Goal: Task Accomplishment & Management: Manage account settings

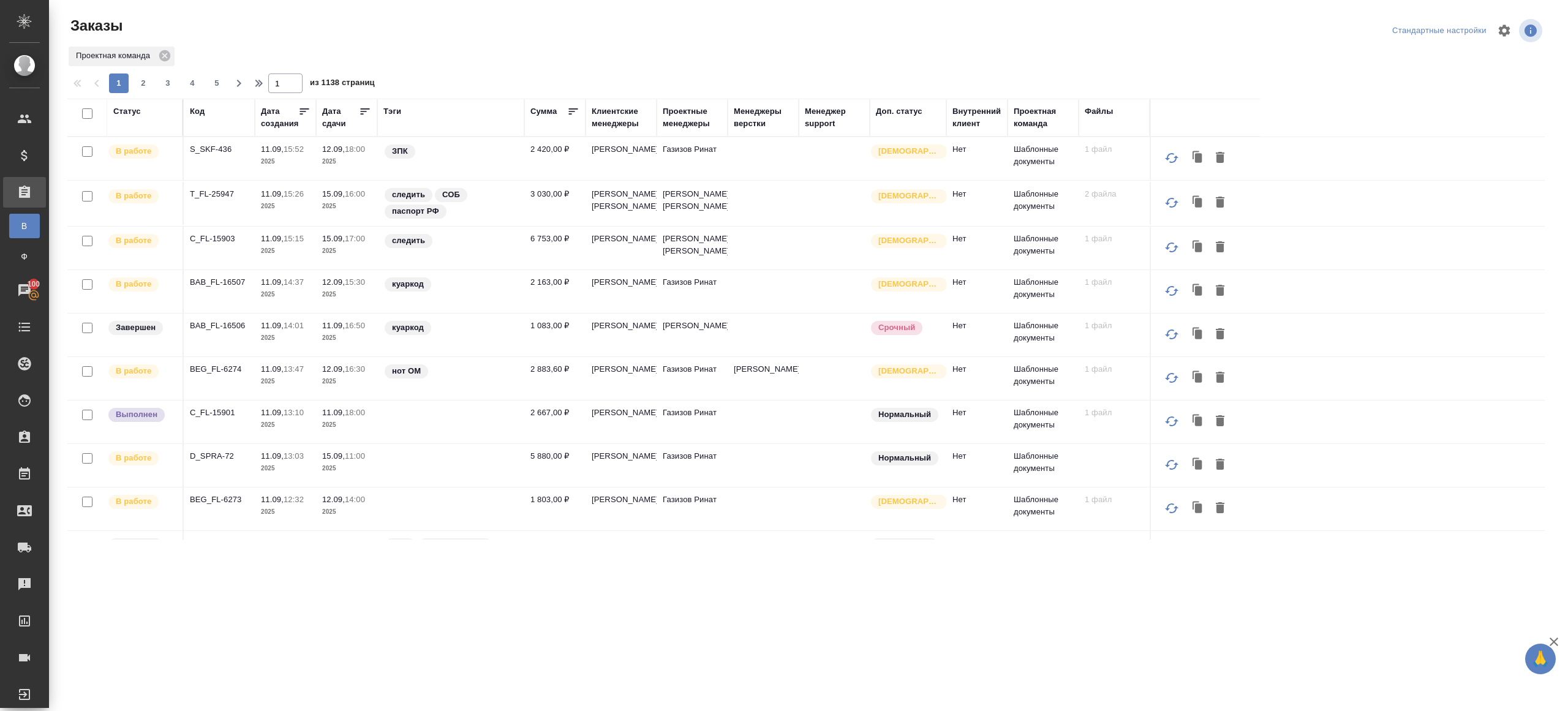
click at [194, 115] on div "Код" at bounding box center [197, 111] width 15 height 12
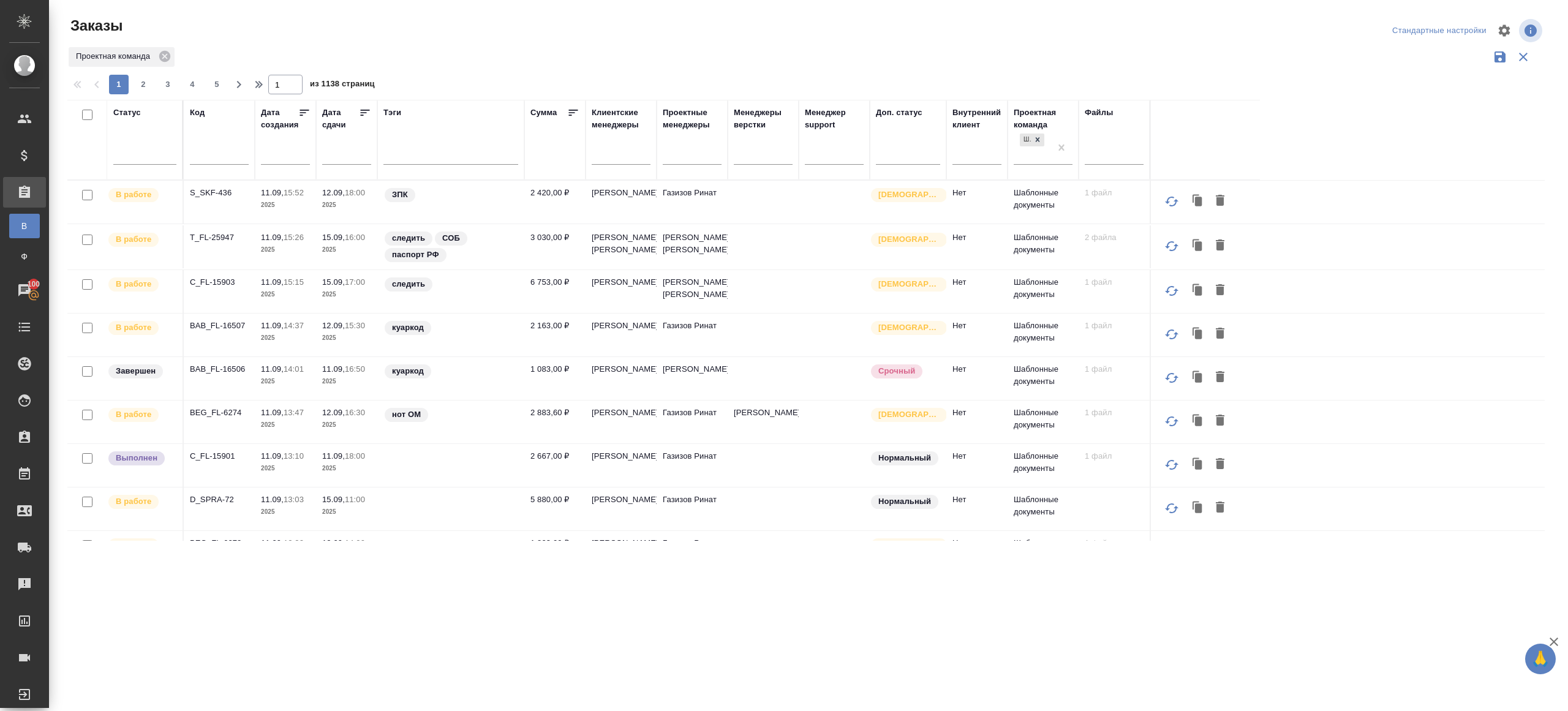
click at [221, 169] on div at bounding box center [219, 157] width 59 height 30
click at [221, 161] on input "text" at bounding box center [219, 156] width 59 height 15
paste input "BEG_FL-6273"
click at [550, 28] on div "Заказы" at bounding box center [315, 26] width 495 height 19
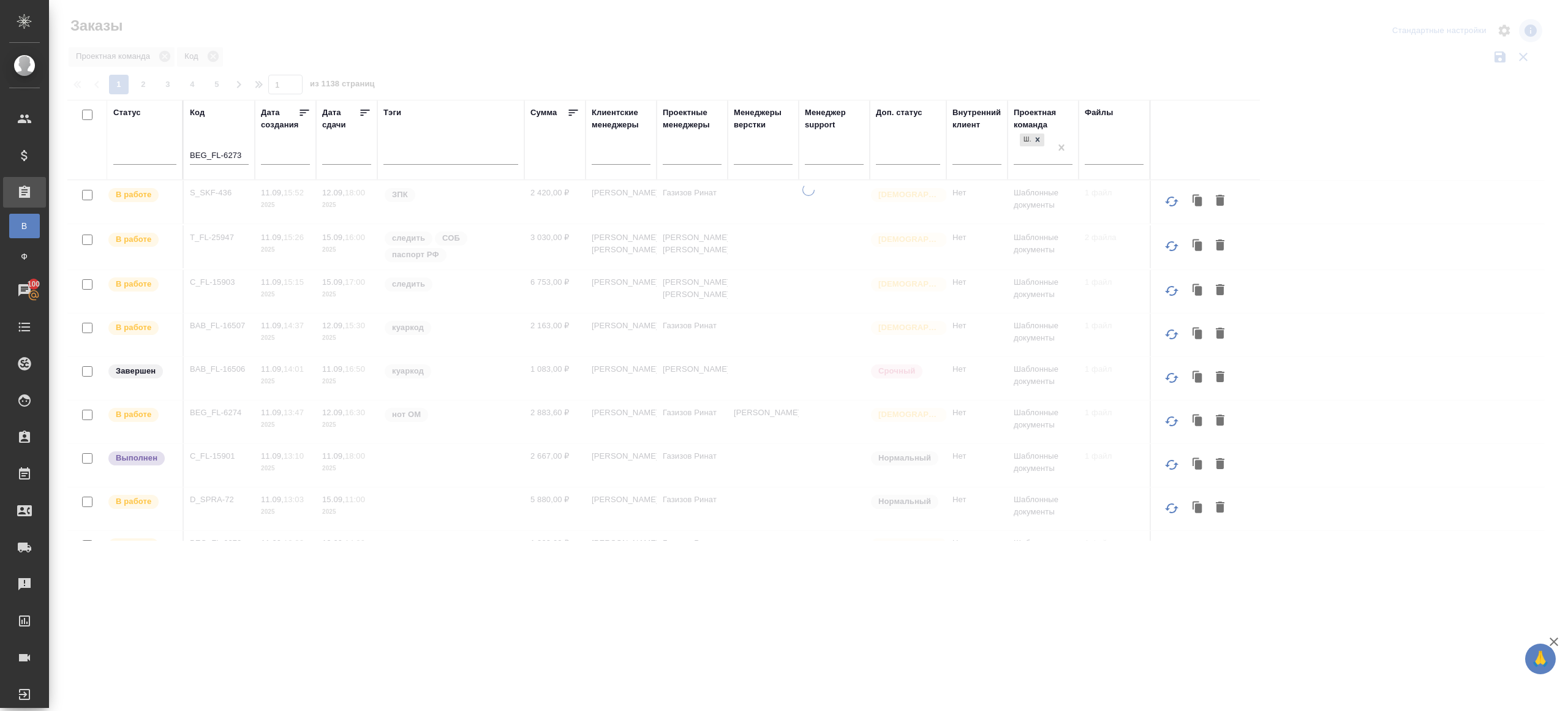
click at [596, 46] on div at bounding box center [808, 273] width 1519 height 547
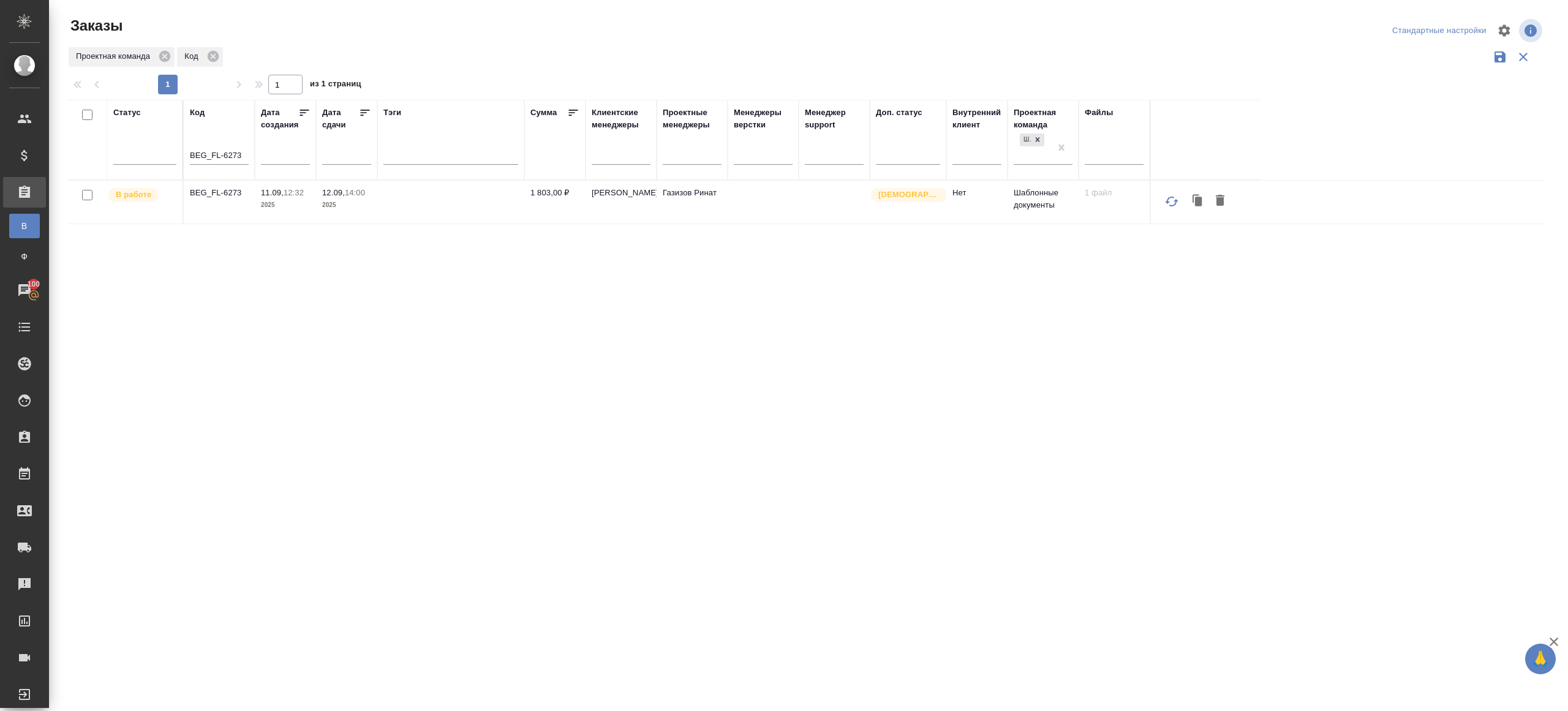
click at [220, 195] on p "BEG_FL-6273" at bounding box center [219, 192] width 59 height 12
drag, startPoint x: 243, startPoint y: 144, endPoint x: 265, endPoint y: 144, distance: 22.0
click at [243, 144] on div "BEG_FL-6273" at bounding box center [219, 157] width 59 height 30
click at [234, 166] on div "BEG_FL-6273" at bounding box center [219, 157] width 59 height 30
click at [239, 161] on input "BEG_FL-6273" at bounding box center [219, 156] width 59 height 15
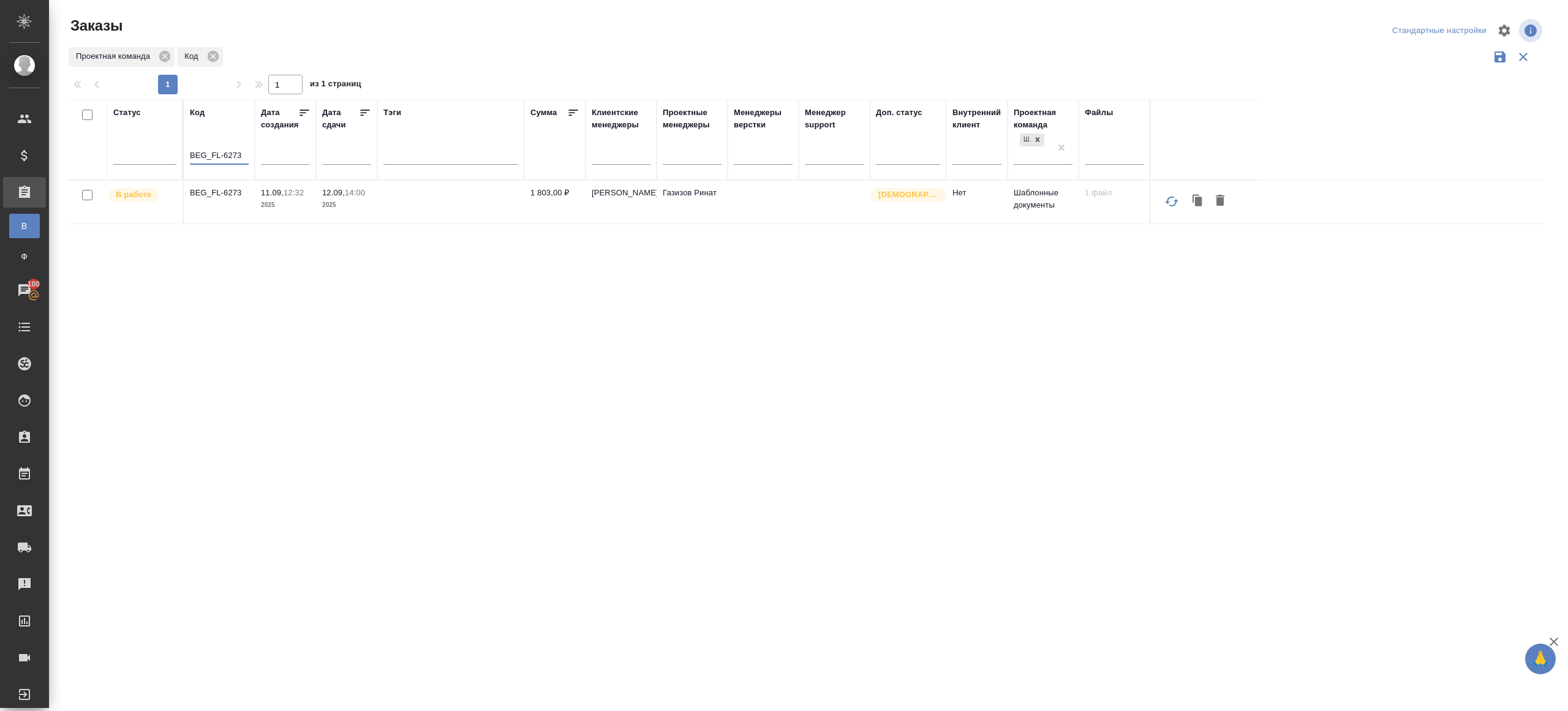
paste input "C_DNV-8"
click at [469, 31] on div "Заказы" at bounding box center [315, 26] width 495 height 19
click at [479, 60] on div "Заказы Стандартные настройки Проектная команда Код 1 1 из 1 страниц Статус Код …" at bounding box center [811, 273] width 1501 height 547
click at [207, 193] on p "C_DNV-8" at bounding box center [219, 192] width 59 height 12
click at [207, 163] on input "C_DNV-8" at bounding box center [219, 156] width 59 height 15
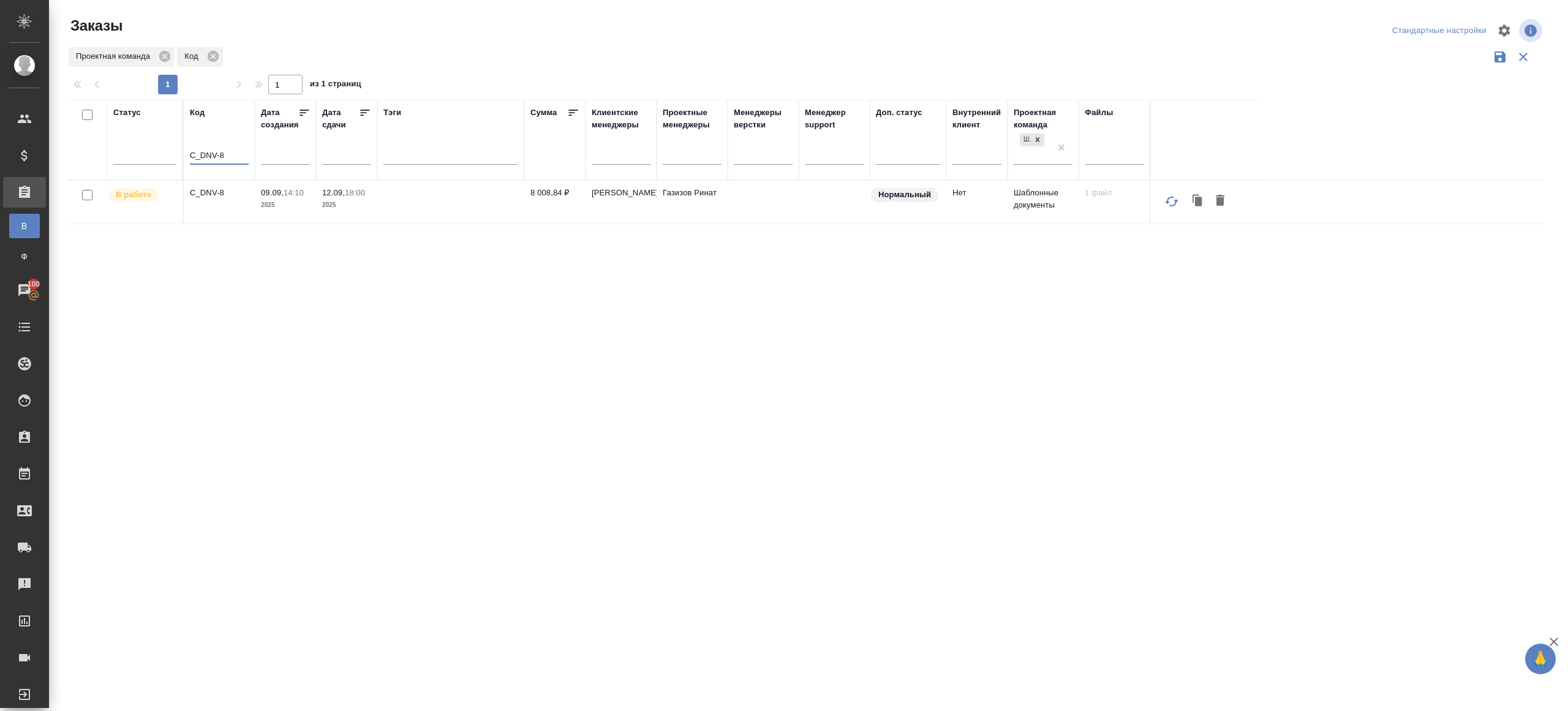
paste input "S_SKF-436"
click at [404, 69] on div at bounding box center [811, 72] width 1487 height 6
click at [218, 191] on p "S_SKF-436" at bounding box center [219, 192] width 59 height 12
click at [205, 152] on input "S_SKF-436" at bounding box center [219, 156] width 59 height 15
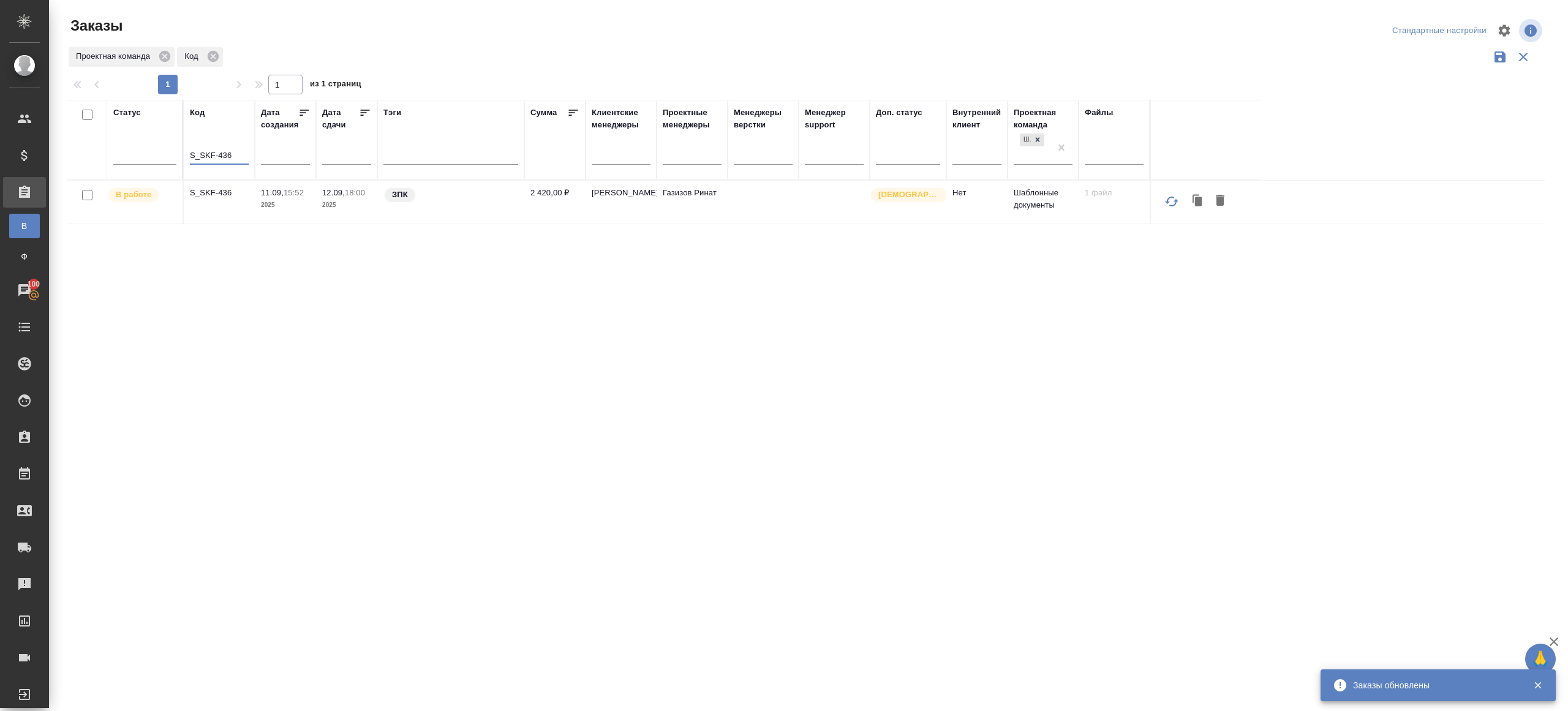
paste input "FarmaT-7"
click at [392, 58] on div "Проектная команда Код" at bounding box center [806, 57] width 1477 height 24
click at [213, 190] on p "S_FarmaT-7" at bounding box center [219, 192] width 59 height 12
click at [210, 155] on input "S_FarmaT-7" at bounding box center [219, 156] width 59 height 15
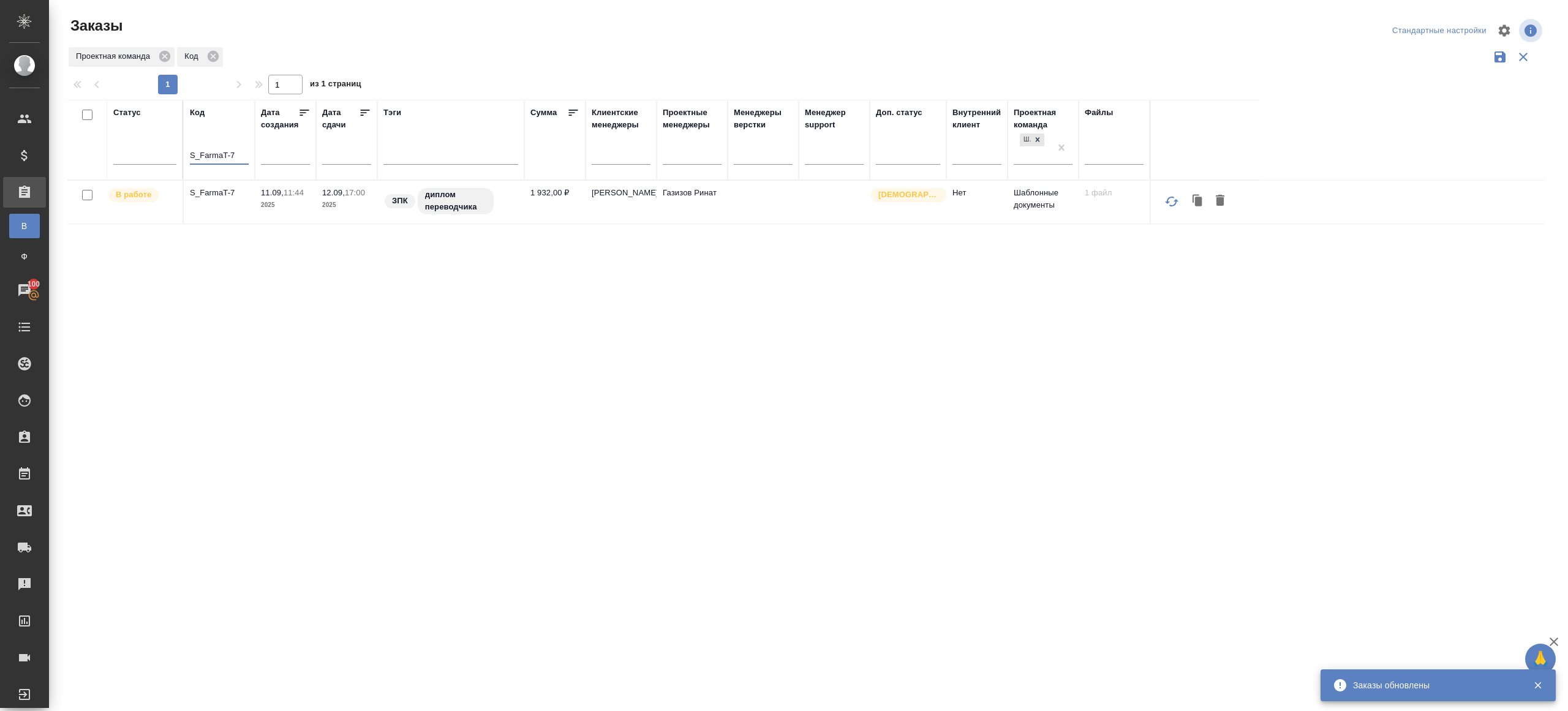
paste input "V_FL-894"
type input "V_FL-894"
click at [407, 45] on div "Проектная команда Код" at bounding box center [806, 57] width 1477 height 24
click at [204, 195] on p "V_FL-894" at bounding box center [219, 192] width 59 height 12
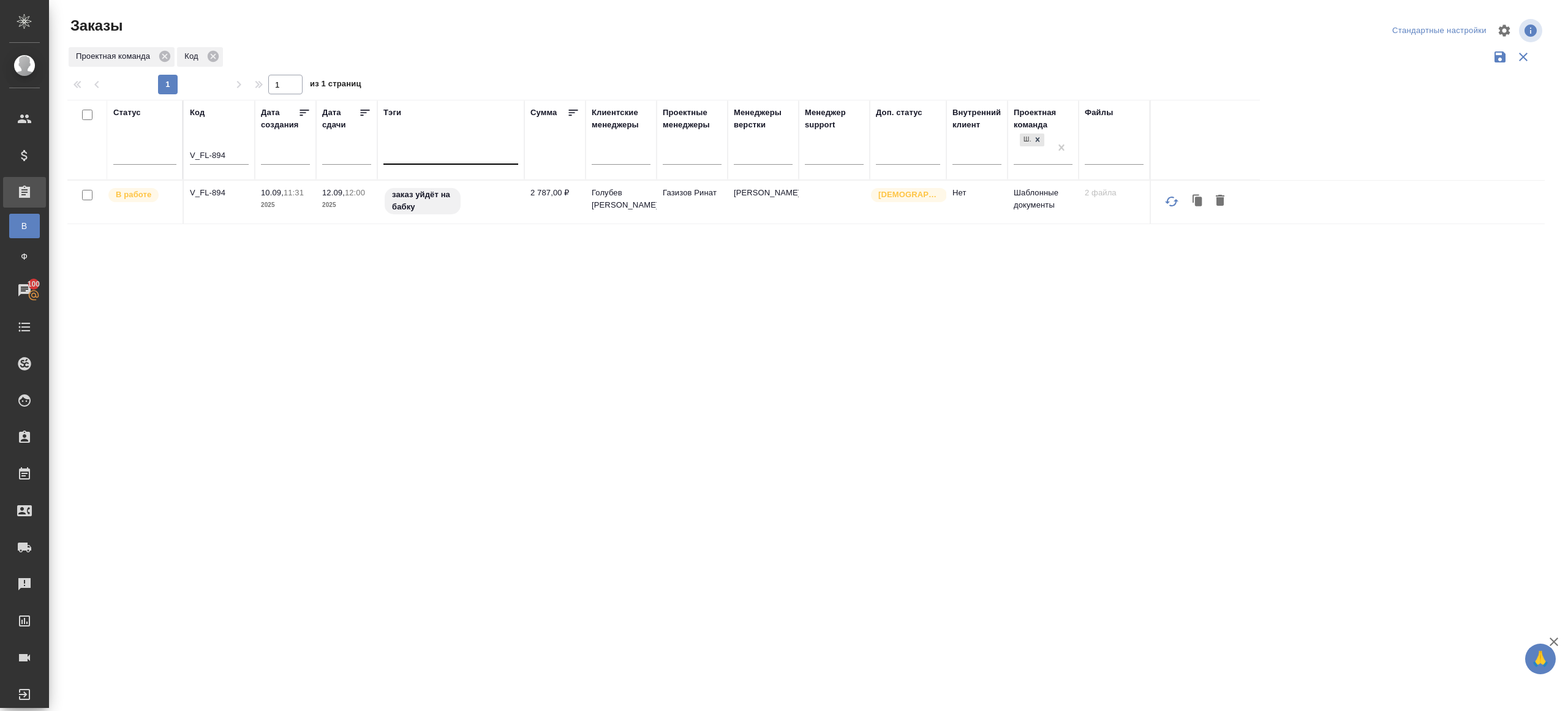
click at [425, 156] on div at bounding box center [451, 152] width 135 height 18
type input "выгрузить"
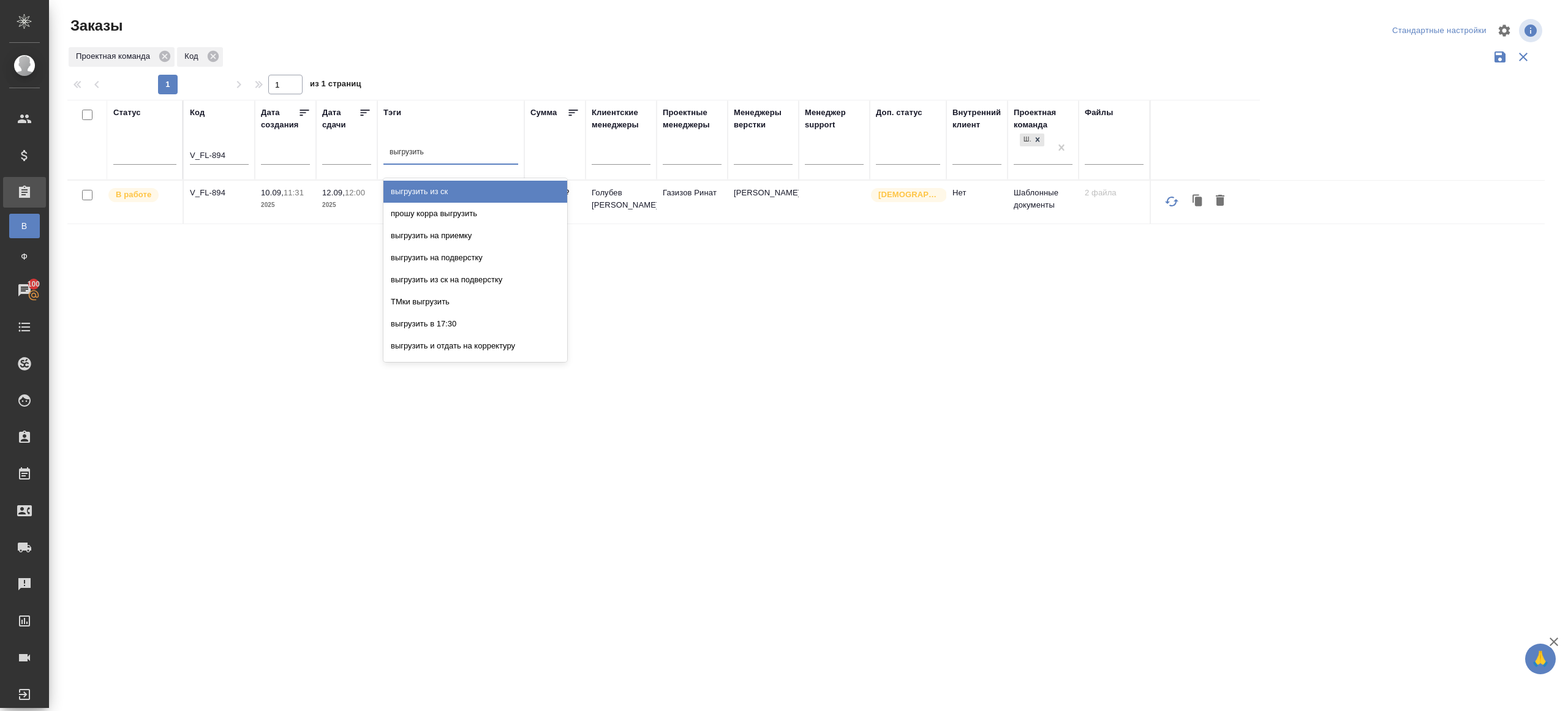
click at [443, 189] on div "выгрузить из ск" at bounding box center [475, 191] width 184 height 22
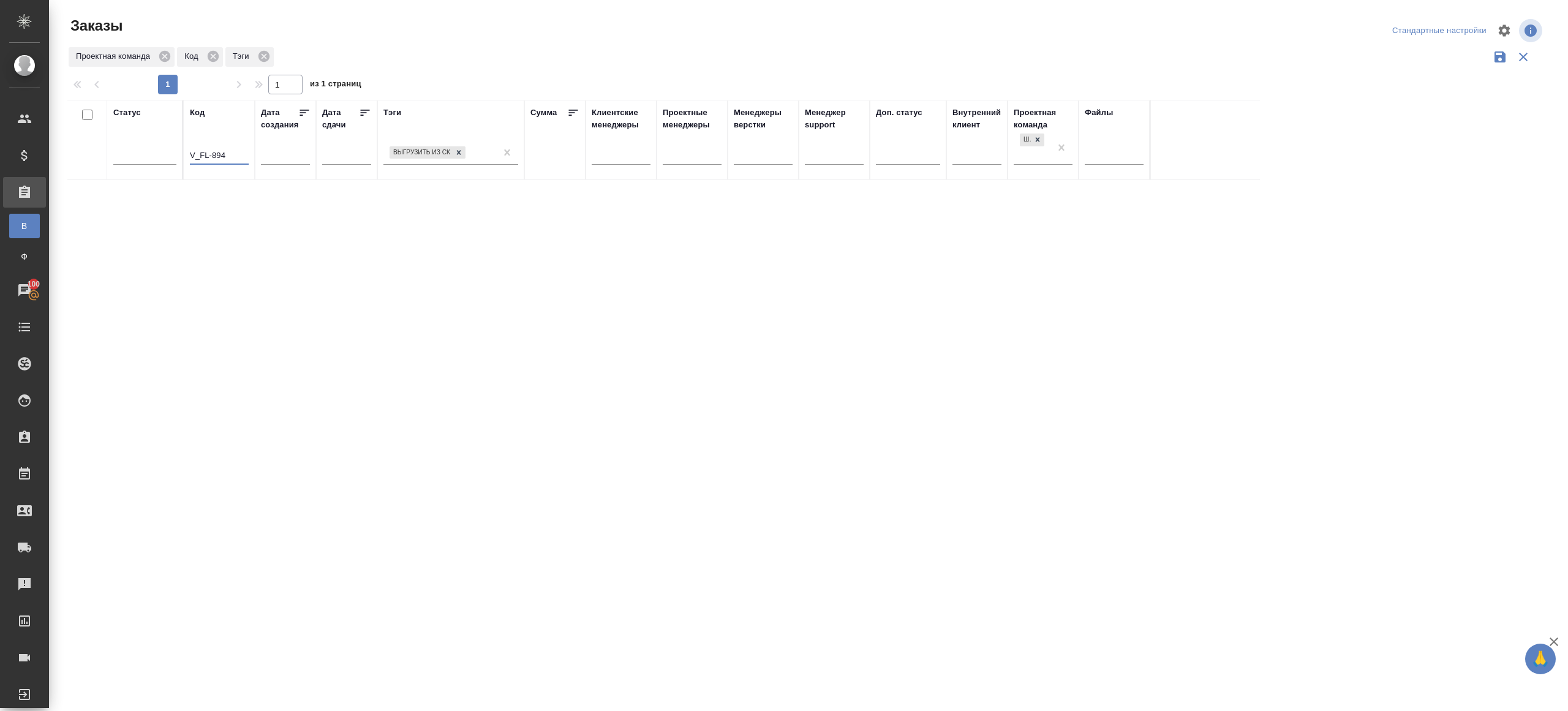
click at [216, 164] on input "V_FL-894" at bounding box center [219, 156] width 59 height 15
click at [463, 60] on div "Проектная команда Код Тэги" at bounding box center [806, 57] width 1477 height 24
click at [359, 107] on icon at bounding box center [365, 112] width 12 height 12
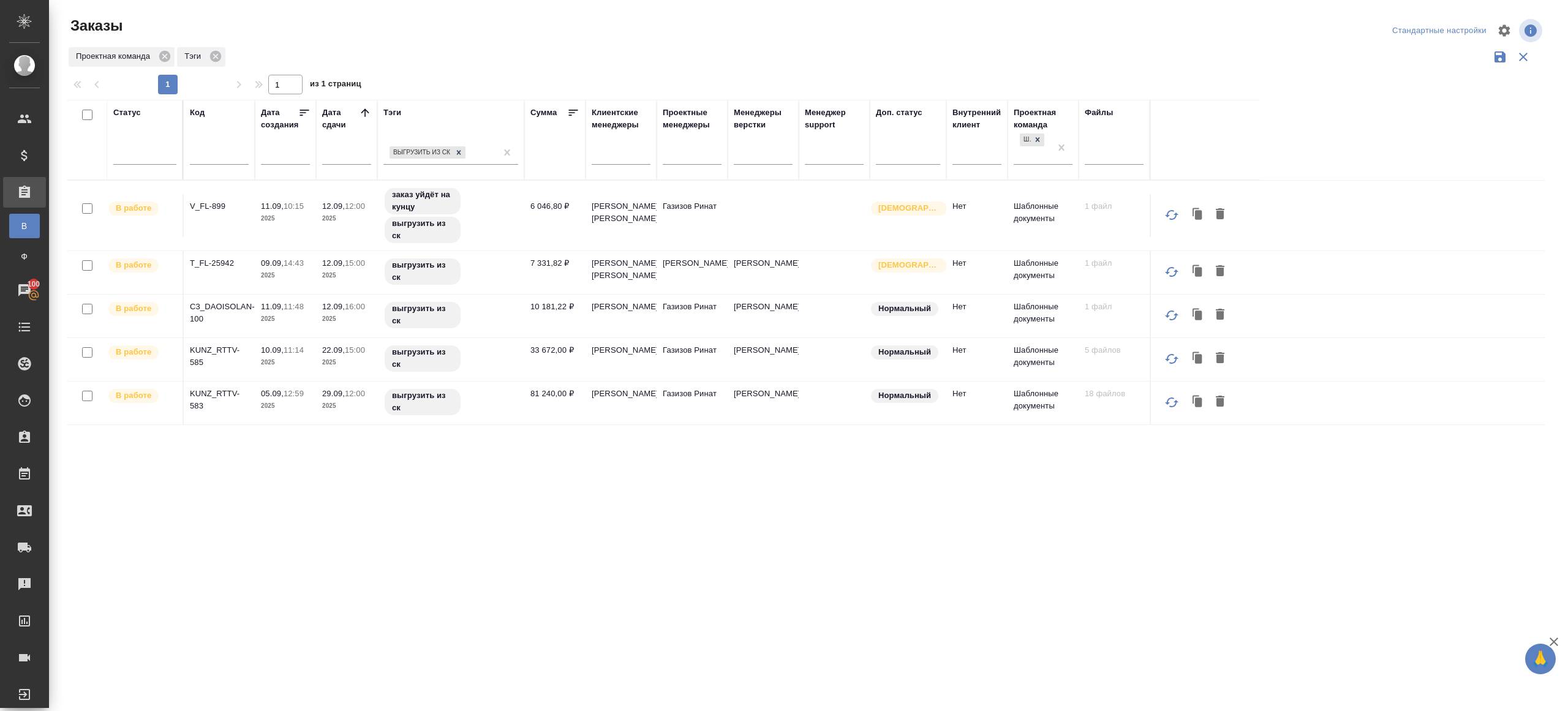
click at [488, 53] on div "Проектная команда Тэги" at bounding box center [806, 57] width 1477 height 24
click at [210, 208] on p "V_FL-899" at bounding box center [219, 206] width 59 height 12
click at [210, 269] on p "T_FL-25942" at bounding box center [219, 263] width 59 height 12
click at [210, 322] on p "C3_DAOISOLAN-100" at bounding box center [219, 313] width 59 height 24
click at [208, 369] on p "KUNZ_RTTV-585" at bounding box center [219, 356] width 59 height 24
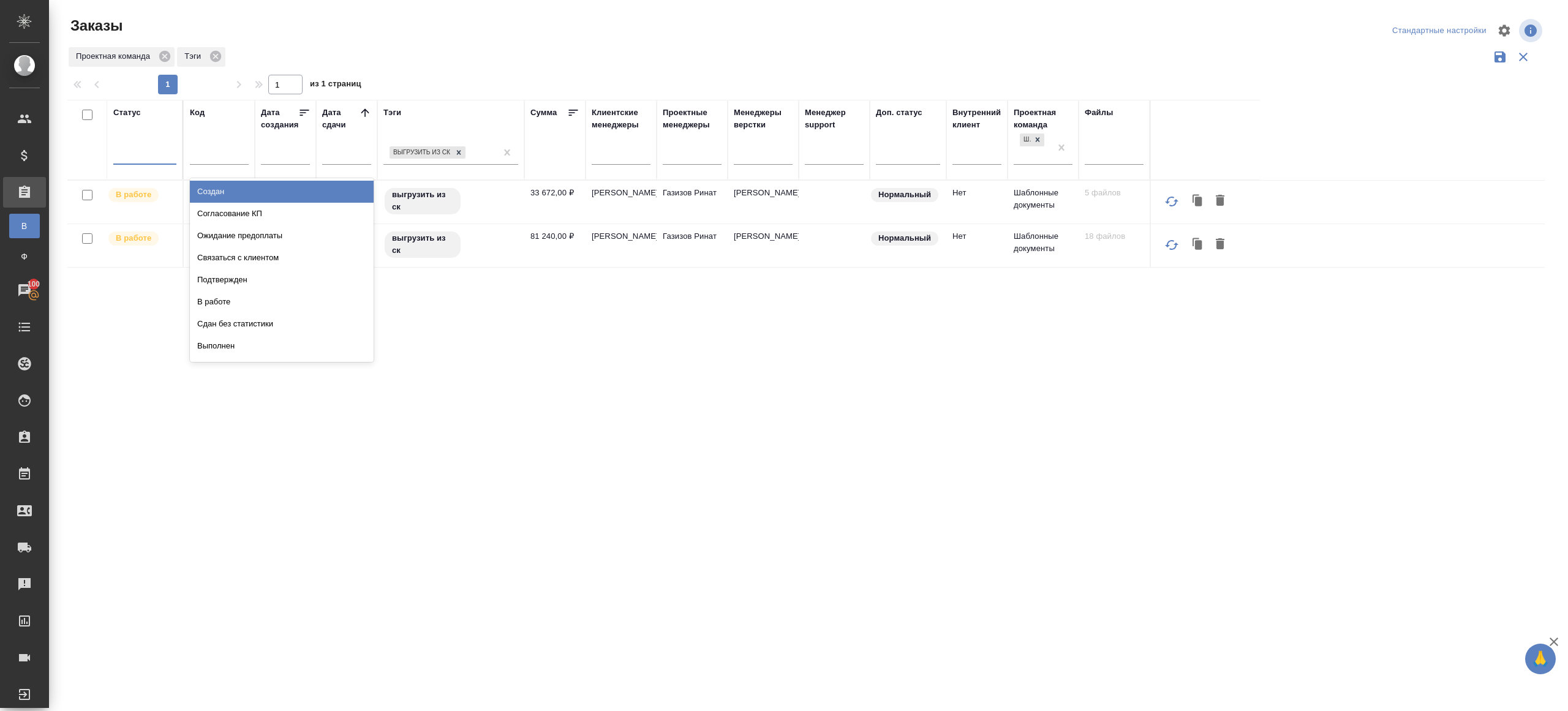
click at [134, 150] on div at bounding box center [145, 152] width 63 height 18
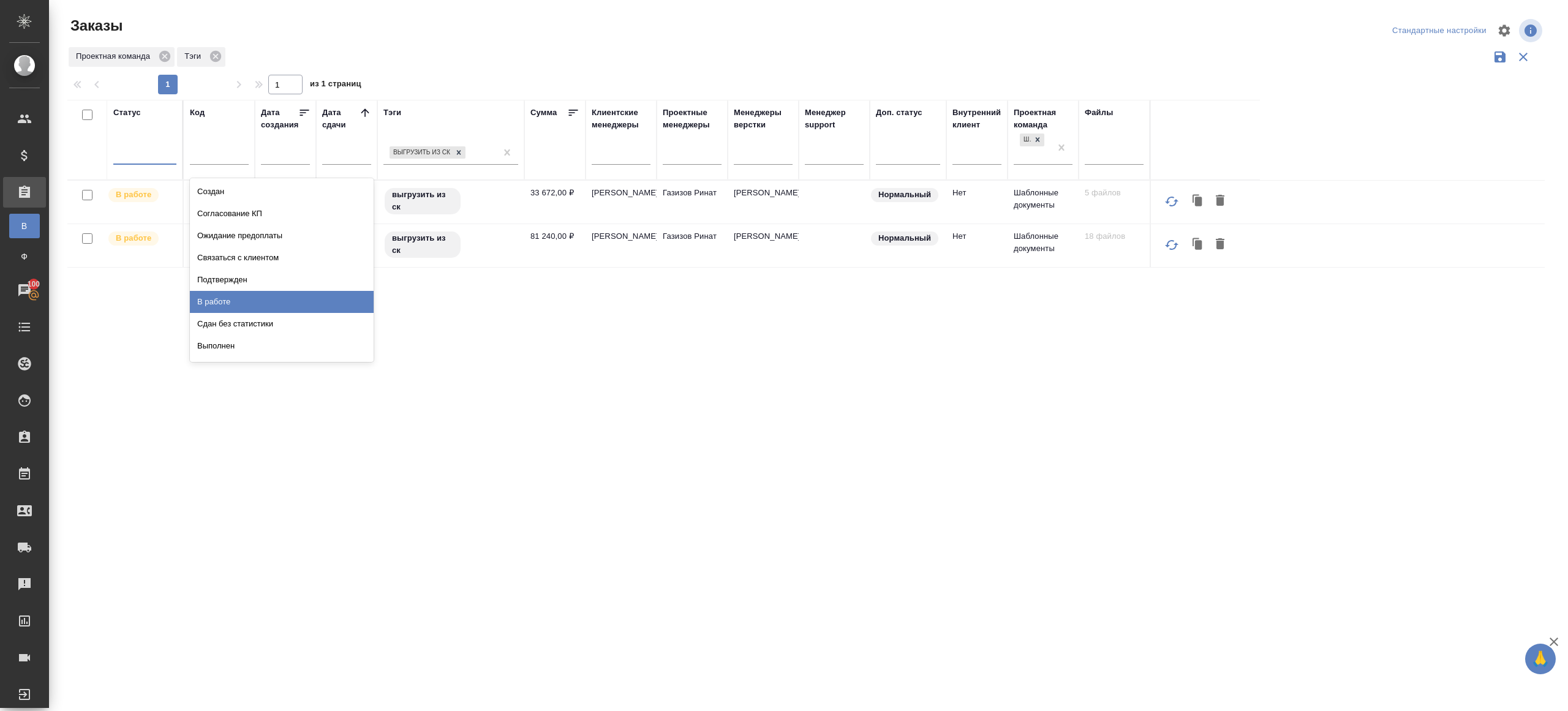
click at [280, 286] on div "Подтвержден" at bounding box center [281, 280] width 184 height 22
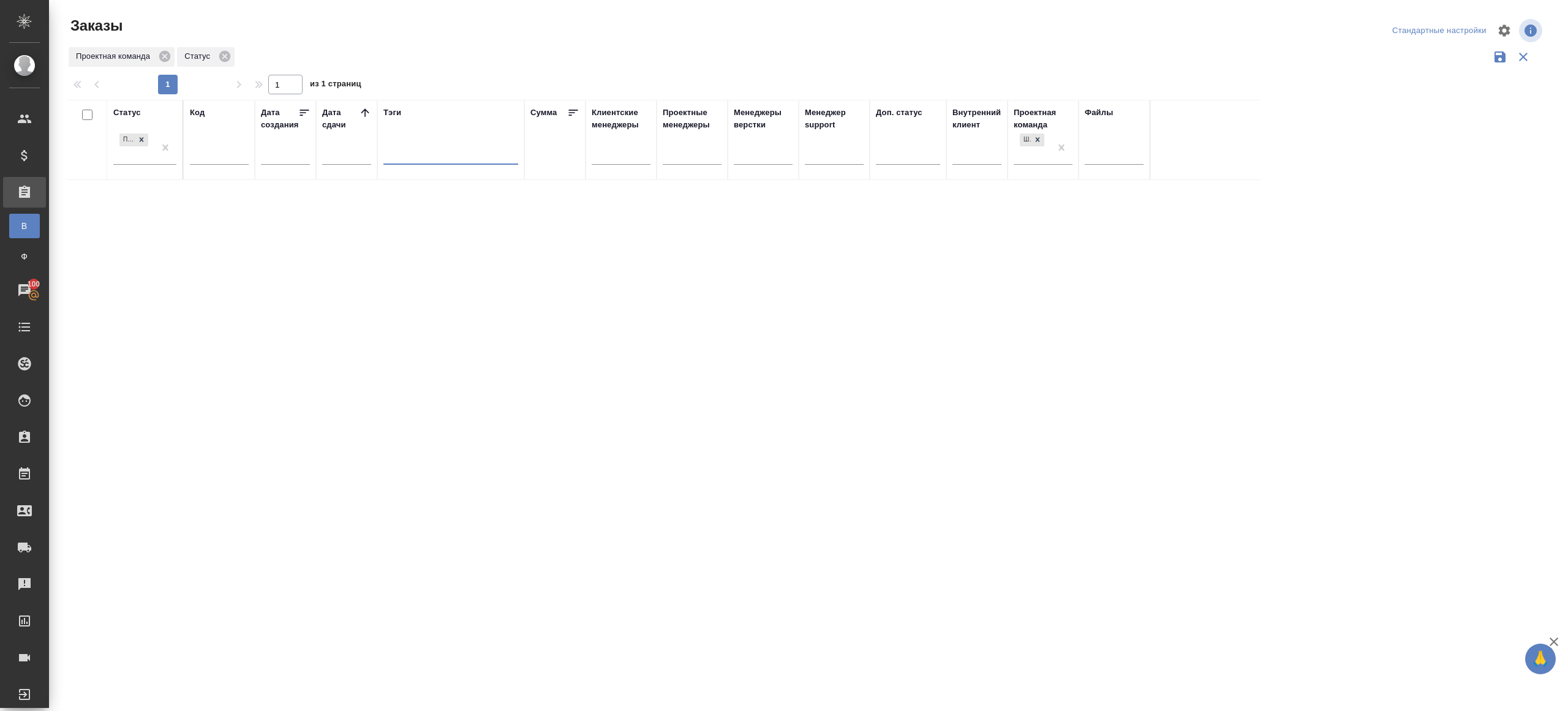
click at [361, 109] on icon at bounding box center [365, 112] width 12 height 12
click at [413, 64] on div at bounding box center [808, 273] width 1519 height 547
click at [405, 79] on div "1 1 из 1 страниц" at bounding box center [811, 84] width 1487 height 19
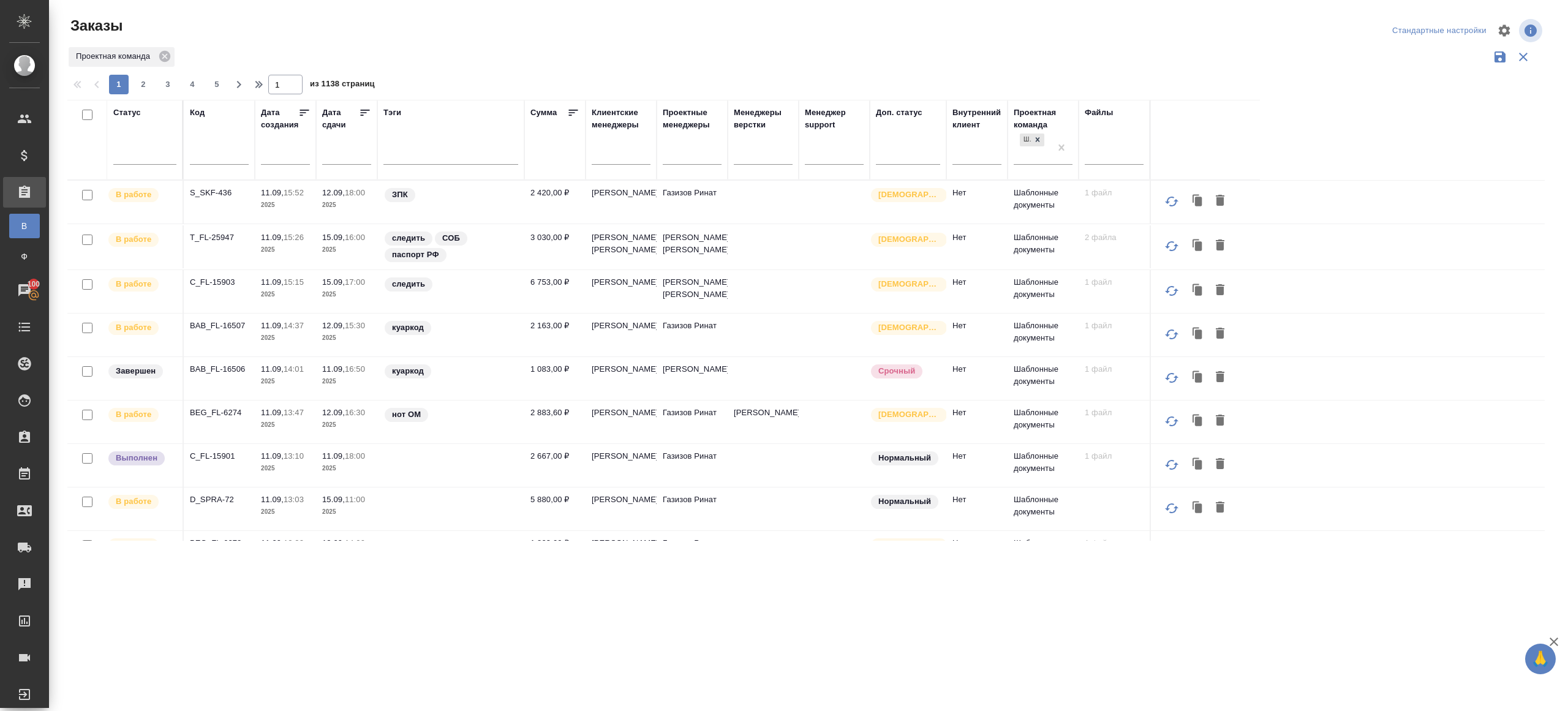
drag, startPoint x: 153, startPoint y: 161, endPoint x: 168, endPoint y: 207, distance: 48.4
click at [153, 161] on div at bounding box center [145, 153] width 63 height 18
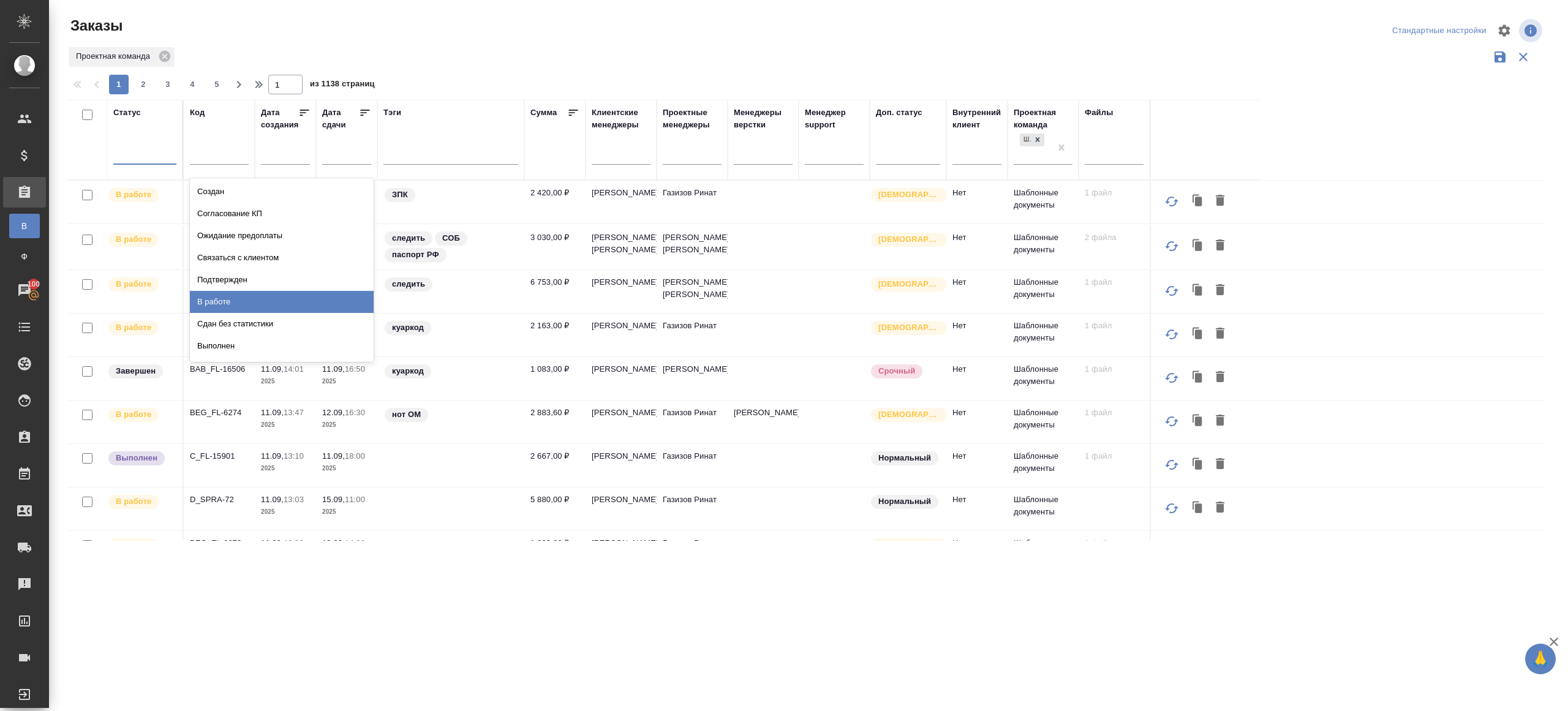
click at [216, 302] on div "В работе" at bounding box center [281, 302] width 184 height 22
click at [364, 113] on icon at bounding box center [365, 113] width 9 height 6
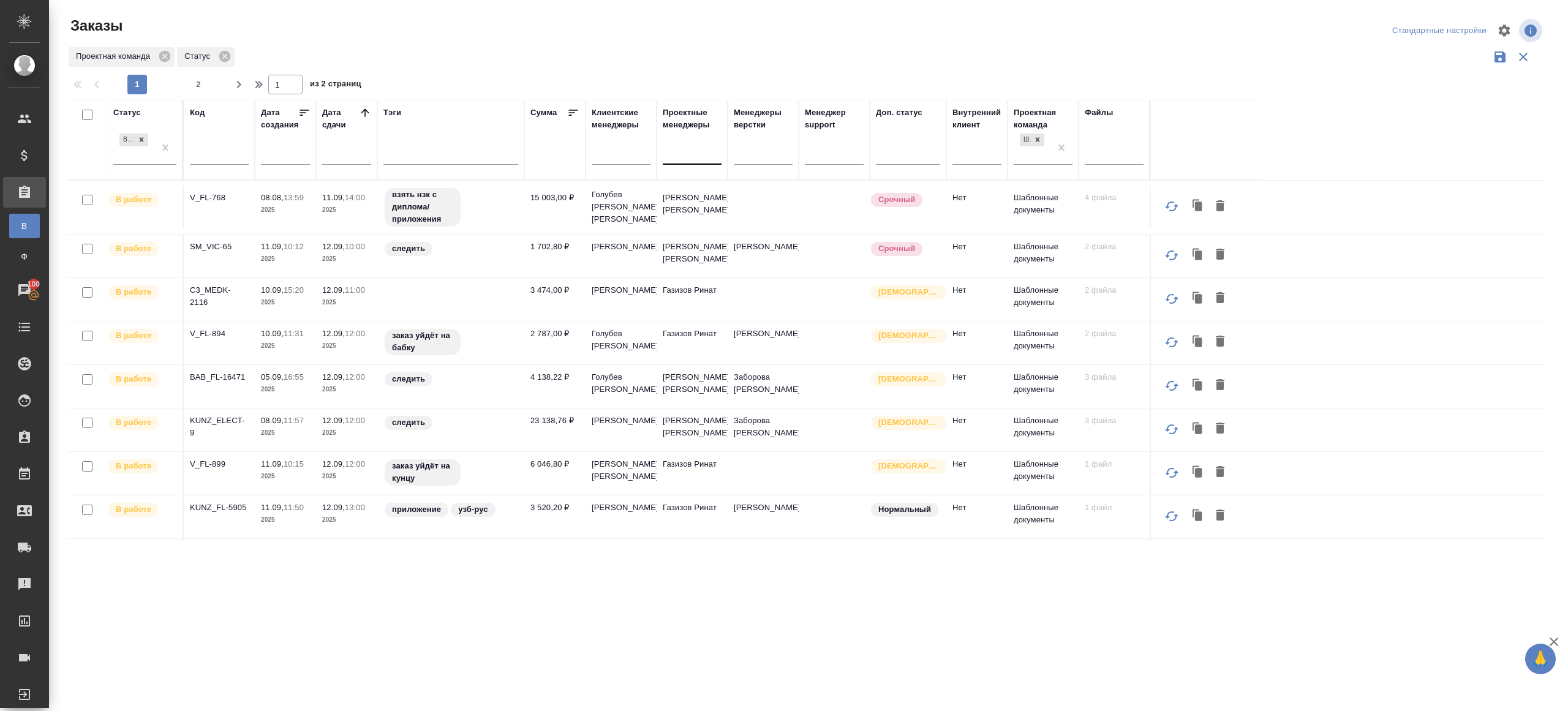
click at [669, 155] on input "text" at bounding box center [670, 152] width 2 height 9
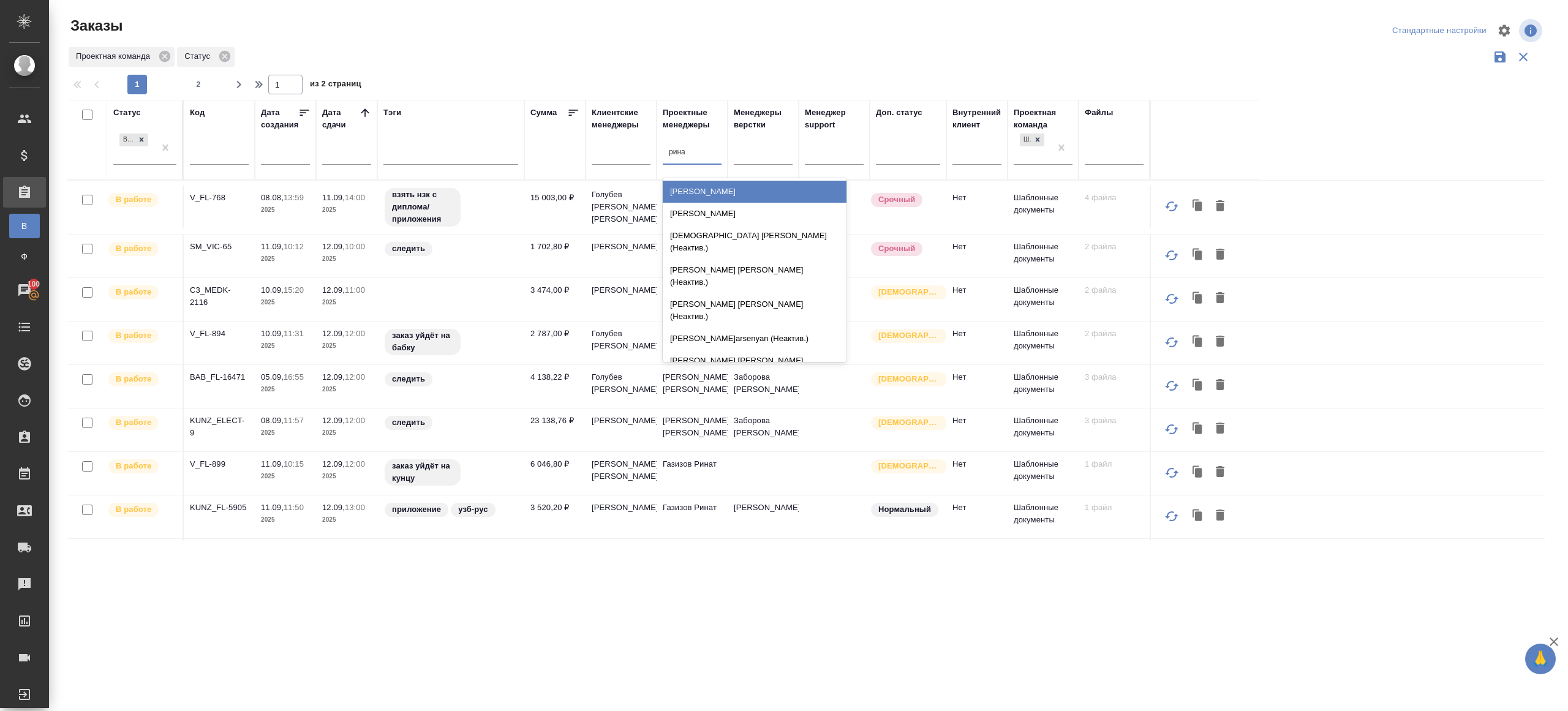
type input "ринат"
click at [694, 195] on div "Газизов Ринат" at bounding box center [754, 191] width 184 height 22
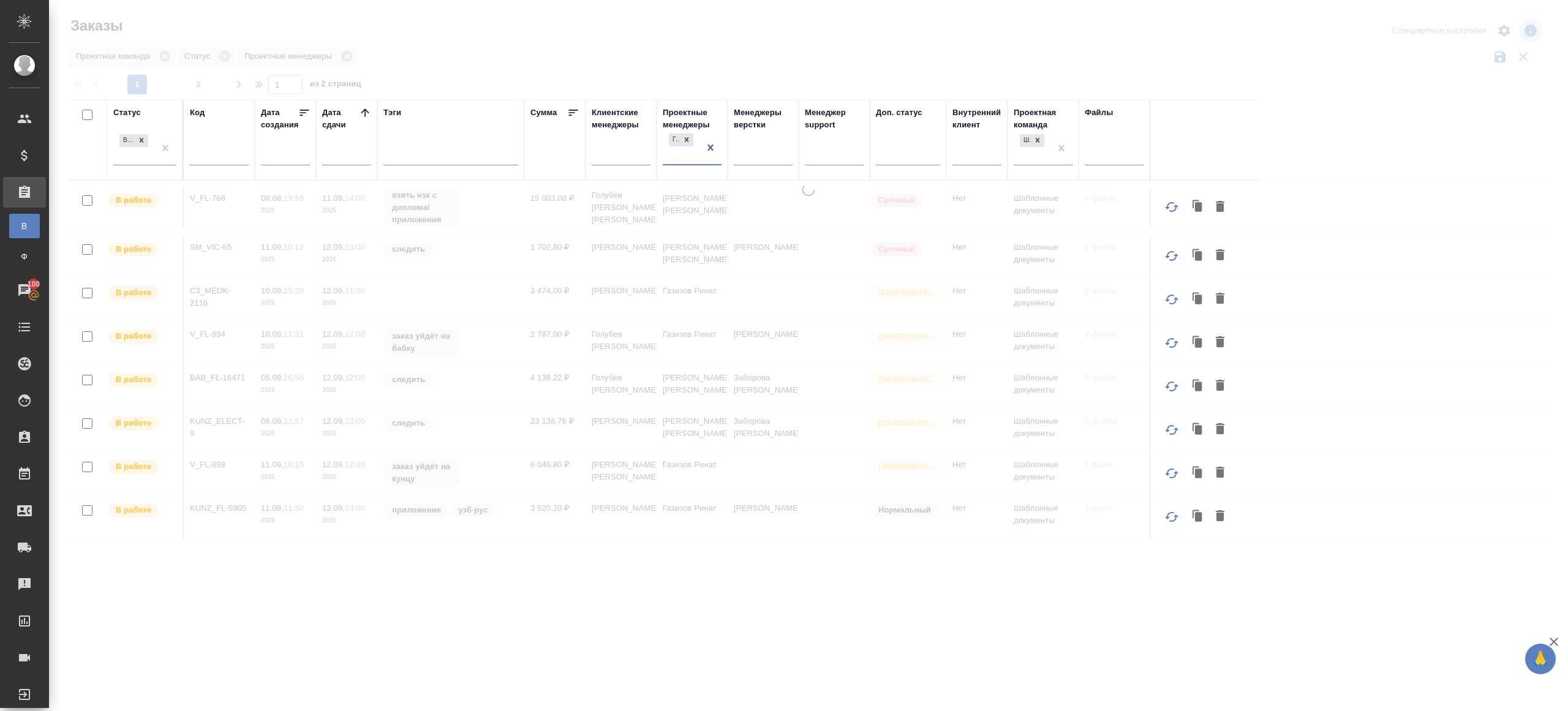
click at [719, 41] on div at bounding box center [808, 273] width 1519 height 547
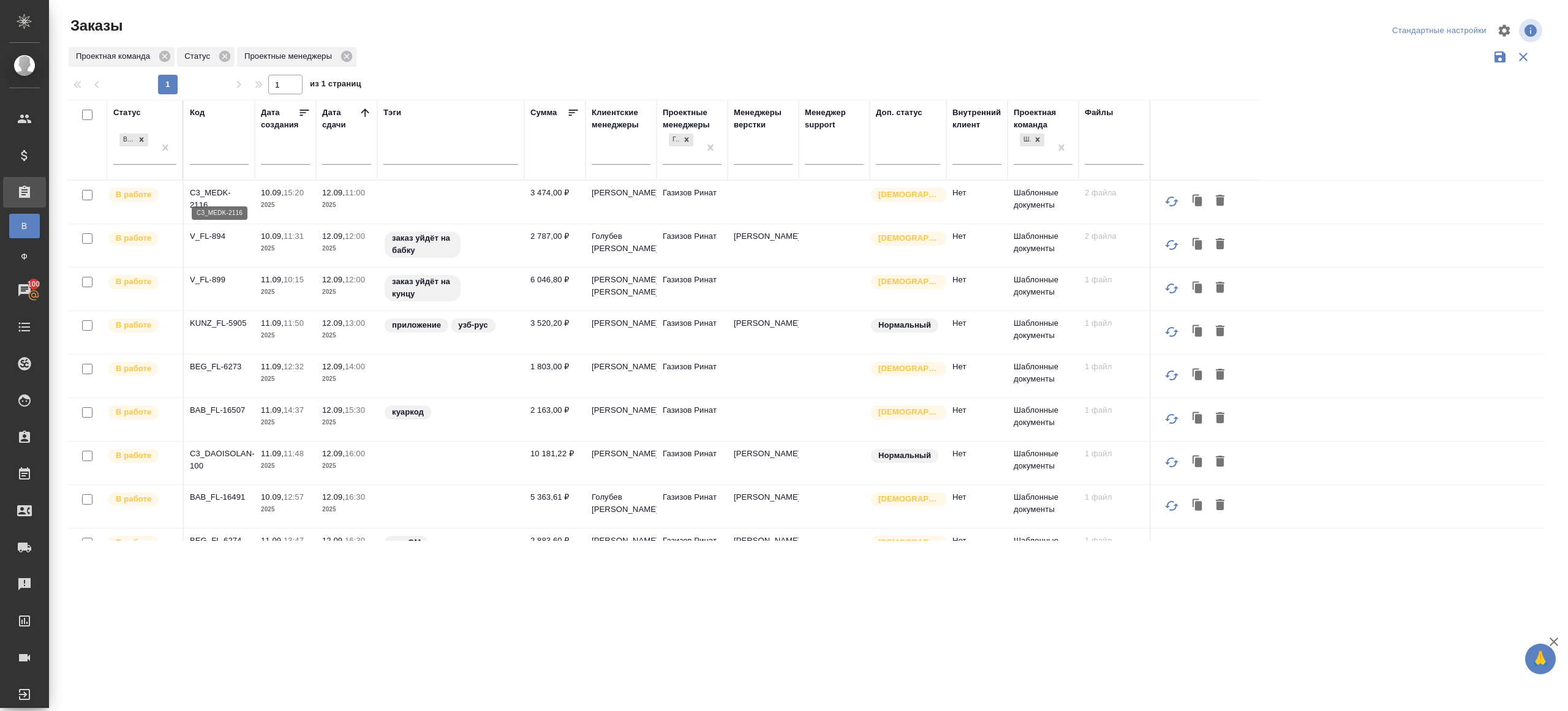
click at [215, 193] on p "C3_MEDK-2116" at bounding box center [219, 199] width 59 height 24
click at [213, 237] on p "V_FL-894" at bounding box center [219, 236] width 59 height 12
click at [213, 286] on p "V_FL-899" at bounding box center [219, 280] width 59 height 12
click at [214, 329] on p "KUNZ_FL-5905" at bounding box center [219, 323] width 59 height 12
click at [214, 373] on p "BEG_FL-6273" at bounding box center [219, 366] width 59 height 12
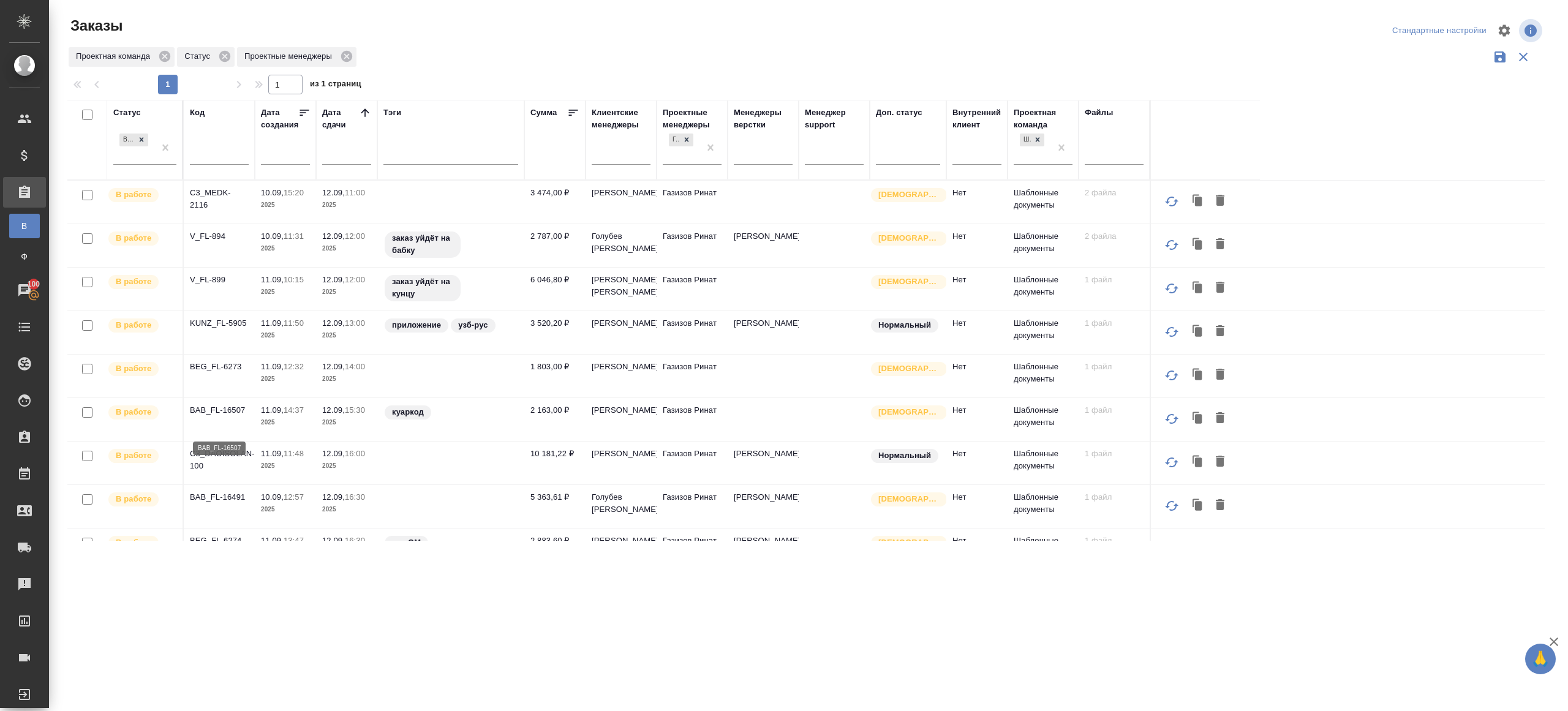
click at [219, 417] on p "BAB_FL-16507" at bounding box center [219, 410] width 59 height 12
click at [219, 465] on p "C3_DAOISOLAN-100" at bounding box center [219, 460] width 59 height 24
click at [219, 503] on p "BAB_FL-16491" at bounding box center [219, 497] width 59 height 12
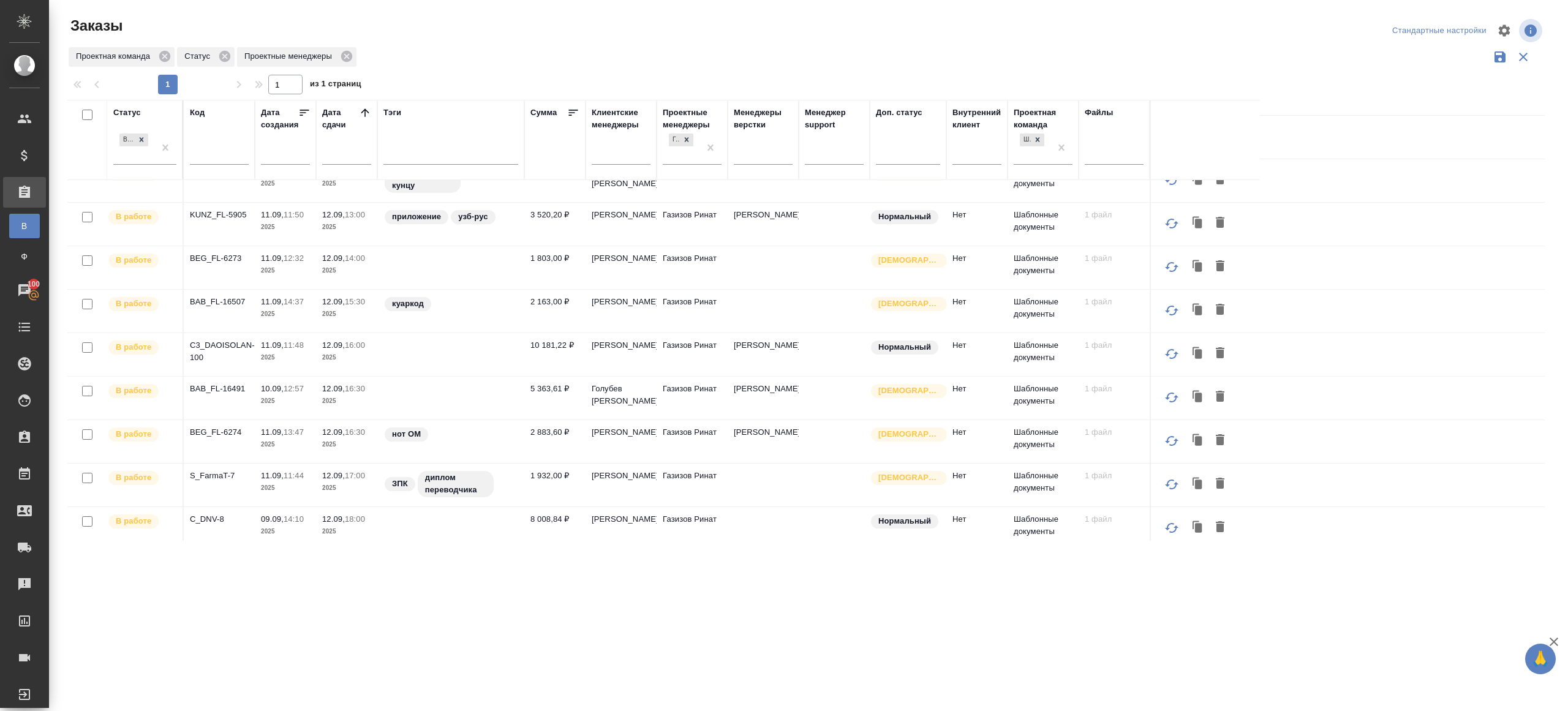
scroll to position [129, 0]
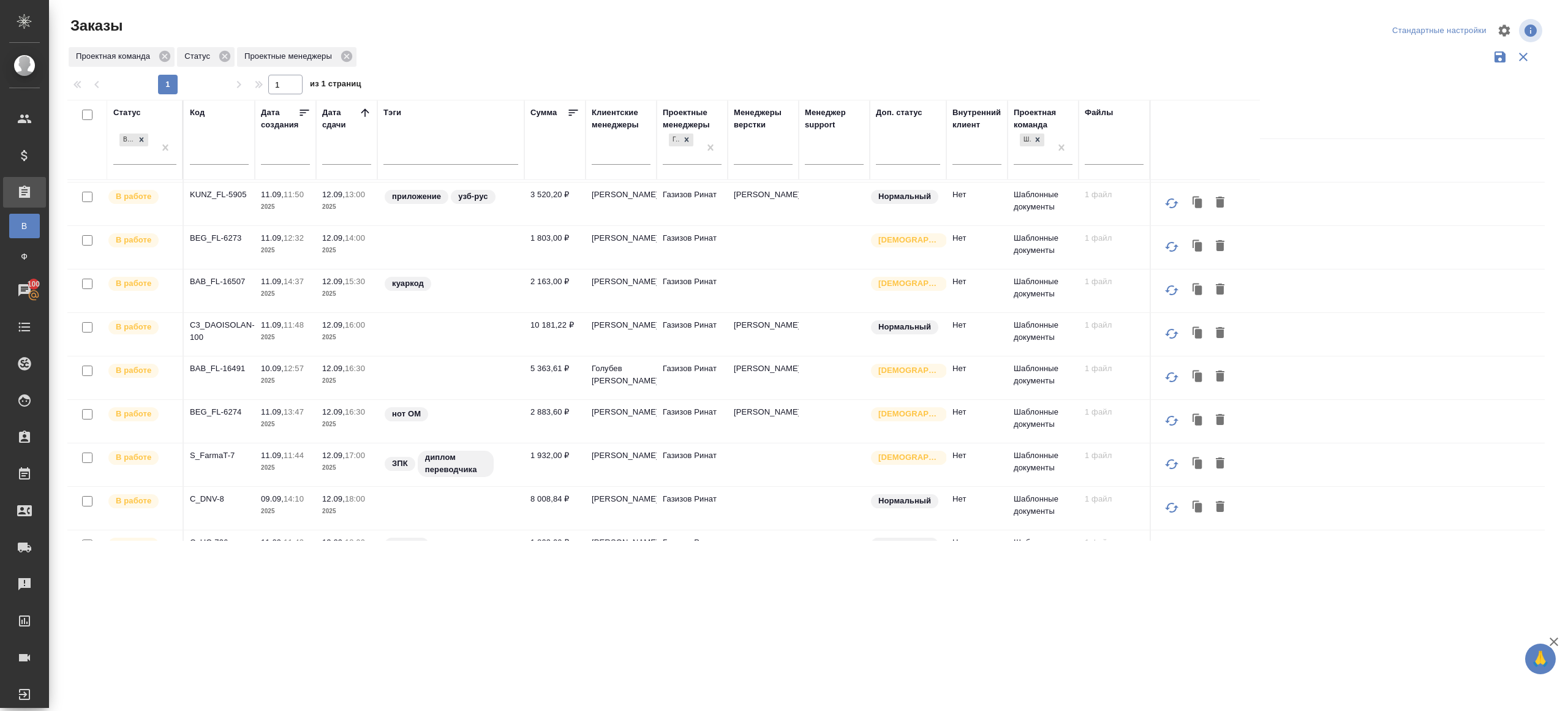
click at [237, 375] on p "BAB_FL-16491" at bounding box center [219, 368] width 59 height 12
click at [236, 418] on p "BEG_FL-6274" at bounding box center [219, 412] width 59 height 12
click at [219, 462] on p "S_FarmaT-7" at bounding box center [219, 455] width 59 height 12
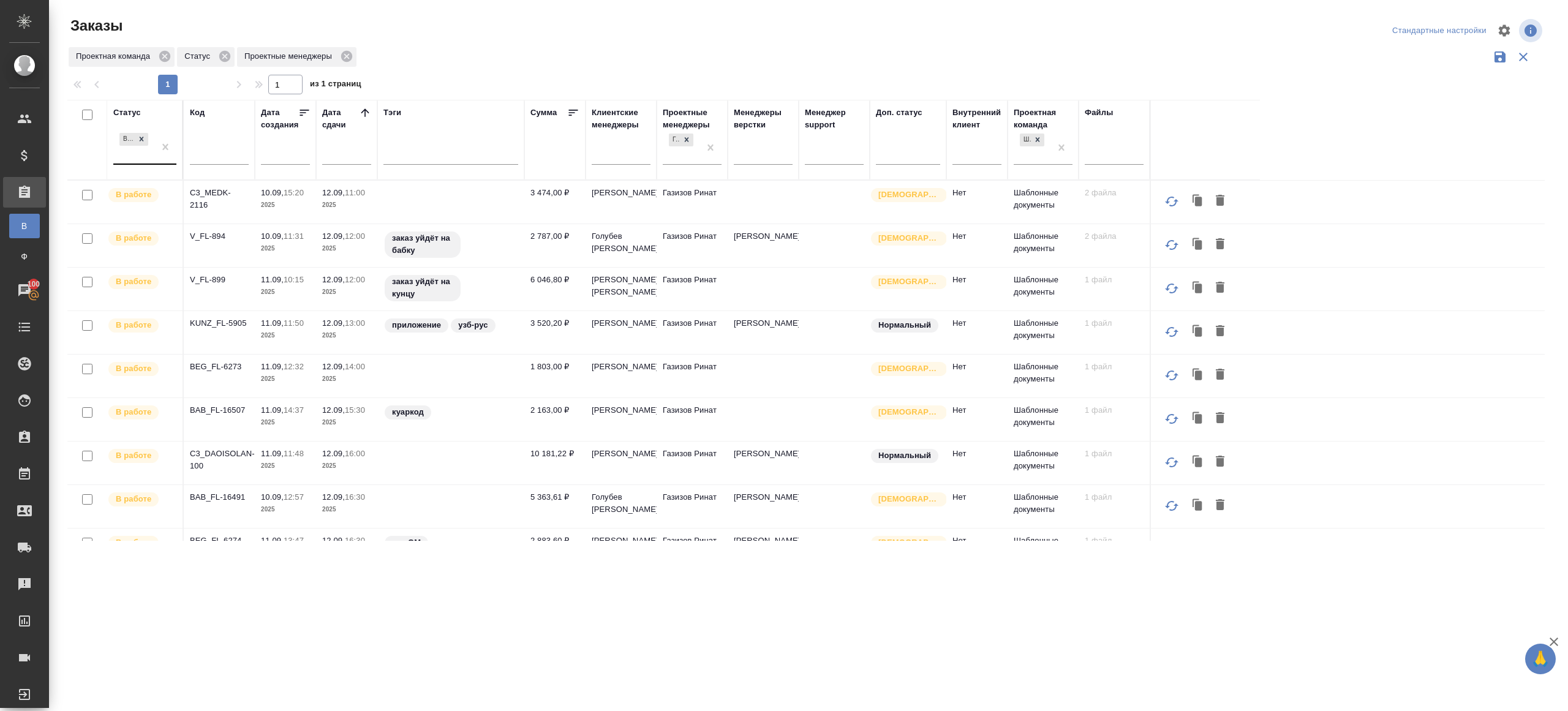
click at [154, 151] on div "В работе" at bounding box center [134, 147] width 41 height 33
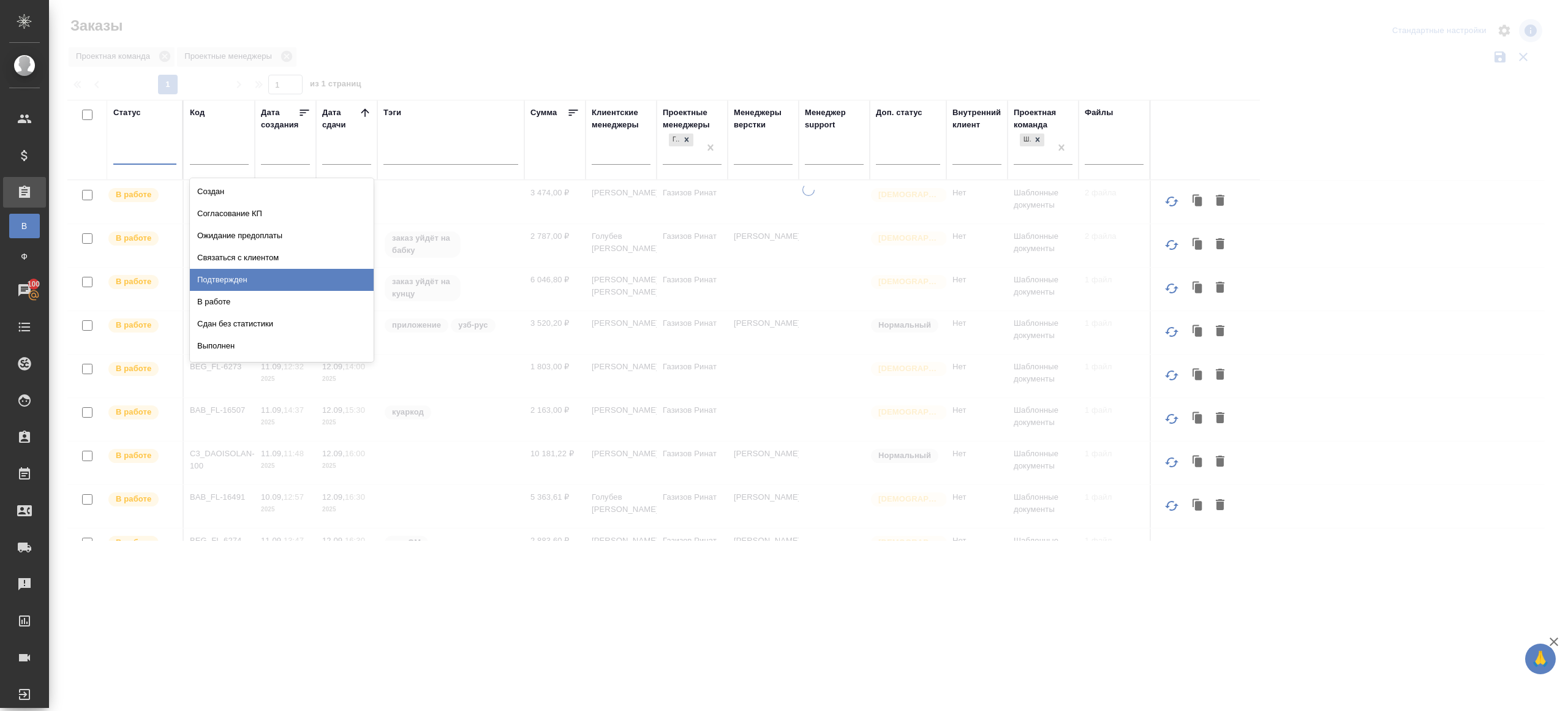
click at [225, 285] on div "Подтвержден" at bounding box center [281, 280] width 184 height 22
click at [364, 114] on icon at bounding box center [365, 112] width 12 height 12
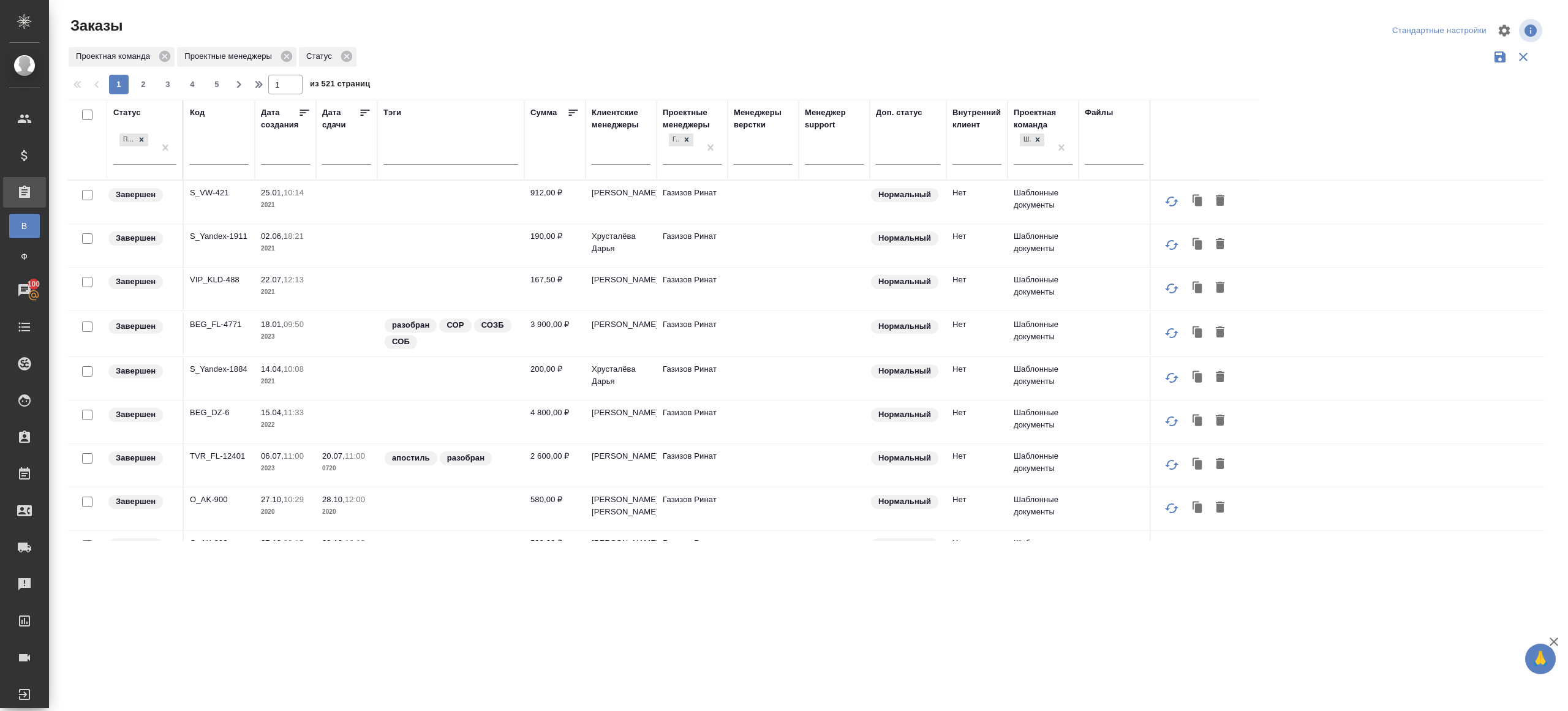
click at [516, 62] on div "Проектная команда Проектные менеджеры Статус" at bounding box center [806, 57] width 1477 height 24
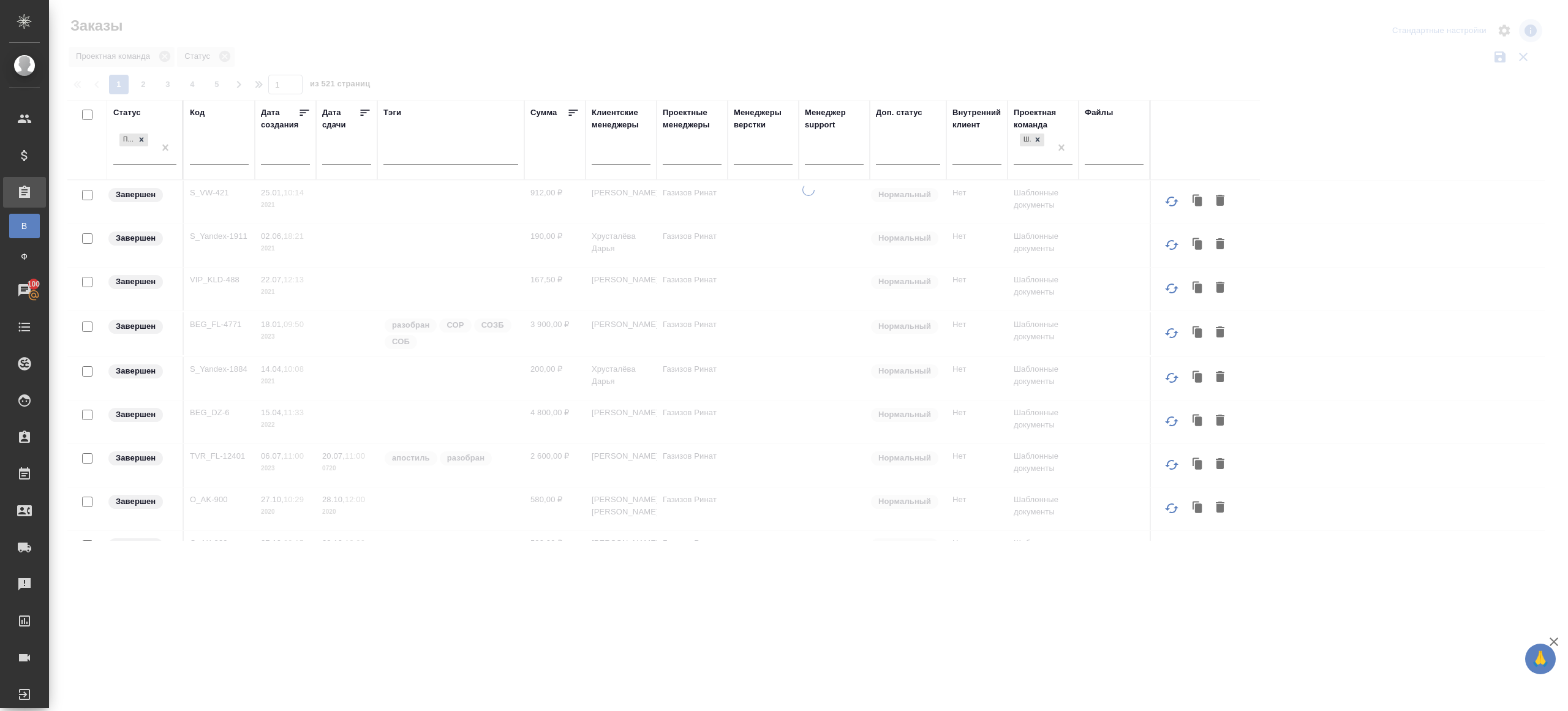
click at [675, 81] on div at bounding box center [808, 273] width 1519 height 547
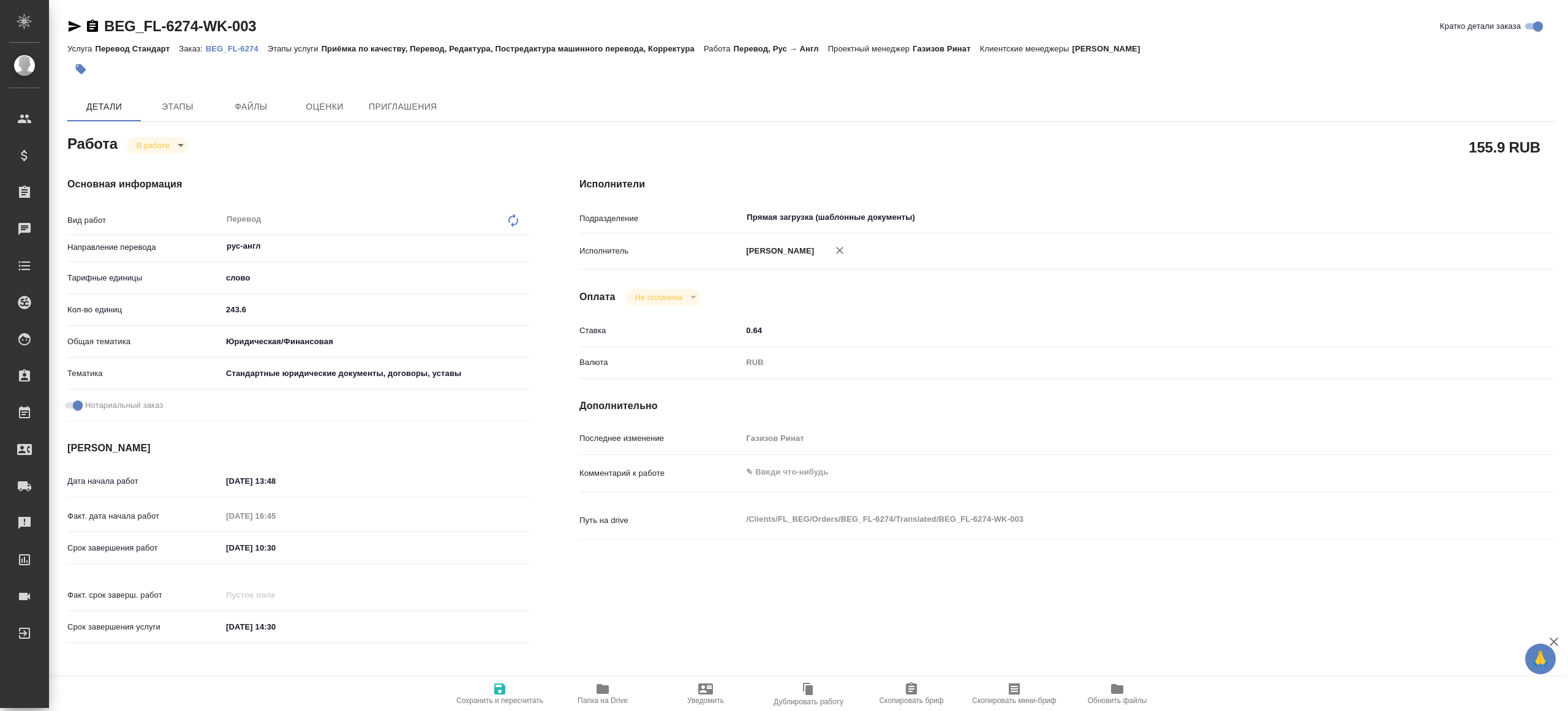
click at [251, 54] on link "BEG_FL-6274" at bounding box center [237, 48] width 62 height 11
type textarea "x"
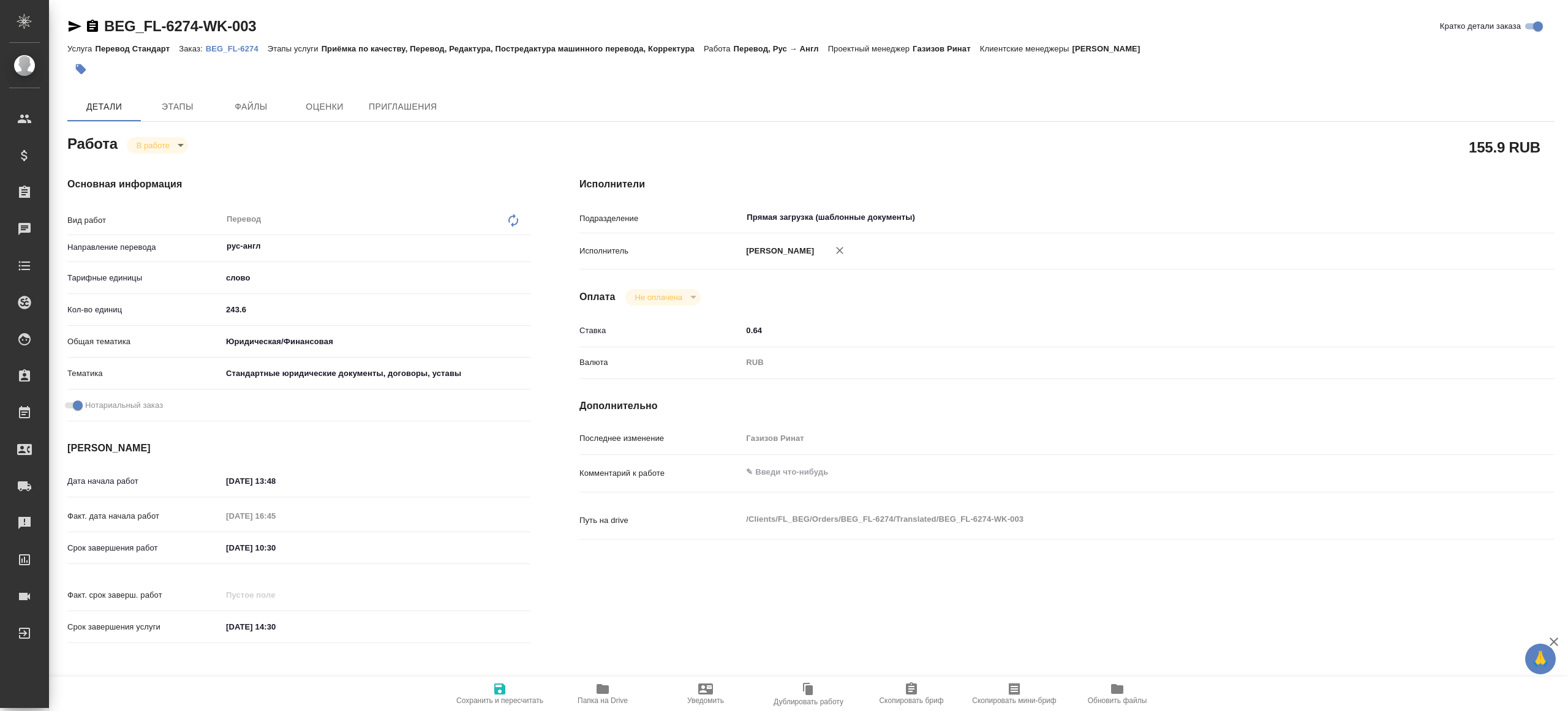
type textarea "x"
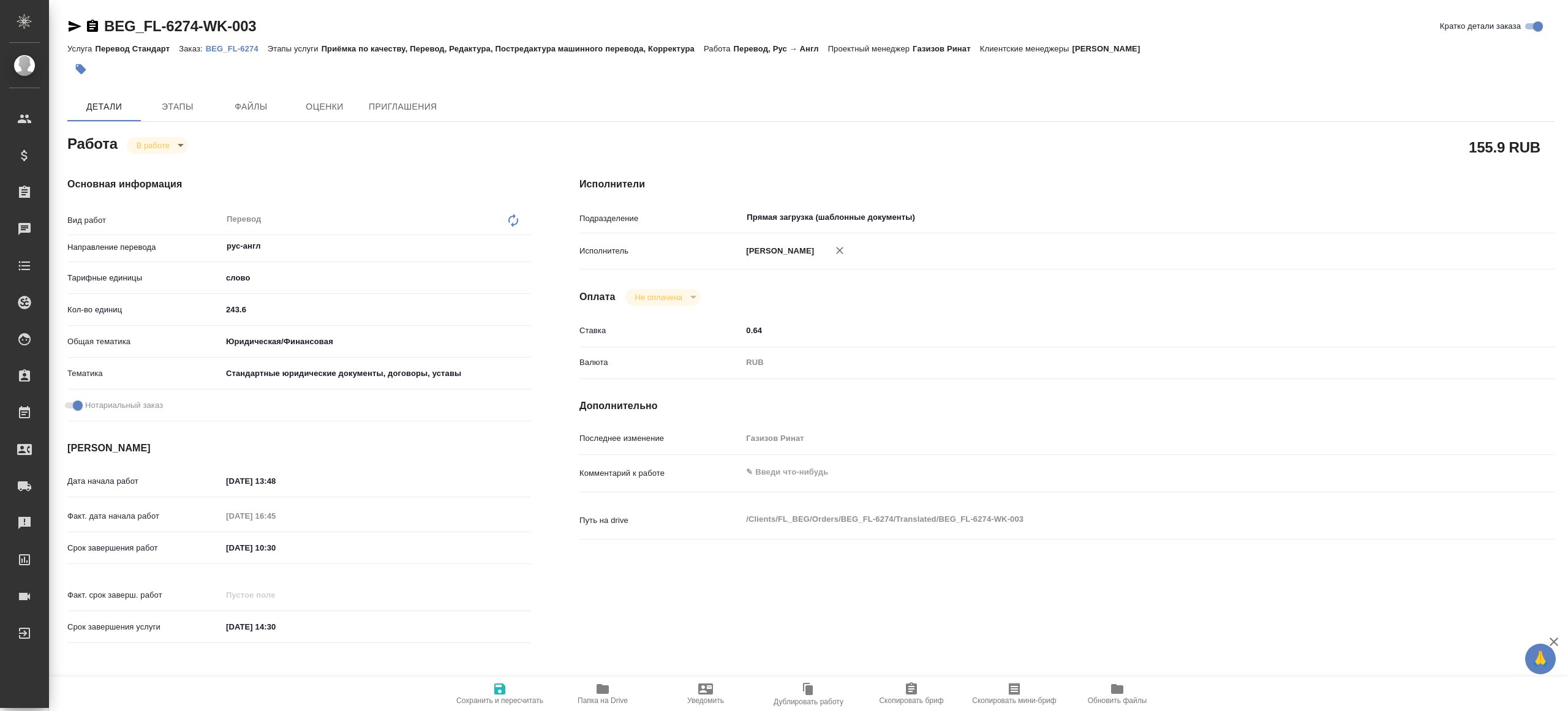
type textarea "x"
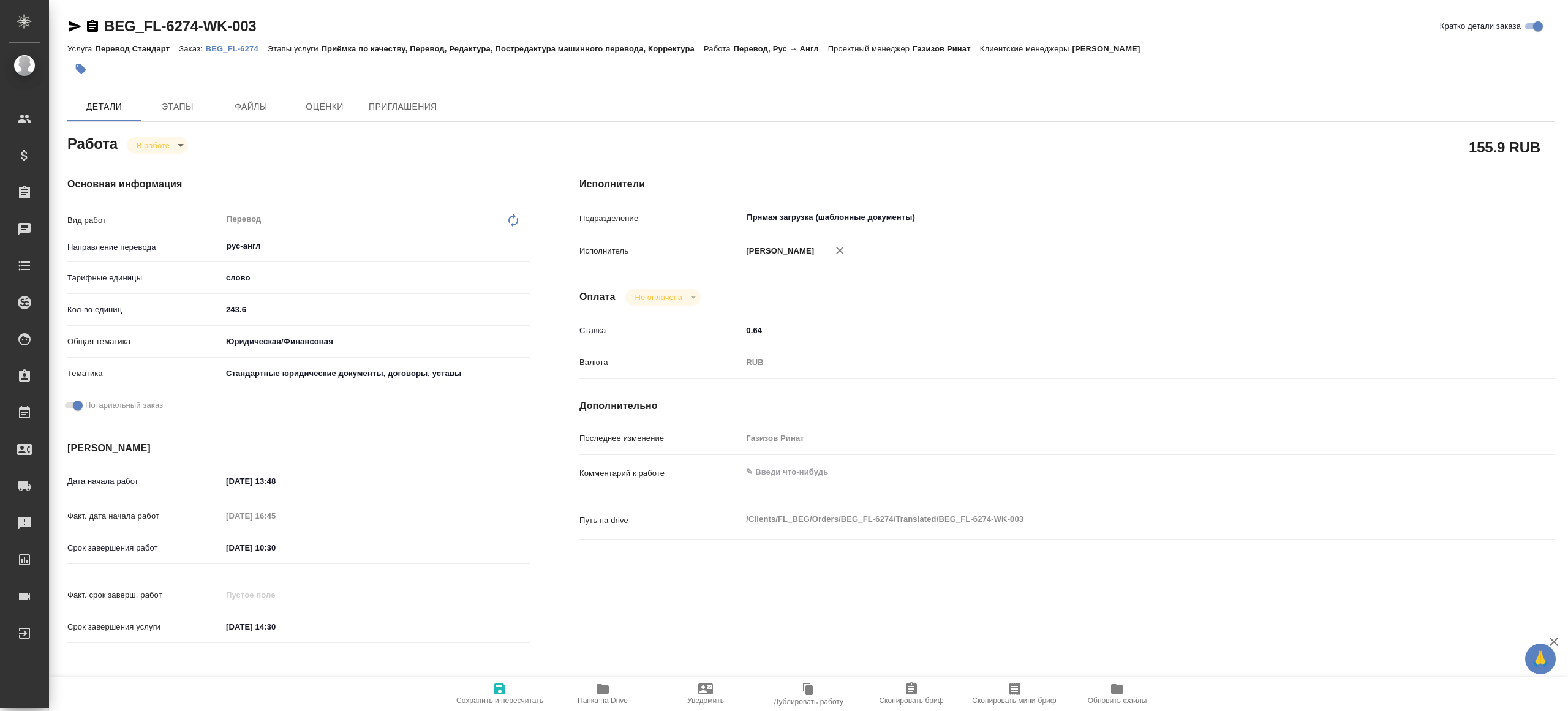
type textarea "x"
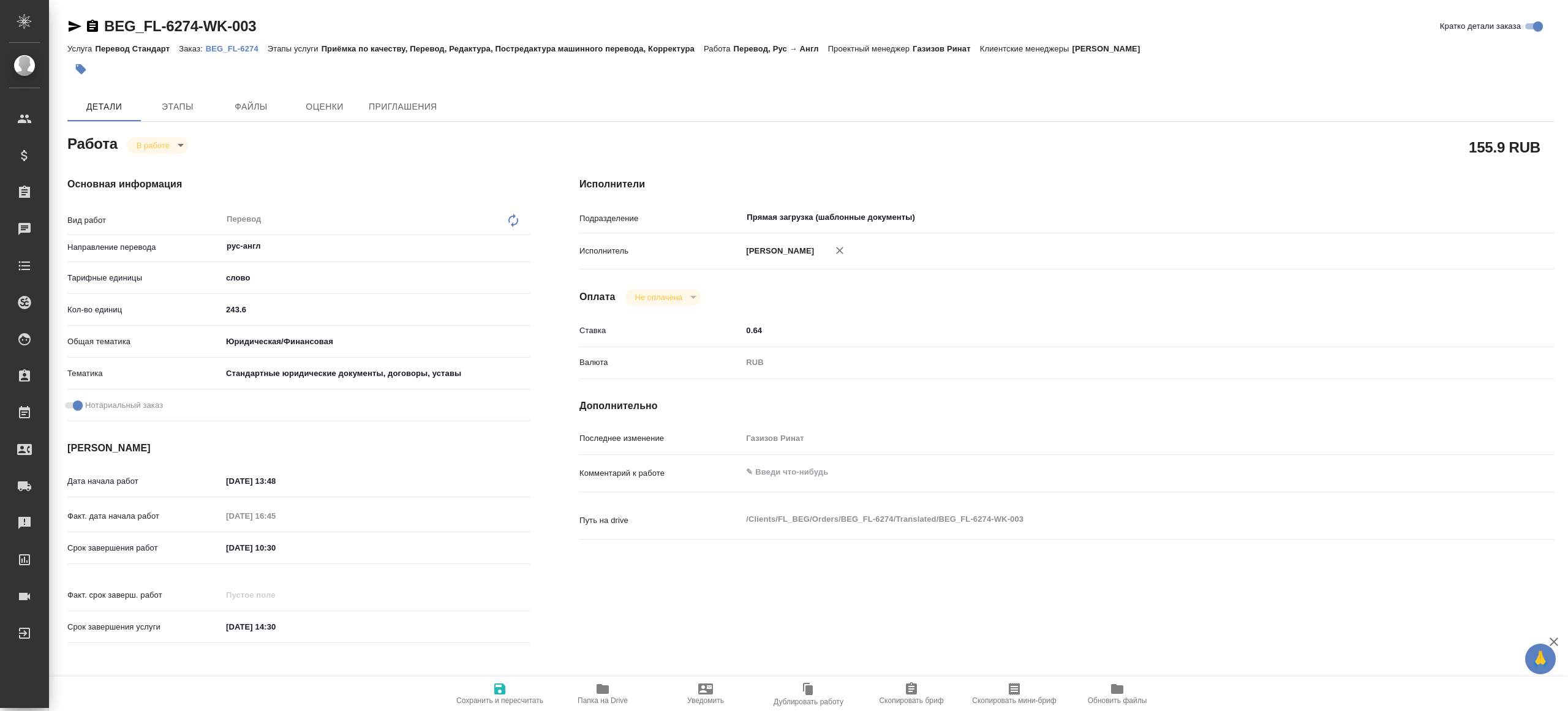
type textarea "x"
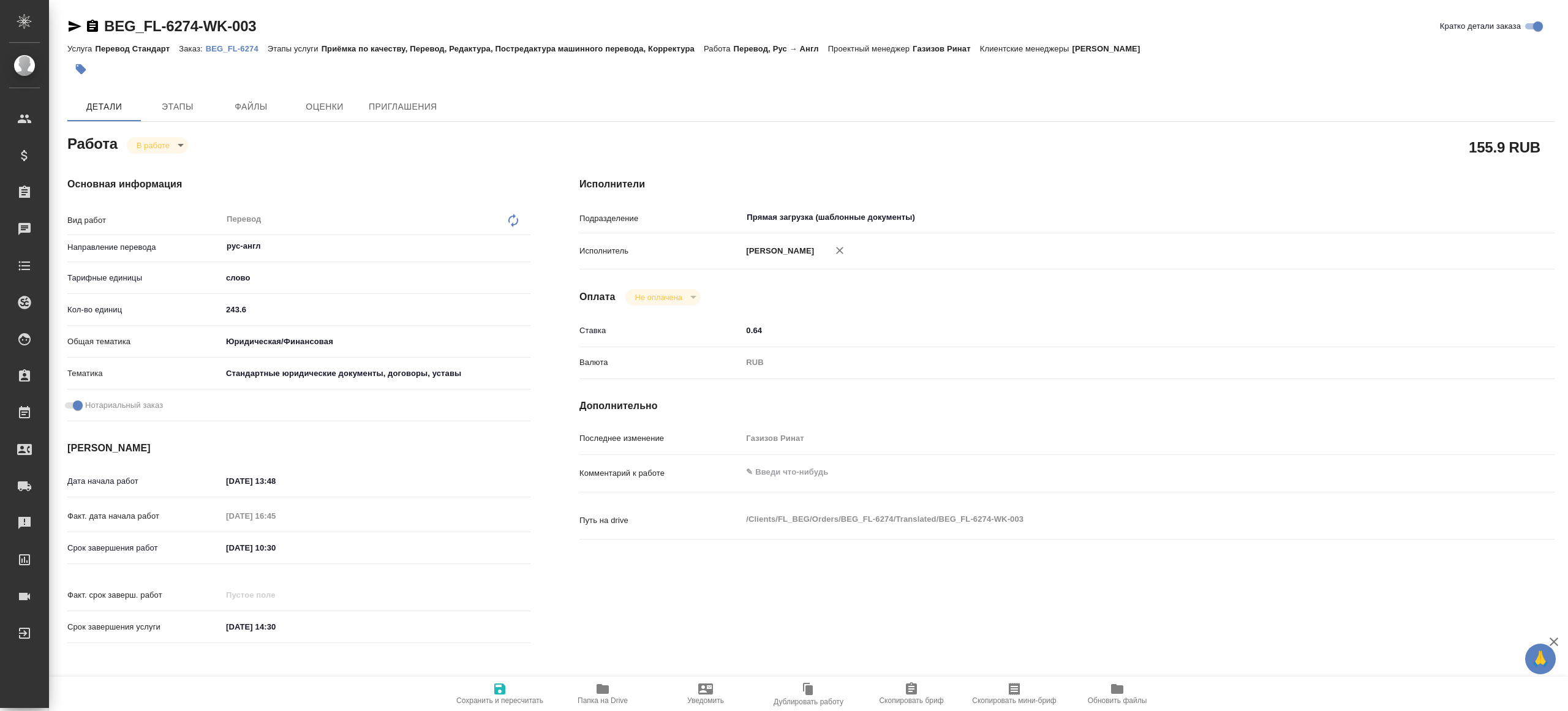
type textarea "x"
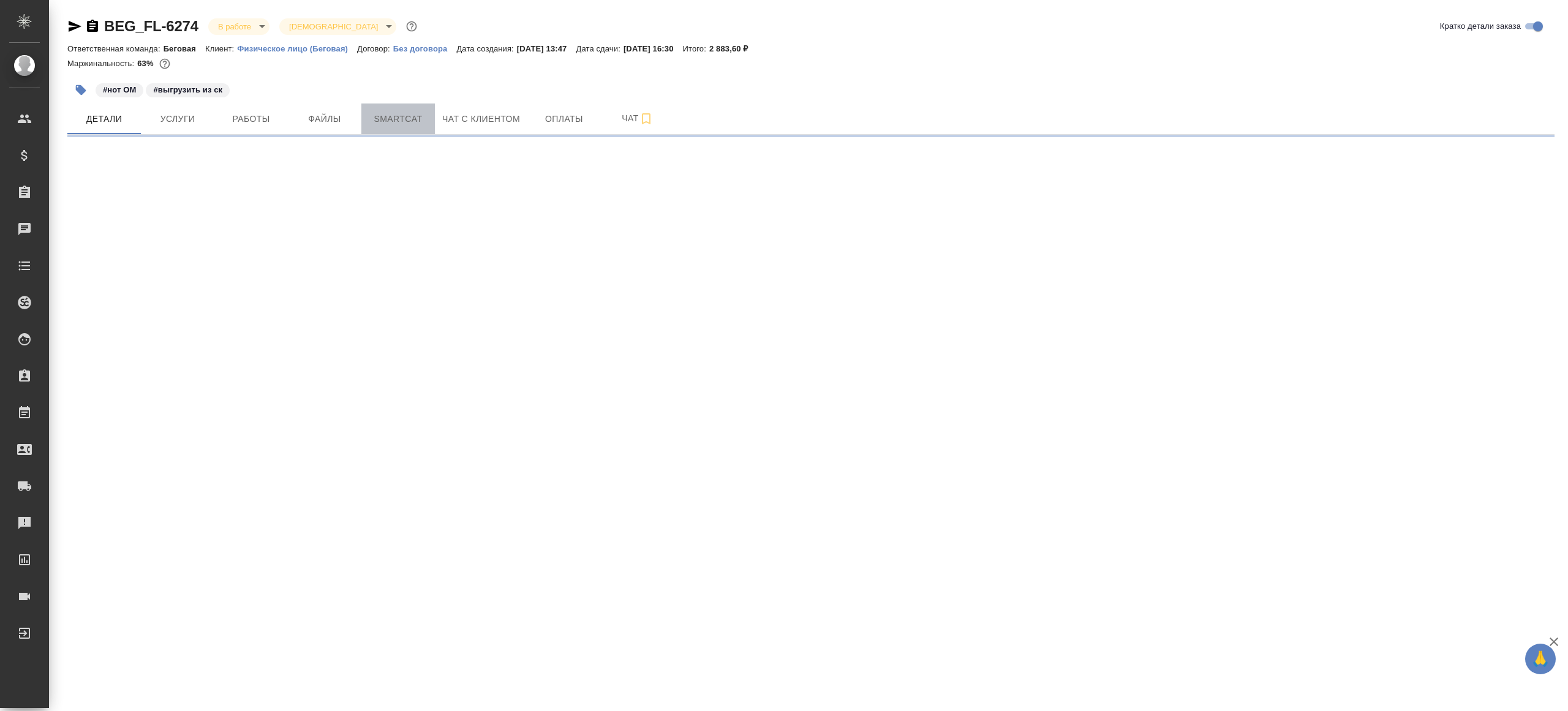
click at [433, 109] on button "Smartcat" at bounding box center [398, 119] width 74 height 31
select select "RU"
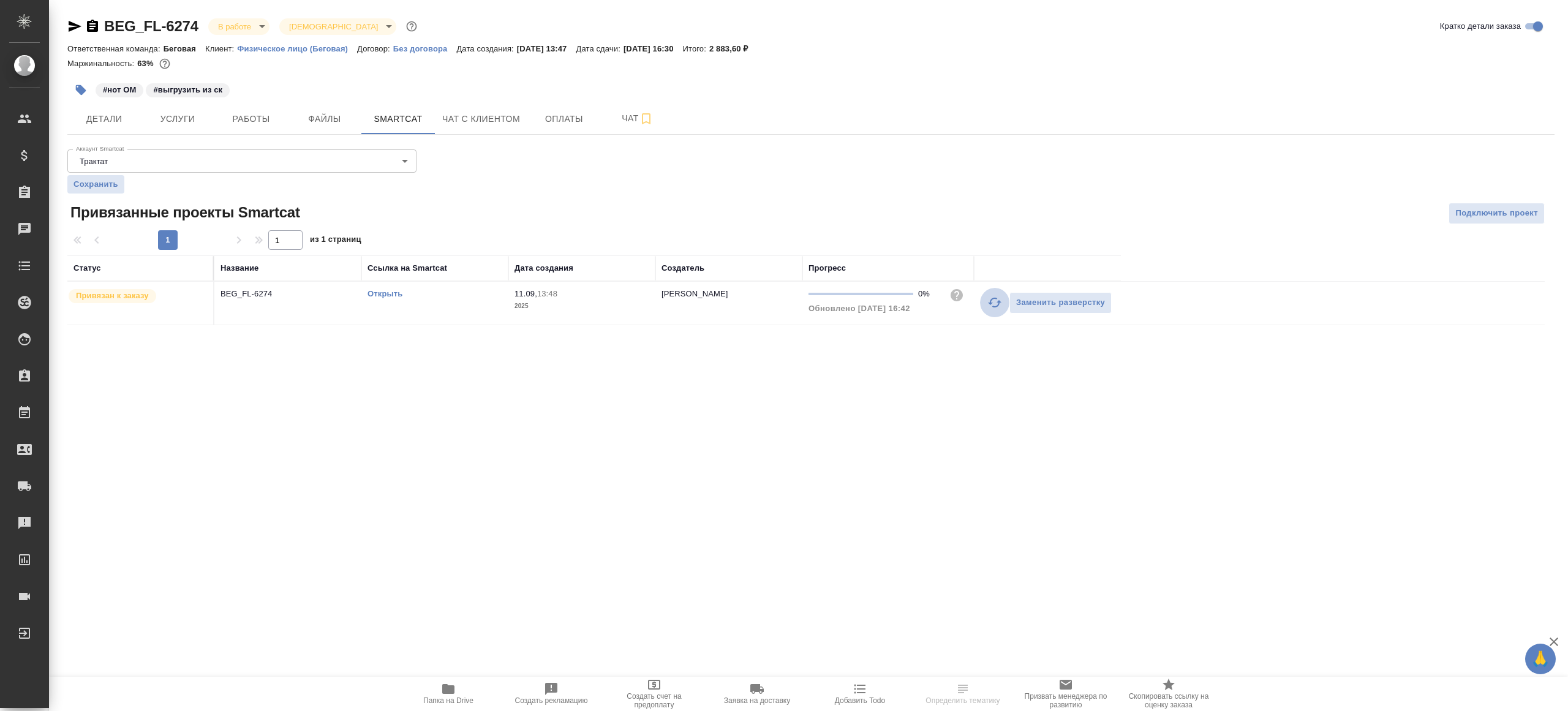
click at [1000, 298] on icon "button" at bounding box center [995, 302] width 15 height 15
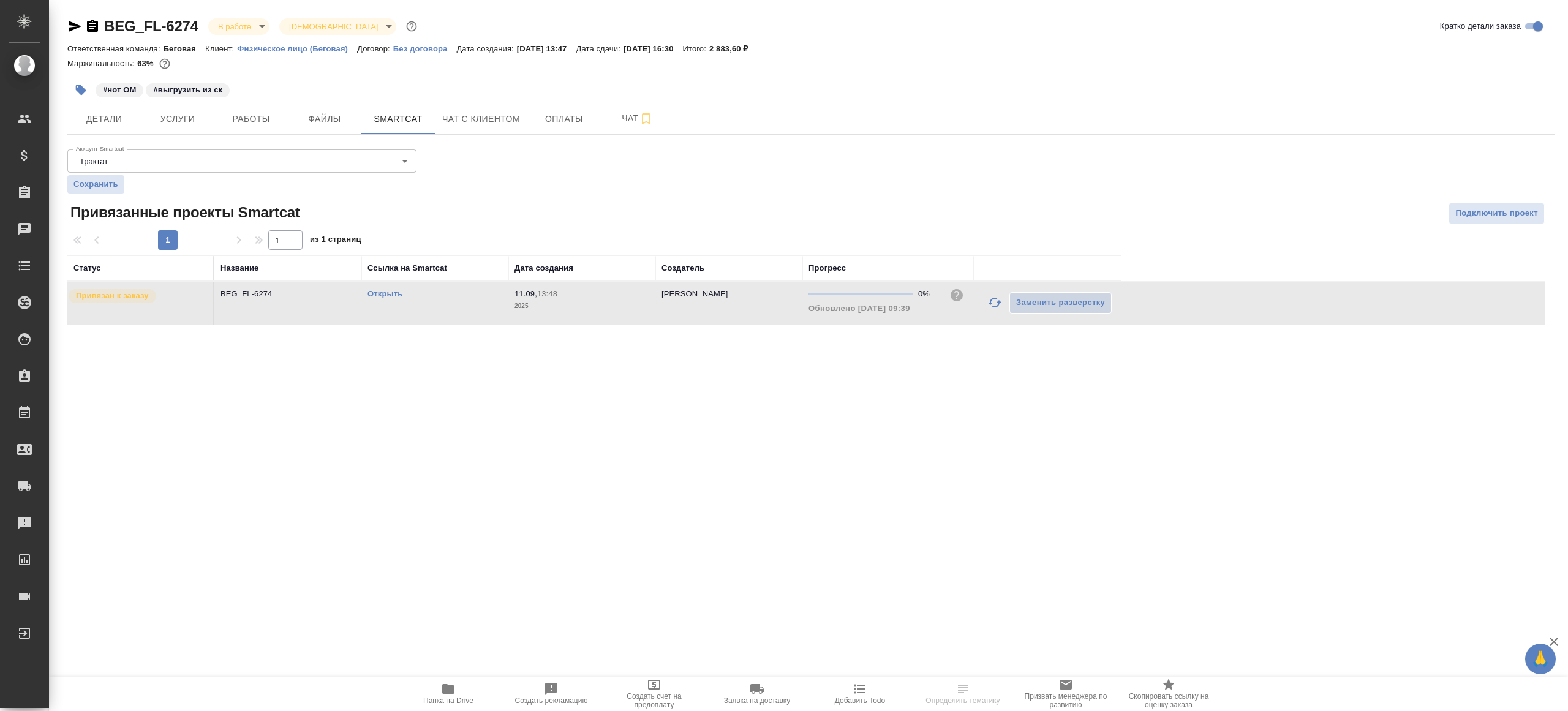
click at [944, 429] on div ".cls-1 fill:#fff; AWATERA Gazizov Rinat Клиенты Спецификации Заказы Чаты Todo П…" at bounding box center [784, 355] width 1568 height 711
click at [263, 102] on div "#нот ОМ #выгрузить из ск" at bounding box center [563, 89] width 992 height 27
click at [263, 110] on button "Работы" at bounding box center [251, 119] width 74 height 31
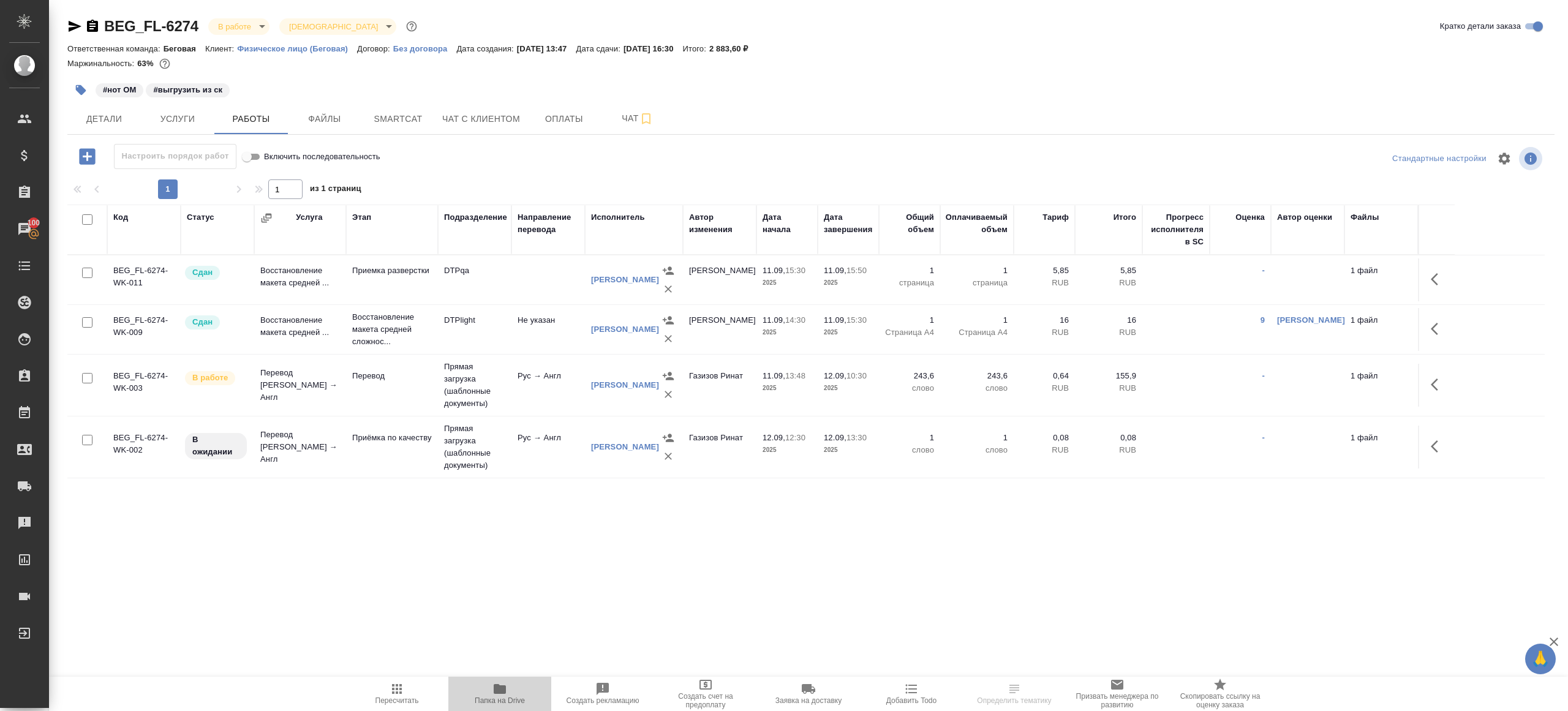
click at [506, 695] on icon "button" at bounding box center [499, 689] width 15 height 15
click at [1435, 381] on icon "button" at bounding box center [1437, 384] width 15 height 15
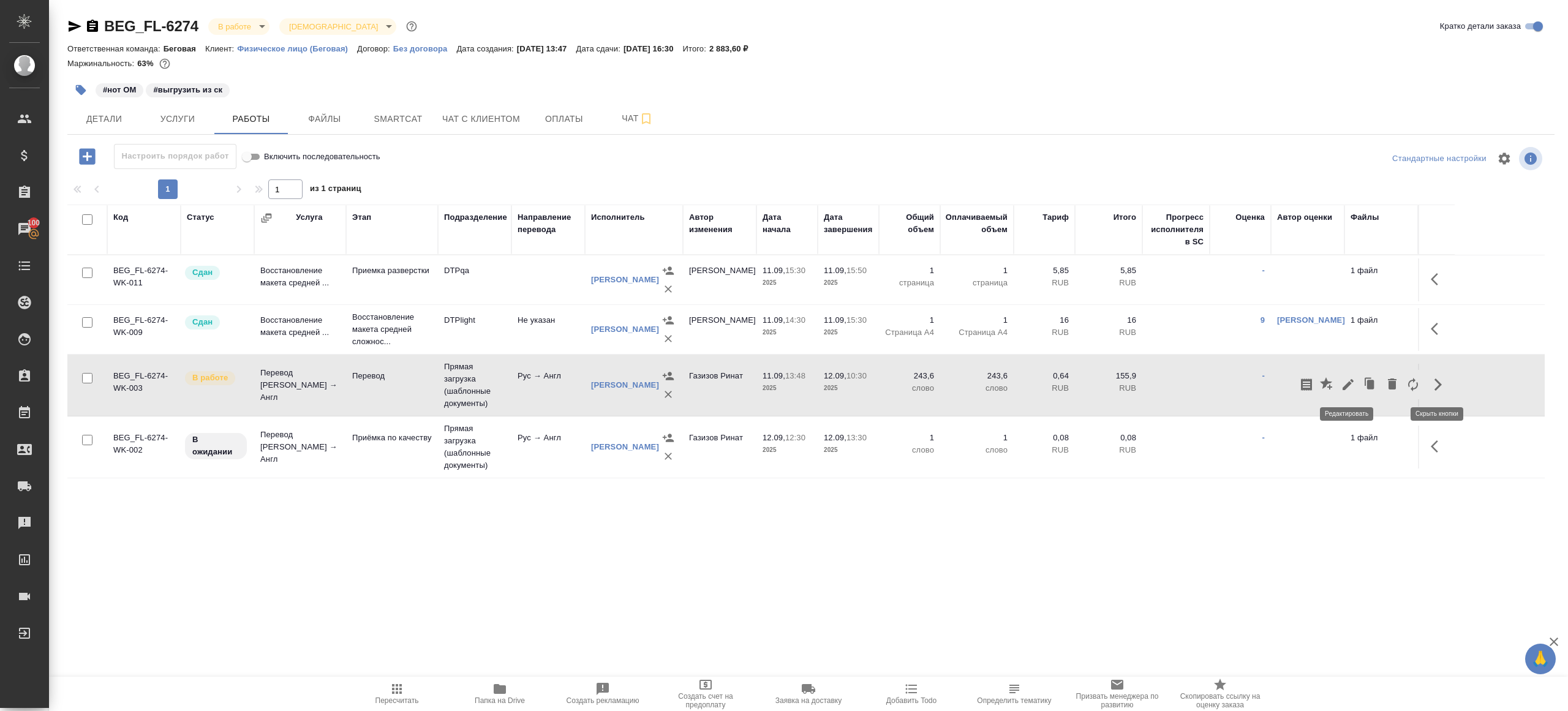
click at [1347, 377] on icon "button" at bounding box center [1347, 384] width 15 height 15
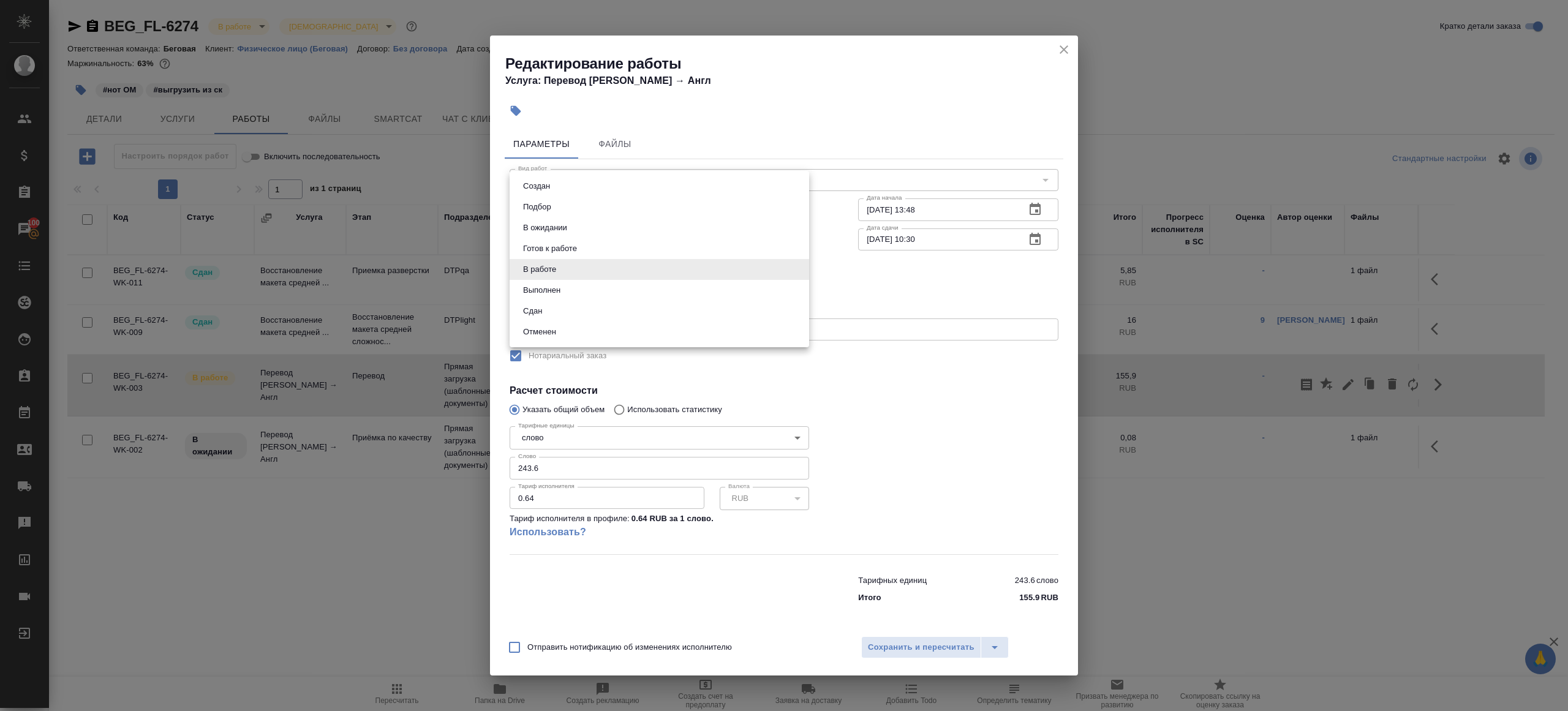
click at [548, 276] on body "🙏 .cls-1 fill:#fff; AWATERA Gazizov Rinat Клиенты Спецификации Заказы 100 Чаты …" at bounding box center [784, 355] width 1568 height 711
click at [550, 314] on li "Сдан" at bounding box center [658, 311] width 299 height 21
type input "closed"
click at [856, 403] on div at bounding box center [958, 487] width 249 height 182
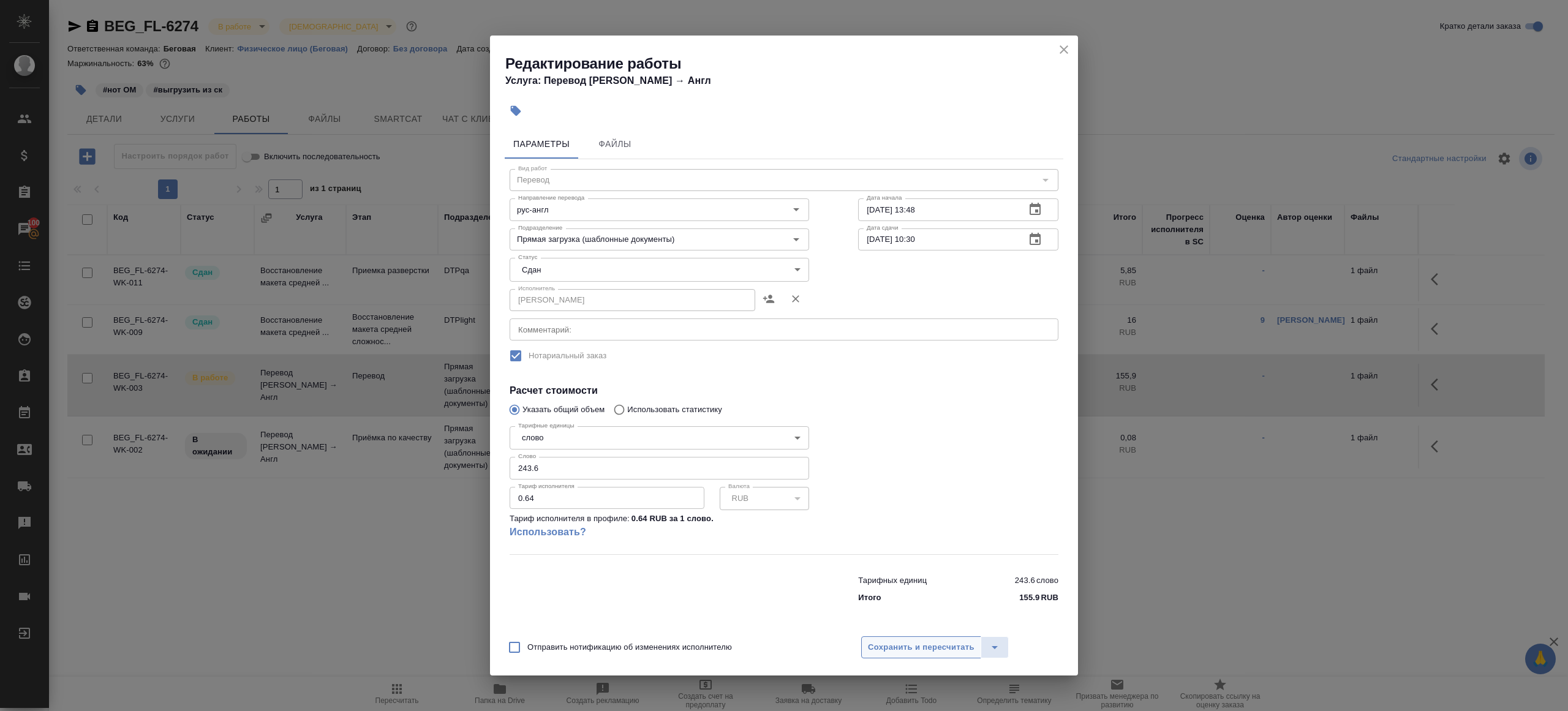
click at [920, 645] on span "Сохранить и пересчитать" at bounding box center [920, 647] width 106 height 14
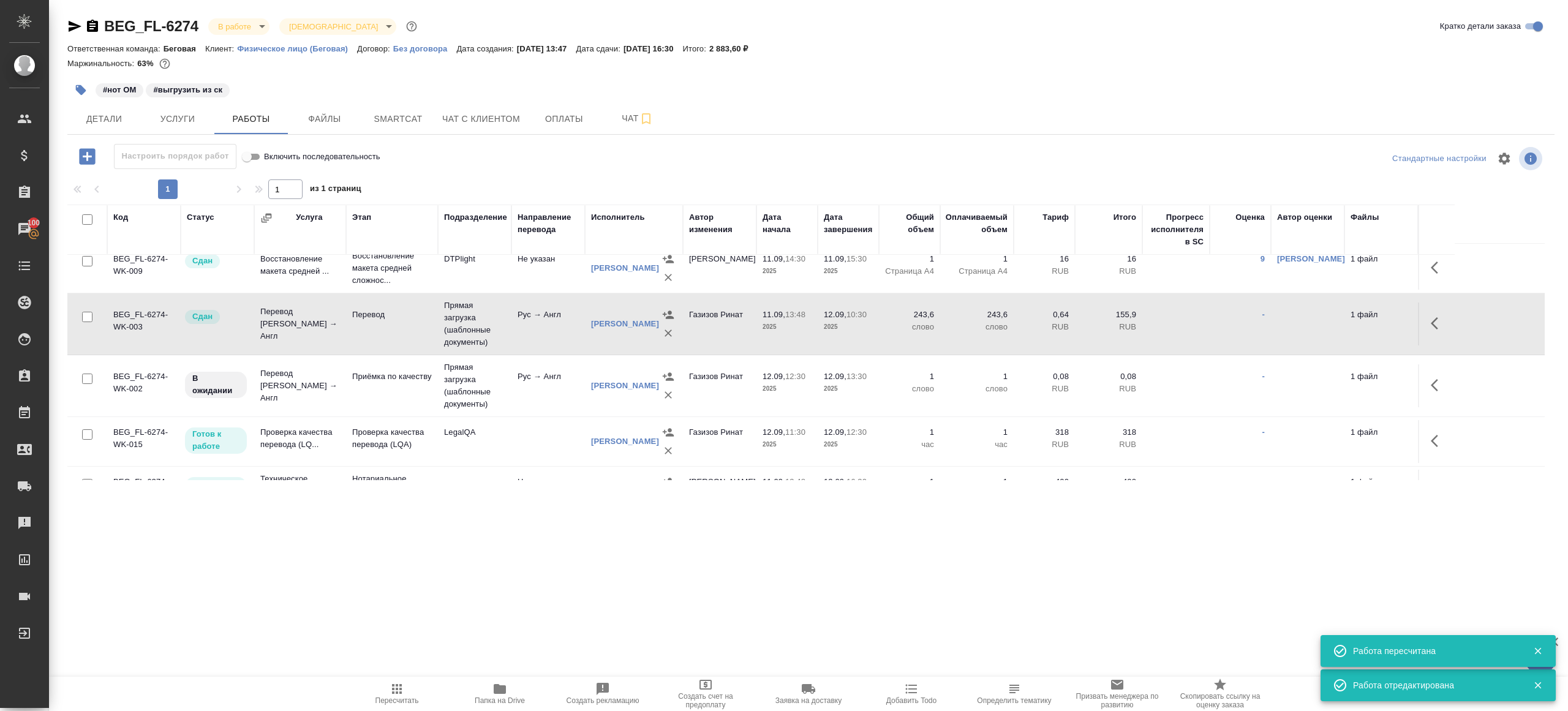
scroll to position [58, 0]
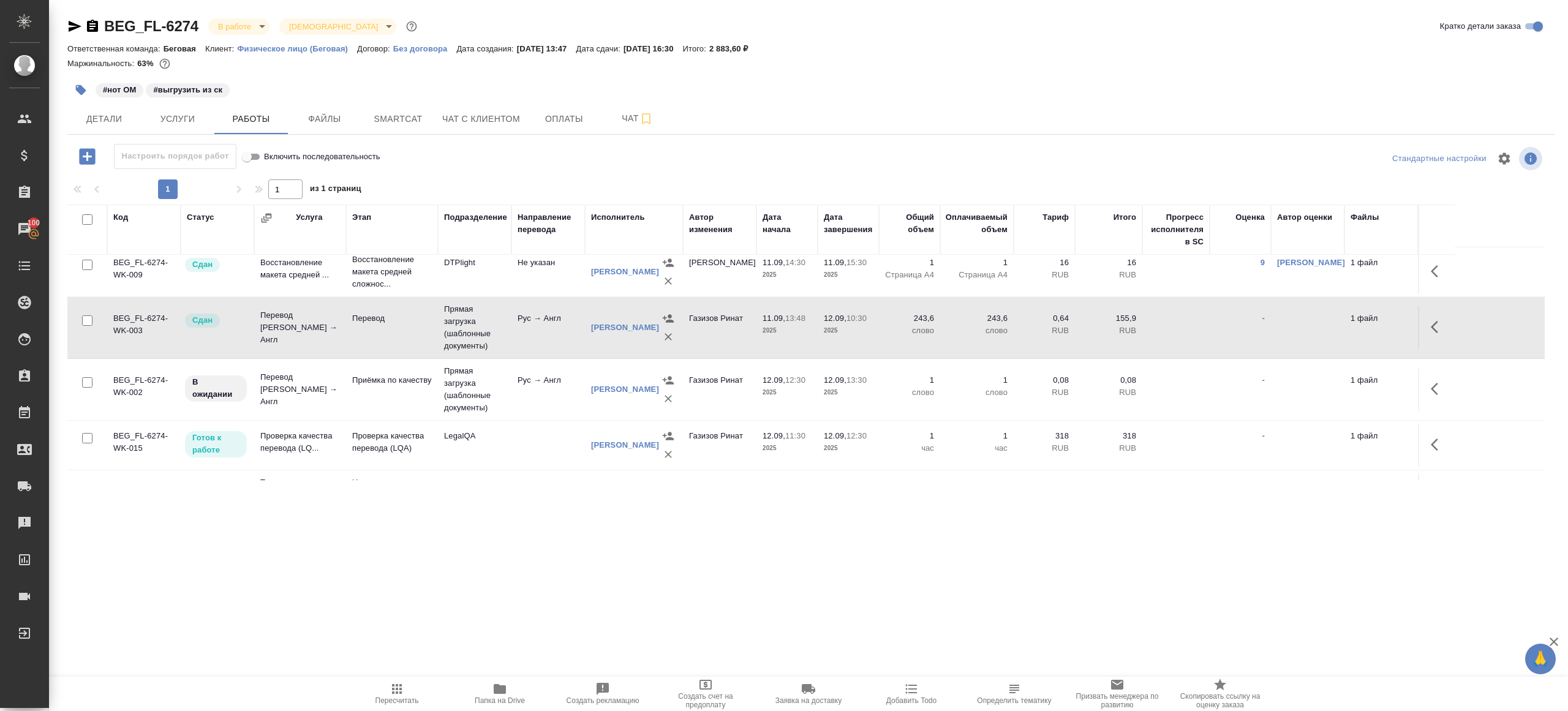
click at [81, 86] on icon "button" at bounding box center [81, 90] width 11 height 11
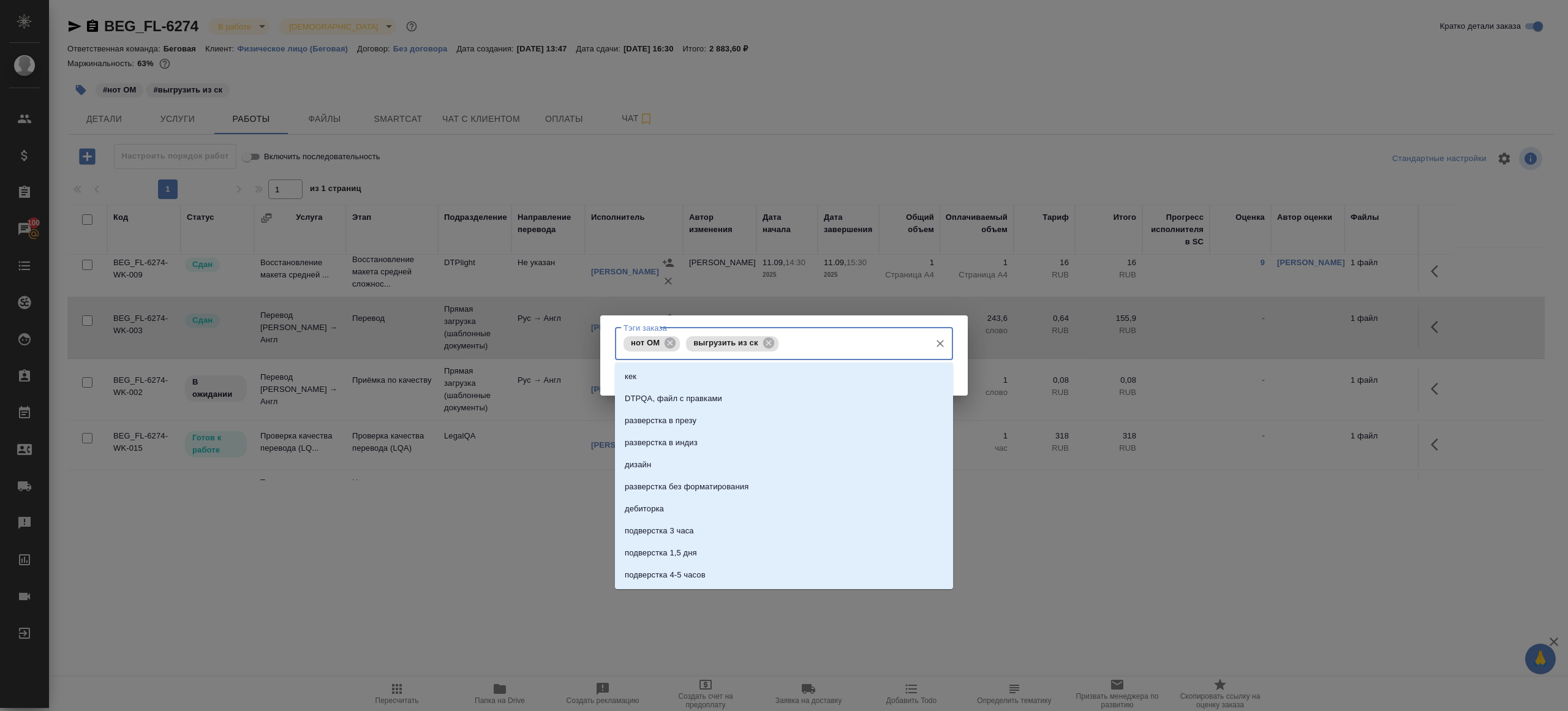
click at [784, 344] on input "Тэги заказа" at bounding box center [853, 344] width 143 height 21
click at [773, 344] on icon at bounding box center [768, 343] width 11 height 11
click at [963, 345] on div "Тэги заказа нот ОМ Тэги заказа Сохранить" at bounding box center [783, 356] width 367 height 81
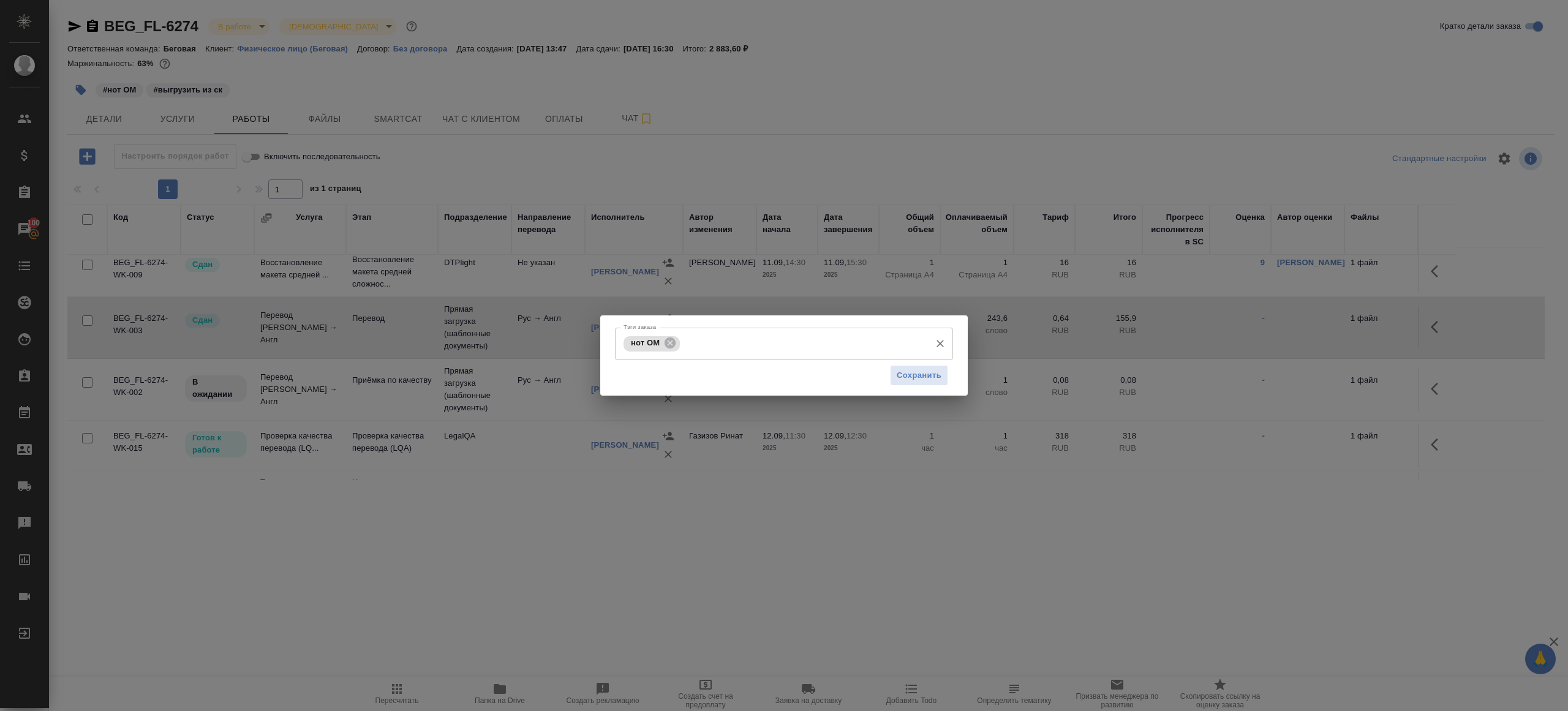
click at [915, 386] on div "Сохранить" at bounding box center [783, 375] width 338 height 32
click at [915, 374] on span "Сохранить" at bounding box center [919, 375] width 45 height 14
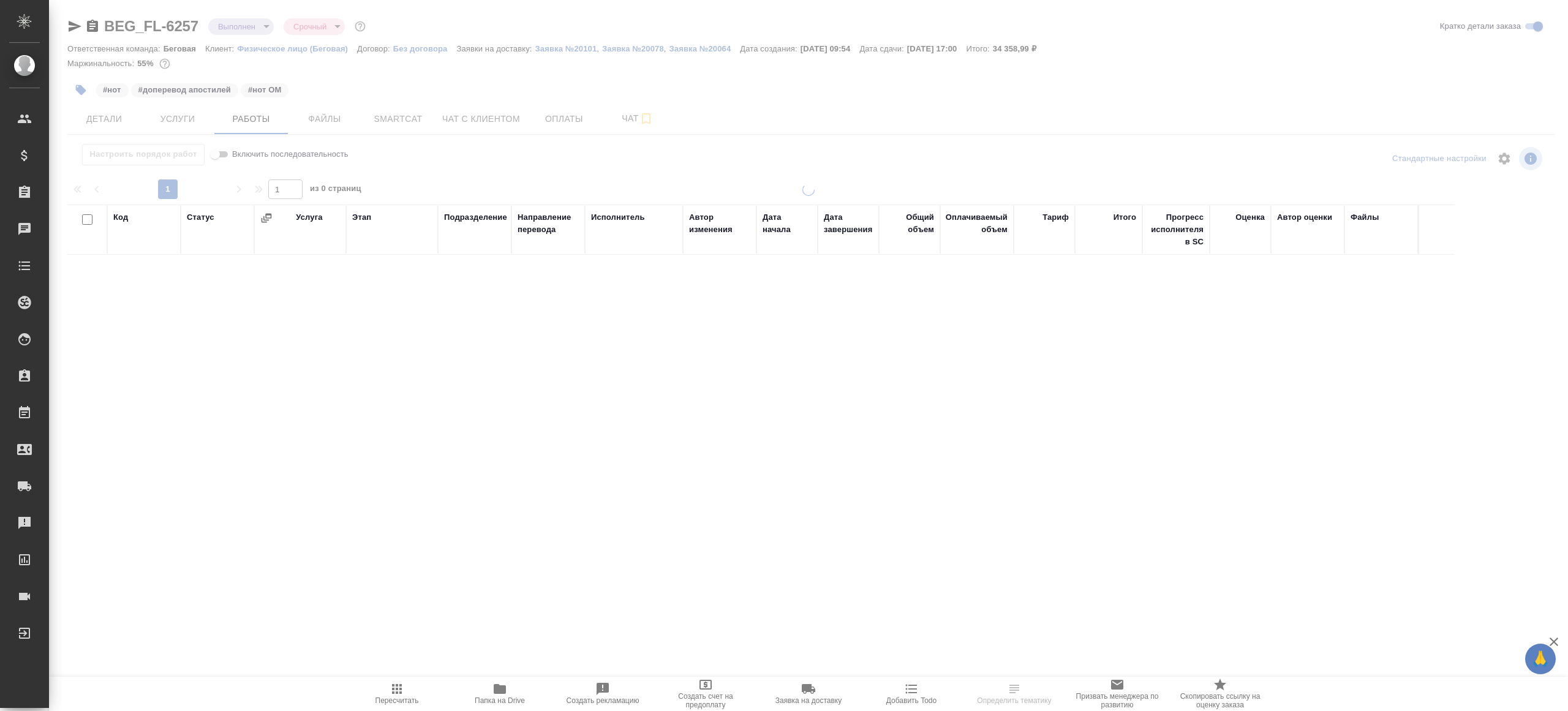
click at [273, 81] on div "#нот #доперевод апостилей #нот ОМ" at bounding box center [563, 89] width 992 height 27
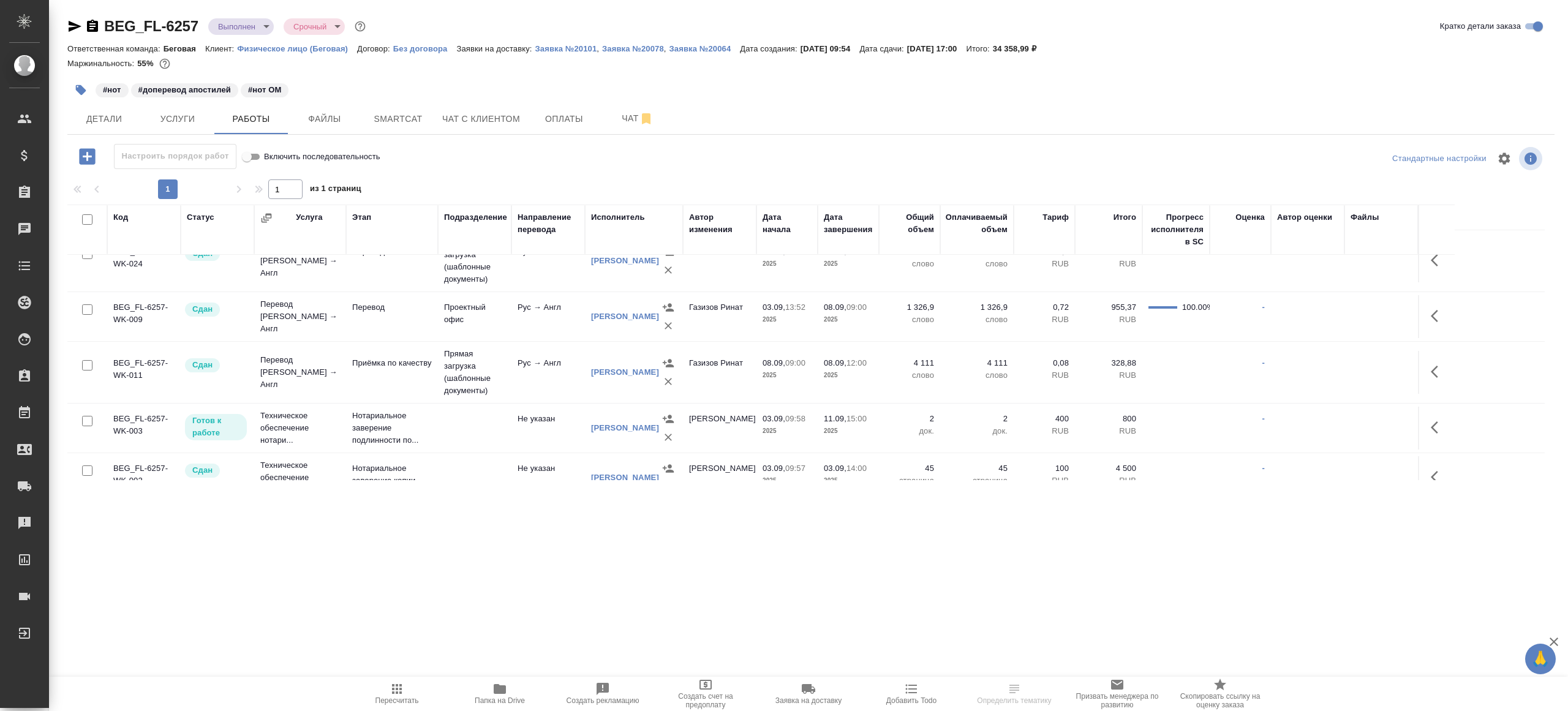
scroll to position [76, 0]
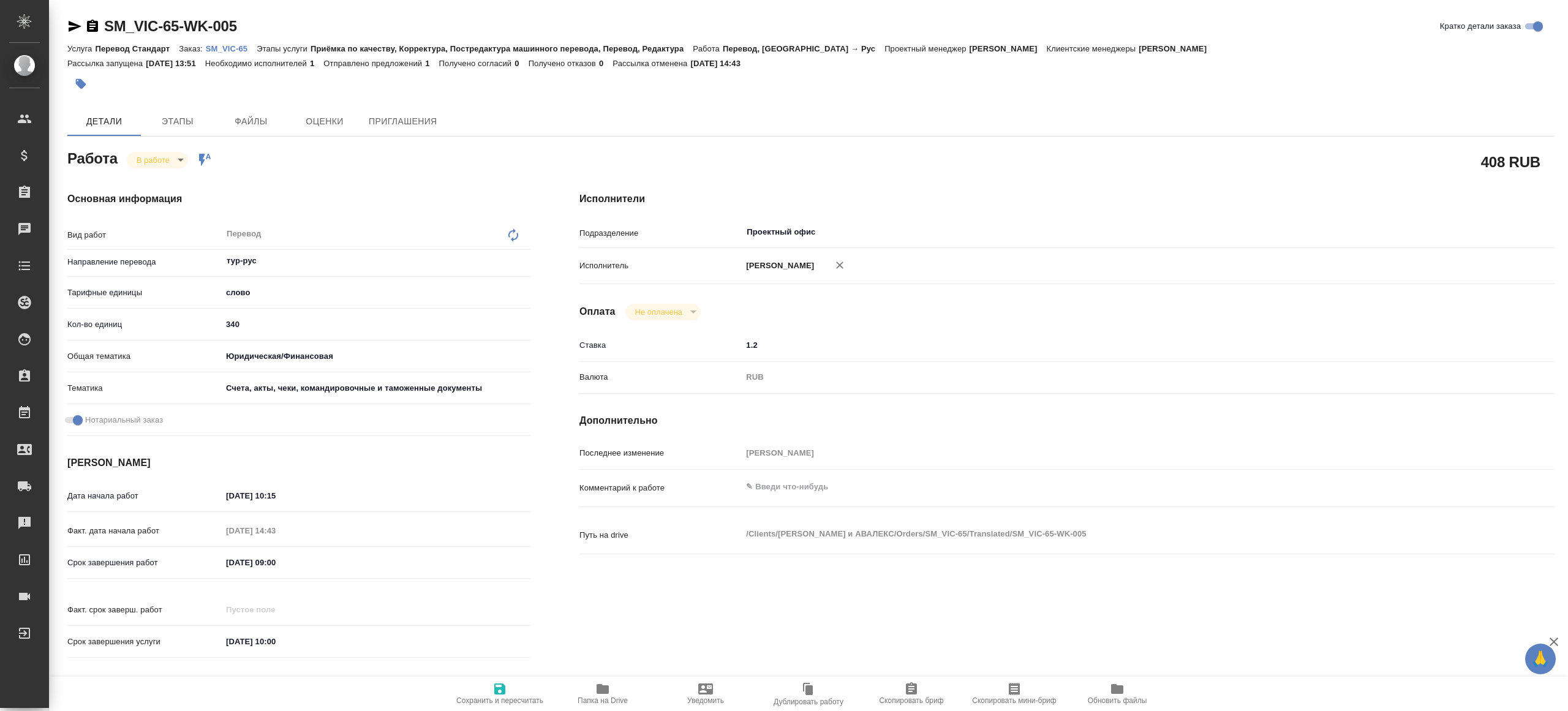
type textarea "x"
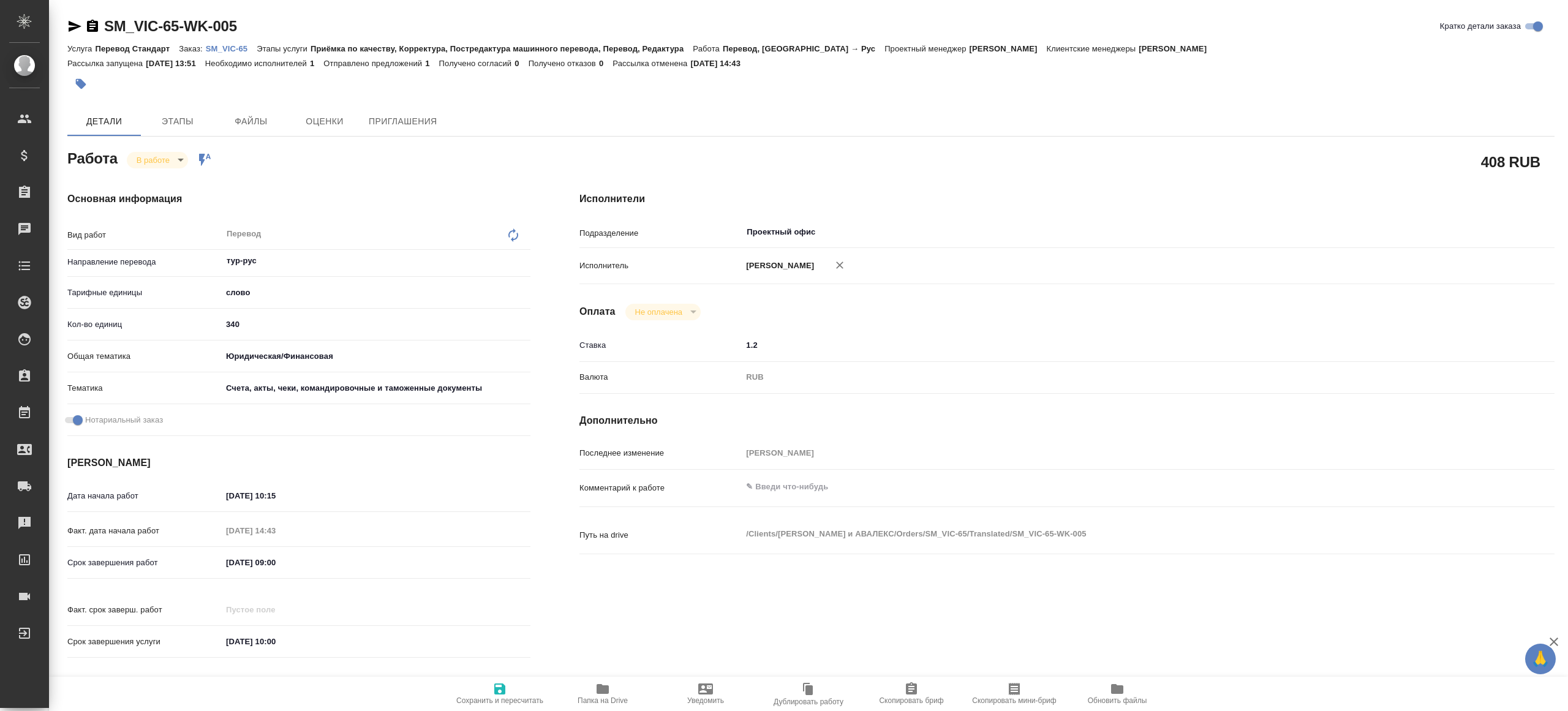
type textarea "x"
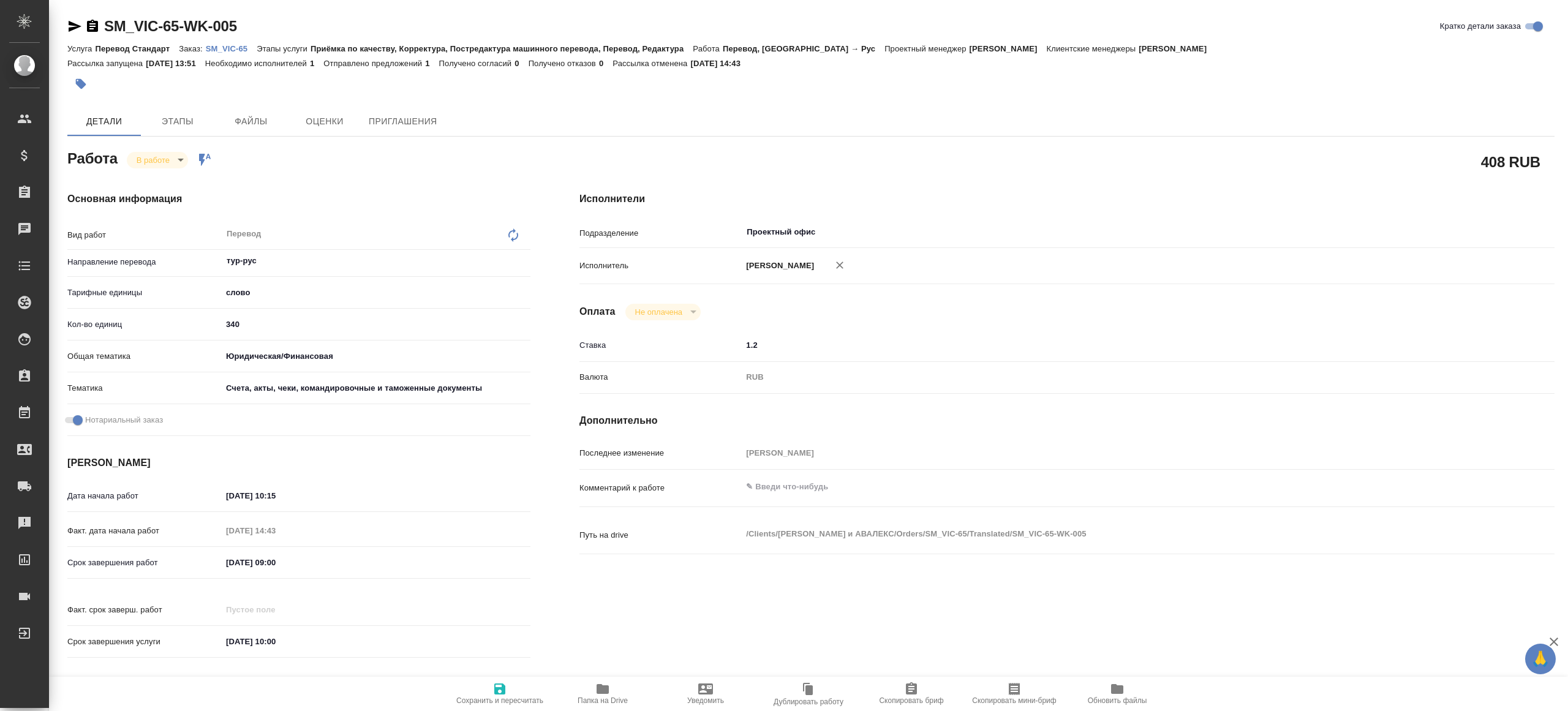
click at [239, 47] on p "SM_VIC-65" at bounding box center [231, 48] width 51 height 9
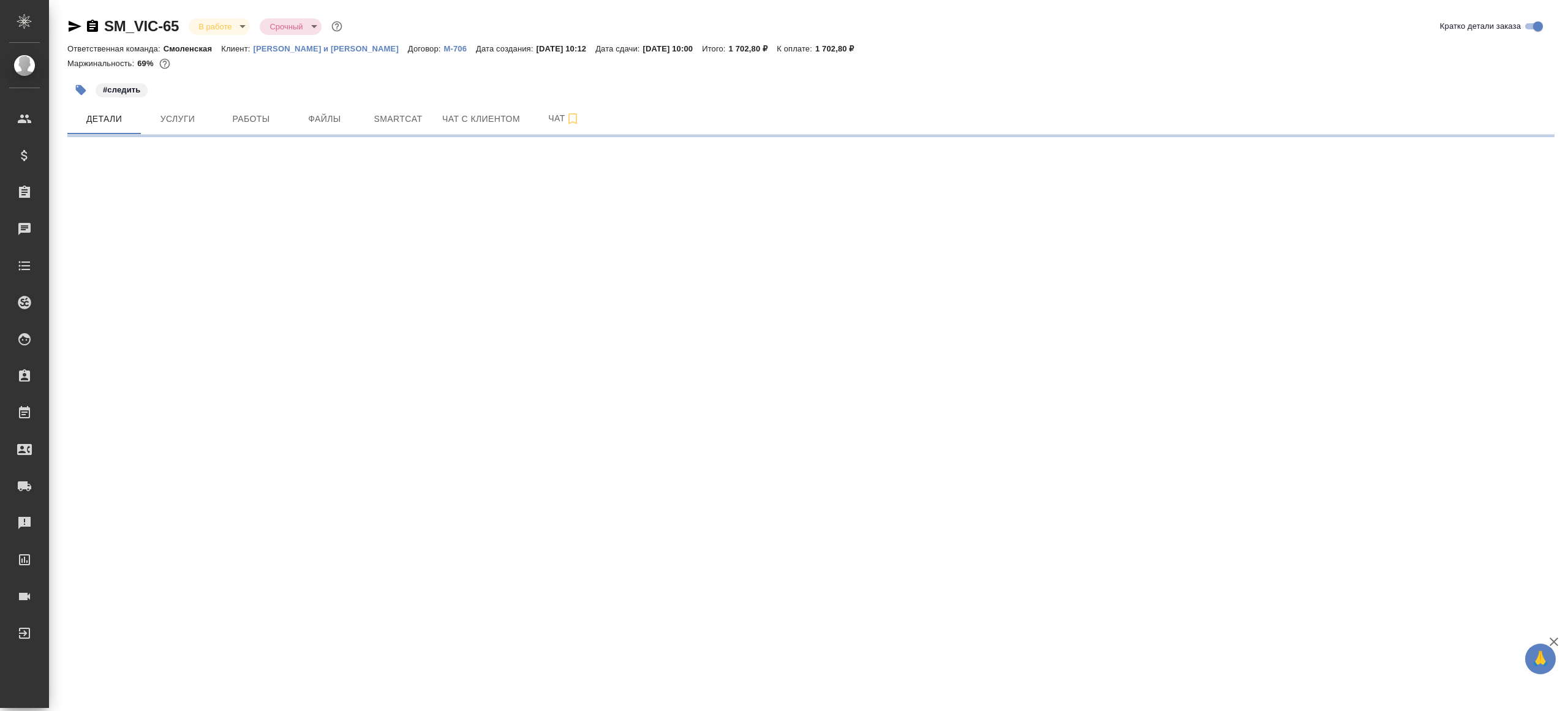
select select "RU"
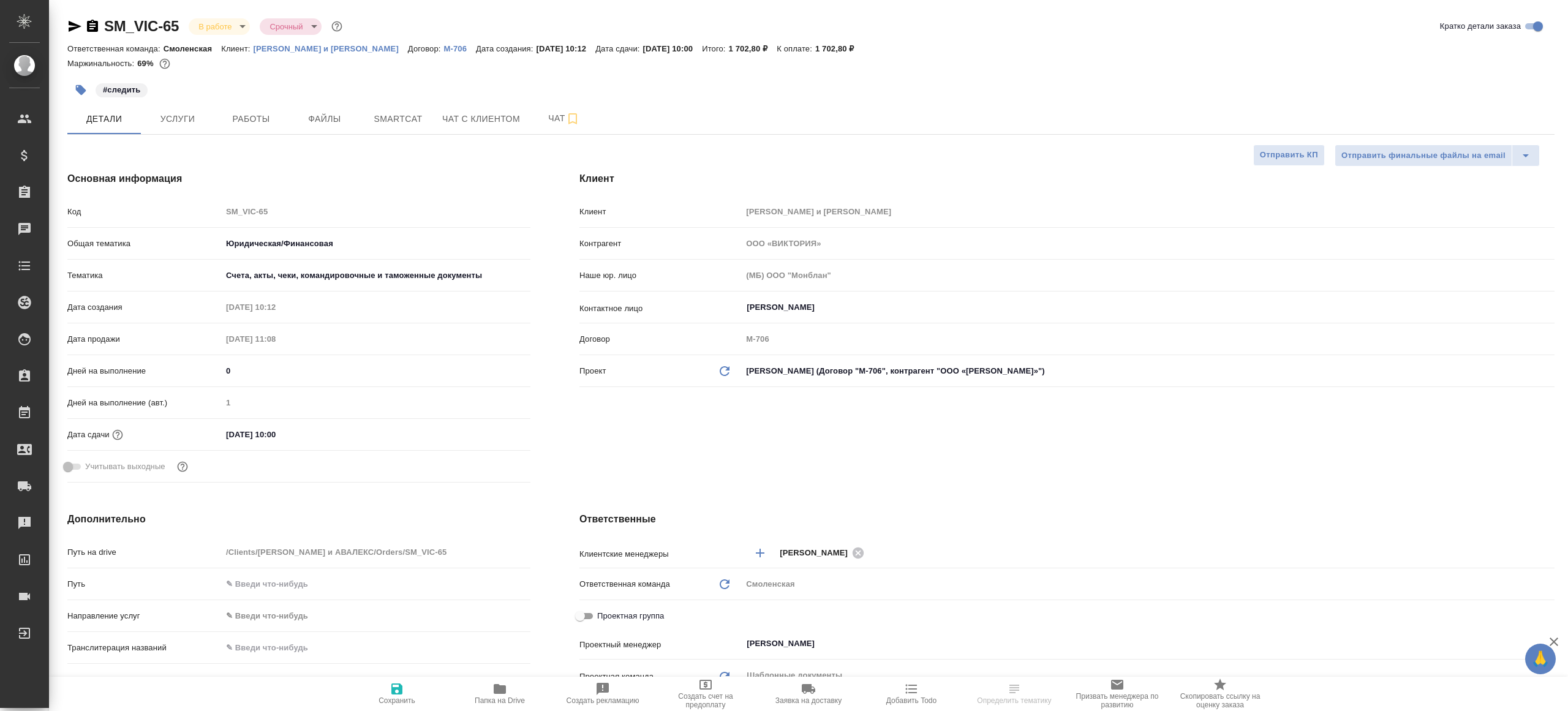
type textarea "x"
click at [362, 119] on button "Smartcat" at bounding box center [398, 119] width 74 height 31
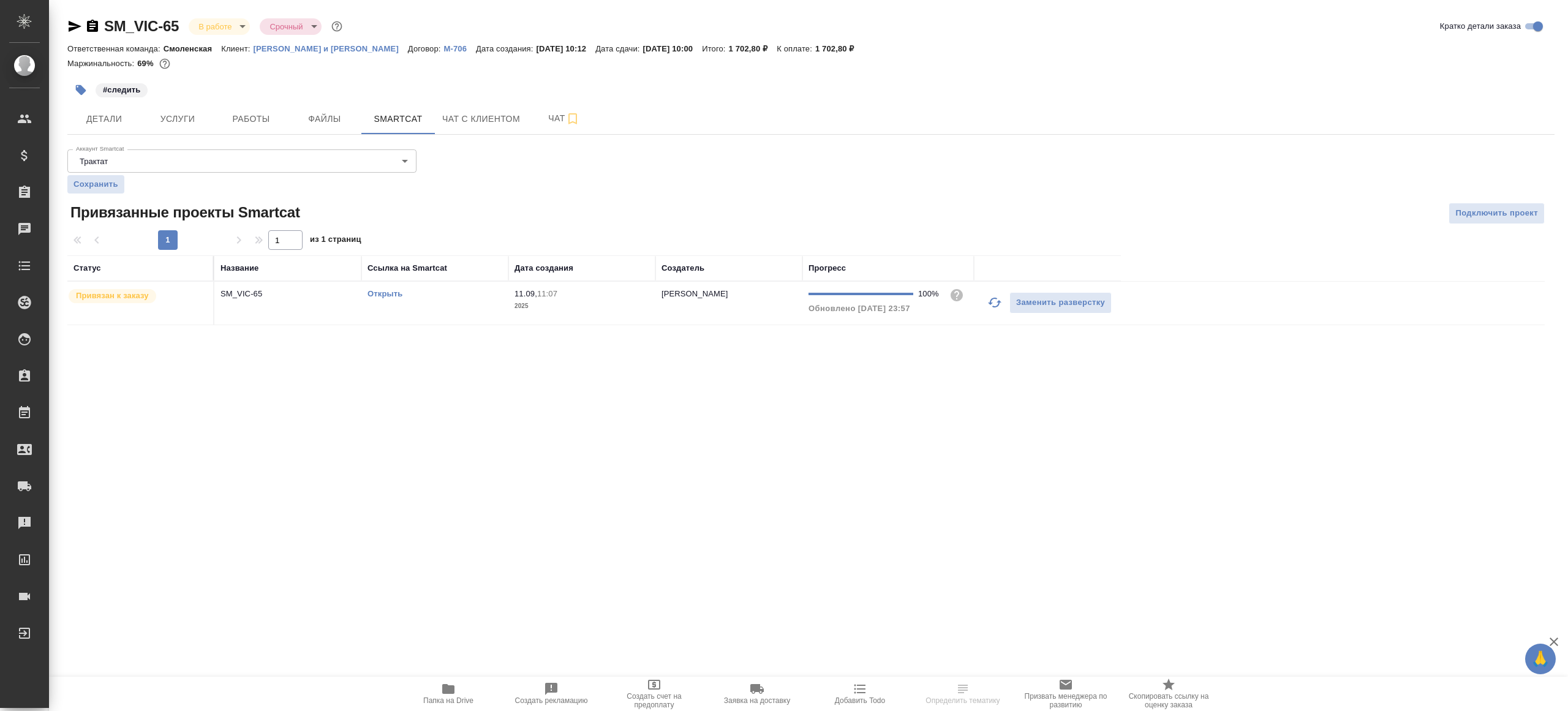
click at [387, 294] on link "Открыть" at bounding box center [384, 293] width 35 height 9
click at [245, 119] on span "Работы" at bounding box center [251, 118] width 59 height 15
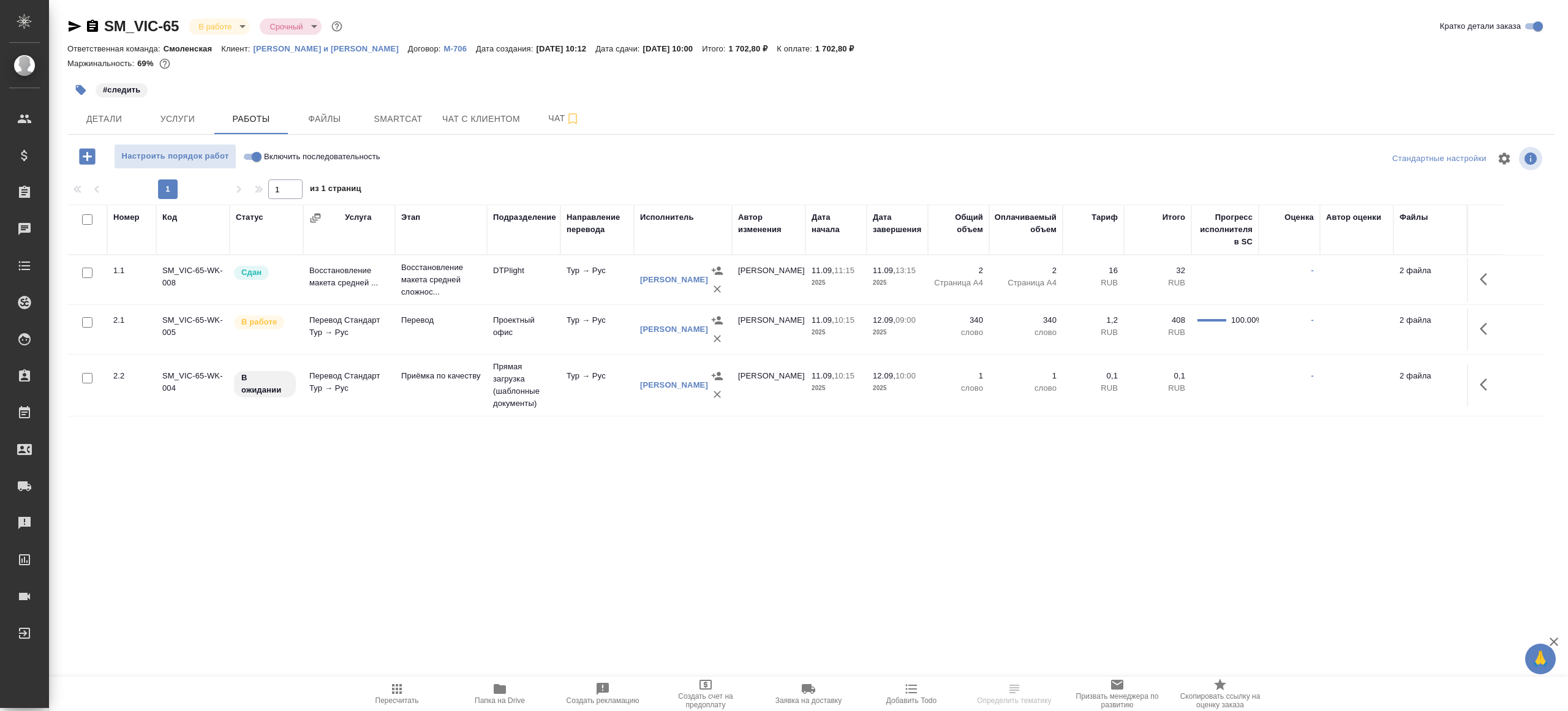
click at [497, 686] on icon "button" at bounding box center [499, 689] width 12 height 10
click at [1497, 336] on button "button" at bounding box center [1487, 328] width 29 height 29
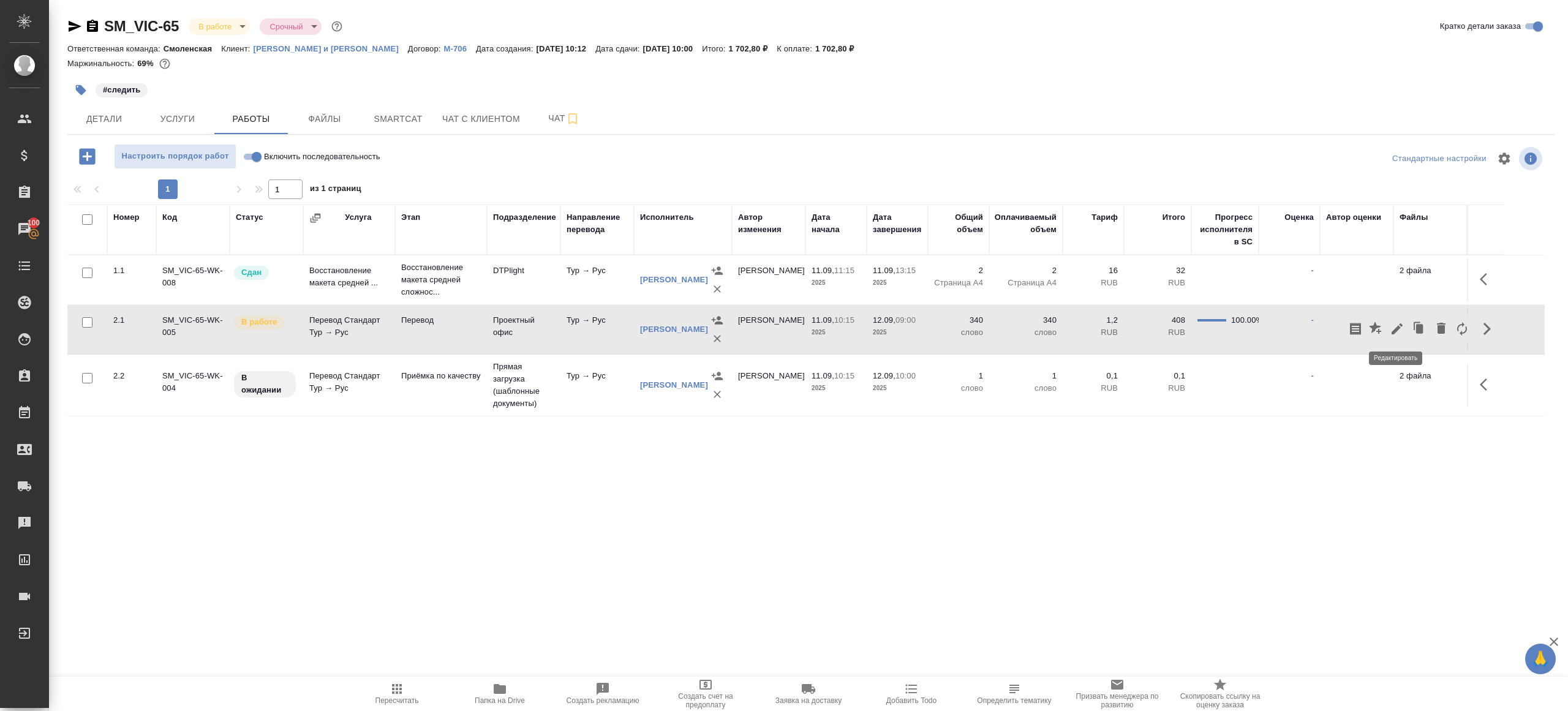
click at [1394, 329] on icon "button" at bounding box center [1397, 329] width 11 height 11
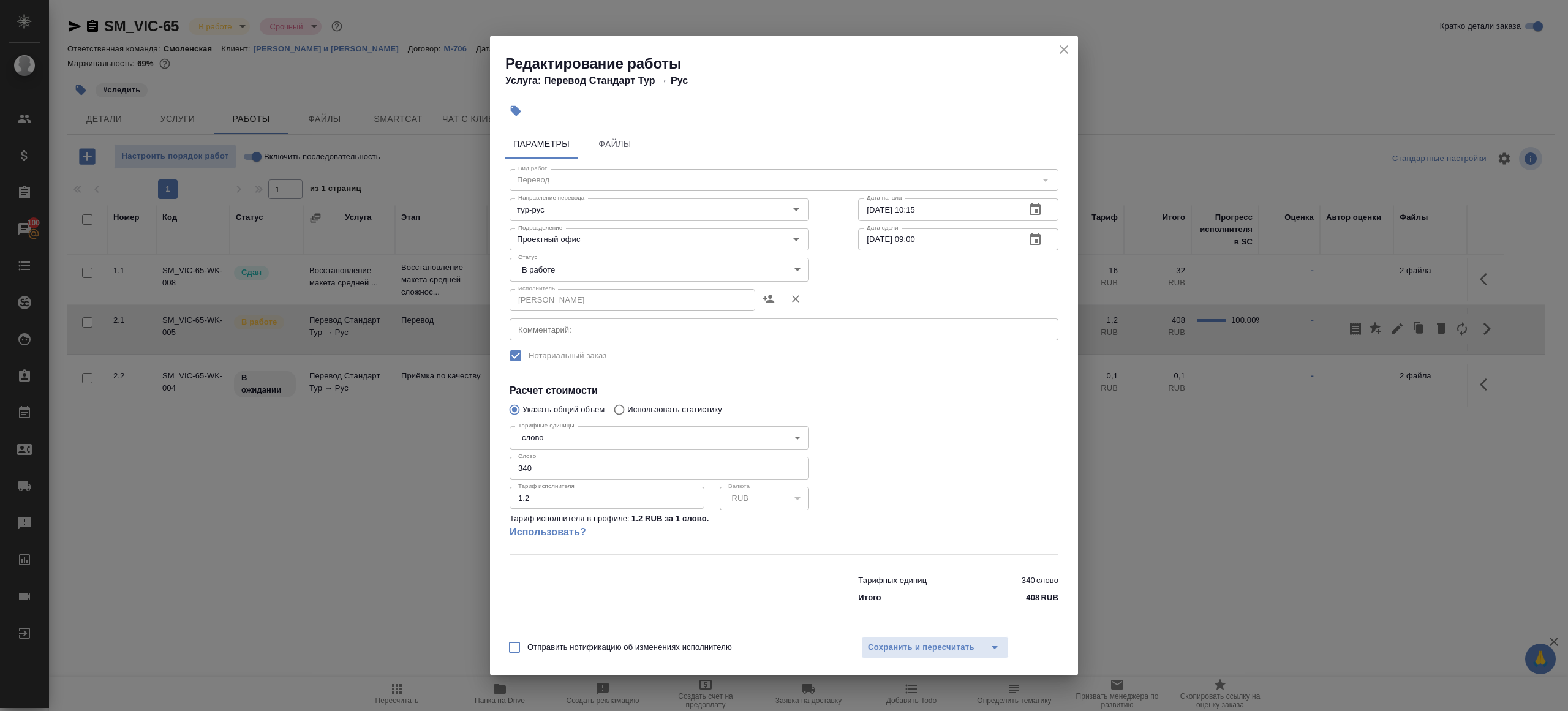
click at [601, 276] on body "🙏 .cls-1 fill:#fff; AWATERA [PERSON_NAME] Клиенты Спецификации Заказы 100 Чаты …" at bounding box center [784, 355] width 1568 height 711
click at [589, 312] on li "Сдан" at bounding box center [658, 311] width 299 height 21
type input "closed"
click at [559, 471] on input "340" at bounding box center [658, 467] width 299 height 22
paste input "35"
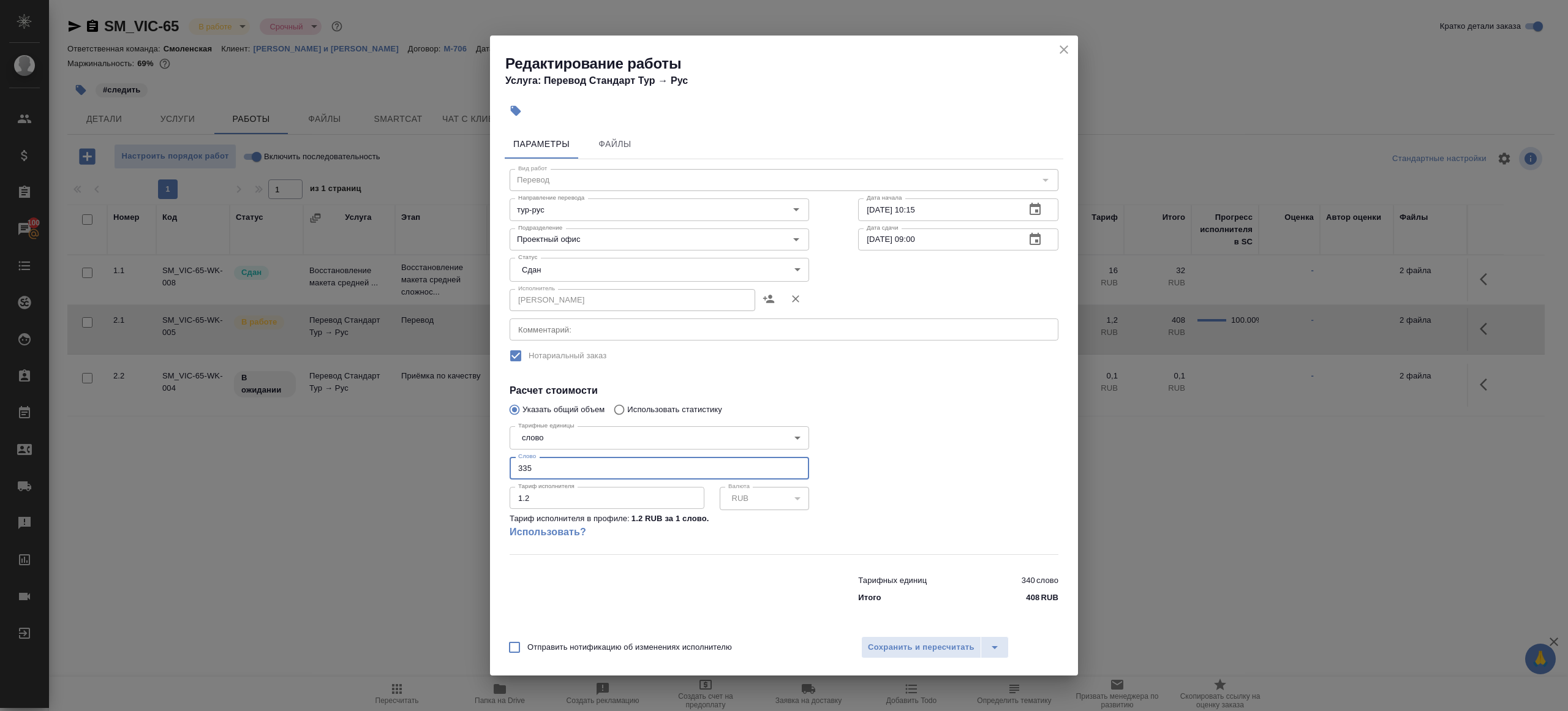
type input "335"
click at [920, 456] on div at bounding box center [958, 487] width 249 height 182
click at [919, 645] on span "Сохранить и пересчитать" at bounding box center [920, 647] width 106 height 14
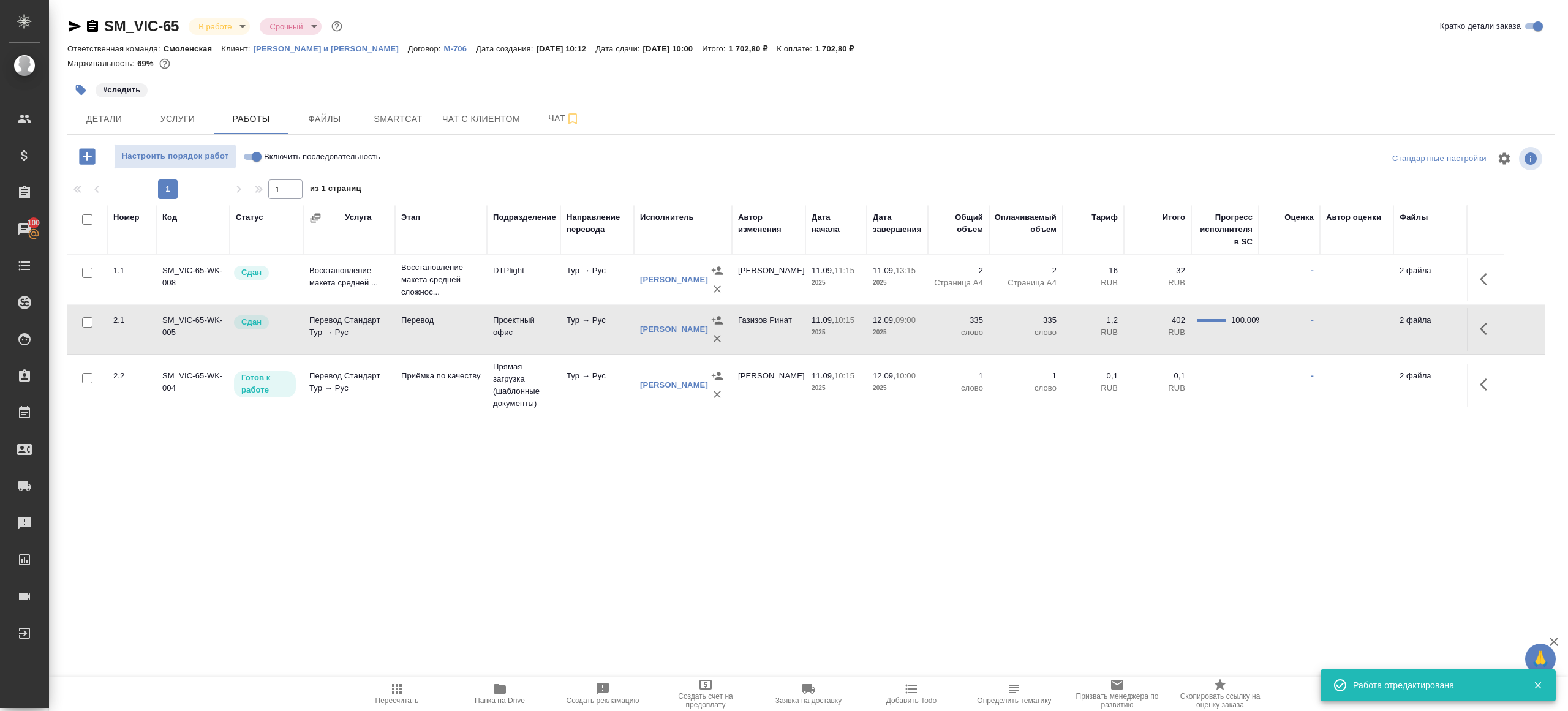
click at [401, 670] on div ".cls-1 fill:#fff; AWATERA Gazizov Rinat Клиенты Спецификации Заказы 100 Чаты To…" at bounding box center [784, 355] width 1568 height 711
click at [396, 691] on icon "button" at bounding box center [396, 689] width 15 height 15
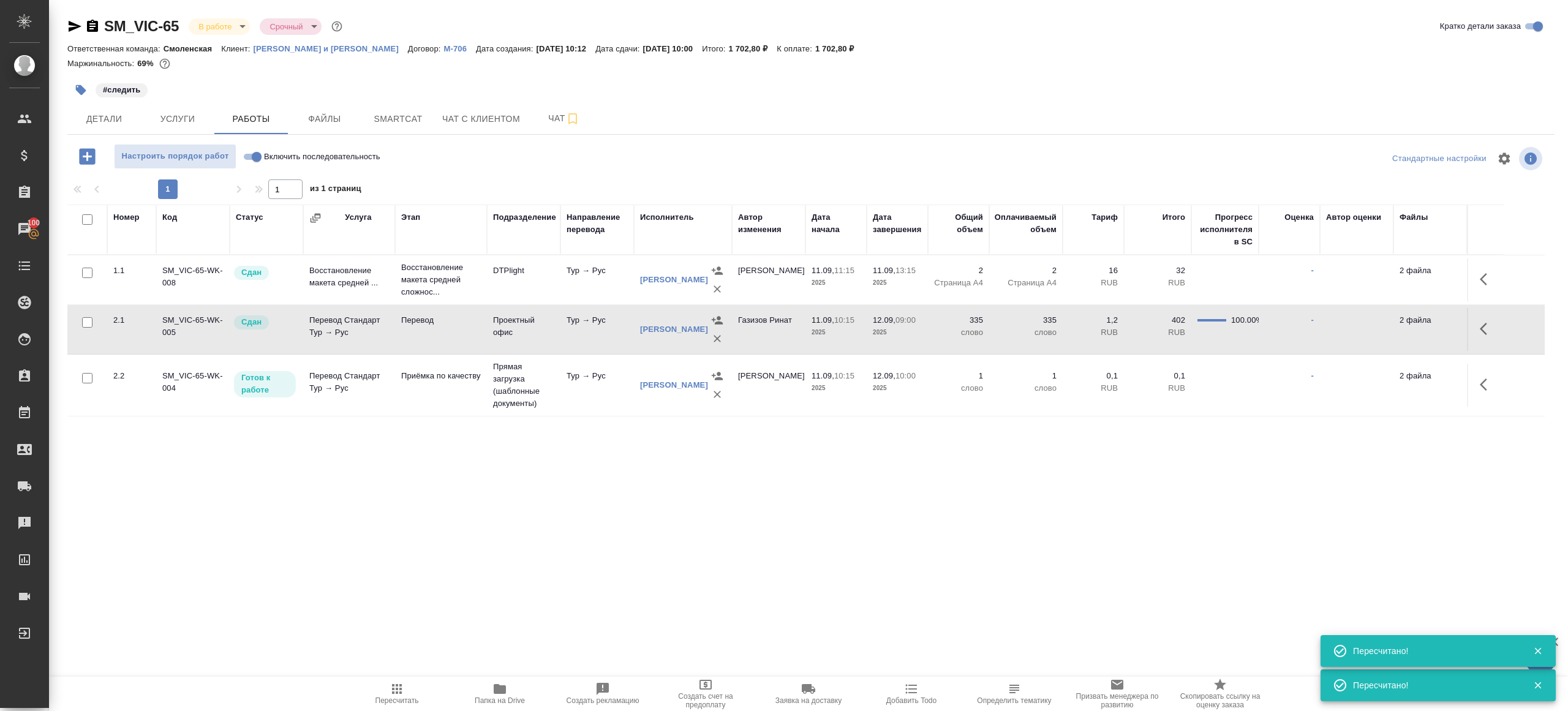
click at [386, 697] on span "Пересчитать" at bounding box center [397, 700] width 44 height 9
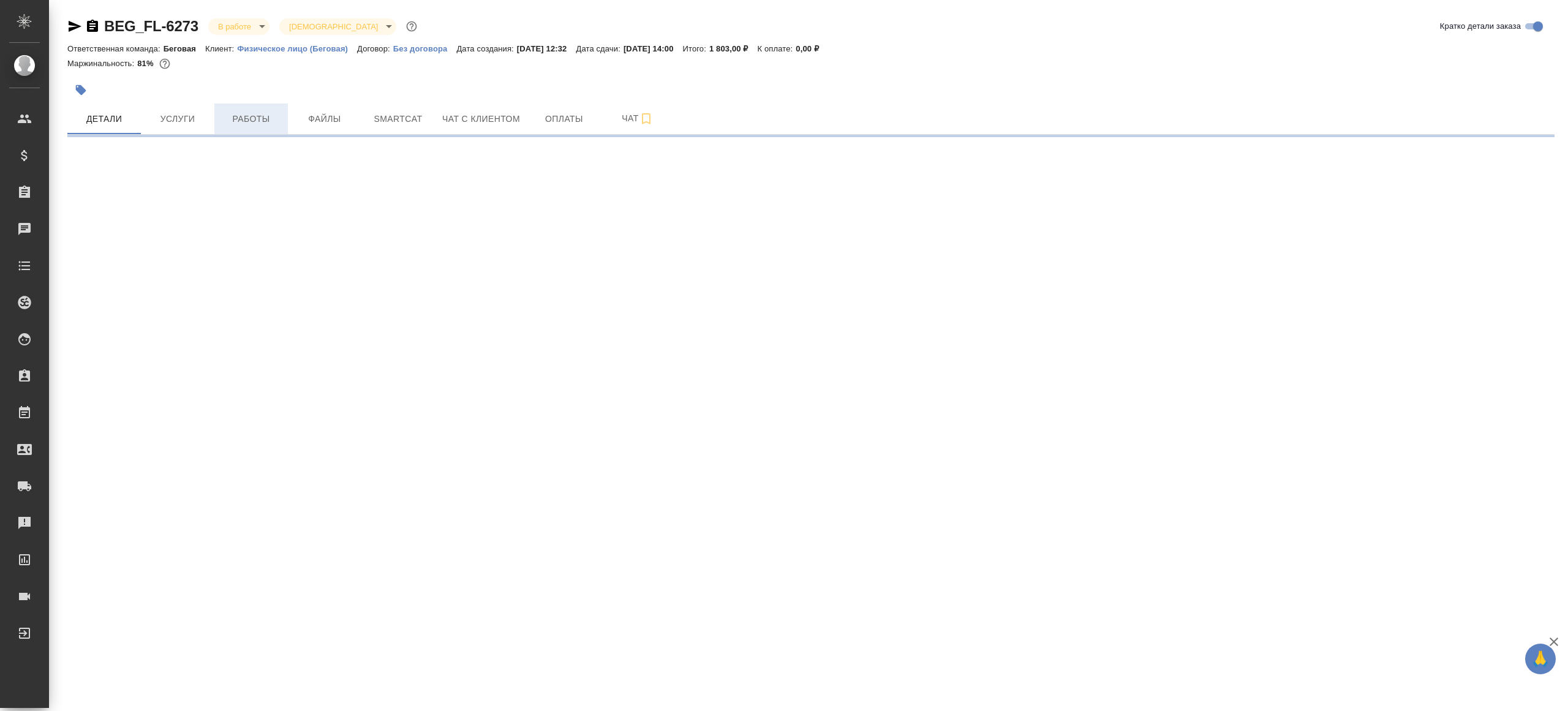
click at [267, 119] on span "Работы" at bounding box center [251, 118] width 59 height 15
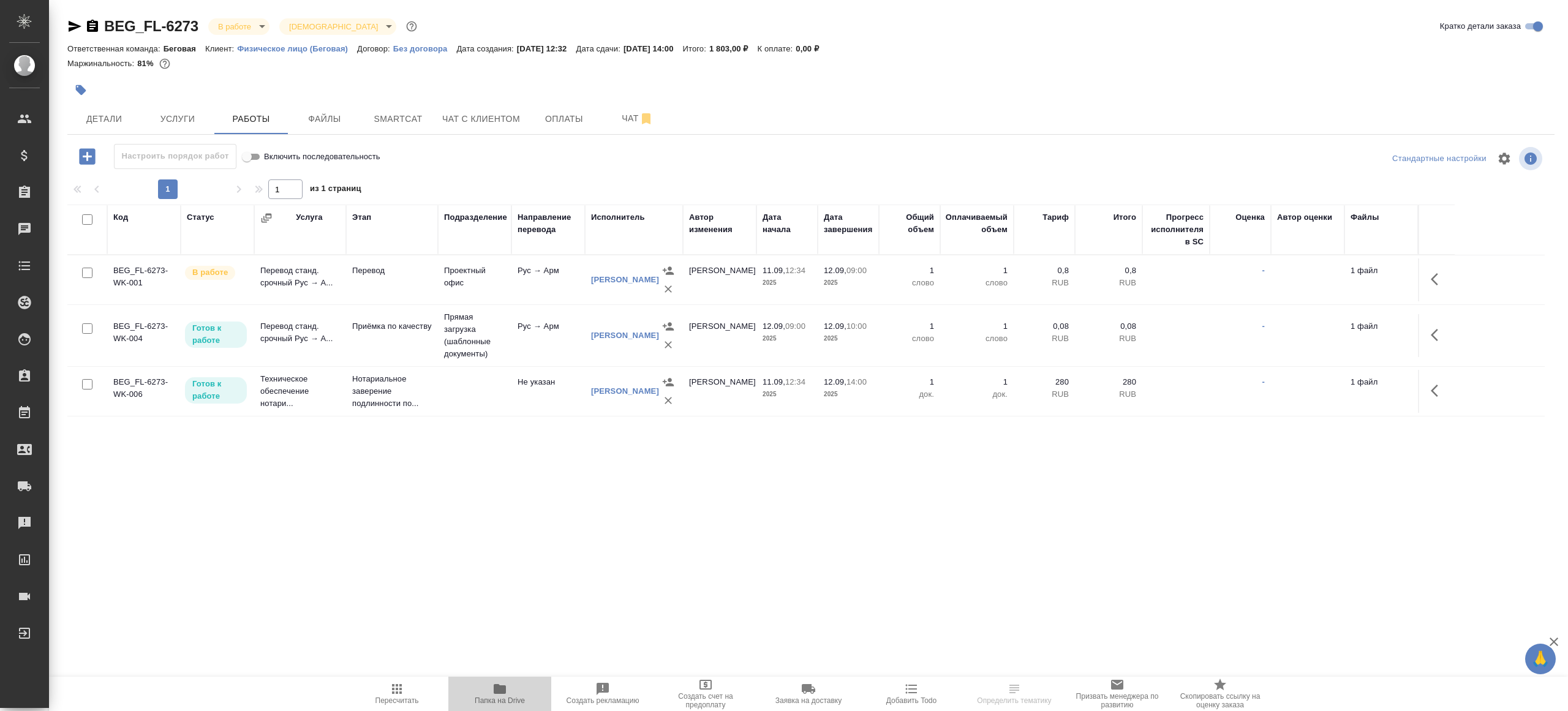
click at [488, 689] on span "Папка на Drive" at bounding box center [499, 693] width 88 height 24
click at [1433, 274] on icon "button" at bounding box center [1437, 279] width 15 height 15
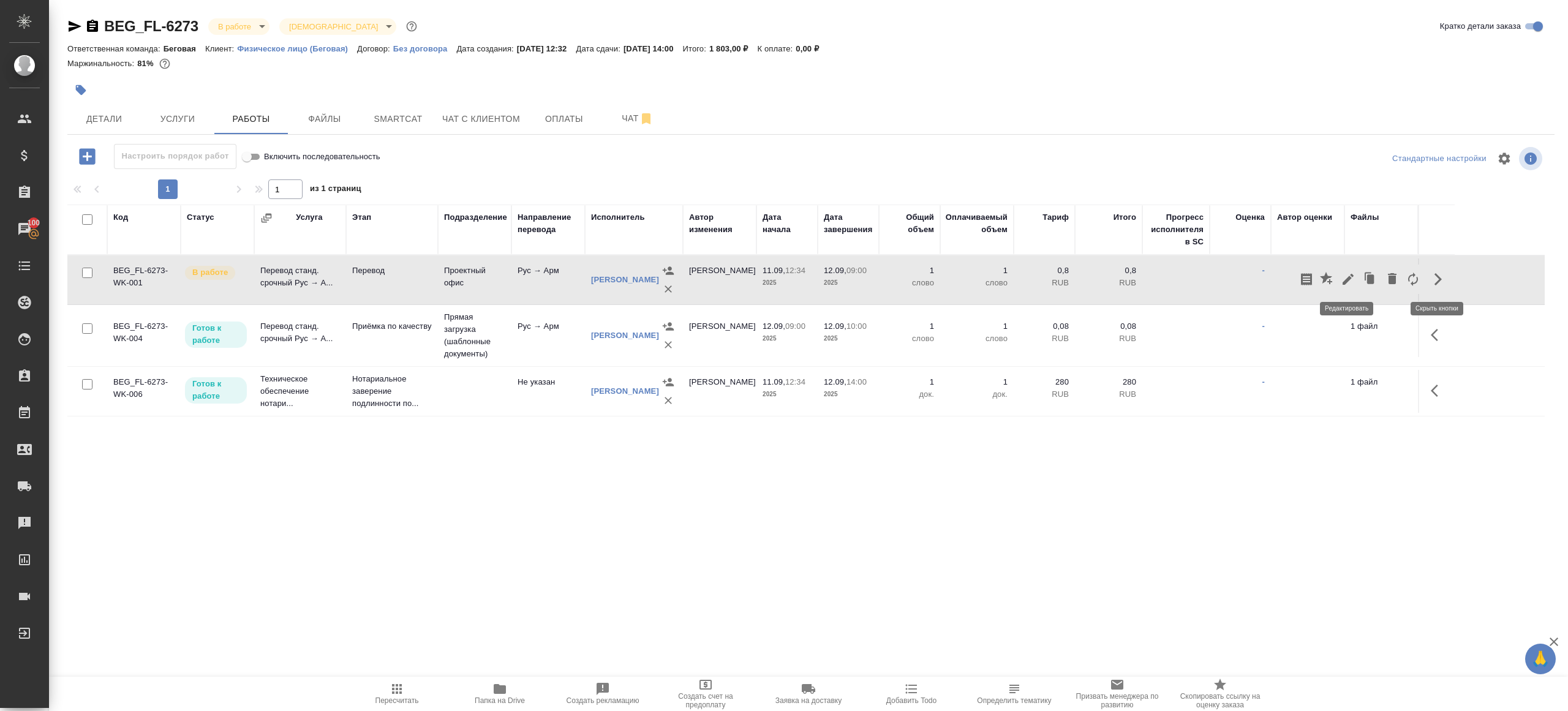
click at [1349, 279] on icon "button" at bounding box center [1347, 279] width 15 height 15
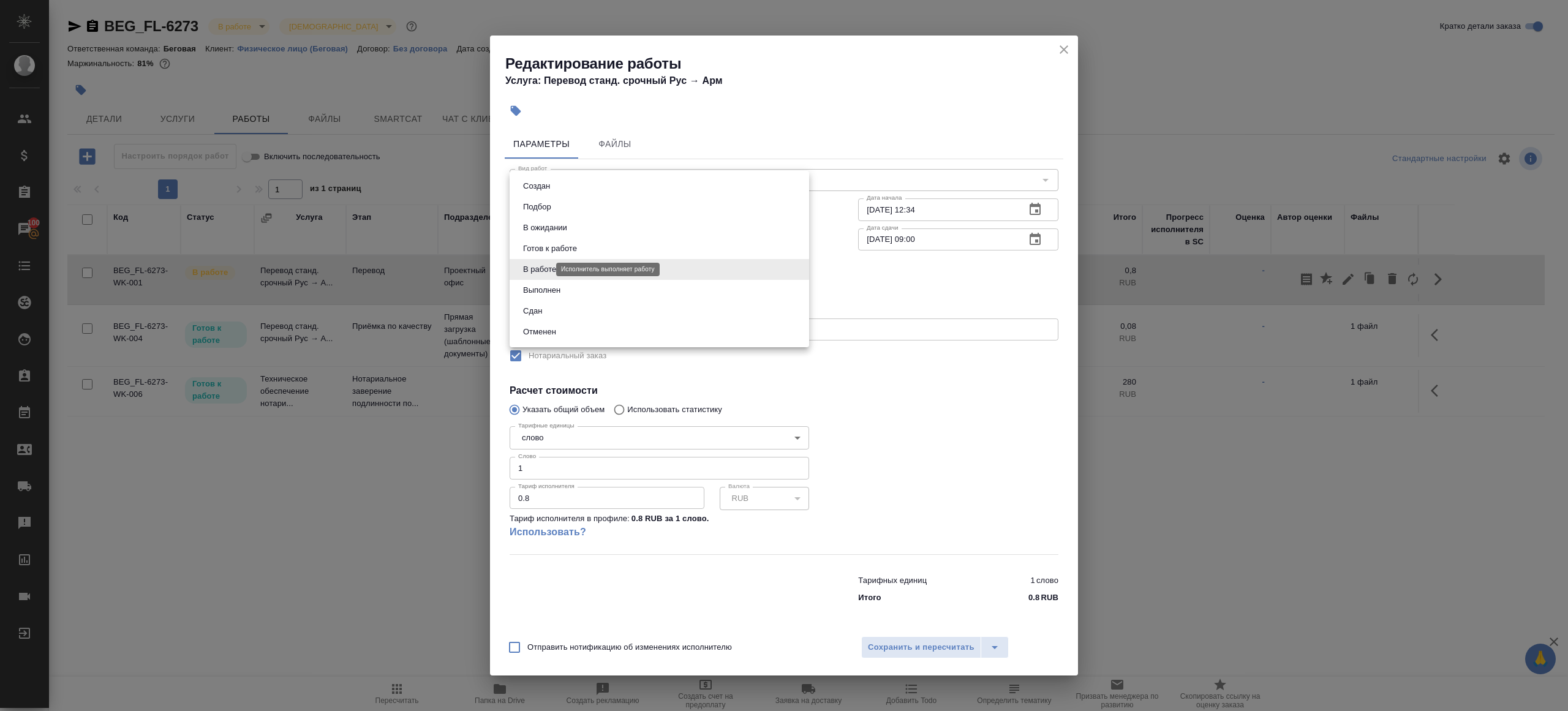
click at [526, 272] on body "🙏 .cls-1 fill:#fff; AWATERA [PERSON_NAME] Клиенты Спецификации Заказы 100 Чаты …" at bounding box center [784, 355] width 1568 height 711
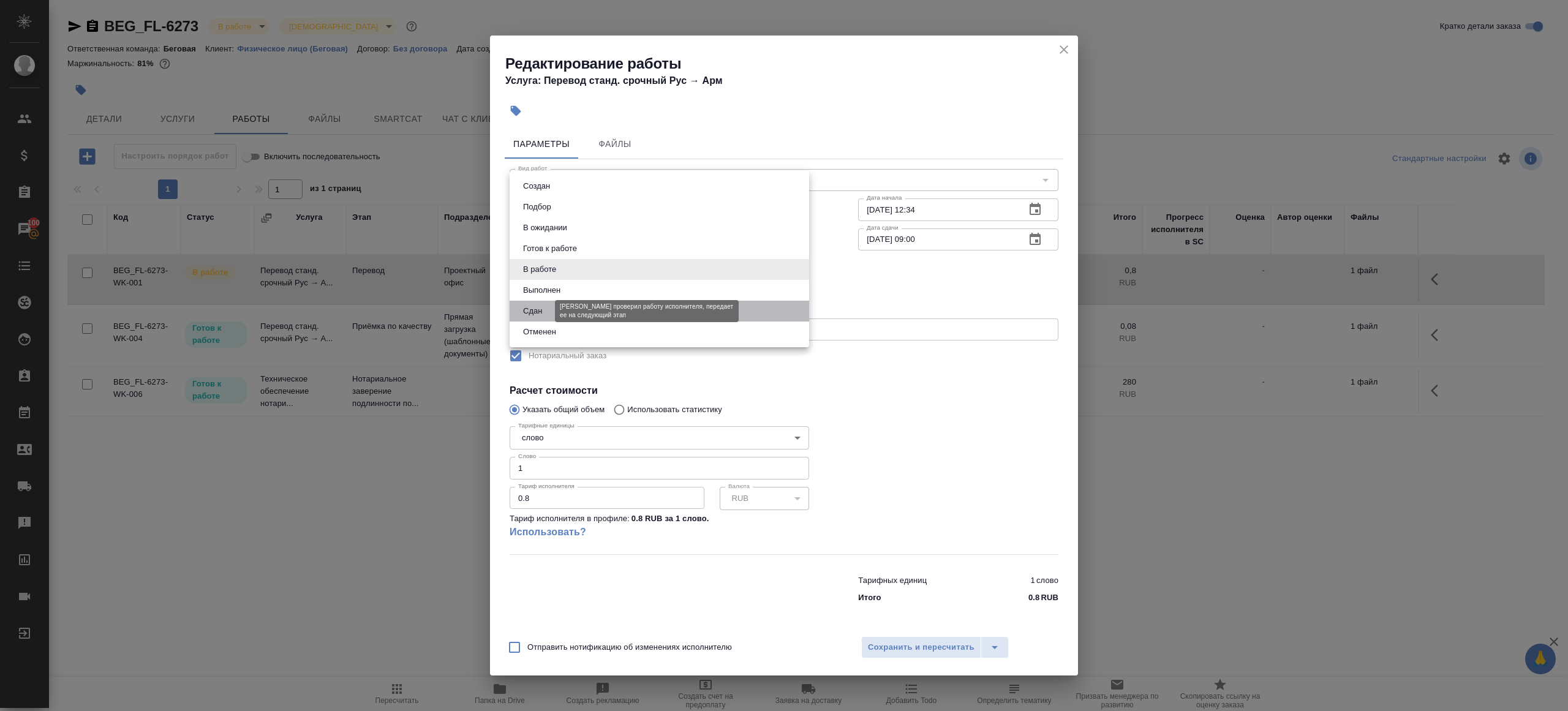
click at [543, 307] on button "Сдан" at bounding box center [533, 311] width 26 height 14
type input "closed"
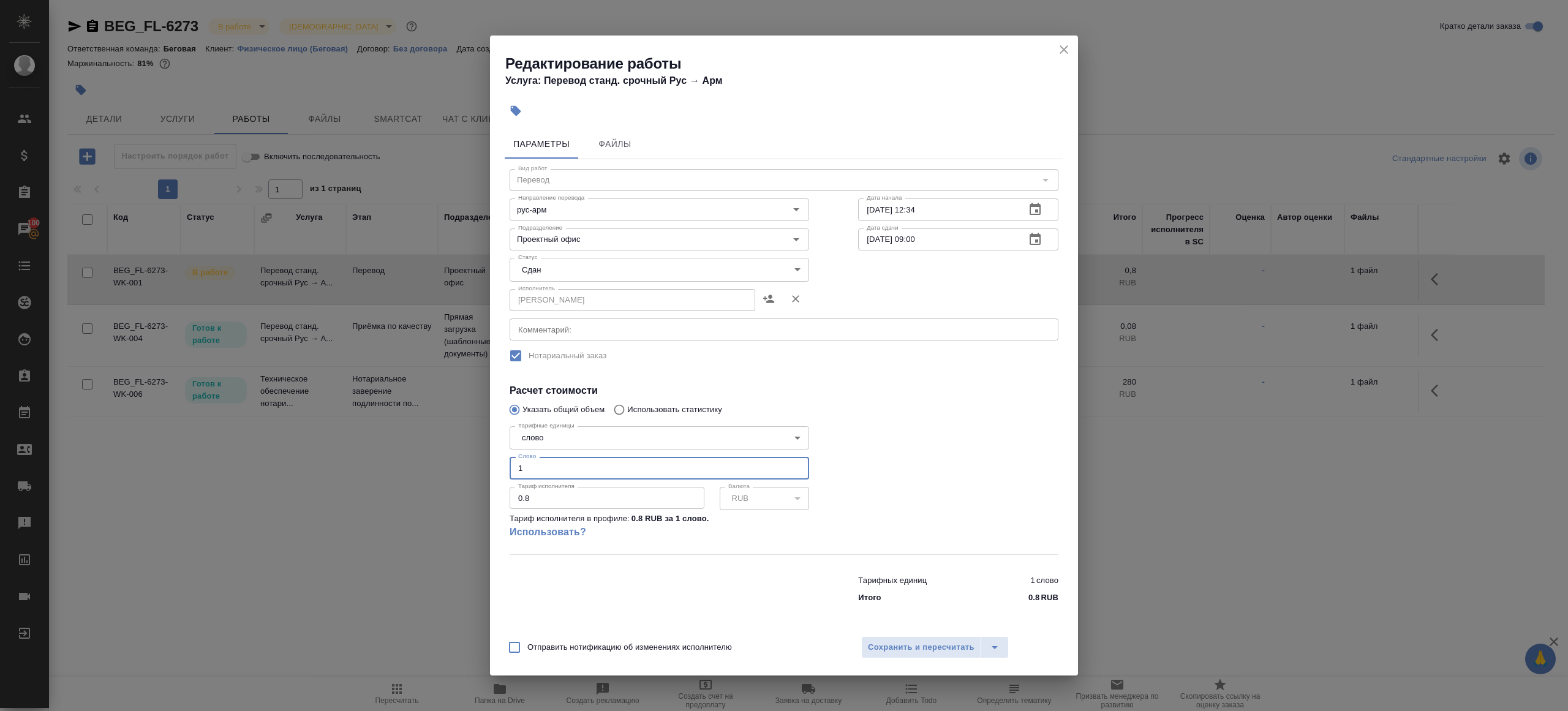
click at [542, 470] on input "1" at bounding box center [658, 467] width 299 height 22
type input "165"
click at [903, 645] on span "Сохранить и пересчитать" at bounding box center [920, 647] width 106 height 14
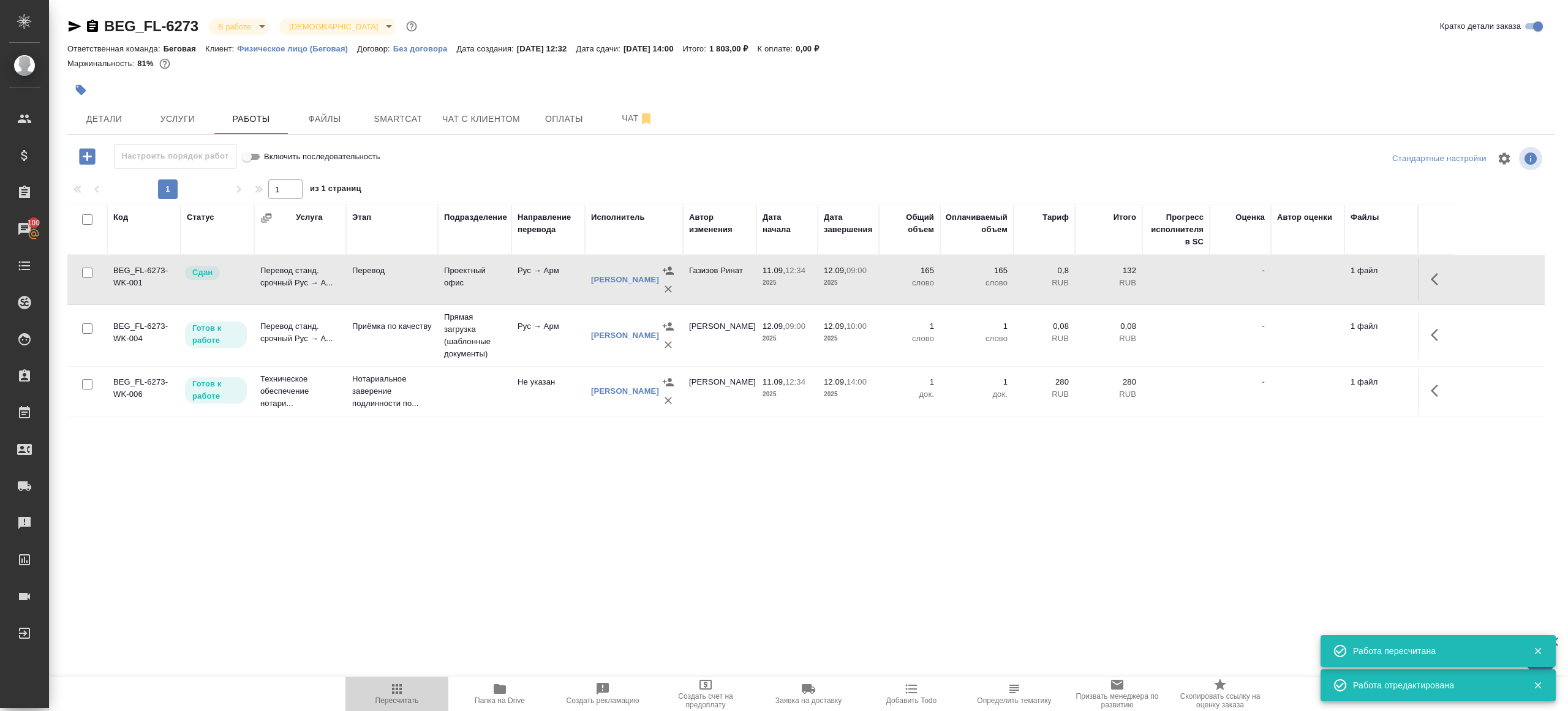
click at [396, 687] on icon "button" at bounding box center [396, 689] width 15 height 15
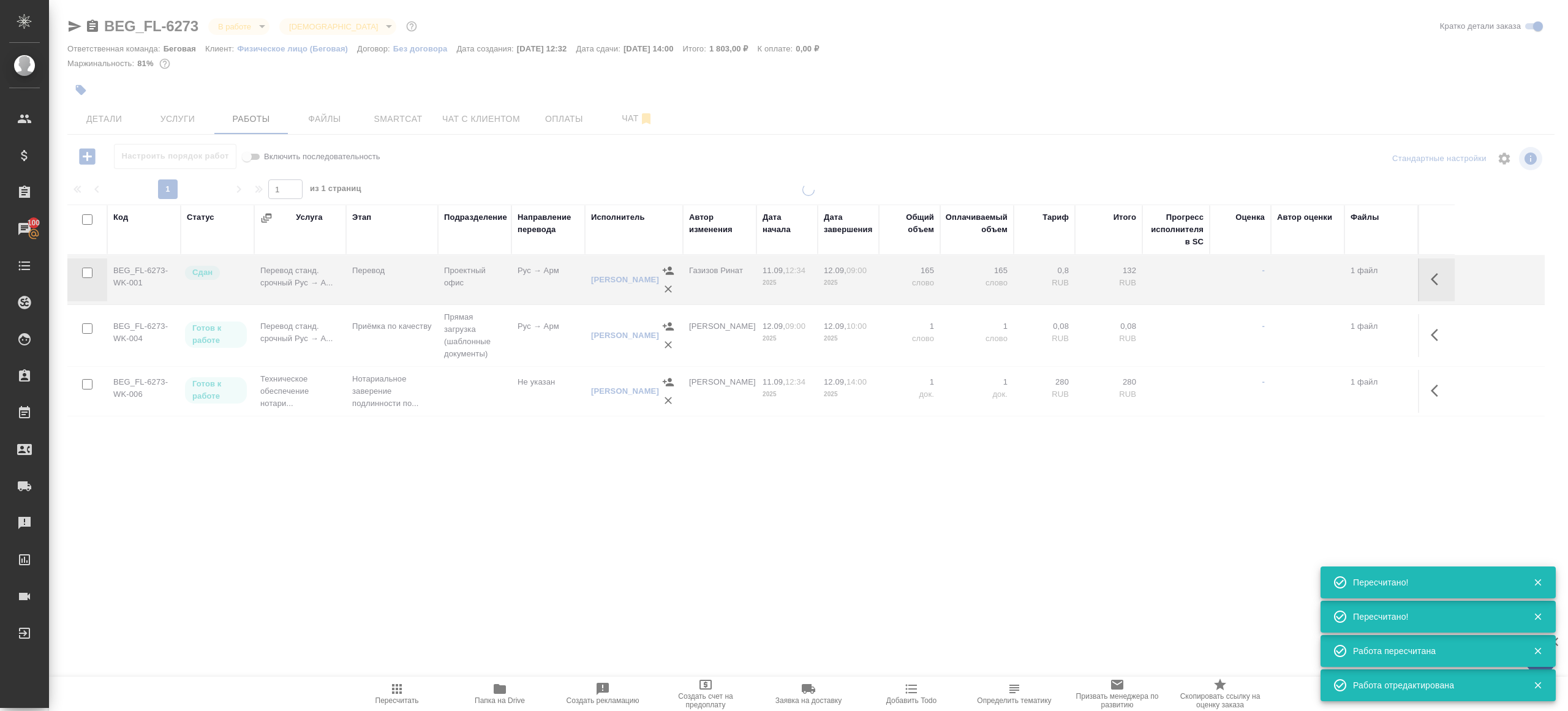
click at [505, 504] on div at bounding box center [808, 348] width 1519 height 328
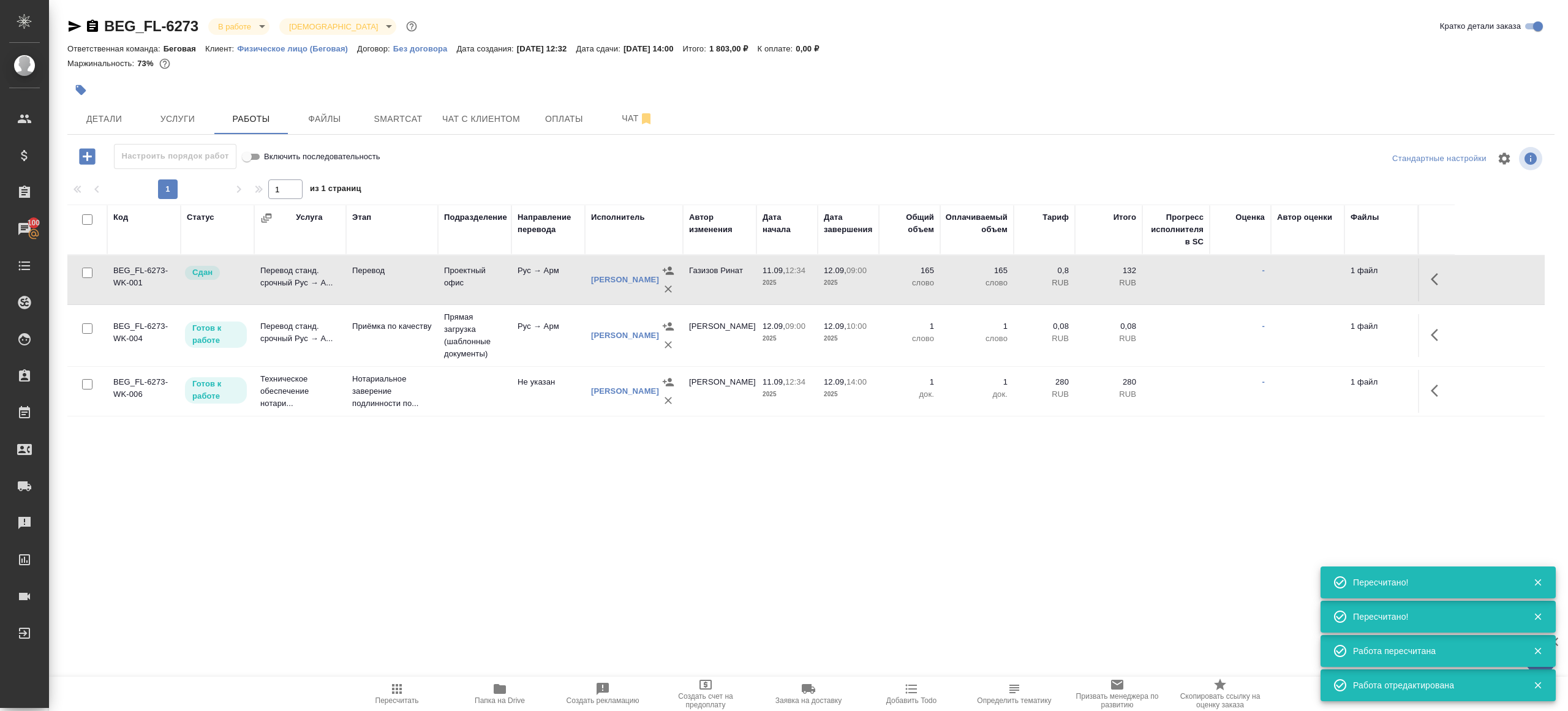
click at [392, 692] on icon "button" at bounding box center [396, 689] width 15 height 15
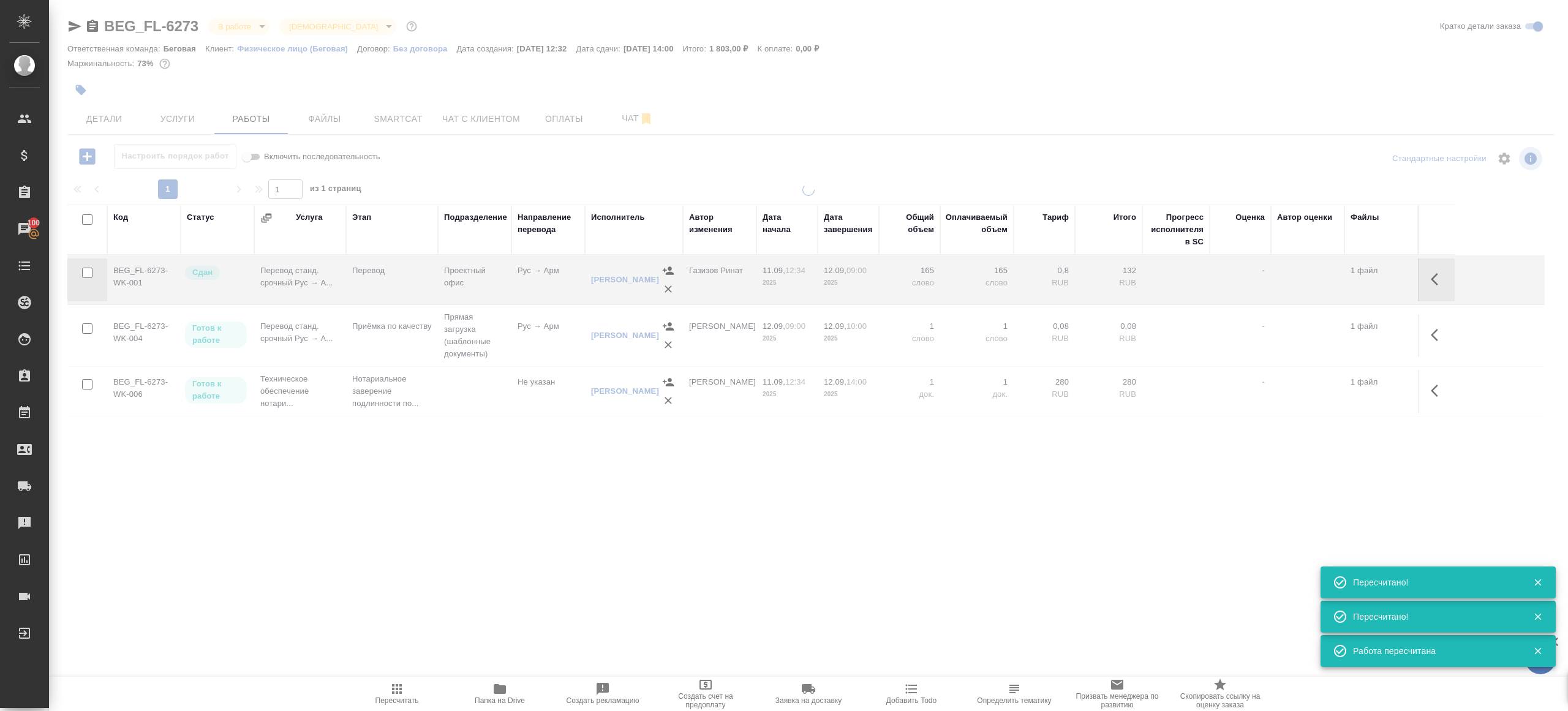
click at [392, 692] on icon "button" at bounding box center [396, 689] width 15 height 15
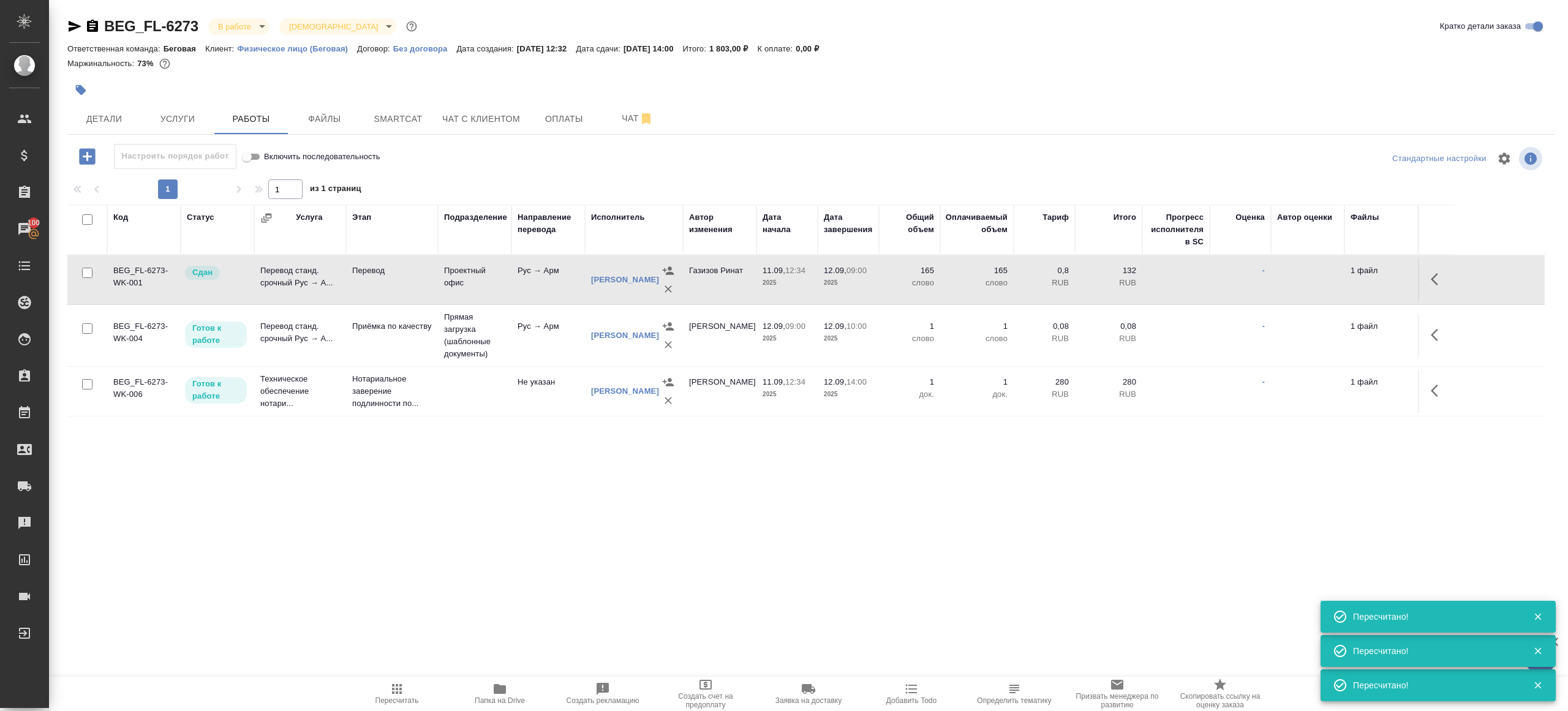
click at [426, 593] on div ".cls-1 fill:#fff; AWATERA Gazizov Rinat Клиенты Спецификации Заказы 100 Чаты To…" at bounding box center [784, 355] width 1568 height 711
click at [383, 702] on span "Пересчитать" at bounding box center [397, 700] width 44 height 9
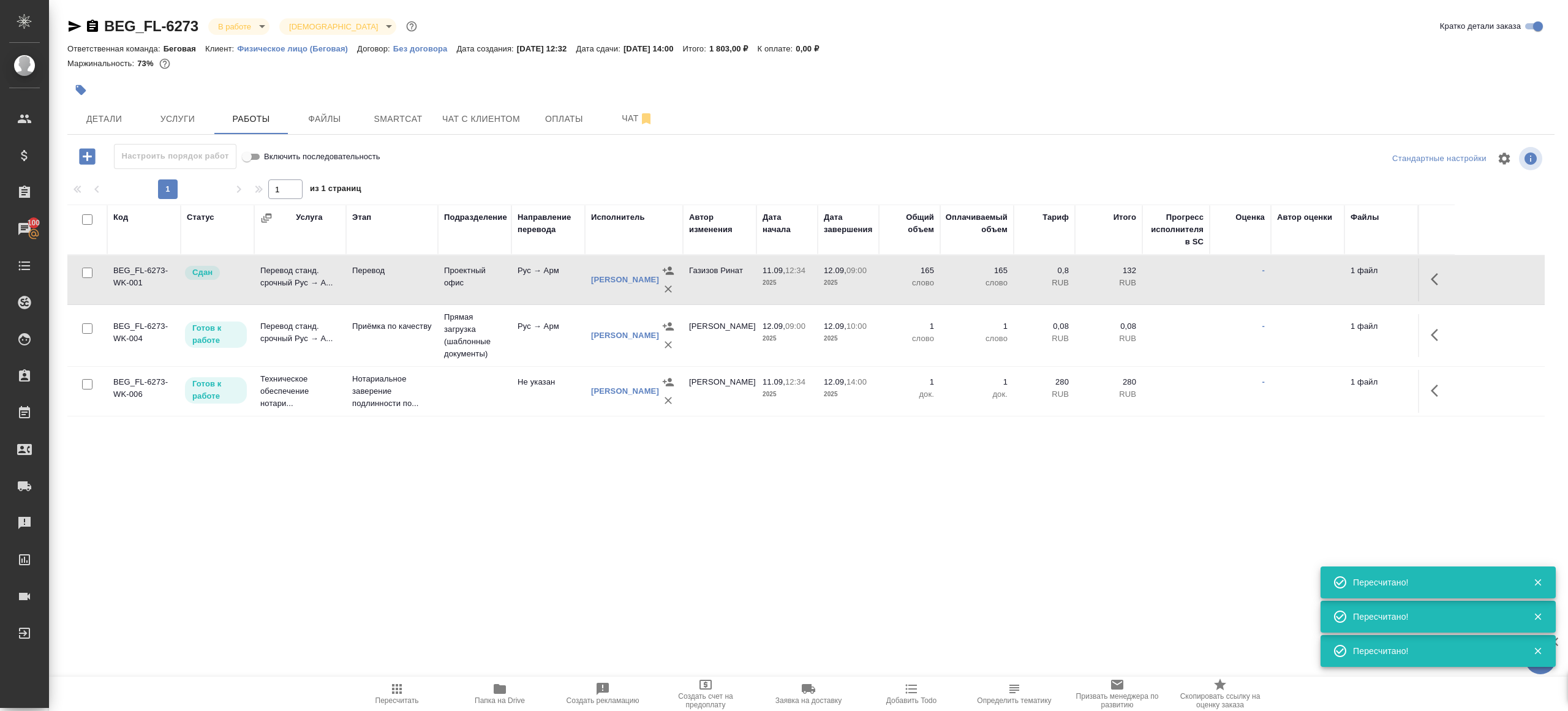
click at [383, 702] on span "Пересчитать" at bounding box center [397, 700] width 44 height 9
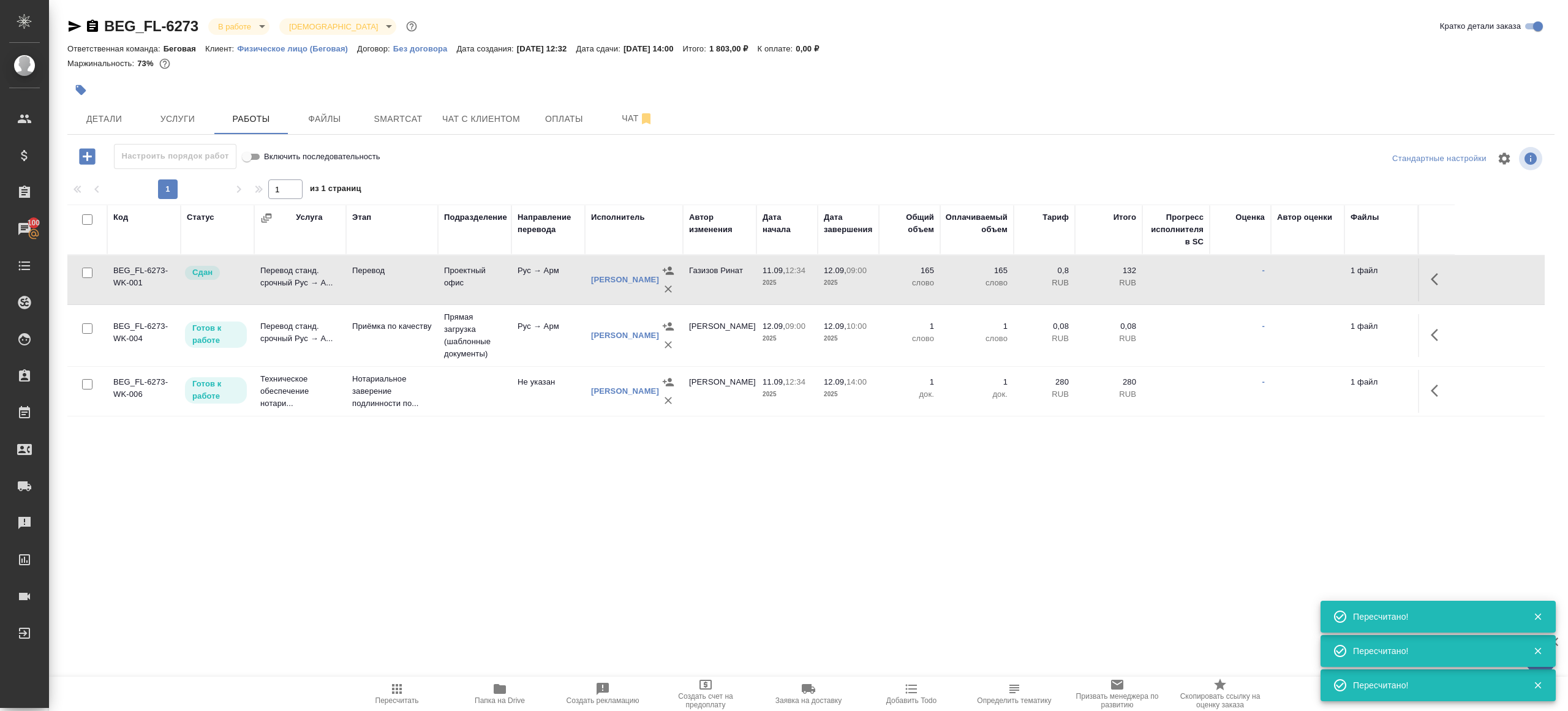
click at [413, 528] on div ".cls-1 fill:#fff; AWATERA Gazizov Rinat Клиенты Спецификации Заказы 100 Чаты To…" at bounding box center [784, 355] width 1568 height 711
click at [389, 689] on icon "button" at bounding box center [396, 689] width 15 height 15
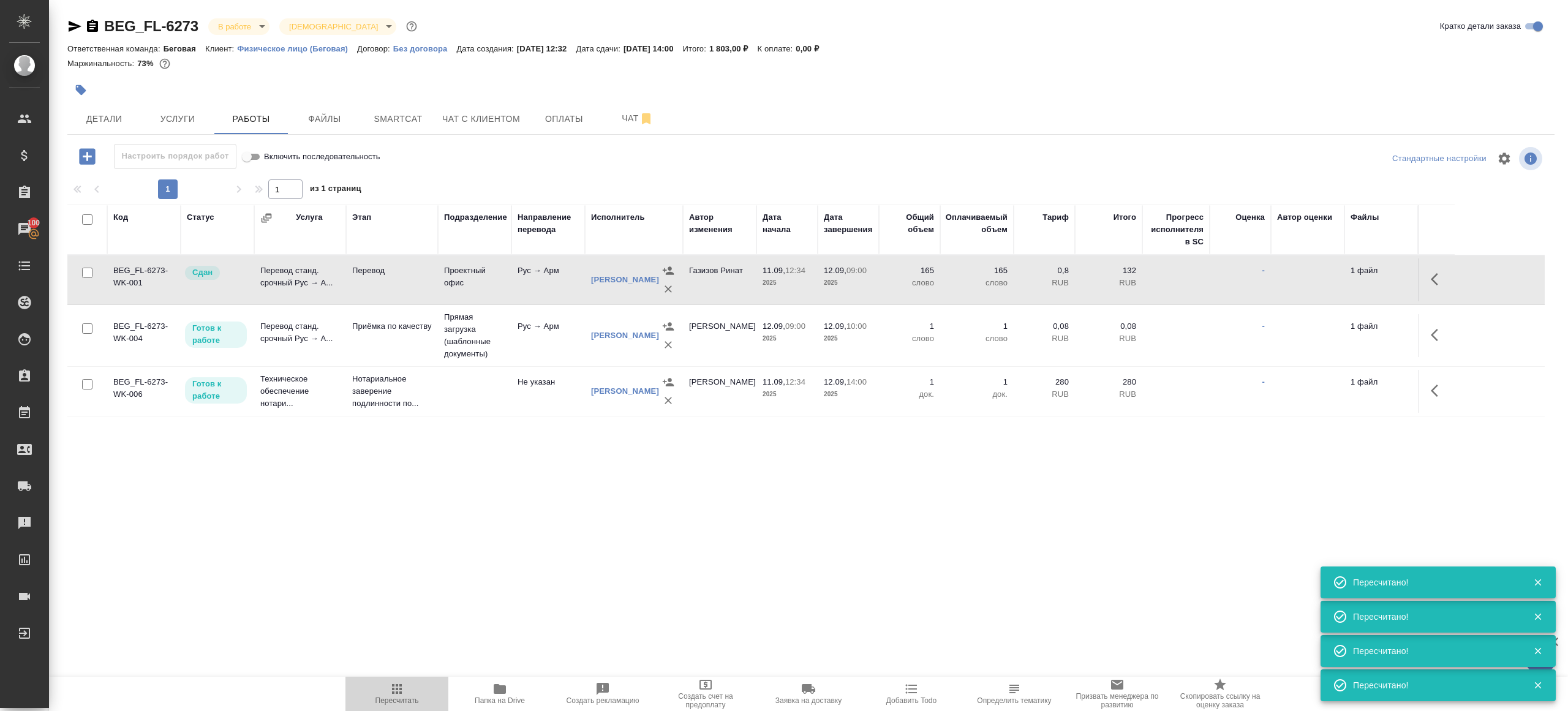
click at [389, 689] on icon "button" at bounding box center [396, 689] width 15 height 15
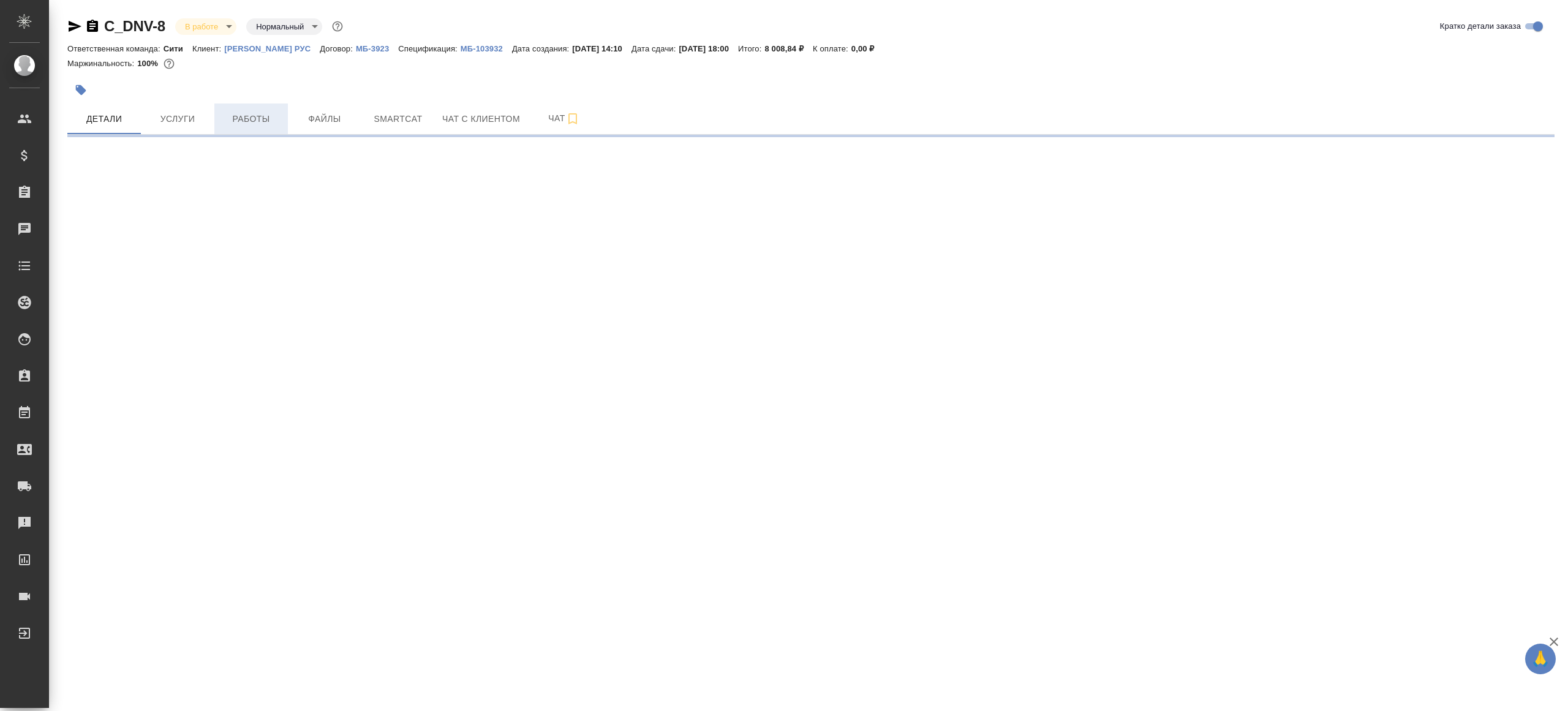
select select "RU"
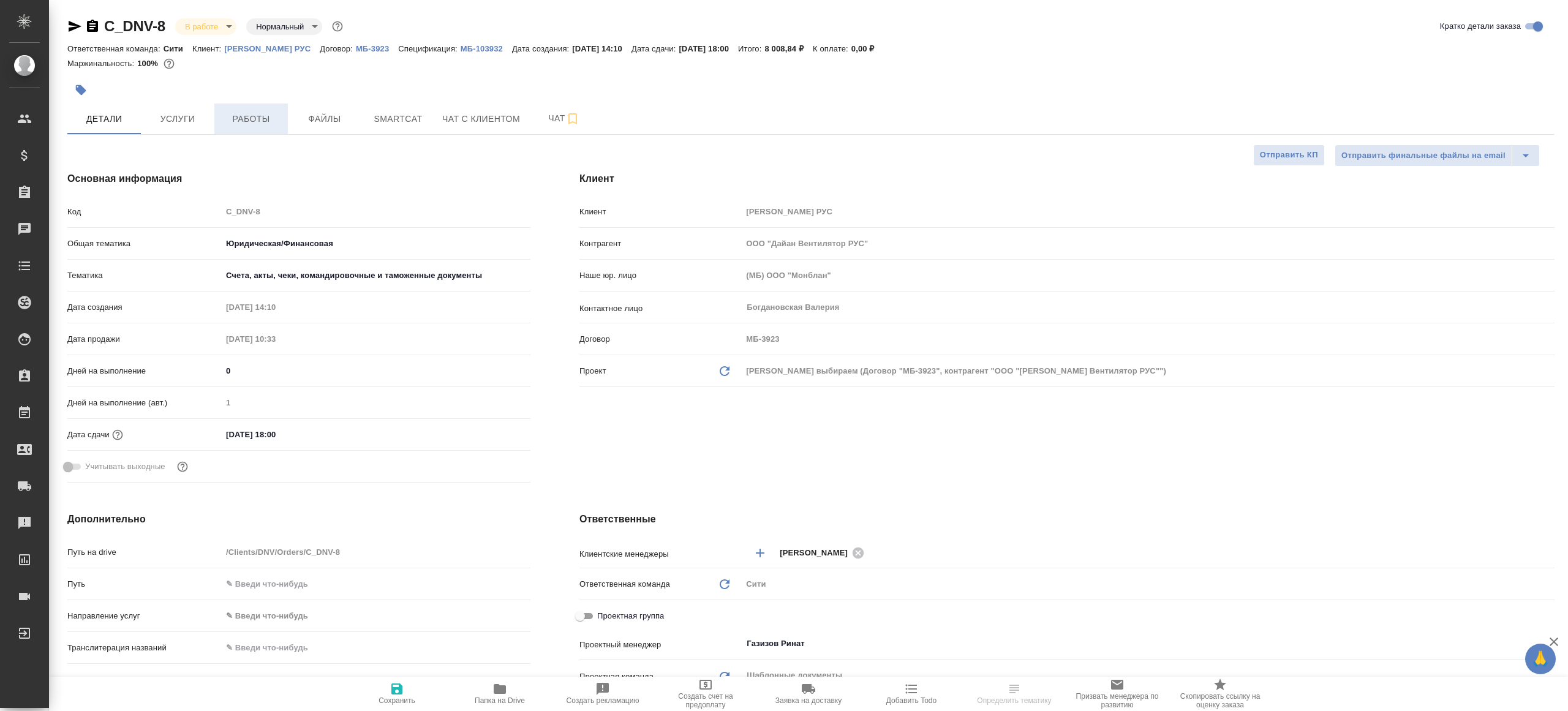
type textarea "x"
click at [233, 122] on span "Работы" at bounding box center [251, 118] width 59 height 15
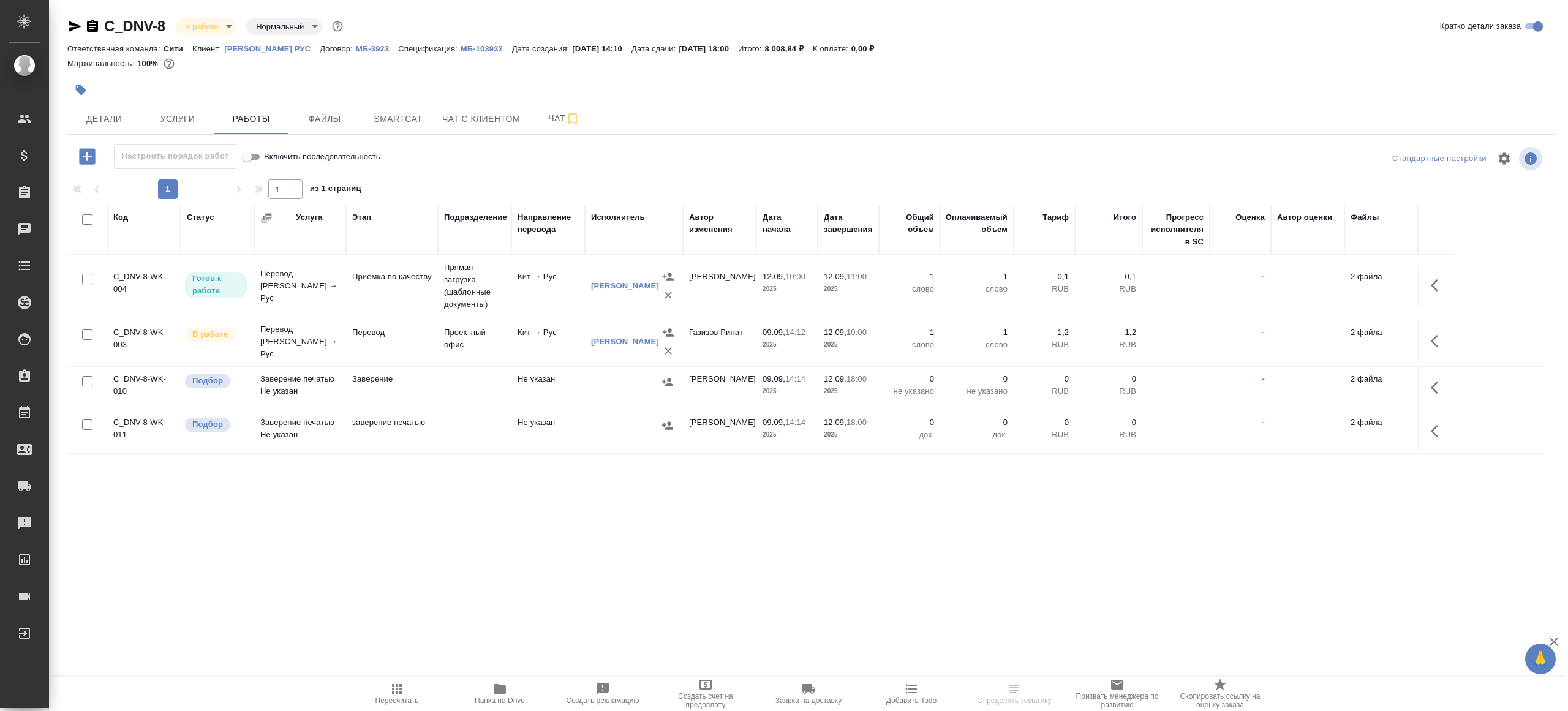
click at [503, 697] on span "Папка на Drive" at bounding box center [499, 700] width 50 height 9
drag, startPoint x: 1439, startPoint y: 332, endPoint x: 1426, endPoint y: 336, distance: 13.6
click at [1439, 332] on button "button" at bounding box center [1437, 341] width 29 height 29
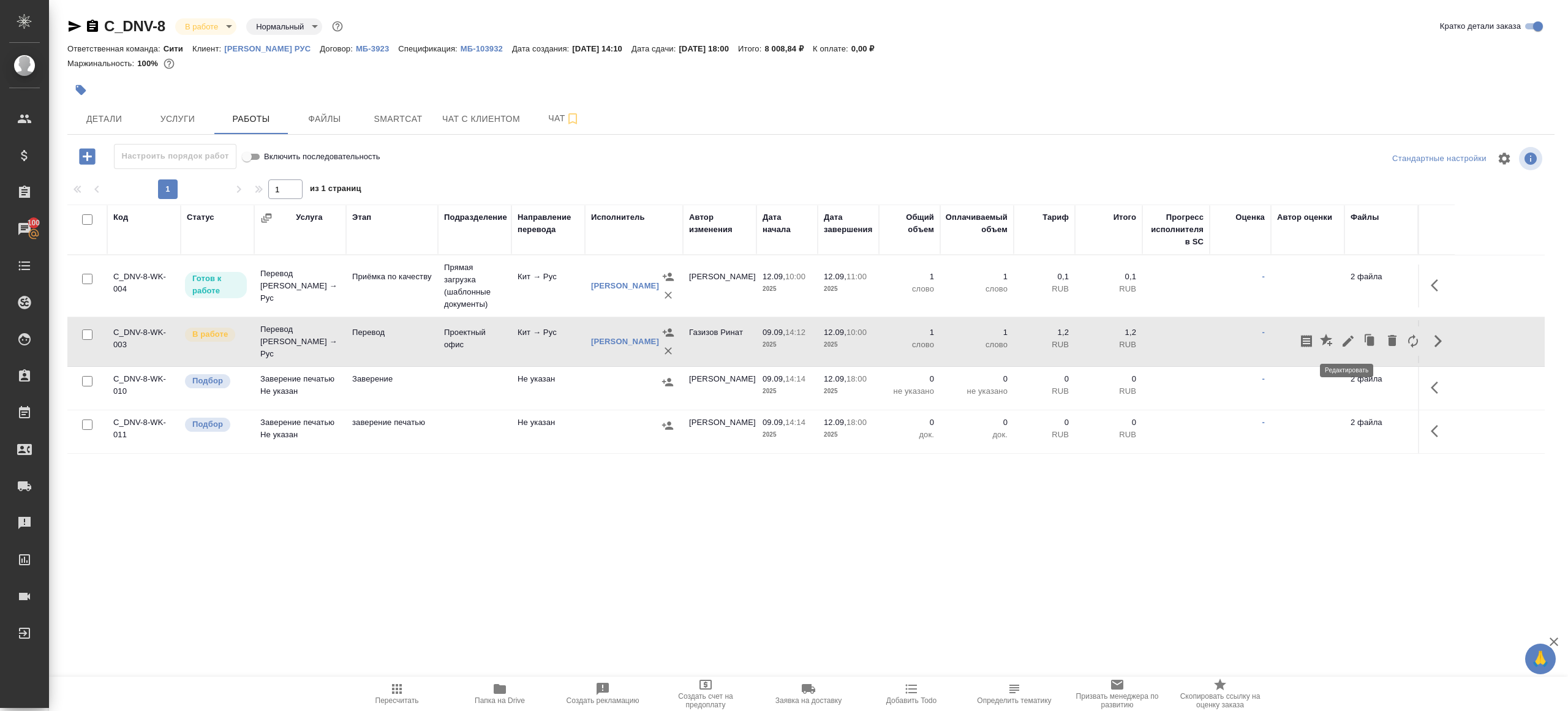
click at [1347, 344] on icon "button" at bounding box center [1347, 341] width 15 height 15
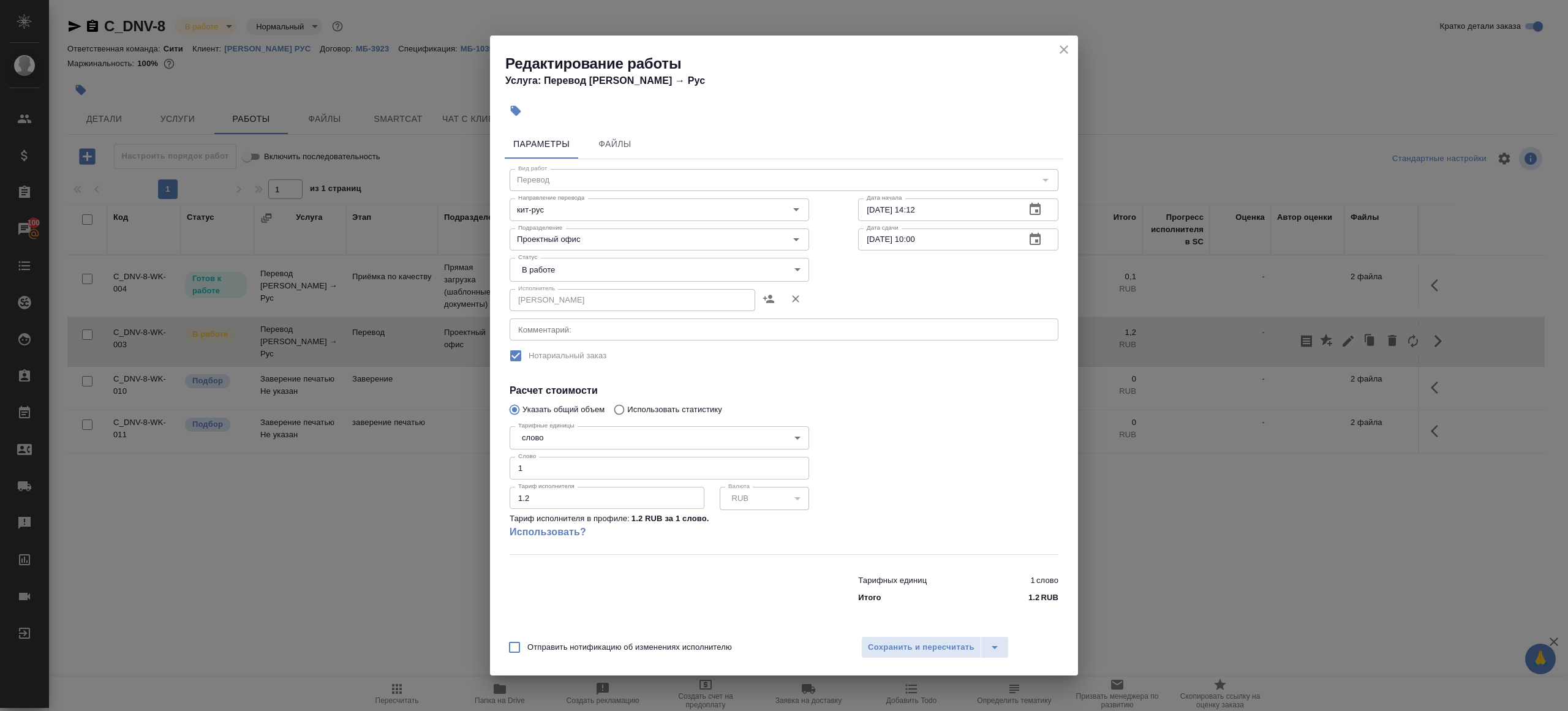
click at [580, 266] on body "🙏 .cls-1 fill:#fff; AWATERA [PERSON_NAME] Клиенты Спецификации Заказы 100 Чаты …" at bounding box center [784, 355] width 1568 height 711
click at [552, 309] on li "Сдан" at bounding box center [658, 311] width 299 height 21
type input "closed"
click at [528, 471] on input "1" at bounding box center [658, 467] width 299 height 22
type input "1147"
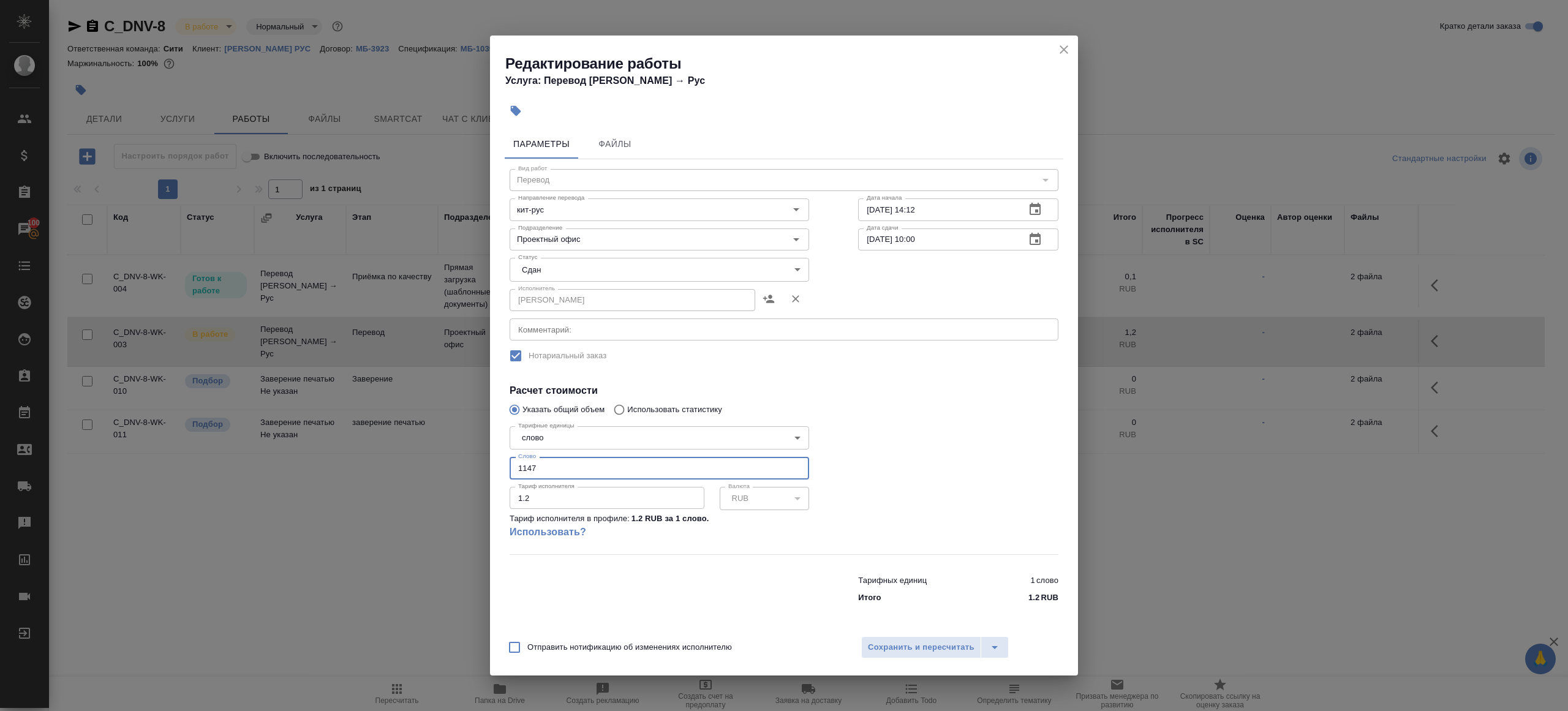
click at [924, 507] on div at bounding box center [958, 487] width 249 height 182
click at [920, 653] on span "Сохранить и пересчитать" at bounding box center [920, 647] width 106 height 14
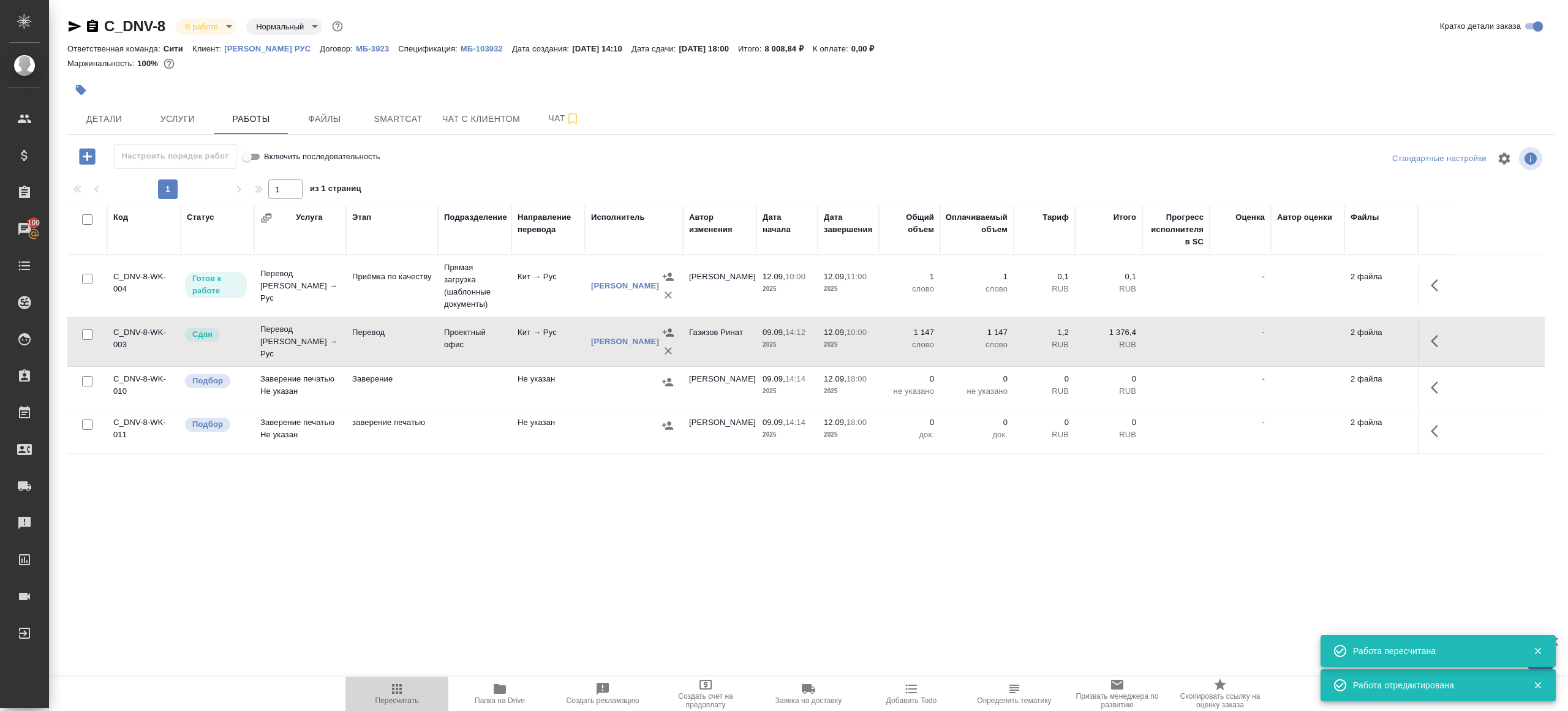
click at [386, 704] on span "Пересчитать" at bounding box center [397, 700] width 44 height 9
drag, startPoint x: 386, startPoint y: 704, endPoint x: 387, endPoint y: 621, distance: 83.0
click at [386, 702] on span "Пересчитать" at bounding box center [397, 700] width 44 height 9
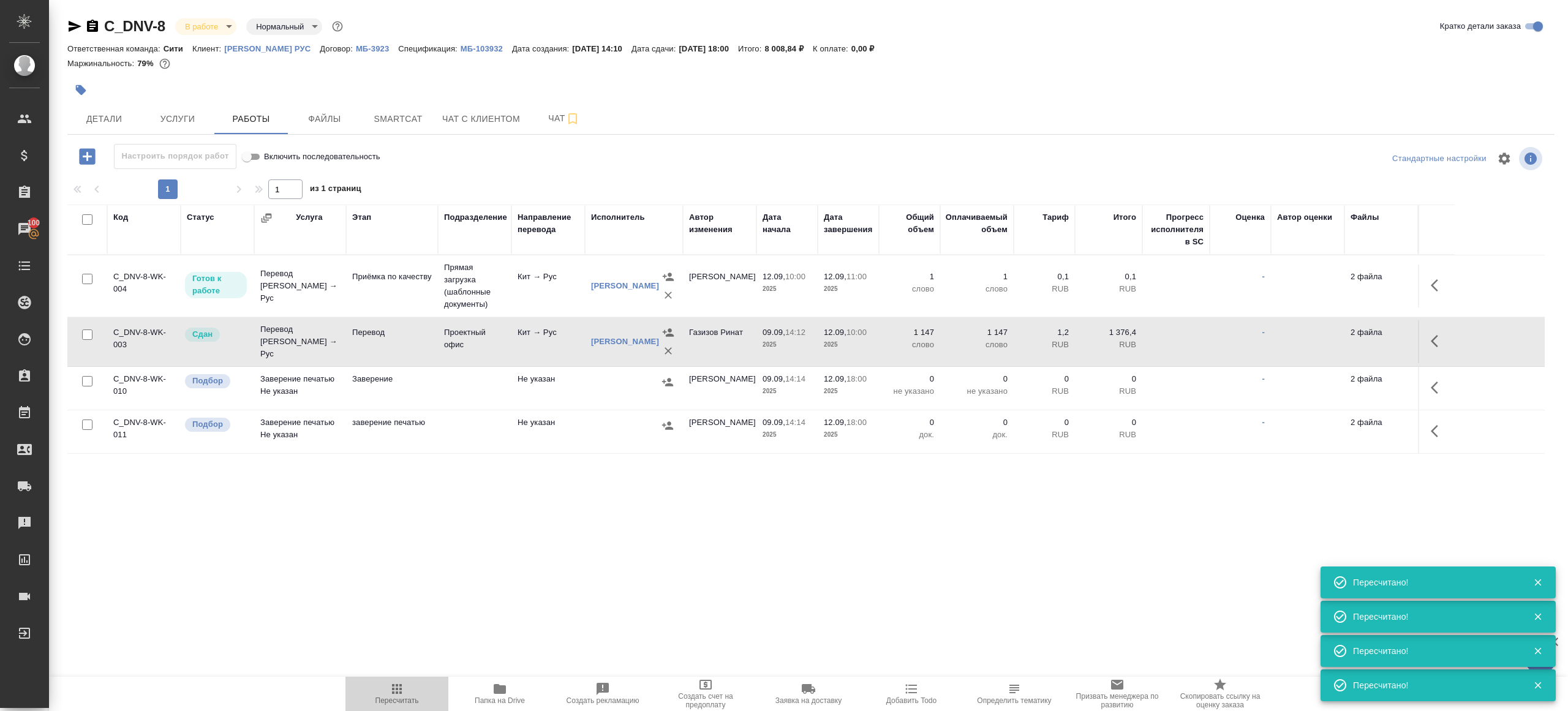
click at [414, 690] on span "Пересчитать" at bounding box center [396, 693] width 88 height 24
click at [396, 694] on icon "button" at bounding box center [396, 689] width 10 height 10
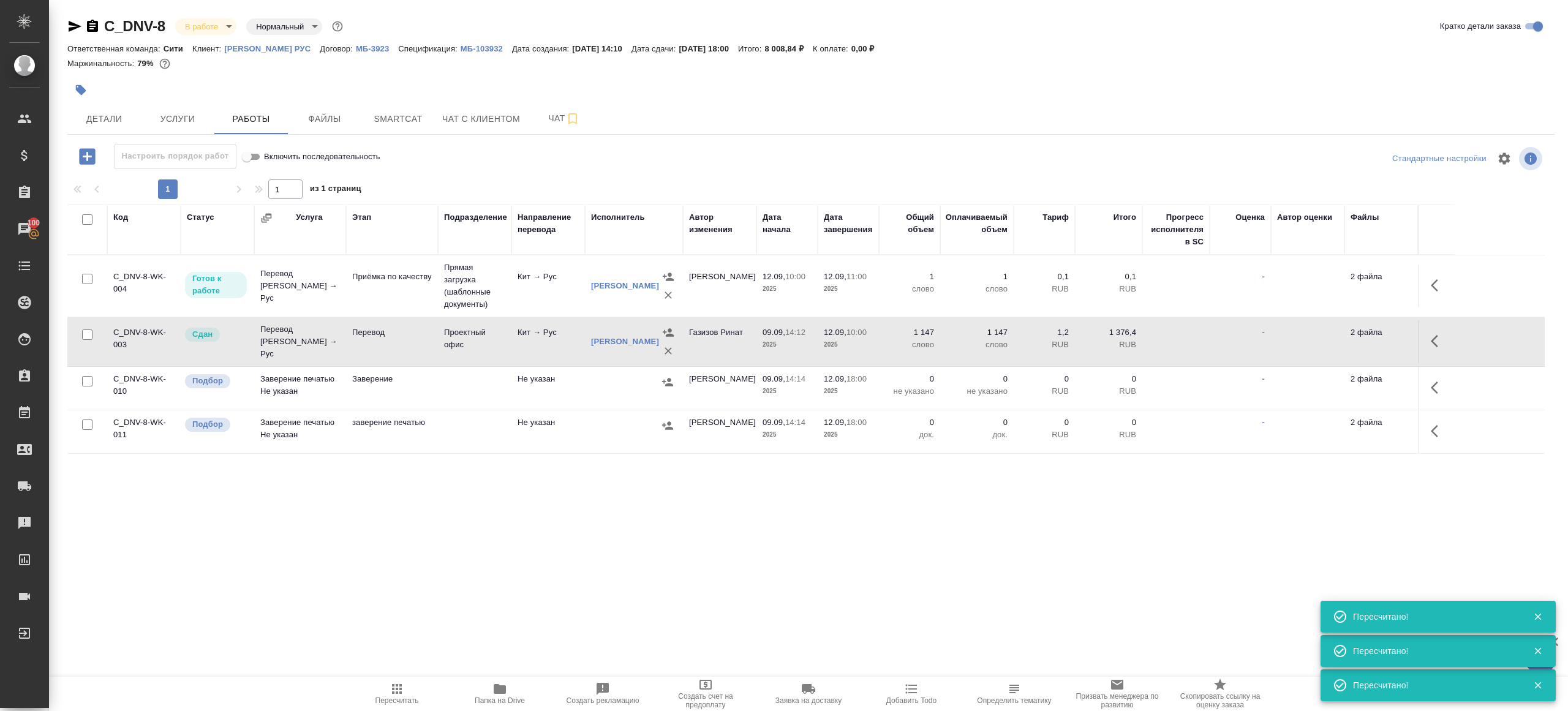
click at [403, 684] on icon "button" at bounding box center [396, 689] width 15 height 15
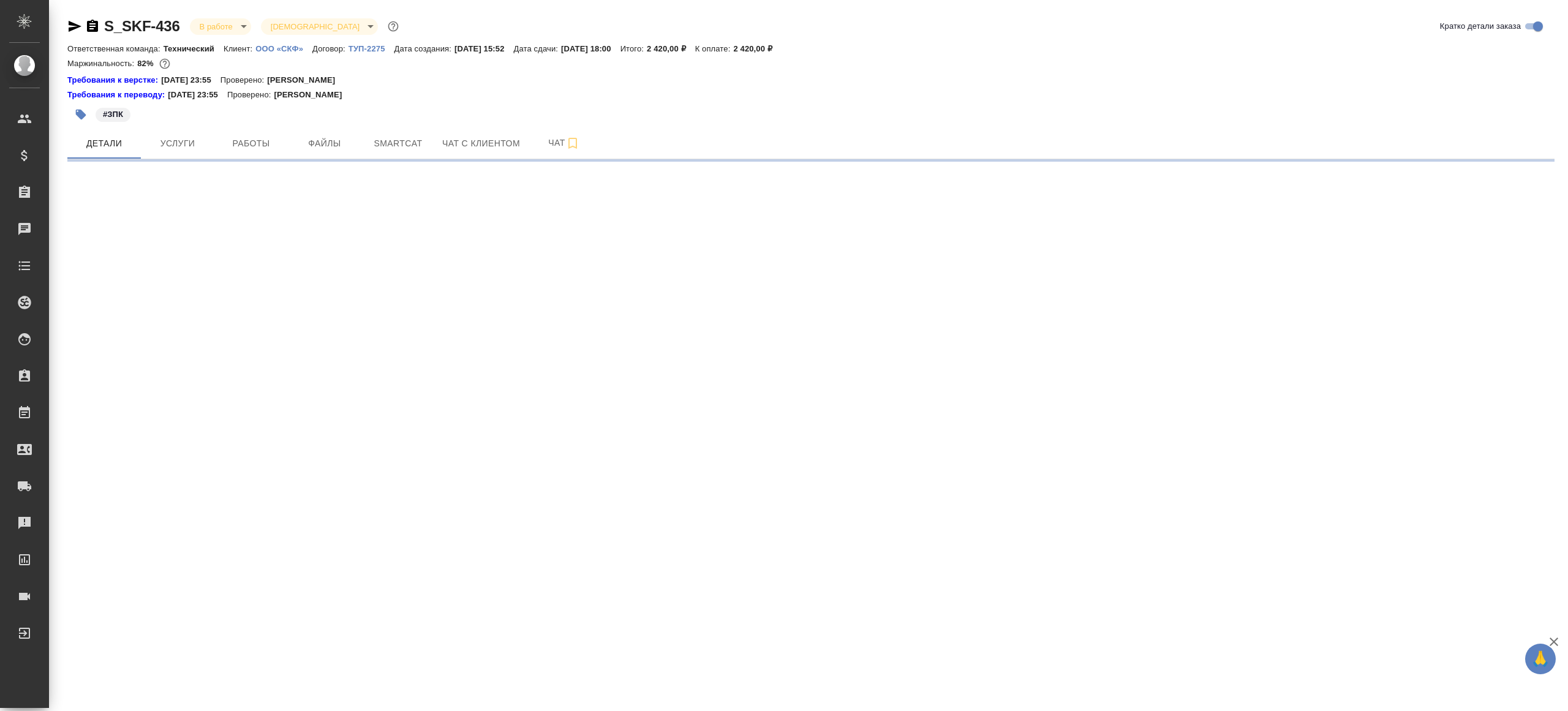
click at [262, 121] on div "#ЗПК" at bounding box center [563, 114] width 992 height 27
select select "RU"
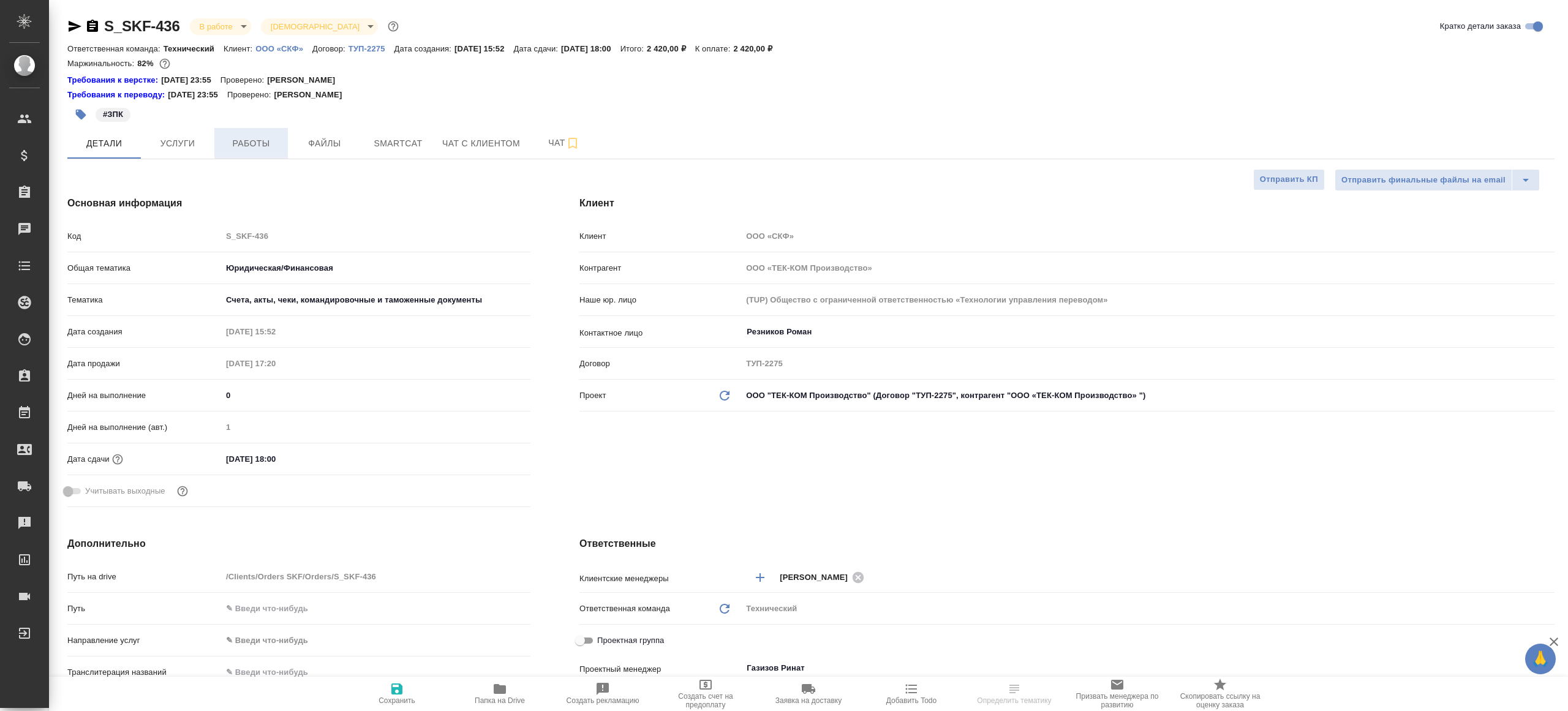
type textarea "x"
click at [262, 139] on span "Работы" at bounding box center [251, 143] width 59 height 15
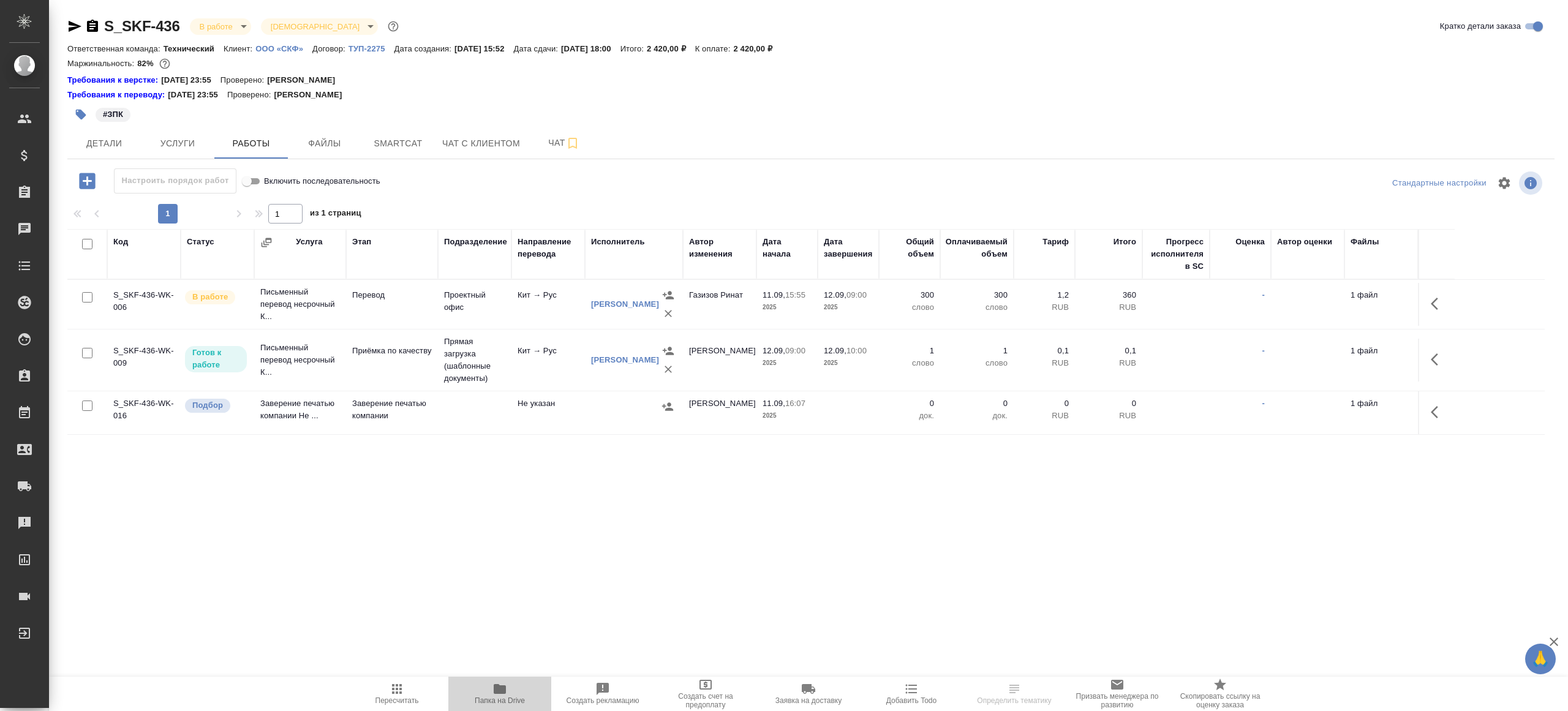
click at [484, 700] on span "Папка на Drive" at bounding box center [499, 700] width 50 height 9
click at [494, 692] on icon "button" at bounding box center [499, 689] width 12 height 10
click at [1433, 294] on button "button" at bounding box center [1437, 304] width 29 height 29
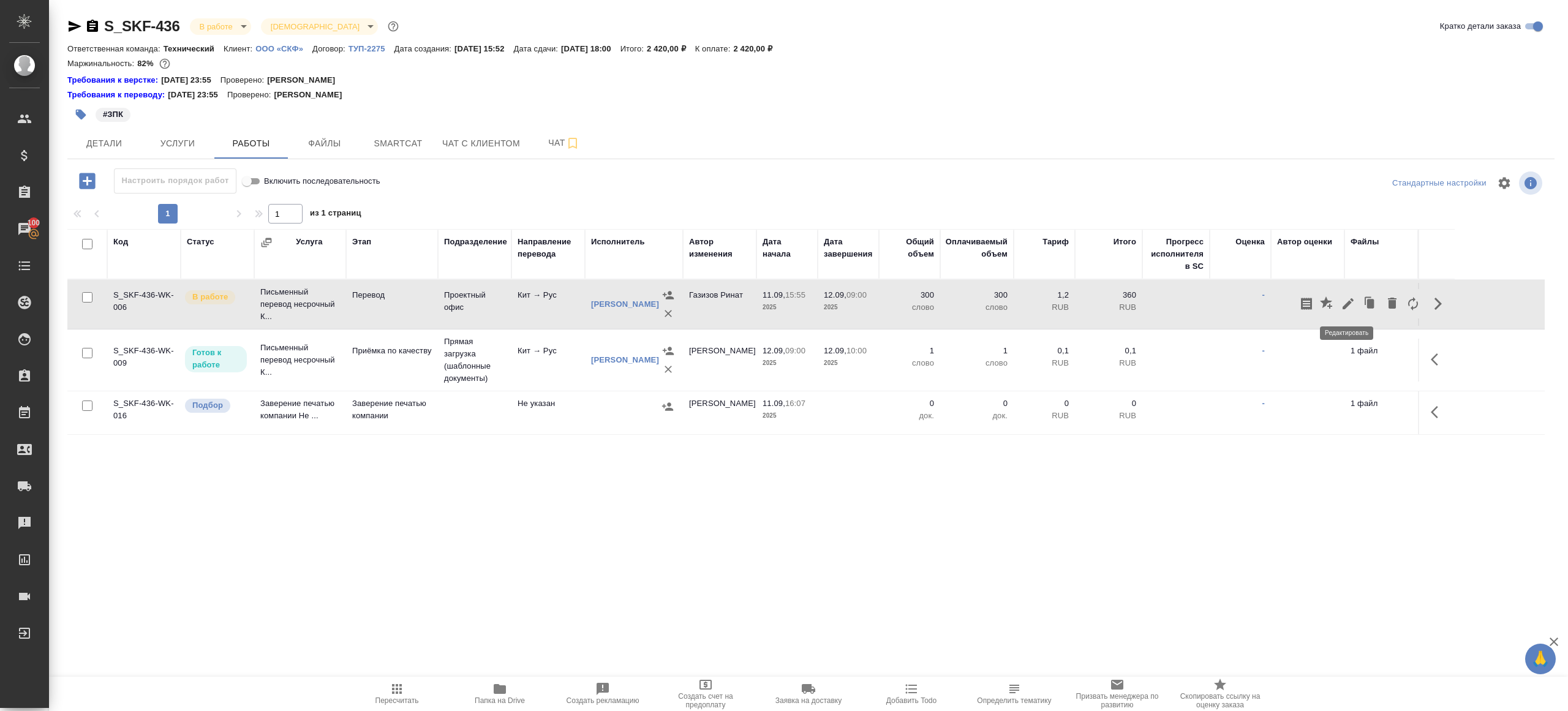
click at [1348, 297] on icon "button" at bounding box center [1347, 304] width 15 height 15
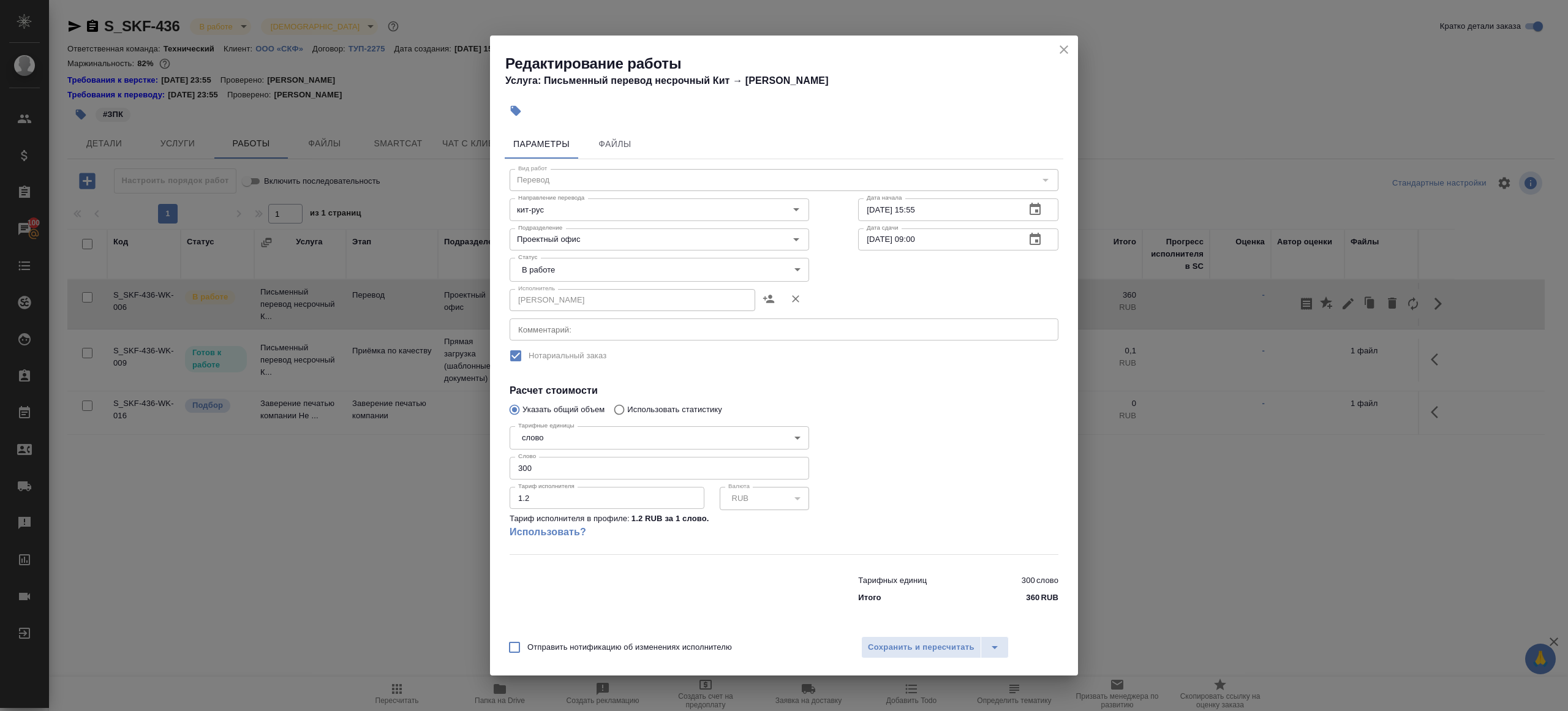
click at [545, 281] on body "🙏 .cls-1 fill:#fff; AWATERA Gazizov Rinat Клиенты Спецификации Заказы 100 Чаты …" at bounding box center [784, 355] width 1568 height 711
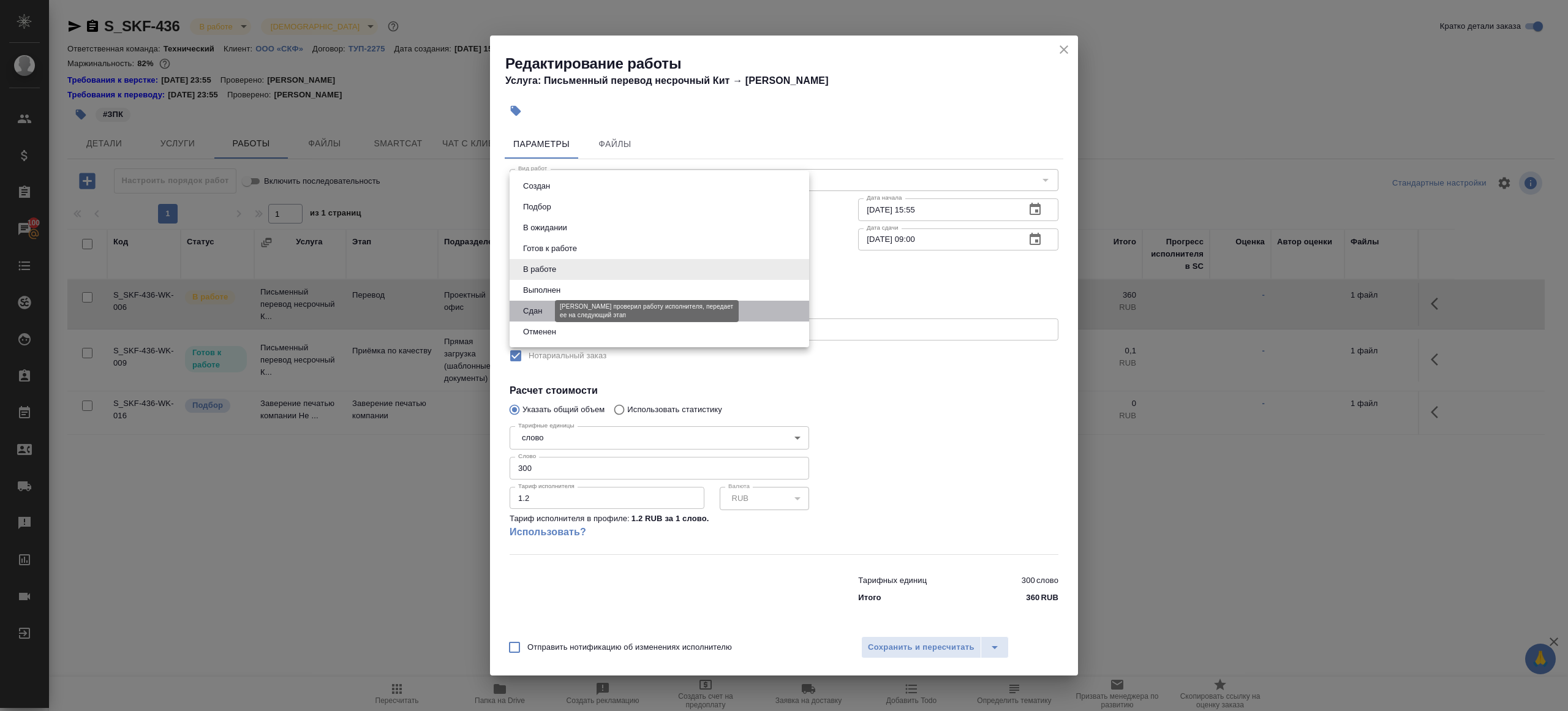
click at [546, 304] on button "Сдан" at bounding box center [533, 311] width 26 height 14
type input "closed"
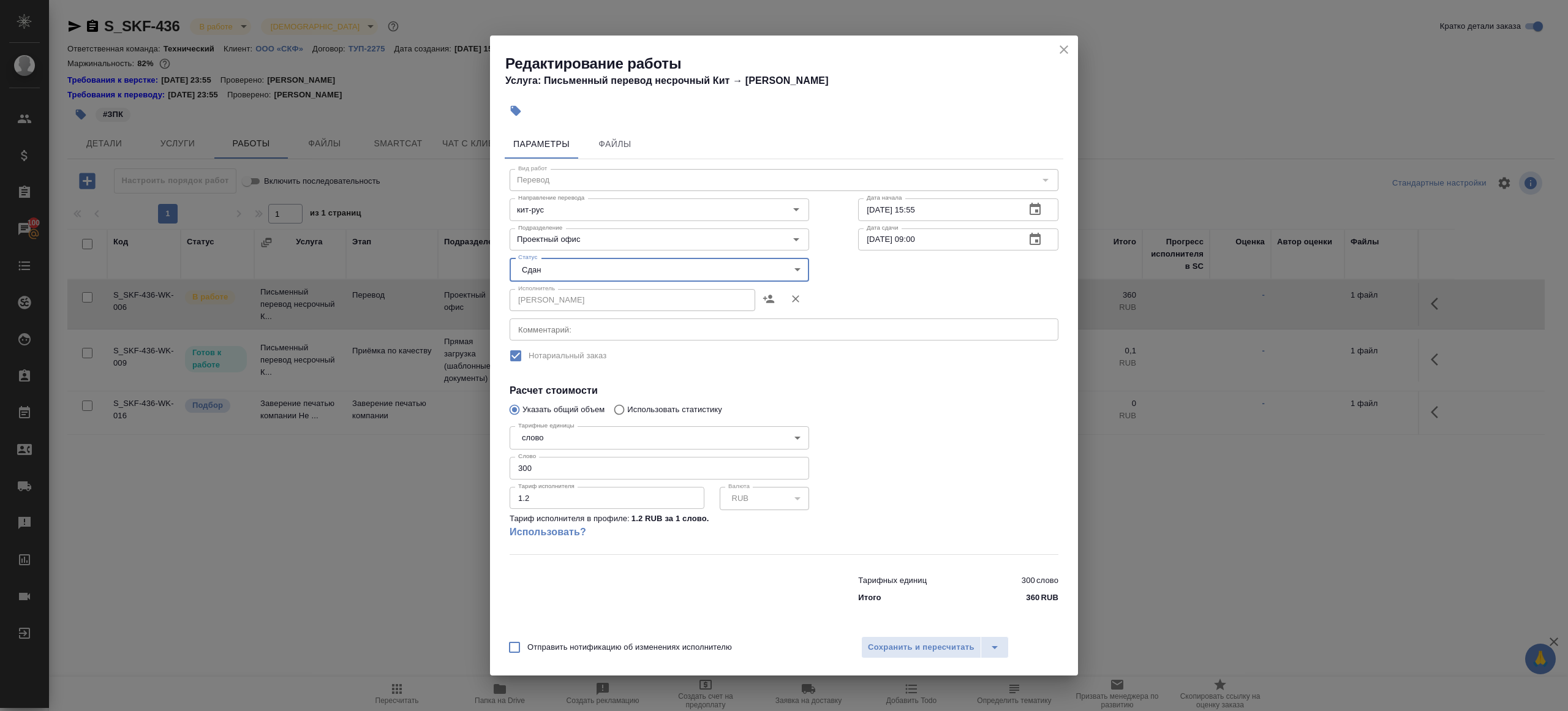
click at [523, 467] on input "300" at bounding box center [658, 467] width 299 height 22
type input "400"
click at [928, 645] on span "Сохранить и пересчитать" at bounding box center [920, 647] width 106 height 14
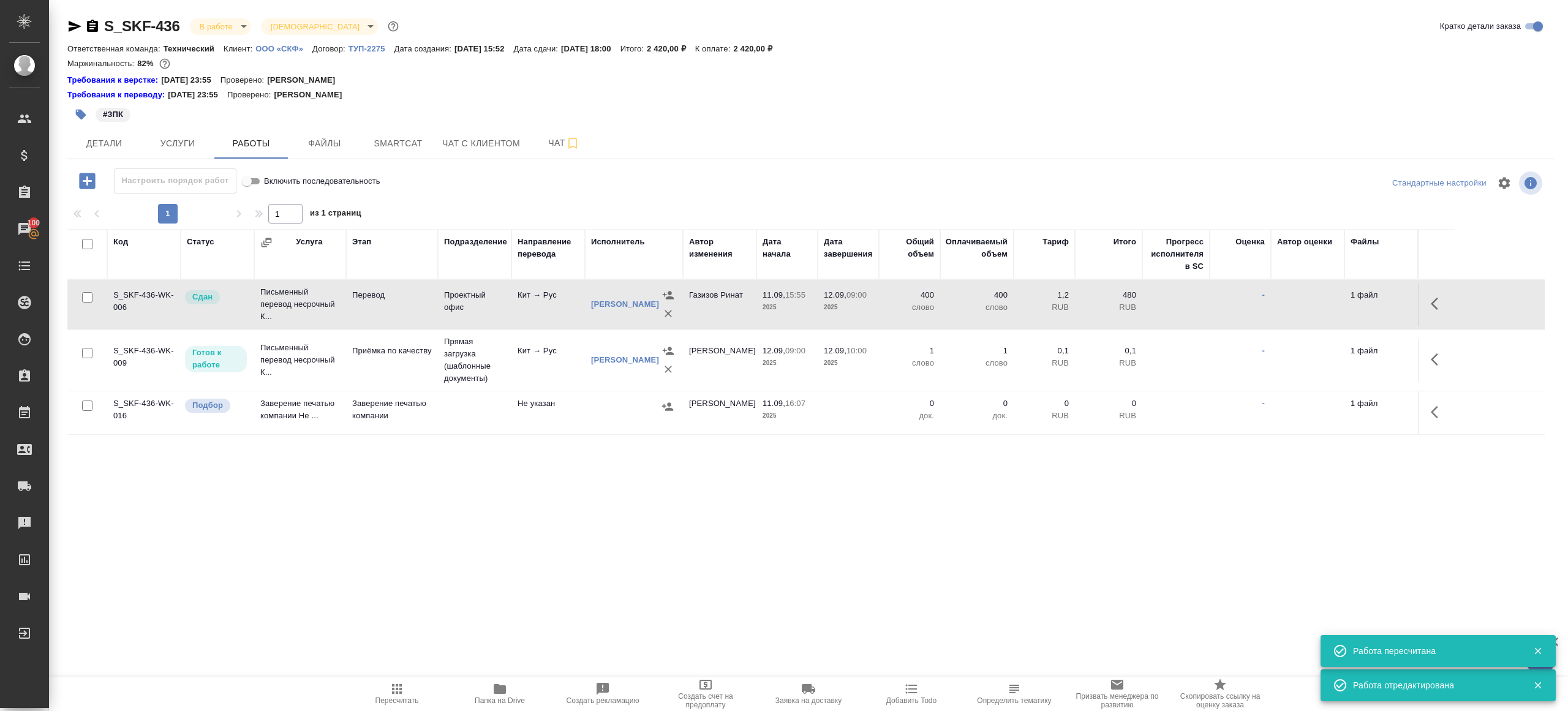
click at [401, 689] on icon "button" at bounding box center [396, 689] width 15 height 15
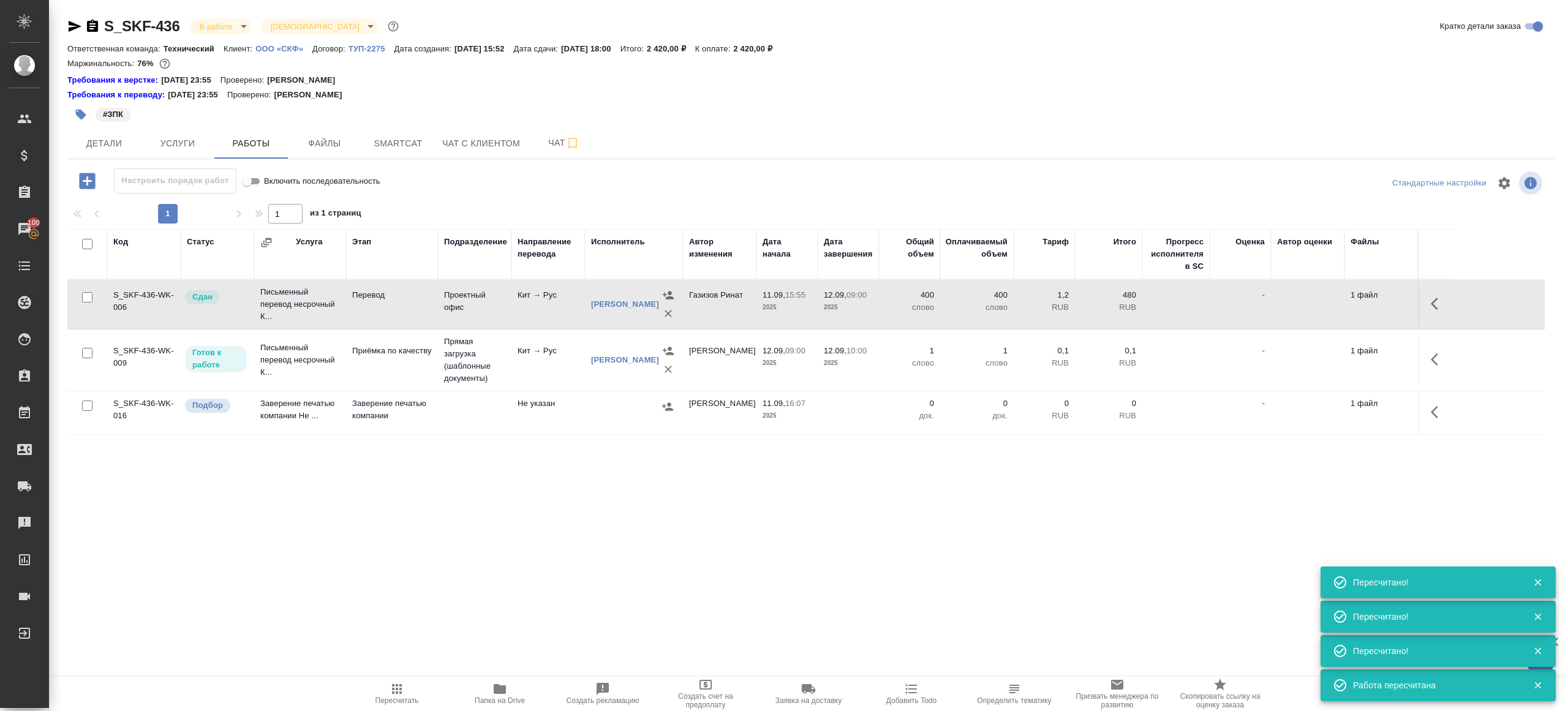
click at [384, 692] on span "Пересчитать" at bounding box center [396, 693] width 88 height 24
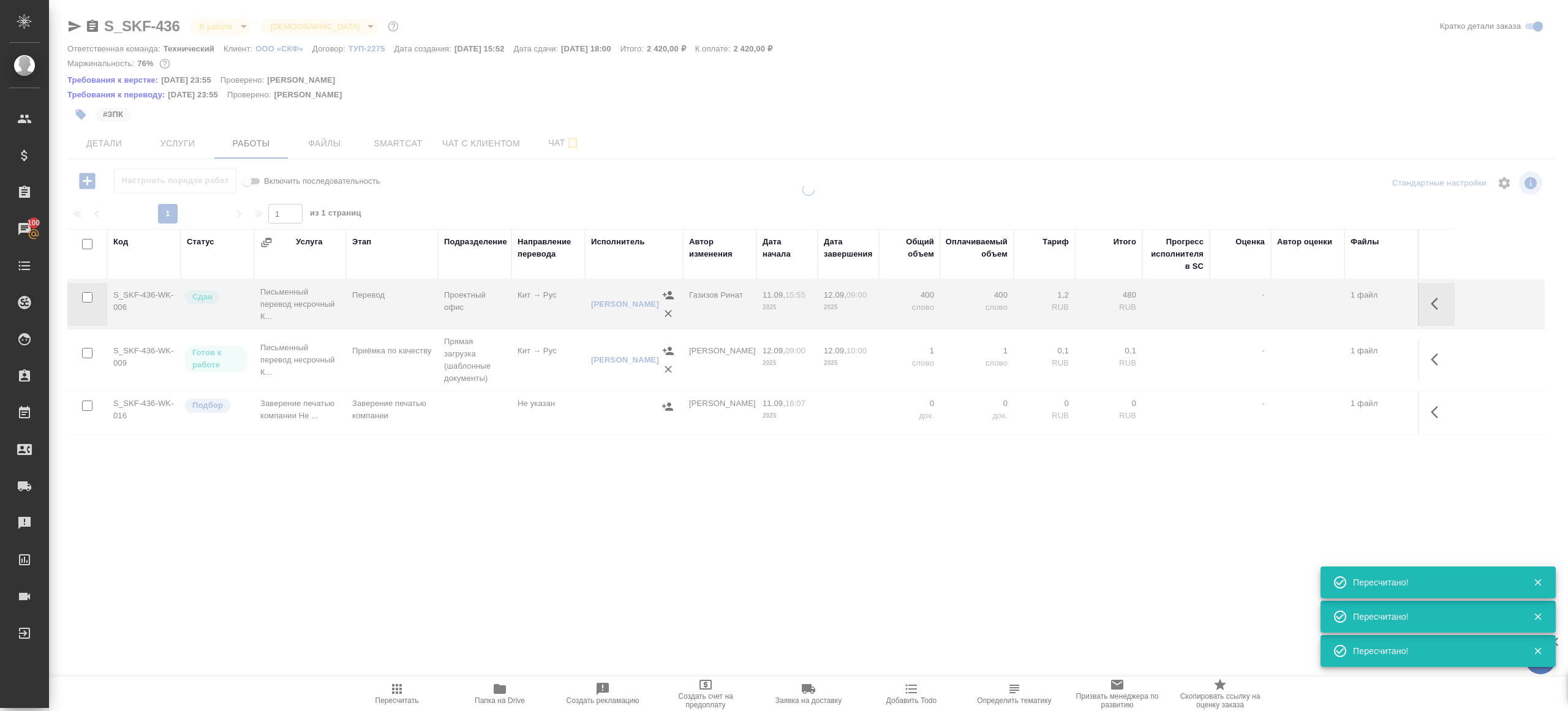
click at [384, 692] on span "Пересчитать" at bounding box center [396, 693] width 88 height 24
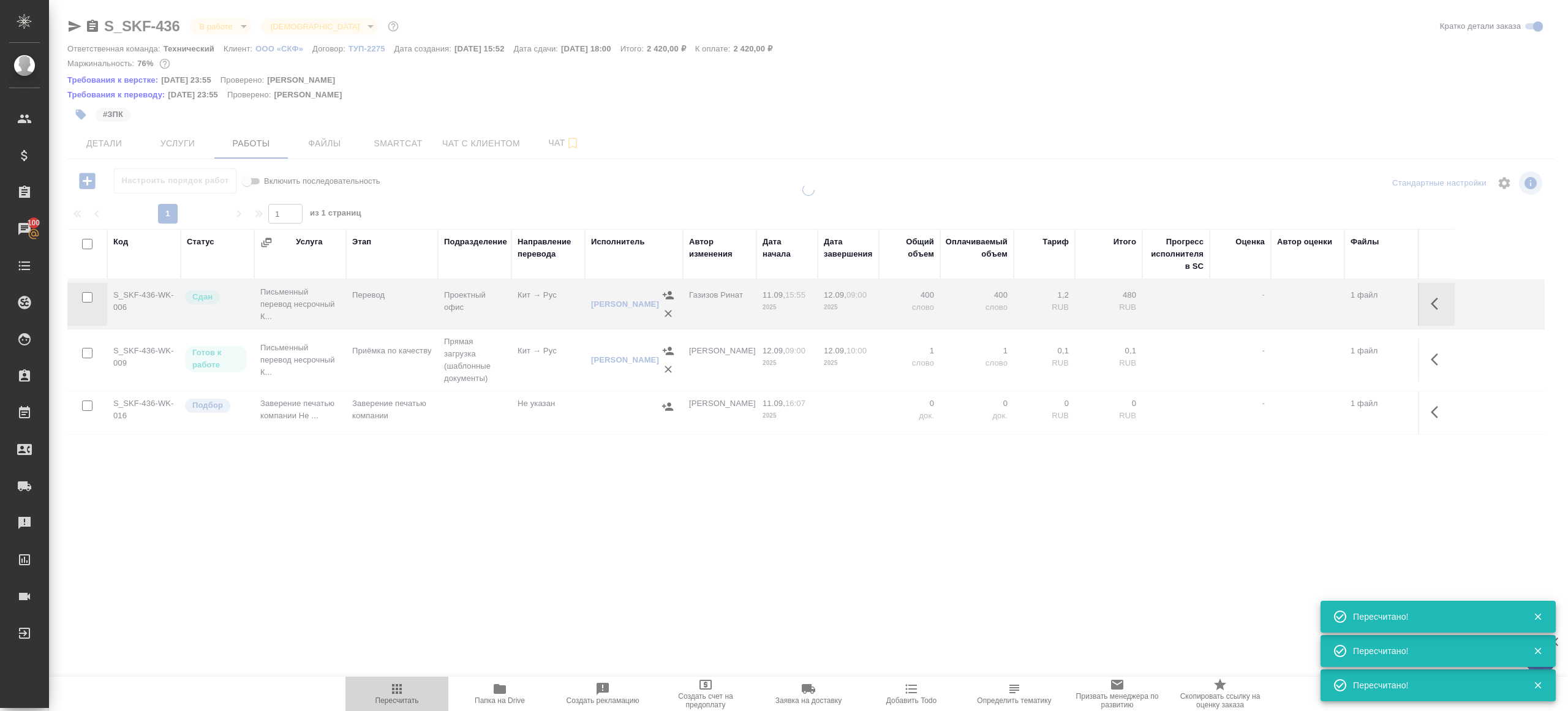
click at [384, 692] on span "Пересчитать" at bounding box center [396, 693] width 88 height 24
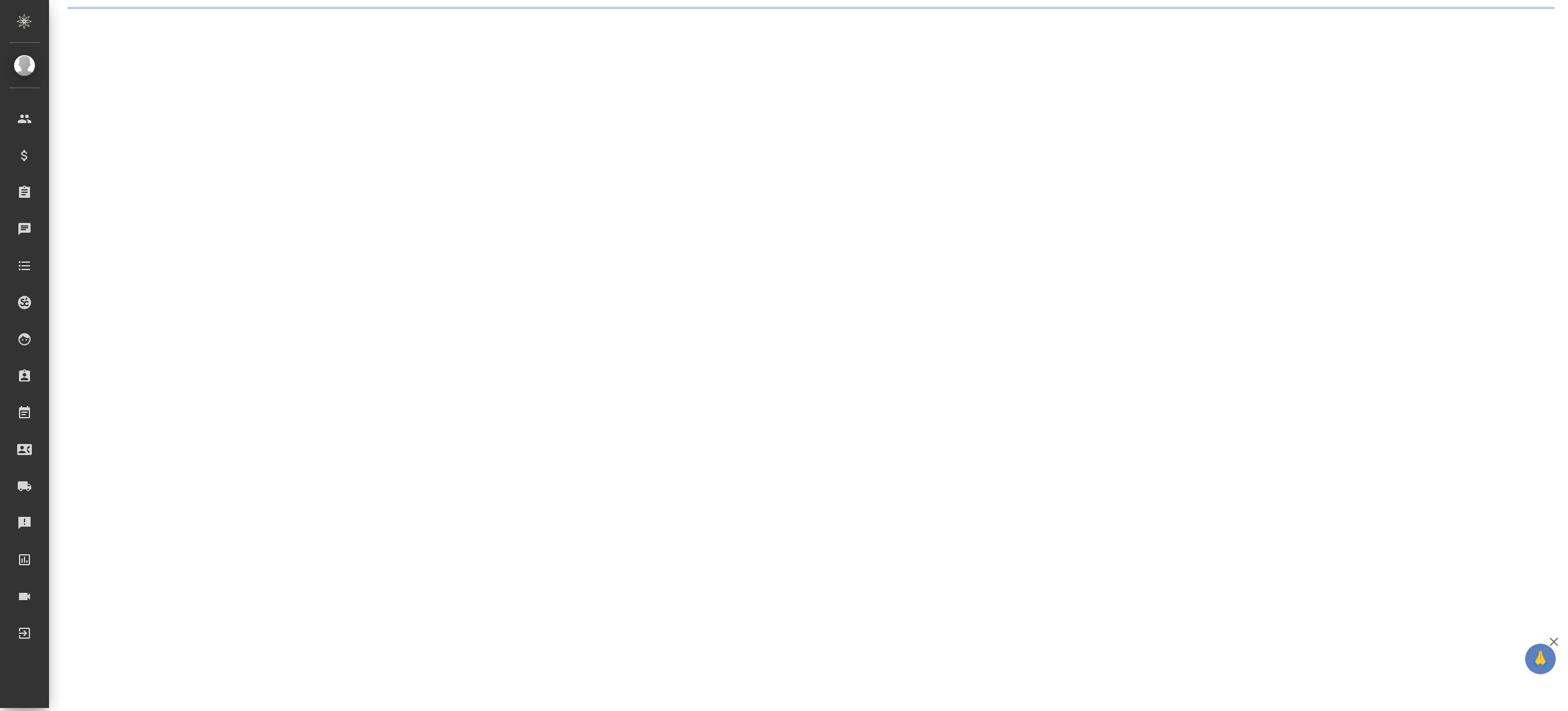
select select "RU"
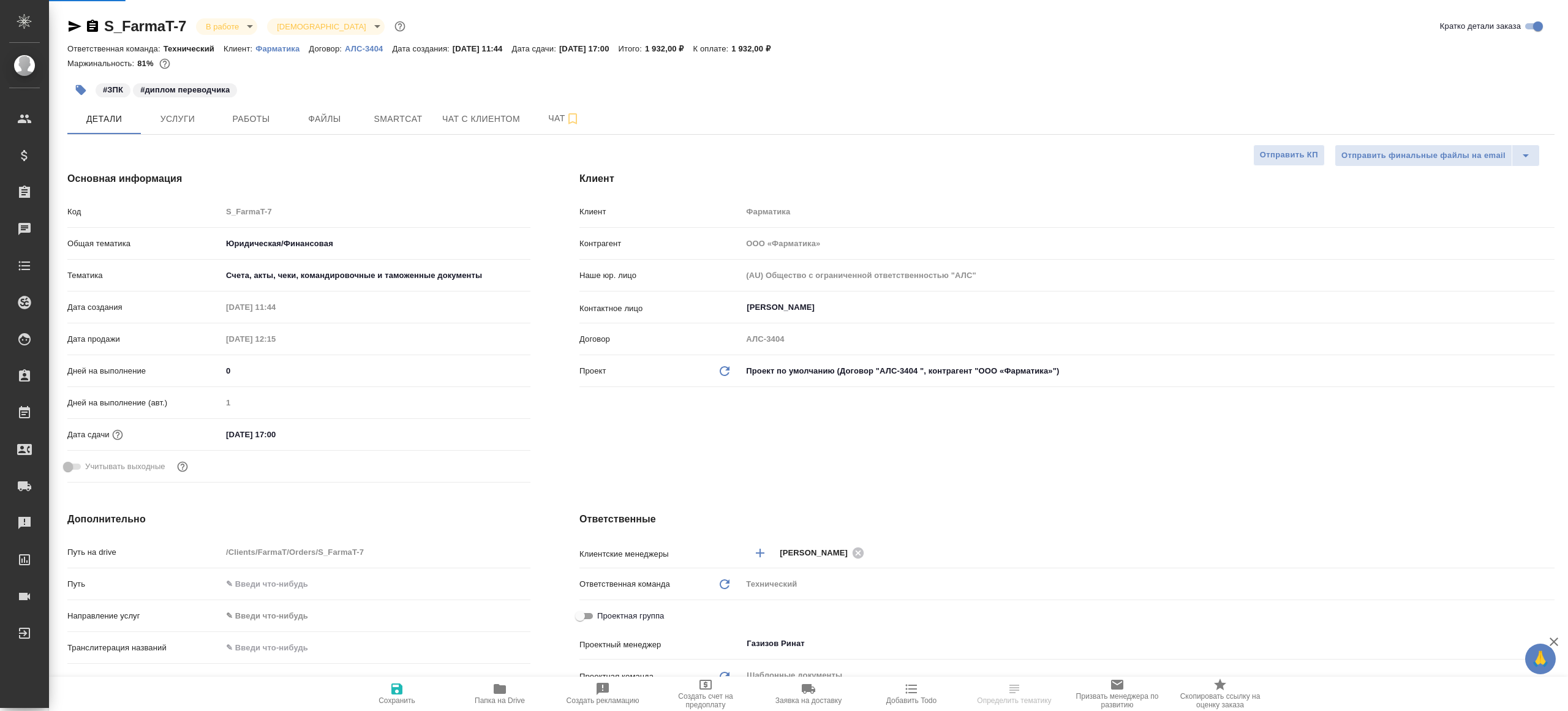
type textarea "x"
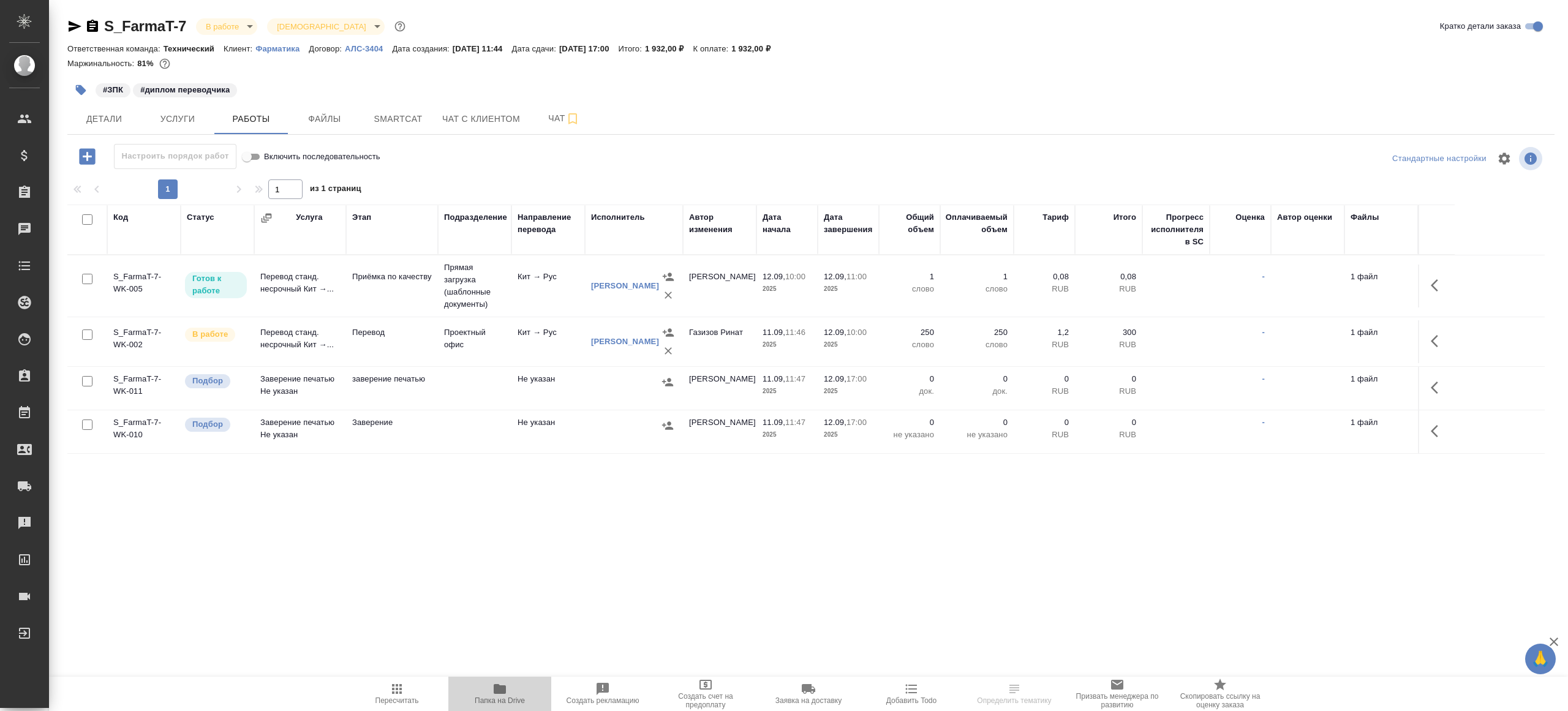
click at [487, 692] on span "Папка на Drive" at bounding box center [499, 693] width 88 height 24
click at [1418, 335] on td at bounding box center [1436, 341] width 36 height 43
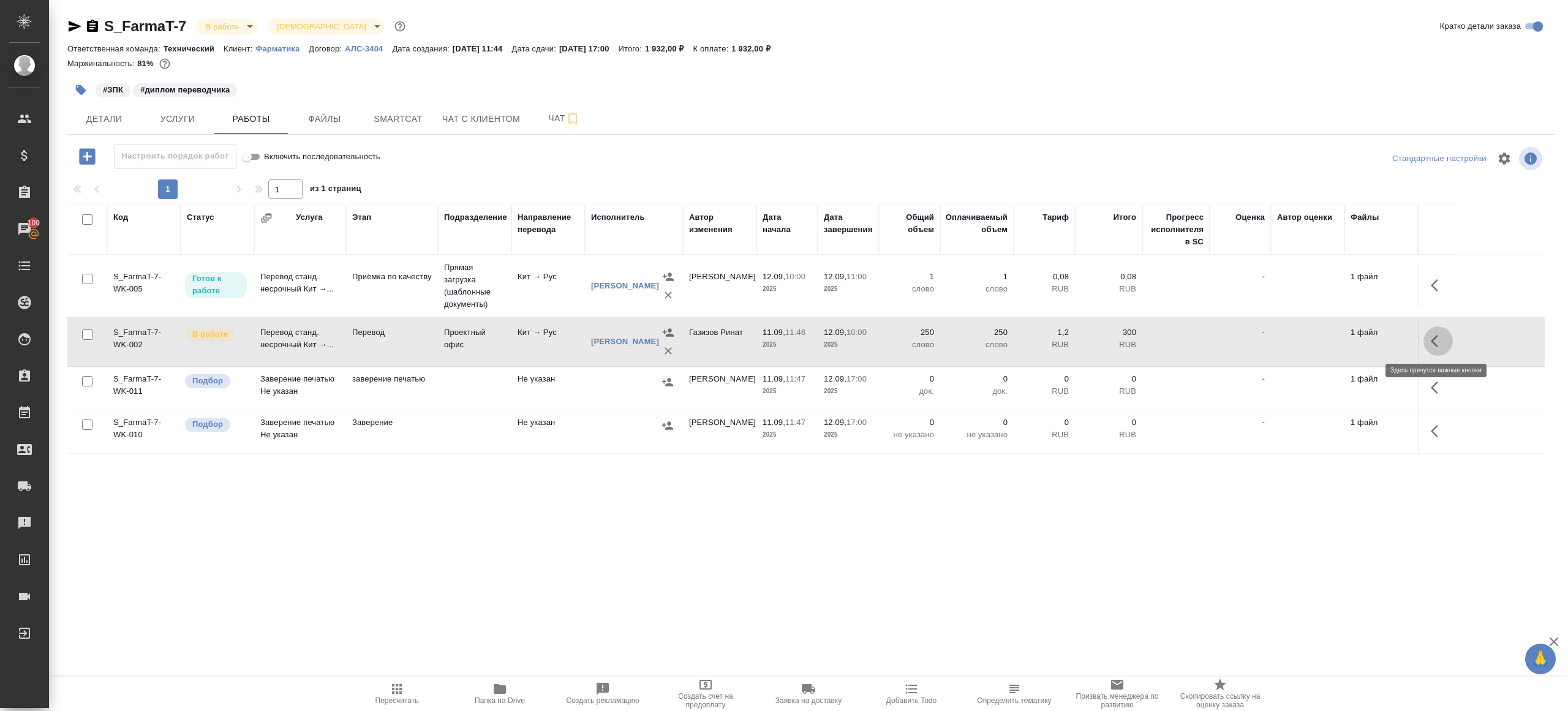
click at [1425, 336] on button "button" at bounding box center [1437, 341] width 29 height 29
click at [1339, 337] on button "button" at bounding box center [1348, 341] width 21 height 29
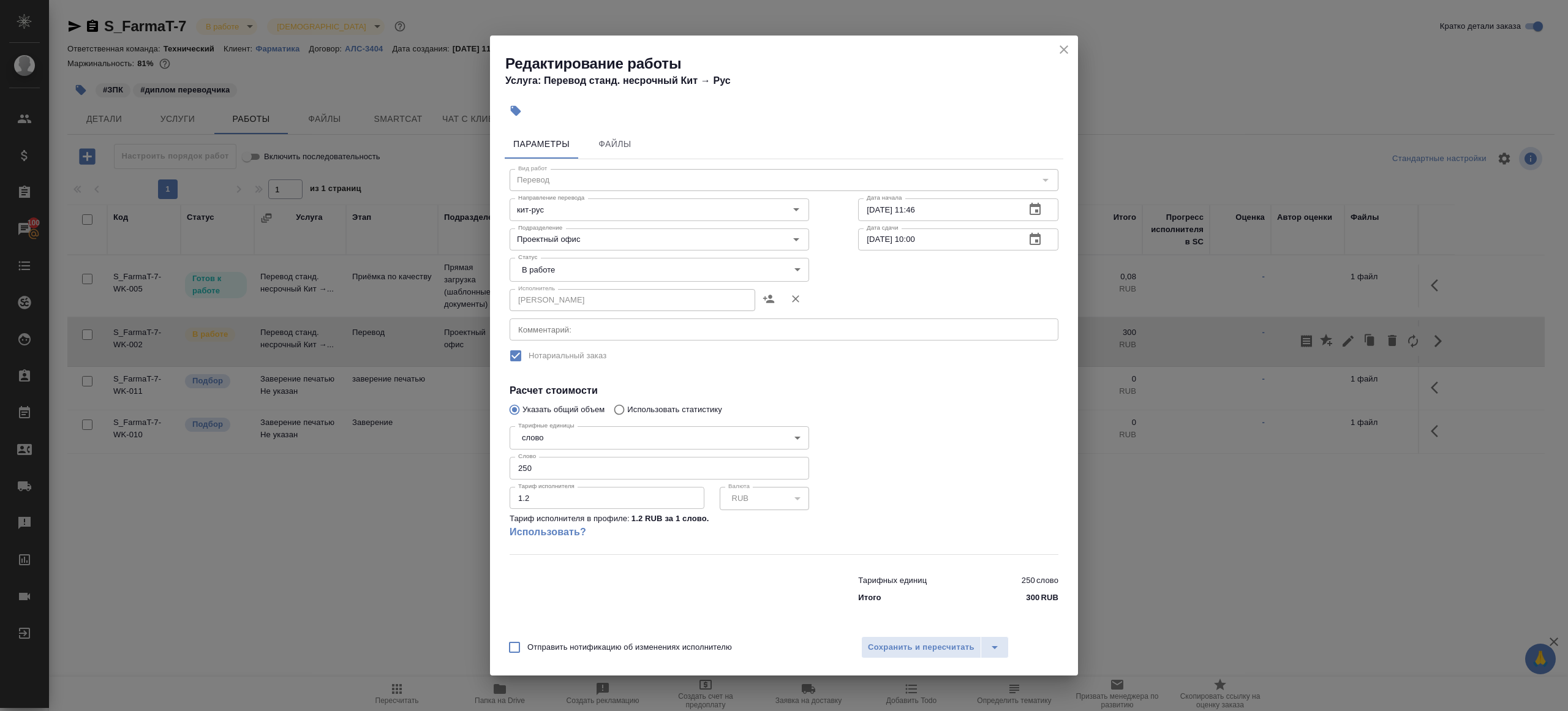
click at [584, 264] on body "🙏 .cls-1 fill:#fff; AWATERA [PERSON_NAME] Клиенты Спецификации Заказы 100 Чаты …" at bounding box center [784, 355] width 1568 height 711
click at [557, 314] on li "Сдан" at bounding box center [658, 311] width 299 height 21
type input "closed"
click at [907, 637] on button "Сохранить и пересчитать" at bounding box center [921, 647] width 120 height 22
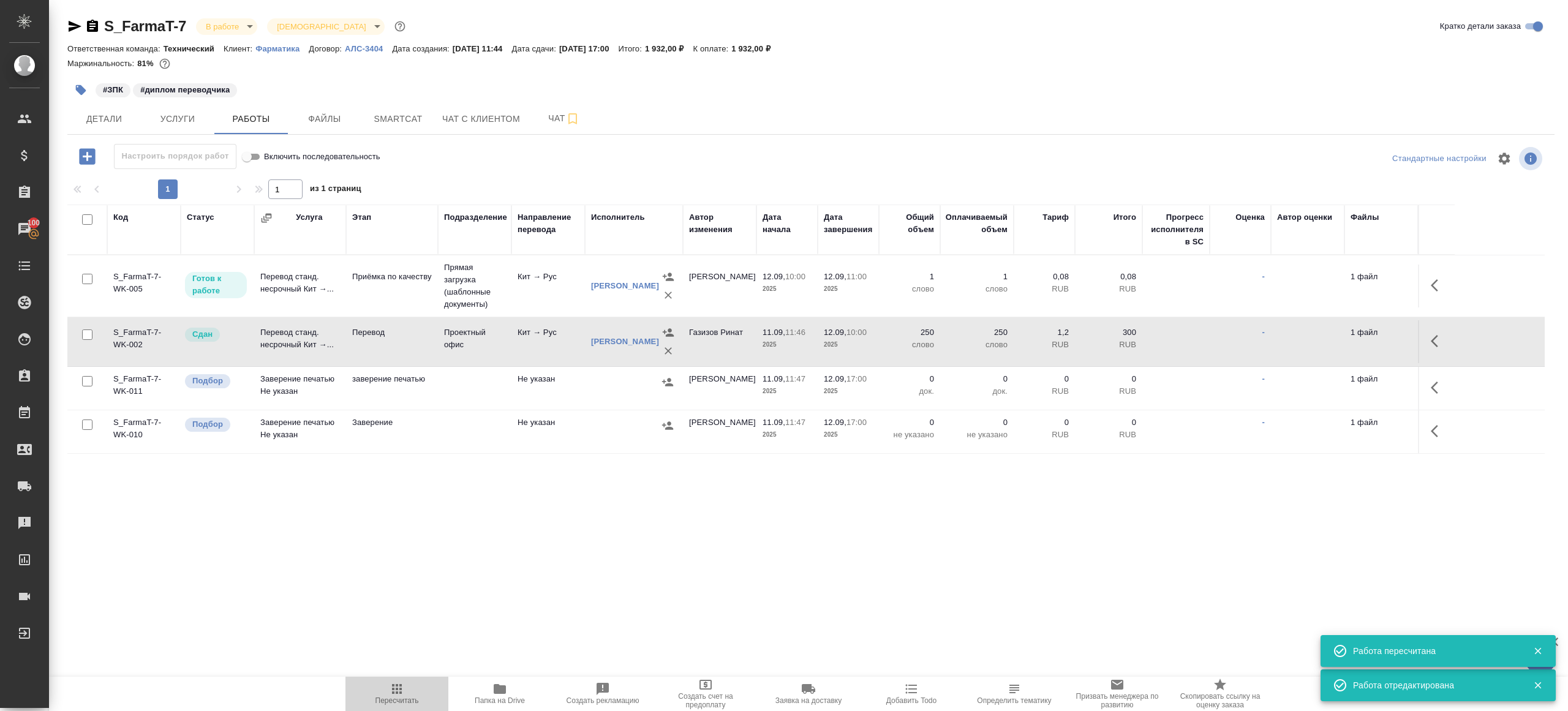
click at [405, 697] on span "Пересчитать" at bounding box center [397, 700] width 44 height 9
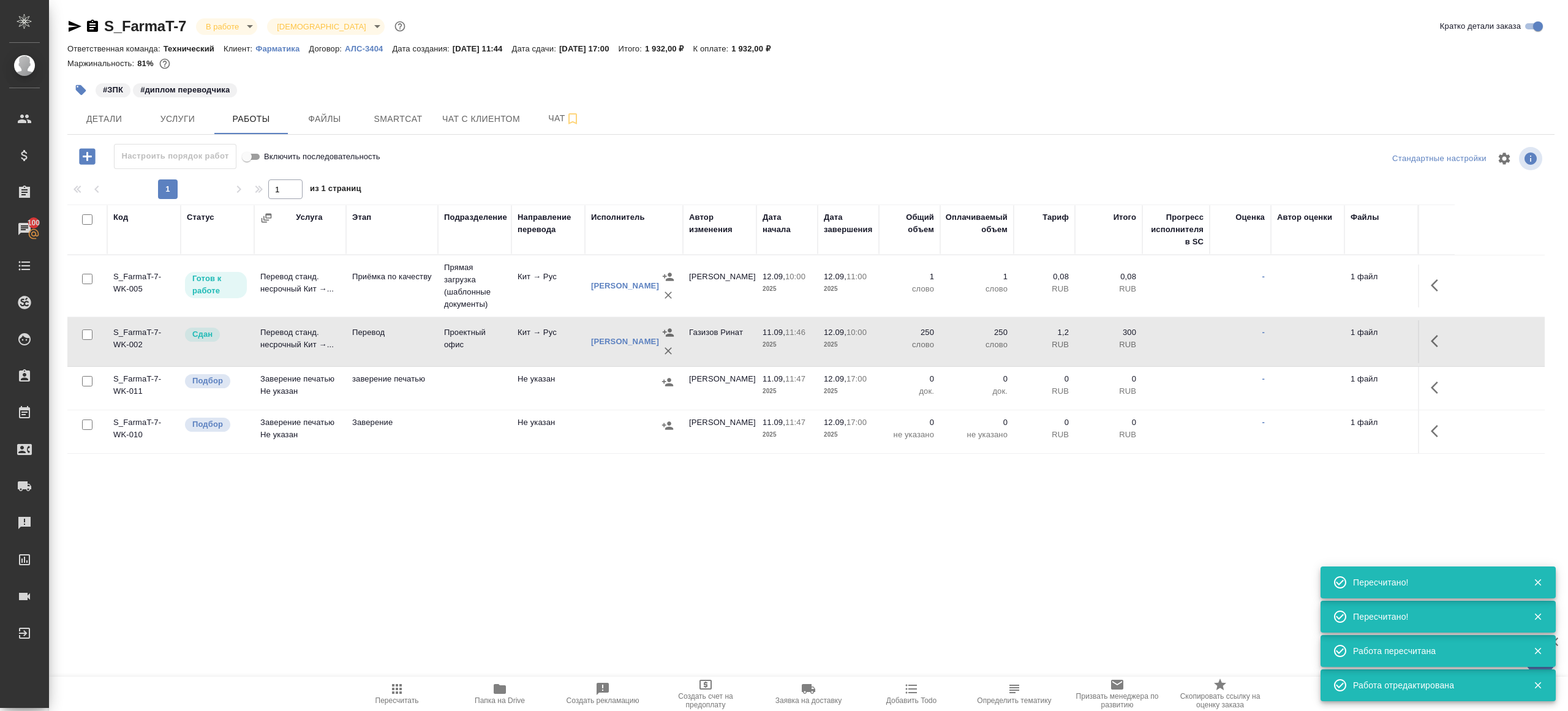
click at [392, 684] on icon "button" at bounding box center [396, 689] width 10 height 10
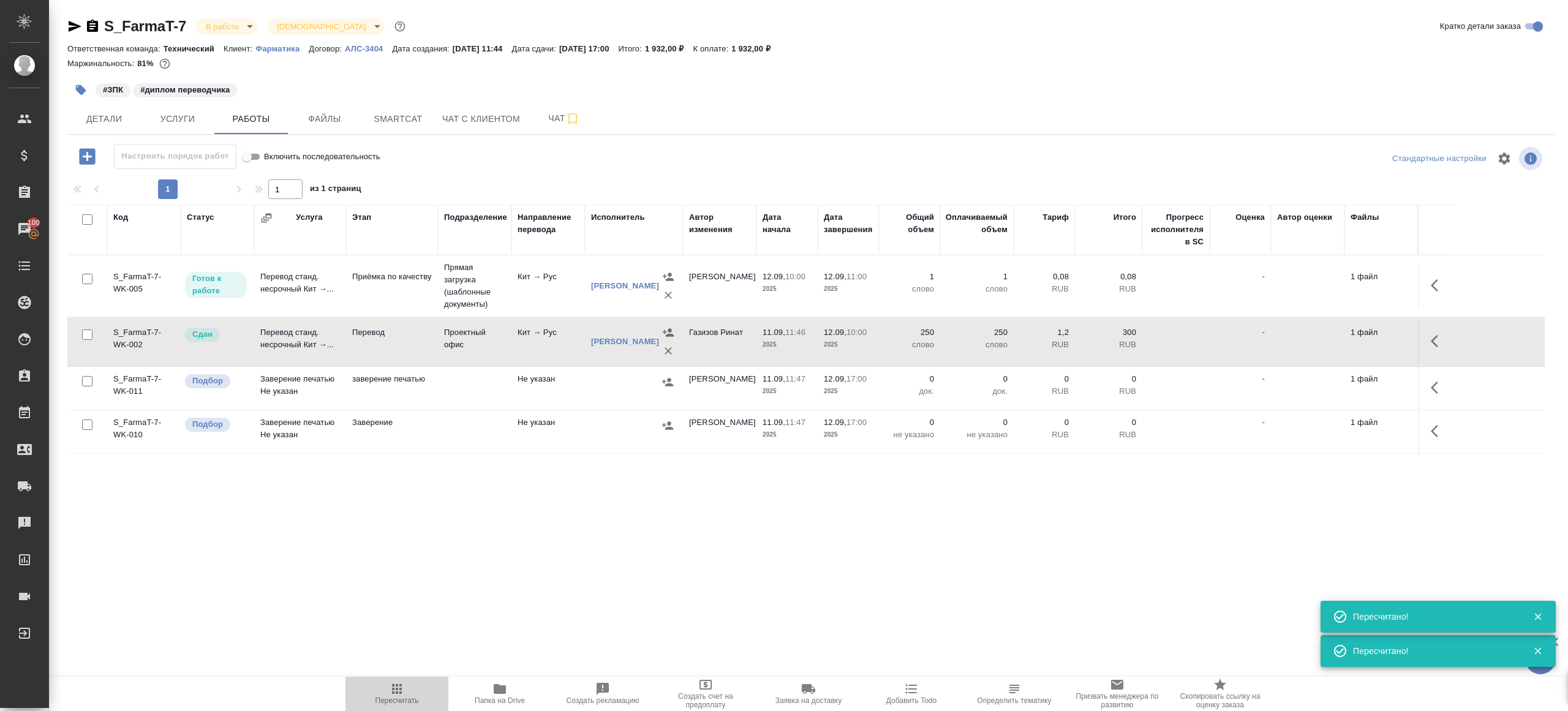
click at [392, 684] on icon "button" at bounding box center [396, 689] width 10 height 10
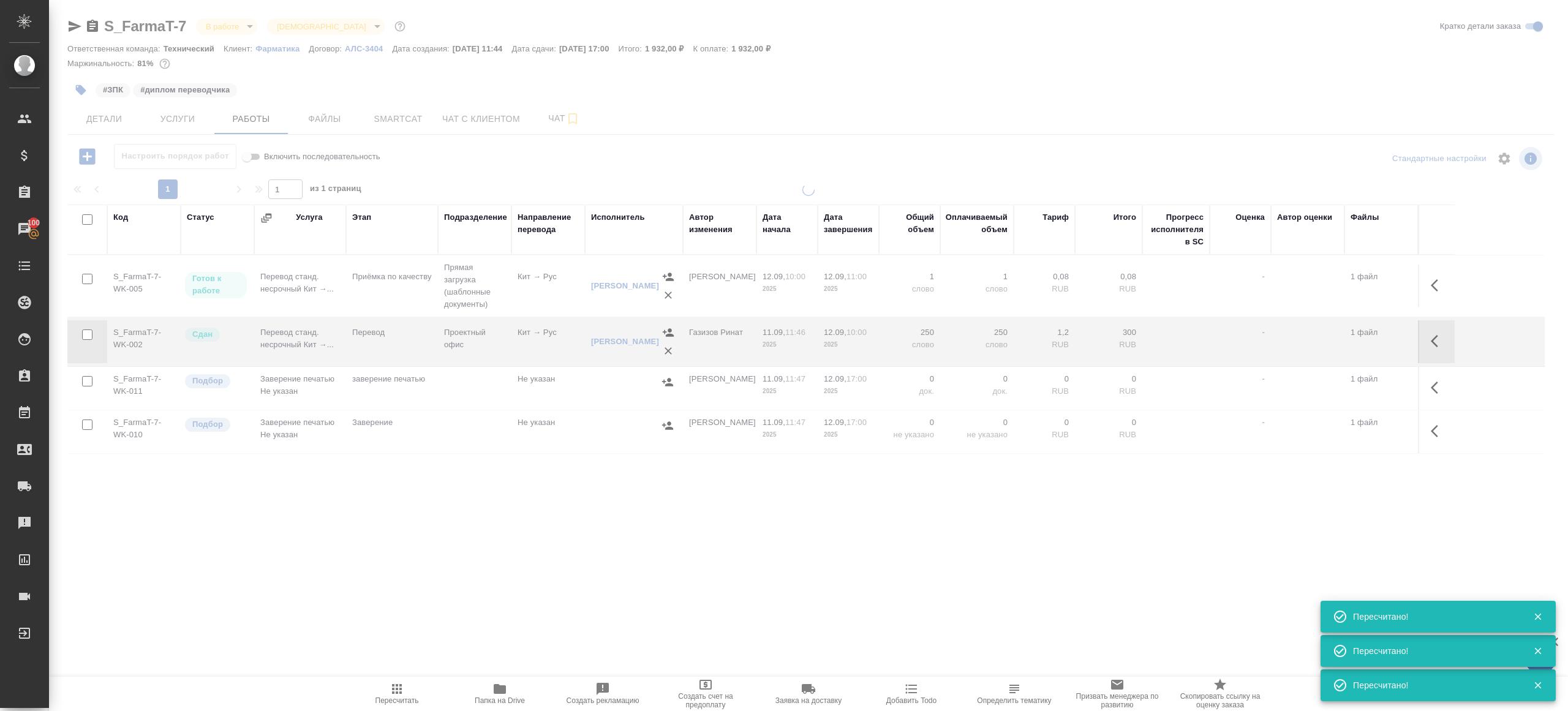
click at [392, 684] on icon "button" at bounding box center [396, 689] width 10 height 10
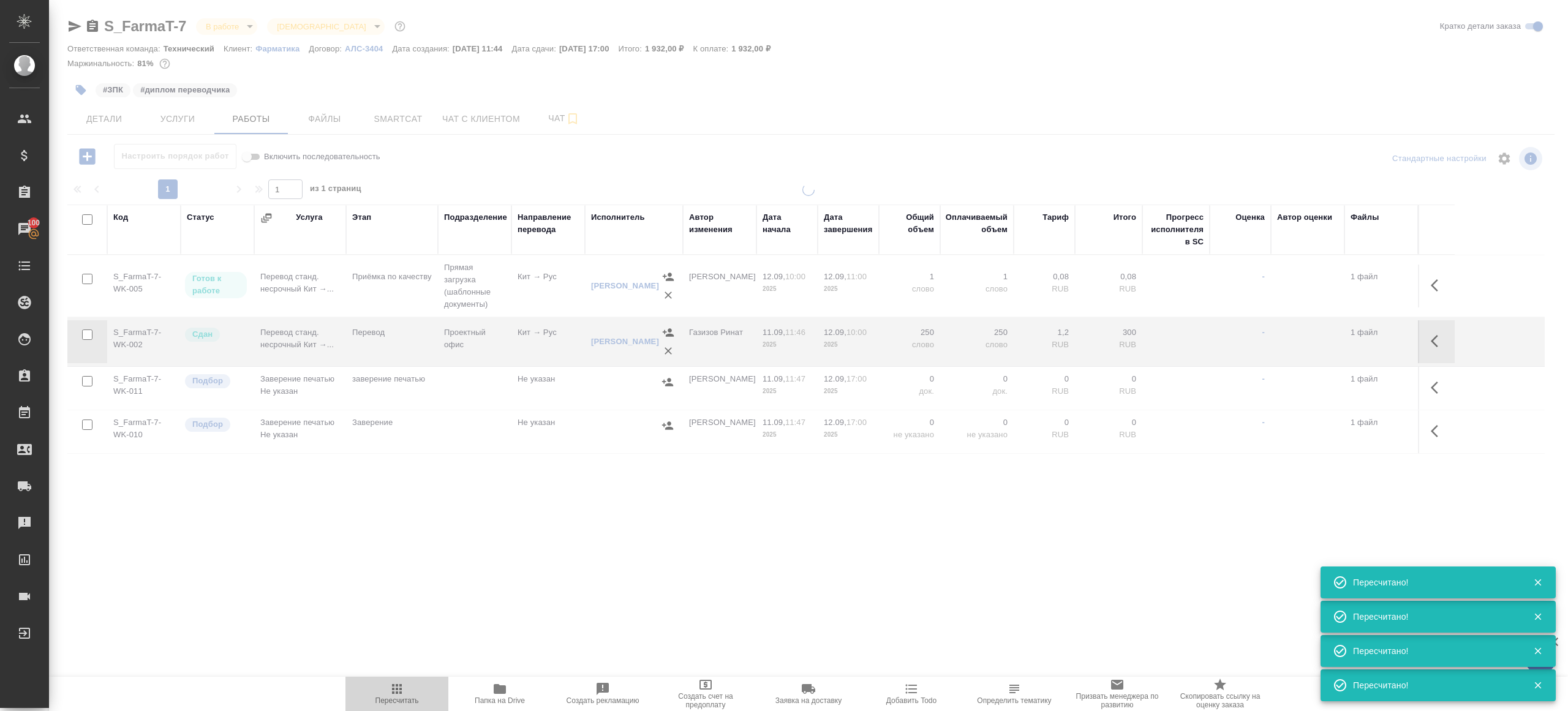
click at [392, 684] on icon "button" at bounding box center [396, 689] width 10 height 10
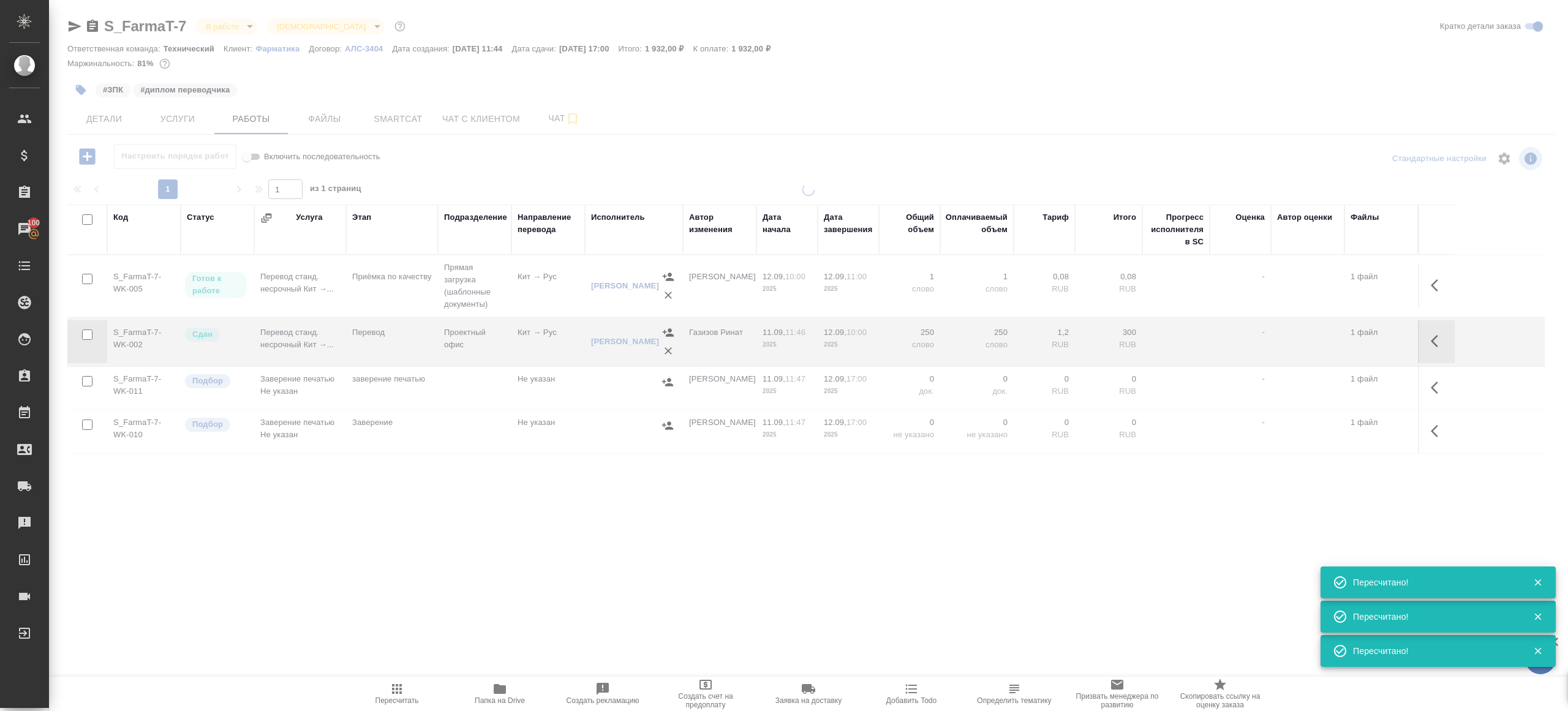
click at [392, 684] on icon "button" at bounding box center [396, 689] width 10 height 10
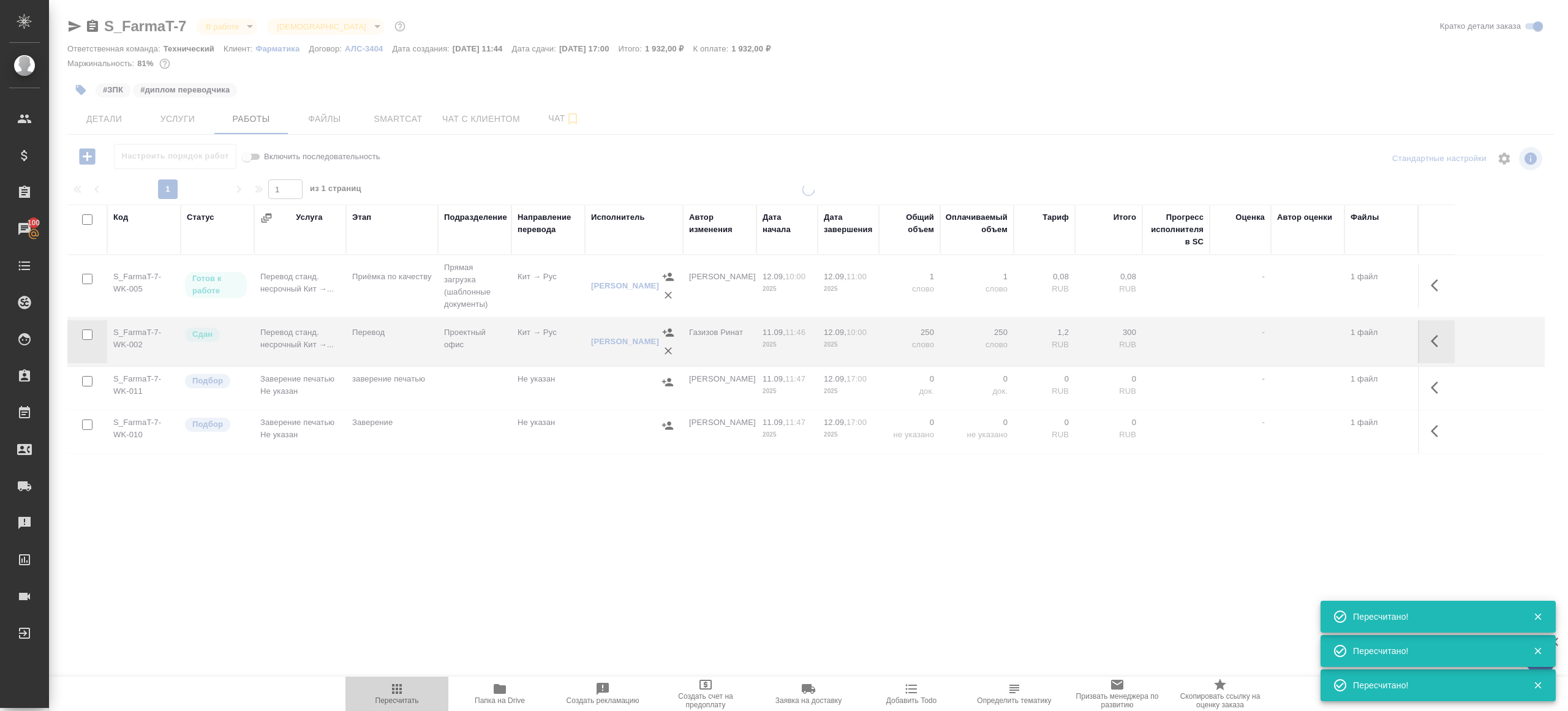
click at [392, 684] on icon "button" at bounding box center [396, 689] width 10 height 10
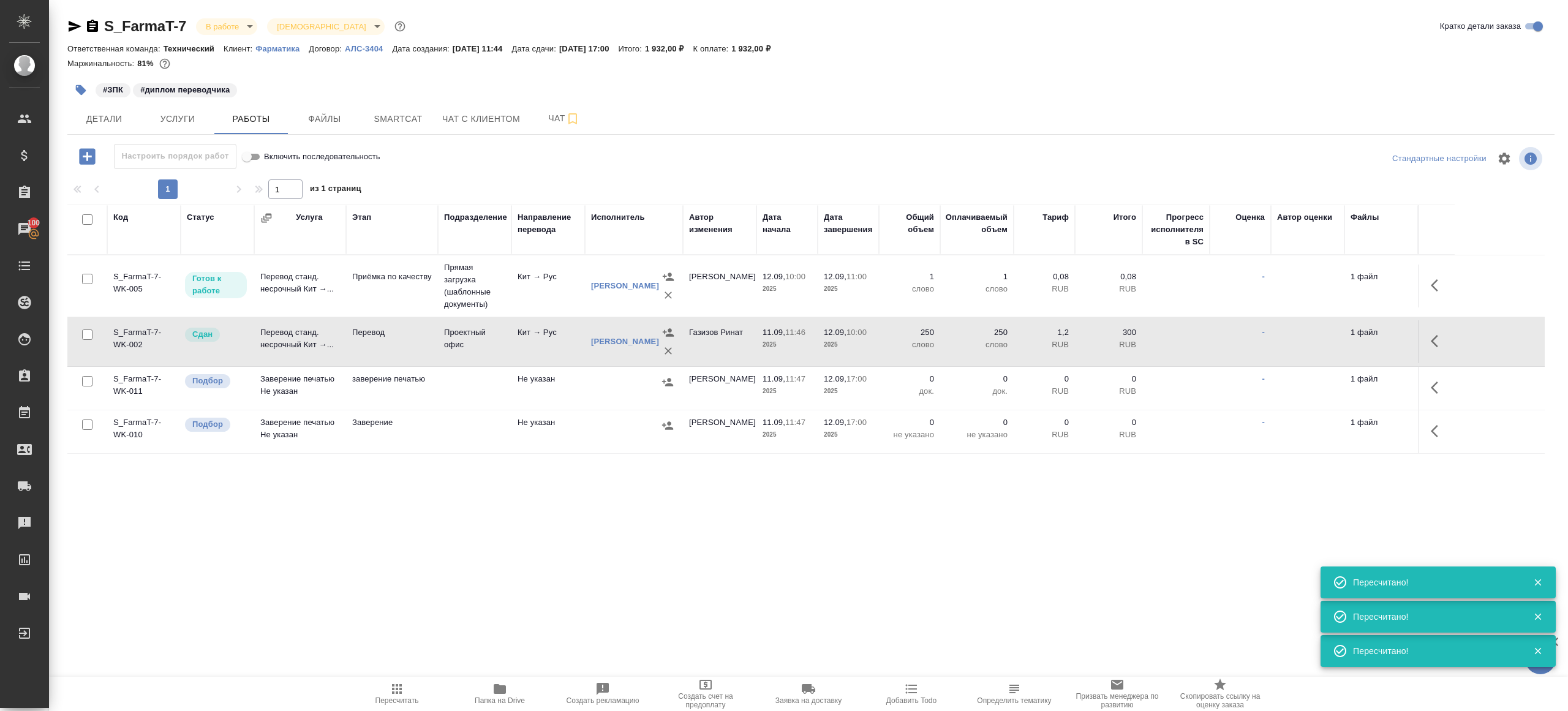
click at [399, 693] on icon "button" at bounding box center [396, 689] width 10 height 10
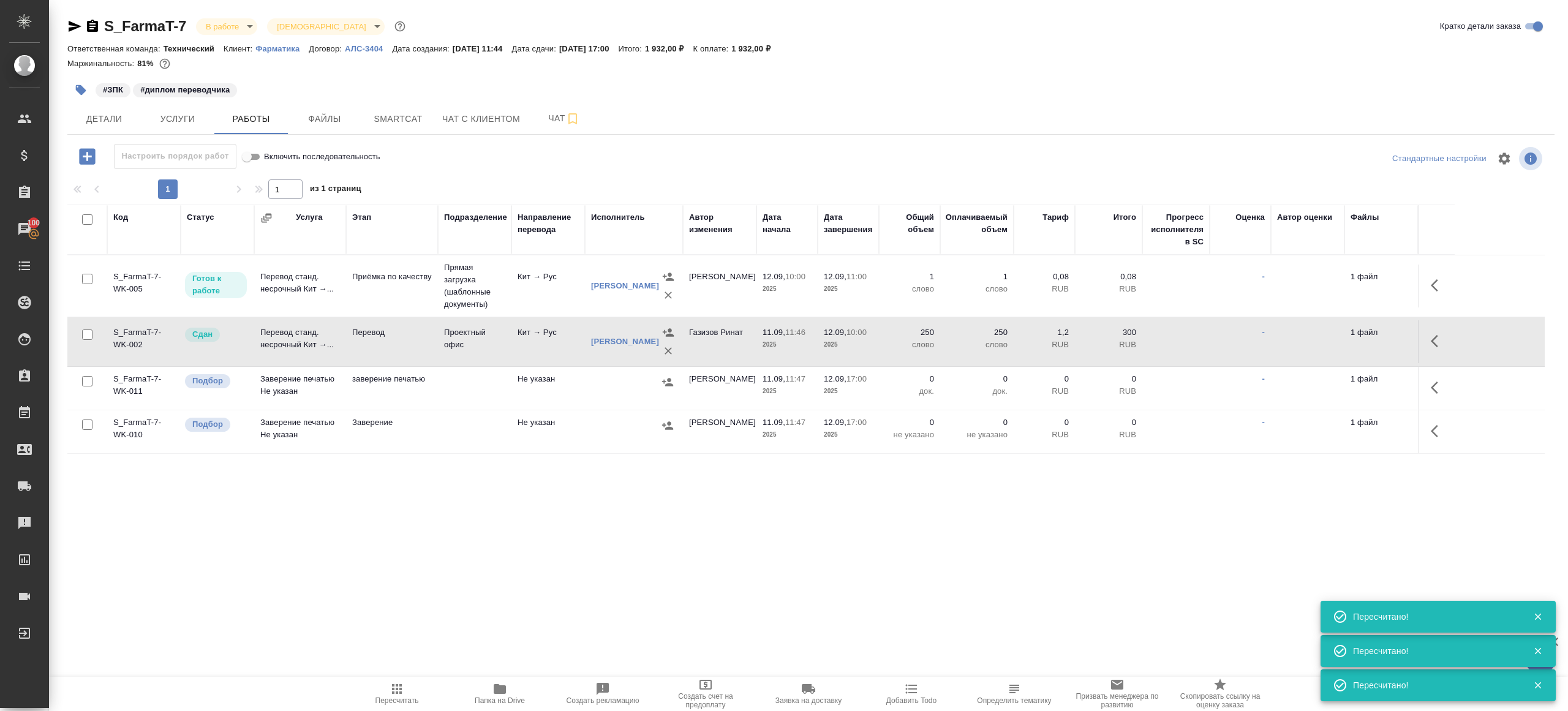
click at [399, 693] on icon "button" at bounding box center [396, 689] width 10 height 10
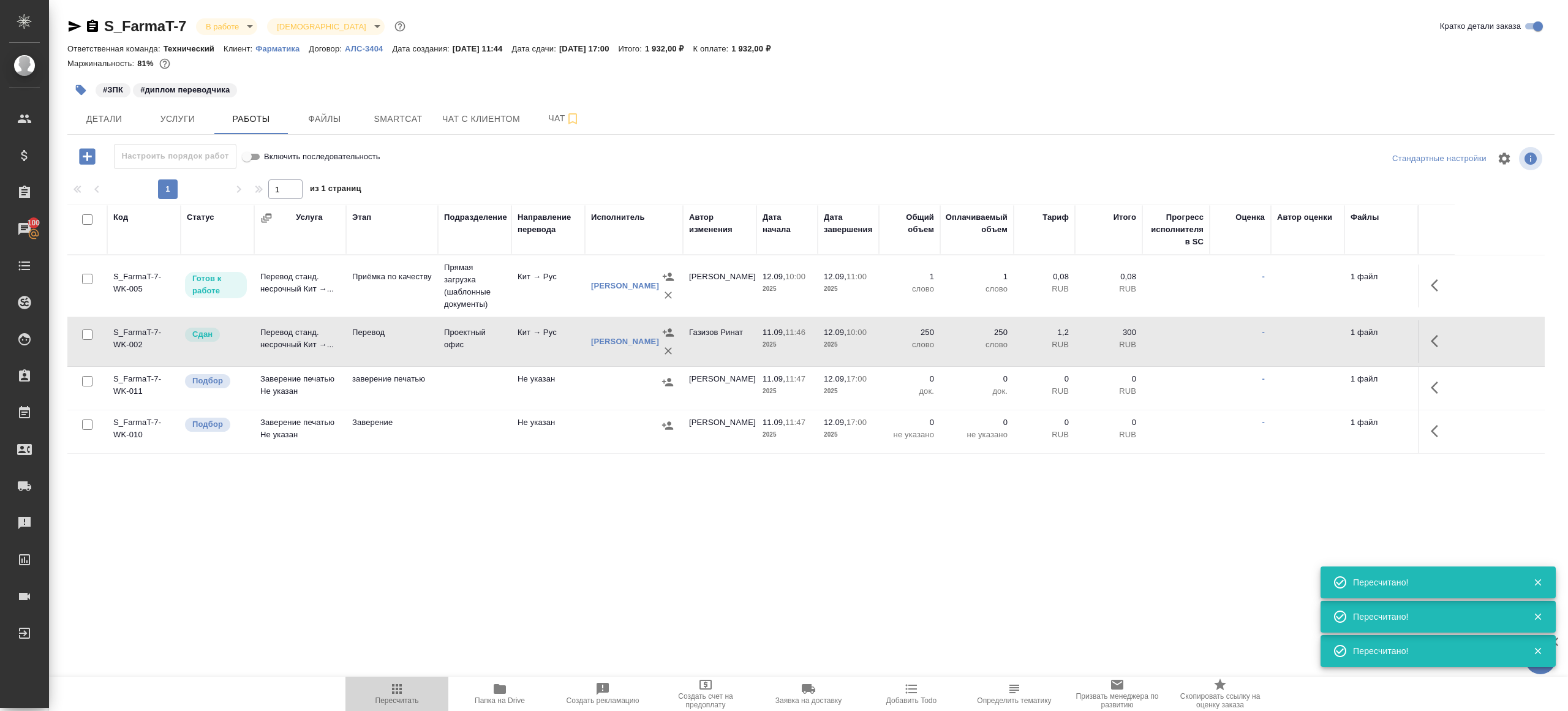
click at [399, 693] on icon "button" at bounding box center [396, 689] width 10 height 10
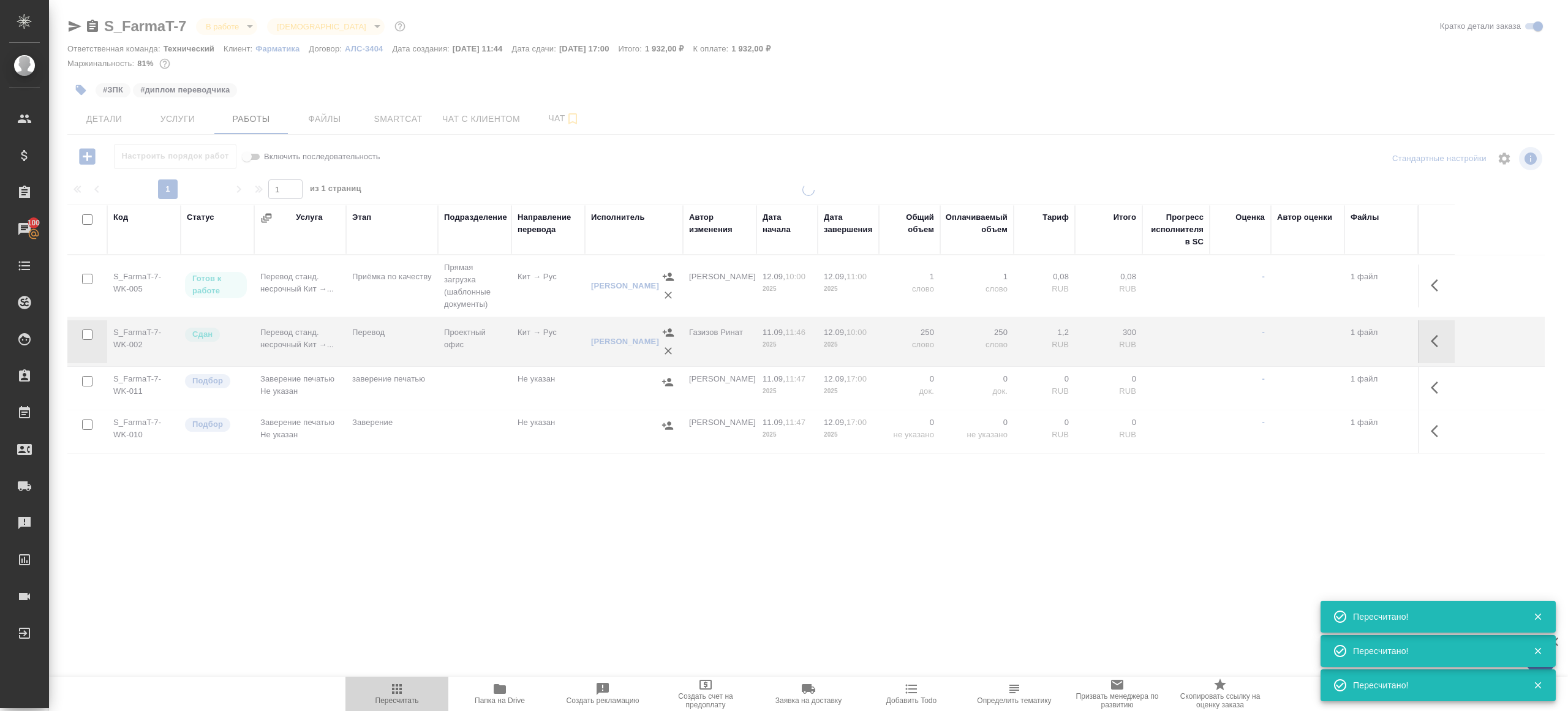
click at [399, 693] on icon "button" at bounding box center [396, 689] width 10 height 10
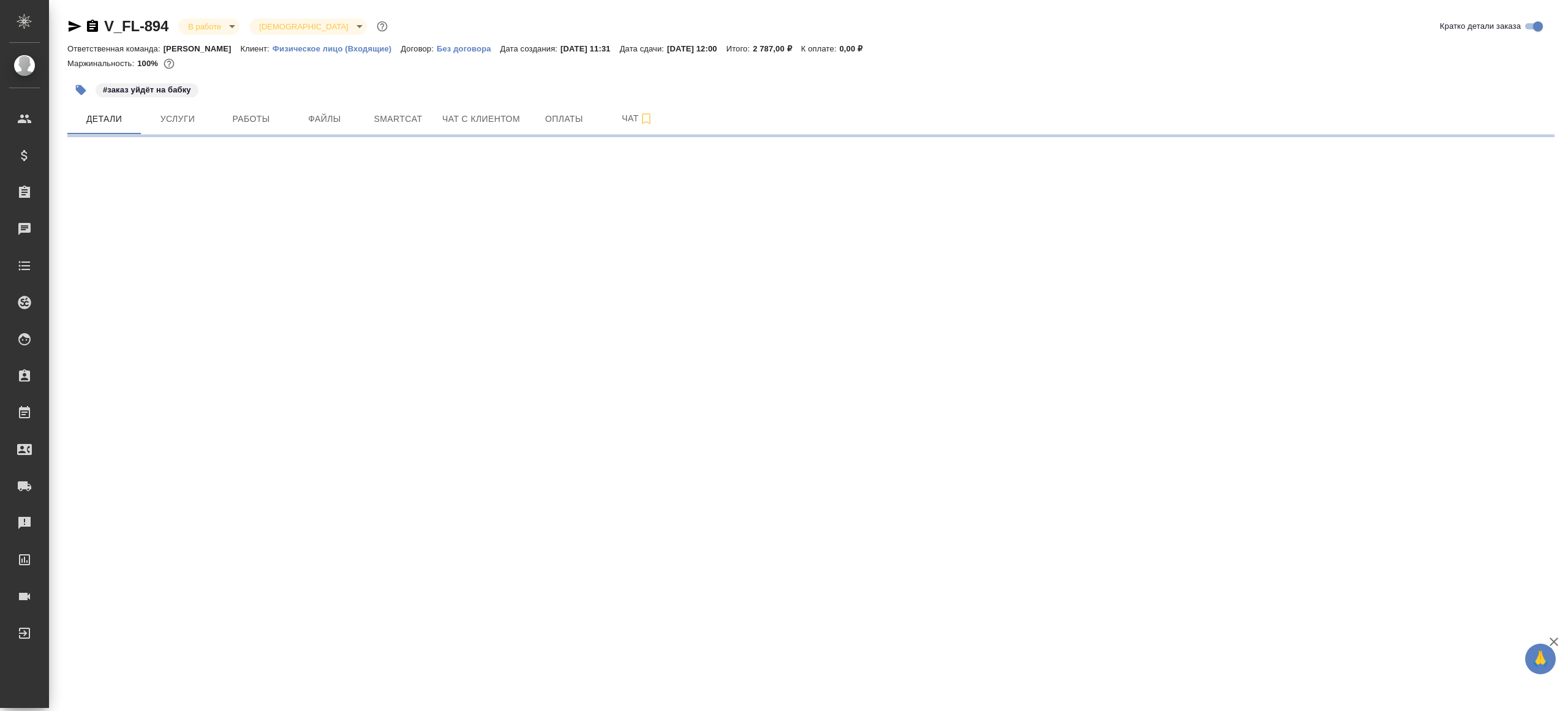
select select "RU"
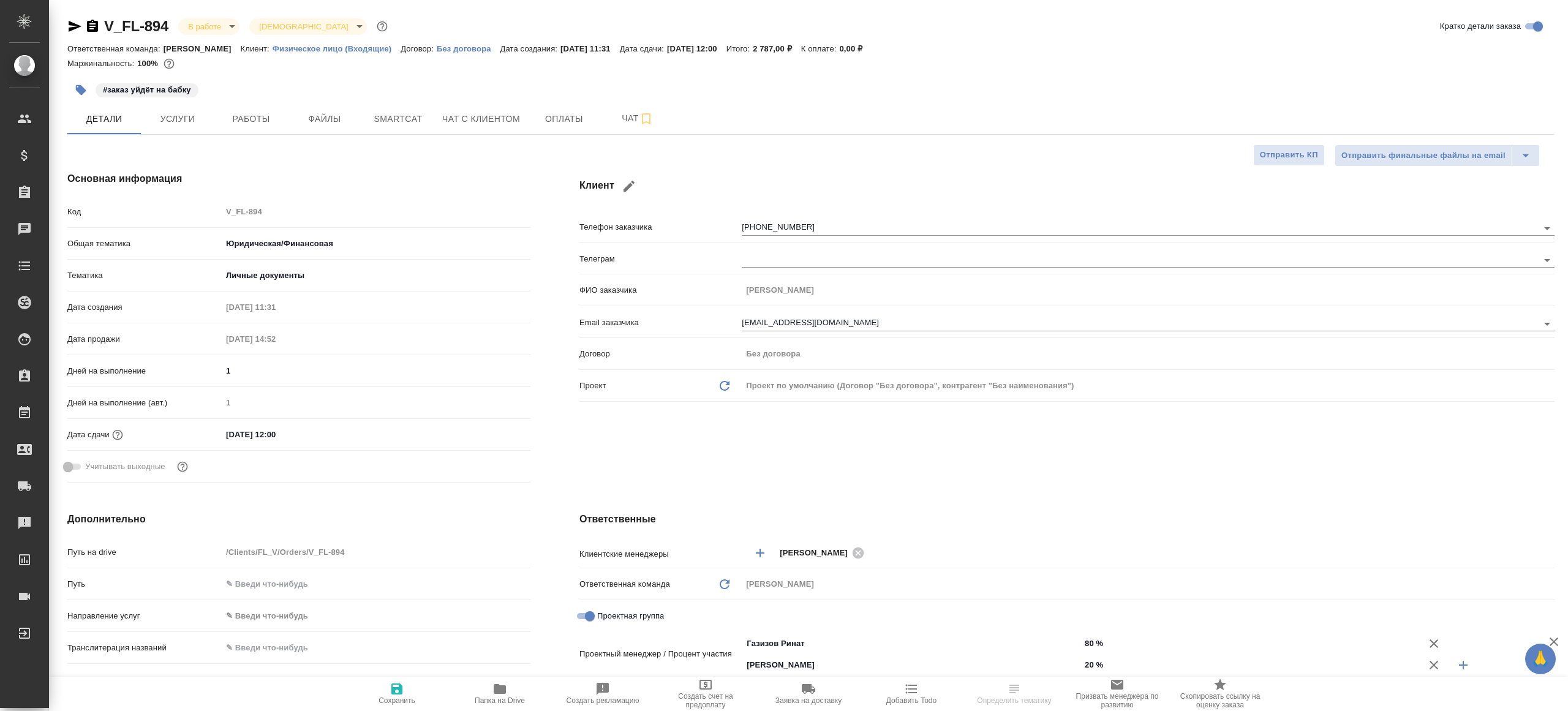
type textarea "x"
click at [487, 697] on span "Папка на Drive" at bounding box center [499, 700] width 50 height 9
type textarea "x"
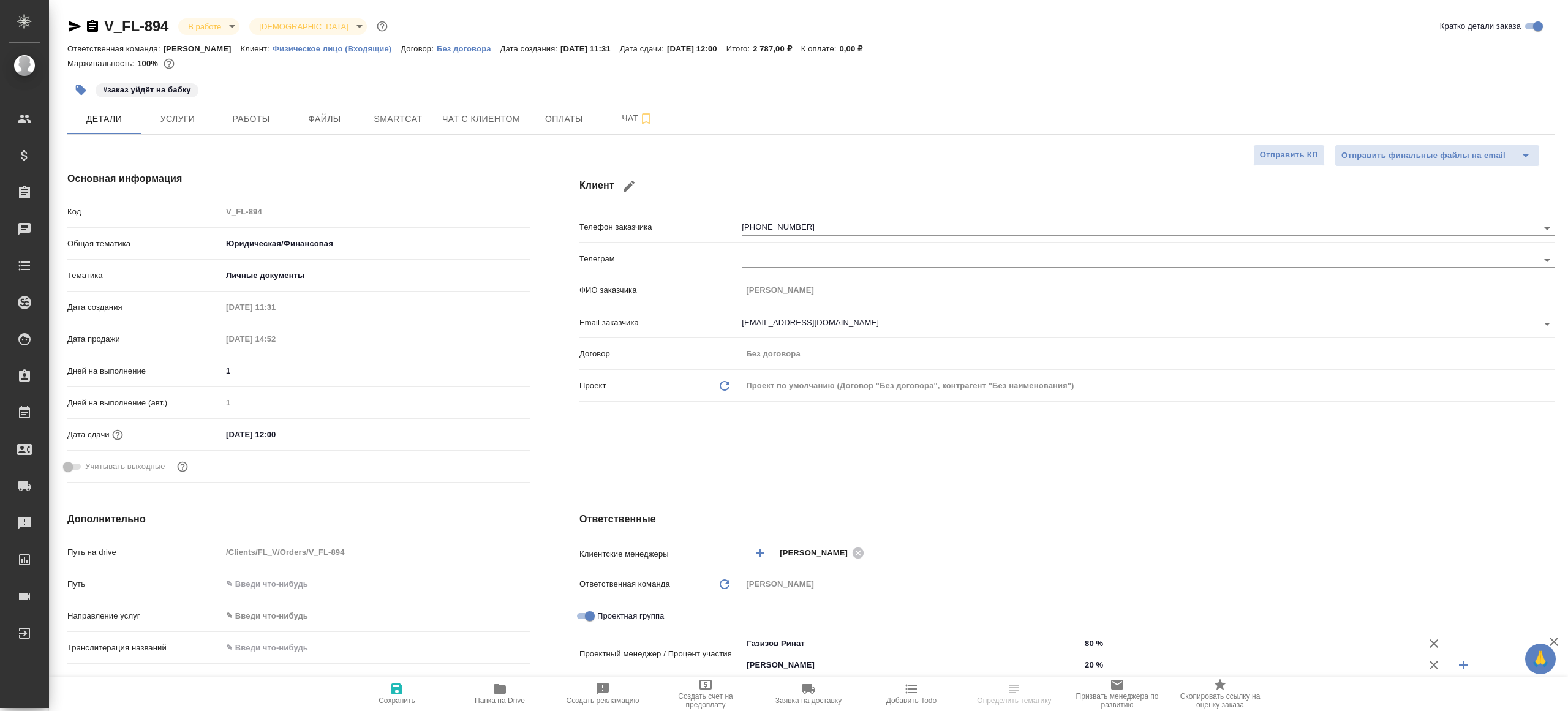
type textarea "x"
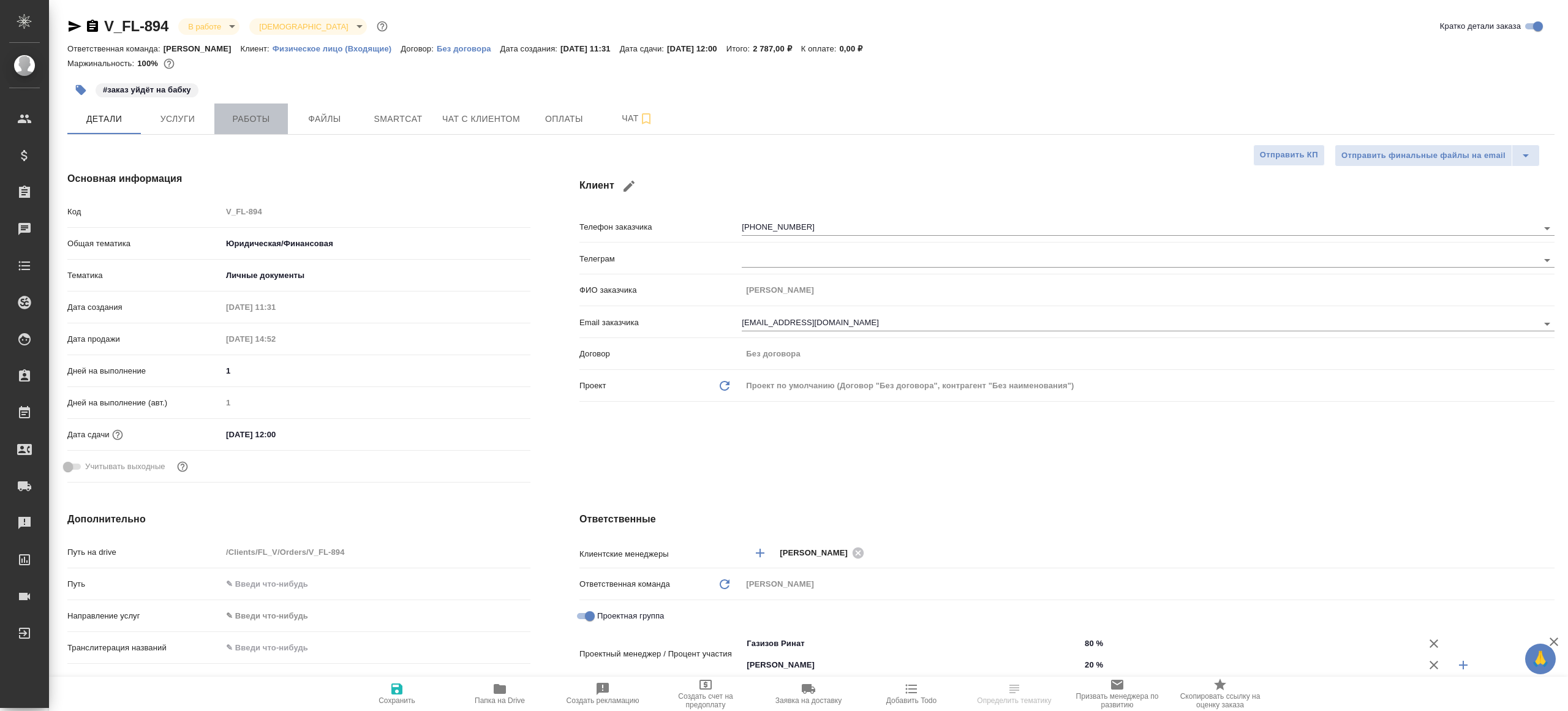
click at [264, 130] on button "Работы" at bounding box center [251, 119] width 74 height 31
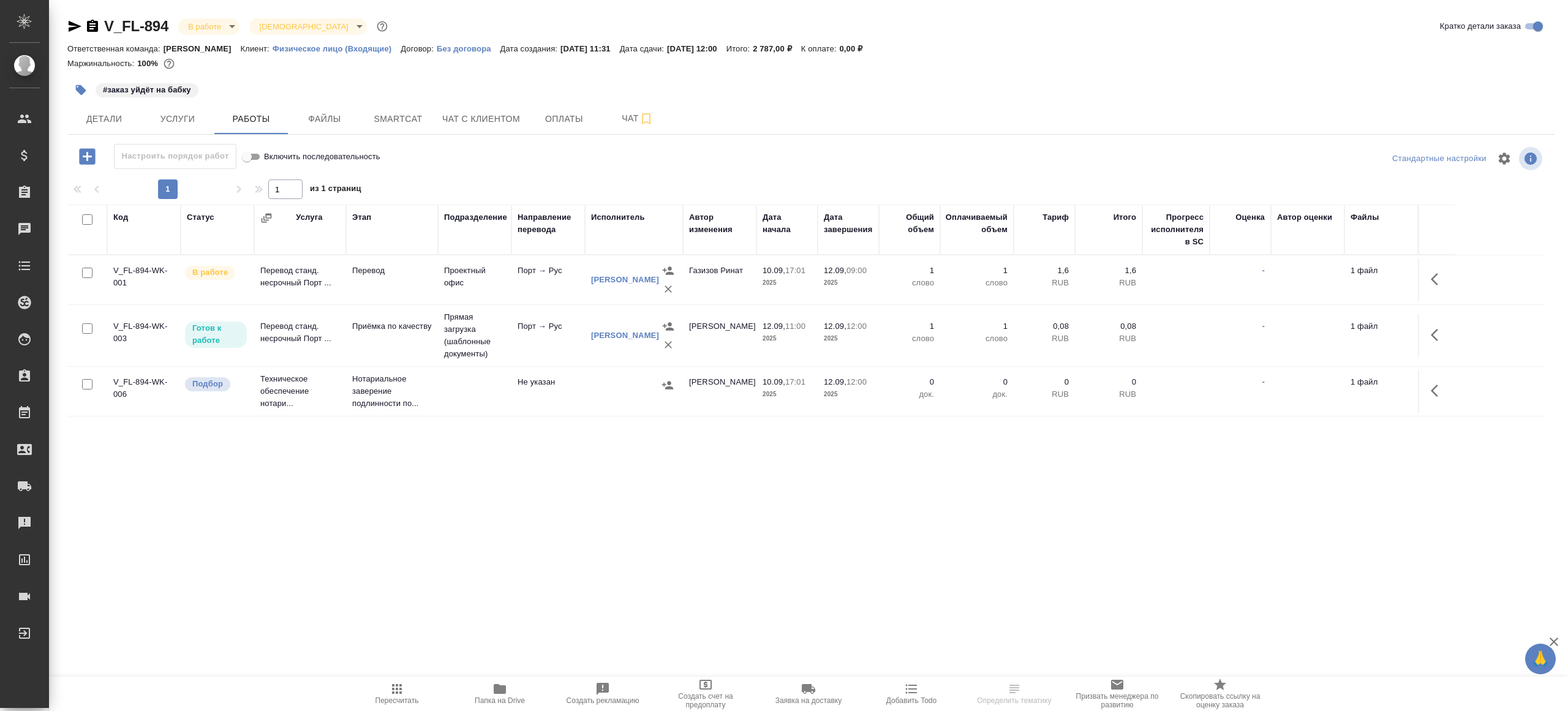
click at [695, 161] on div at bounding box center [810, 159] width 495 height 29
click at [1448, 259] on td at bounding box center [1436, 280] width 36 height 43
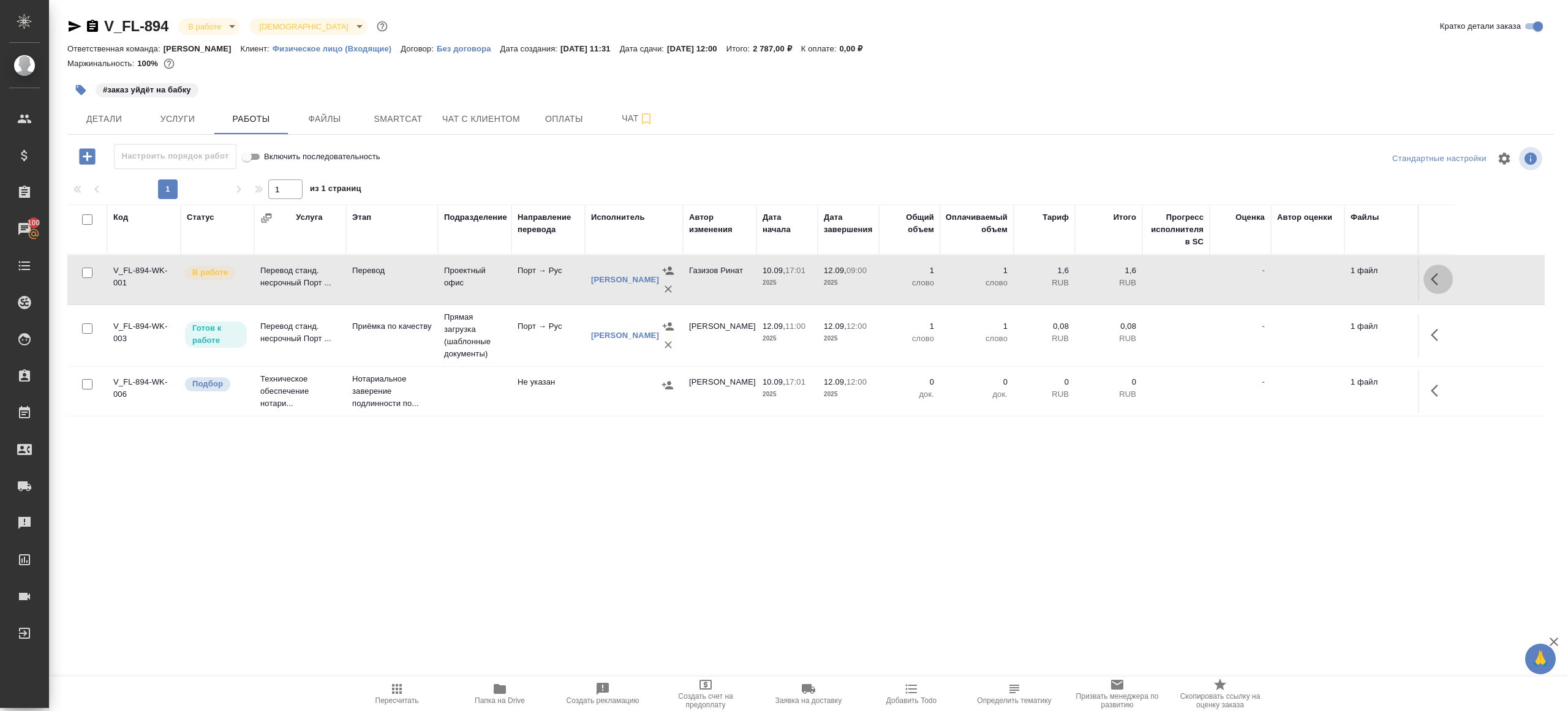
click at [1441, 266] on button "button" at bounding box center [1437, 279] width 29 height 29
click at [1350, 279] on icon "button" at bounding box center [1347, 279] width 15 height 15
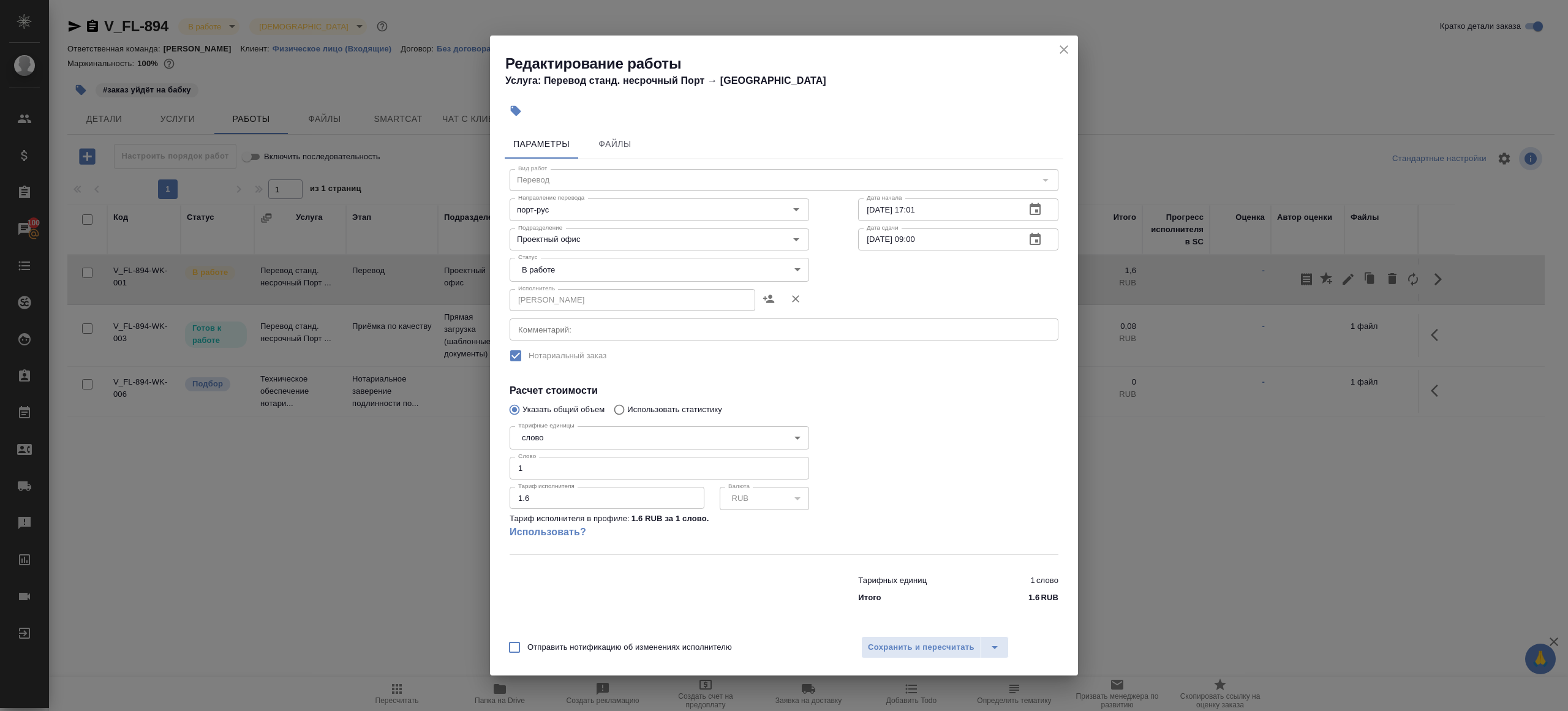
click at [637, 259] on body "🙏 .cls-1 fill:#fff; AWATERA [PERSON_NAME] Клиенты Спецификации Заказы 100 Чаты …" at bounding box center [784, 355] width 1568 height 711
click at [580, 314] on li "Сдан" at bounding box center [658, 311] width 299 height 21
type input "closed"
drag, startPoint x: 533, startPoint y: 474, endPoint x: 426, endPoint y: 413, distance: 123.2
click at [427, 414] on div "Редактирование работы Услуга: Перевод станд. несрочный Порт → [PERSON_NAME] Фай…" at bounding box center [784, 355] width 1568 height 711
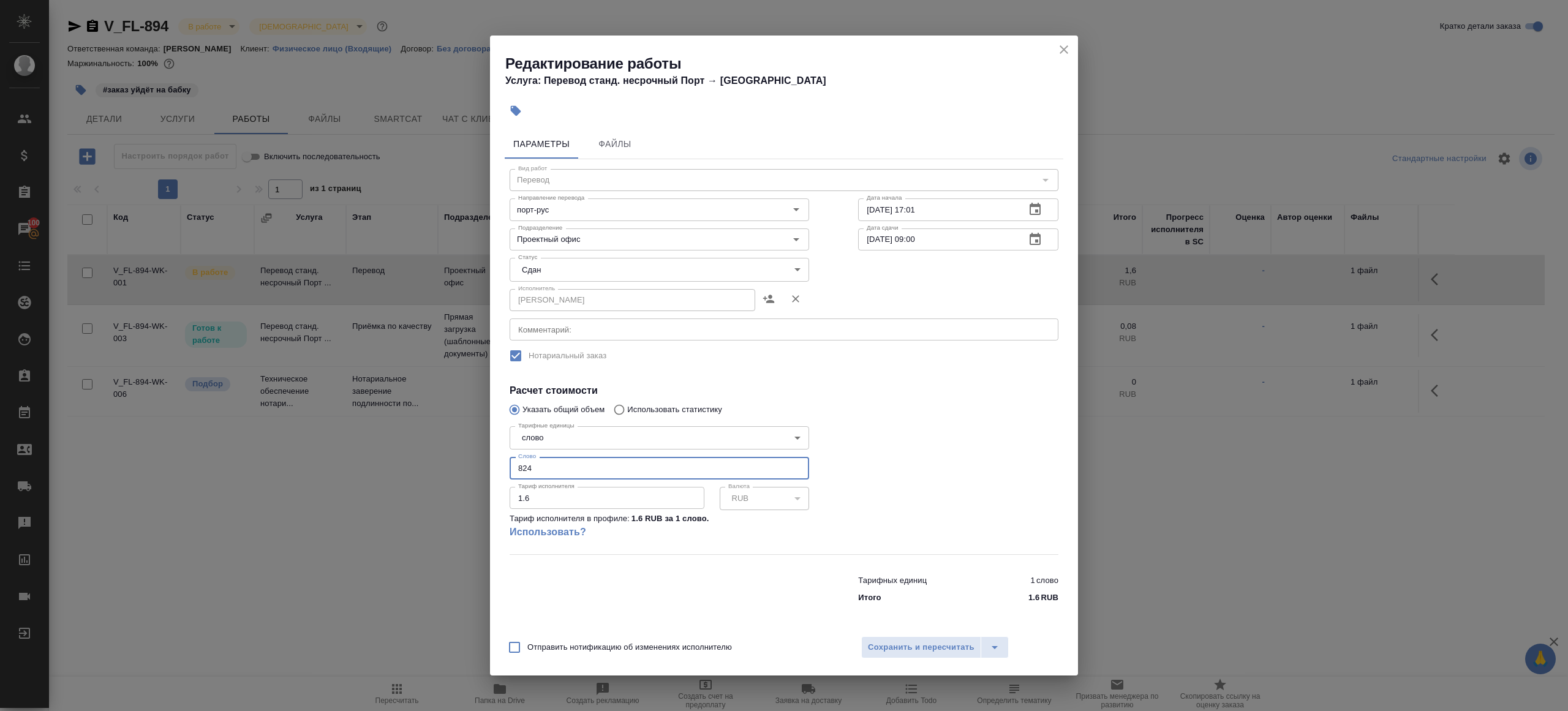
type input "824"
drag, startPoint x: 927, startPoint y: 482, endPoint x: 921, endPoint y: 572, distance: 90.2
click at [927, 482] on div at bounding box center [958, 487] width 249 height 182
click at [915, 634] on div "Отправить нотификацию об изменениях исполнителю Сохранить и пересчитать" at bounding box center [783, 652] width 588 height 47
click at [915, 647] on span "Сохранить и пересчитать" at bounding box center [920, 647] width 106 height 14
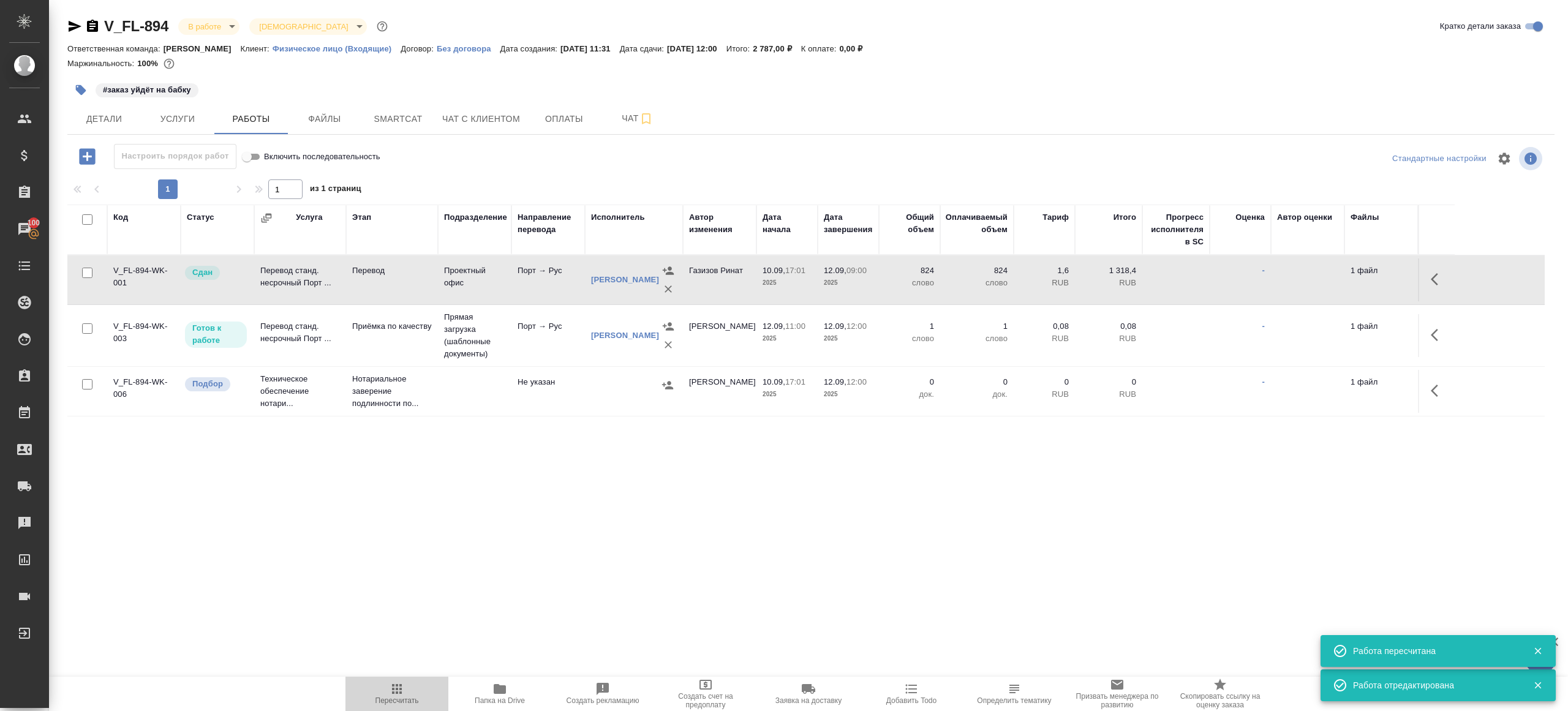
click at [402, 697] on span "Пересчитать" at bounding box center [397, 700] width 44 height 9
click at [392, 689] on icon "button" at bounding box center [396, 689] width 15 height 15
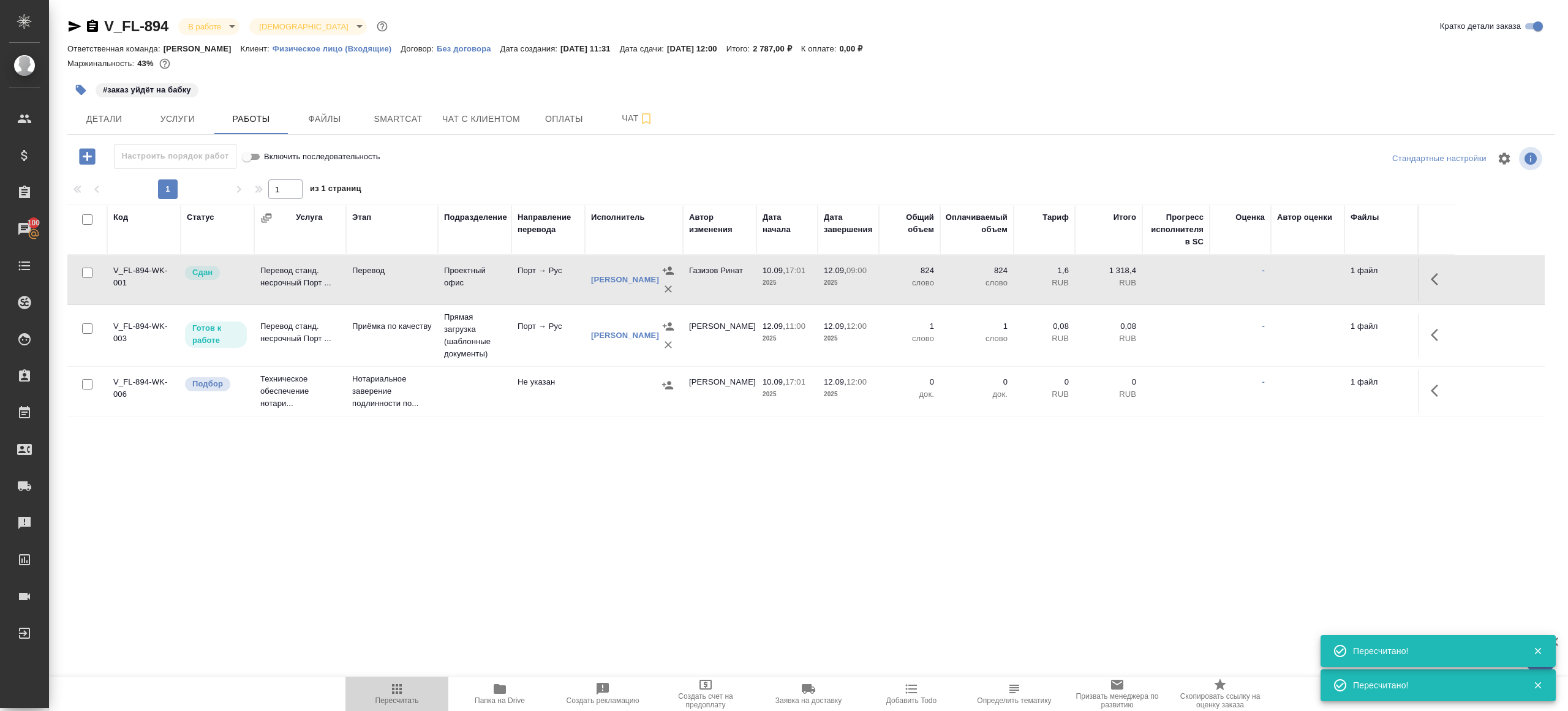
click at [392, 689] on icon "button" at bounding box center [396, 689] width 15 height 15
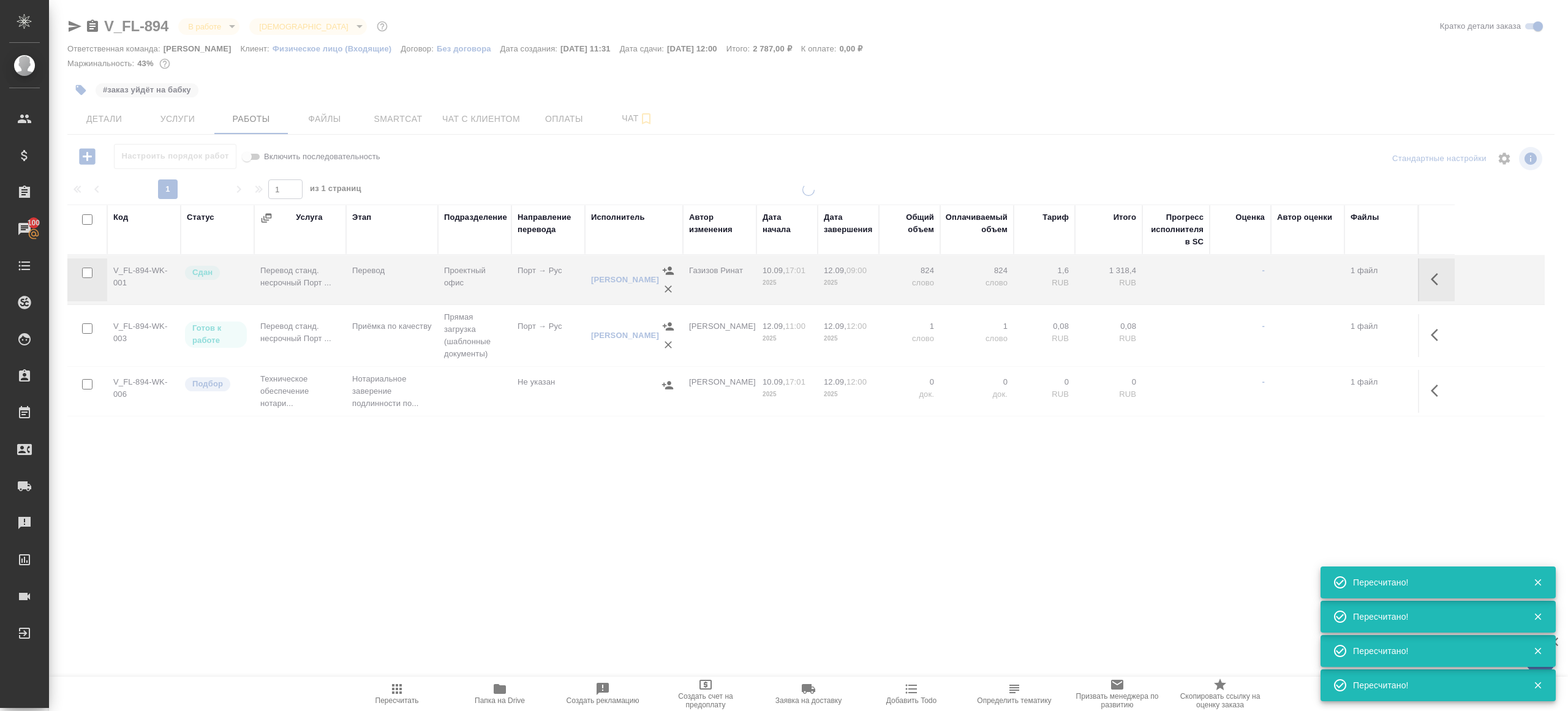
click at [392, 689] on icon "button" at bounding box center [396, 689] width 15 height 15
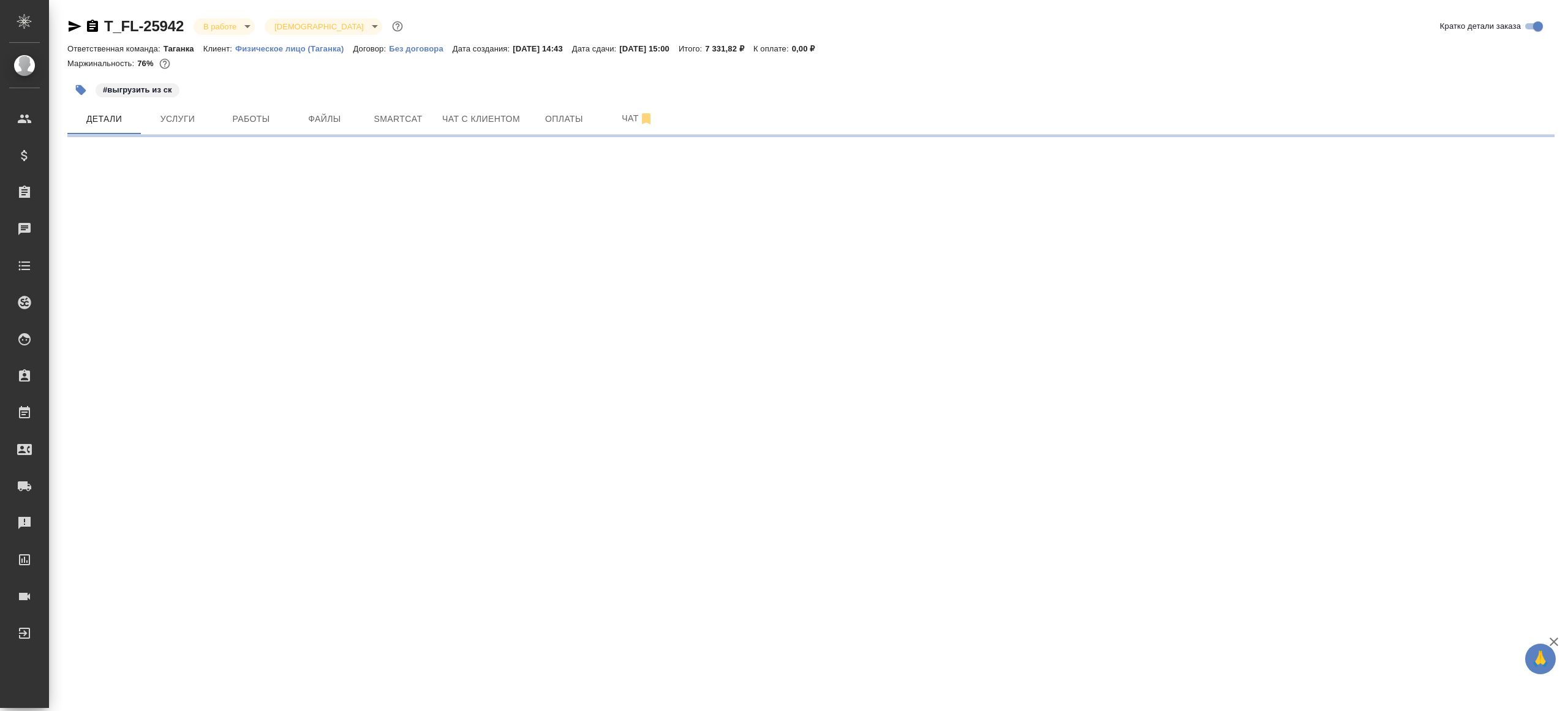
select select "RU"
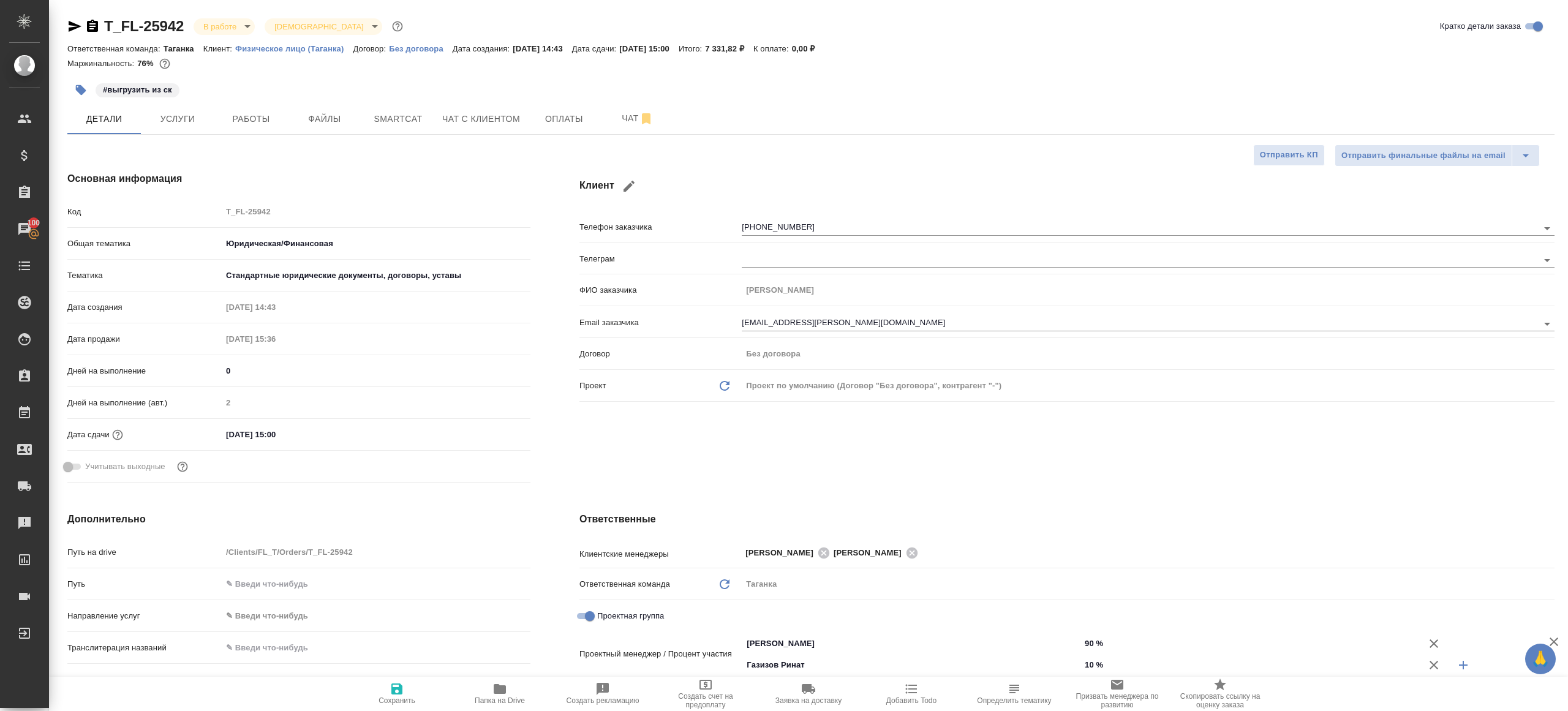
type textarea "x"
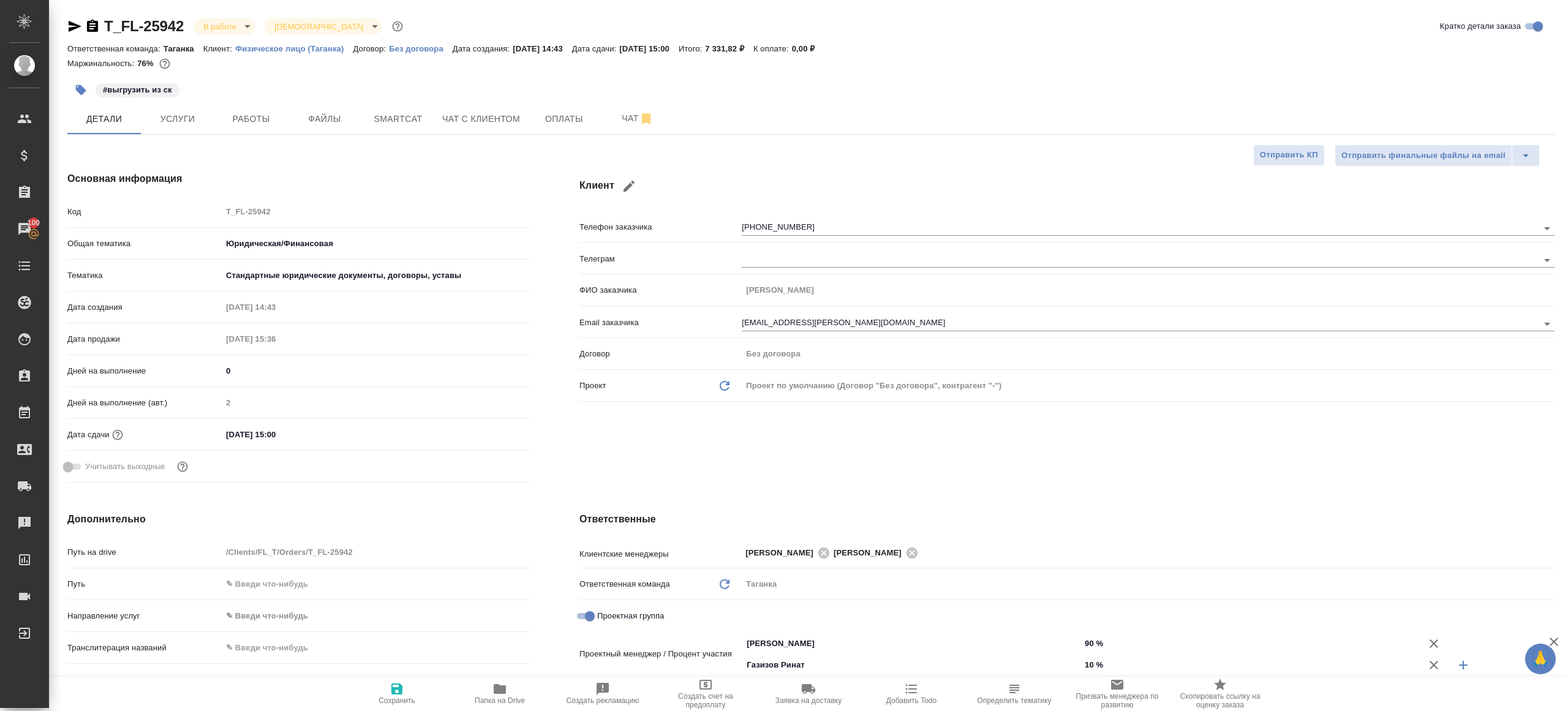
type textarea "x"
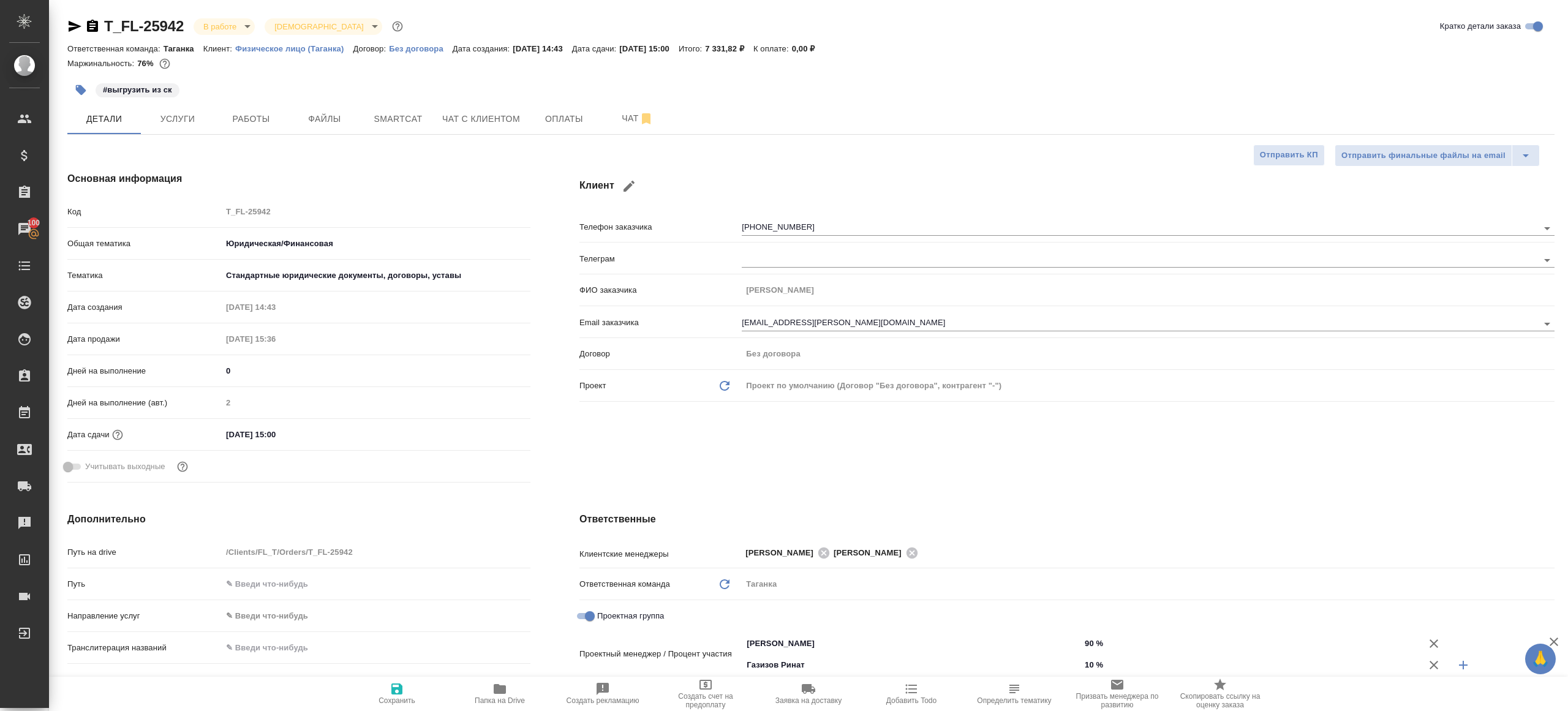
type textarea "x"
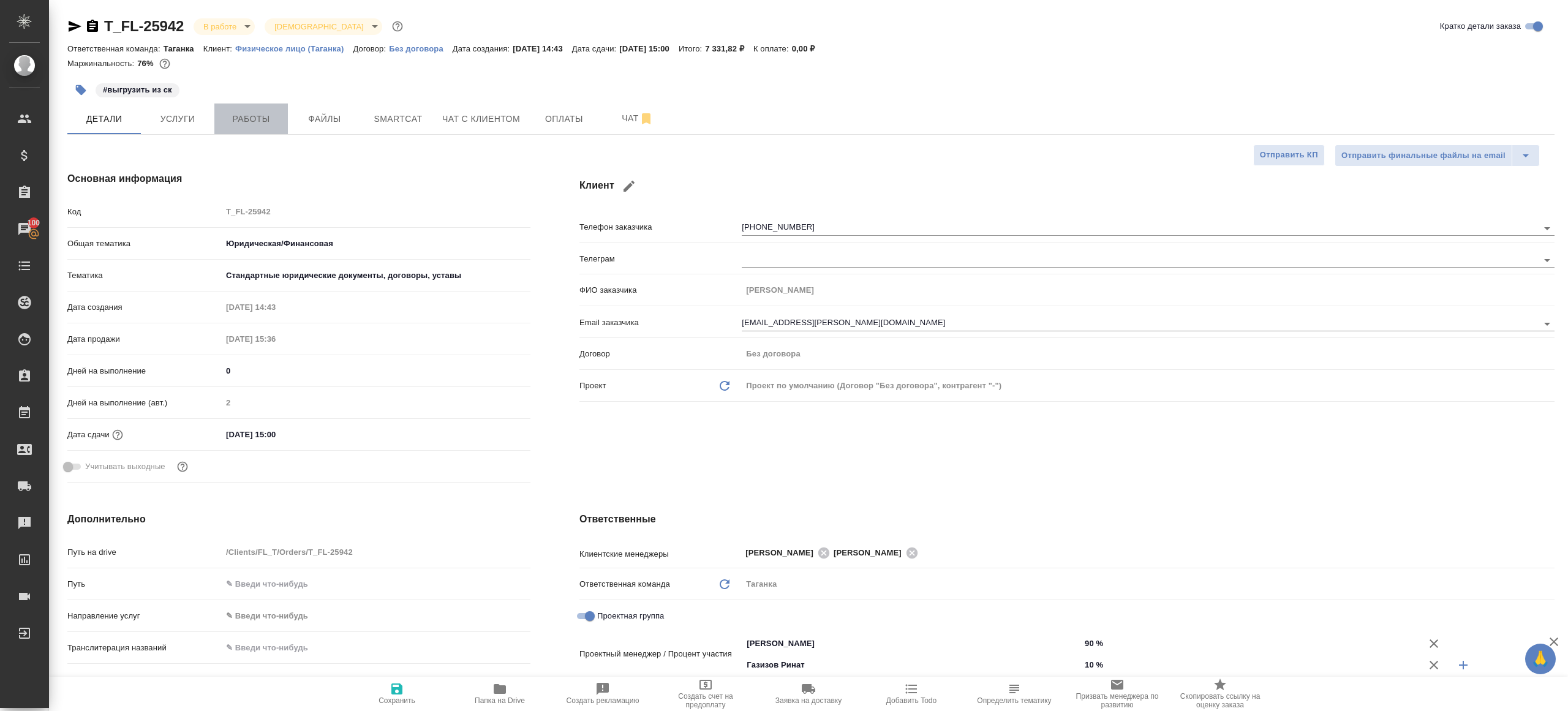
click at [254, 132] on button "Работы" at bounding box center [251, 119] width 74 height 31
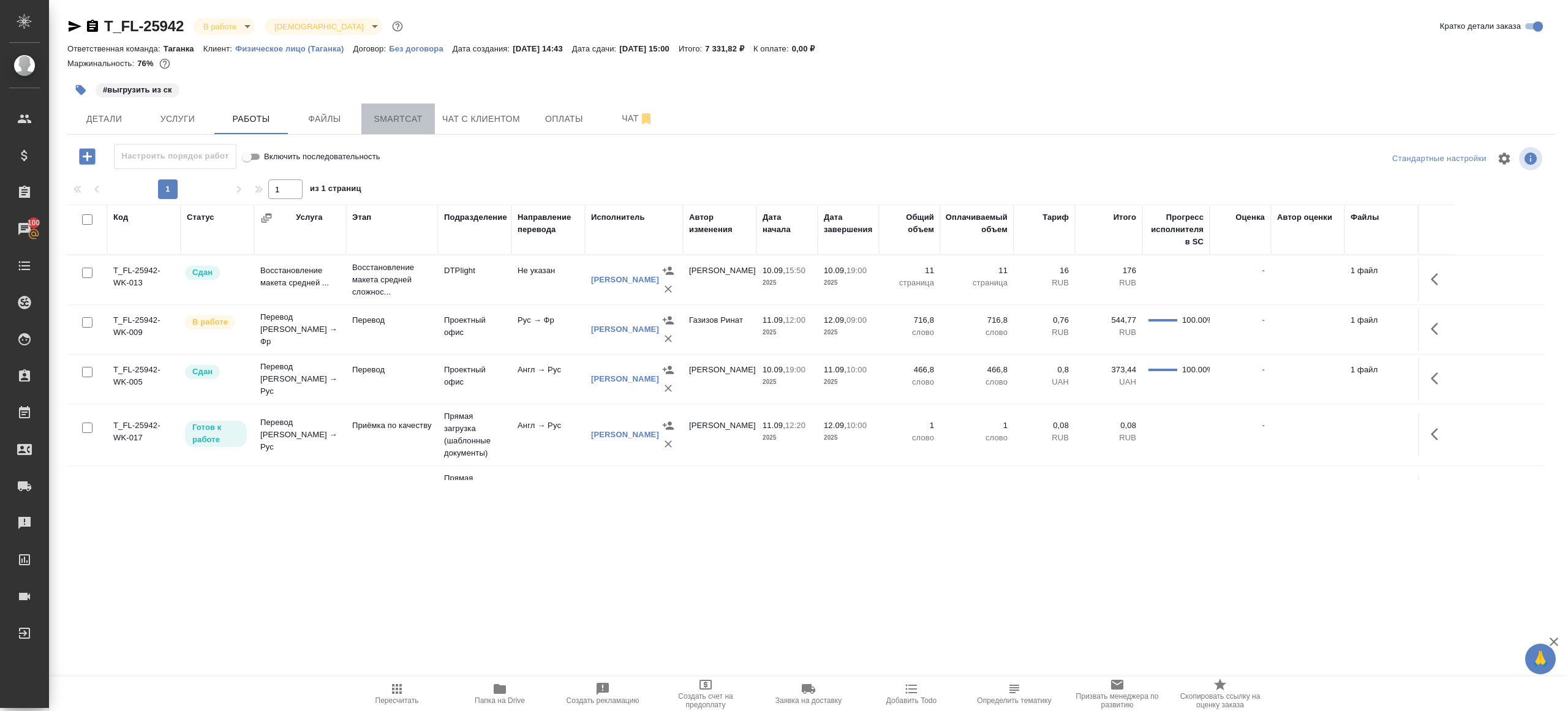
click at [402, 131] on button "Smartcat" at bounding box center [398, 119] width 74 height 31
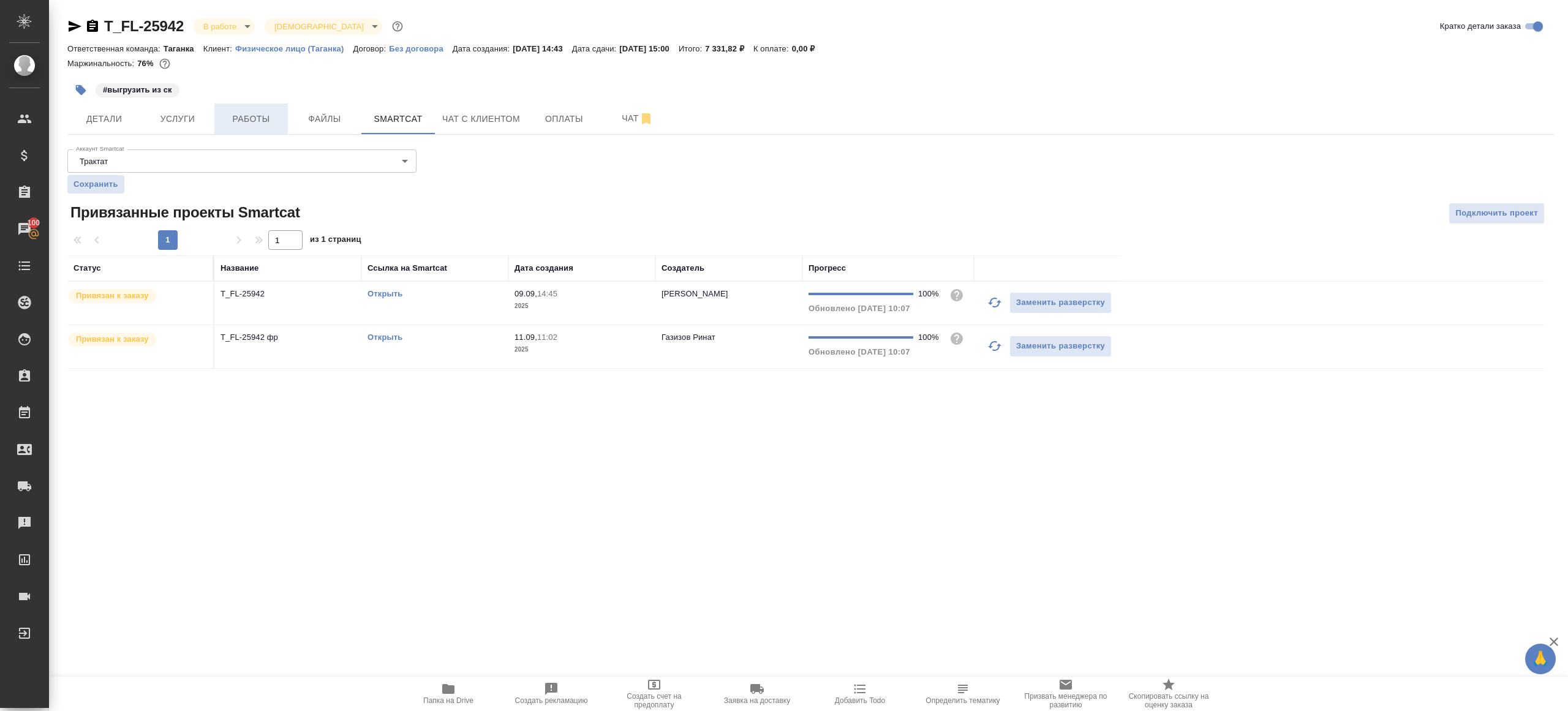
click at [232, 105] on button "Работы" at bounding box center [251, 119] width 74 height 31
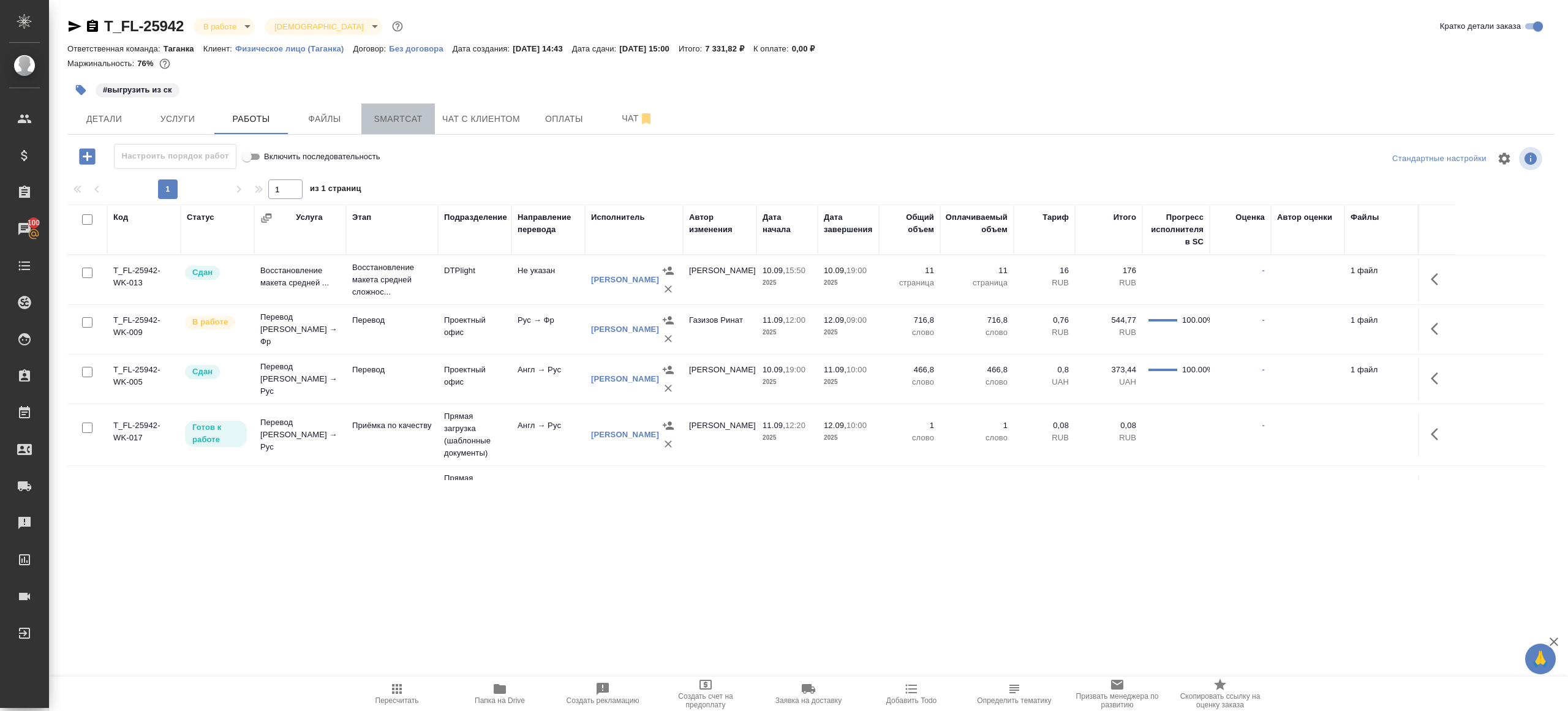
click at [400, 118] on span "Smartcat" at bounding box center [398, 118] width 59 height 15
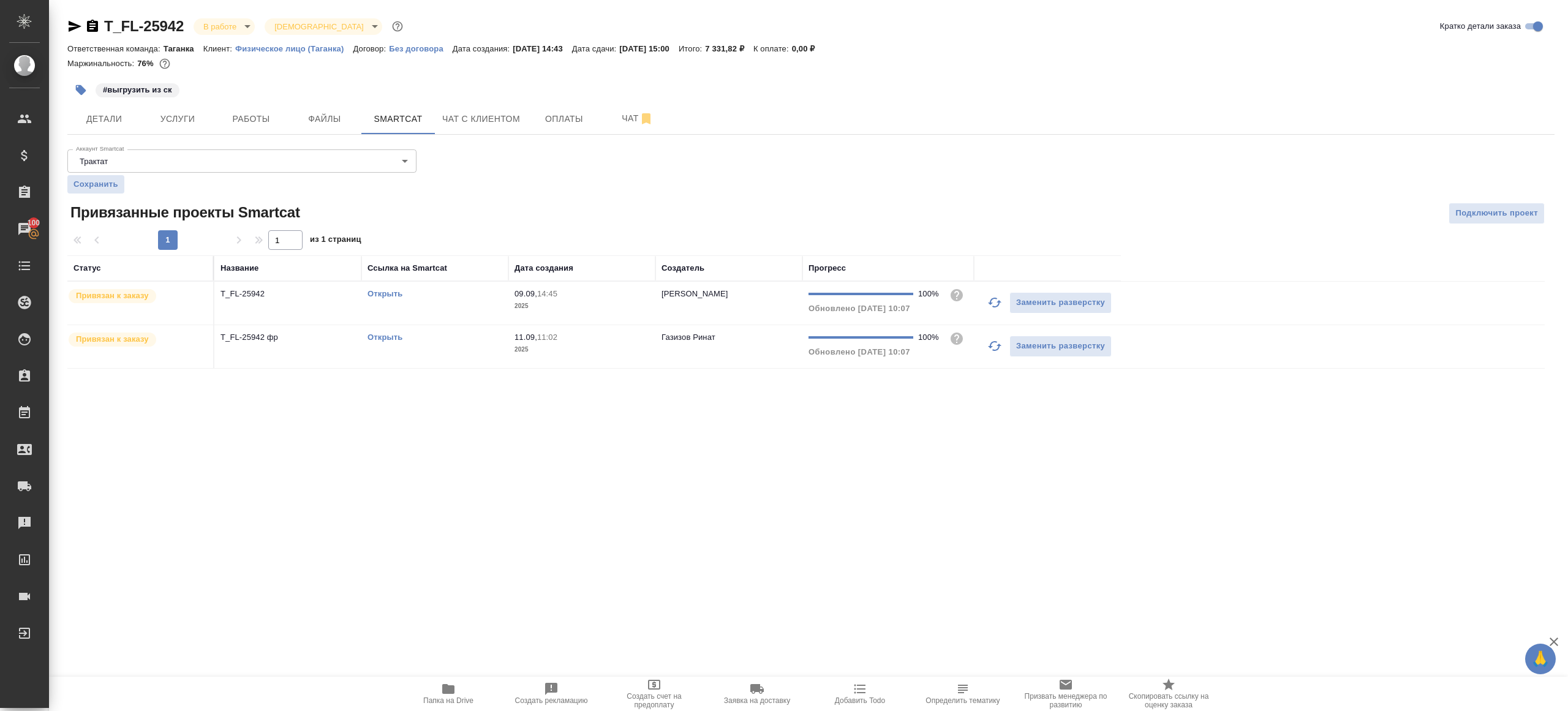
click at [394, 336] on link "Открыть" at bounding box center [384, 336] width 35 height 9
click at [255, 139] on div "T_FL-25942 В работе inProgress Святая троица holyTrinity Кратко детали заказа О…" at bounding box center [811, 199] width 1501 height 400
click at [245, 115] on span "Работы" at bounding box center [251, 118] width 59 height 15
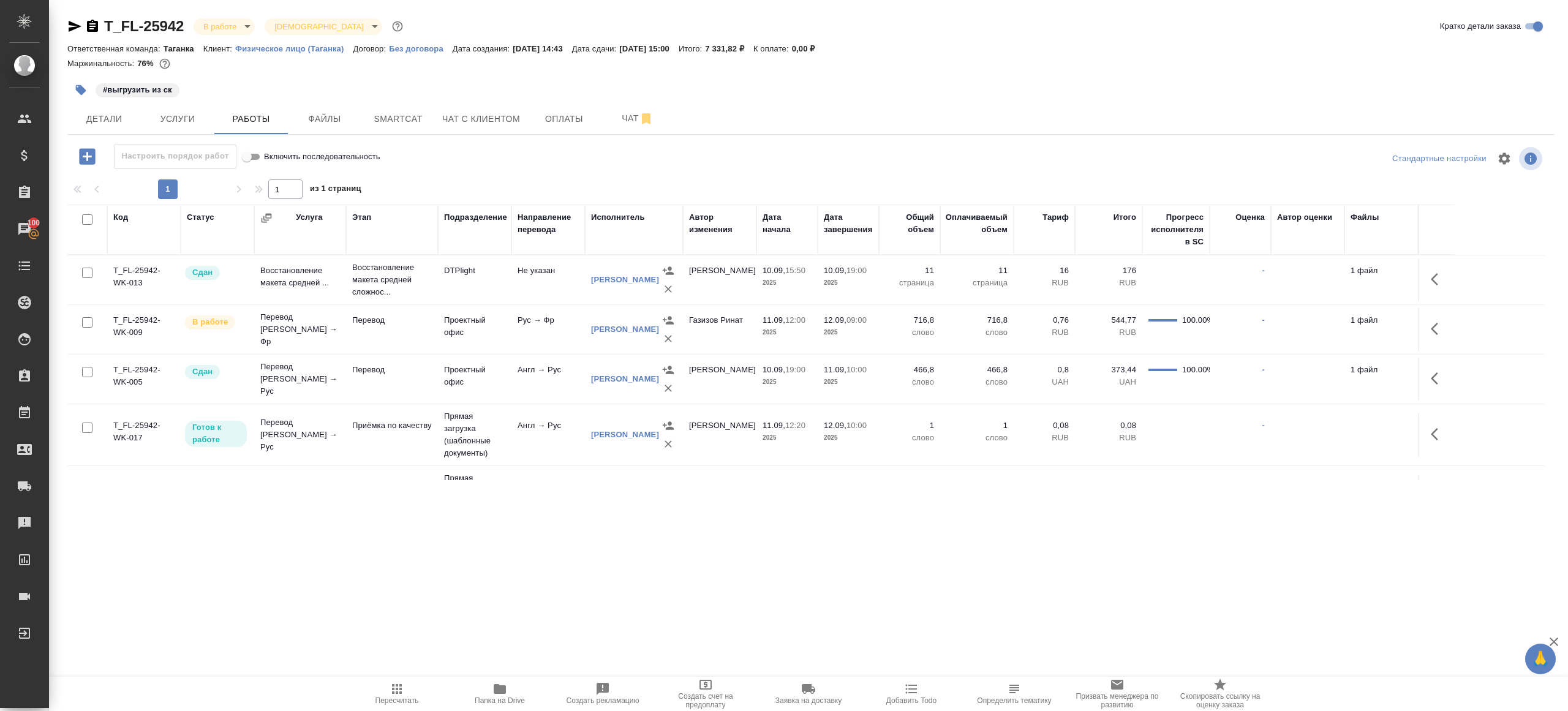
click at [81, 92] on icon "button" at bounding box center [81, 90] width 11 height 11
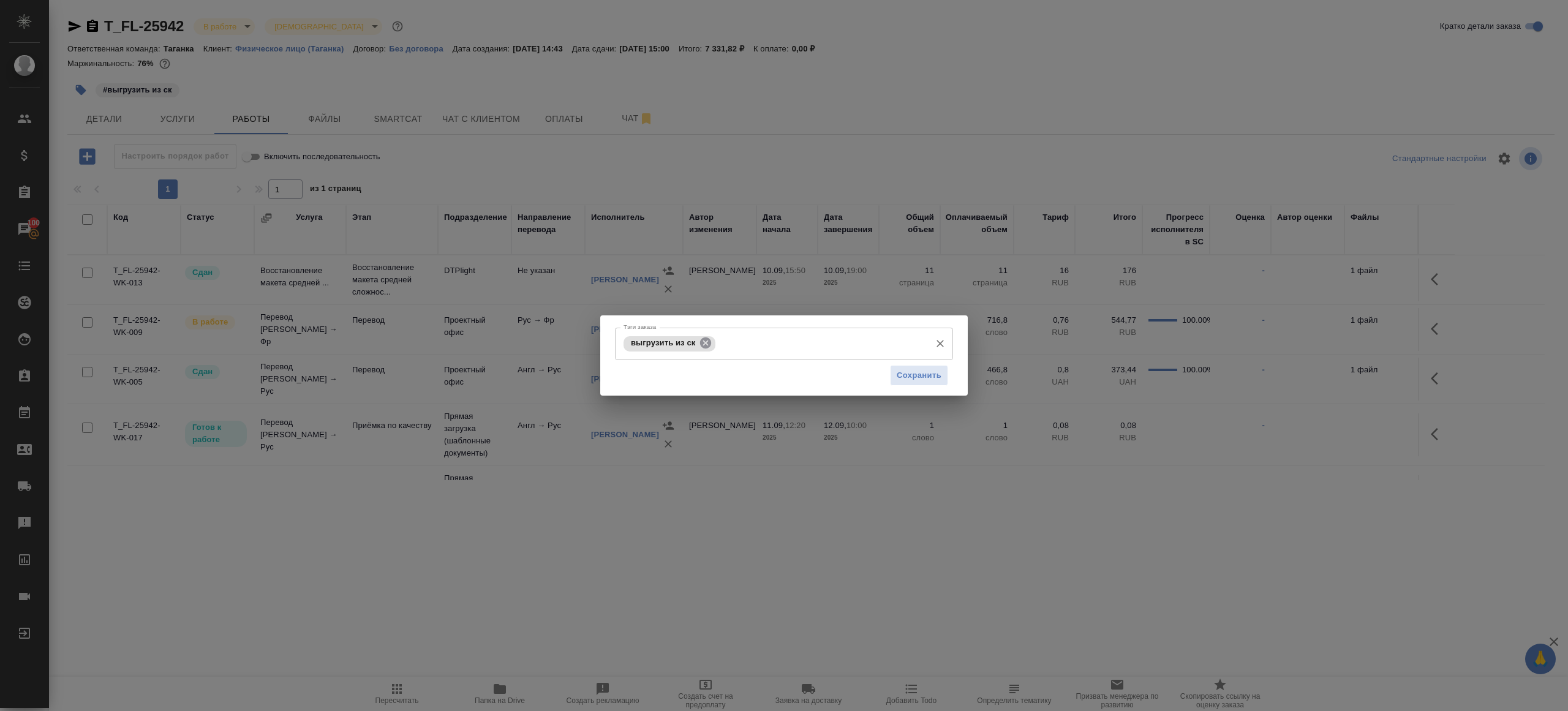
click at [700, 338] on icon at bounding box center [705, 343] width 14 height 14
click at [900, 379] on span "Сохранить" at bounding box center [919, 375] width 45 height 14
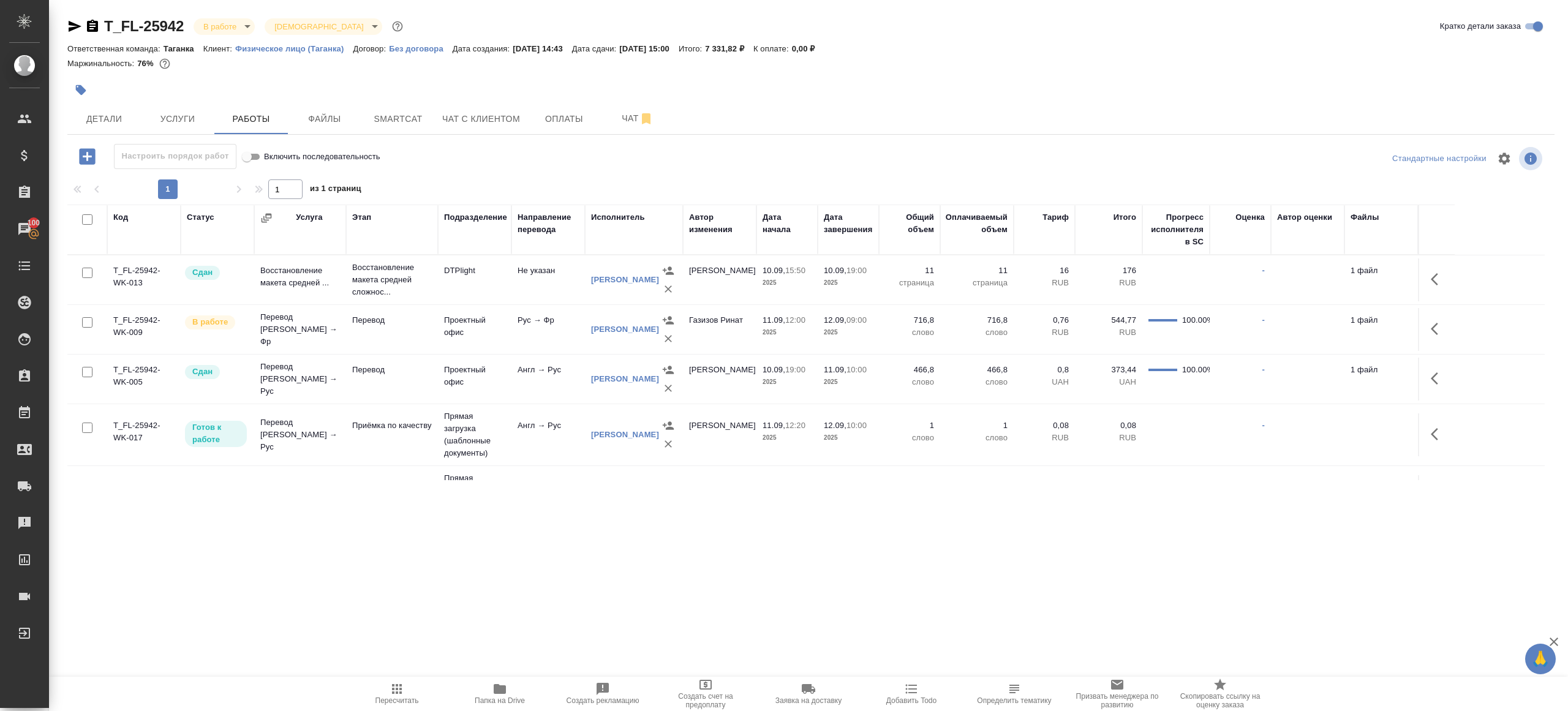
click at [405, 332] on td "Перевод" at bounding box center [392, 329] width 92 height 43
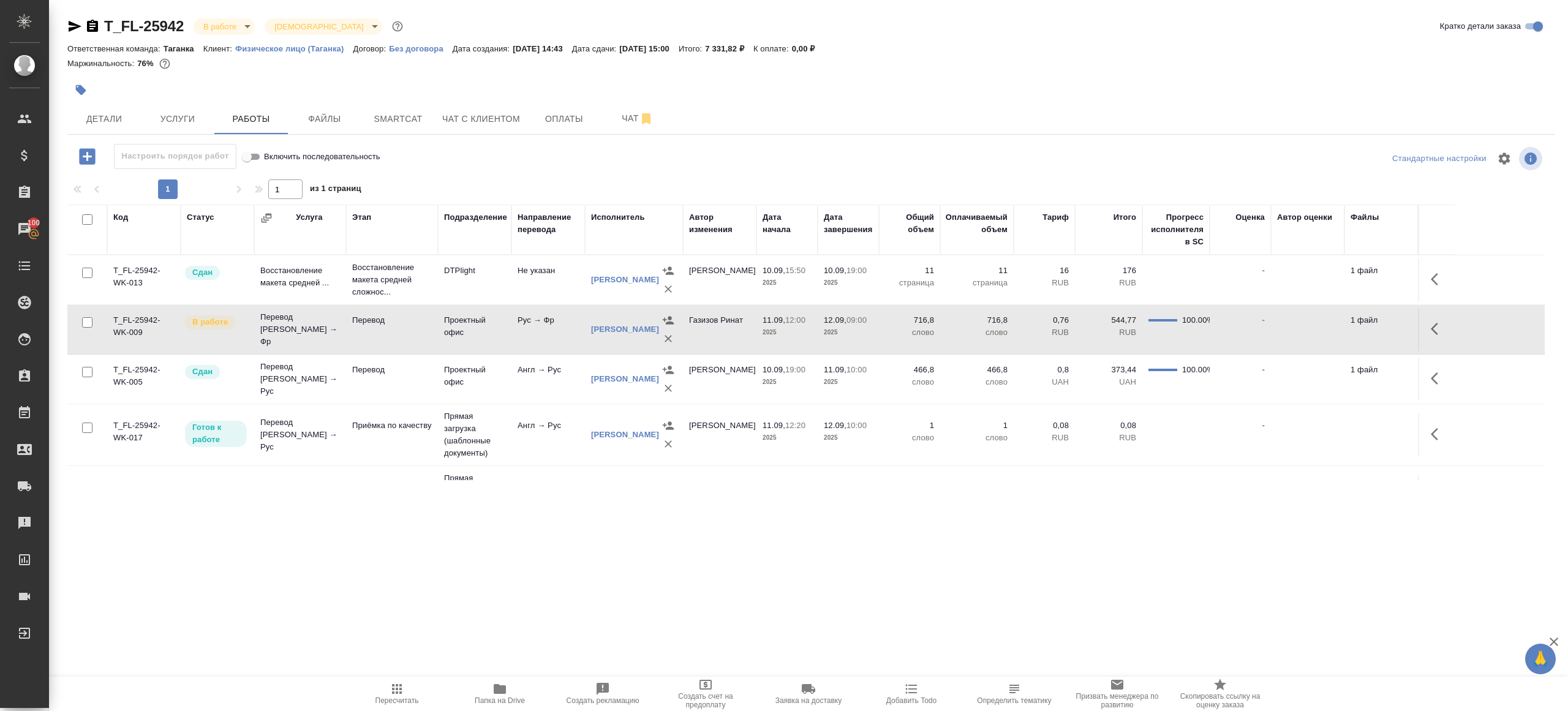
click at [405, 332] on td "Перевод" at bounding box center [392, 329] width 92 height 43
click at [399, 683] on icon "button" at bounding box center [396, 689] width 15 height 15
click at [508, 562] on div ".cls-1 fill:#fff; AWATERA [PERSON_NAME] Клиенты Спецификации Заказы 100 Чаты To…" at bounding box center [784, 355] width 1568 height 711
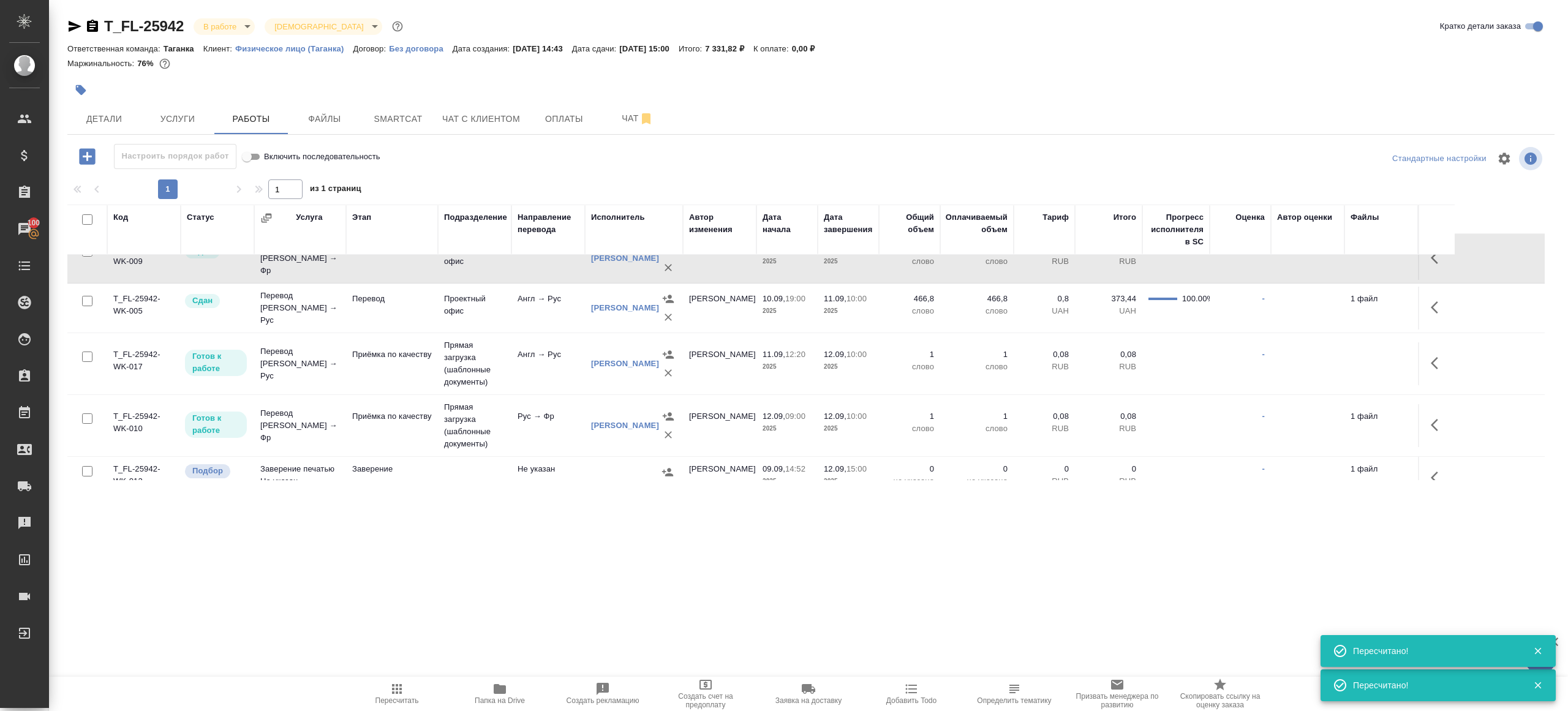
scroll to position [72, 0]
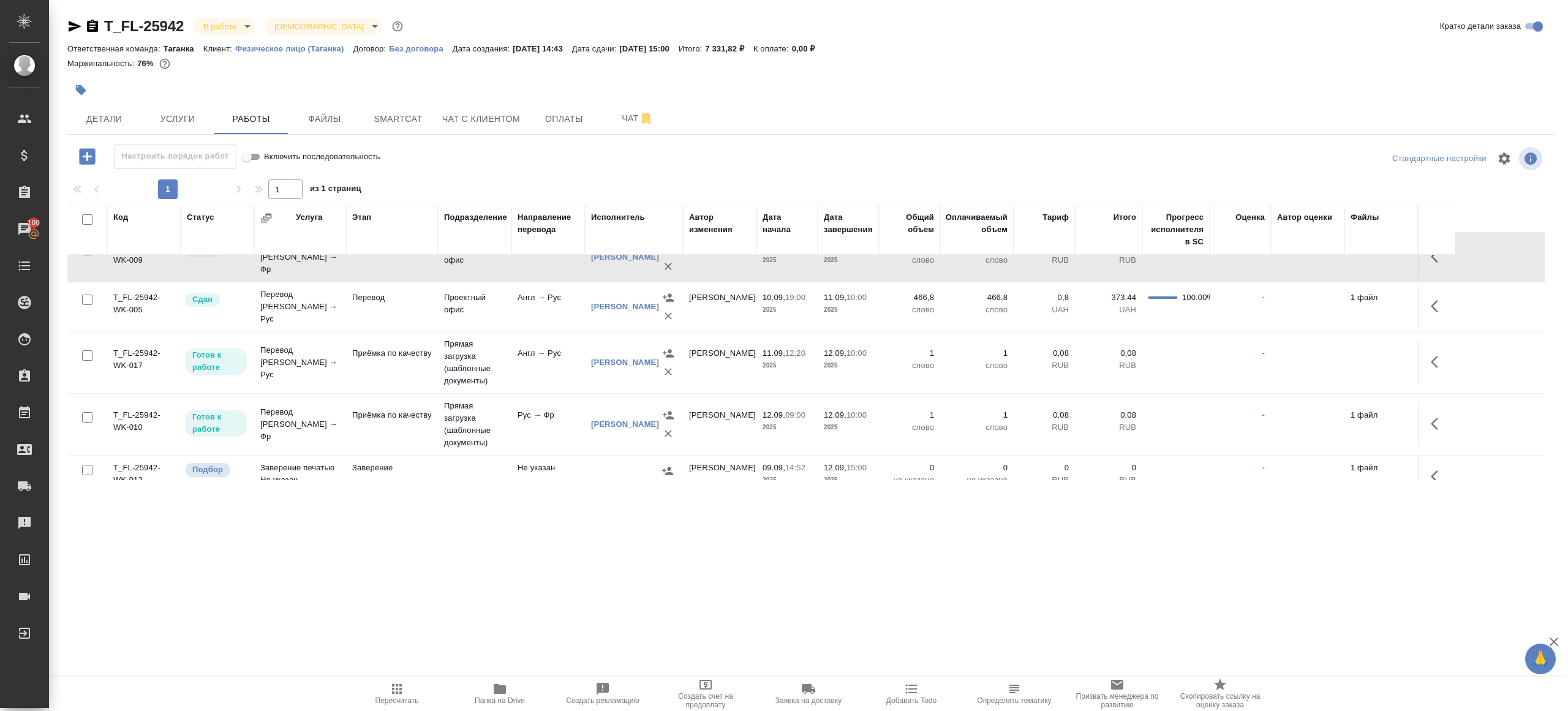
click at [375, 696] on span "Пересчитать" at bounding box center [397, 700] width 44 height 9
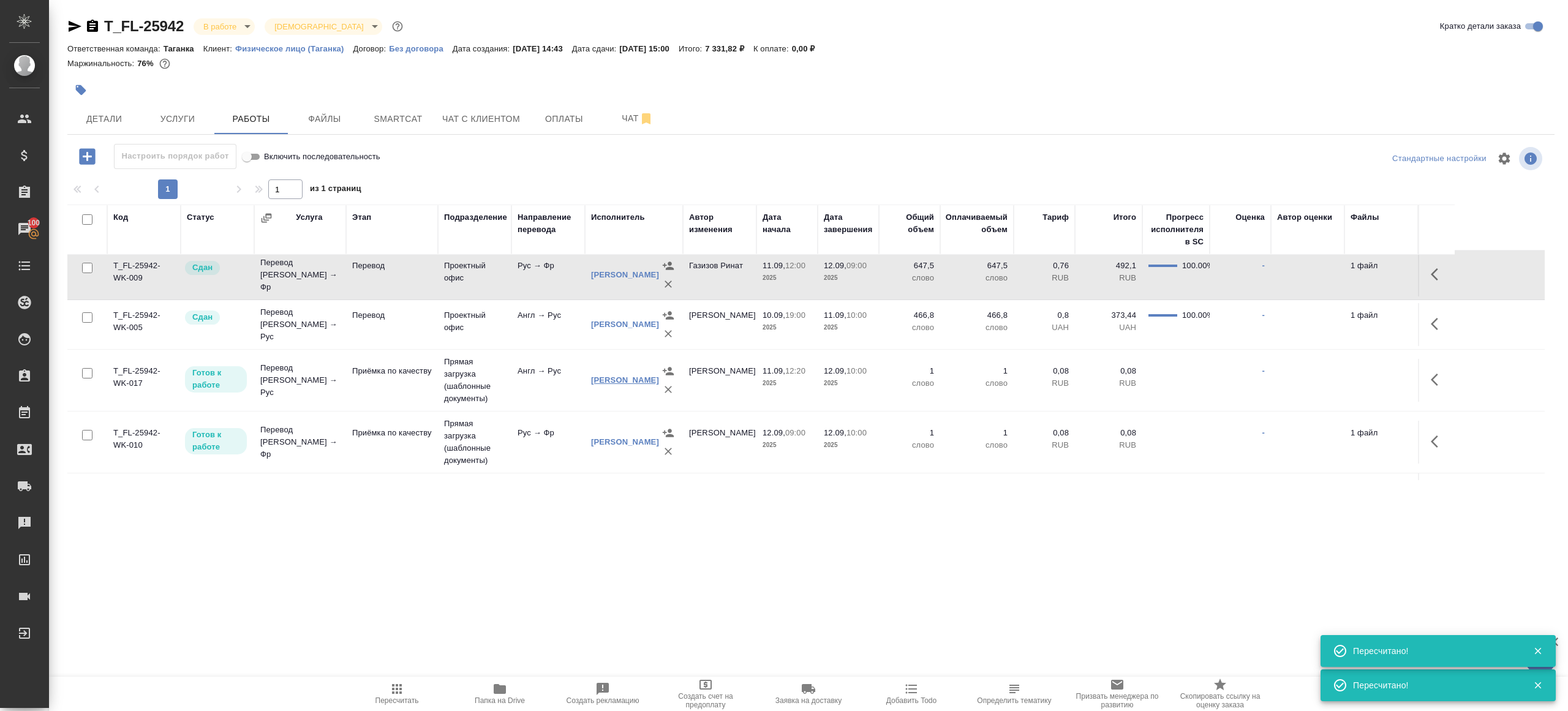
scroll to position [64, 0]
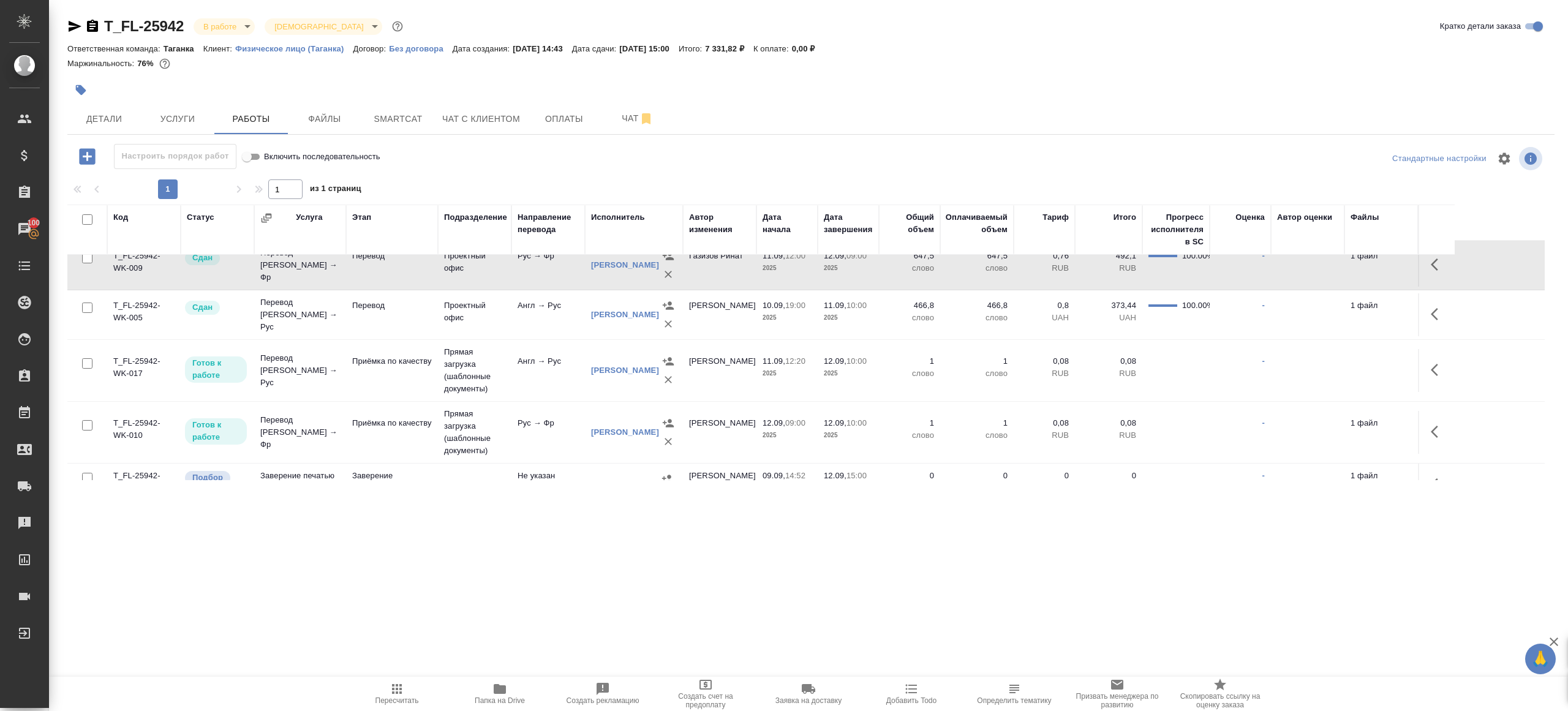
click at [1446, 370] on button "button" at bounding box center [1437, 370] width 29 height 29
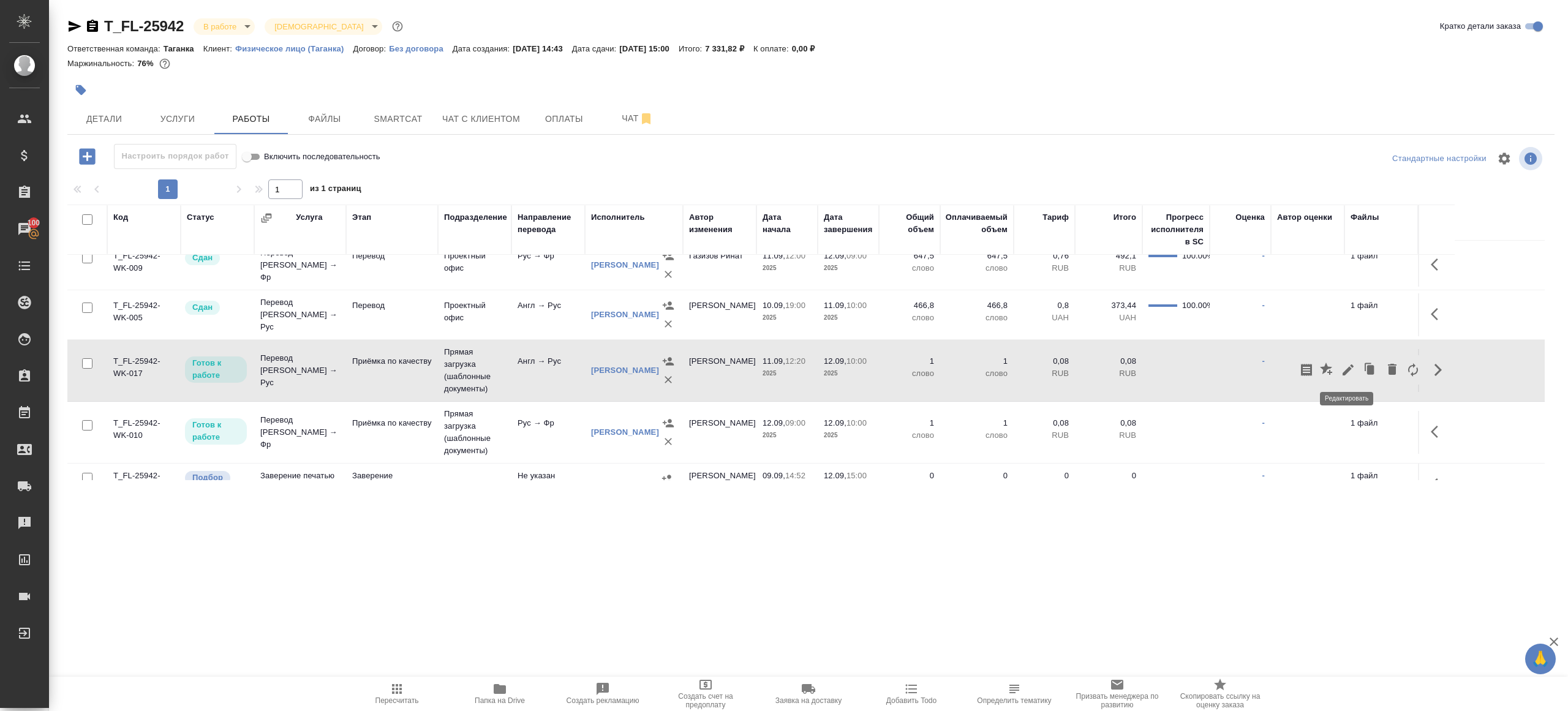
click at [1342, 368] on icon "button" at bounding box center [1347, 370] width 15 height 15
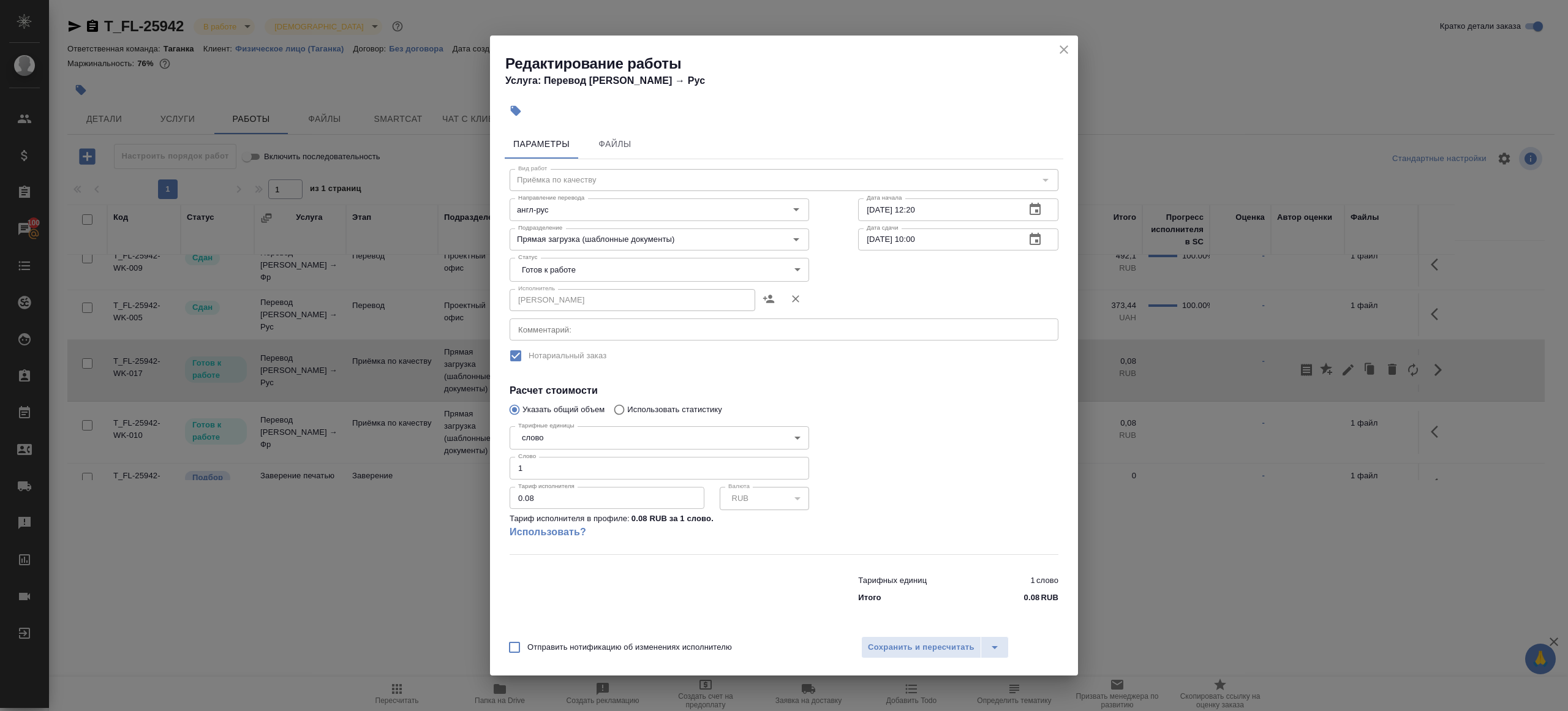
click at [1068, 54] on icon "close" at bounding box center [1064, 49] width 15 height 15
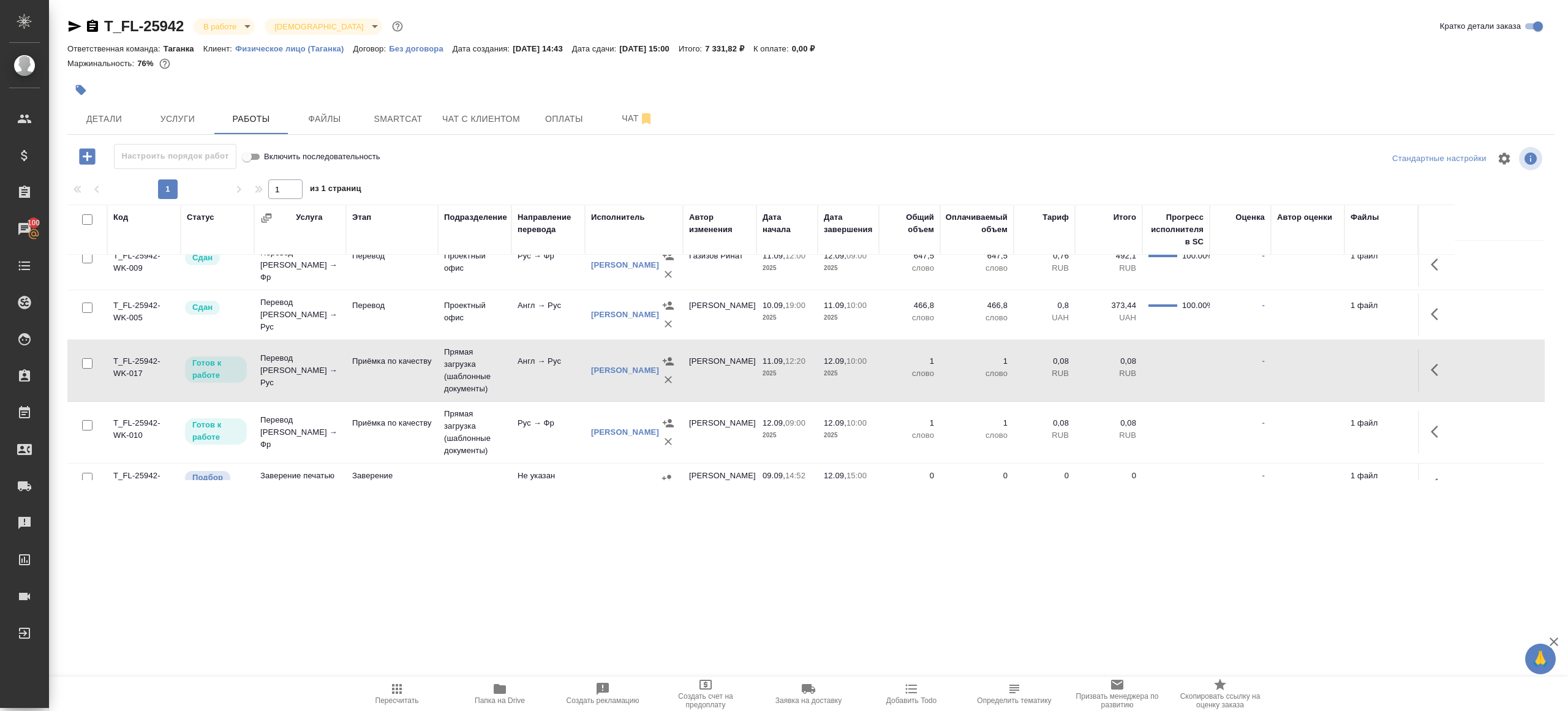
click at [501, 374] on td "Прямая загрузка (шаблонные документы)" at bounding box center [474, 370] width 74 height 62
click at [521, 427] on td "Рус → Фр" at bounding box center [548, 432] width 74 height 43
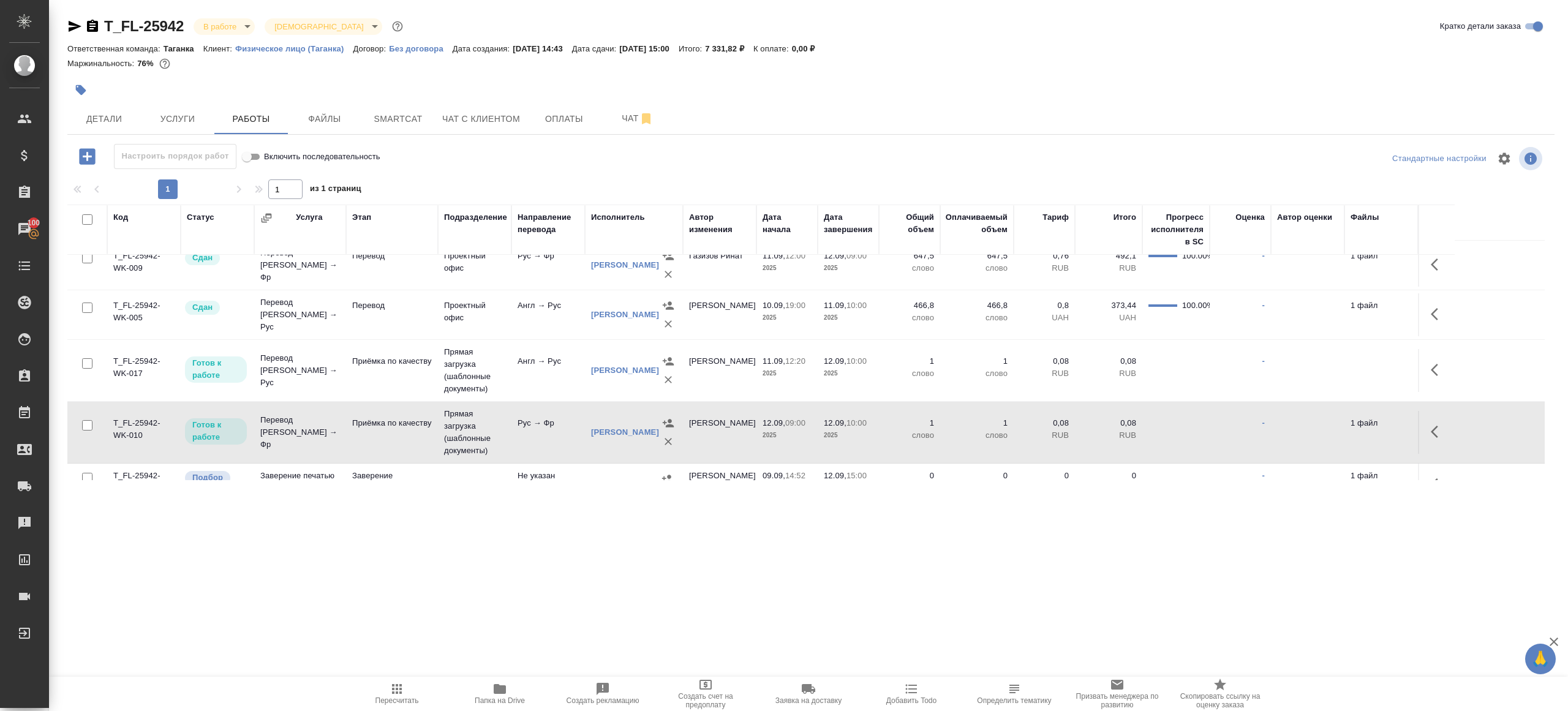
click at [391, 689] on icon "button" at bounding box center [396, 689] width 15 height 15
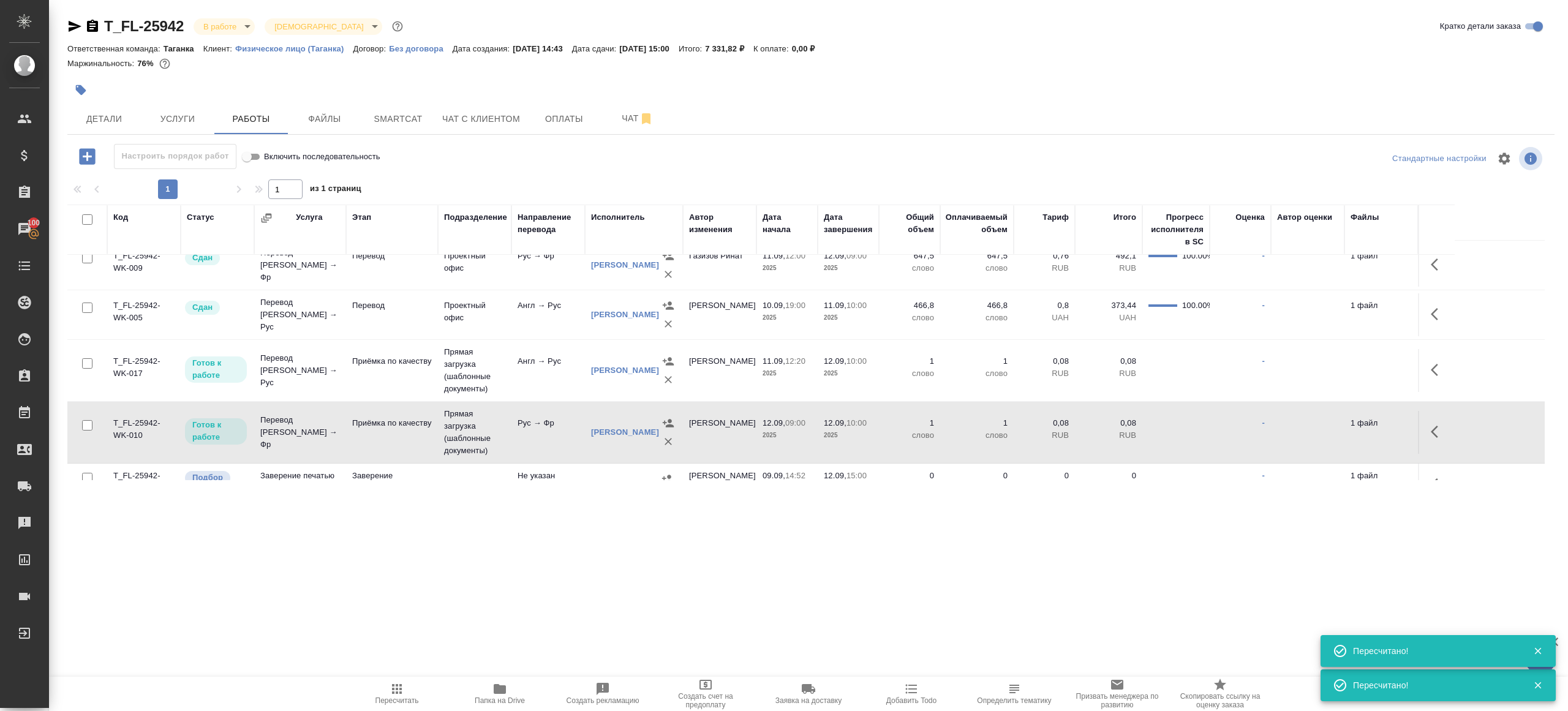
click at [409, 677] on button "Пересчитать" at bounding box center [396, 694] width 103 height 34
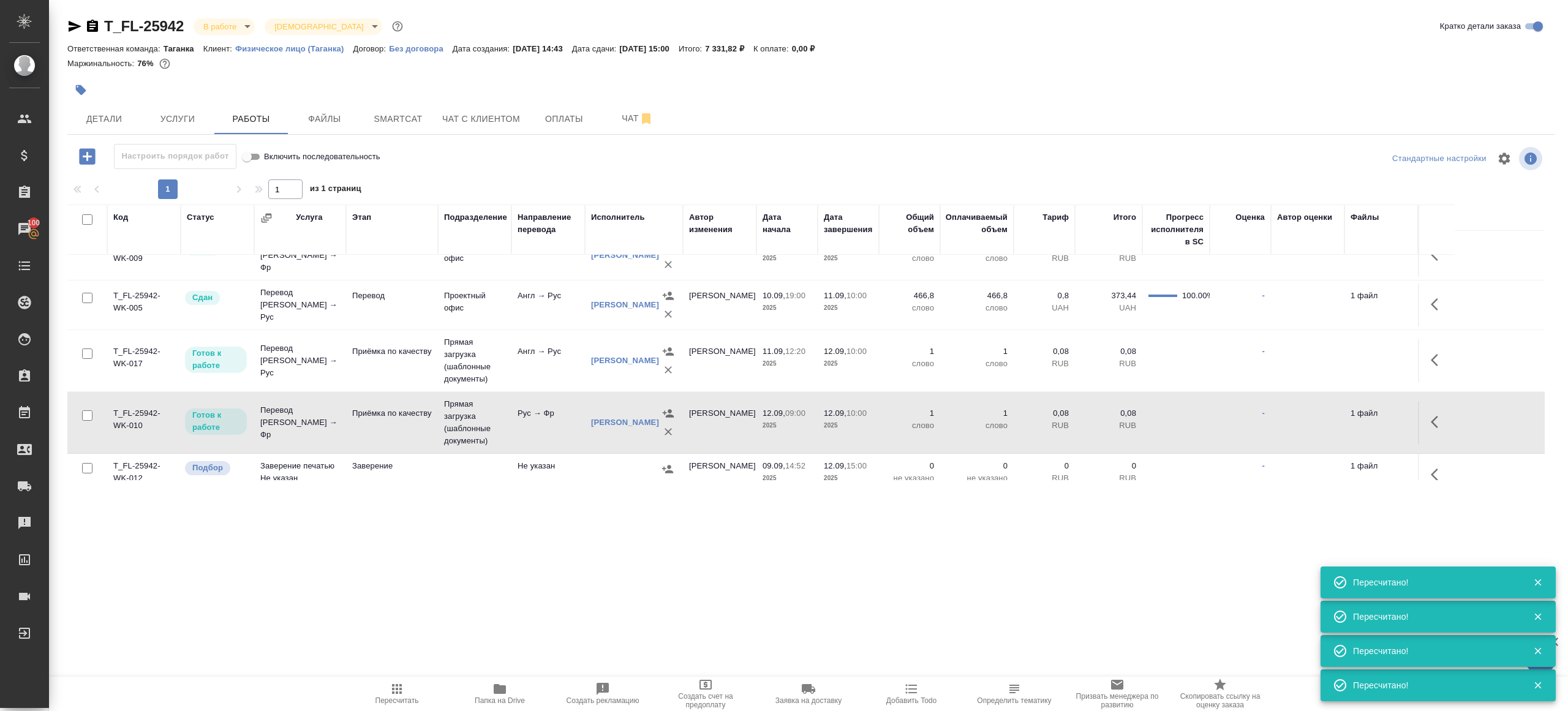
scroll to position [132, 0]
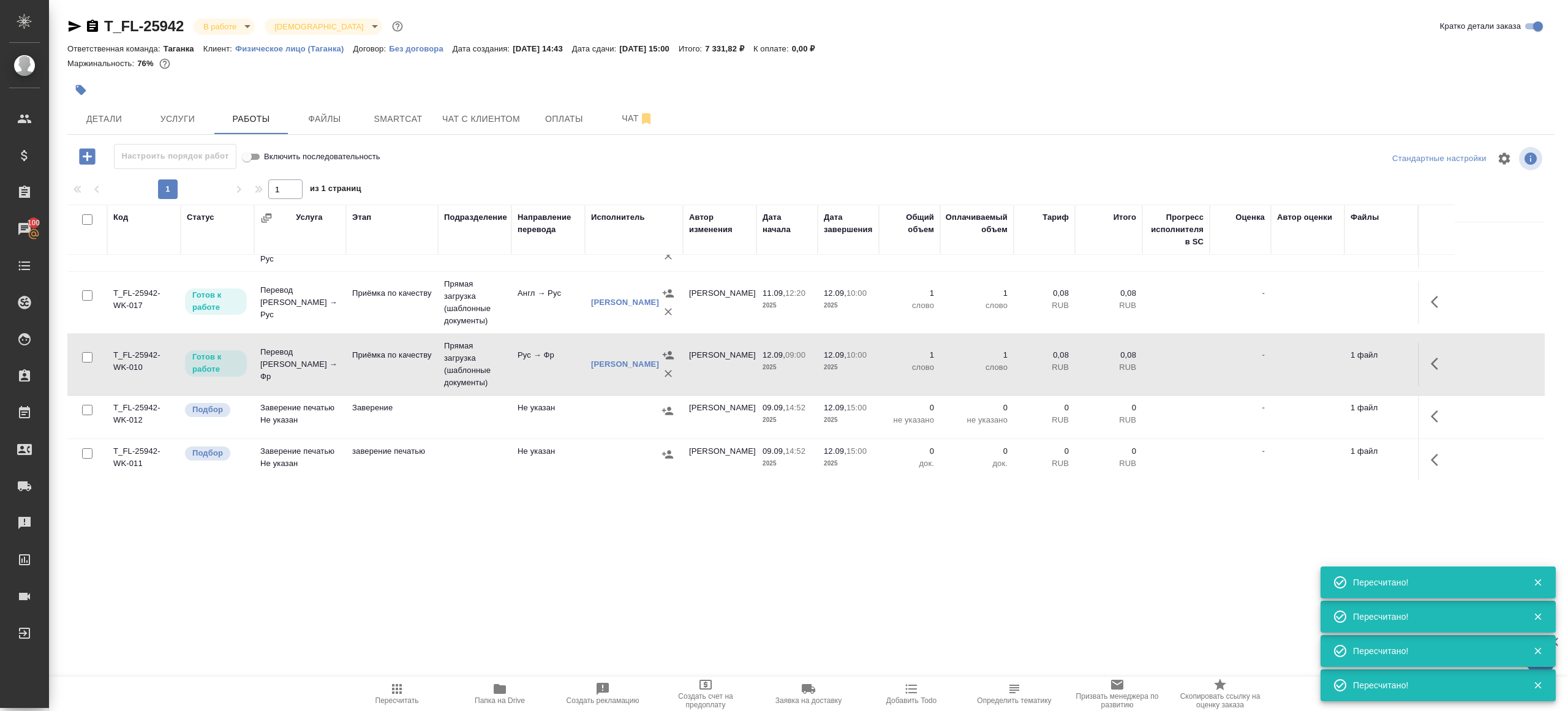
click at [394, 674] on div ".cls-1 fill:#fff; AWATERA [PERSON_NAME] Клиенты Спецификации Заказы 100 Чаты To…" at bounding box center [784, 355] width 1568 height 711
click at [394, 679] on button "Пересчитать" at bounding box center [396, 694] width 103 height 34
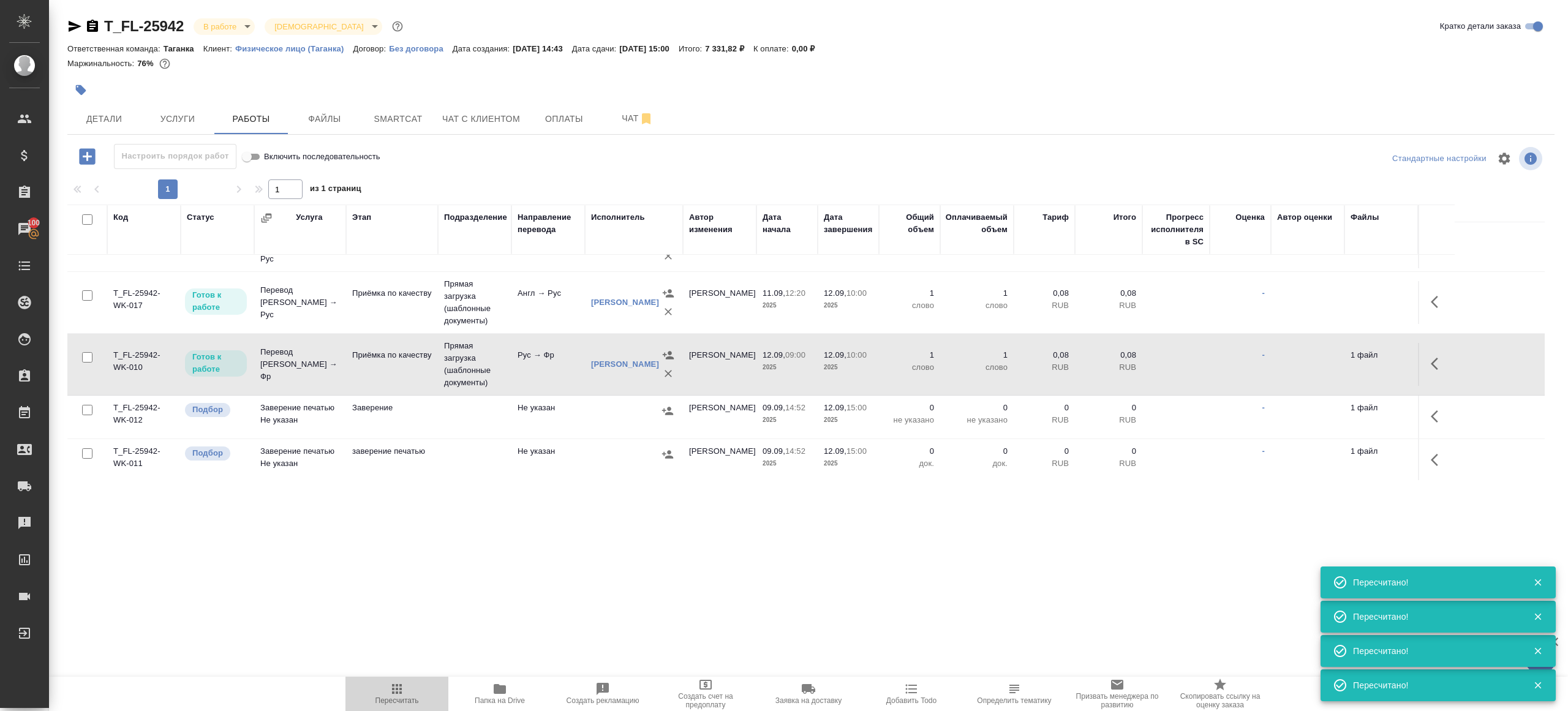
click at [394, 679] on button "Пересчитать" at bounding box center [396, 694] width 103 height 34
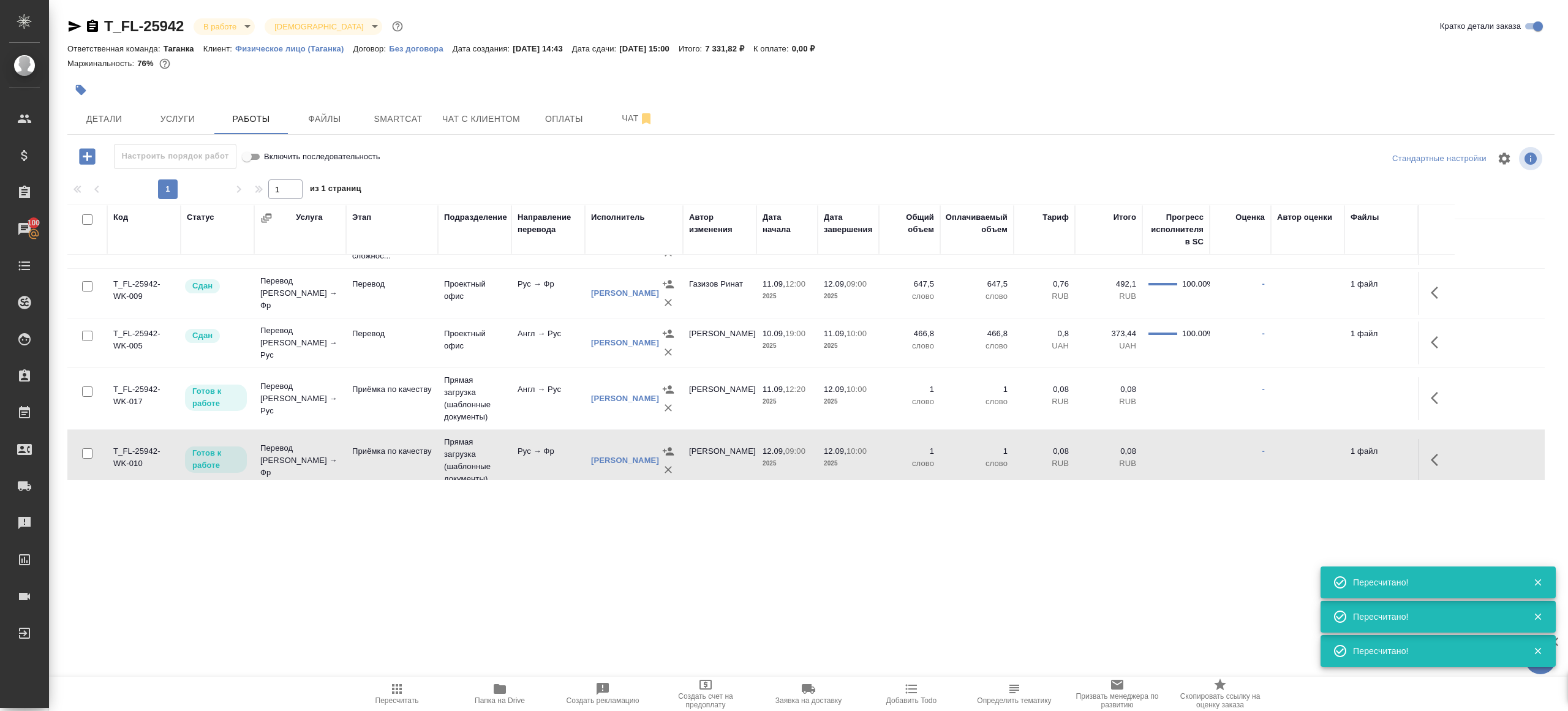
scroll to position [0, 0]
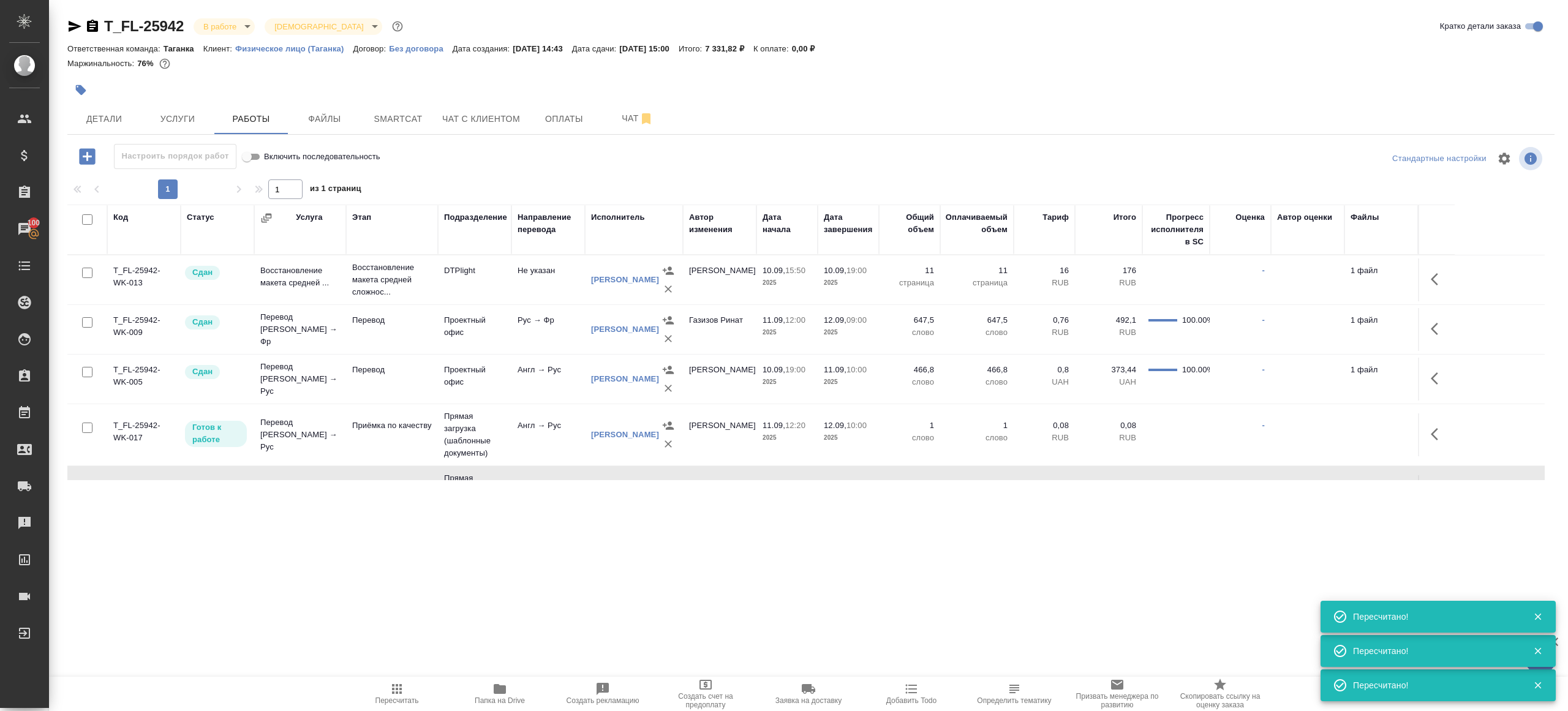
click at [391, 684] on icon "button" at bounding box center [396, 689] width 15 height 15
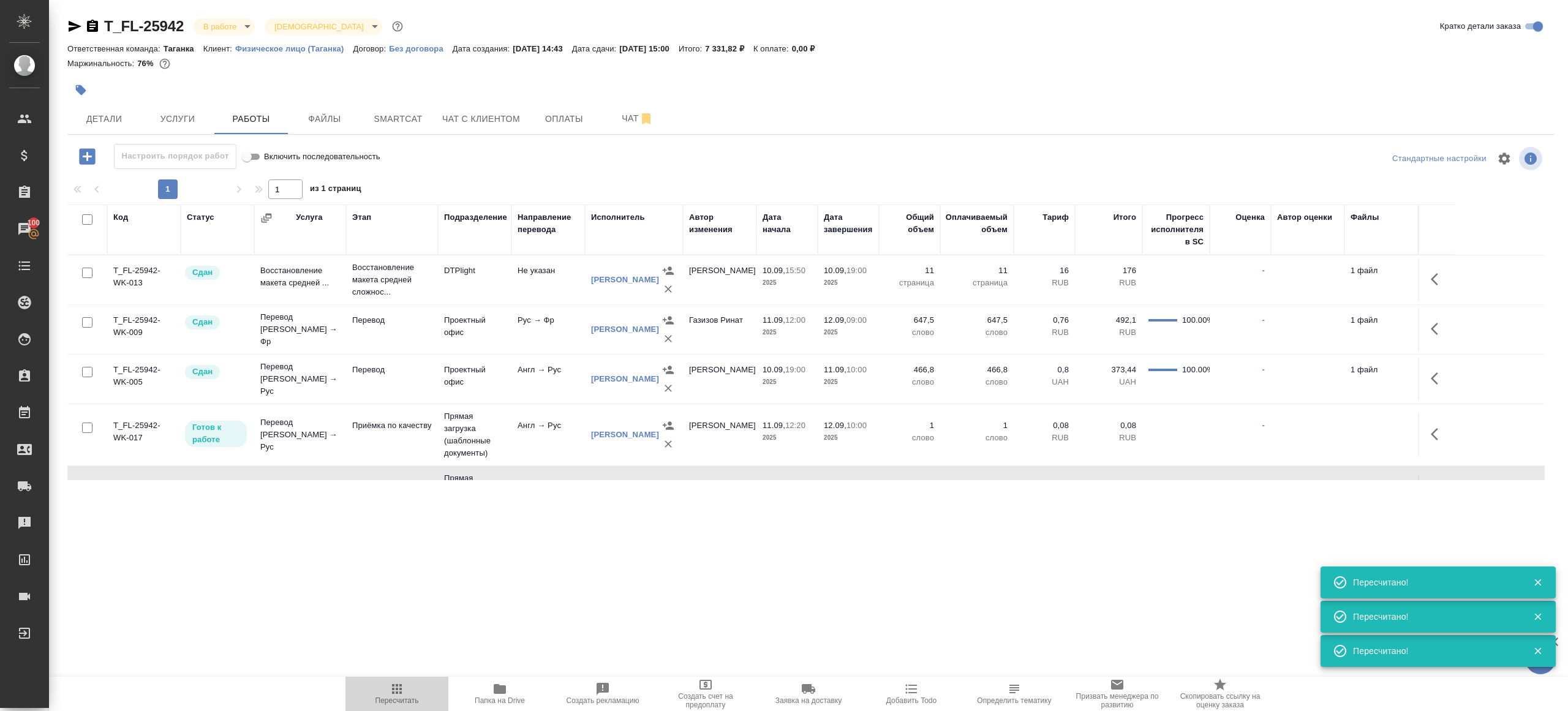
click at [391, 684] on icon "button" at bounding box center [396, 689] width 15 height 15
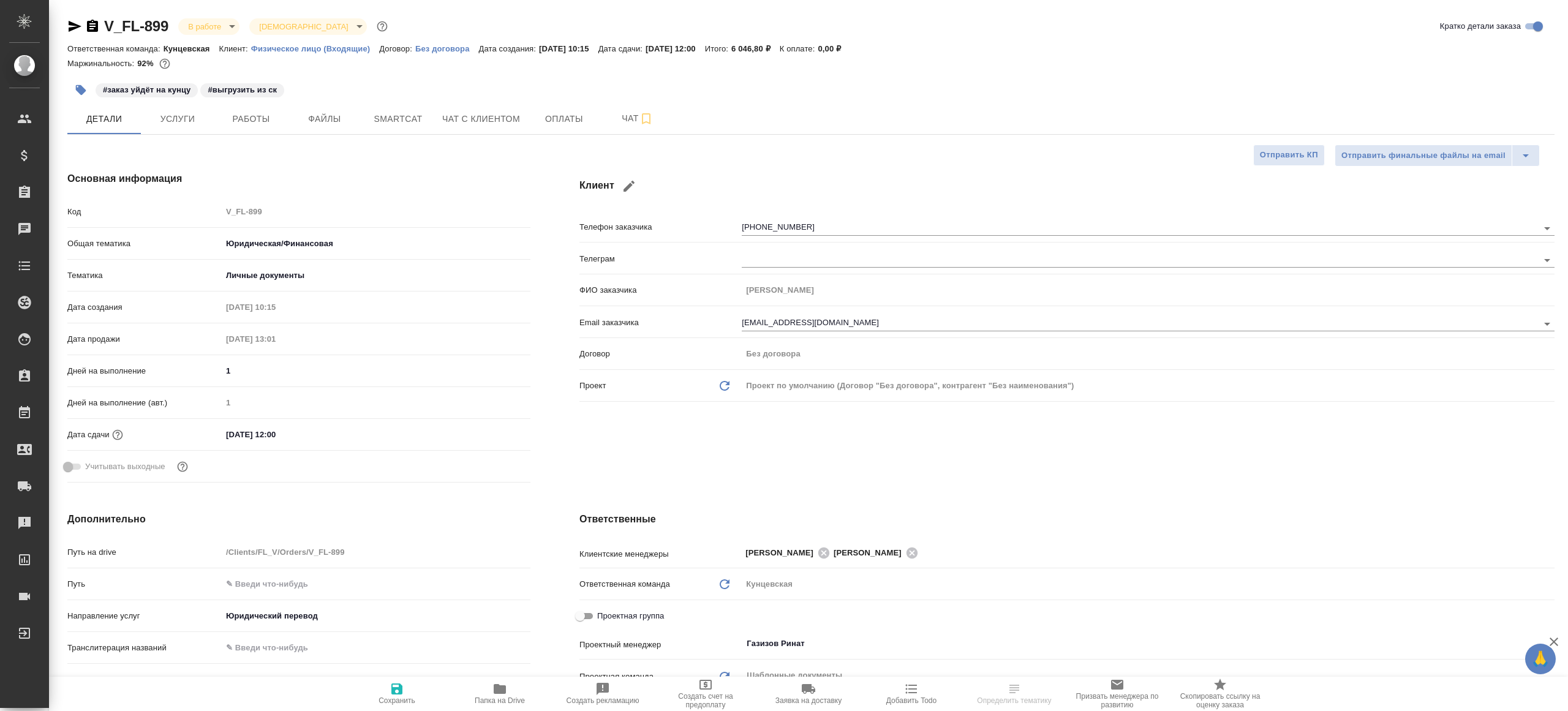
select select "RU"
click at [278, 135] on div "V_FL-899 В работе inProgress Святая троица holyTrinity Кратко детали заказа Отв…" at bounding box center [811, 616] width 1501 height 1233
click at [257, 135] on div "V_FL-899 В работе inProgress Святая троица holyTrinity Кратко детали заказа Отв…" at bounding box center [811, 616] width 1501 height 1233
click at [233, 112] on span "Работы" at bounding box center [251, 118] width 59 height 15
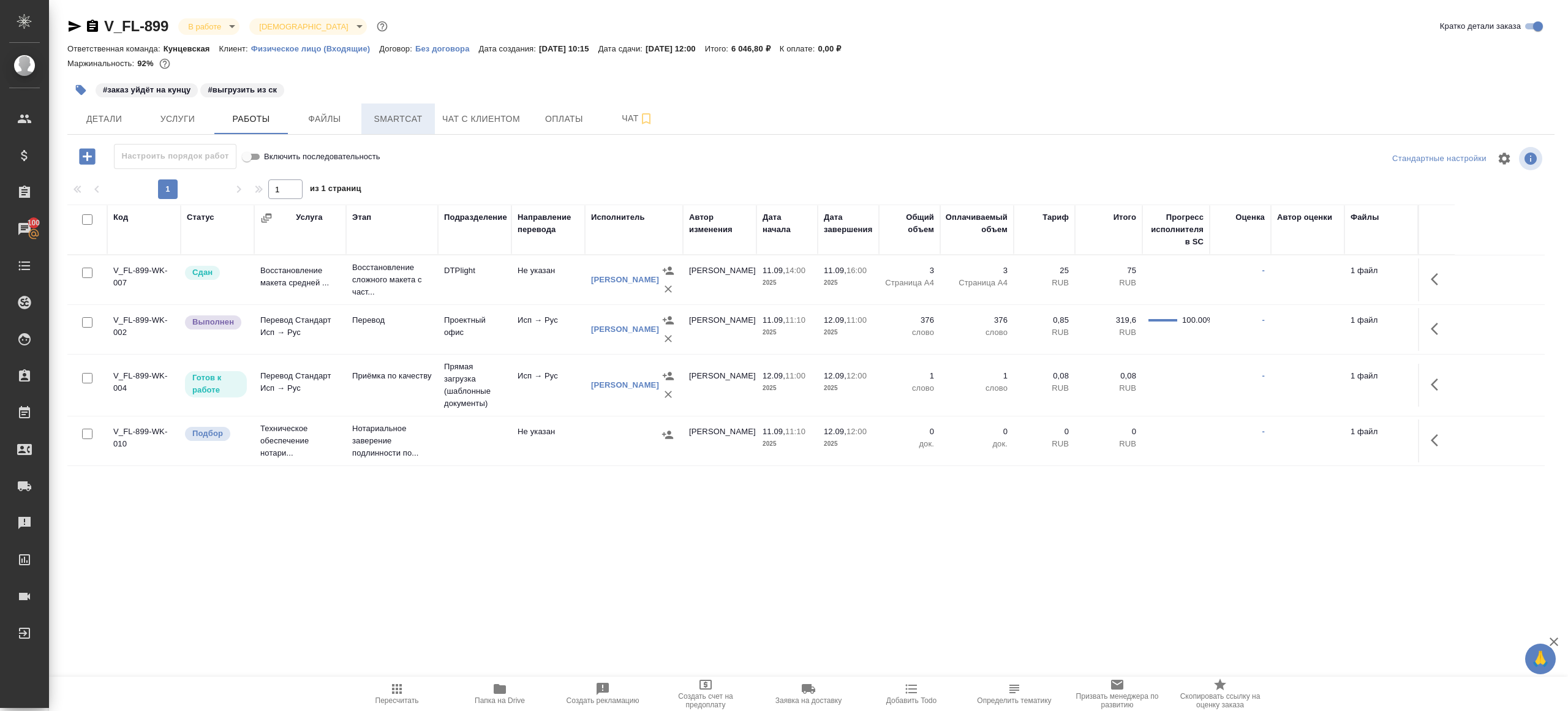
click at [395, 117] on span "Smartcat" at bounding box center [398, 118] width 59 height 15
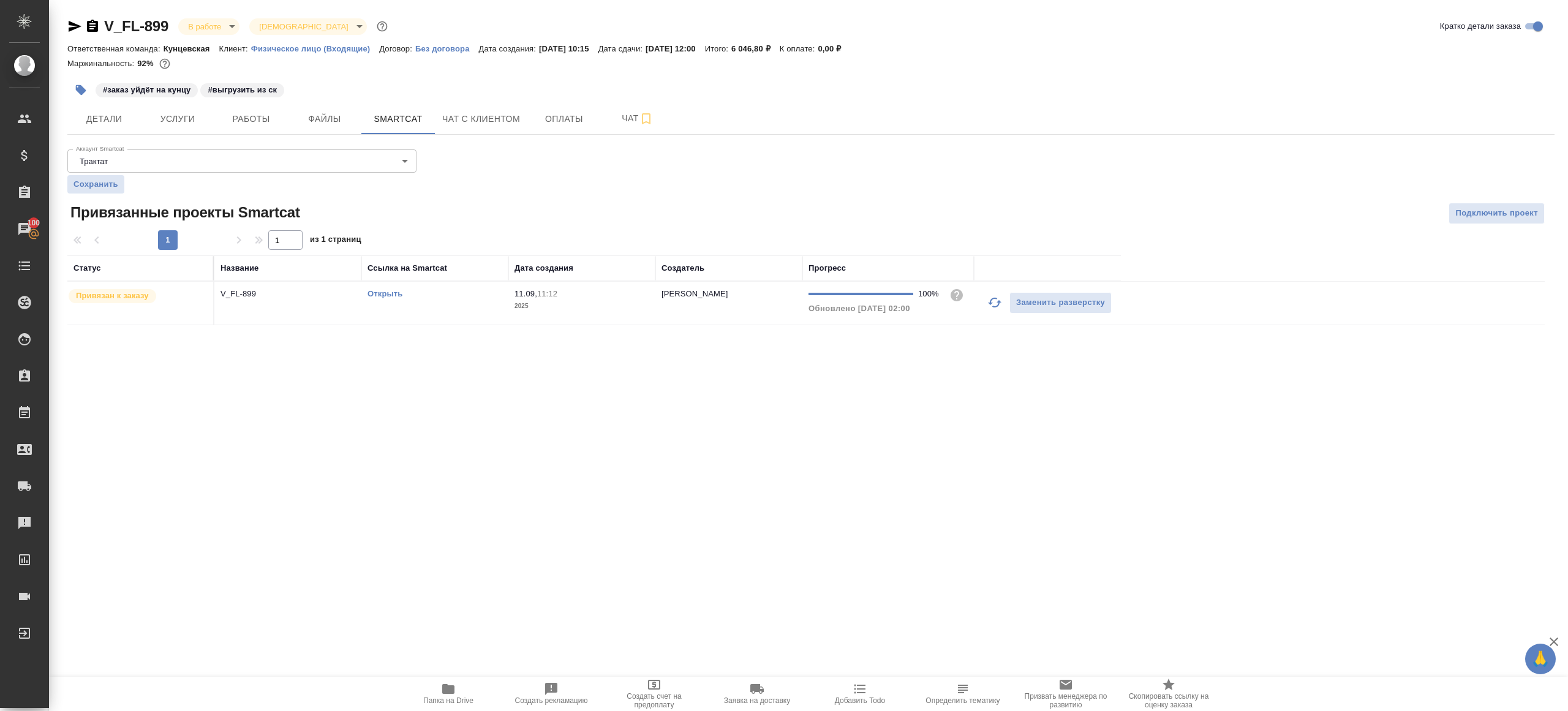
click at [389, 294] on link "Открыть" at bounding box center [384, 293] width 35 height 9
click at [257, 128] on button "Работы" at bounding box center [251, 119] width 74 height 31
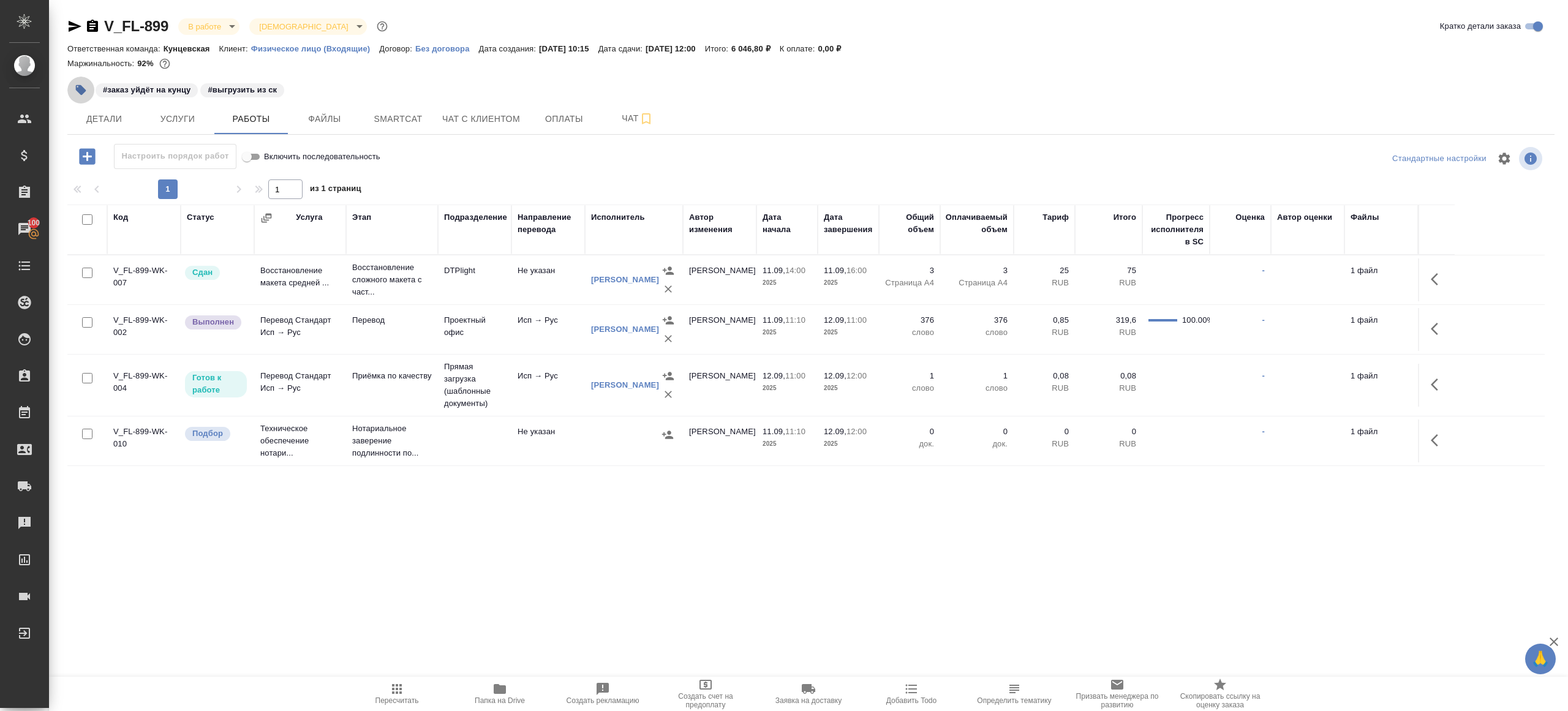
click at [84, 90] on icon "button" at bounding box center [81, 90] width 11 height 11
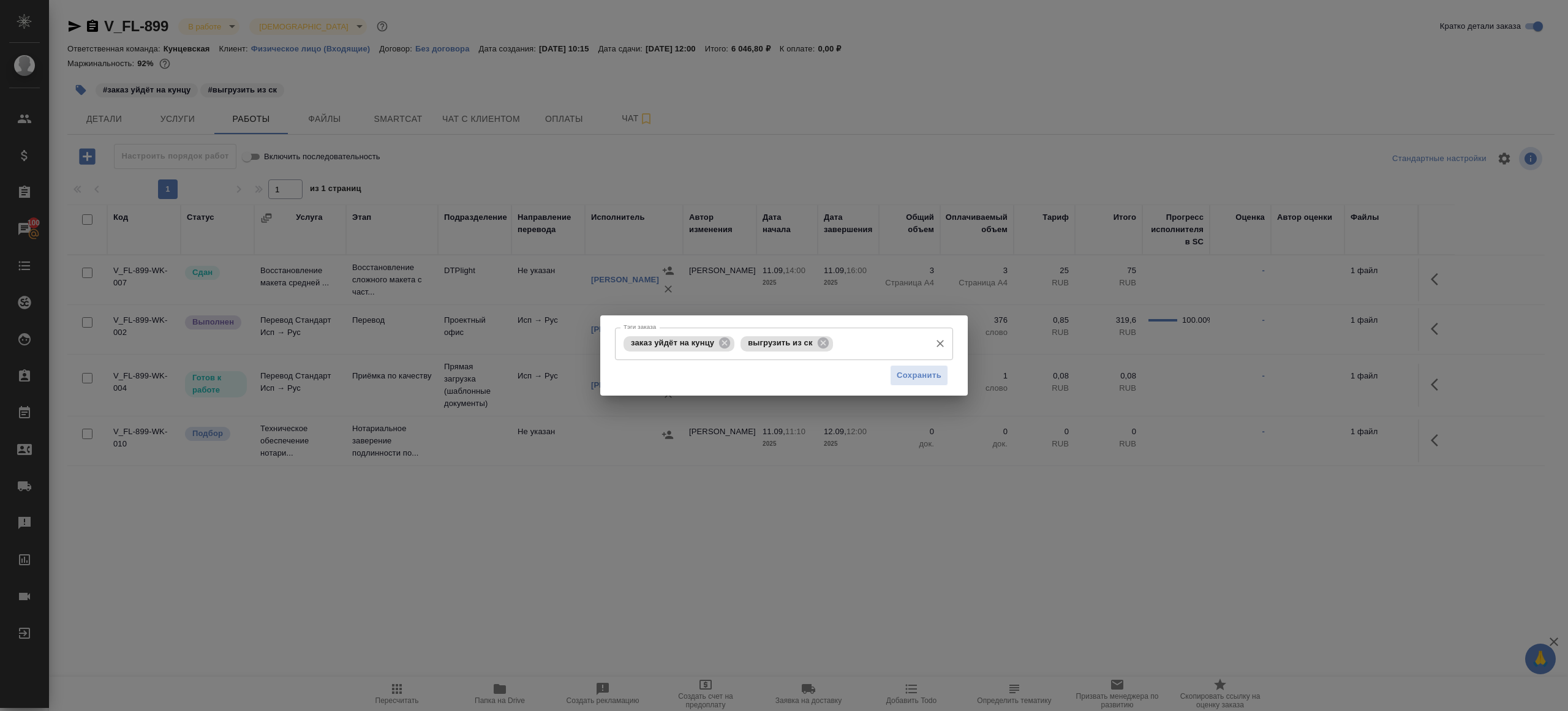
click at [832, 343] on div "выгрузить из ск" at bounding box center [786, 344] width 92 height 15
click at [820, 338] on icon at bounding box center [823, 343] width 14 height 14
click at [923, 377] on span "Сохранить" at bounding box center [919, 375] width 45 height 14
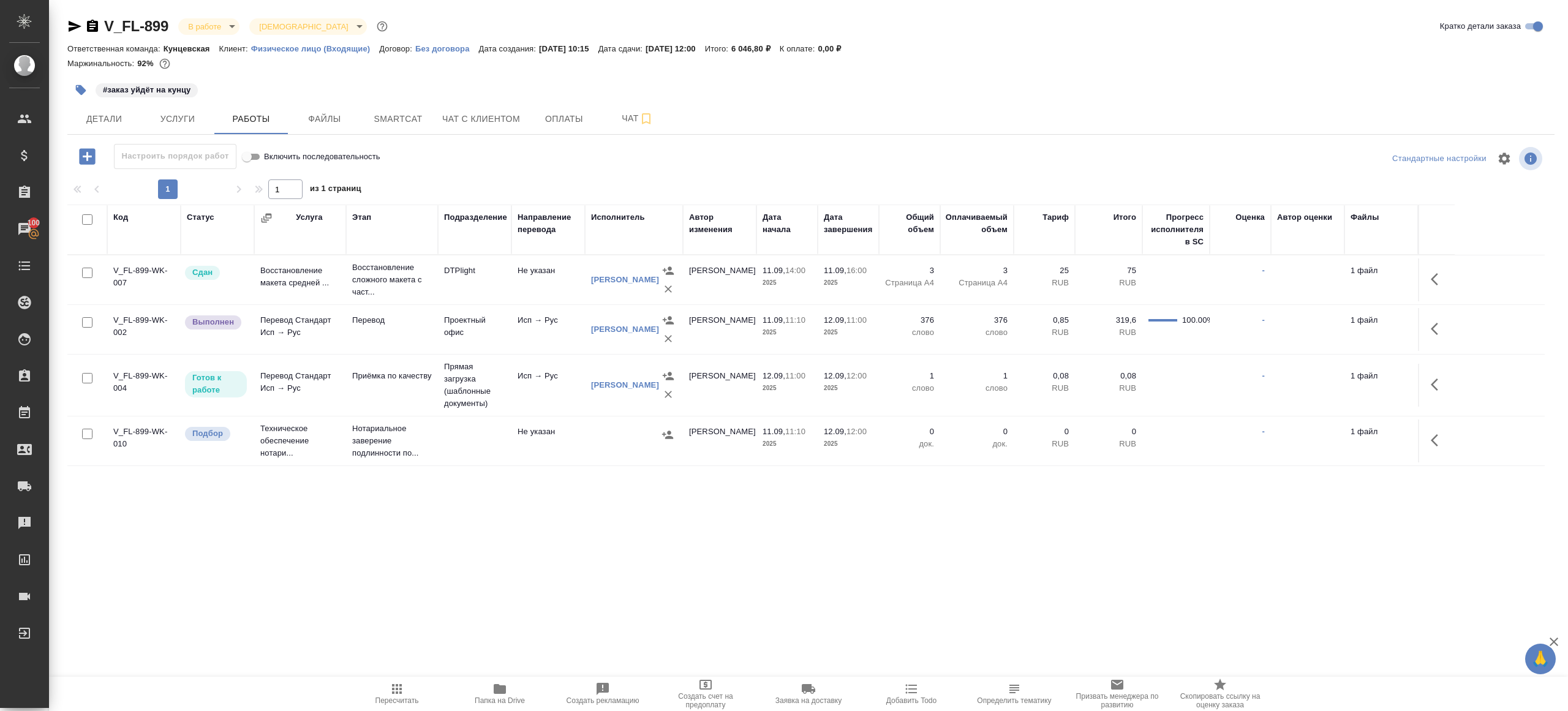
click at [482, 676] on div ".cls-1 fill:#fff; AWATERA [PERSON_NAME] Клиенты Спецификации Заказы 100 Чаты To…" at bounding box center [784, 355] width 1568 height 711
click at [486, 690] on span "Папка на Drive" at bounding box center [499, 693] width 88 height 24
click at [1433, 327] on icon "button" at bounding box center [1433, 328] width 7 height 12
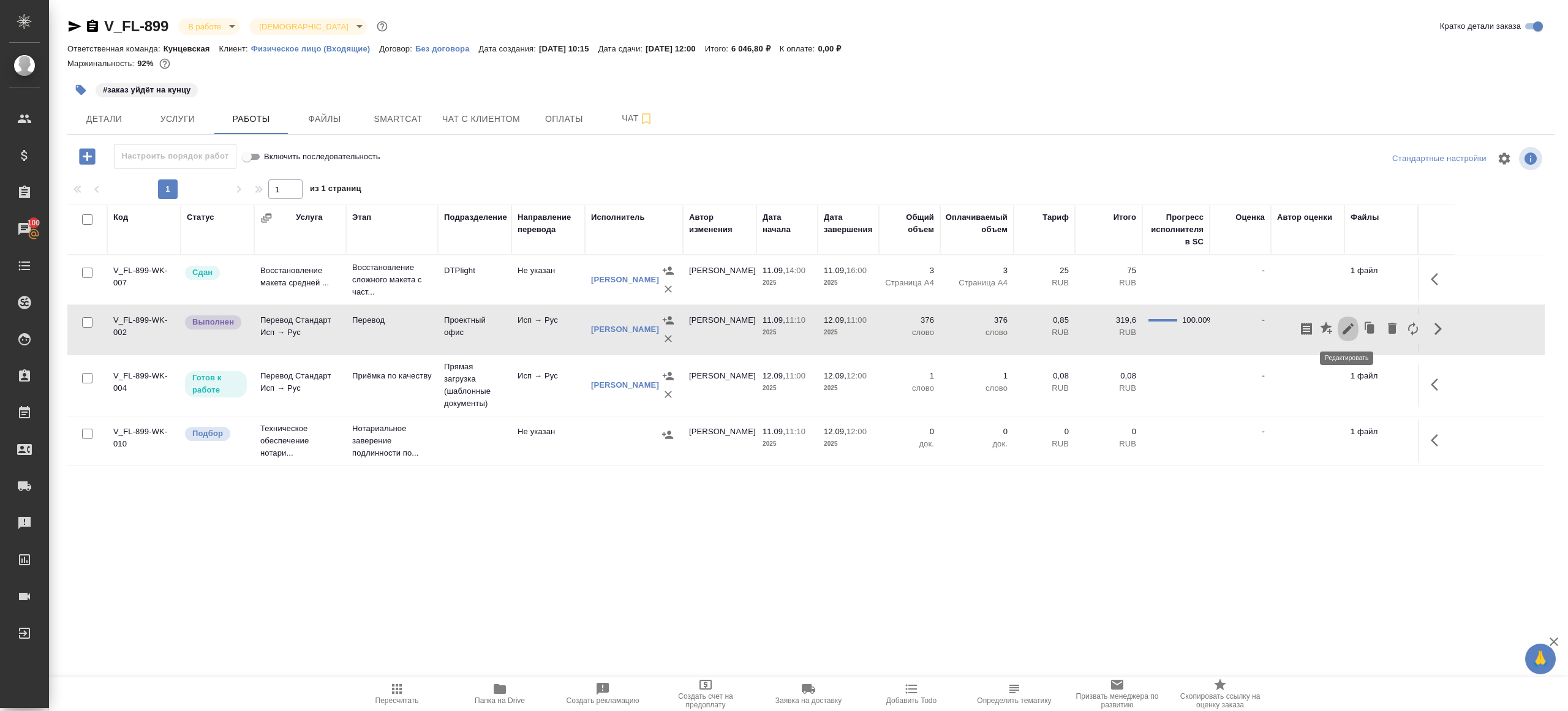
click at [1350, 327] on icon "button" at bounding box center [1348, 329] width 11 height 11
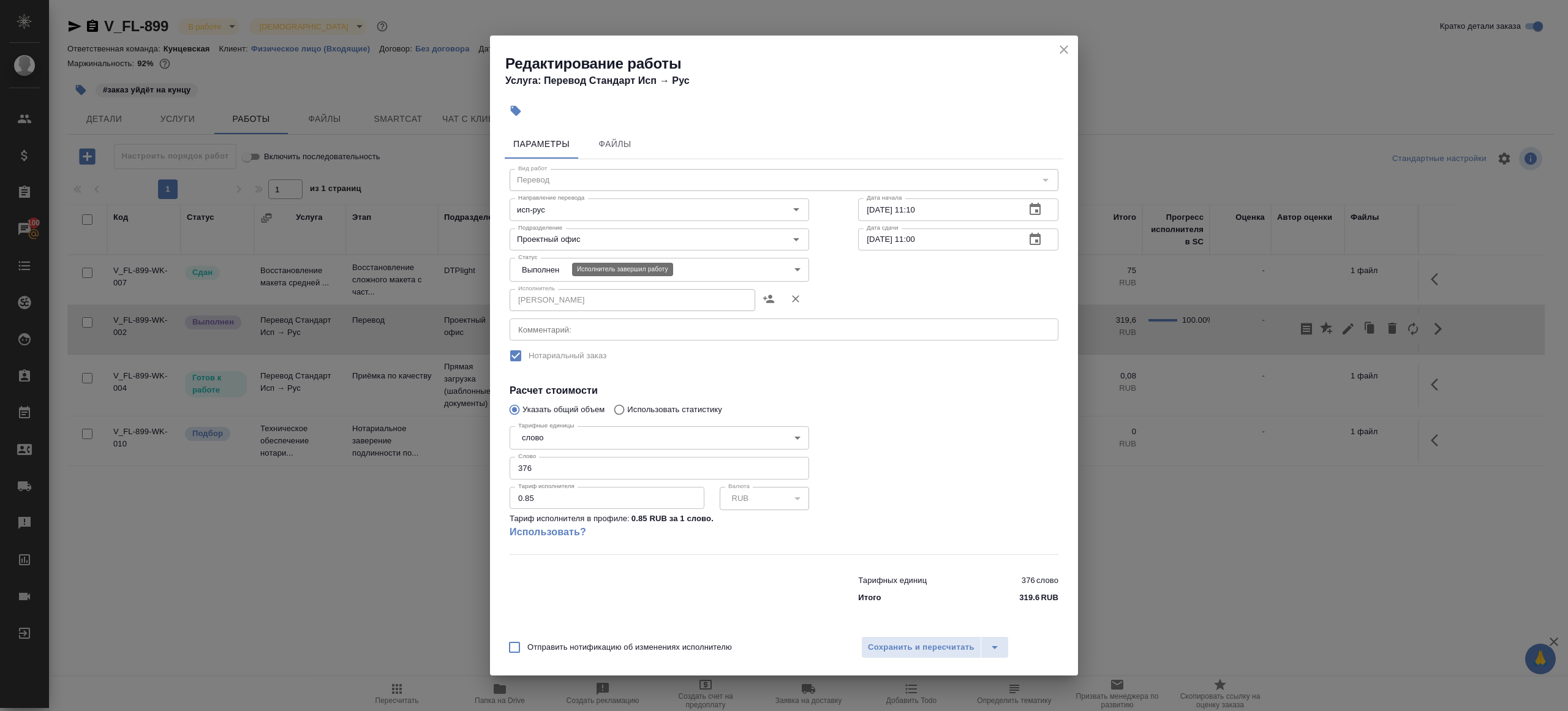
click at [552, 272] on body "🙏 .cls-1 fill:#fff; AWATERA [PERSON_NAME] Клиенты Спецификации Заказы 100 Чаты …" at bounding box center [784, 355] width 1568 height 711
click at [552, 292] on li "Сдан" at bounding box center [658, 290] width 299 height 21
type input "closed"
click at [555, 465] on input "376" at bounding box center [658, 467] width 299 height 22
paste input "3.9"
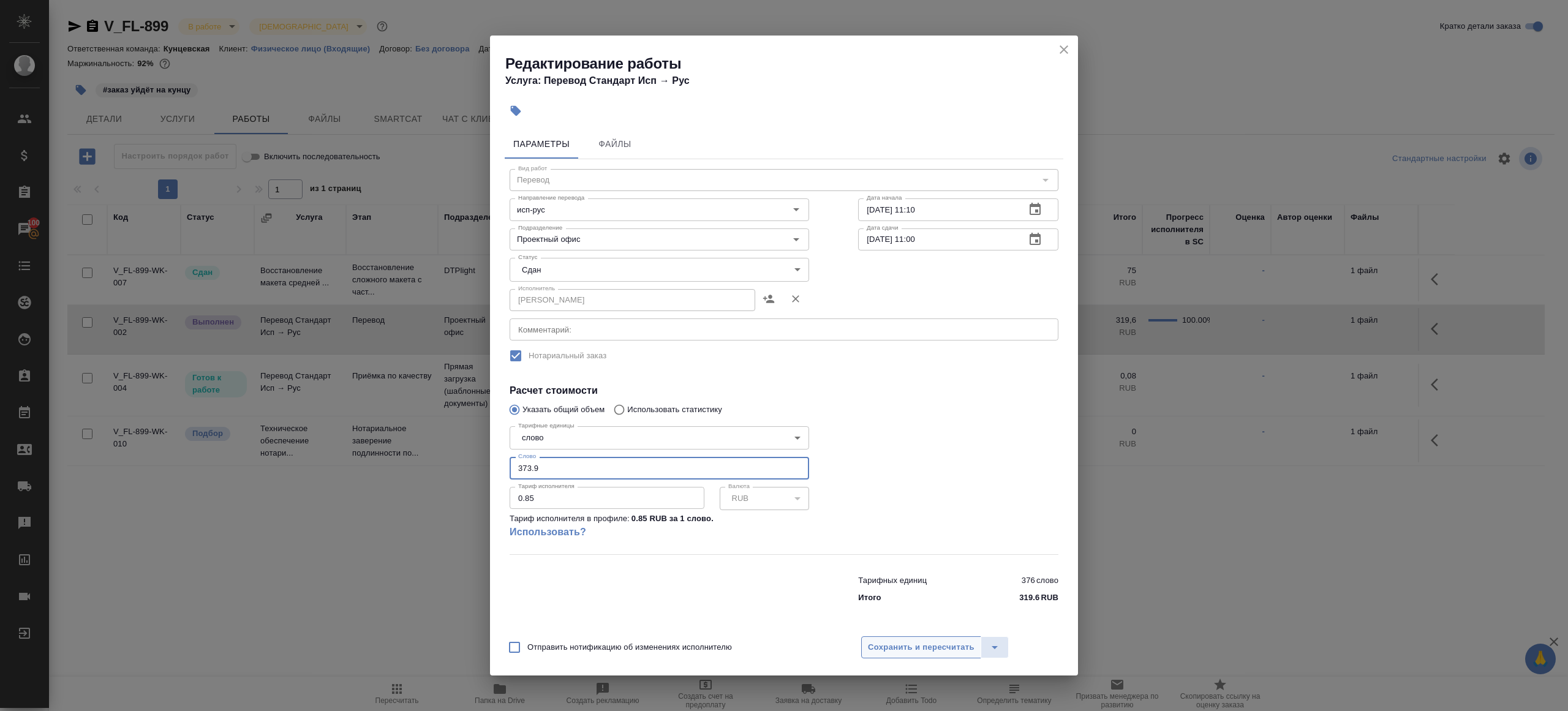
type input "373.9"
click at [906, 645] on span "Сохранить и пересчитать" at bounding box center [920, 647] width 106 height 14
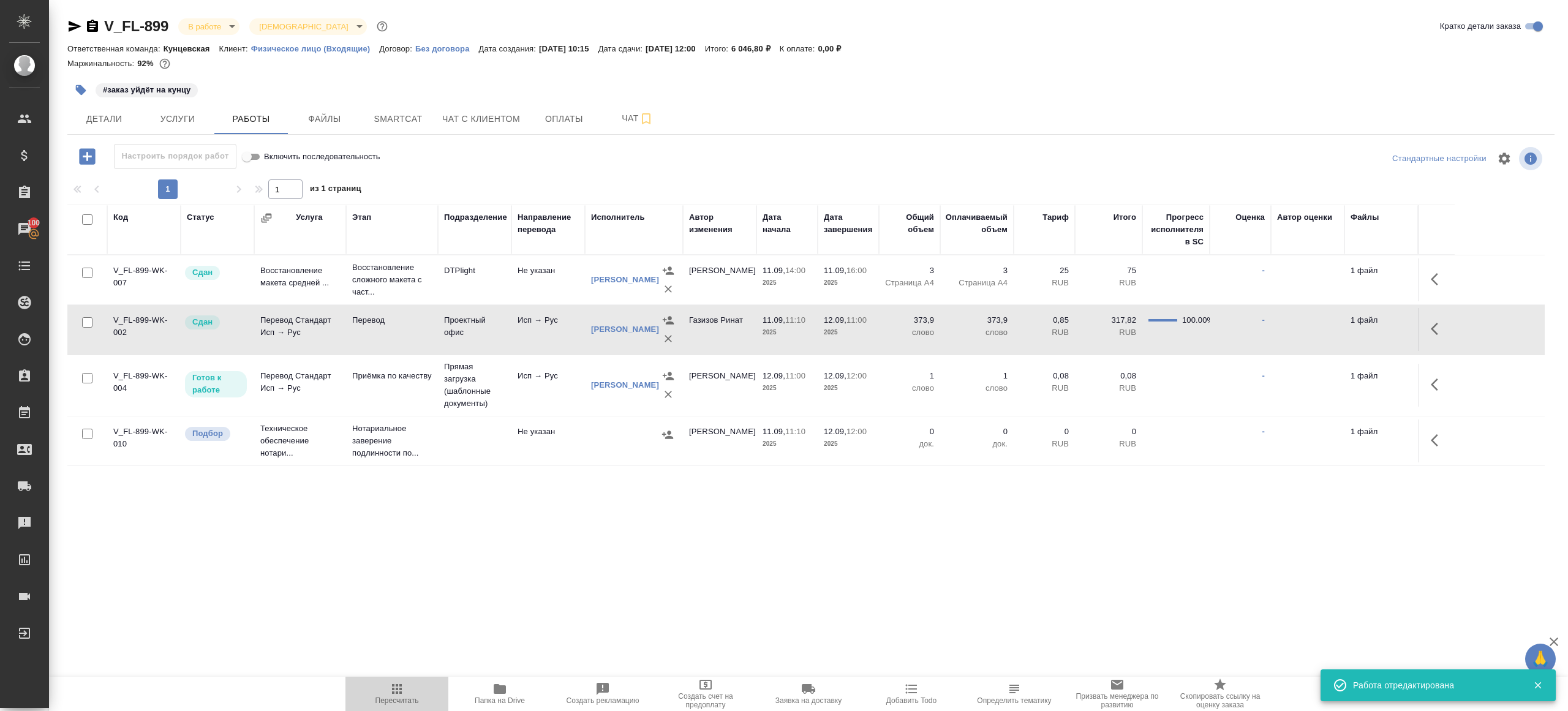
click at [394, 705] on button "Пересчитать" at bounding box center [396, 694] width 103 height 34
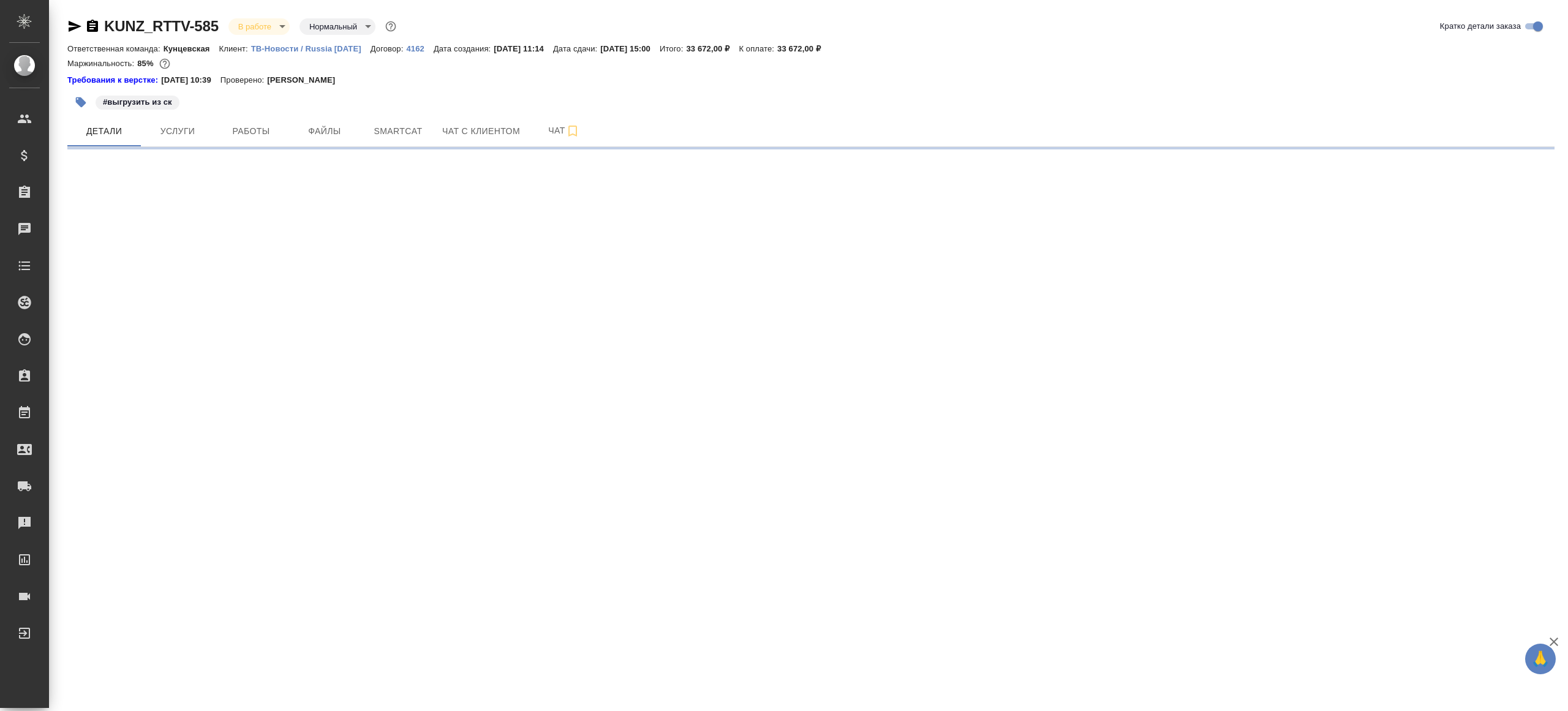
select select "RU"
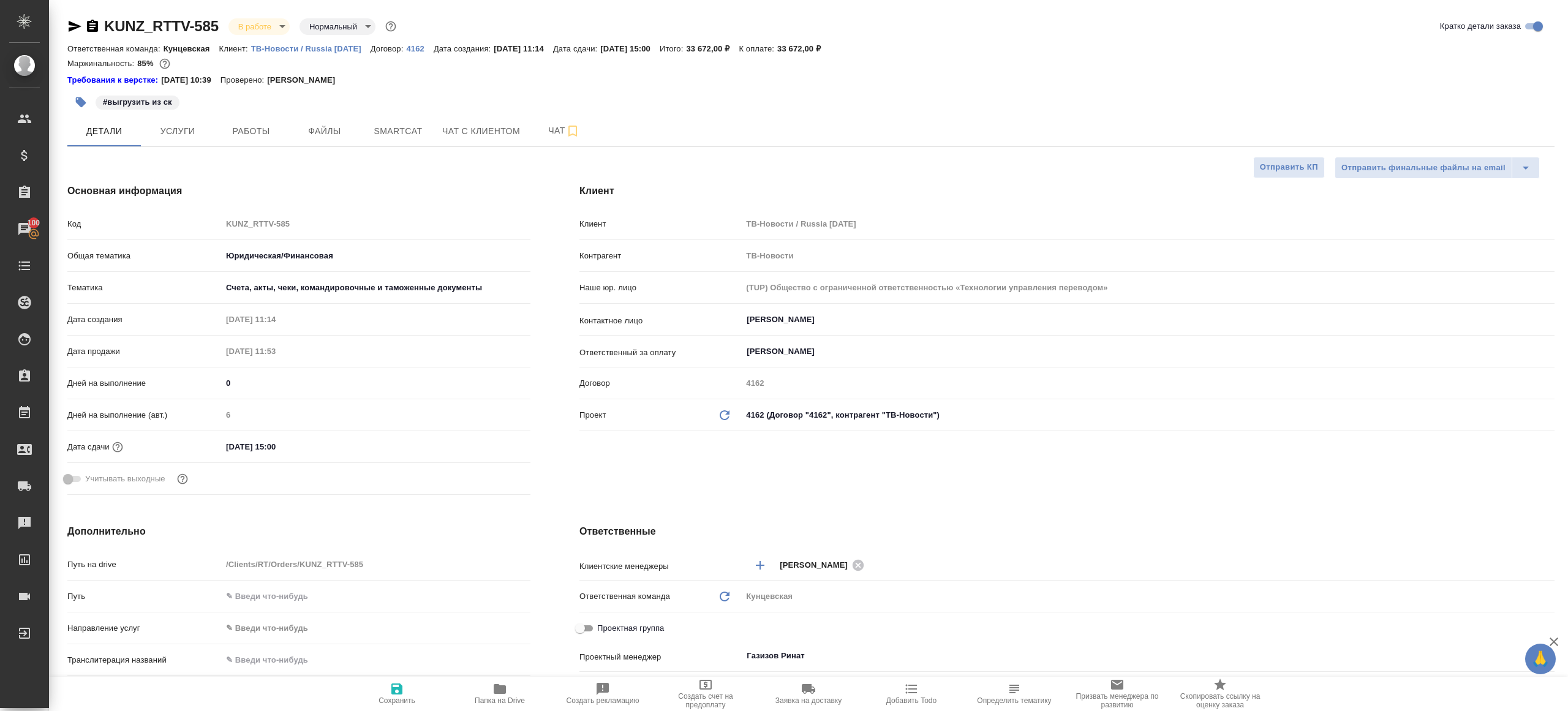
type textarea "x"
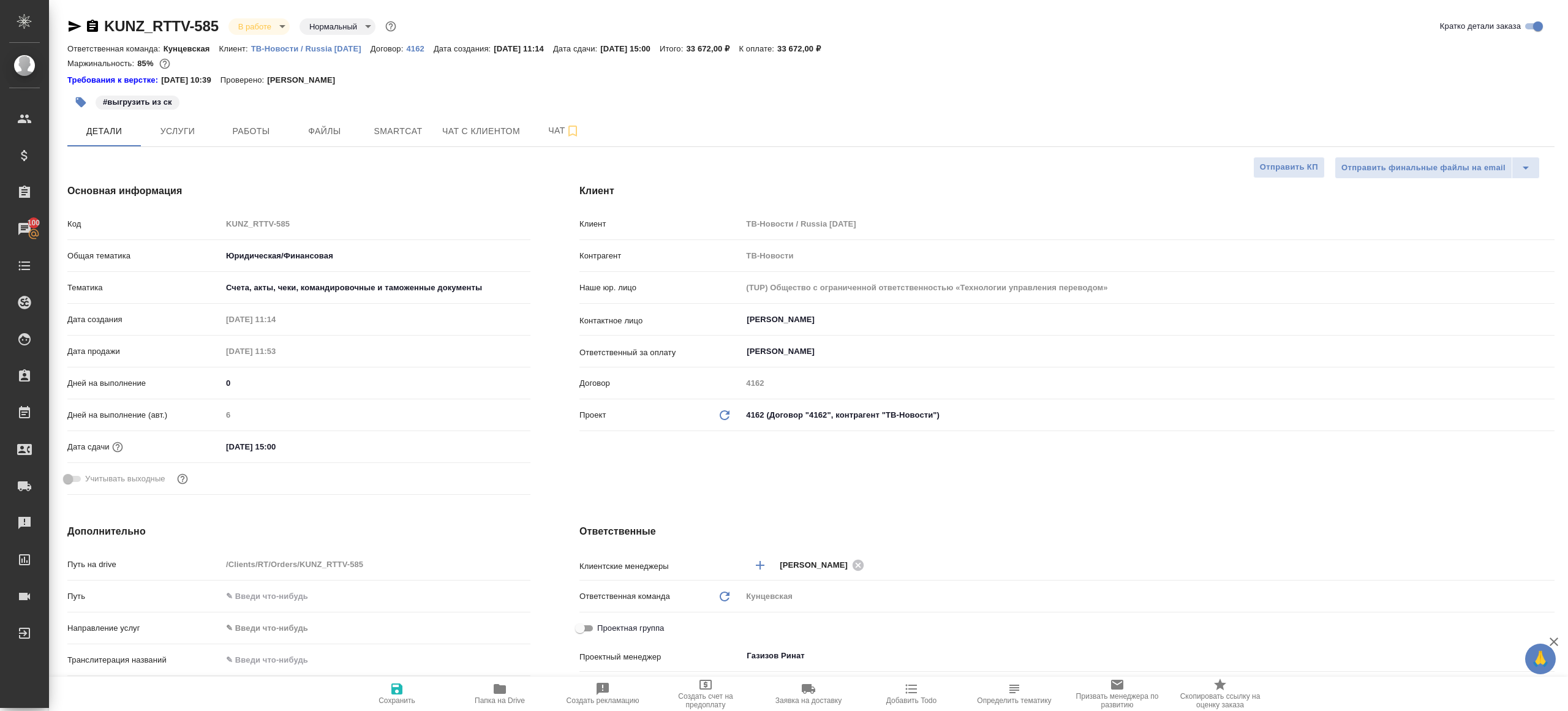
type textarea "x"
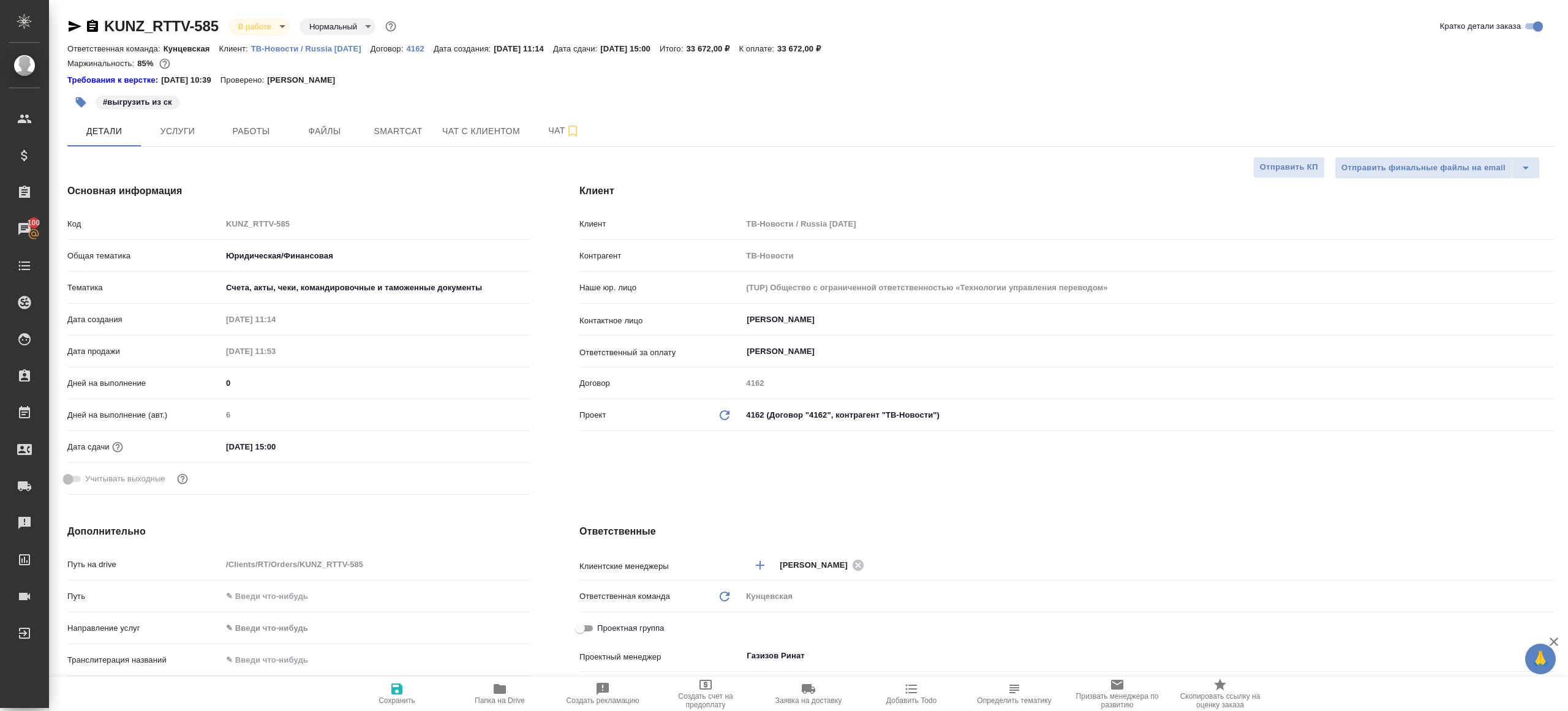
type textarea "x"
click at [406, 128] on span "Smartcat" at bounding box center [398, 131] width 59 height 15
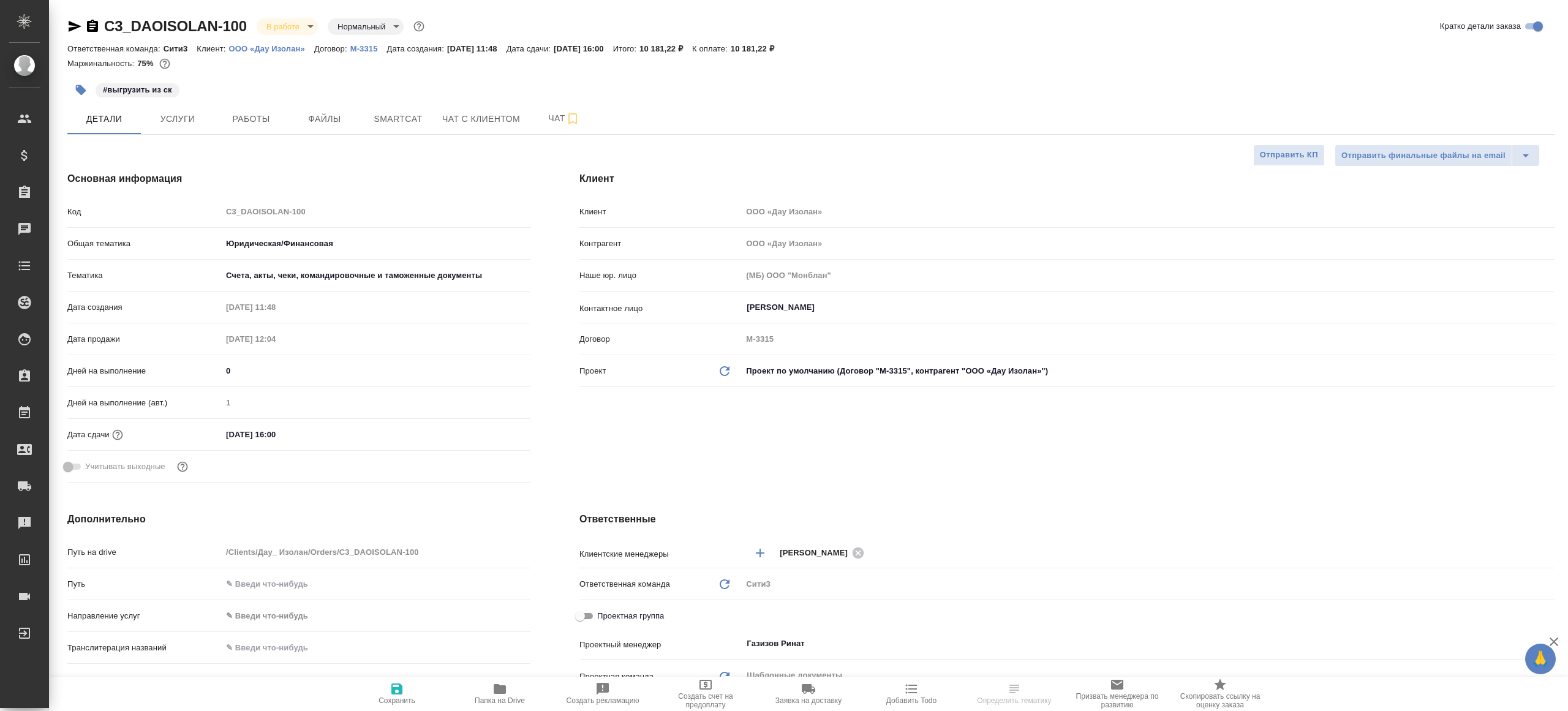
select select "RU"
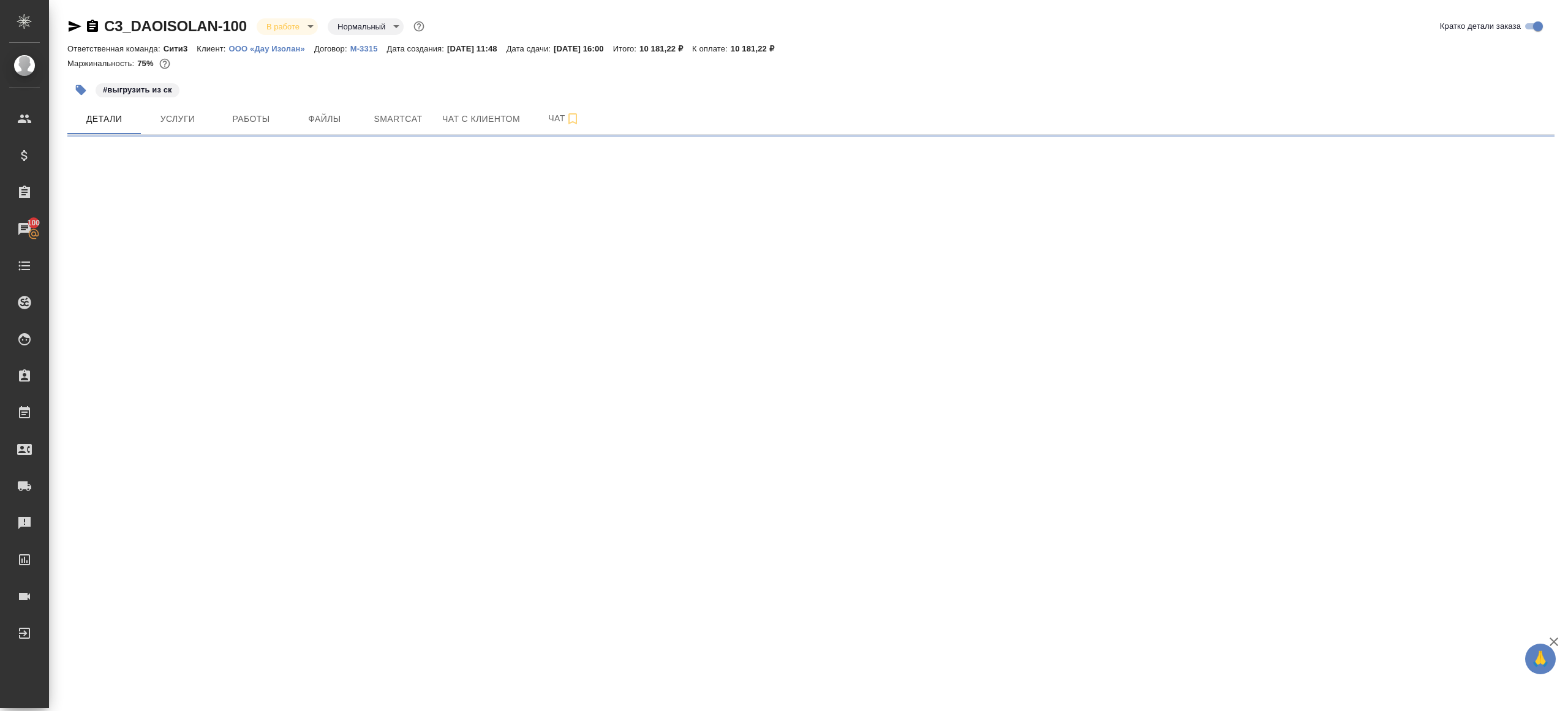
select select "RU"
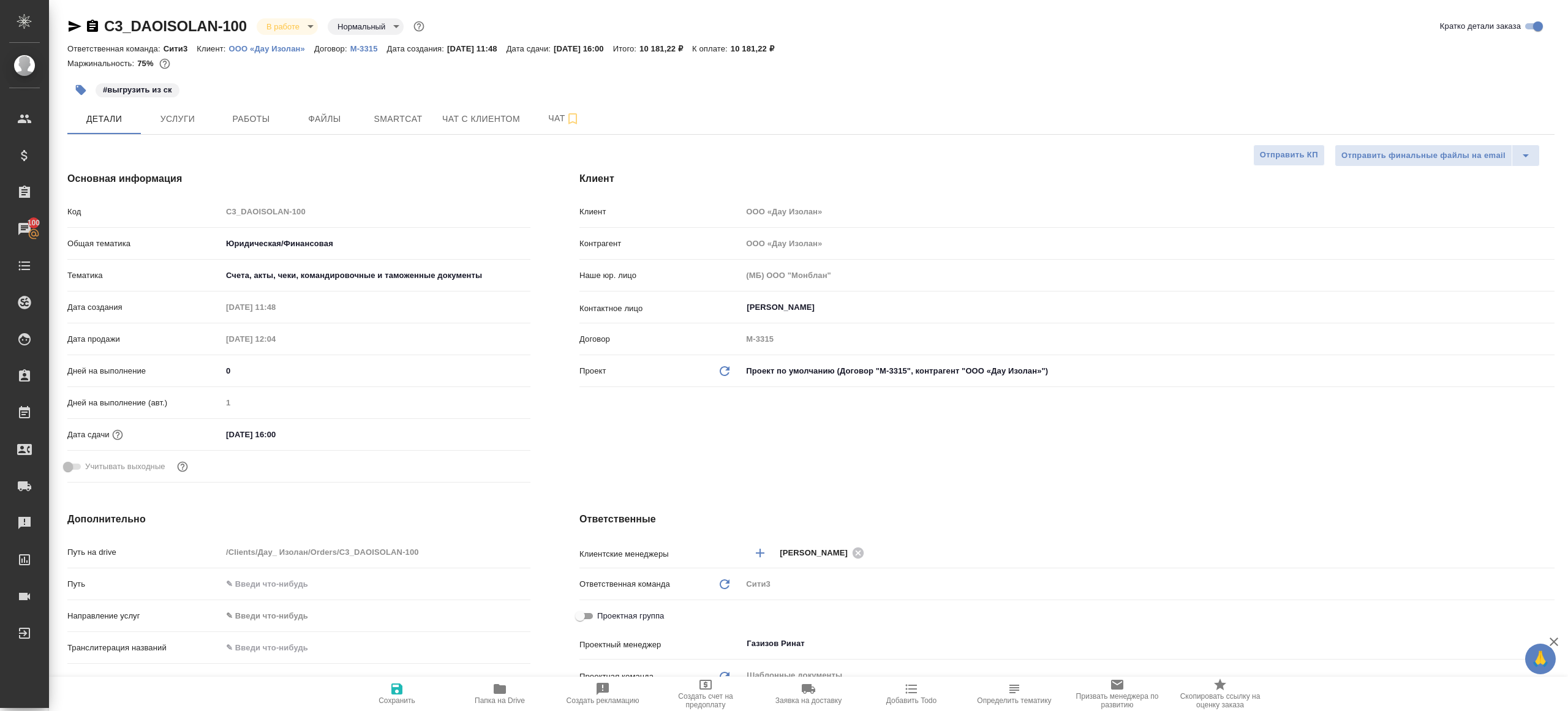
type textarea "x"
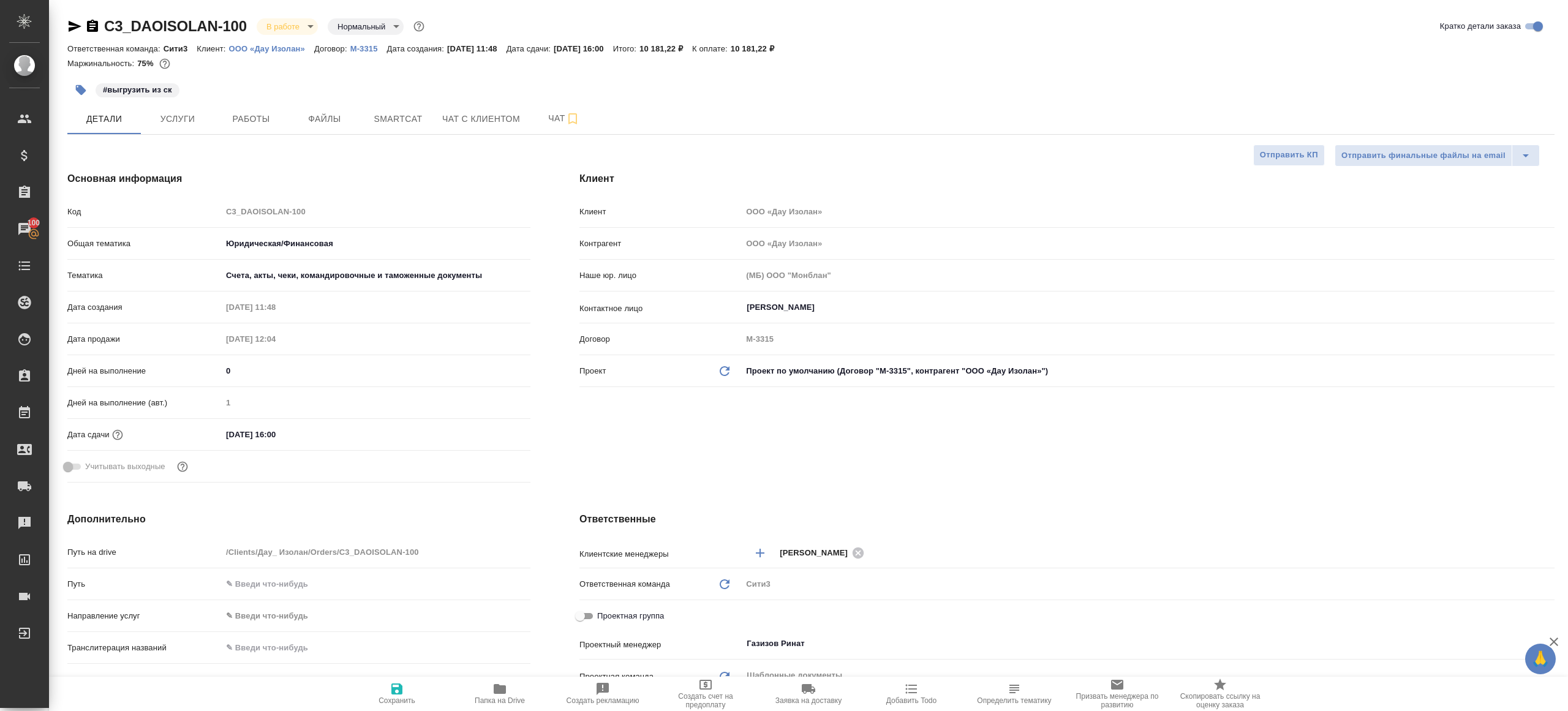
type textarea "x"
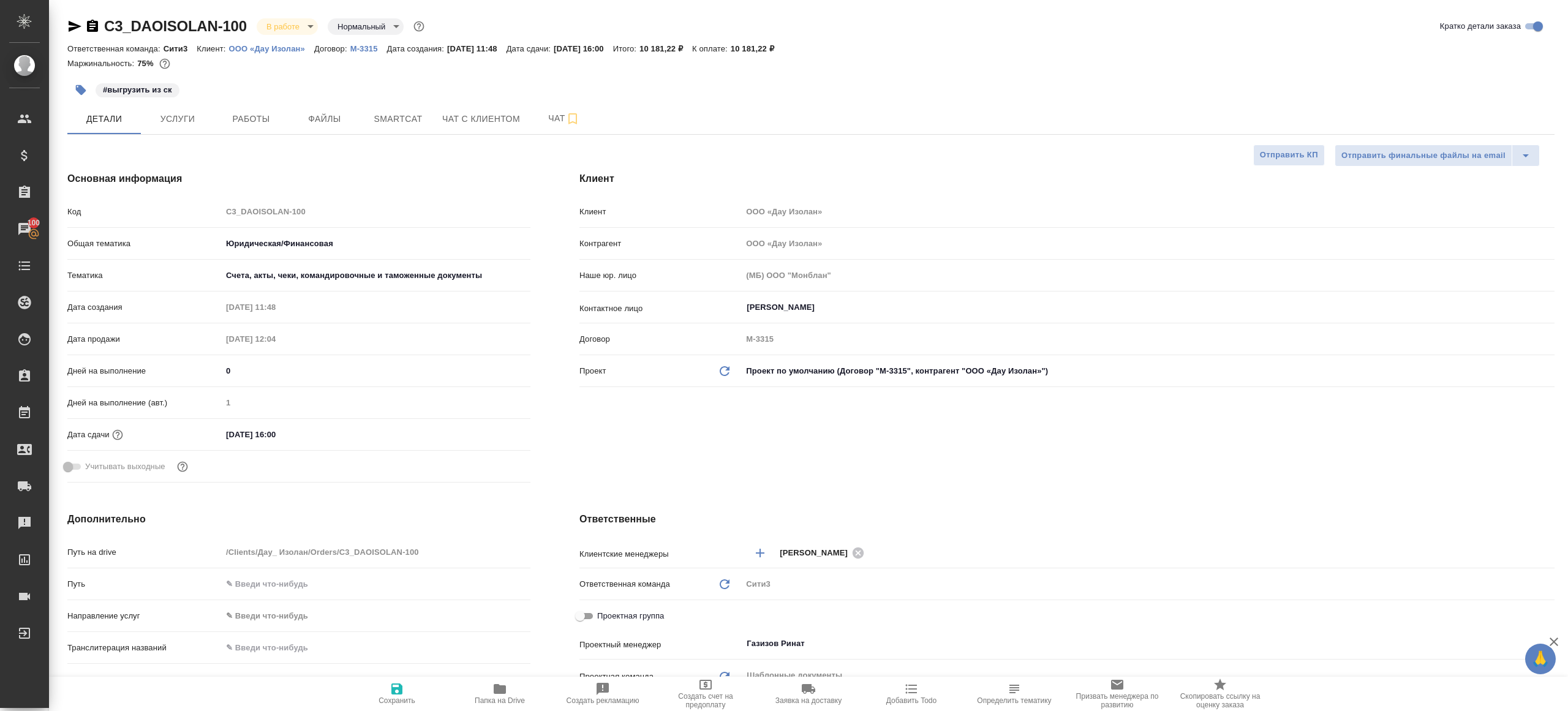
type textarea "x"
click at [389, 131] on button "Smartcat" at bounding box center [398, 119] width 74 height 31
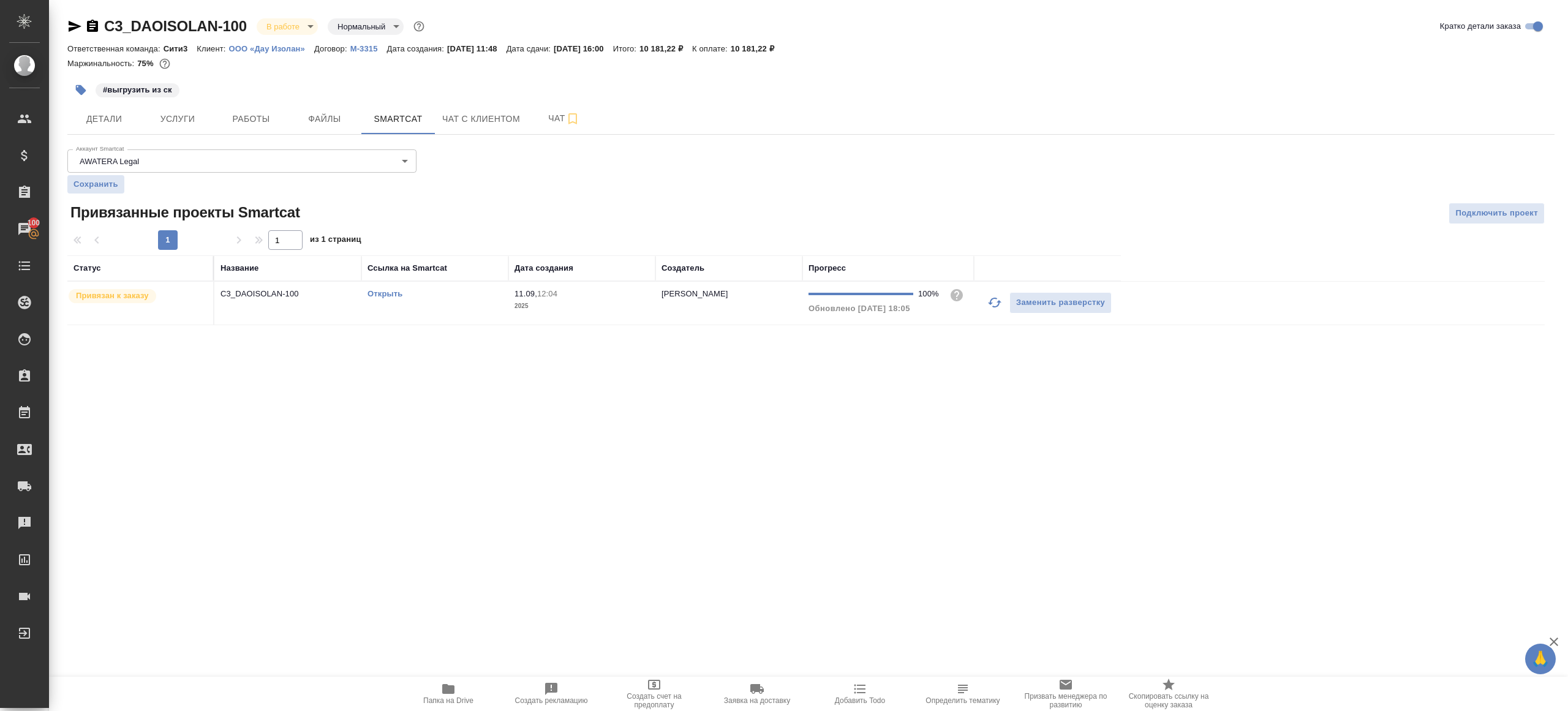
click at [389, 298] on div "Открыть" at bounding box center [435, 293] width 135 height 12
click at [389, 294] on link "Открыть" at bounding box center [384, 293] width 35 height 9
click at [267, 108] on button "Работы" at bounding box center [251, 119] width 74 height 31
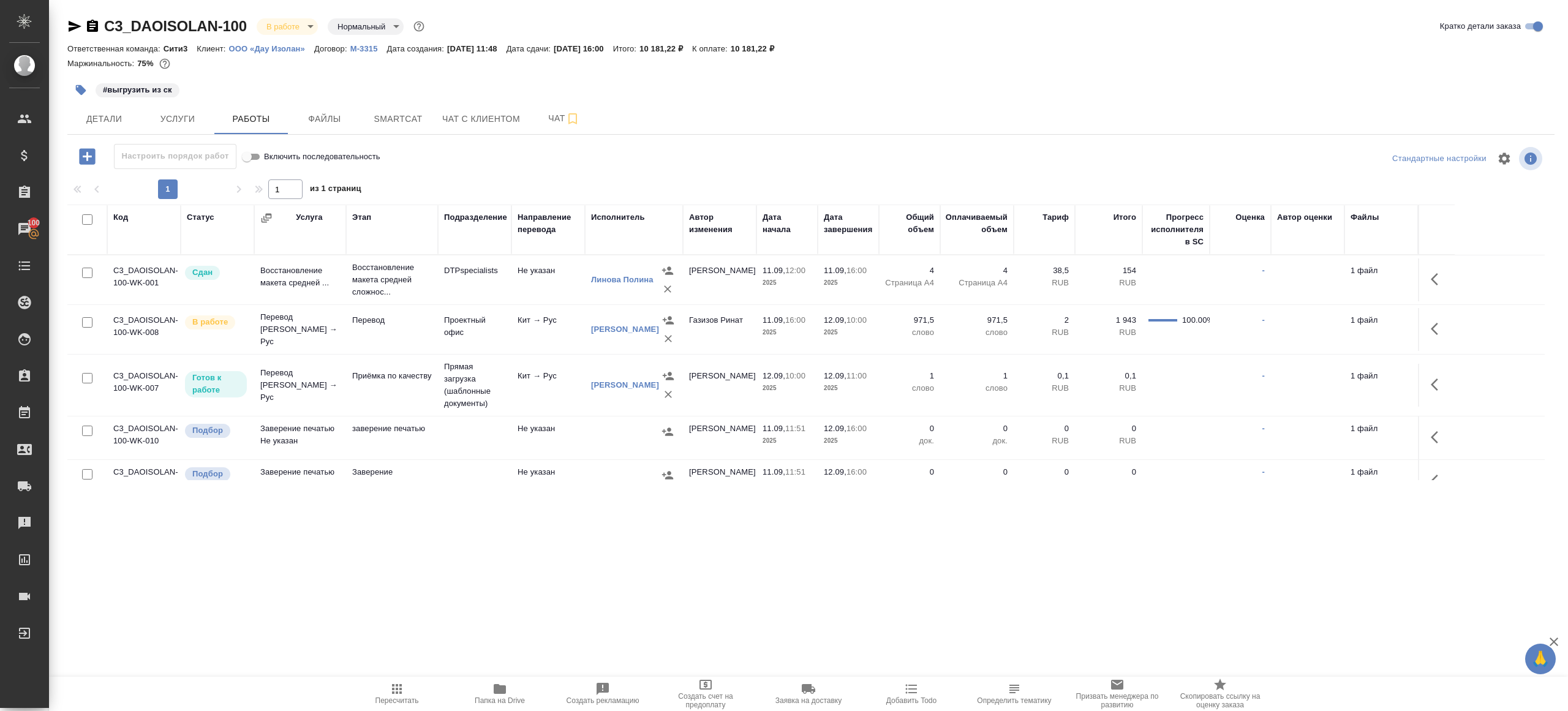
click at [493, 694] on icon "button" at bounding box center [499, 689] width 15 height 15
drag, startPoint x: 1435, startPoint y: 325, endPoint x: 1424, endPoint y: 325, distance: 11.0
click at [1435, 325] on icon "button" at bounding box center [1437, 329] width 15 height 15
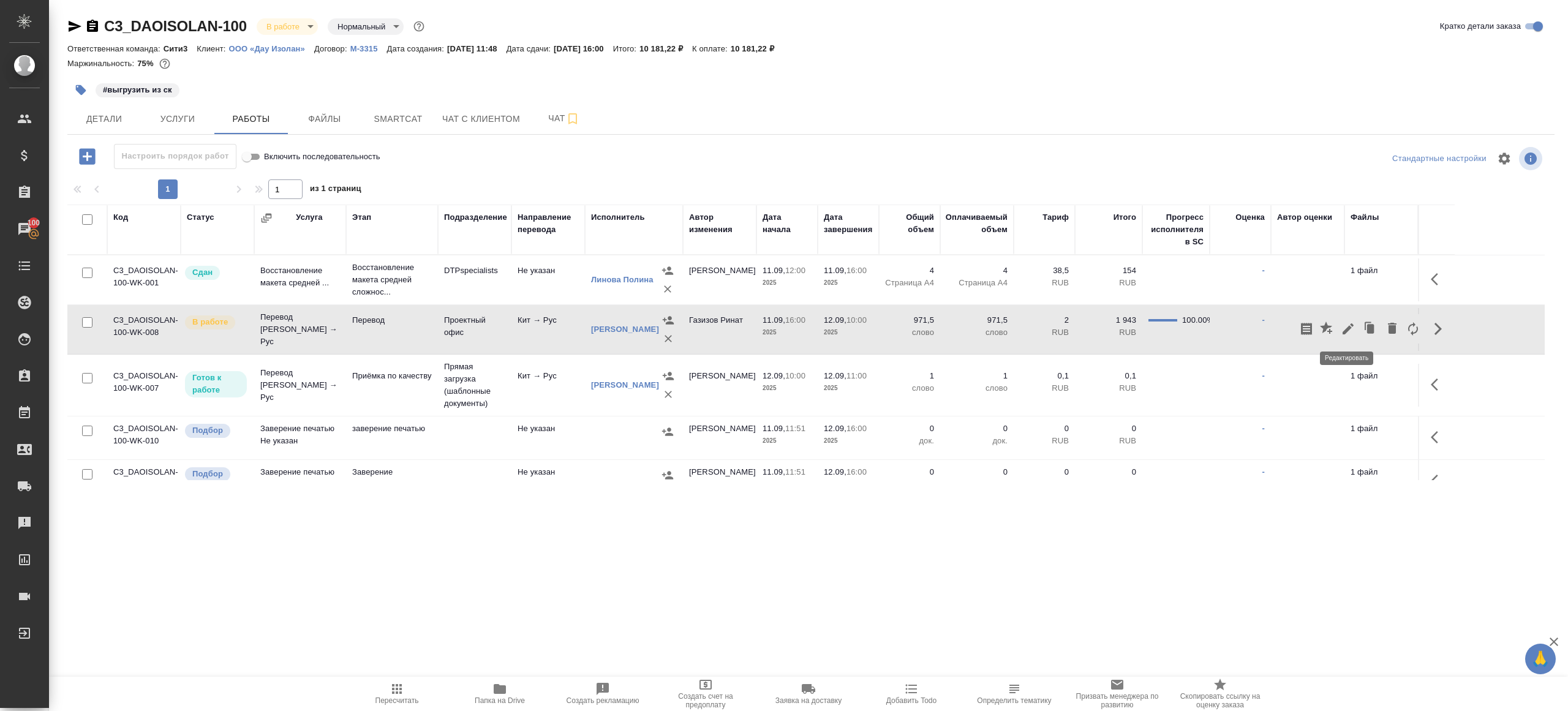
click at [1347, 329] on icon "button" at bounding box center [1348, 329] width 11 height 11
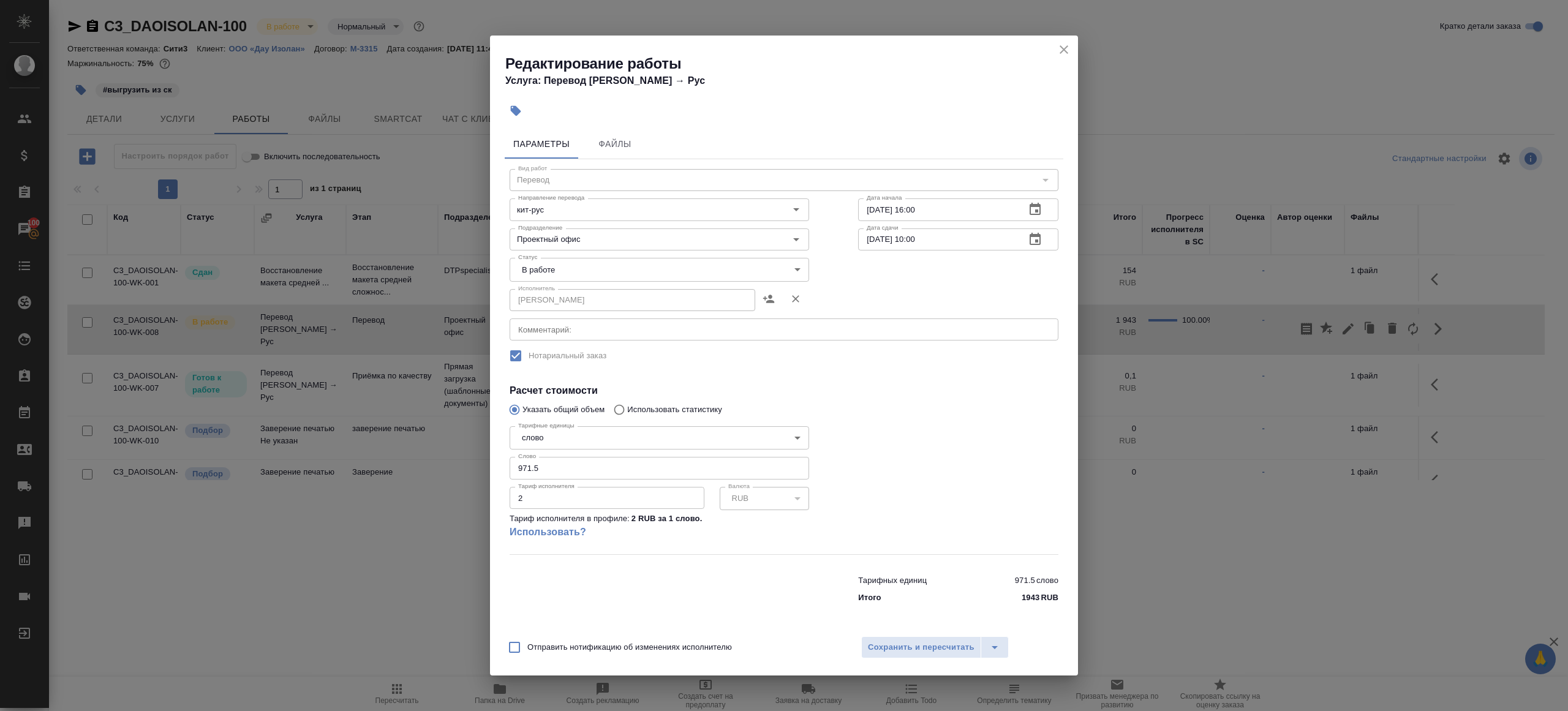
click at [559, 281] on body "🙏 .cls-1 fill:#fff; AWATERA [PERSON_NAME] Клиенты Спецификации Заказы 100 Чаты …" at bounding box center [784, 355] width 1568 height 711
click at [558, 314] on li "Сдан" at bounding box center [658, 311] width 299 height 21
type input "closed"
click at [558, 462] on input "971.5" at bounding box center [658, 467] width 299 height 22
paste input "817.1"
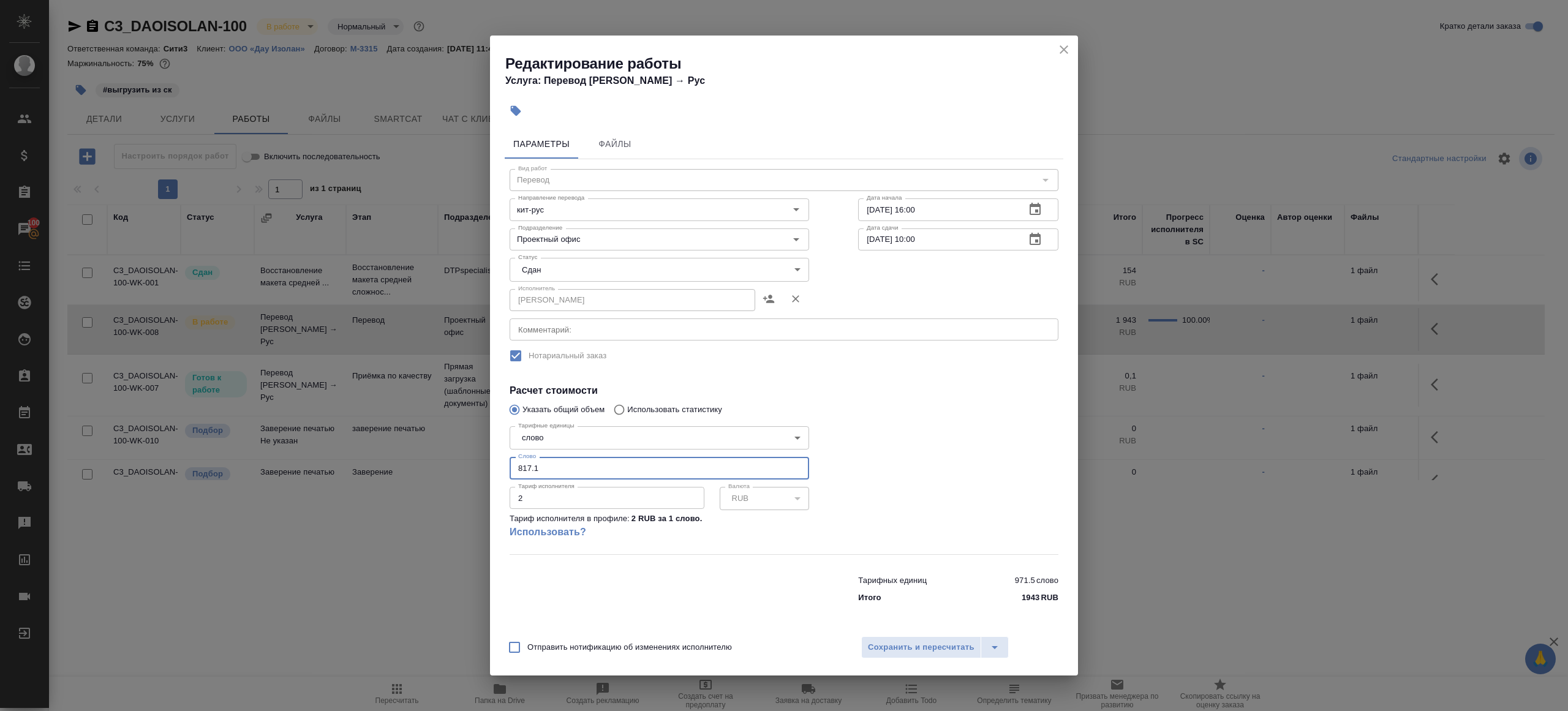
type input "817.1"
click at [910, 461] on div at bounding box center [958, 487] width 249 height 182
click at [914, 640] on span "Сохранить и пересчитать" at bounding box center [920, 647] width 106 height 14
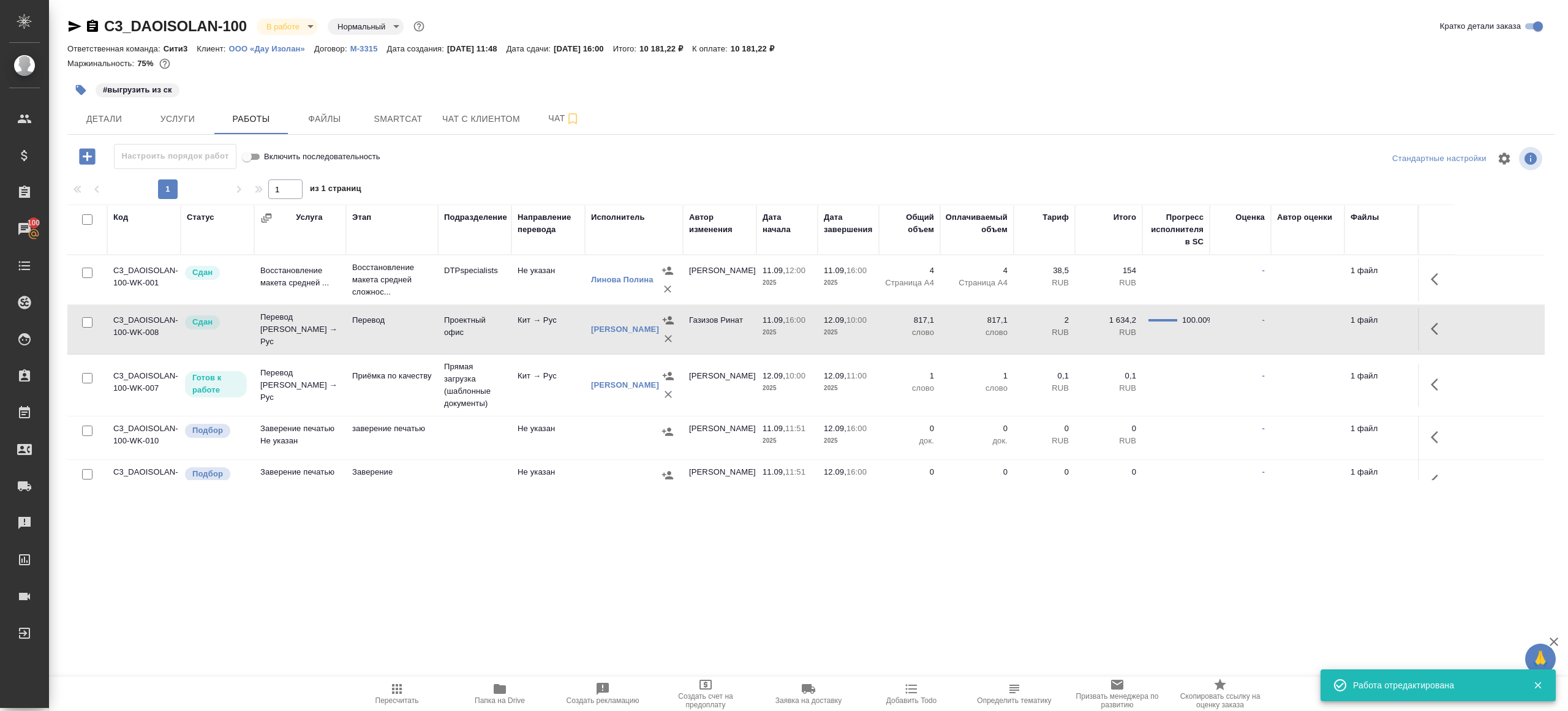
click at [83, 92] on icon "button" at bounding box center [81, 90] width 11 height 11
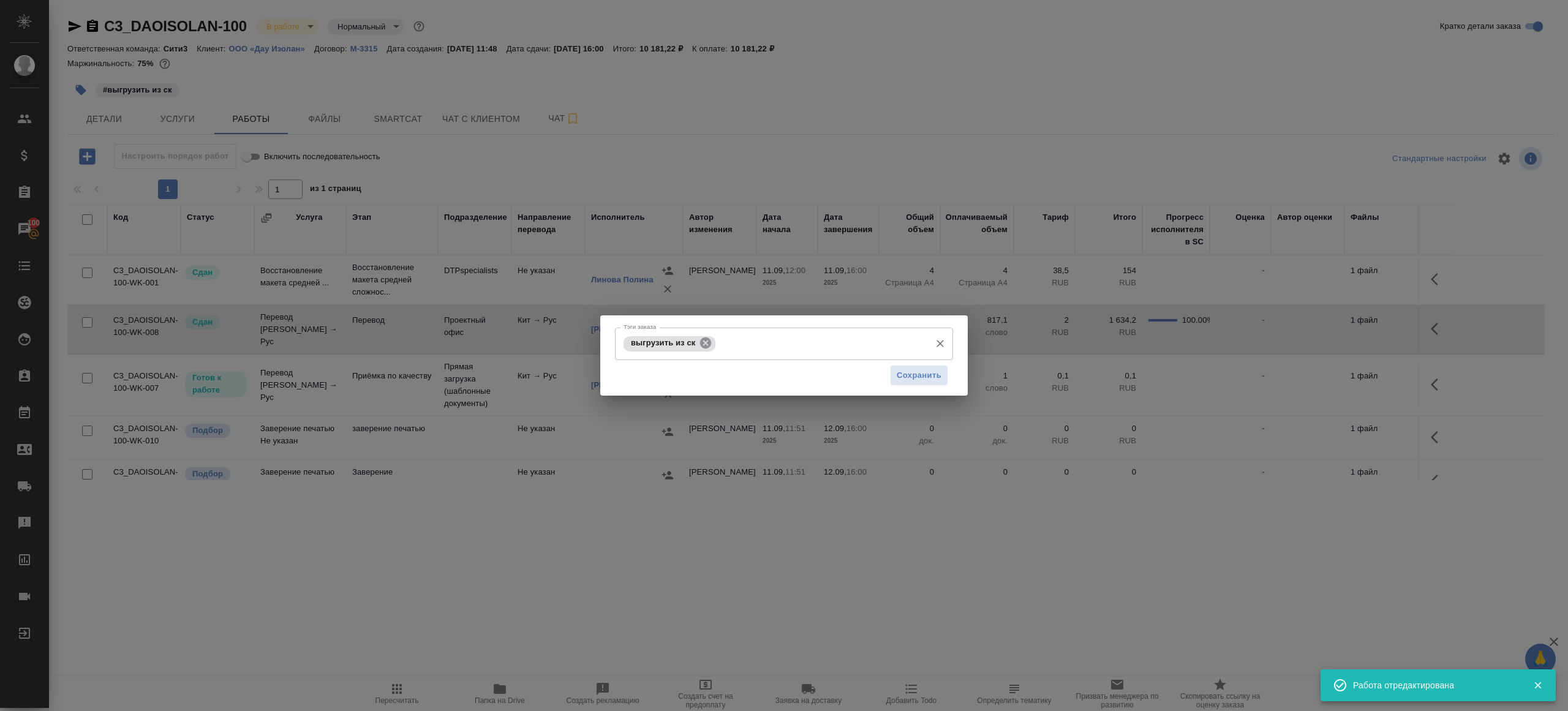
click at [709, 340] on icon at bounding box center [705, 343] width 11 height 11
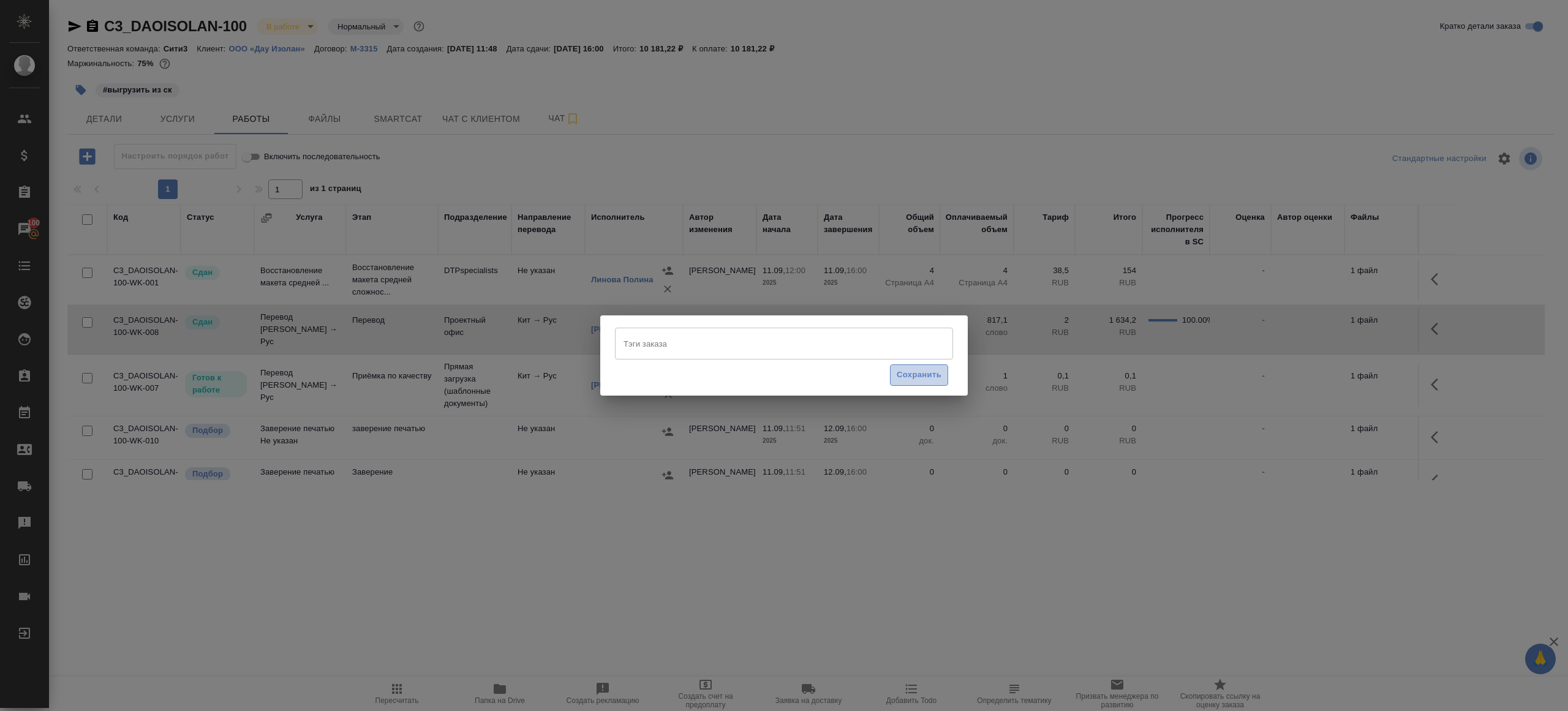
click at [907, 372] on span "Сохранить" at bounding box center [919, 375] width 45 height 14
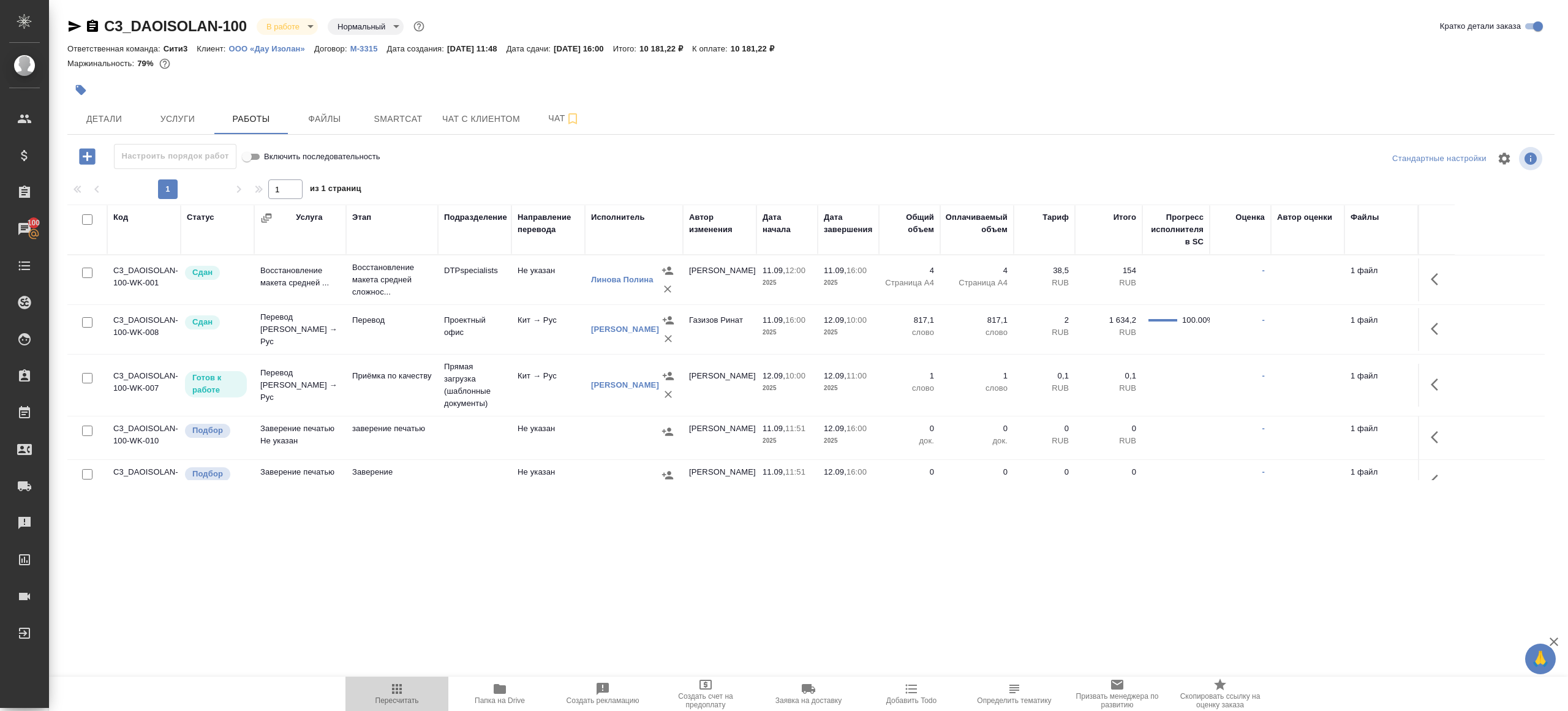
click at [396, 704] on span "Пересчитать" at bounding box center [397, 700] width 44 height 9
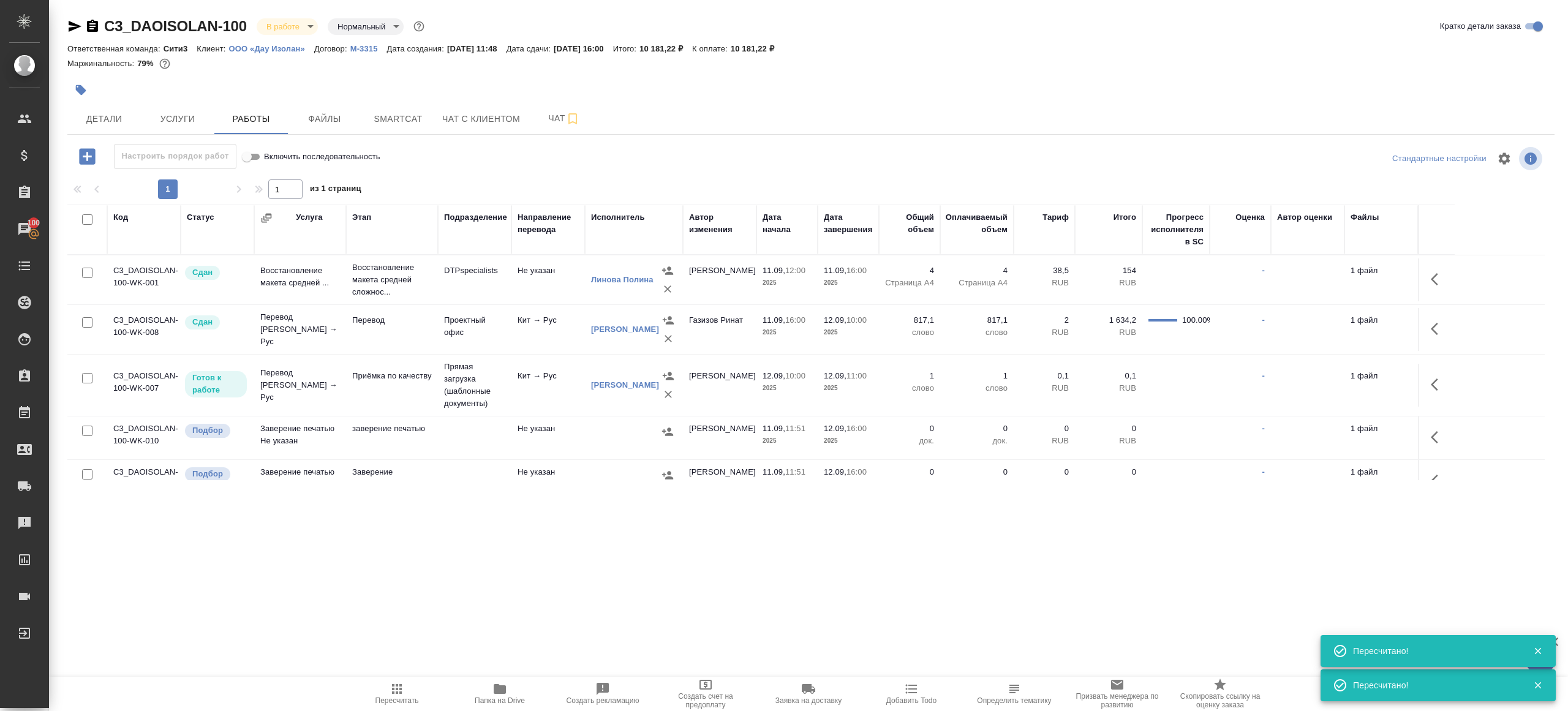
click at [375, 689] on span "Пересчитать" at bounding box center [396, 693] width 88 height 24
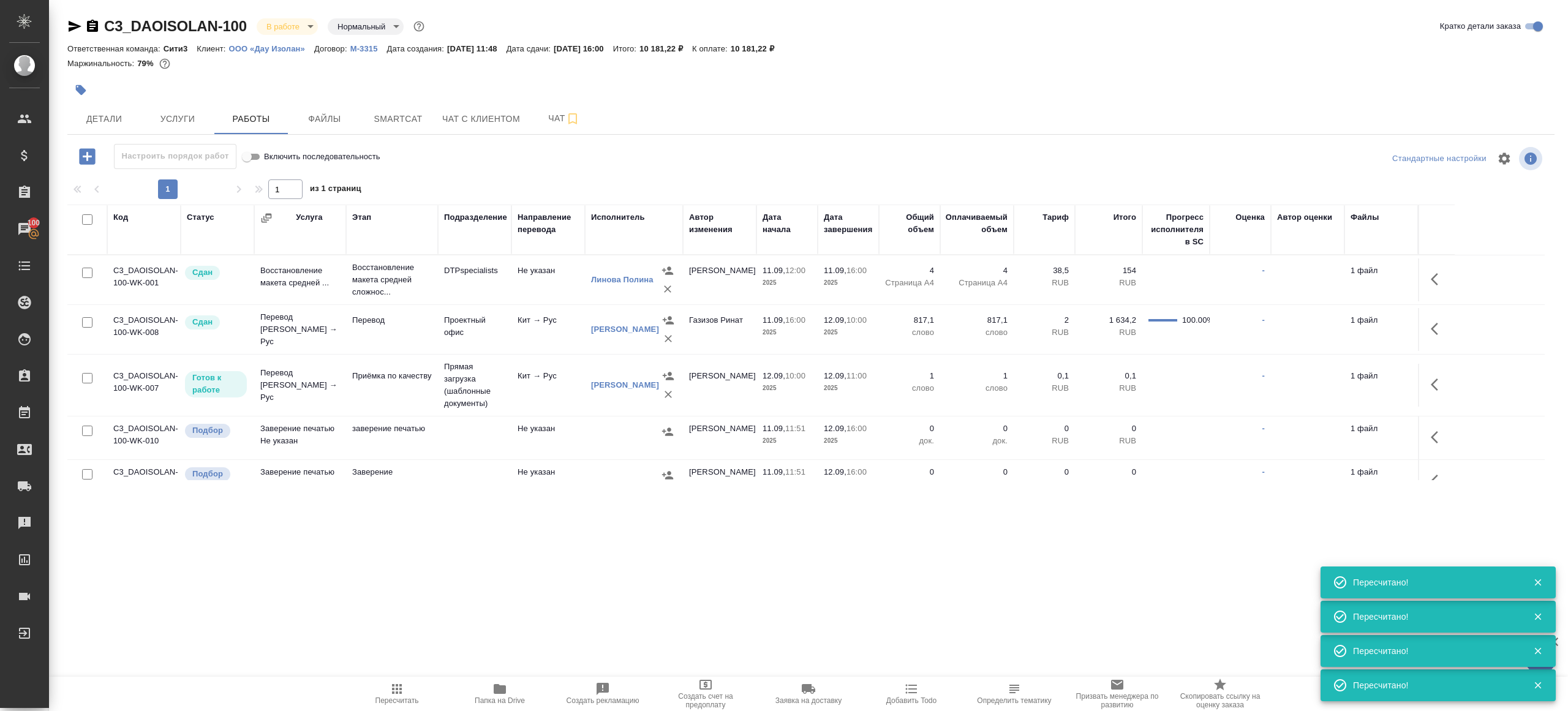
click at [396, 694] on icon "button" at bounding box center [396, 689] width 15 height 15
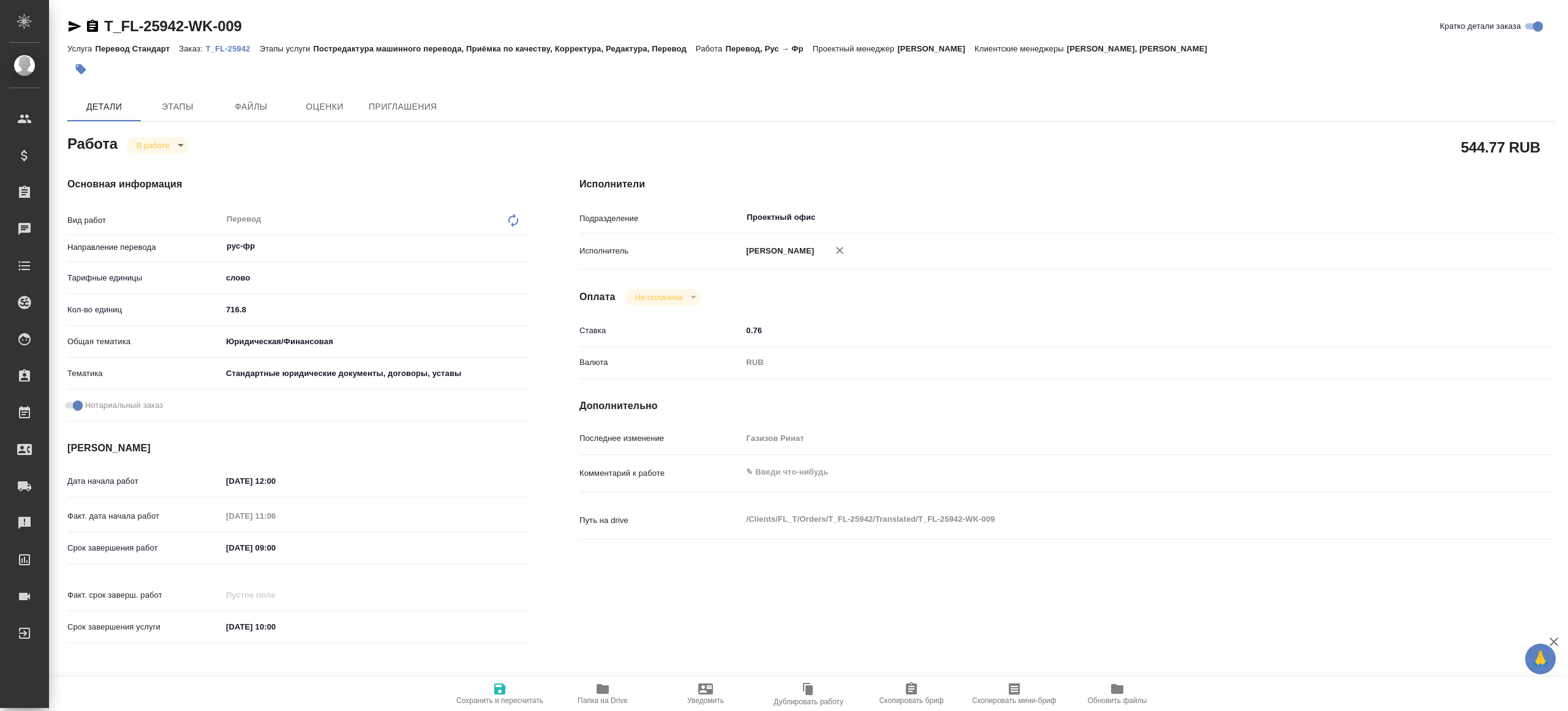
type textarea "x"
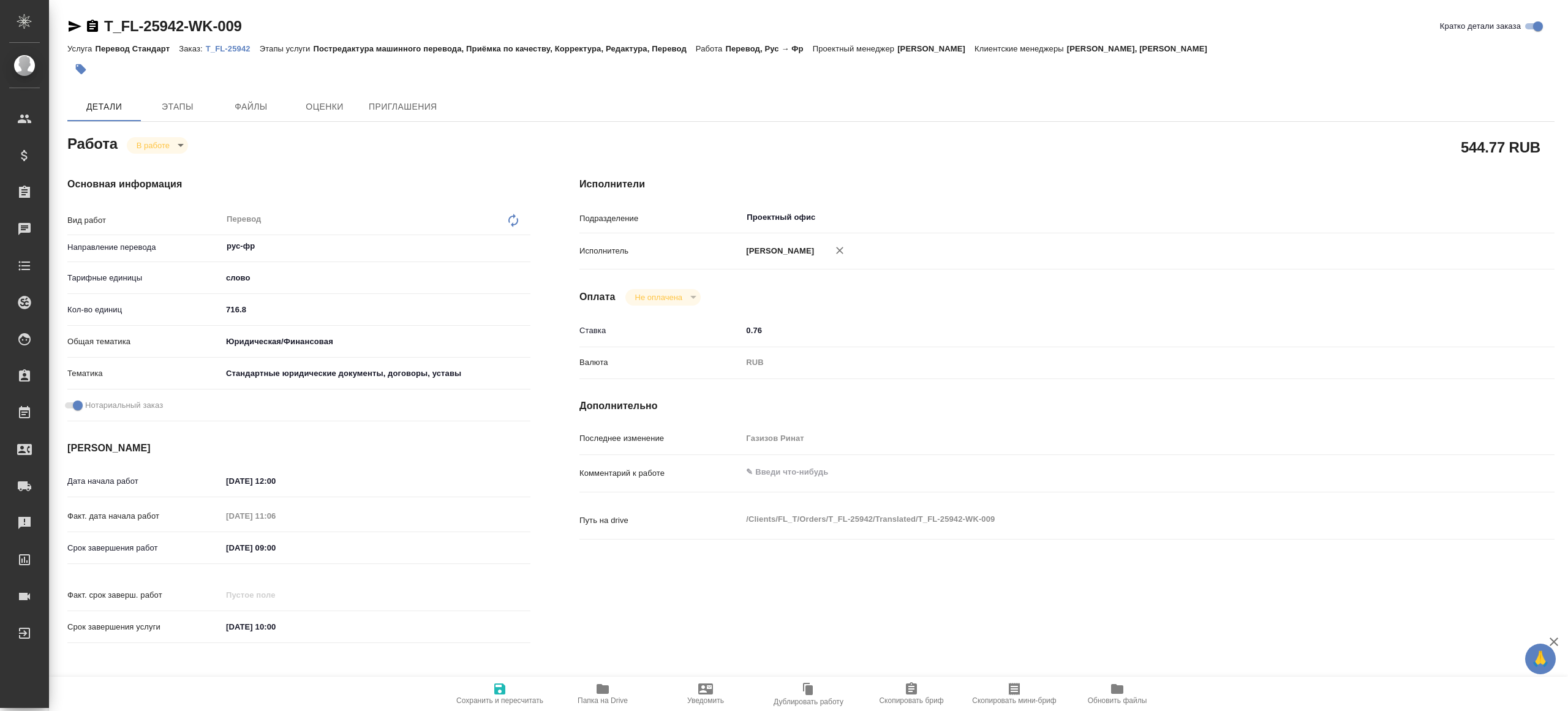
type textarea "x"
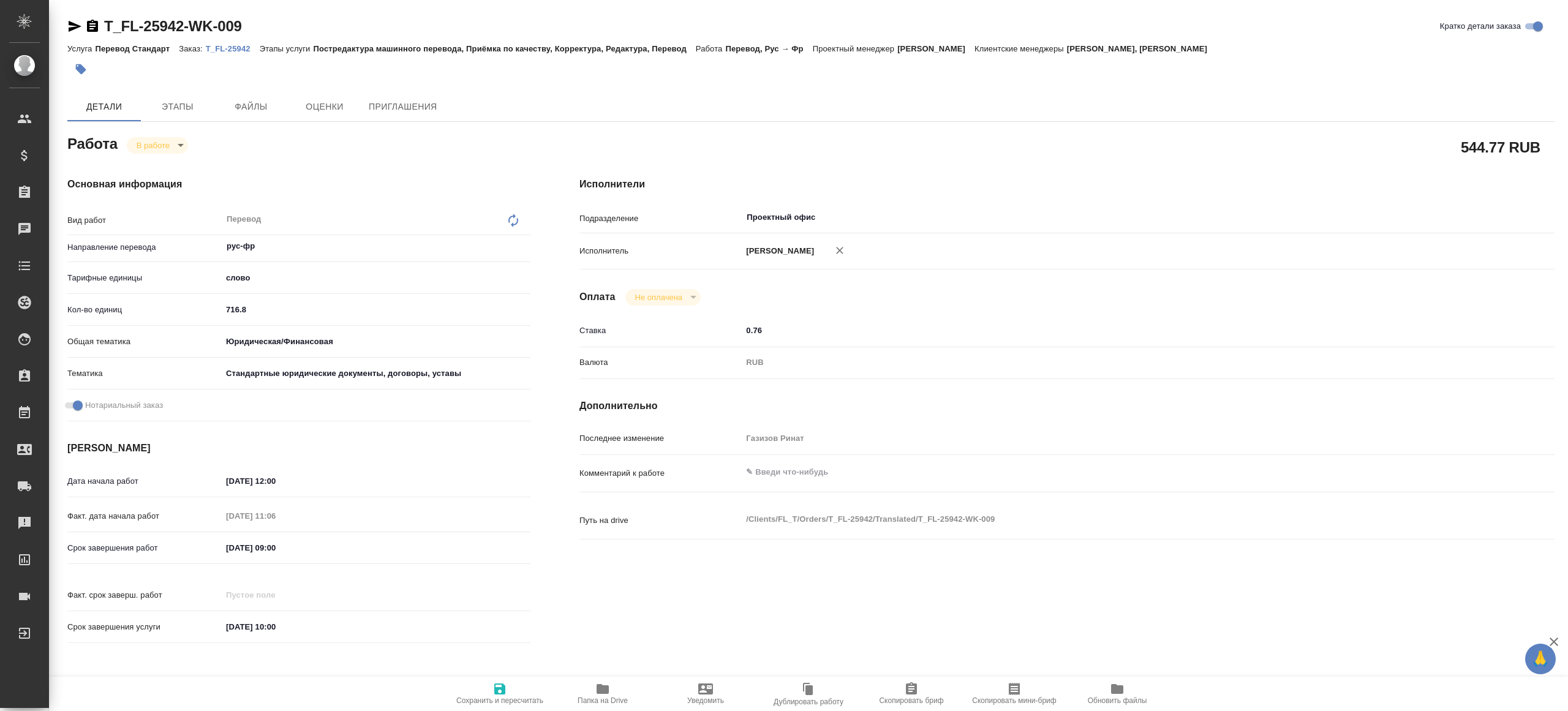
type textarea "x"
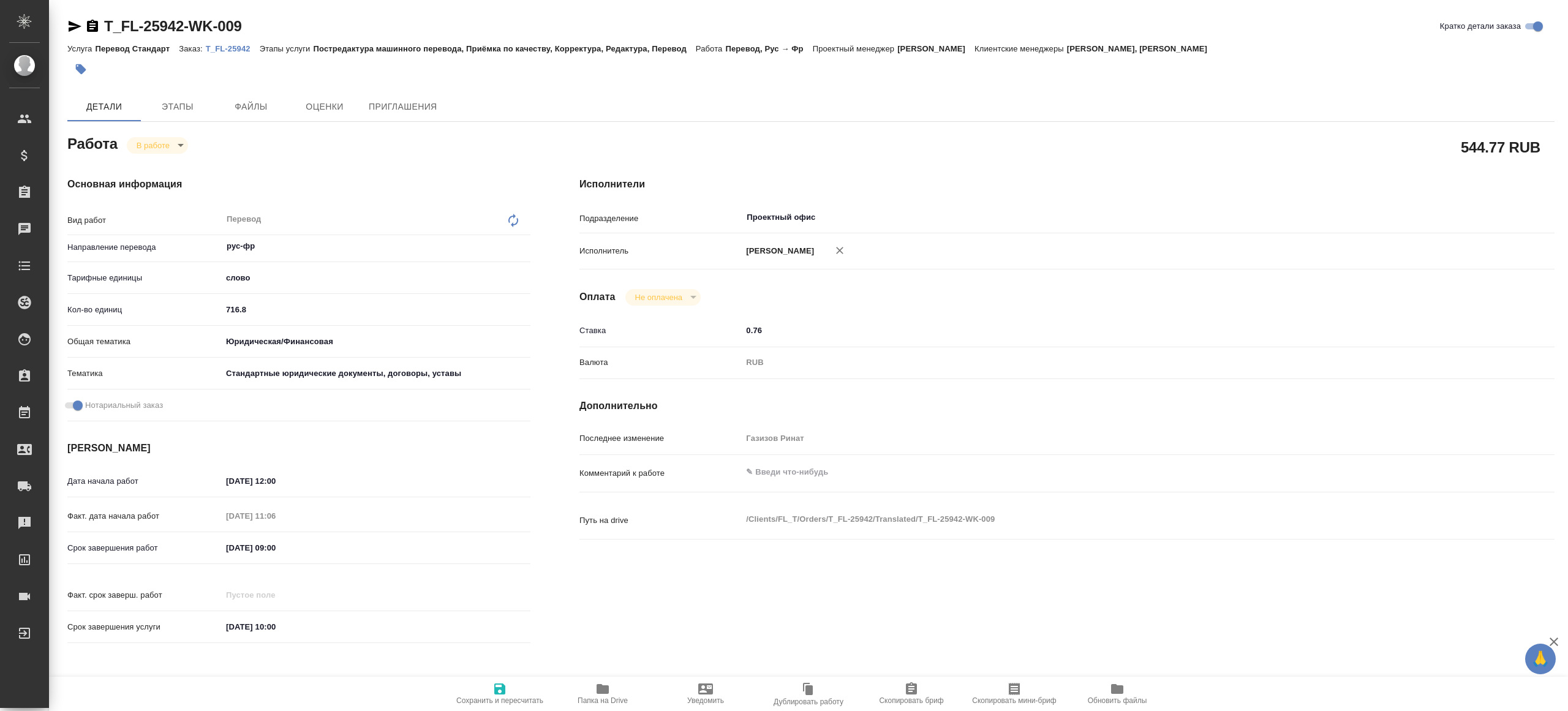
type textarea "x"
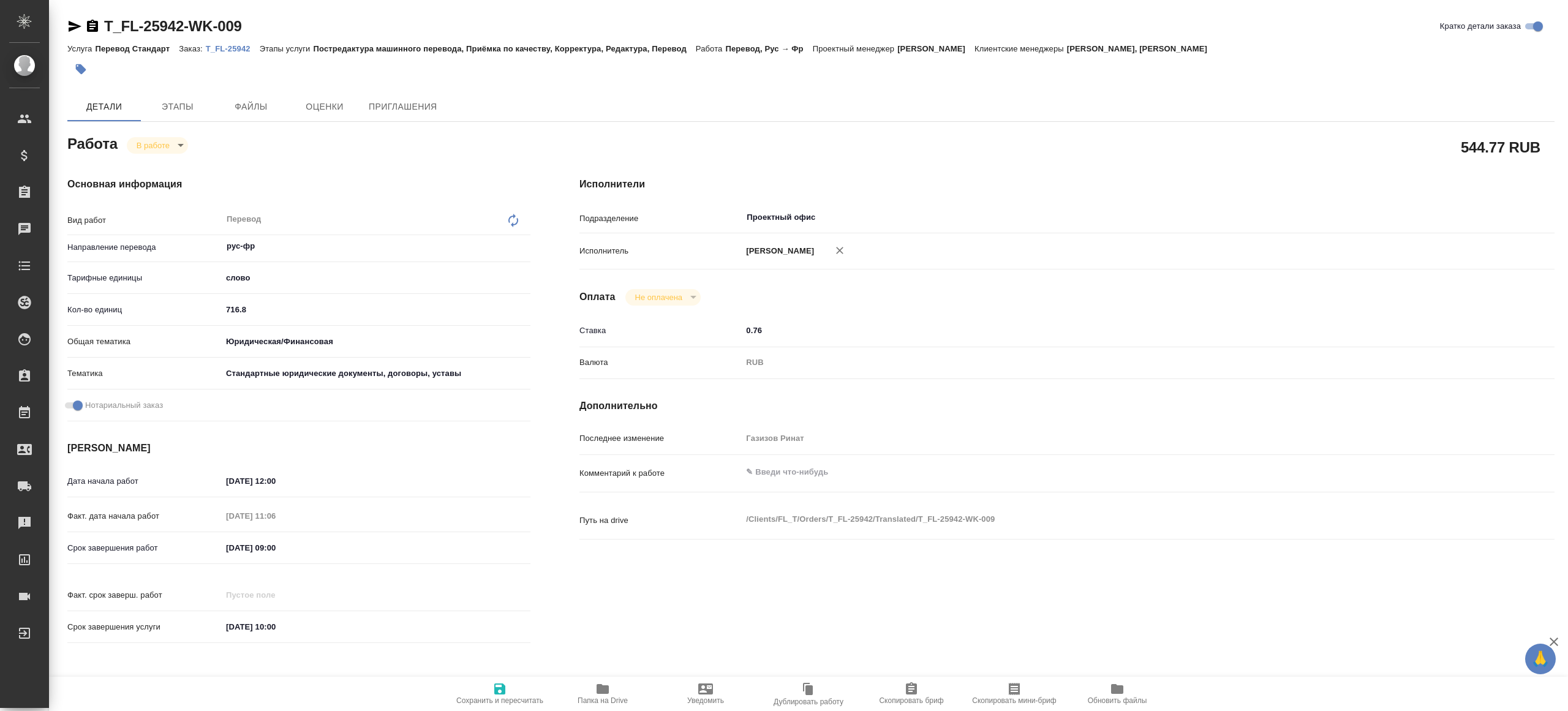
type textarea "x"
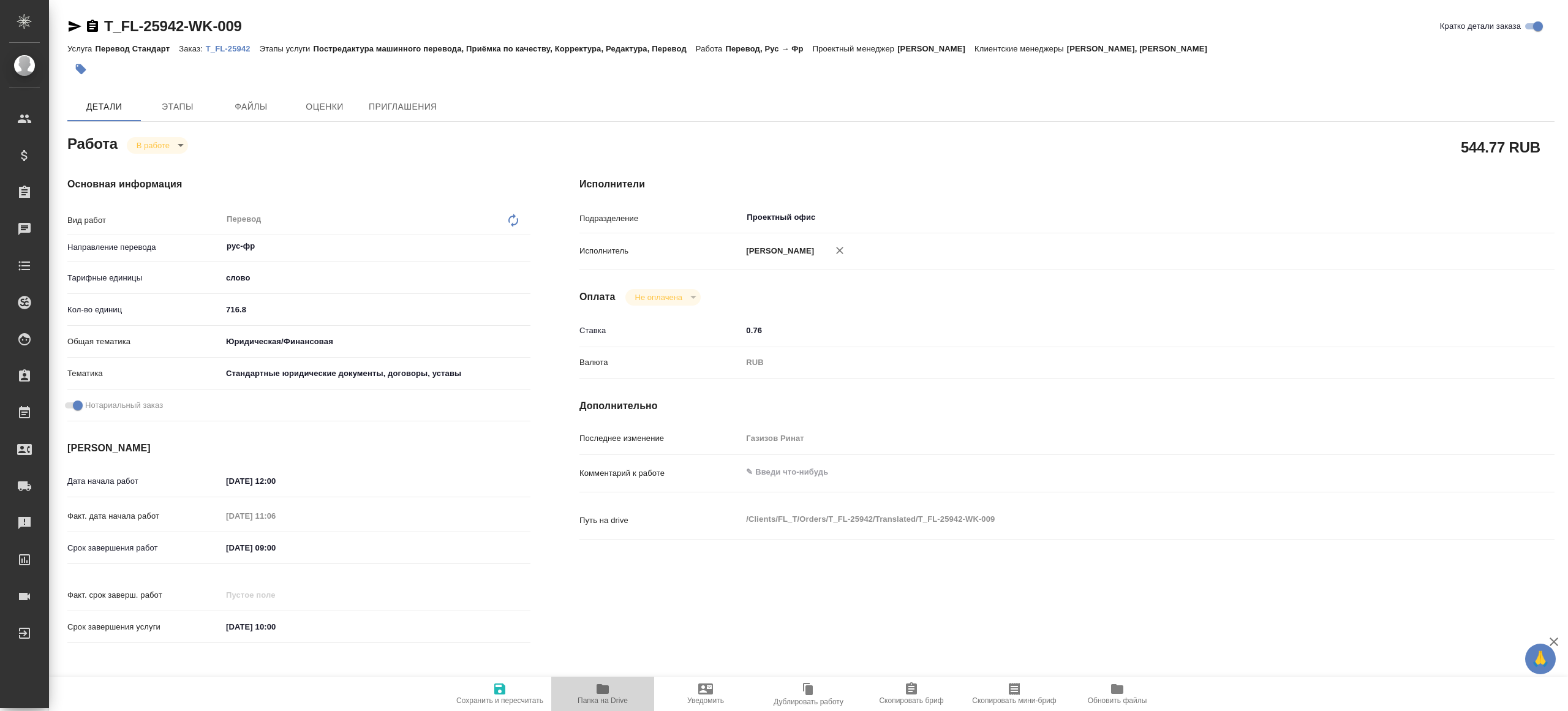
click at [607, 693] on icon "button" at bounding box center [602, 689] width 12 height 10
type textarea "x"
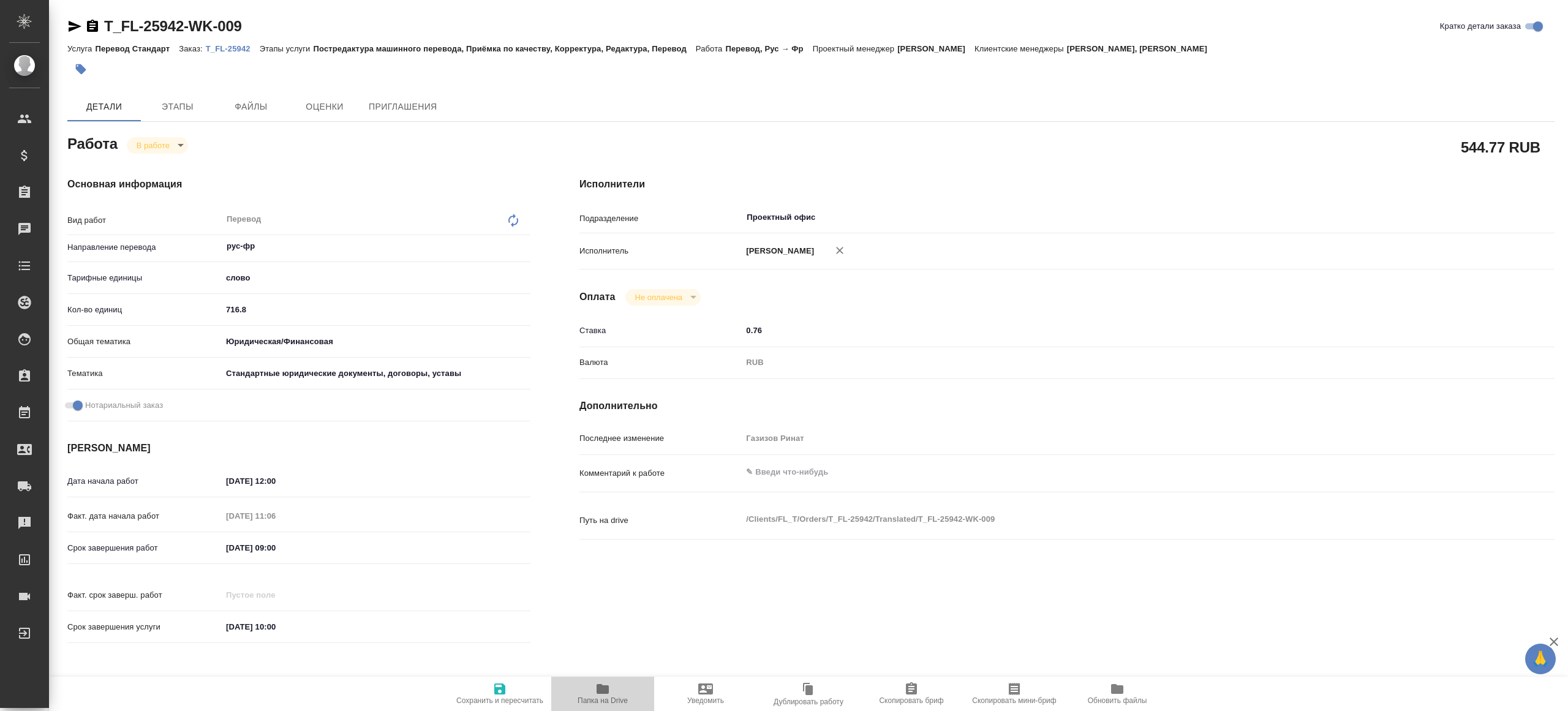
type textarea "x"
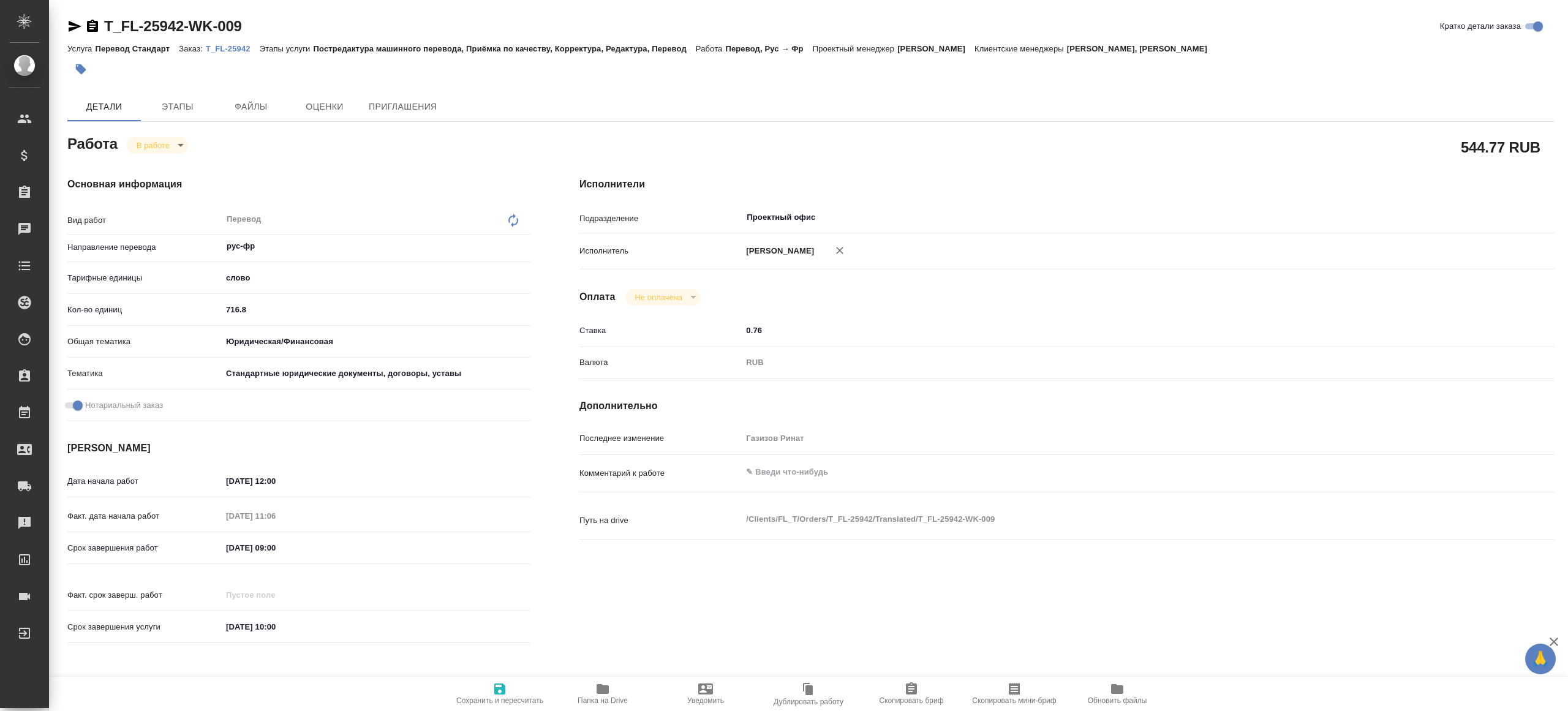
type textarea "x"
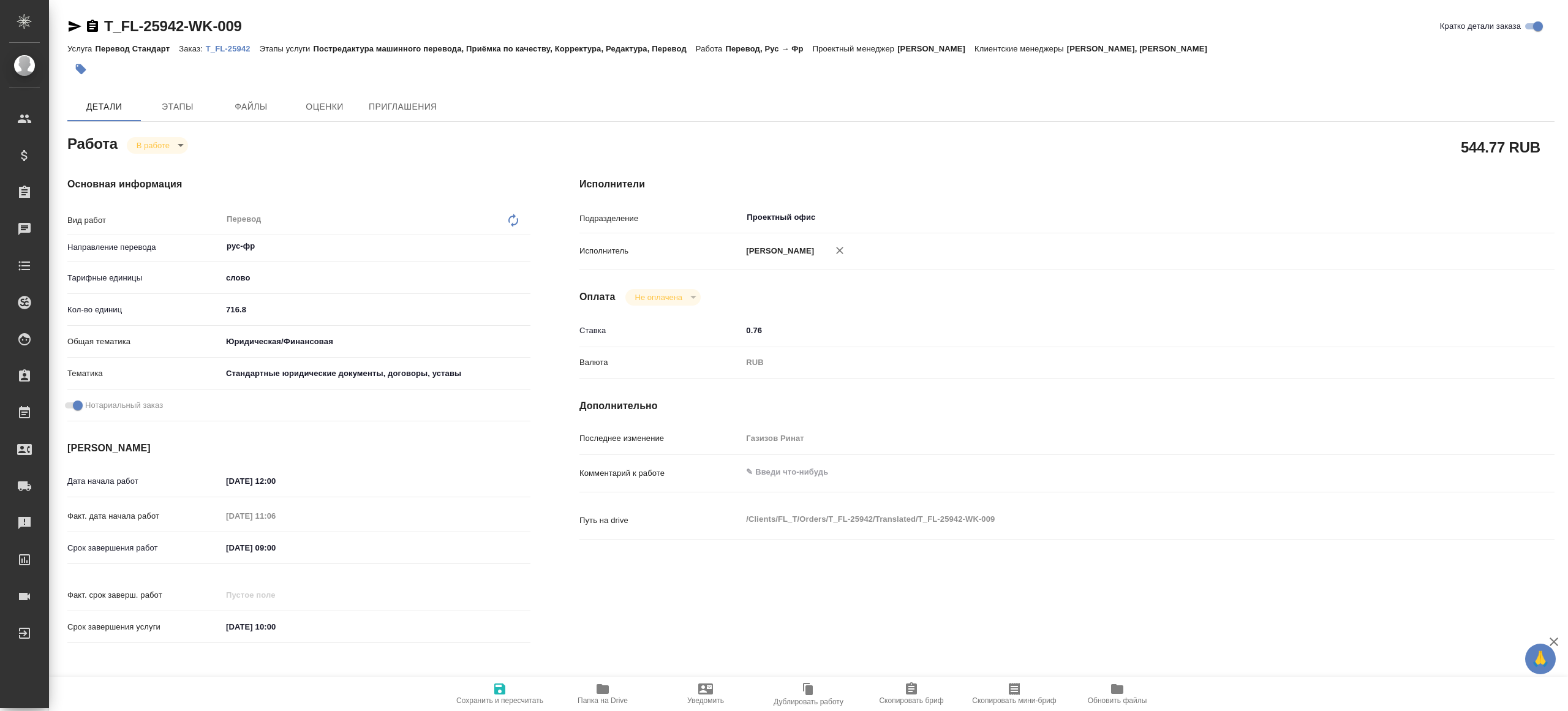
type textarea "x"
click at [276, 314] on input "716.8" at bounding box center [375, 310] width 309 height 18
paste input "647.5"
type textarea "x"
type input "647.5"
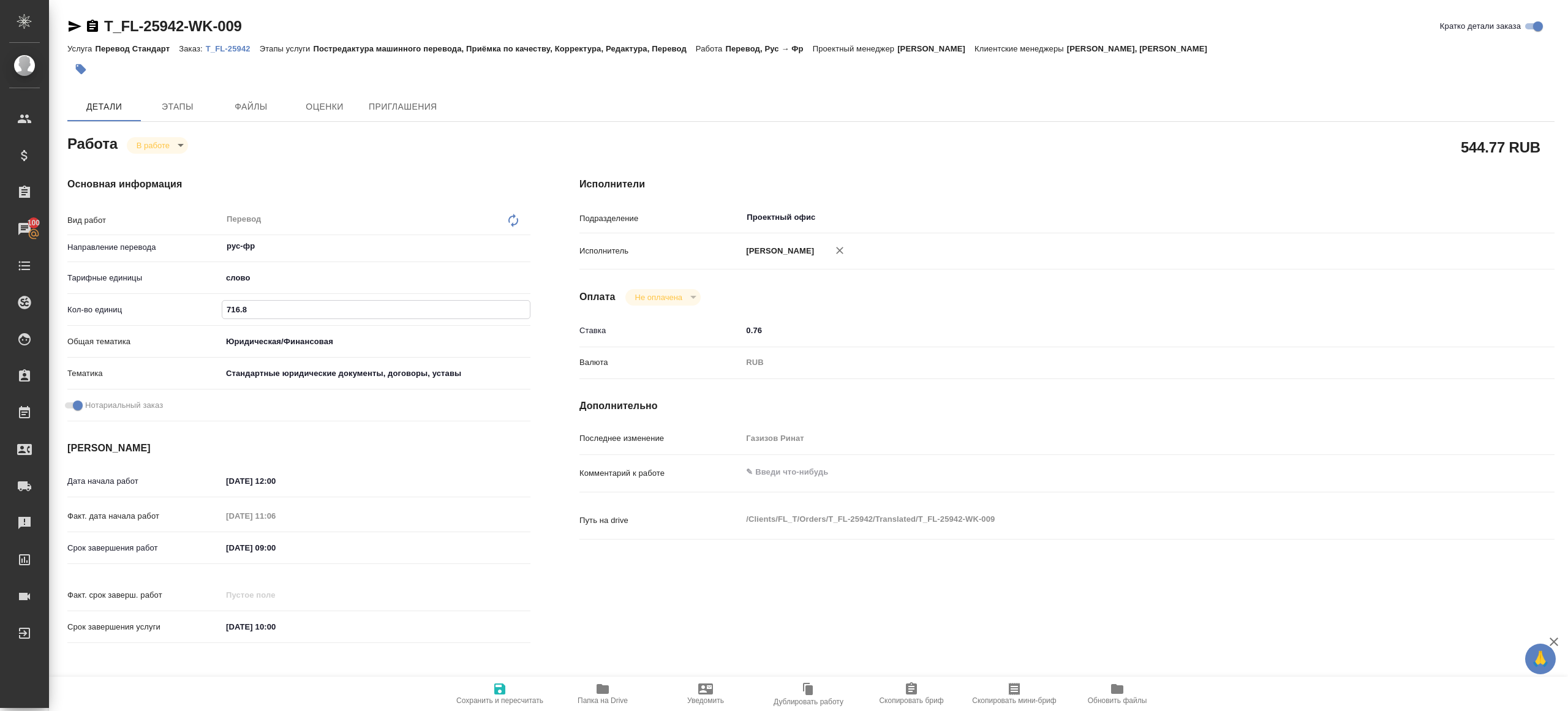
type textarea "x"
type input "647.5"
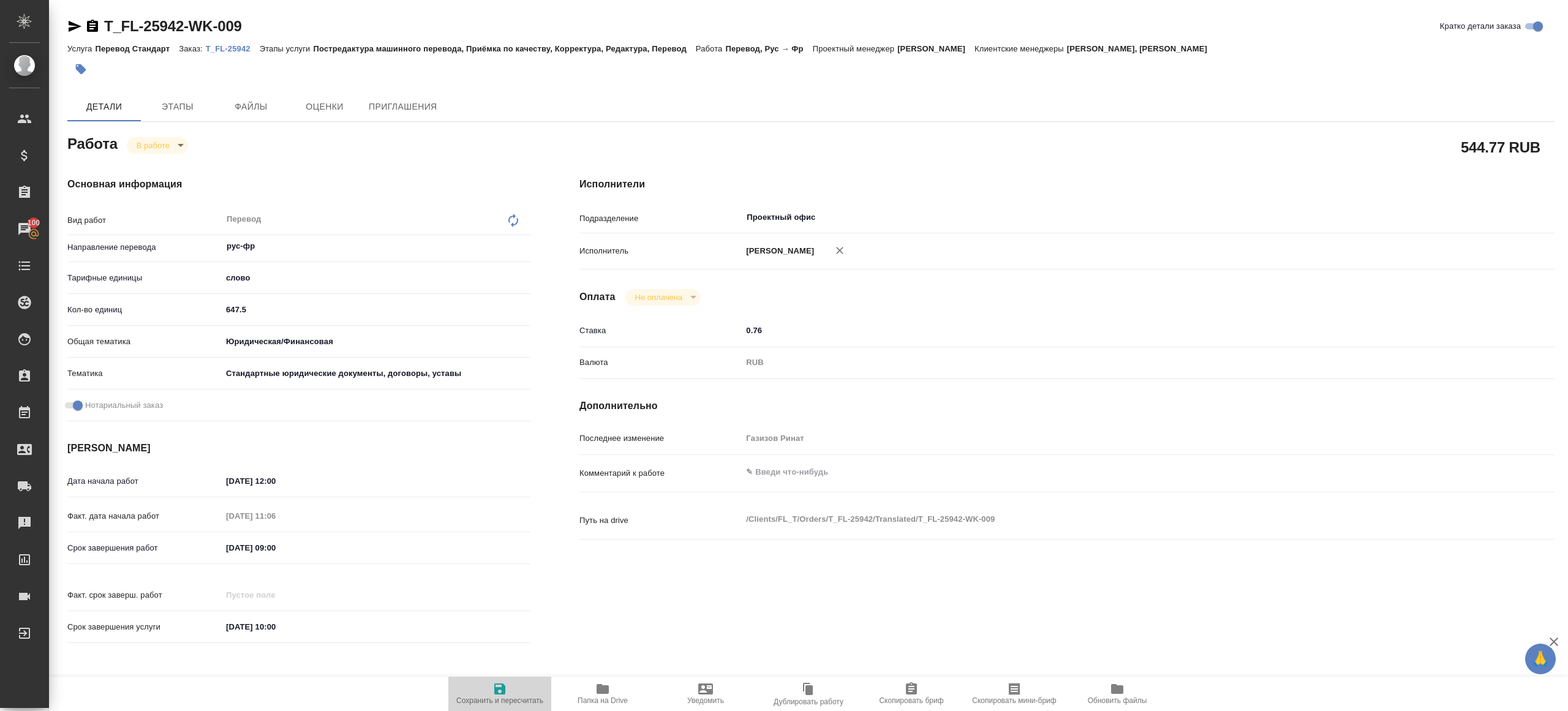
click at [482, 687] on span "Сохранить и пересчитать" at bounding box center [499, 693] width 88 height 24
type textarea "x"
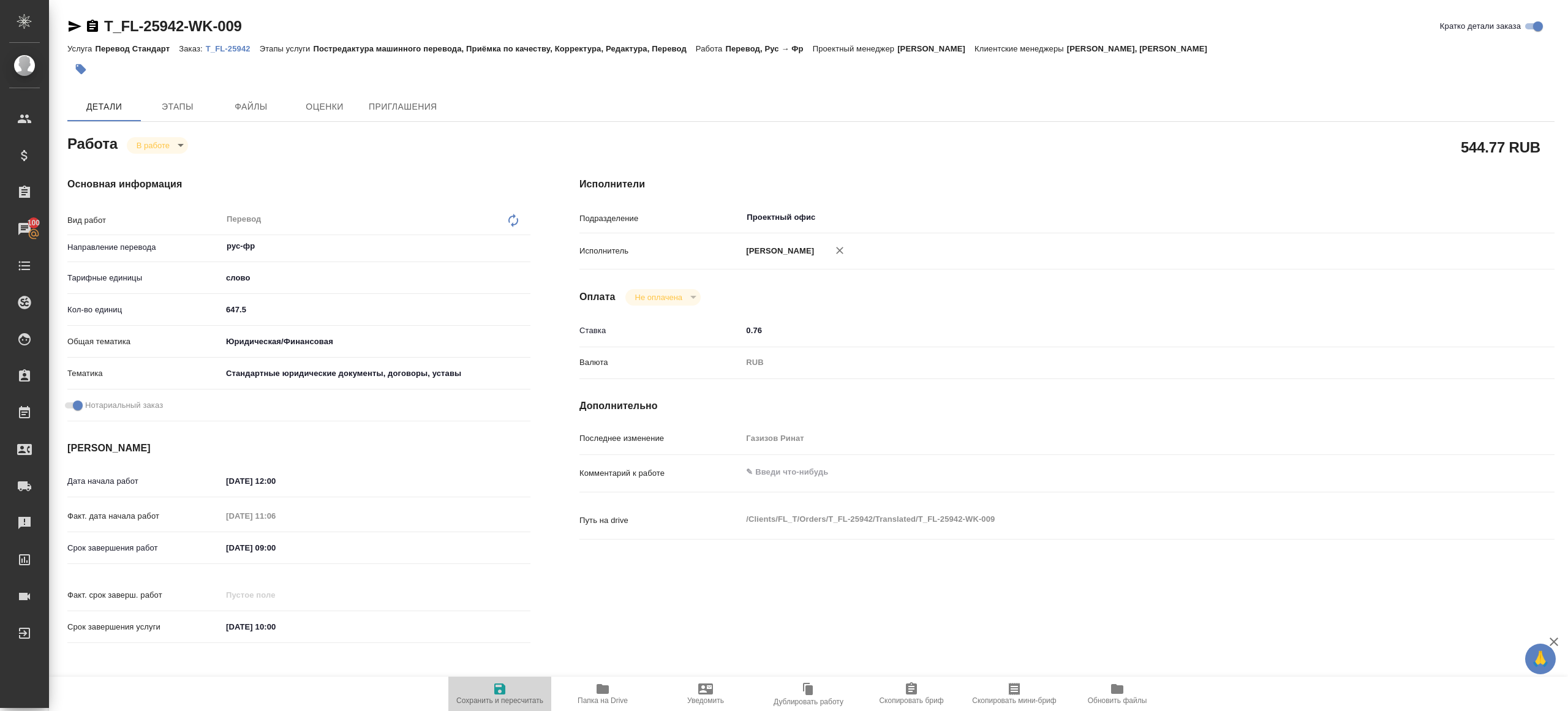
type textarea "x"
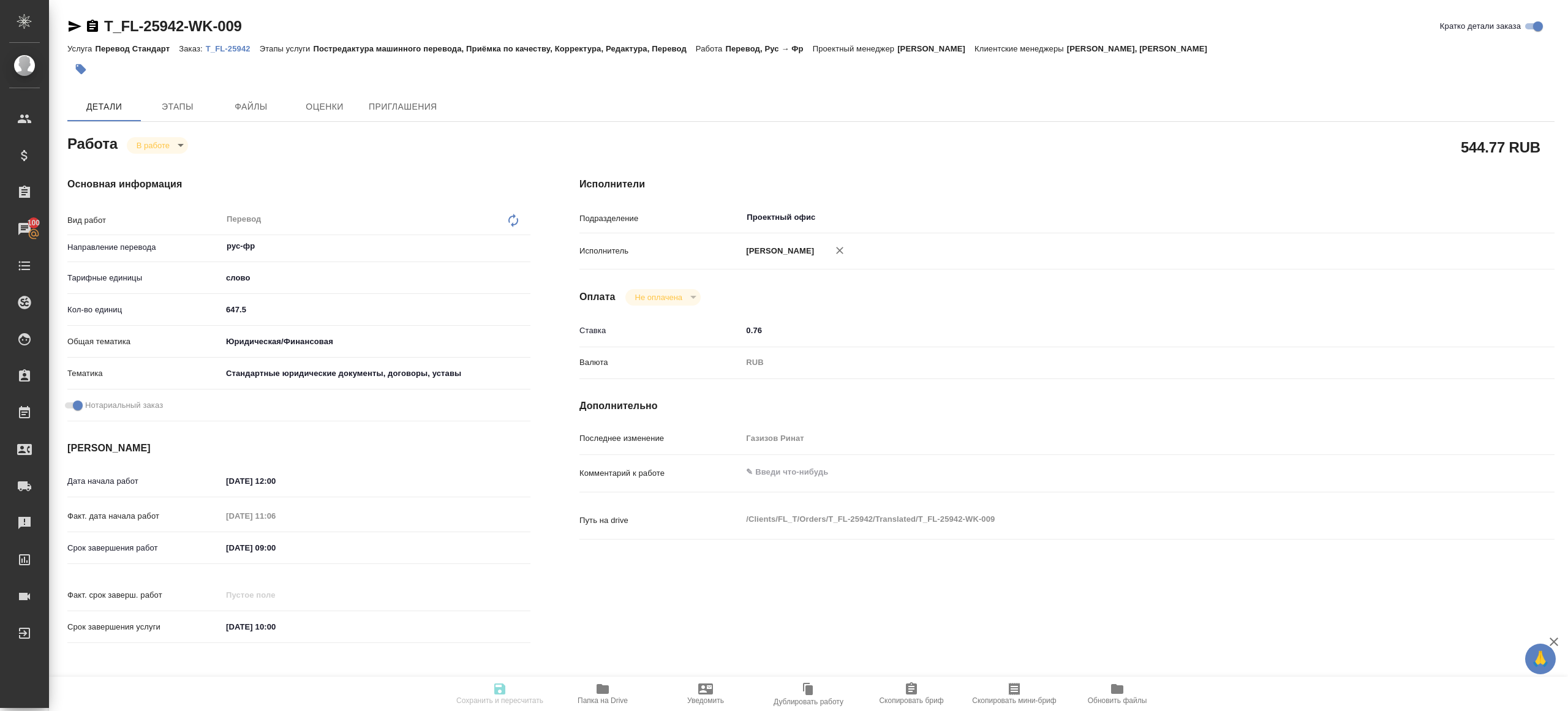
type textarea "x"
type input "inProgress"
type textarea "Перевод"
type textarea "x"
type input "рус-фр"
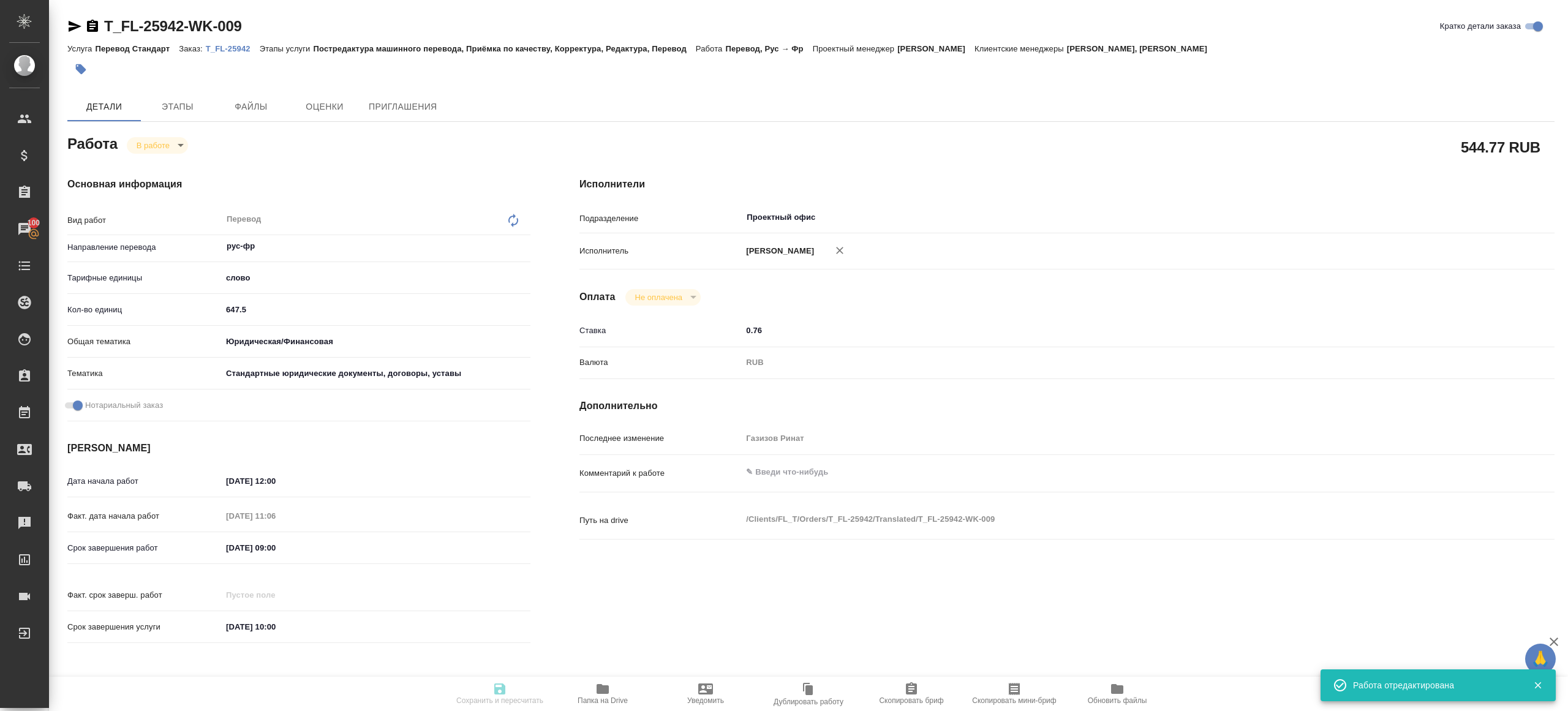
type input "5a8b1489cc6b4906c91bfd90"
type input "647.5"
type input "yr-fn"
type input "5f647205b73bc97568ca66bf"
checkbox input "true"
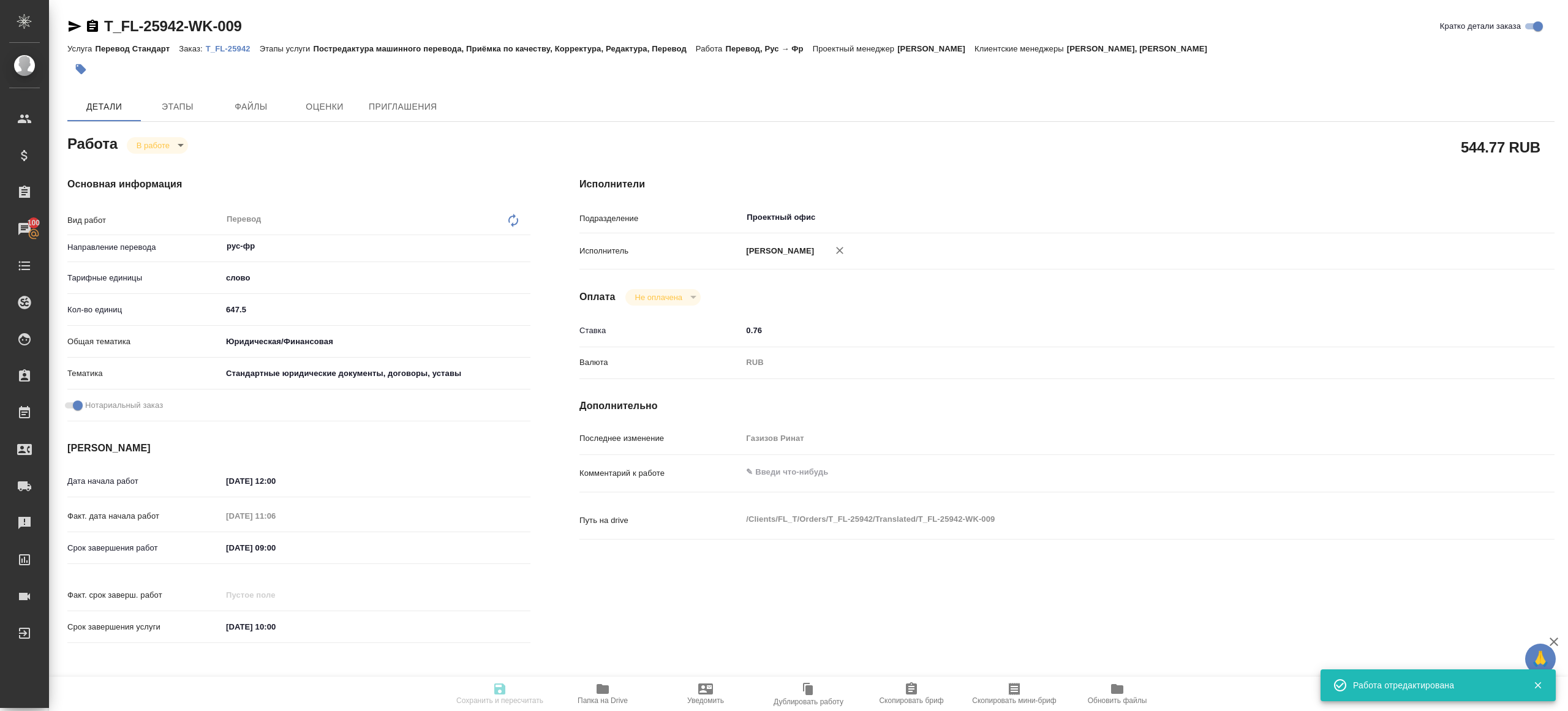
type input "11.09.2025 12:00"
type input "11.09.2025 11:06"
type input "12.09.2025 09:00"
type input "12.09.2025 10:00"
type input "Проектный офис"
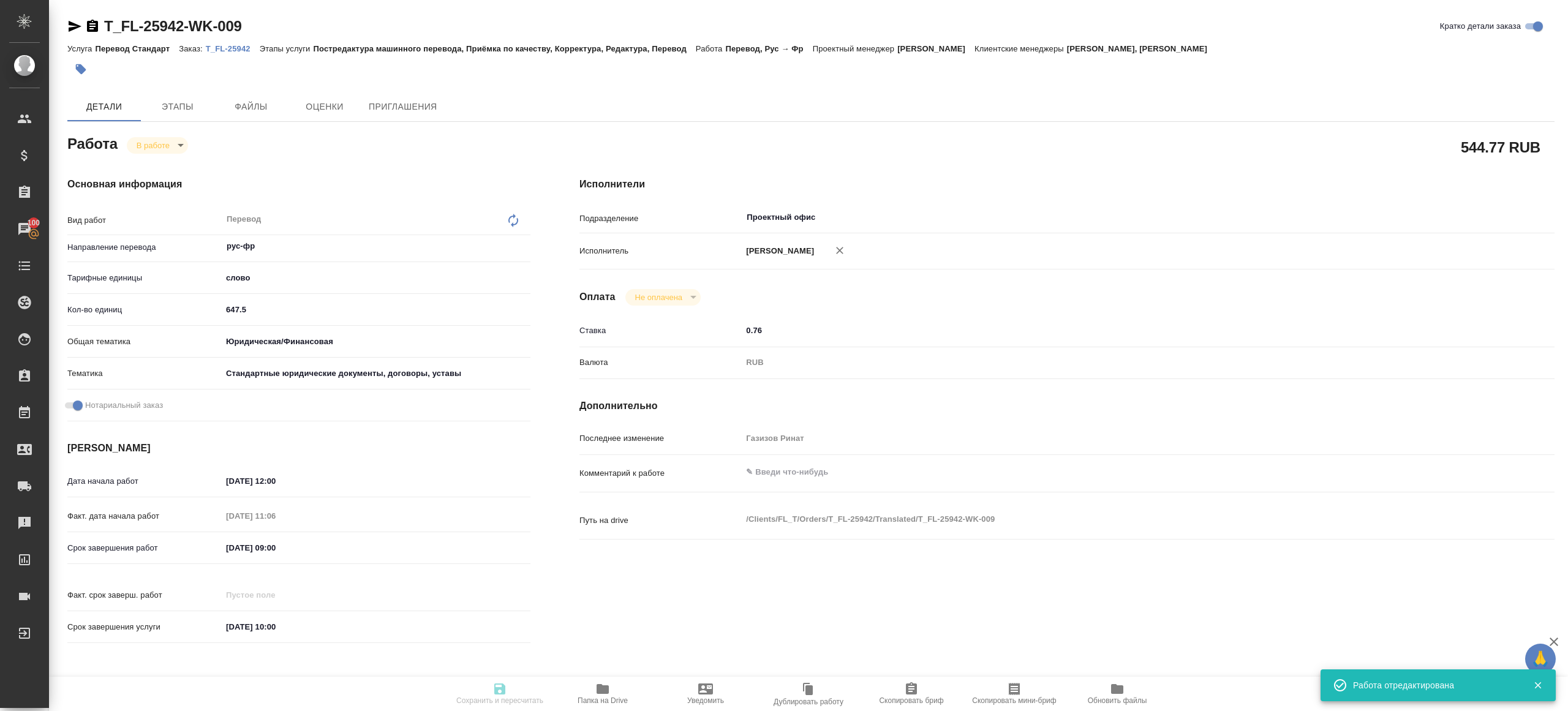
type input "notPayed"
type input "0.76"
type input "RUB"
type input "Газизов Ринат"
type textarea "x"
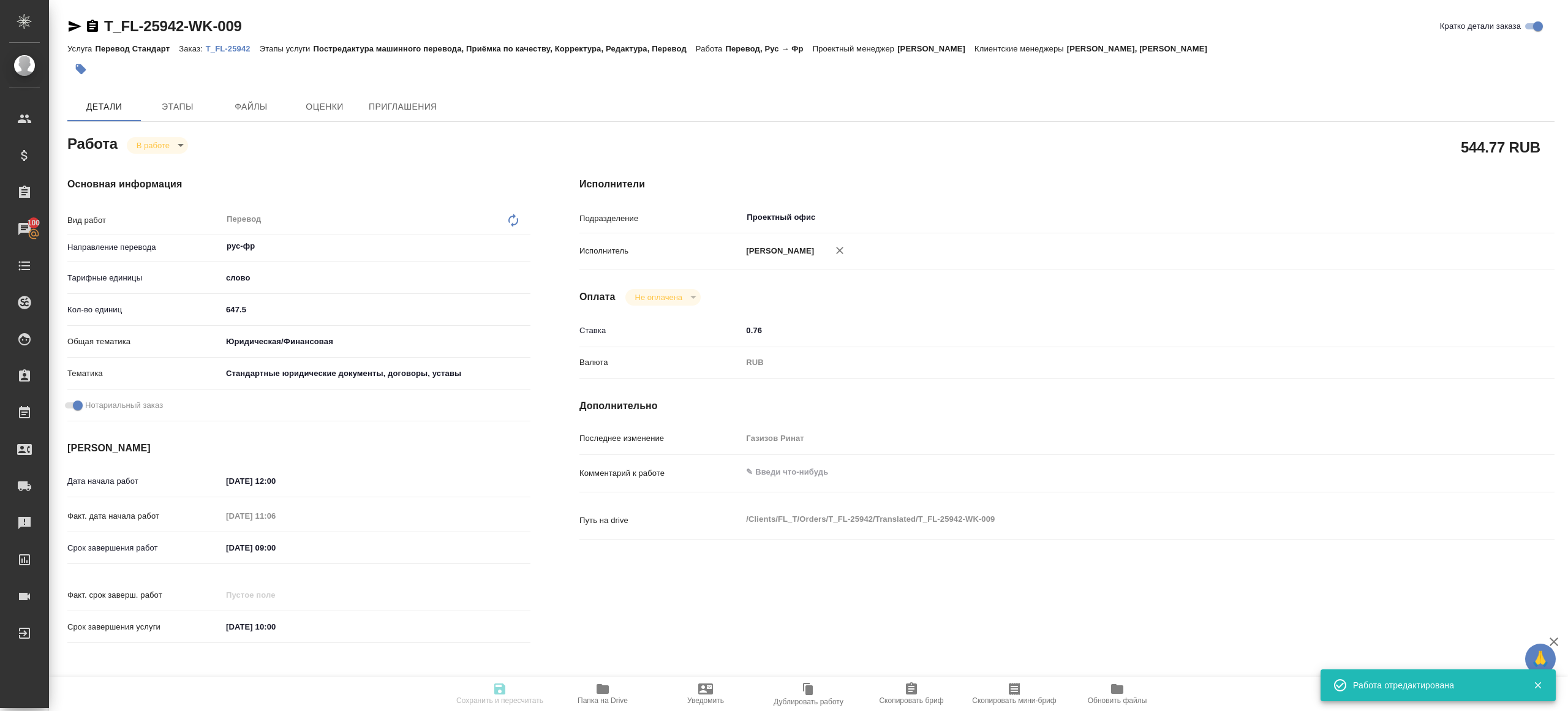
type textarea "/Clients/FL_T/Orders/T_FL-25942/Translated/T_FL-25942-WK-009"
type textarea "x"
type input "T_FL-25942"
type input "Перевод Стандарт"
type input "Постредактура машинного перевода, Приёмка по качеству, Корректура, Редактура, П…"
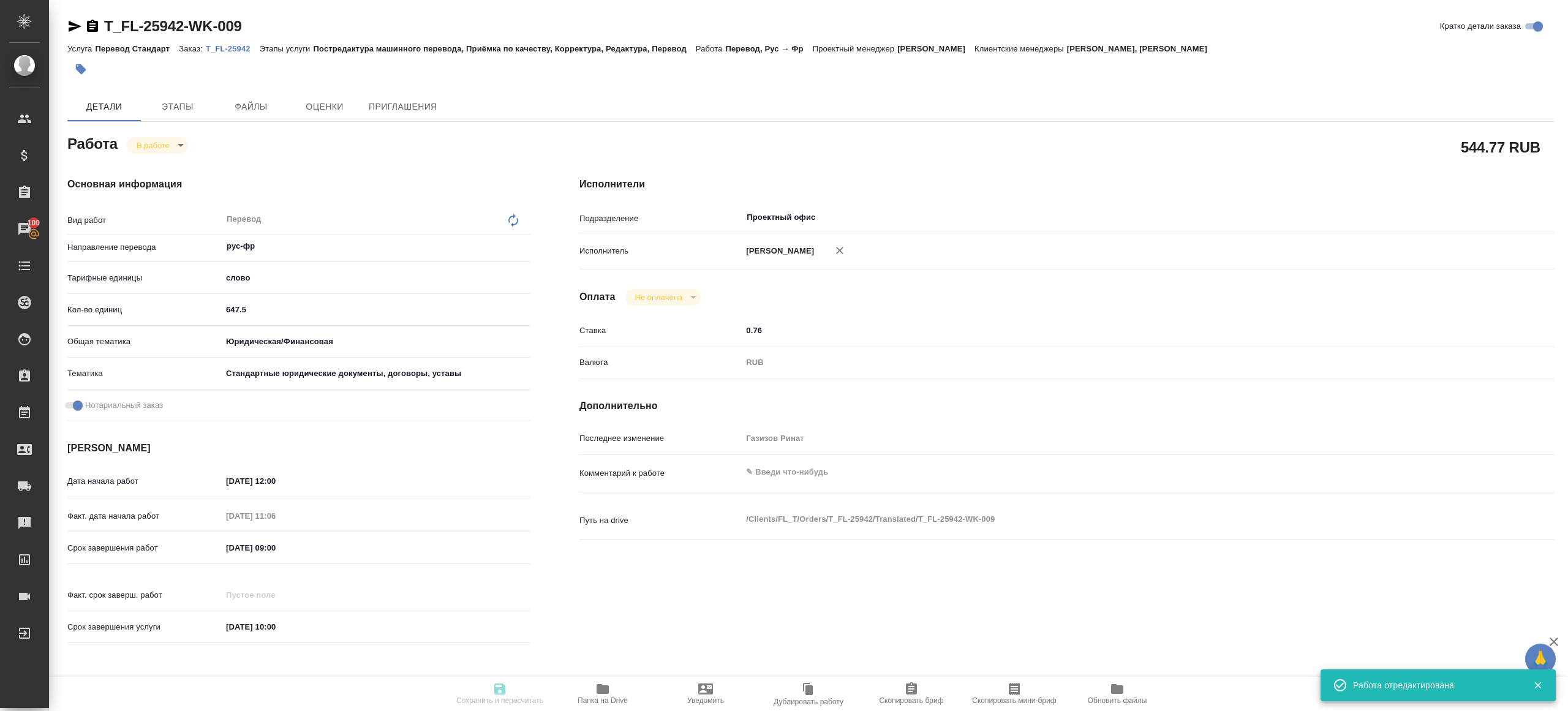
type input "Прохорова Анастасия, Галишева Мария"
type input "Оксютович Ирина"
type input "/Clients/FL_T/Orders/T_FL-25942"
type textarea "x"
type textarea "англ-франц под ЗПК"
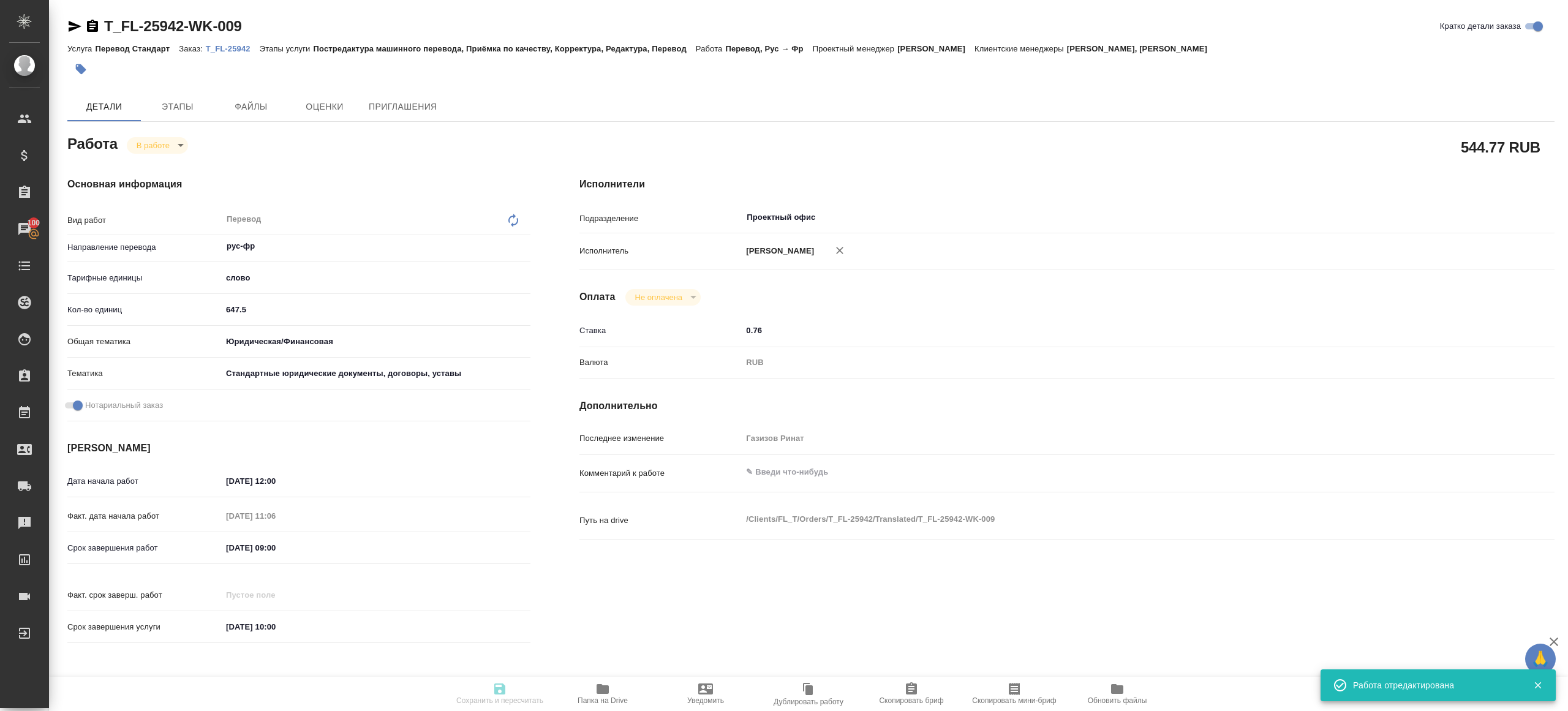
type textarea "x"
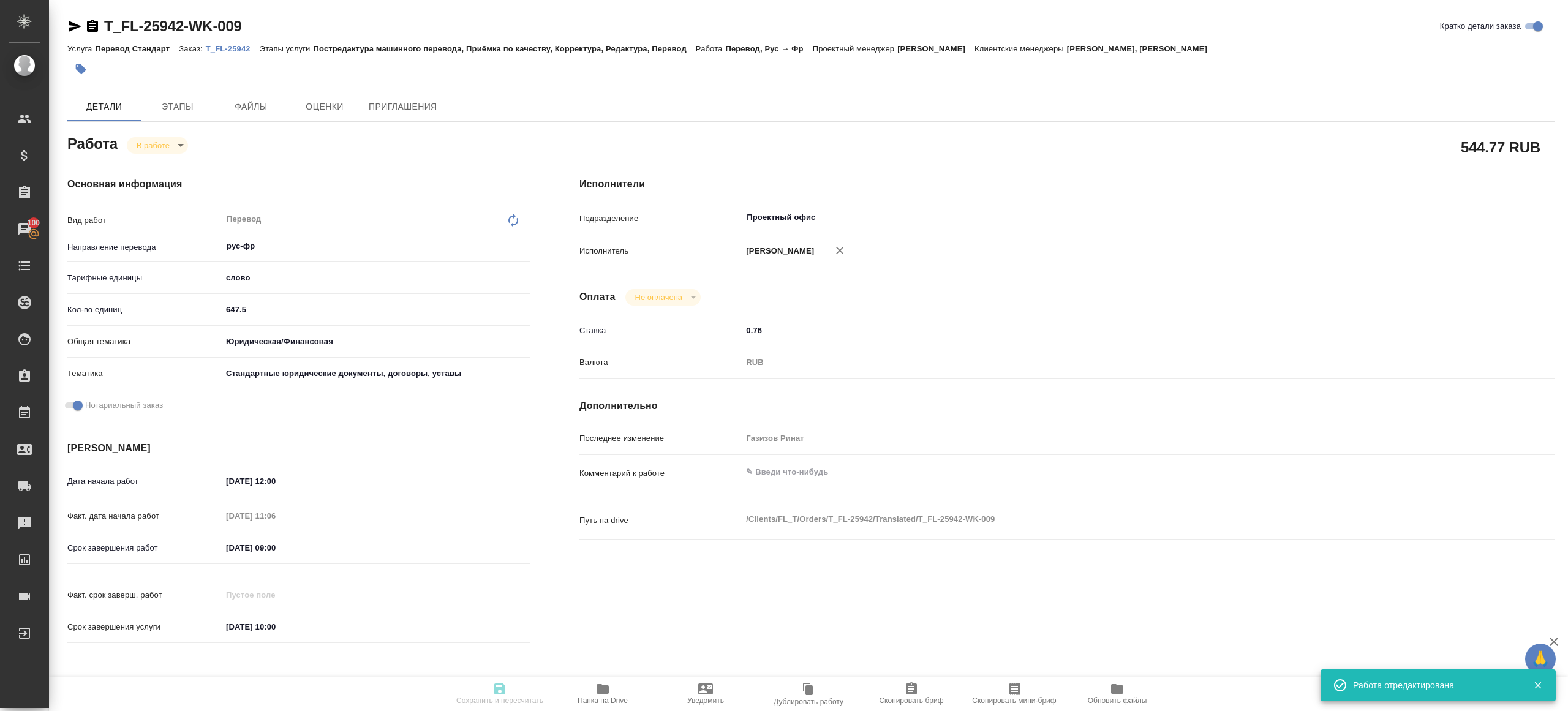
type textarea "x"
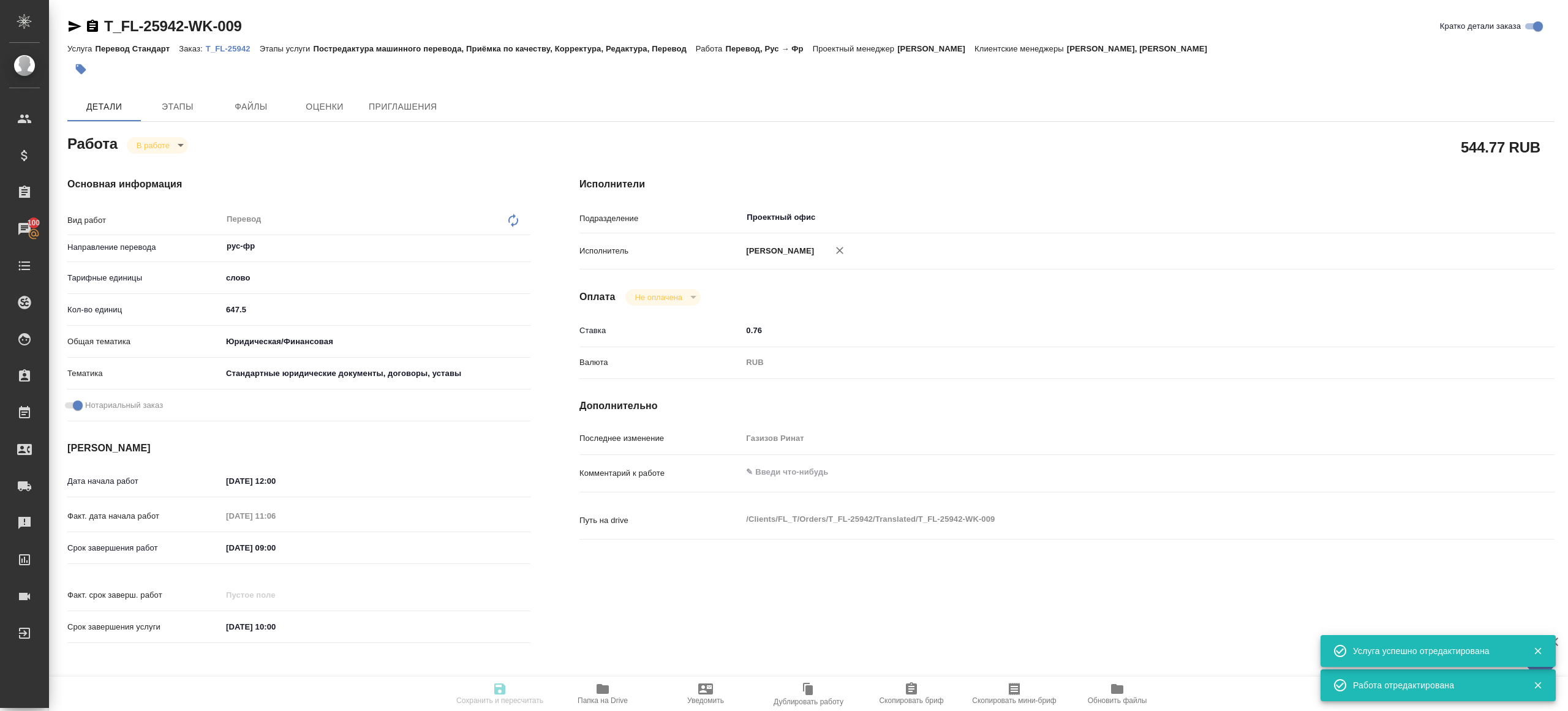
type textarea "x"
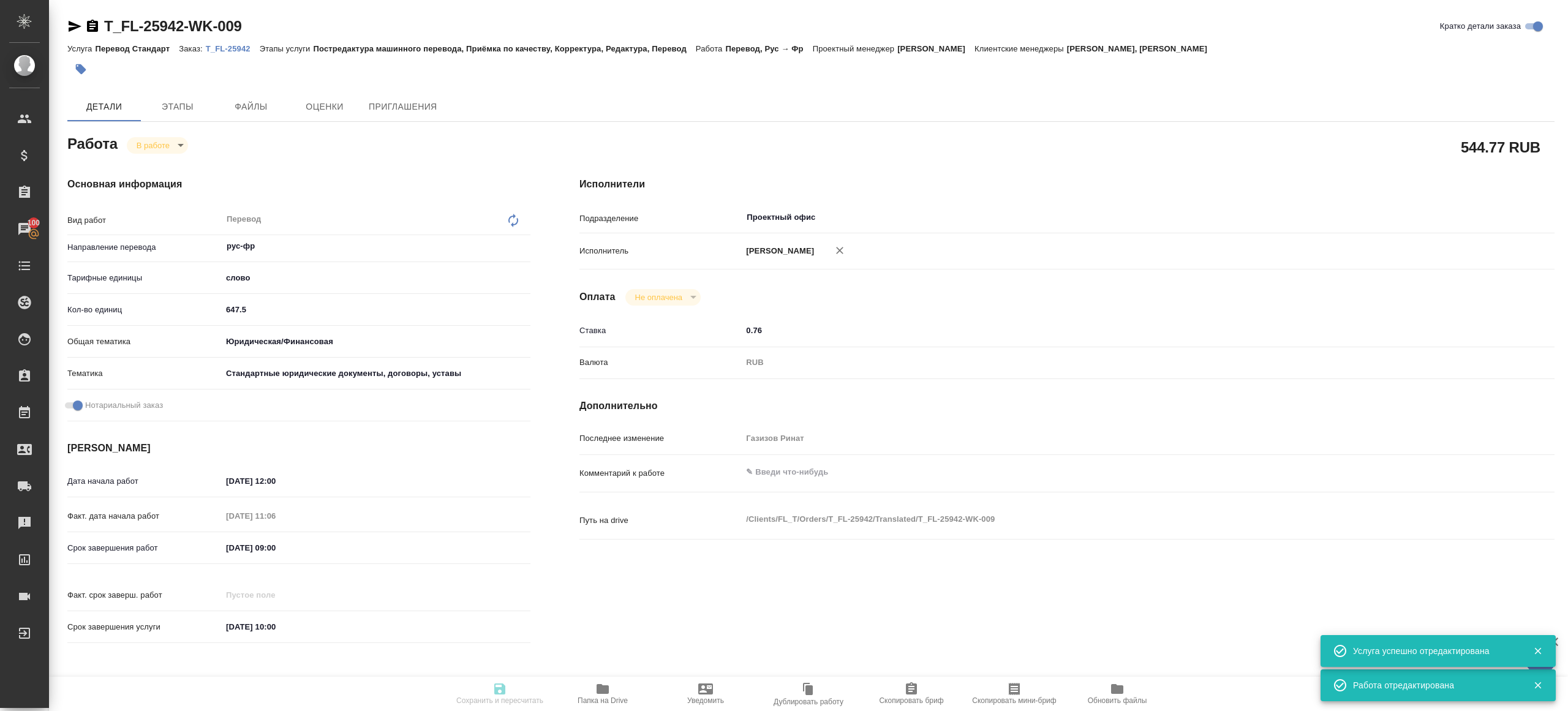
type textarea "x"
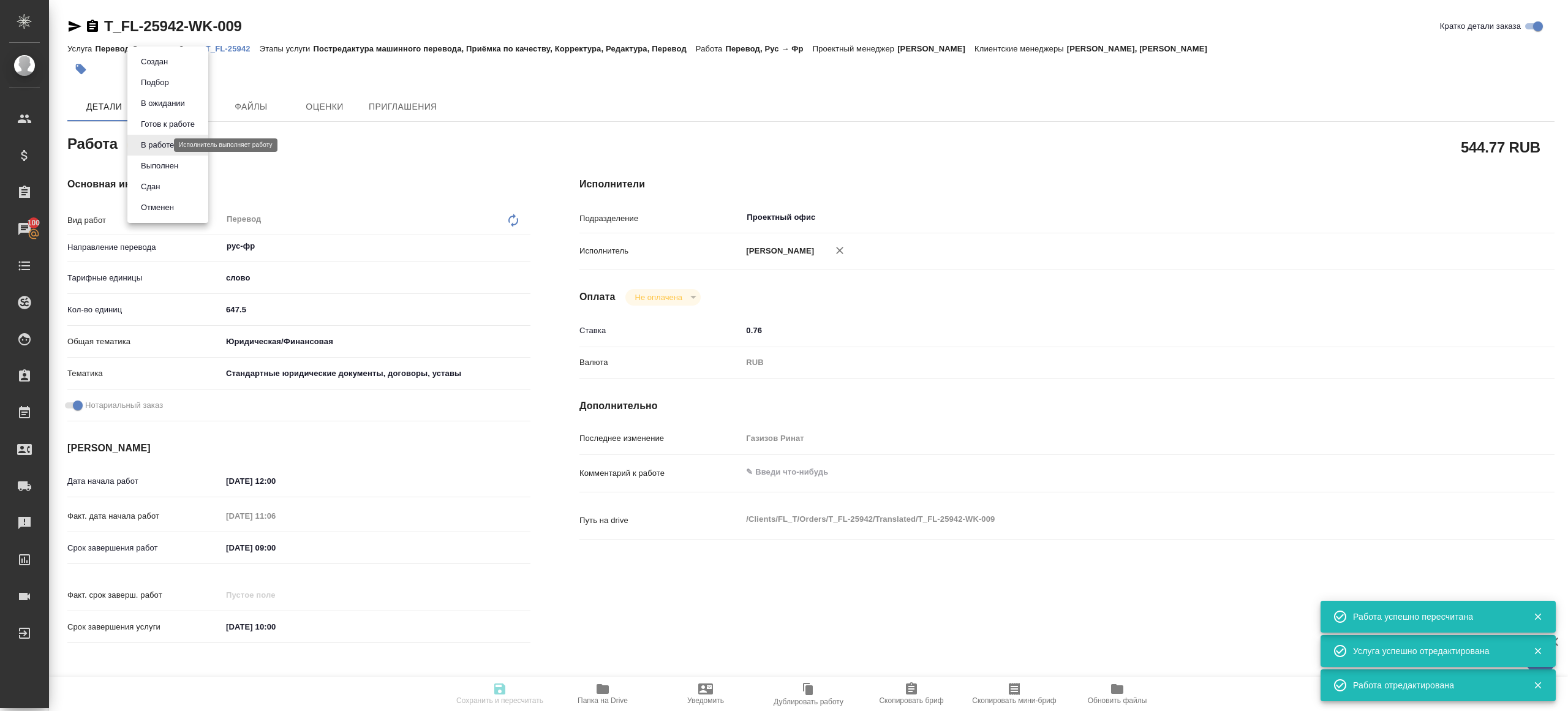
click at [156, 144] on body "🙏 .cls-1 fill:#fff; AWATERA Gazizov Rinat Клиенты Спецификации Заказы 100 Чаты …" at bounding box center [784, 355] width 1568 height 711
type input "inProgress"
type textarea "Перевод"
type textarea "x"
type input "рус-фр"
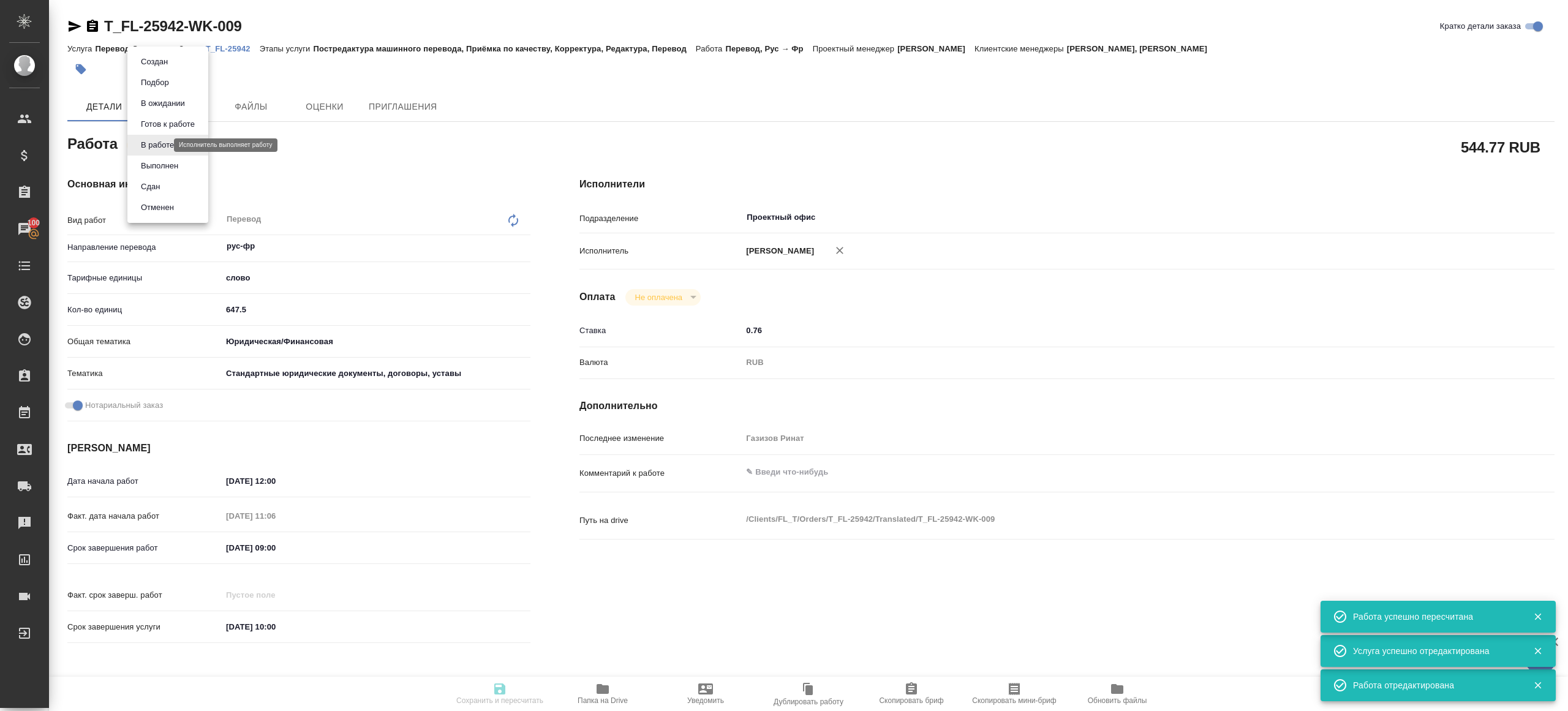
type input "5a8b1489cc6b4906c91bfd90"
type input "647.5"
type input "yr-fn"
type input "5f647205b73bc97568ca66bf"
checkbox input "true"
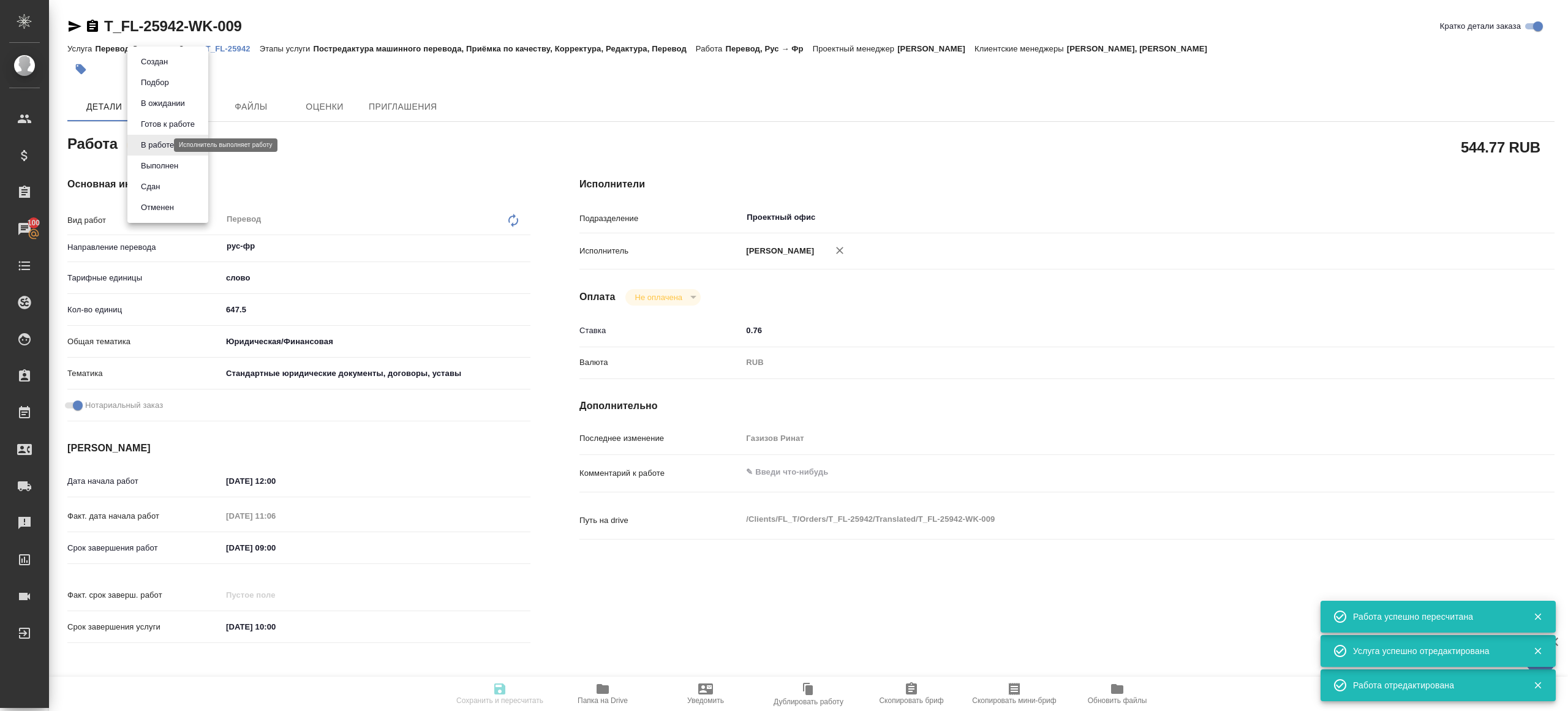
type input "11.09.2025 12:00"
type input "11.09.2025 11:06"
type input "12.09.2025 09:00"
type input "12.09.2025 10:00"
type input "Проектный офис"
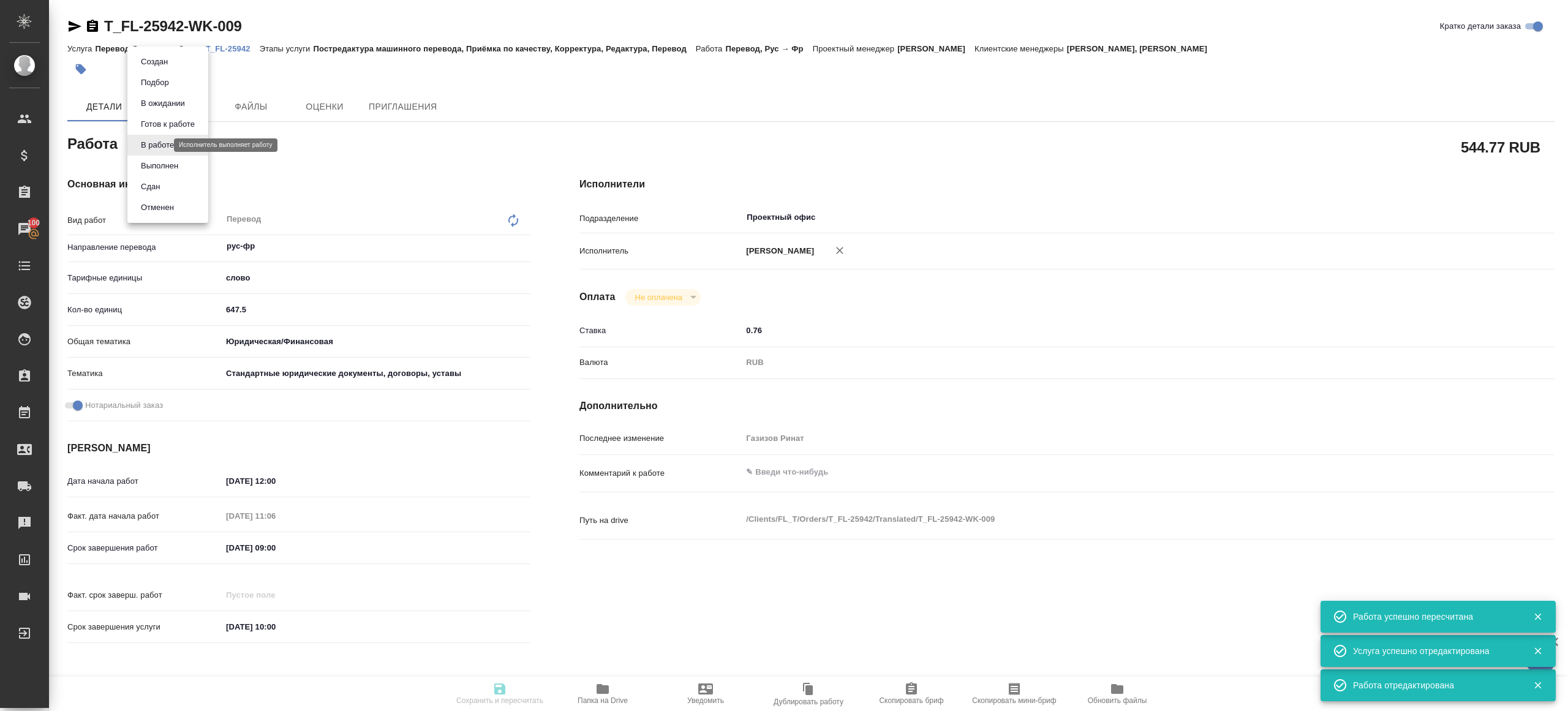
type input "notPayed"
type input "0.76"
type input "RUB"
type input "Газизов Ринат"
type textarea "x"
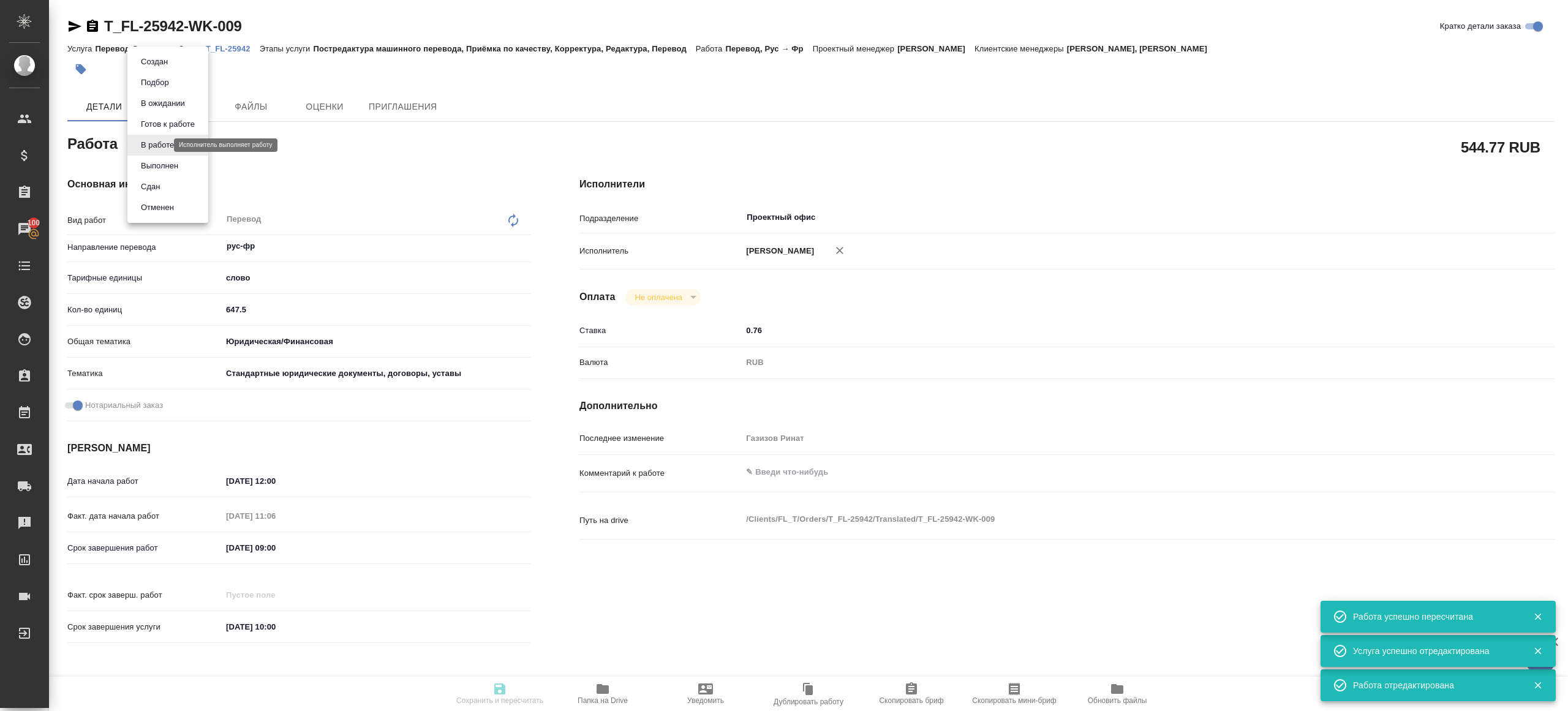
type textarea "/Clients/FL_T/Orders/T_FL-25942/Translated/T_FL-25942-WK-009"
type textarea "x"
type input "T_FL-25942"
type input "Перевод Стандарт"
type input "Постредактура машинного перевода, Приёмка по качеству, Корректура, Редактура, П…"
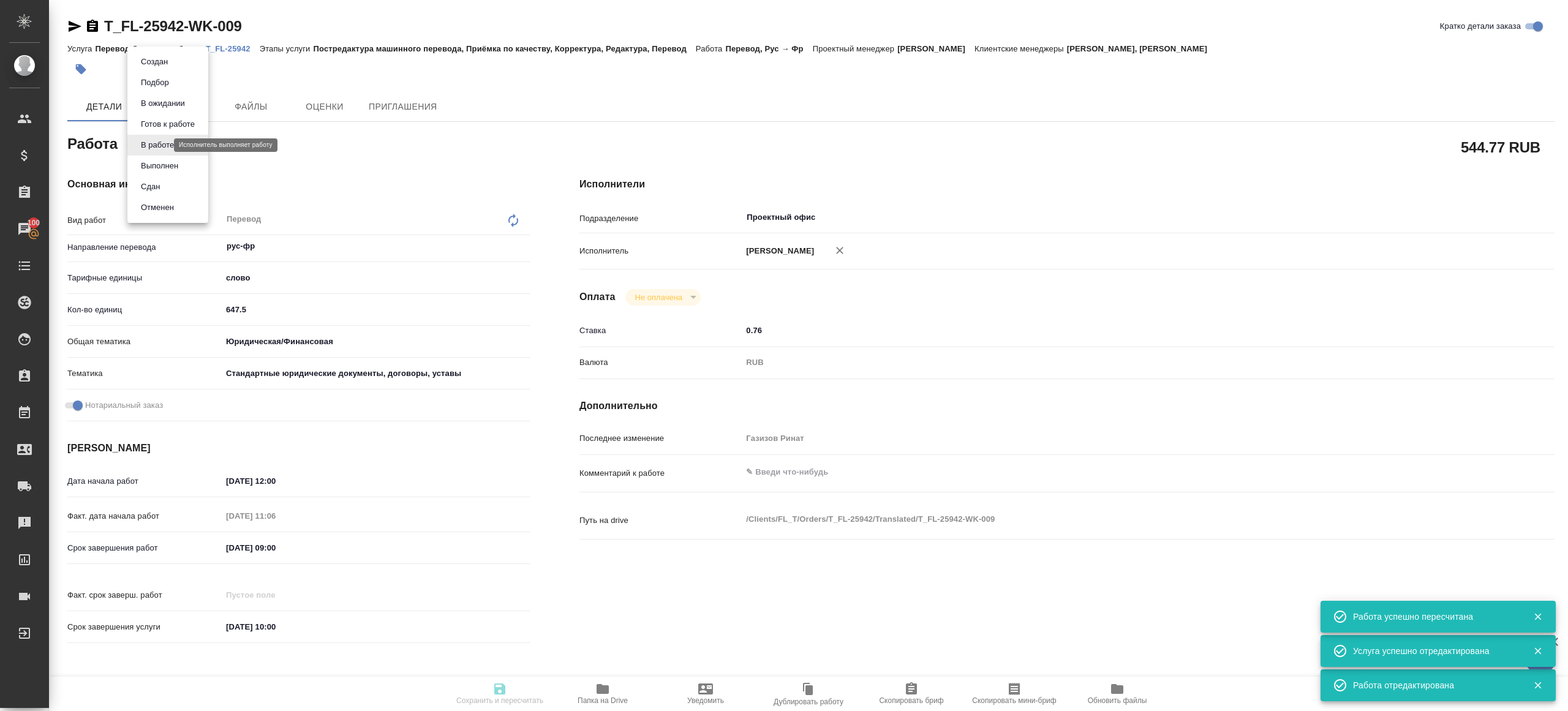
type input "Прохорова Анастасия, Галишева Мария"
type input "[PERSON_NAME]"
type input "/Clients/FL_T/Orders/T_FL-25942"
type textarea "x"
type textarea "англ-франц под ЗПК"
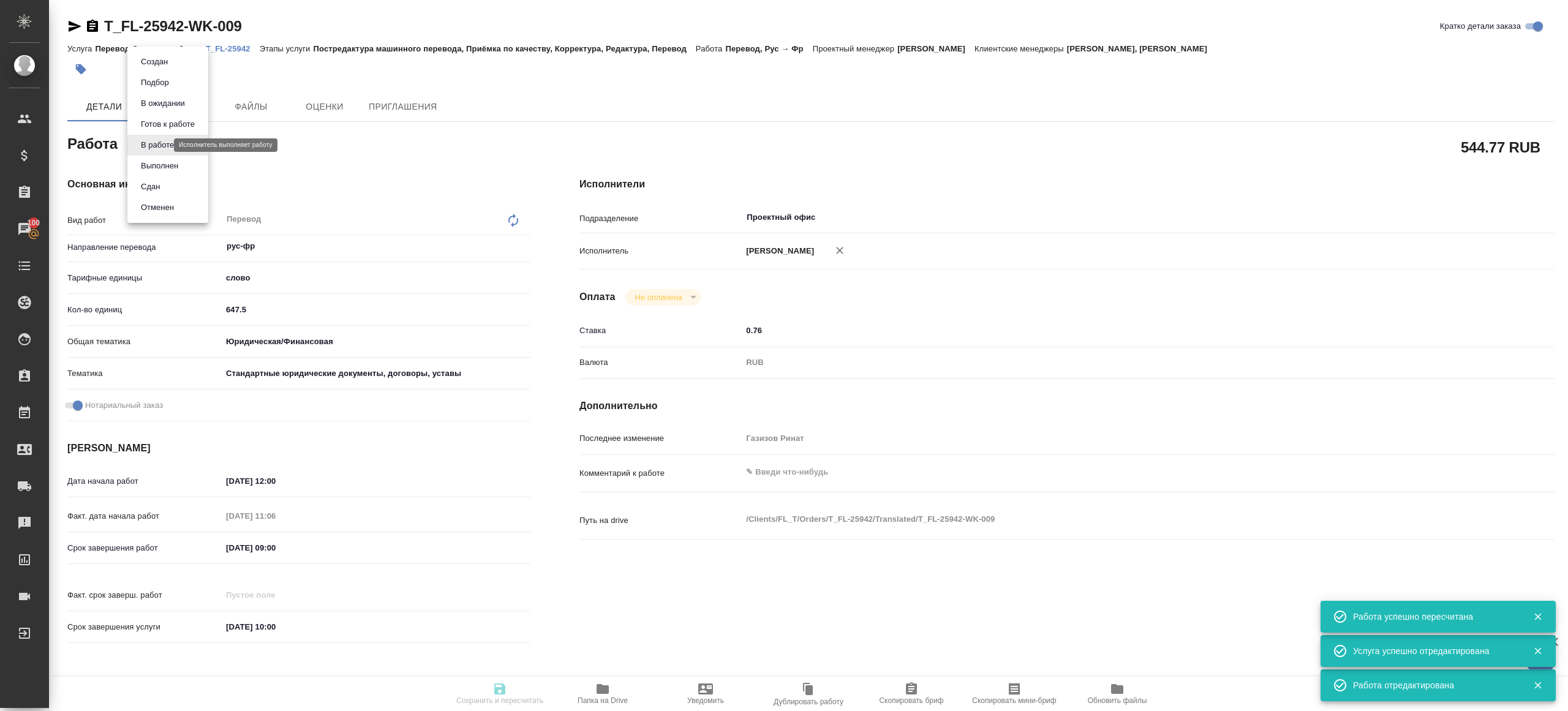
type textarea "x"
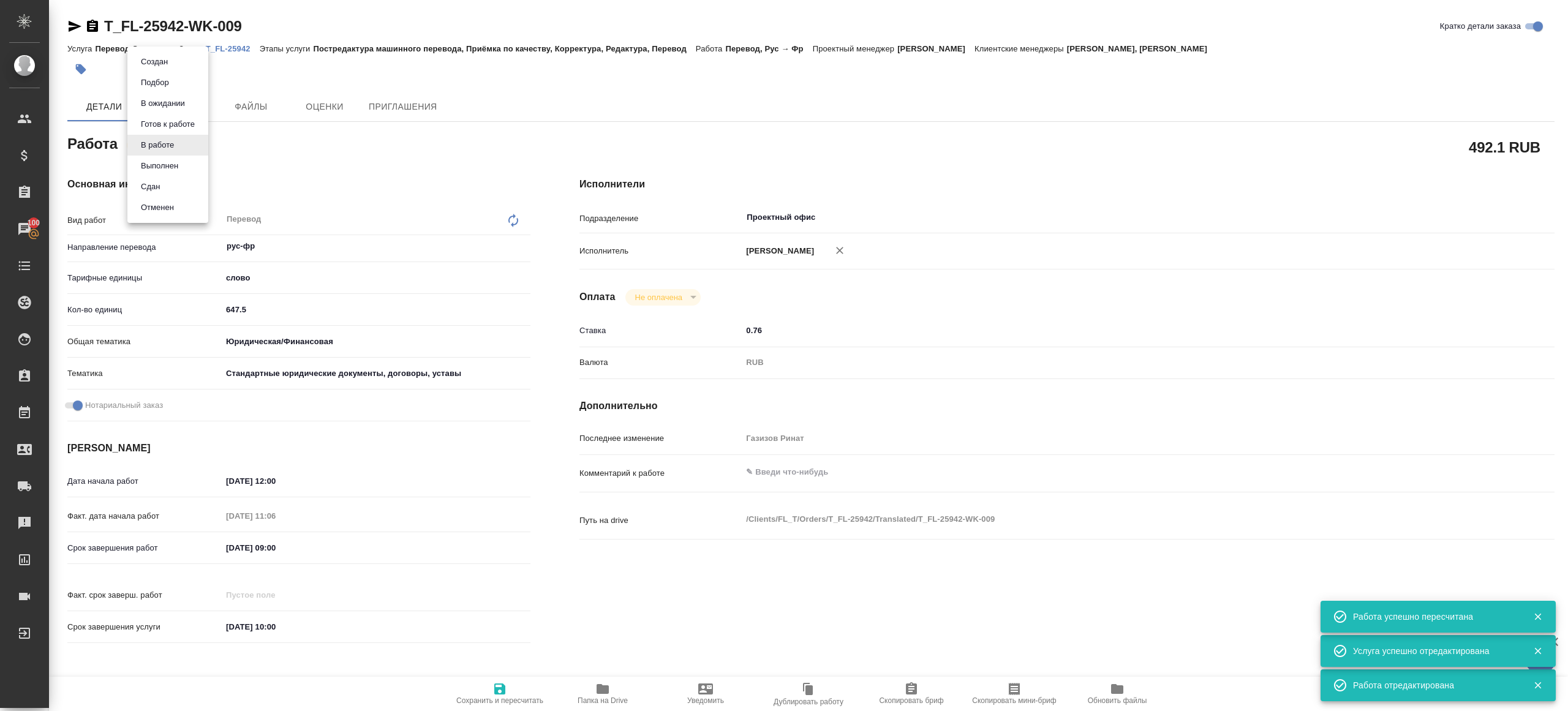
type textarea "x"
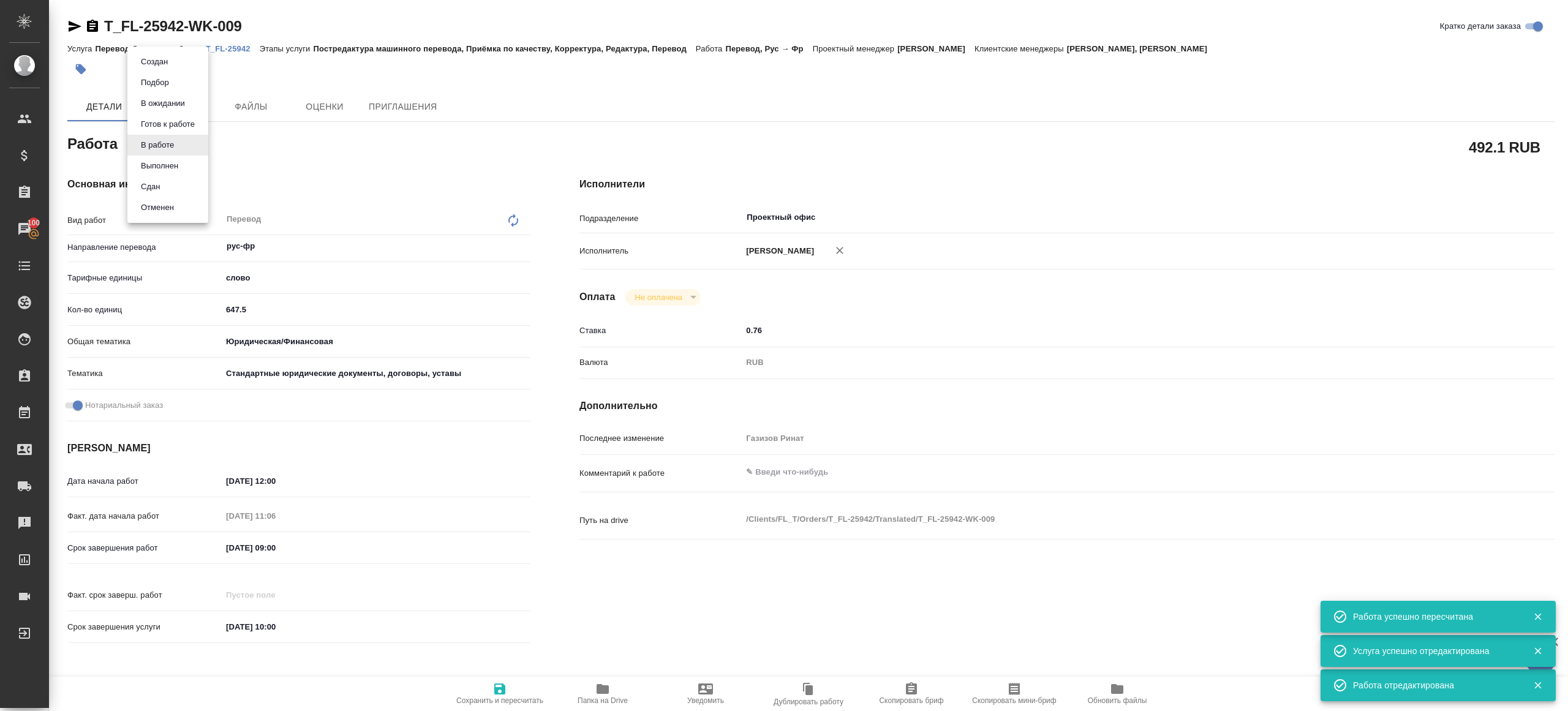
type textarea "x"
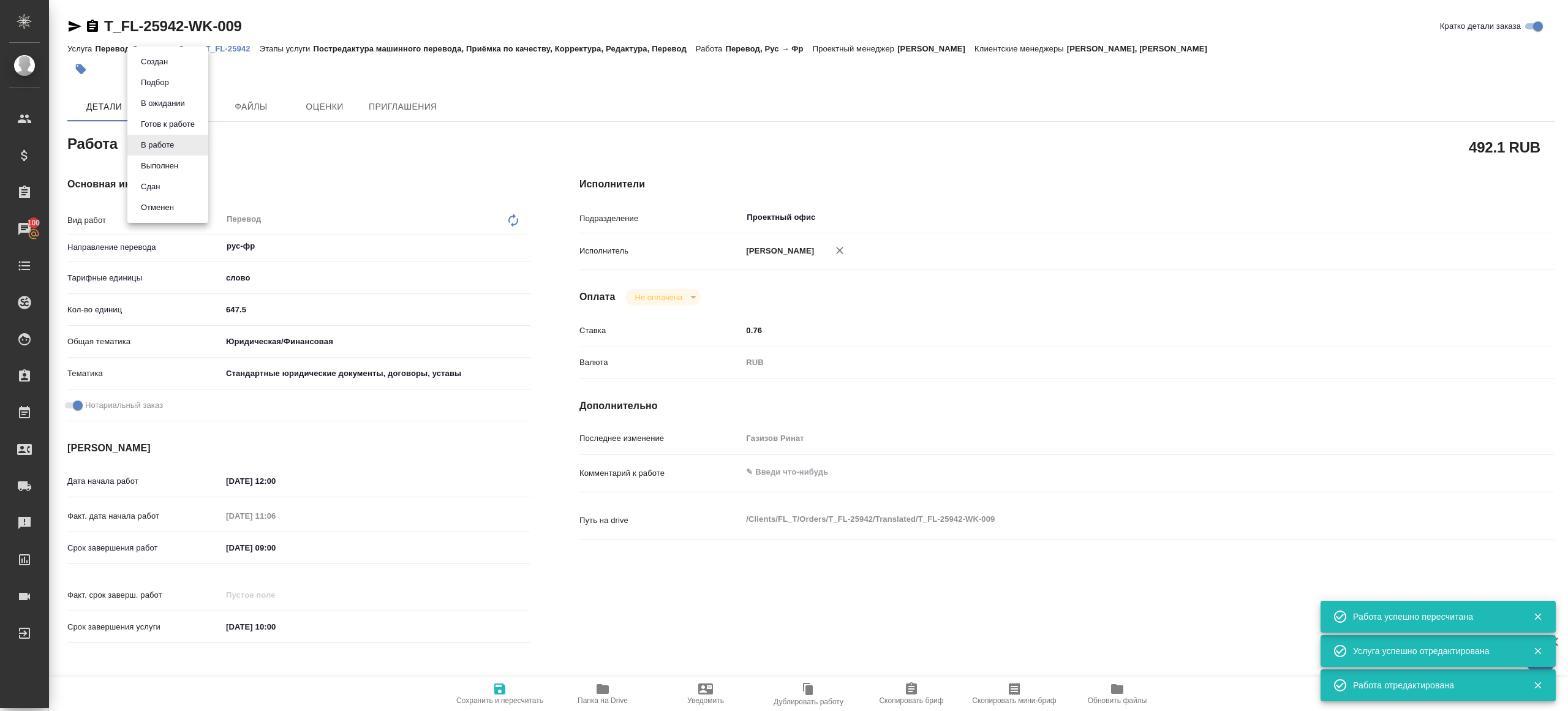
type textarea "x"
click at [162, 183] on button "Сдан" at bounding box center [150, 186] width 26 height 14
type textarea "x"
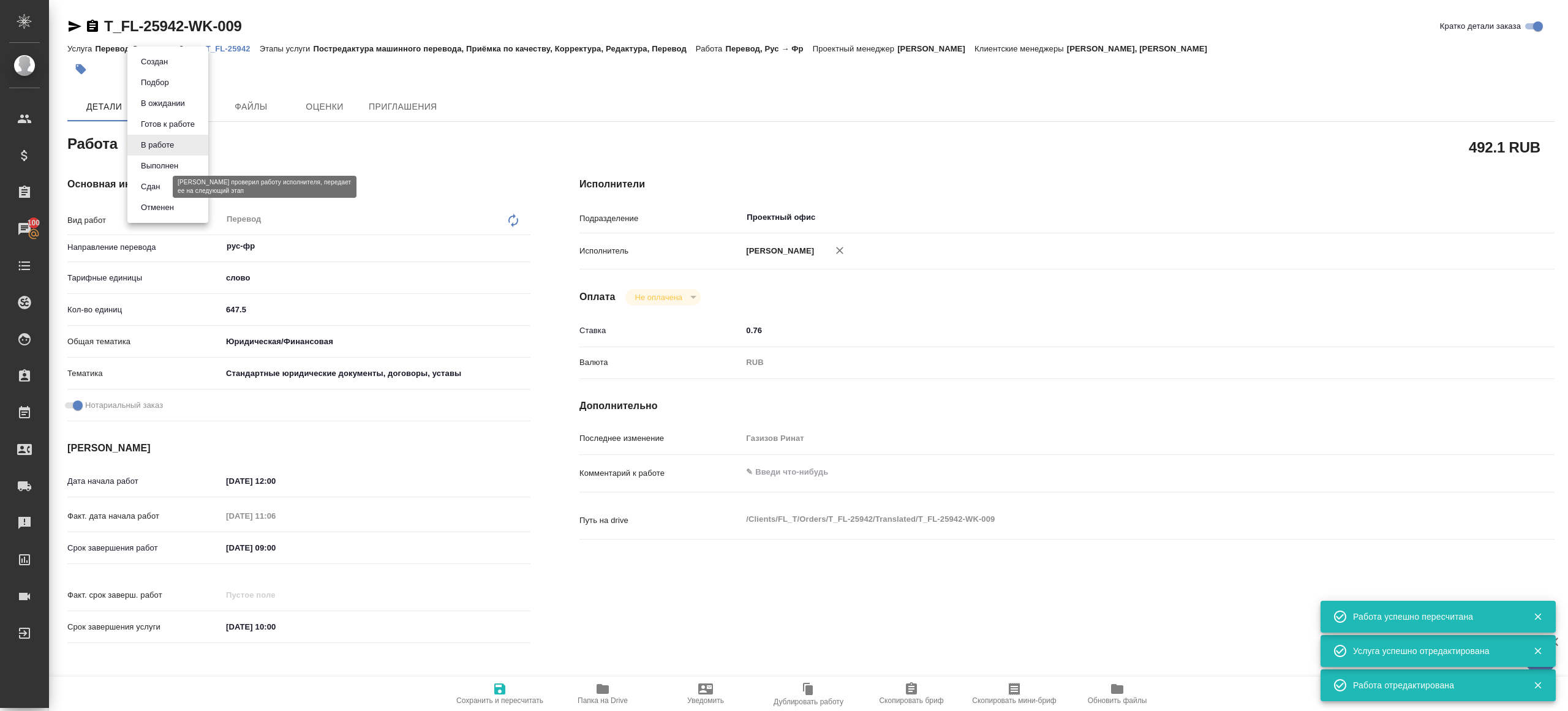
type textarea "x"
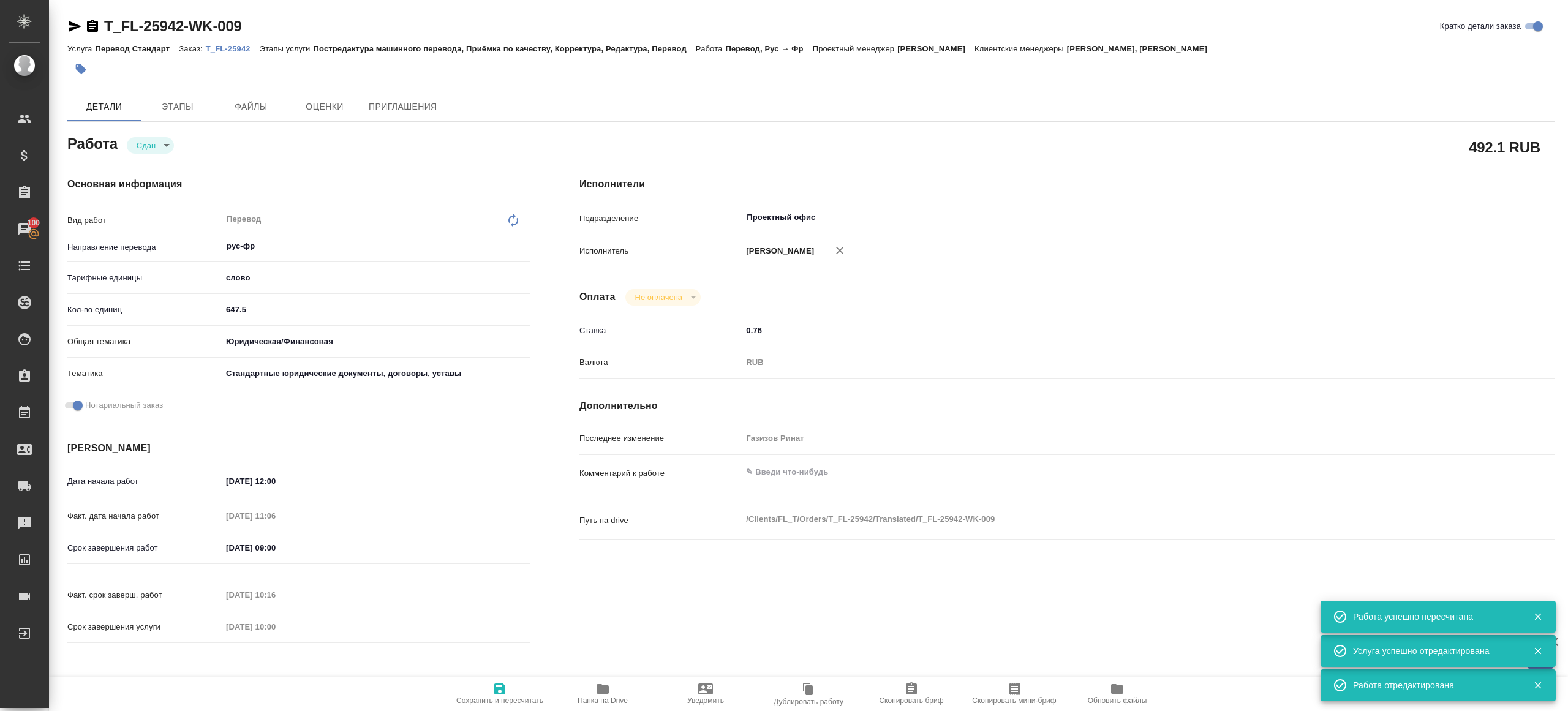
type textarea "x"
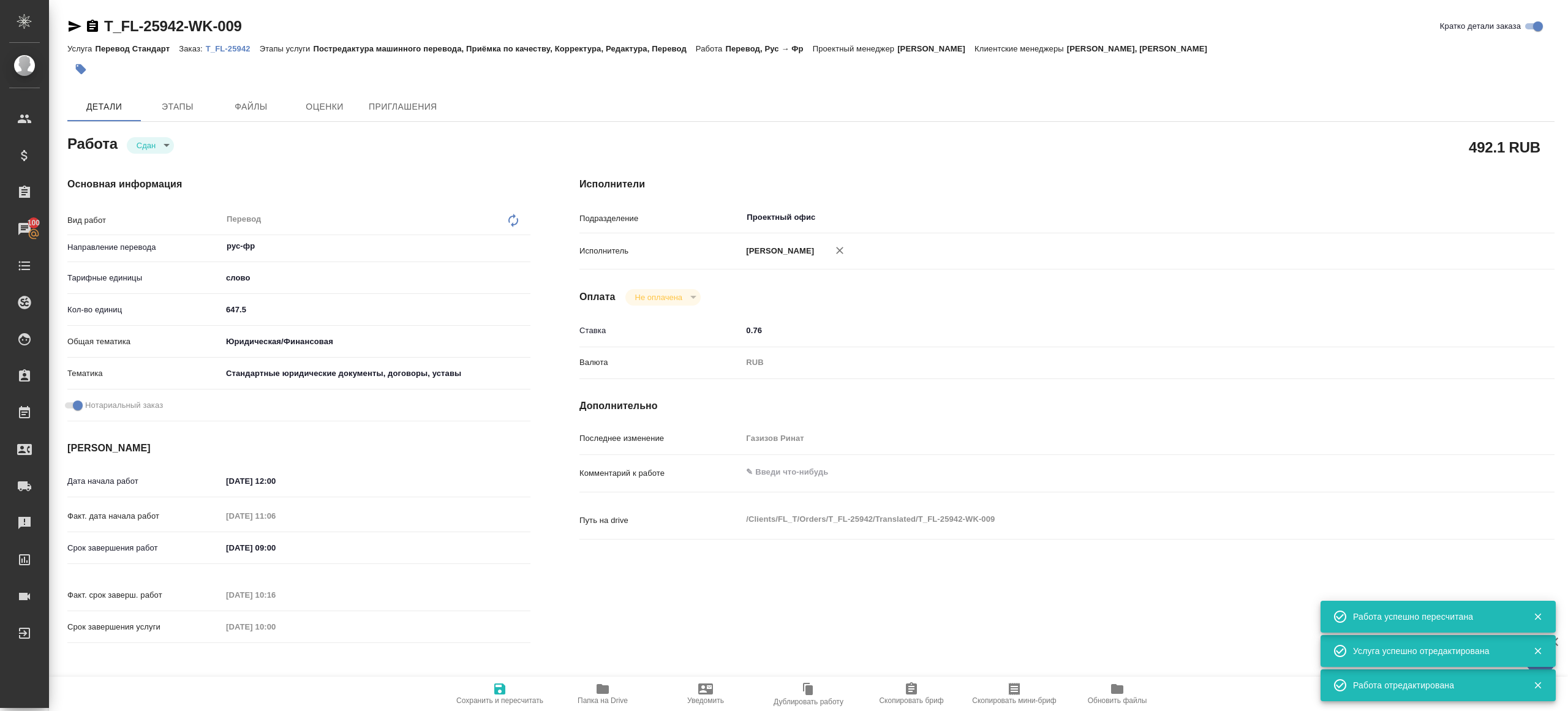
type textarea "x"
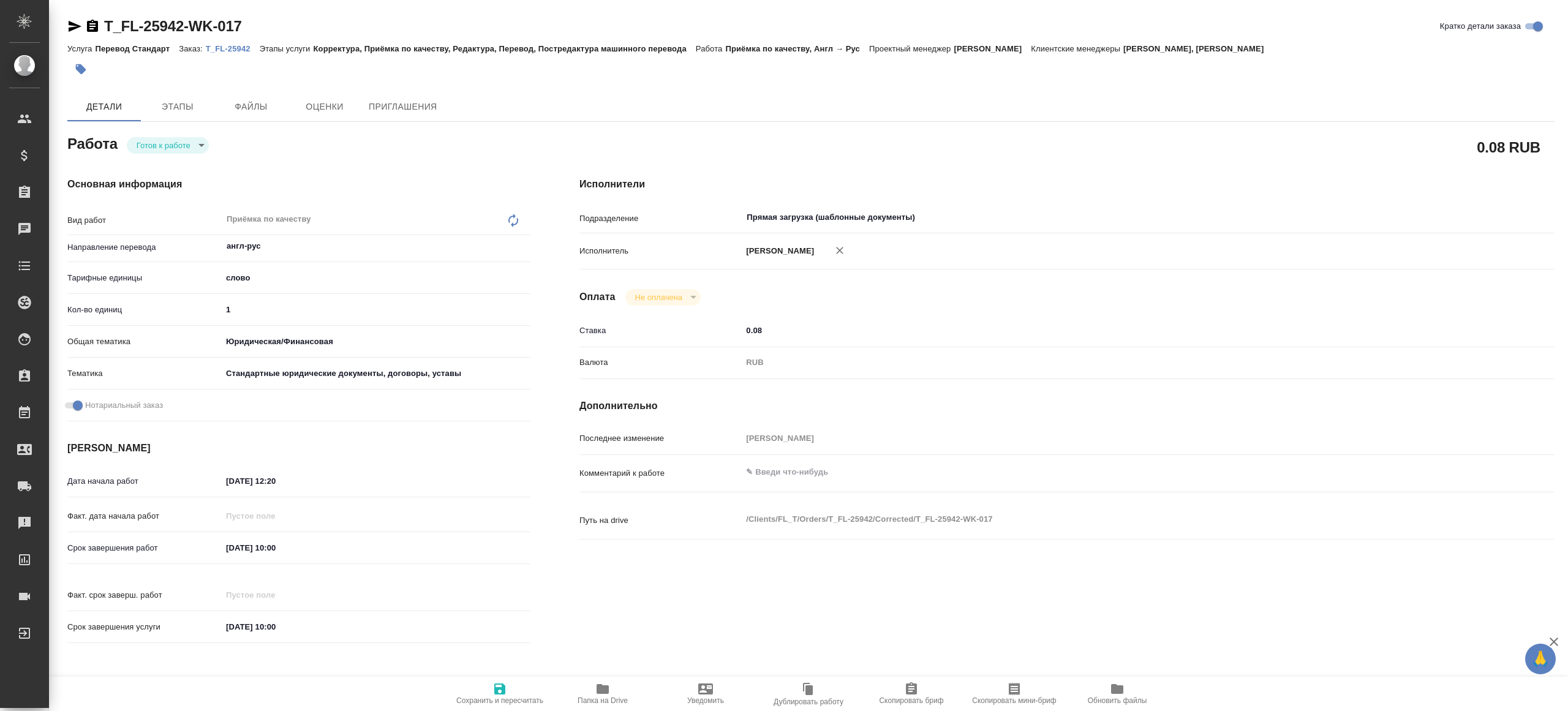
type textarea "x"
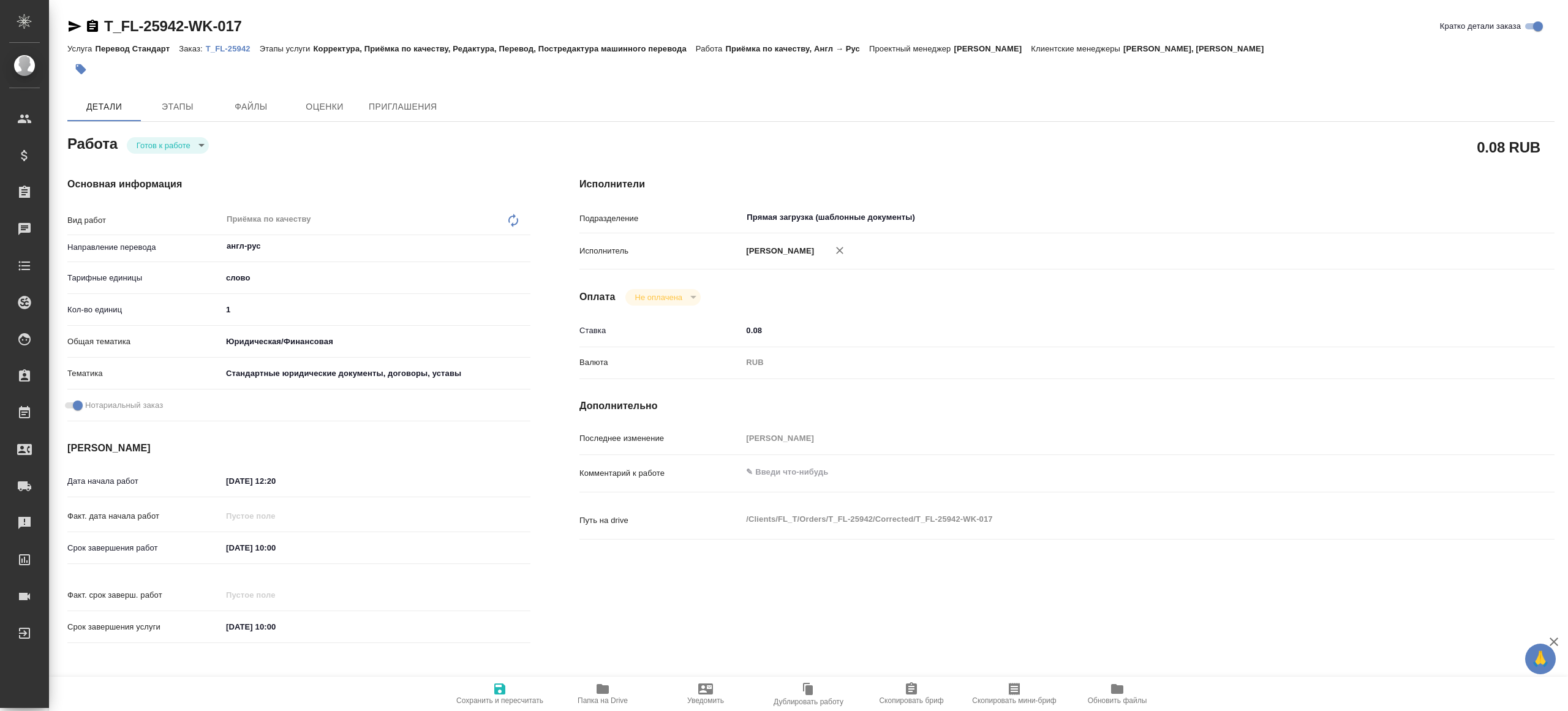
type textarea "x"
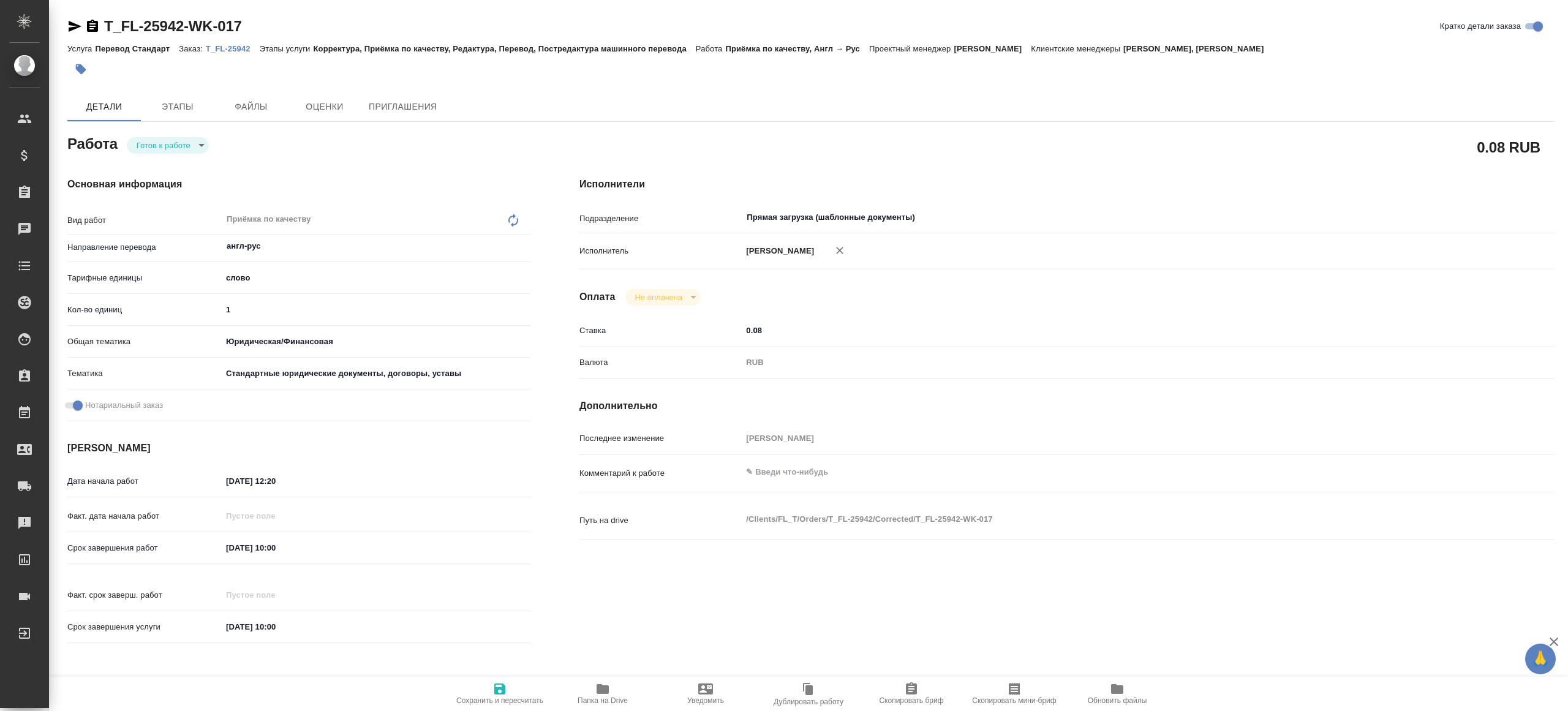
type textarea "x"
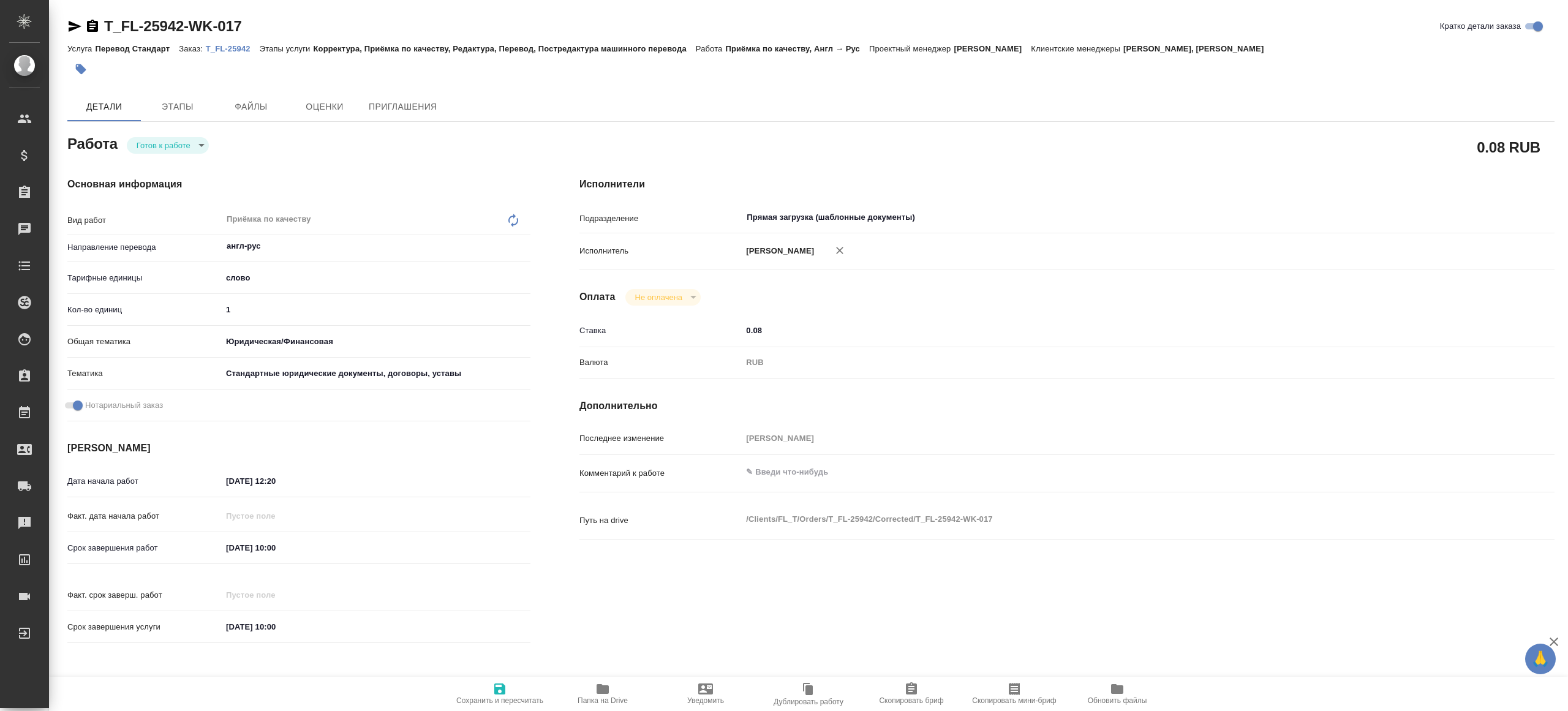
type textarea "x"
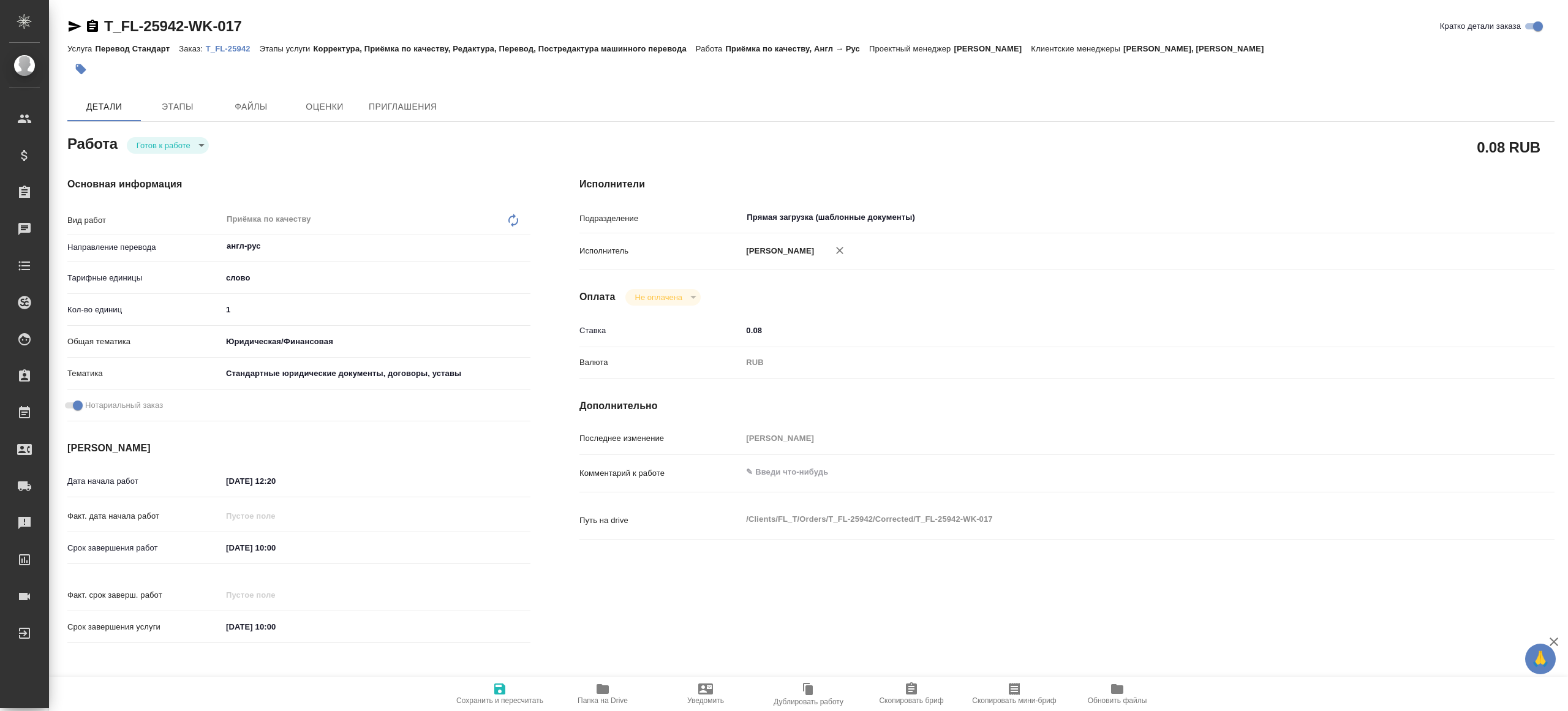
type textarea "x"
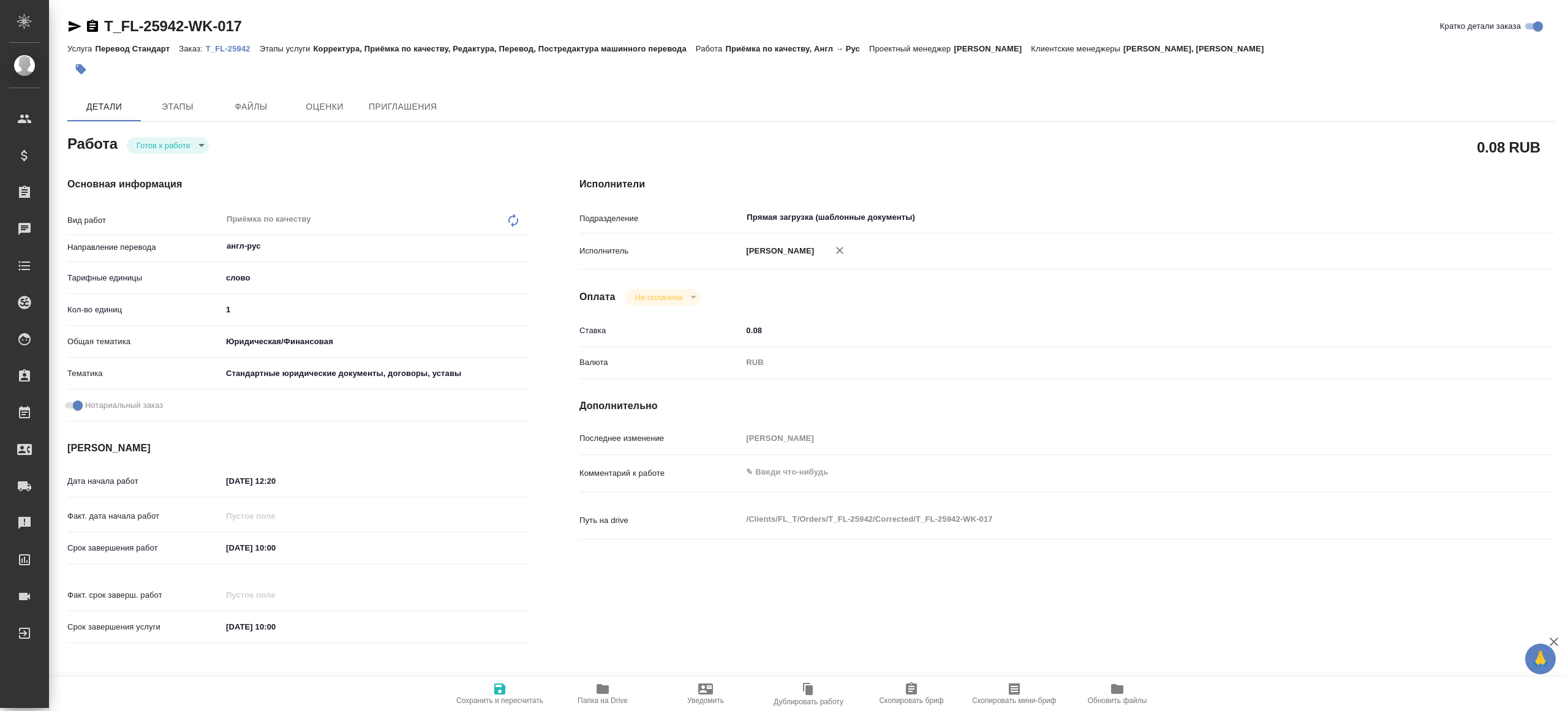
type textarea "x"
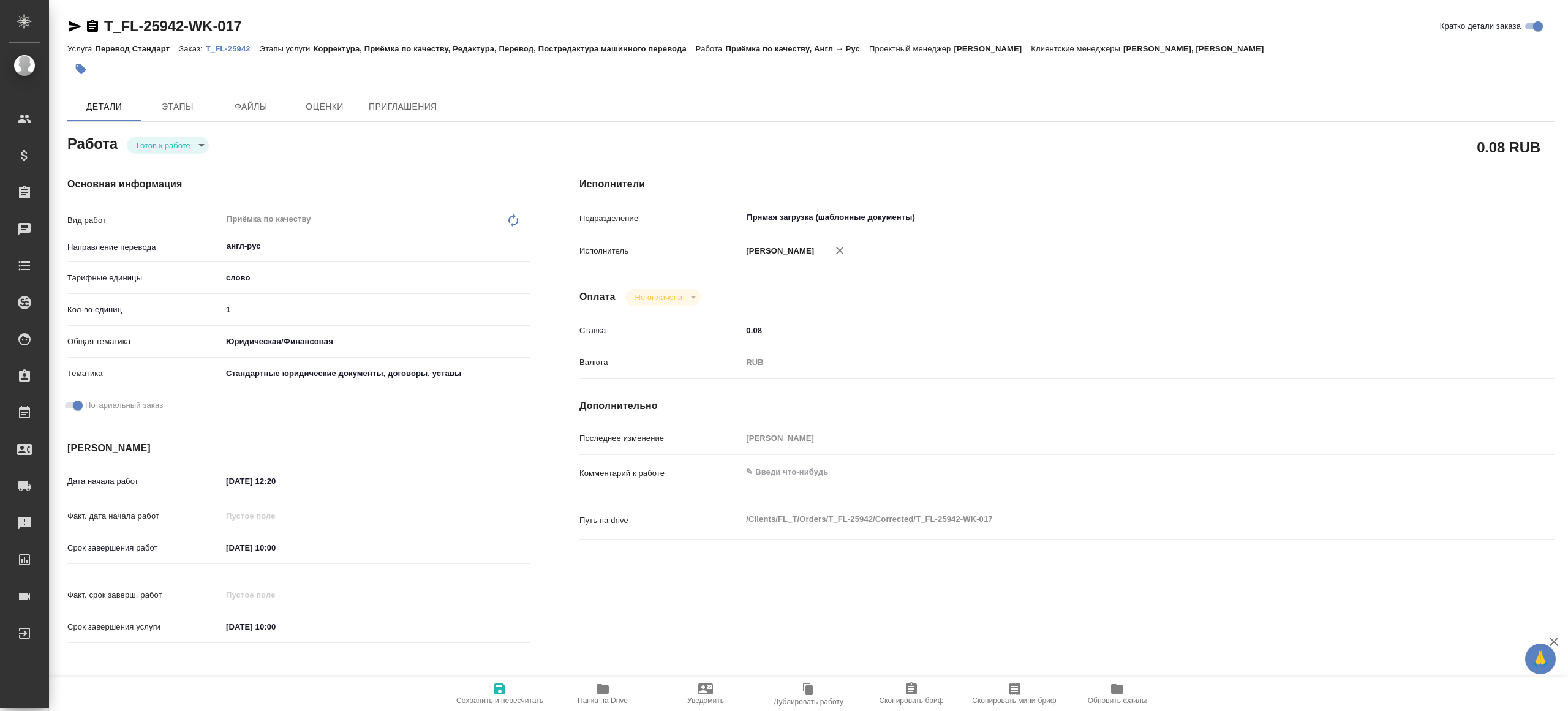
type textarea "x"
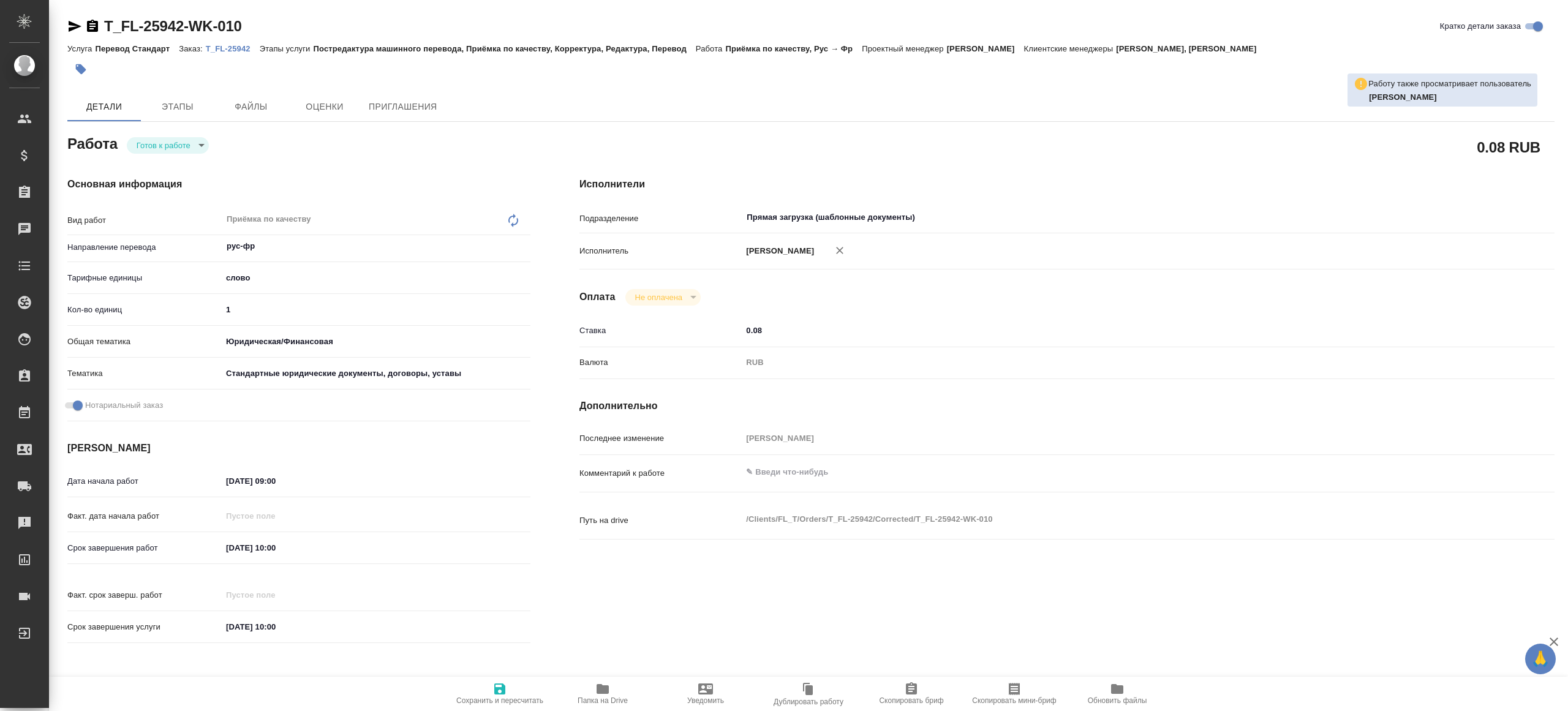
type textarea "x"
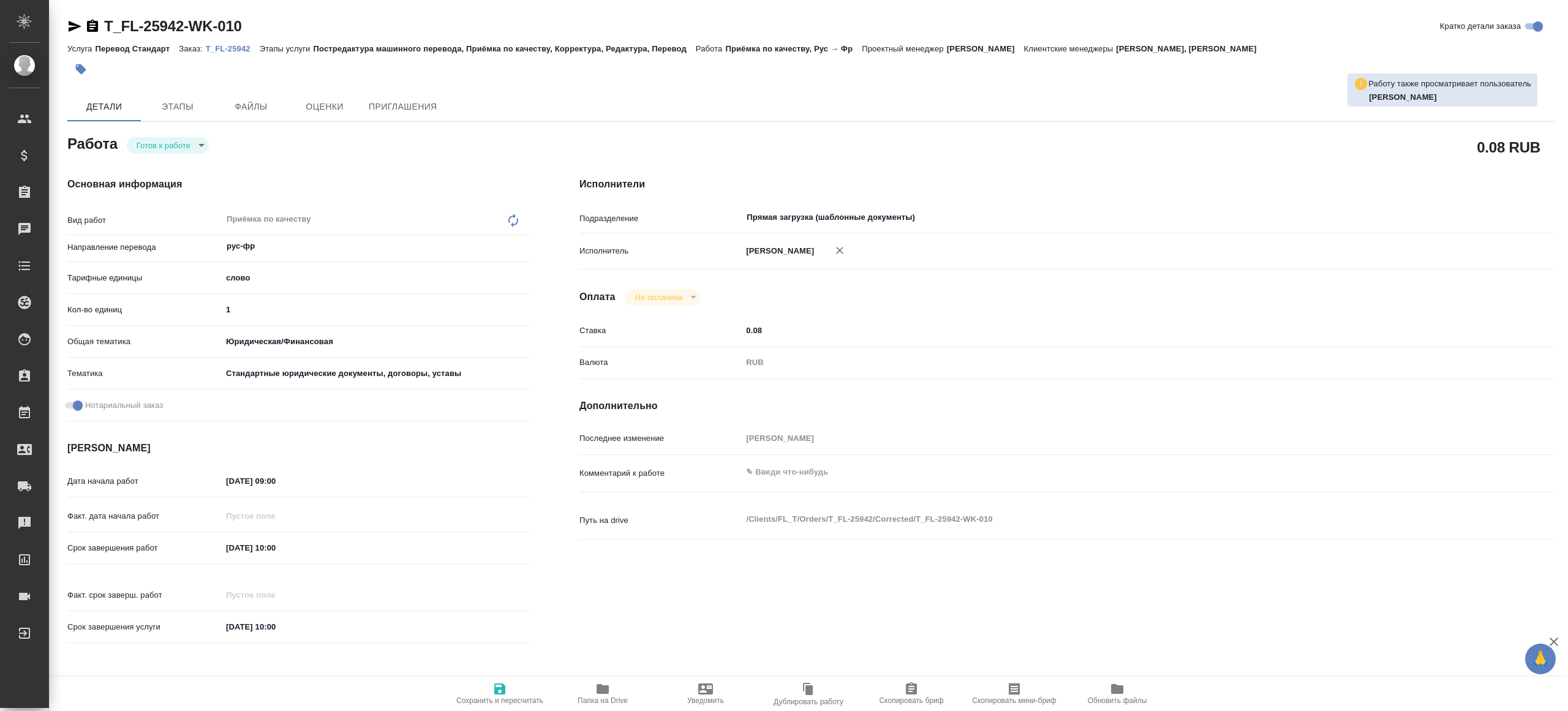
type textarea "x"
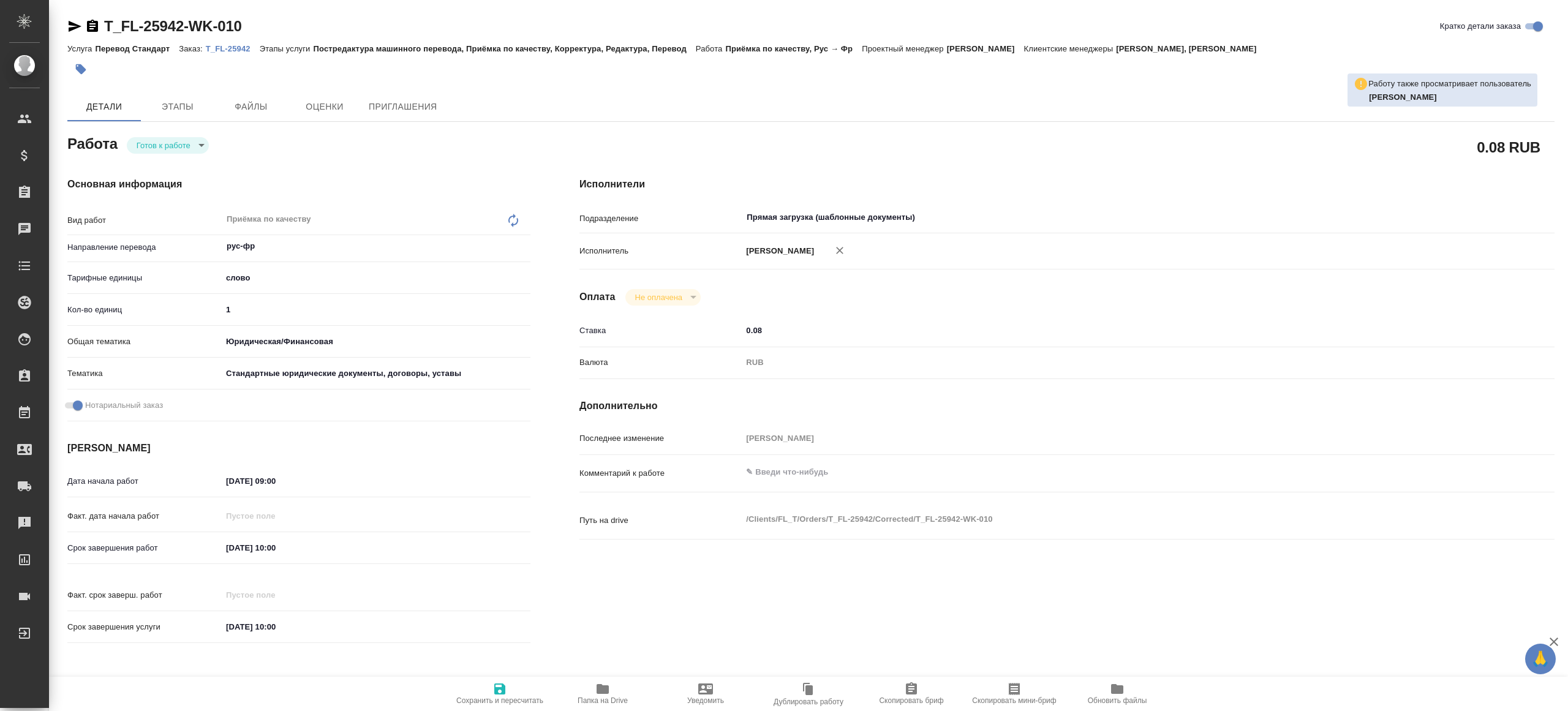
type textarea "x"
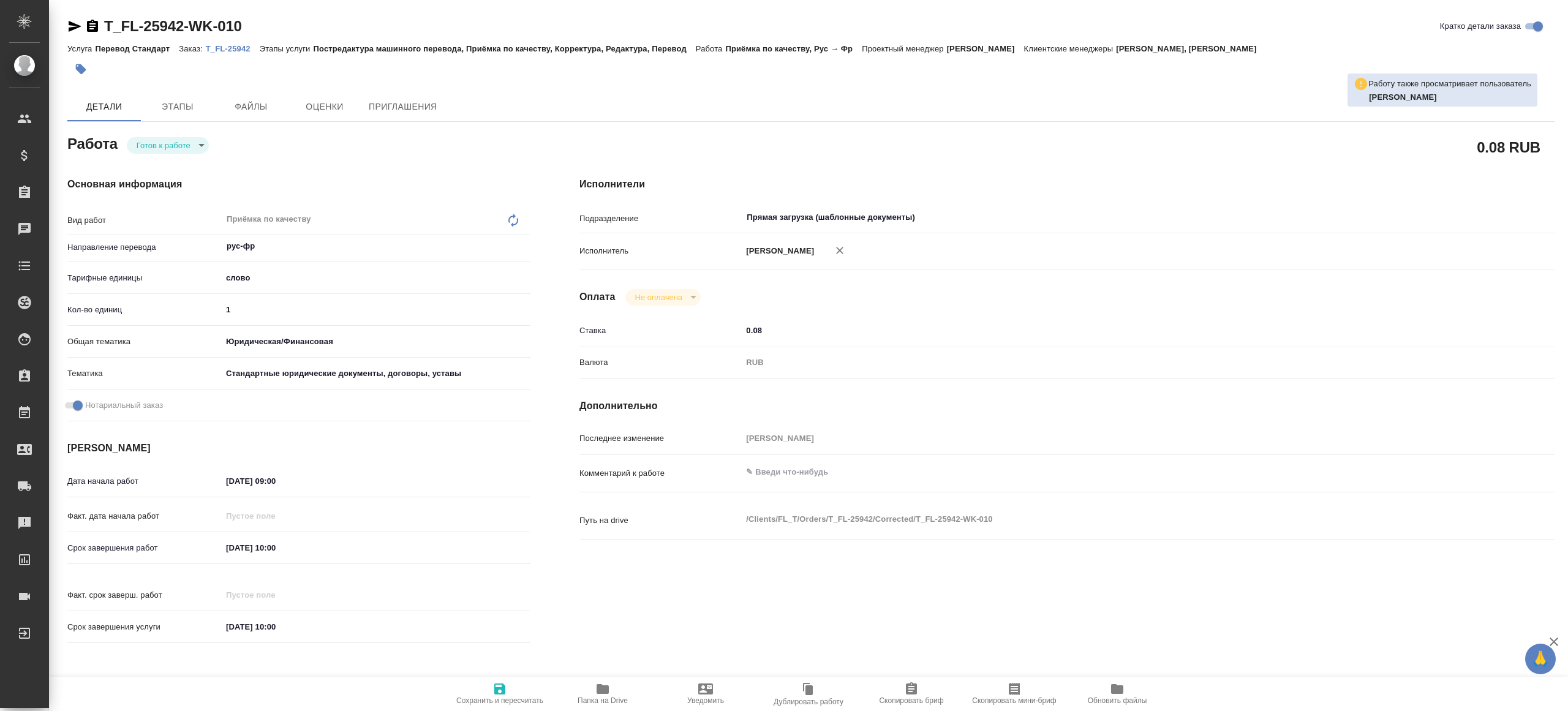
type textarea "x"
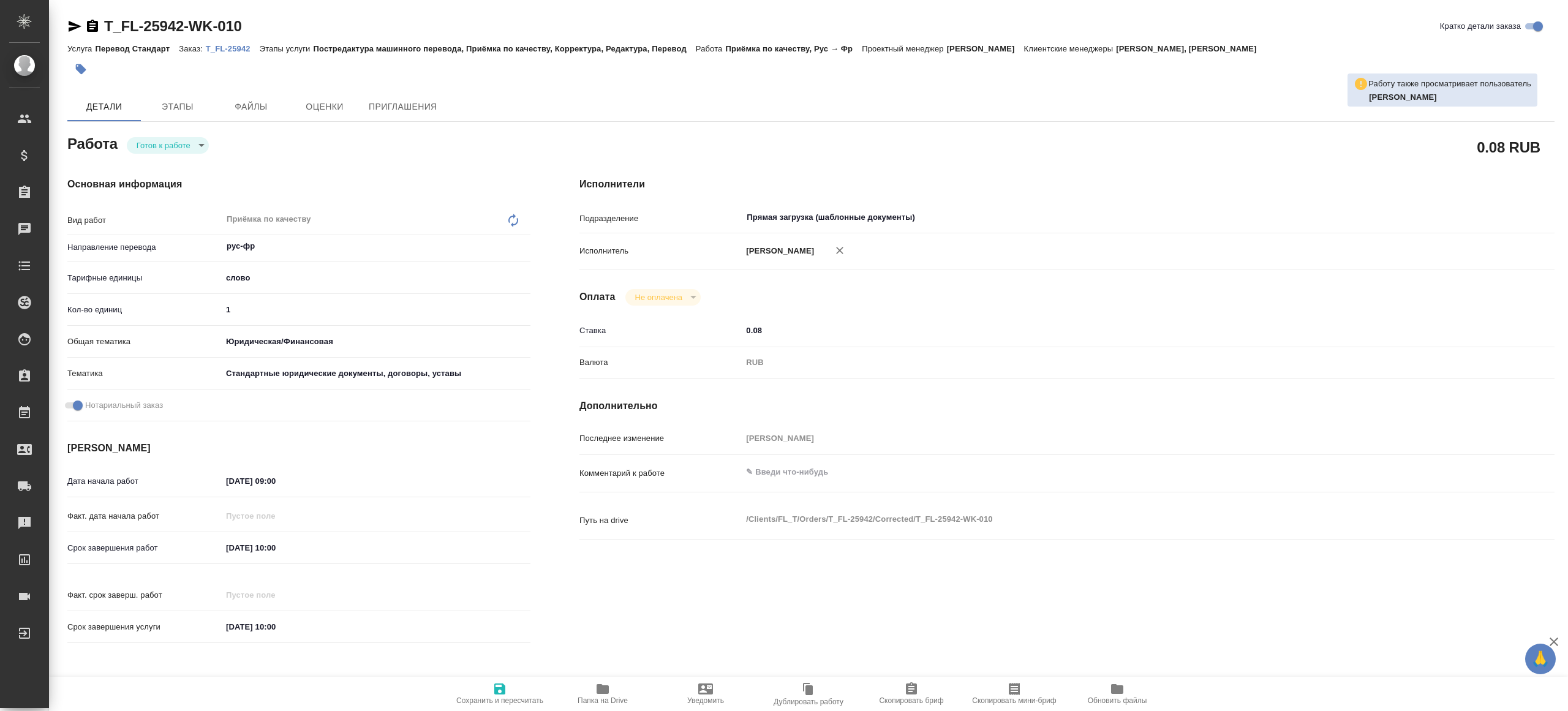
type textarea "x"
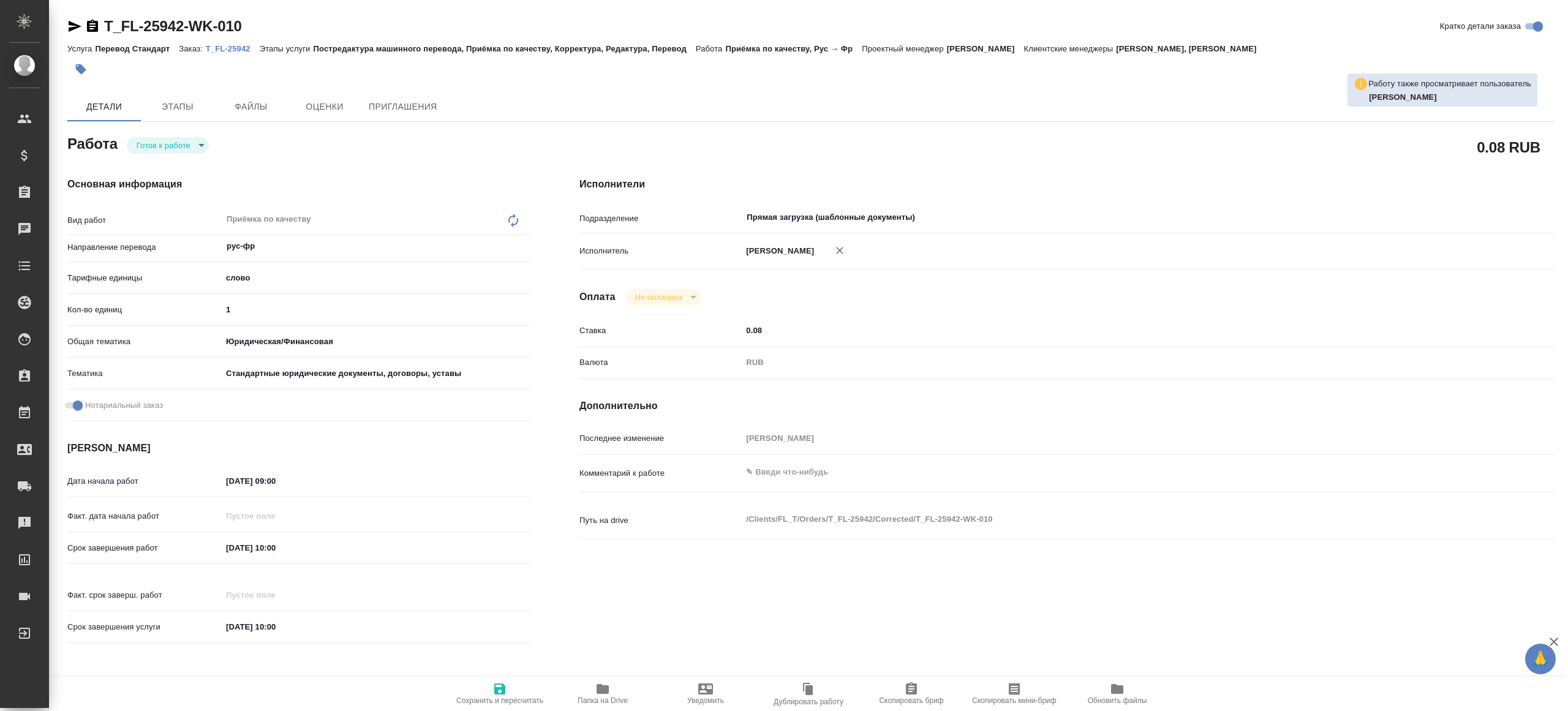
type textarea "x"
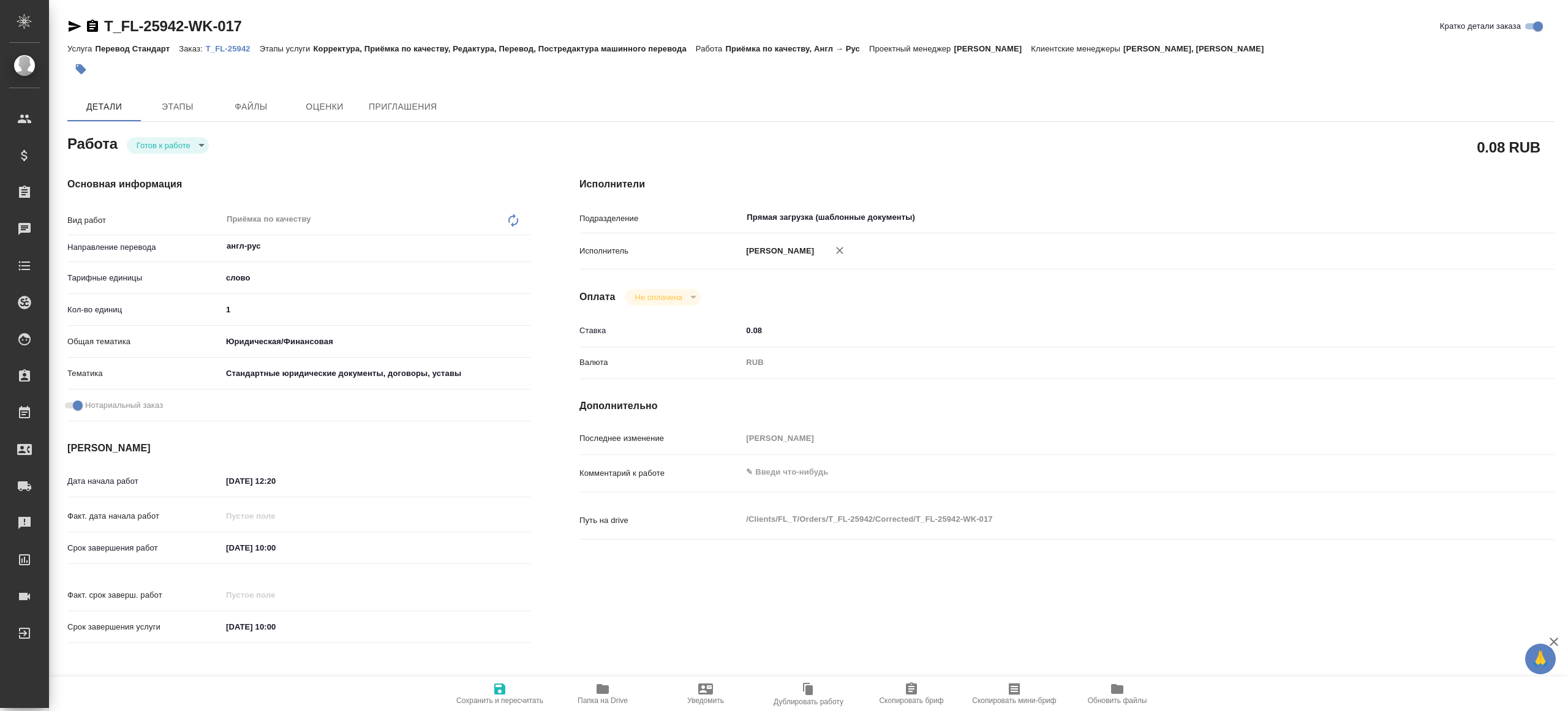
type textarea "x"
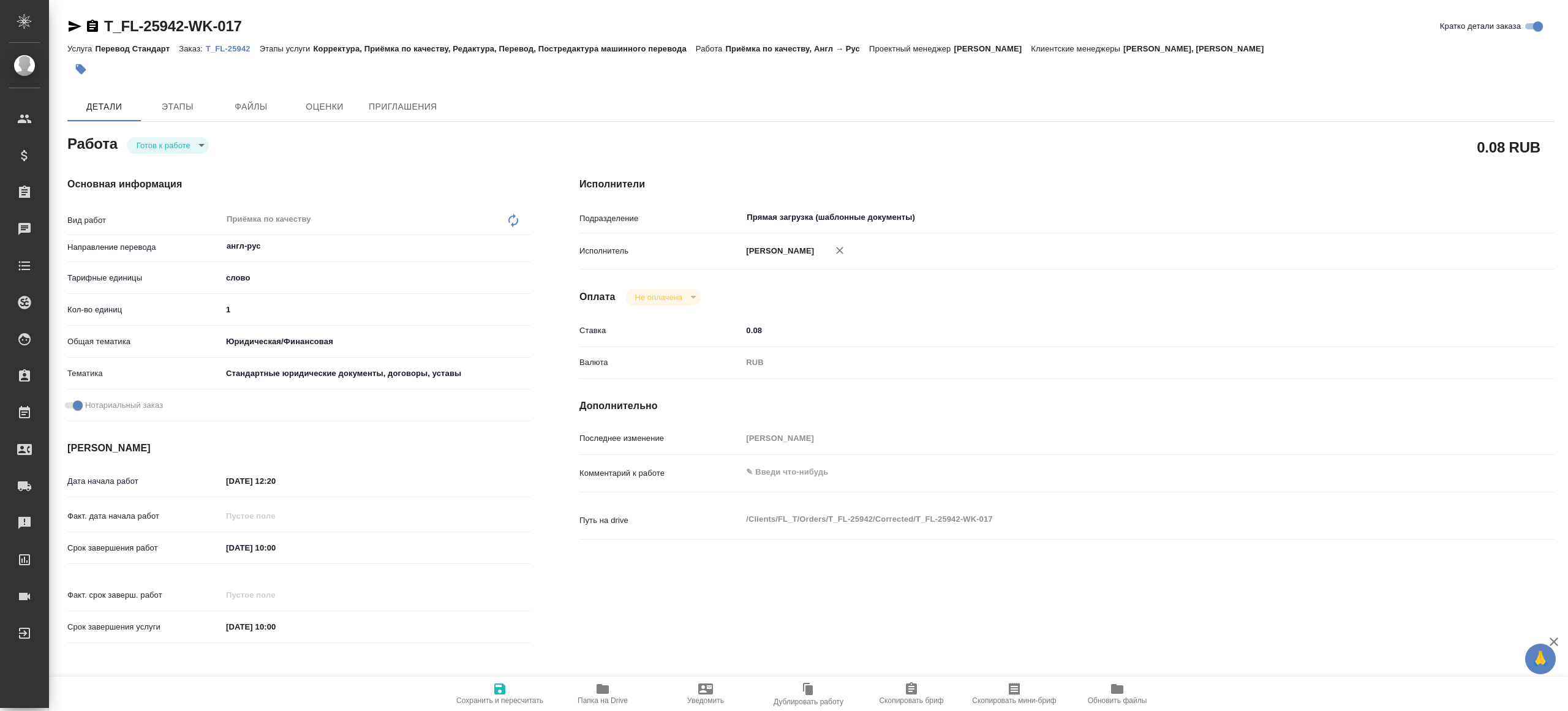
type textarea "x"
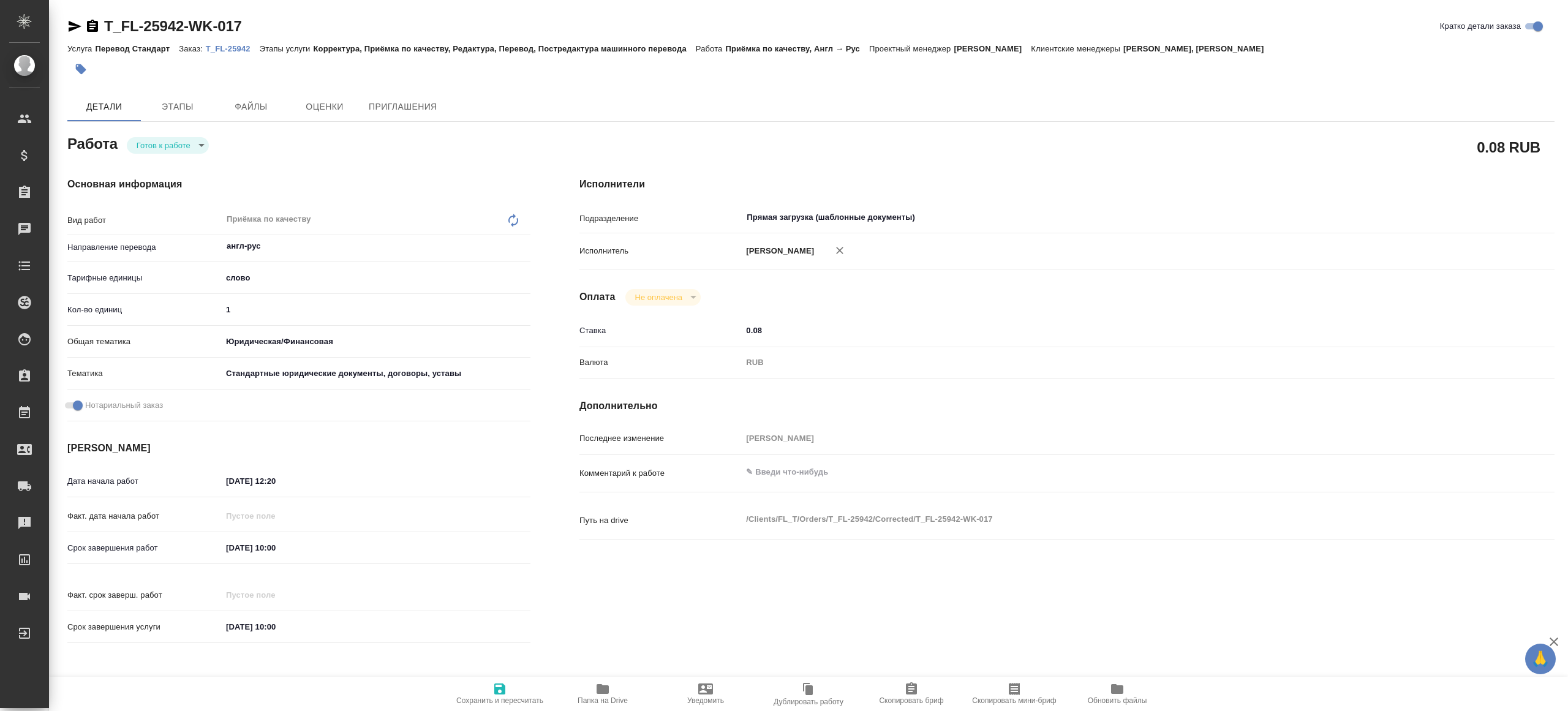
type textarea "x"
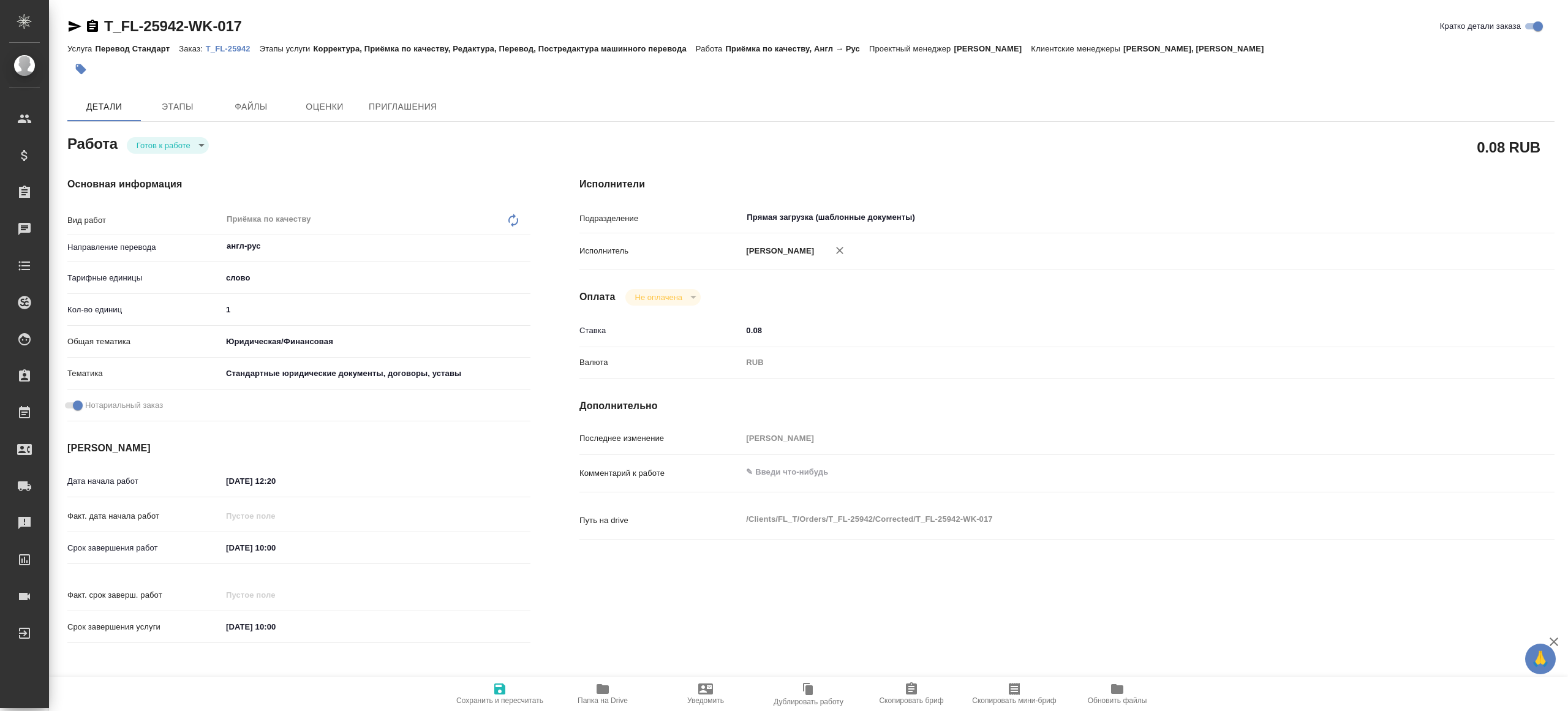
type textarea "x"
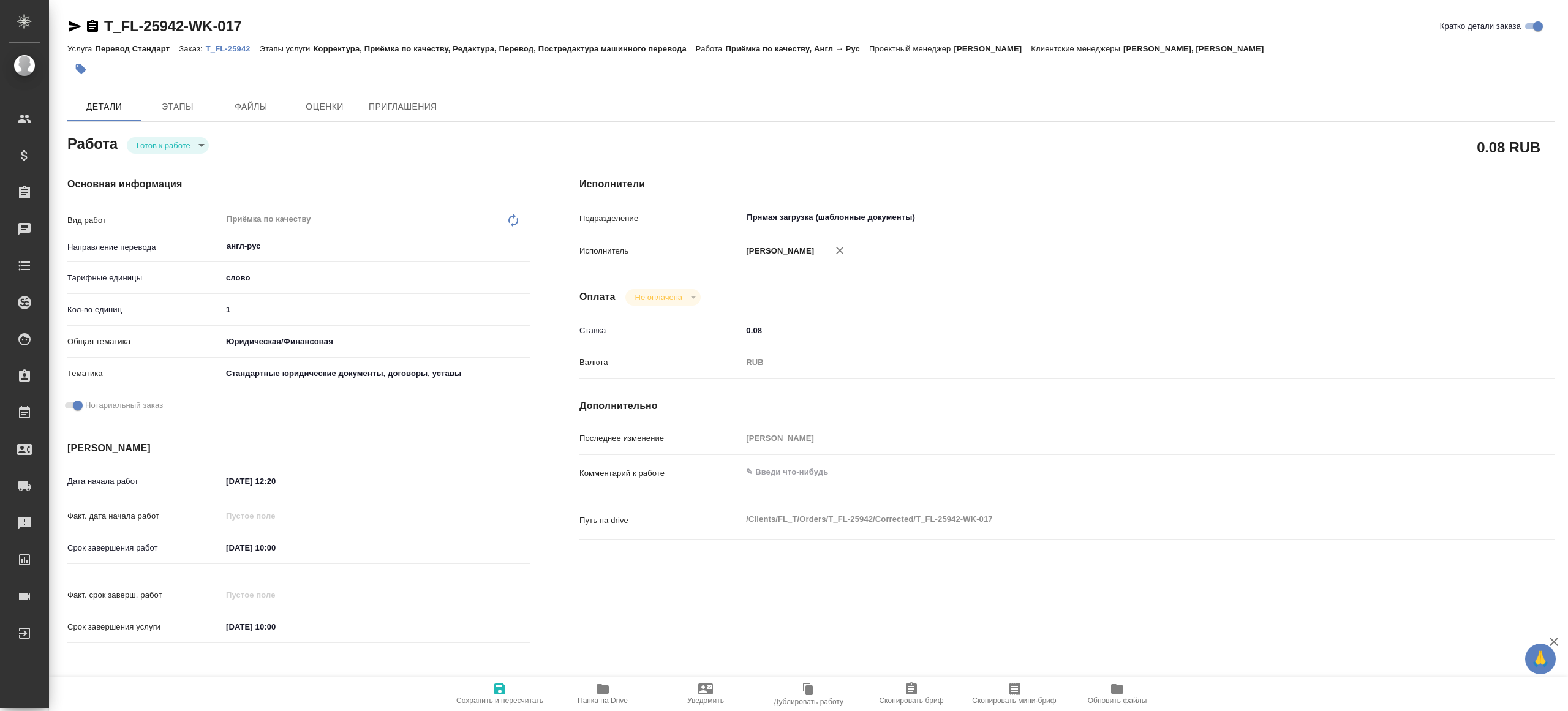
click at [232, 49] on p "T_FL-25942" at bounding box center [233, 48] width 54 height 9
type textarea "x"
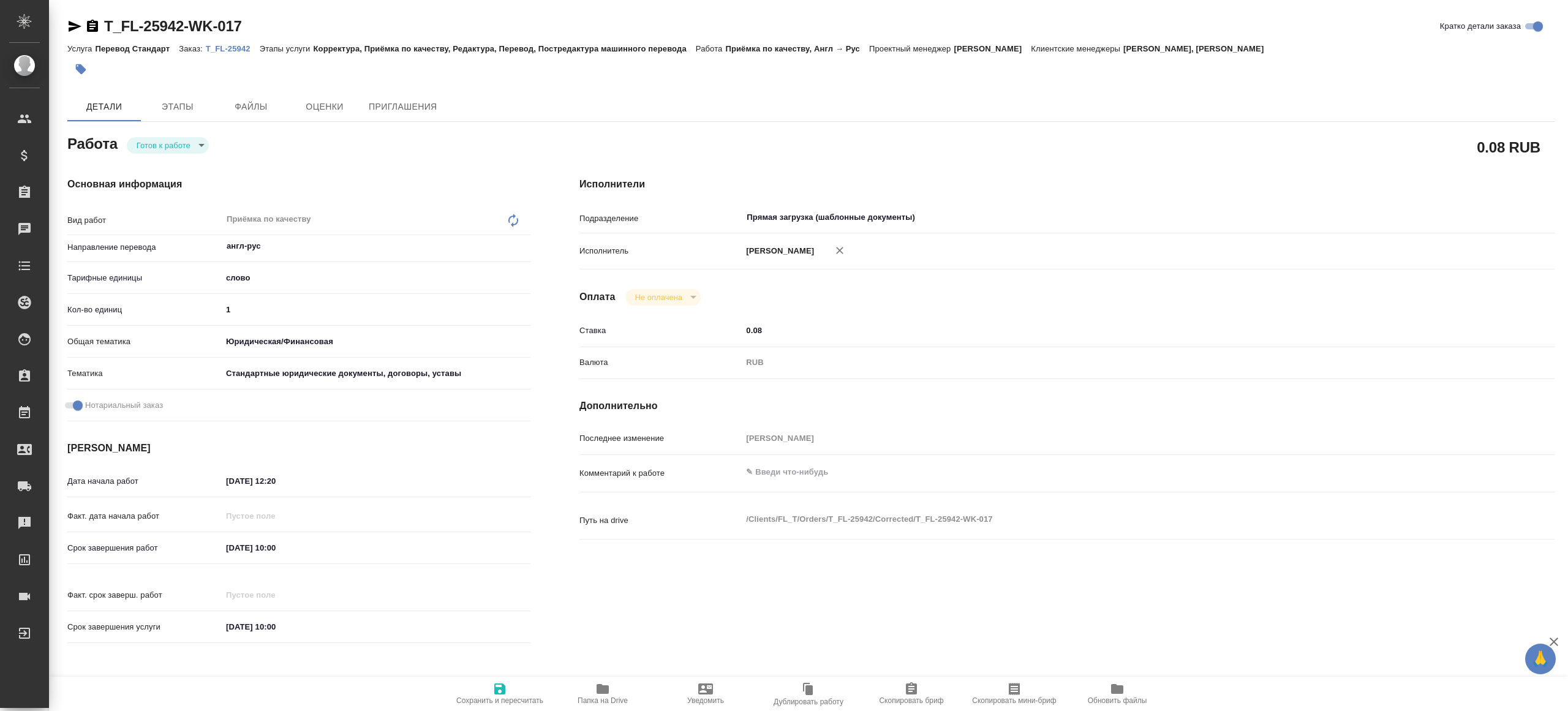
type textarea "x"
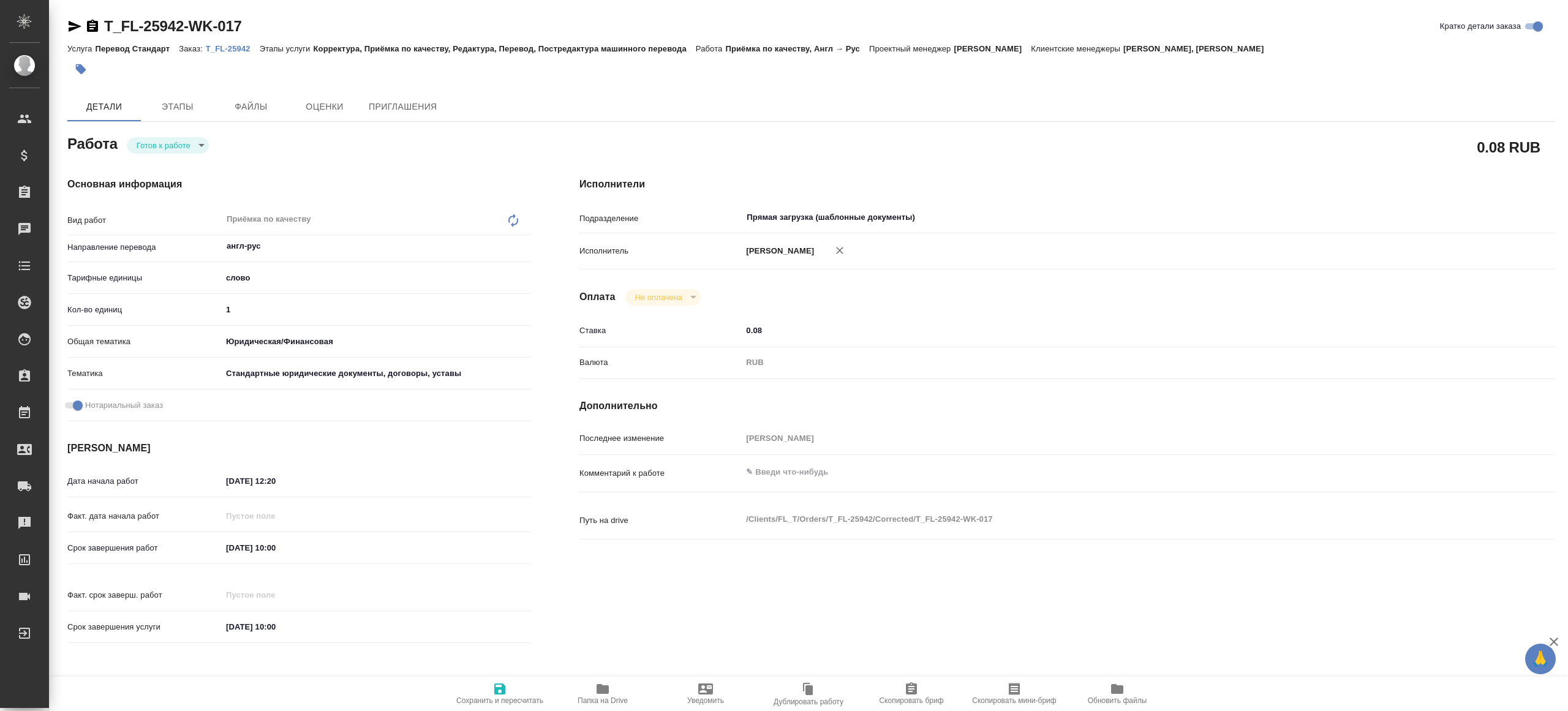
type textarea "x"
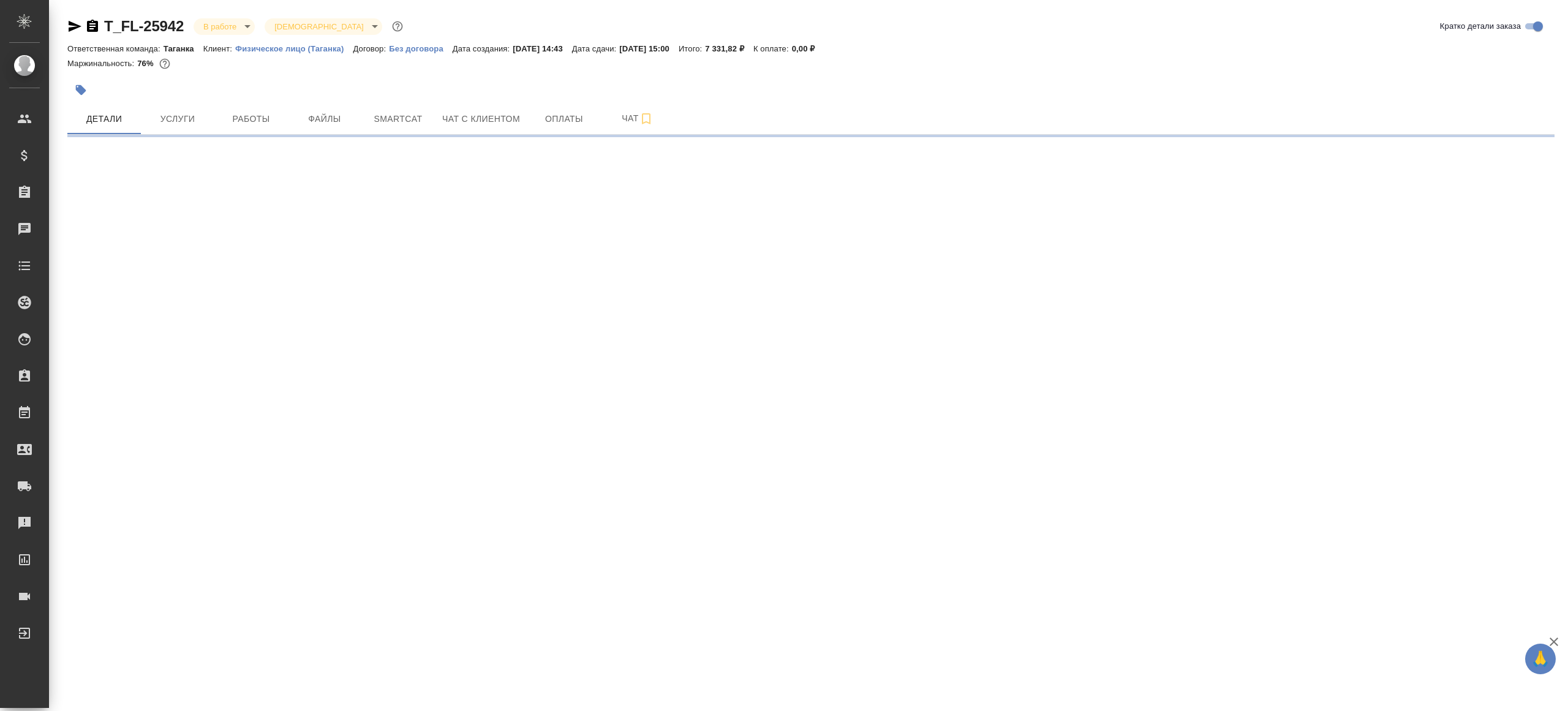
click at [256, 98] on div at bounding box center [563, 89] width 992 height 27
click at [256, 107] on button "Работы" at bounding box center [251, 119] width 74 height 31
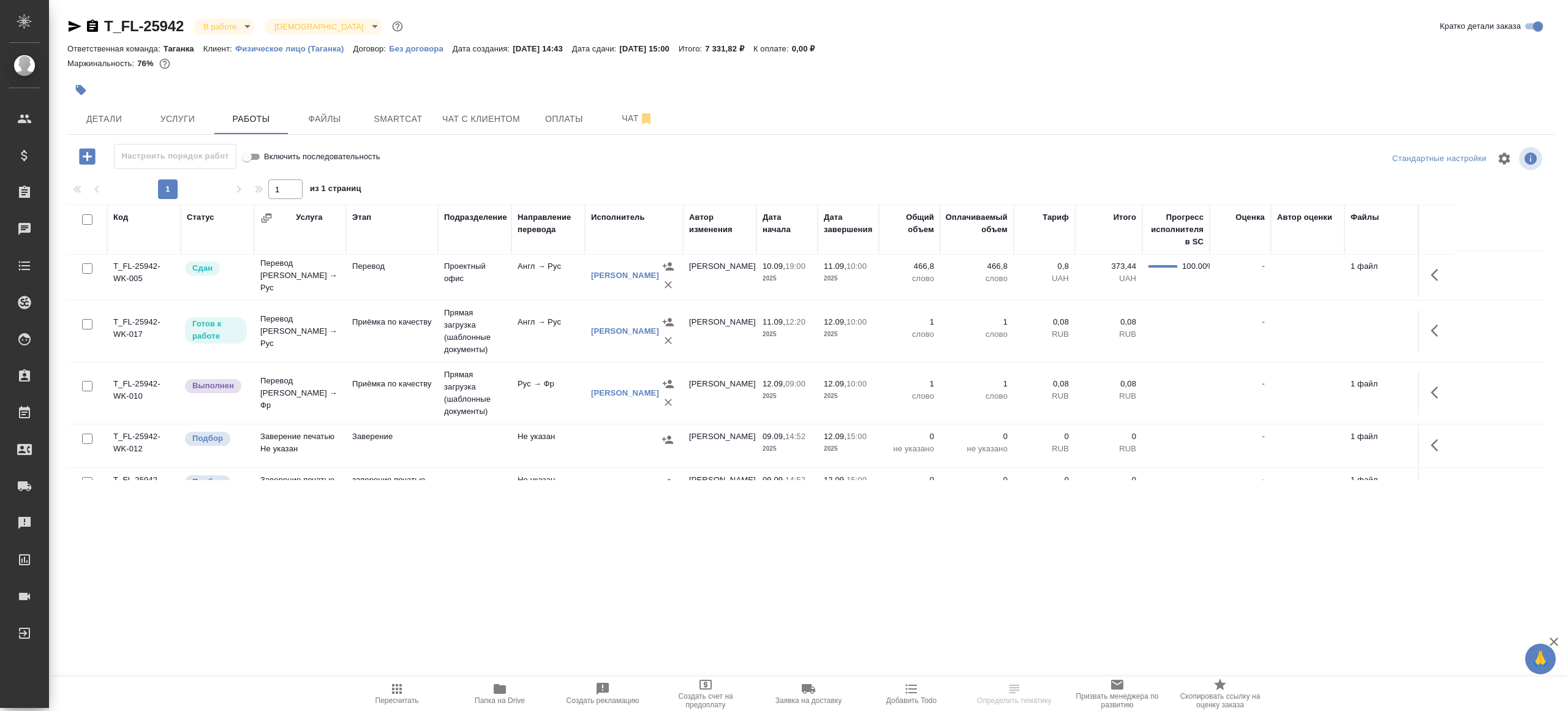
scroll to position [109, 0]
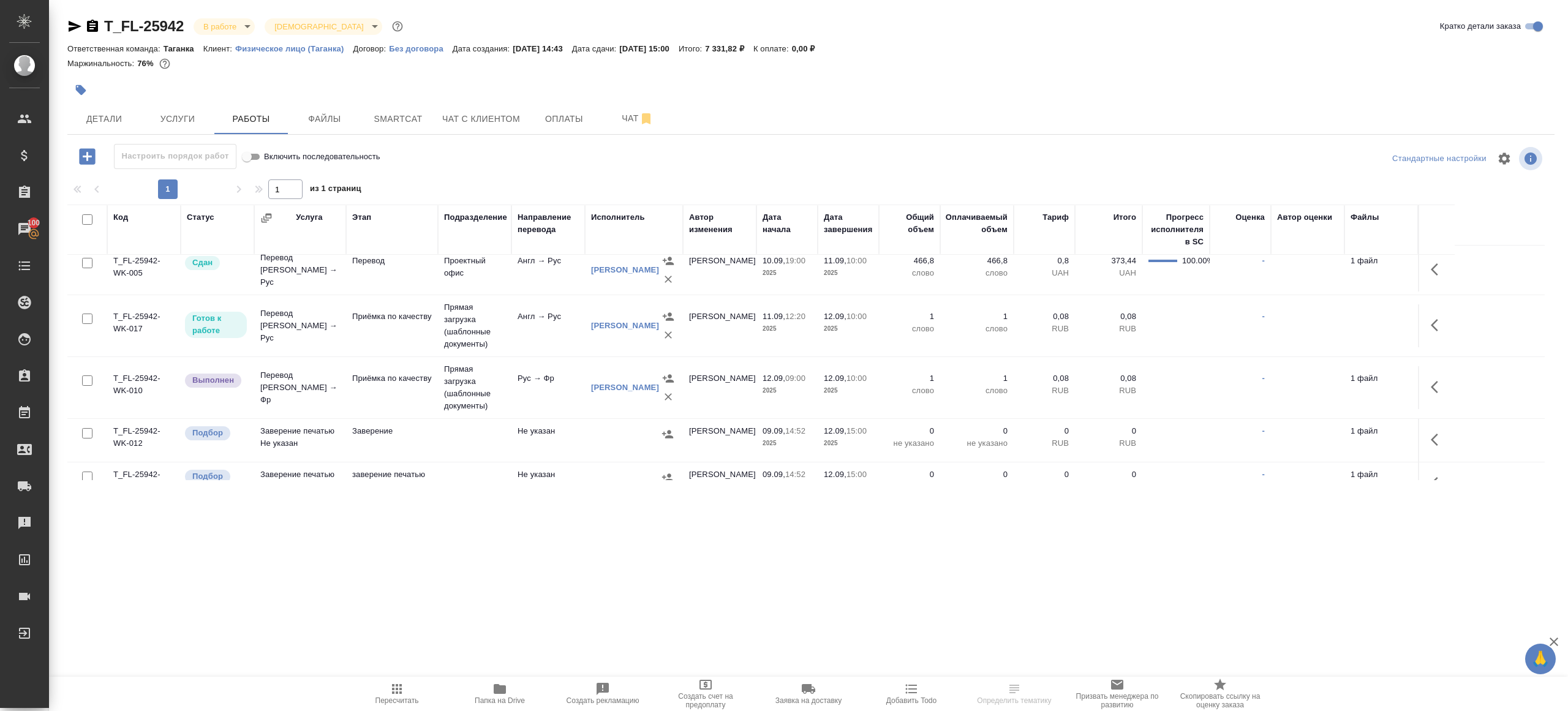
click at [1432, 389] on icon "button" at bounding box center [1437, 387] width 15 height 15
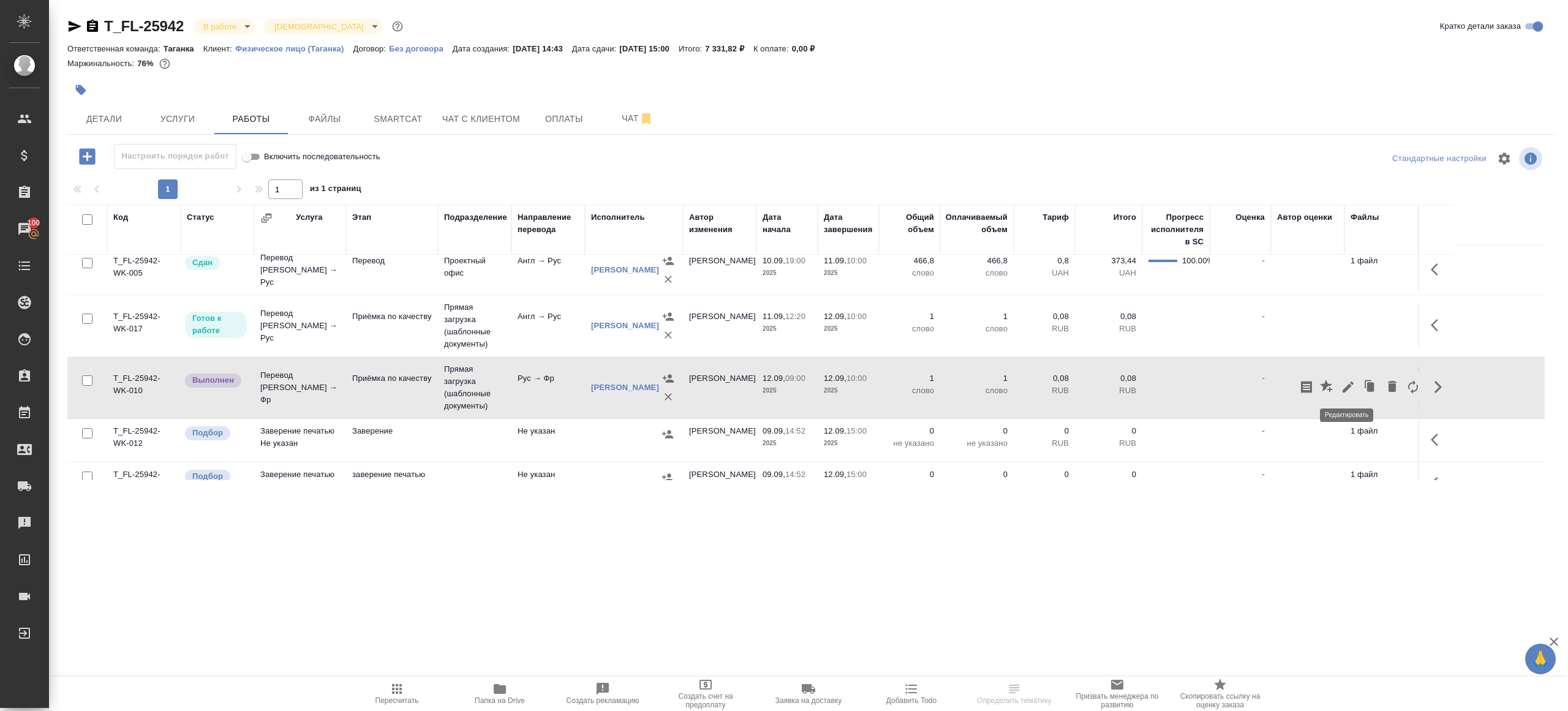
click at [1344, 384] on icon "button" at bounding box center [1347, 387] width 15 height 15
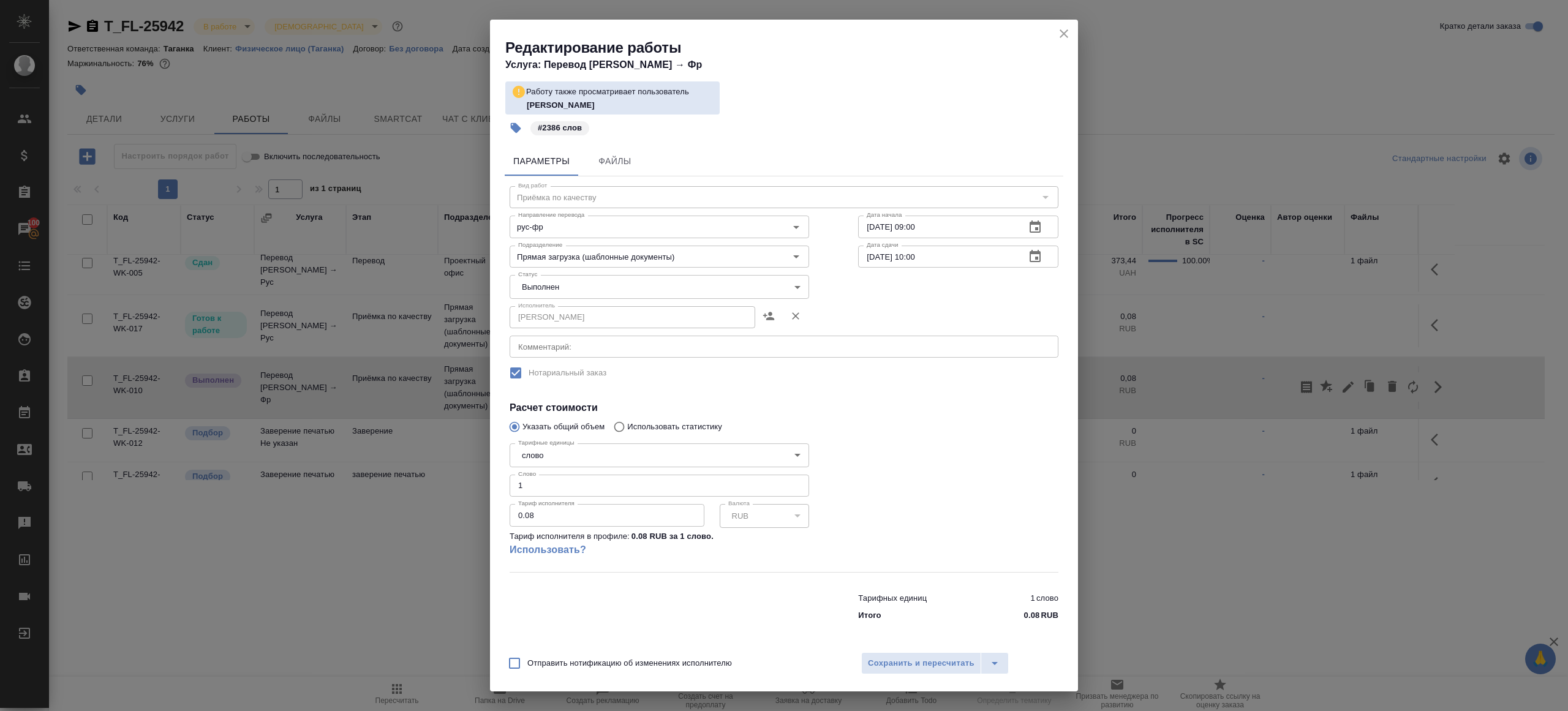
click at [546, 281] on body "🙏 .cls-1 fill:#fff; AWATERA [PERSON_NAME] Клиенты Спецификации Заказы 100 Чаты …" at bounding box center [784, 355] width 1568 height 711
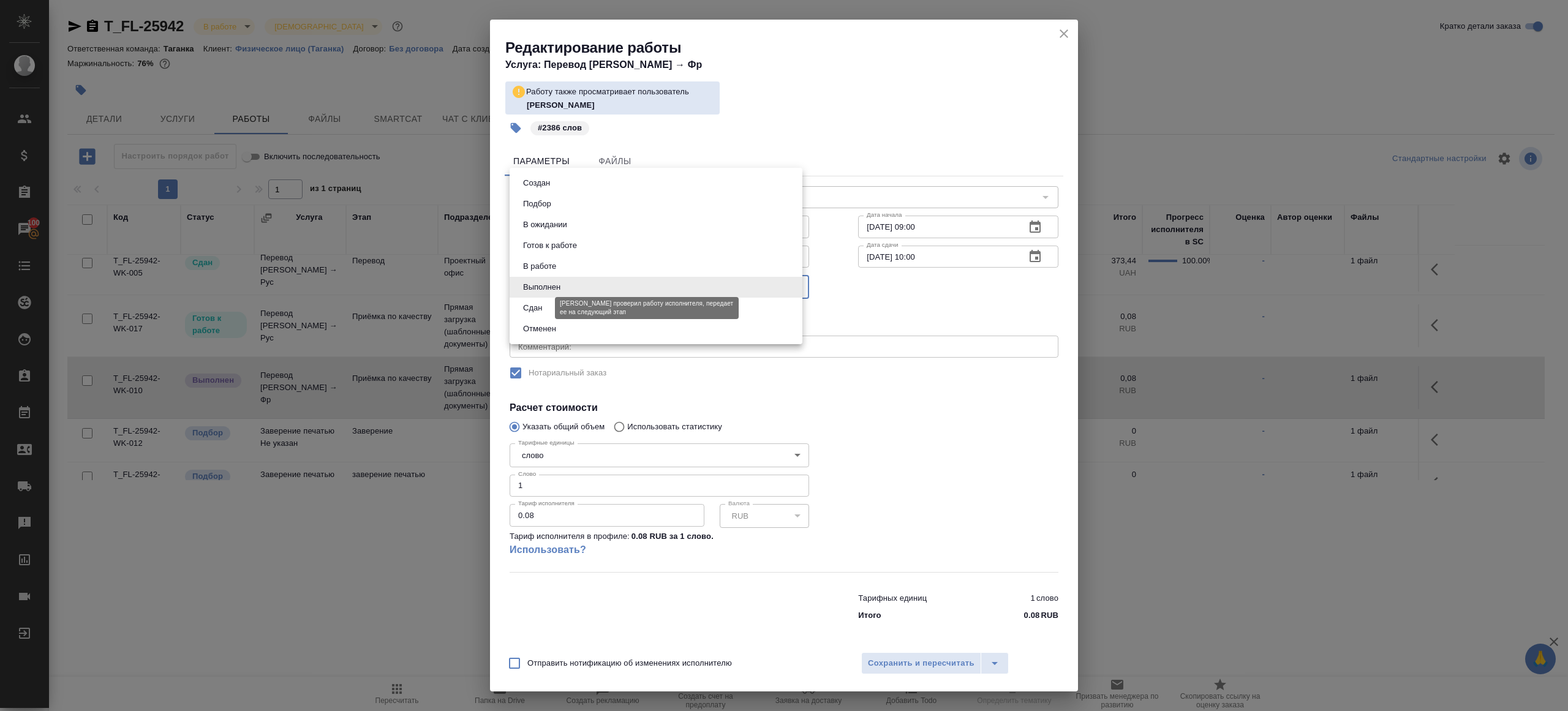
click at [546, 311] on button "Сдан" at bounding box center [533, 308] width 26 height 14
type input "closed"
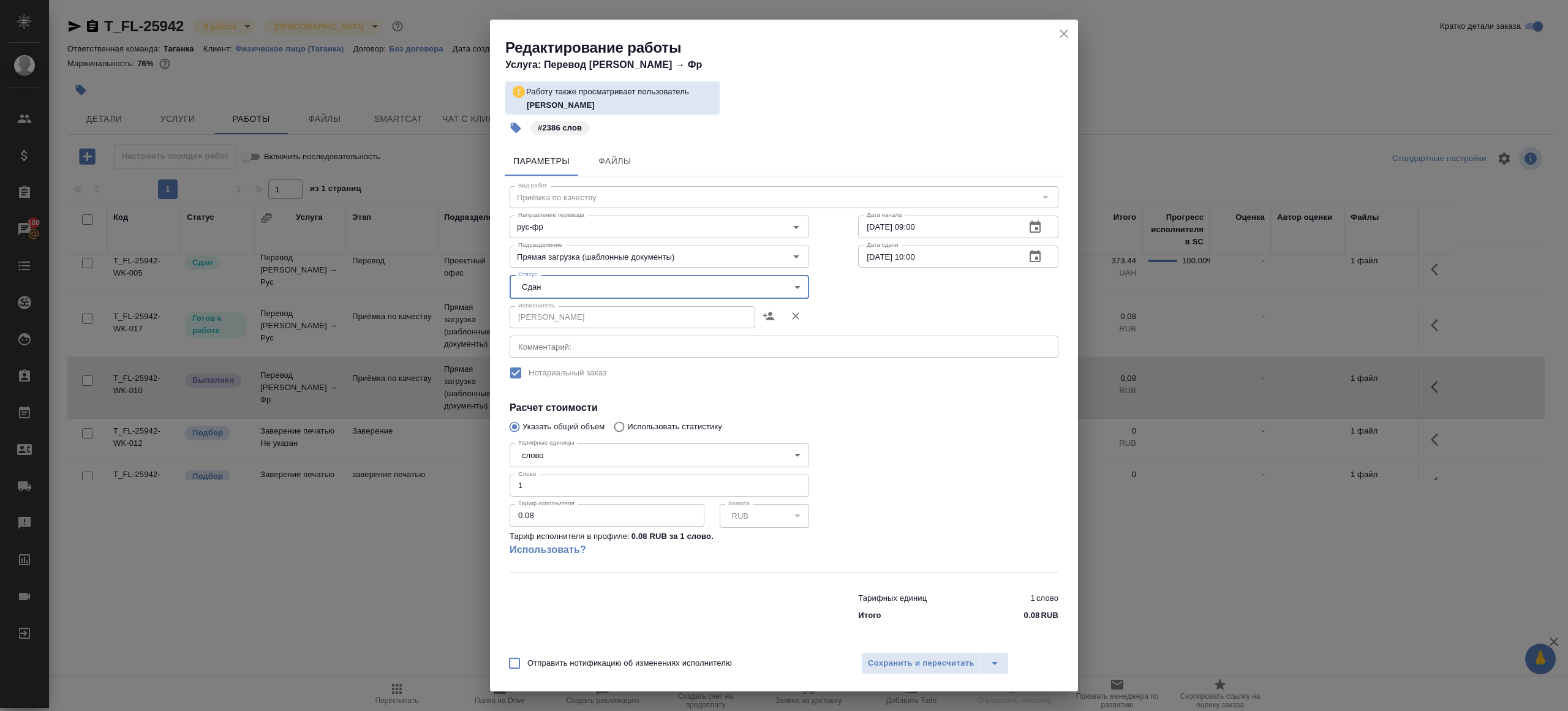
click at [869, 532] on div at bounding box center [958, 505] width 249 height 182
click at [881, 659] on span "Сохранить и пересчитать" at bounding box center [920, 663] width 106 height 14
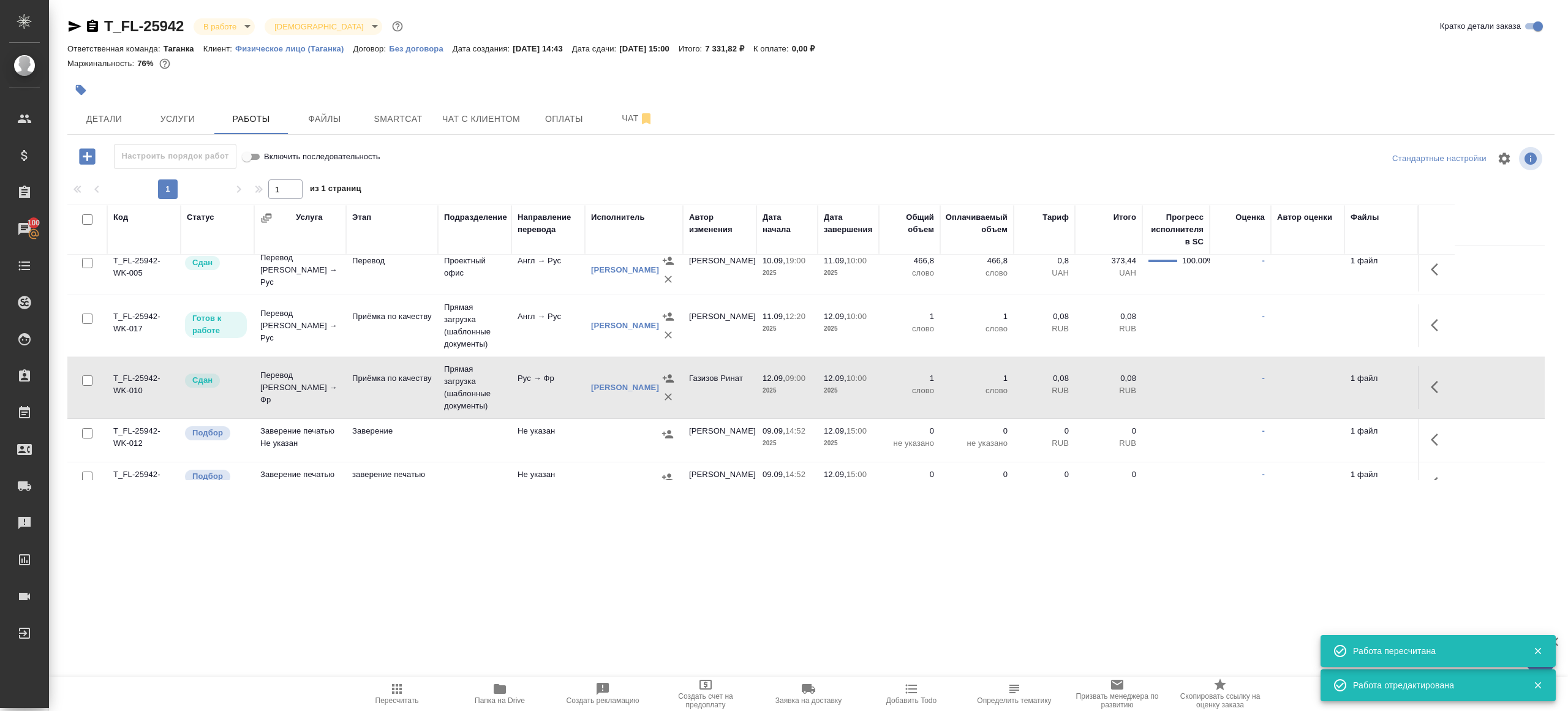
click at [1411, 378] on p "1 файл" at bounding box center [1381, 378] width 62 height 12
click at [1435, 379] on icon "button" at bounding box center [1437, 387] width 15 height 15
click at [1349, 382] on icon "button" at bounding box center [1347, 387] width 15 height 15
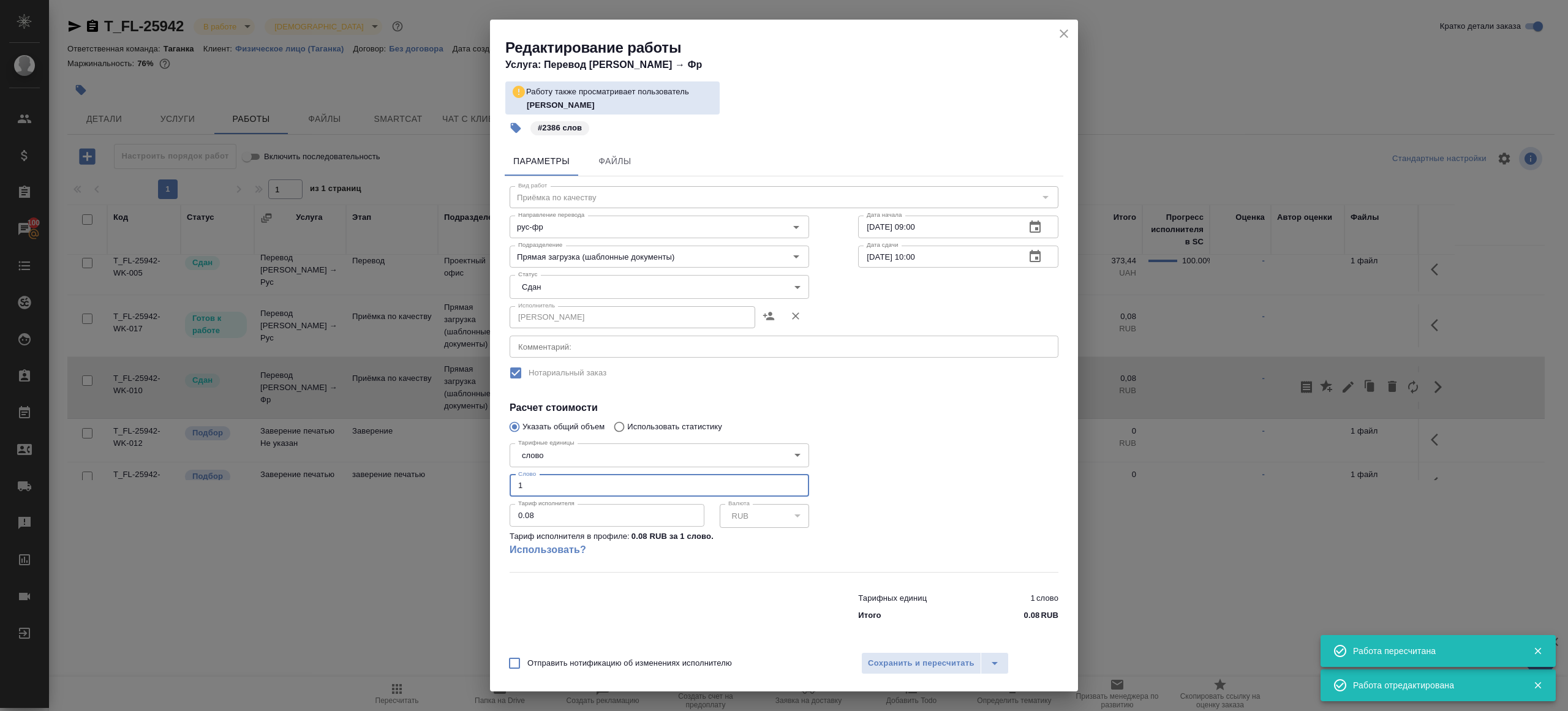
drag, startPoint x: 533, startPoint y: 495, endPoint x: 482, endPoint y: 488, distance: 51.5
click at [505, 492] on div "Тарифные единицы слово 5a8b1489cc6b4906c91bfd90 Тарифные единицы Слово 1 Слово …" at bounding box center [659, 505] width 349 height 182
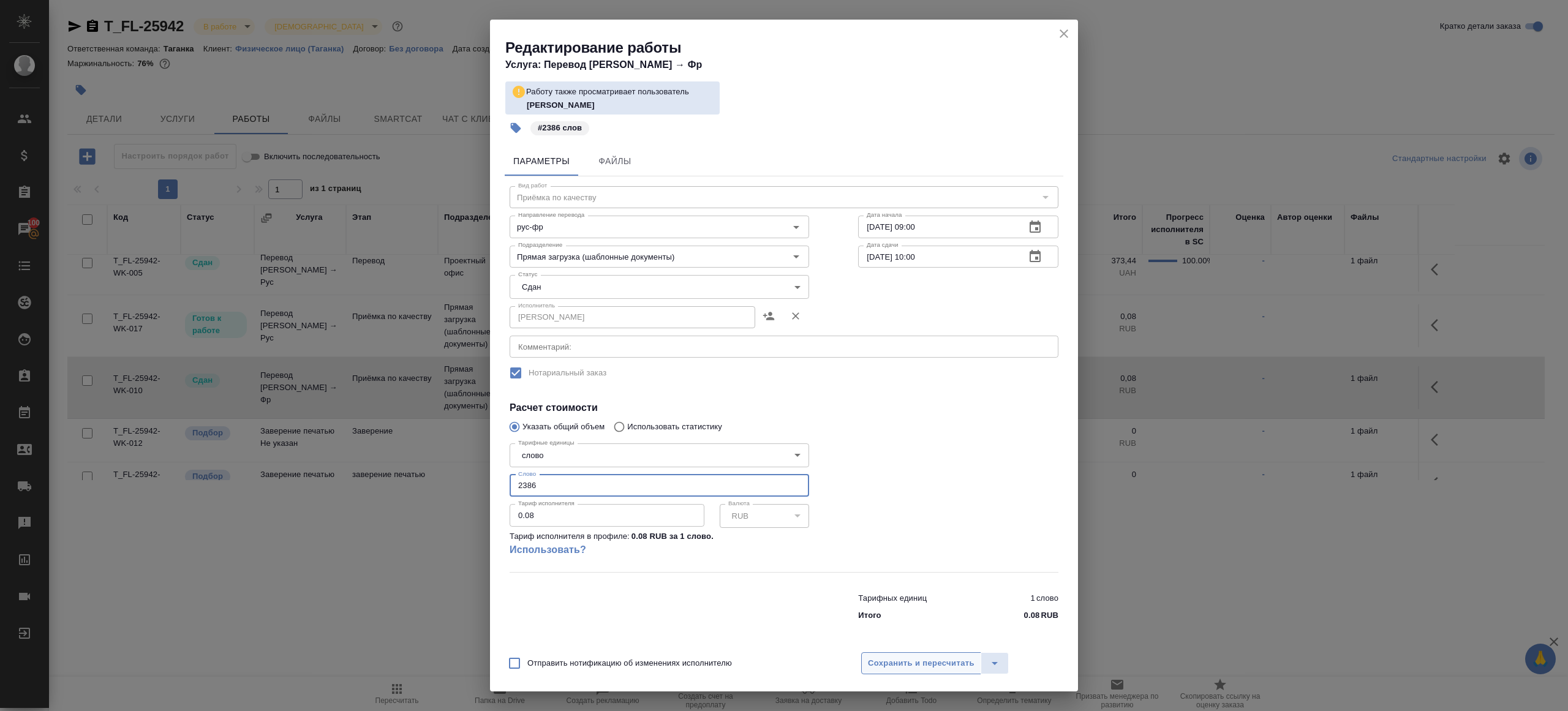
type input "2386"
click at [912, 656] on button "Сохранить и пересчитать" at bounding box center [921, 662] width 120 height 22
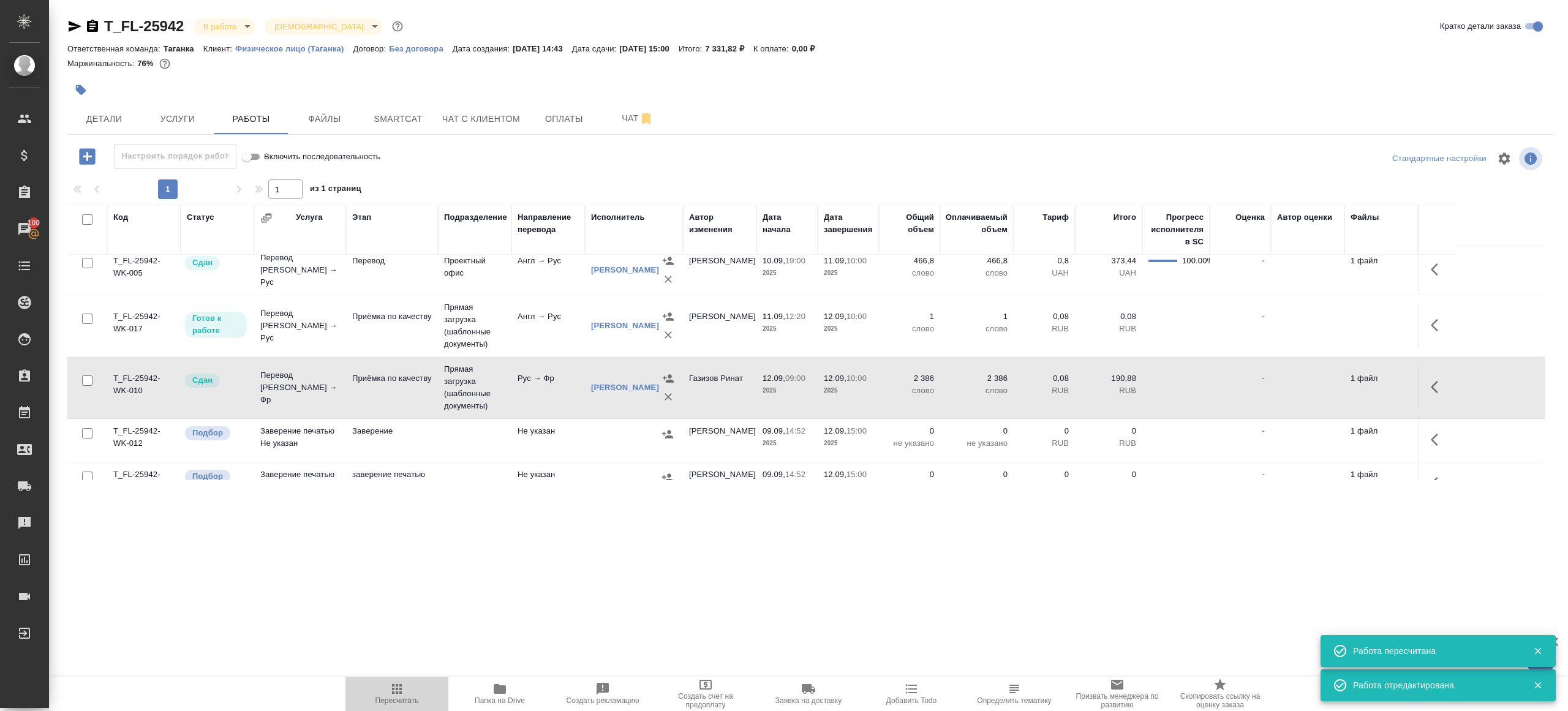
click at [396, 692] on icon "button" at bounding box center [396, 689] width 10 height 10
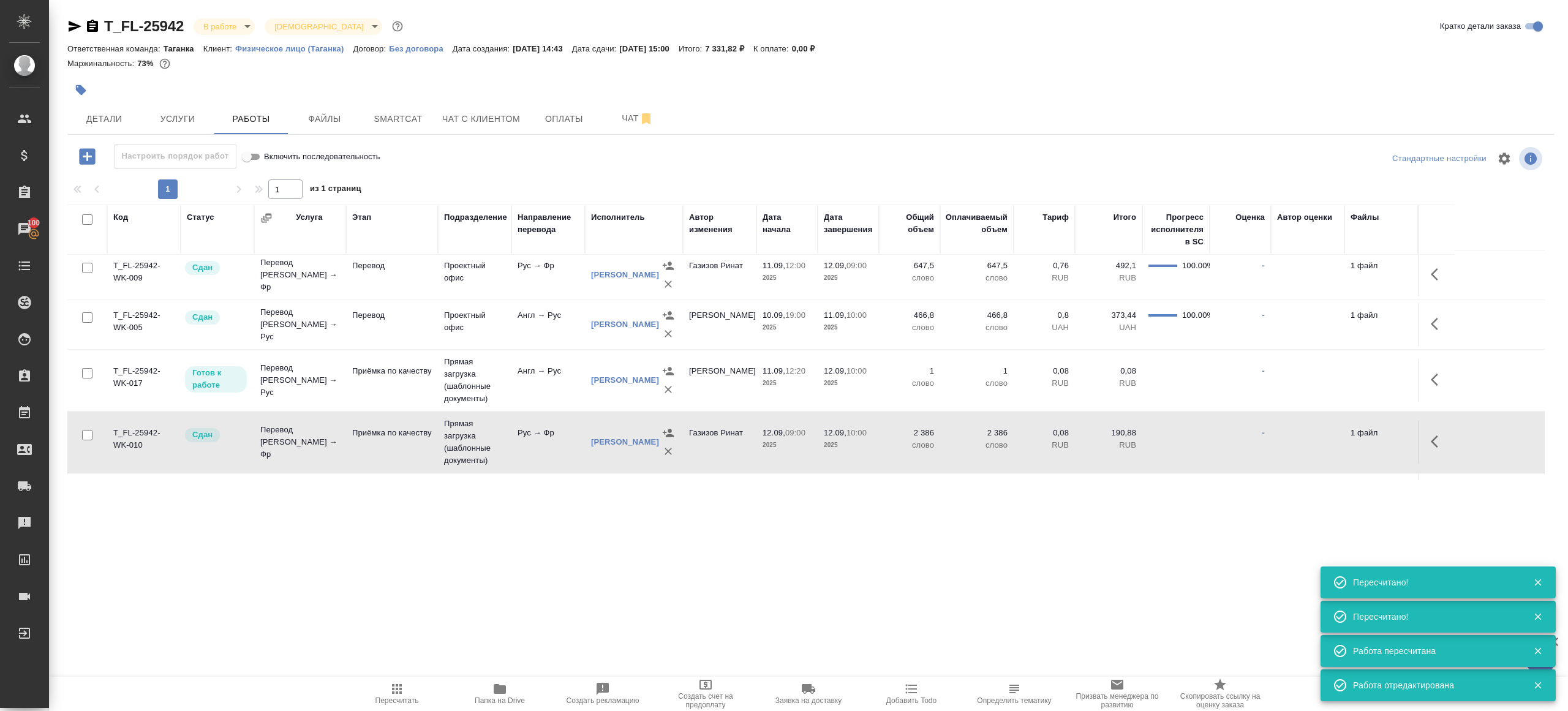
scroll to position [55, 0]
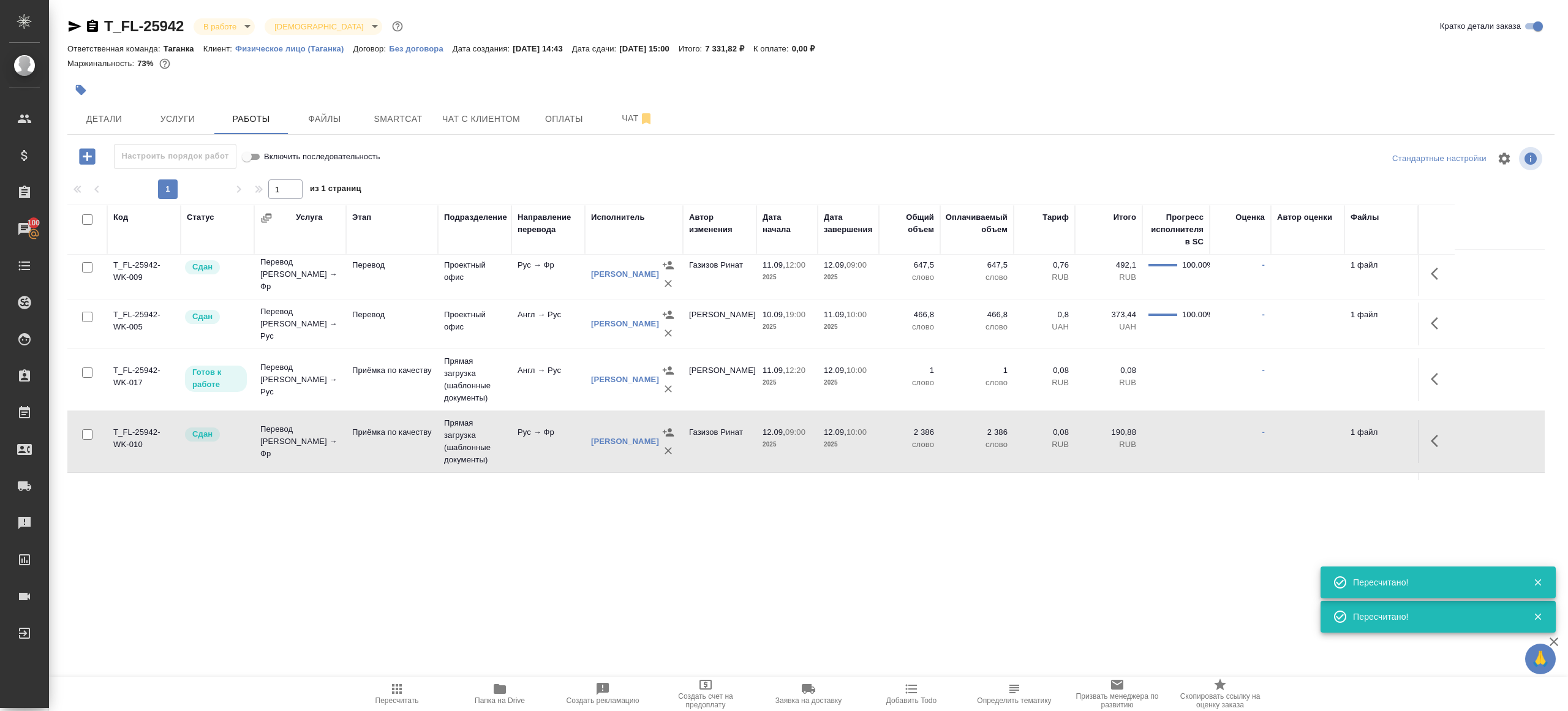
click at [216, 24] on body "🙏 .cls-1 fill:#fff; AWATERA Gazizov Rinat Клиенты Спецификации Заказы 100 Чаты …" at bounding box center [784, 355] width 1568 height 711
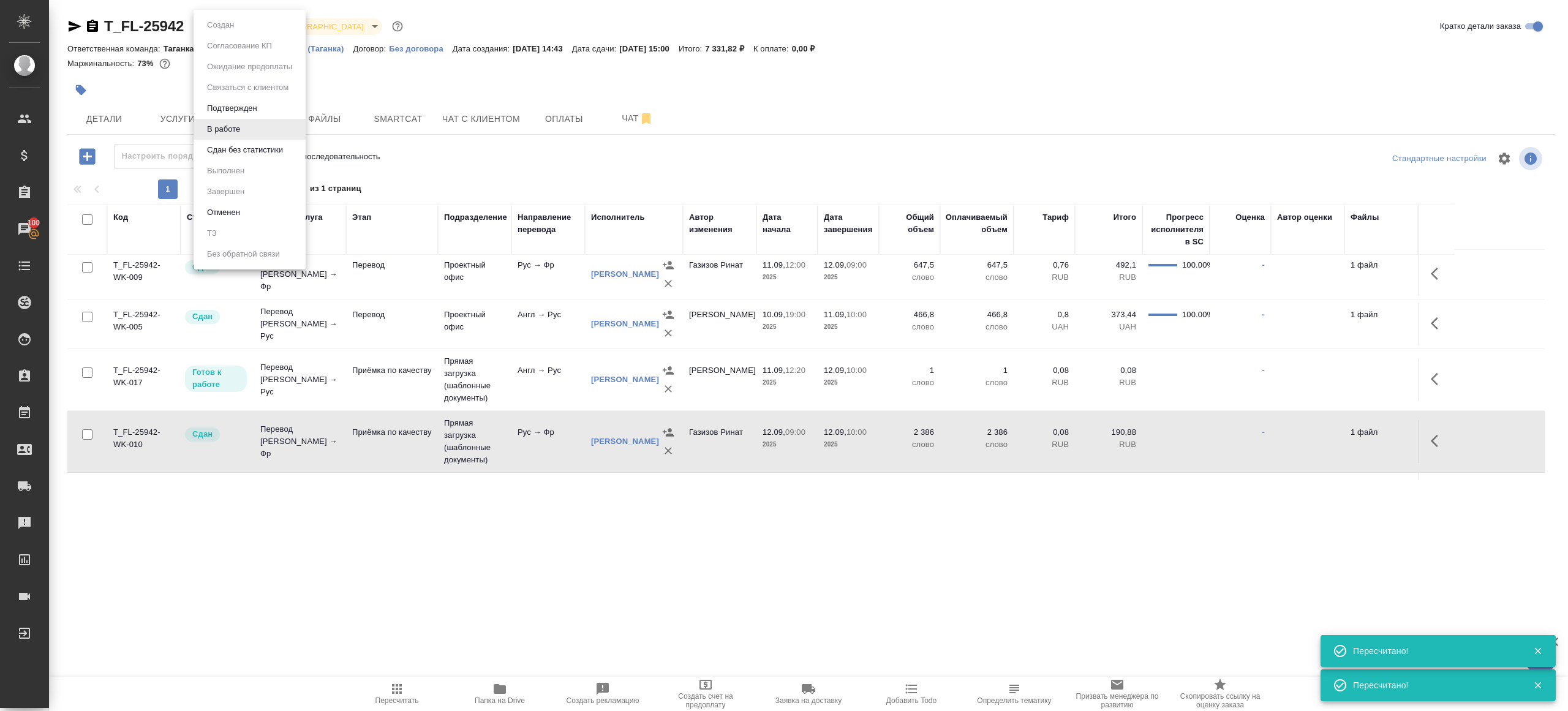
click at [253, 135] on li "В работе" at bounding box center [250, 130] width 112 height 21
click at [225, 19] on body "🙏 .cls-1 fill:#fff; AWATERA Gazizov Rinat Клиенты Спецификации Заказы 100 Чаты …" at bounding box center [784, 355] width 1568 height 711
click at [251, 132] on li "В работе" at bounding box center [250, 130] width 112 height 21
click at [232, 28] on body "🙏 .cls-1 fill:#fff; AWATERA Gazizov Rinat Клиенты Спецификации Заказы 100 Чаты …" at bounding box center [784, 355] width 1568 height 711
click at [257, 136] on li "В работе" at bounding box center [250, 130] width 112 height 21
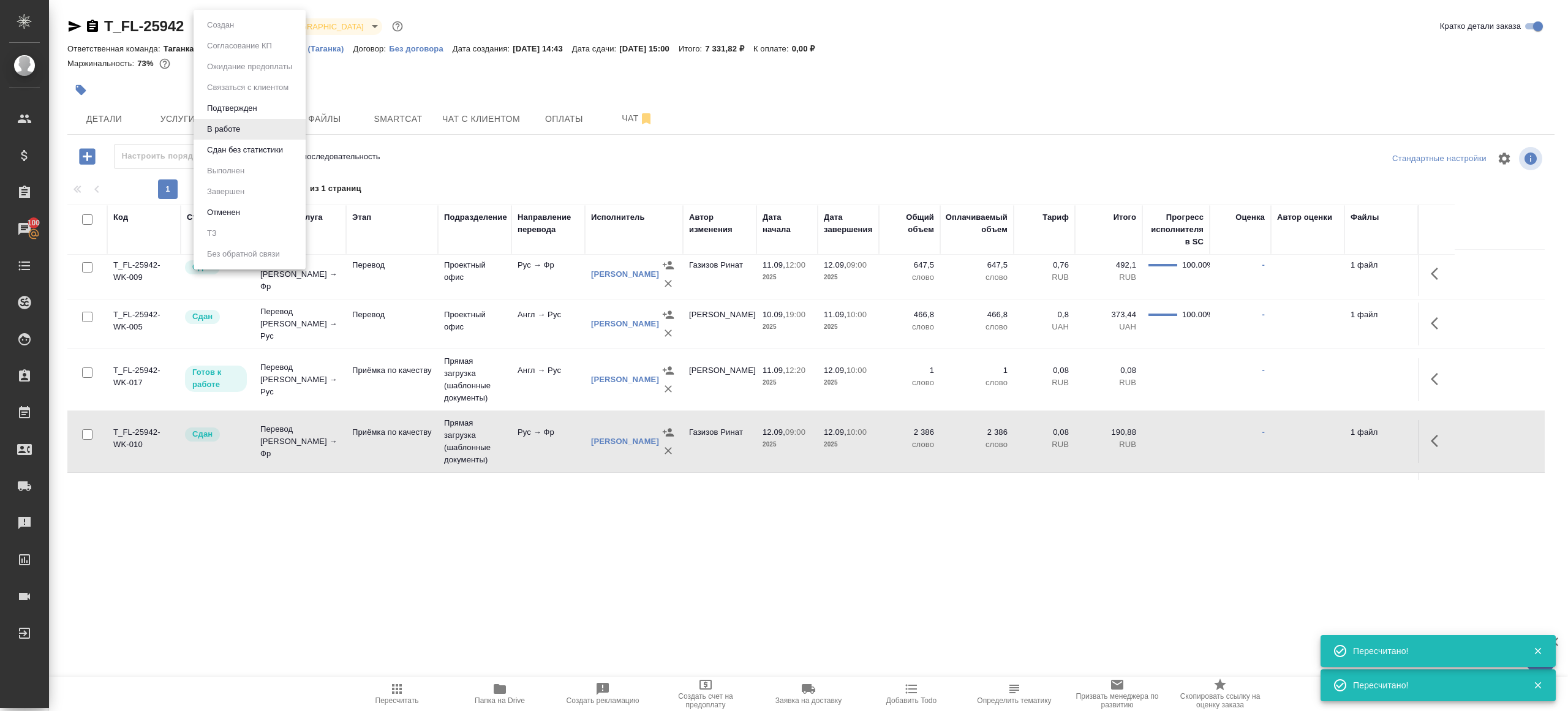
click at [222, 24] on body "🙏 .cls-1 fill:#fff; AWATERA Gazizov Rinat Клиенты Спецификации Заказы 100 Чаты …" at bounding box center [784, 355] width 1568 height 711
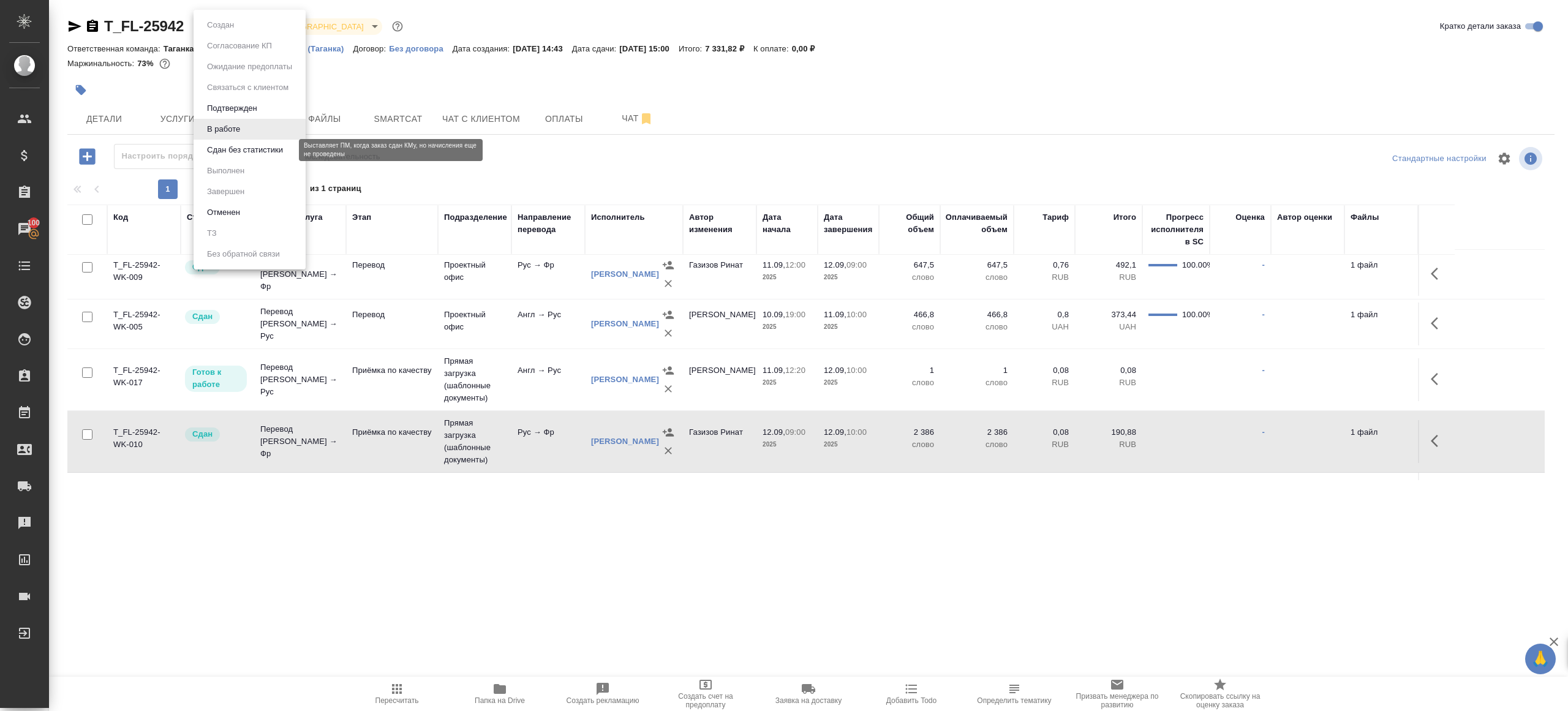
click at [259, 151] on button "Сдан без статистики" at bounding box center [245, 150] width 84 height 14
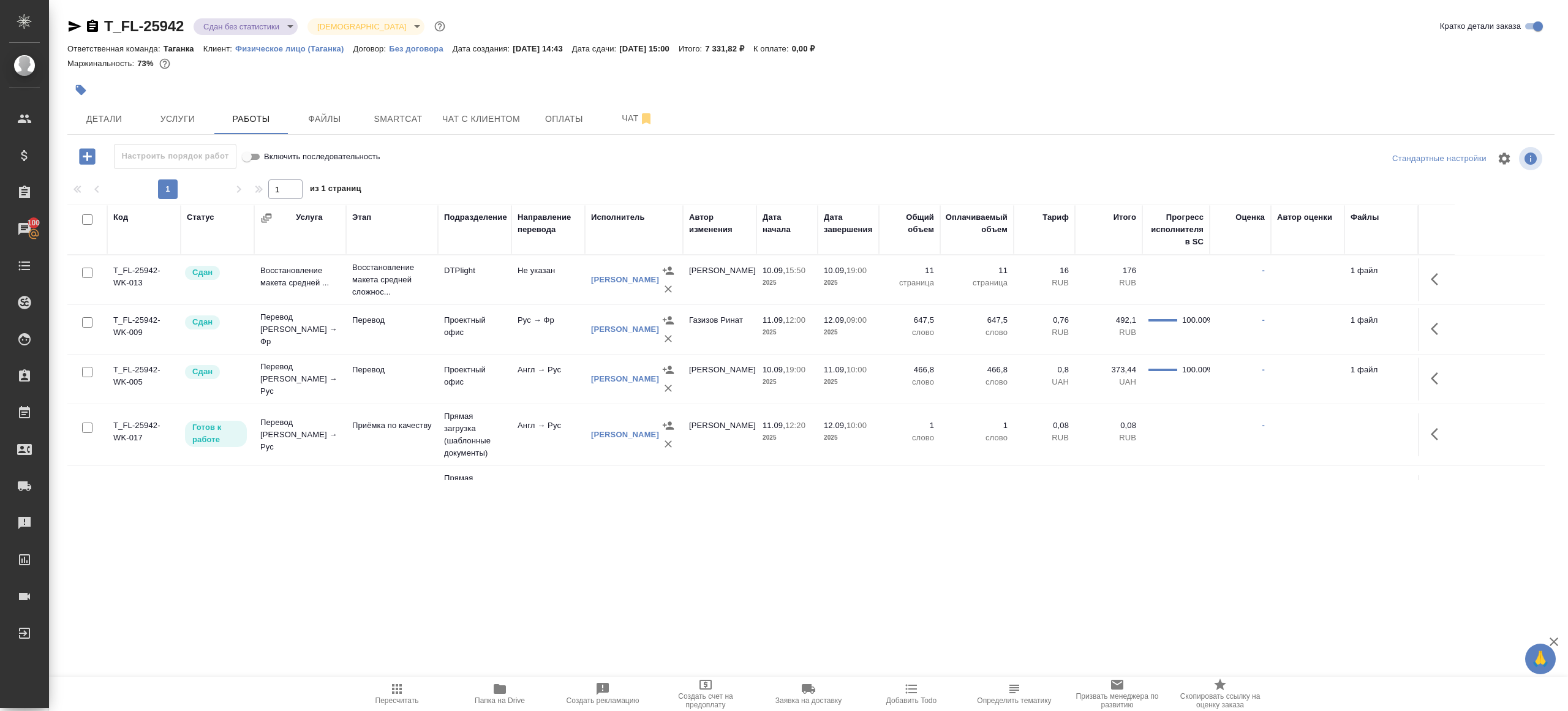
click at [259, 33] on body "🙏 .cls-1 fill:#fff; AWATERA Gazizov Rinat Клиенты Спецификации Заказы 100 Чаты …" at bounding box center [784, 355] width 1568 height 711
click at [256, 171] on li "Выполнен" at bounding box center [250, 171] width 112 height 21
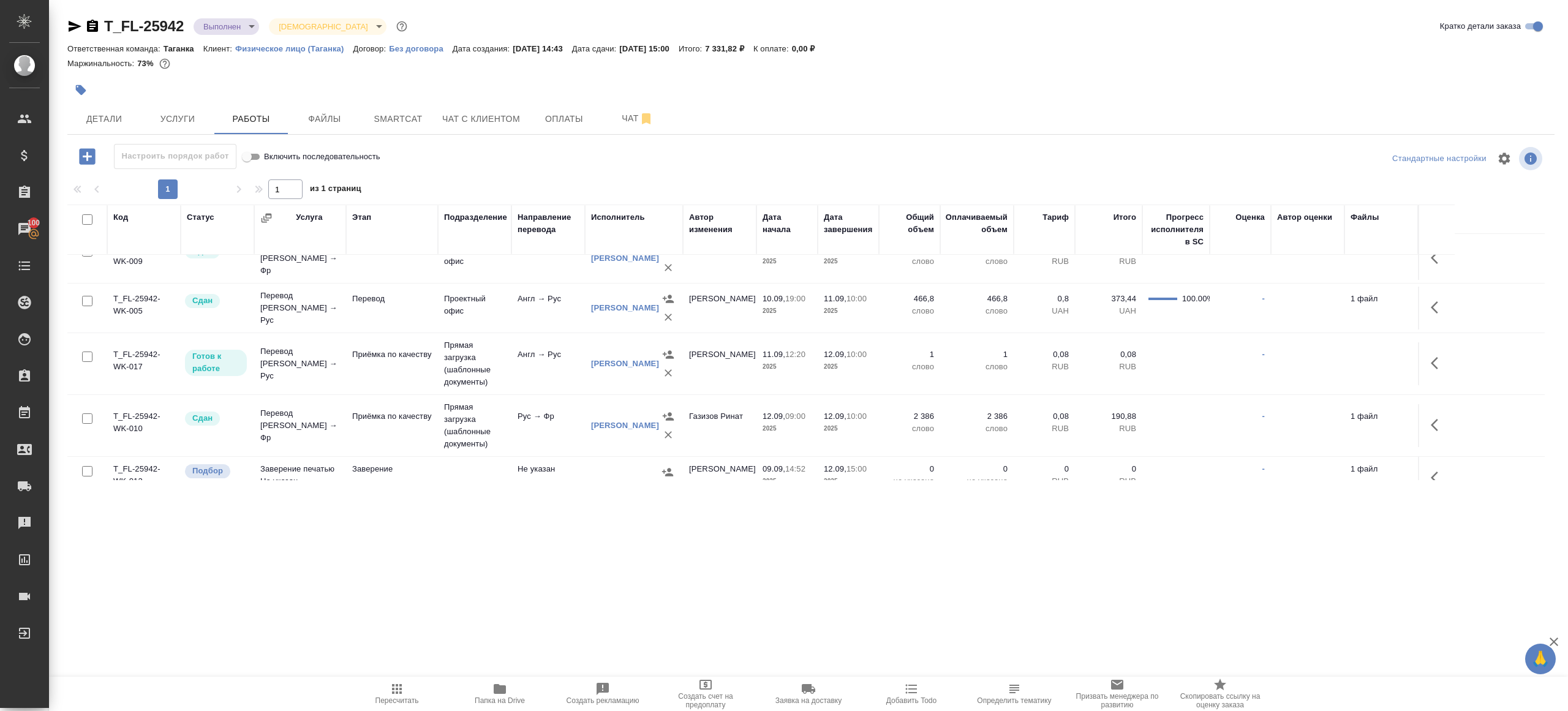
scroll to position [79, 0]
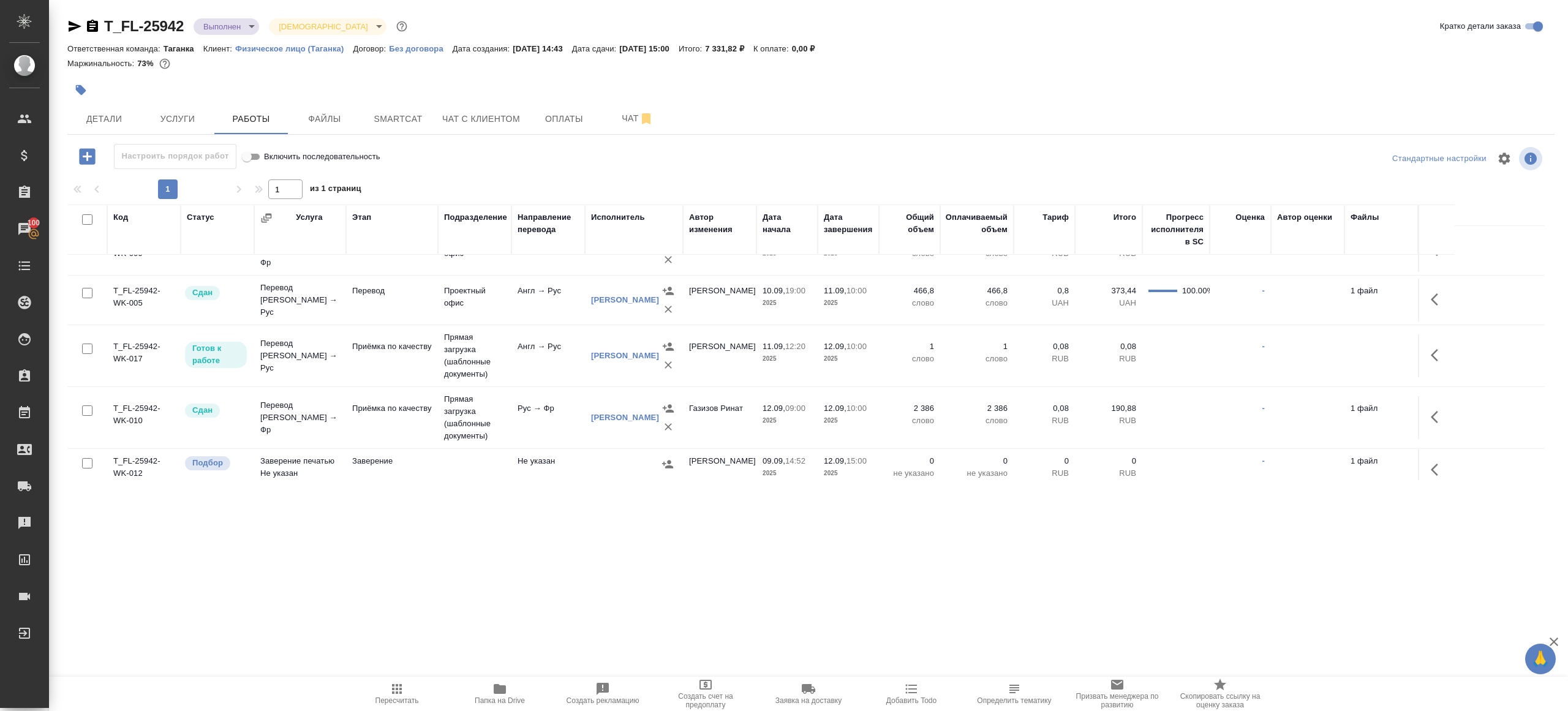
click at [495, 687] on icon "button" at bounding box center [499, 689] width 12 height 10
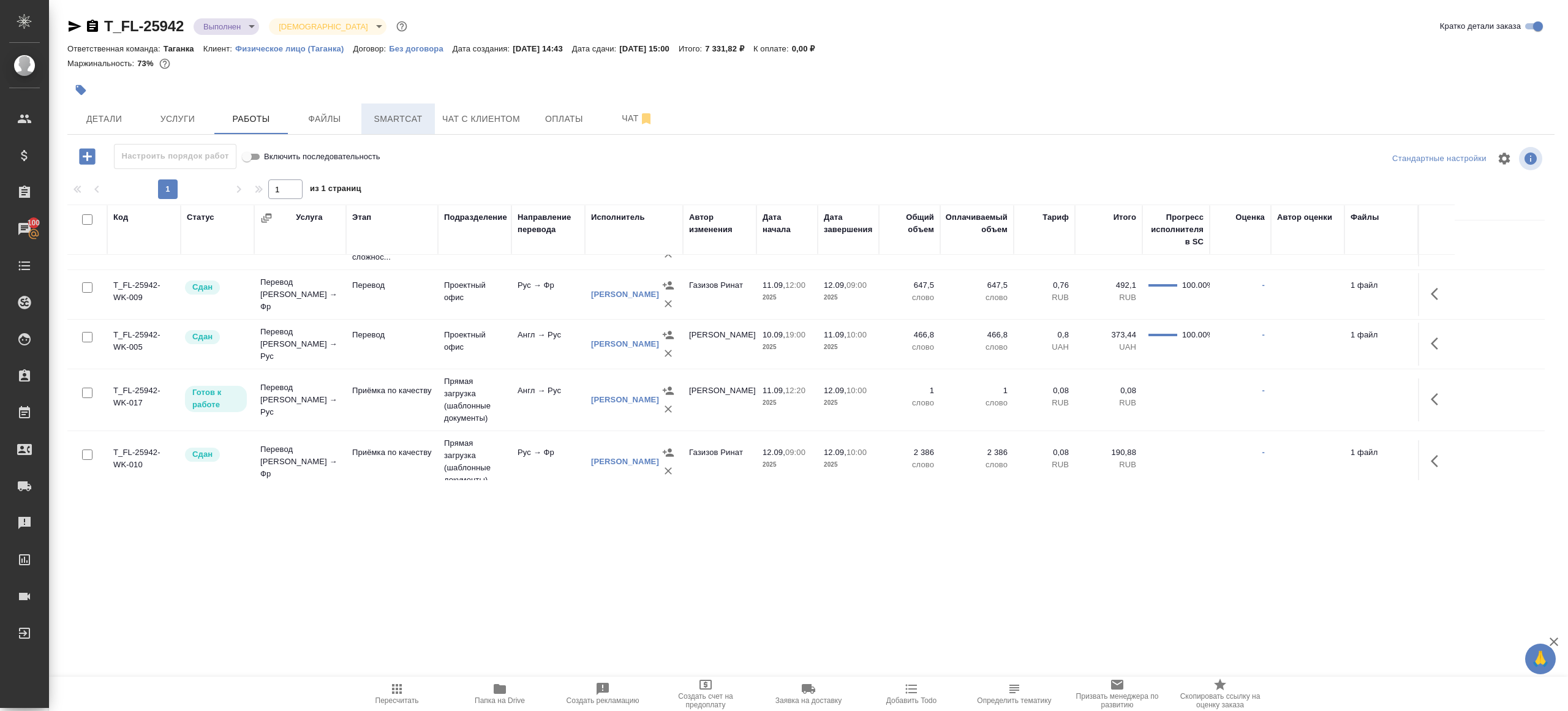
click at [405, 113] on span "Smartcat" at bounding box center [398, 118] width 59 height 15
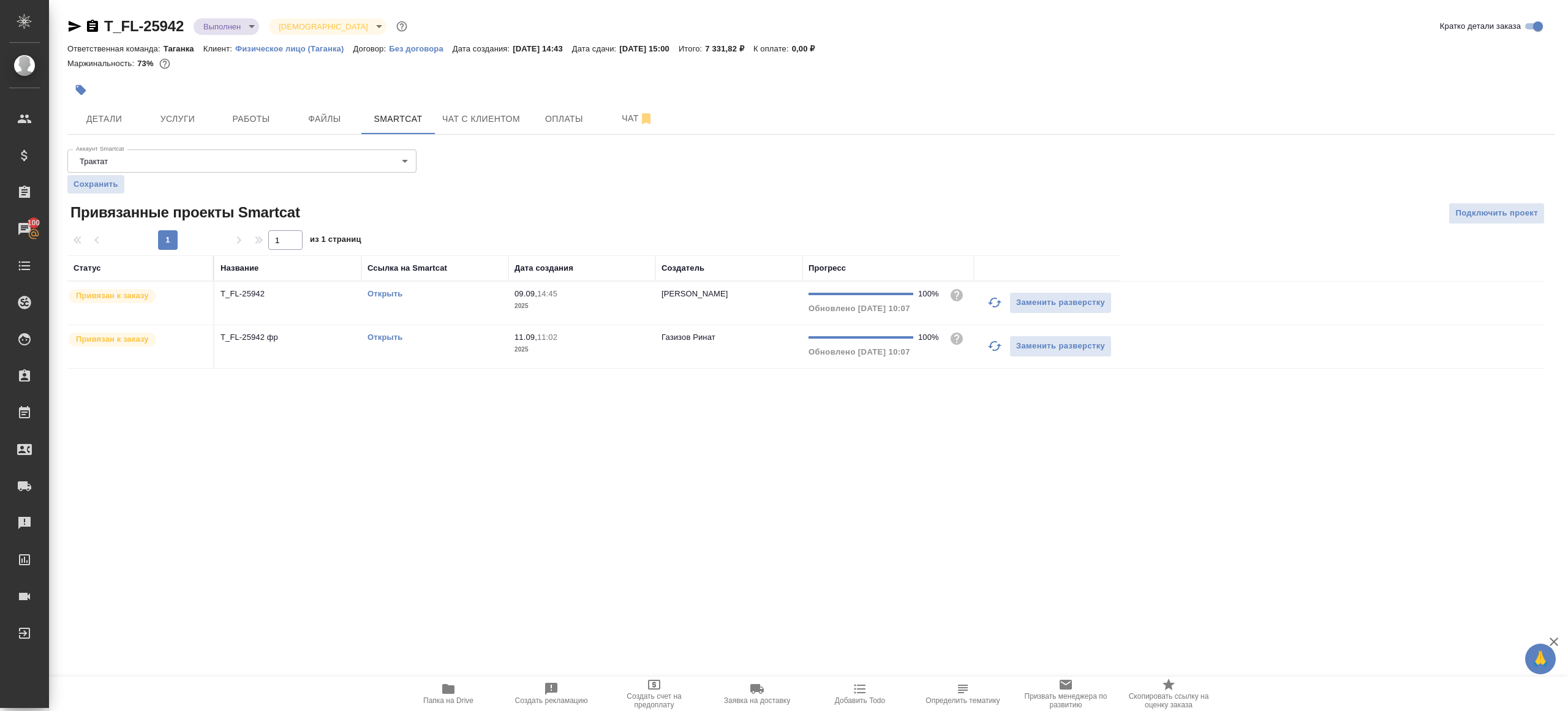
click at [382, 339] on link "Открыть" at bounding box center [384, 336] width 35 height 9
click at [269, 114] on span "Работы" at bounding box center [251, 118] width 59 height 15
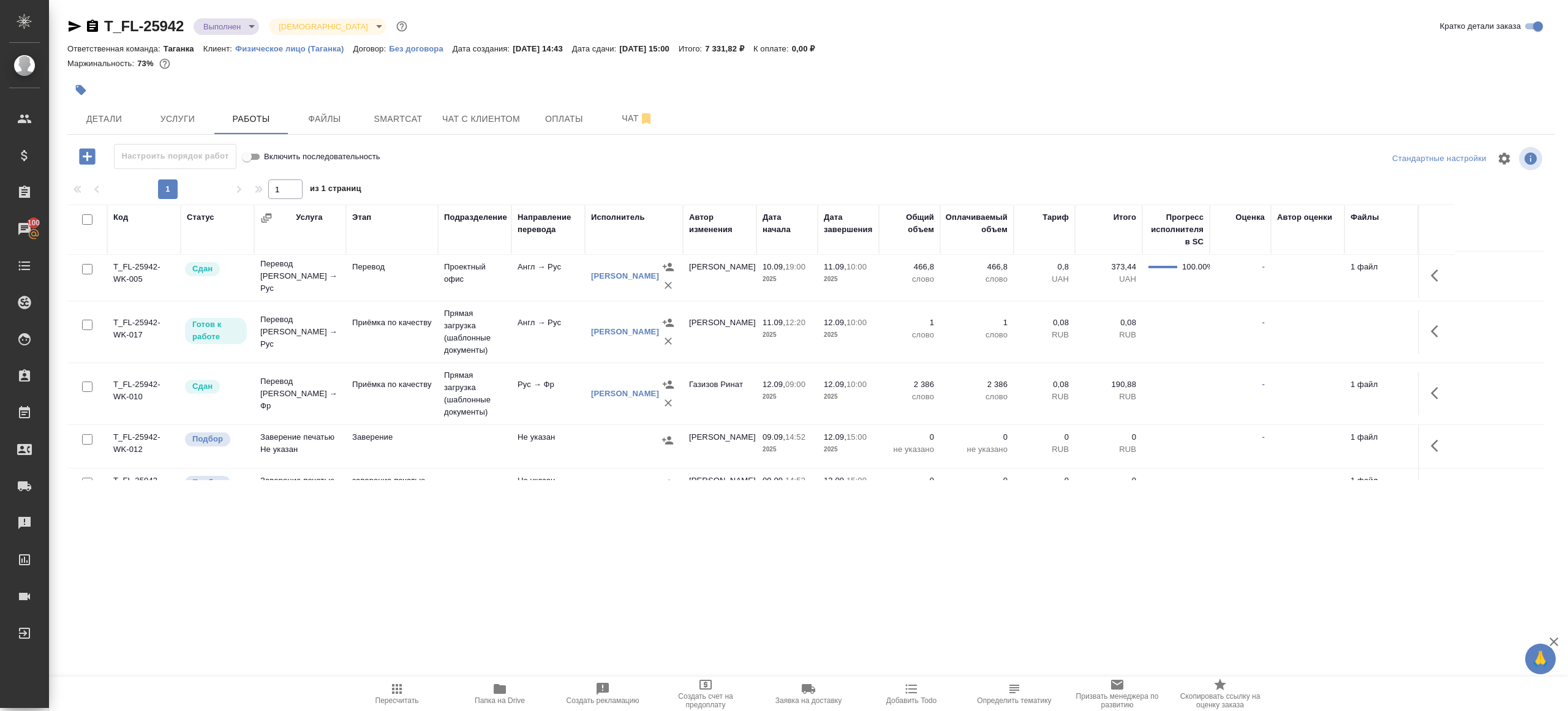
scroll to position [104, 0]
click at [385, 695] on span "Пересчитать" at bounding box center [396, 693] width 88 height 24
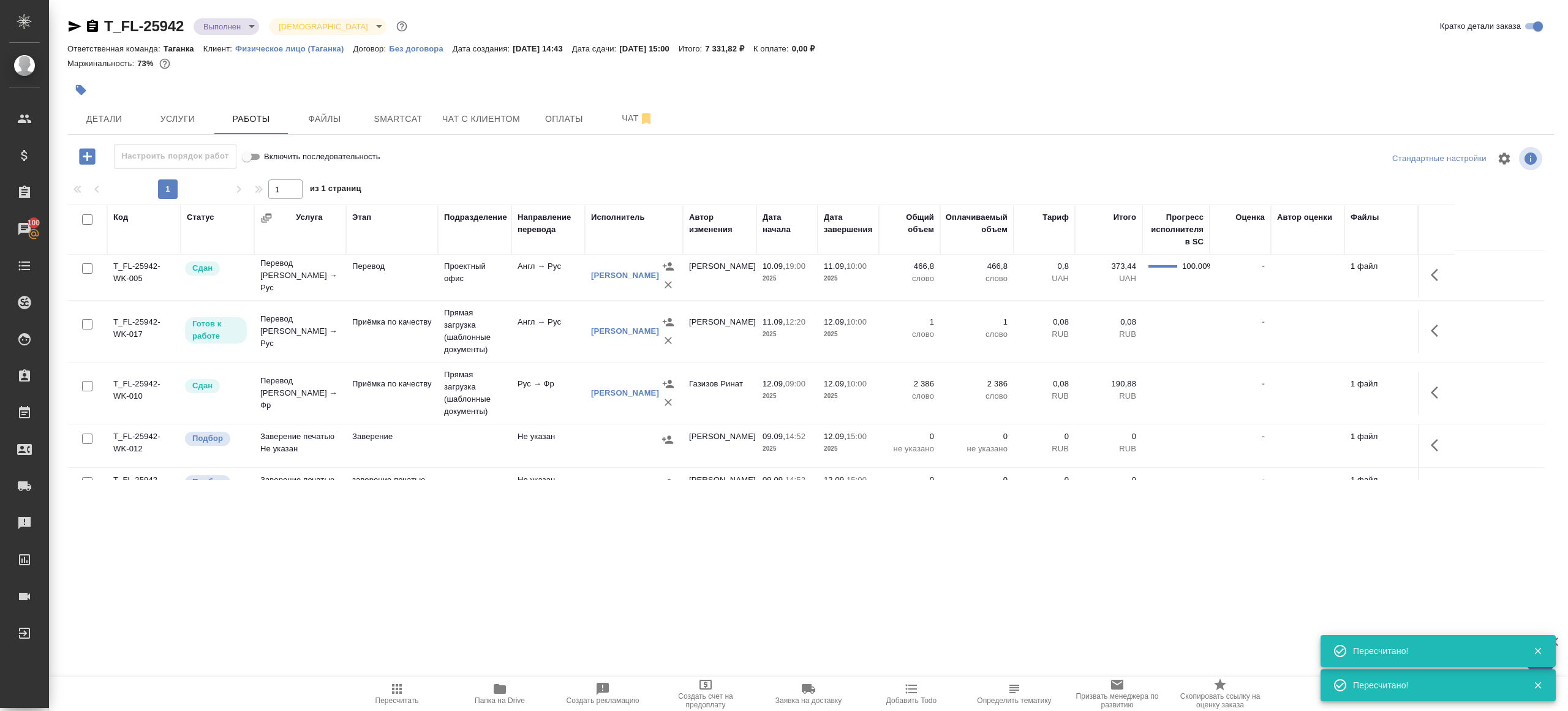
click at [1438, 339] on button "button" at bounding box center [1437, 331] width 29 height 29
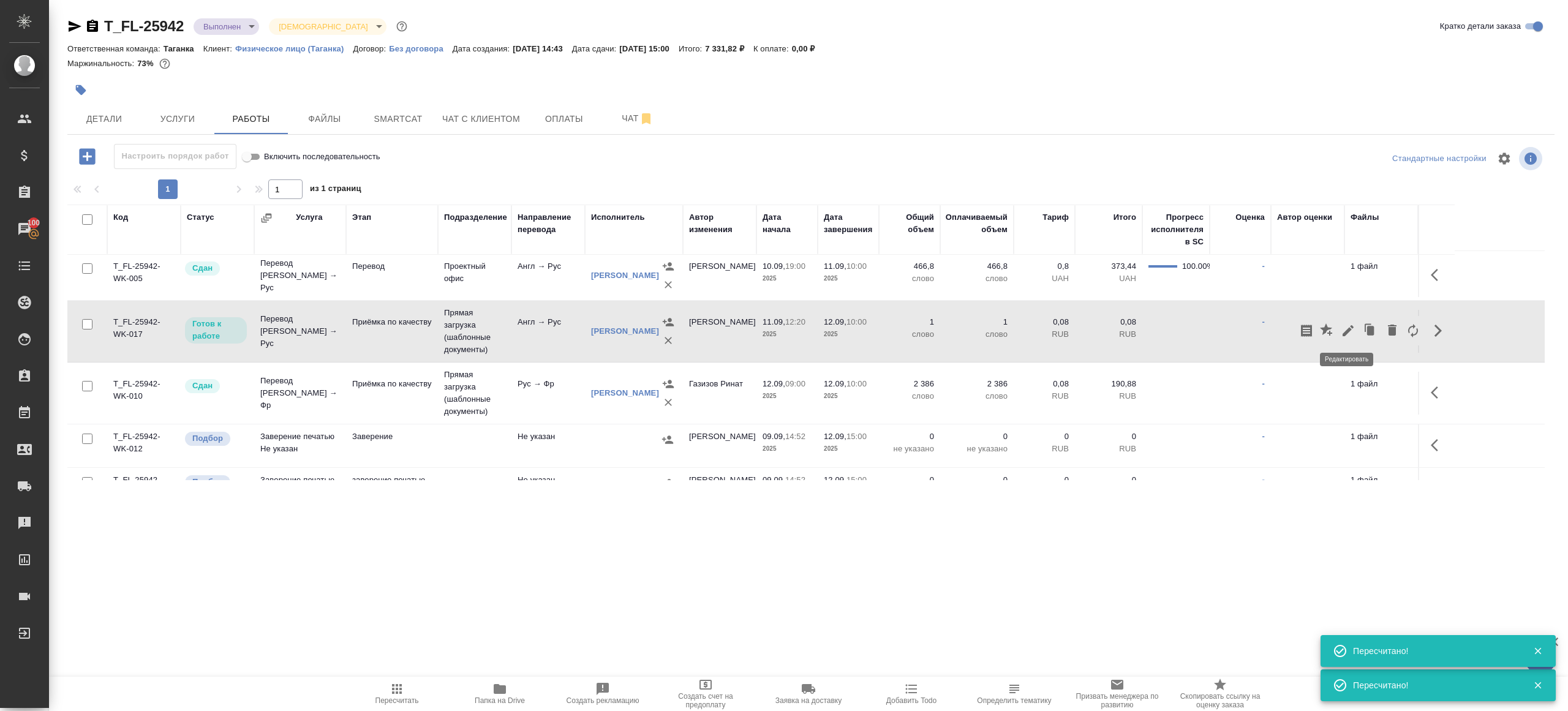
click at [1347, 321] on button "button" at bounding box center [1348, 331] width 21 height 29
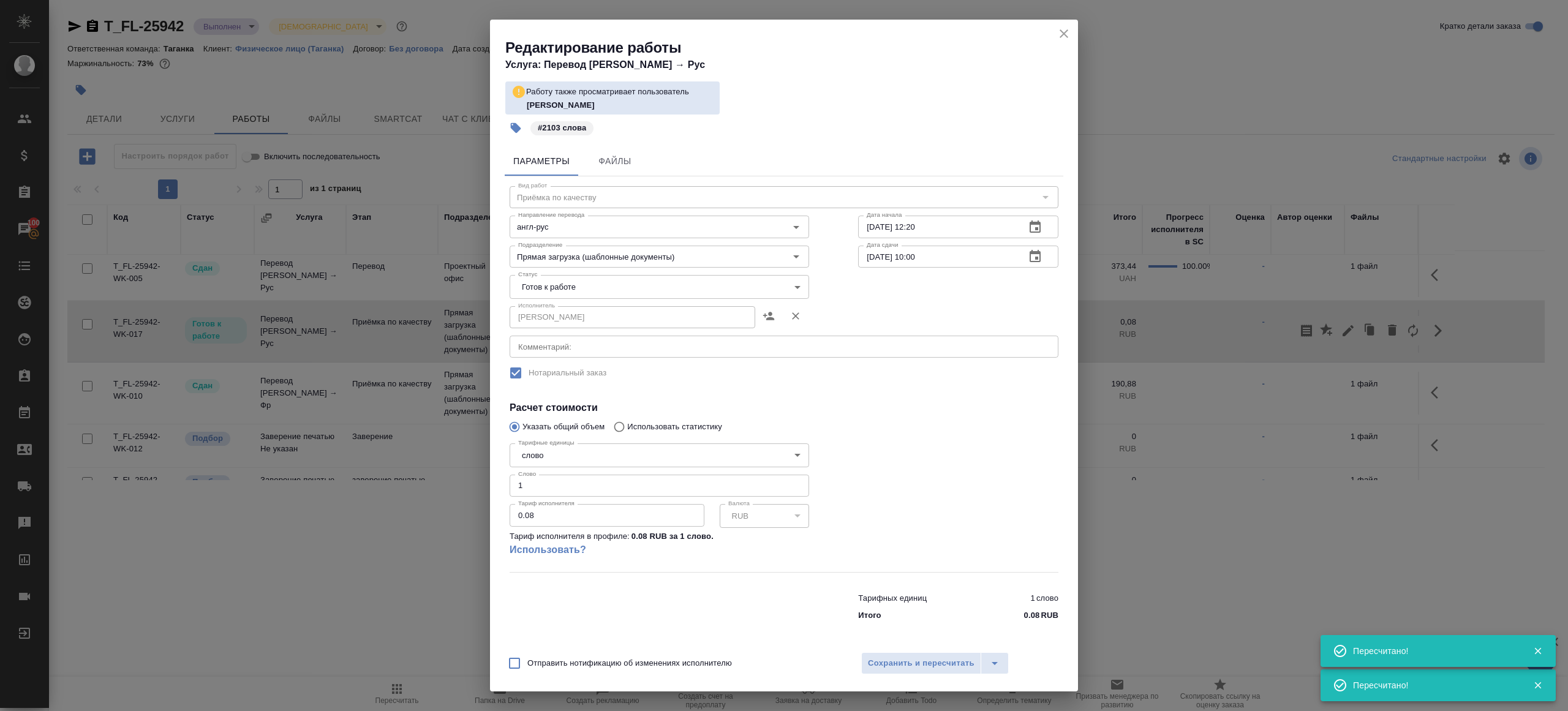
click at [549, 288] on body "🙏 .cls-1 fill:#fff; AWATERA Gazizov Rinat Клиенты Спецификации Заказы 100 Чаты …" at bounding box center [784, 355] width 1568 height 711
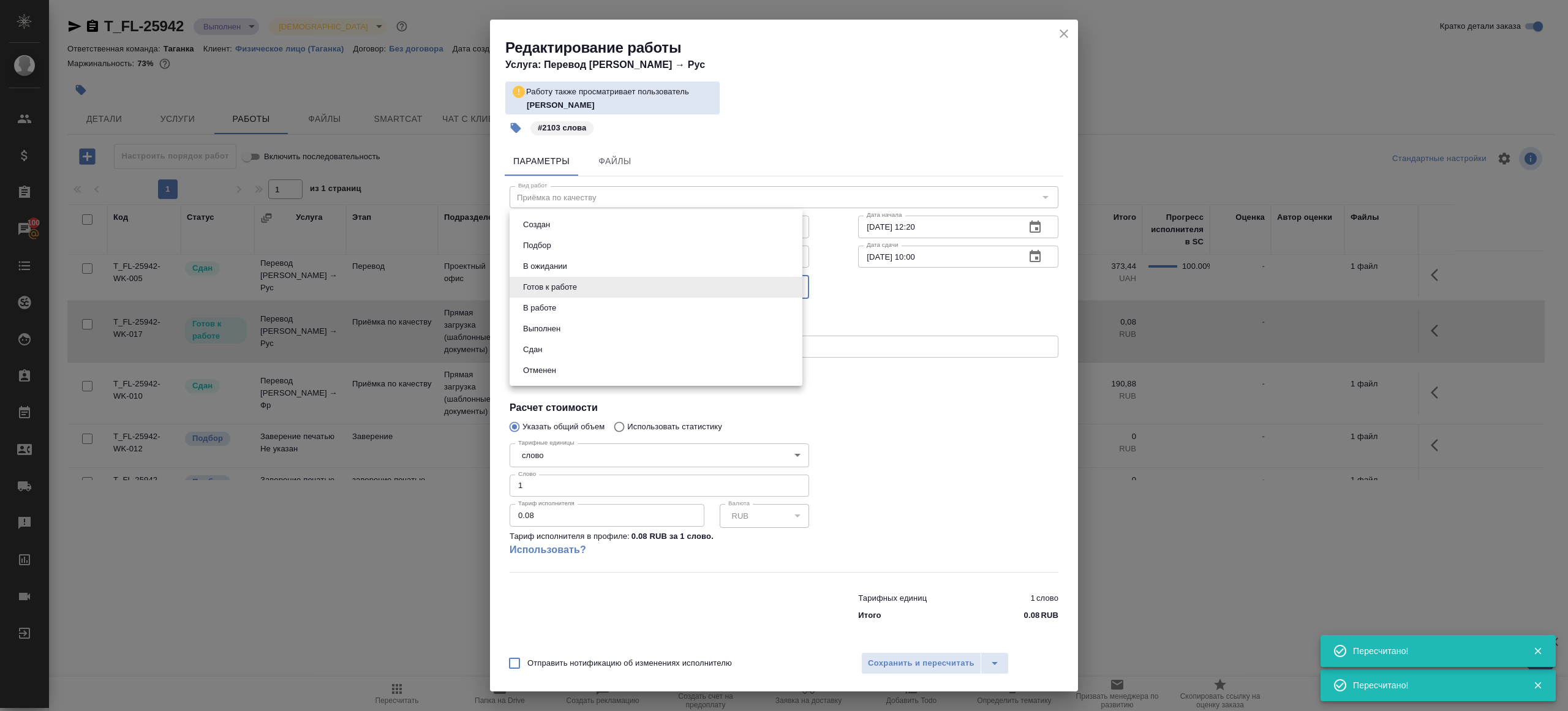
click at [549, 352] on li "Сдан" at bounding box center [655, 349] width 293 height 21
type input "closed"
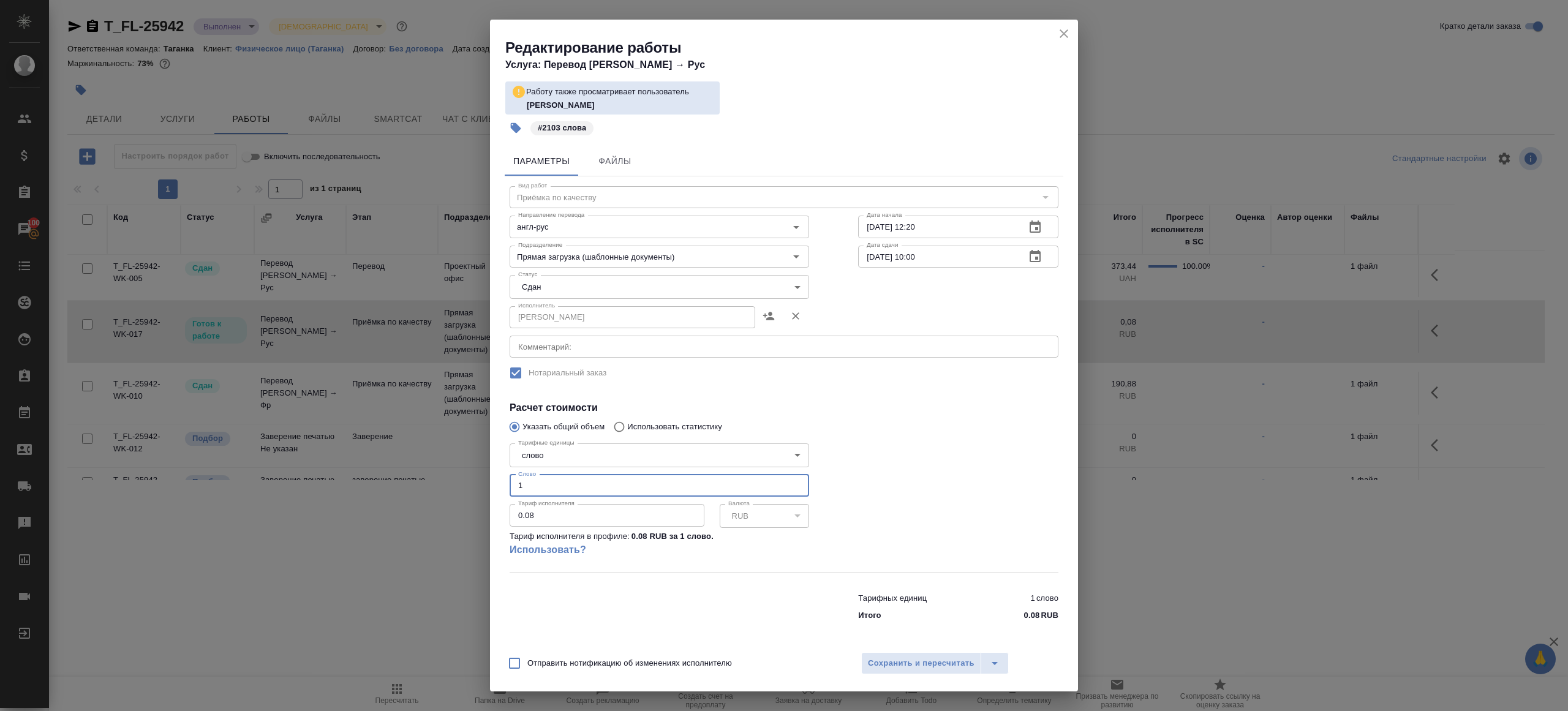
click at [532, 480] on input "1" at bounding box center [658, 485] width 299 height 22
drag, startPoint x: 532, startPoint y: 480, endPoint x: 509, endPoint y: 480, distance: 23.0
click at [509, 480] on input "1" at bounding box center [658, 485] width 299 height 22
type input "2103"
click at [911, 672] on button "Сохранить и пересчитать" at bounding box center [921, 662] width 120 height 22
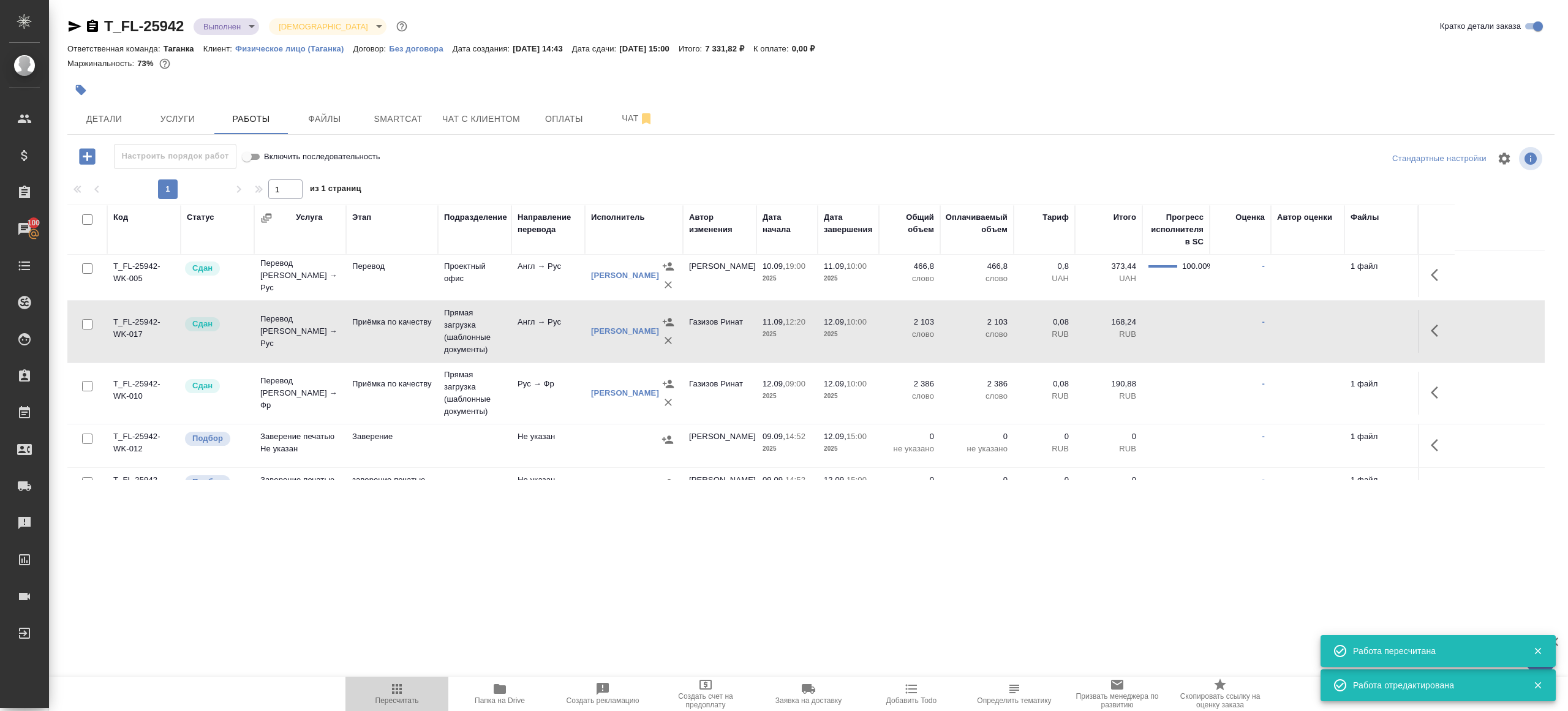
click at [399, 685] on icon "button" at bounding box center [396, 689] width 15 height 15
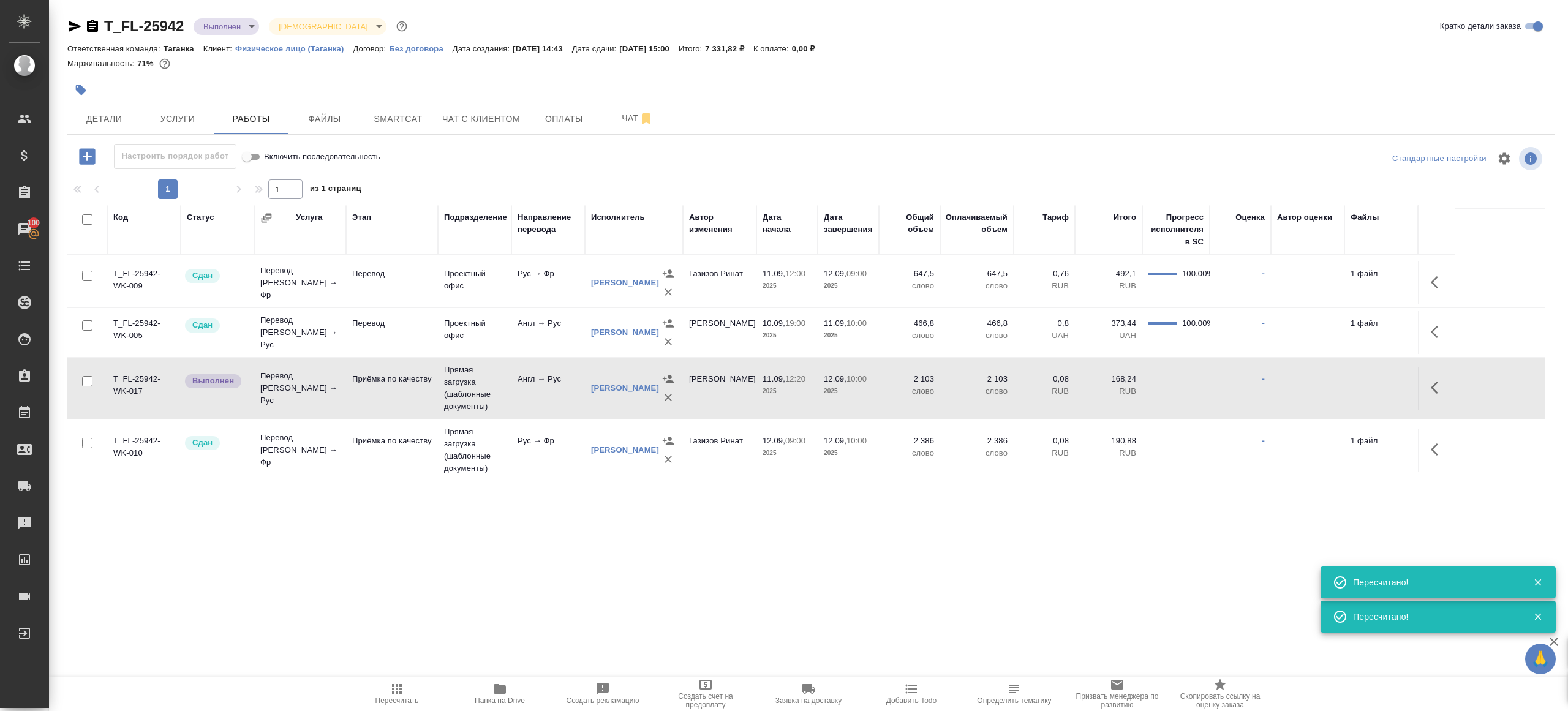
scroll to position [11, 0]
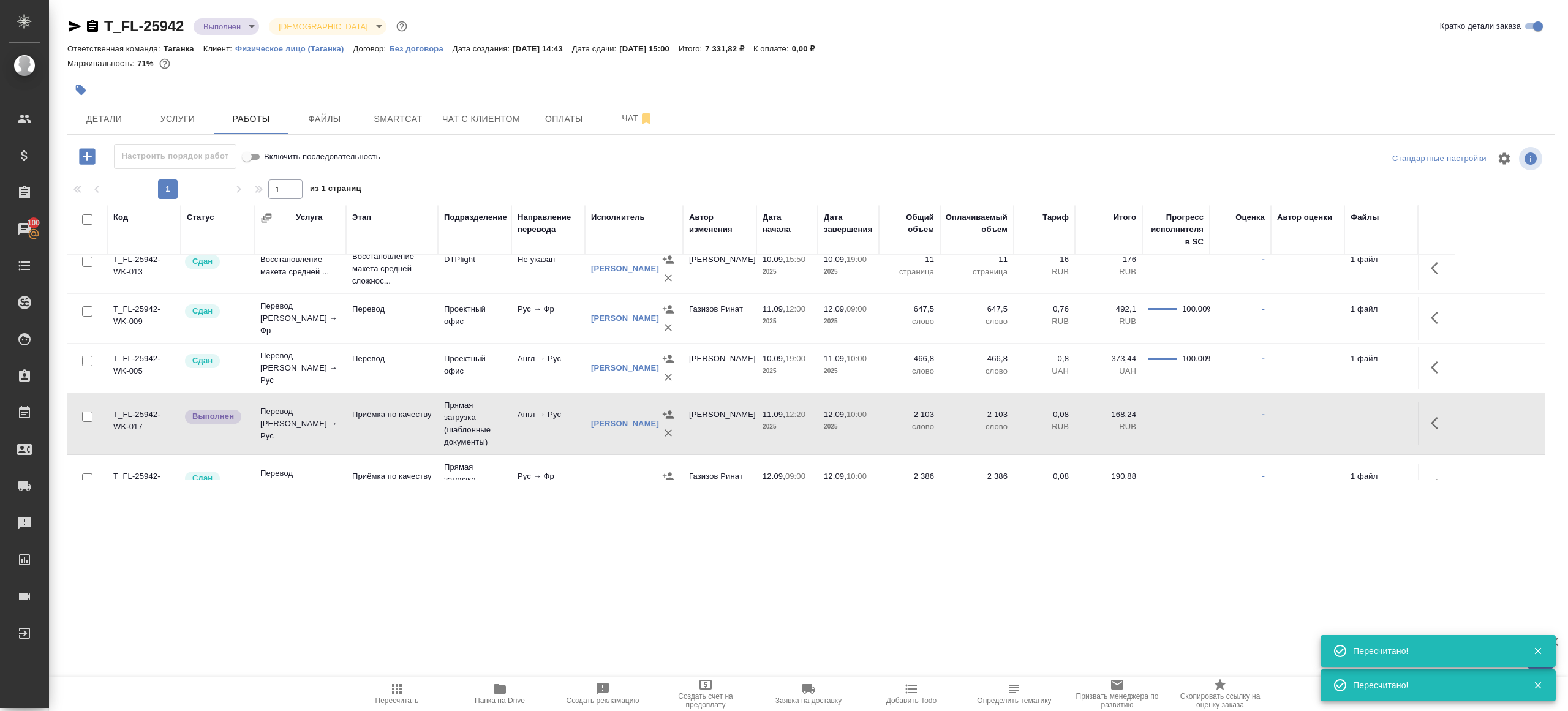
click at [1435, 418] on icon "button" at bounding box center [1433, 422] width 7 height 12
click at [1343, 419] on icon "button" at bounding box center [1347, 423] width 15 height 15
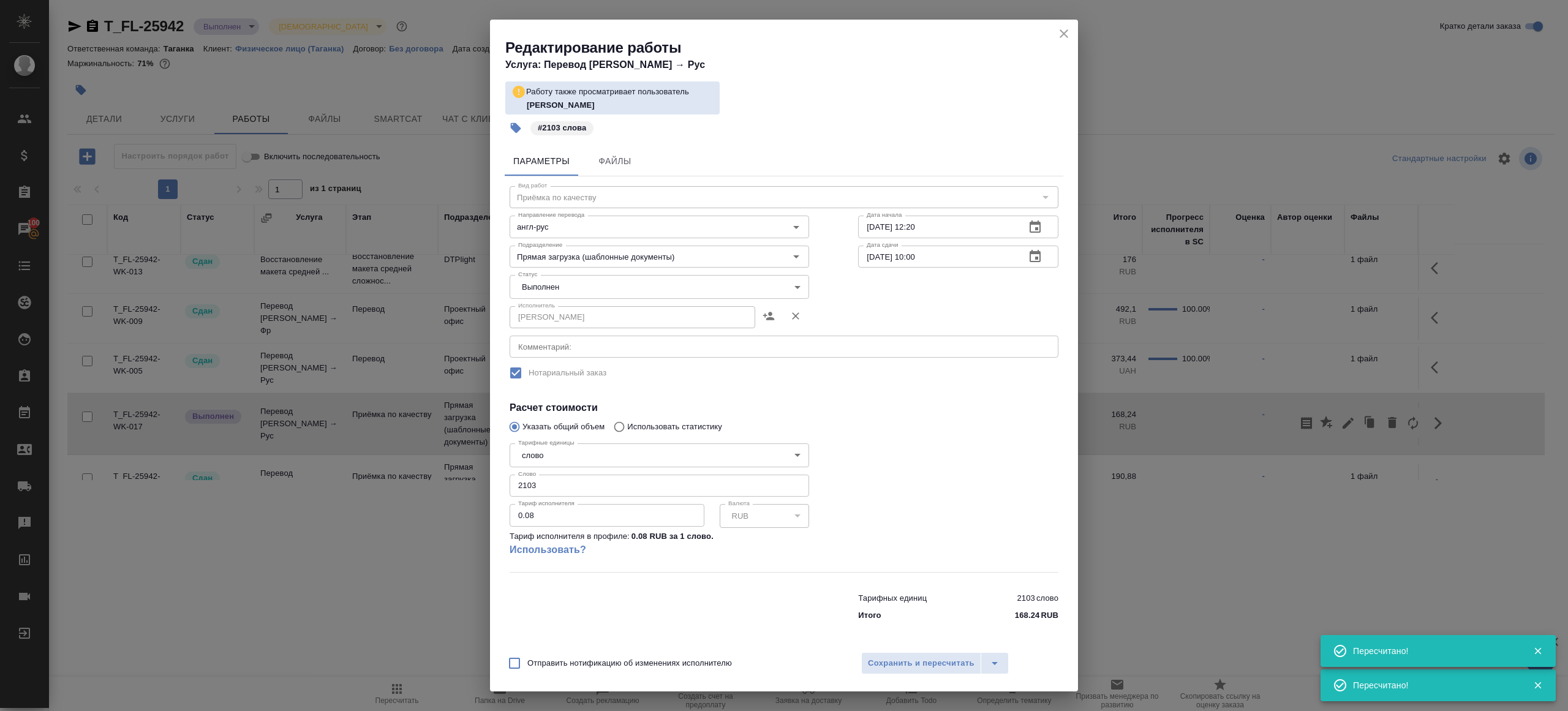
click at [620, 295] on body "🙏 .cls-1 fill:#fff; AWATERA Gazizov Rinat Клиенты Спецификации Заказы 100 Чаты …" at bounding box center [784, 355] width 1568 height 711
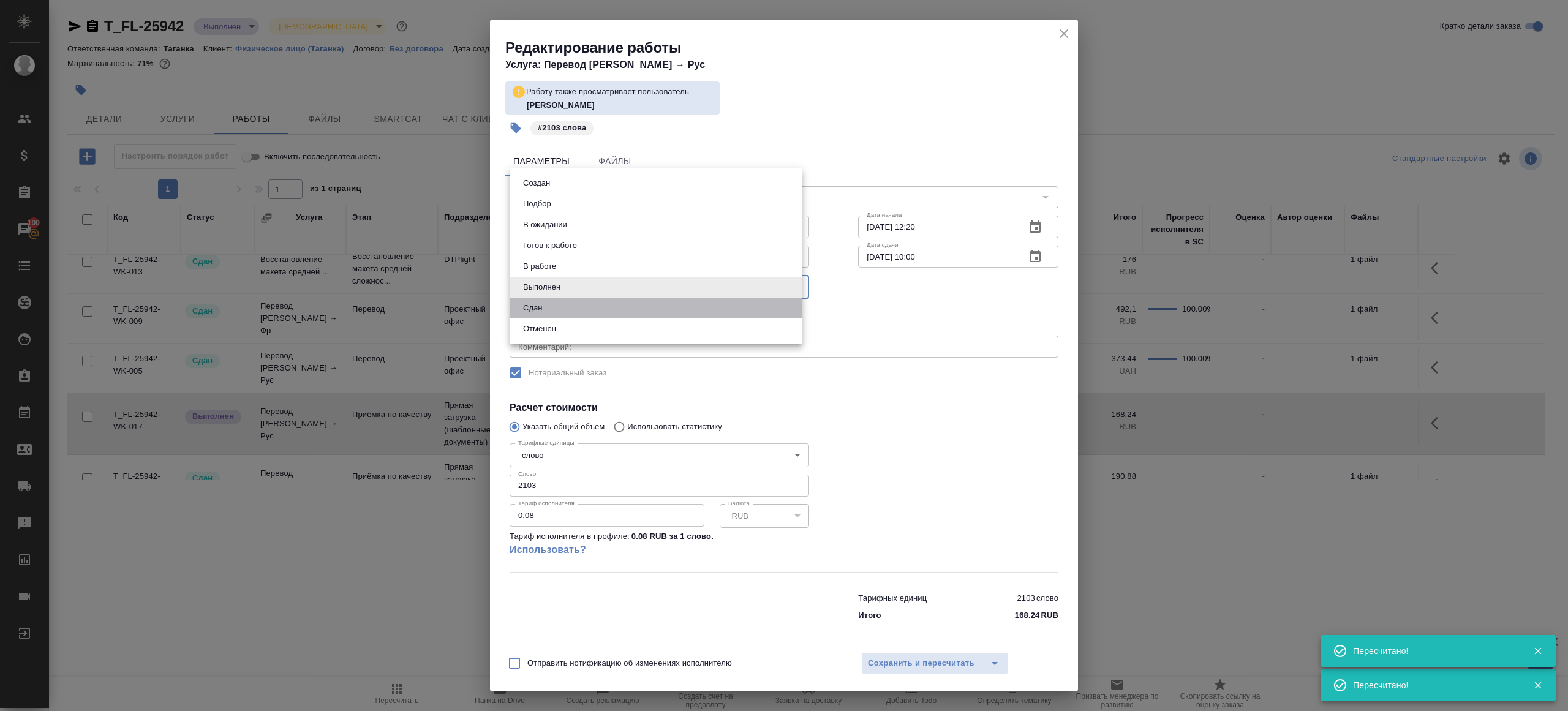
click at [605, 312] on li "Сдан" at bounding box center [655, 308] width 293 height 21
type input "closed"
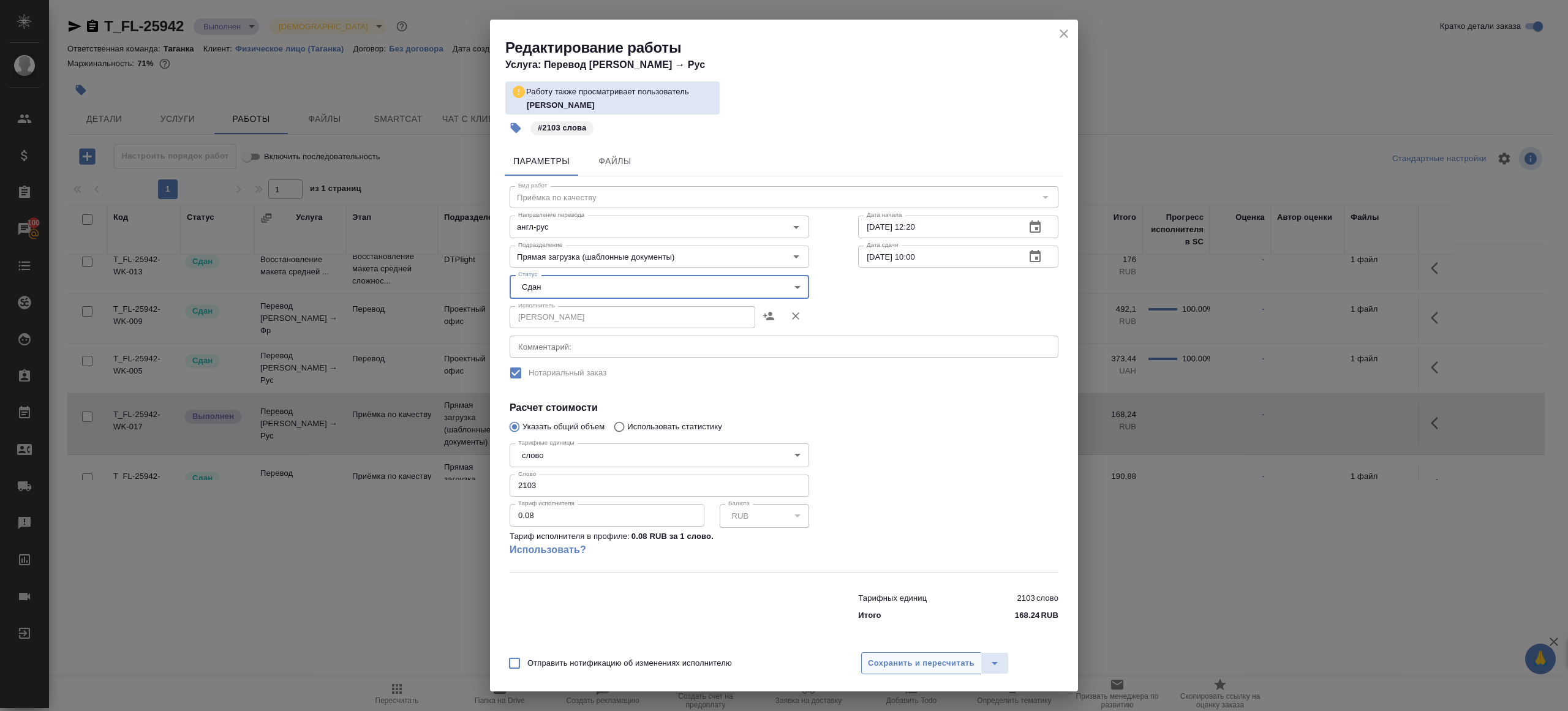
click at [911, 657] on span "Сохранить и пересчитать" at bounding box center [920, 663] width 106 height 14
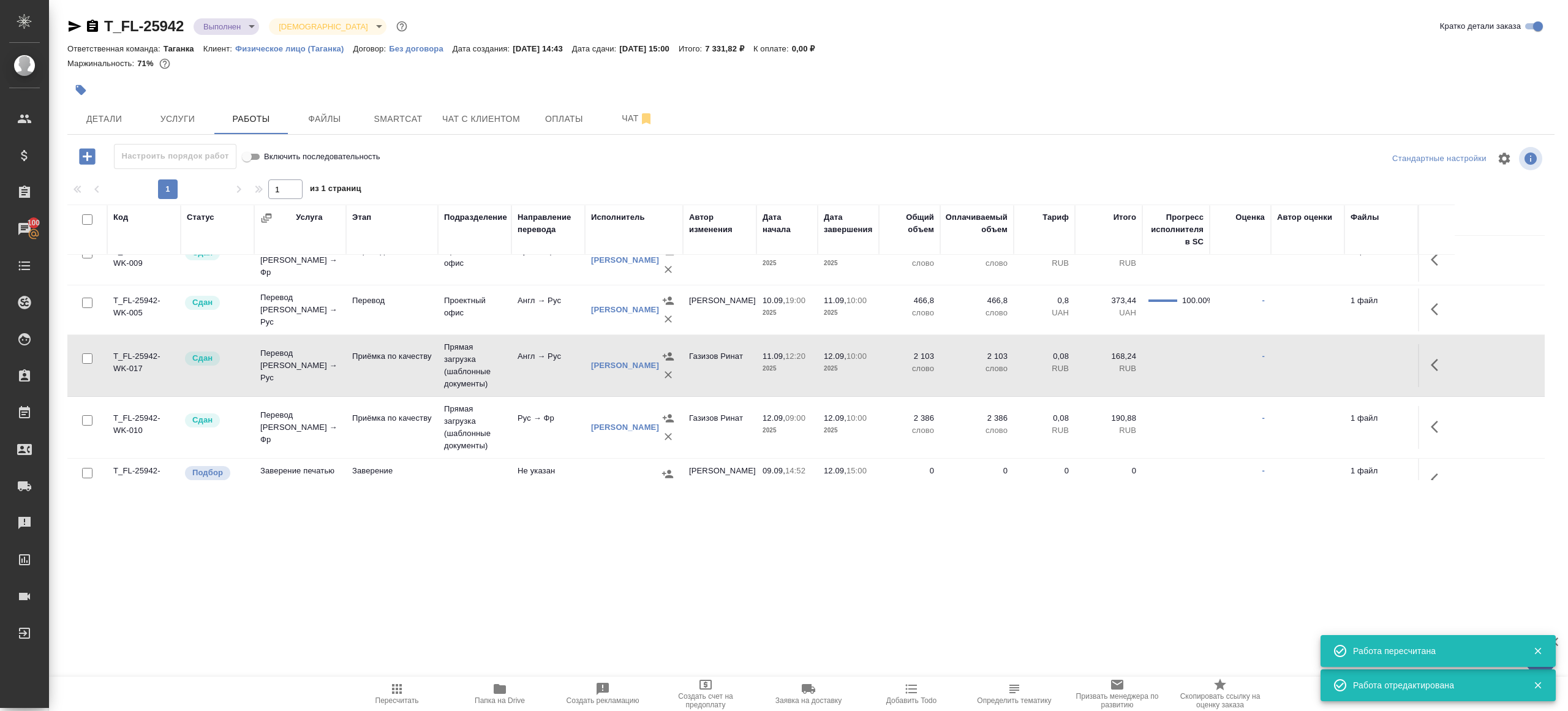
scroll to position [132, 0]
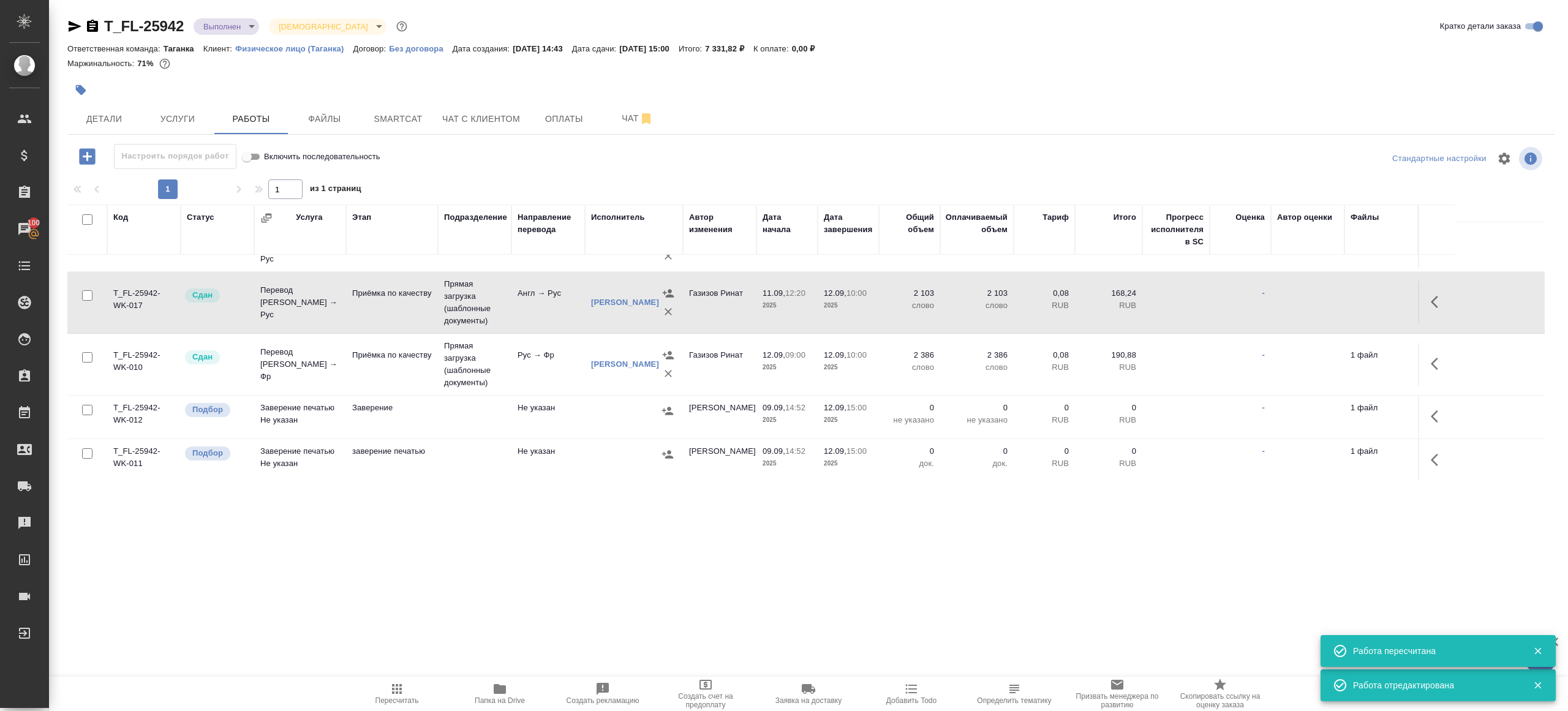
click at [395, 679] on button "Пересчитать" at bounding box center [396, 694] width 103 height 34
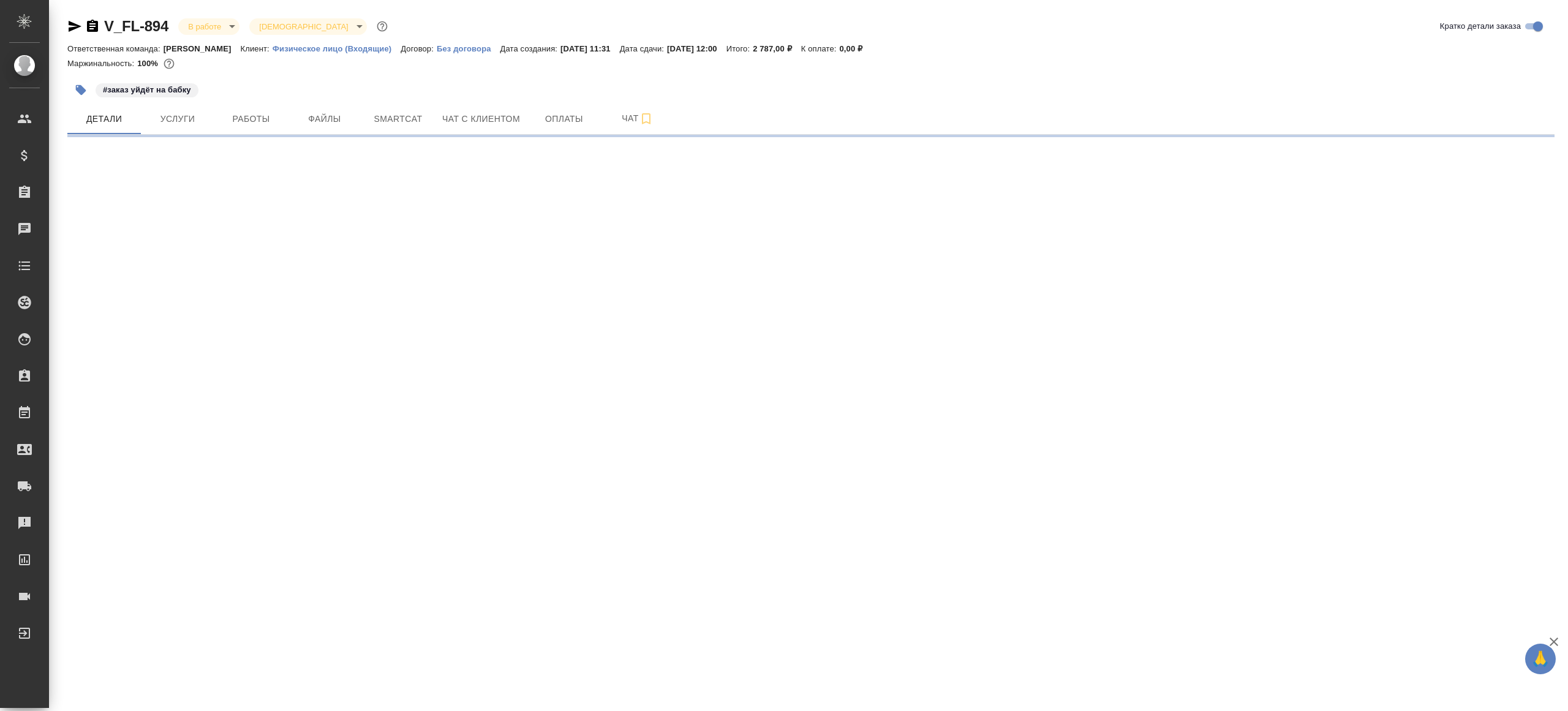
select select "RU"
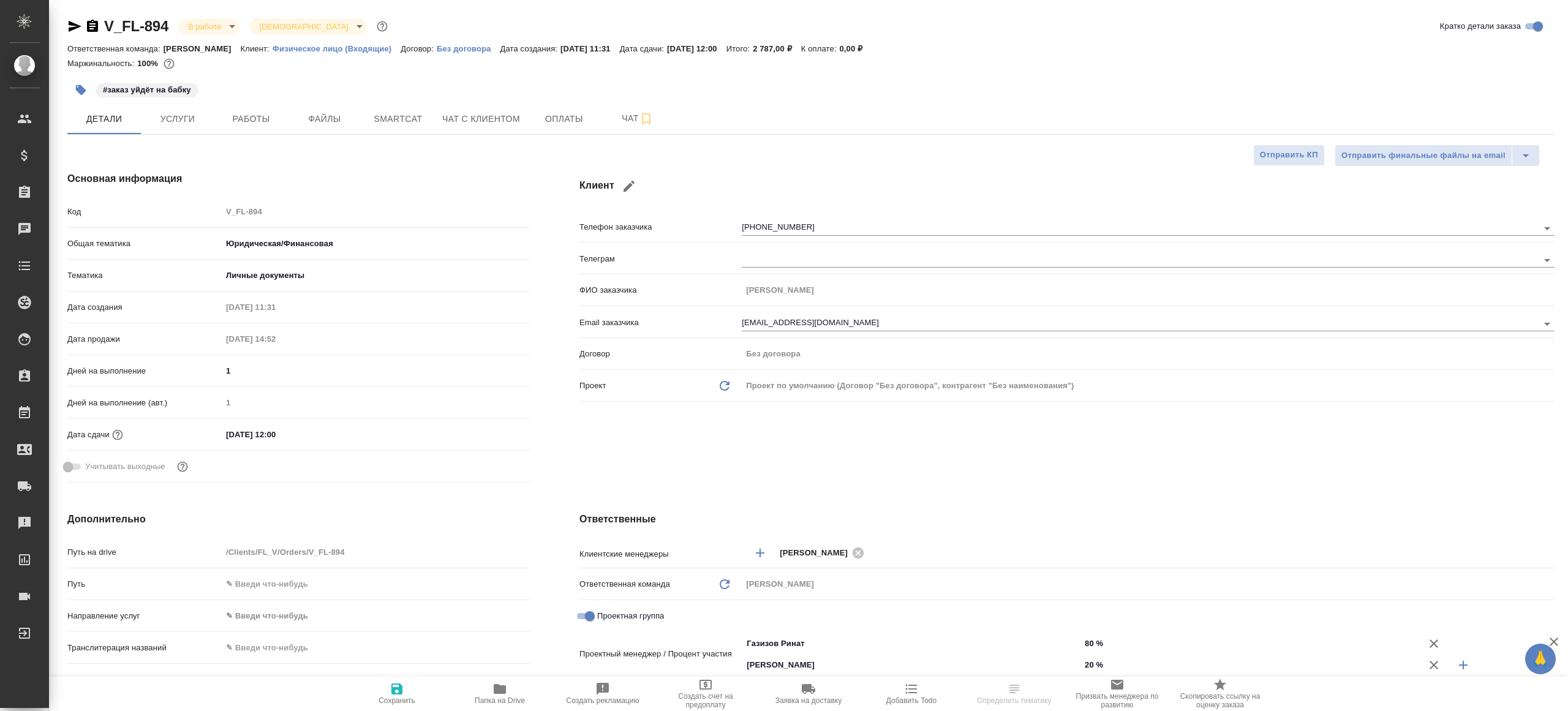
type textarea "x"
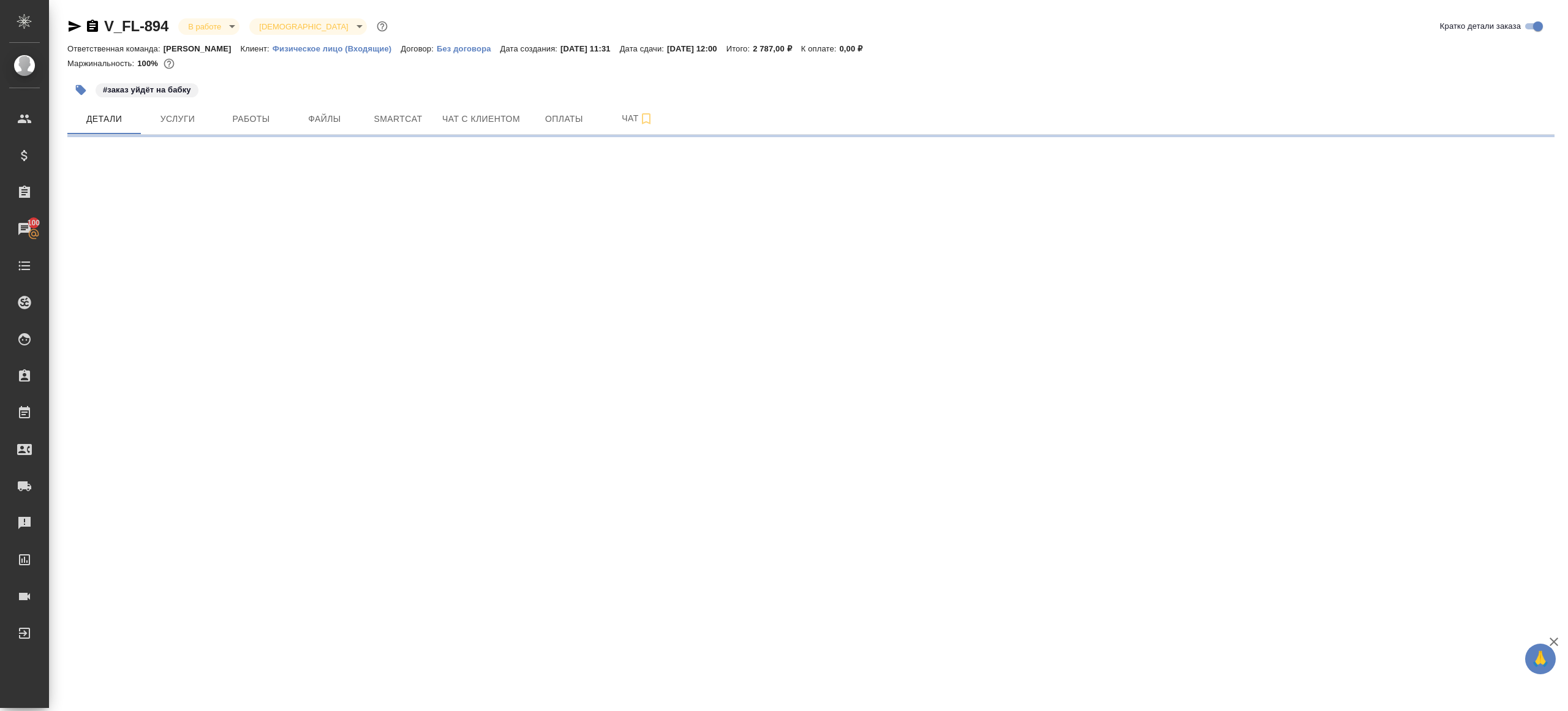
select select "RU"
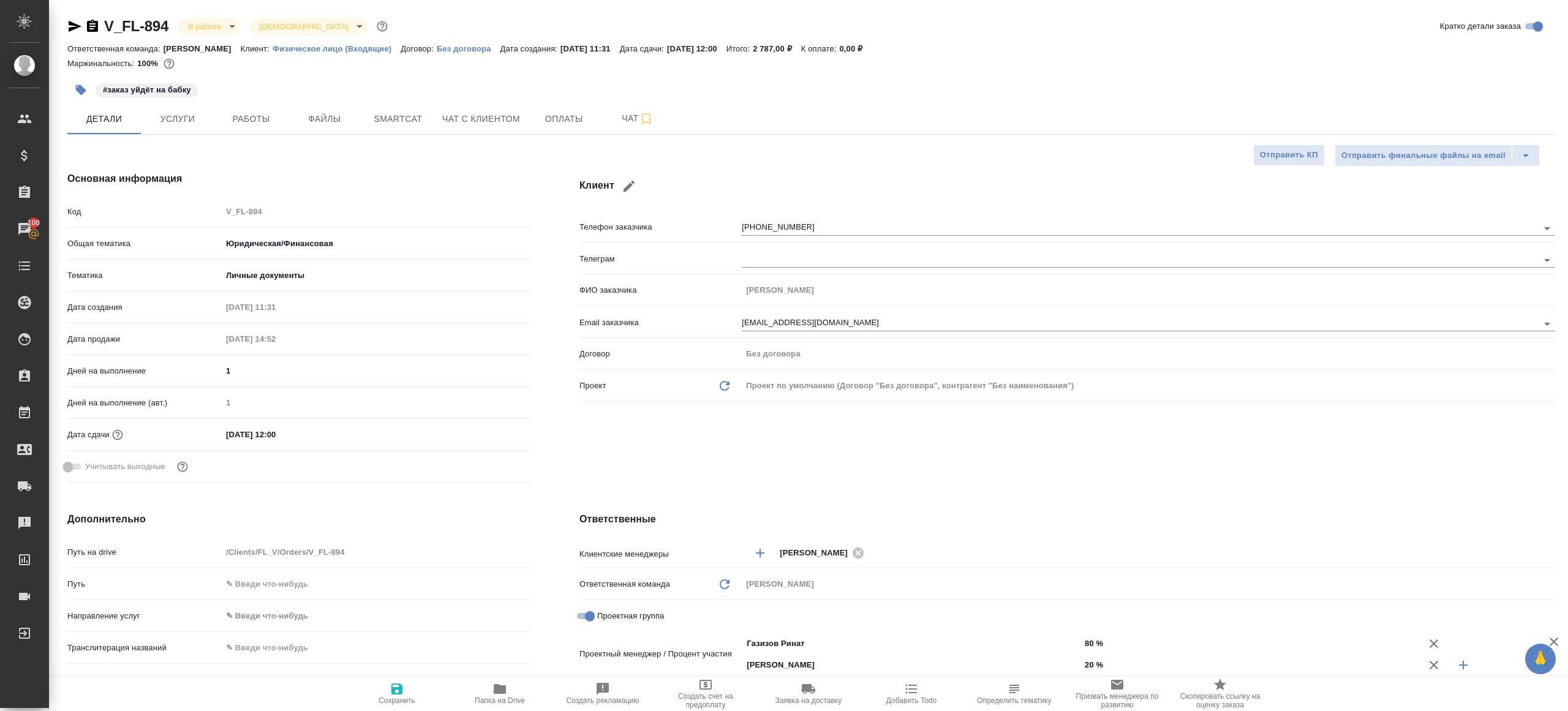
type textarea "x"
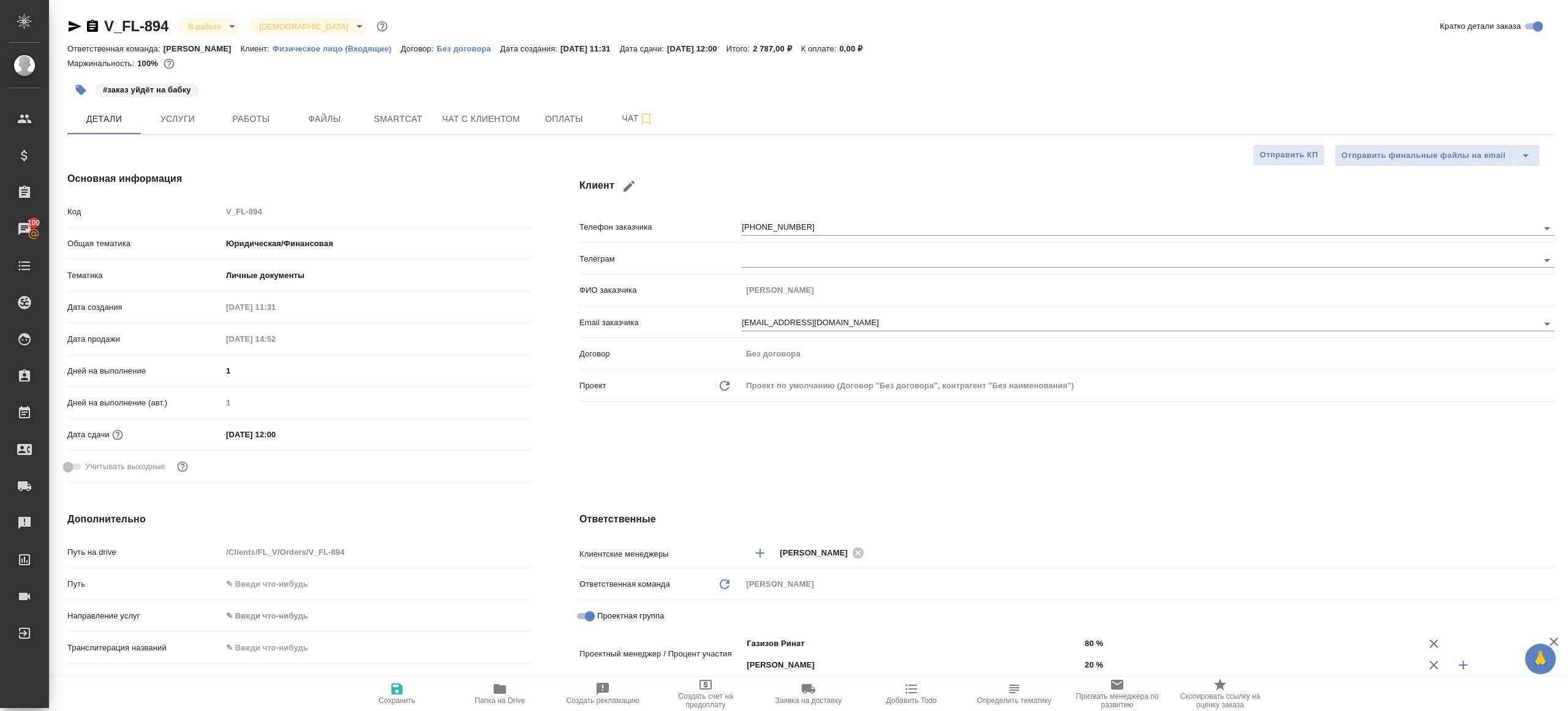
type textarea "x"
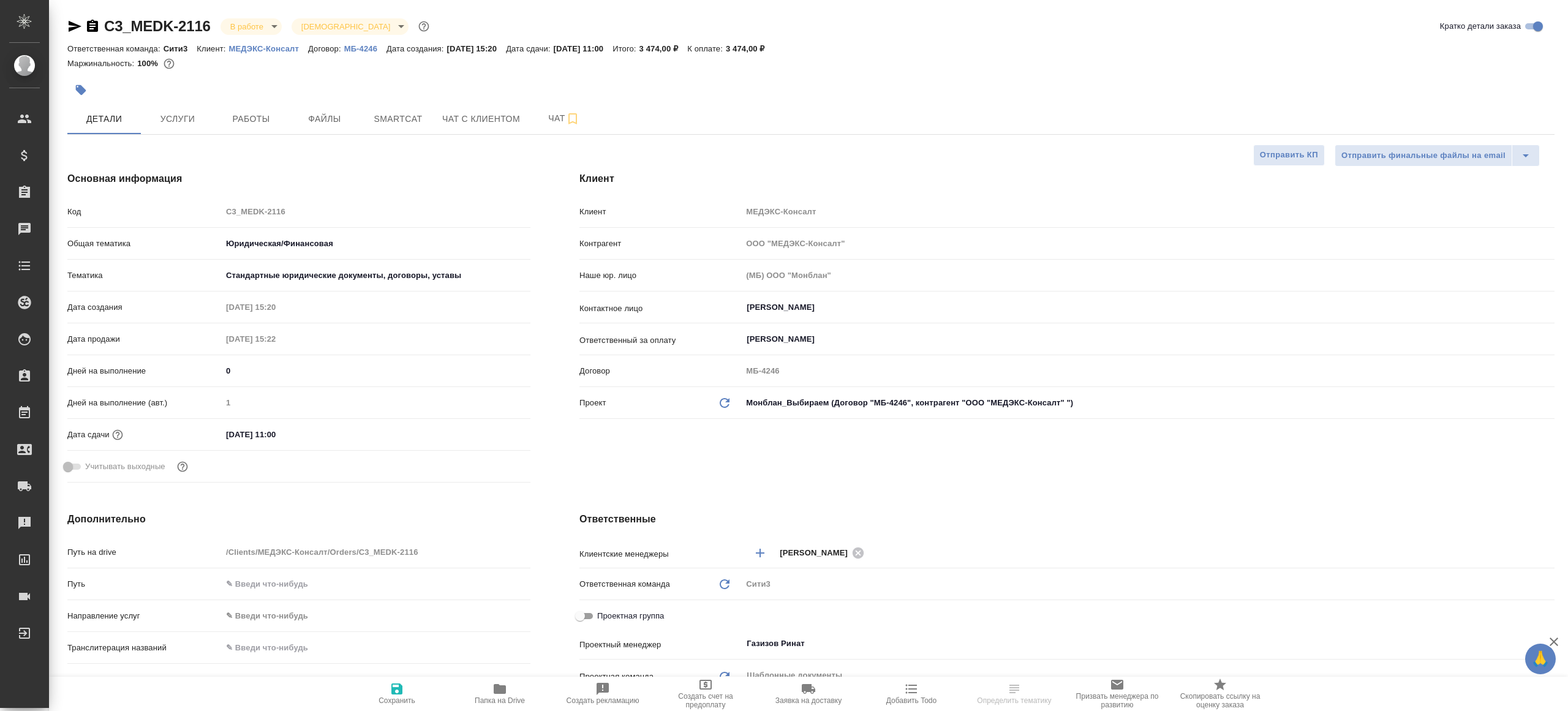
select select "RU"
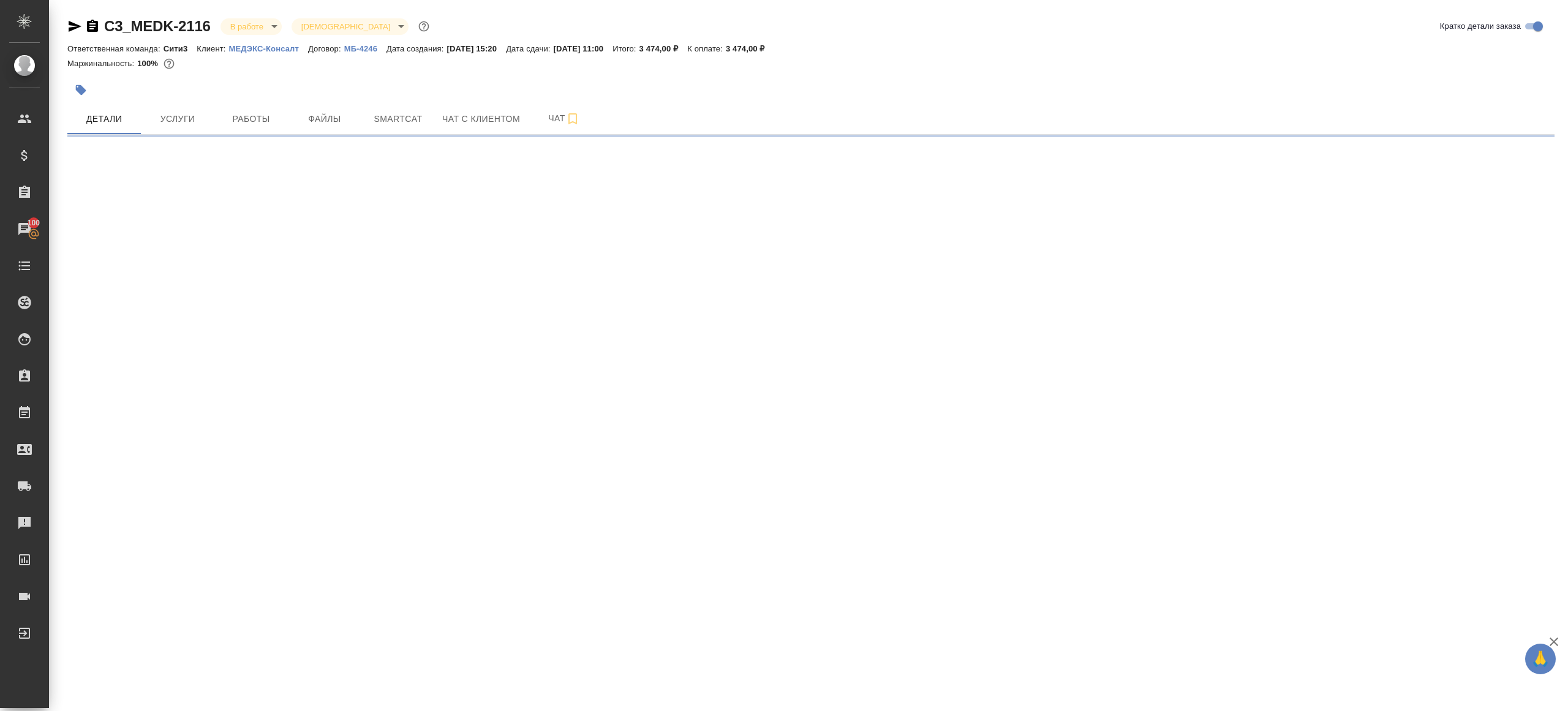
select select "RU"
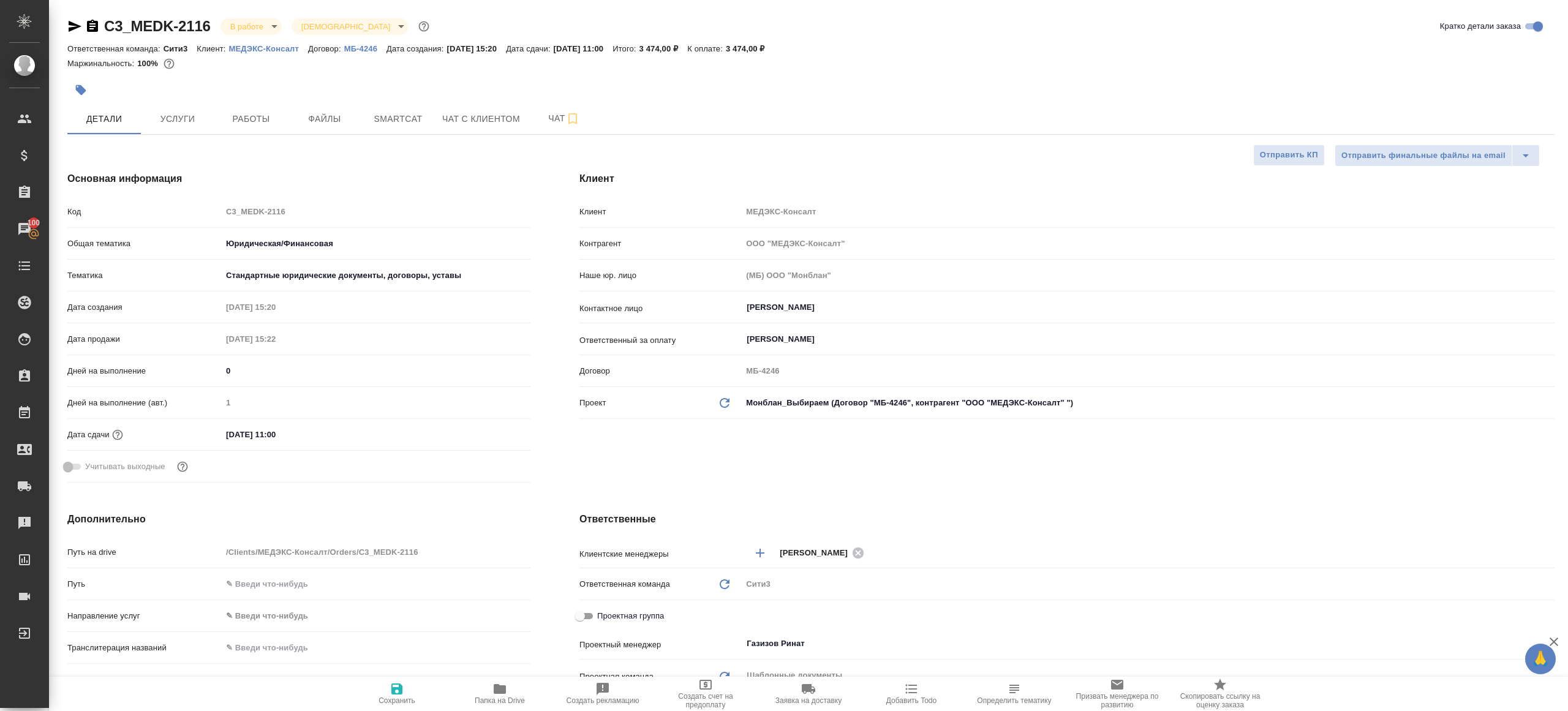
type textarea "x"
click at [233, 124] on span "Работы" at bounding box center [251, 118] width 59 height 15
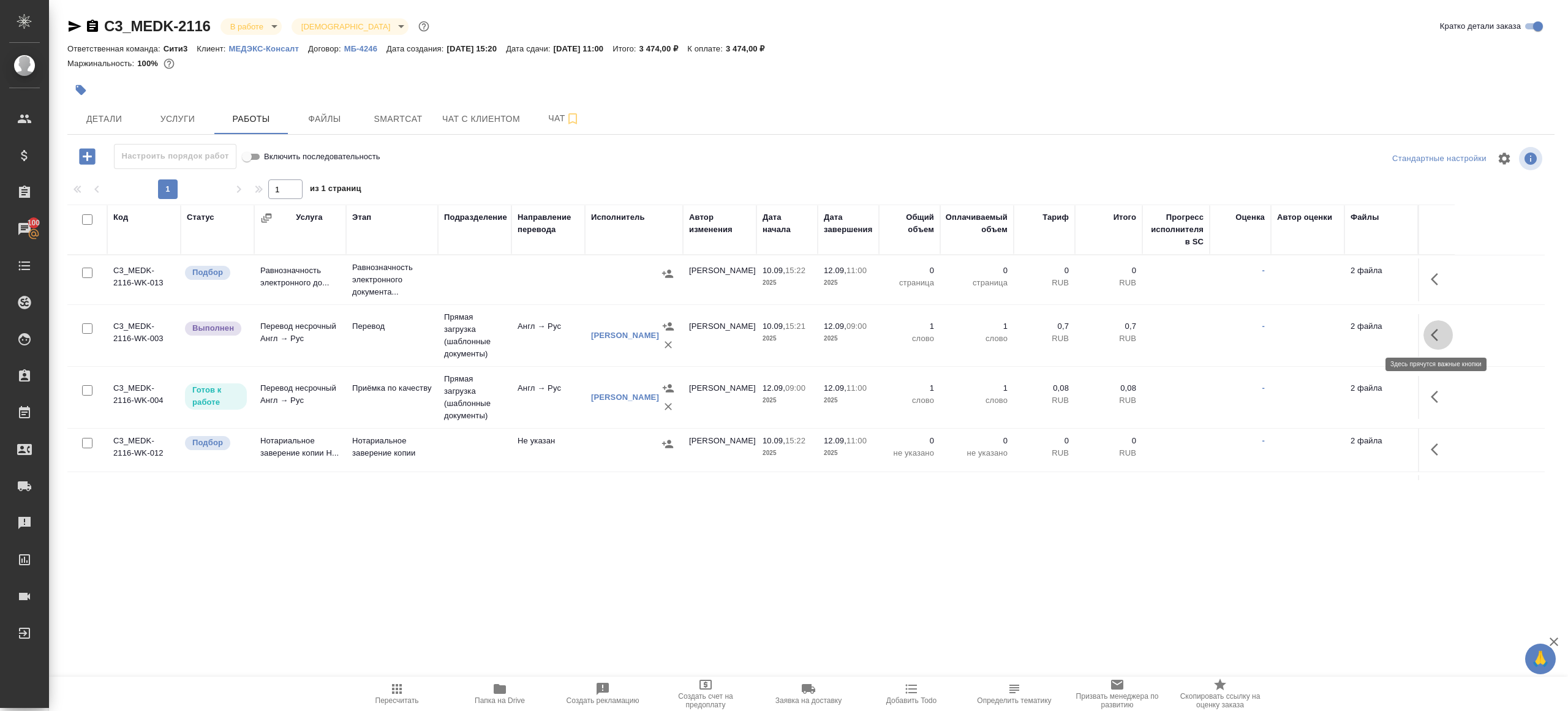
click at [1440, 328] on icon "button" at bounding box center [1437, 335] width 15 height 15
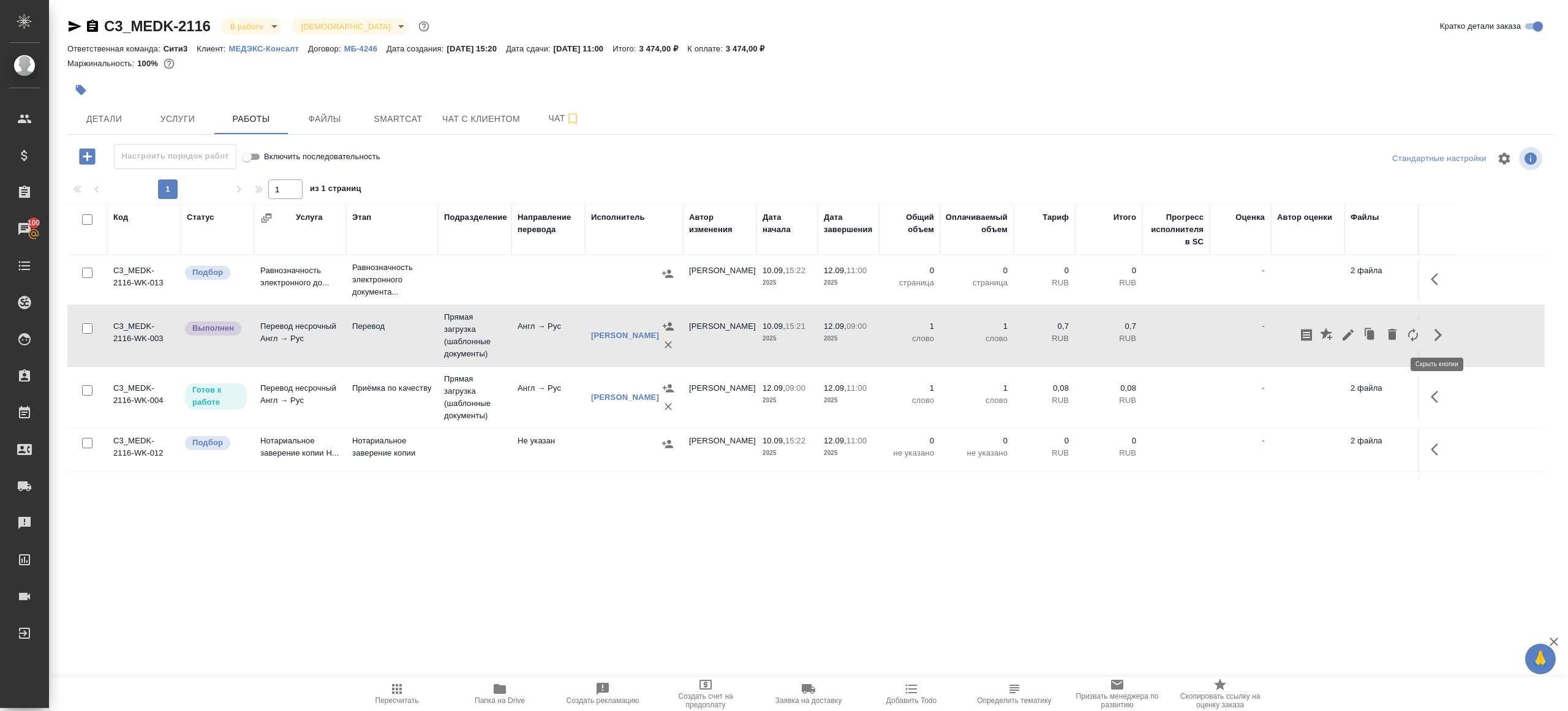
click at [1344, 331] on icon "button" at bounding box center [1347, 335] width 15 height 15
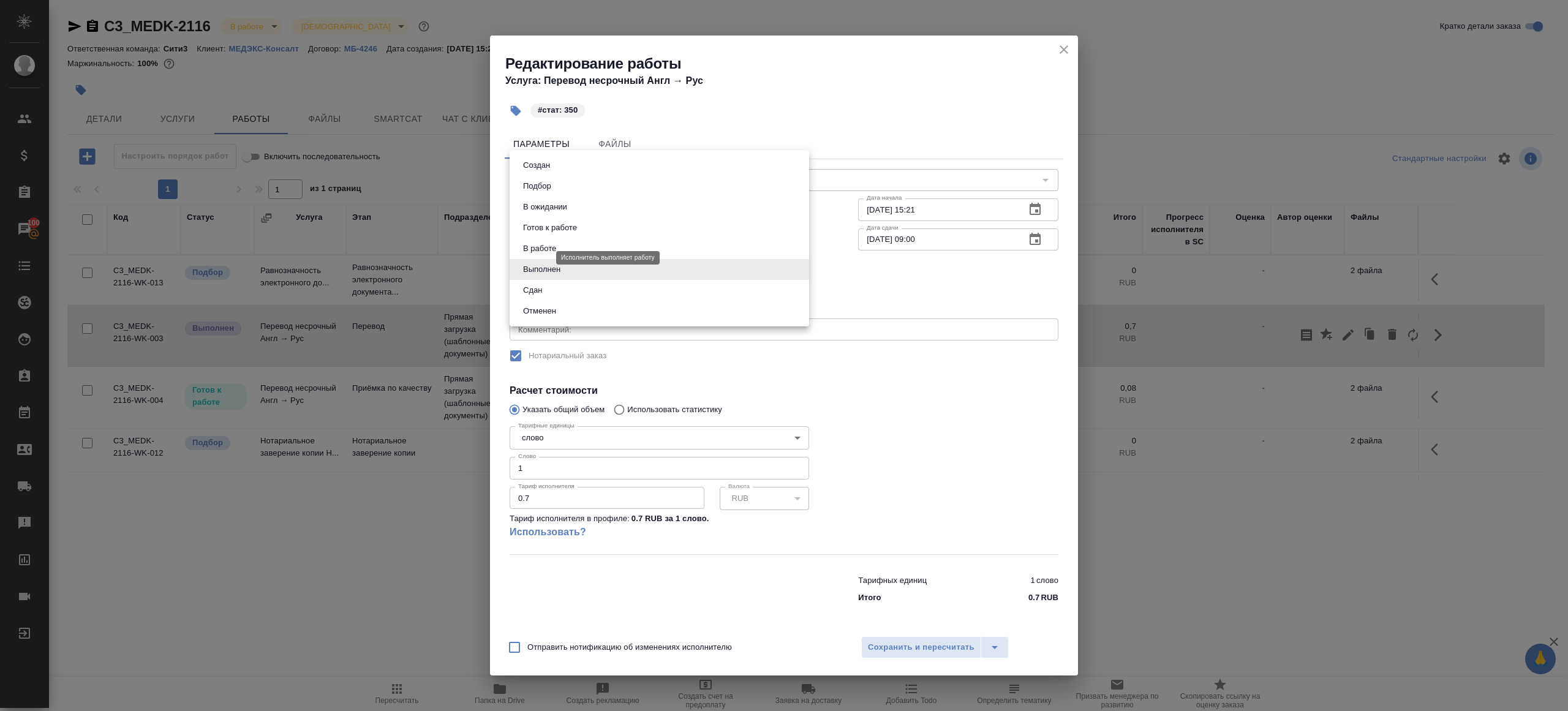
click at [525, 259] on body "🙏 .cls-1 fill:#fff; AWATERA [PERSON_NAME] Клиенты Спецификации Заказы 100 Чаты …" at bounding box center [784, 355] width 1568 height 711
click at [534, 289] on button "Сдан" at bounding box center [533, 290] width 26 height 14
type input "closed"
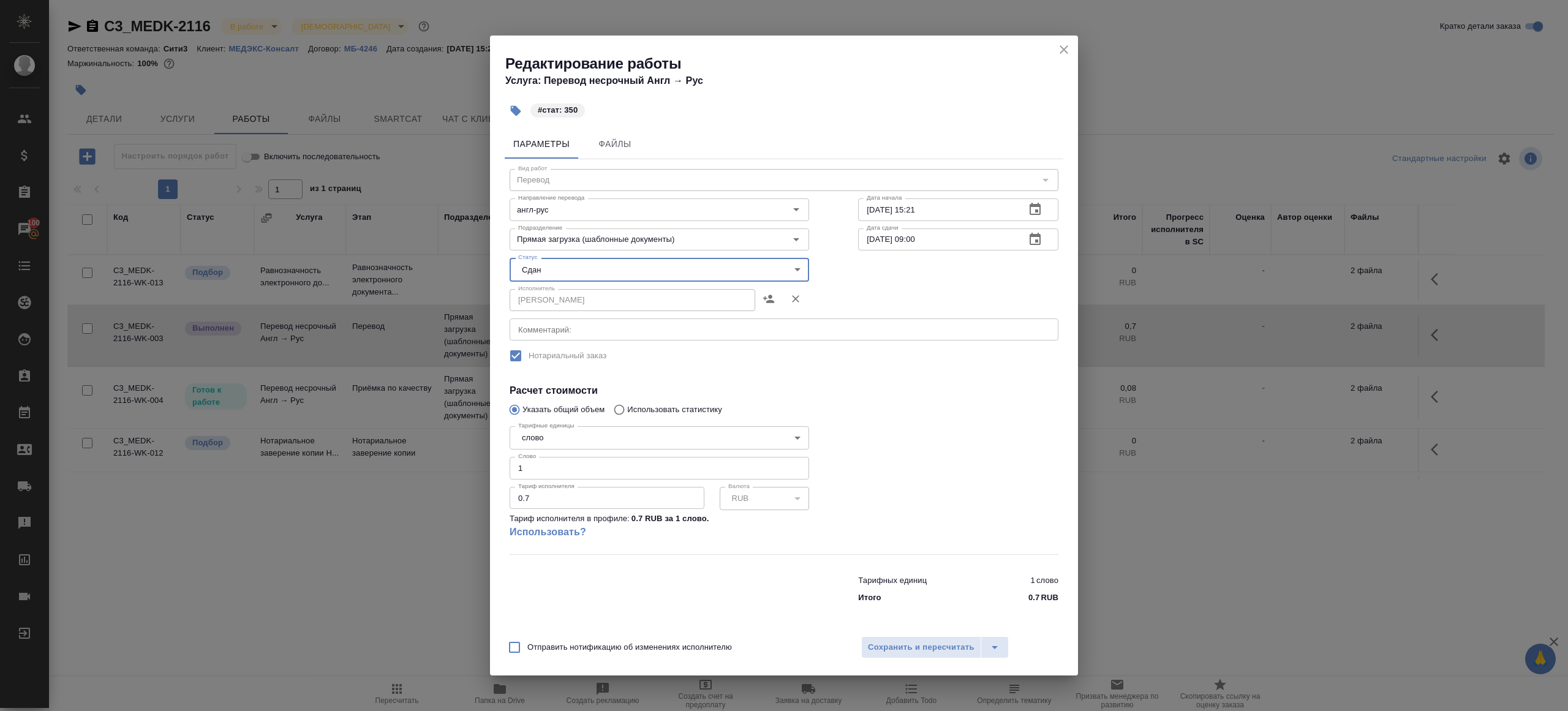
drag, startPoint x: 533, startPoint y: 474, endPoint x: 398, endPoint y: 415, distance: 147.3
click at [401, 418] on div "Редактирование работы Услуга: Перевод несрочный Англ → Рус #стат: 350 Параметры…" at bounding box center [784, 355] width 1568 height 711
type input "350"
click at [893, 650] on span "Сохранить и пересчитать" at bounding box center [920, 647] width 106 height 14
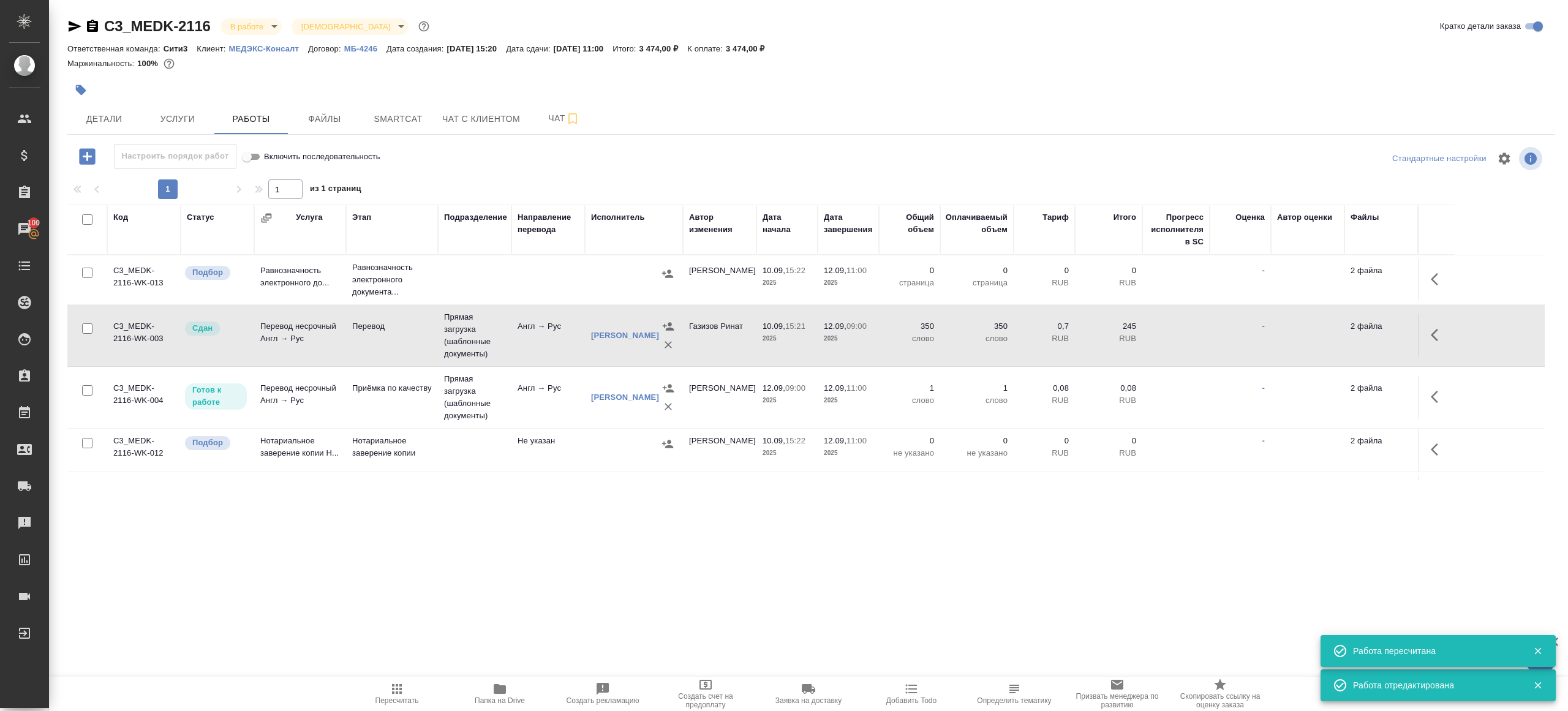
click at [87, 159] on icon "button" at bounding box center [87, 156] width 21 height 21
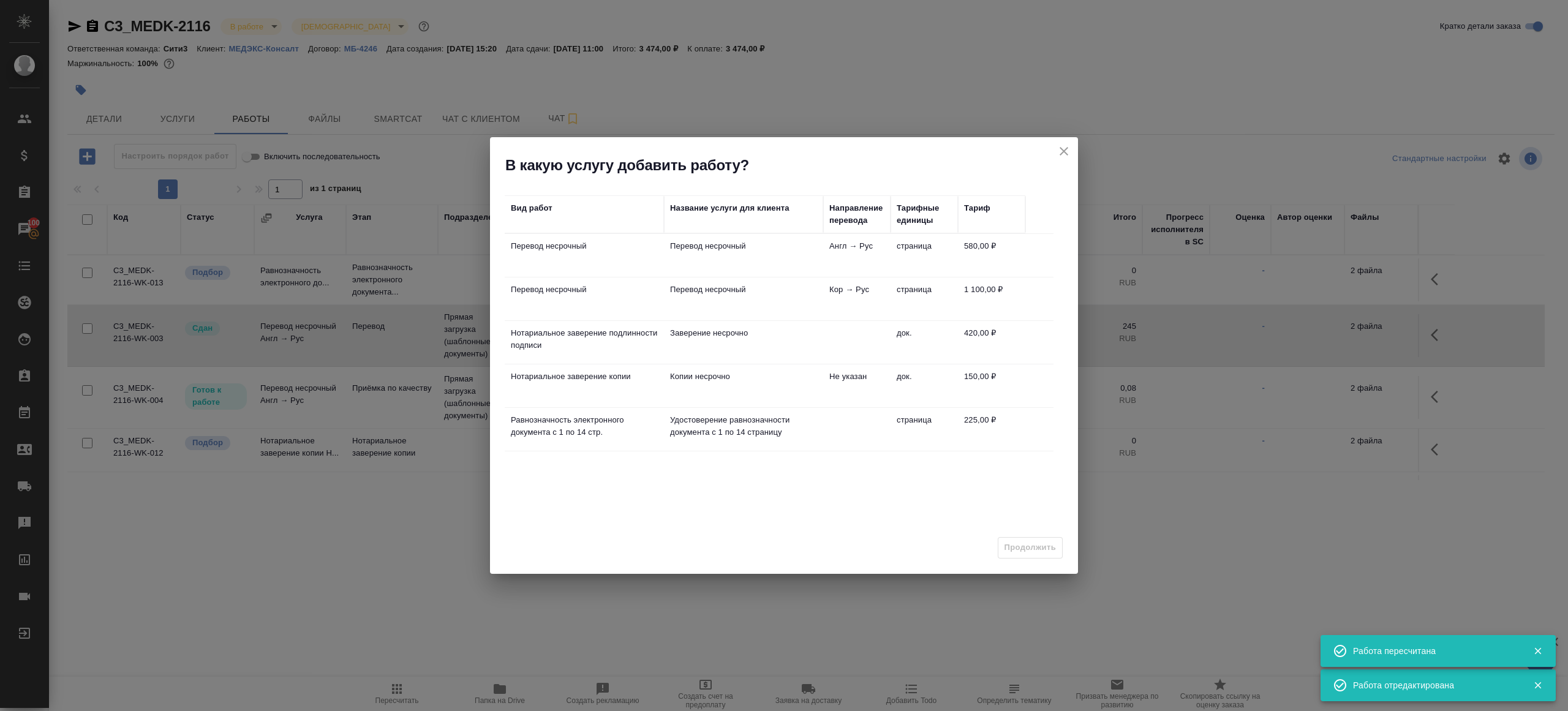
click at [632, 297] on td "Перевод несрочный" at bounding box center [584, 298] width 159 height 43
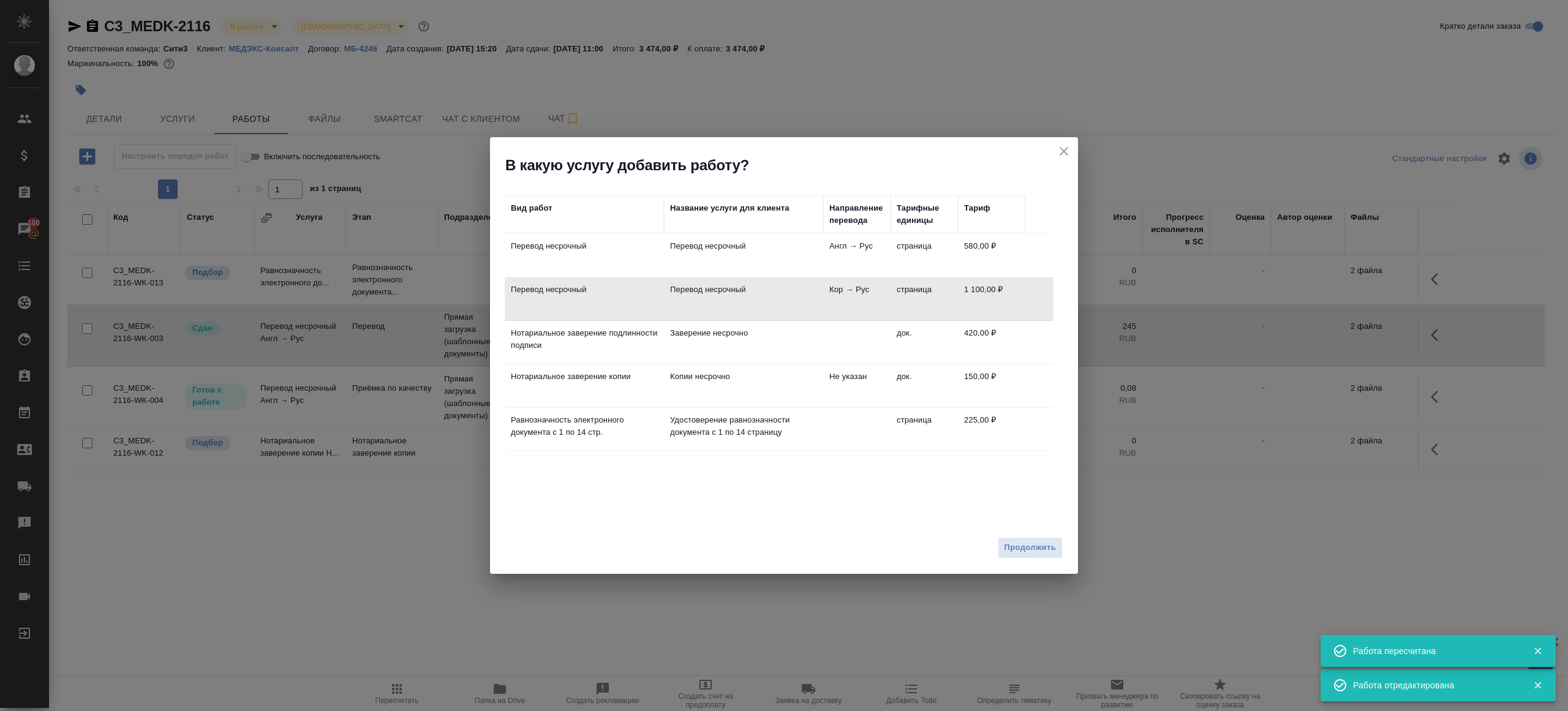
click at [1027, 535] on div "Продолжить" at bounding box center [783, 552] width 588 height 43
click at [1027, 546] on span "Продолжить" at bounding box center [1030, 547] width 51 height 14
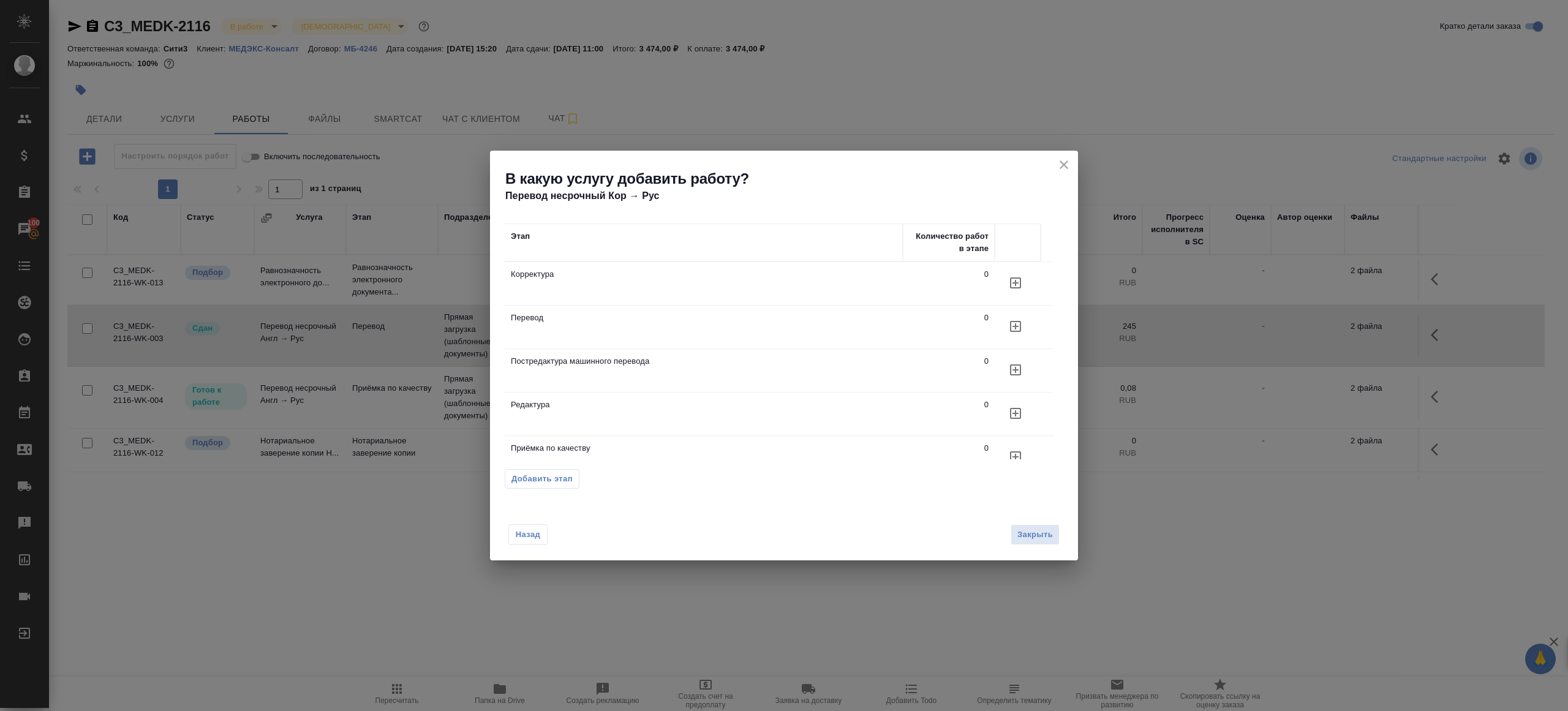
click at [1024, 336] on button "button" at bounding box center [1015, 326] width 29 height 29
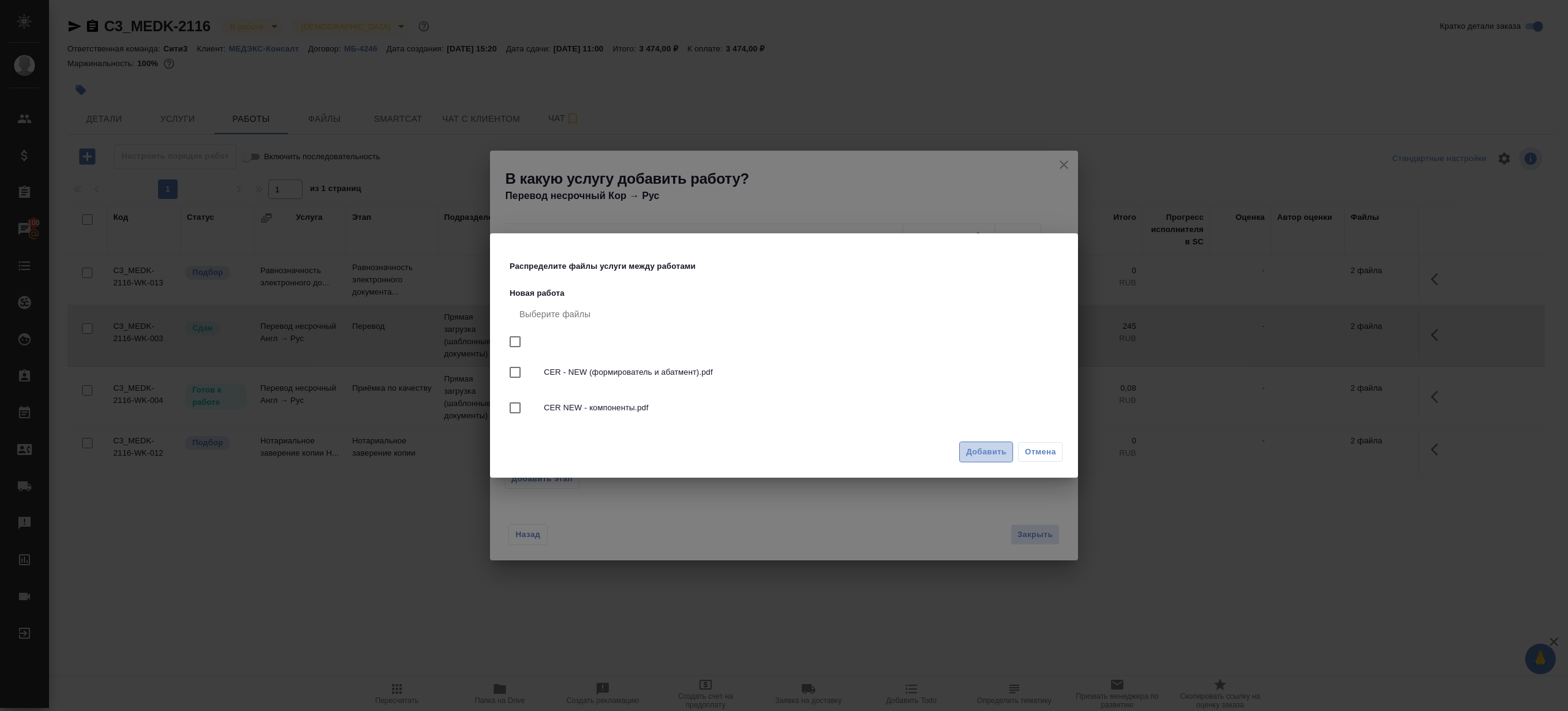
click at [986, 448] on span "Добавить" at bounding box center [986, 452] width 41 height 14
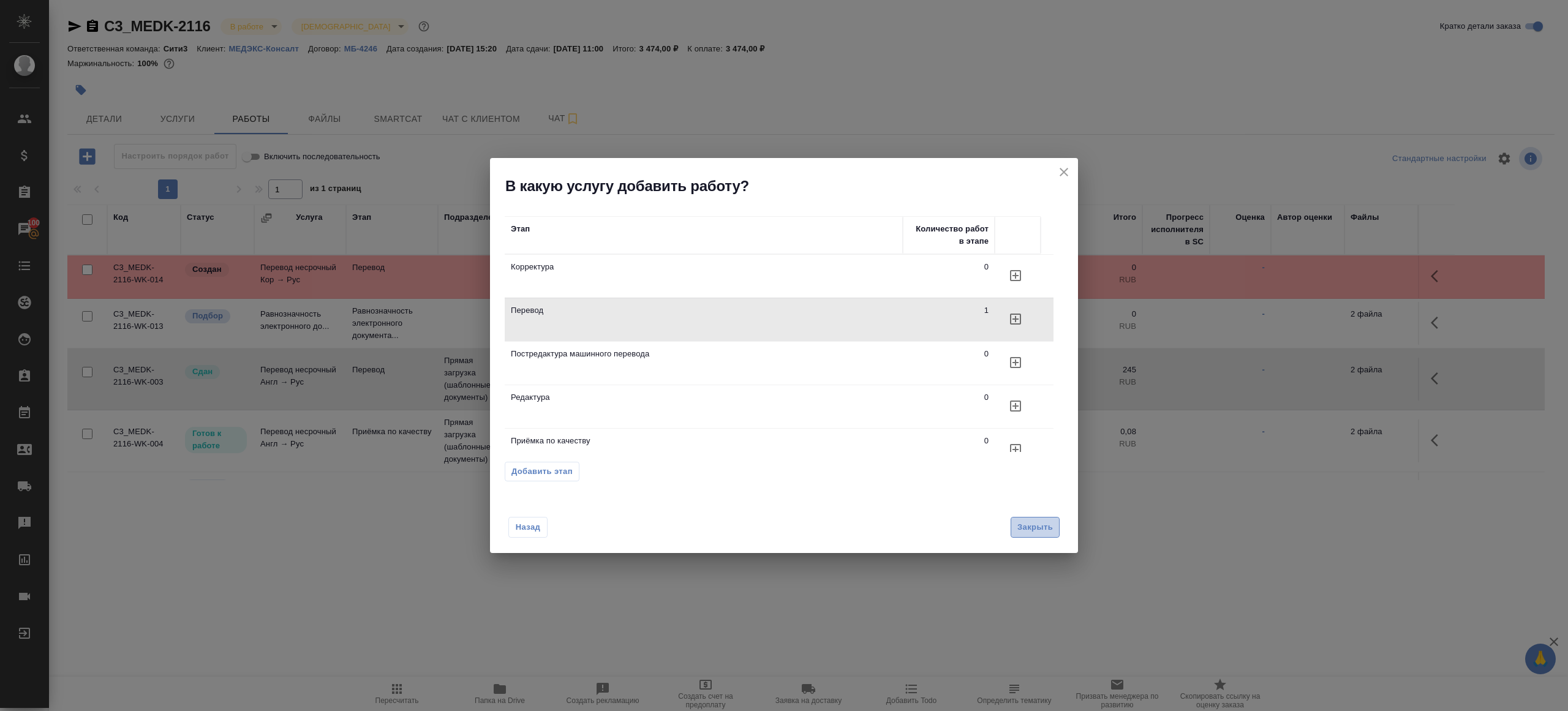
click at [1026, 528] on span "Закрыть" at bounding box center [1035, 527] width 36 height 14
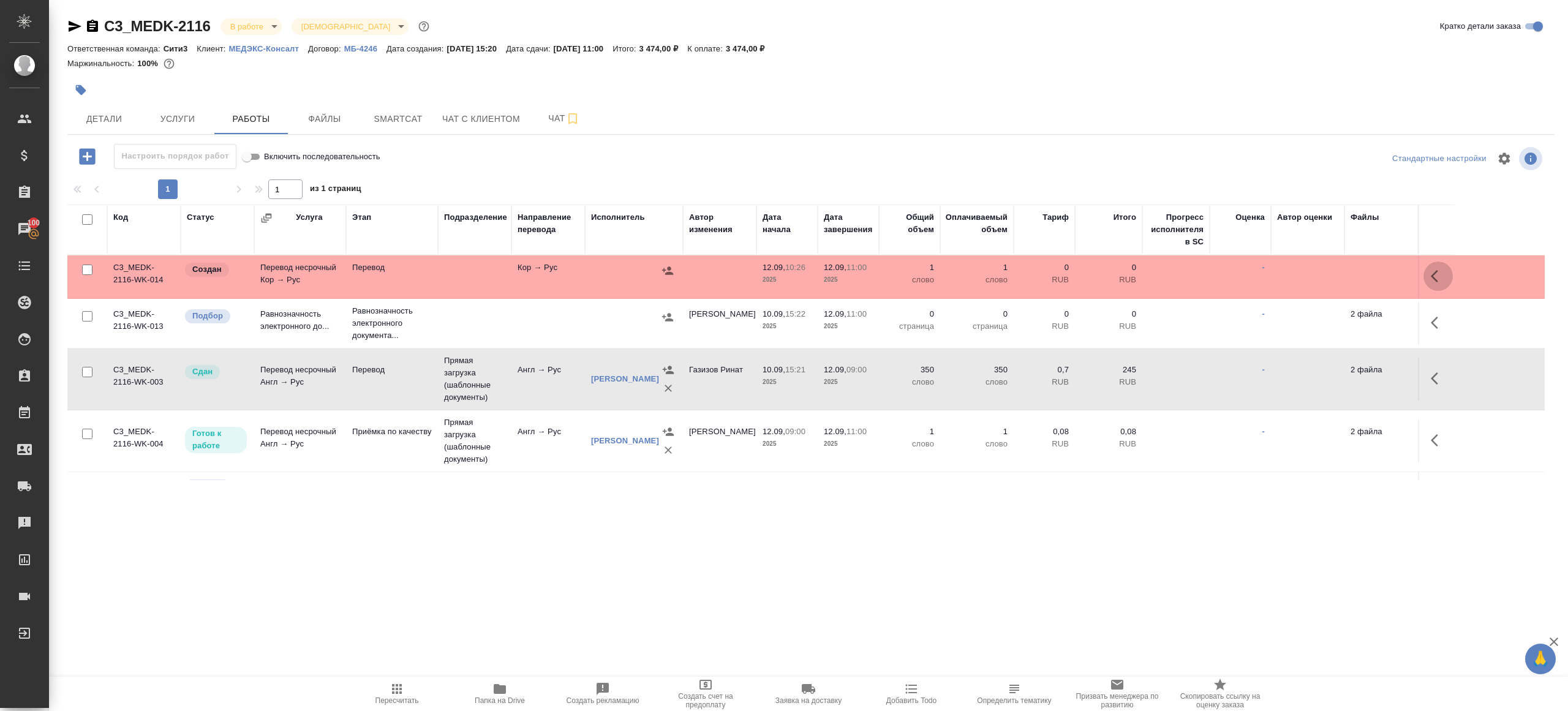
click at [1446, 276] on button "button" at bounding box center [1437, 276] width 29 height 29
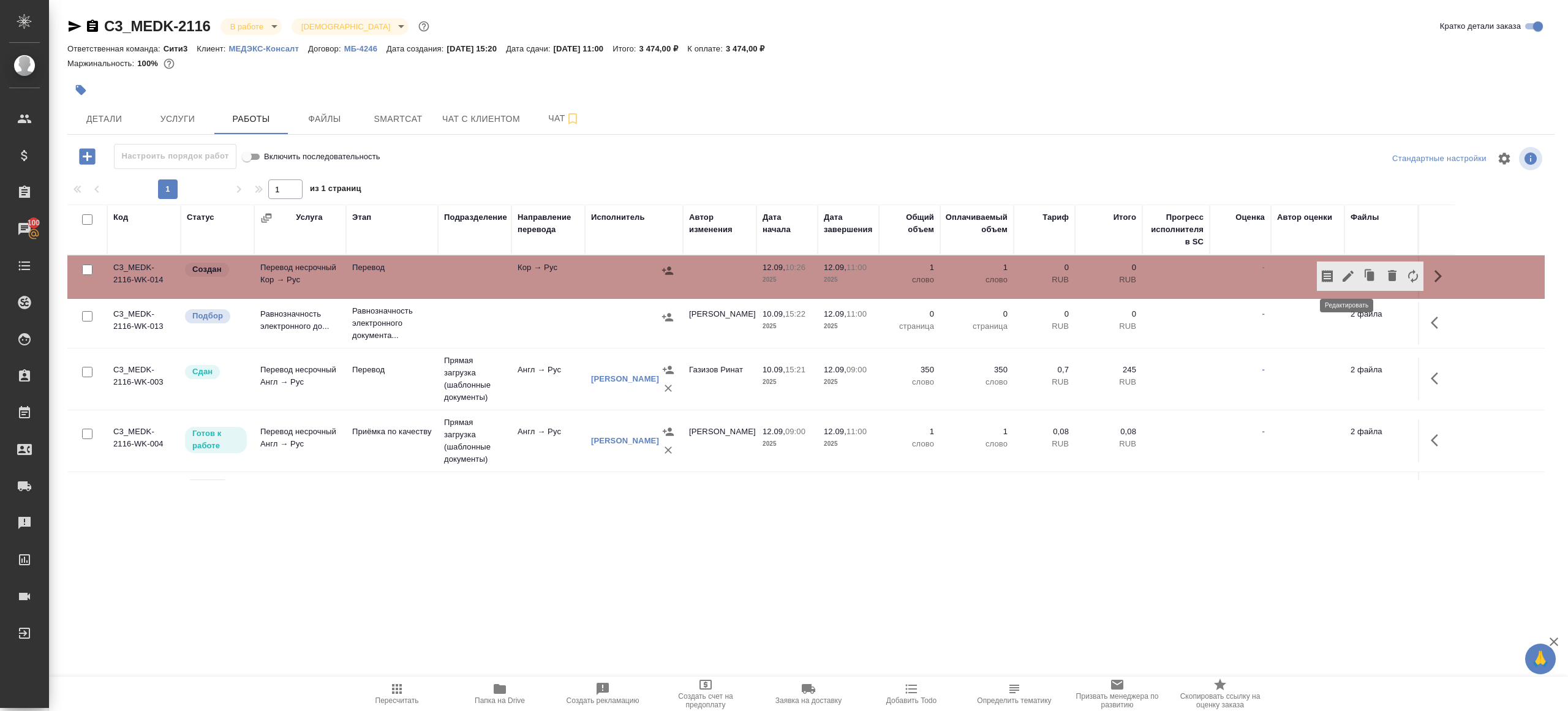
click at [1348, 274] on icon "button" at bounding box center [1348, 276] width 11 height 11
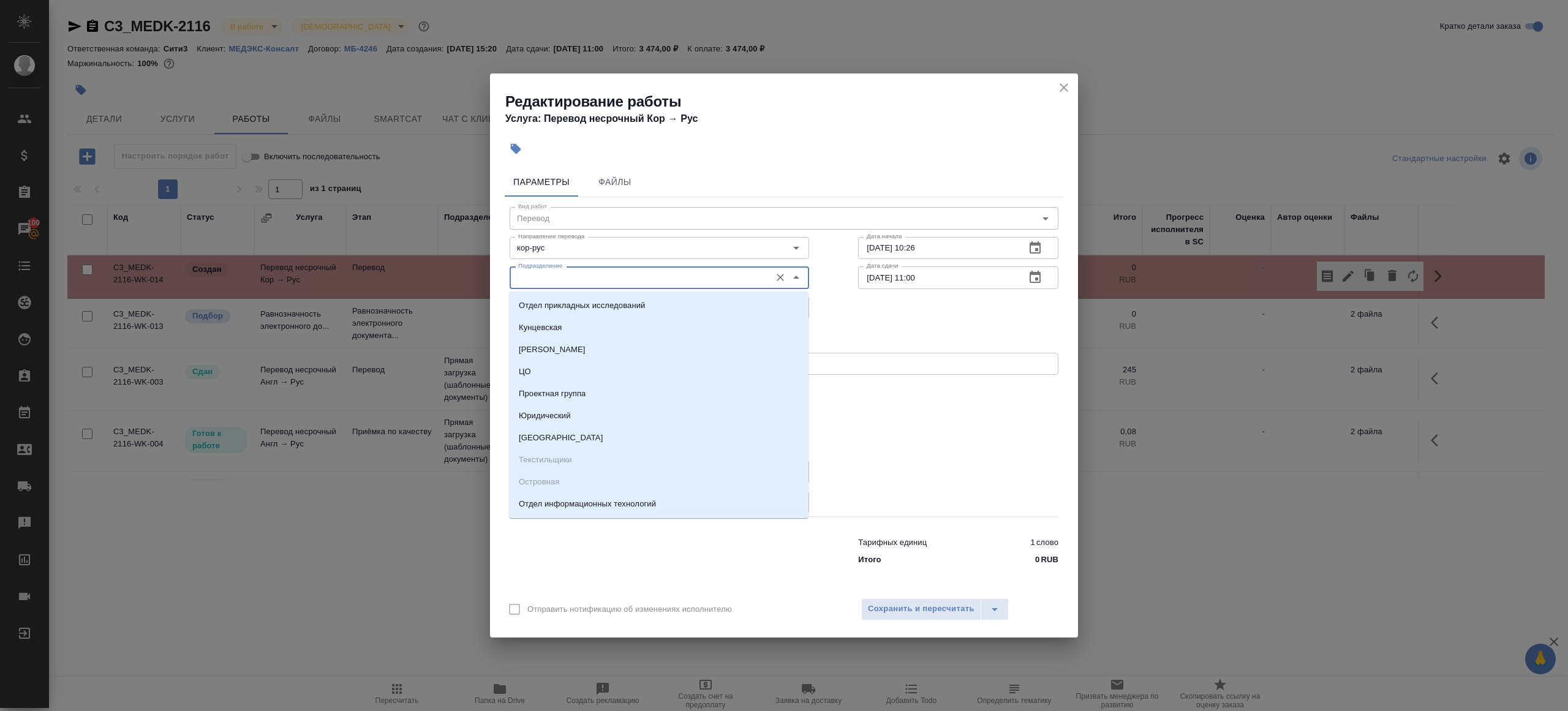
click at [554, 274] on input "Подразделение" at bounding box center [639, 277] width 251 height 15
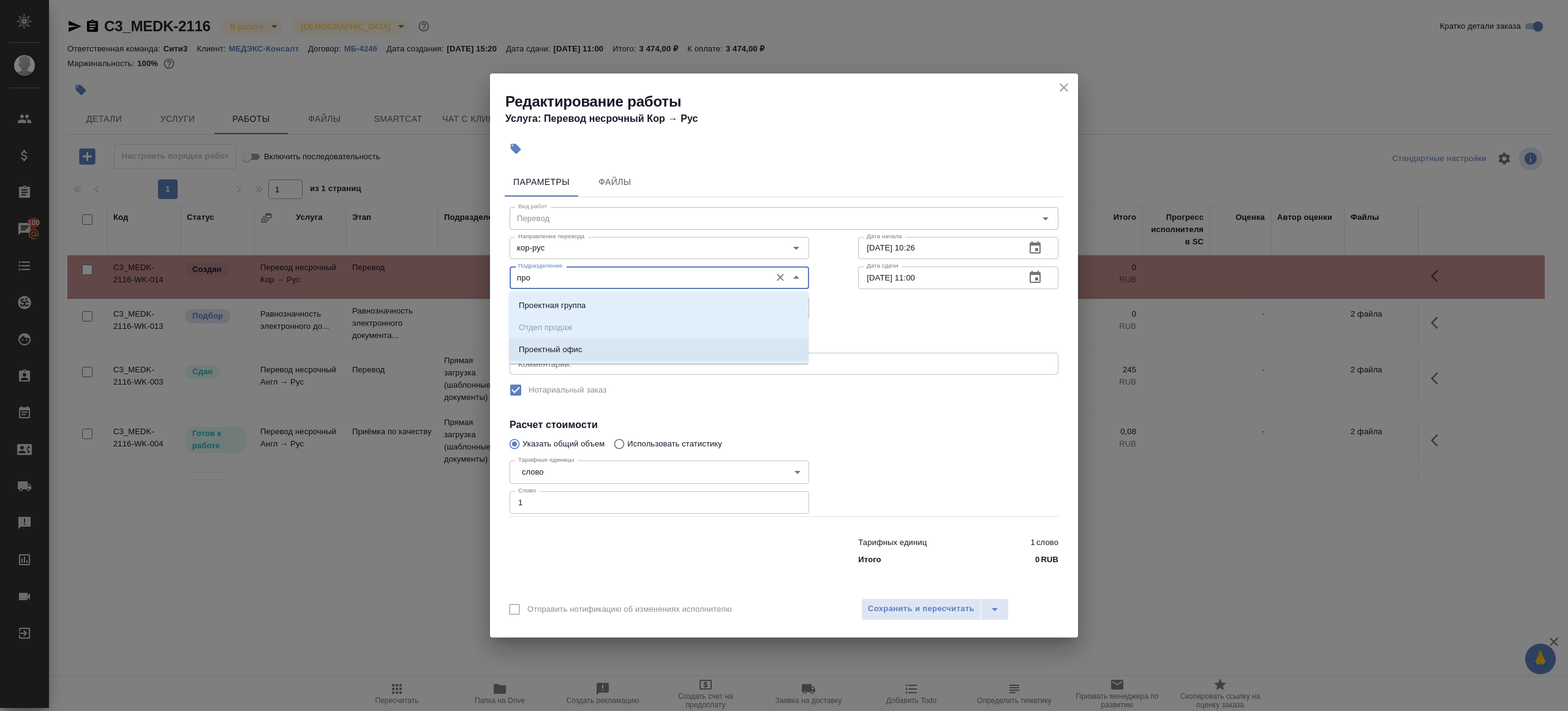
click at [565, 352] on p "Проектный офис" at bounding box center [551, 349] width 64 height 12
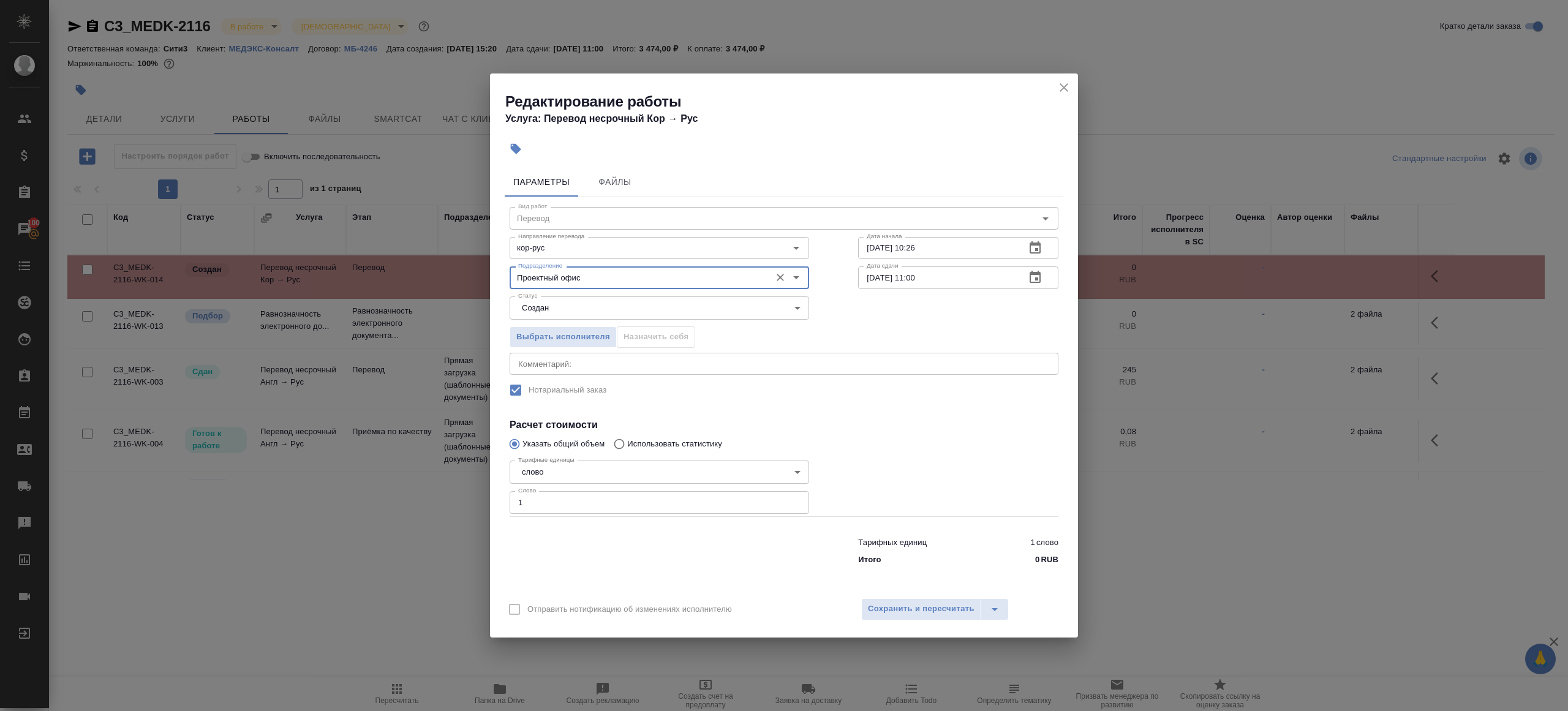
type input "Проектный офис"
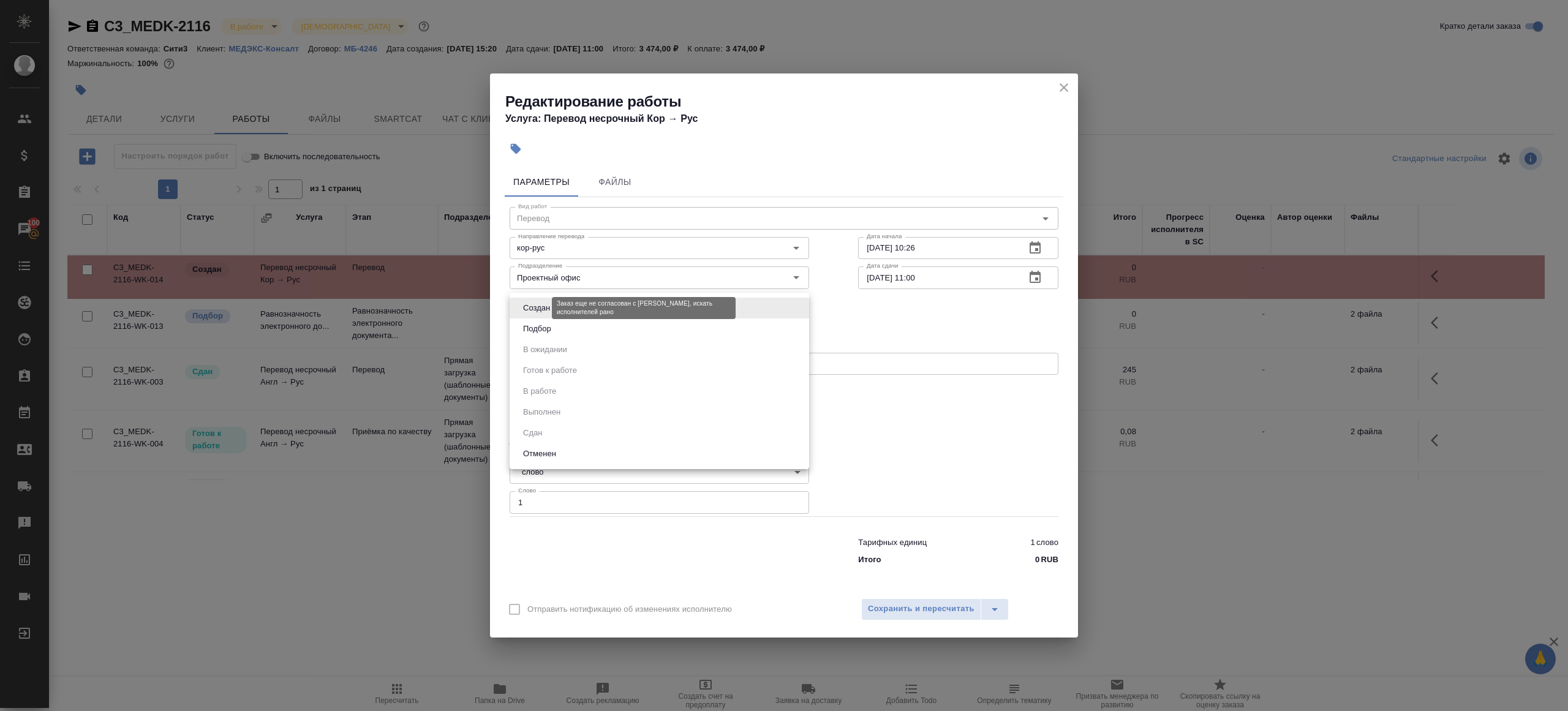
click at [537, 306] on body "🙏 .cls-1 fill:#fff; AWATERA [PERSON_NAME] Клиенты Спецификации Заказы 100 Чаты …" at bounding box center [784, 355] width 1568 height 711
click at [537, 330] on button "Подбор" at bounding box center [538, 328] width 36 height 14
type input "recruiting"
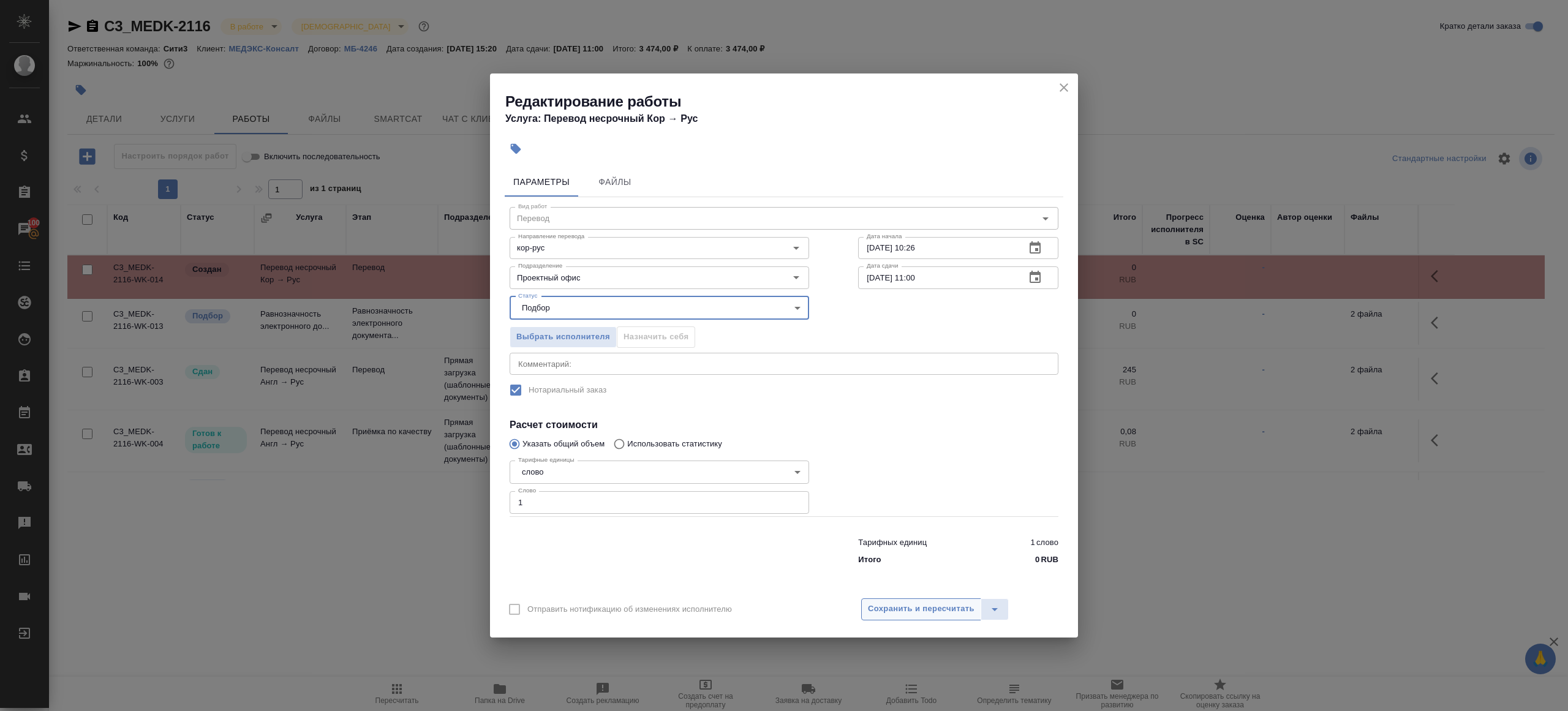
click at [896, 617] on button "Сохранить и пересчитать" at bounding box center [921, 609] width 120 height 22
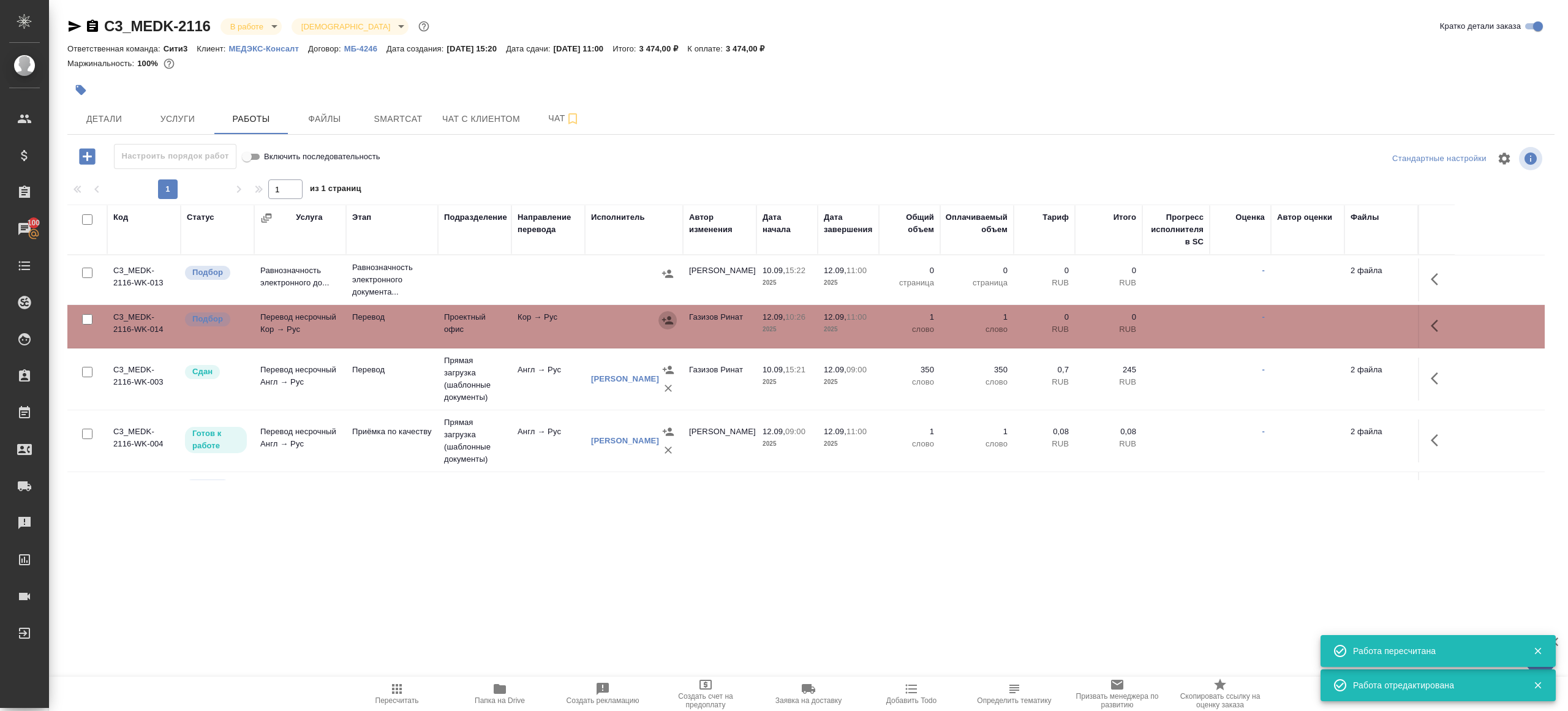
click at [662, 315] on icon "button" at bounding box center [667, 319] width 12 height 12
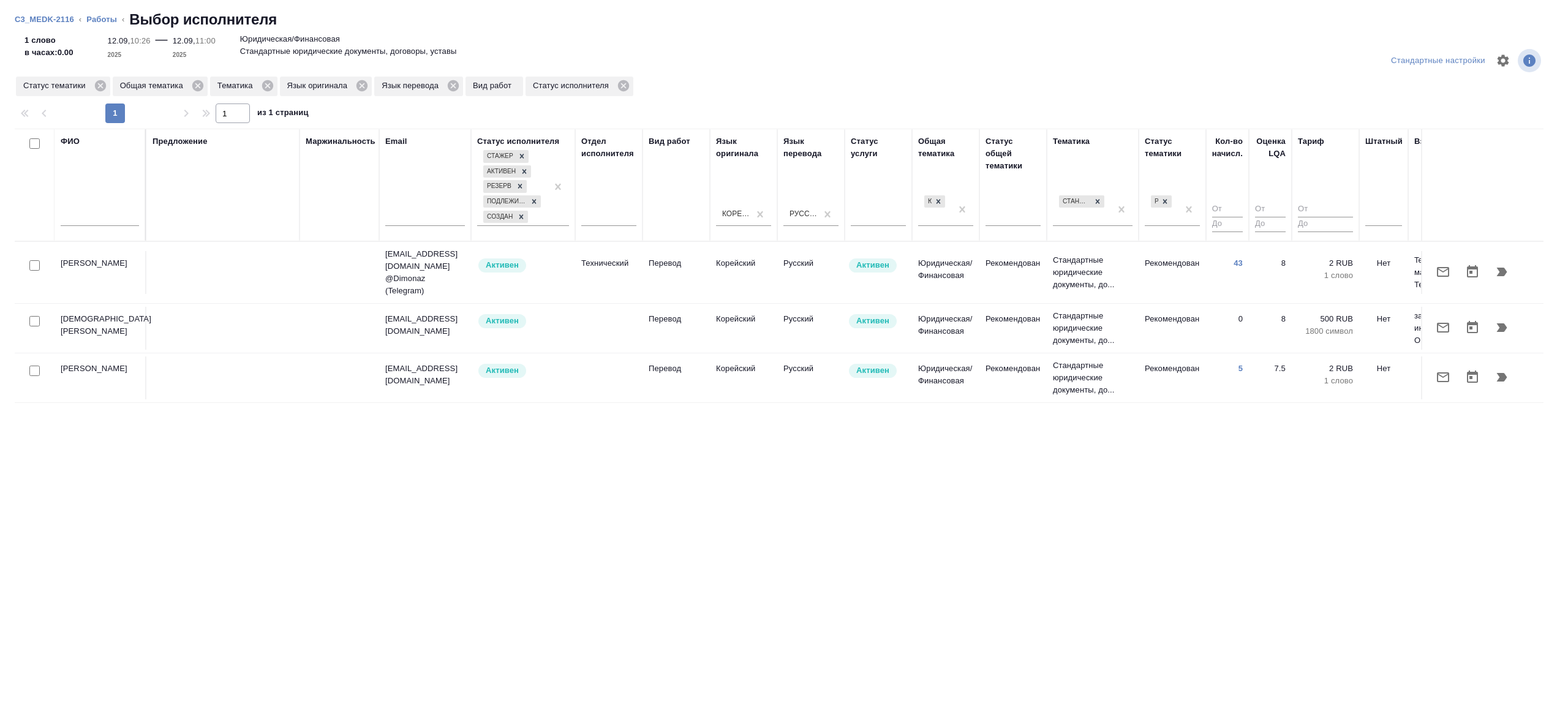
click at [186, 270] on td at bounding box center [223, 272] width 153 height 43
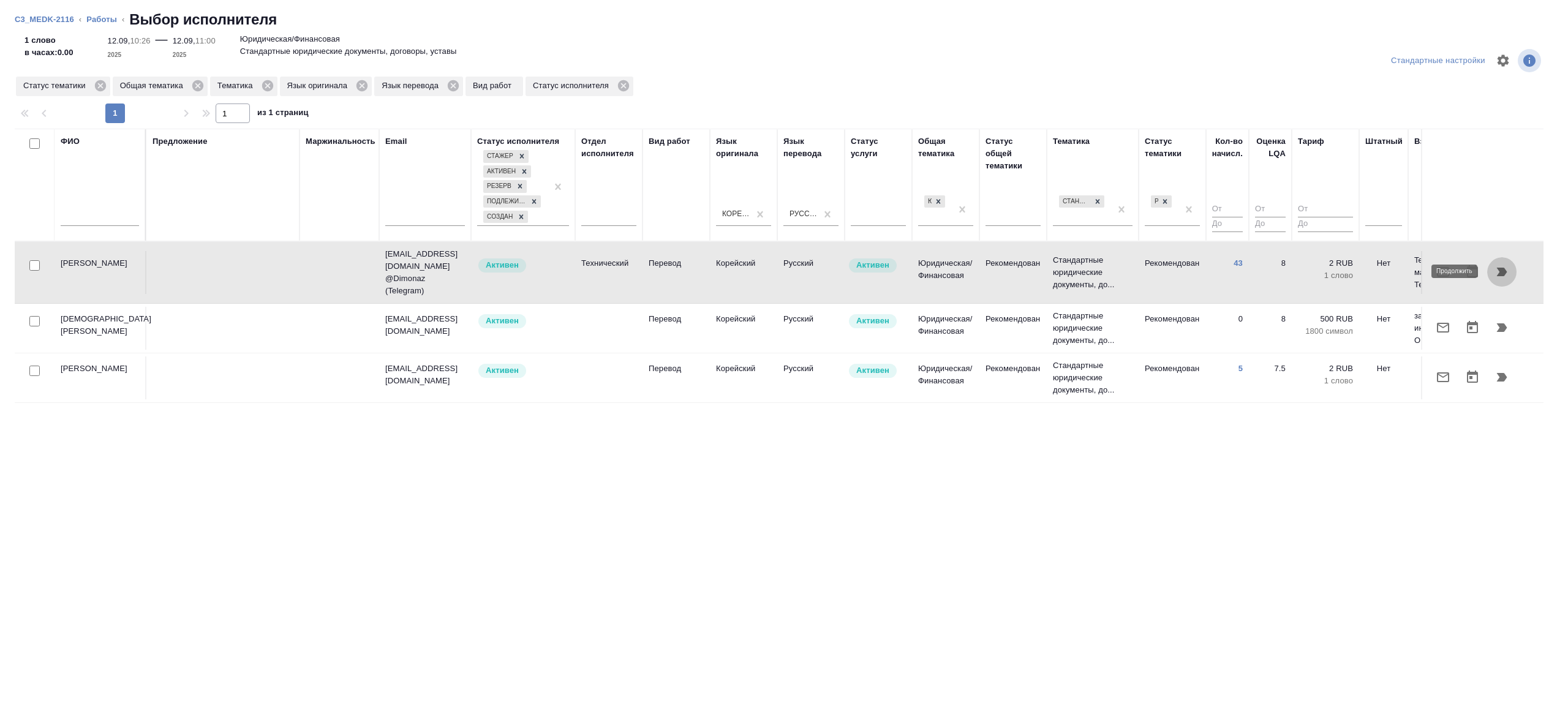
click at [1506, 272] on icon "button" at bounding box center [1502, 272] width 11 height 9
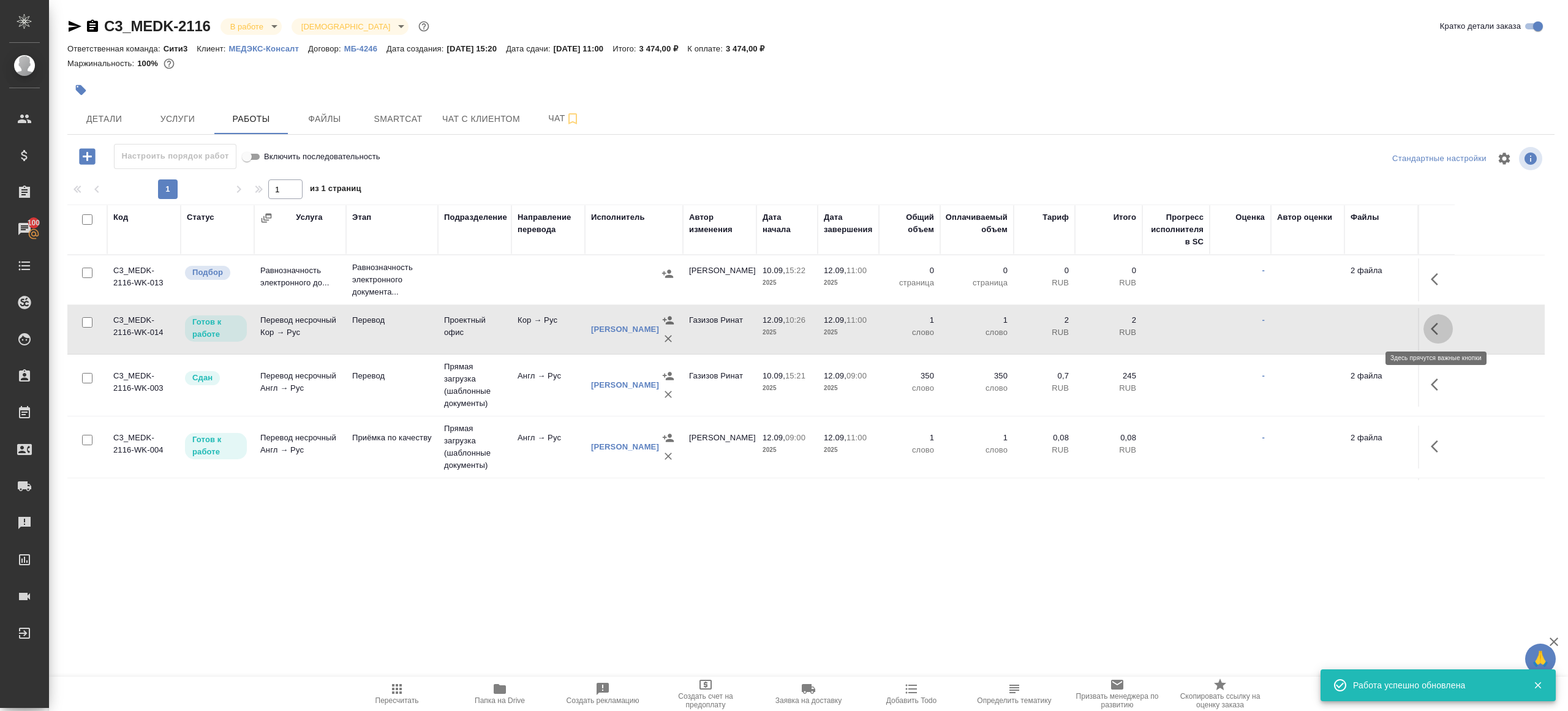
click at [1430, 325] on icon "button" at bounding box center [1437, 329] width 15 height 15
click at [1347, 325] on icon "button" at bounding box center [1347, 329] width 15 height 15
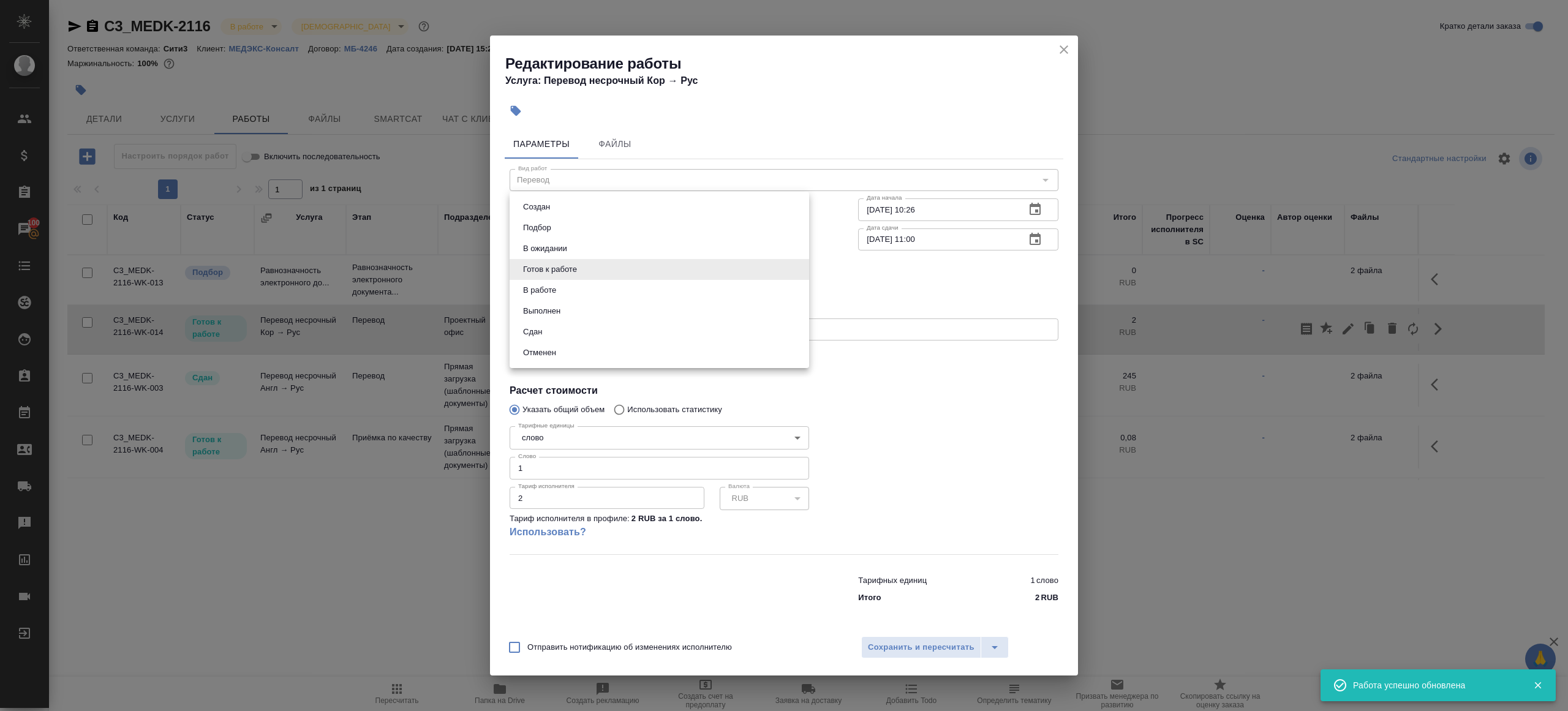
click at [560, 267] on body "🙏 .cls-1 fill:#fff; AWATERA Gazizov Rinat Клиенты Спецификации Заказы 100 Чаты …" at bounding box center [784, 355] width 1568 height 711
click at [558, 333] on li "Сдан" at bounding box center [658, 332] width 299 height 21
type input "closed"
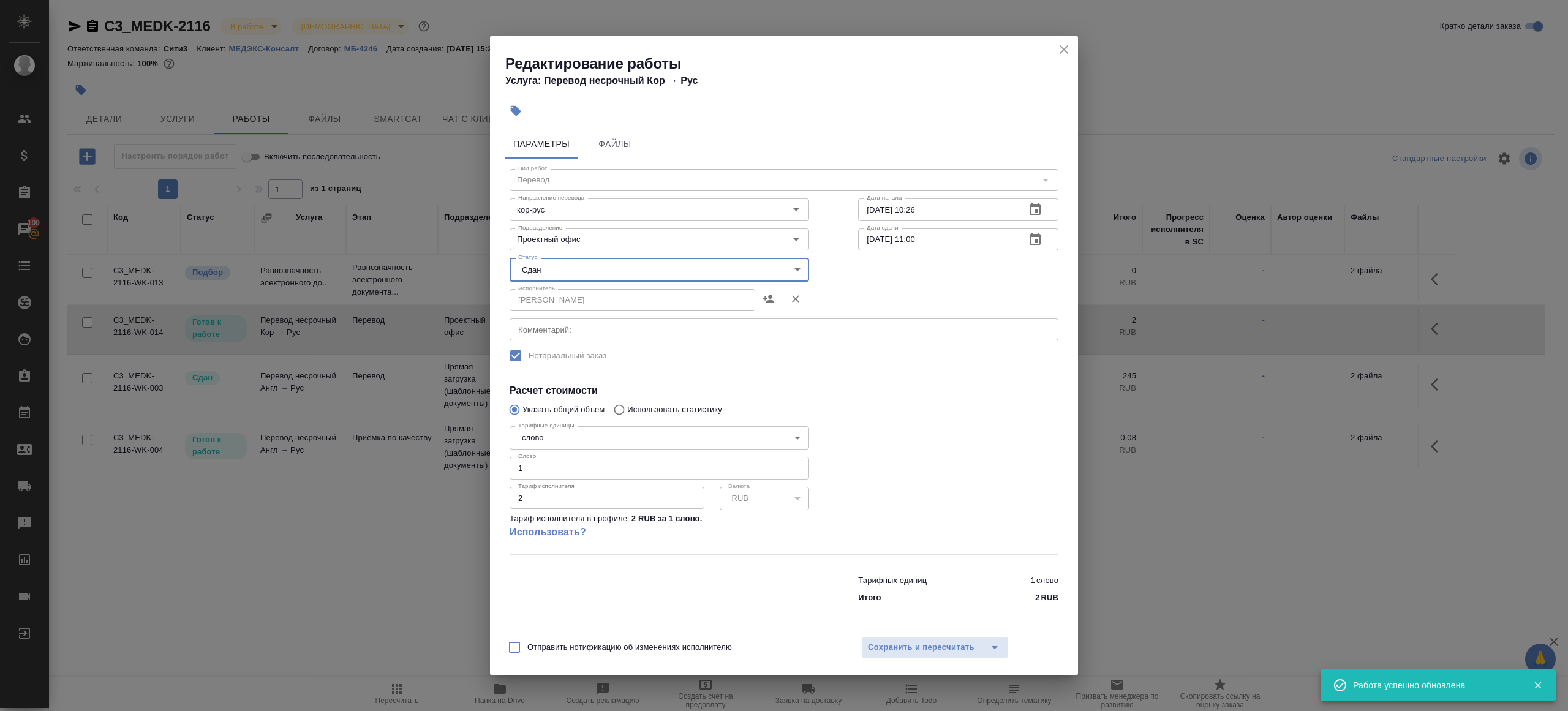
click at [557, 468] on input "1" at bounding box center [658, 467] width 299 height 22
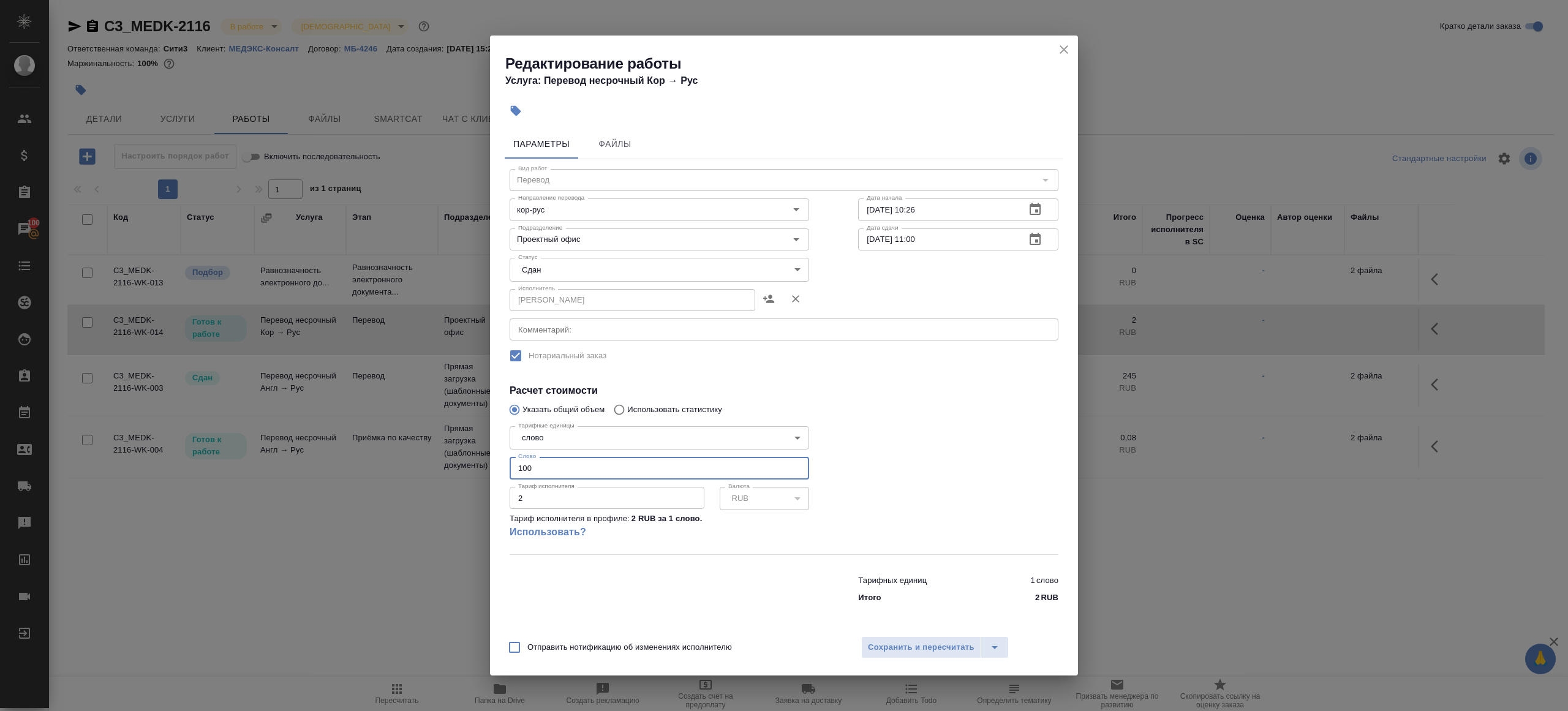
type input "100"
drag, startPoint x: 962, startPoint y: 476, endPoint x: 928, endPoint y: 592, distance: 120.9
click at [962, 476] on div at bounding box center [958, 487] width 249 height 182
click at [915, 642] on span "Сохранить и пересчитать" at bounding box center [920, 647] width 106 height 14
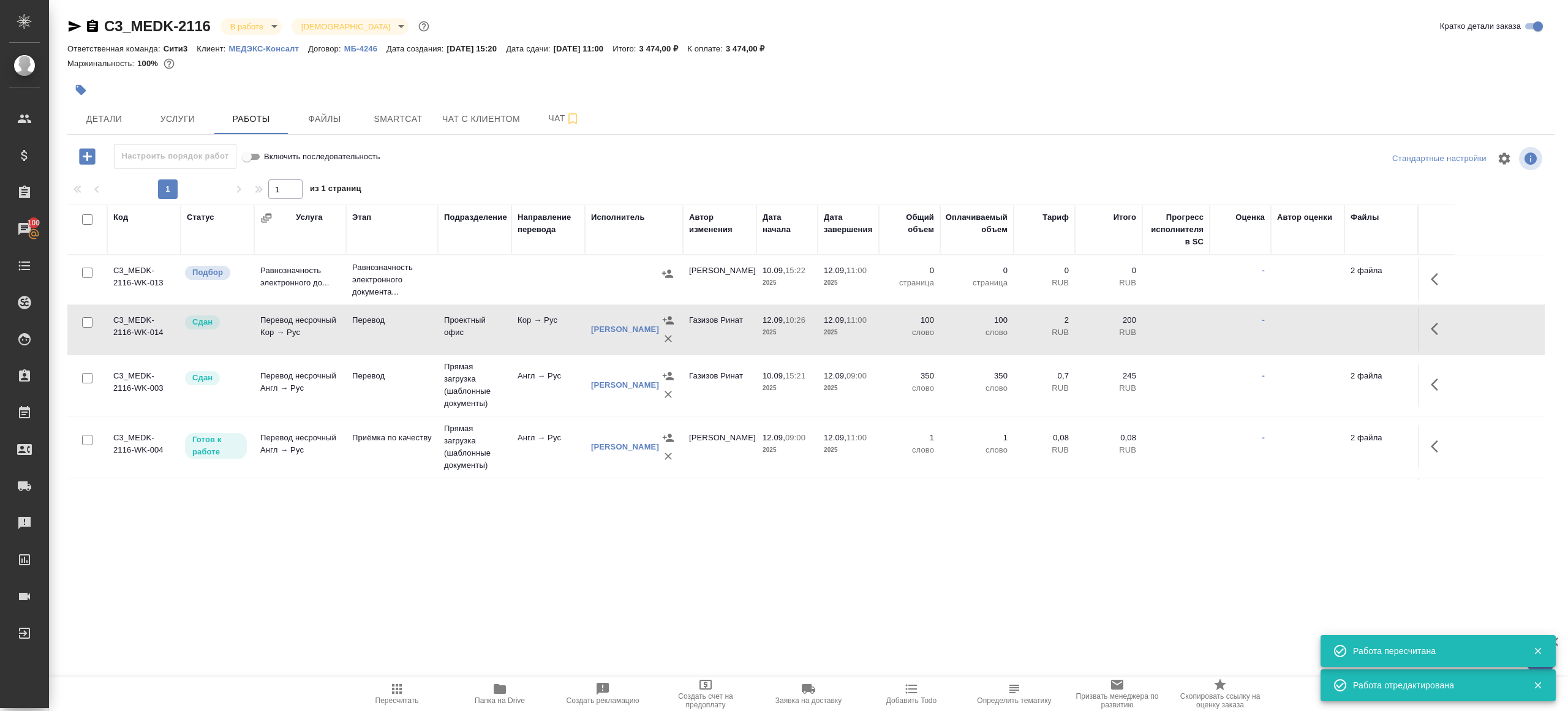
click at [453, 344] on td "Проектный офис" at bounding box center [474, 329] width 74 height 43
click at [392, 680] on button "Пересчитать" at bounding box center [396, 694] width 103 height 34
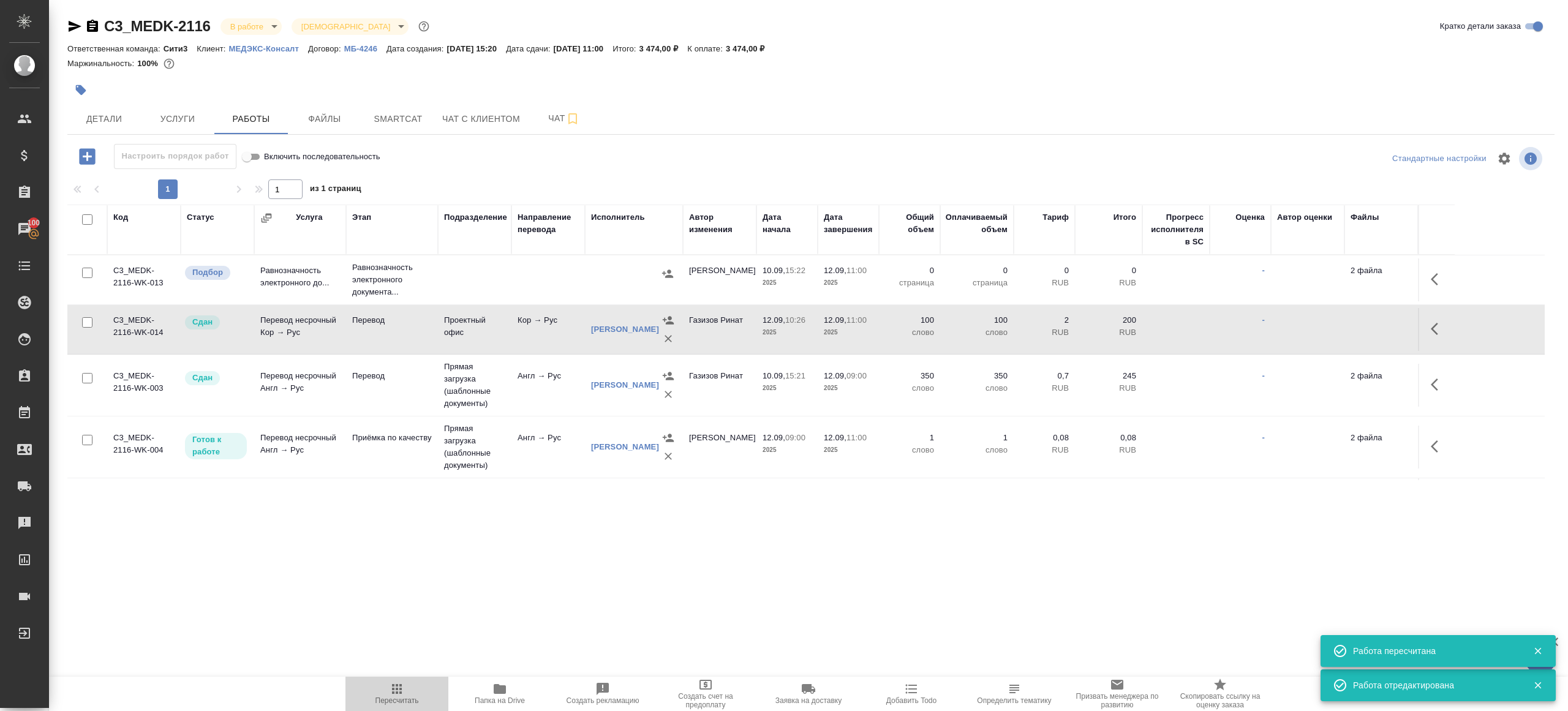
click at [392, 680] on button "Пересчитать" at bounding box center [396, 694] width 103 height 34
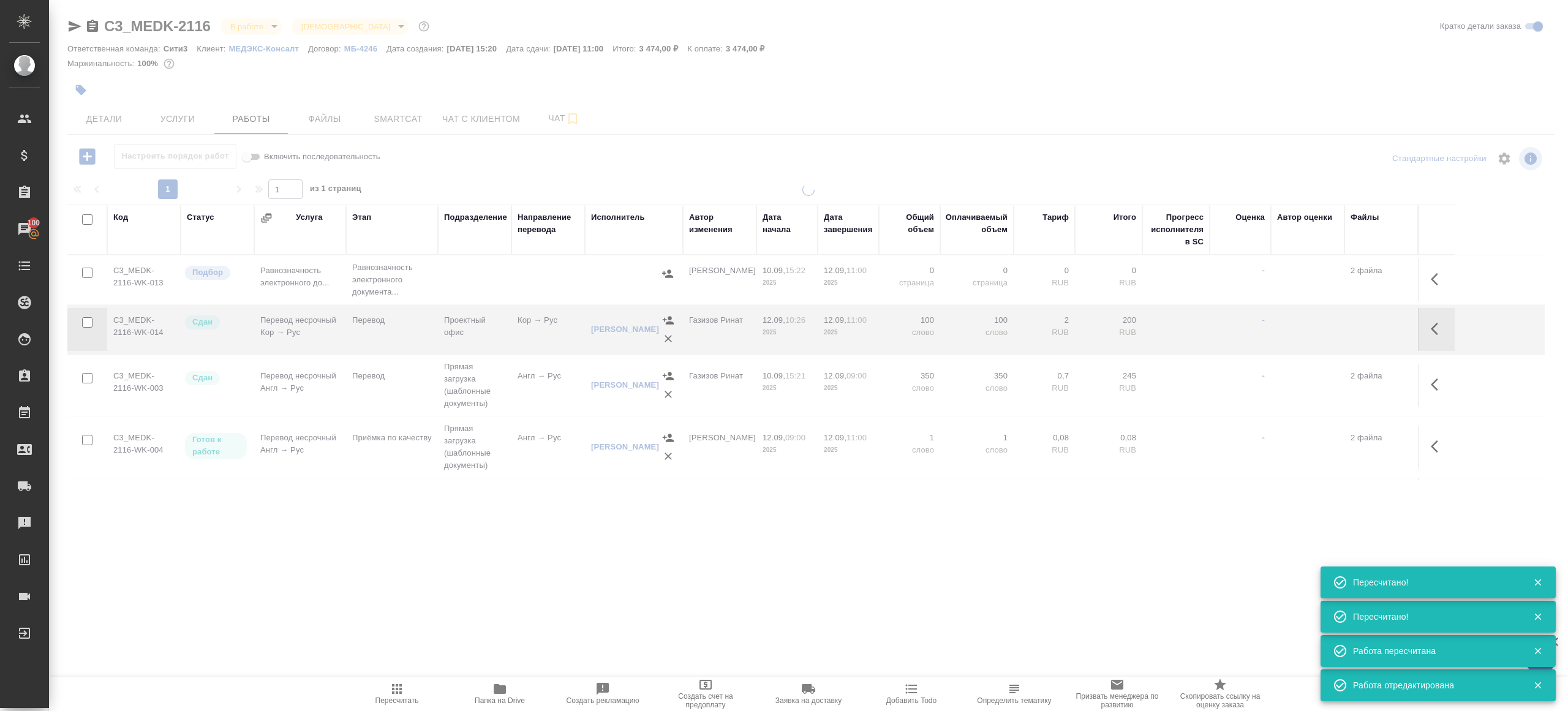
click at [392, 680] on button "Пересчитать" at bounding box center [396, 694] width 103 height 34
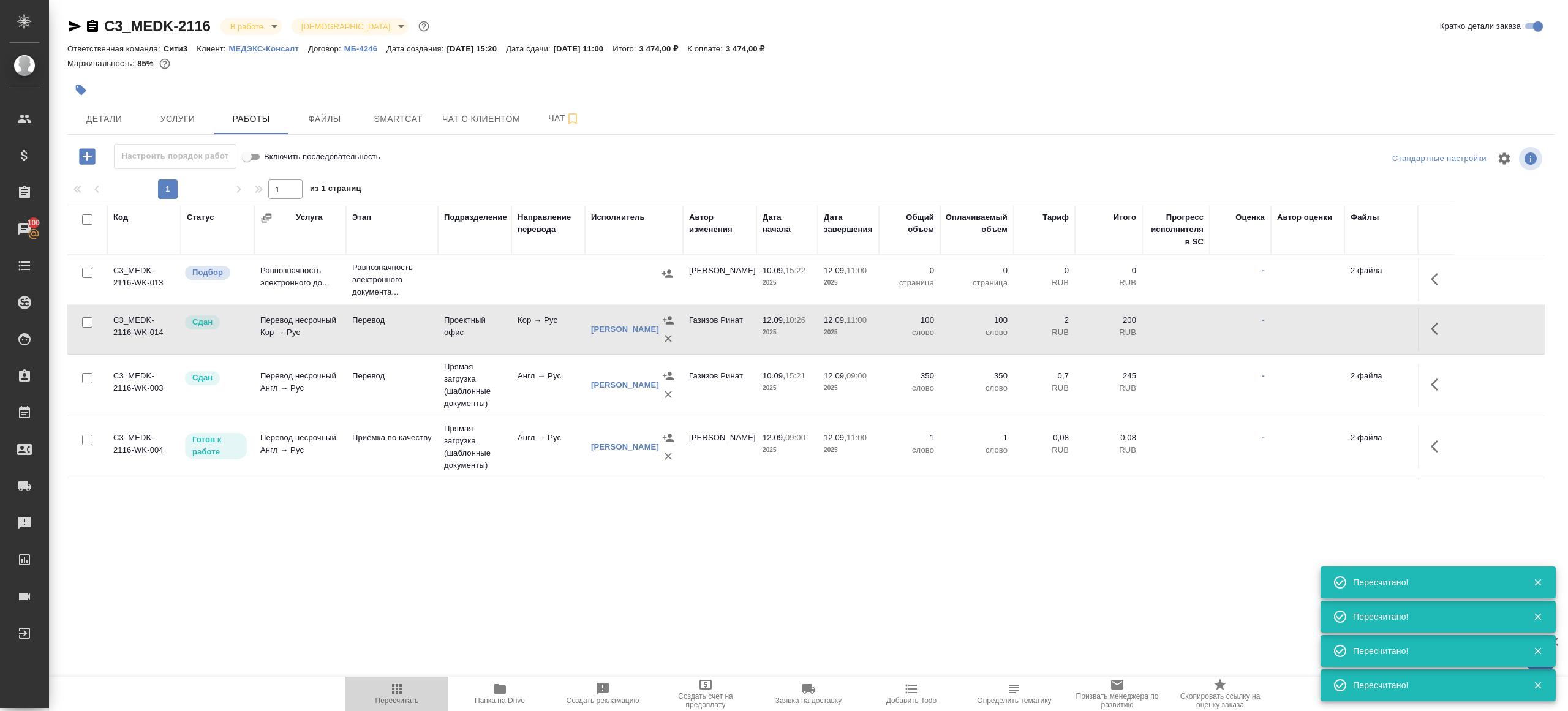
click at [389, 706] on button "Пересчитать" at bounding box center [396, 694] width 103 height 34
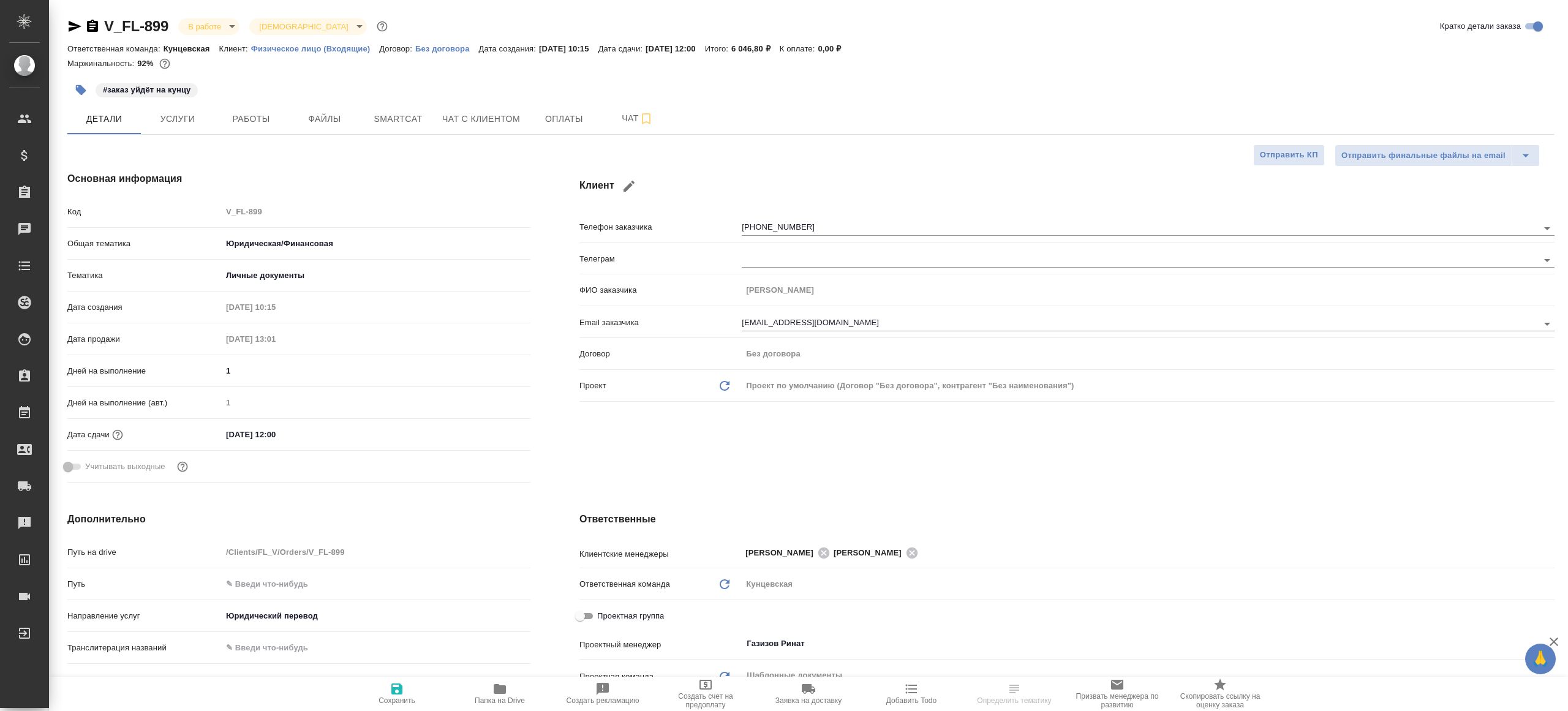
select select "RU"
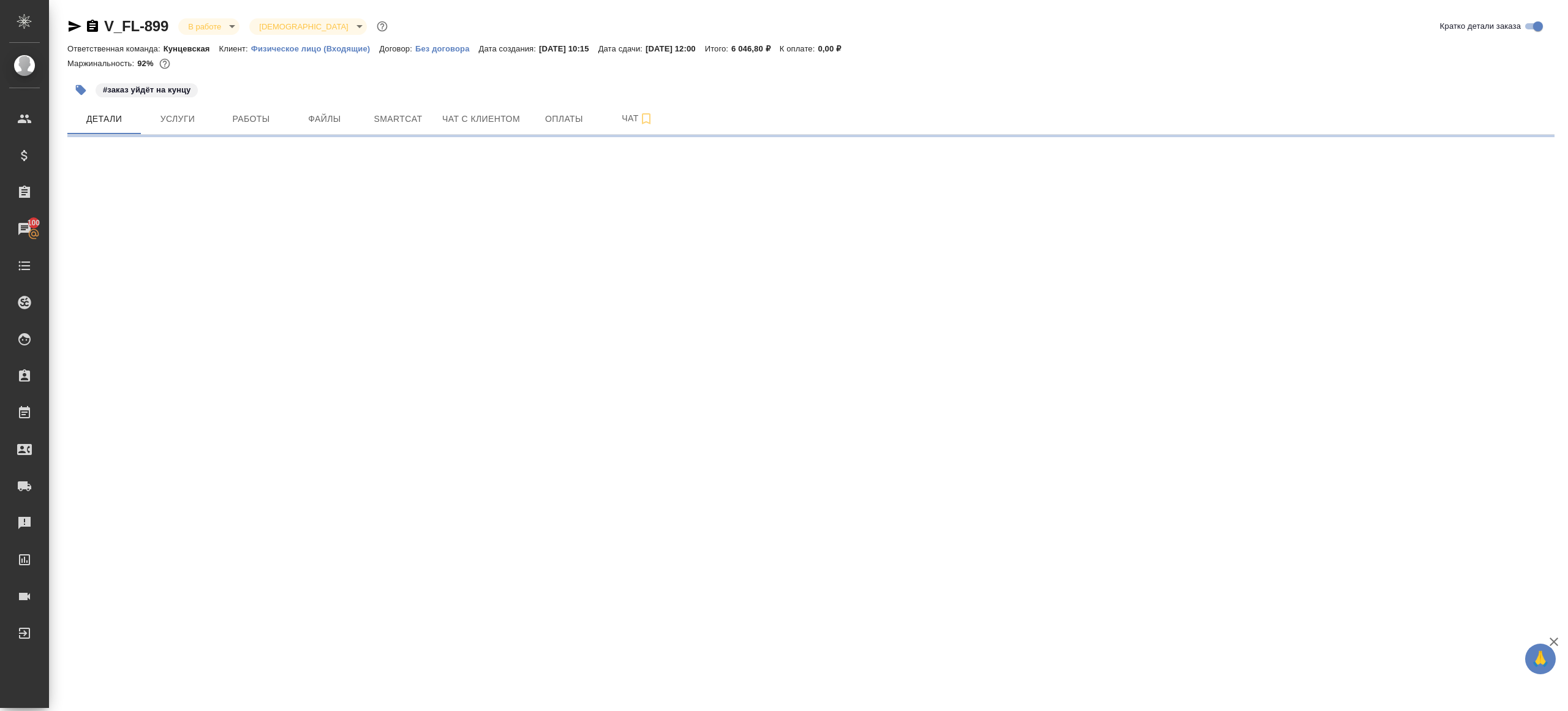
select select "RU"
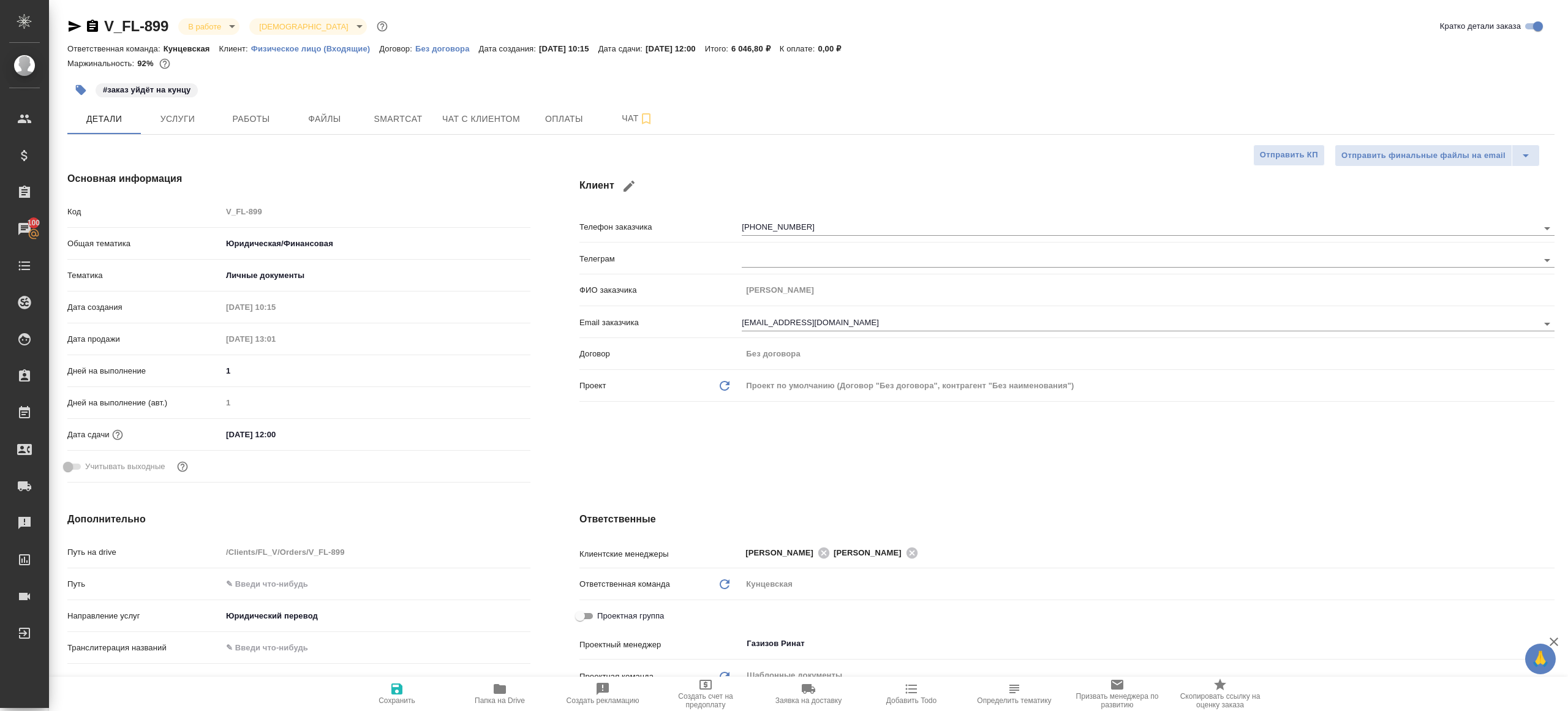
type textarea "x"
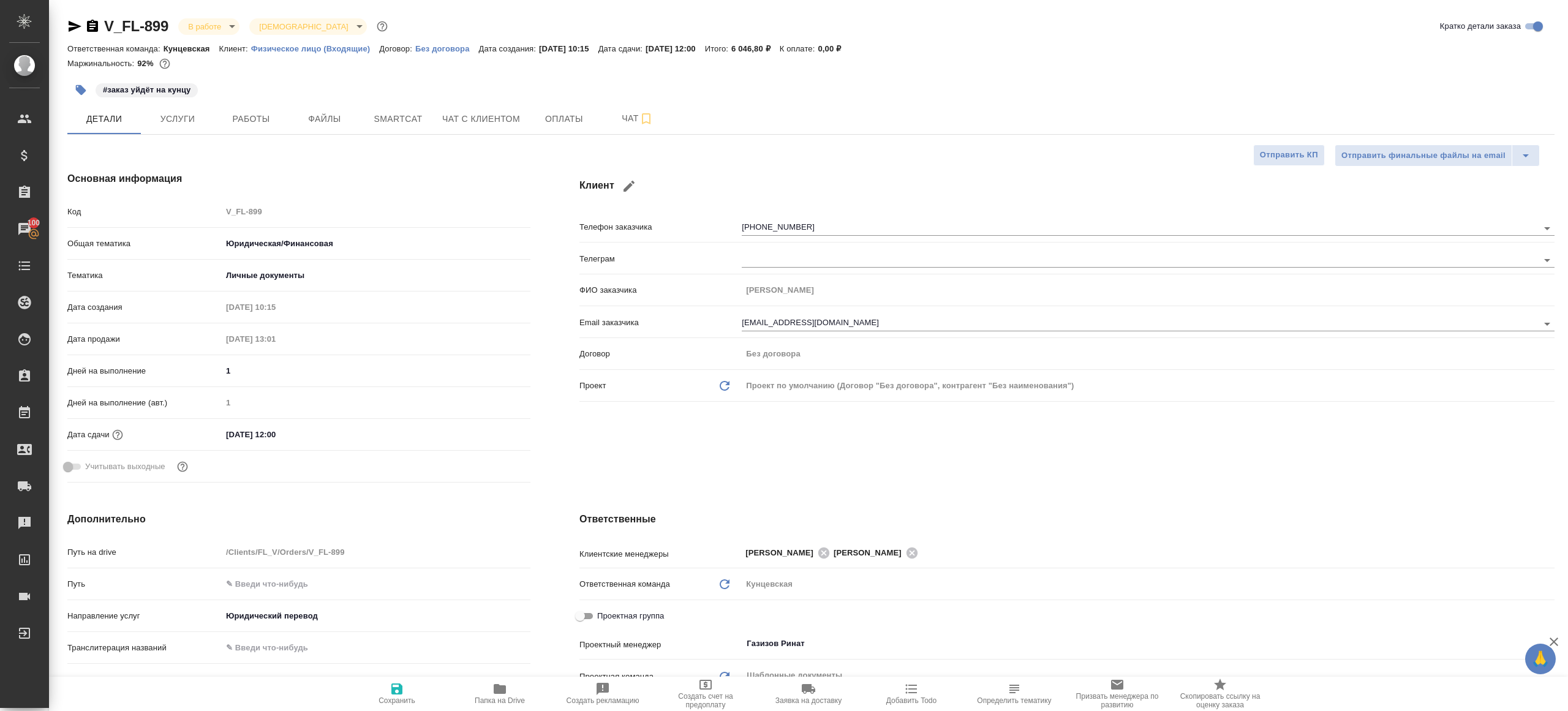
type textarea "x"
click at [224, 114] on span "Работы" at bounding box center [251, 118] width 59 height 15
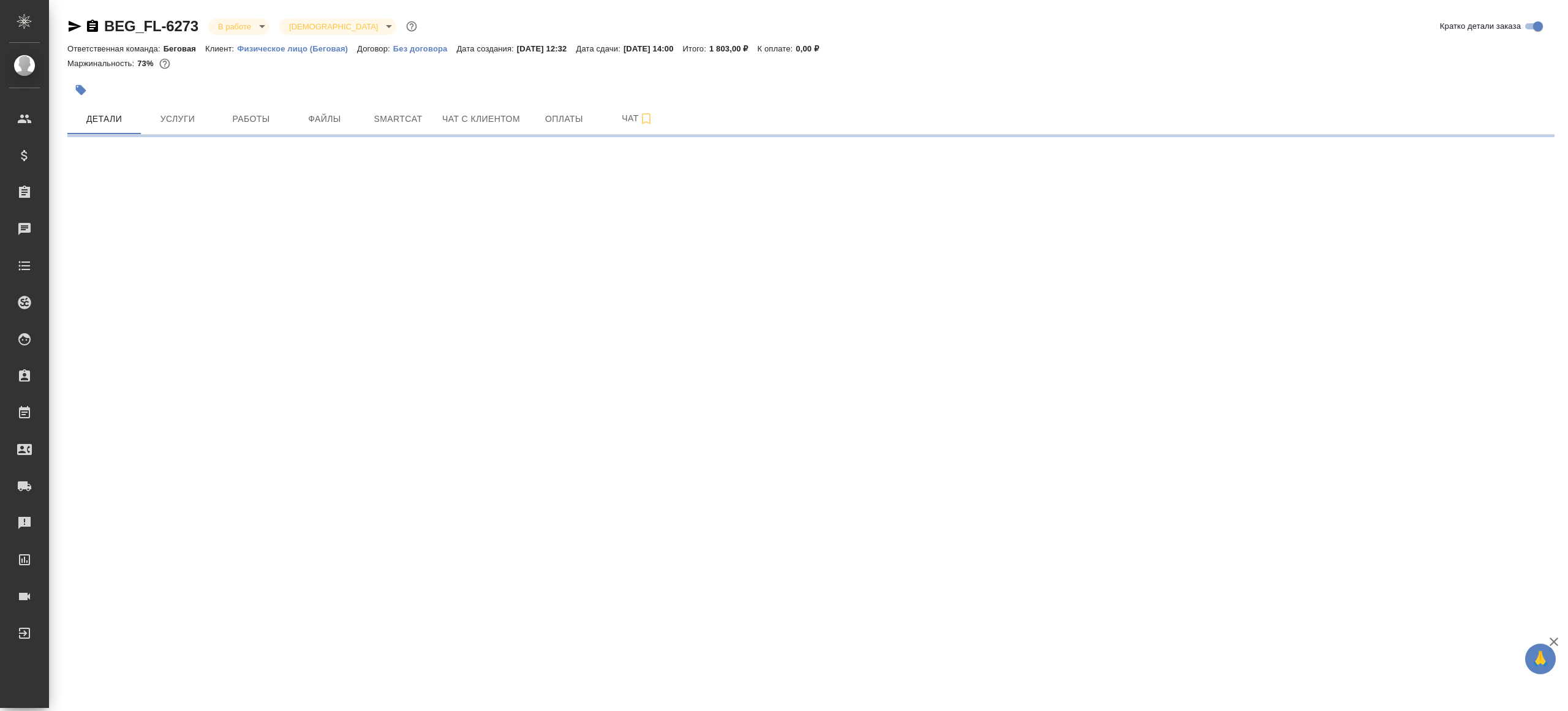
select select "RU"
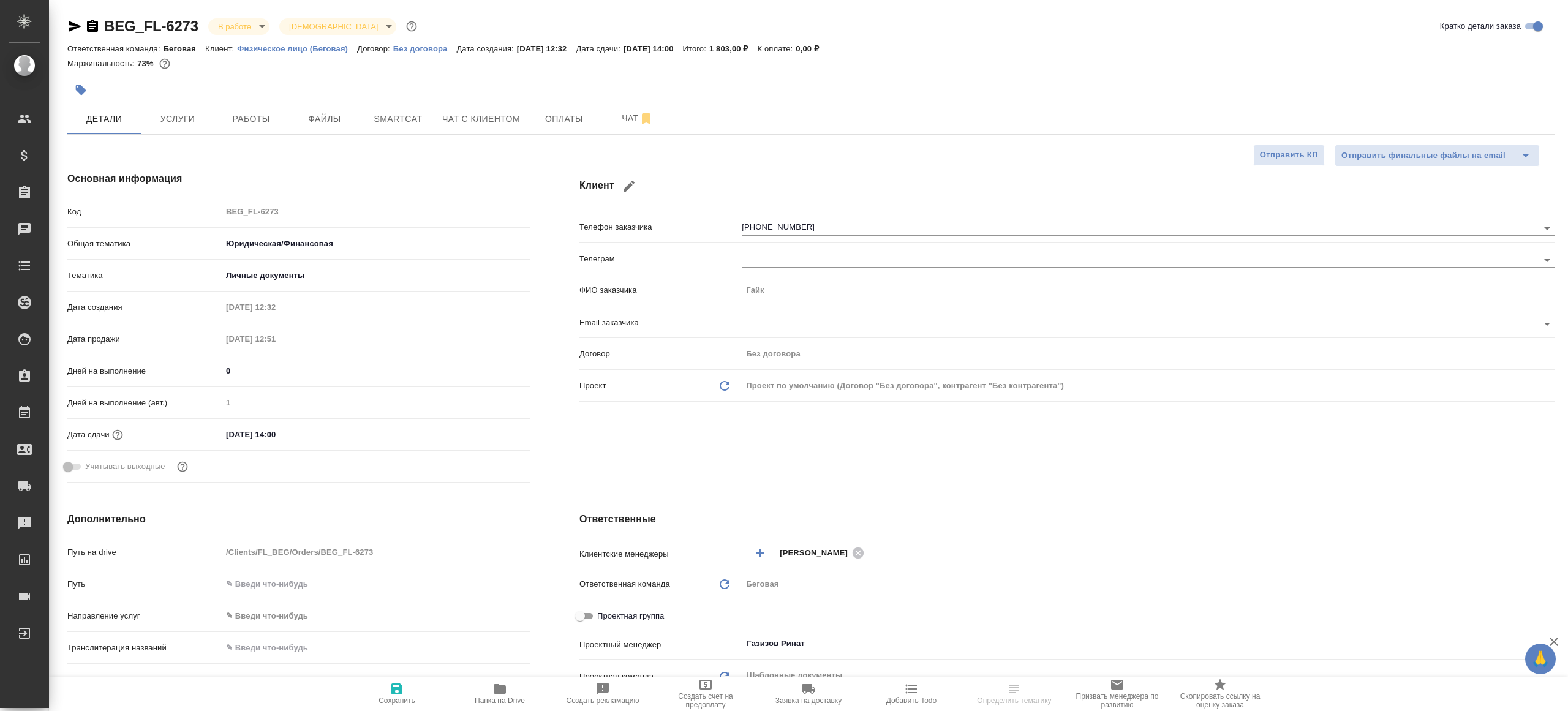
type textarea "x"
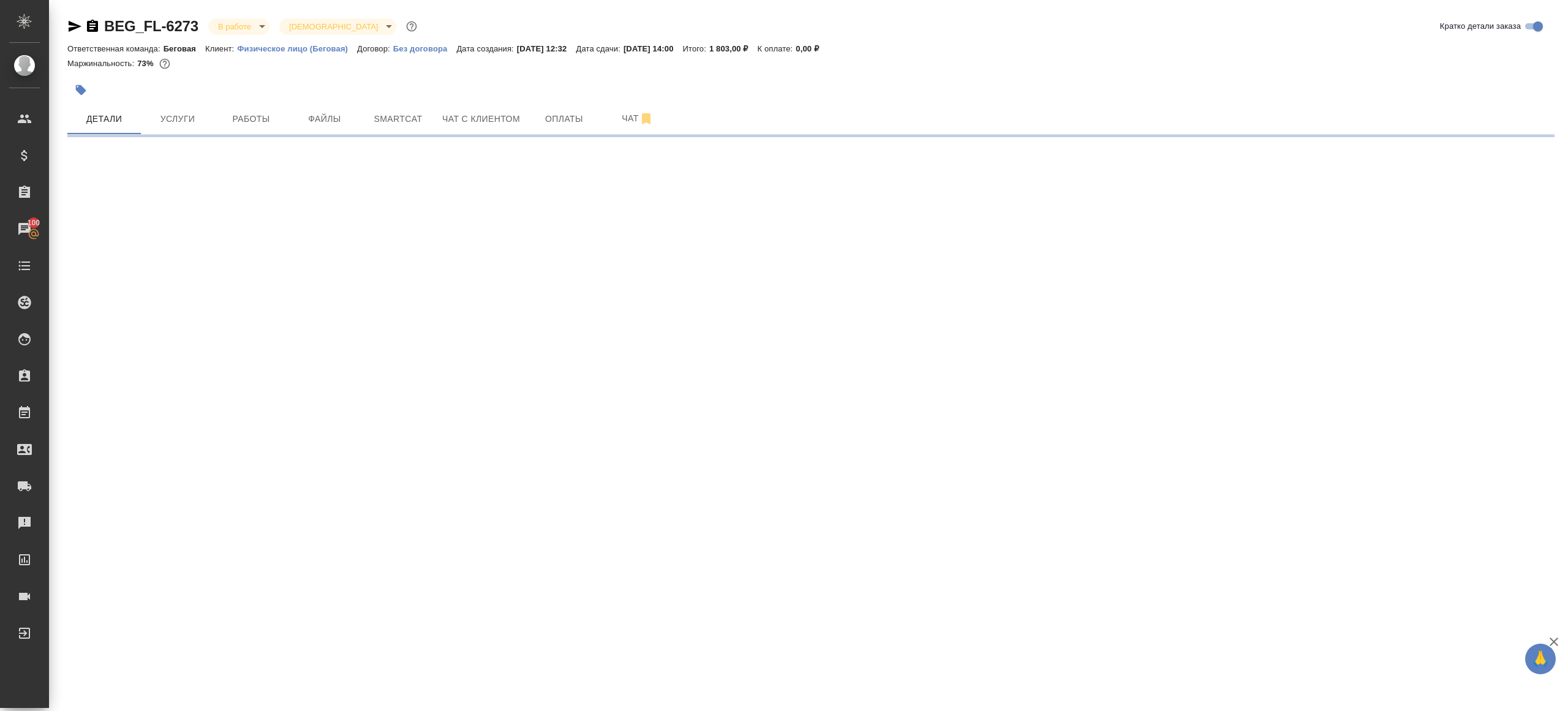
select select "RU"
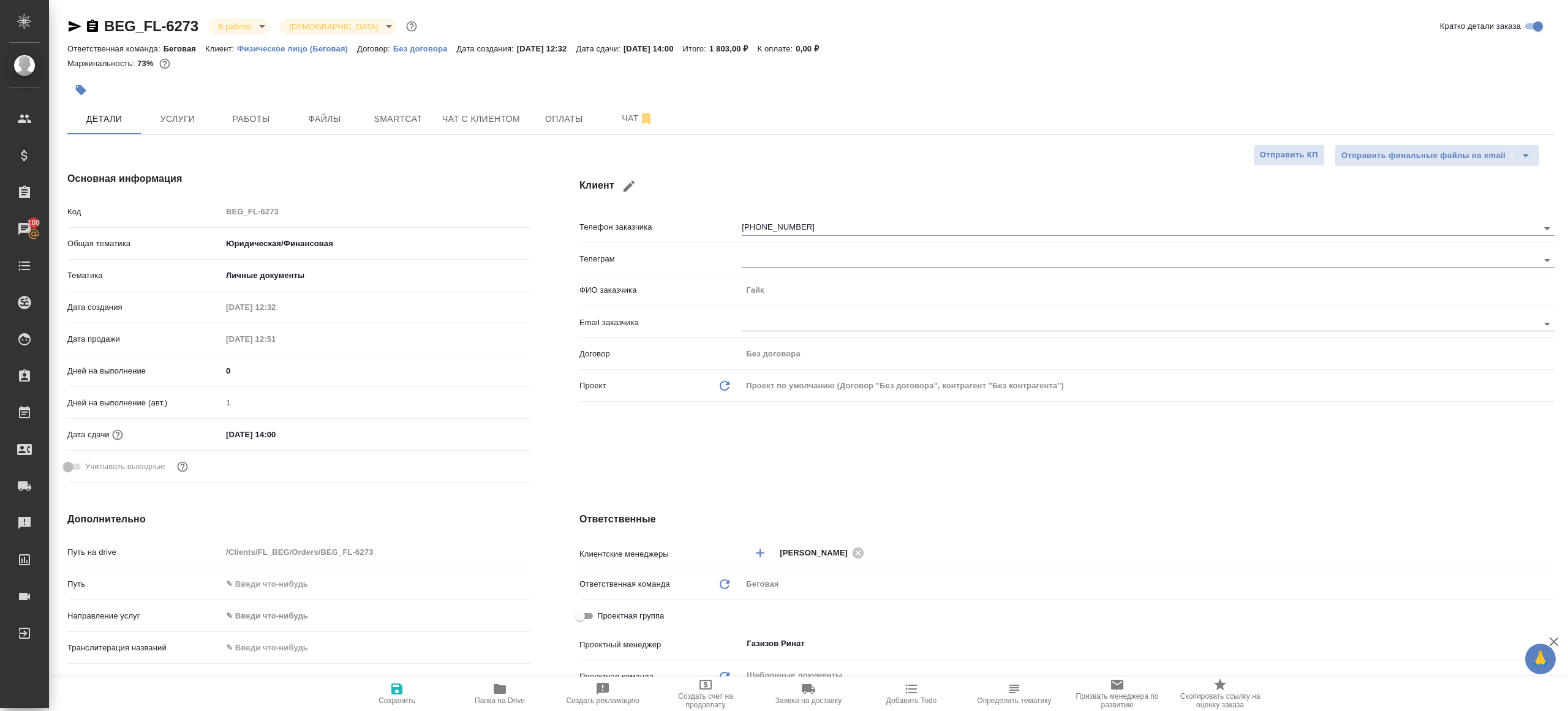
type textarea "x"
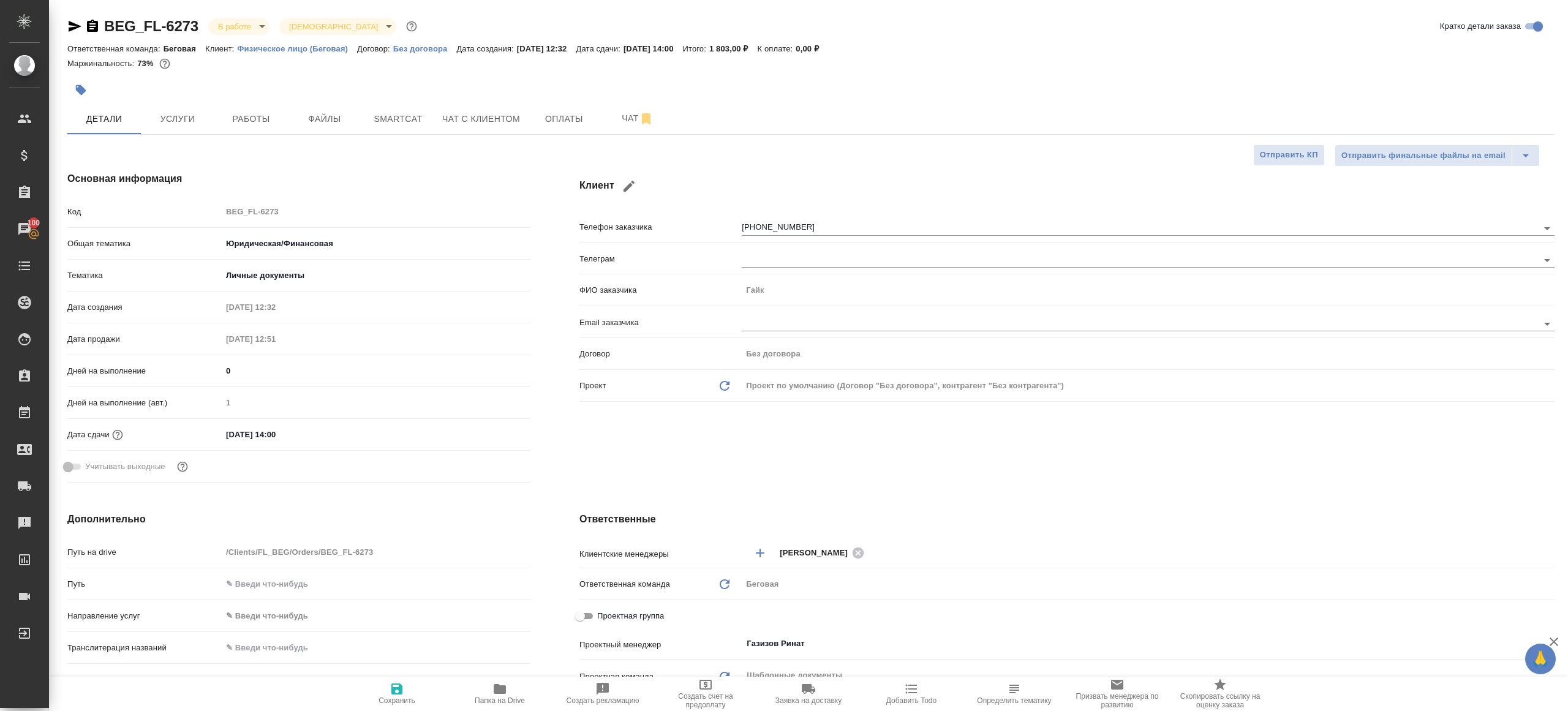
type textarea "x"
click at [231, 114] on span "Работы" at bounding box center [251, 118] width 59 height 15
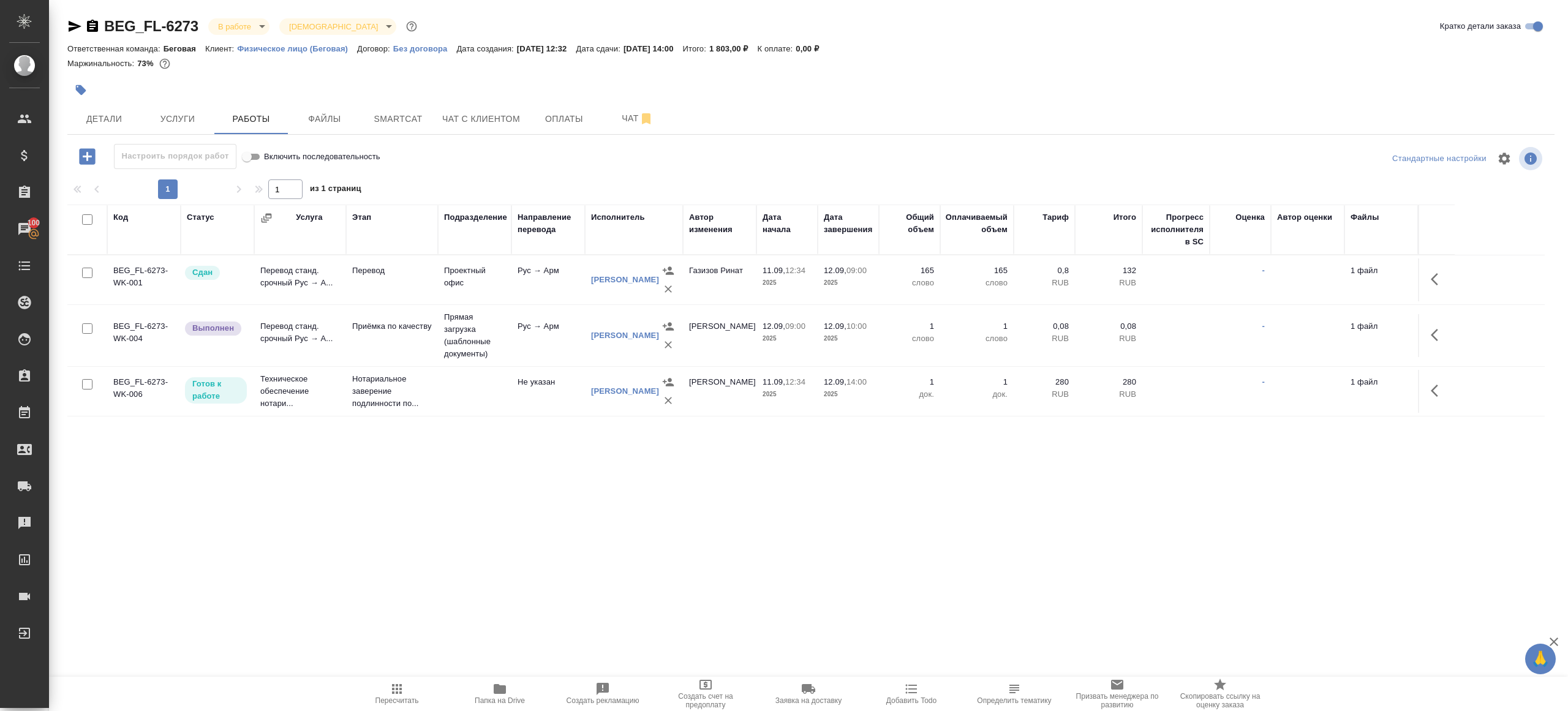
click at [1417, 334] on tr "BEG_FL-6273-WK-004 Выполнен Перевод станд. срочный Рус → А... Приёмка по качест…" at bounding box center [806, 336] width 1477 height 62
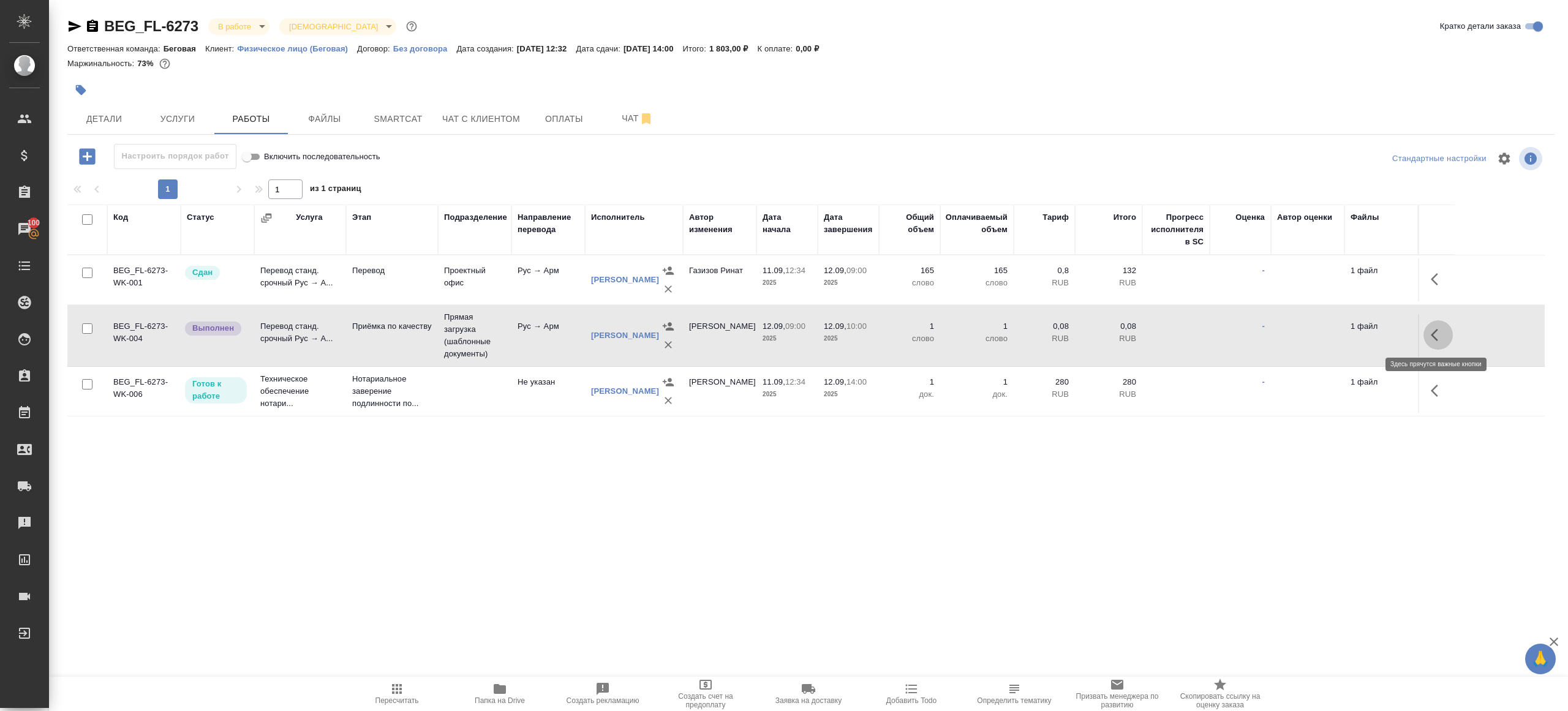
click at [1433, 334] on icon "button" at bounding box center [1433, 335] width 7 height 12
click at [1345, 333] on icon "button" at bounding box center [1347, 335] width 15 height 15
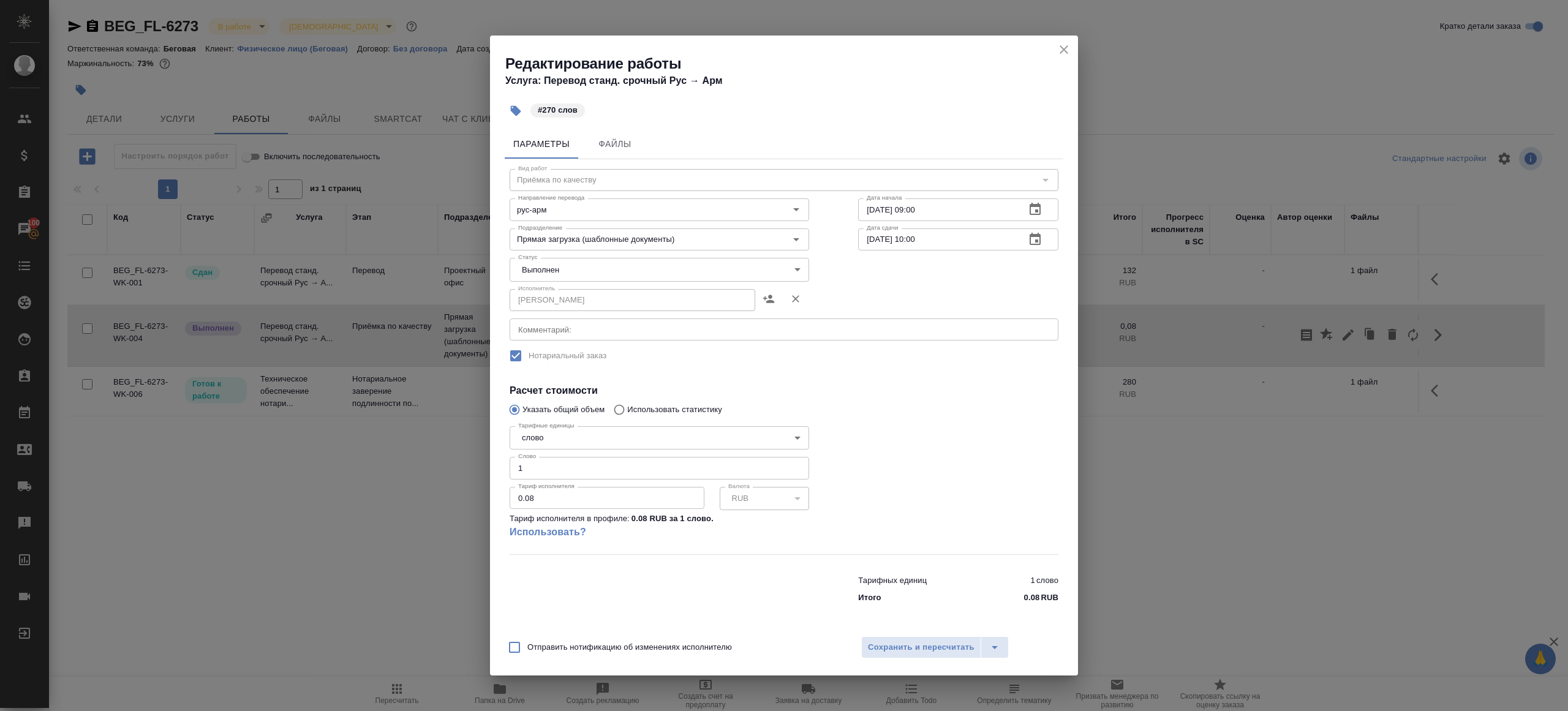
click at [566, 273] on body "🙏 .cls-1 fill:#fff; AWATERA Gazizov Rinat Клиенты Спецификации Заказы 100 Чаты …" at bounding box center [784, 355] width 1568 height 711
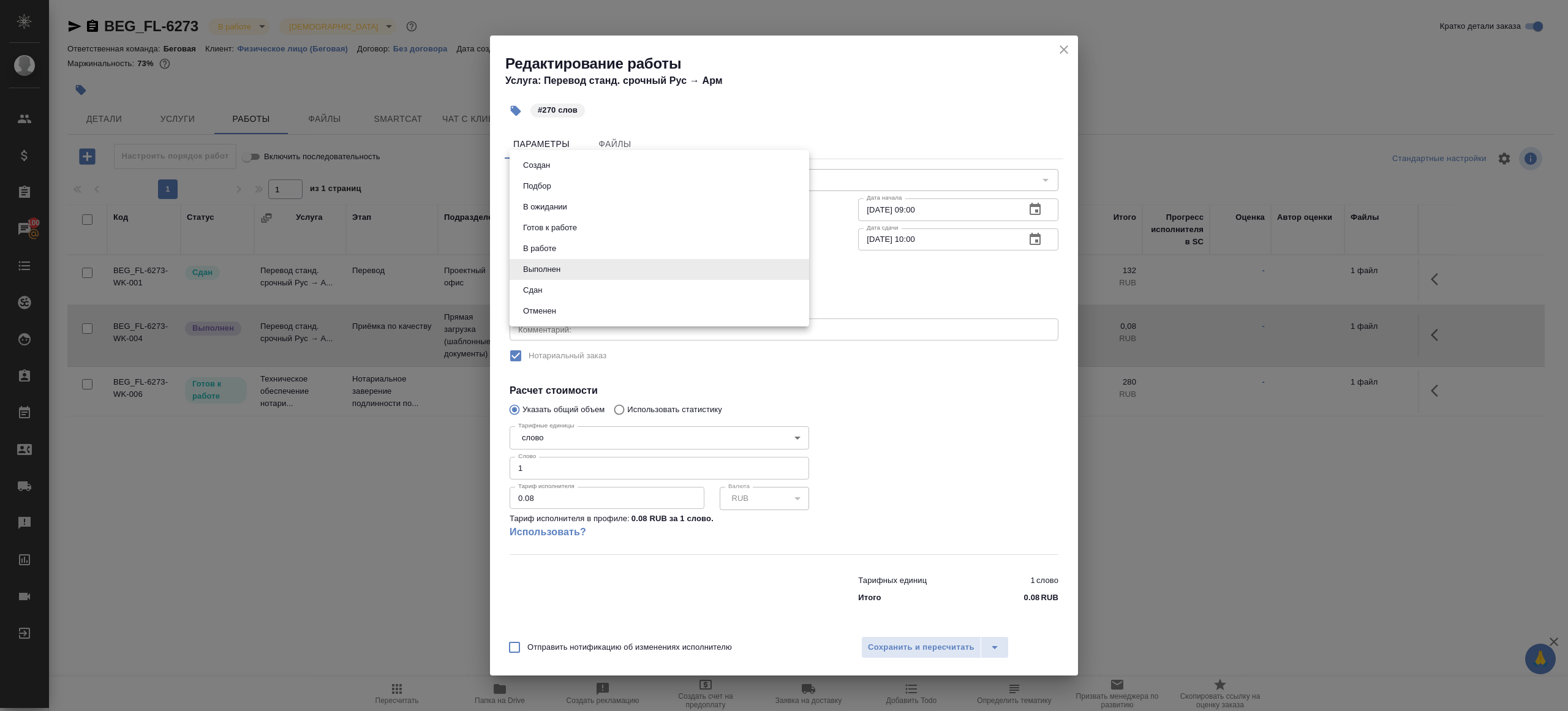
click at [549, 285] on li "Сдан" at bounding box center [658, 290] width 299 height 21
type input "closed"
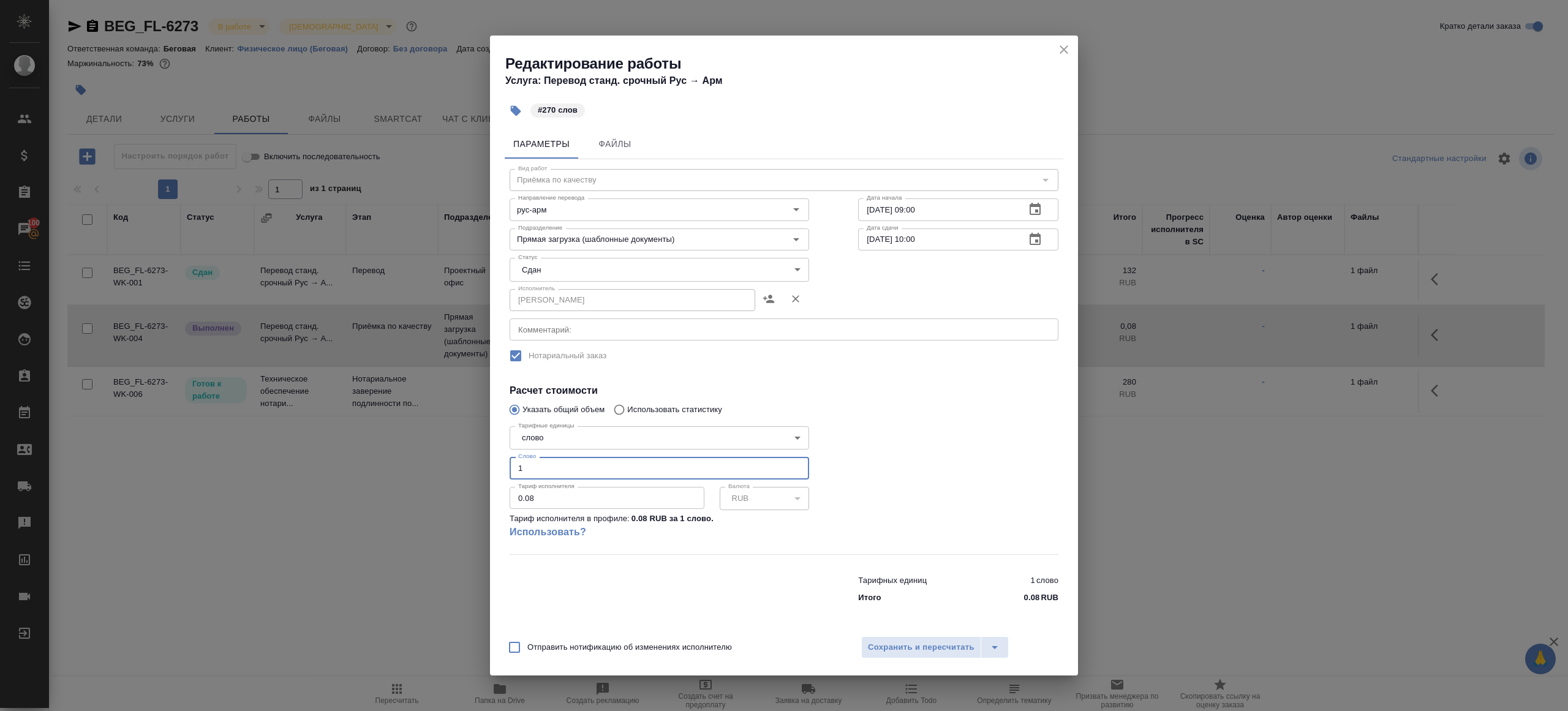
drag, startPoint x: 549, startPoint y: 475, endPoint x: 332, endPoint y: 389, distance: 233.4
click at [336, 391] on div "Редактирование работы Услуга: Перевод станд. срочный Рус → Арм #270 слов Параме…" at bounding box center [784, 355] width 1568 height 711
type input "270"
click at [877, 647] on span "Сохранить и пересчитать" at bounding box center [920, 647] width 106 height 14
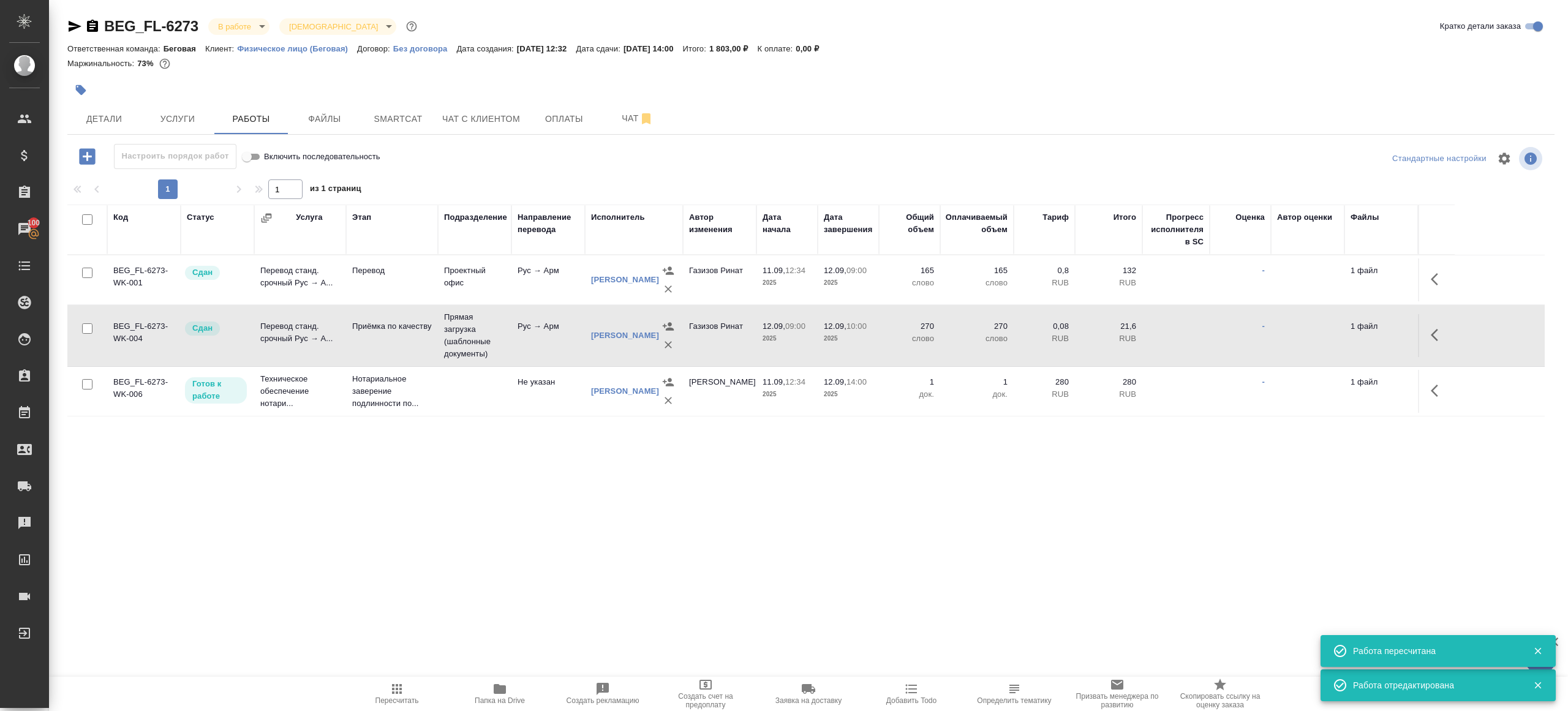
click at [239, 16] on div "BEG_FL-6273 В работе inProgress Святая троица holyTrinity" at bounding box center [243, 26] width 352 height 19
click at [244, 24] on body "🙏 .cls-1 fill:#fff; AWATERA Gazizov Rinat Клиенты Спецификации Заказы 100 Чаты …" at bounding box center [784, 355] width 1568 height 711
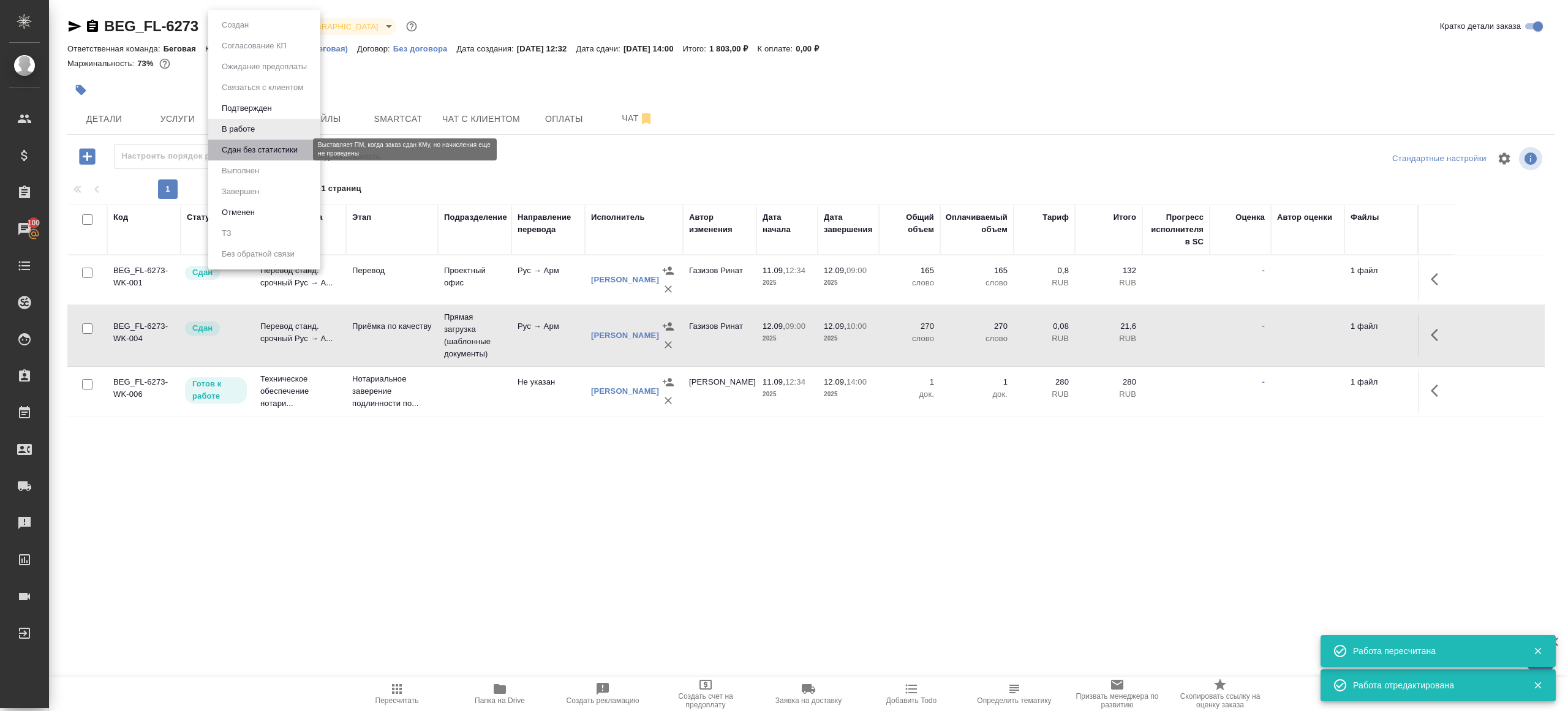
click at [260, 148] on button "Сдан без статистики" at bounding box center [259, 150] width 84 height 14
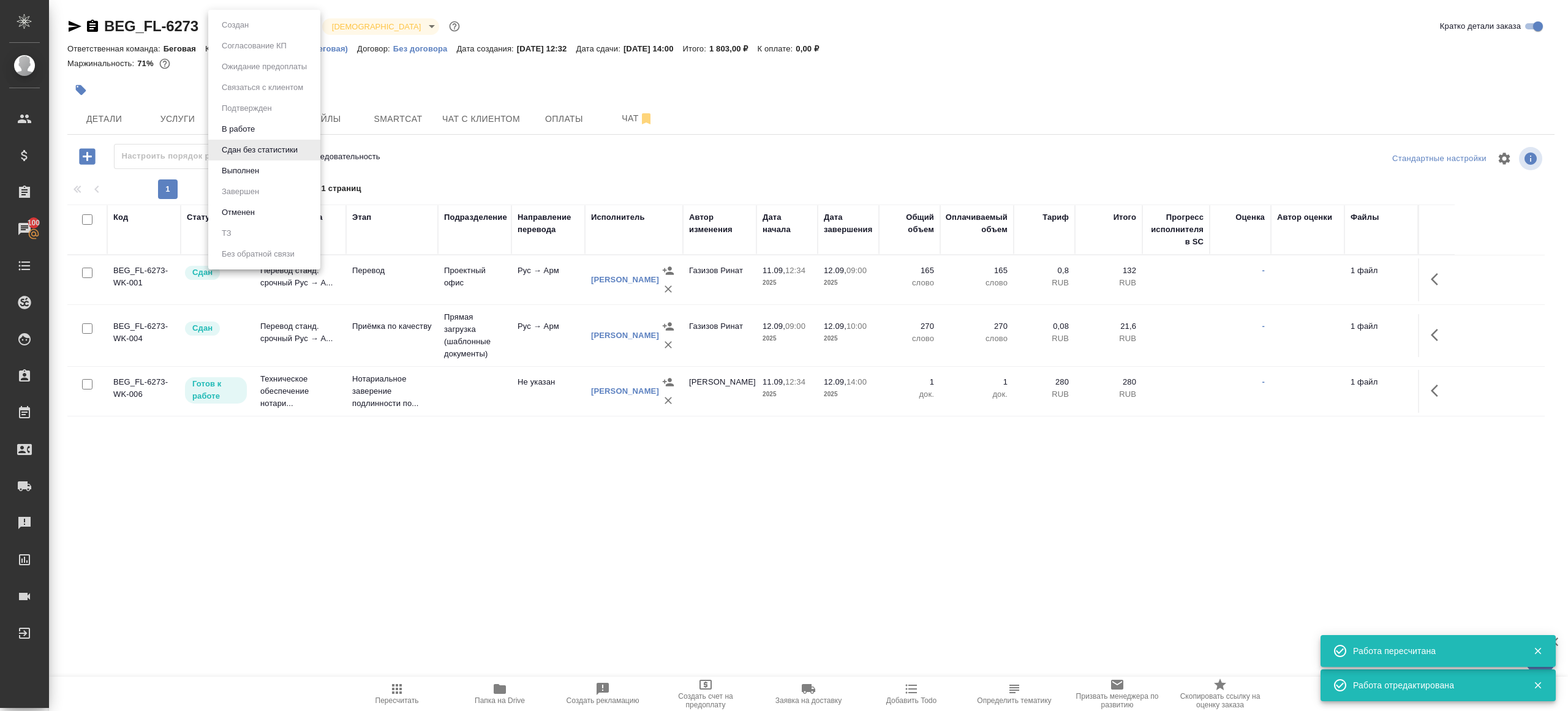
click at [259, 32] on body "🙏 .cls-1 fill:#fff; AWATERA Gazizov Rinat Клиенты Спецификации Заказы 100 Чаты …" at bounding box center [784, 355] width 1568 height 711
click at [260, 178] on li "Выполнен" at bounding box center [264, 171] width 112 height 21
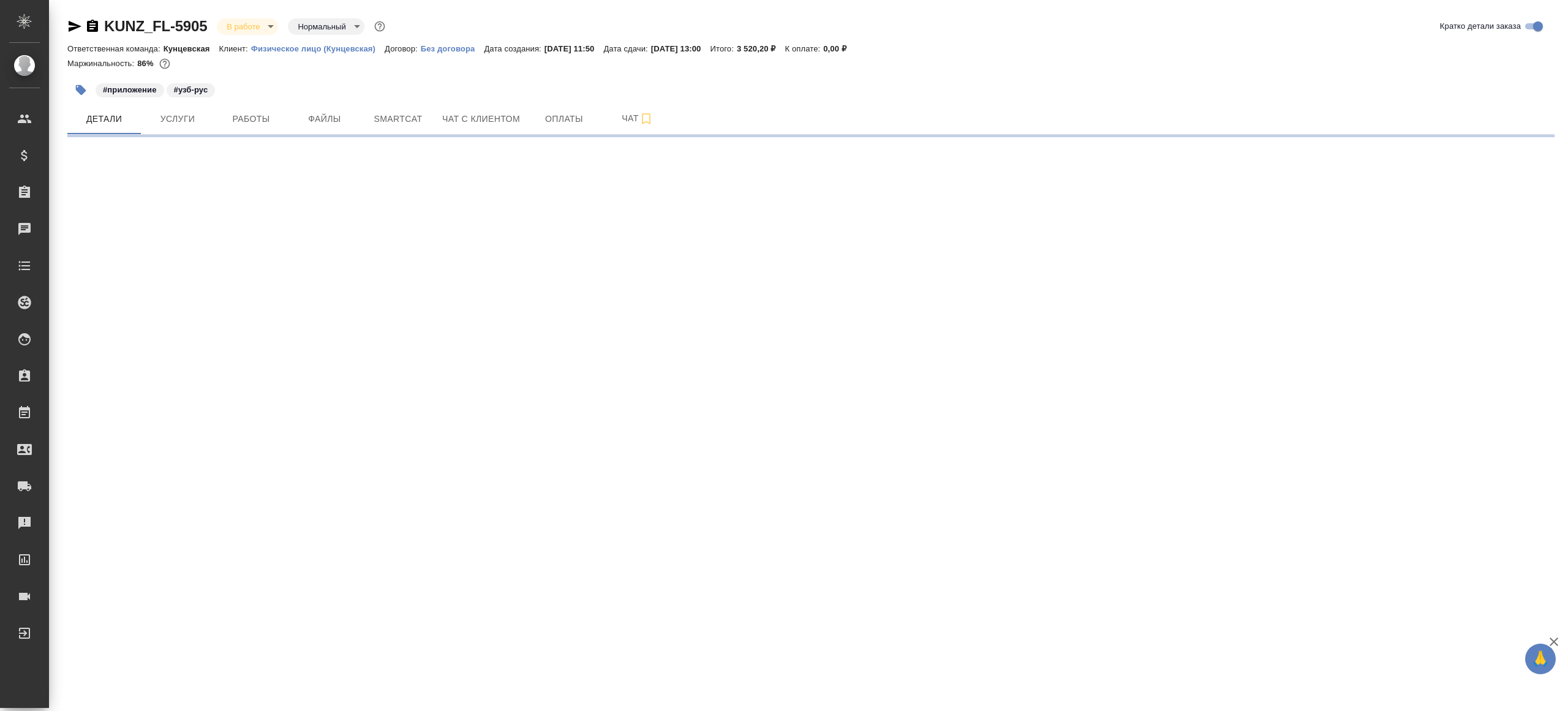
select select "RU"
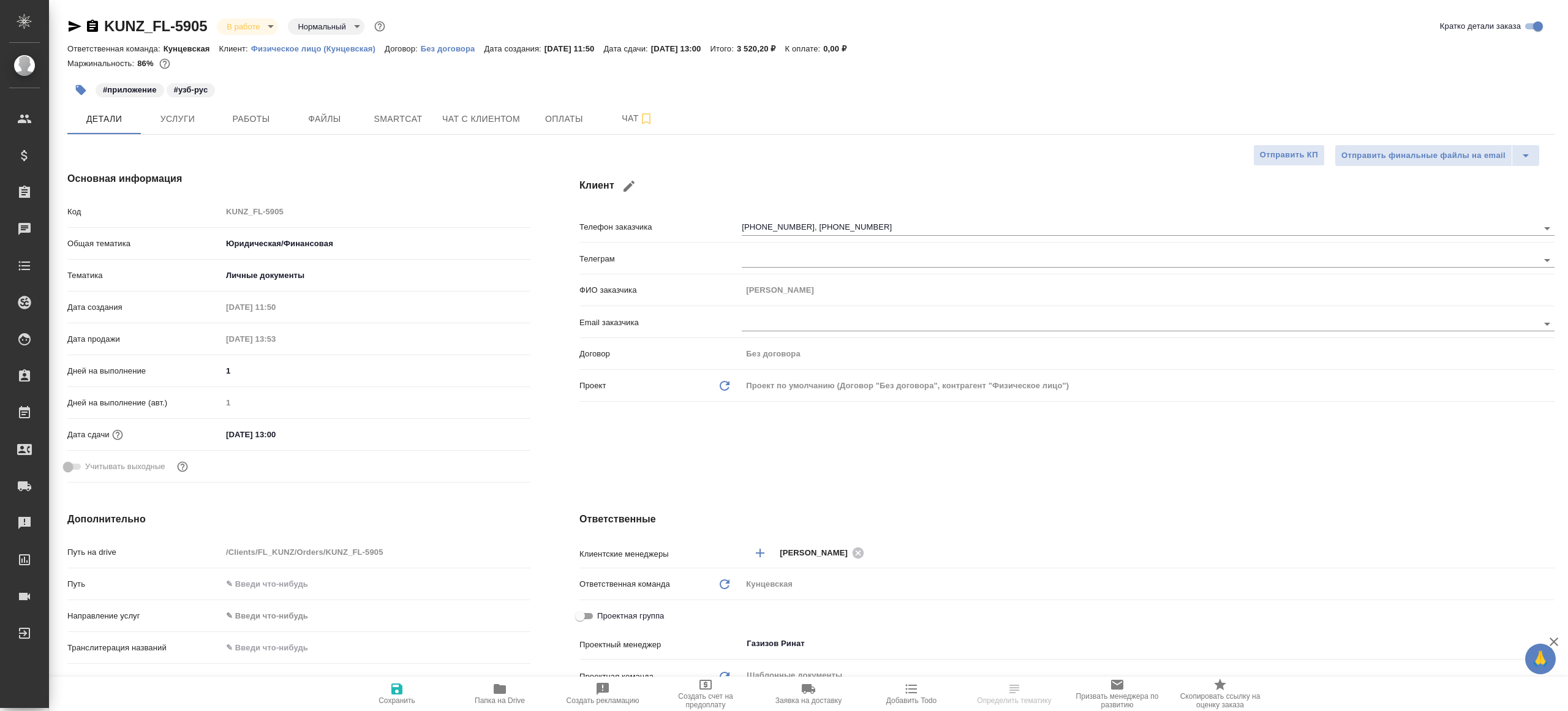
type textarea "x"
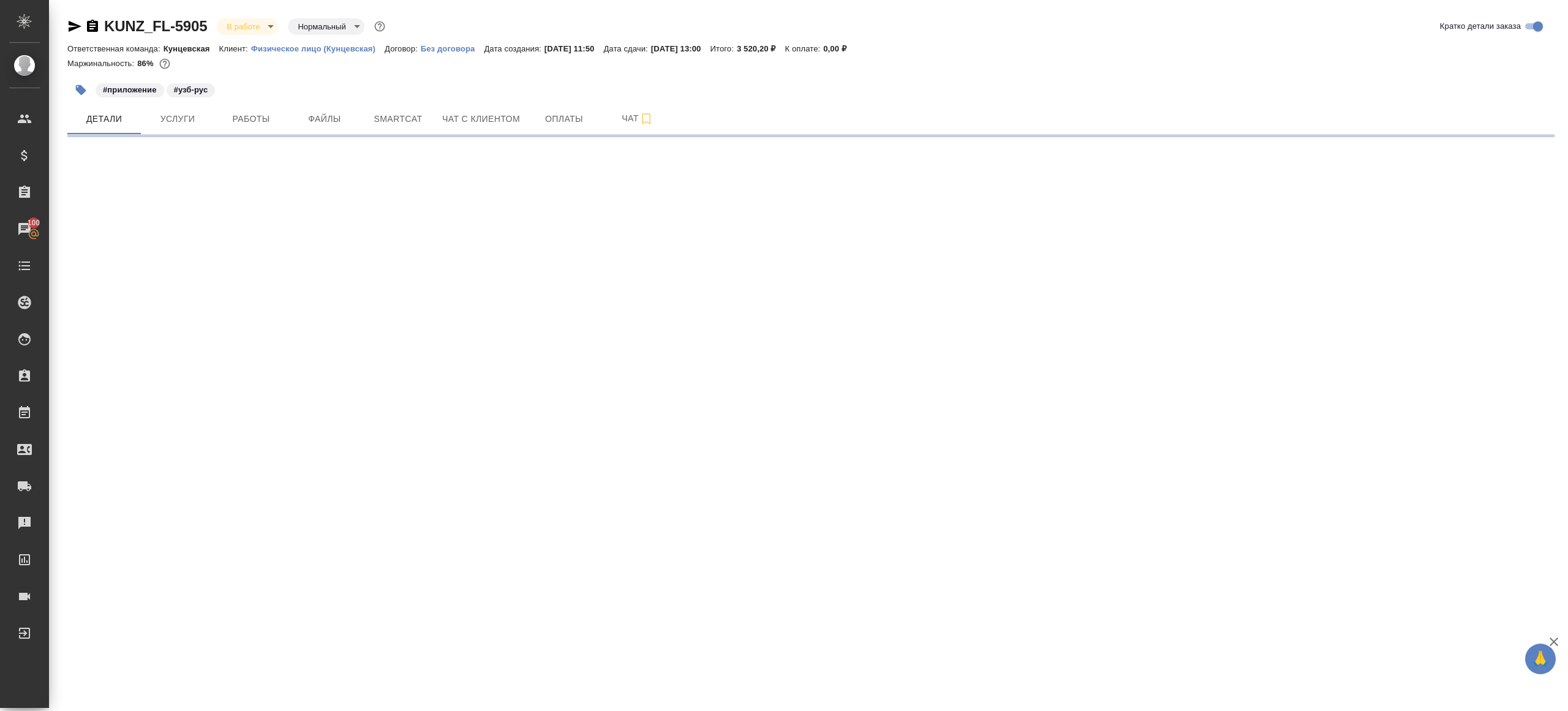
select select "RU"
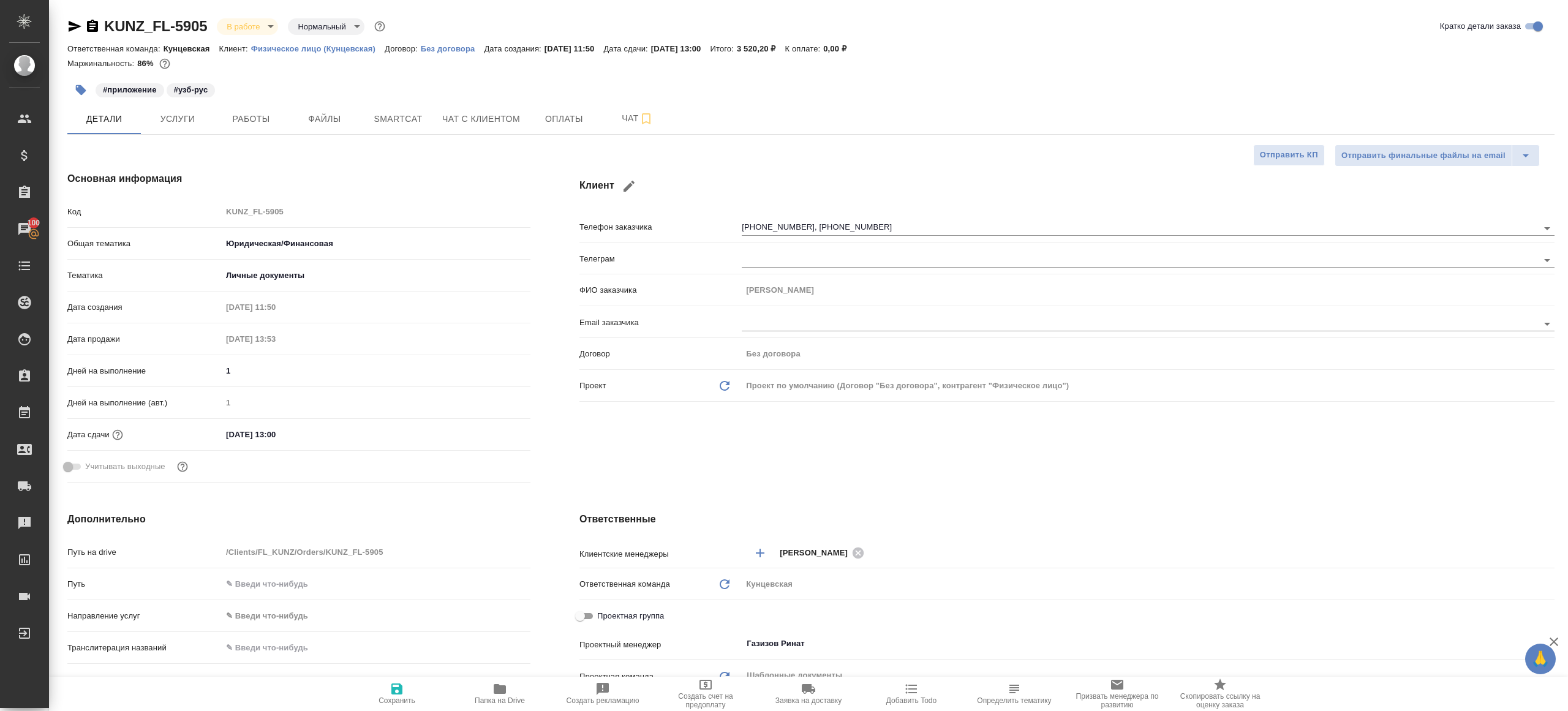
type textarea "x"
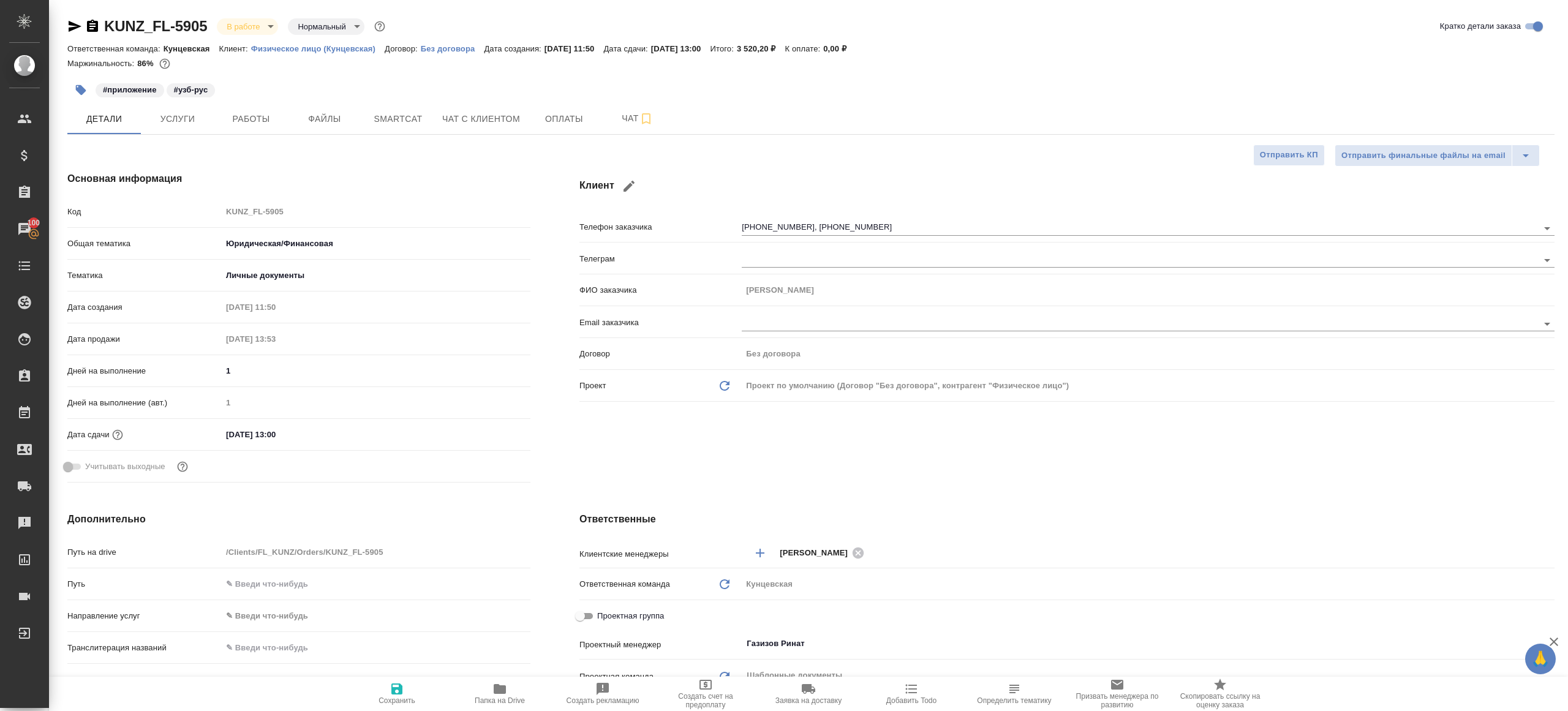
type textarea "x"
click at [254, 122] on span "Работы" at bounding box center [251, 118] width 59 height 15
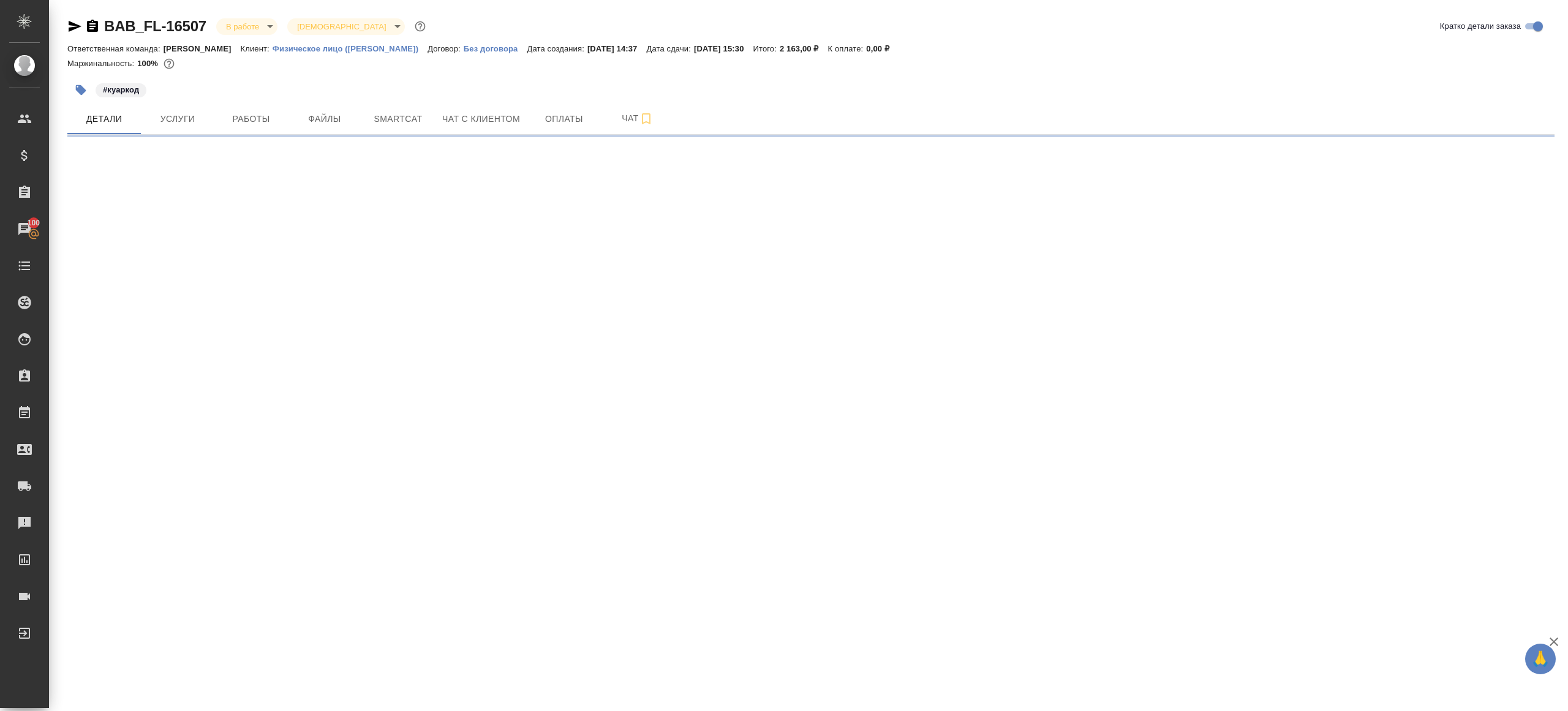
select select "RU"
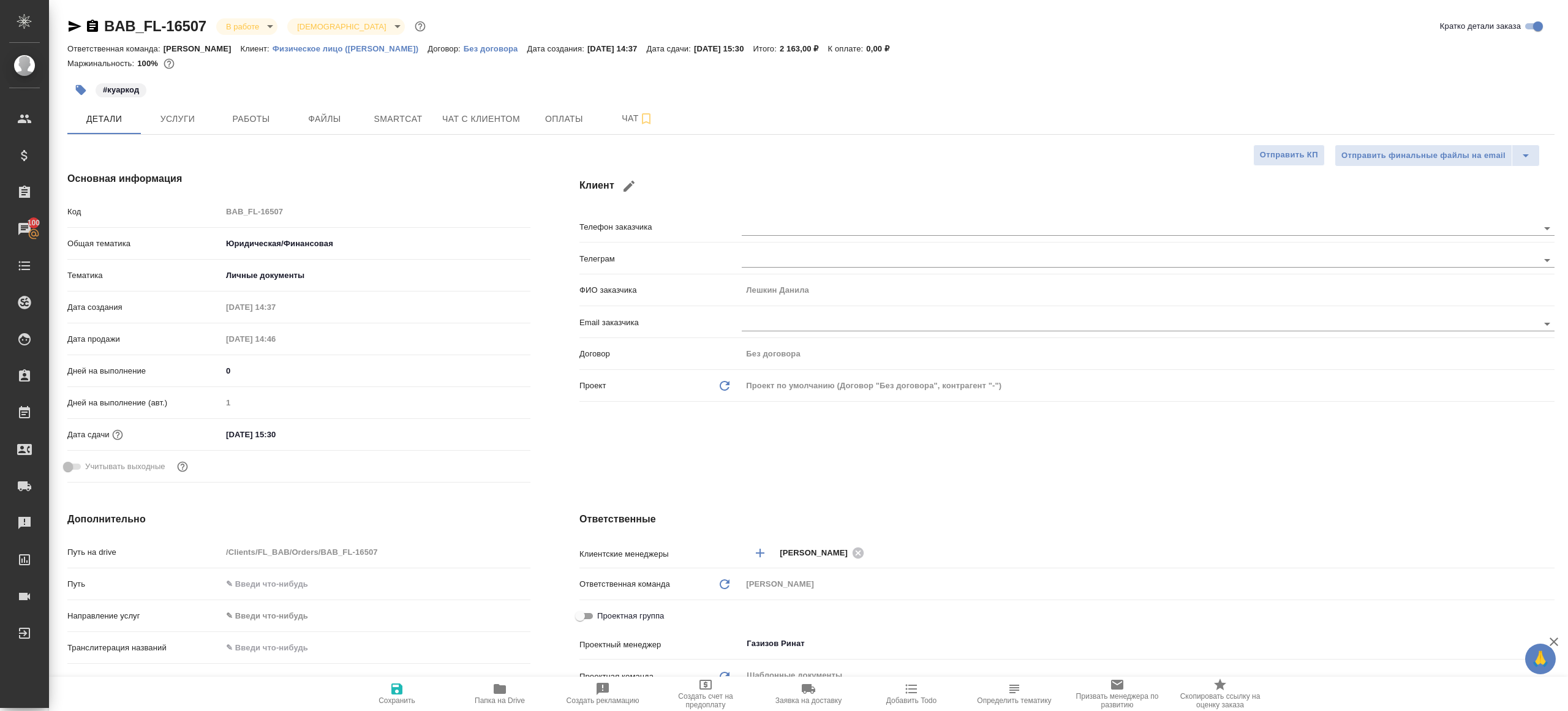
type textarea "x"
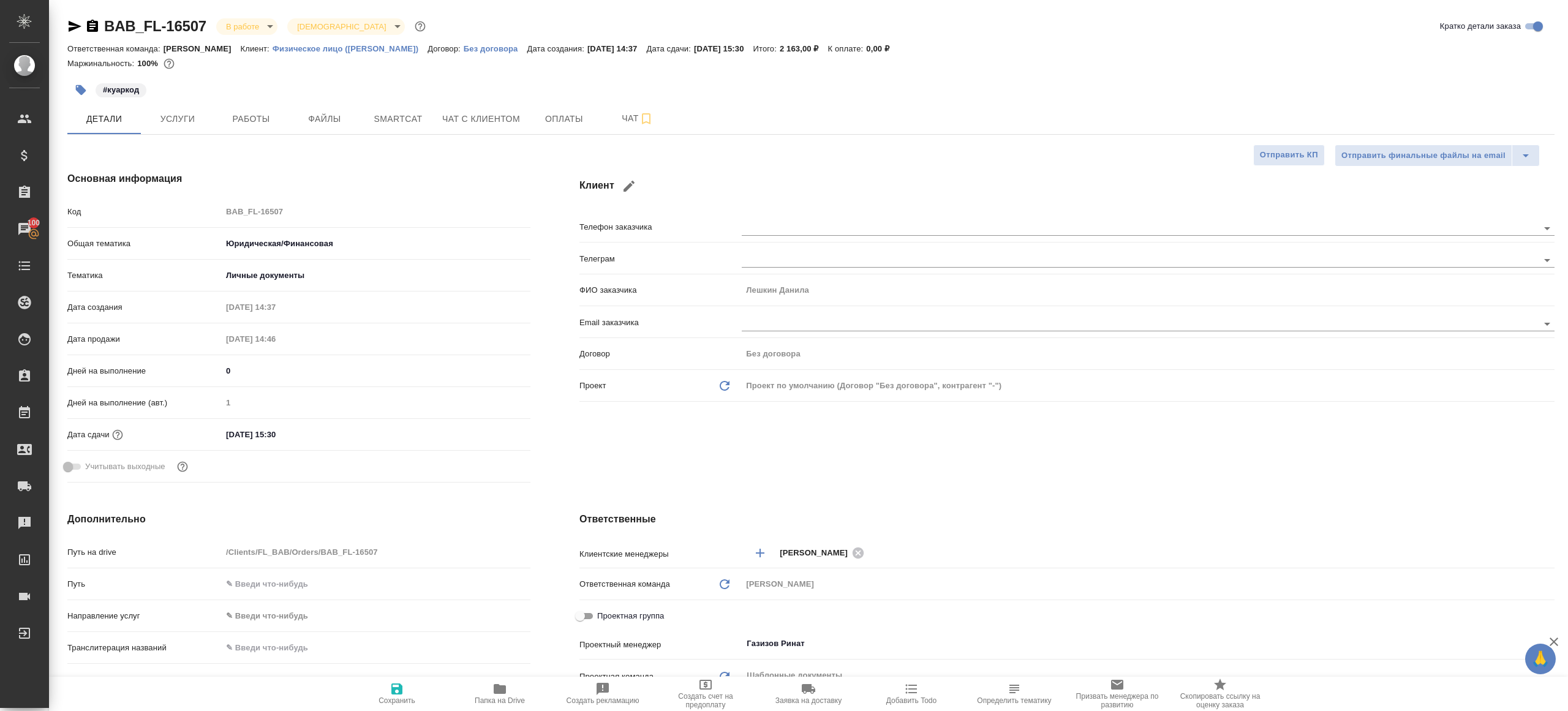
type textarea "x"
click at [236, 139] on div "BAB_FL-16507 В работе inProgress Святая троица holyTrinity Кратко детали заказа…" at bounding box center [811, 616] width 1501 height 1233
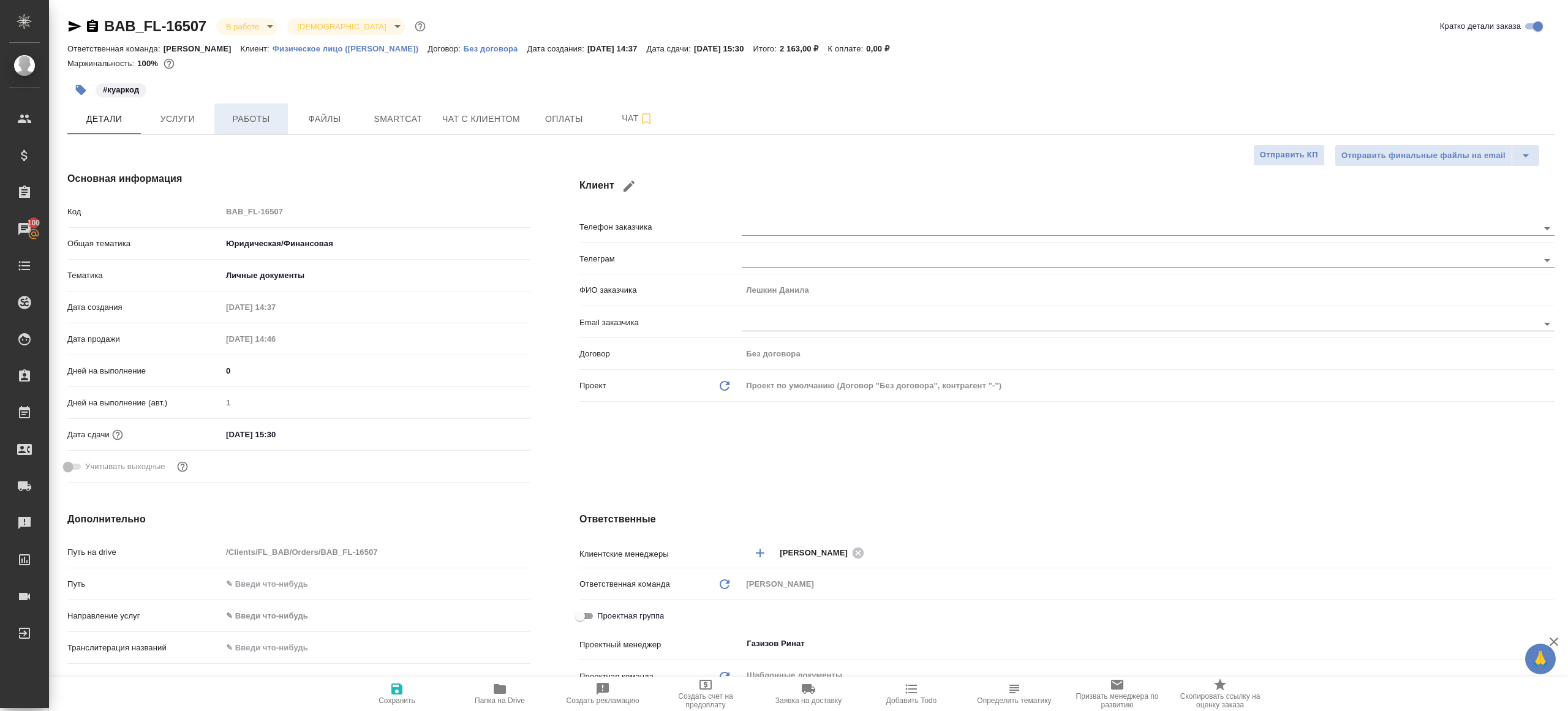
click at [241, 131] on button "Работы" at bounding box center [251, 119] width 74 height 31
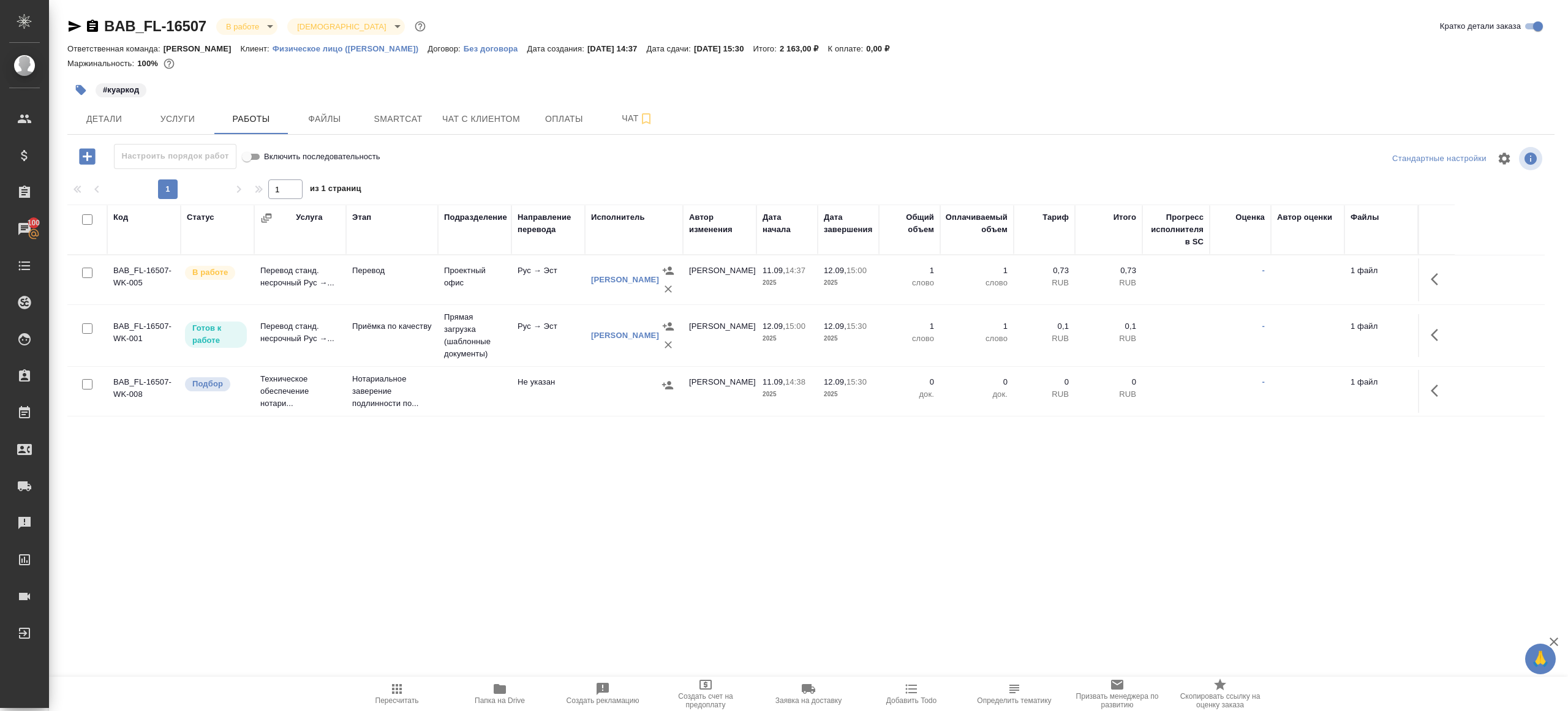
click at [479, 175] on div at bounding box center [811, 177] width 1487 height 6
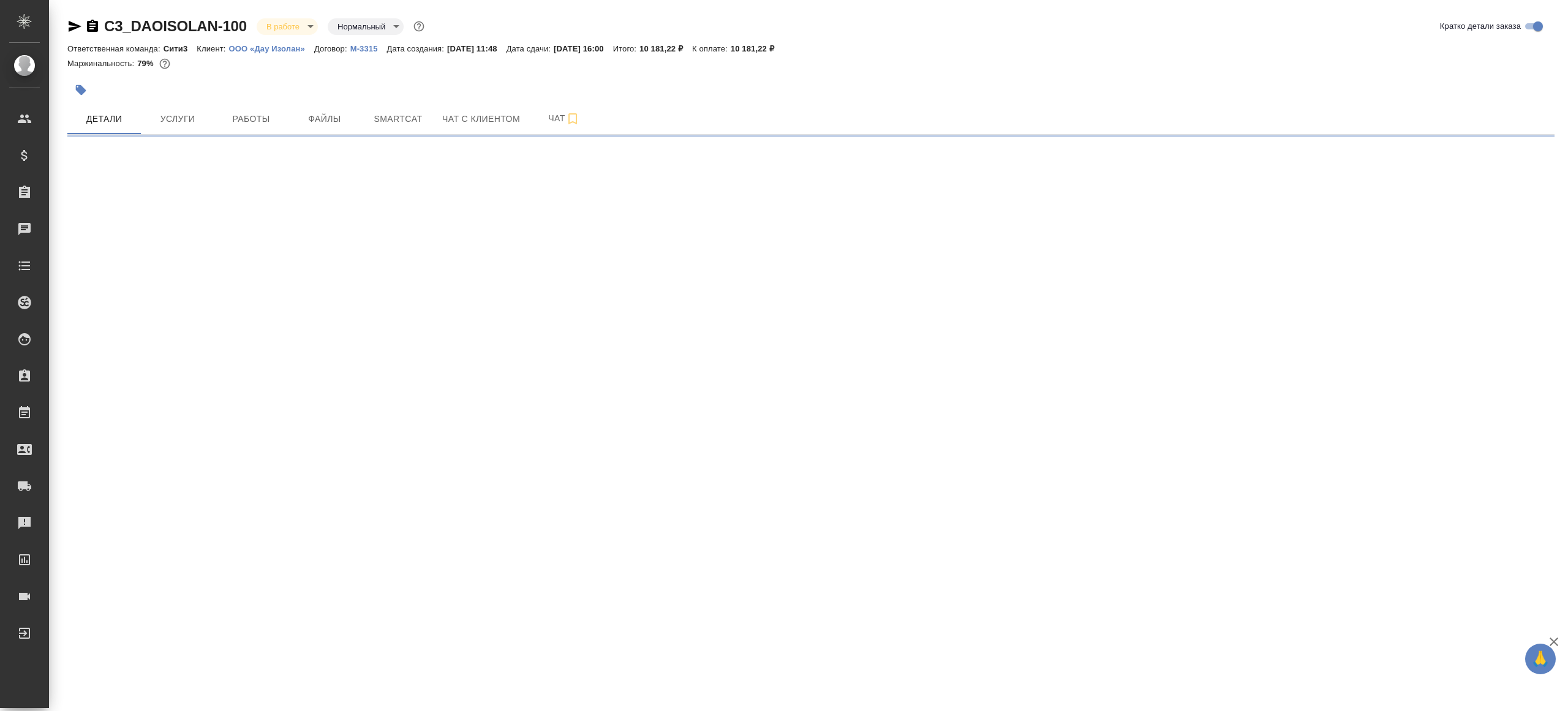
select select "RU"
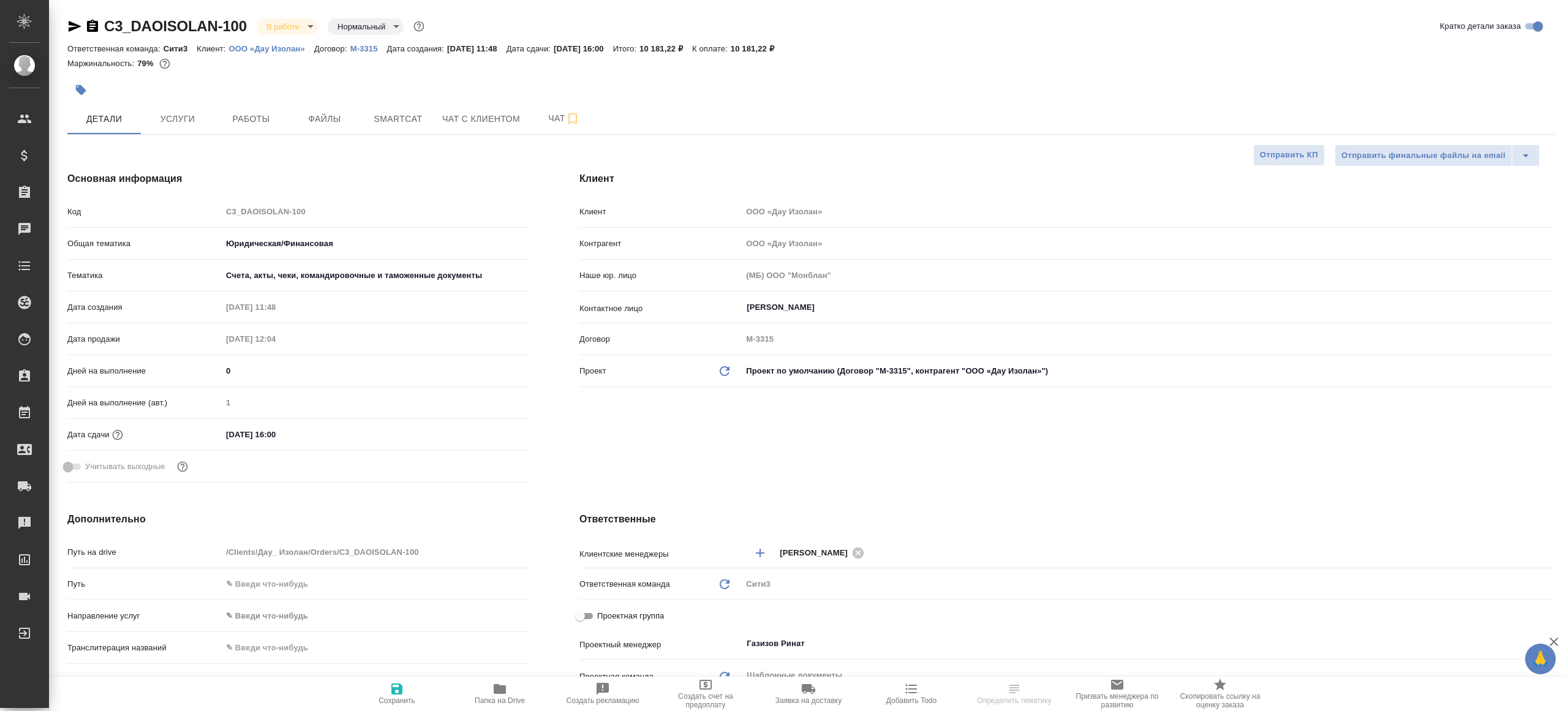
type textarea "x"
select select "RU"
type textarea "x"
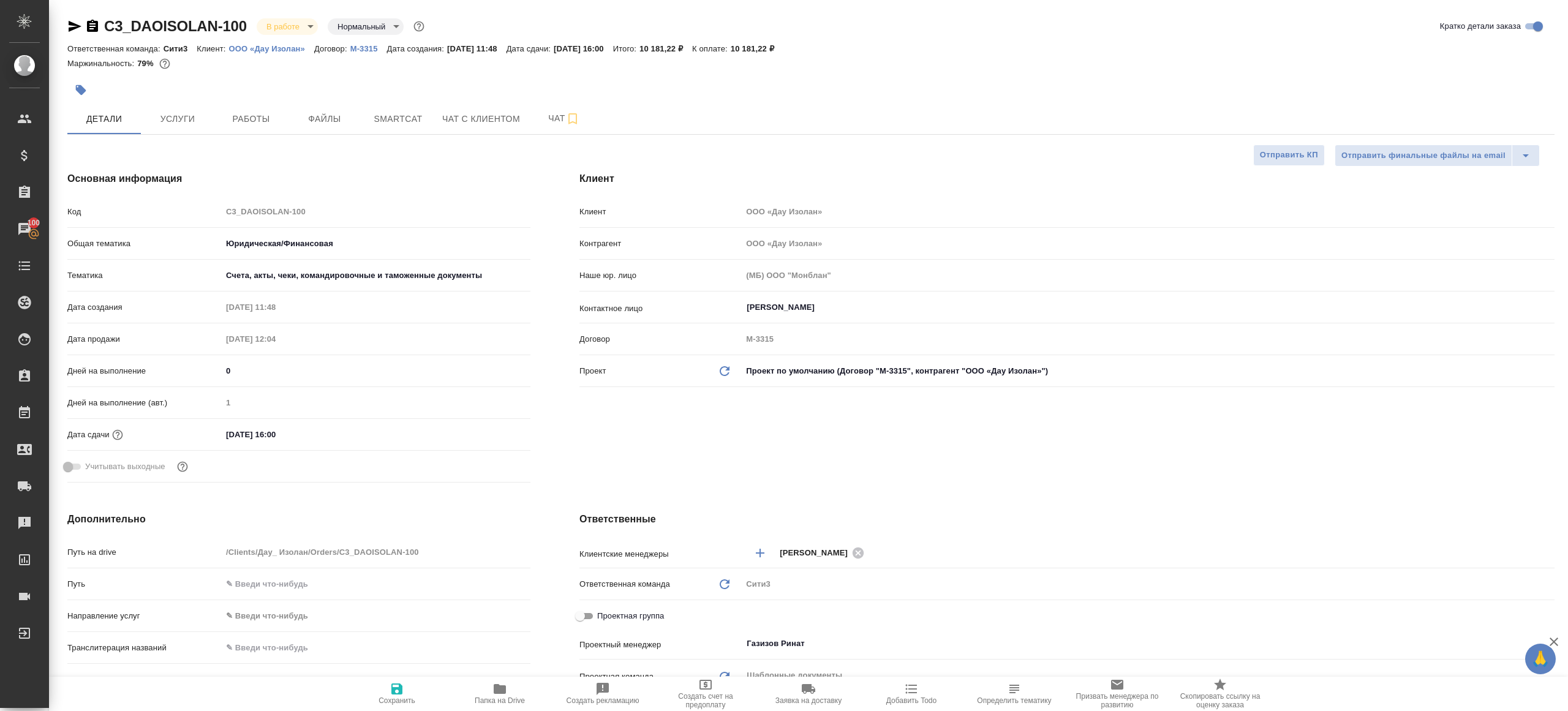
type textarea "x"
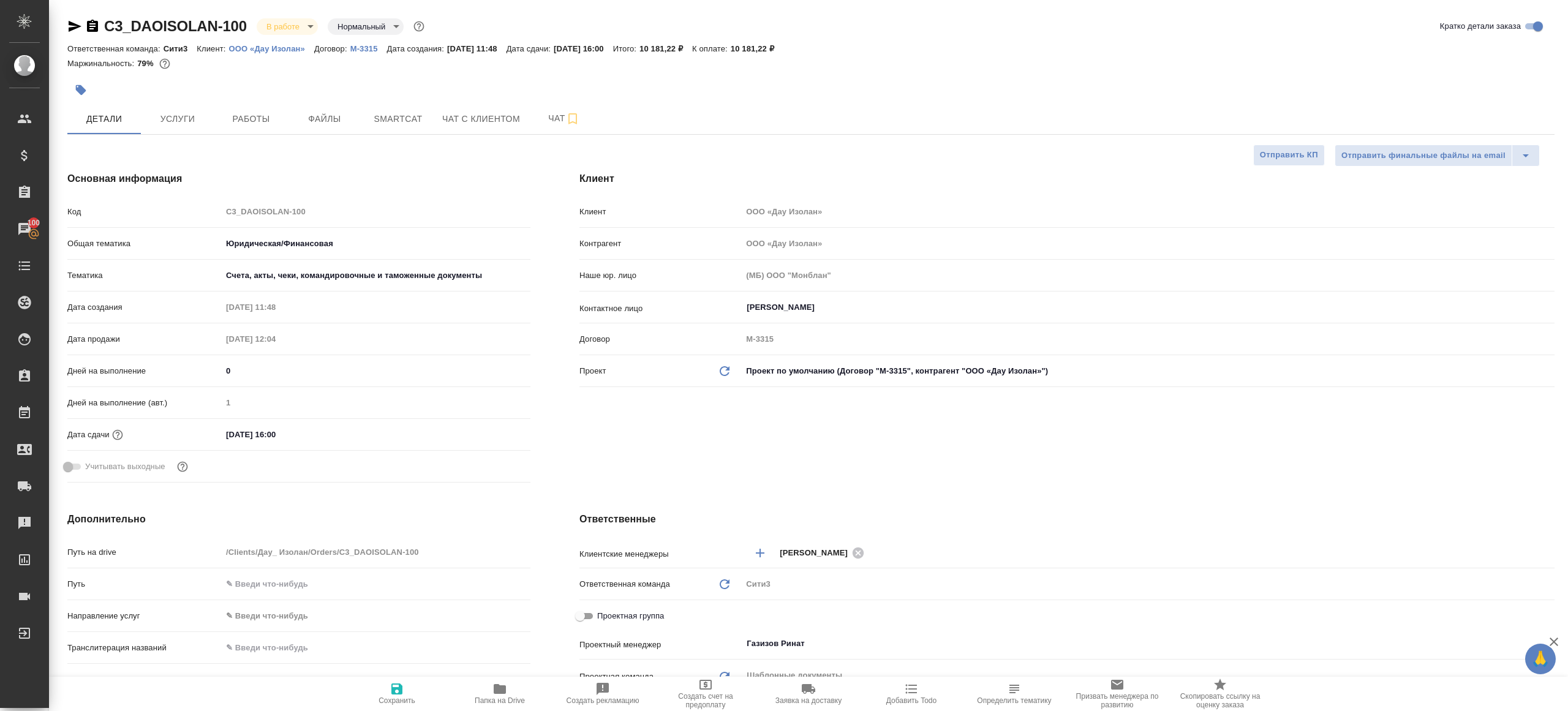
type textarea "x"
click at [244, 106] on button "Работы" at bounding box center [251, 119] width 74 height 31
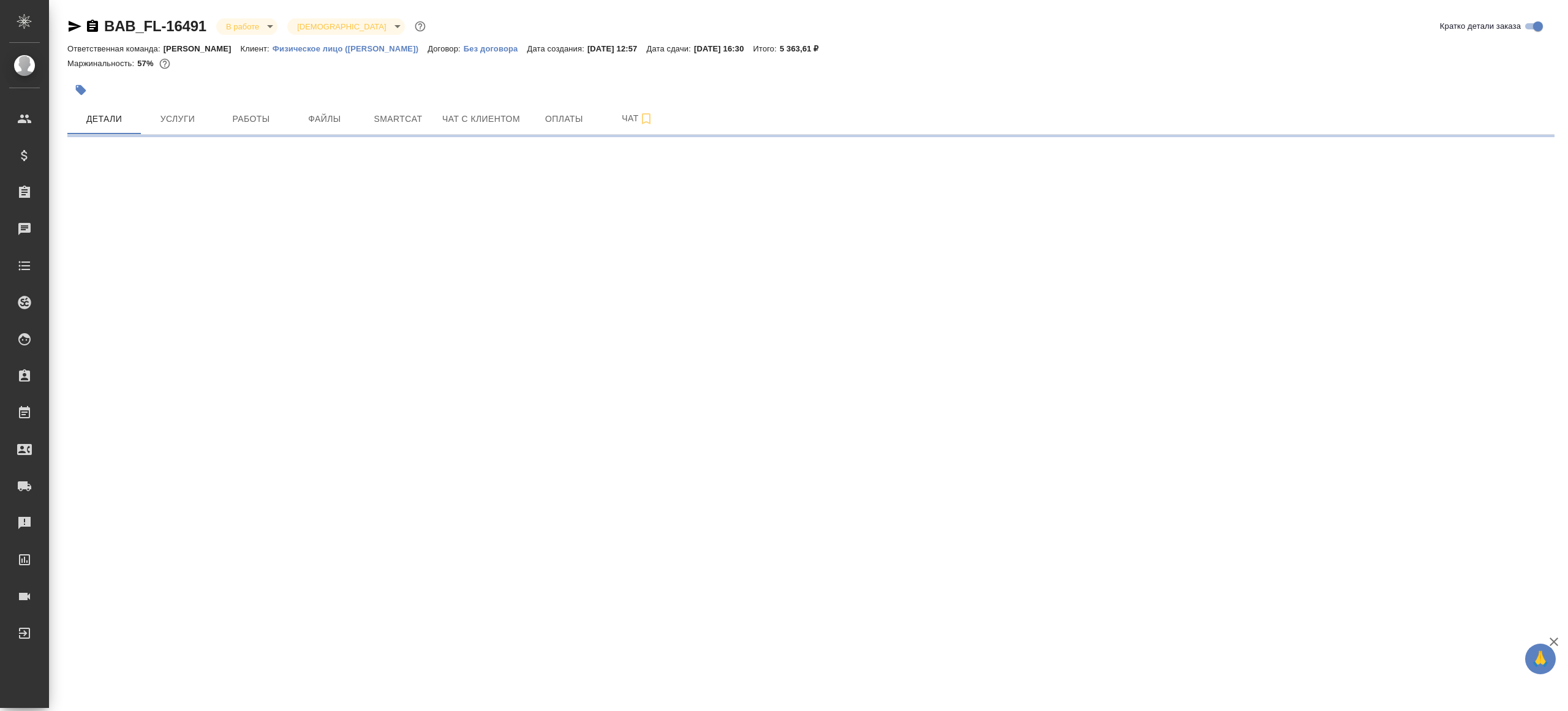
select select "RU"
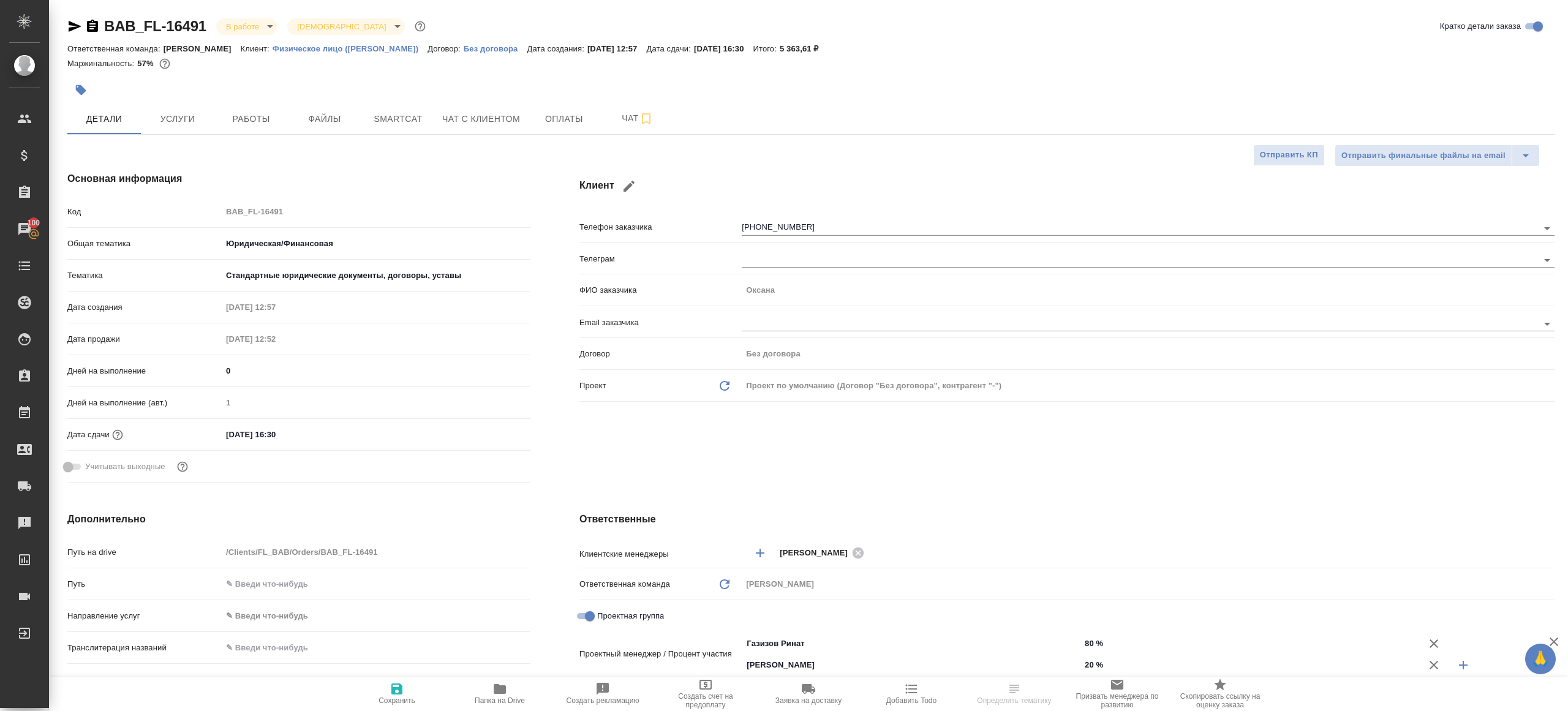
type textarea "x"
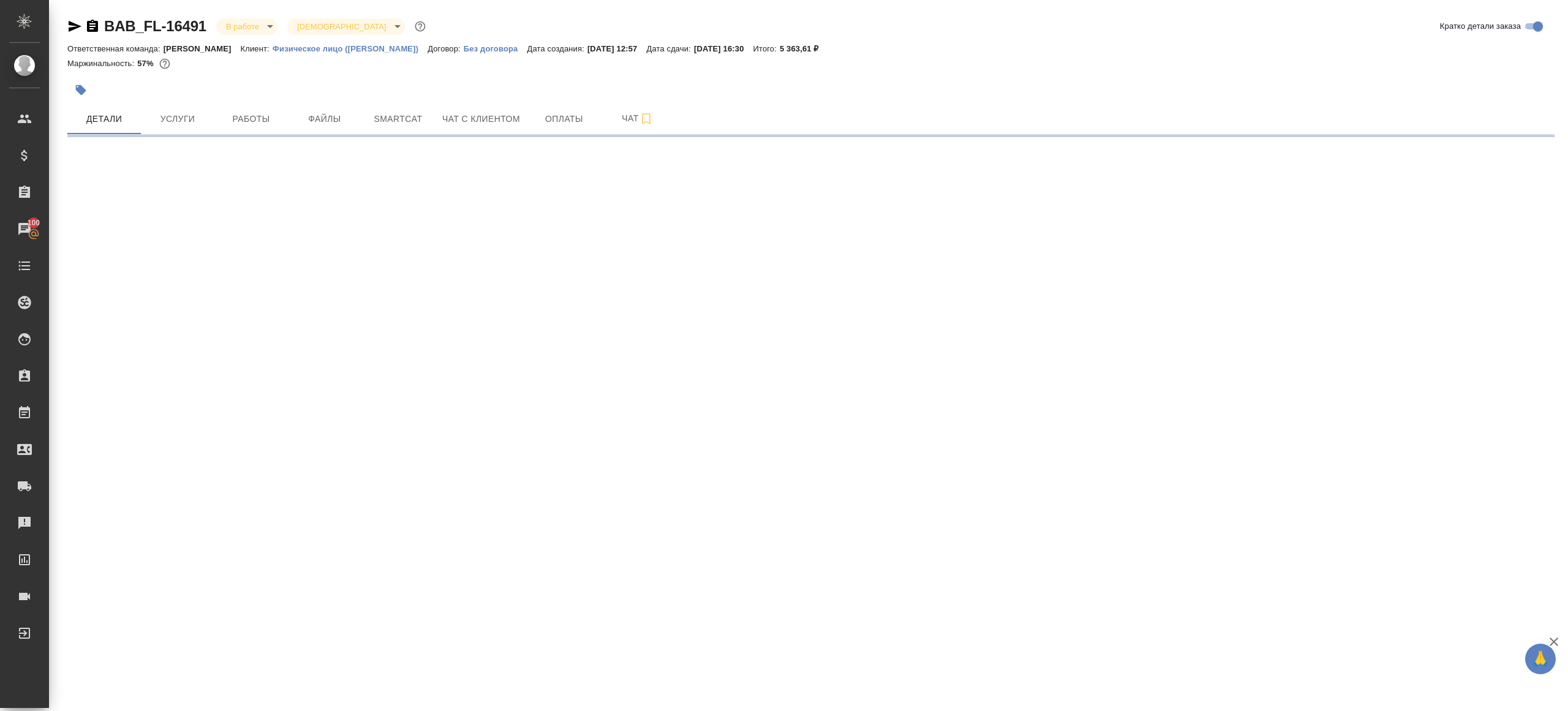
select select "RU"
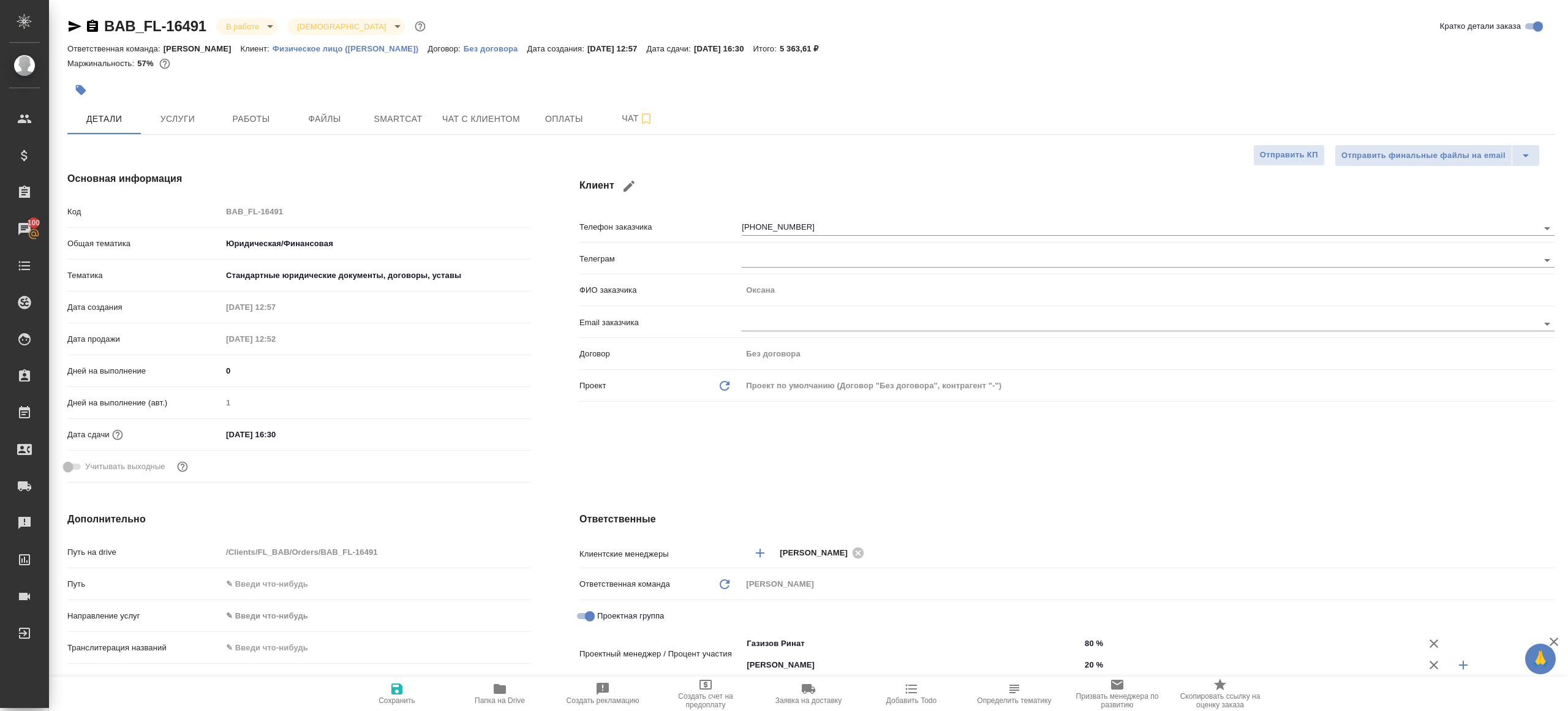
type textarea "x"
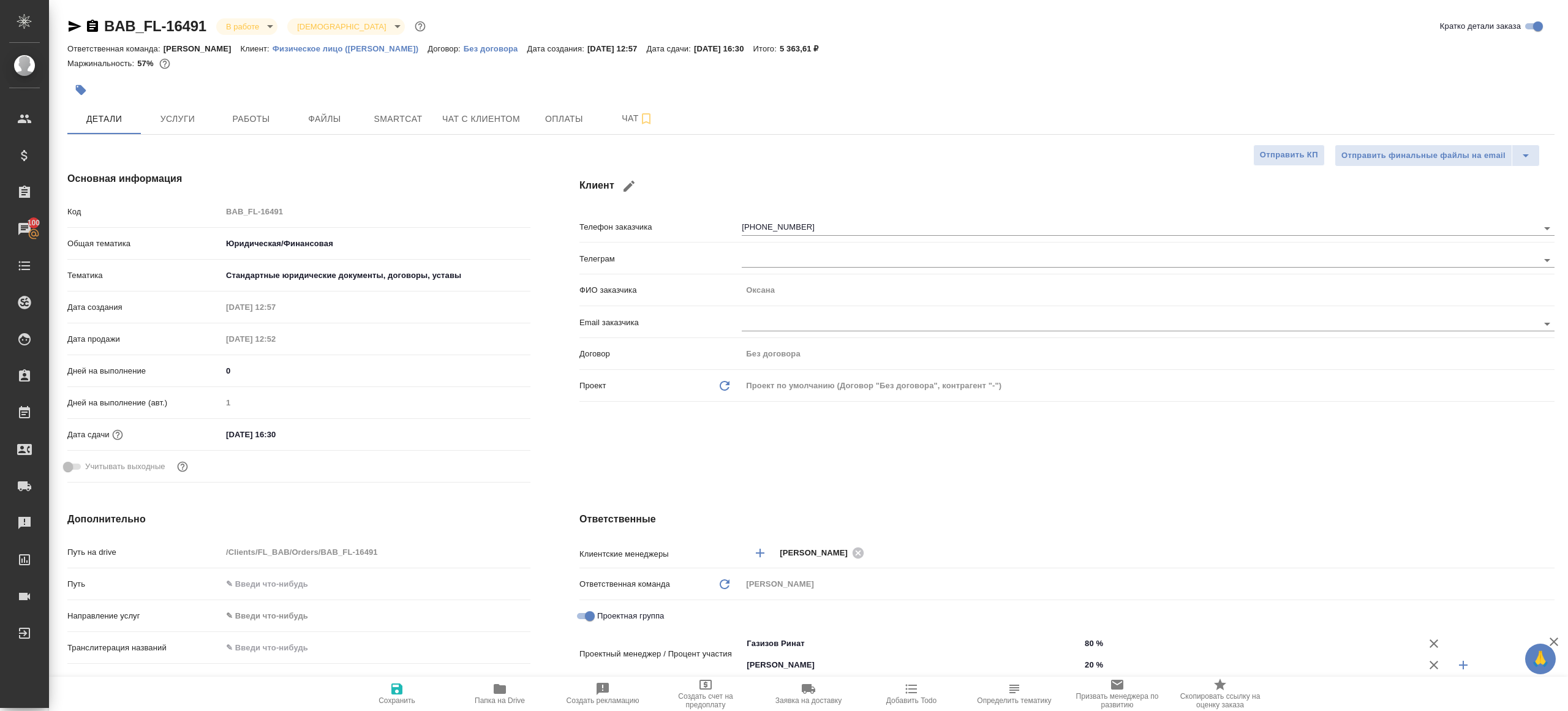
type textarea "x"
click at [248, 126] on button "Работы" at bounding box center [251, 119] width 74 height 31
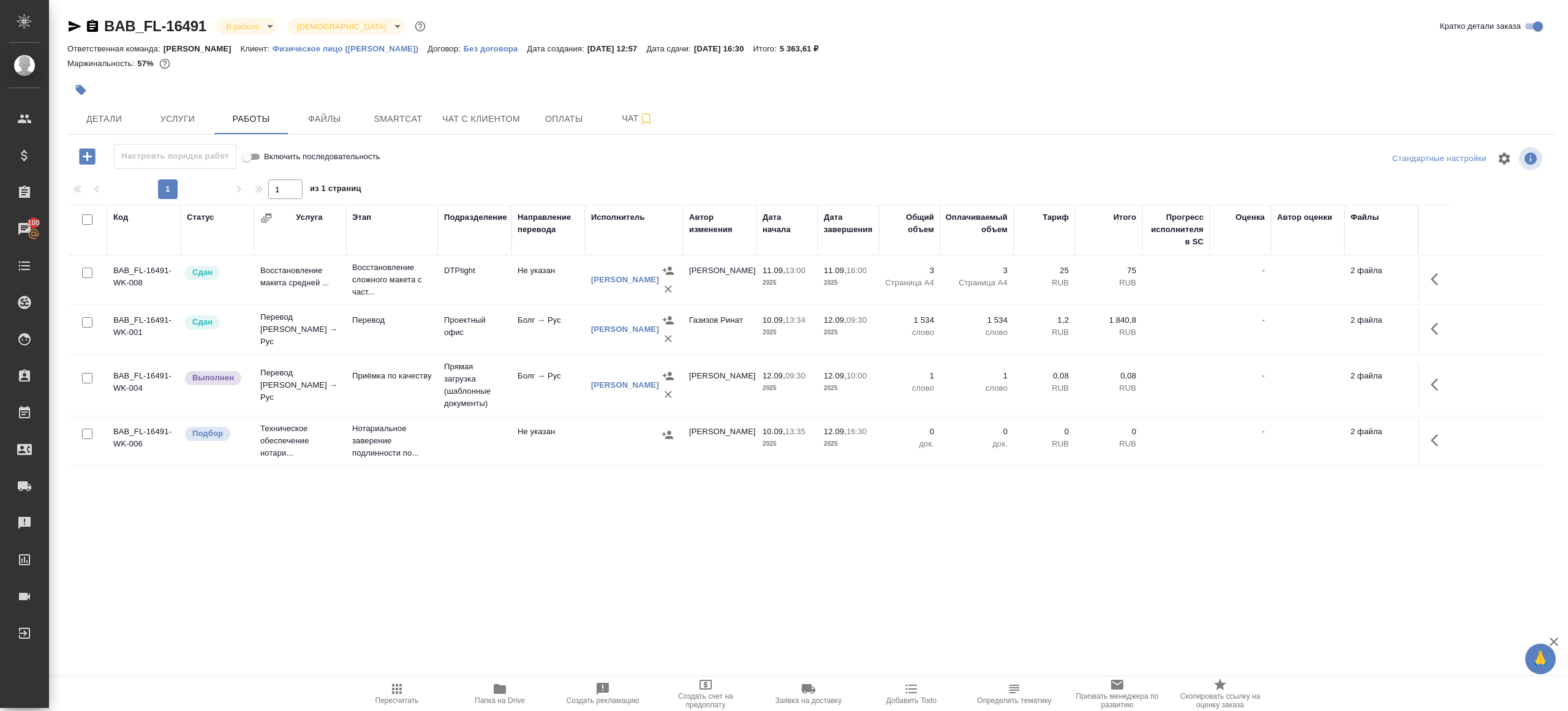
click at [1412, 382] on td "2 файла" at bounding box center [1381, 385] width 74 height 43
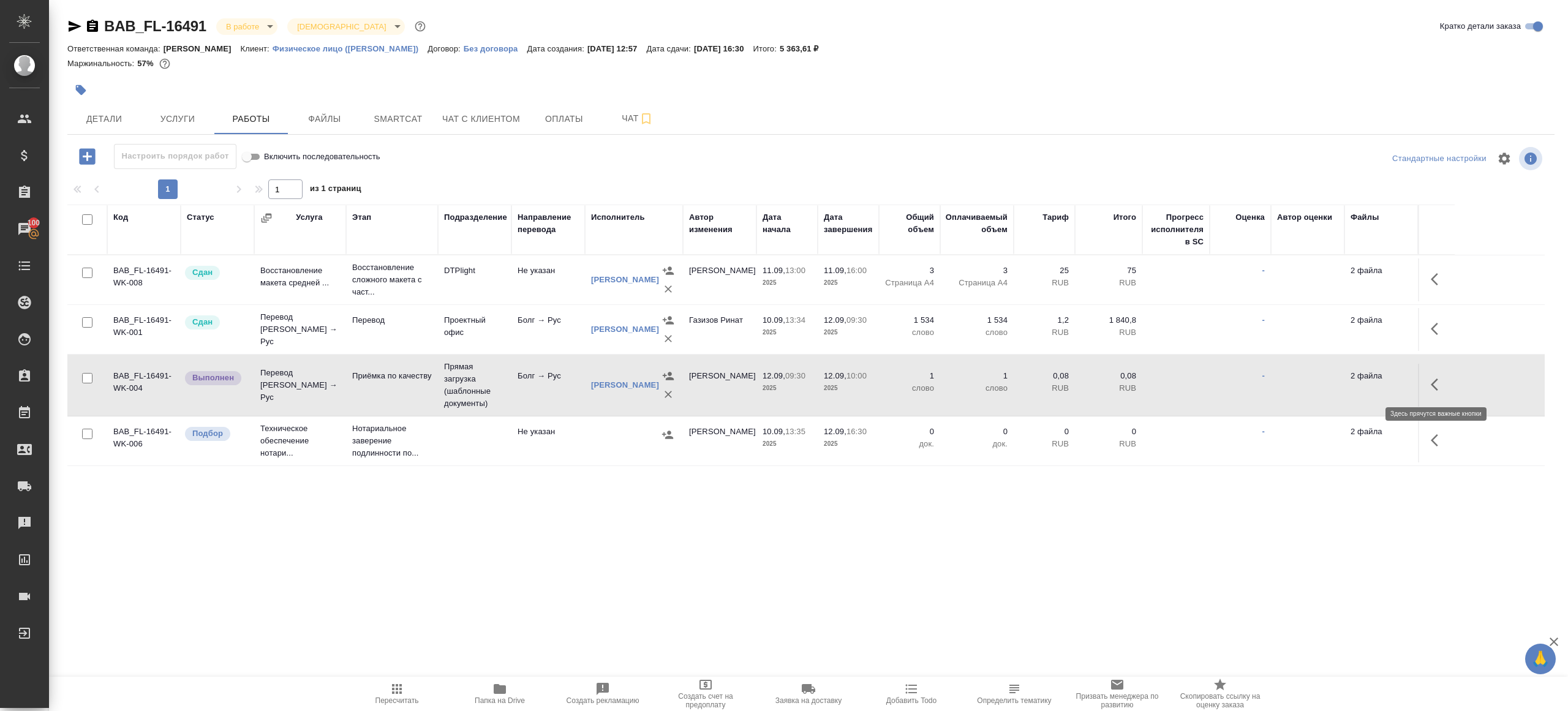
click at [1441, 379] on icon "button" at bounding box center [1437, 384] width 15 height 15
click at [1341, 383] on icon "button" at bounding box center [1347, 384] width 15 height 15
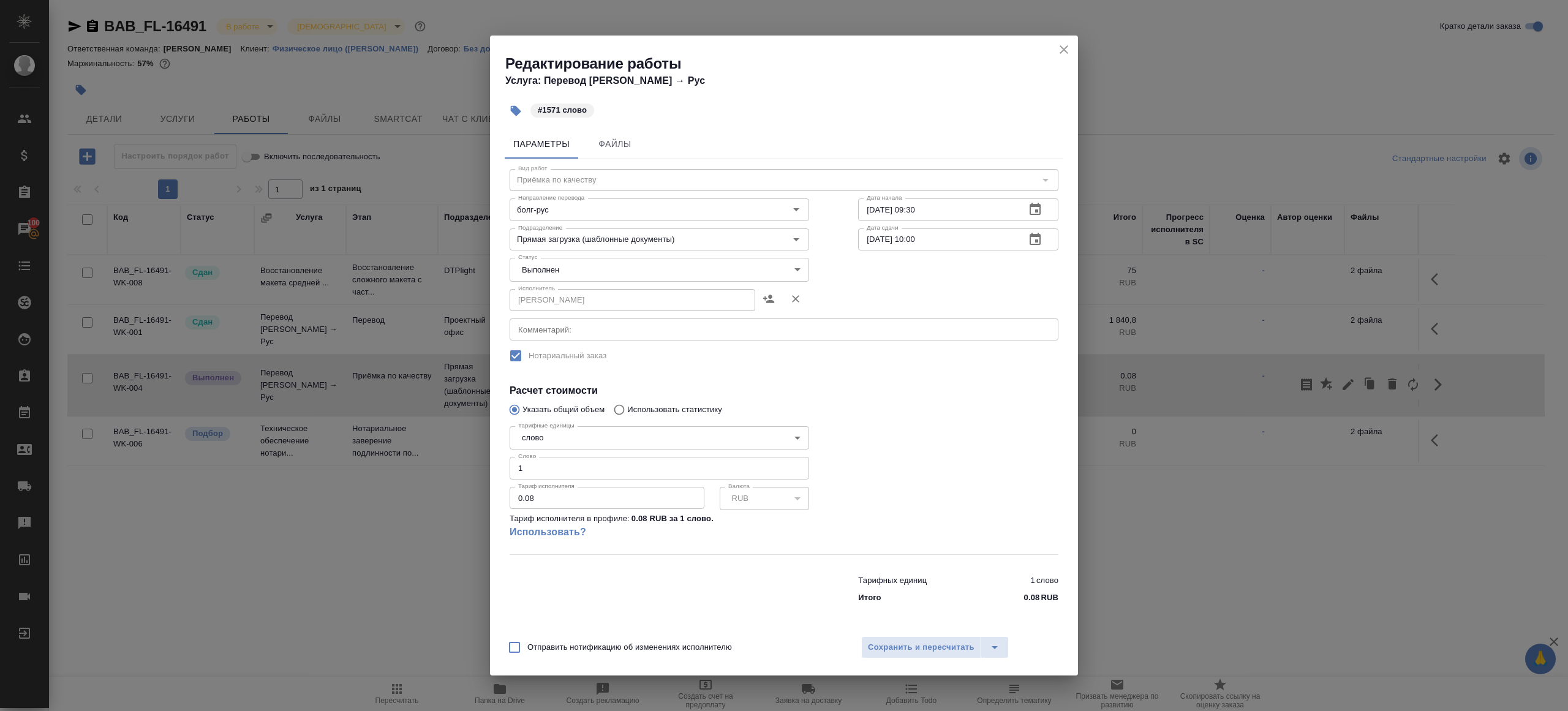
click at [565, 272] on body "🙏 .cls-1 fill:#fff; AWATERA [PERSON_NAME] Клиенты Спецификации Заказы 100 Чаты …" at bounding box center [784, 355] width 1568 height 711
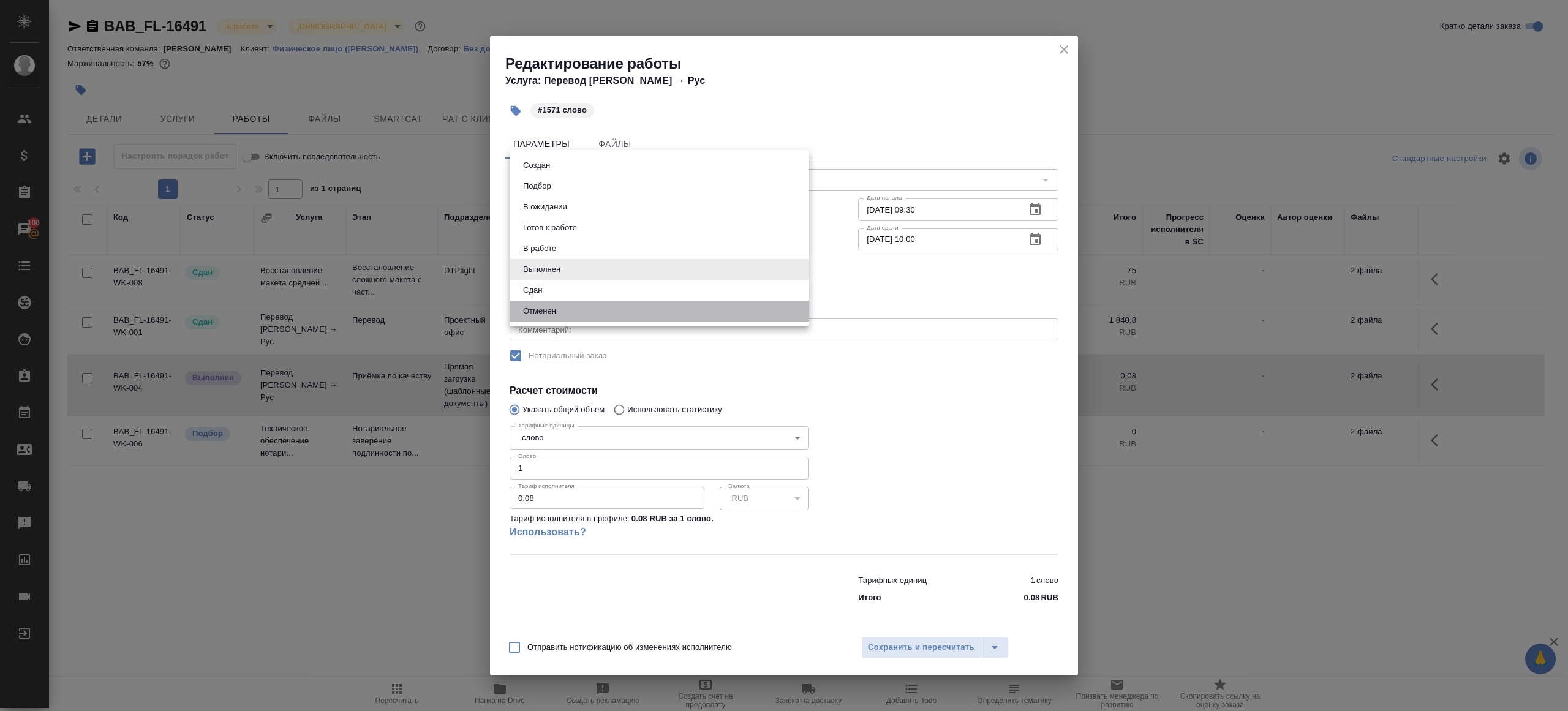
click at [563, 304] on li "Отменен" at bounding box center [658, 311] width 299 height 21
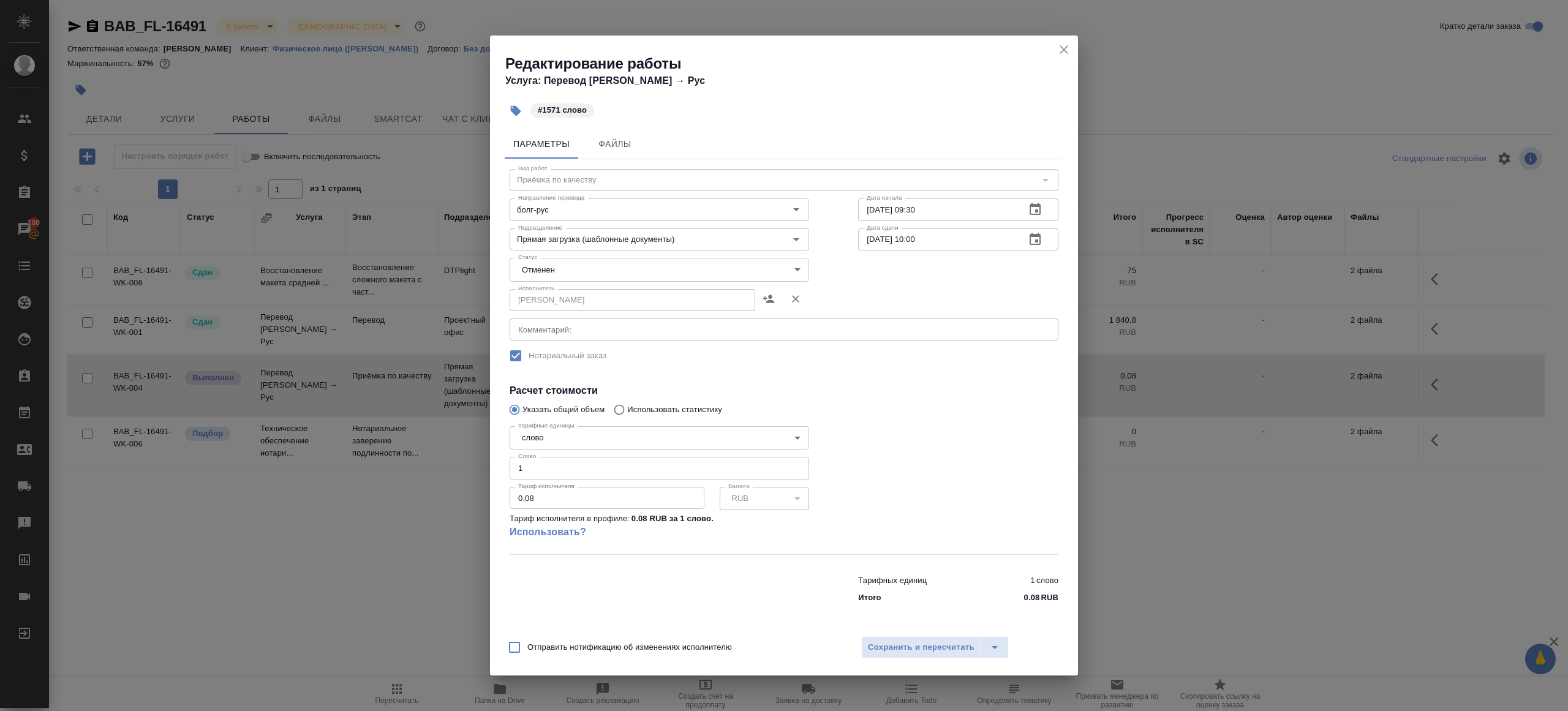
click at [557, 255] on div "Статус Отменен cancelled Статус" at bounding box center [659, 268] width 349 height 79
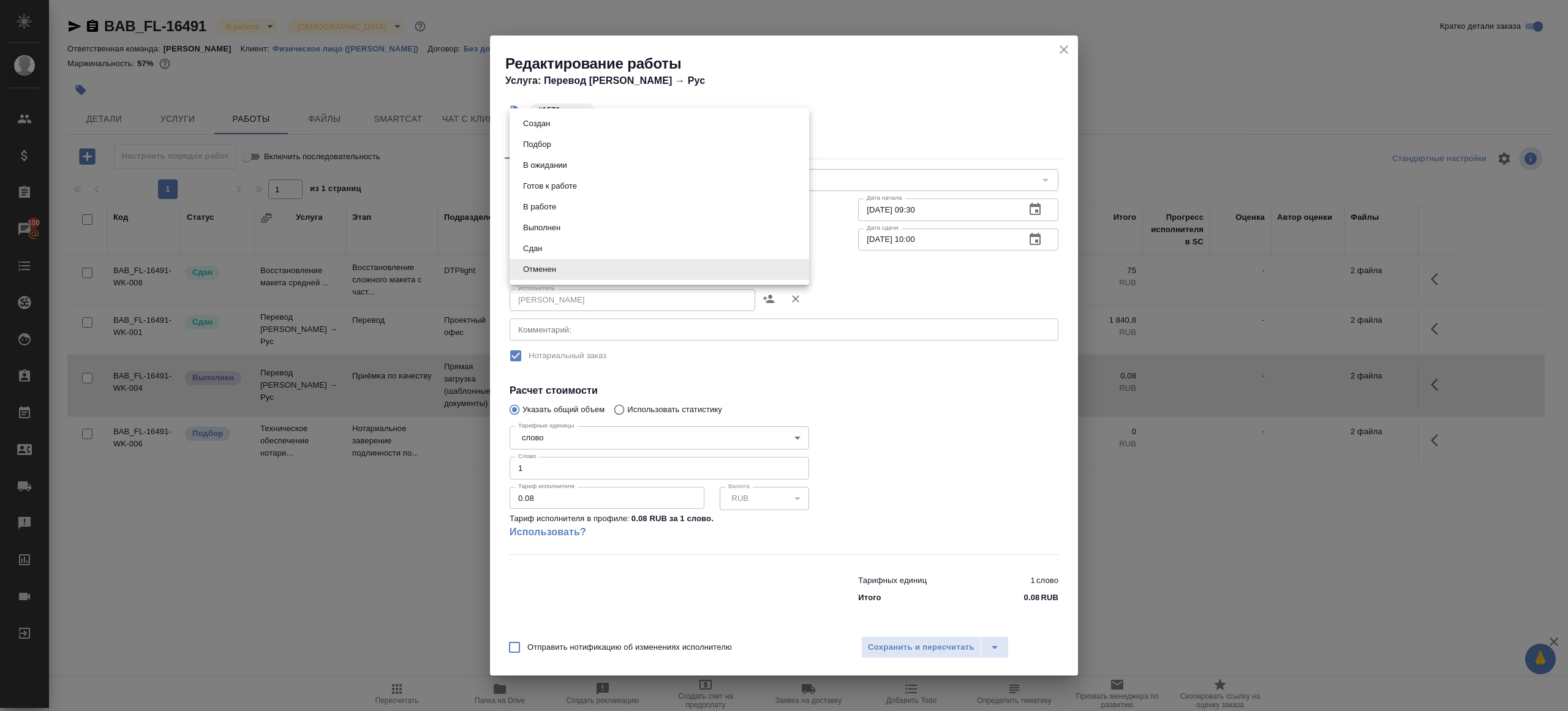
click at [557, 270] on body "🙏 .cls-1 fill:#fff; AWATERA [PERSON_NAME] Клиенты Спецификации Заказы 100 Чаты …" at bounding box center [784, 355] width 1568 height 711
click at [546, 248] on button "Сдан" at bounding box center [533, 248] width 26 height 14
type input "closed"
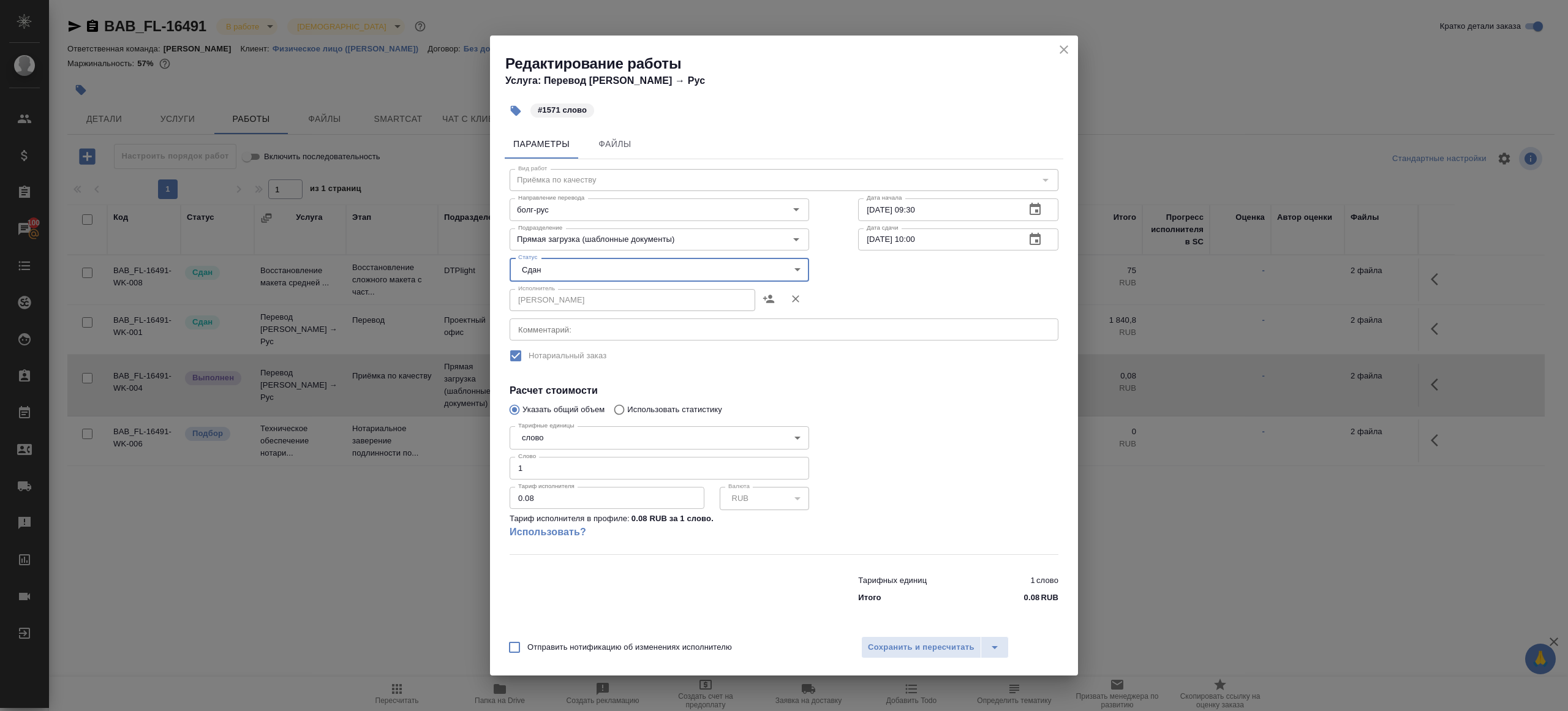
click at [545, 474] on input "1" at bounding box center [658, 467] width 299 height 22
type input "1571"
click at [898, 649] on span "Сохранить и пересчитать" at bounding box center [920, 647] width 106 height 14
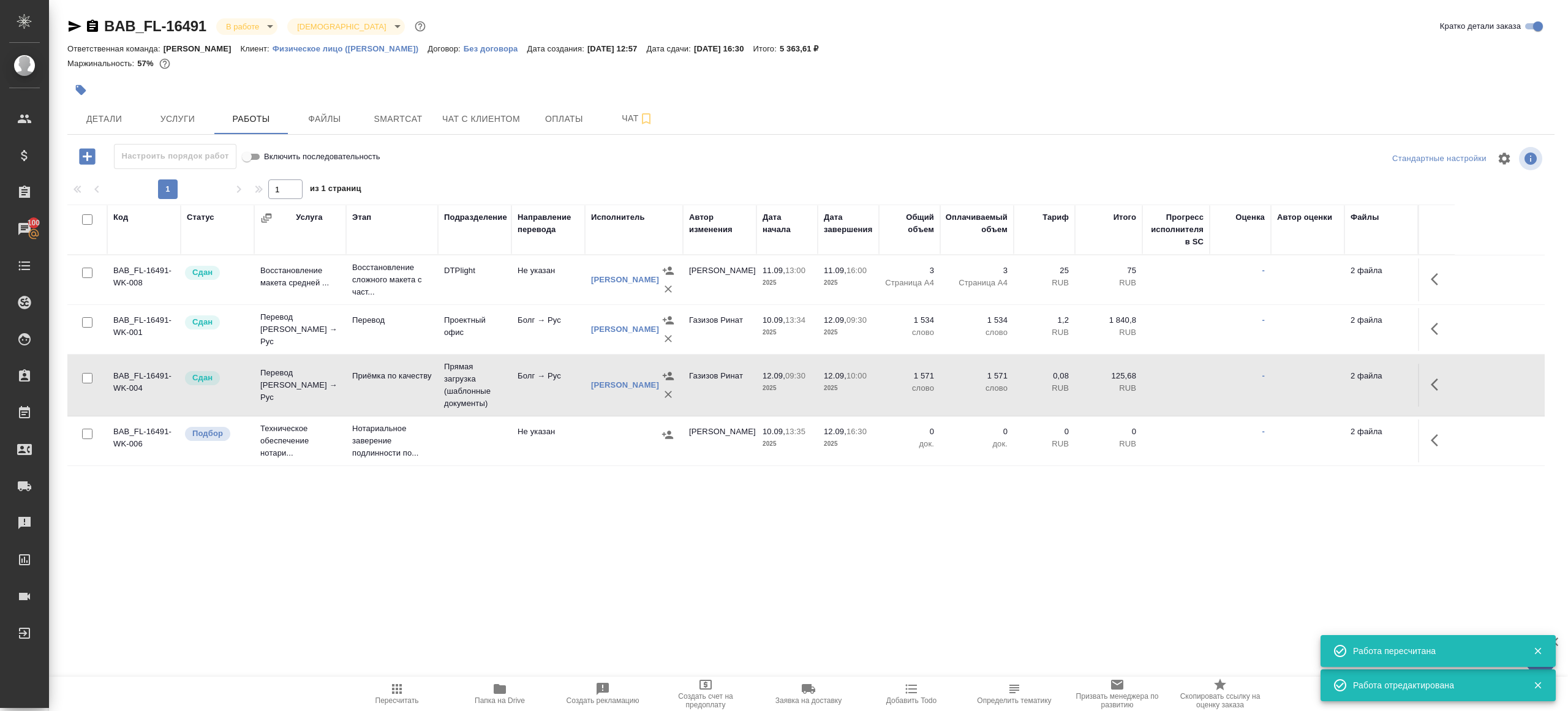
click at [375, 691] on span "Пересчитать" at bounding box center [396, 693] width 88 height 24
drag, startPoint x: 375, startPoint y: 691, endPoint x: 401, endPoint y: 443, distance: 249.4
click at [375, 682] on span "Пересчитать" at bounding box center [396, 693] width 88 height 24
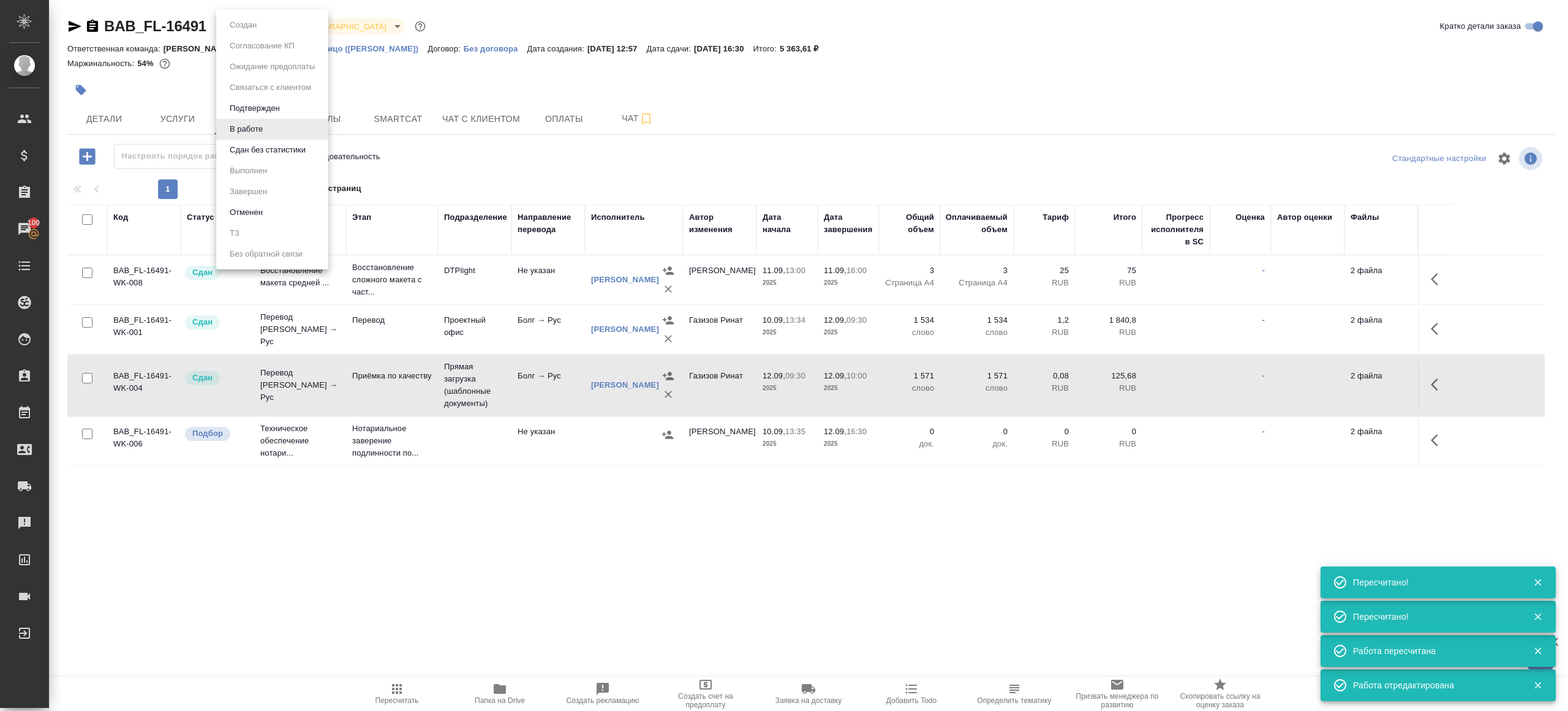
click at [251, 29] on body "🙏 .cls-1 fill:#fff; AWATERA Gazizov Rinat Клиенты Спецификации Заказы 100 Чаты …" at bounding box center [784, 355] width 1568 height 711
click at [289, 147] on button "Сдан без статистики" at bounding box center [268, 150] width 84 height 14
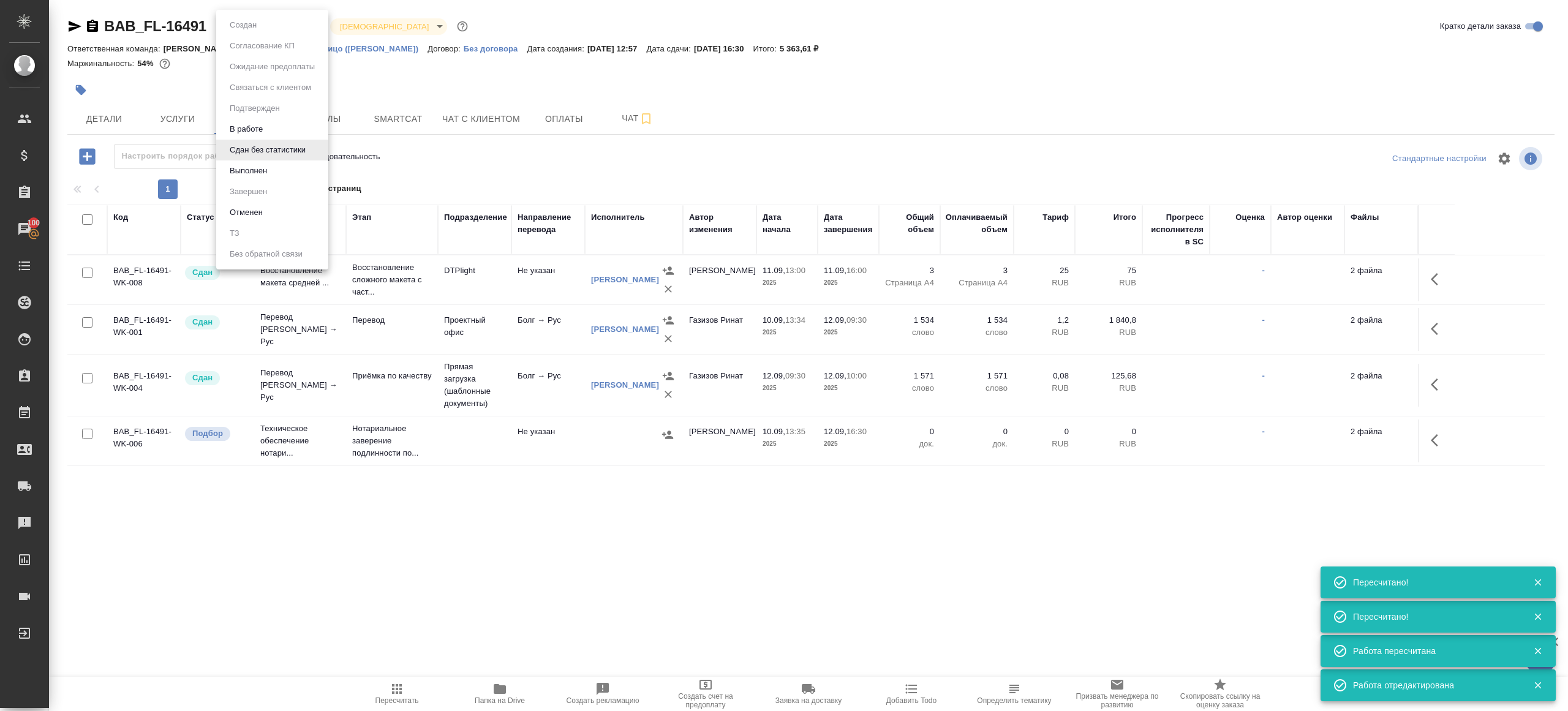
click at [276, 24] on body "🙏 .cls-1 fill:#fff; AWATERA Gazizov Rinat Клиенты Спецификации Заказы 100 Чаты …" at bounding box center [784, 355] width 1568 height 711
click at [276, 174] on li "Выполнен" at bounding box center [272, 171] width 112 height 21
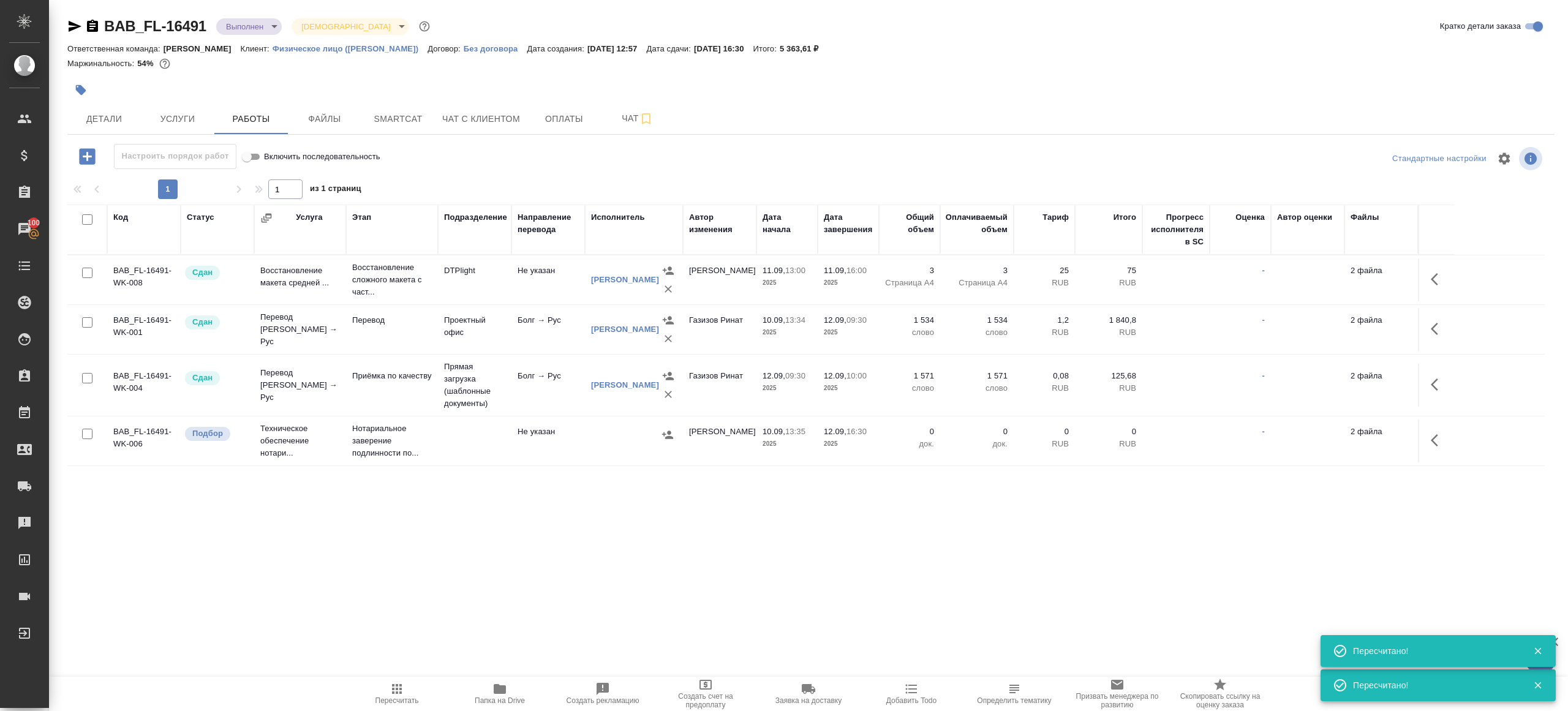
click at [396, 688] on icon "button" at bounding box center [396, 689] width 10 height 10
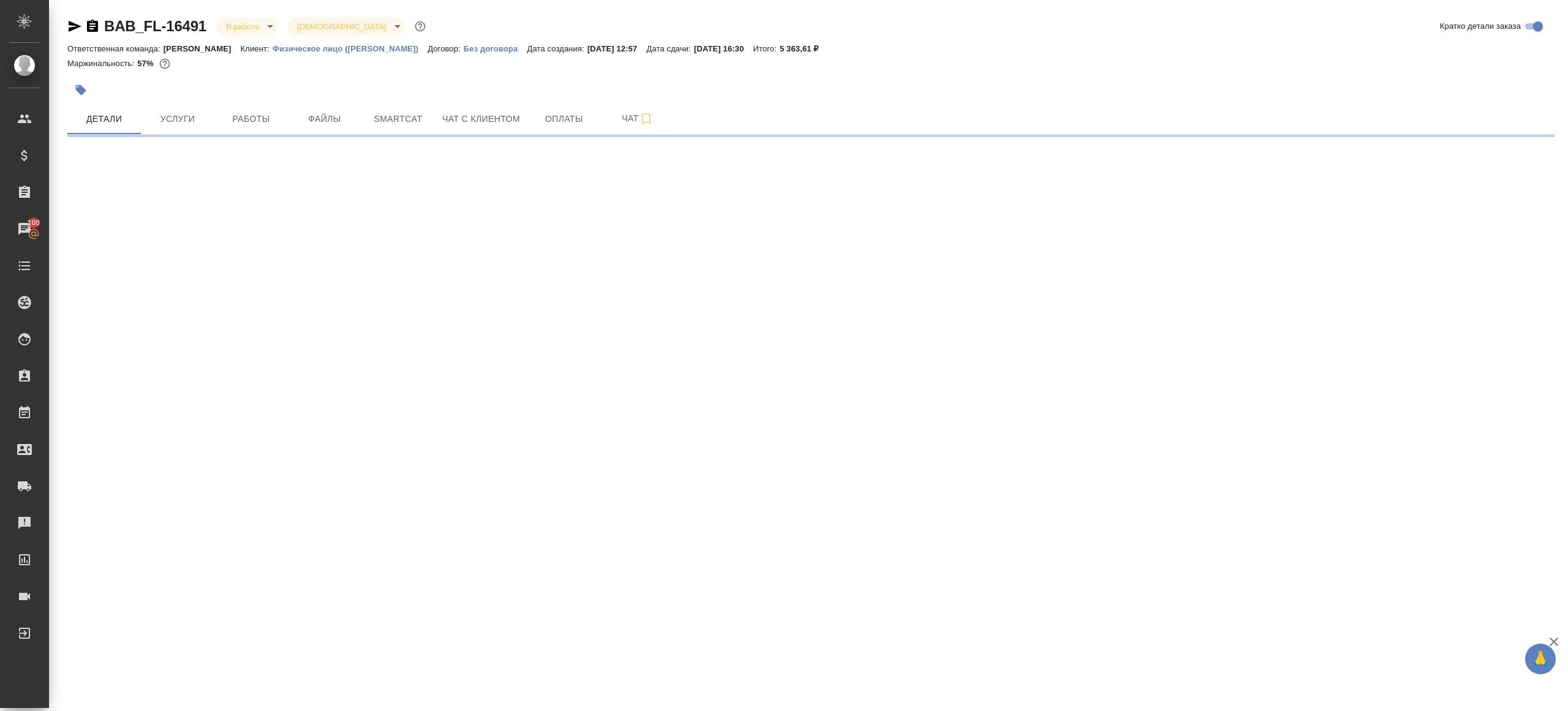
select select "RU"
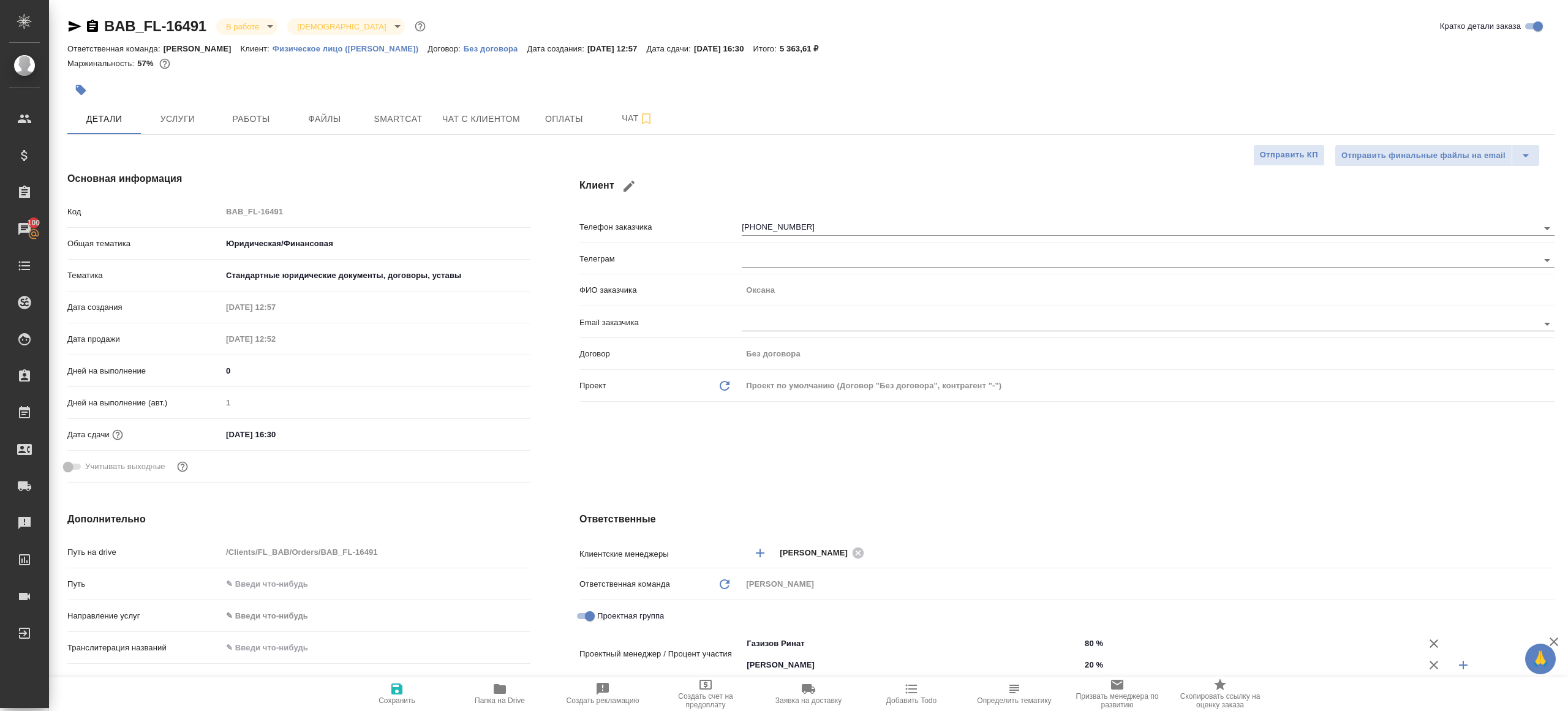
type textarea "x"
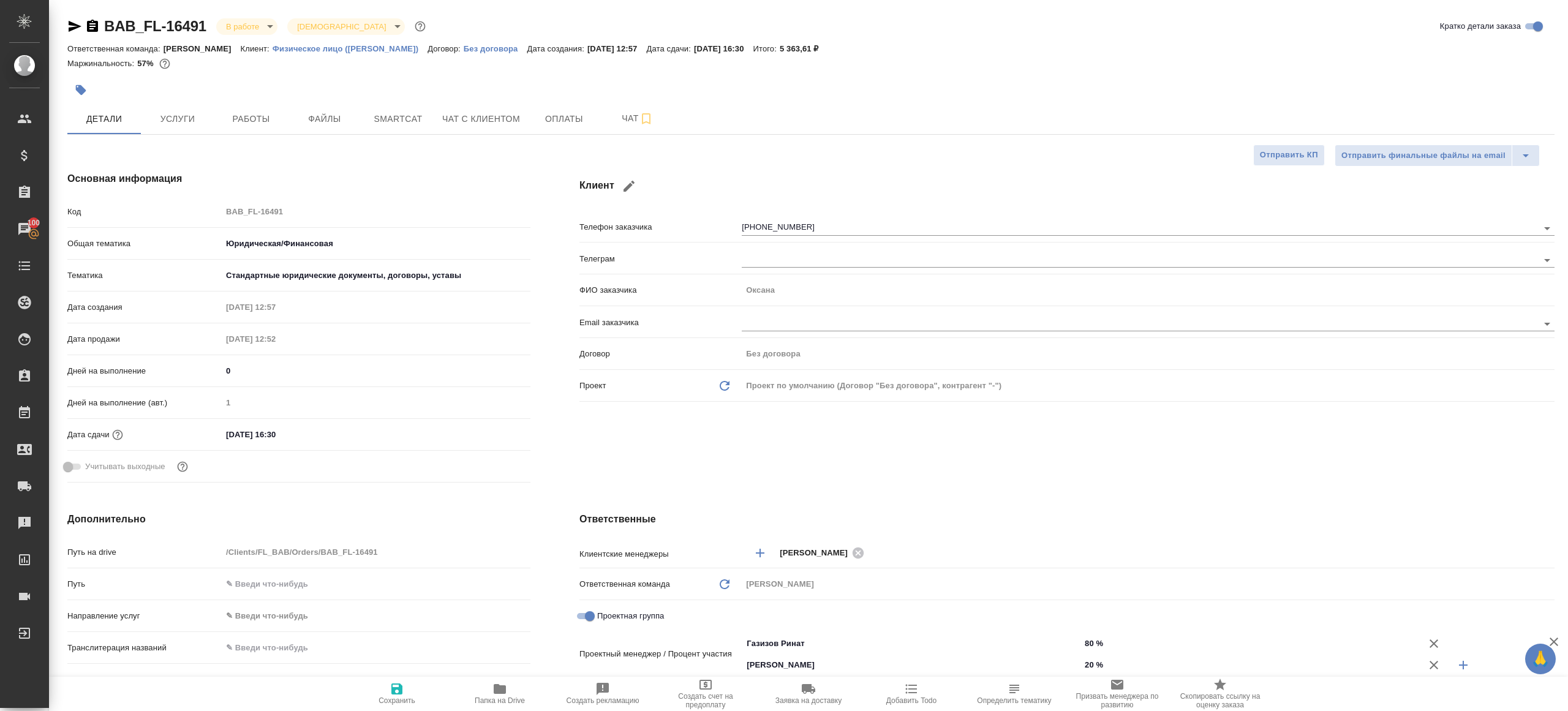
type textarea "x"
click at [254, 122] on span "Работы" at bounding box center [251, 118] width 59 height 15
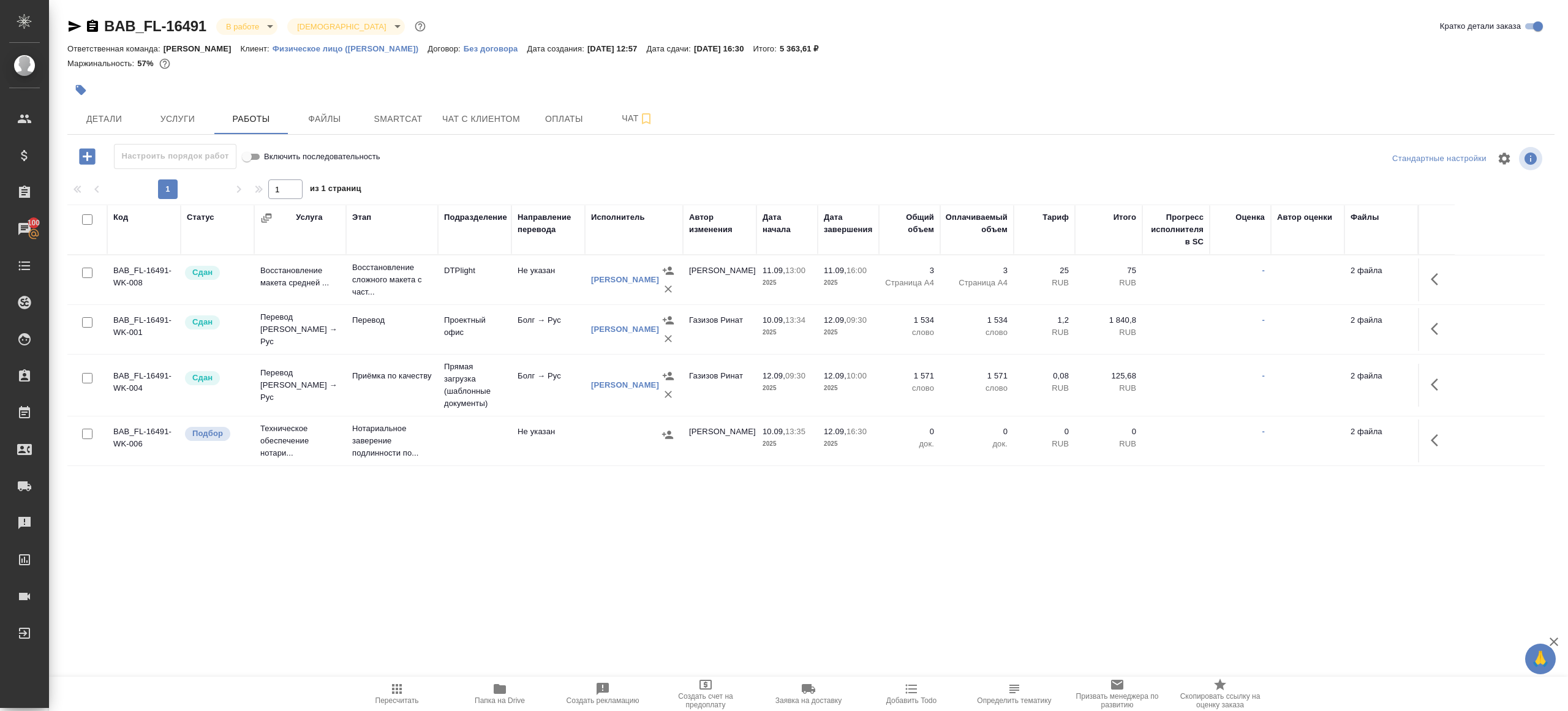
click at [490, 179] on div "Настроить порядок работ Включить последовательность Стандартные настройки 1 1 и…" at bounding box center [811, 312] width 1487 height 336
click at [236, 19] on body "🙏 .cls-1 fill:#fff; AWATERA [PERSON_NAME] Клиенты Спецификации Заказы 100 Чаты …" at bounding box center [784, 355] width 1568 height 711
click at [292, 142] on li "Сдан без статистики" at bounding box center [272, 150] width 112 height 21
click at [280, 26] on body "🙏 .cls-1 fill:#fff; AWATERA [PERSON_NAME] Клиенты Спецификации Заказы 100 Чаты …" at bounding box center [784, 355] width 1568 height 711
click at [280, 183] on ul "Создан Согласование КП Ожидание предоплаты Связаться с клиентом Подтвержден В р…" at bounding box center [272, 139] width 112 height 259
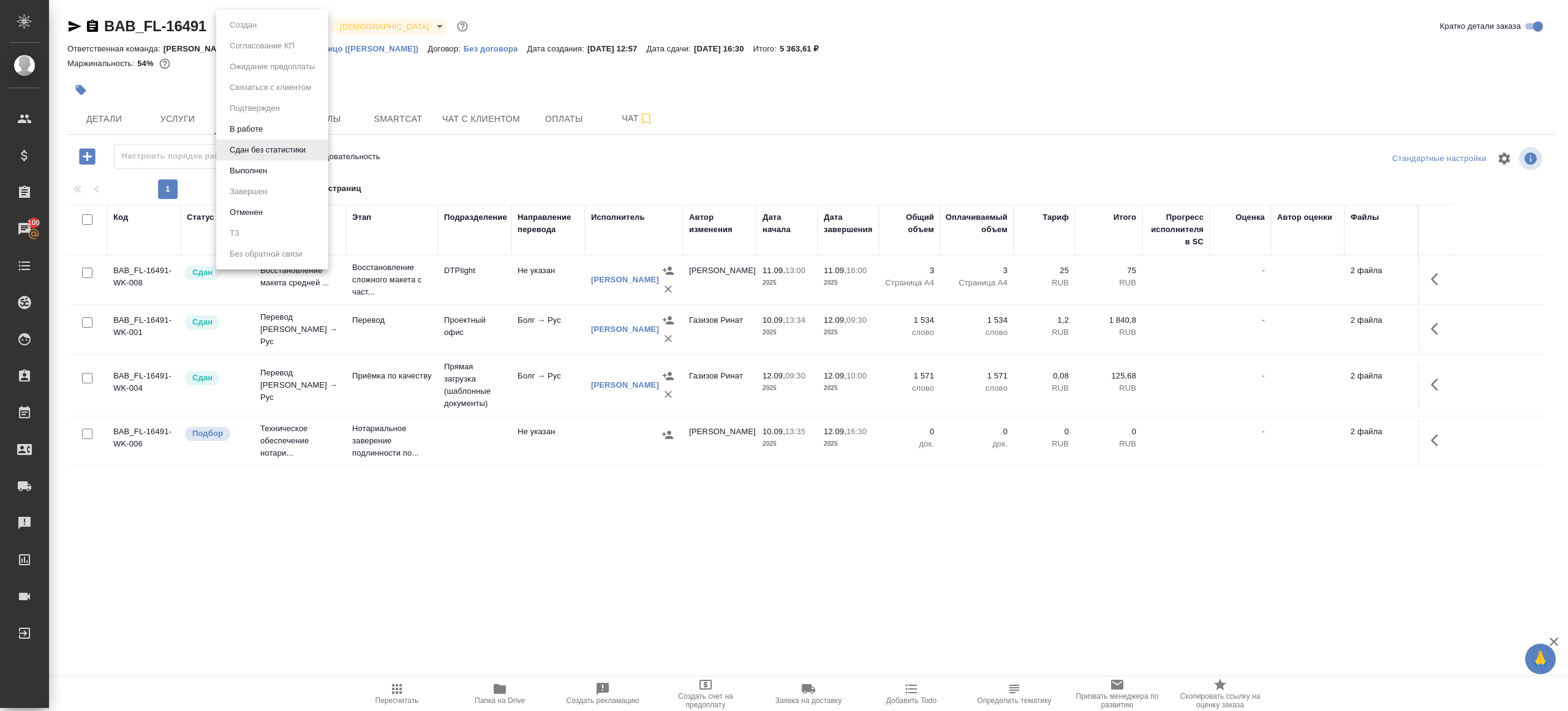
click at [280, 177] on li "Выполнен" at bounding box center [272, 171] width 112 height 21
click at [392, 695] on icon "button" at bounding box center [396, 689] width 15 height 15
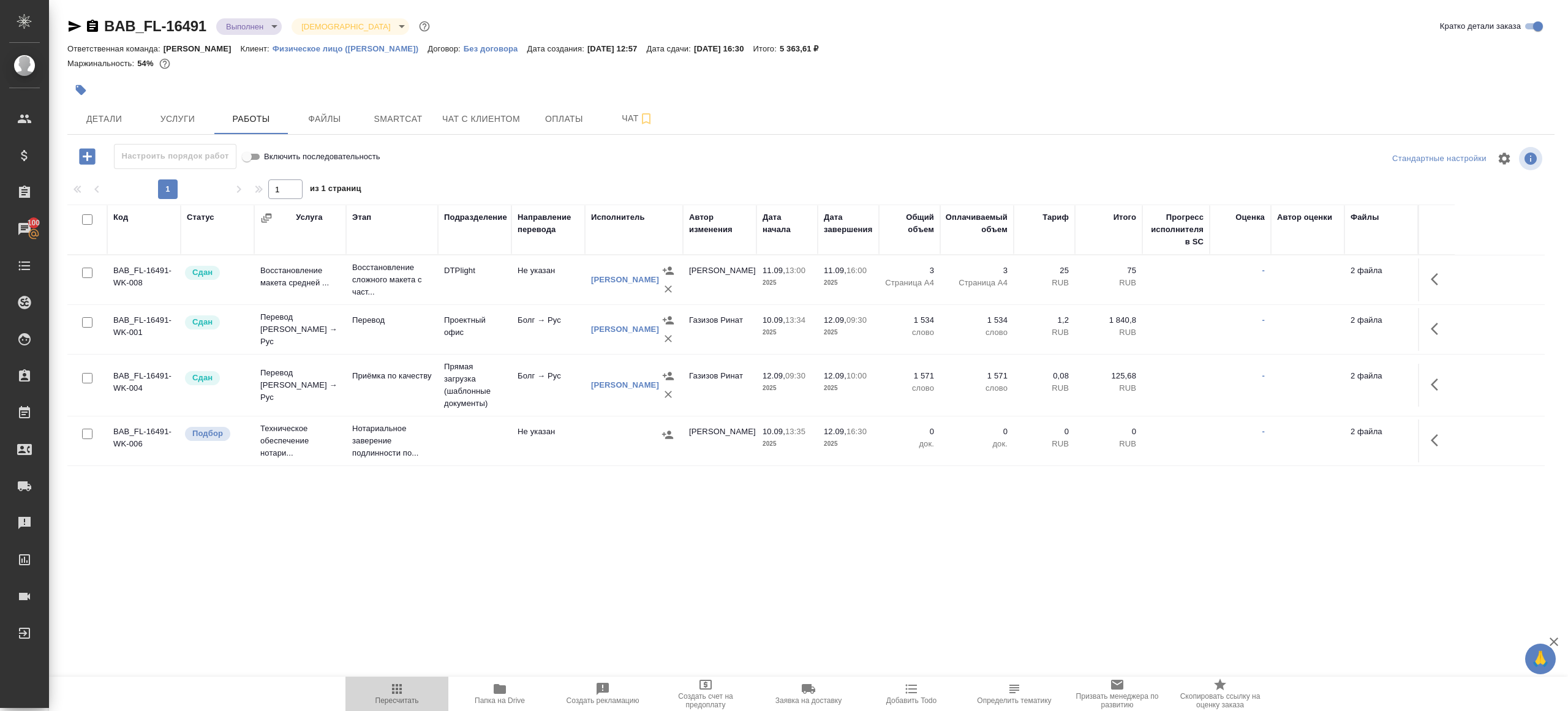
click at [392, 695] on icon "button" at bounding box center [396, 689] width 15 height 15
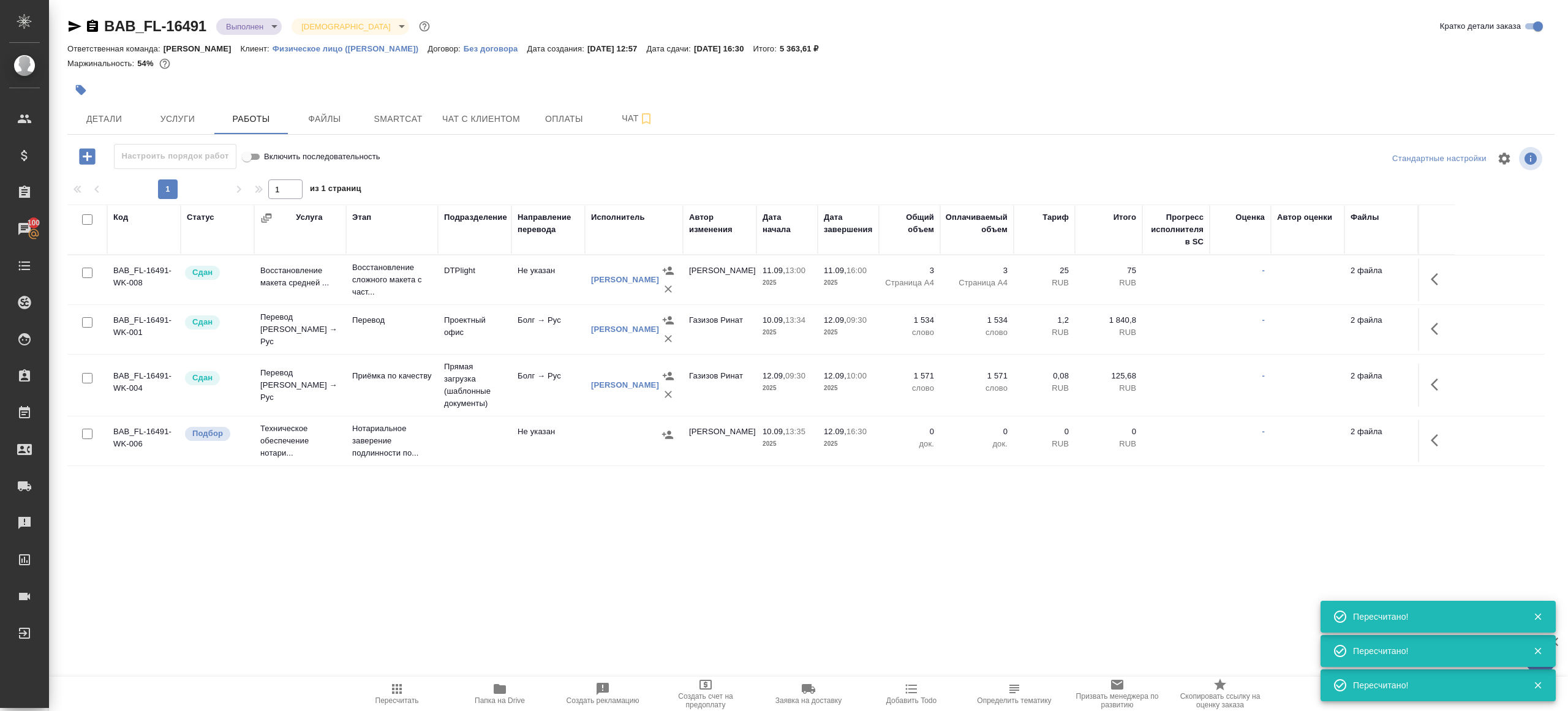
click at [392, 684] on icon "button" at bounding box center [396, 689] width 10 height 10
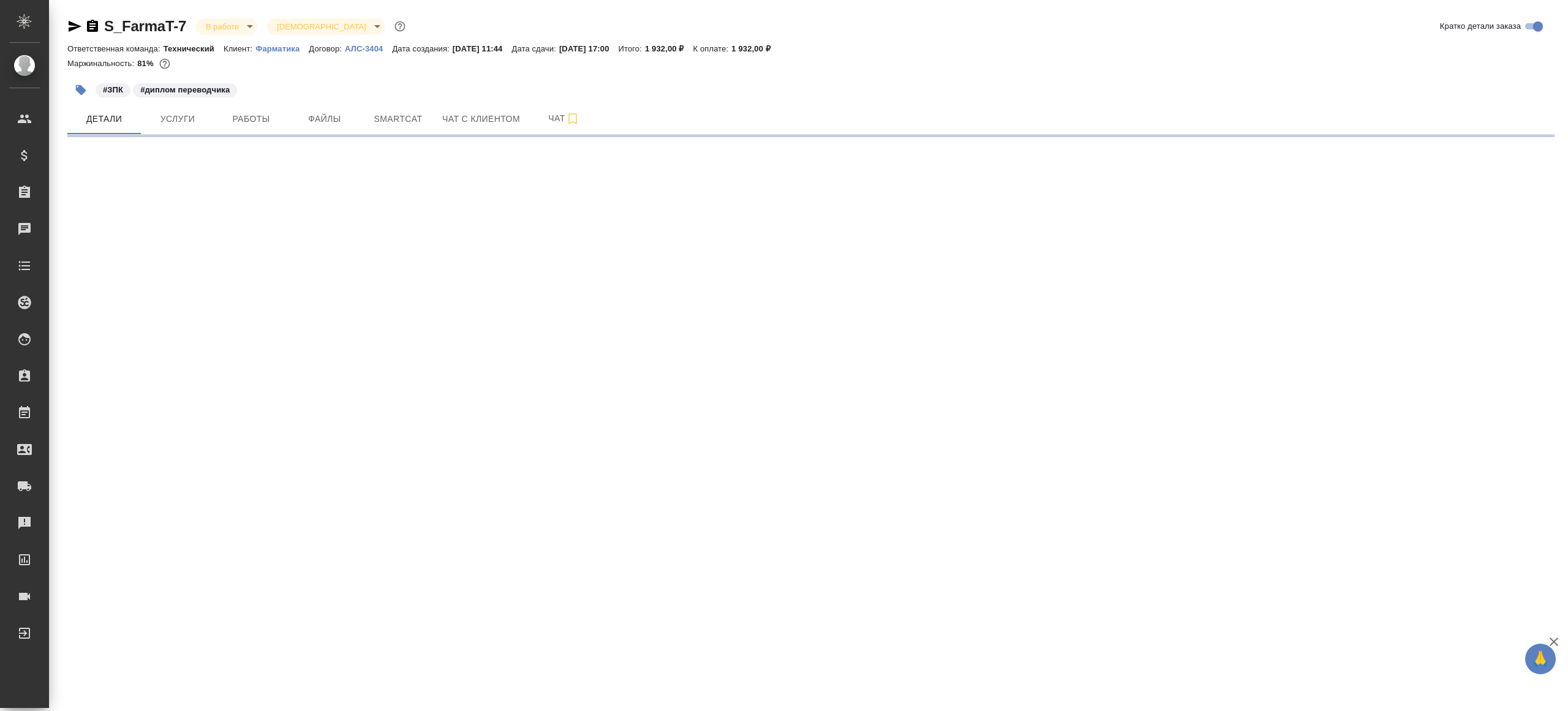
select select "RU"
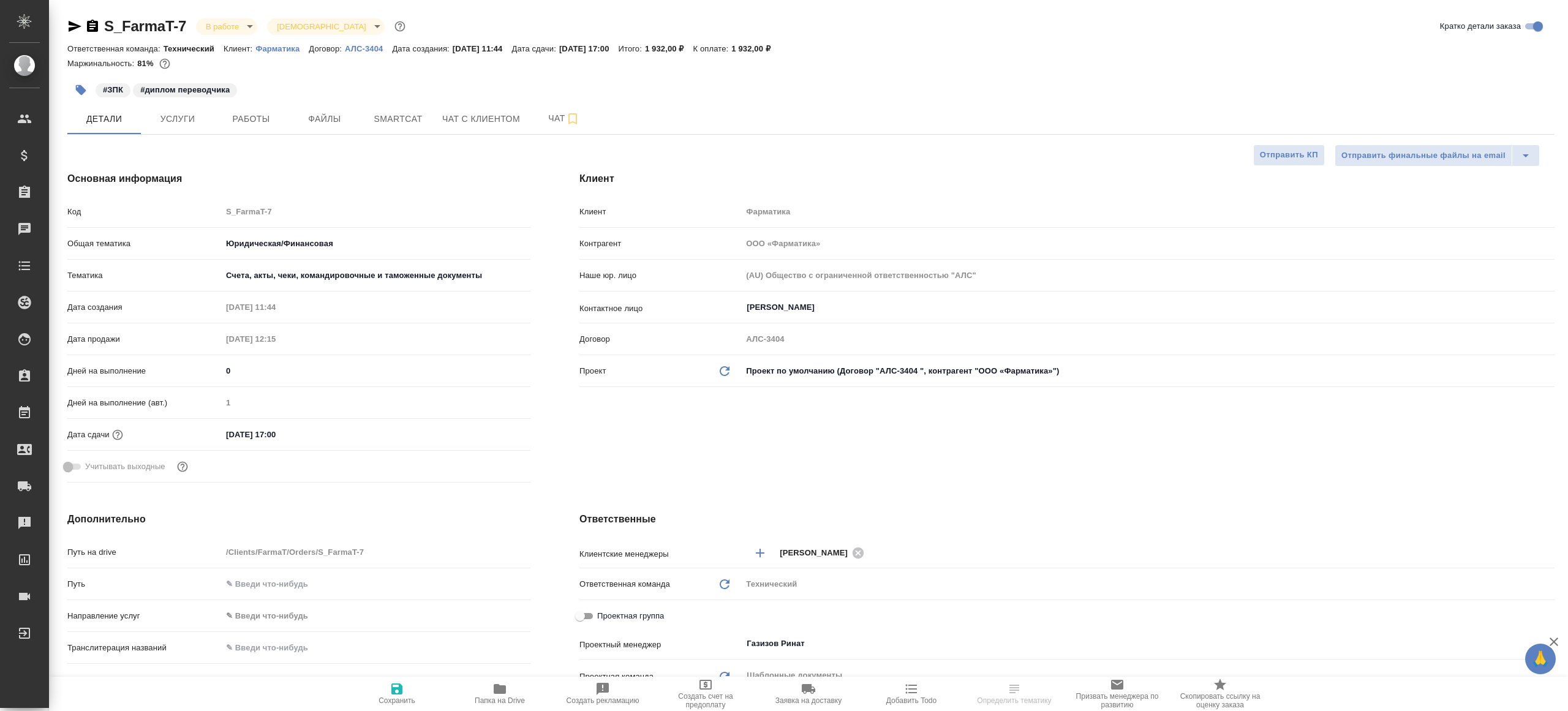
type textarea "x"
select select "RU"
type textarea "x"
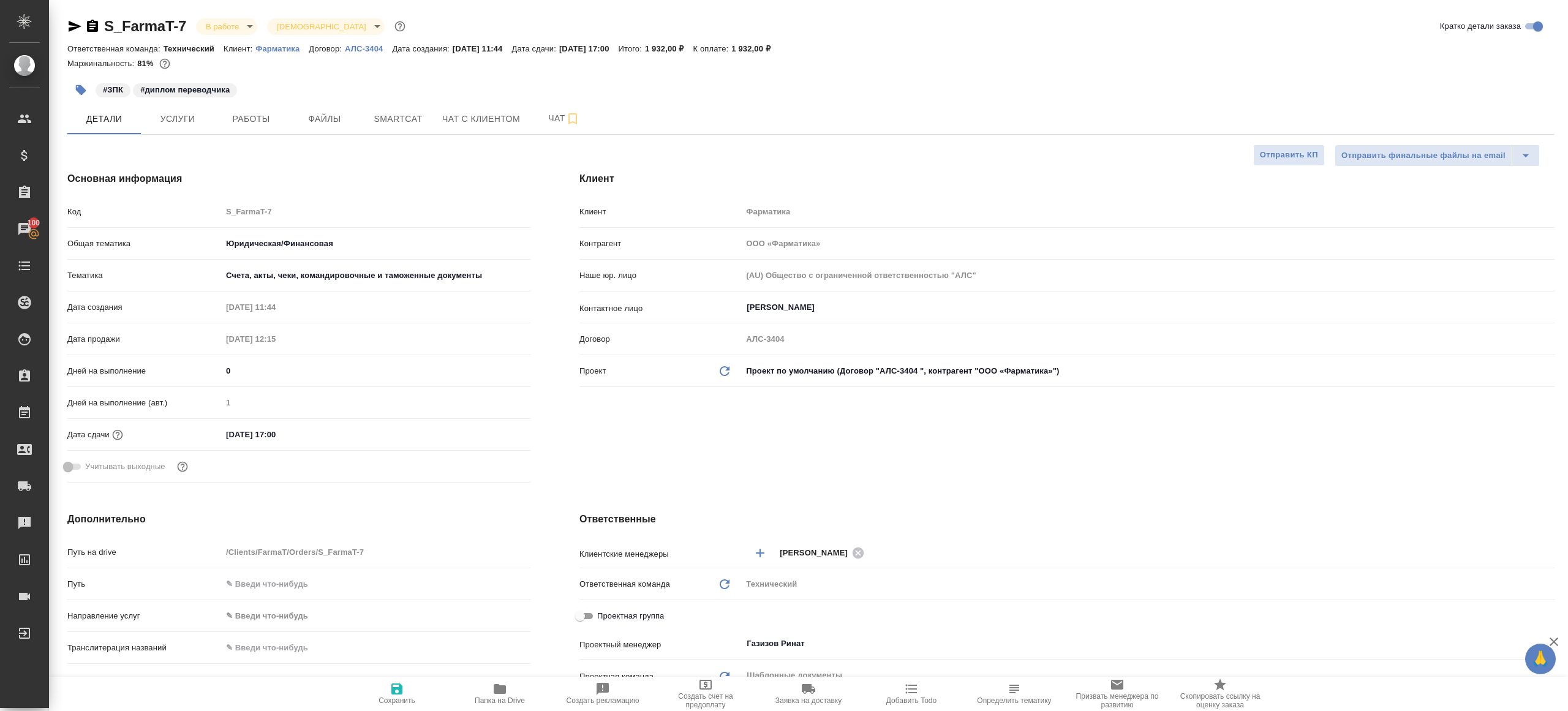
type textarea "x"
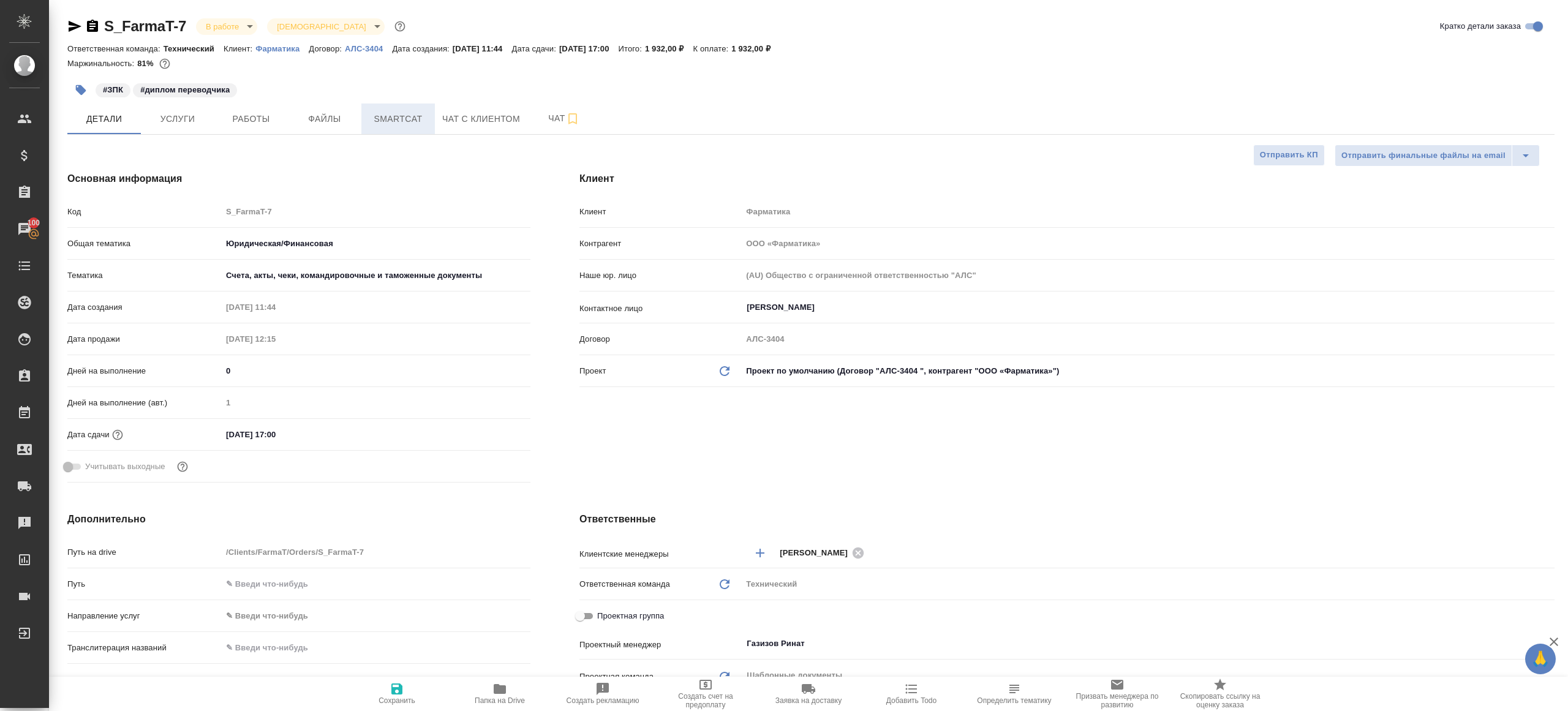
type textarea "x"
drag, startPoint x: 261, startPoint y: 117, endPoint x: 275, endPoint y: 122, distance: 14.9
click at [260, 117] on span "Работы" at bounding box center [251, 118] width 59 height 15
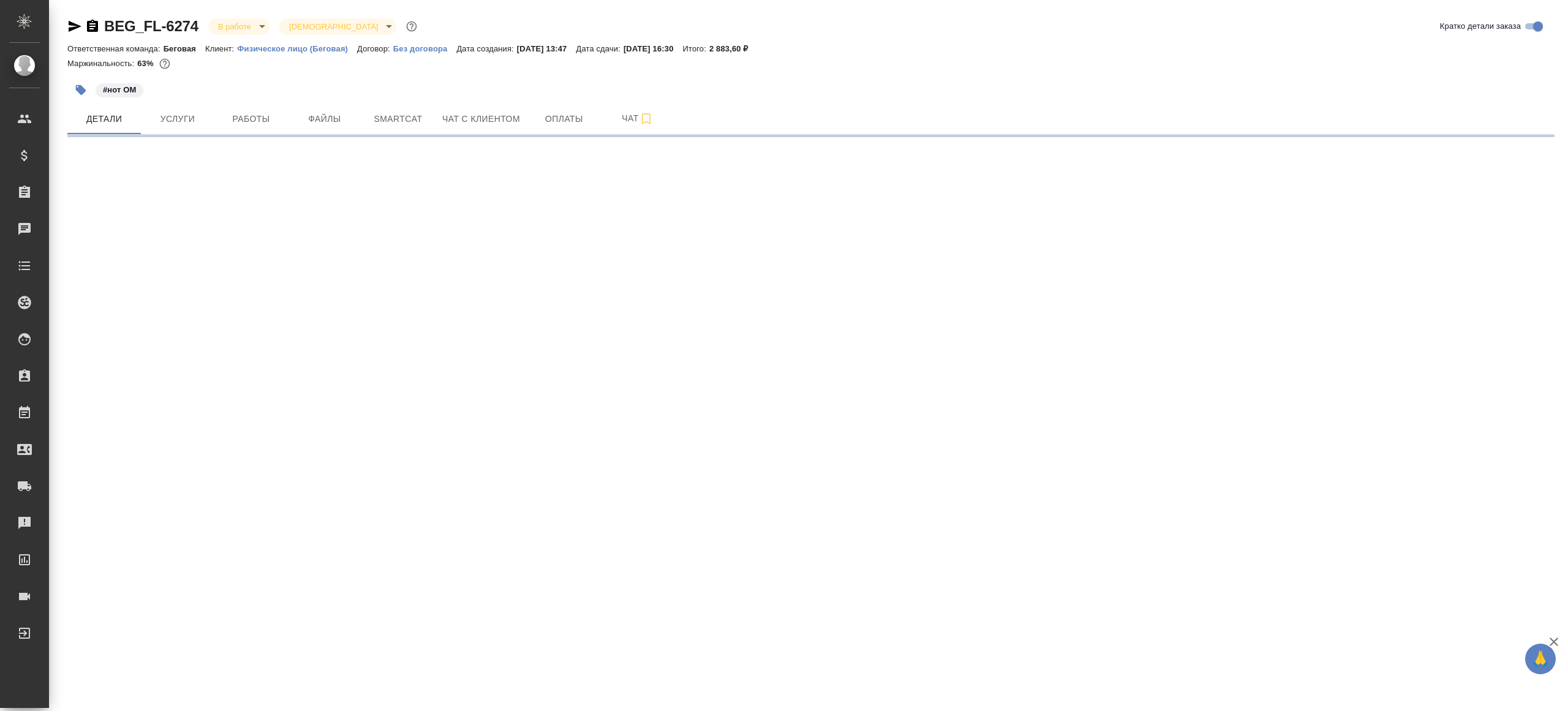
select select "RU"
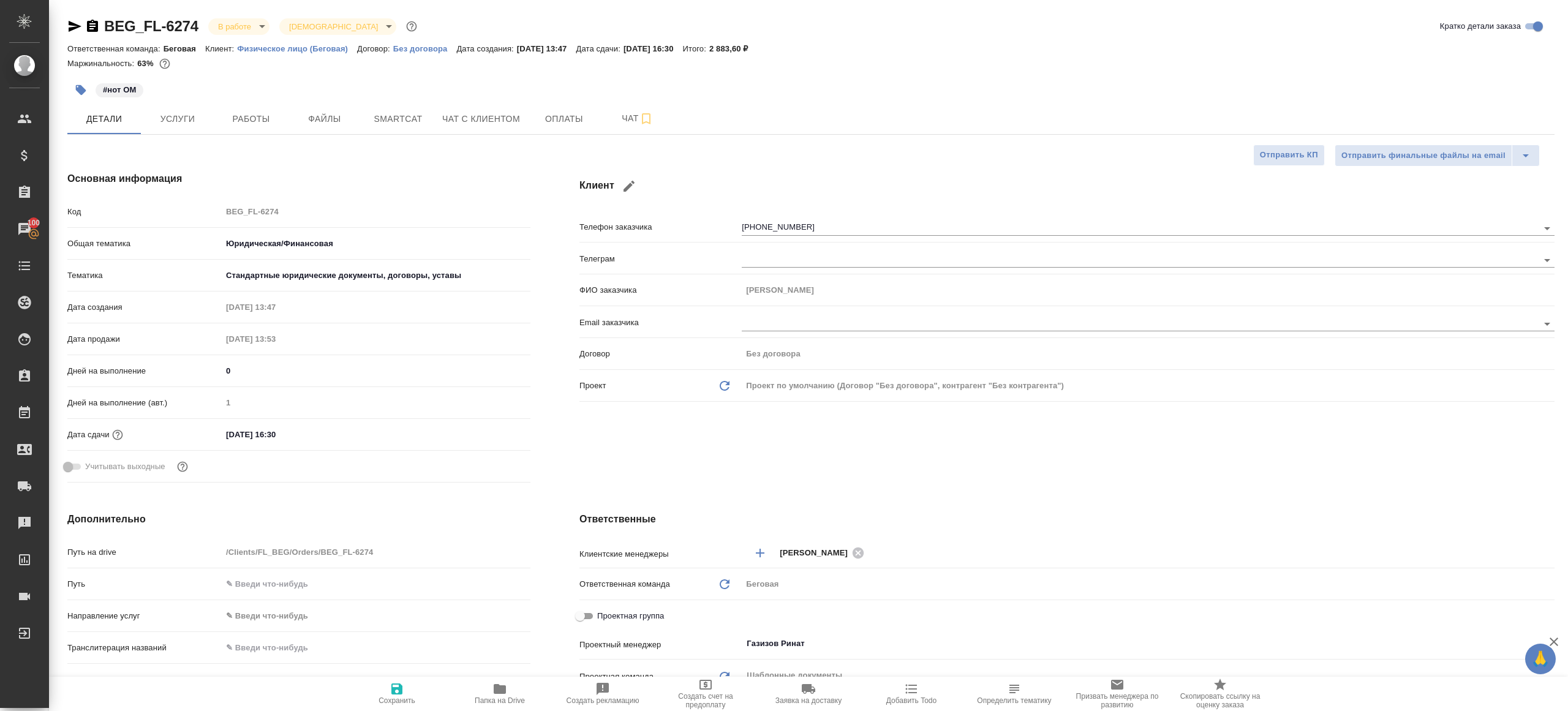
type textarea "x"
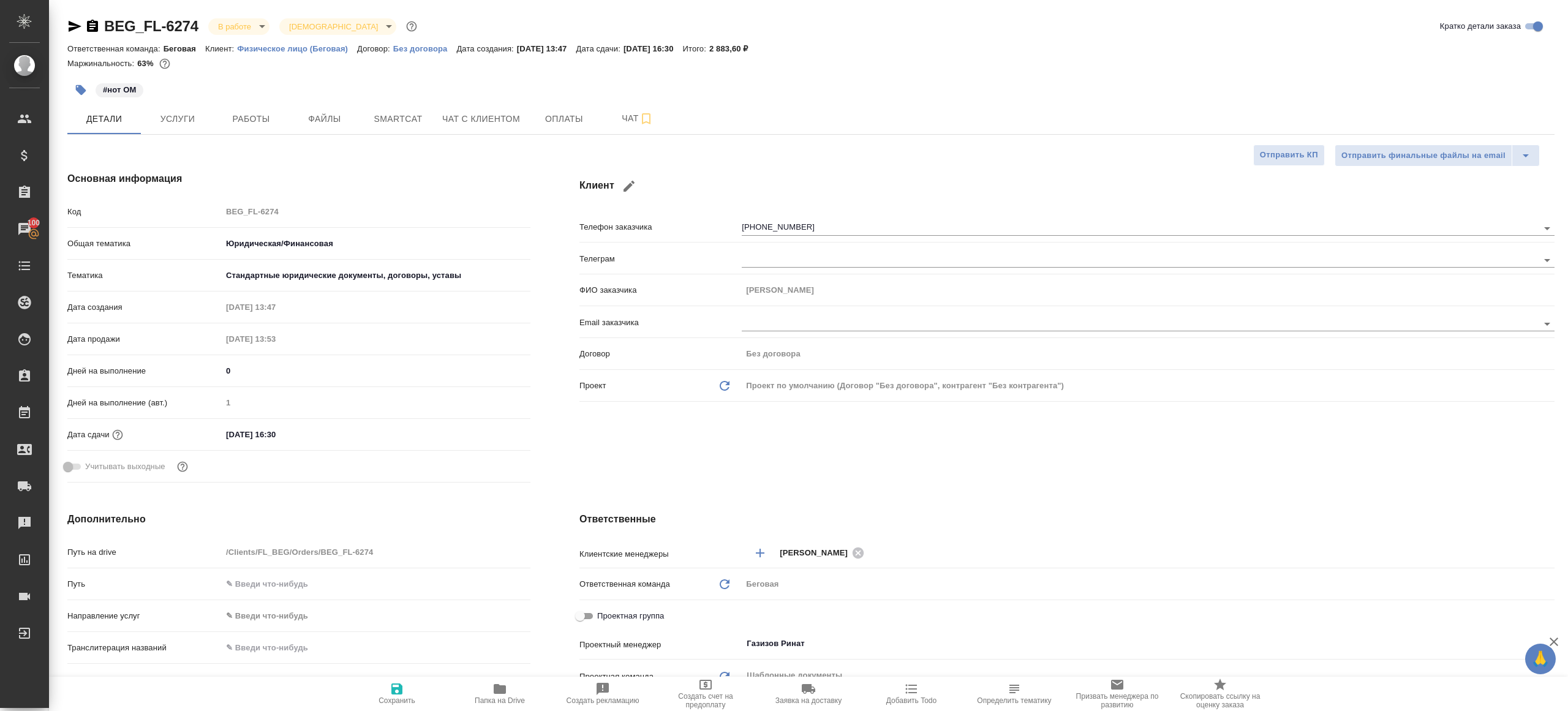
type textarea "x"
click at [251, 122] on span "Работы" at bounding box center [251, 118] width 59 height 15
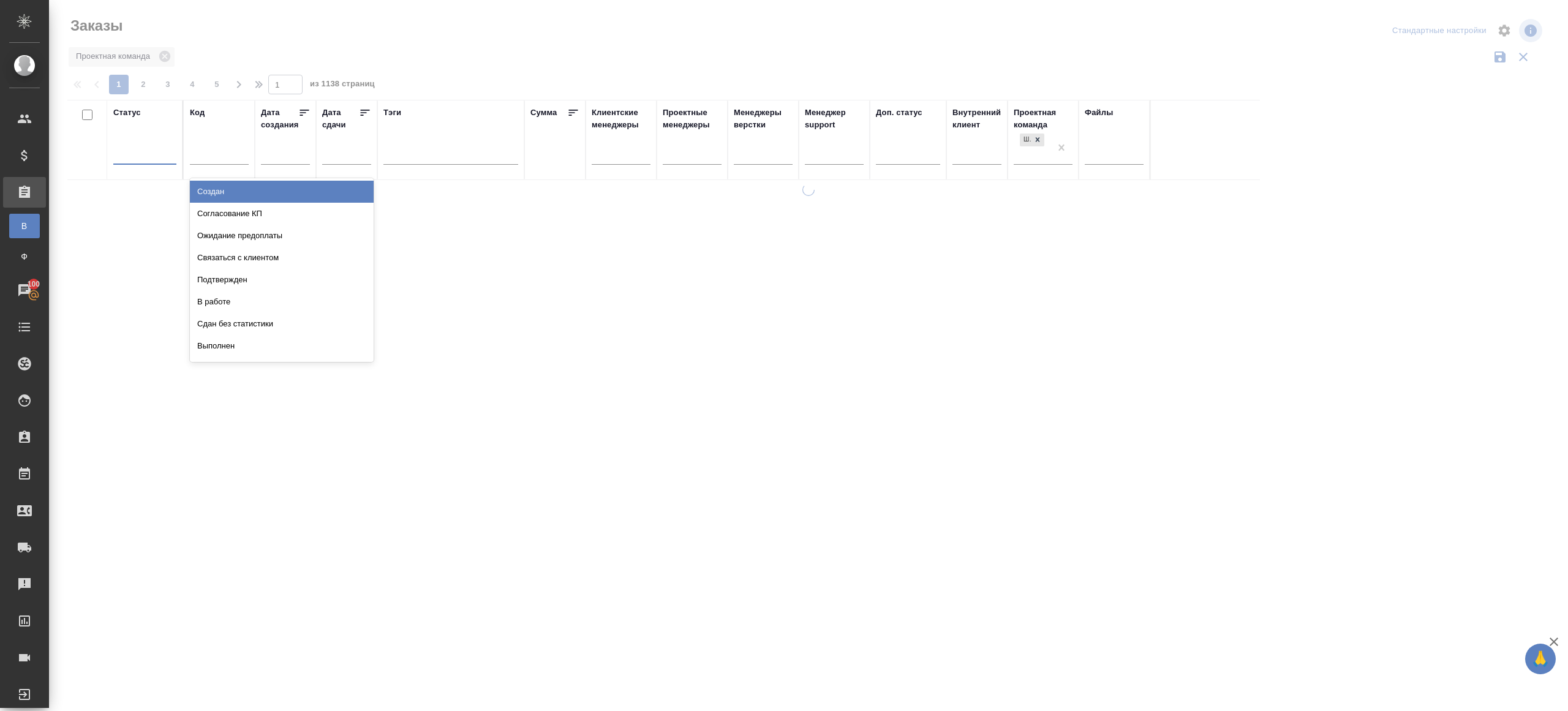
click at [150, 163] on div at bounding box center [145, 152] width 63 height 24
click at [253, 305] on div "В работе" at bounding box center [281, 302] width 184 height 22
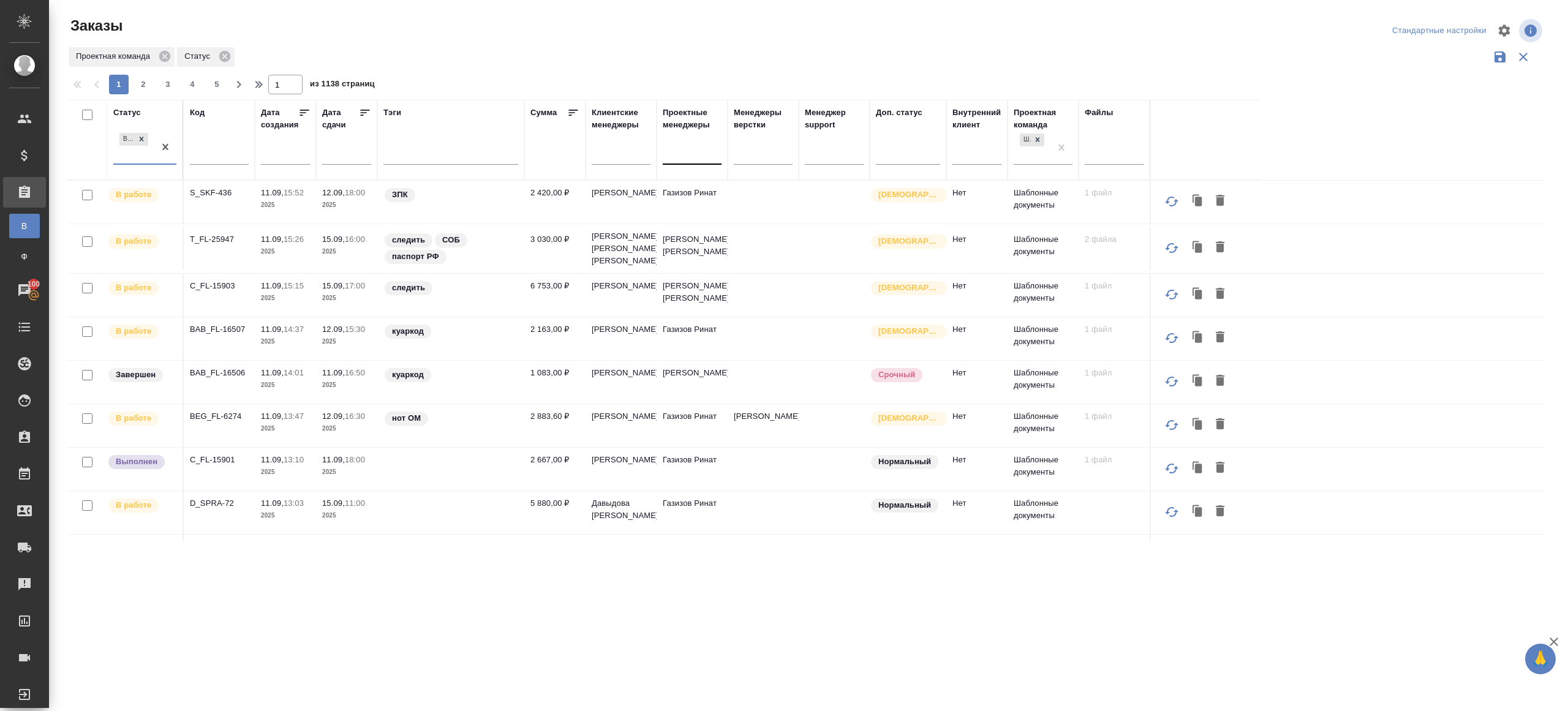
click at [709, 152] on div at bounding box center [692, 152] width 59 height 18
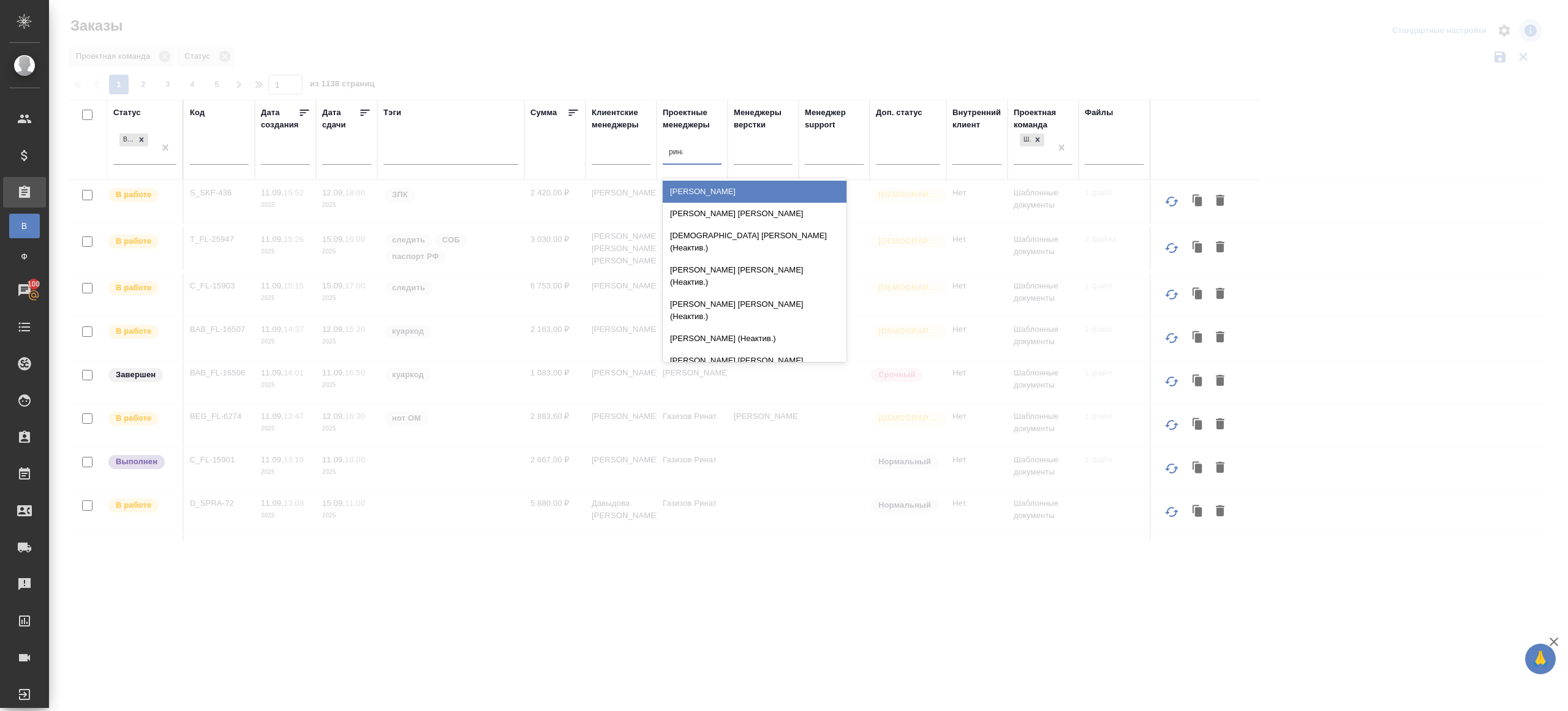
type input "ринат"
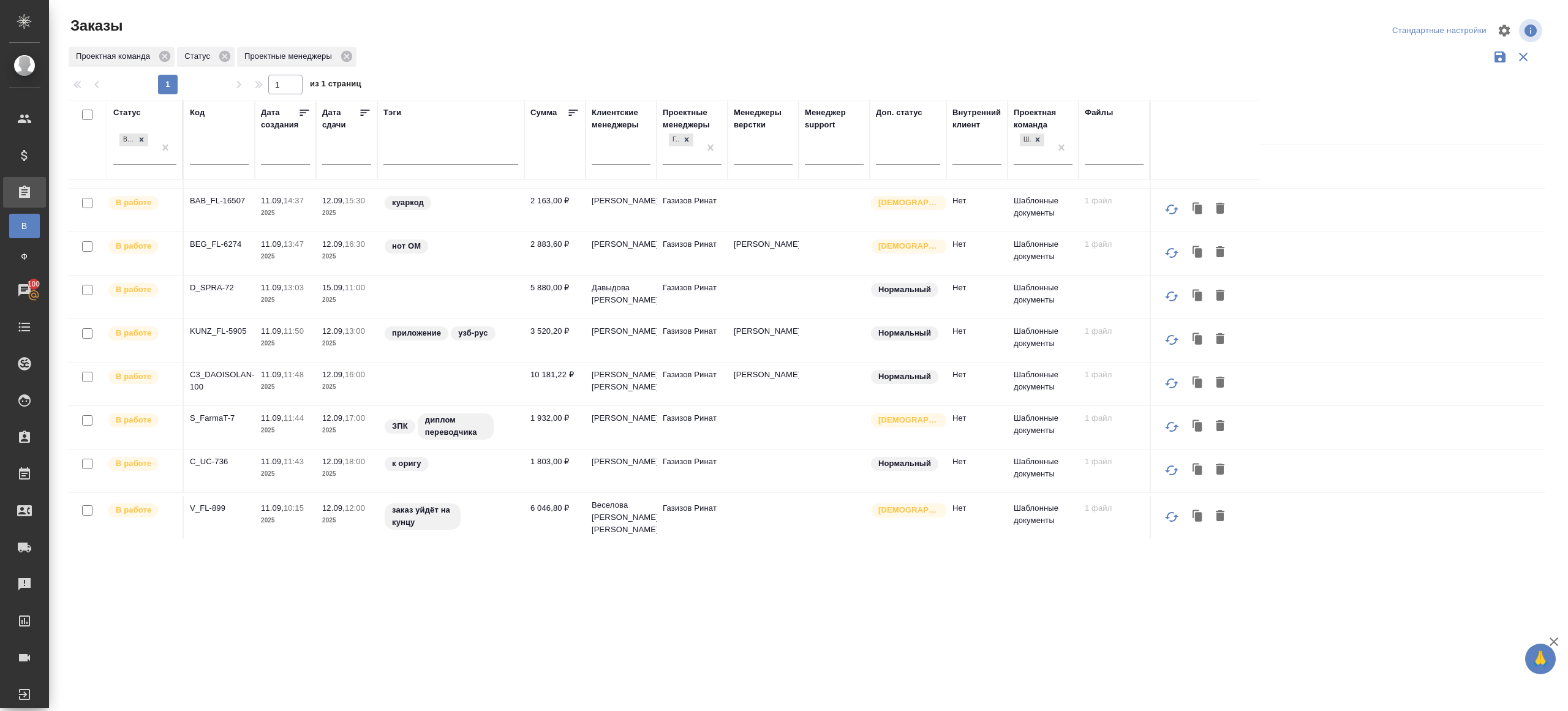
scroll to position [41, 0]
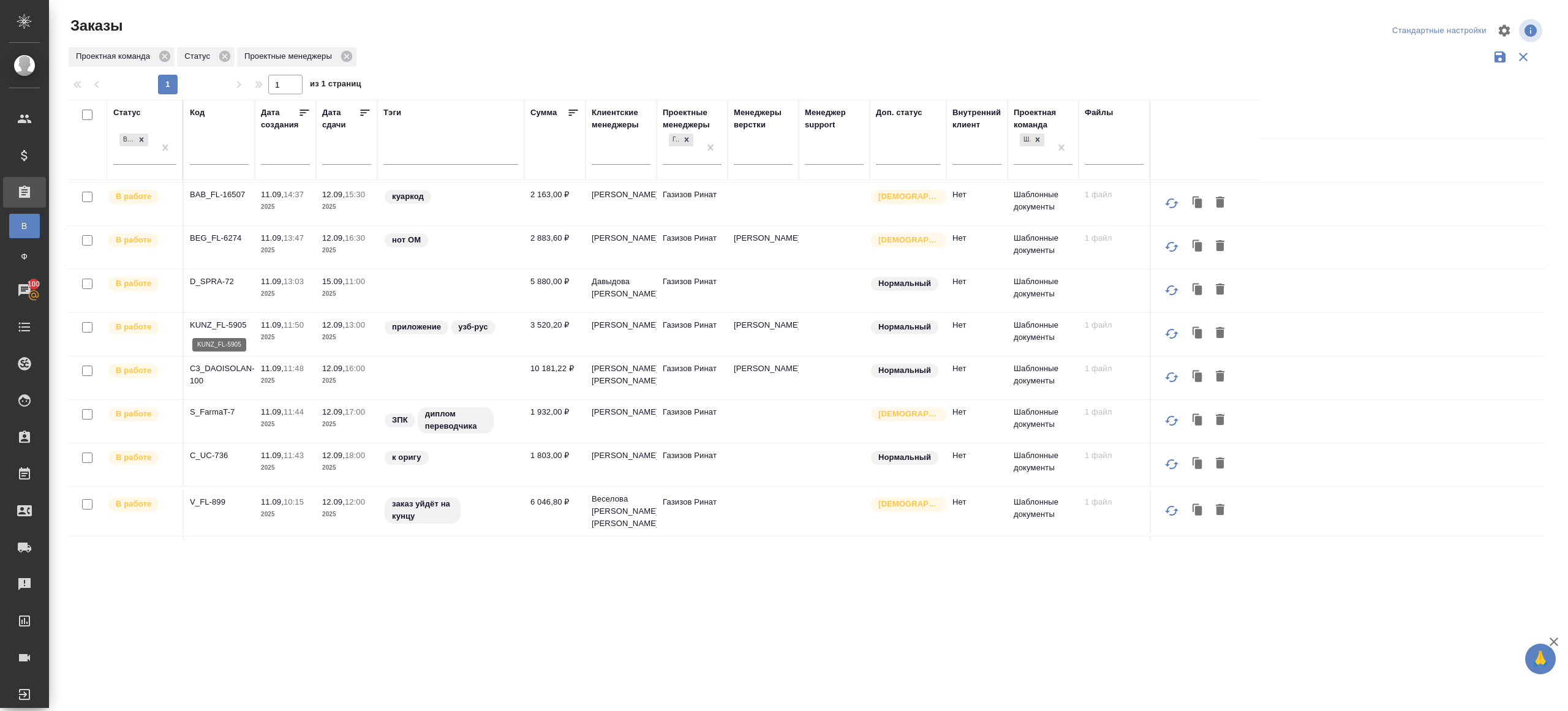
click at [225, 319] on p "KUNZ_FL-5905" at bounding box center [219, 325] width 59 height 12
click at [153, 156] on div "В работе" at bounding box center [134, 148] width 41 height 33
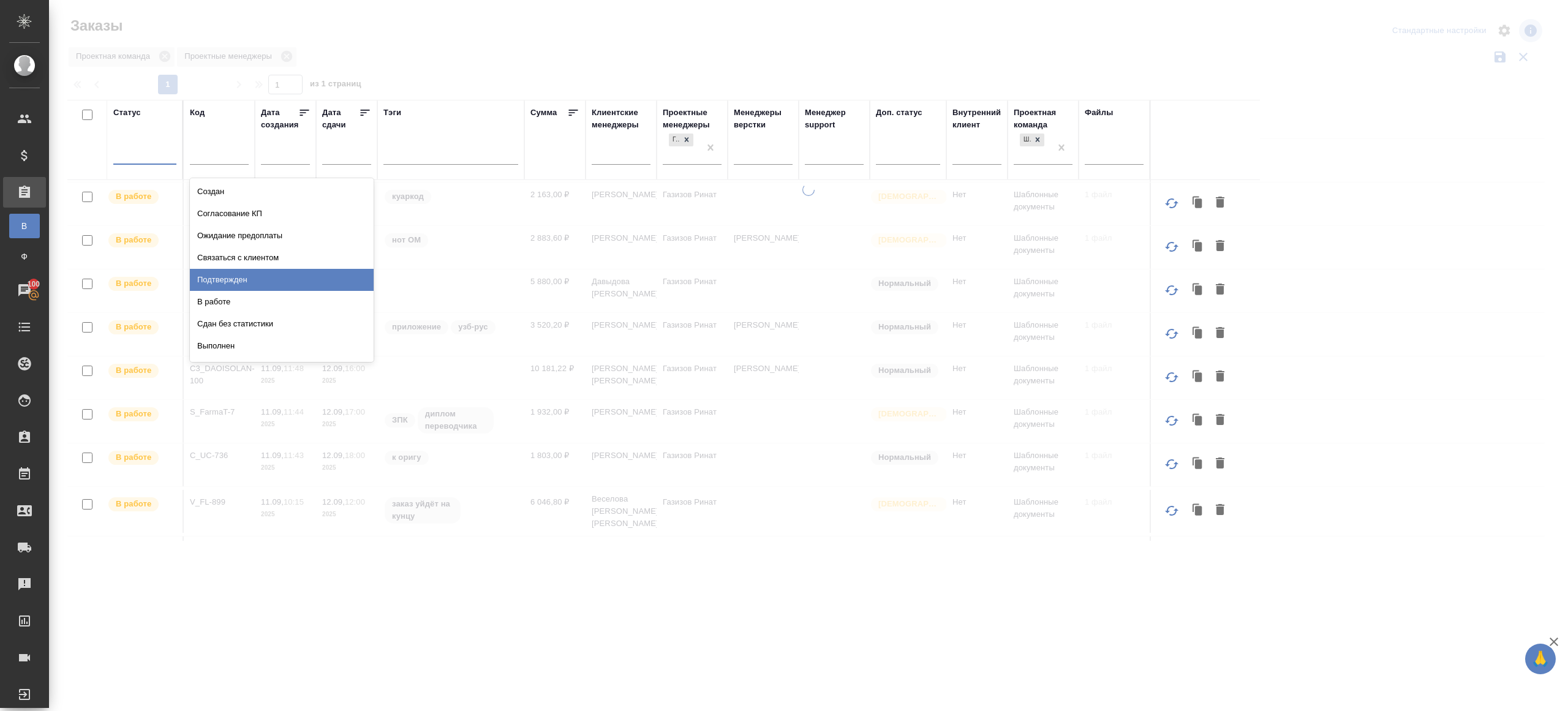
click at [206, 269] on div "Подтвержден" at bounding box center [281, 280] width 184 height 22
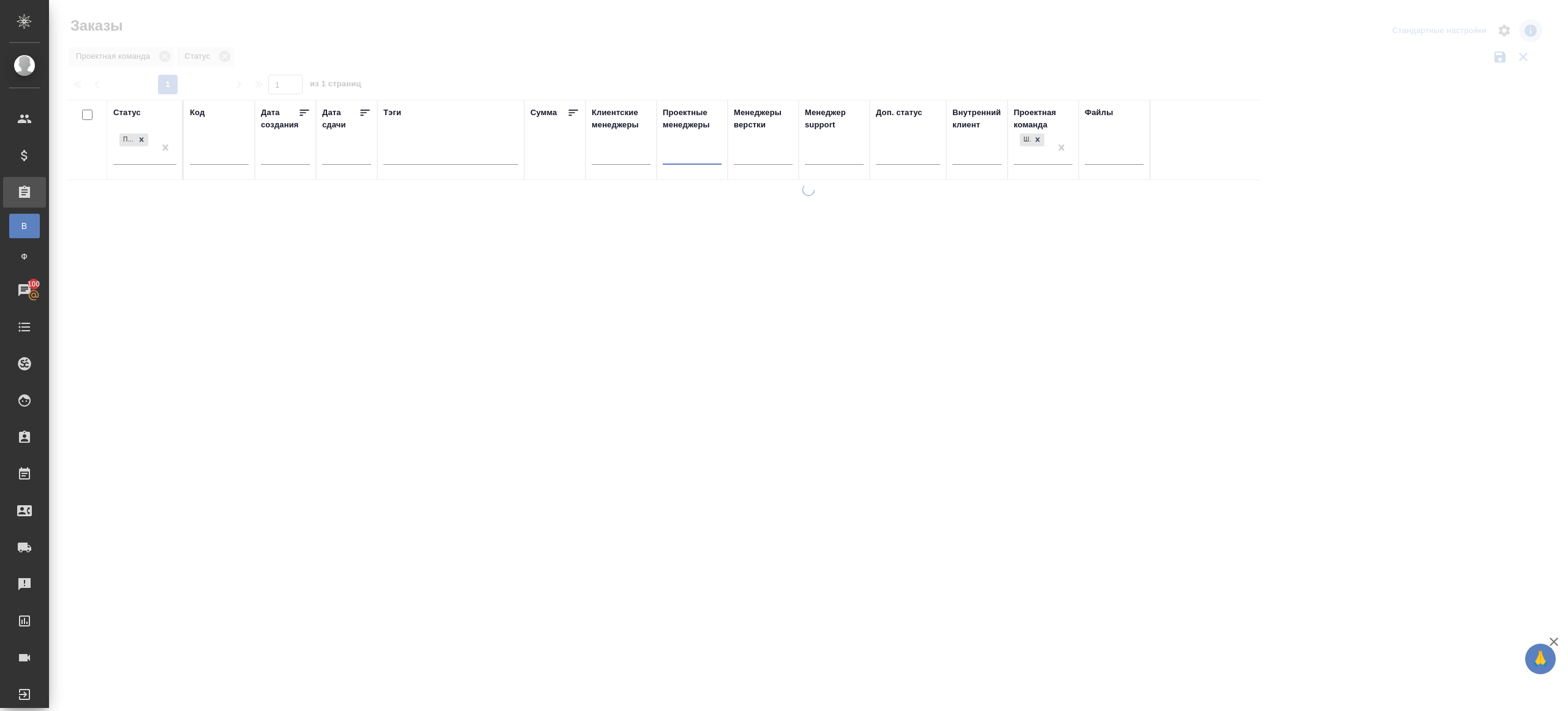
scroll to position [0, 0]
click at [712, 71] on div at bounding box center [808, 273] width 1519 height 547
click at [177, 148] on th "Статус Подтвержден" at bounding box center [145, 139] width 76 height 80
click at [395, 48] on div "Проектная команда" at bounding box center [806, 57] width 1477 height 24
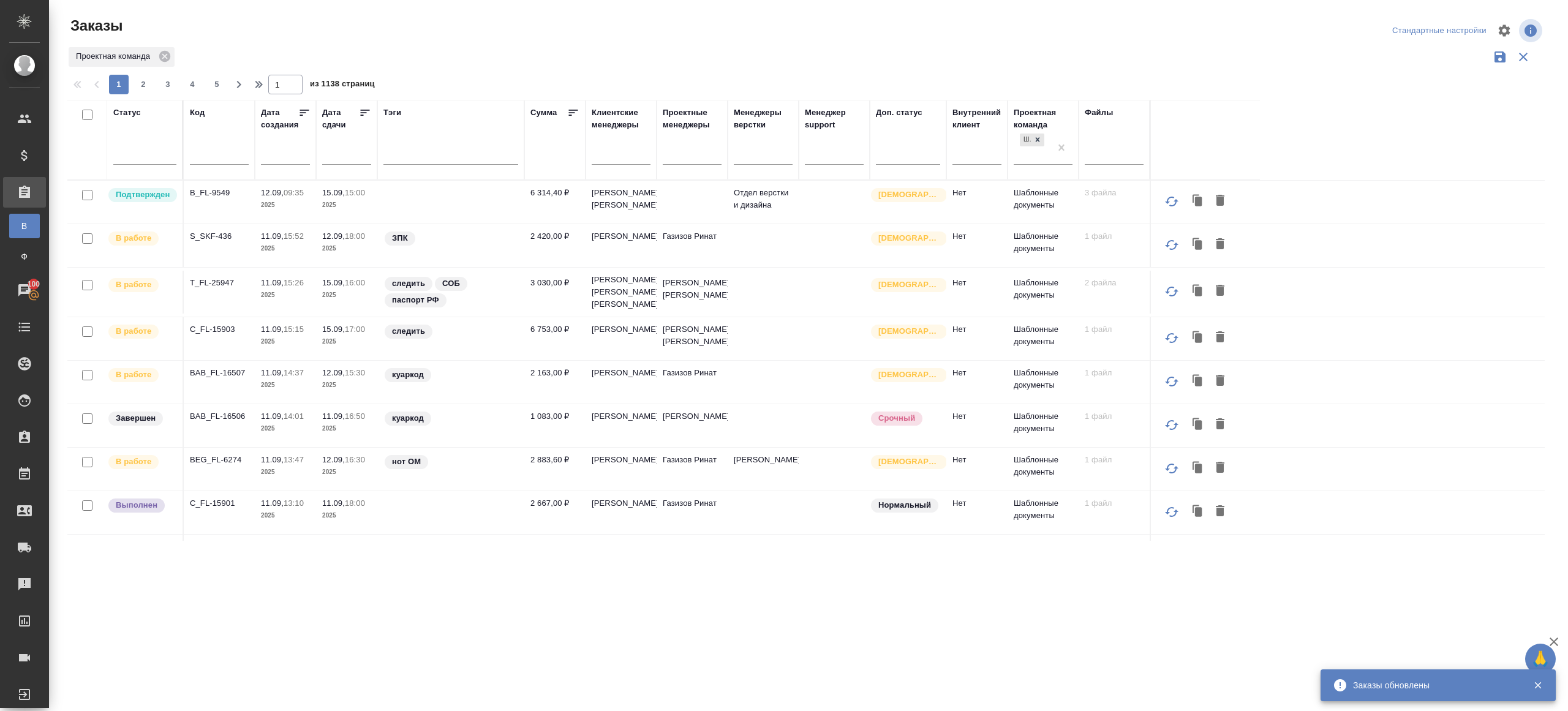
click at [164, 136] on div "Статус" at bounding box center [145, 139] width 63 height 66
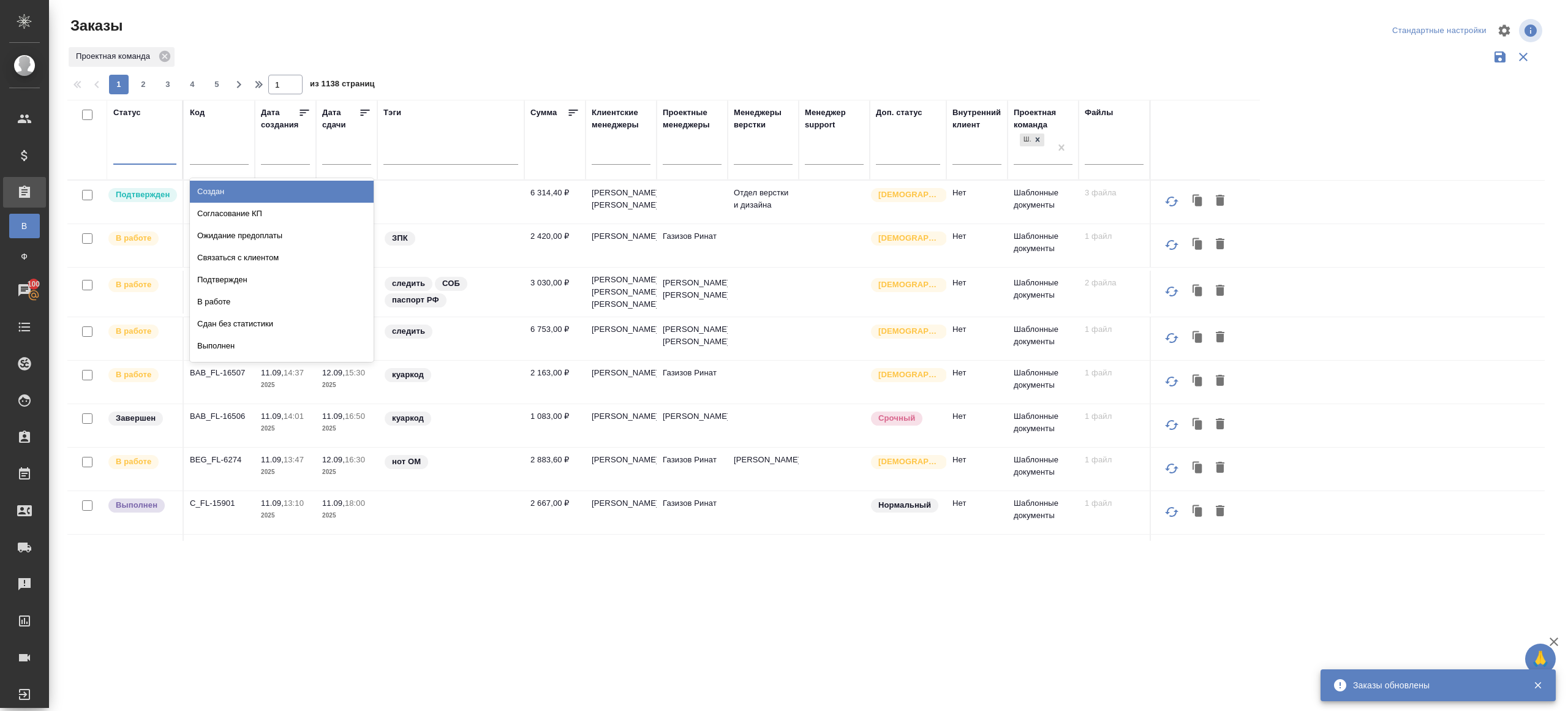
click at [164, 143] on div at bounding box center [145, 152] width 63 height 18
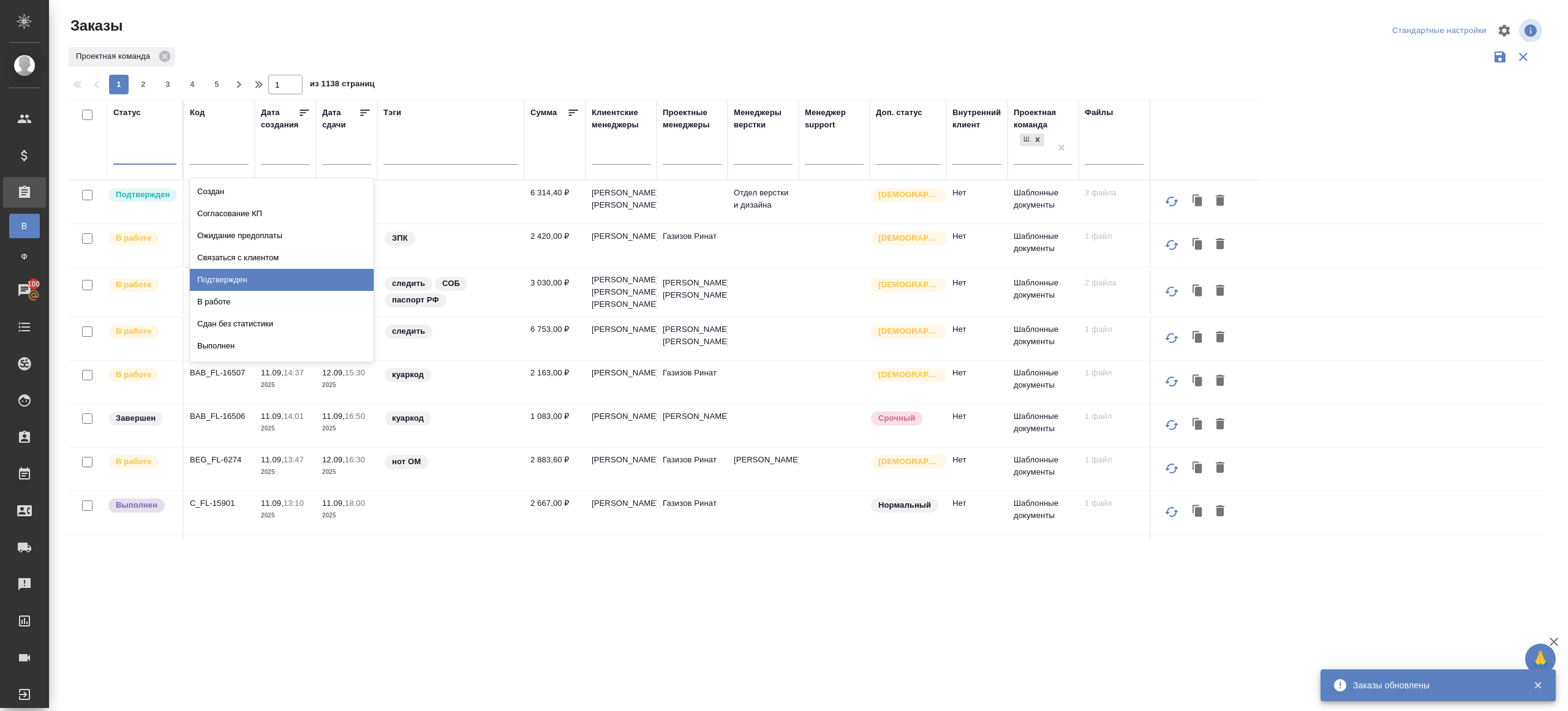
click at [296, 286] on div "Подтвержден" at bounding box center [281, 280] width 184 height 22
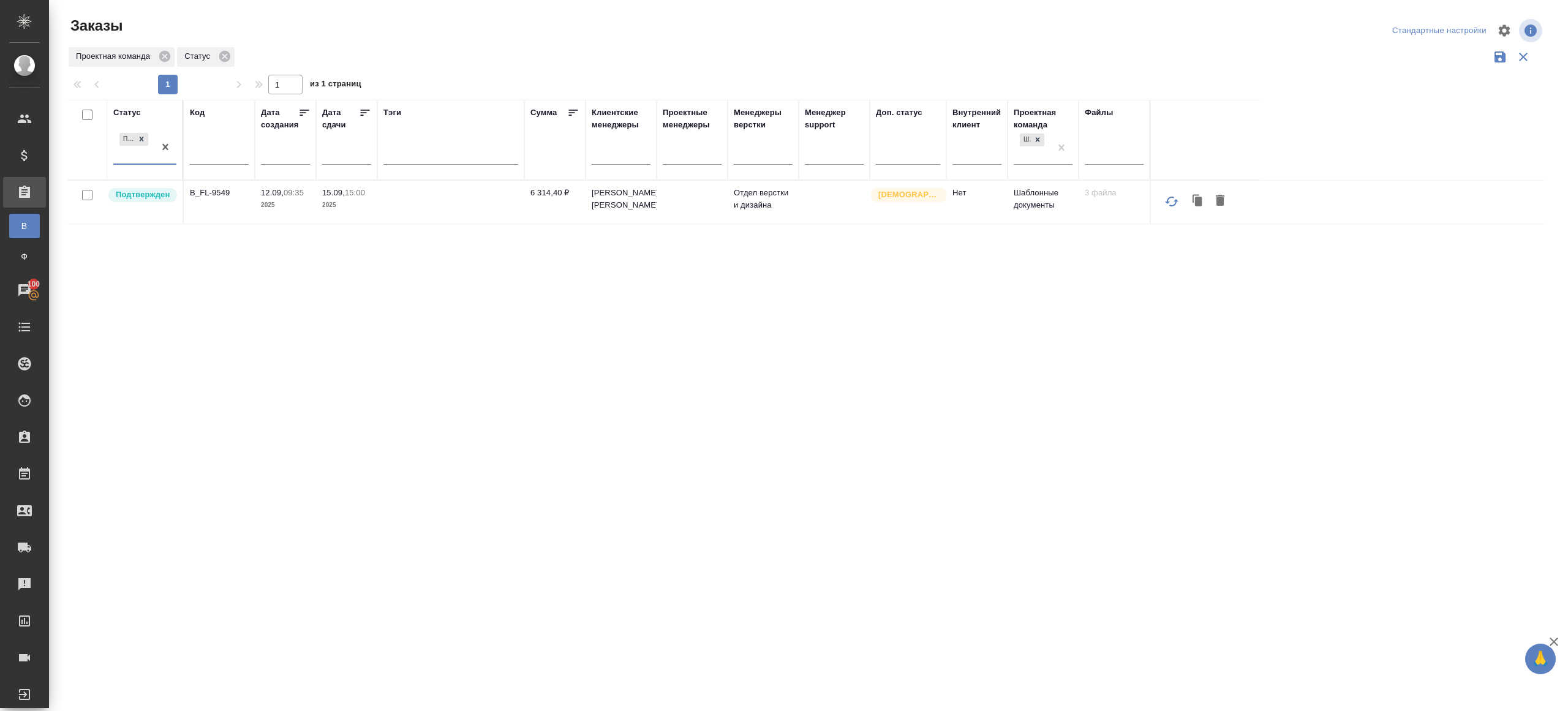
click at [226, 189] on p "B_FL-9549" at bounding box center [219, 192] width 59 height 12
click at [648, 369] on div "Статус Подтвержден Код Дата создания Дата сдачи Тэги Сумма Клиентские менеджеры…" at bounding box center [806, 320] width 1477 height 441
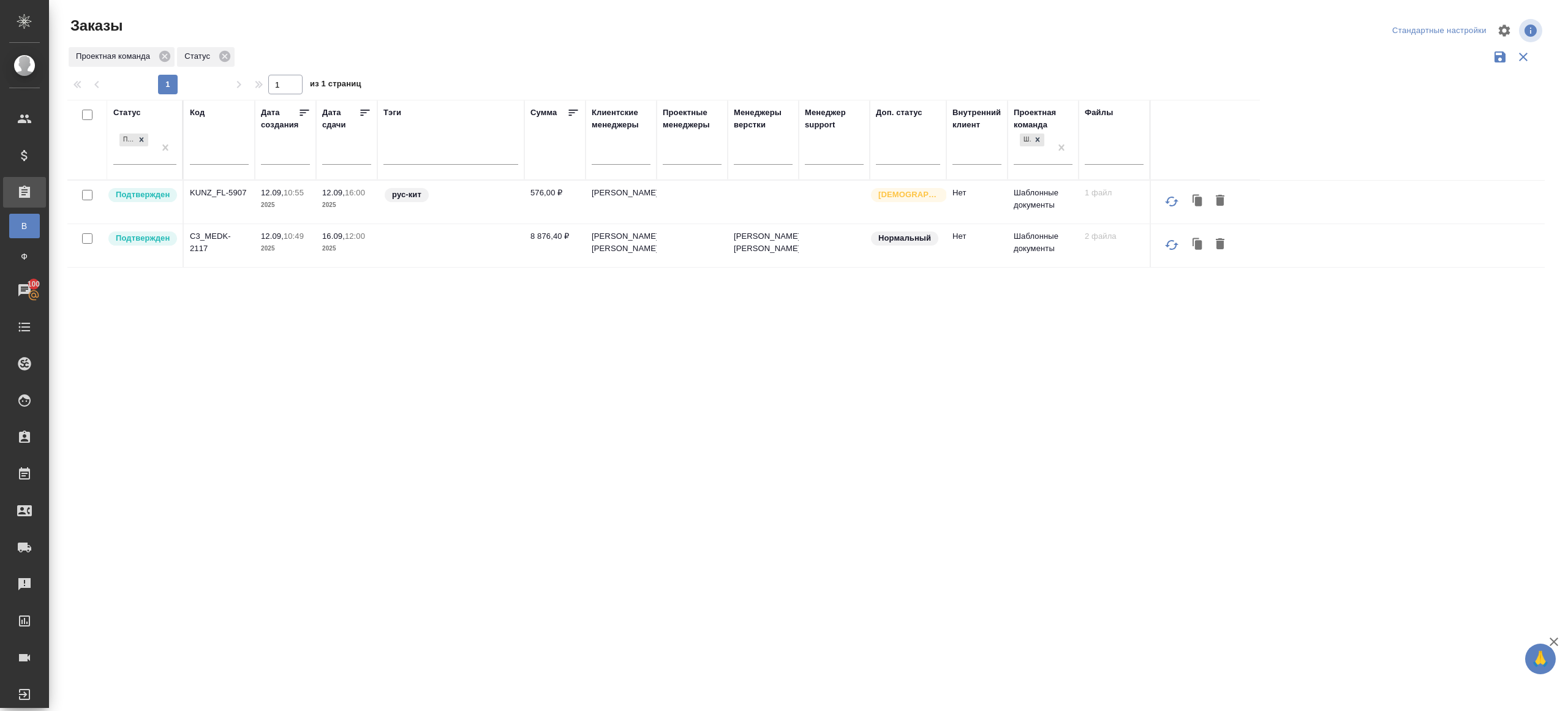
click at [219, 186] on p "KUNZ_FL-5907" at bounding box center [219, 192] width 59 height 12
click at [219, 238] on p "C3_MEDK-2117" at bounding box center [219, 242] width 59 height 24
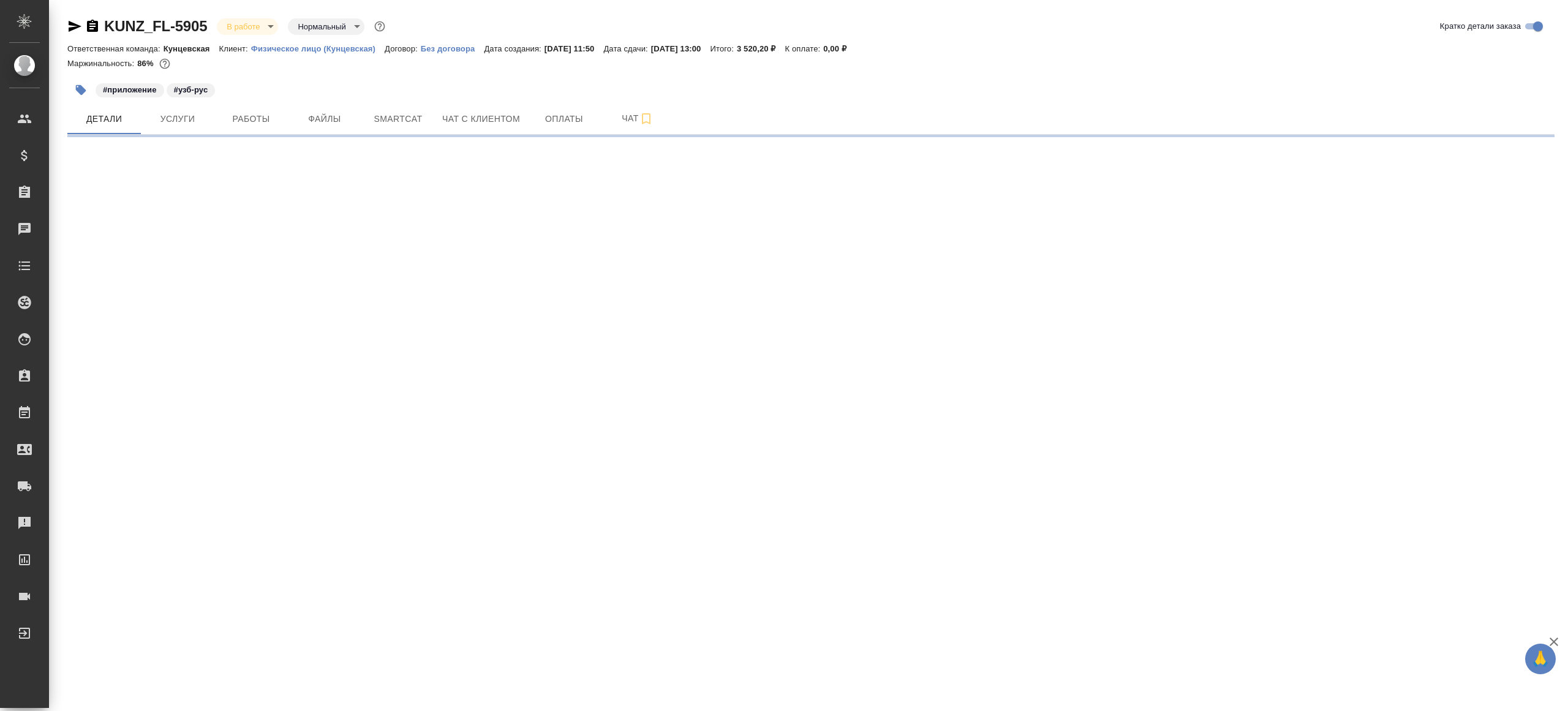
select select "RU"
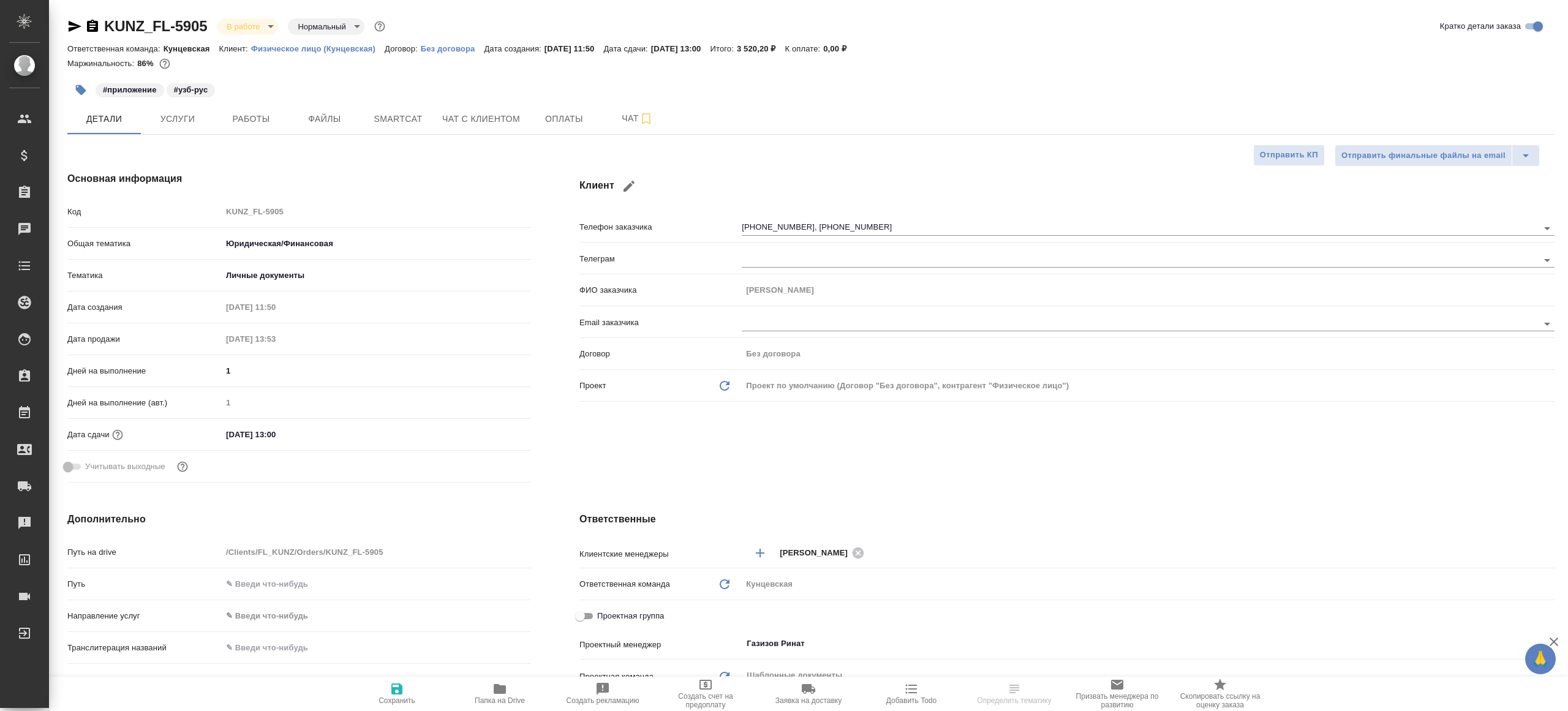
type textarea "x"
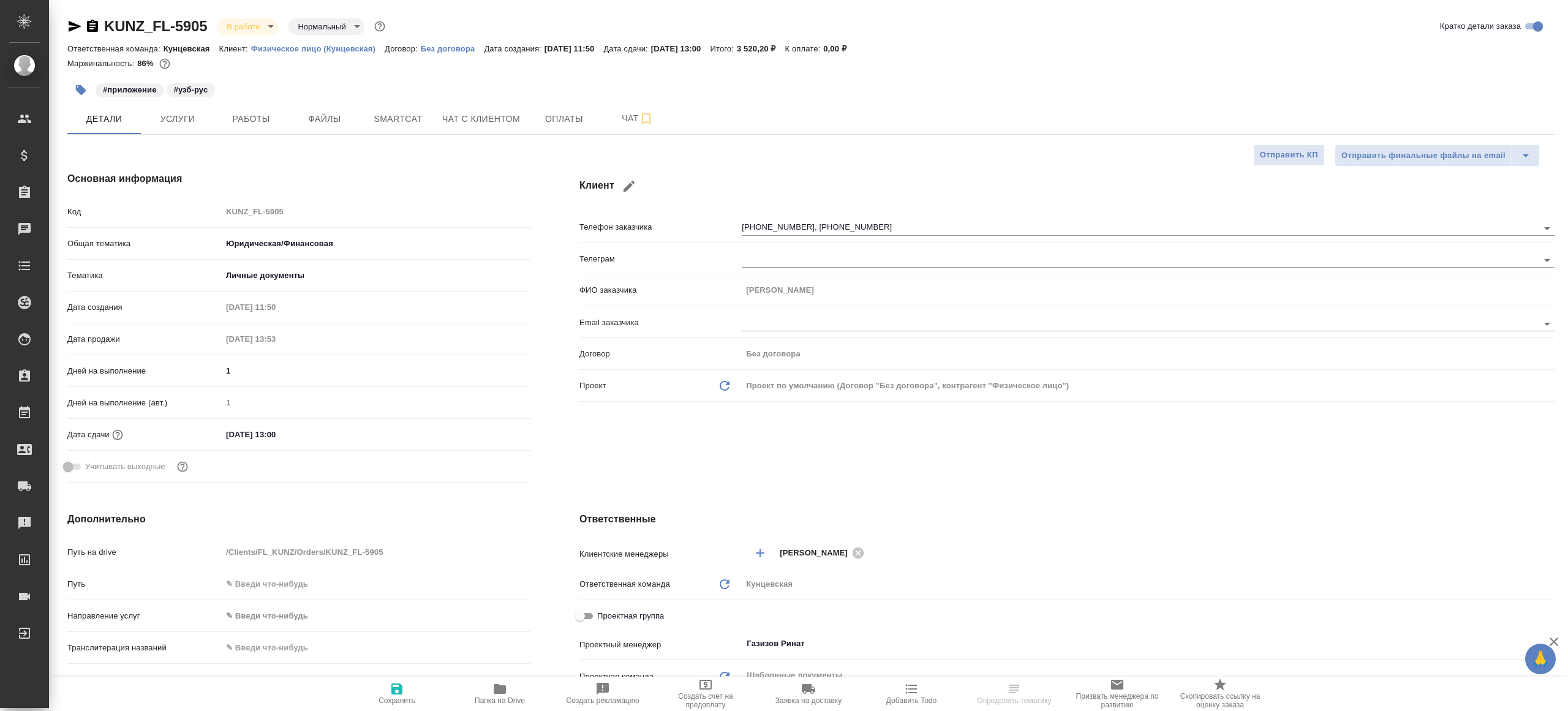
type textarea "x"
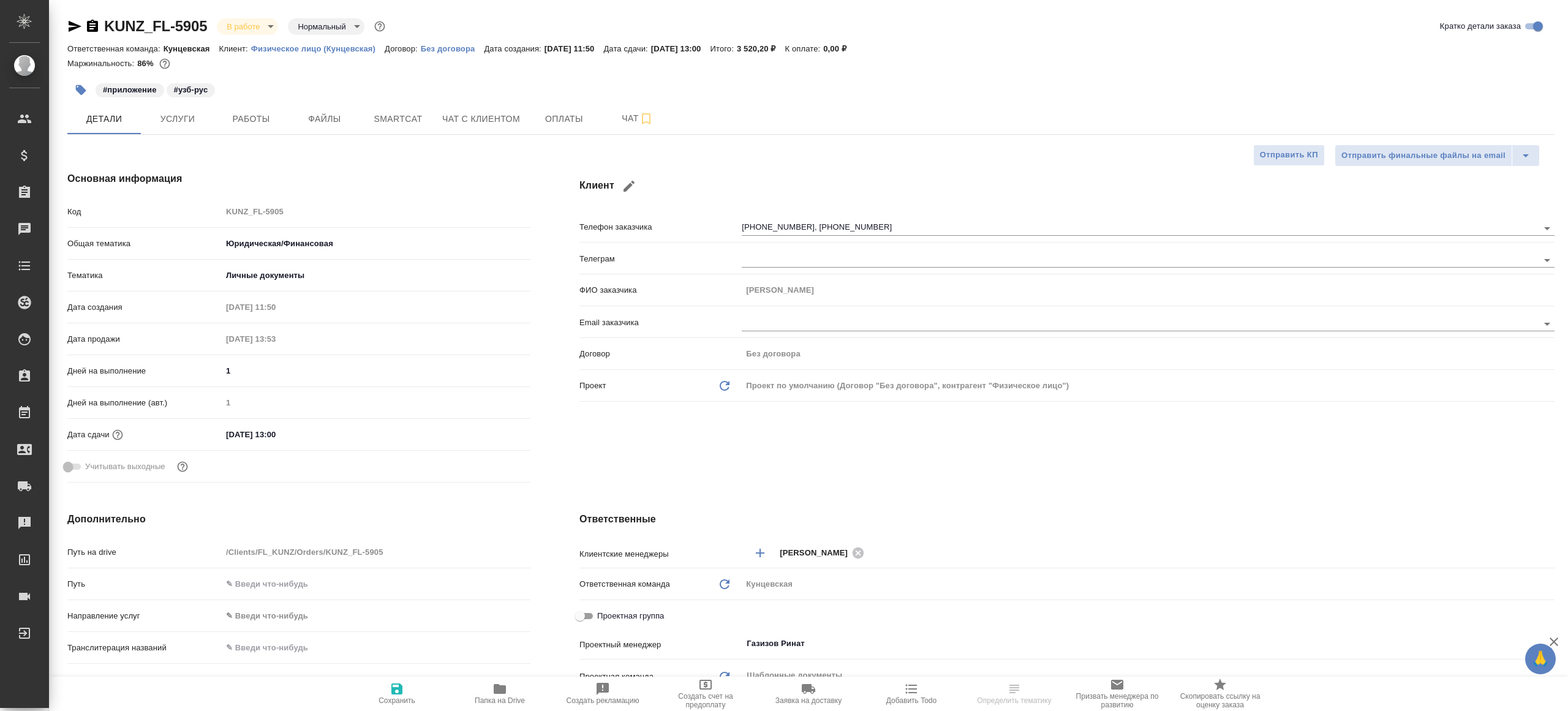
type textarea "x"
click at [259, 120] on span "Работы" at bounding box center [251, 118] width 59 height 15
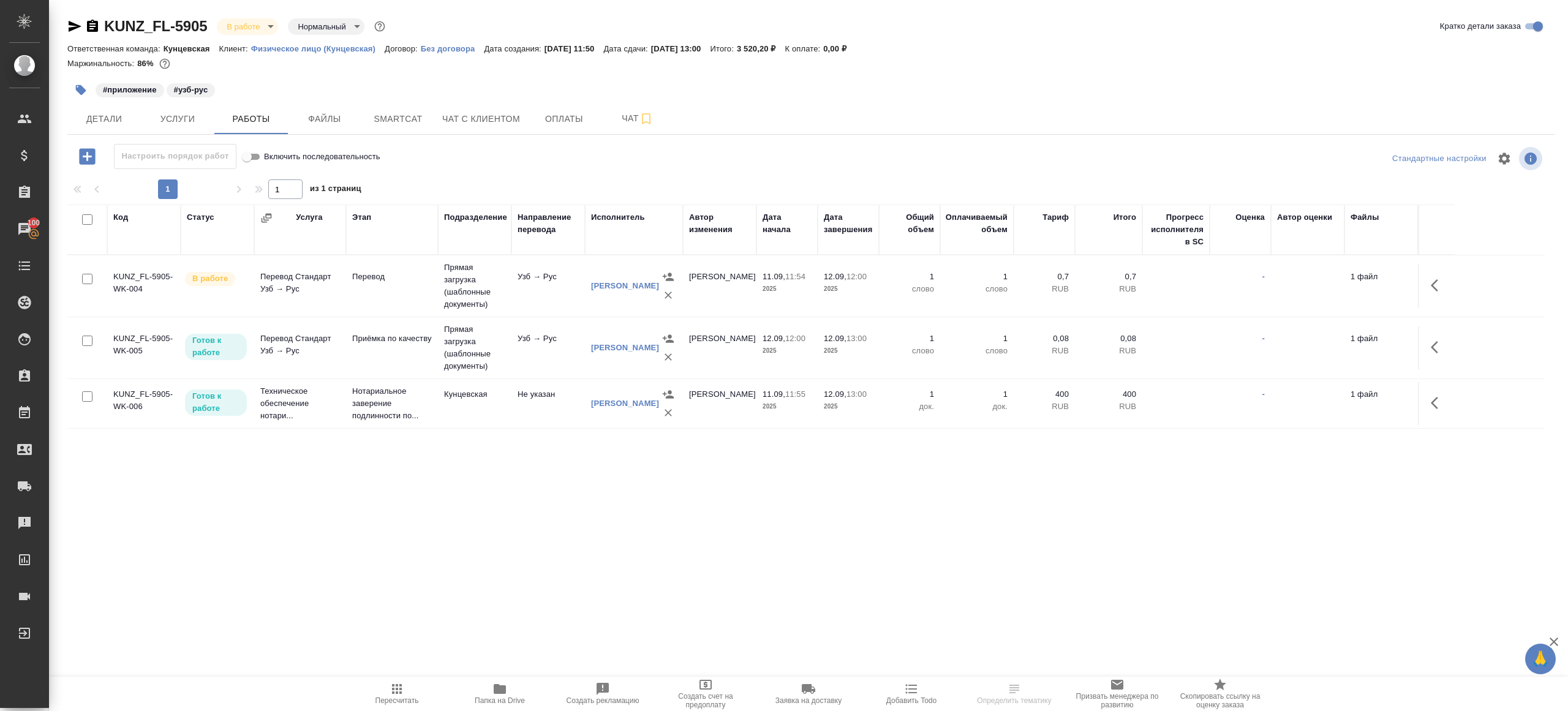
click at [487, 692] on span "Папка на Drive" at bounding box center [499, 693] width 88 height 24
click at [93, 159] on icon "button" at bounding box center [87, 156] width 16 height 16
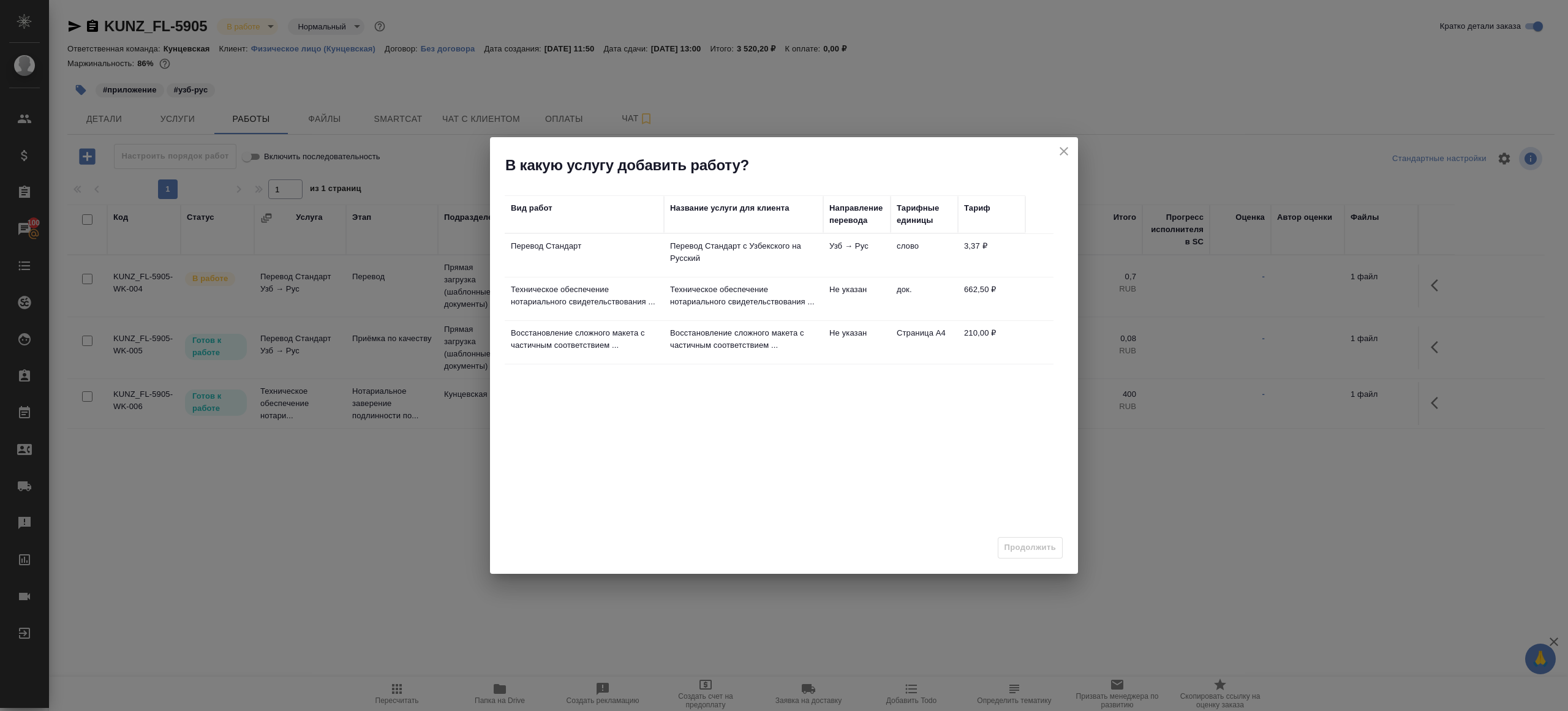
click at [593, 268] on td "Перевод Стандарт" at bounding box center [584, 255] width 159 height 43
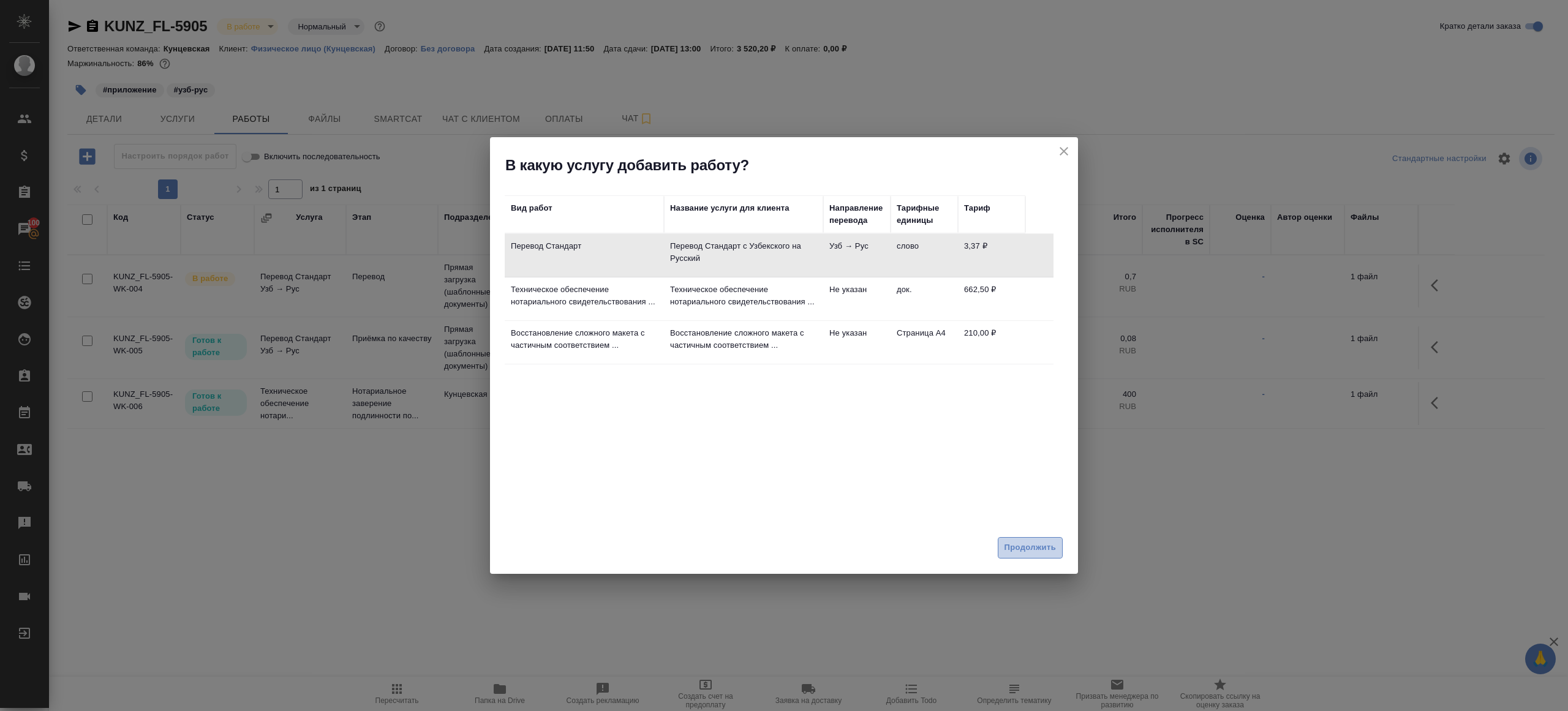
click at [1050, 548] on span "Продолжить" at bounding box center [1030, 547] width 51 height 14
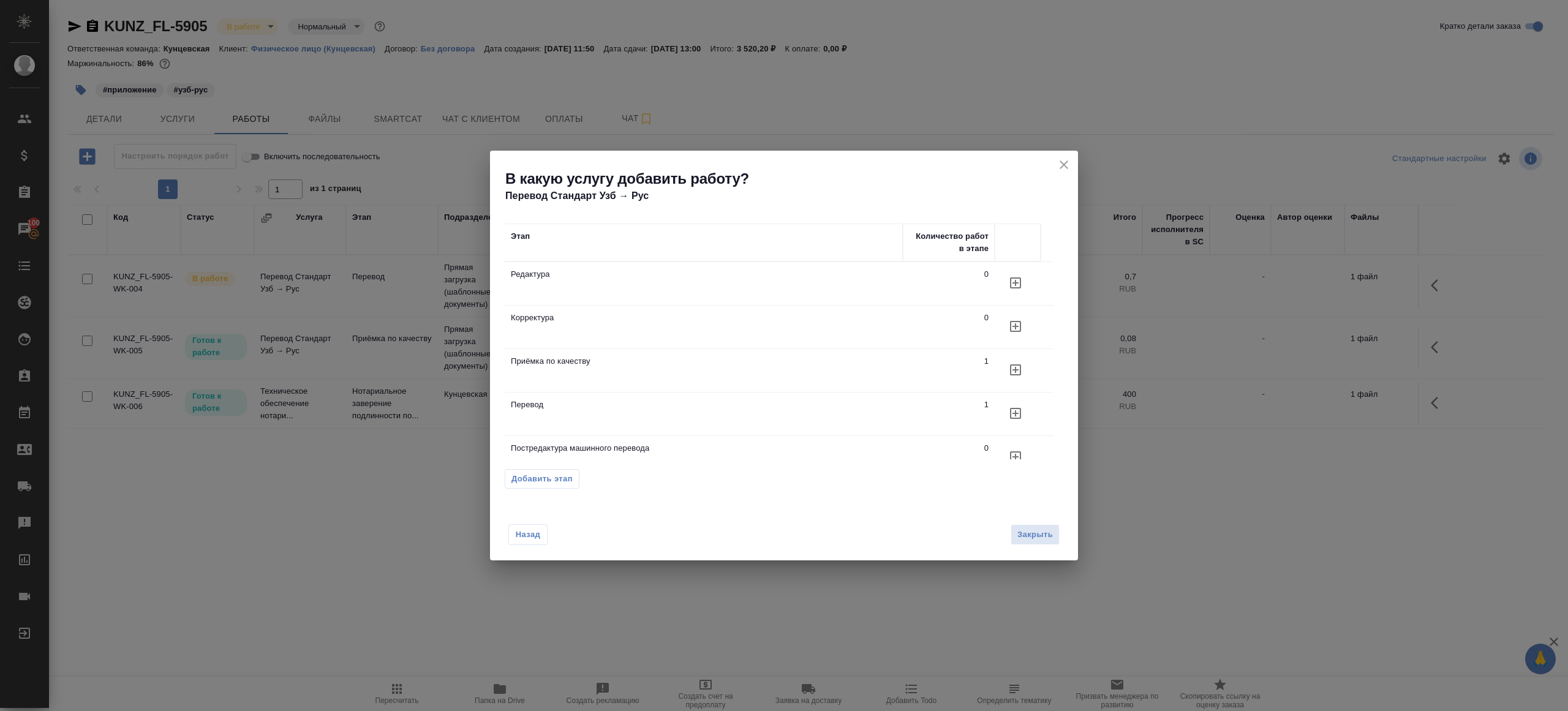
click at [1021, 416] on icon "button" at bounding box center [1015, 413] width 15 height 15
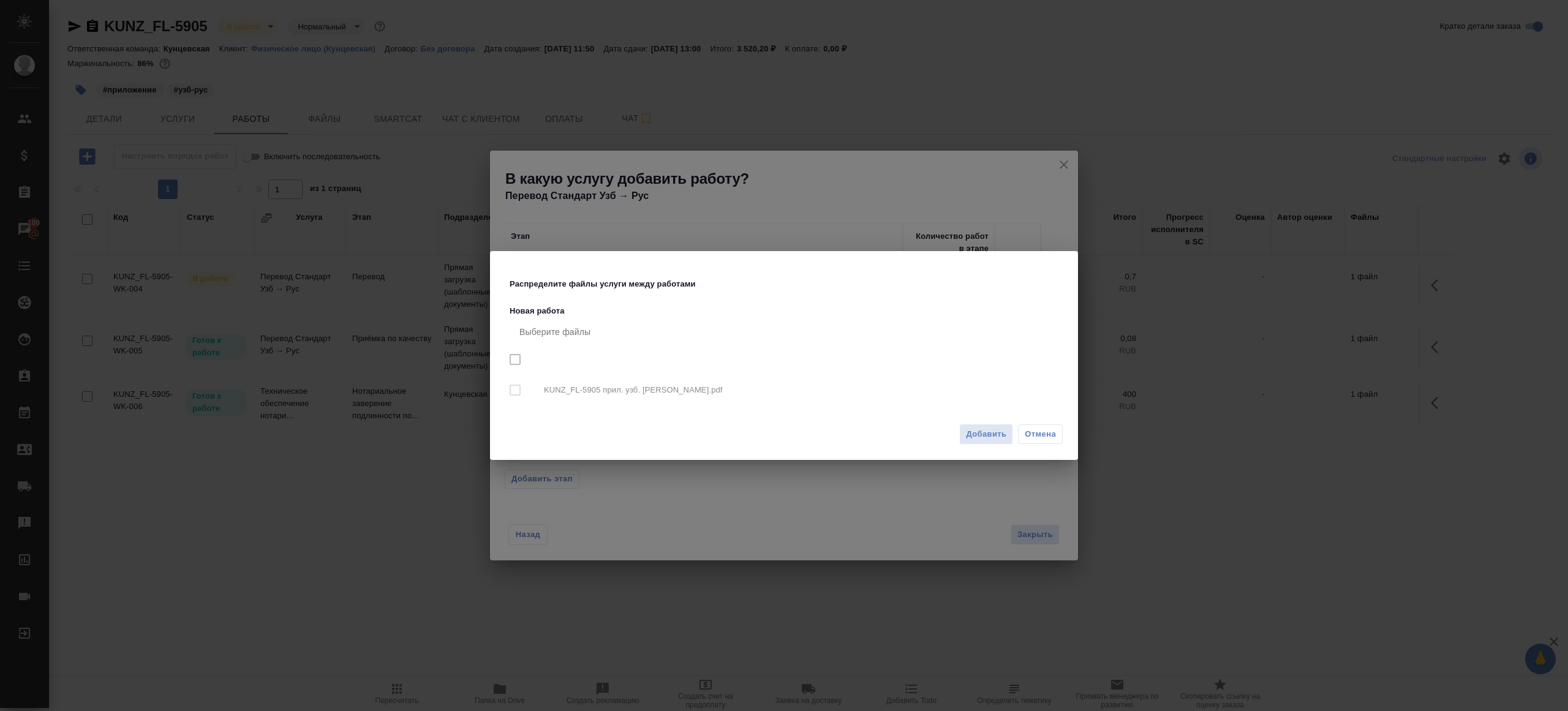
checkbox input "true"
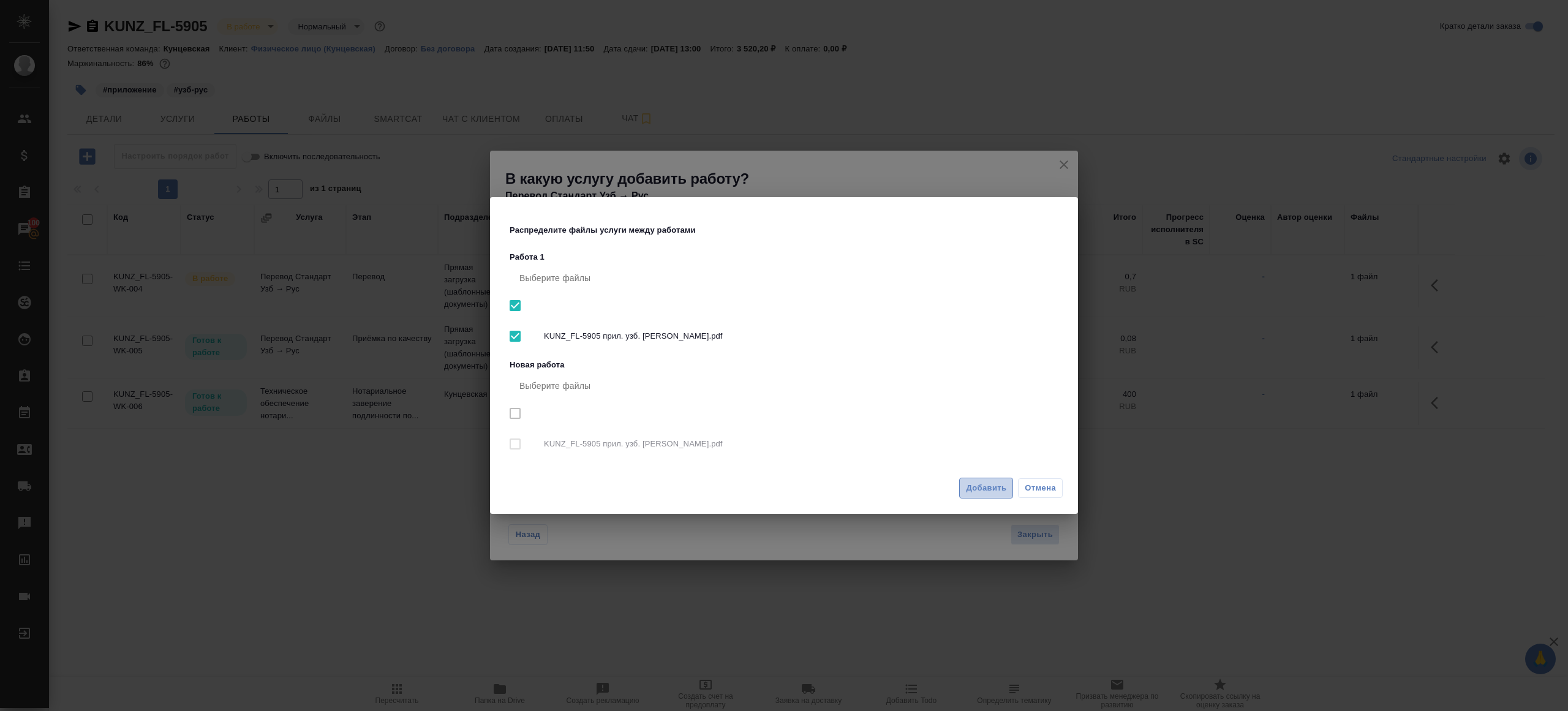
click at [1003, 483] on span "Добавить" at bounding box center [986, 488] width 41 height 14
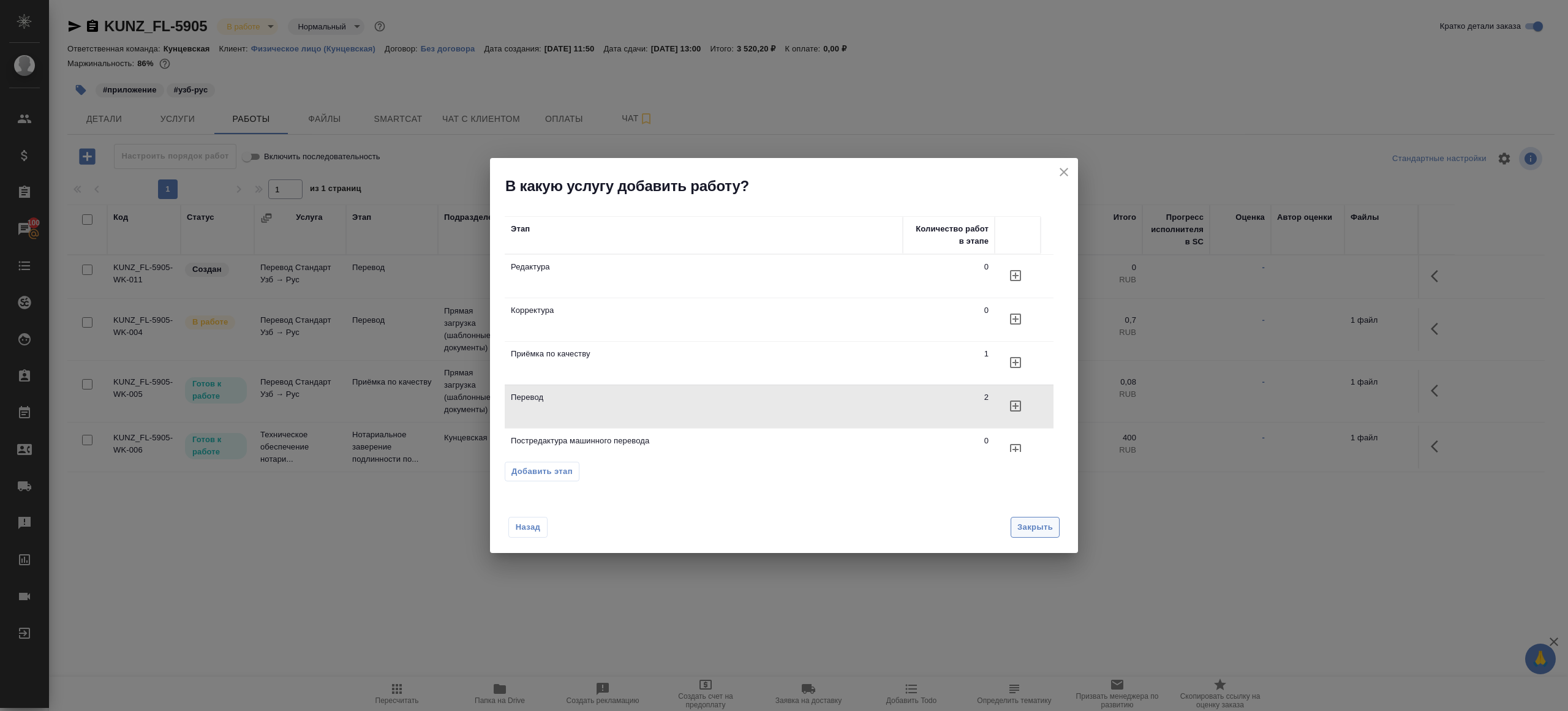
click at [1035, 526] on span "Закрыть" at bounding box center [1035, 527] width 36 height 14
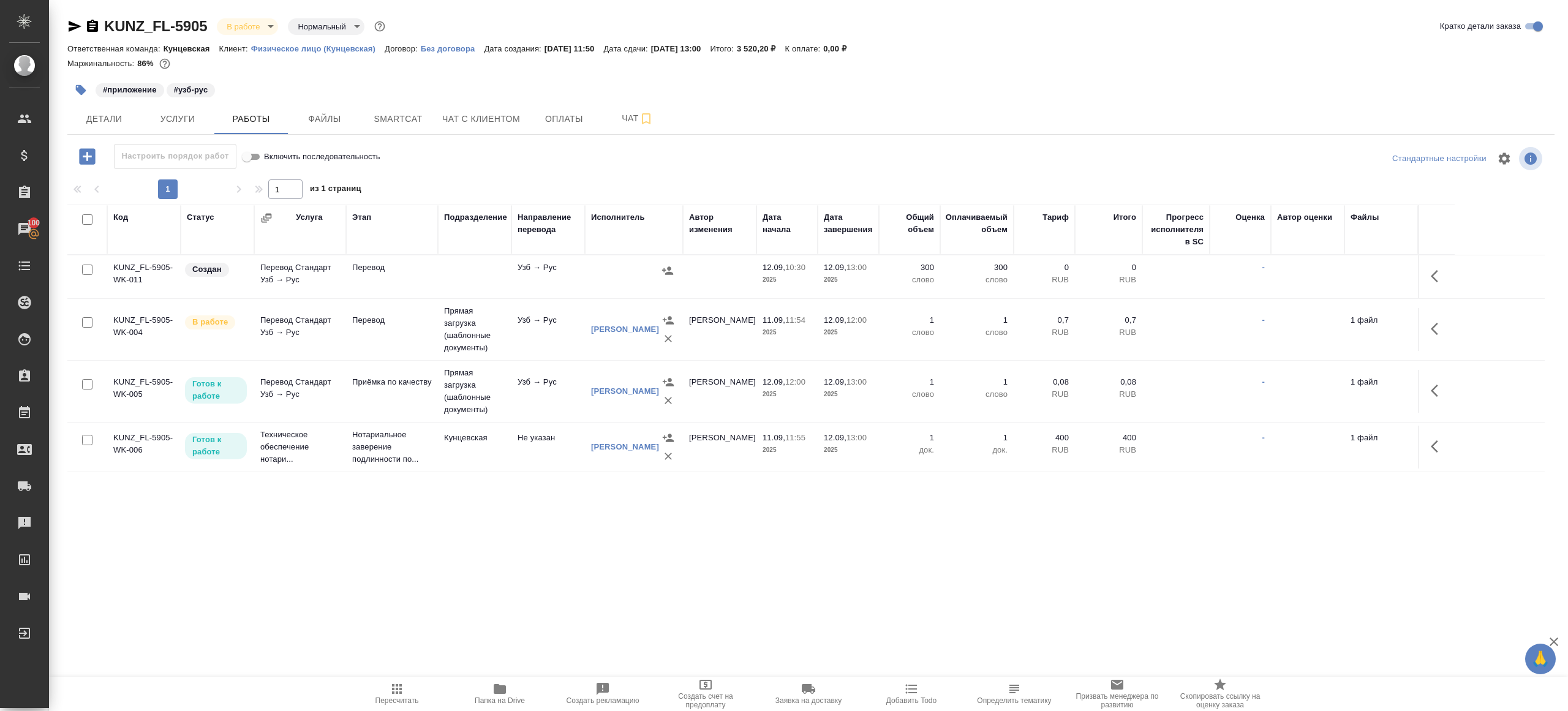
click at [1455, 272] on tr "KUNZ_FL-5905-WK-011 Создан Перевод Стандарт Узб → Рус Перевод Узб → Рус 12.09, …" at bounding box center [806, 277] width 1477 height 44
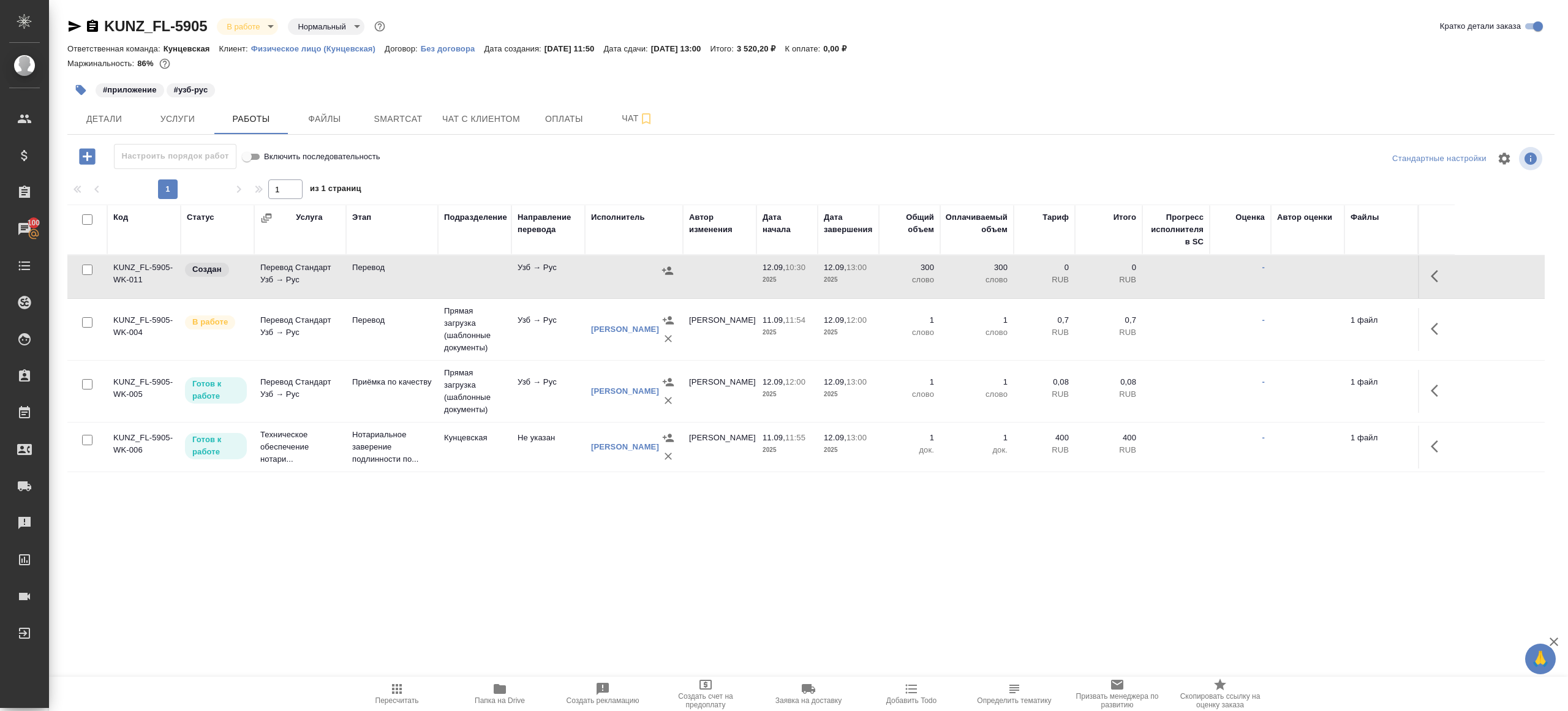
click at [1424, 273] on button "button" at bounding box center [1437, 276] width 29 height 29
click at [1350, 273] on icon "button" at bounding box center [1348, 276] width 11 height 11
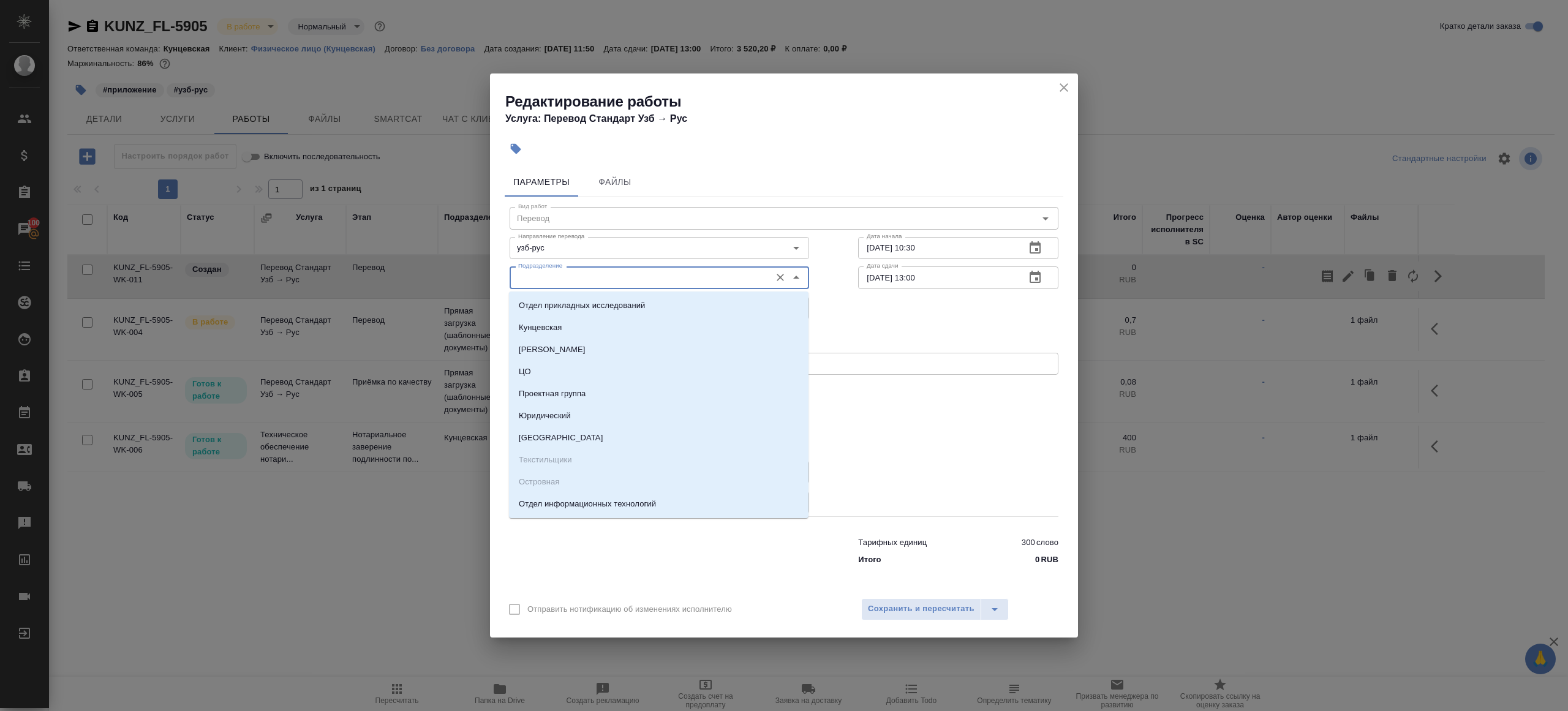
click at [616, 272] on input "Подразделение" at bounding box center [639, 277] width 251 height 15
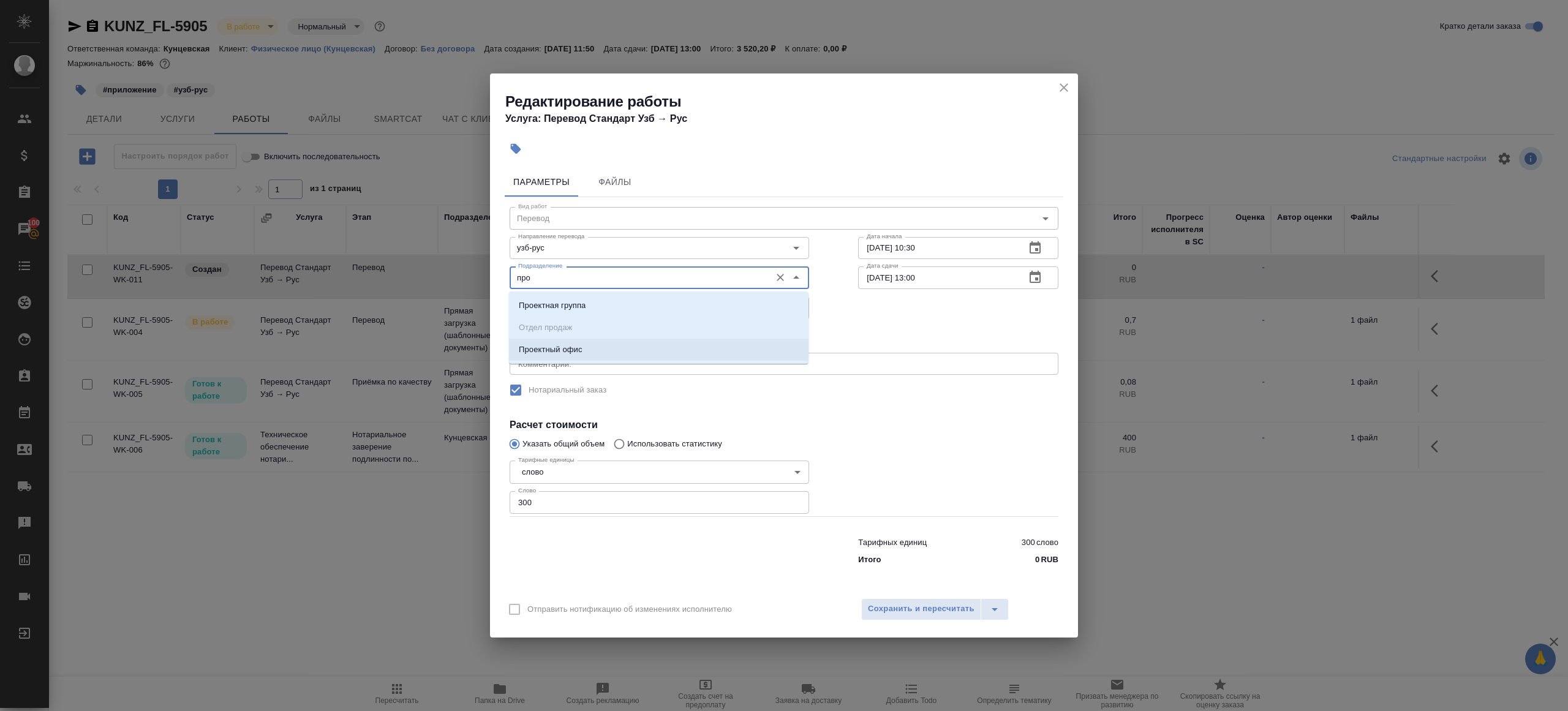
click at [596, 358] on li "Проектный офис" at bounding box center [658, 349] width 299 height 22
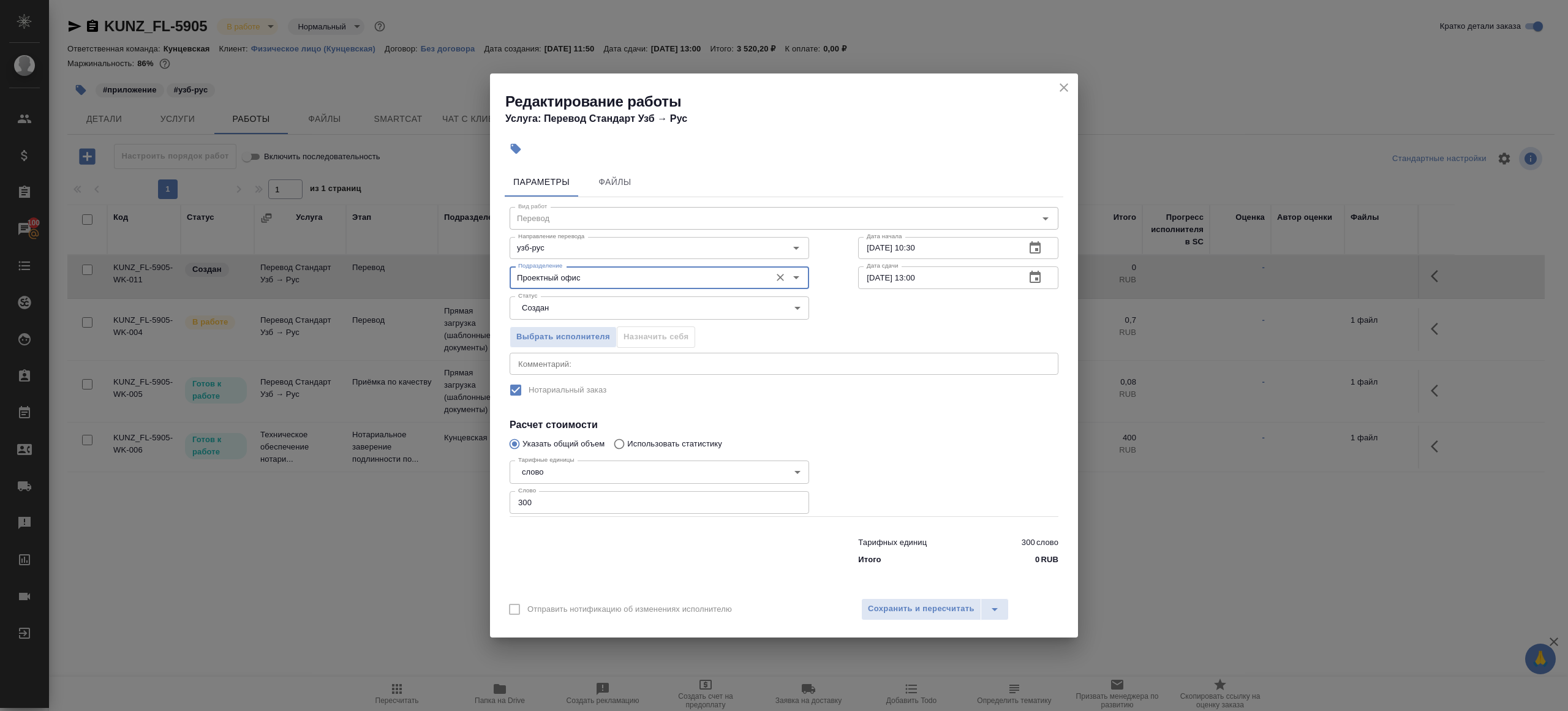
type input "Проектный офис"
click at [562, 310] on body "🙏 .cls-1 fill:#fff; AWATERA [PERSON_NAME] Клиенты Спецификации Заказы 100 Чаты …" at bounding box center [784, 355] width 1568 height 711
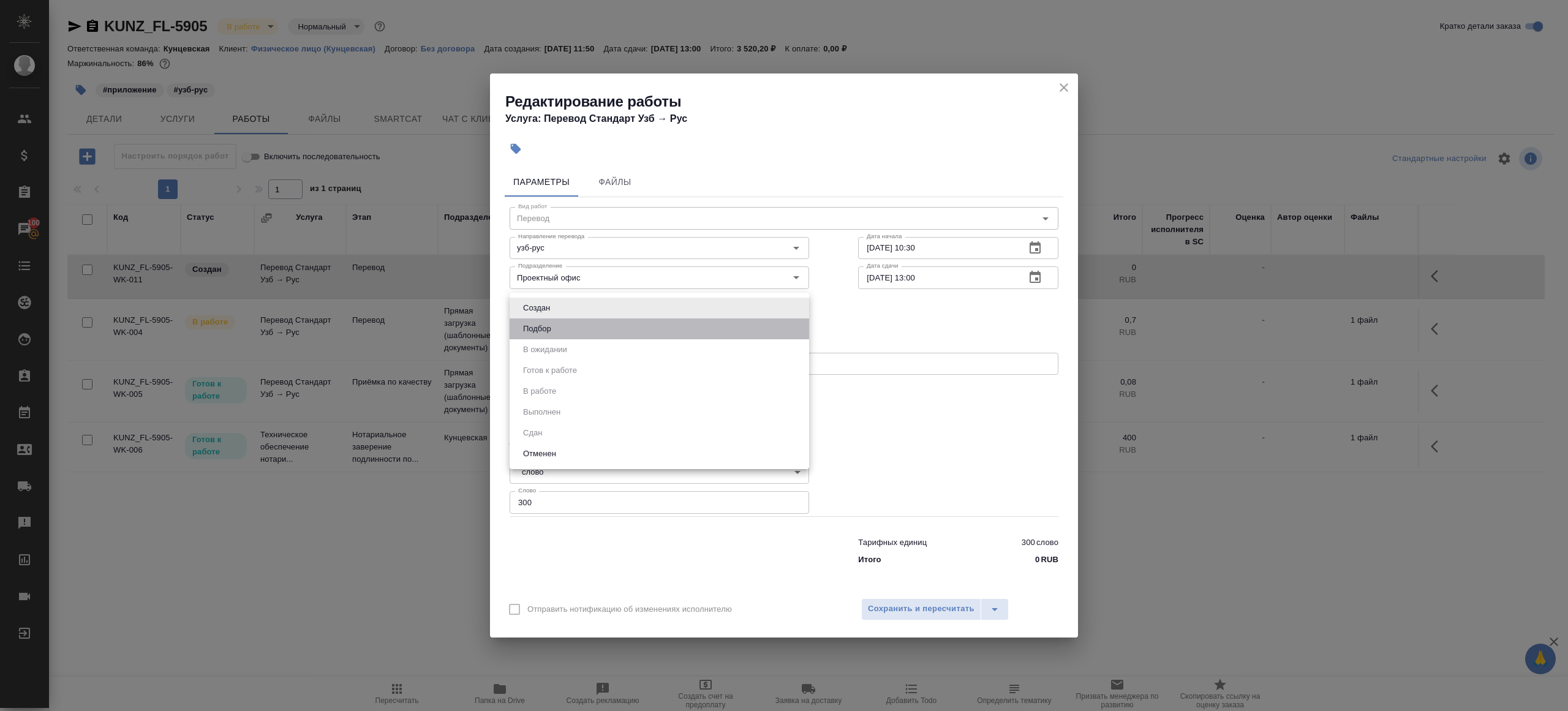
click at [562, 329] on li "Подбор" at bounding box center [658, 329] width 299 height 21
type input "recruiting"
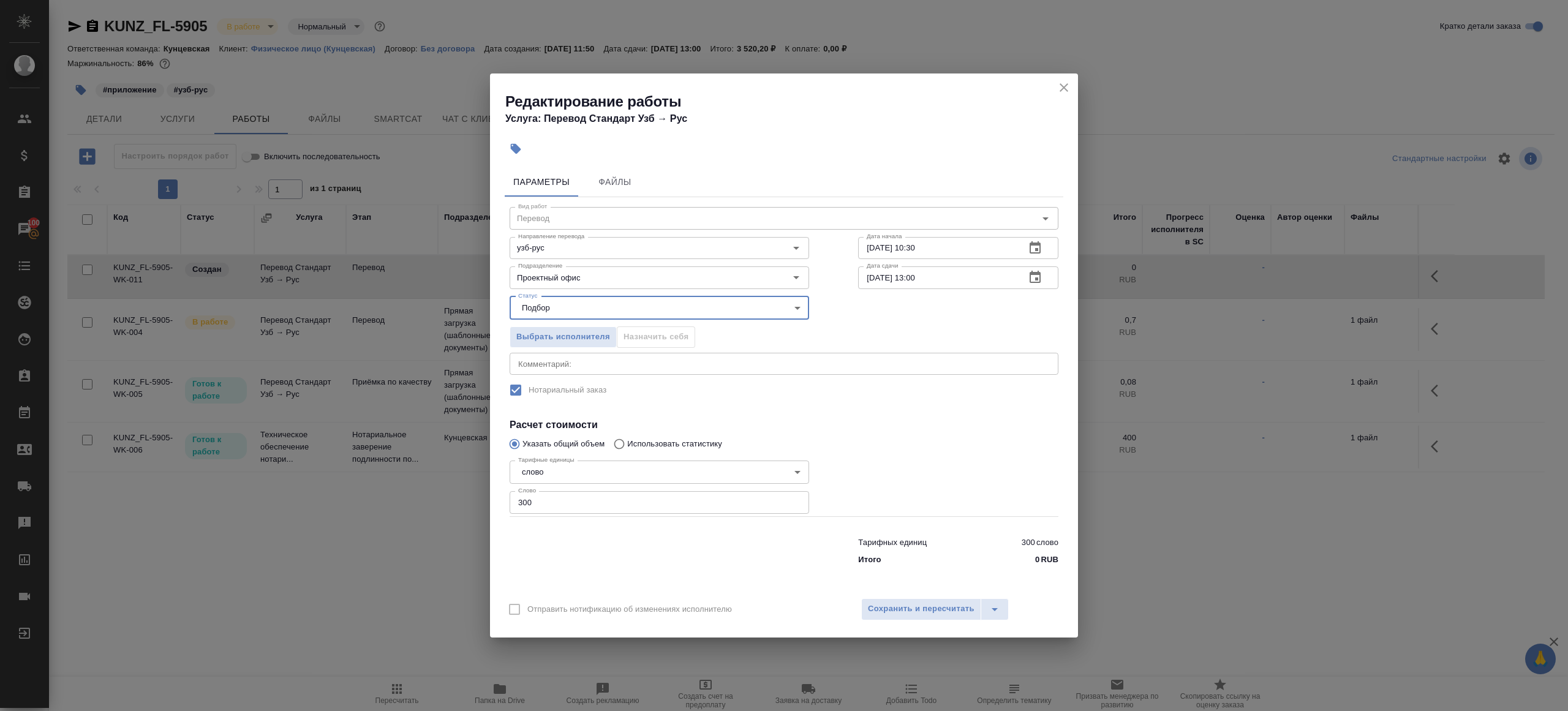
click at [539, 489] on div "Тарифные единицы слово 5a8b1489cc6b4906c91bfd90 Тарифные единицы Слово 300 Слово" at bounding box center [658, 486] width 299 height 61
click at [539, 497] on input "300" at bounding box center [658, 502] width 299 height 22
type input "50"
click at [915, 276] on input "[DATE] 13:00" at bounding box center [936, 277] width 157 height 22
click at [915, 276] on input "[DATE] 13:00" at bounding box center [936, 277] width 157 height 22
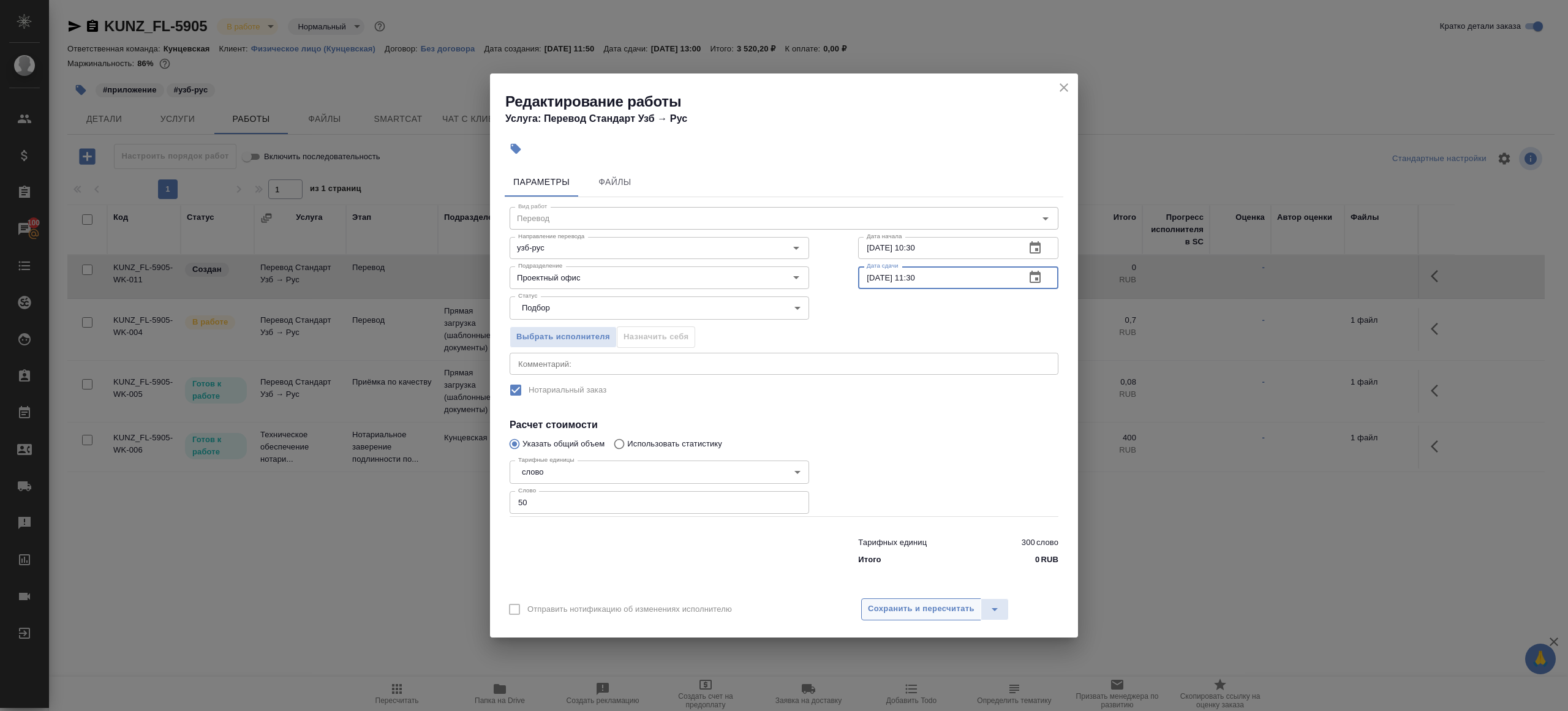
type input "[DATE] 11:30"
click at [923, 606] on span "Сохранить и пересчитать" at bounding box center [920, 608] width 106 height 14
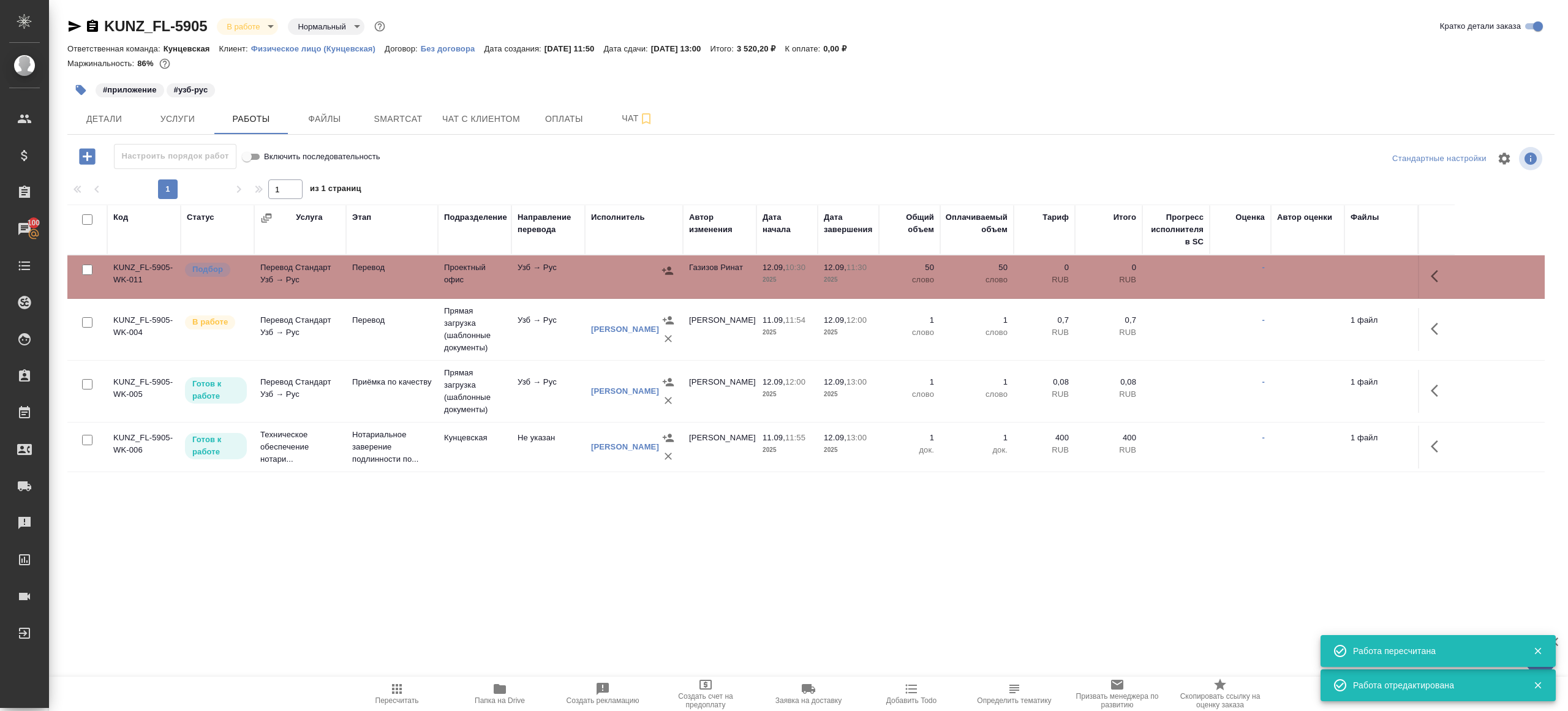
click at [664, 268] on icon "button" at bounding box center [668, 271] width 11 height 8
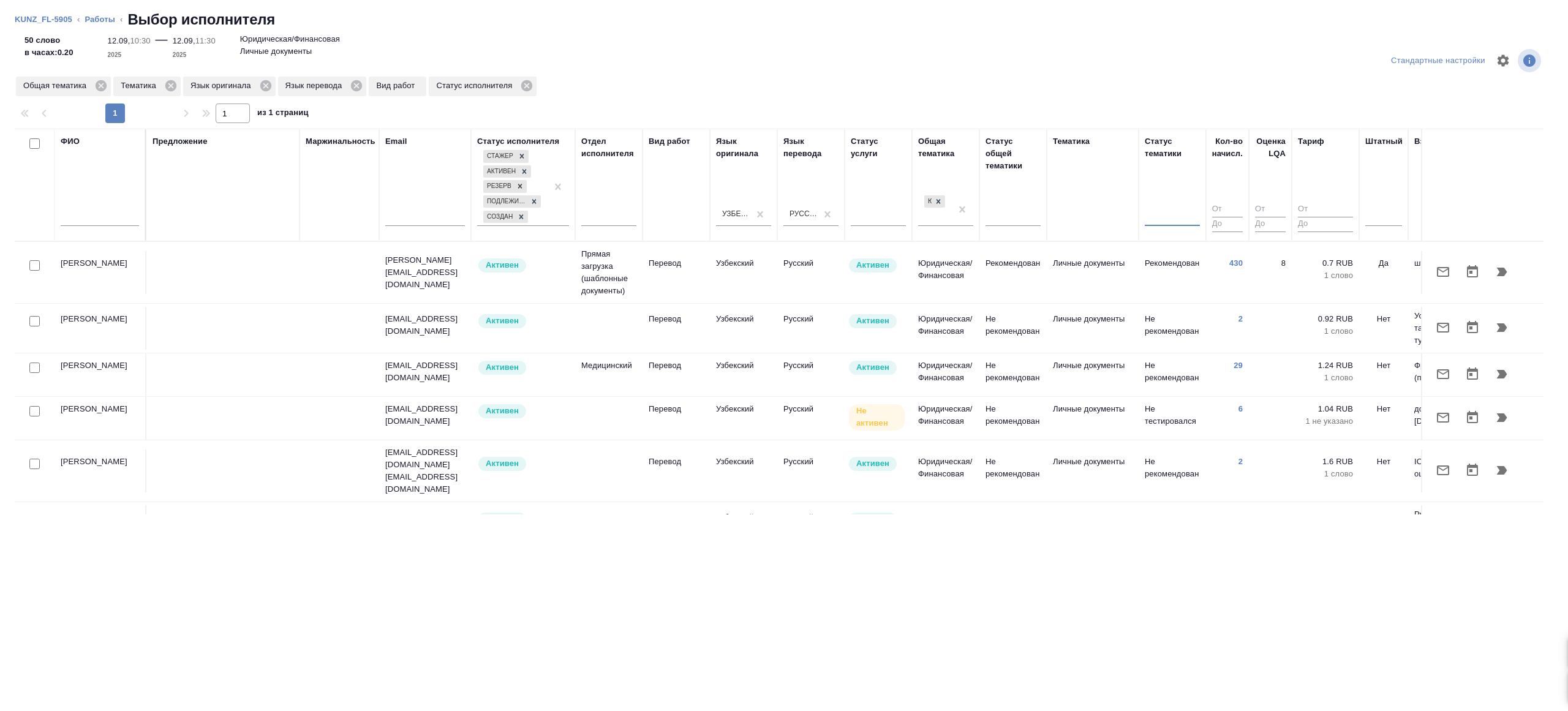
scroll to position [0, 263]
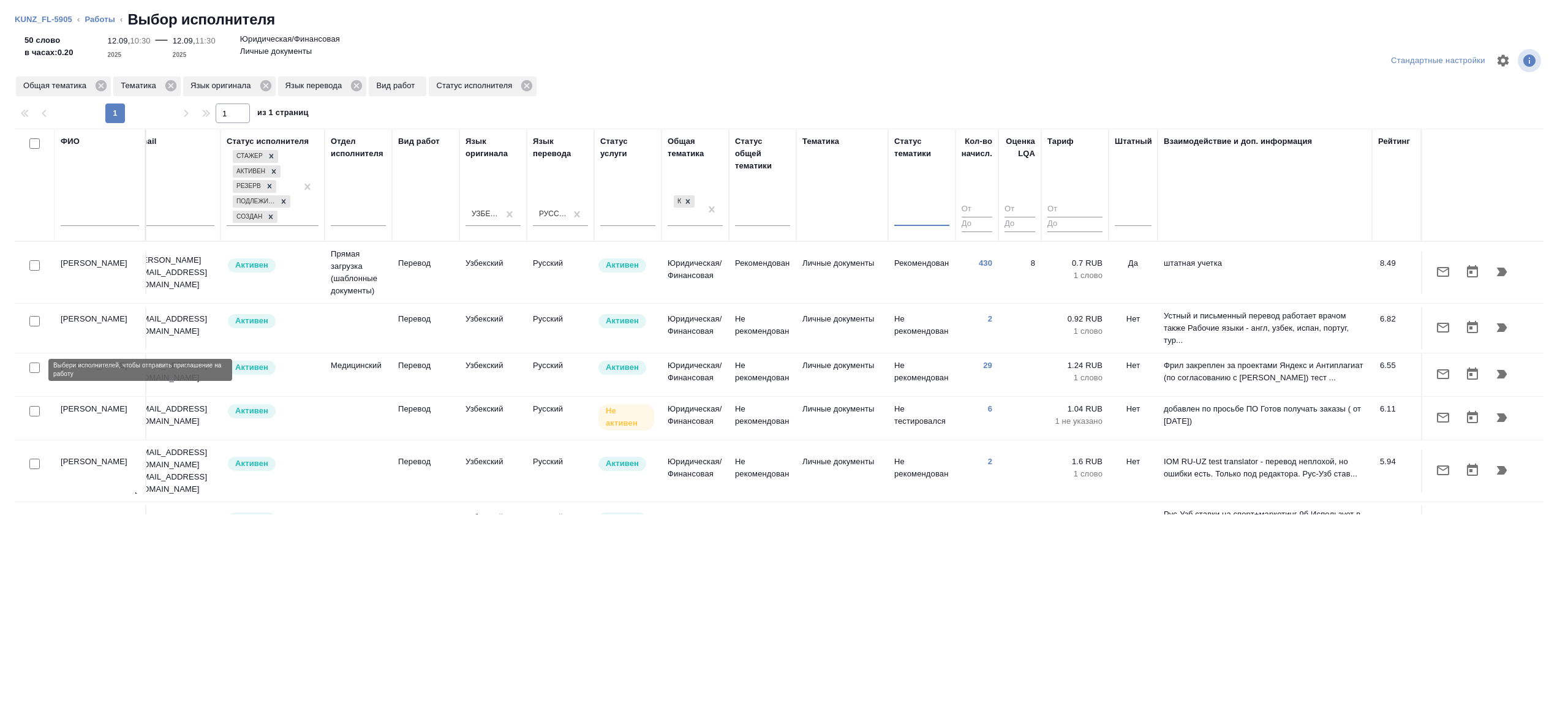
click at [31, 370] on input "checkbox" at bounding box center [34, 367] width 11 height 11
checkbox input "true"
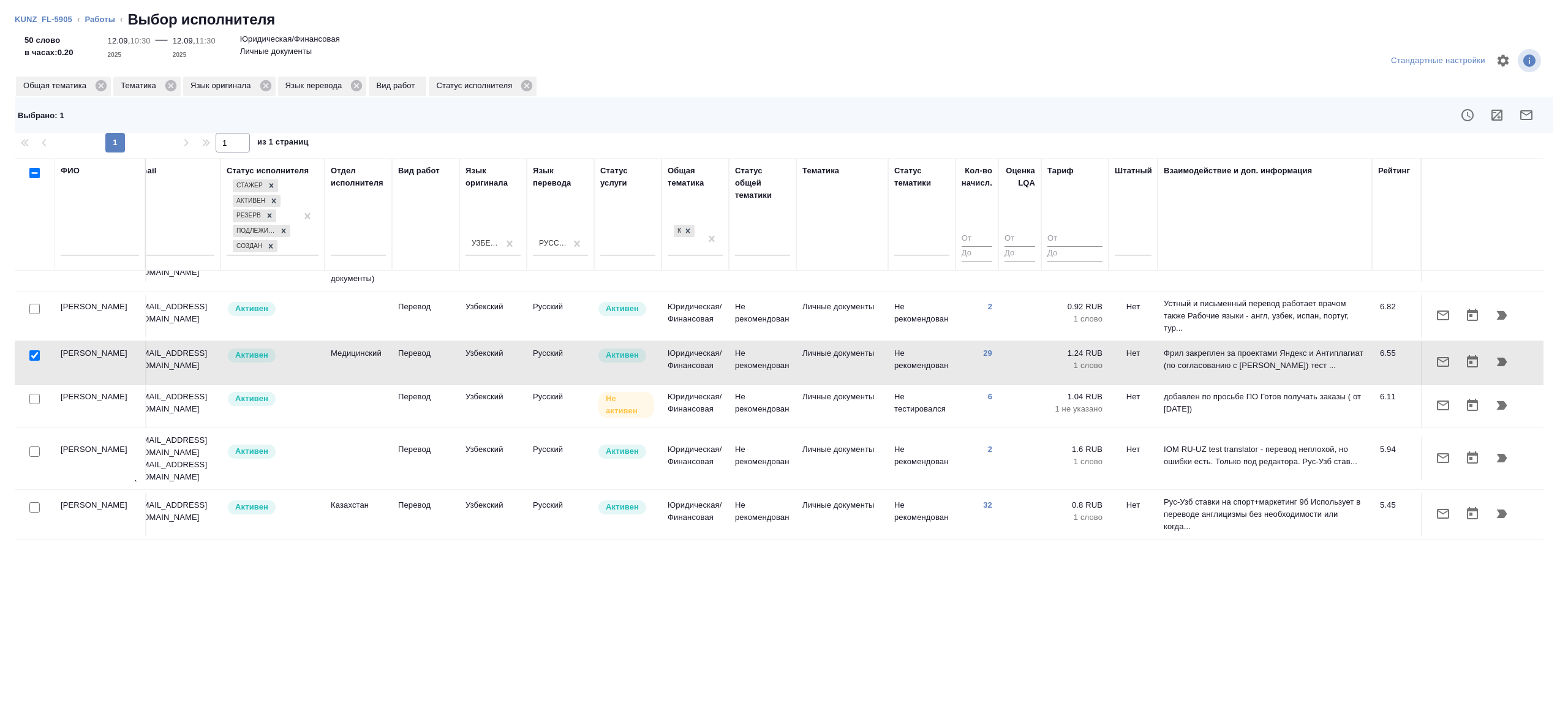
scroll to position [44, 263]
click at [37, 448] on input "checkbox" at bounding box center [34, 449] width 11 height 11
checkbox input "true"
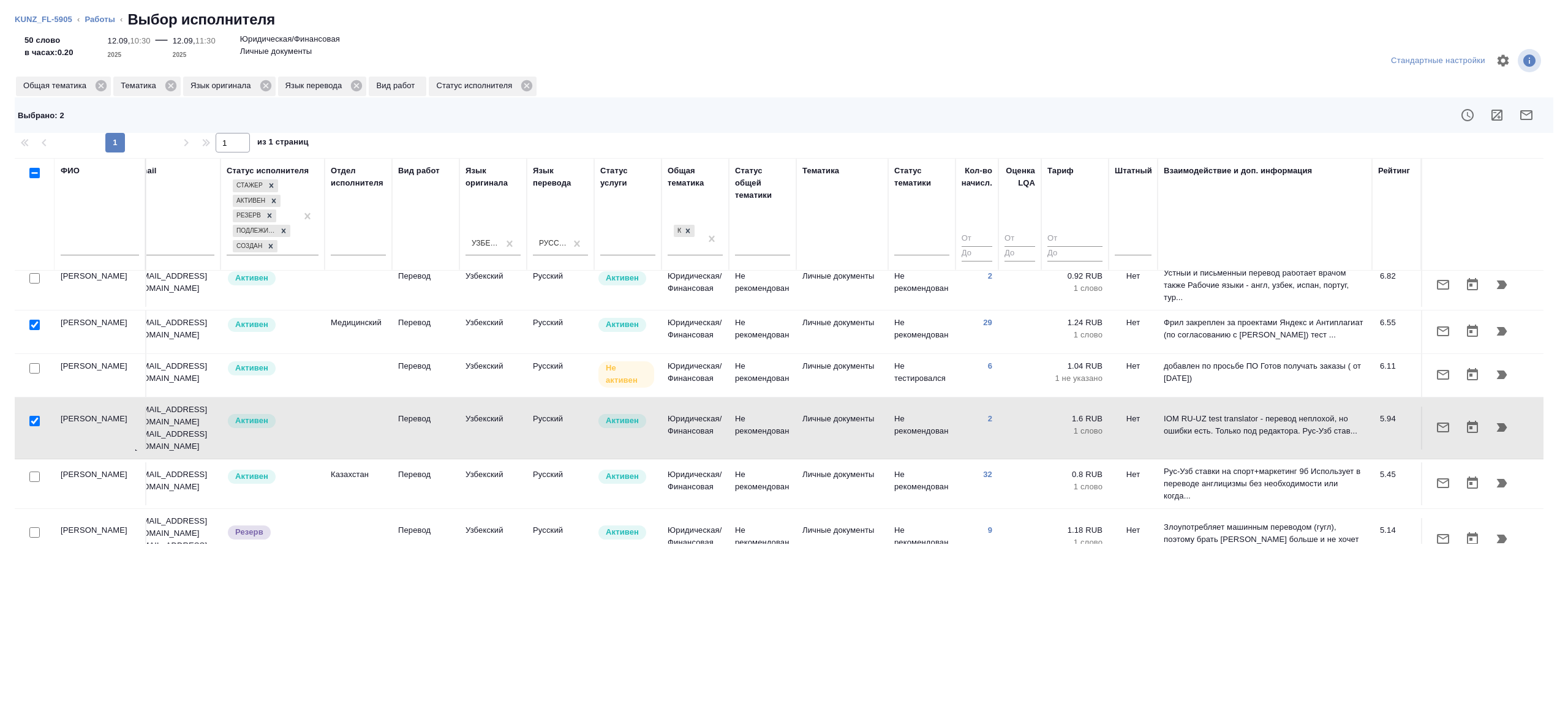
scroll to position [91, 263]
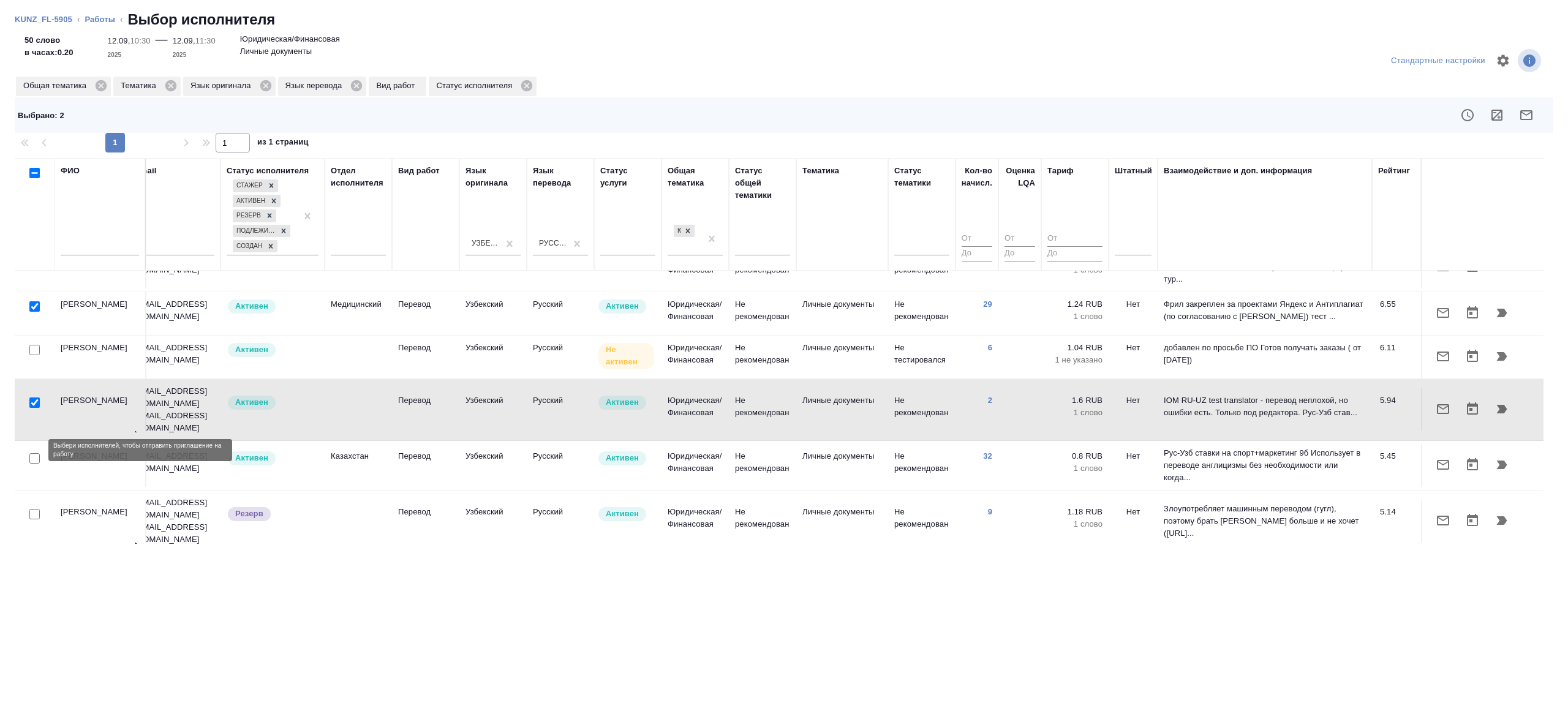
click at [32, 453] on input "checkbox" at bounding box center [34, 458] width 11 height 11
checkbox input "true"
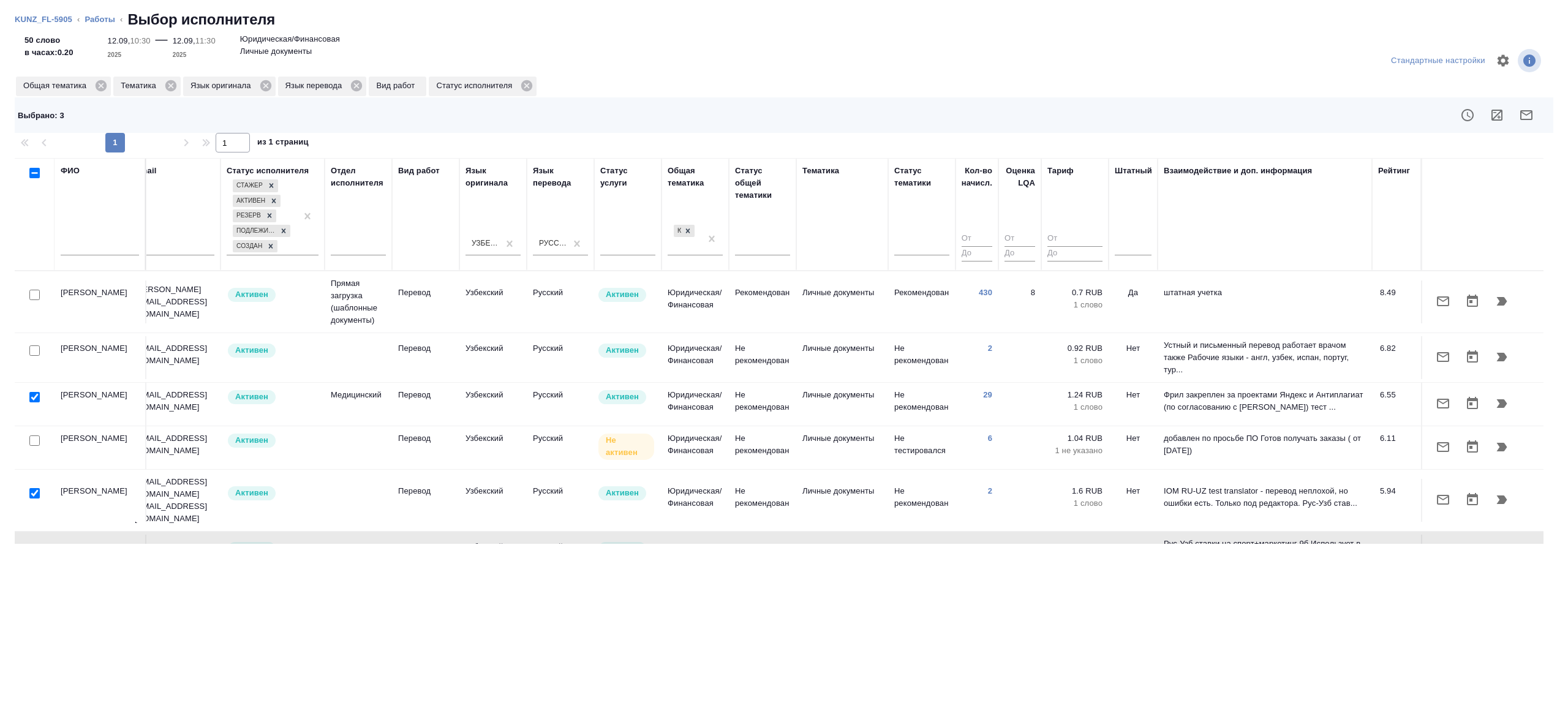
scroll to position [0, 0]
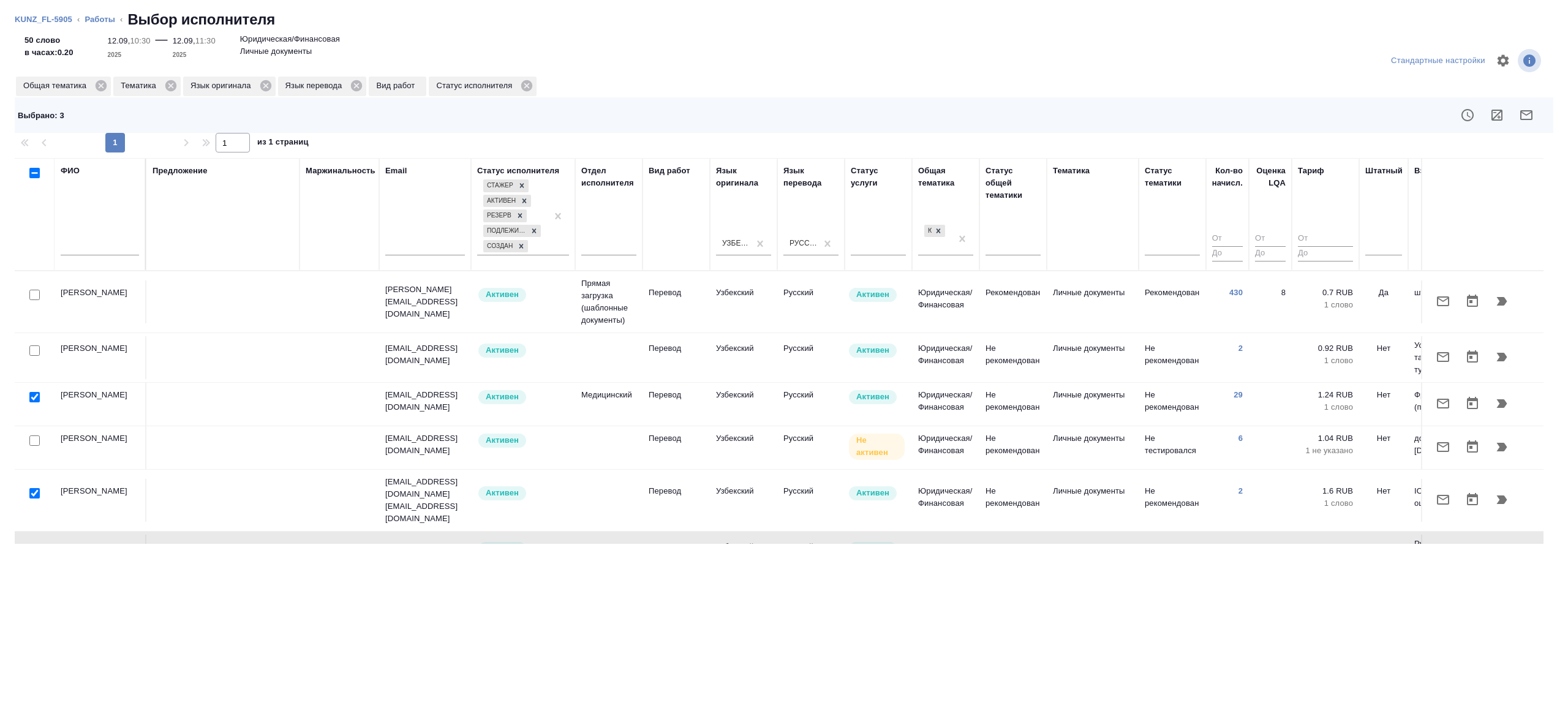
click at [38, 349] on input "checkbox" at bounding box center [34, 350] width 11 height 11
checkbox input "true"
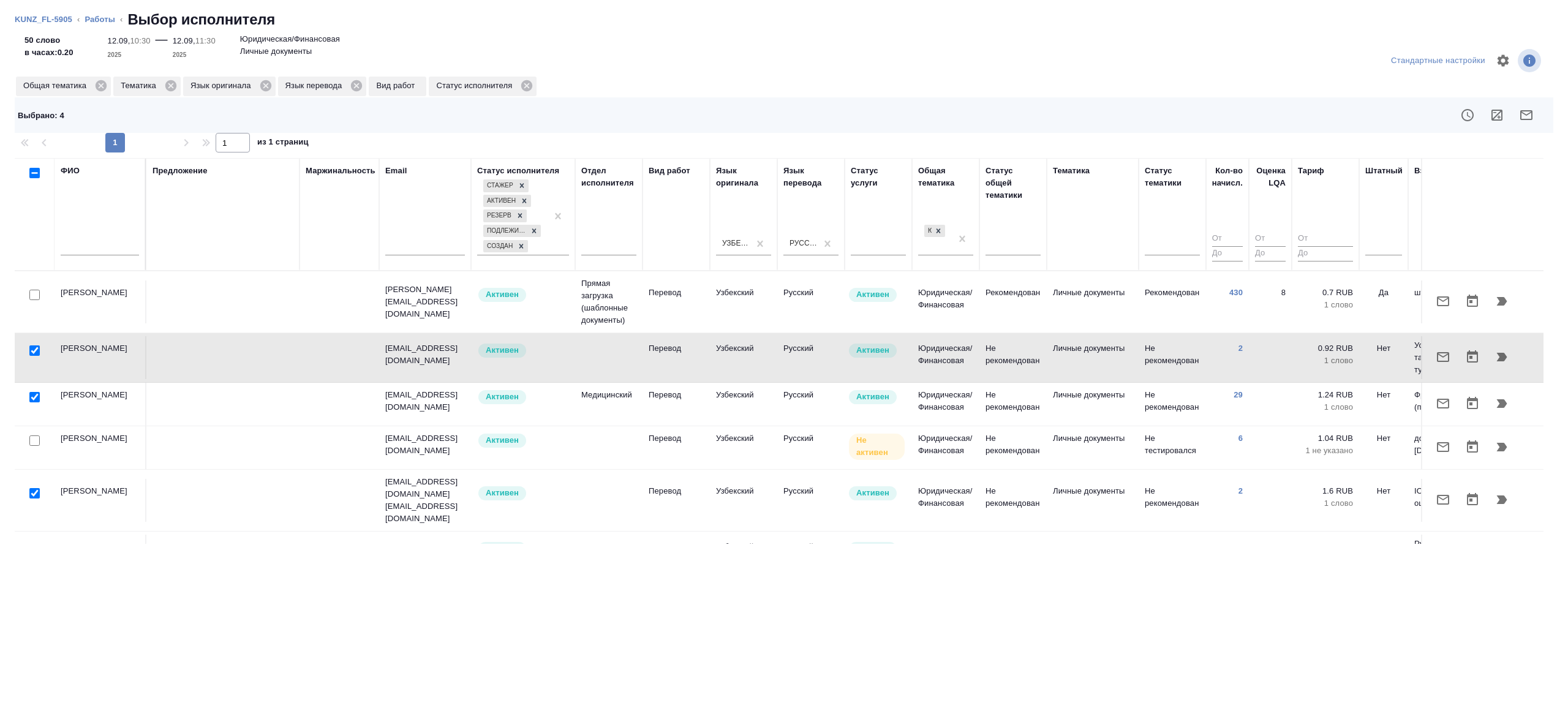
click at [1526, 109] on icon "button" at bounding box center [1526, 115] width 15 height 15
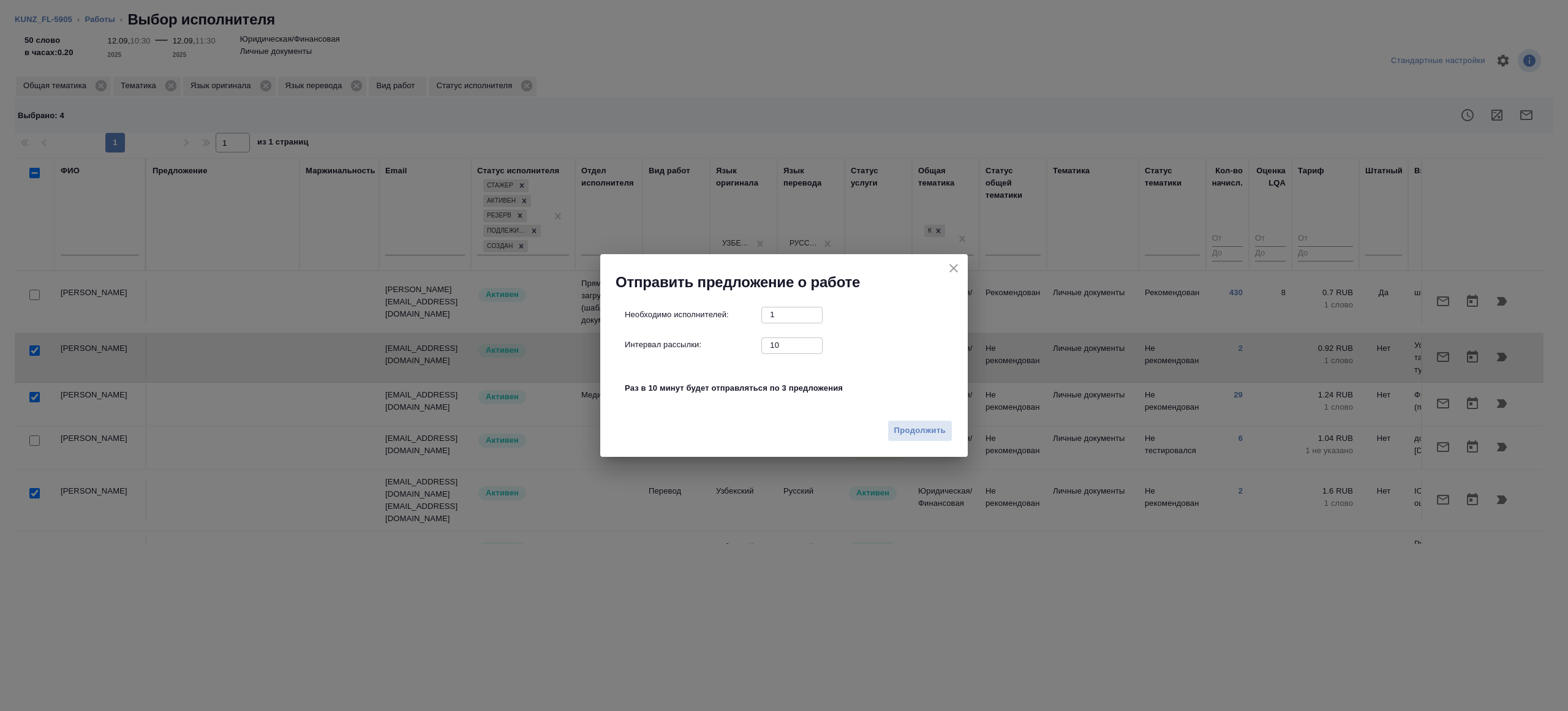
click at [797, 345] on input "10" at bounding box center [792, 345] width 62 height 15
type input "1"
click at [923, 430] on span "Продолжить" at bounding box center [919, 430] width 51 height 14
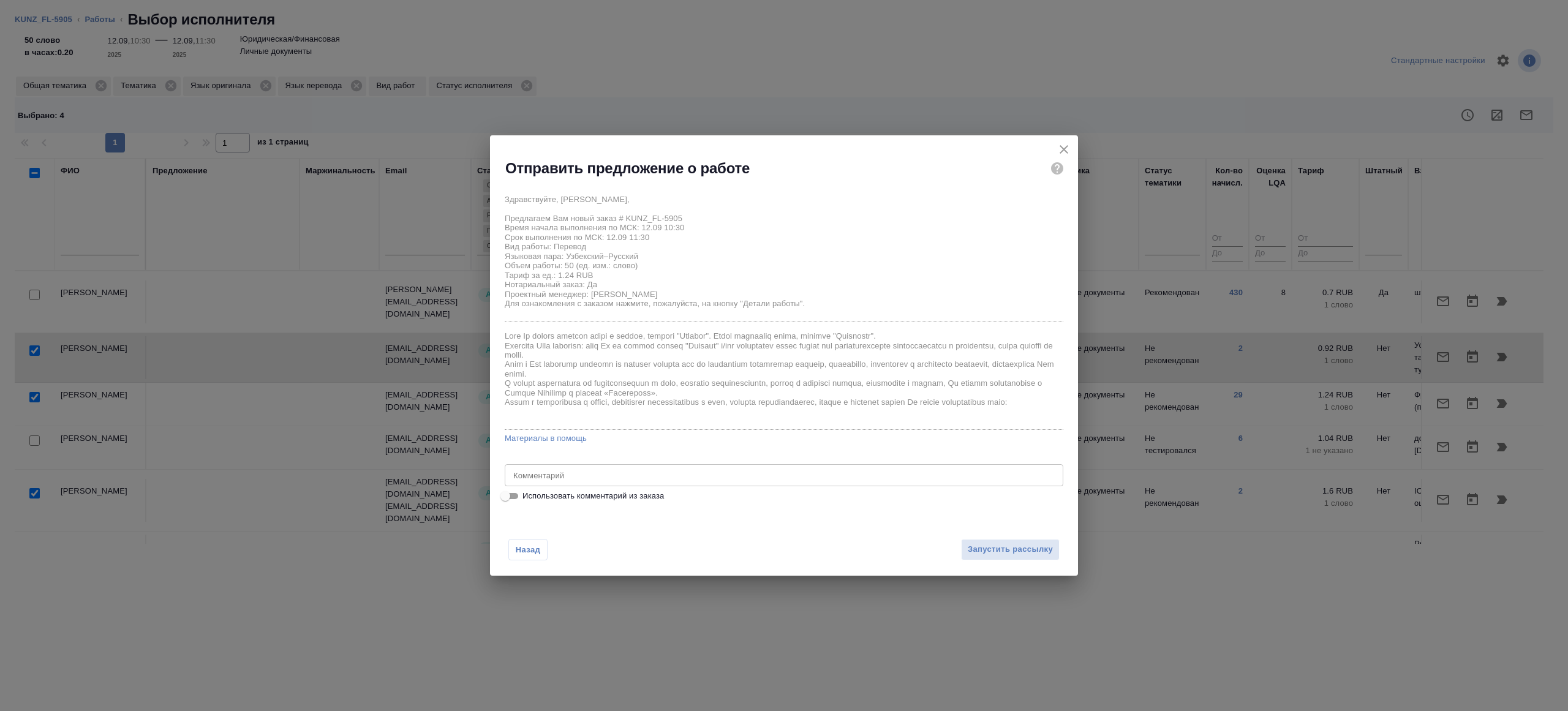
click at [569, 488] on div "Здравствуйте, [PERSON_NAME], Предлагаем Вам новый заказ # KUNZ_FL-5905 Время на…" at bounding box center [783, 345] width 559 height 315
click at [569, 483] on div "x Комментарий" at bounding box center [783, 475] width 559 height 22
type textarea "на перевод с листа из папки на фриланс"
click at [1022, 555] on span "Запустить рассылку" at bounding box center [1009, 549] width 85 height 14
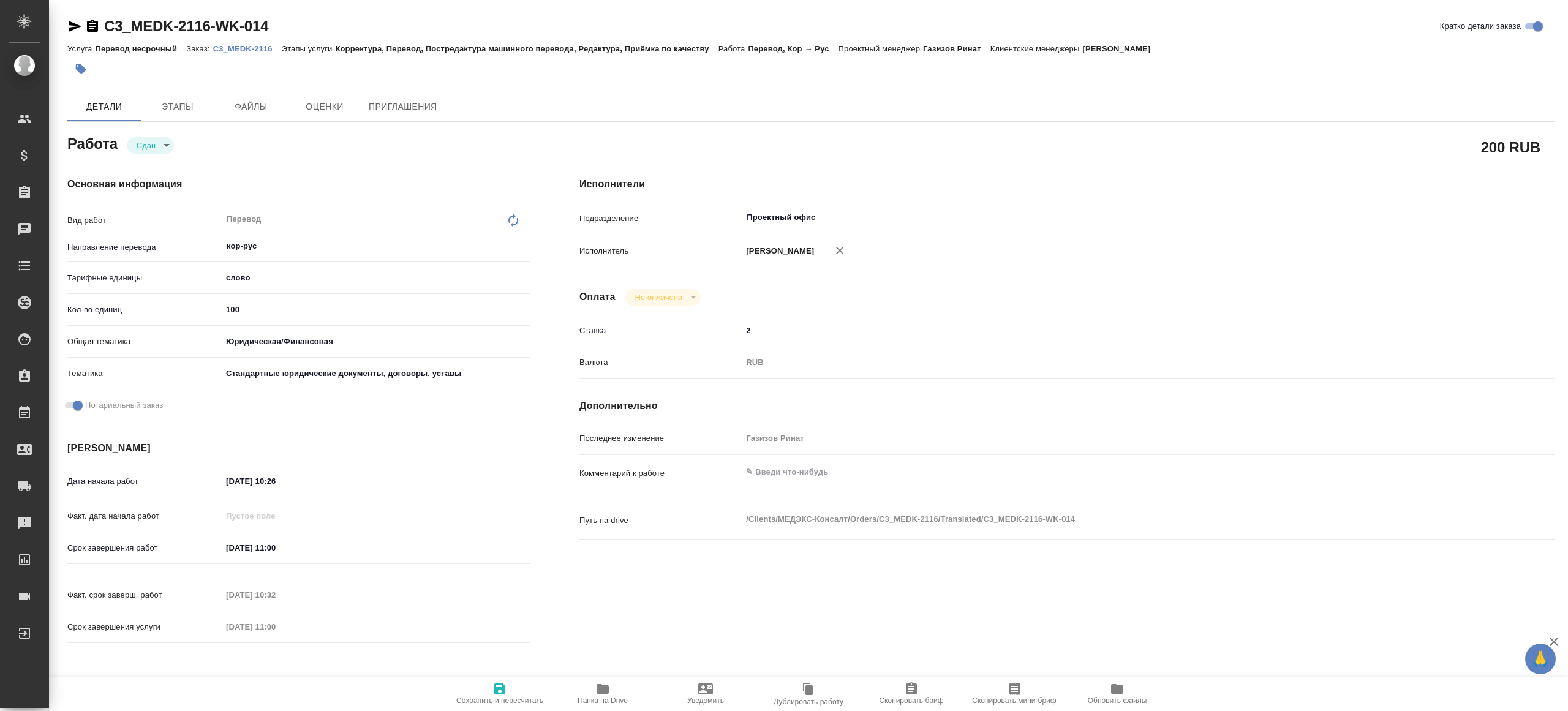
type textarea "x"
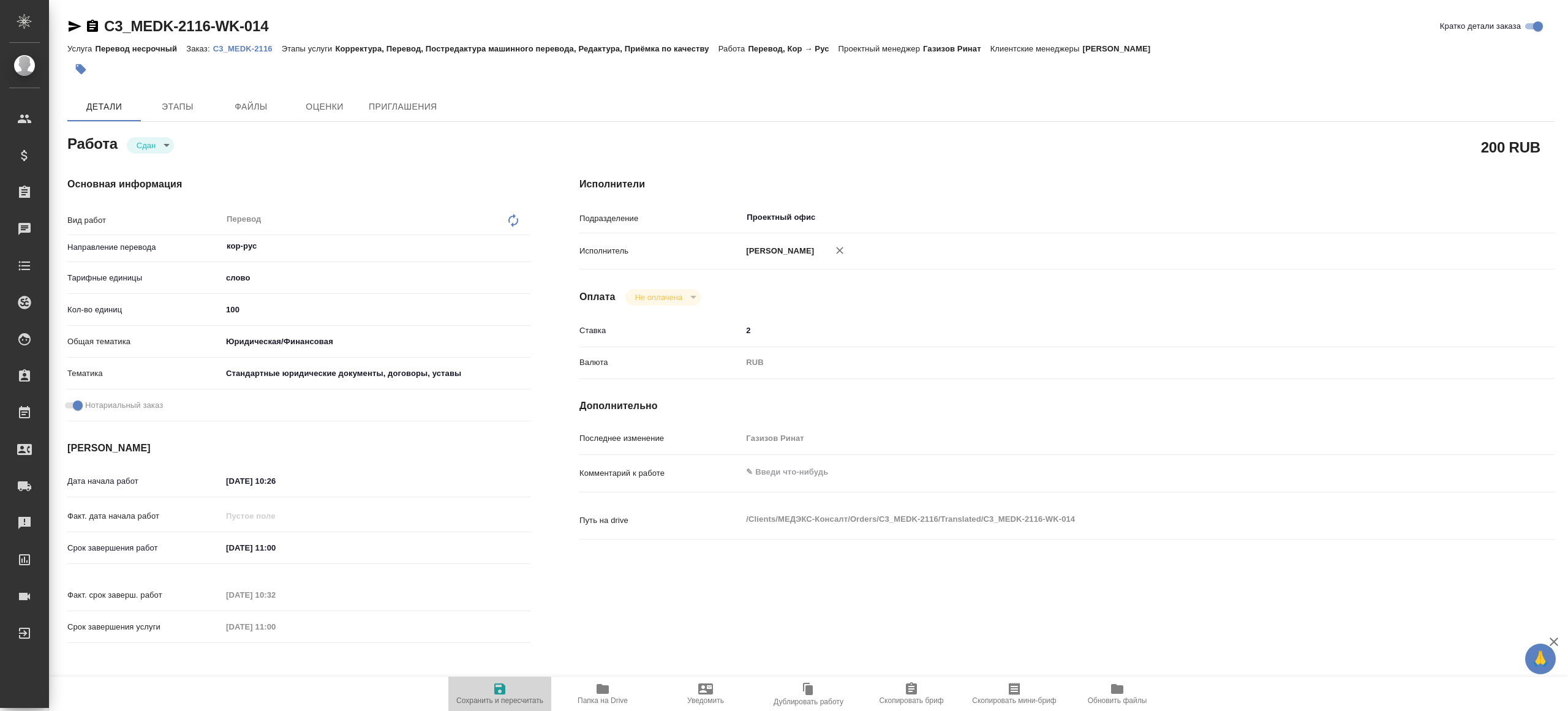
click at [491, 697] on span "Сохранить и пересчитать" at bounding box center [499, 700] width 87 height 9
type textarea "x"
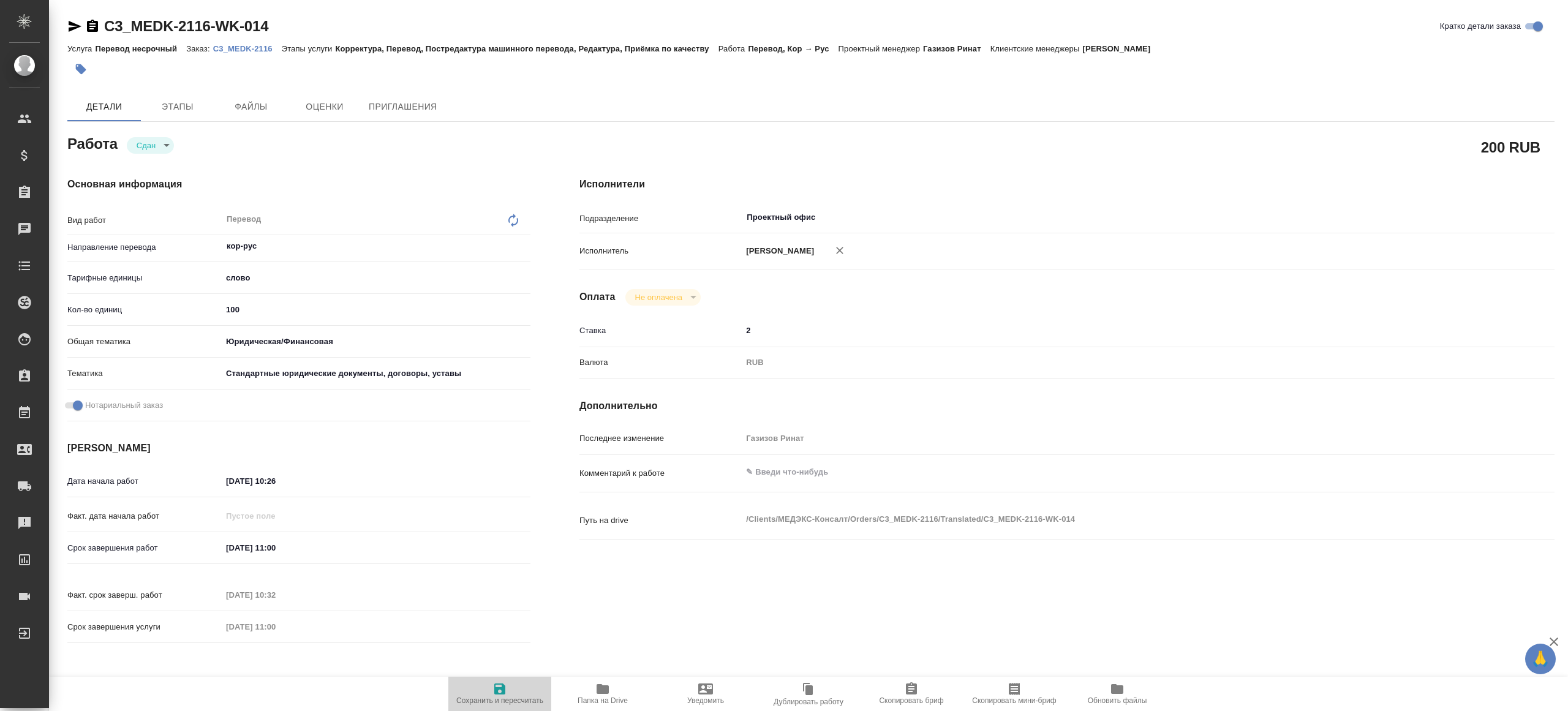
type textarea "x"
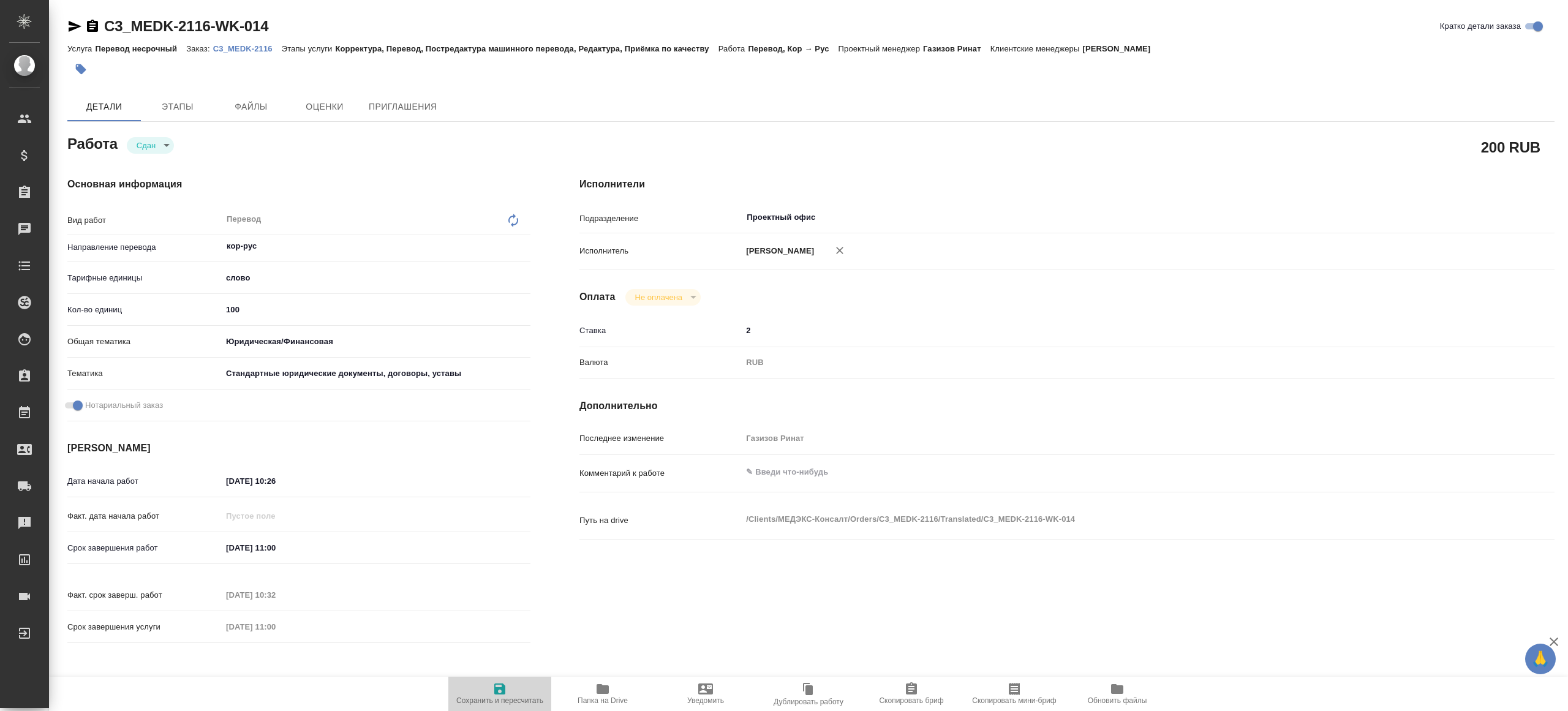
type textarea "x"
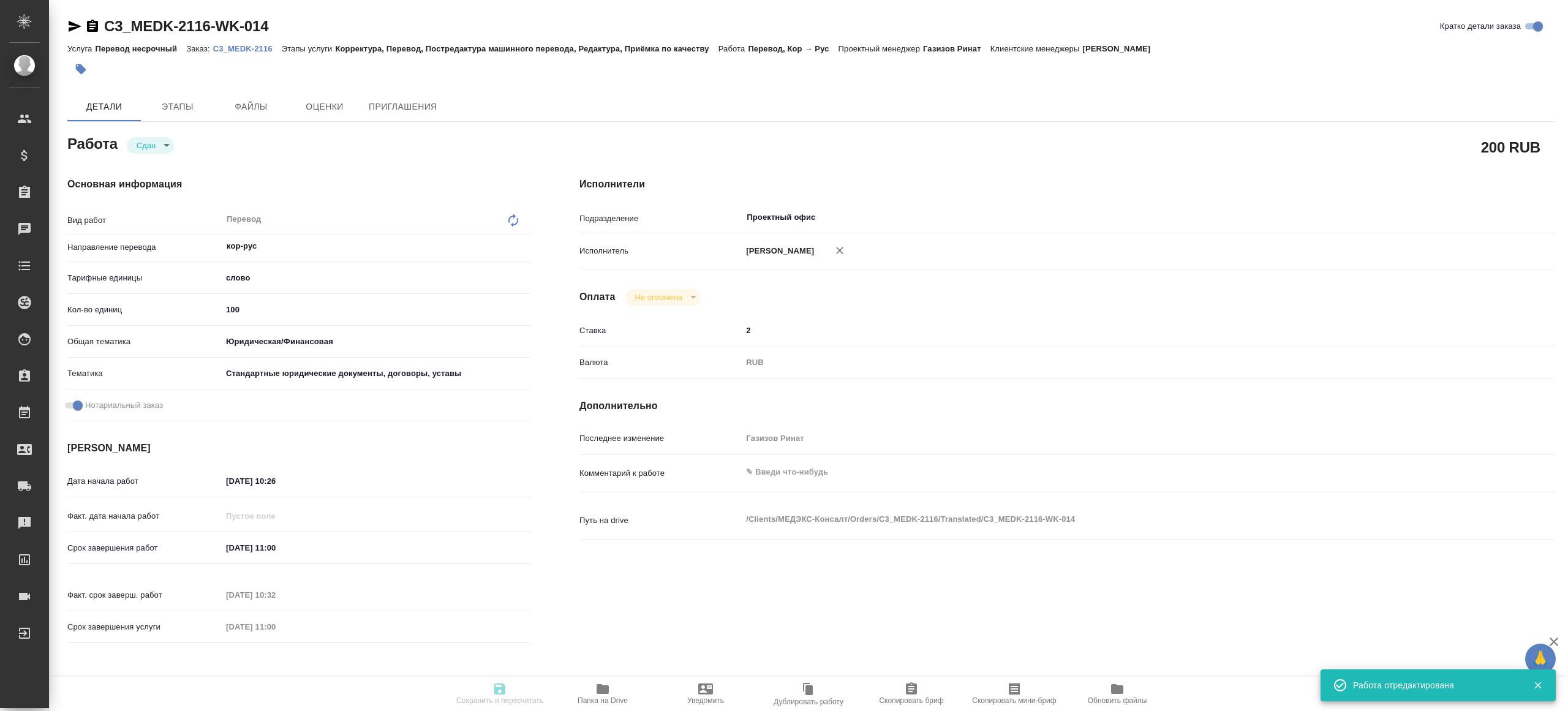
type textarea "x"
type input "closed"
type textarea "Перевод"
type textarea "x"
type input "кор-рус"
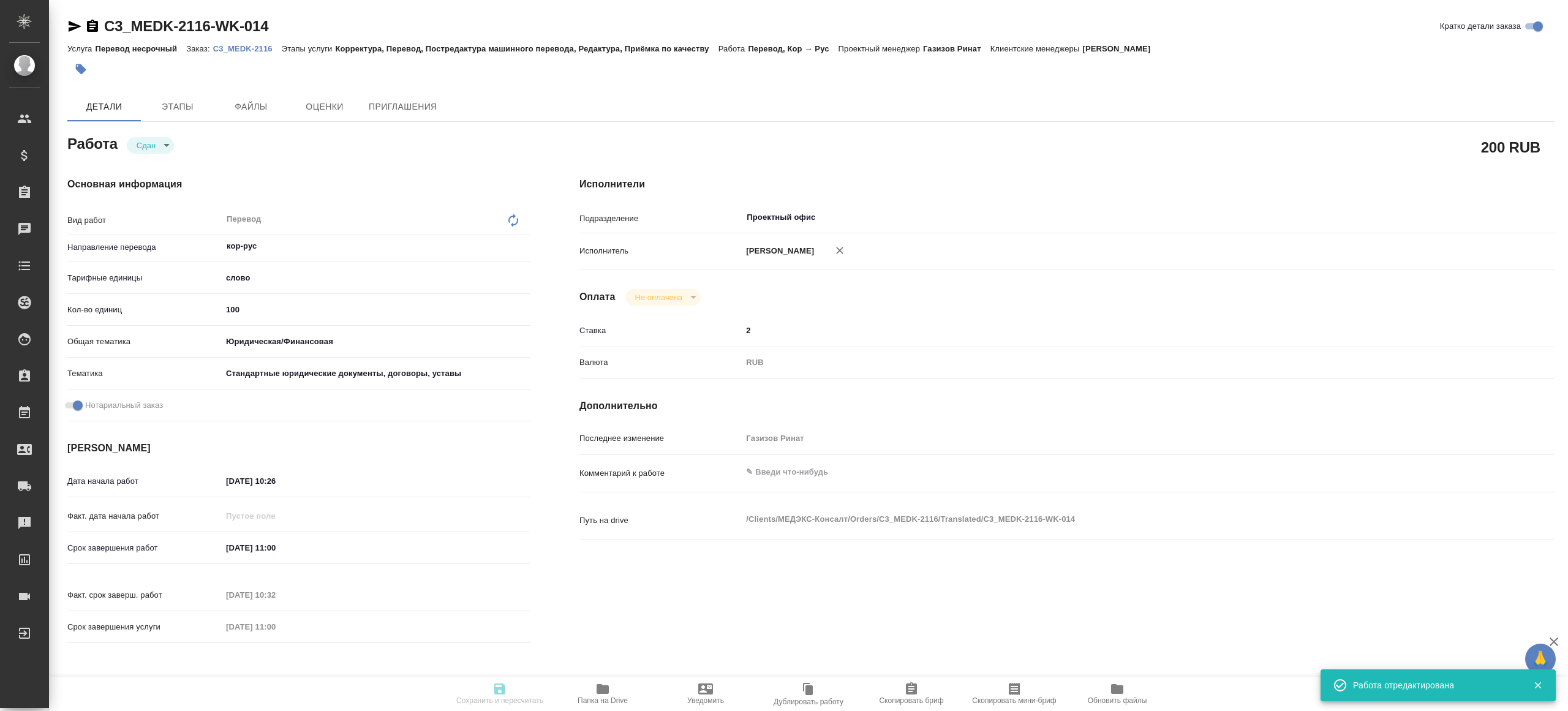
type input "5a8b1489cc6b4906c91bfd90"
type input "100"
type input "yr-fn"
type input "5f647205b73bc97568ca66bf"
checkbox input "true"
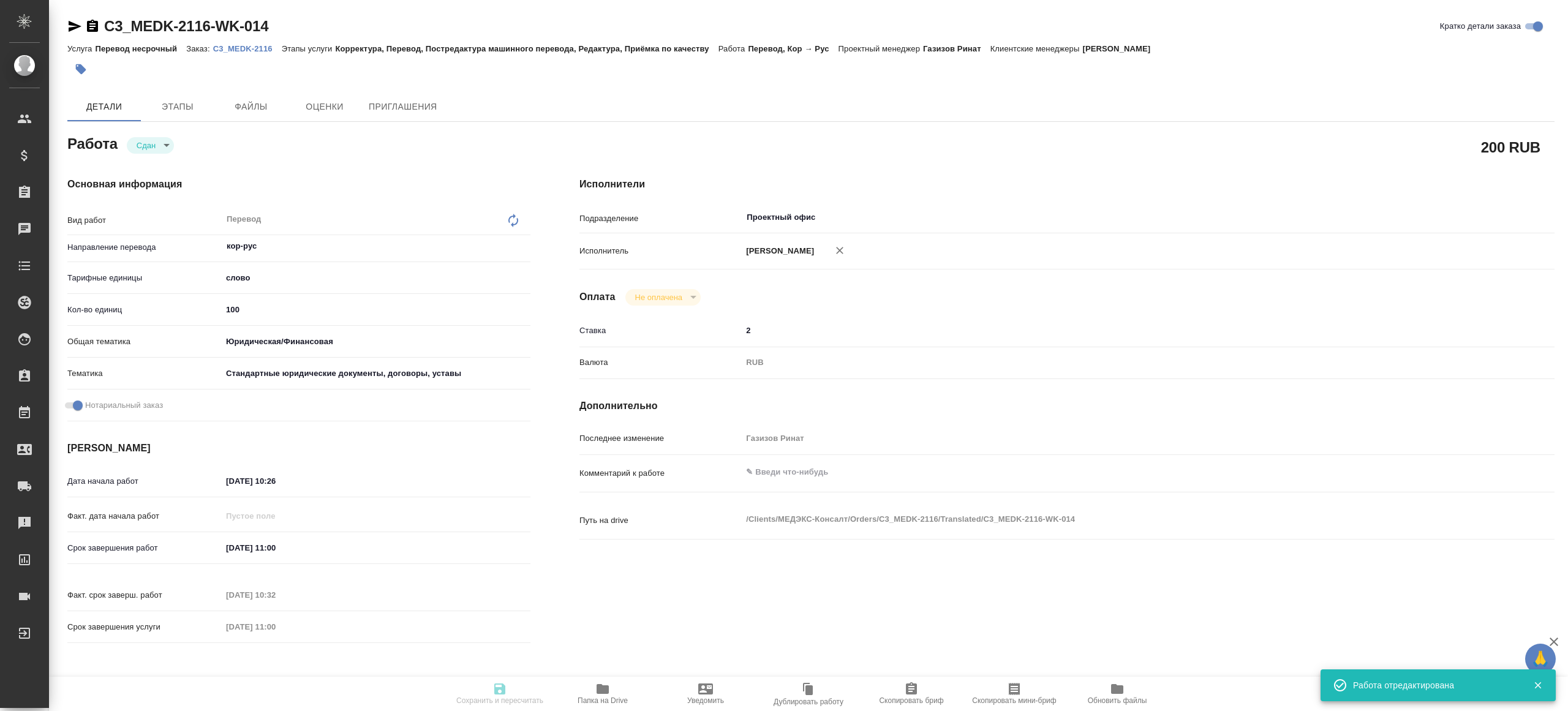
type input "[DATE] 10:26"
type input "[DATE] 11:00"
type input "[DATE] 10:32"
type input "[DATE] 11:00"
type input "Проектный офис"
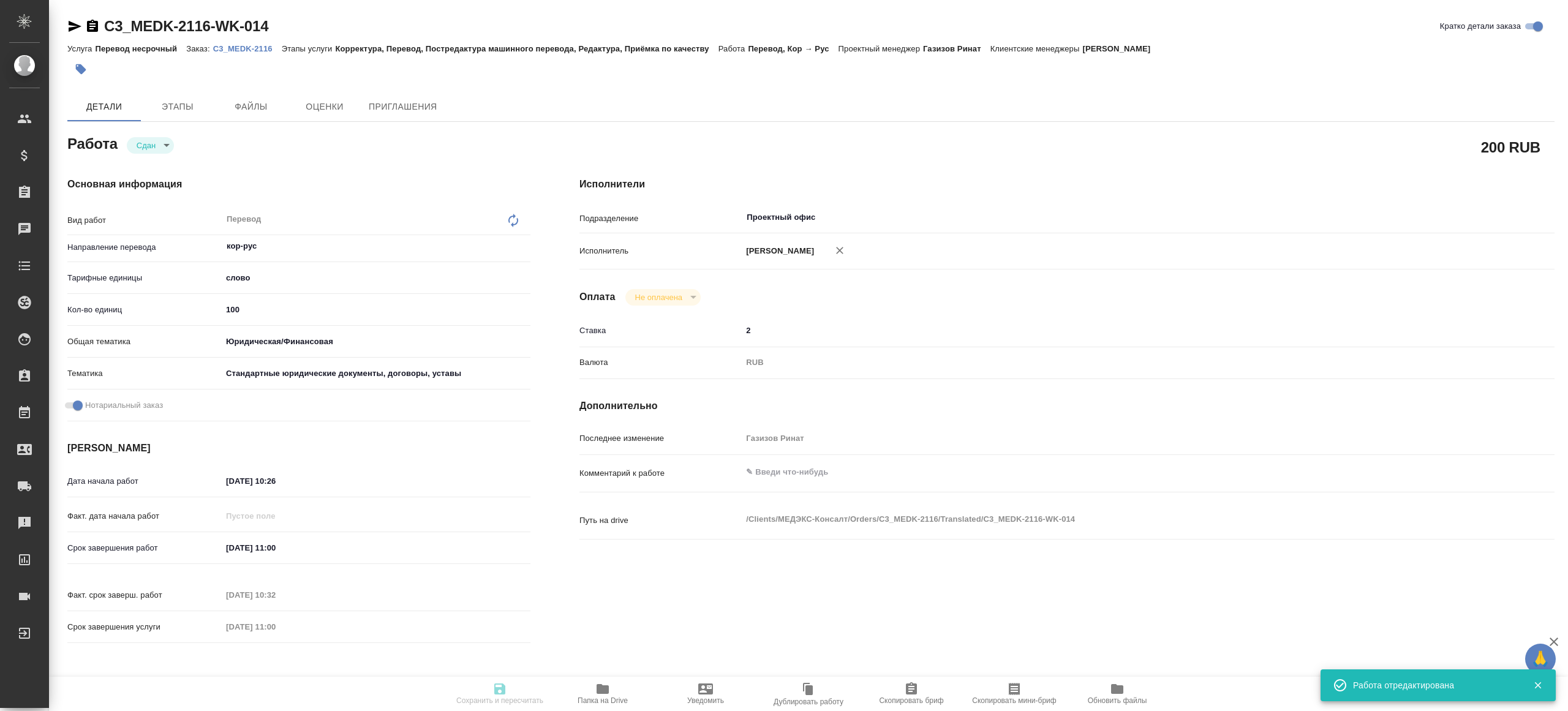
type input "notPayed"
type input "2"
type input "RUB"
type input "Газизов Ринат"
type textarea "x"
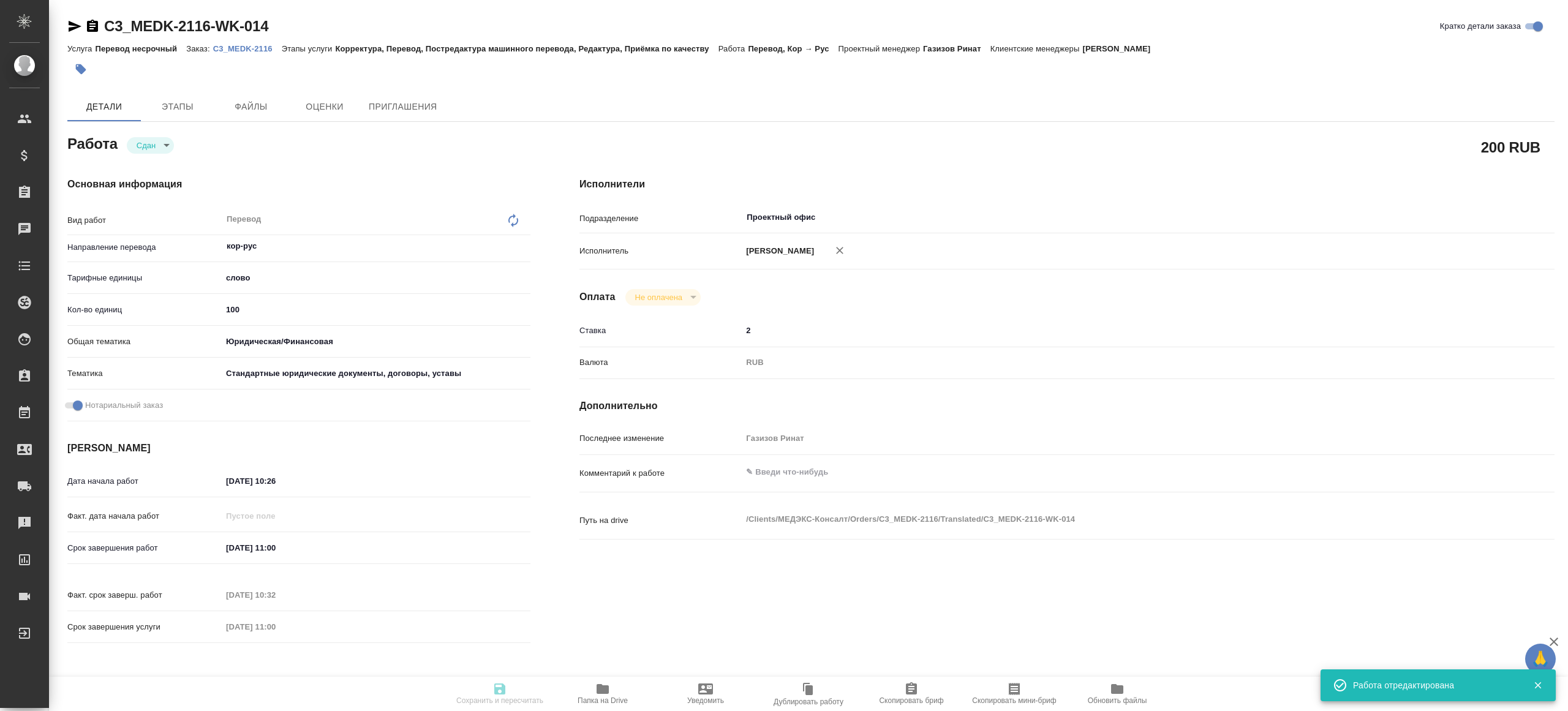
type textarea "/Clients/МЕДЭКС-Консалт/Orders/C3_MEDK-2116/Translated/C3_MEDK-2116-WK-014"
type textarea "x"
type input "C3_MEDK-2116"
type input "Перевод несрочный"
type input "Корректура, Перевод, Постредактура машинного перевода, Редактура, Приёмка по ка…"
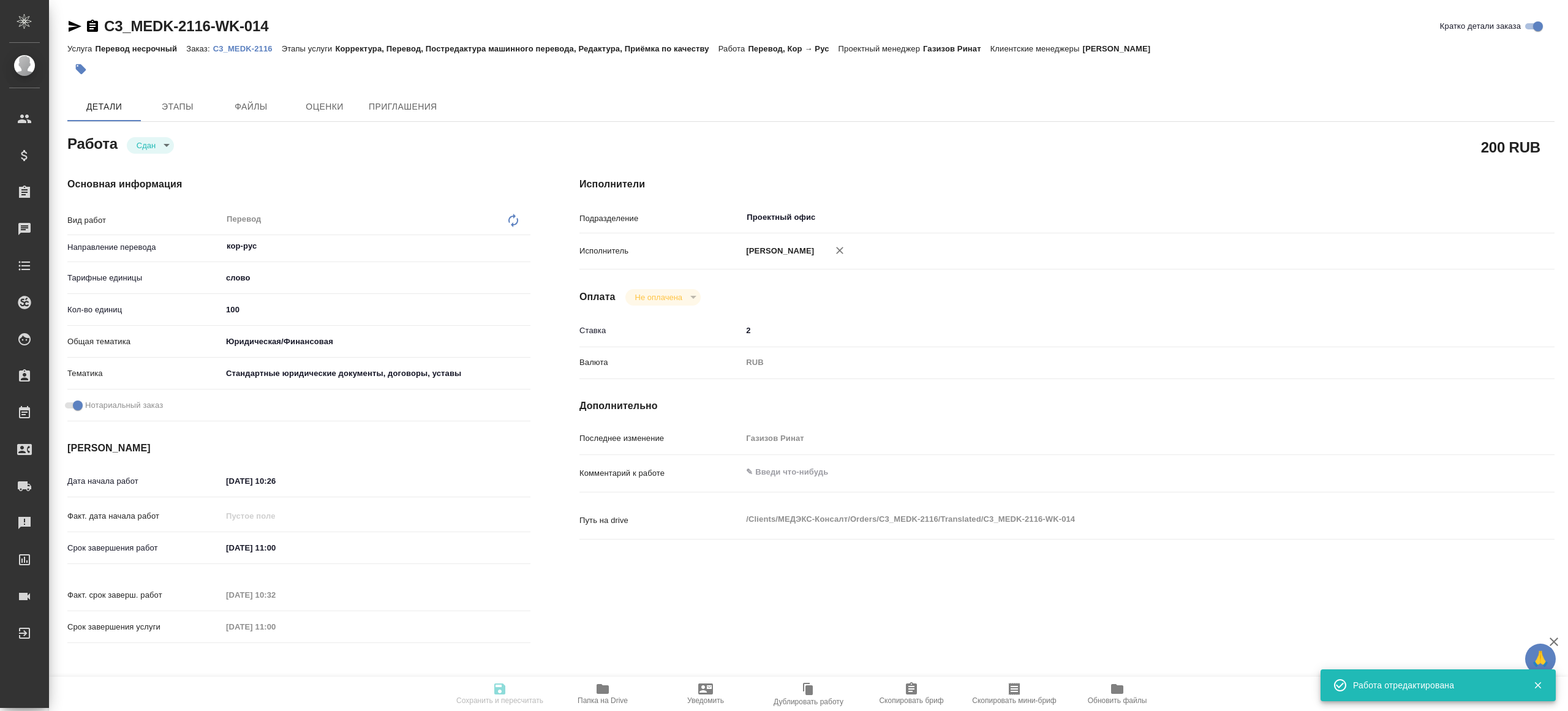
type input "[PERSON_NAME]"
type input "/Clients/МЕДЭКС-Консалт/Orders/C3_MEDK-2116"
type textarea "x"
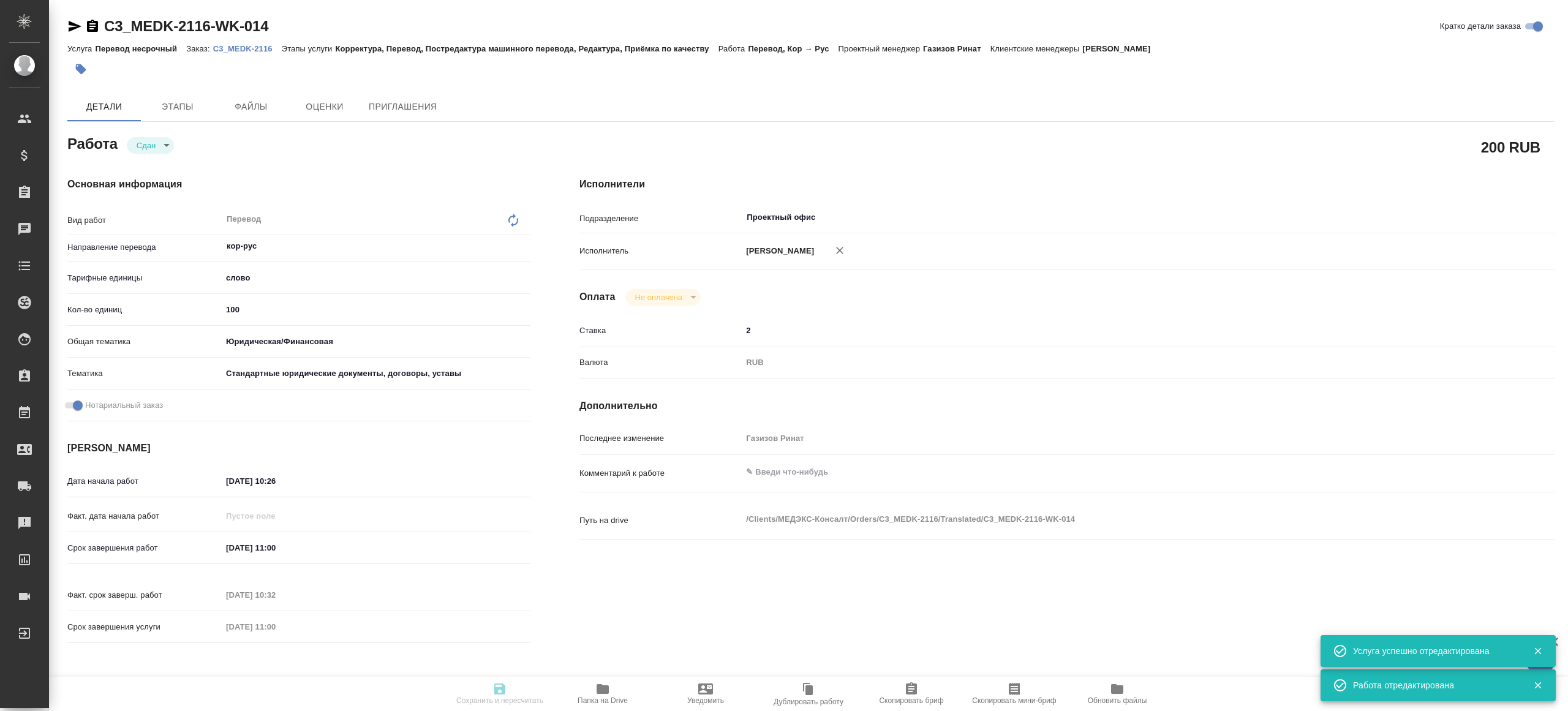
type textarea "x"
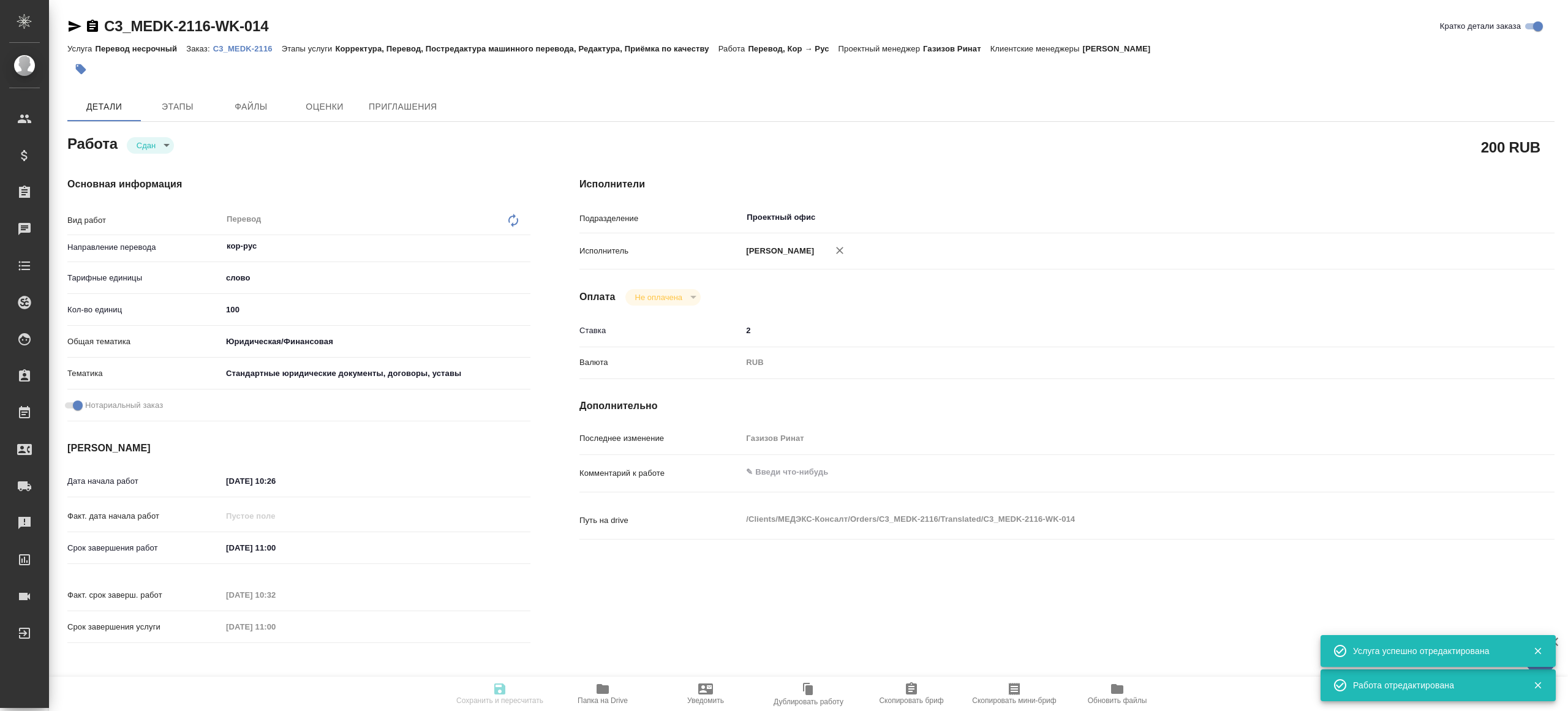
type textarea "x"
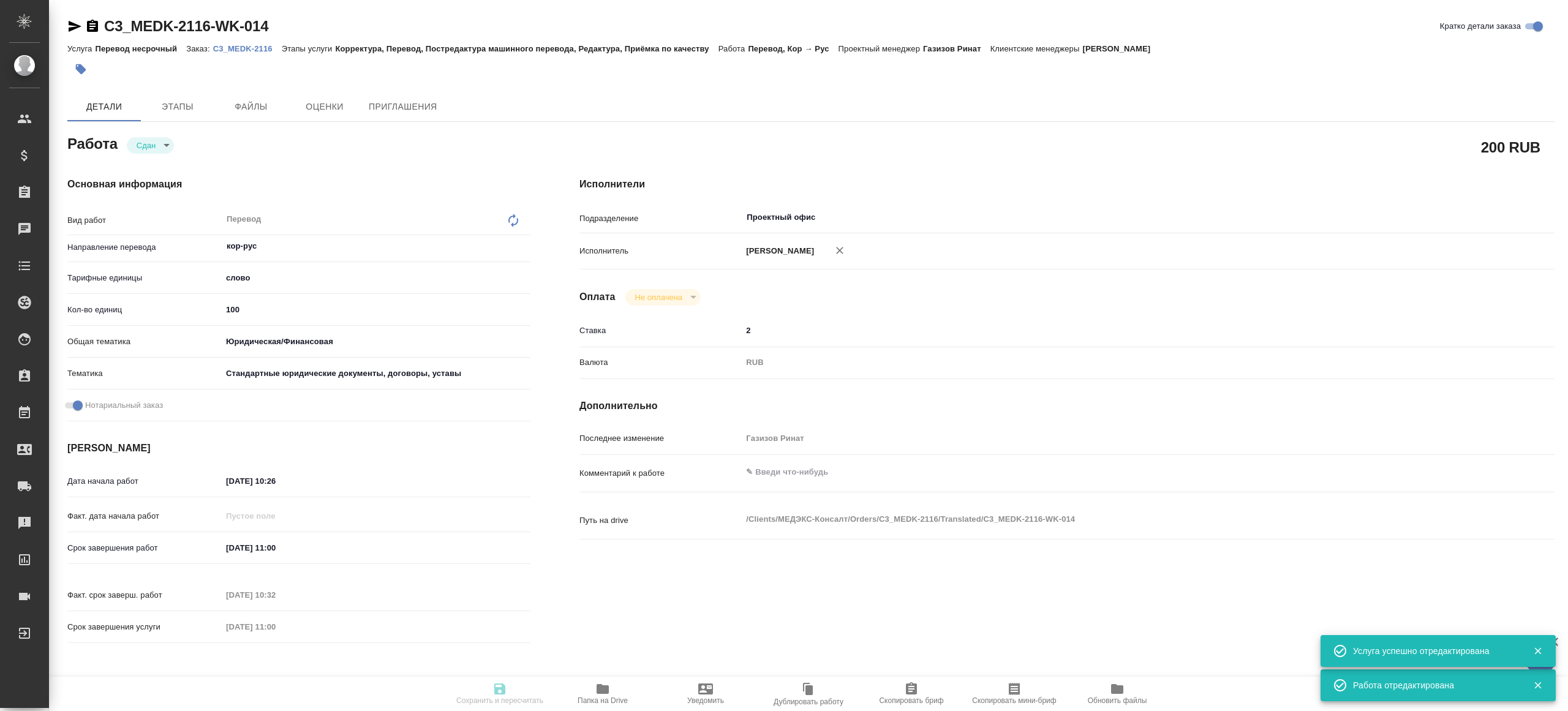
type textarea "x"
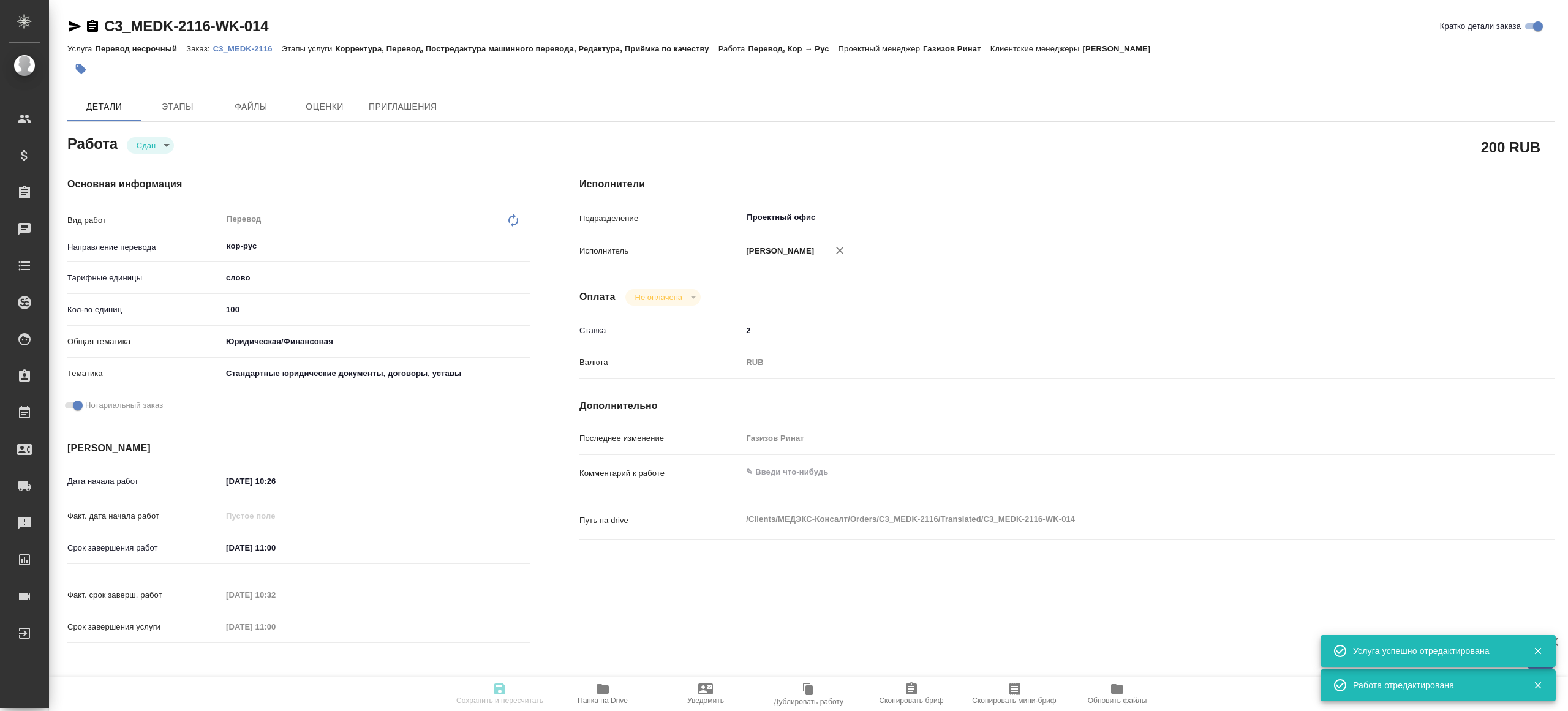
type textarea "x"
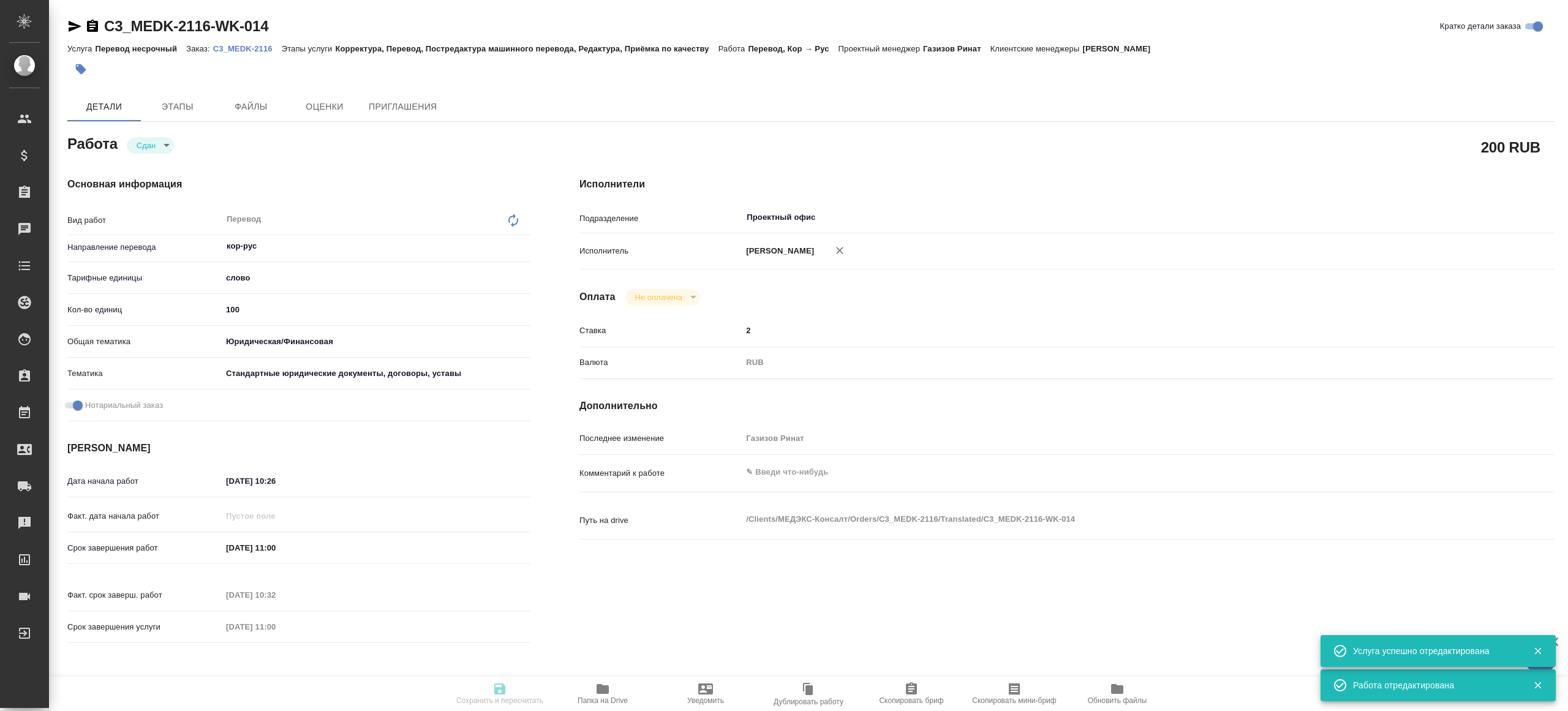
type textarea "x"
click at [603, 688] on icon "button" at bounding box center [602, 689] width 12 height 10
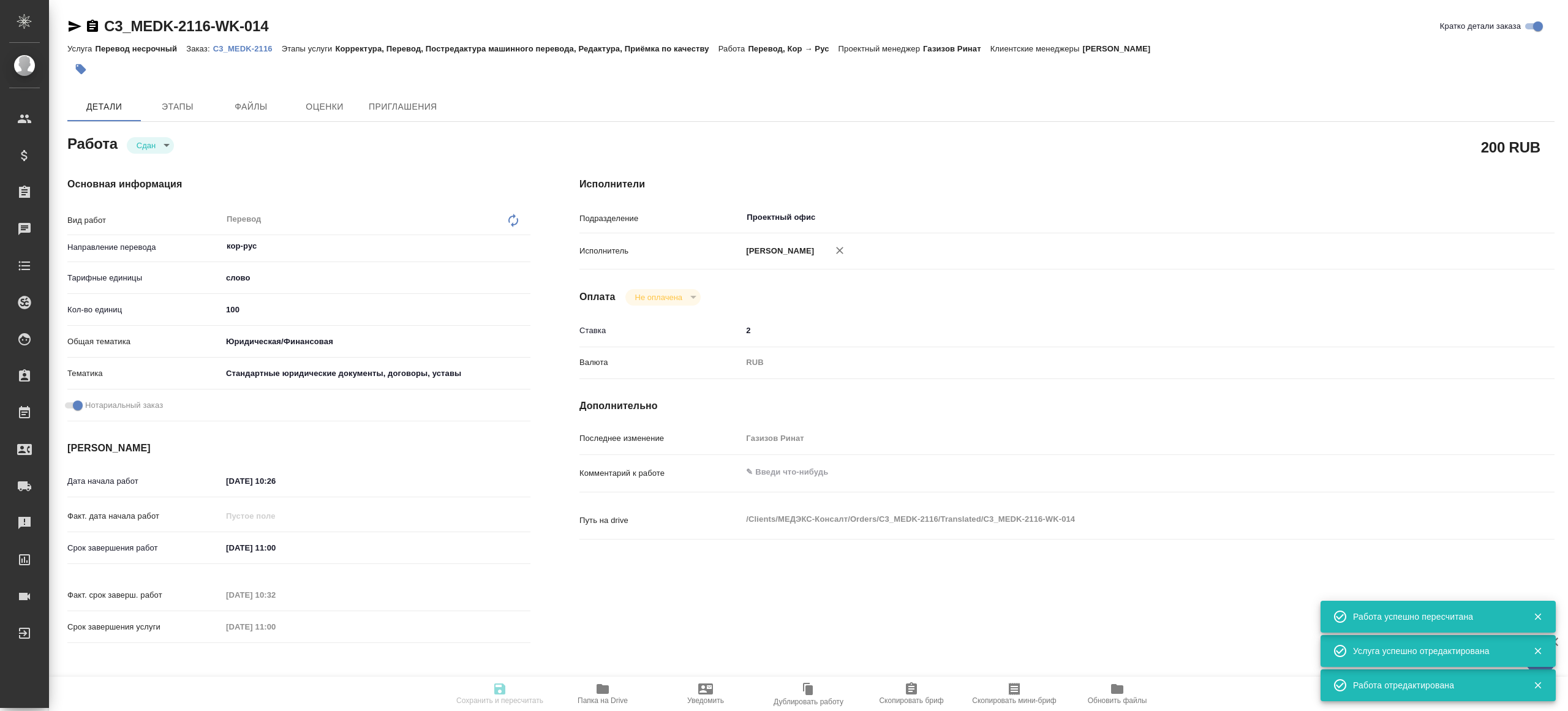
type input "closed"
type textarea "Перевод"
type textarea "x"
type input "кор-рус"
type input "5a8b1489cc6b4906c91bfd90"
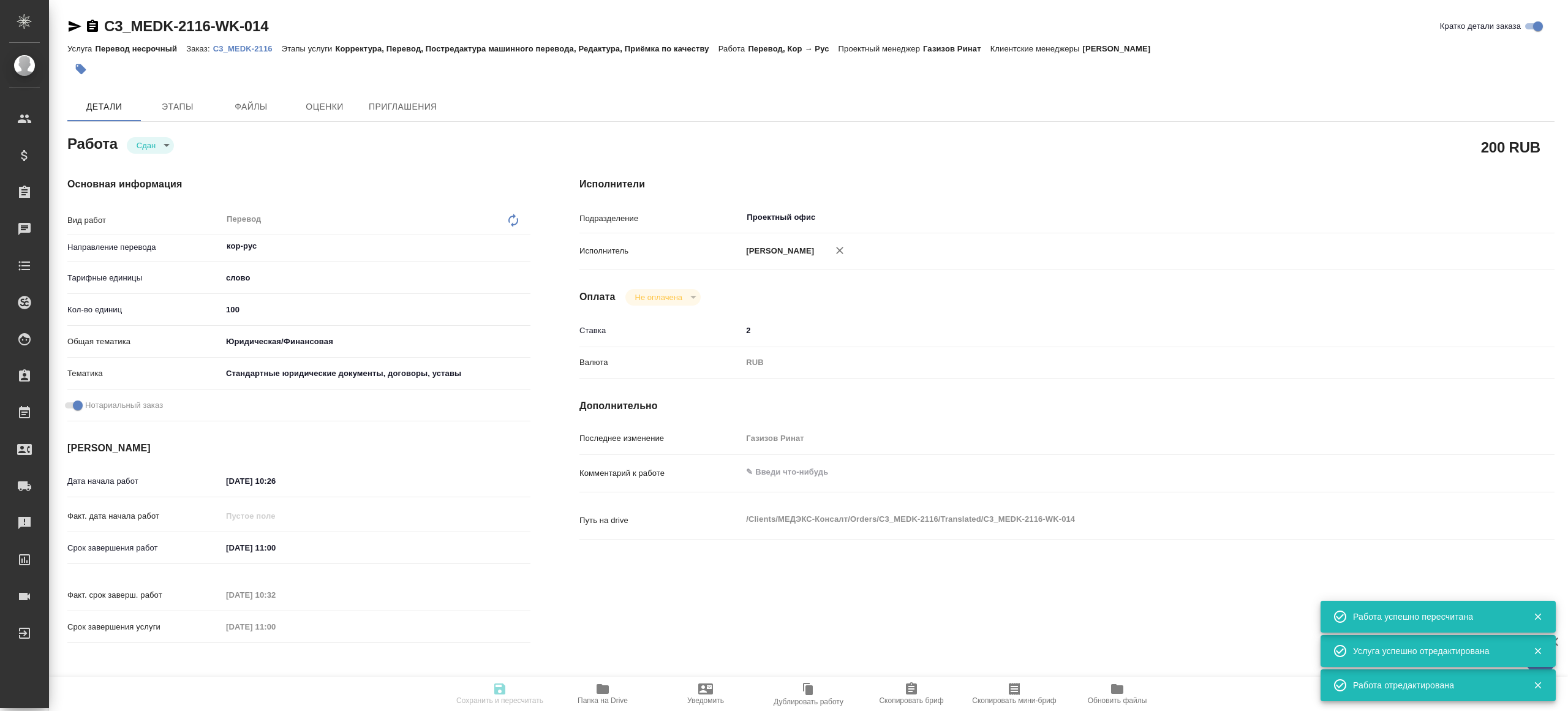
type input "100"
type input "yr-fn"
type input "5f647205b73bc97568ca66bf"
checkbox input "true"
type input "[DATE] 10:26"
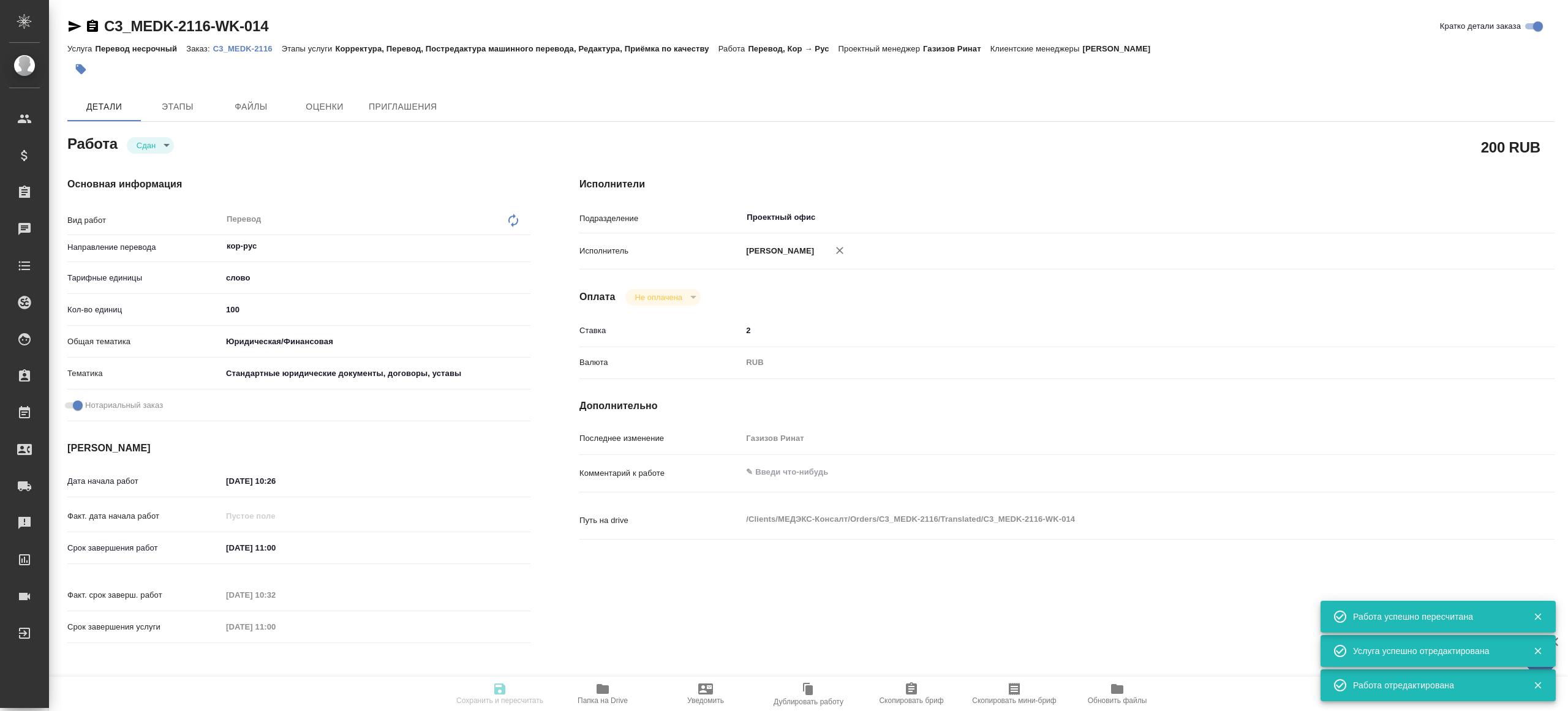
type input "[DATE] 11:00"
type input "[DATE] 10:32"
type input "[DATE] 11:00"
type input "Проектный офис"
type input "notPayed"
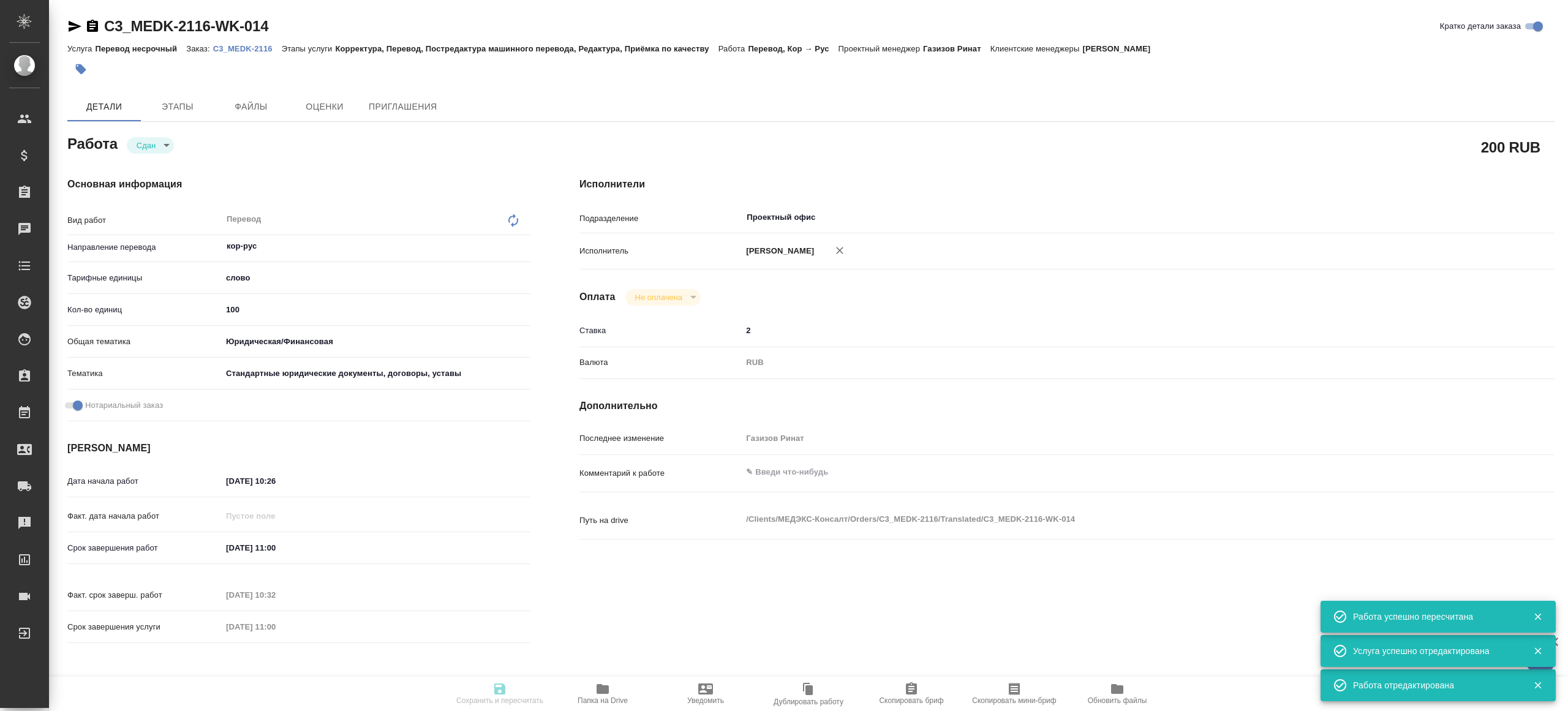
type input "2"
type input "RUB"
type input "Газизов Ринат"
type textarea "x"
type textarea "/Clients/МЕДЭКС-Консалт/Orders/C3_MEDK-2116/Translated/C3_MEDK-2116-WK-014"
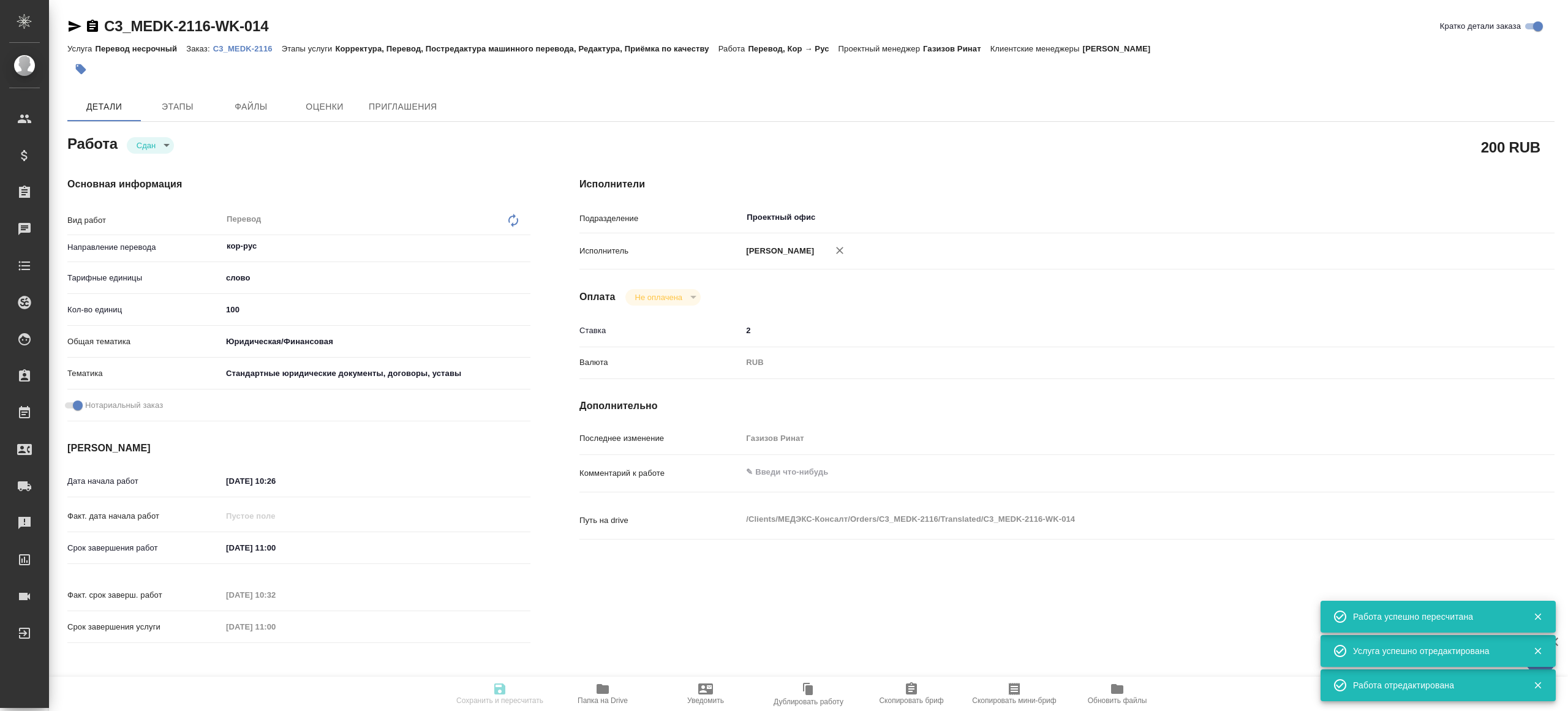
type textarea "x"
type input "C3_MEDK-2116"
type input "Перевод несрочный"
type input "Корректура, Перевод, Постредактура машинного перевода, Редактура, Приёмка по ка…"
type input "[PERSON_NAME]"
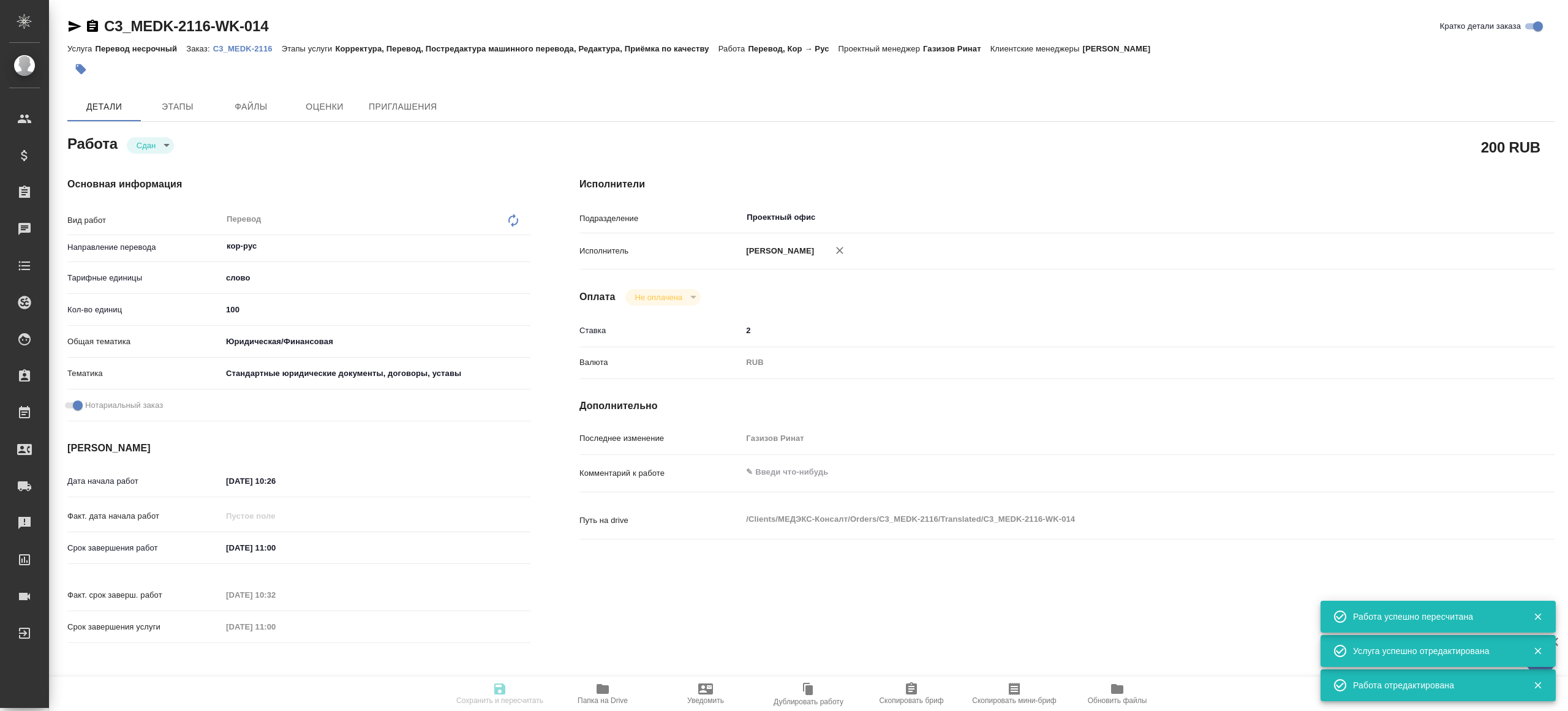
type input "/Clients/МЕДЭКС-Консалт/Orders/C3_MEDK-2116"
type textarea "x"
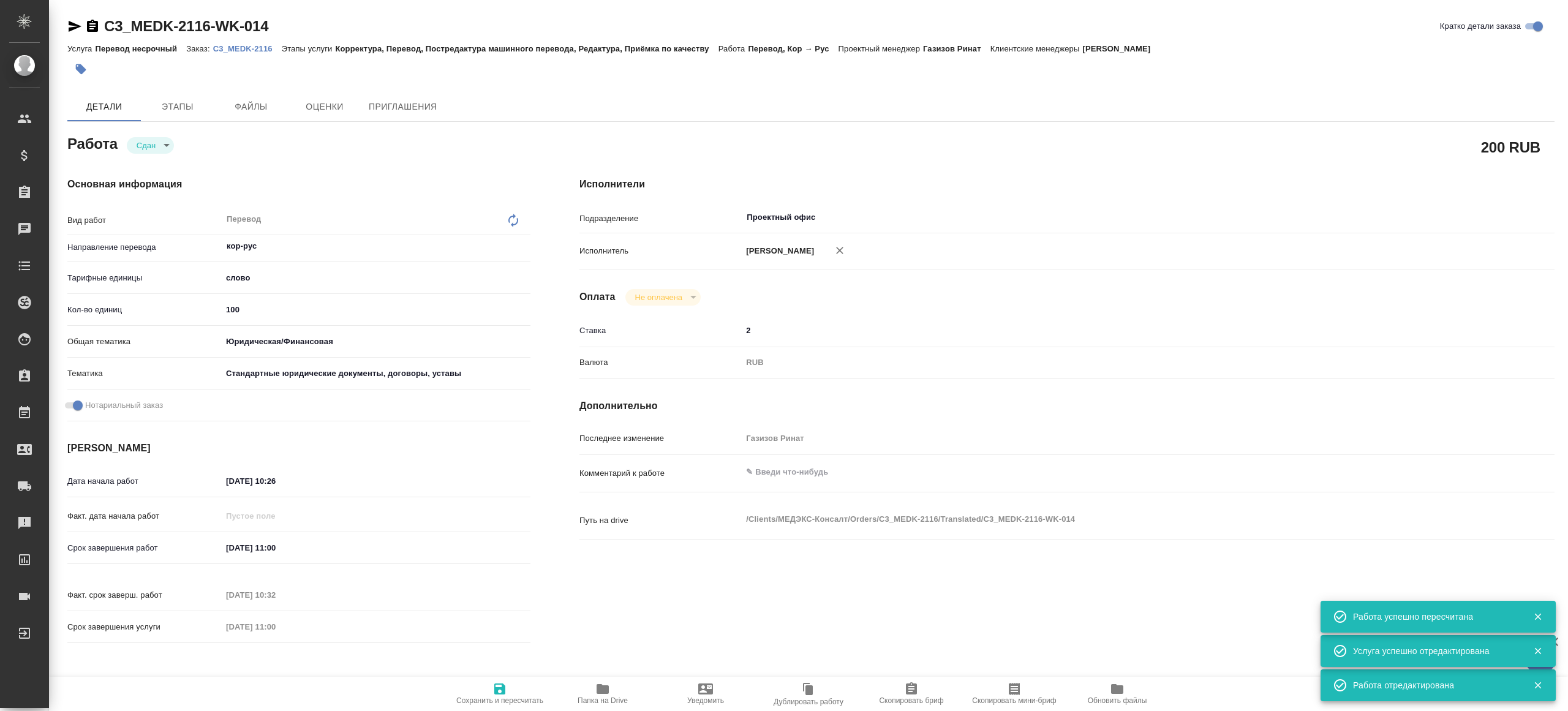
type textarea "x"
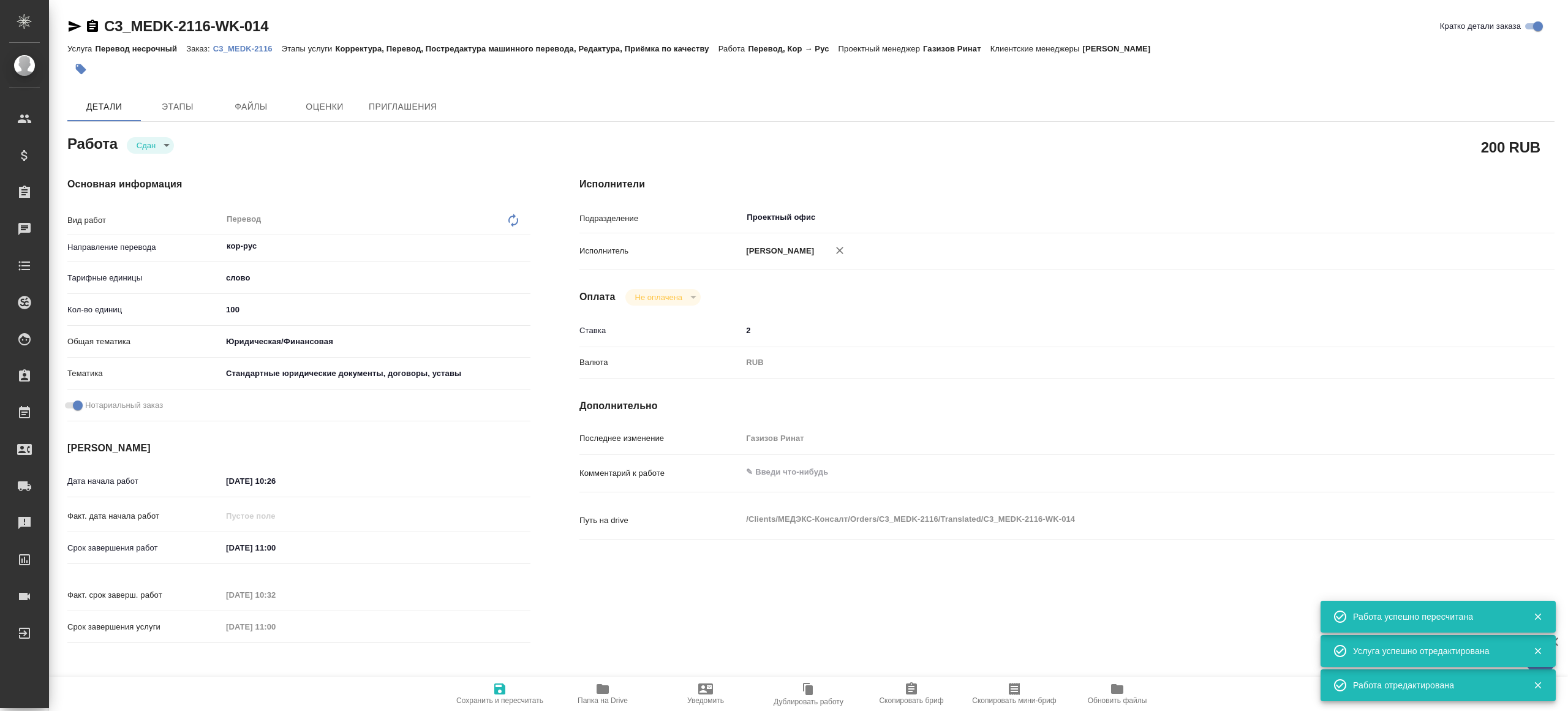
type textarea "x"
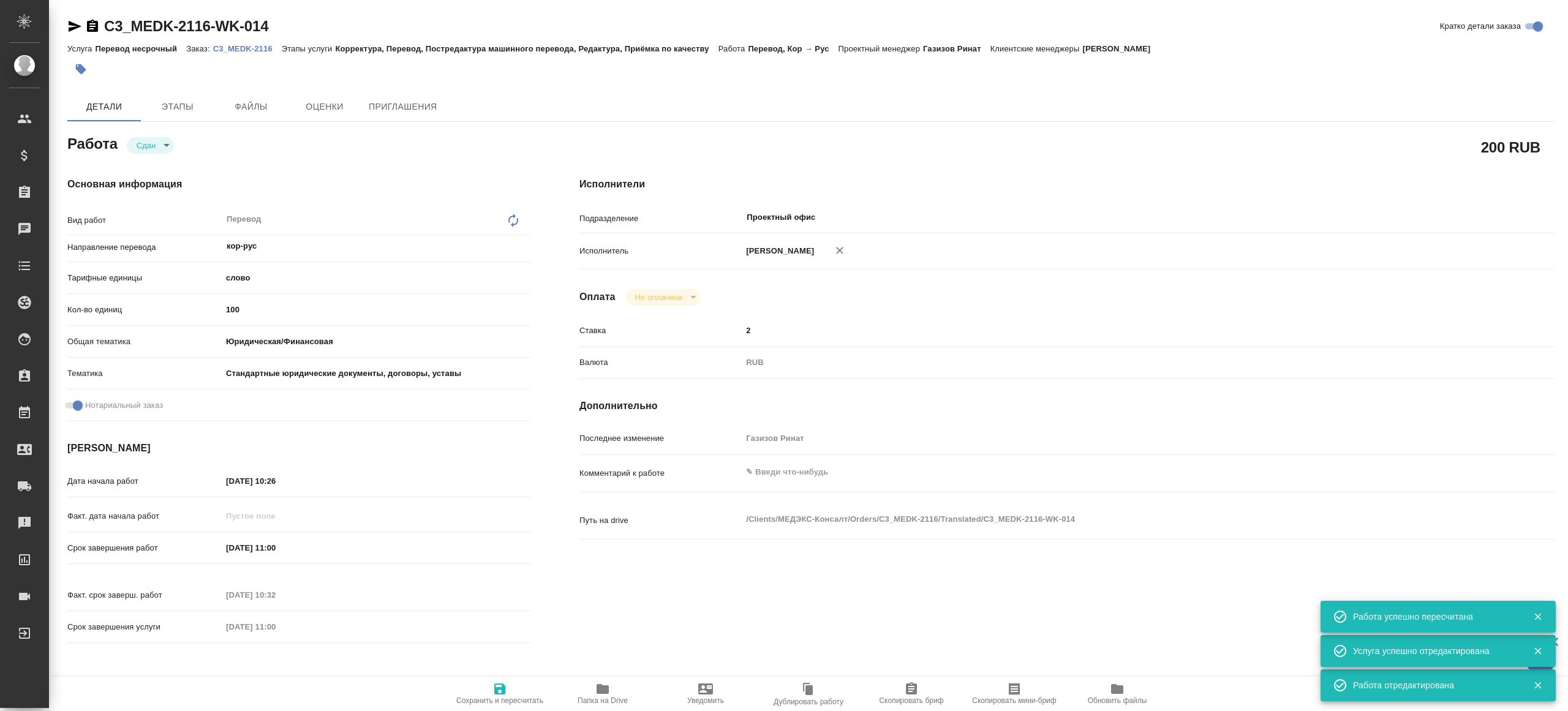
type textarea "x"
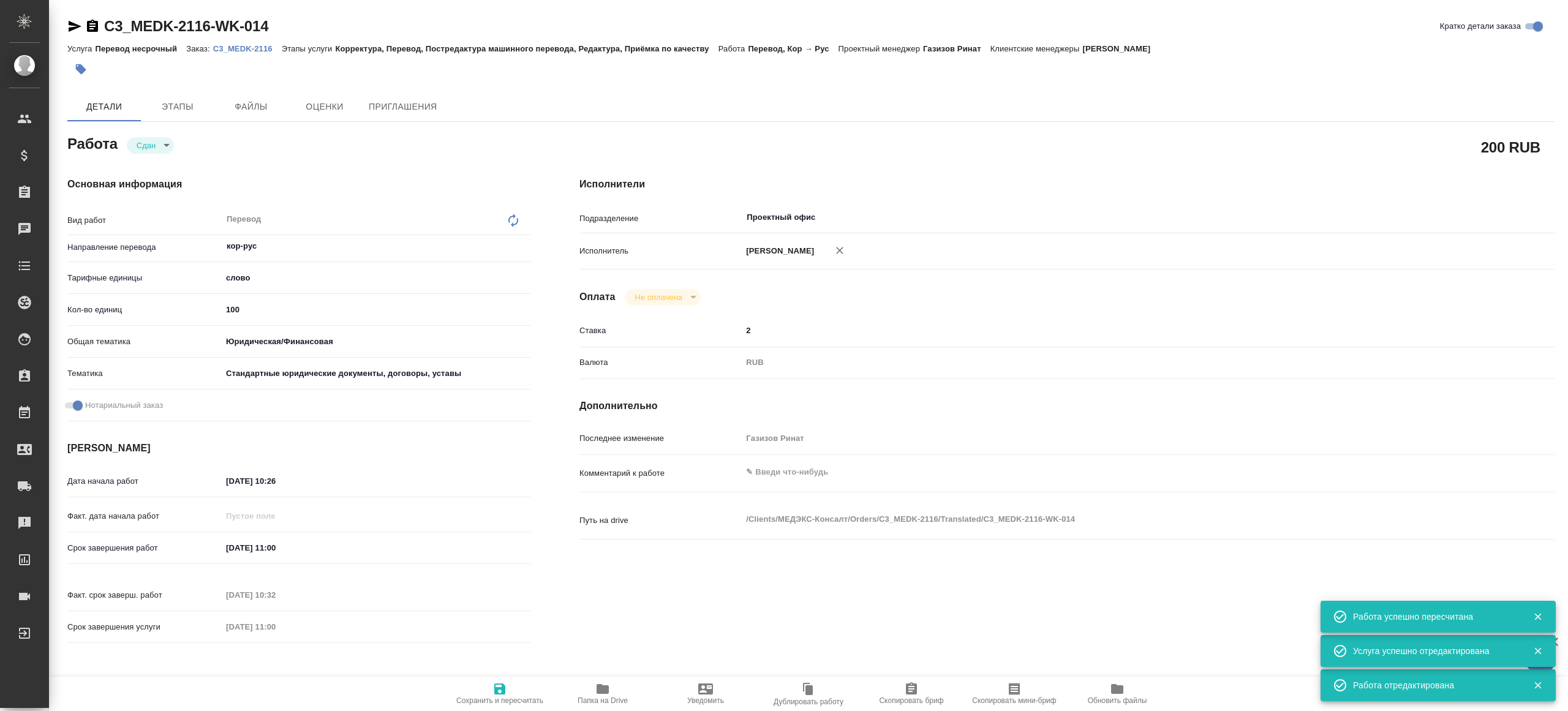
type textarea "x"
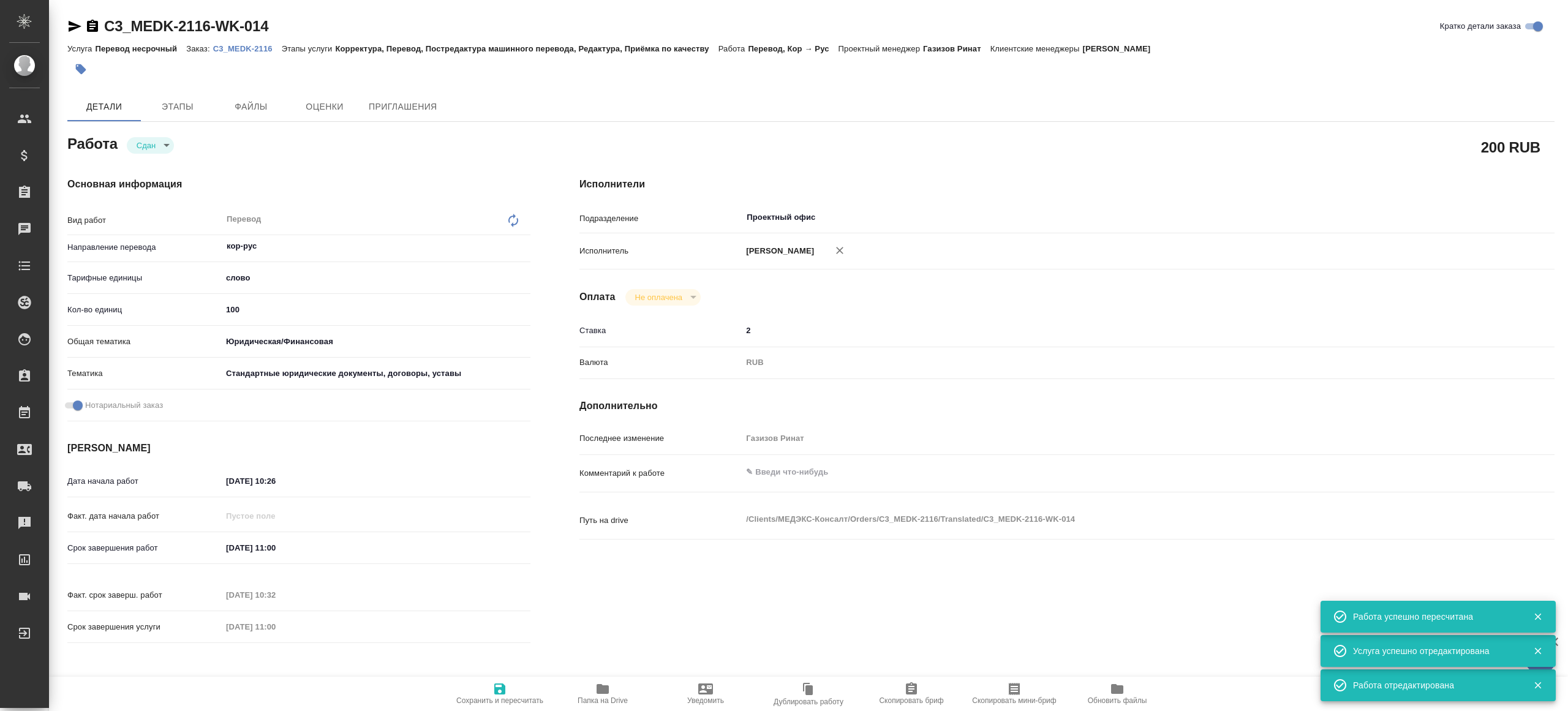
type textarea "x"
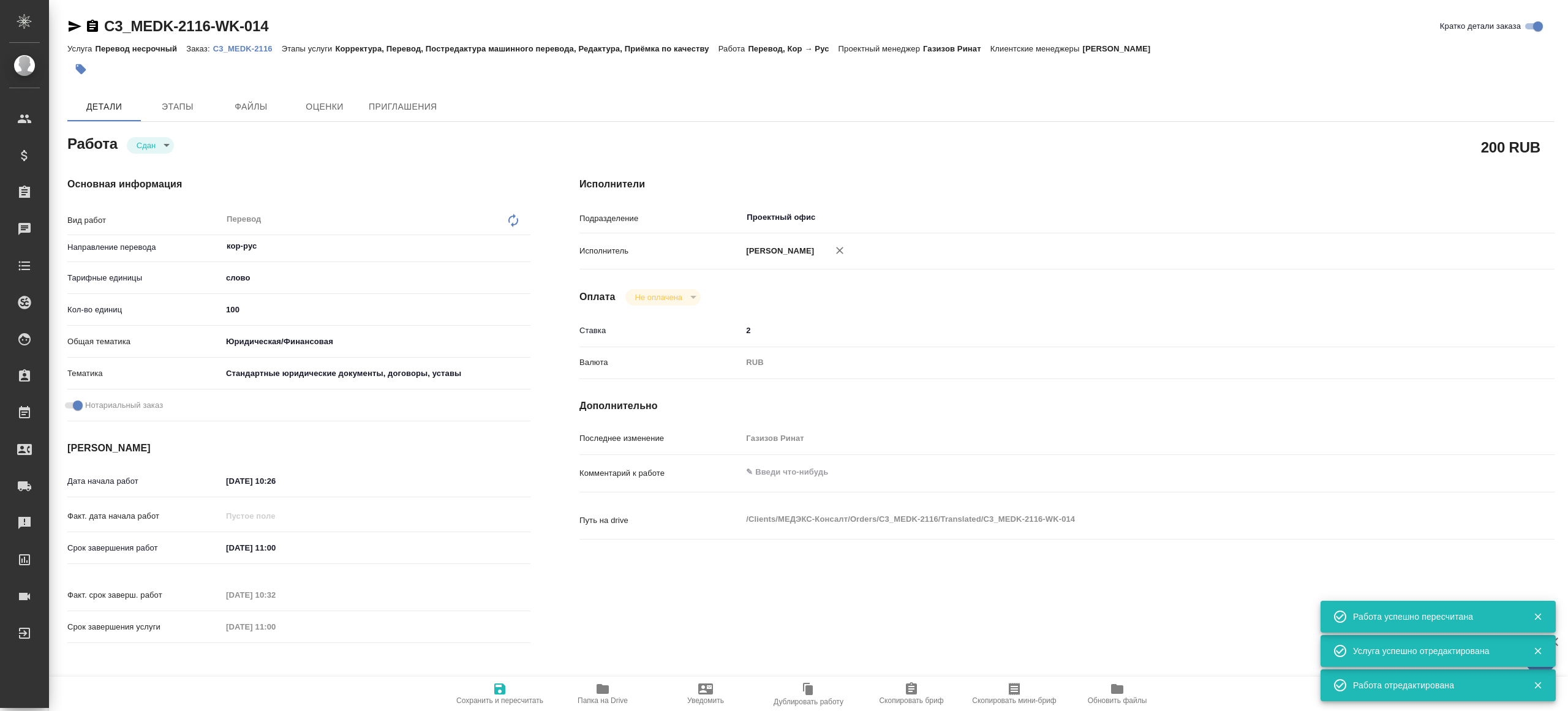
type textarea "x"
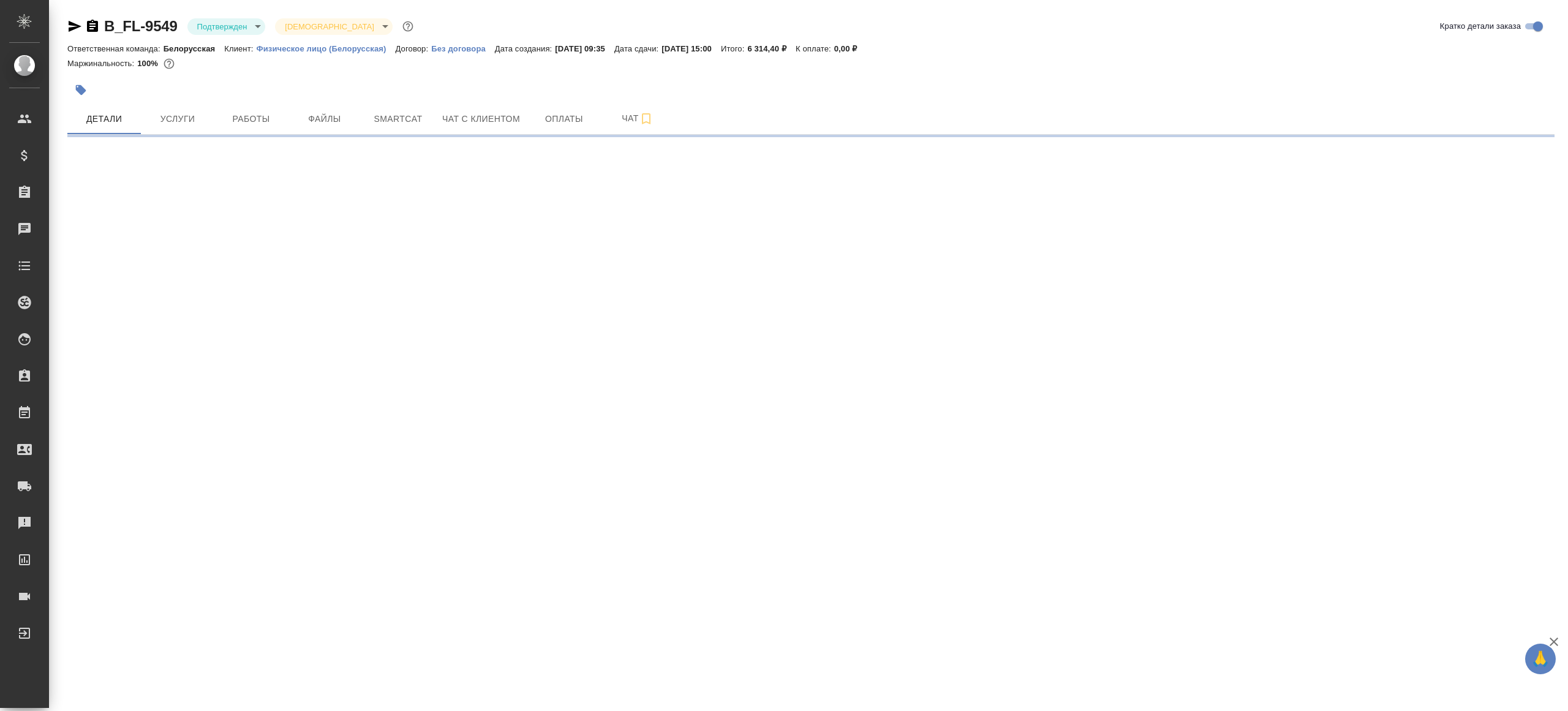
select select "RU"
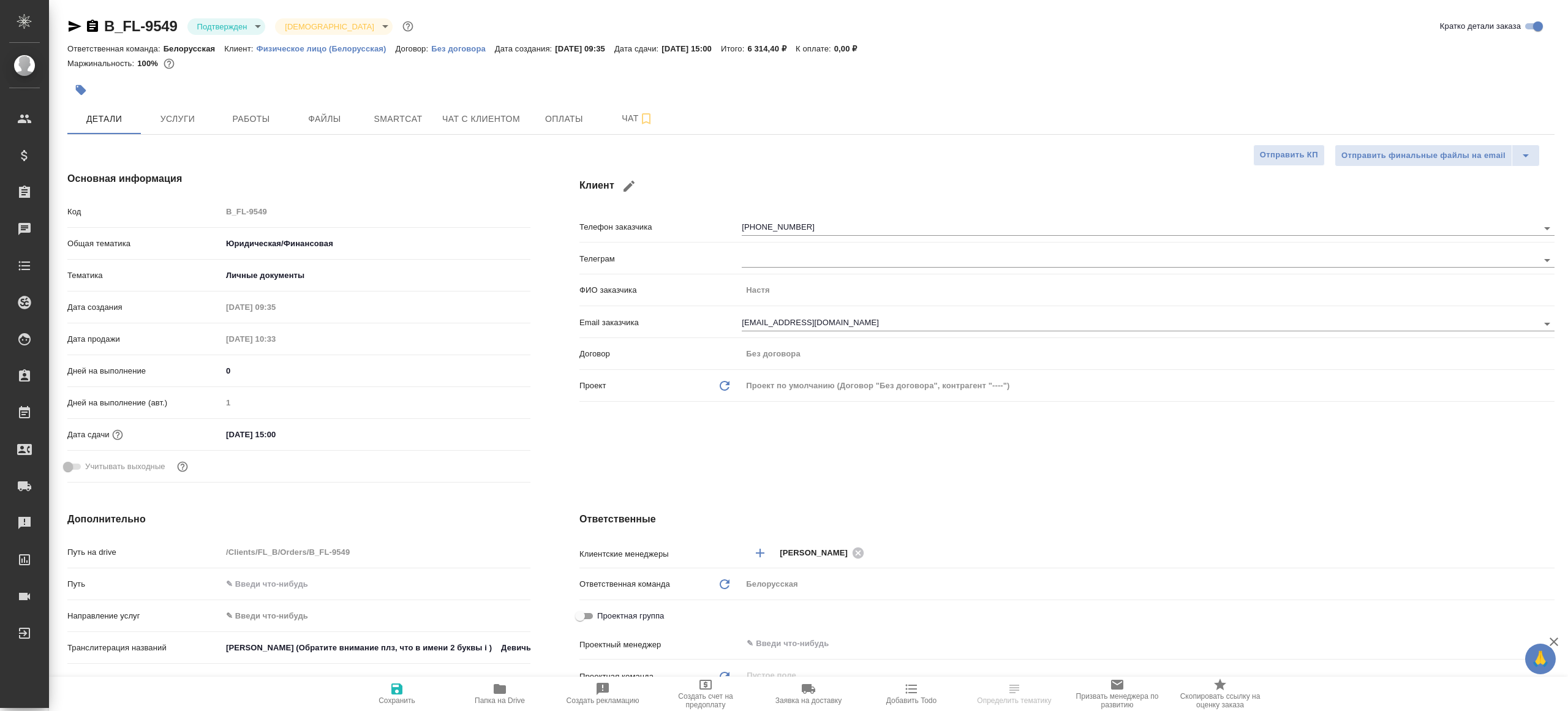
type textarea "x"
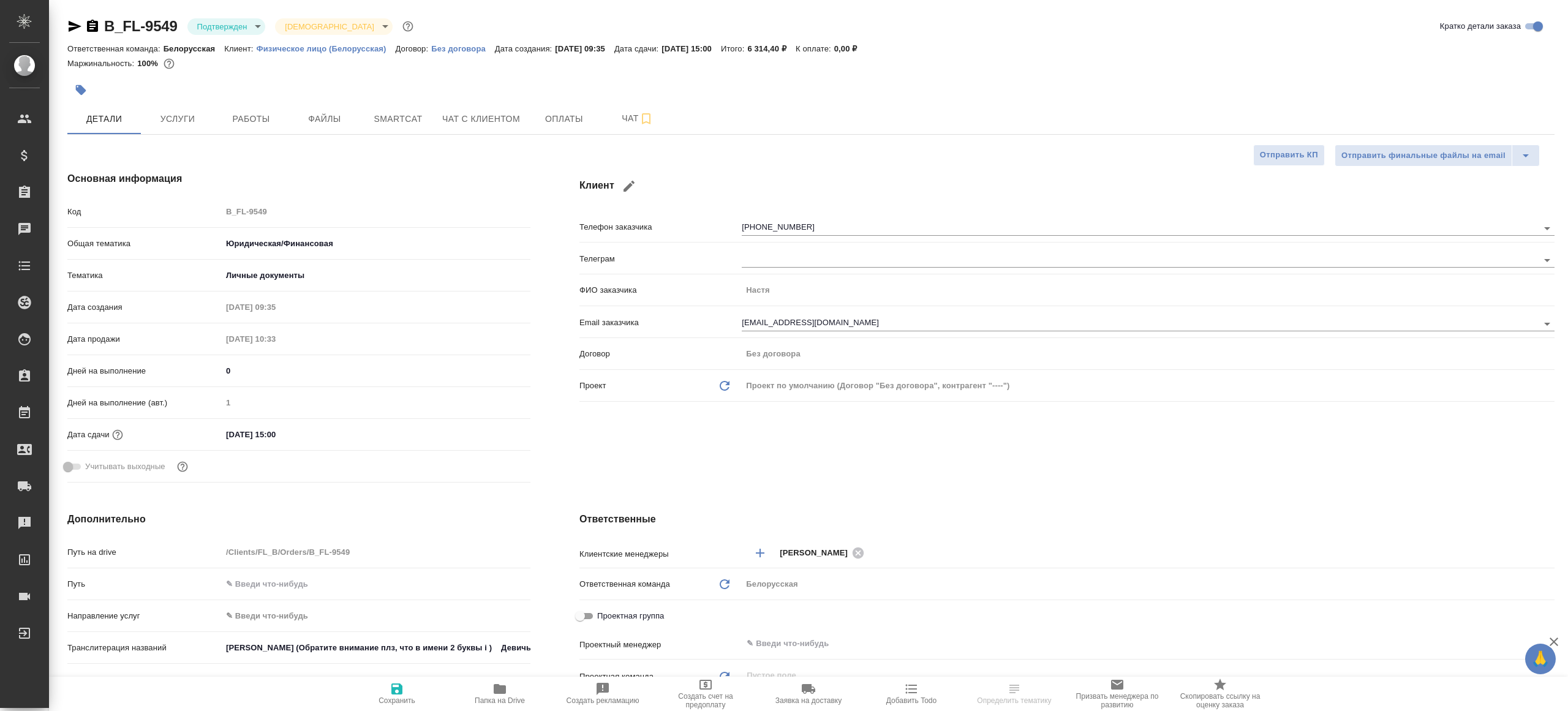
type textarea "x"
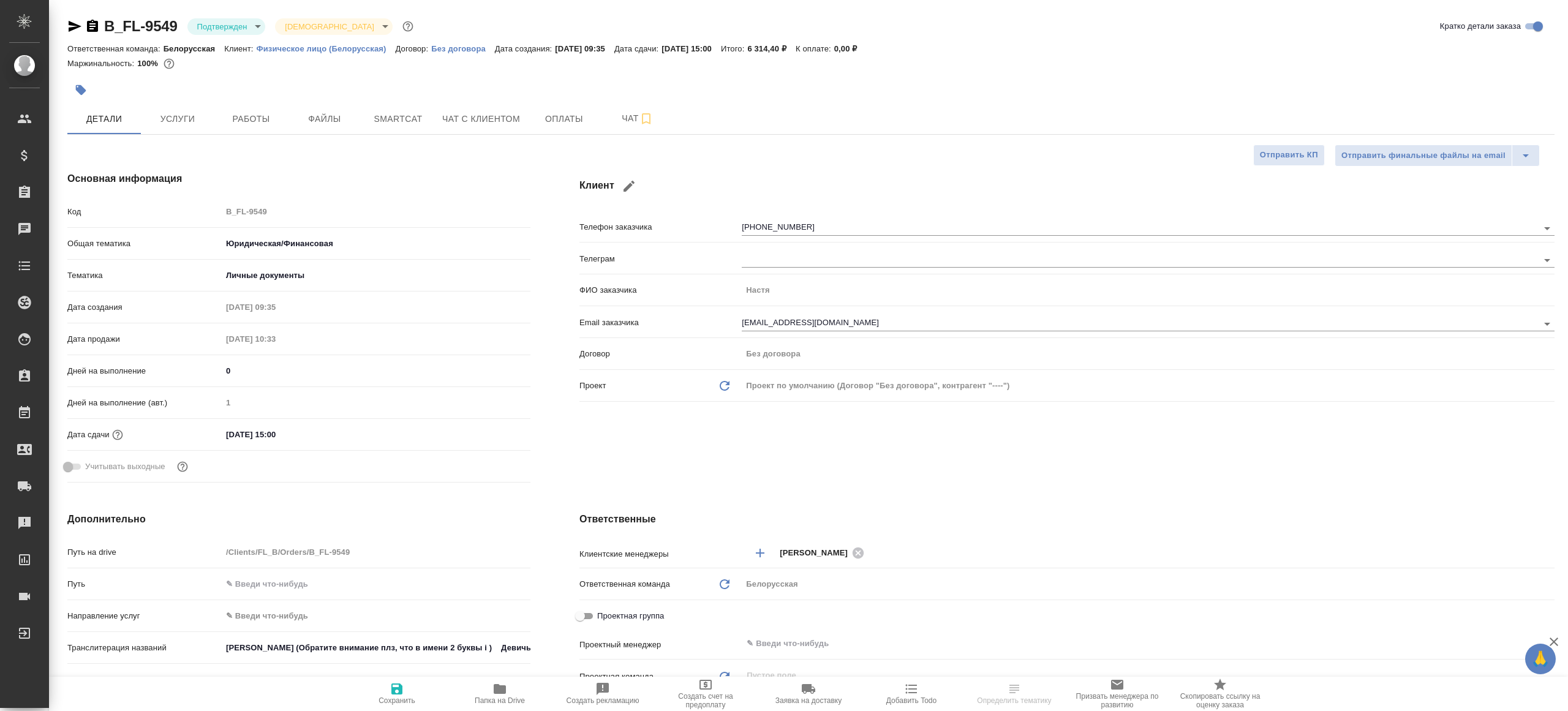
type textarea "x"
click at [229, 25] on body "🙏 .cls-1 fill:#fff; AWATERA [PERSON_NAME] Клиенты Спецификации Заказы 100 Чаты …" at bounding box center [784, 355] width 1568 height 711
click at [229, 136] on li "В работе" at bounding box center [243, 130] width 112 height 21
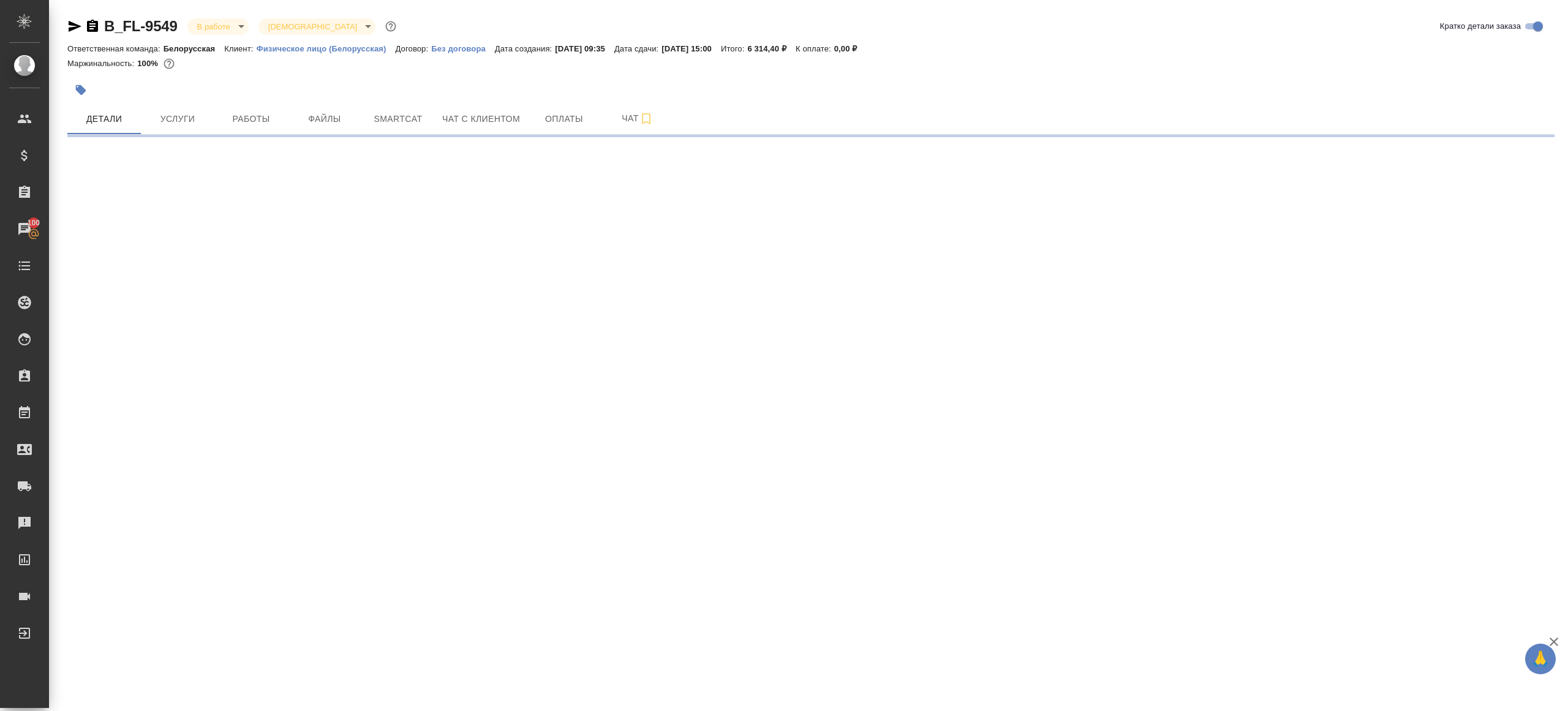
select select "RU"
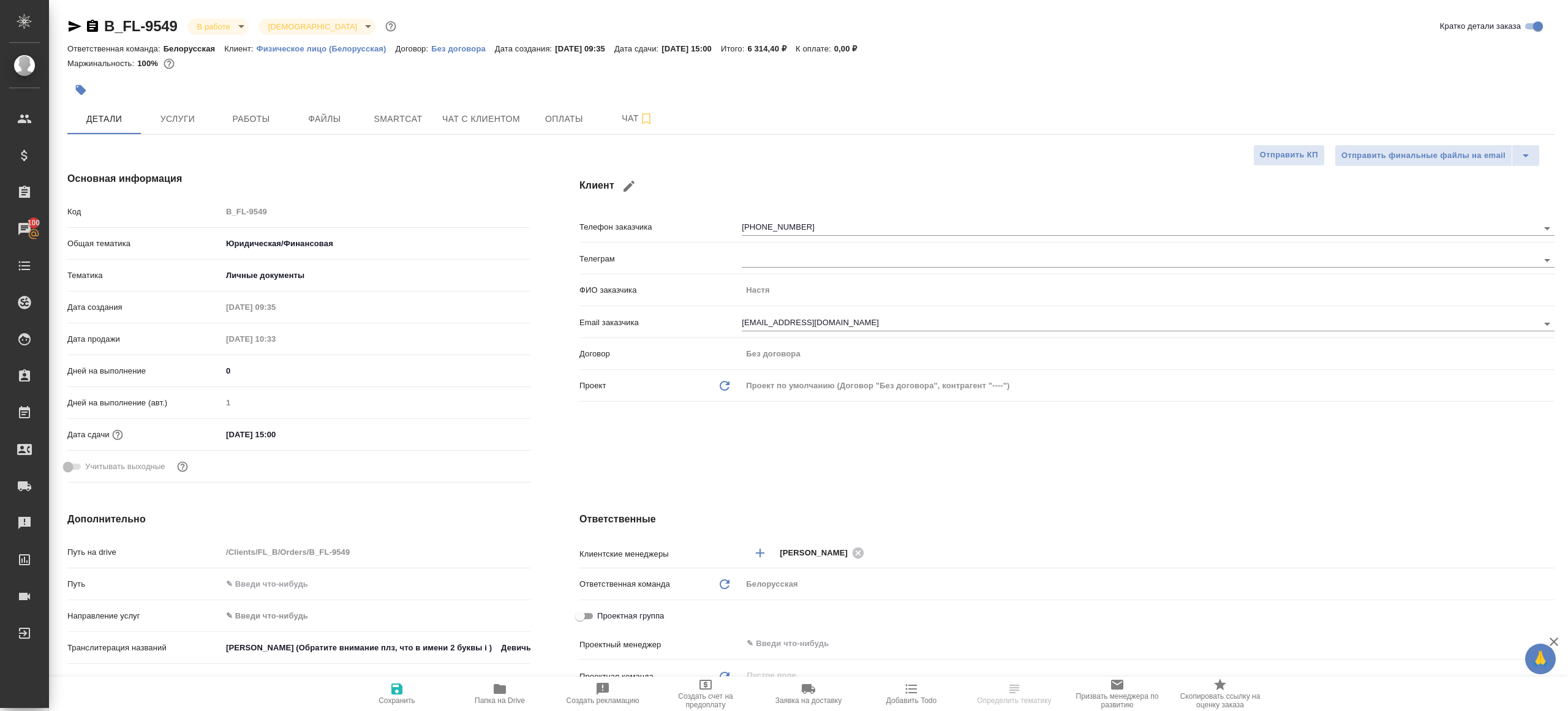
type textarea "x"
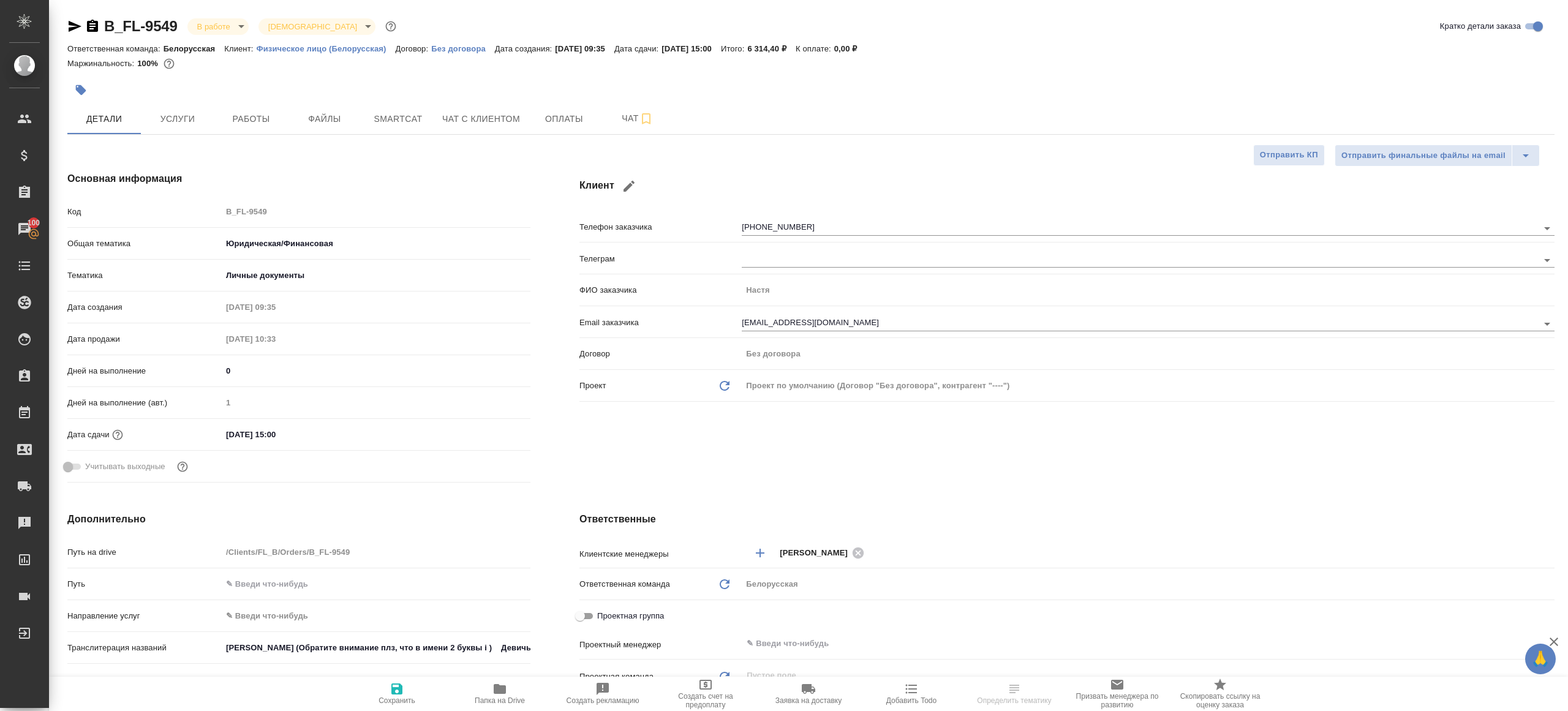
type textarea "x"
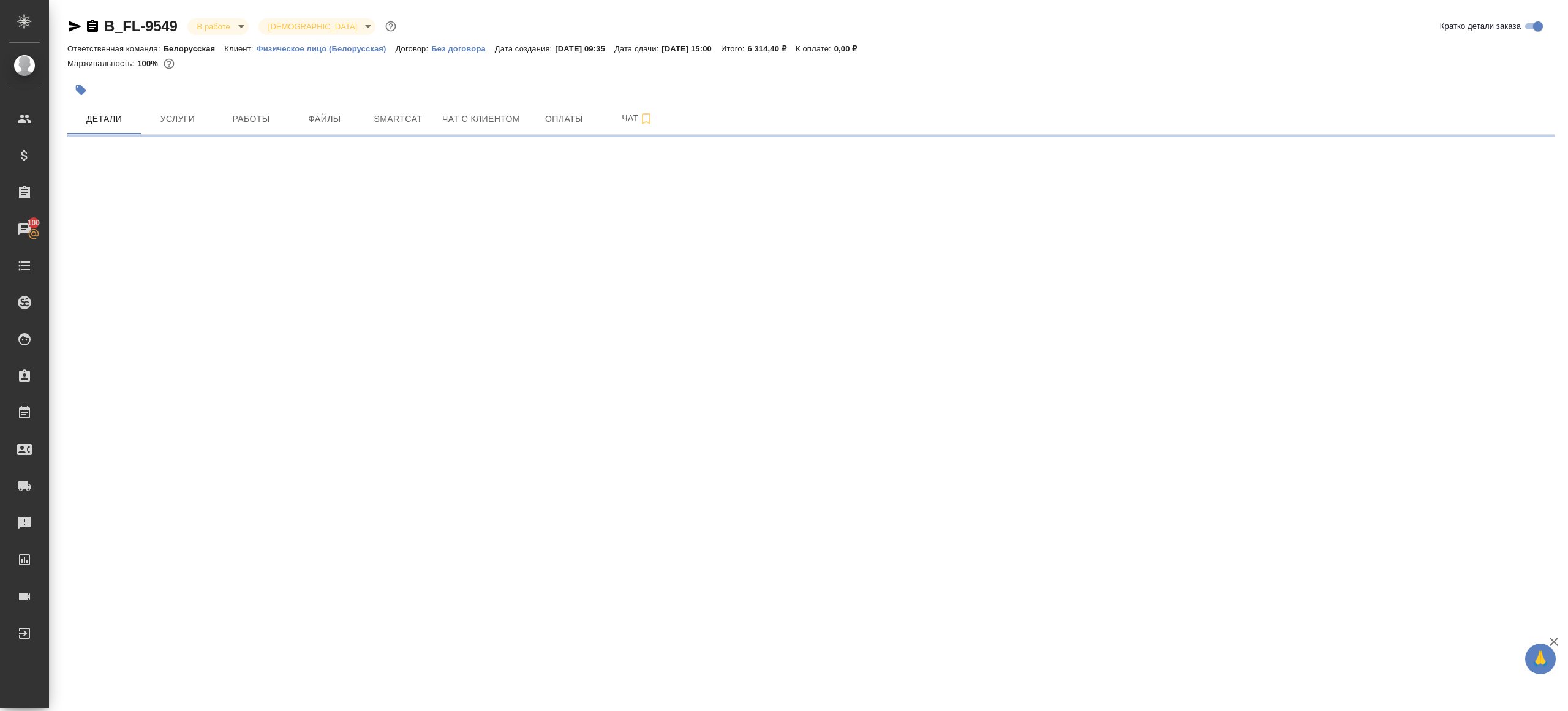
click at [820, 446] on div ".cls-1 fill:#fff; AWATERA [PERSON_NAME] Клиенты Спецификации Заказы 100 Чаты To…" at bounding box center [784, 355] width 1568 height 711
select select "RU"
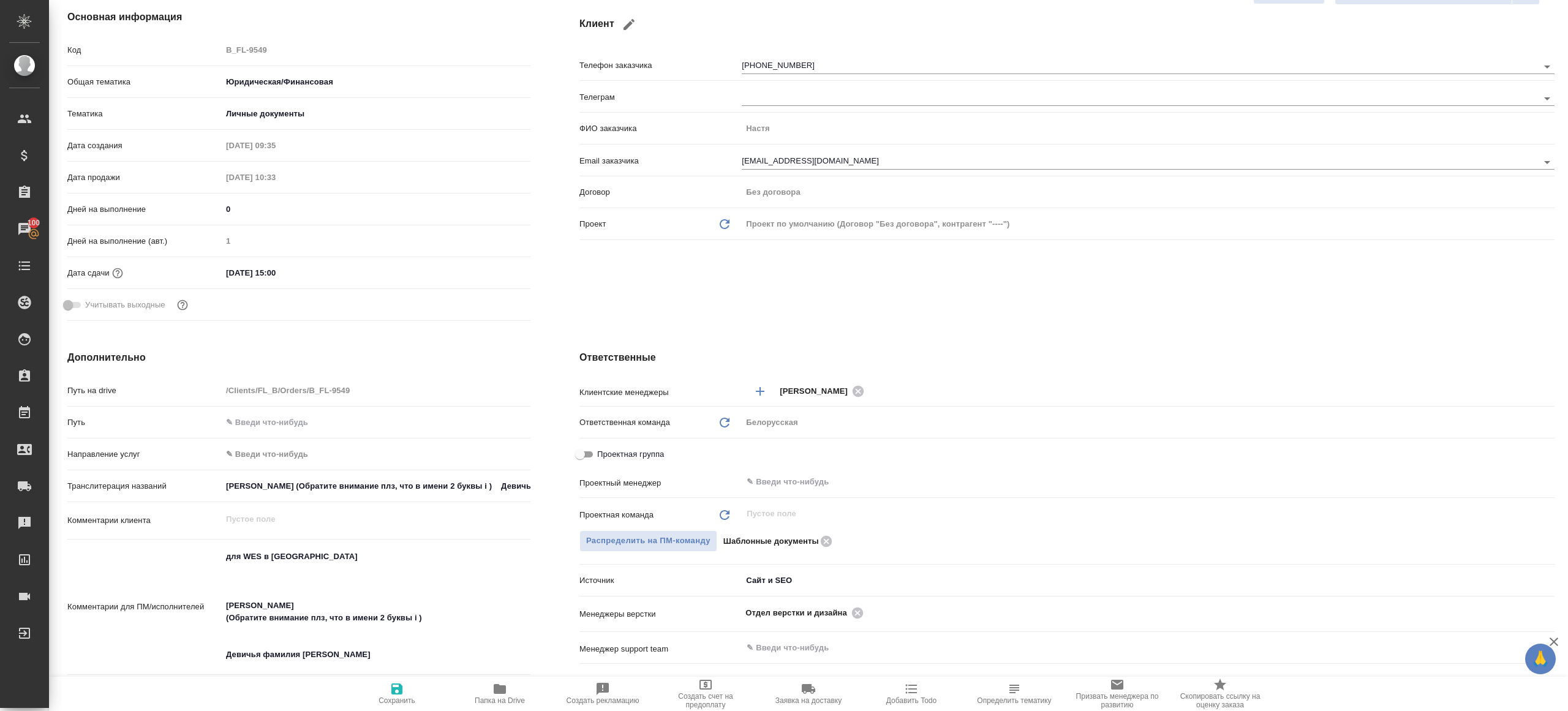
scroll to position [255, 0]
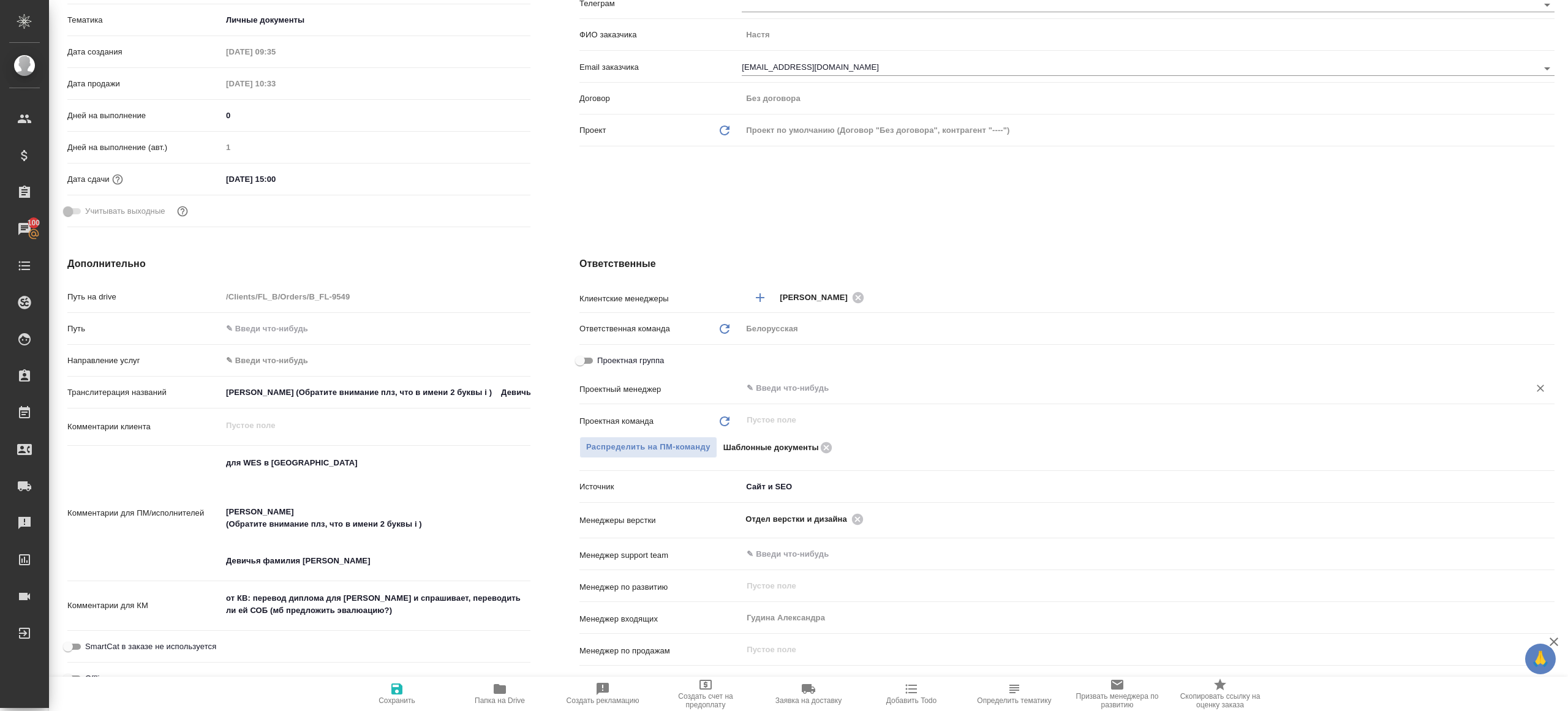
click at [800, 392] on input "text" at bounding box center [1127, 388] width 765 height 15
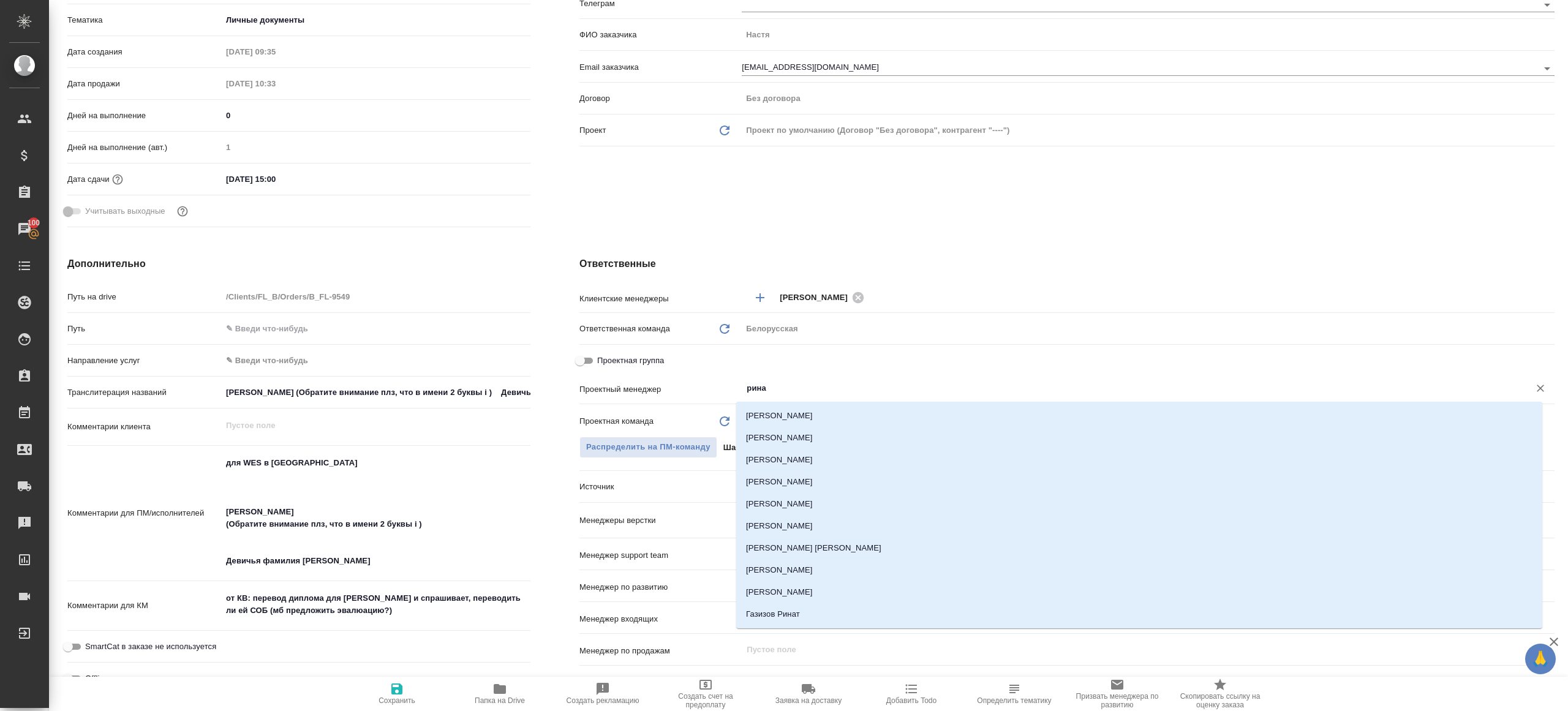
type input "ринат"
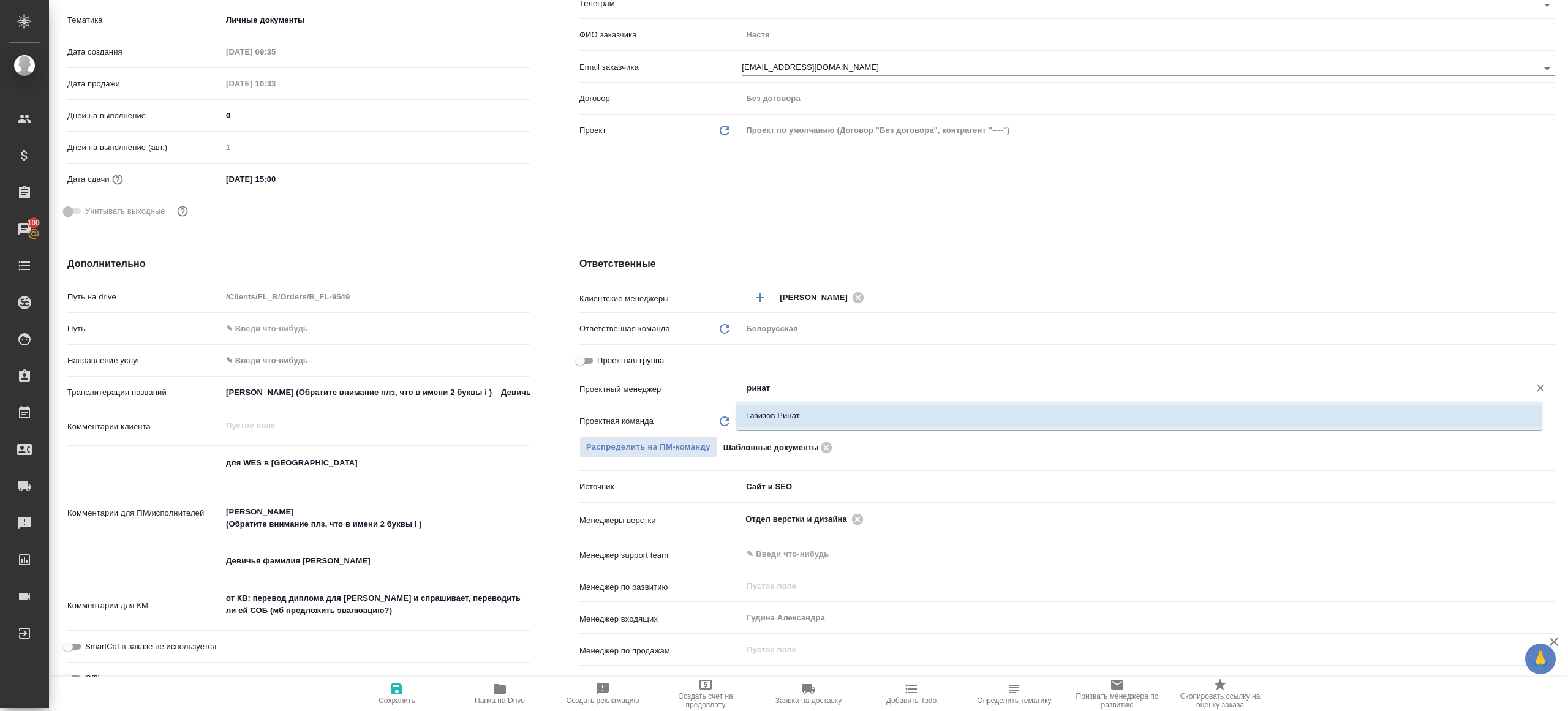
click at [808, 418] on li "Газизов Ринат" at bounding box center [1139, 415] width 806 height 22
type textarea "x"
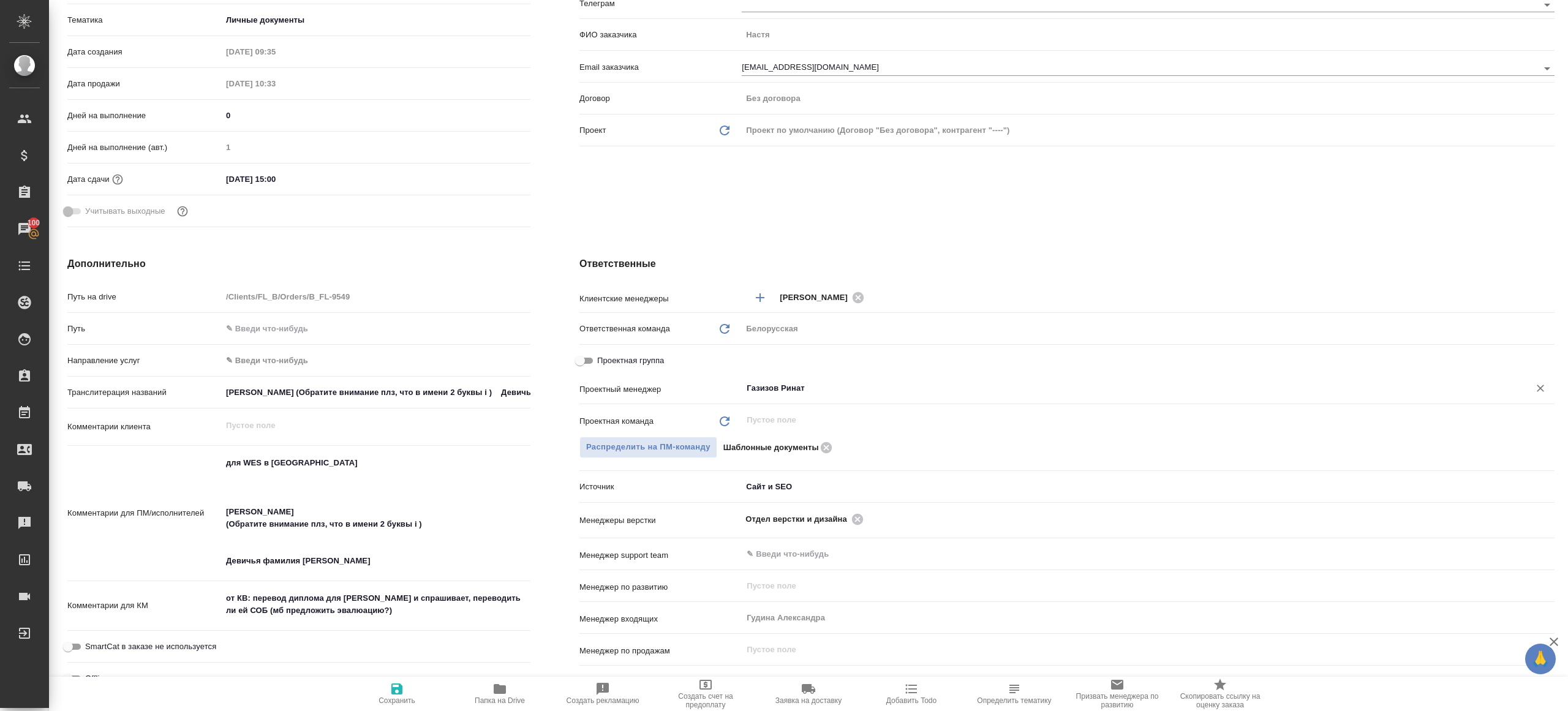
type input "Газизов Ринат"
click at [397, 689] on icon "button" at bounding box center [397, 689] width 11 height 11
type textarea "x"
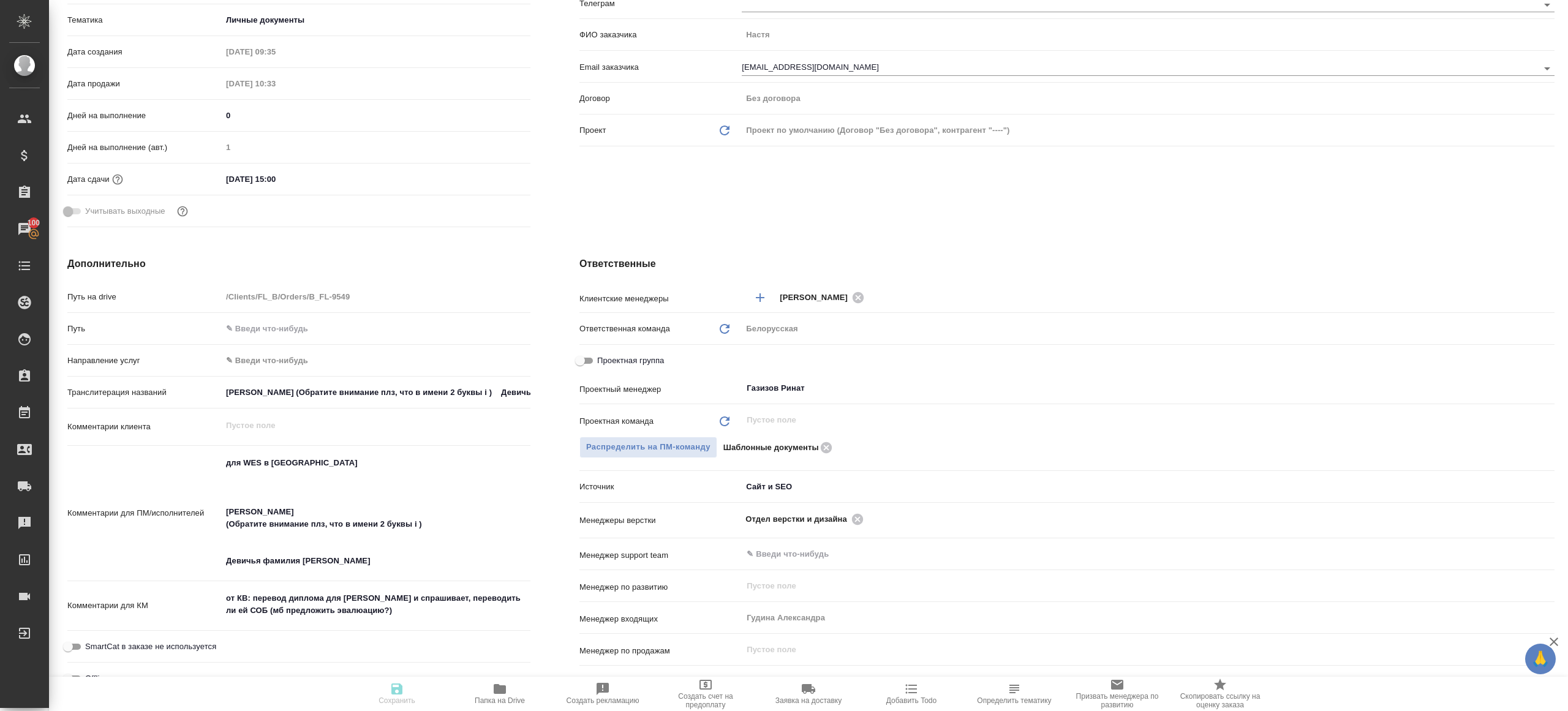
type textarea "x"
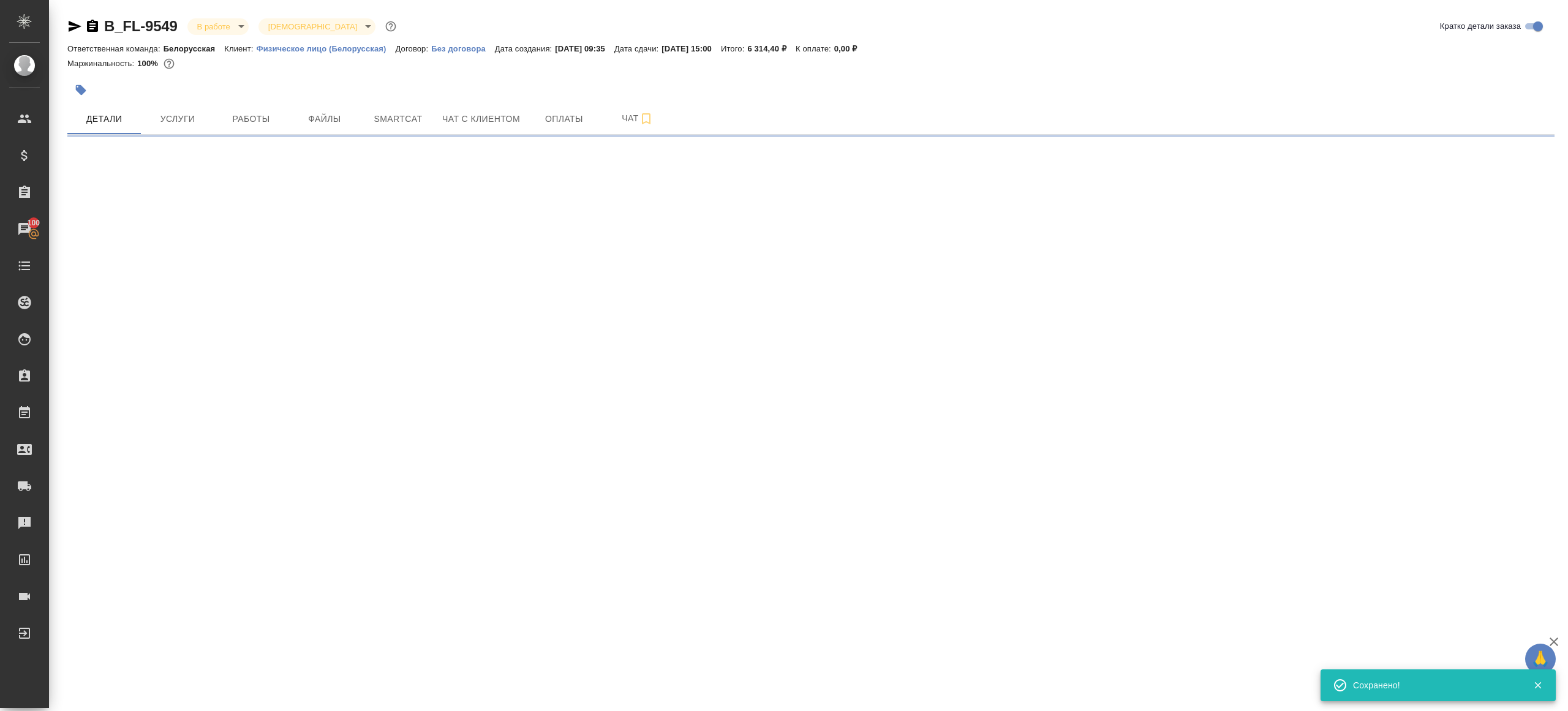
scroll to position [0, 0]
select select "RU"
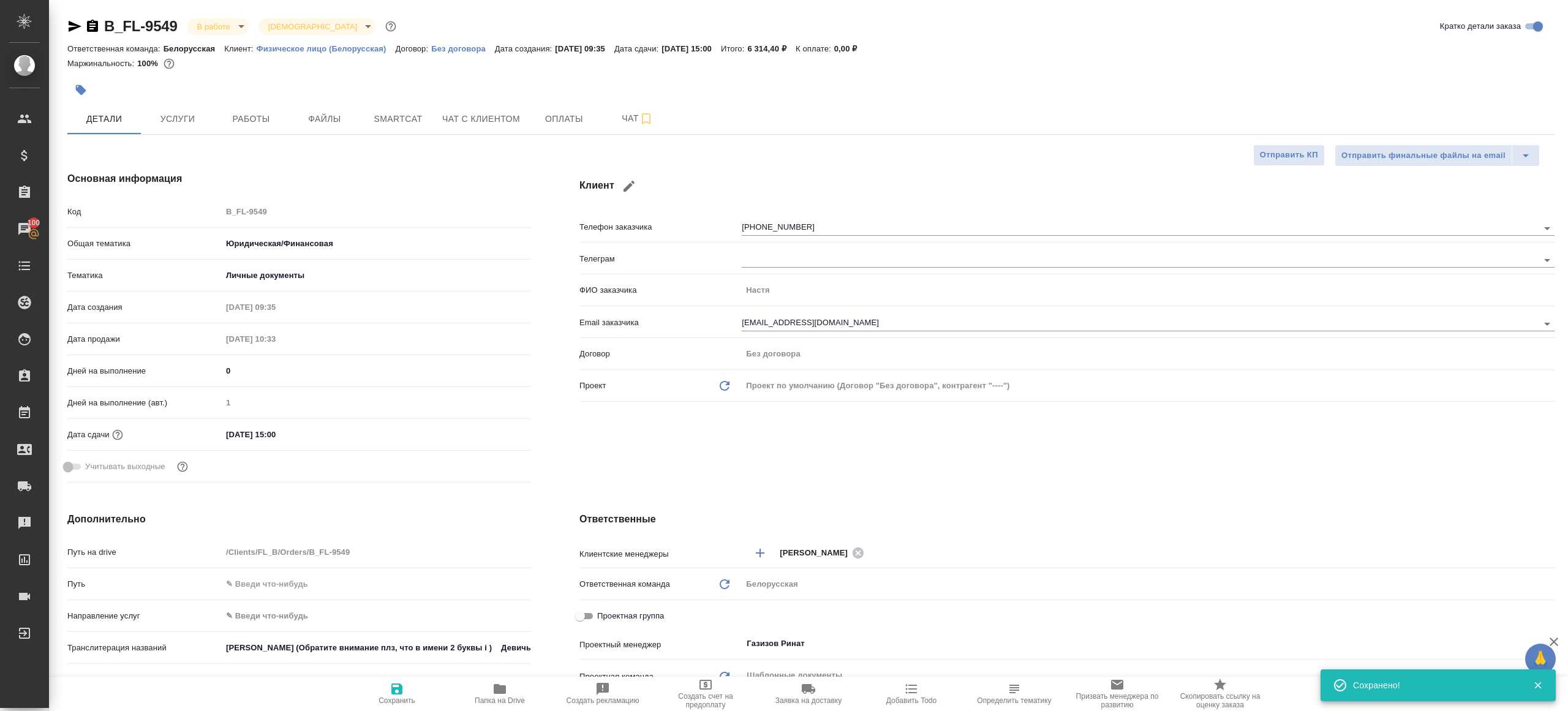
type textarea "x"
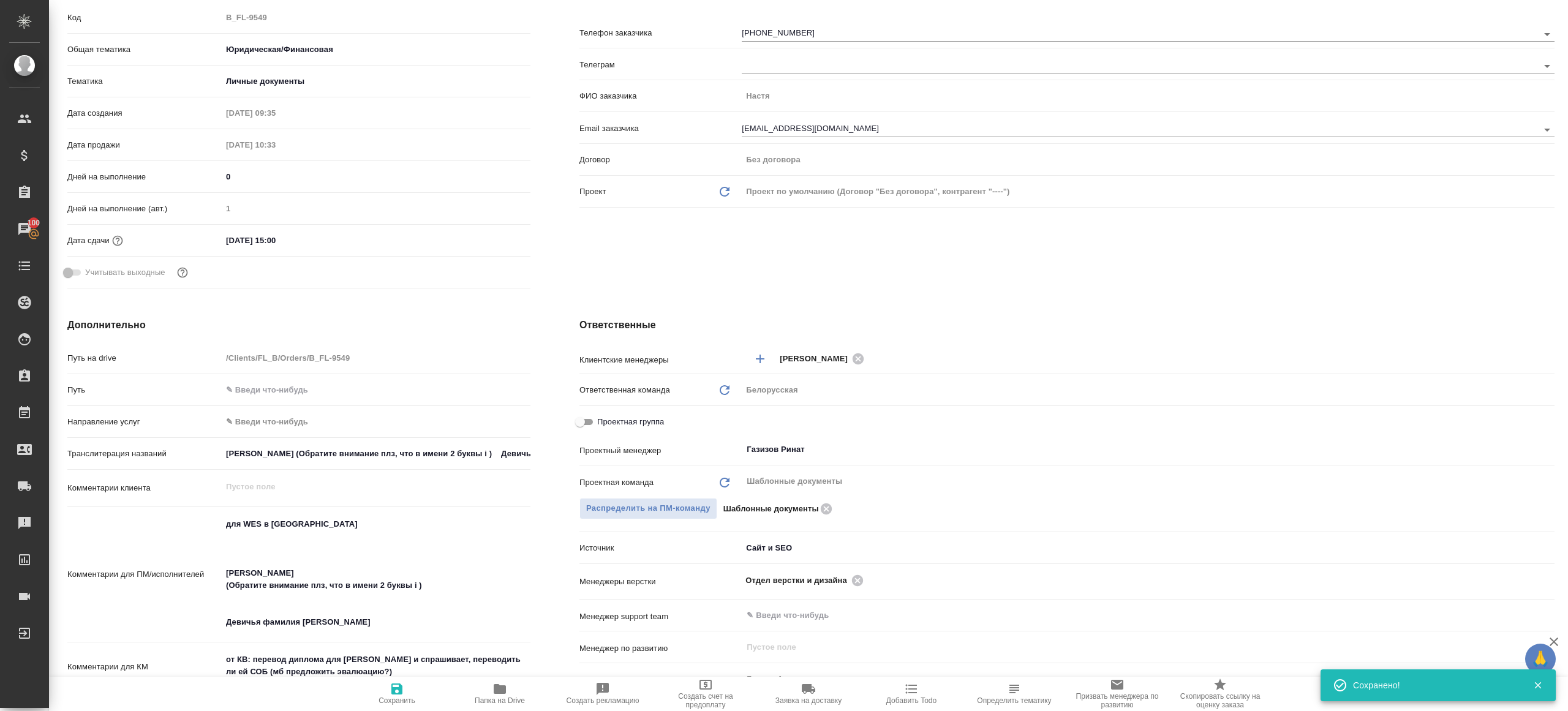
scroll to position [195, 0]
click at [487, 695] on span "Папка на Drive" at bounding box center [499, 693] width 88 height 24
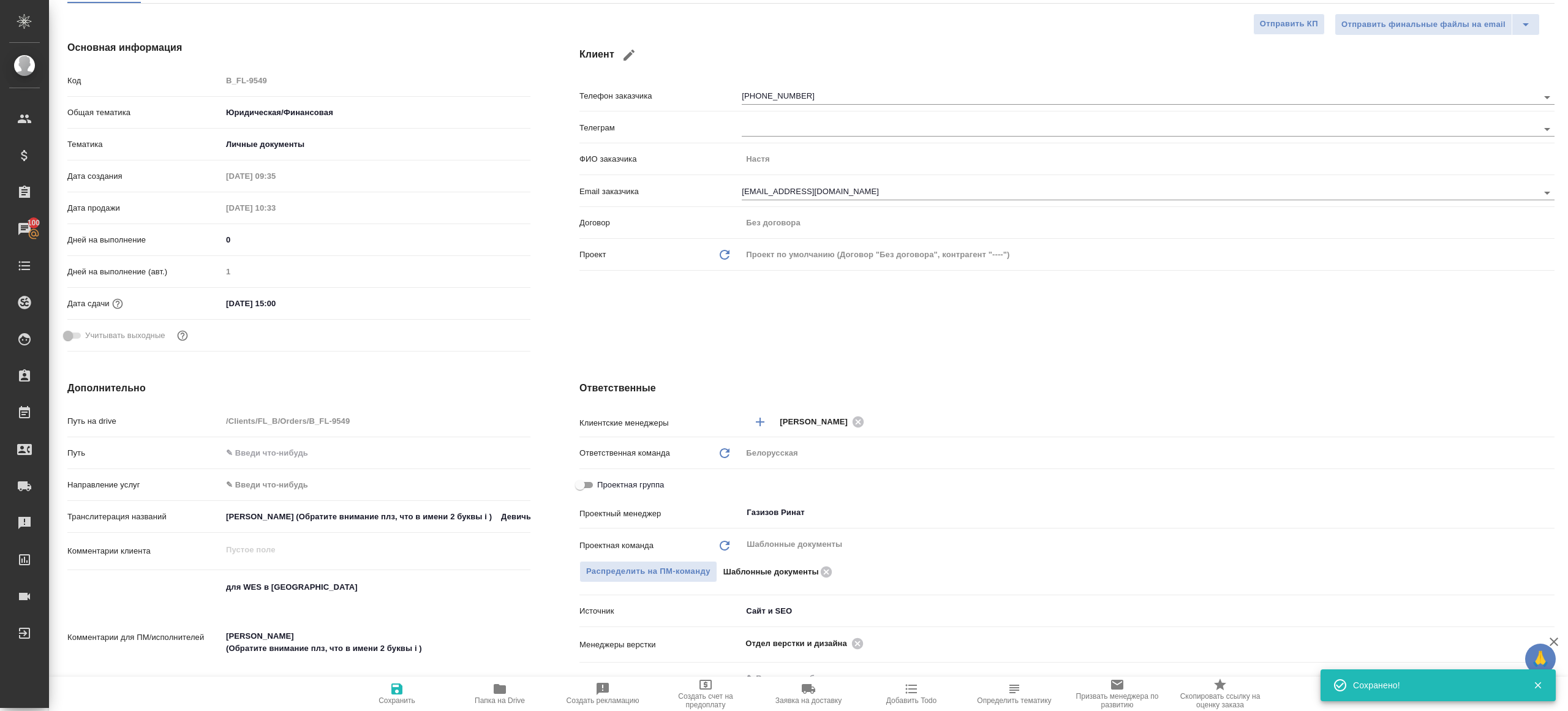
scroll to position [0, 0]
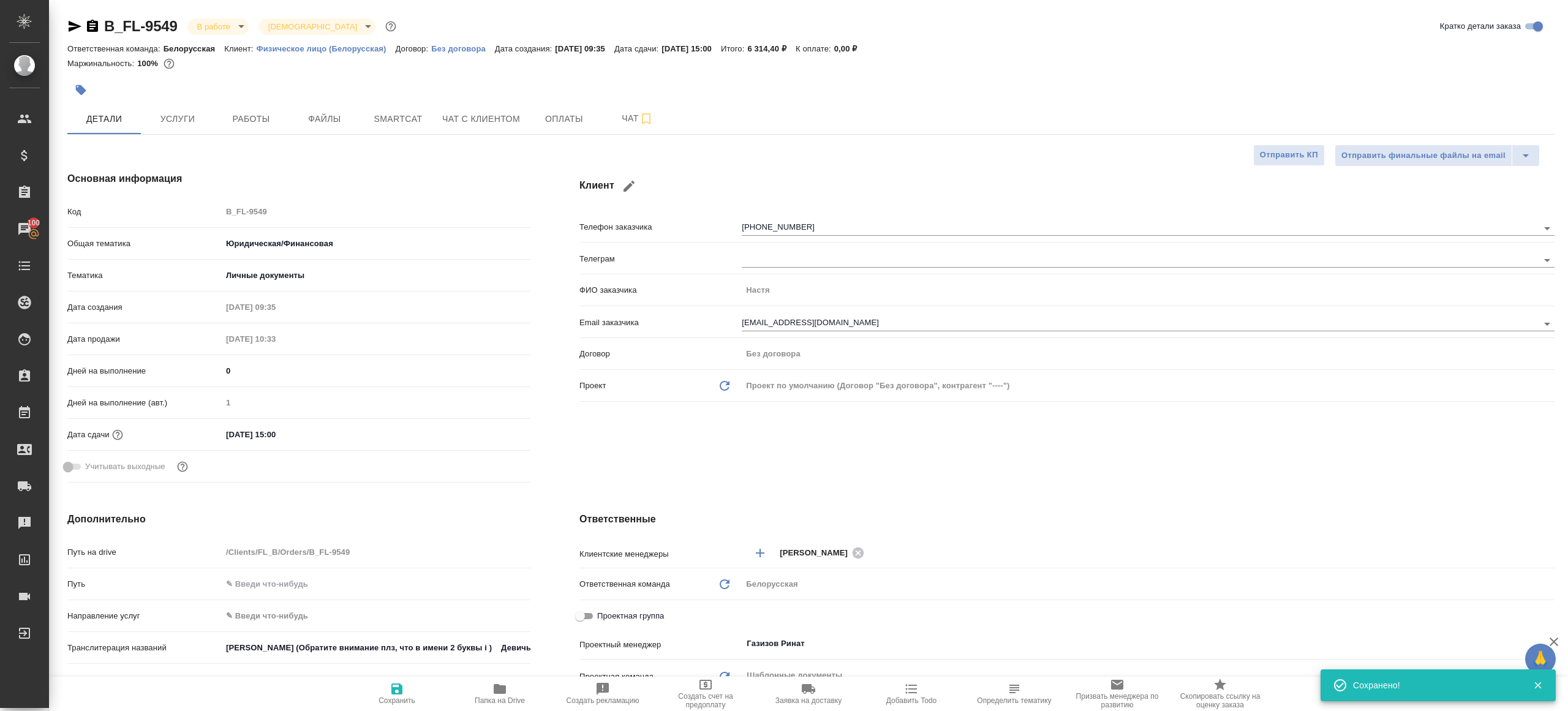
type textarea "x"
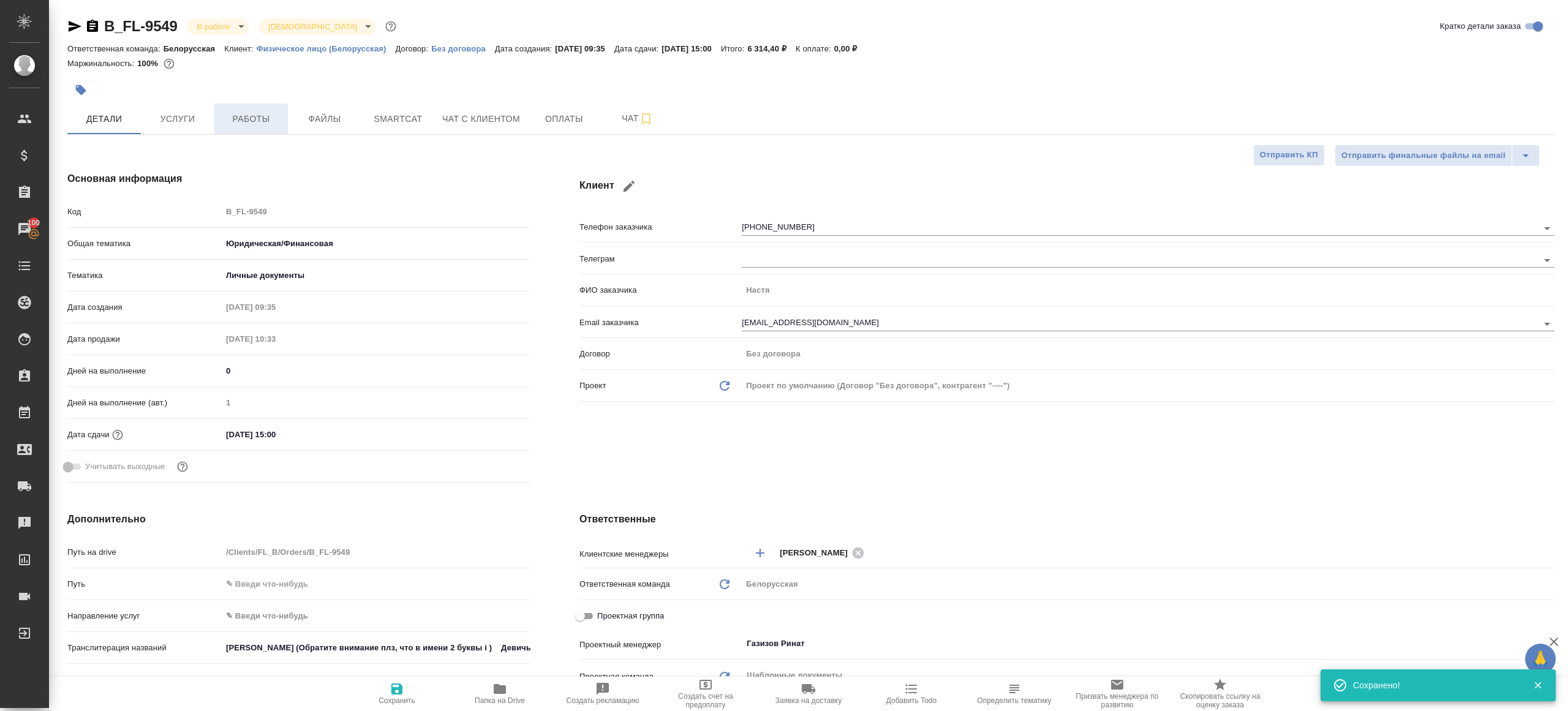
type textarea "x"
click at [257, 101] on div at bounding box center [563, 89] width 992 height 27
click at [261, 134] on div "B_FL-9549 В работе inProgress Святая троица holyTrinity Кратко детали заказа От…" at bounding box center [811, 631] width 1501 height 1262
click at [250, 131] on button "Работы" at bounding box center [251, 119] width 74 height 31
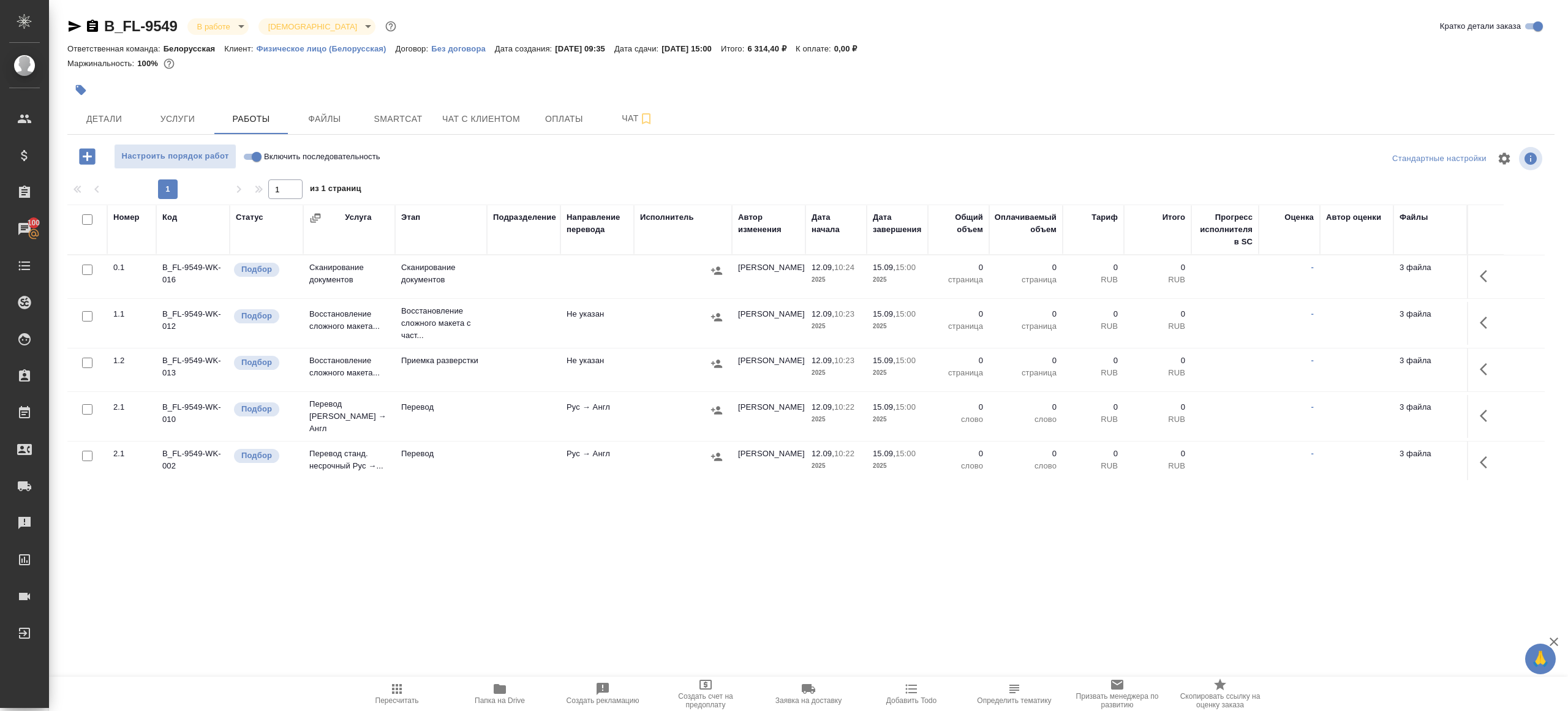
click at [474, 176] on div at bounding box center [811, 177] width 1487 height 6
click at [256, 164] on input "Включить последовательность" at bounding box center [256, 156] width 44 height 15
checkbox input "true"
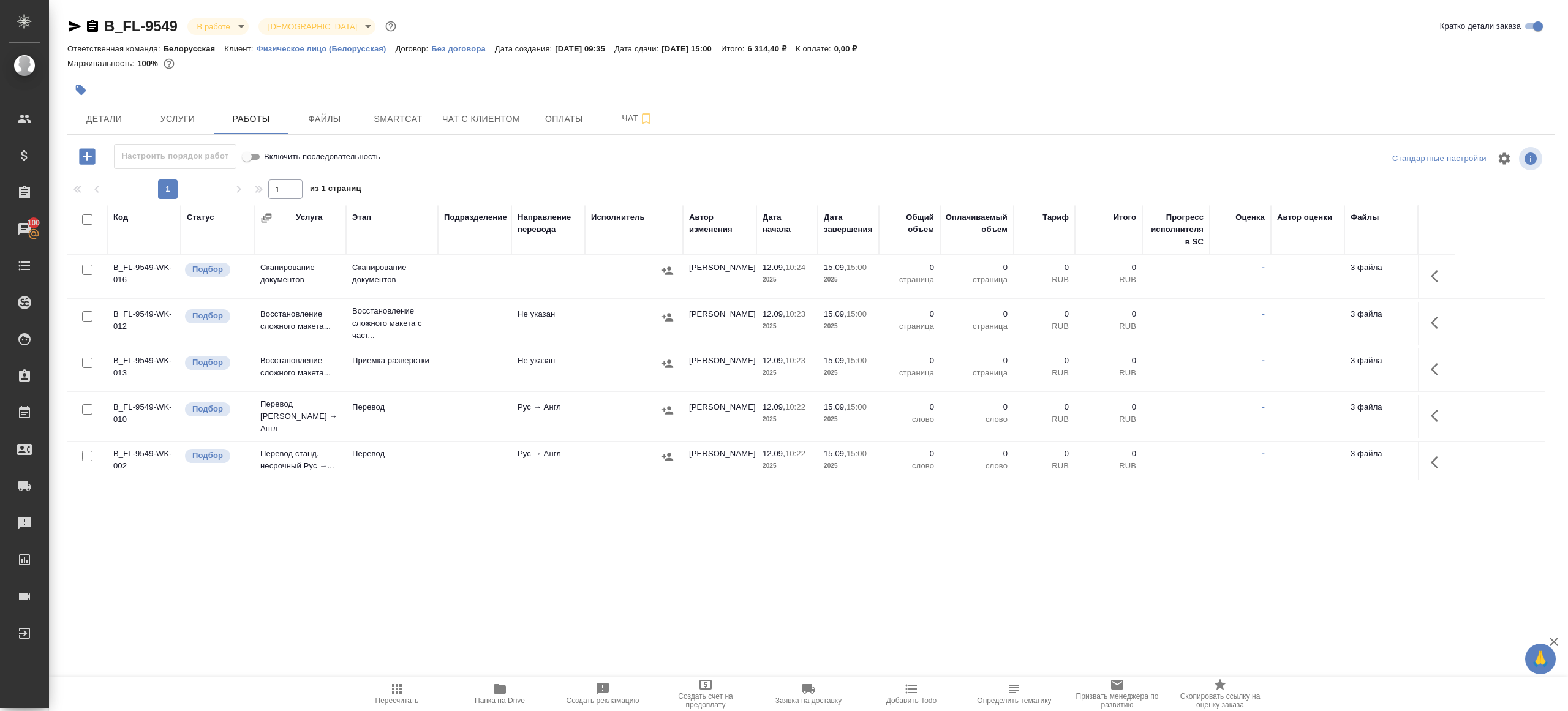
click at [84, 219] on input "checkbox" at bounding box center [87, 219] width 11 height 11
checkbox input "true"
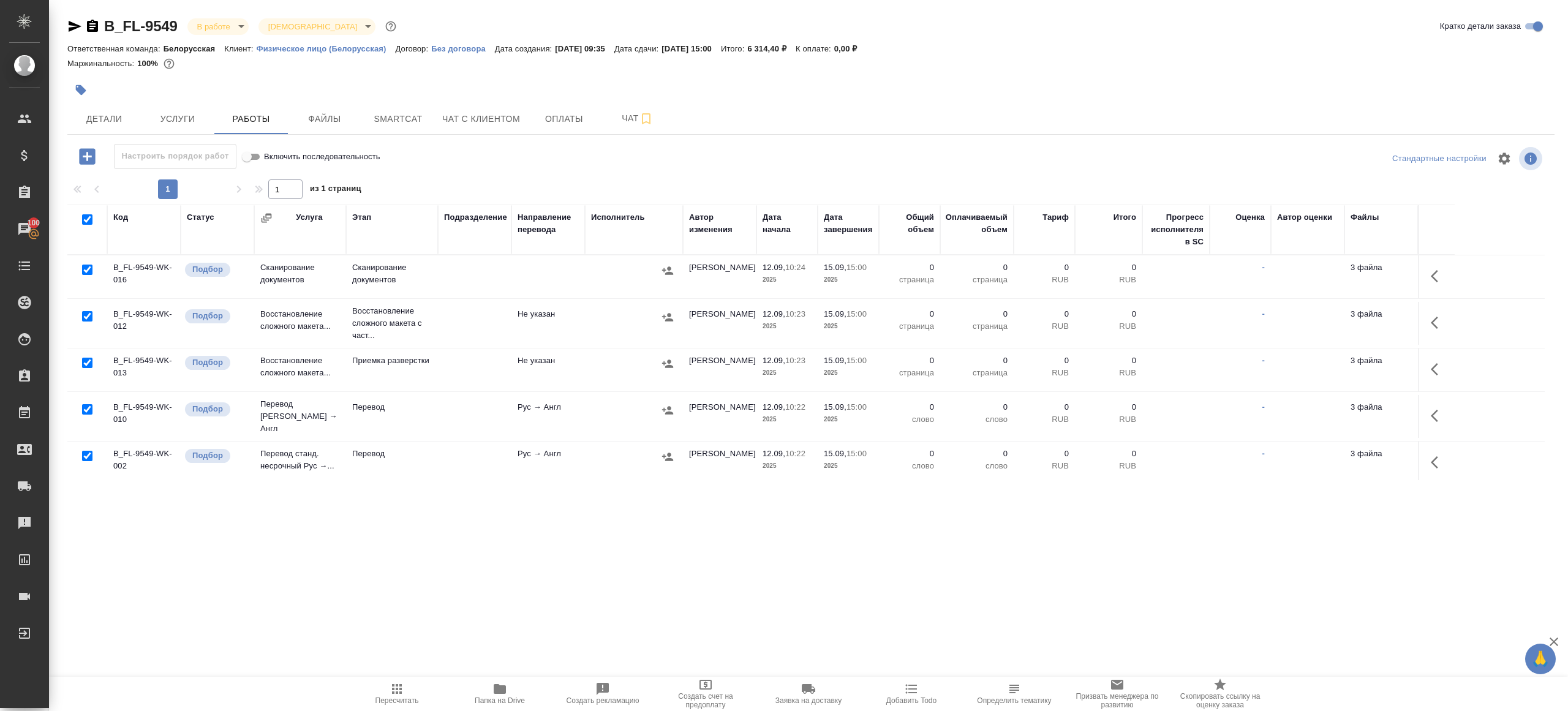
checkbox input "true"
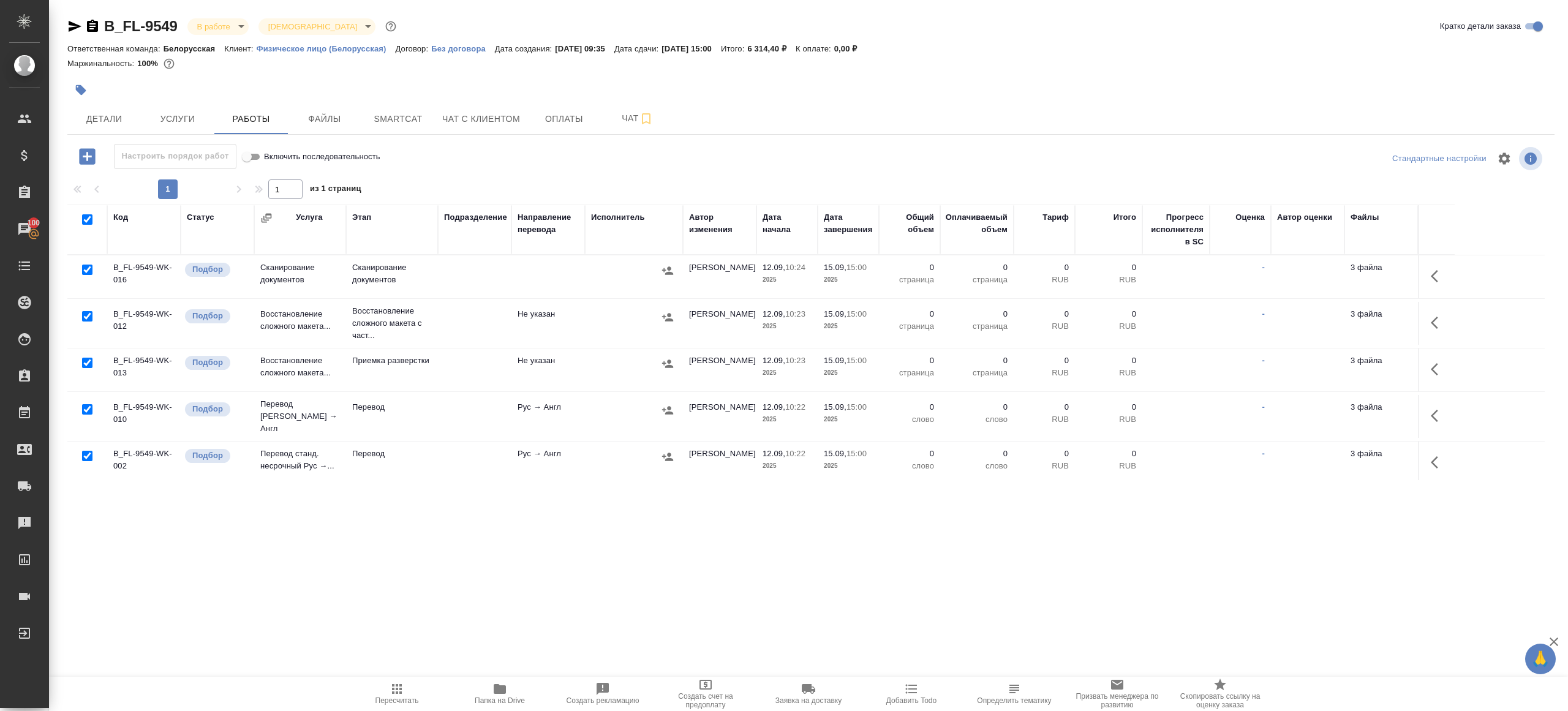
checkbox input "true"
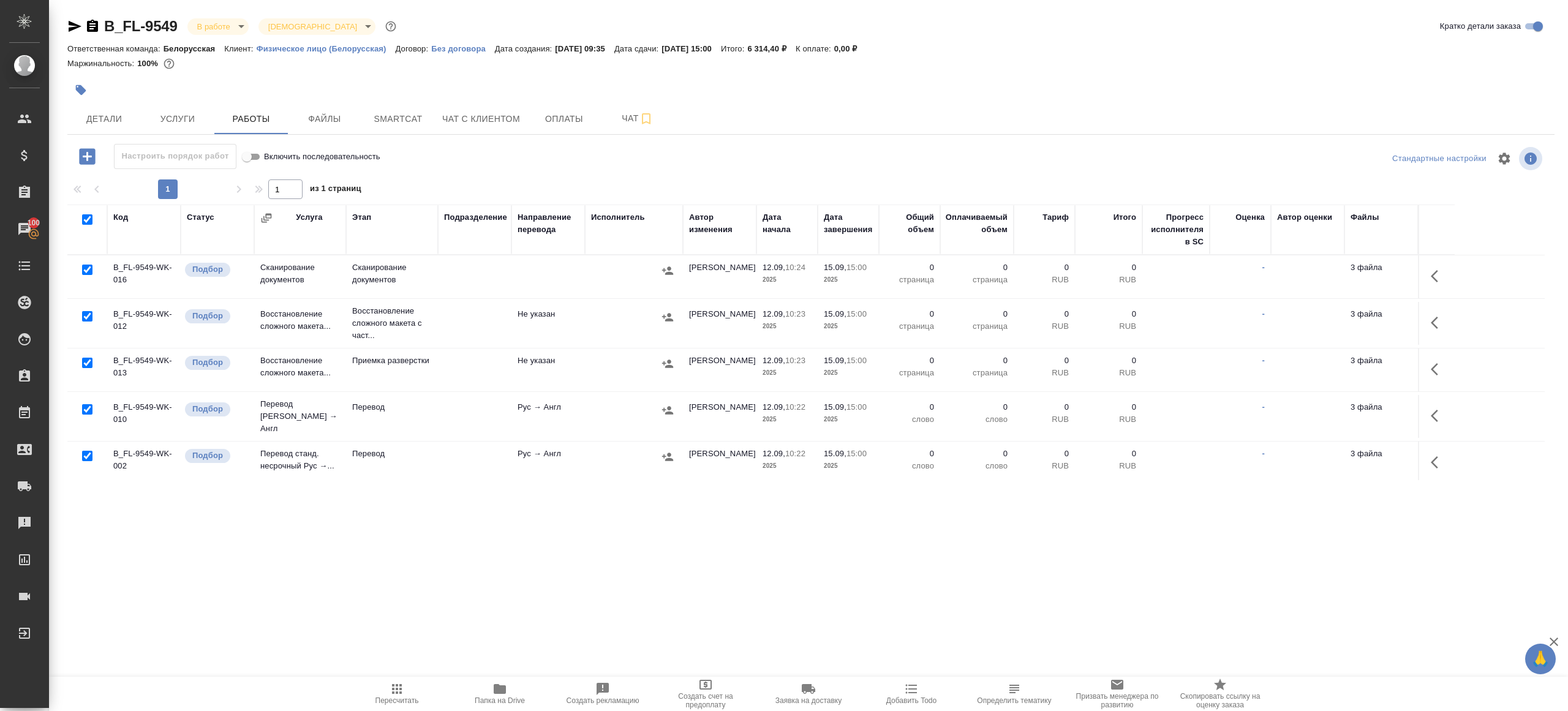
checkbox input "true"
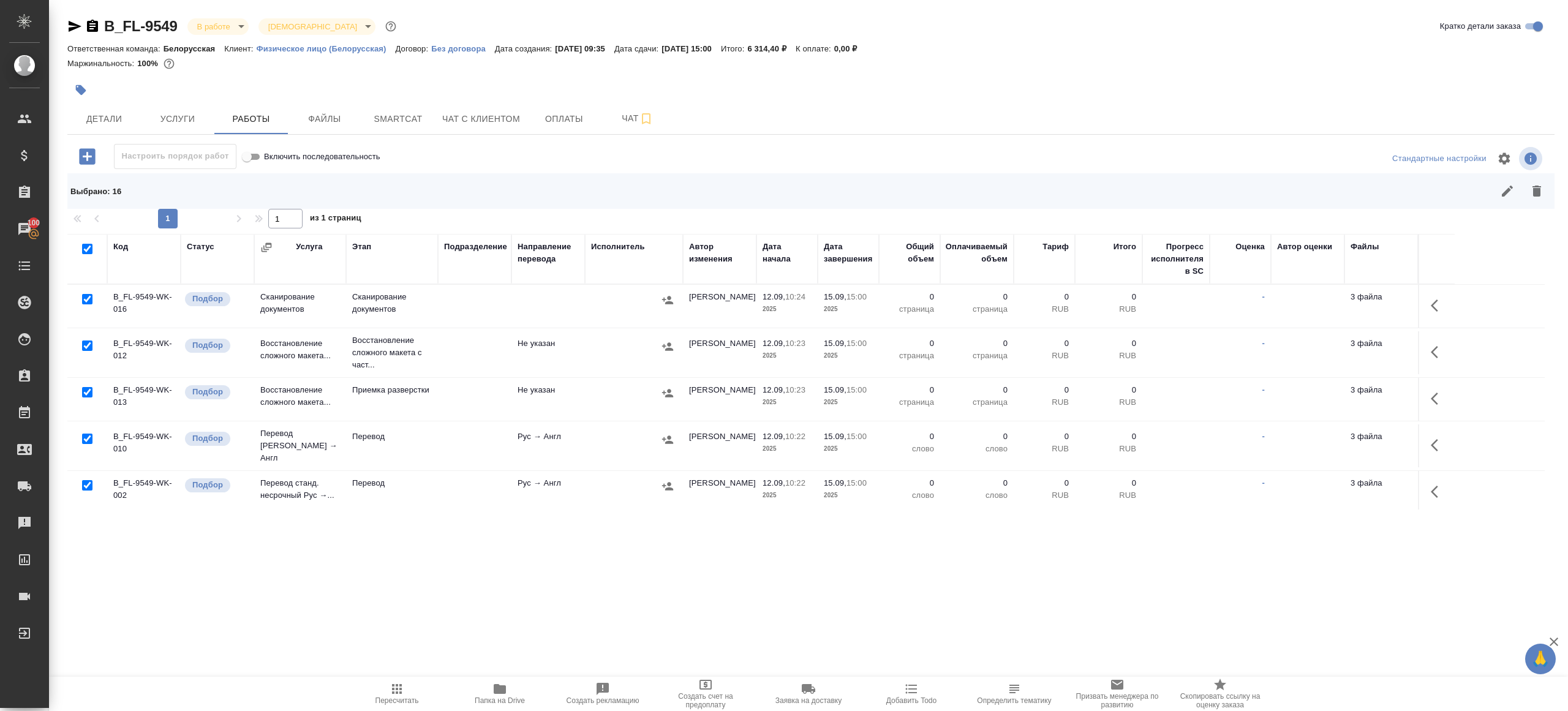
click at [84, 295] on input "checkbox" at bounding box center [87, 299] width 11 height 11
checkbox input "false"
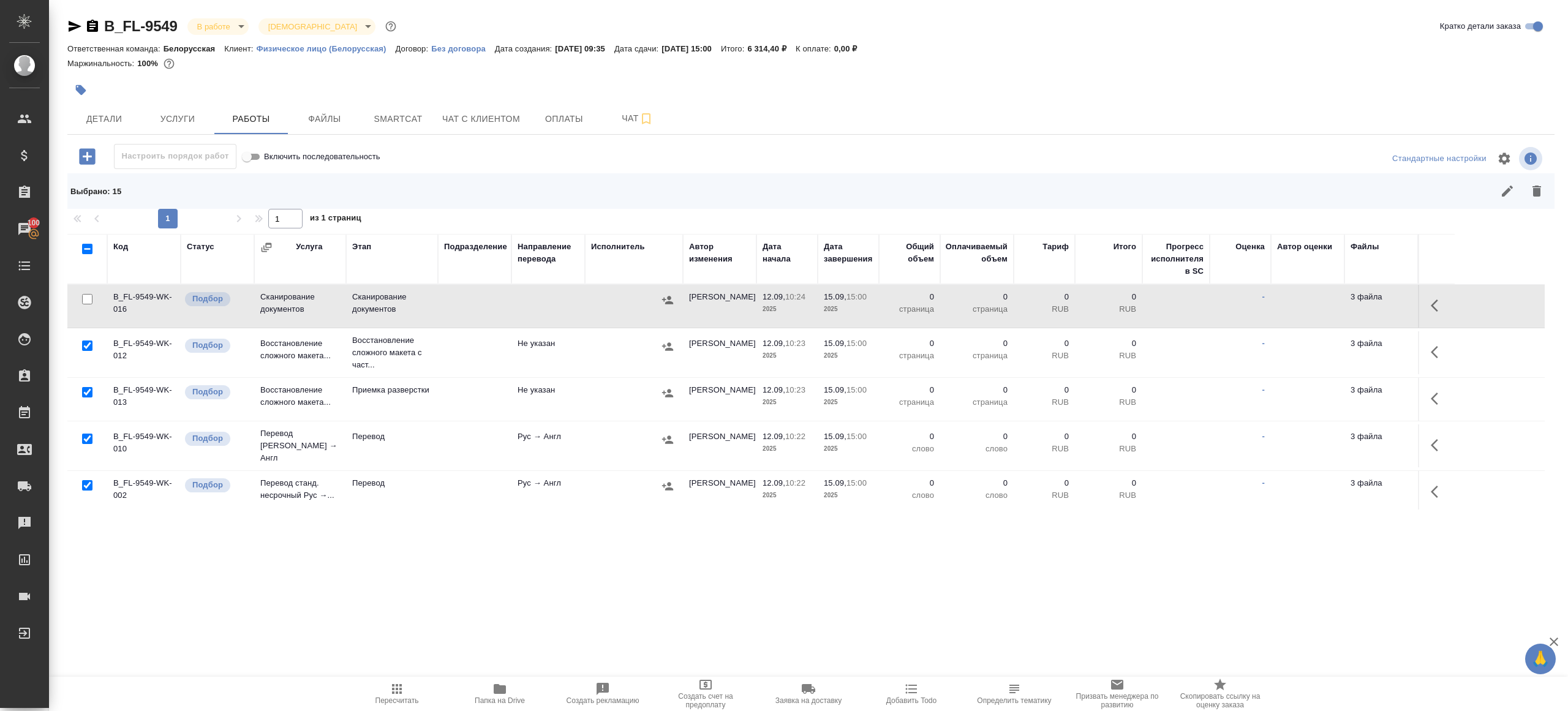
click at [85, 349] on input "checkbox" at bounding box center [87, 345] width 11 height 11
checkbox input "false"
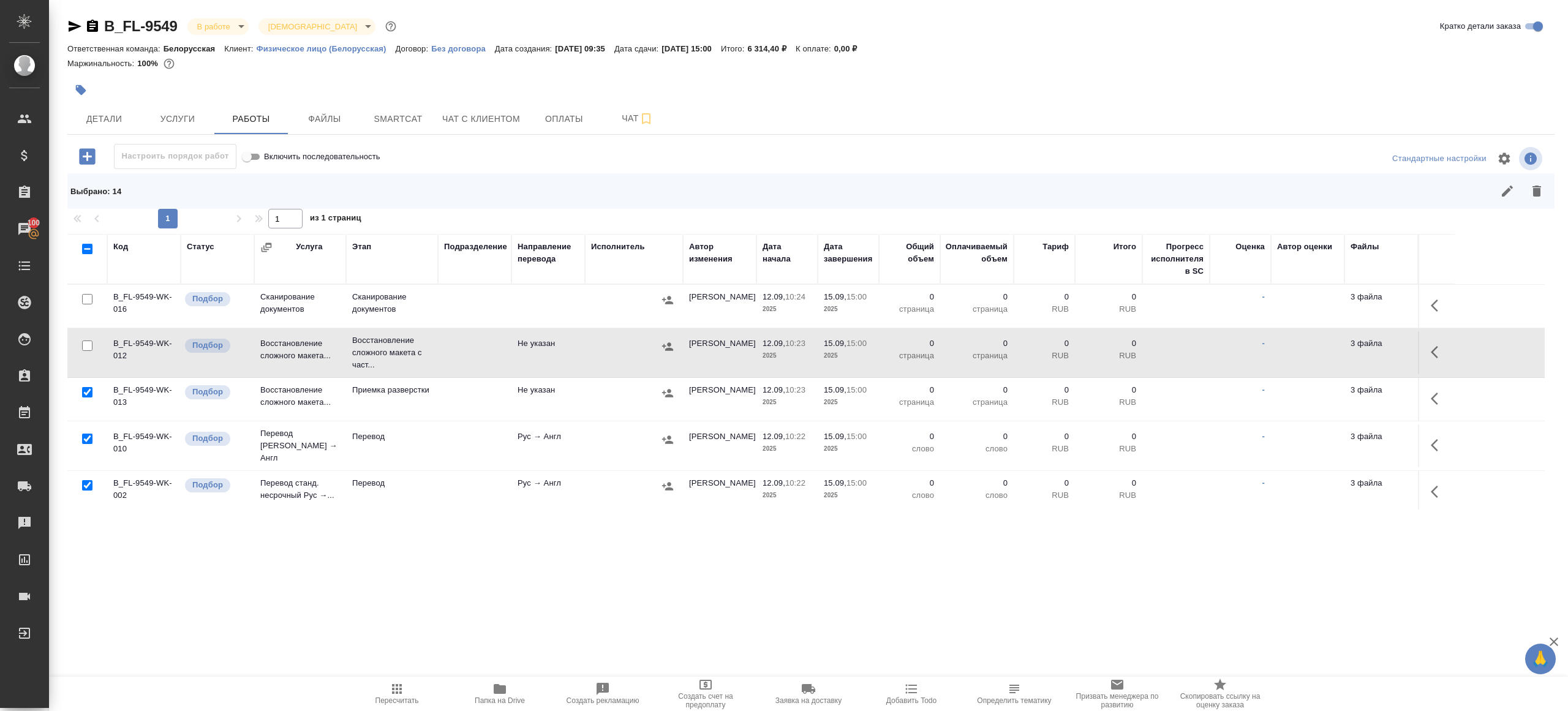
scroll to position [64, 0]
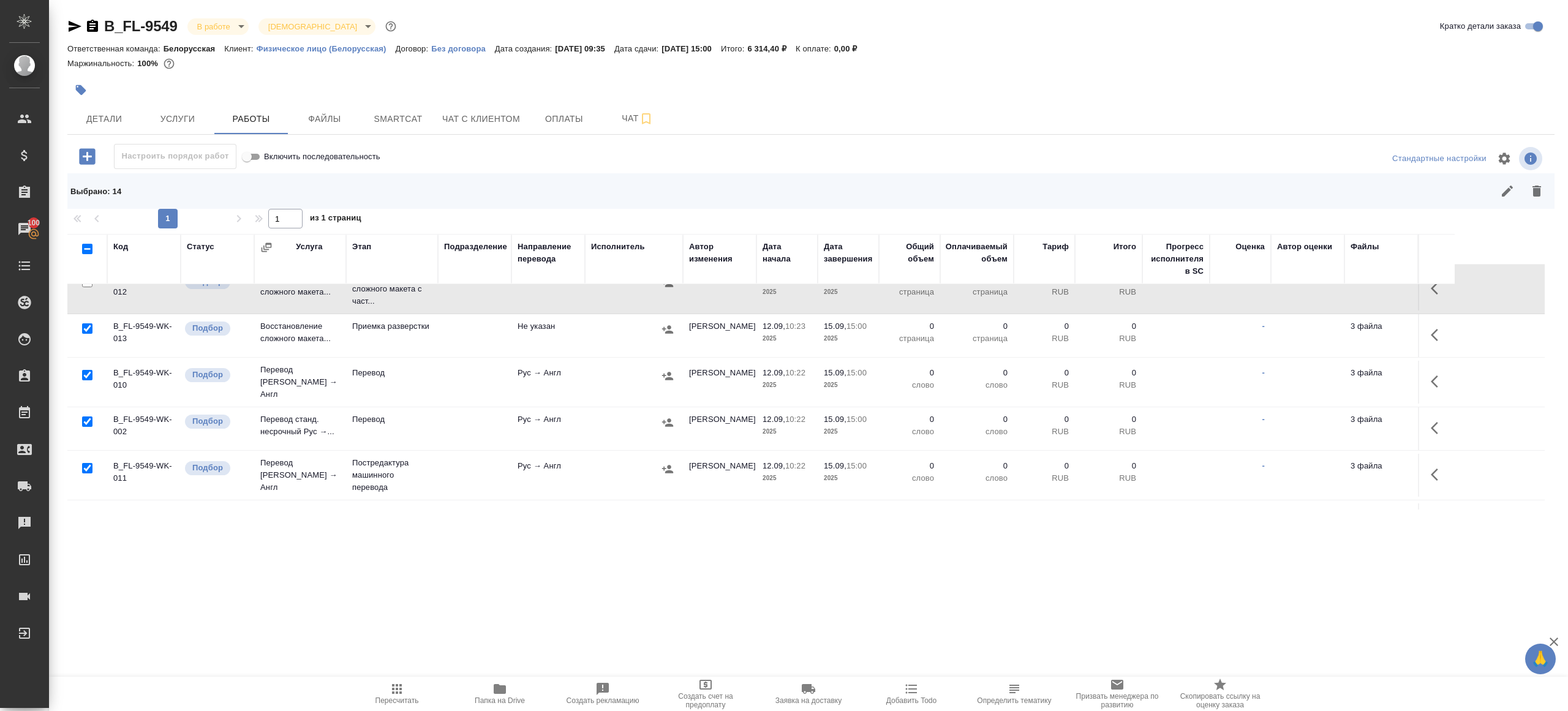
click at [86, 370] on input "checkbox" at bounding box center [87, 375] width 11 height 11
checkbox input "false"
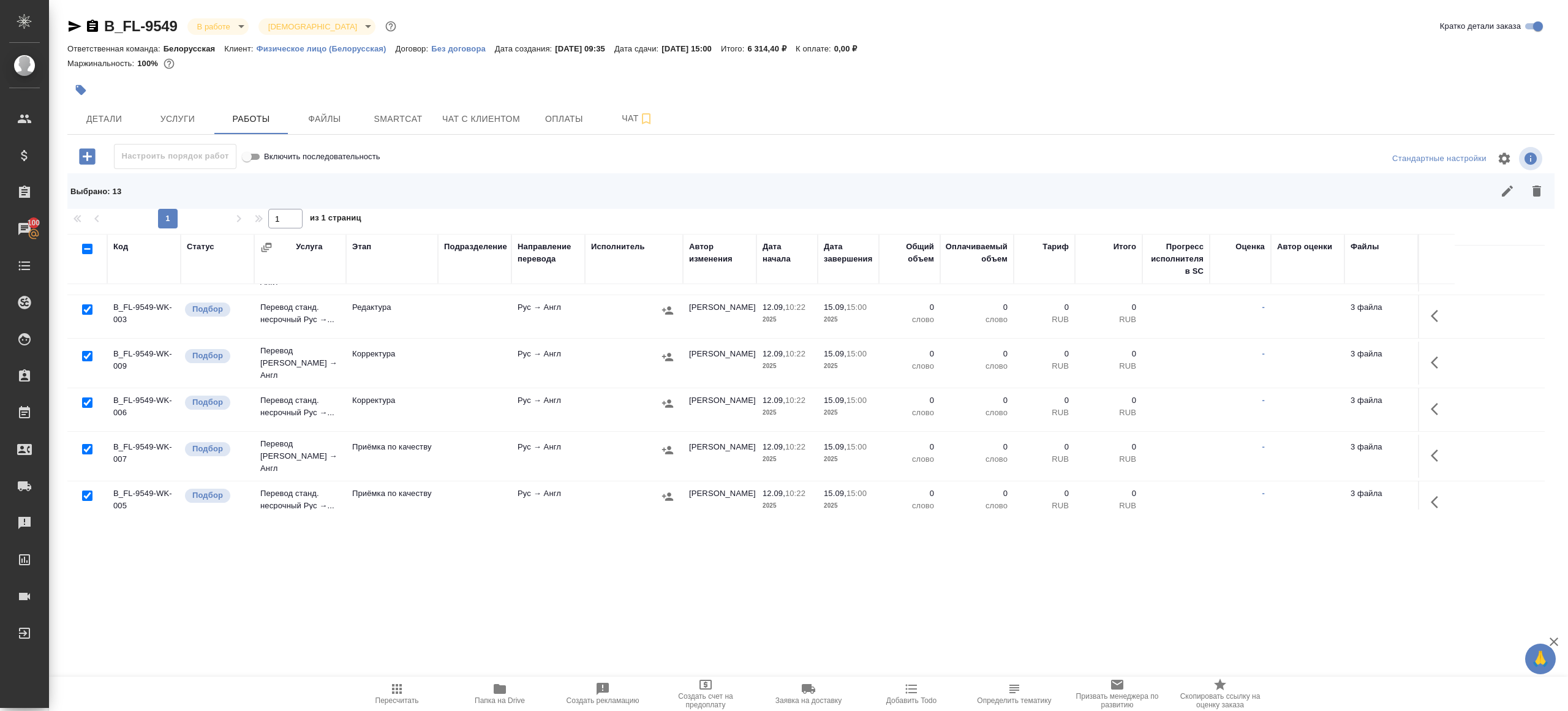
scroll to position [386, 0]
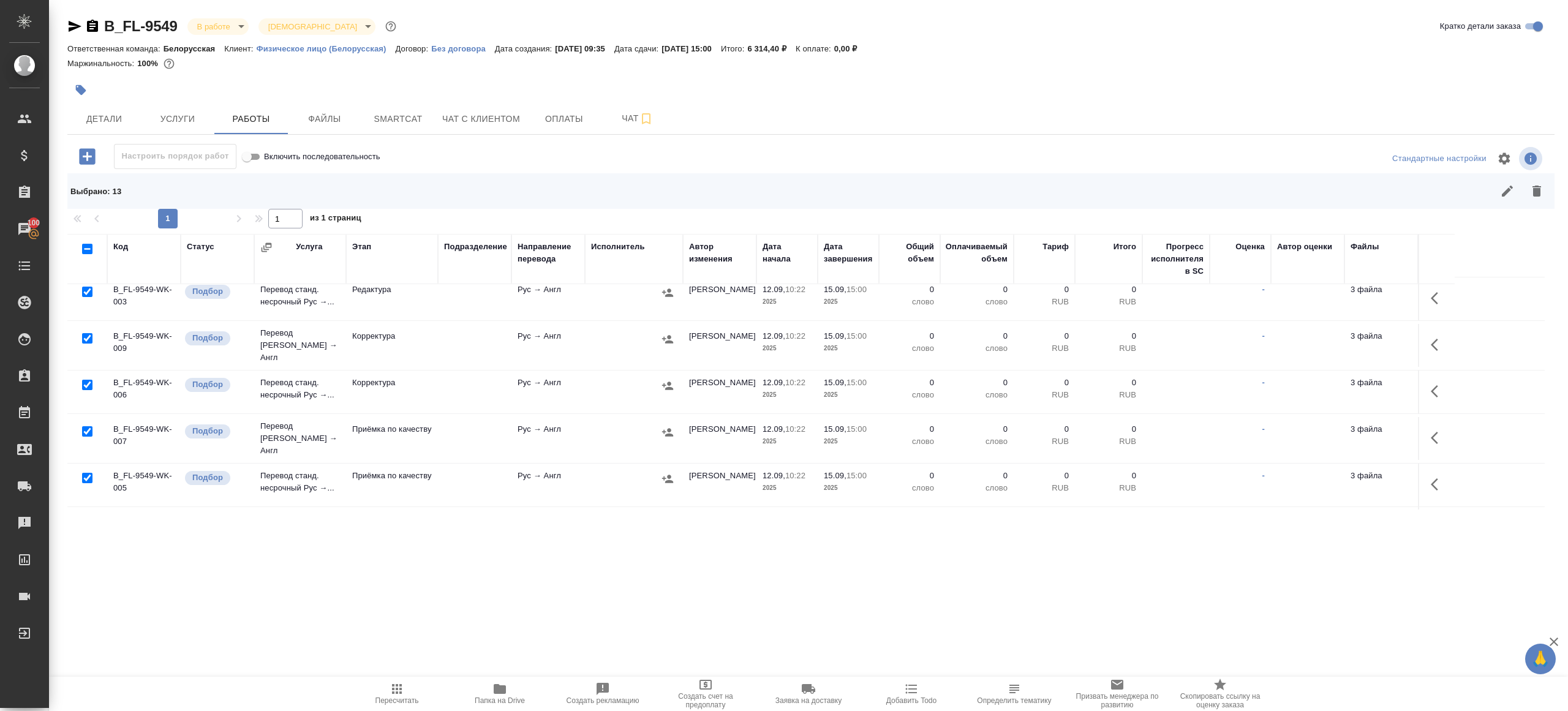
click at [84, 473] on input "checkbox" at bounding box center [87, 478] width 11 height 11
checkbox input "false"
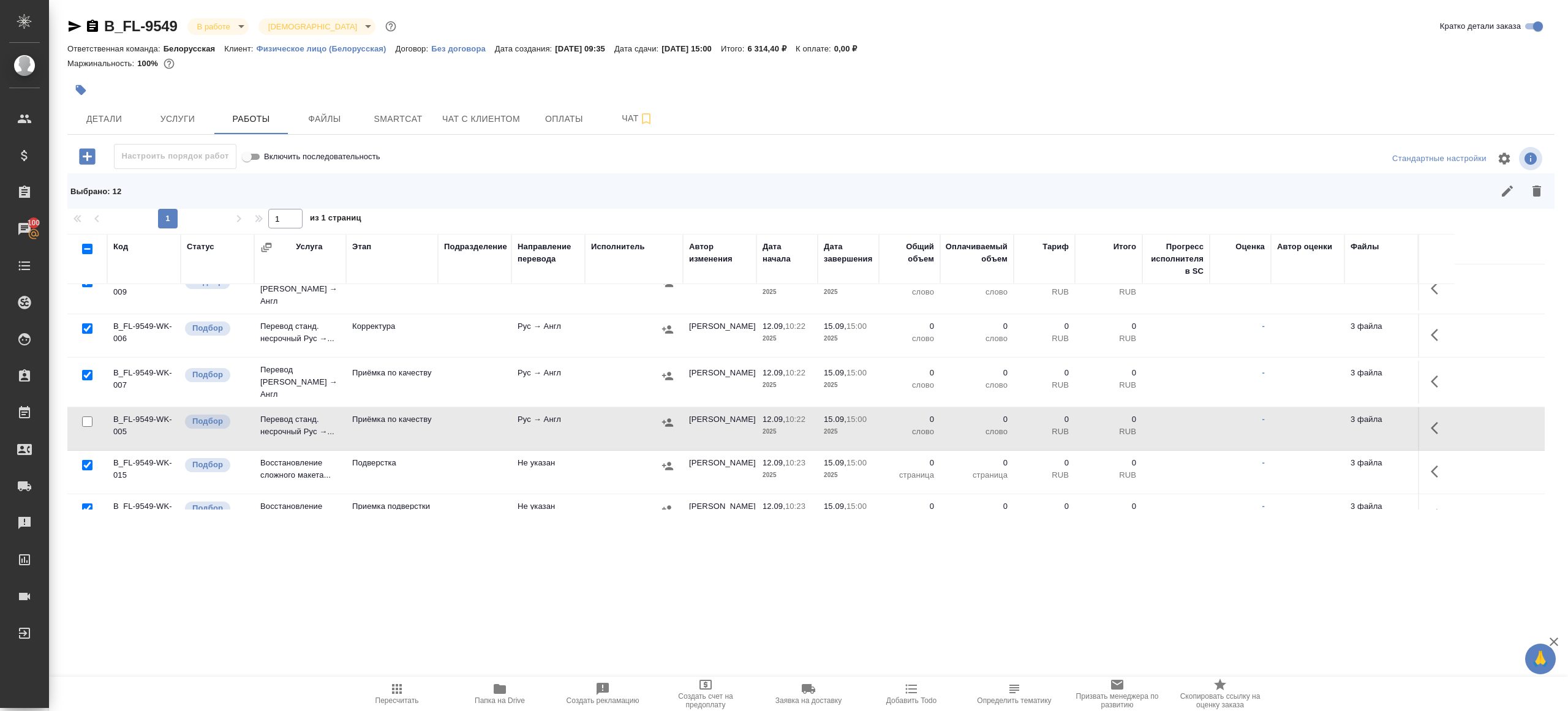
scroll to position [491, 0]
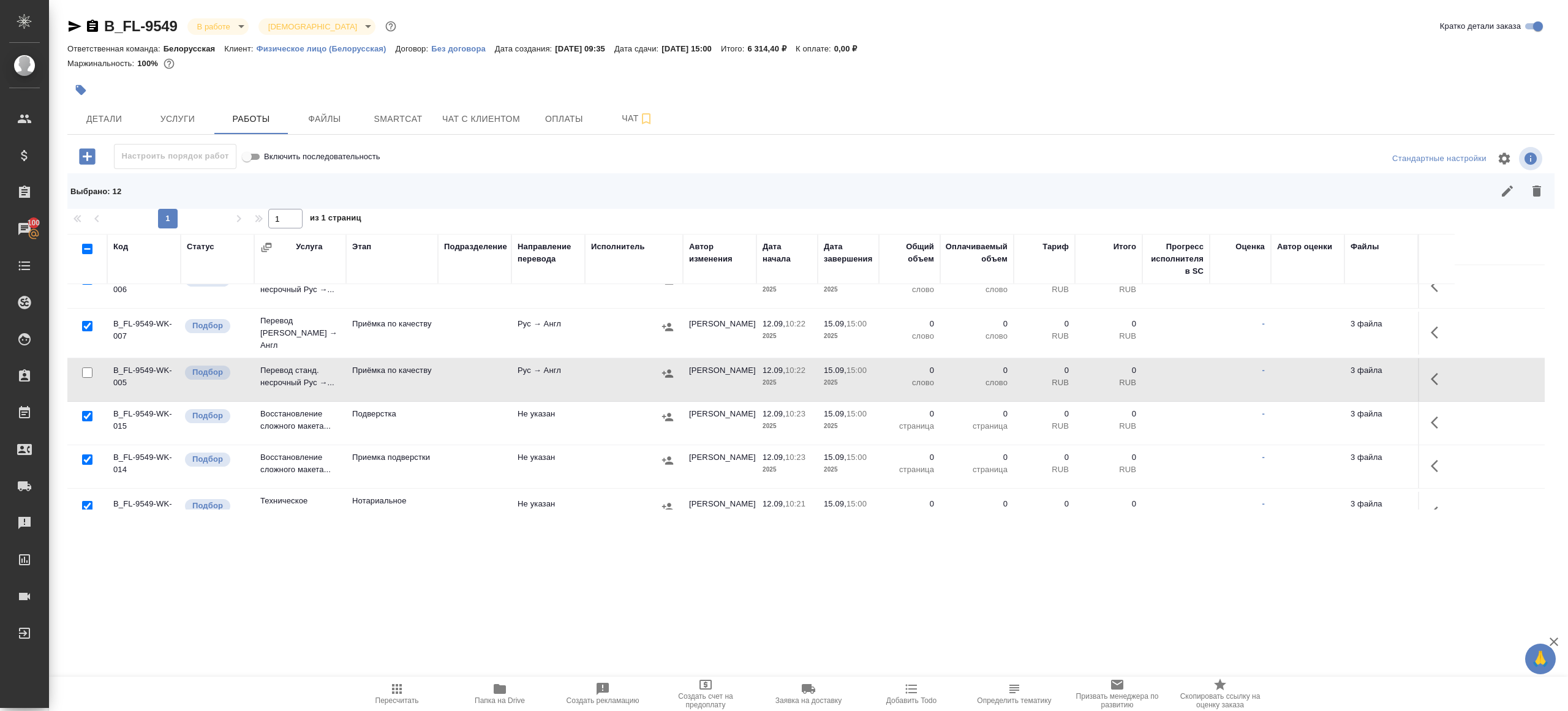
click at [88, 501] on input "checkbox" at bounding box center [87, 506] width 11 height 11
checkbox input "false"
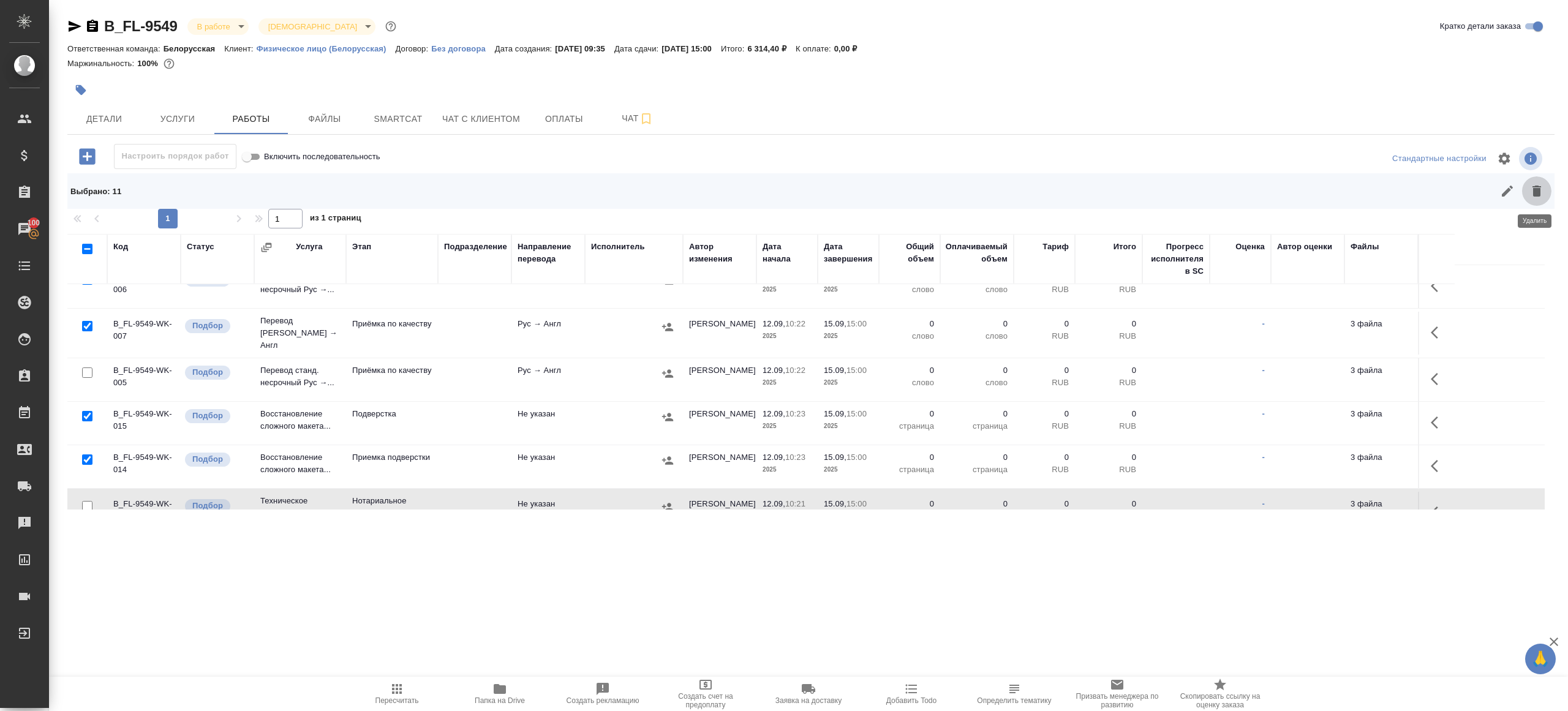
click at [1533, 191] on icon "button" at bounding box center [1536, 191] width 9 height 11
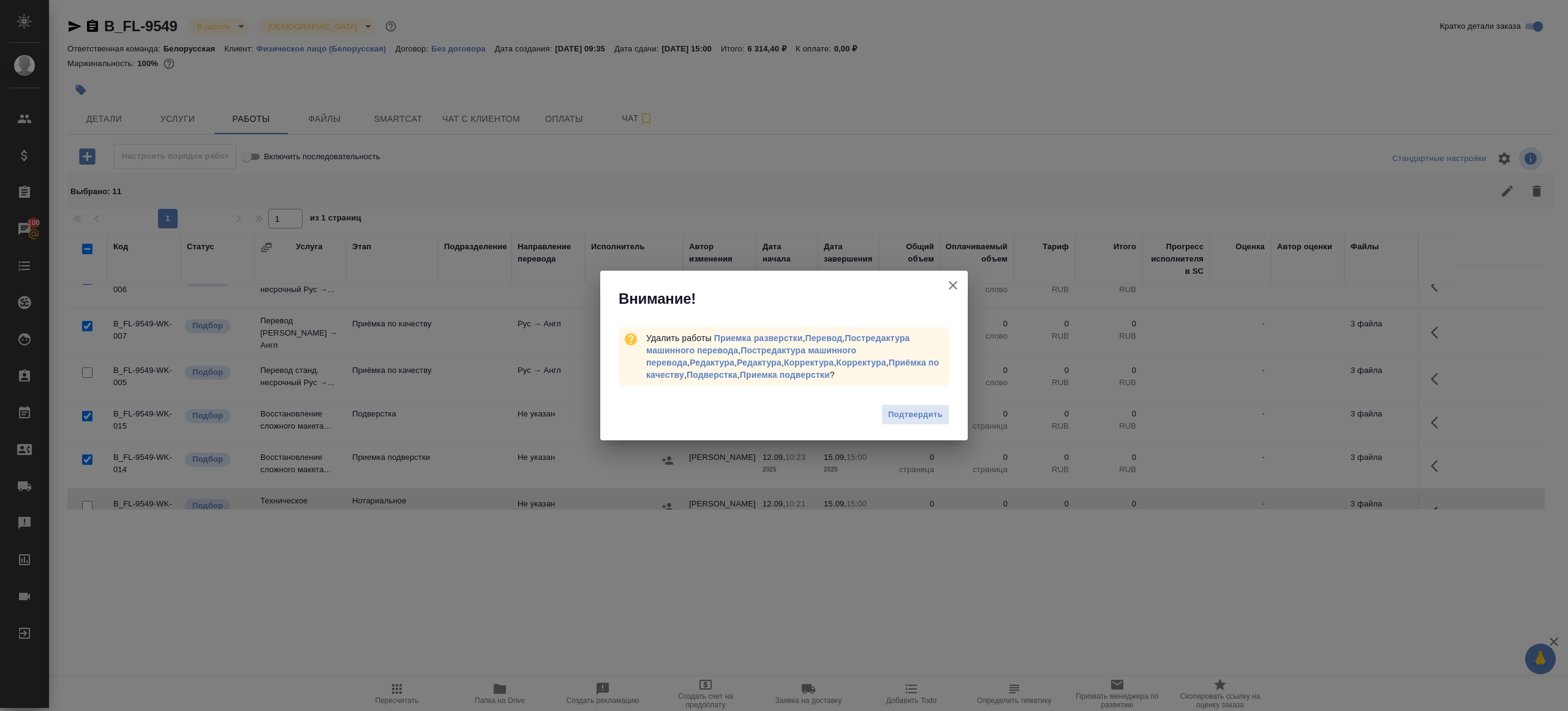
click at [924, 397] on div "Подтвердить" at bounding box center [783, 416] width 367 height 49
click at [923, 400] on div "Подтвердить" at bounding box center [783, 416] width 367 height 49
click at [922, 407] on button "Подтвердить" at bounding box center [915, 415] width 68 height 21
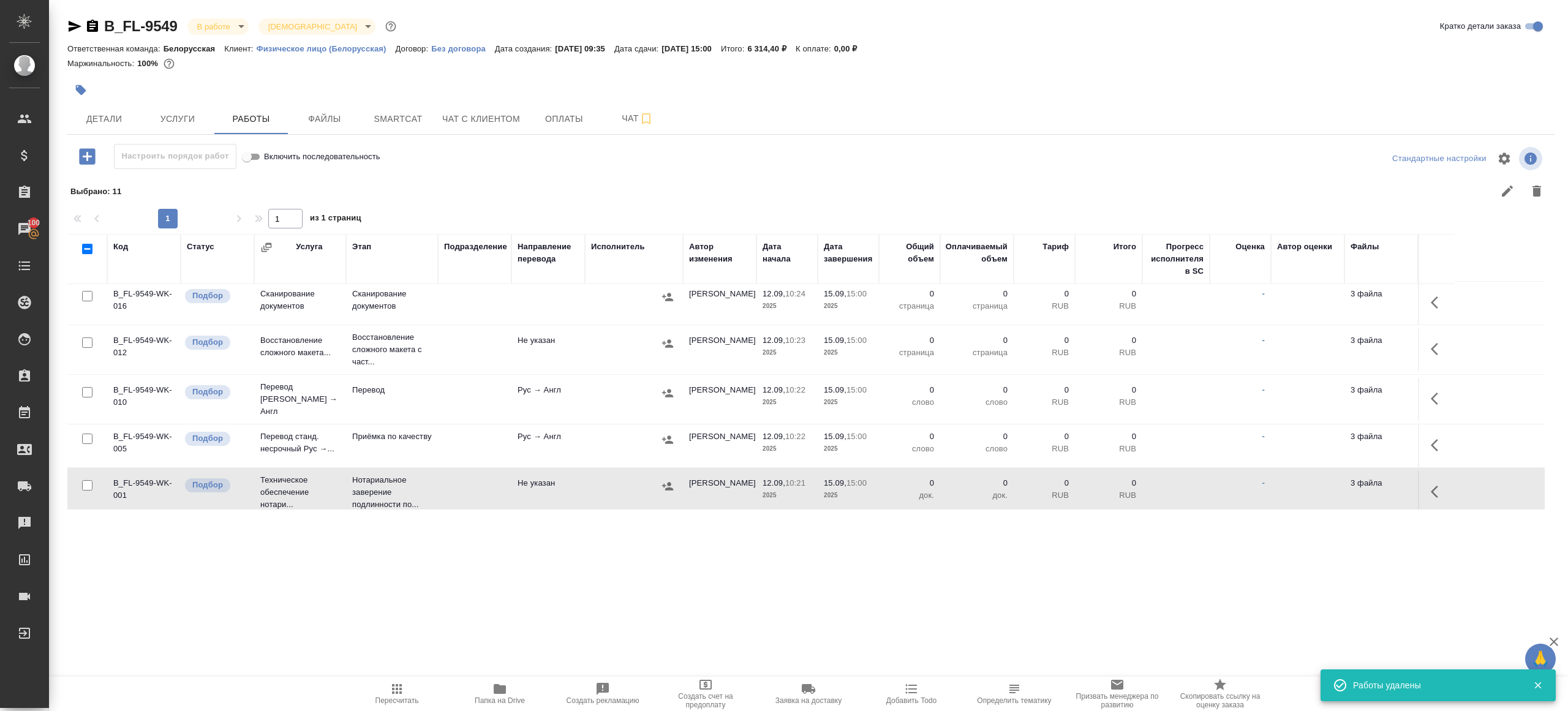
scroll to position [0, 0]
click at [1440, 399] on icon "button" at bounding box center [1437, 401] width 15 height 15
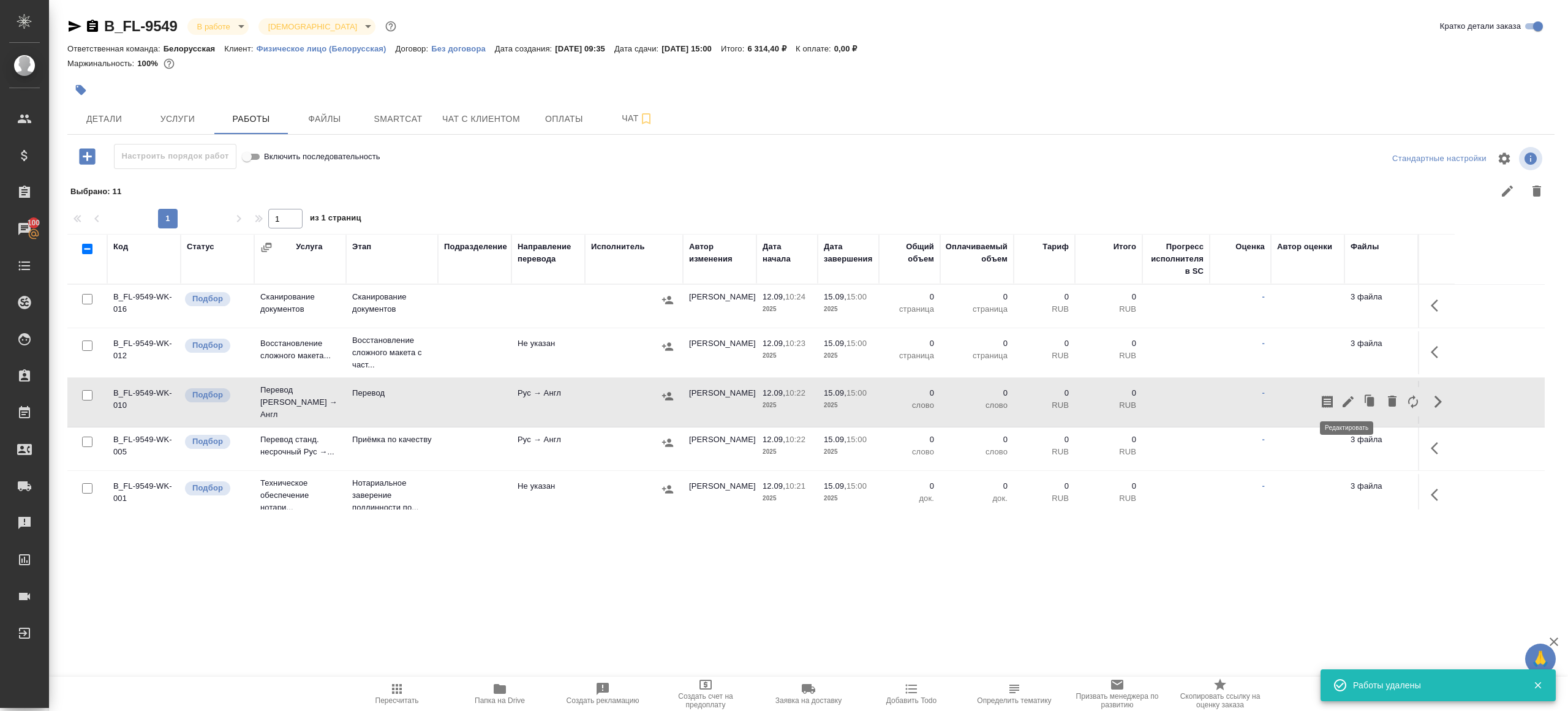
click at [1353, 400] on icon "button" at bounding box center [1347, 401] width 15 height 15
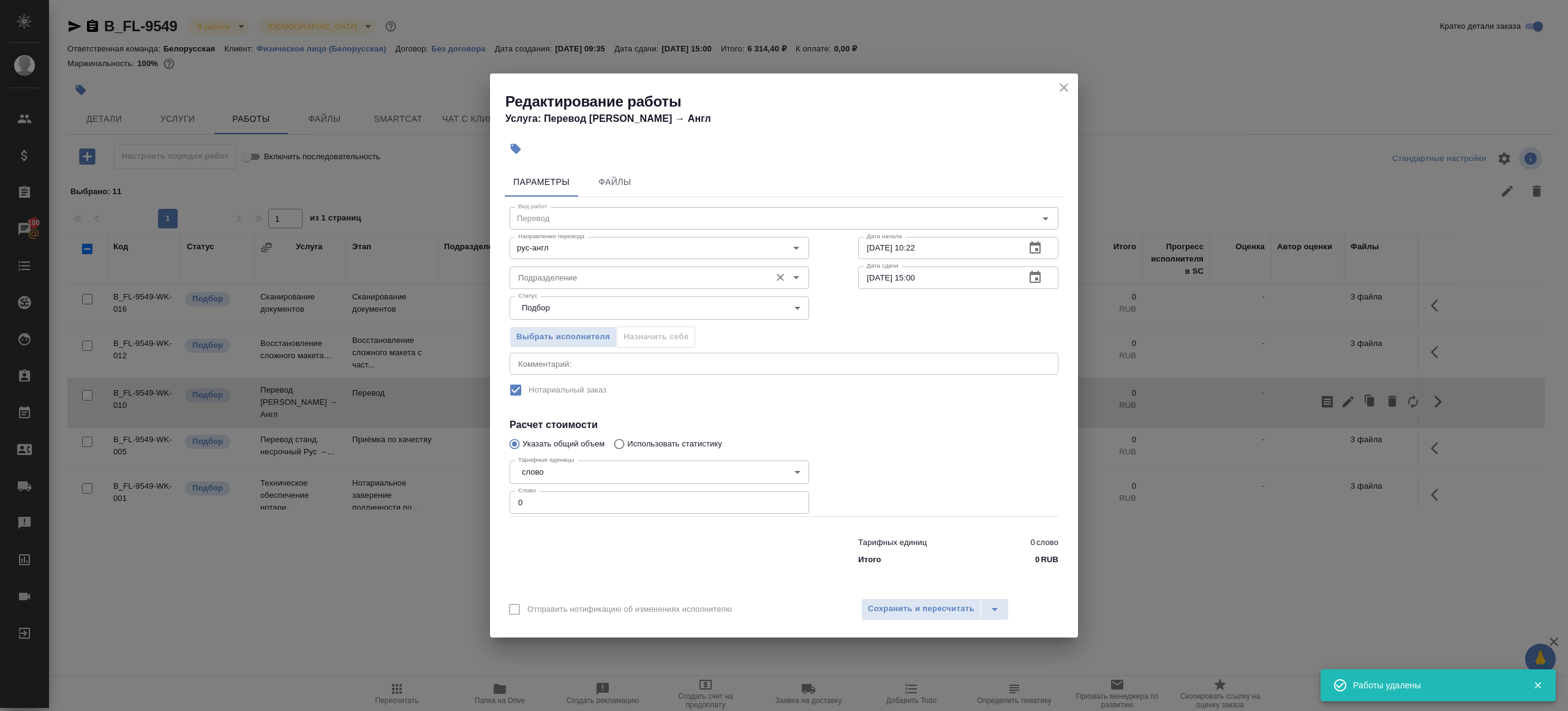
click at [635, 280] on input "Подразделение" at bounding box center [639, 277] width 251 height 15
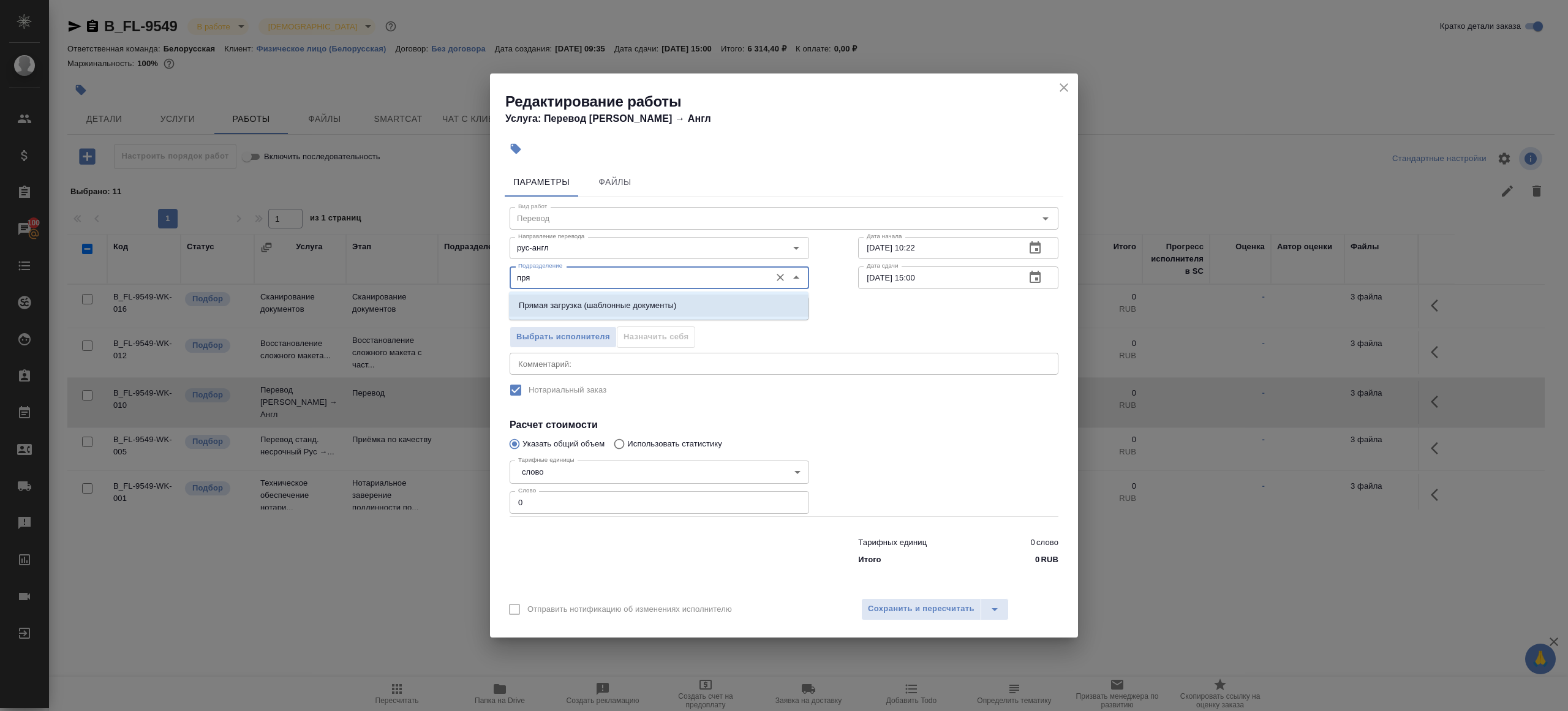
click at [647, 298] on li "Прямая загрузка (шаблонные документы)" at bounding box center [658, 305] width 299 height 22
type input "Прямая загрузка (шаблонные документы)"
click at [582, 496] on input "0" at bounding box center [658, 502] width 299 height 22
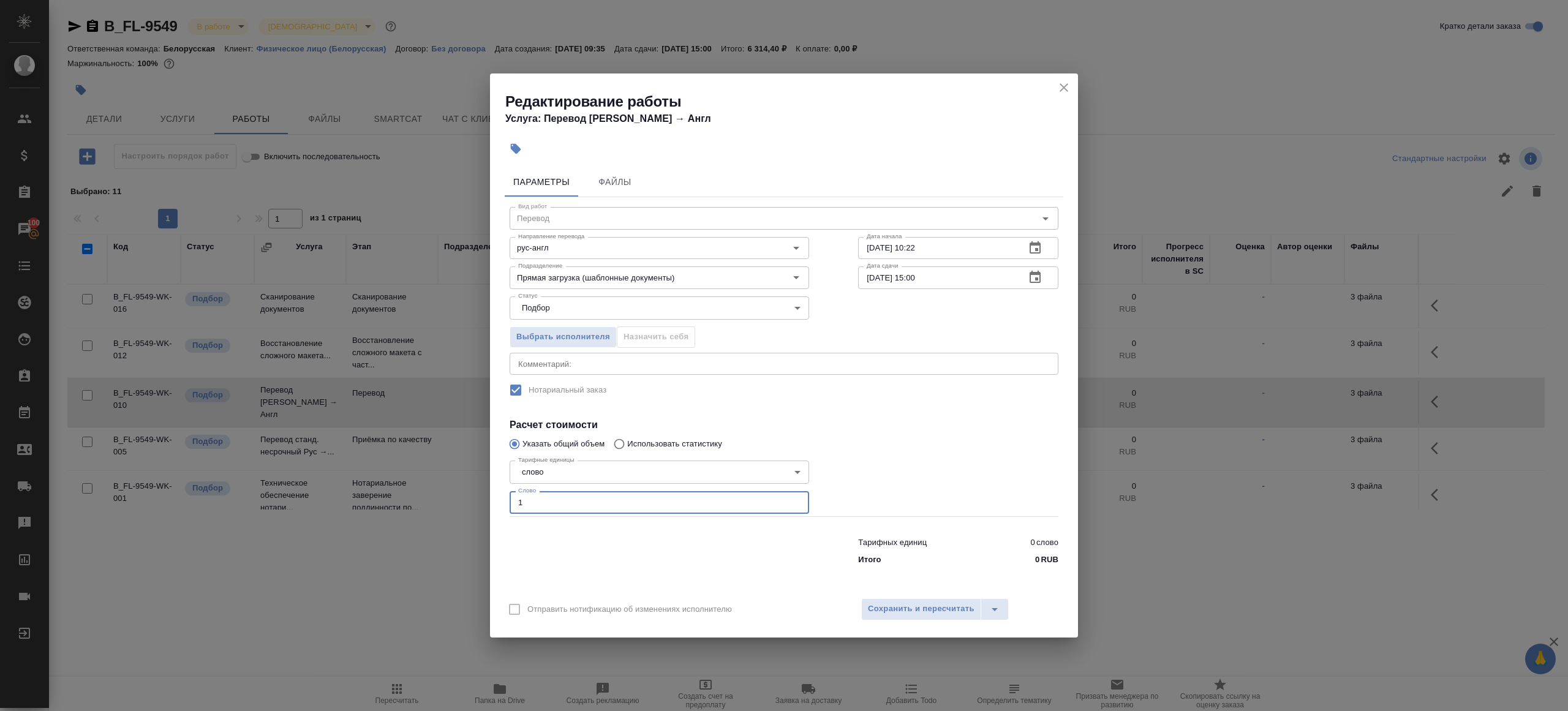
type input "1"
click at [726, 559] on div at bounding box center [659, 549] width 349 height 49
click at [917, 276] on input "15.09.2025 15:00" at bounding box center [936, 277] width 157 height 22
type input "15.09.2025 10:00"
click at [958, 409] on div "Вид работ Перевод Вид работ Направление перевода рус-англ Направление перевода …" at bounding box center [783, 383] width 559 height 373
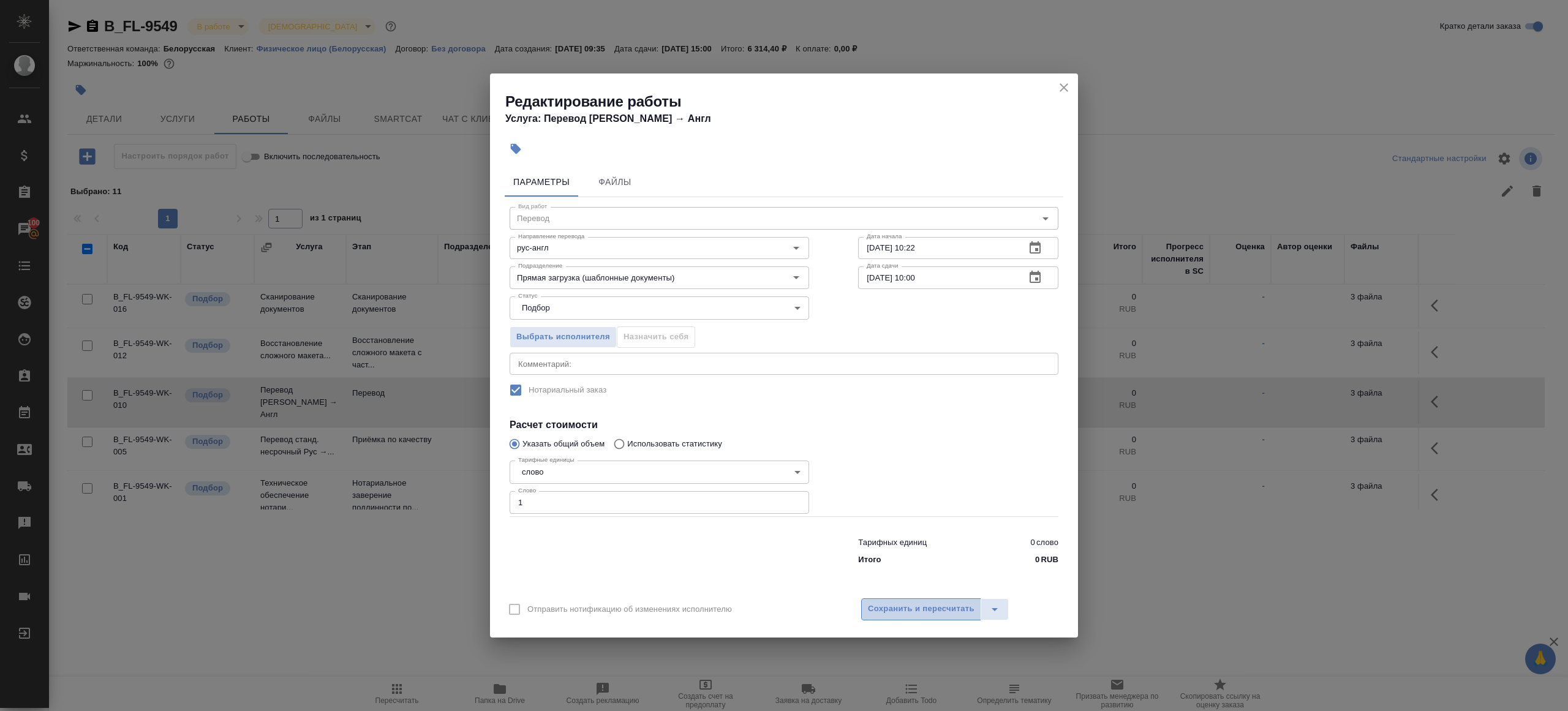
click at [936, 606] on span "Сохранить и пересчитать" at bounding box center [920, 608] width 106 height 14
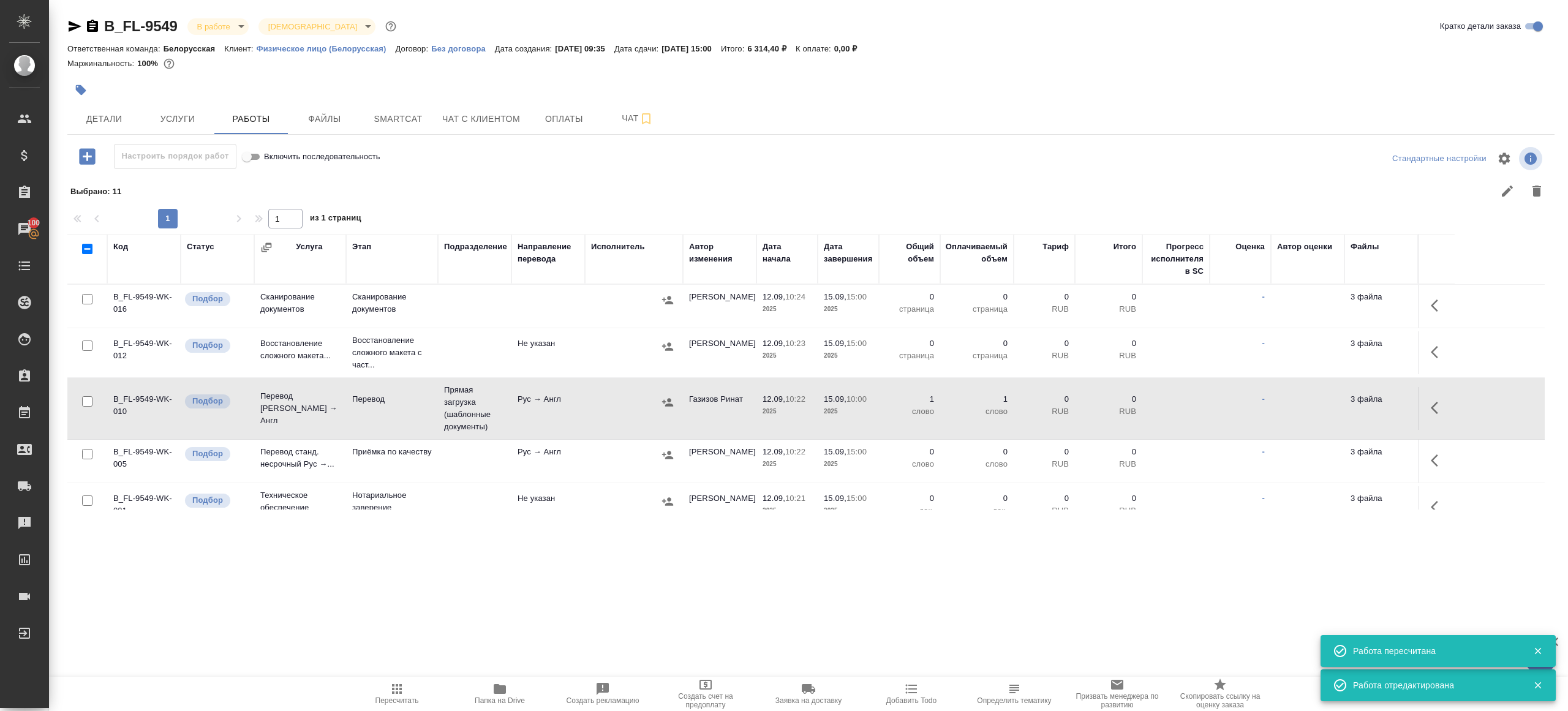
click at [1446, 452] on button "button" at bounding box center [1437, 460] width 29 height 29
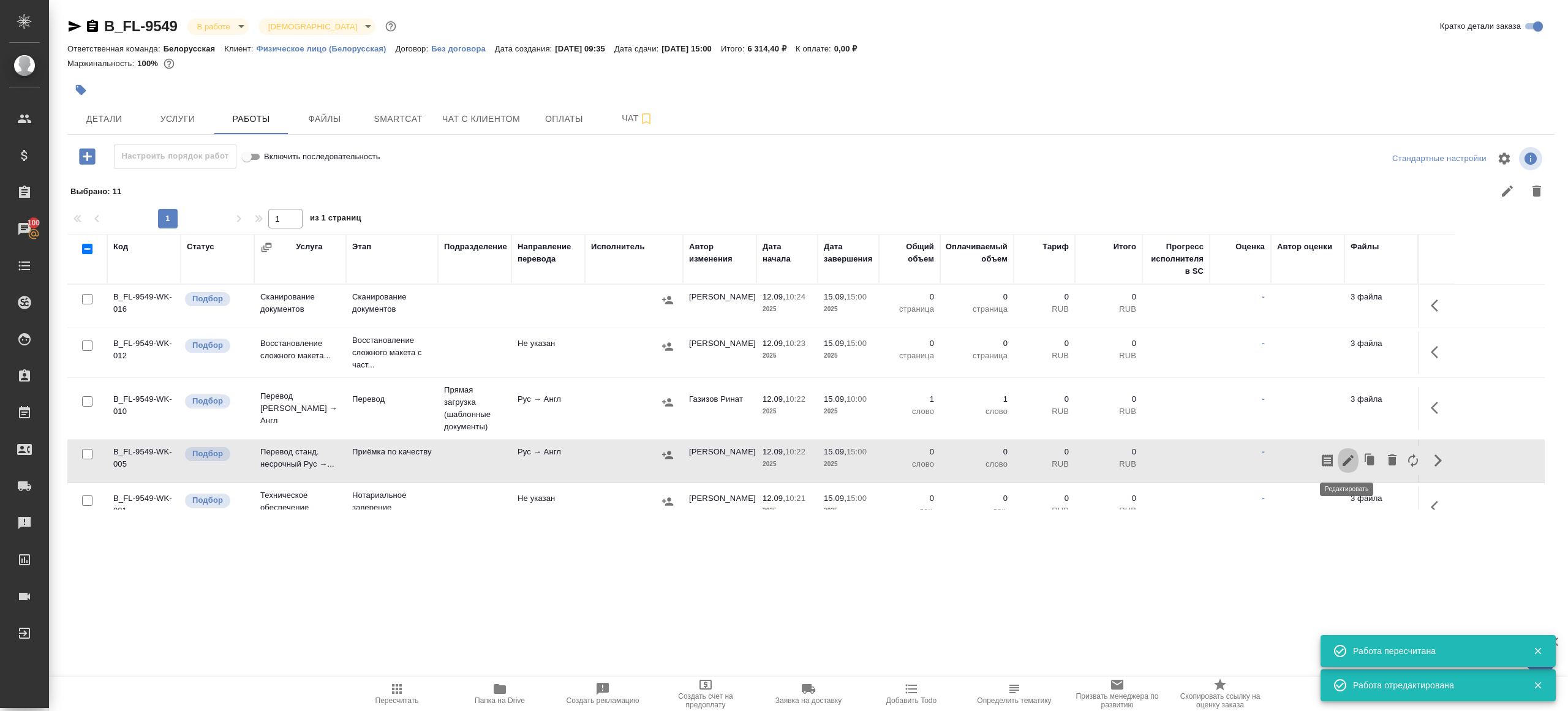
click at [1346, 456] on icon "button" at bounding box center [1347, 460] width 15 height 15
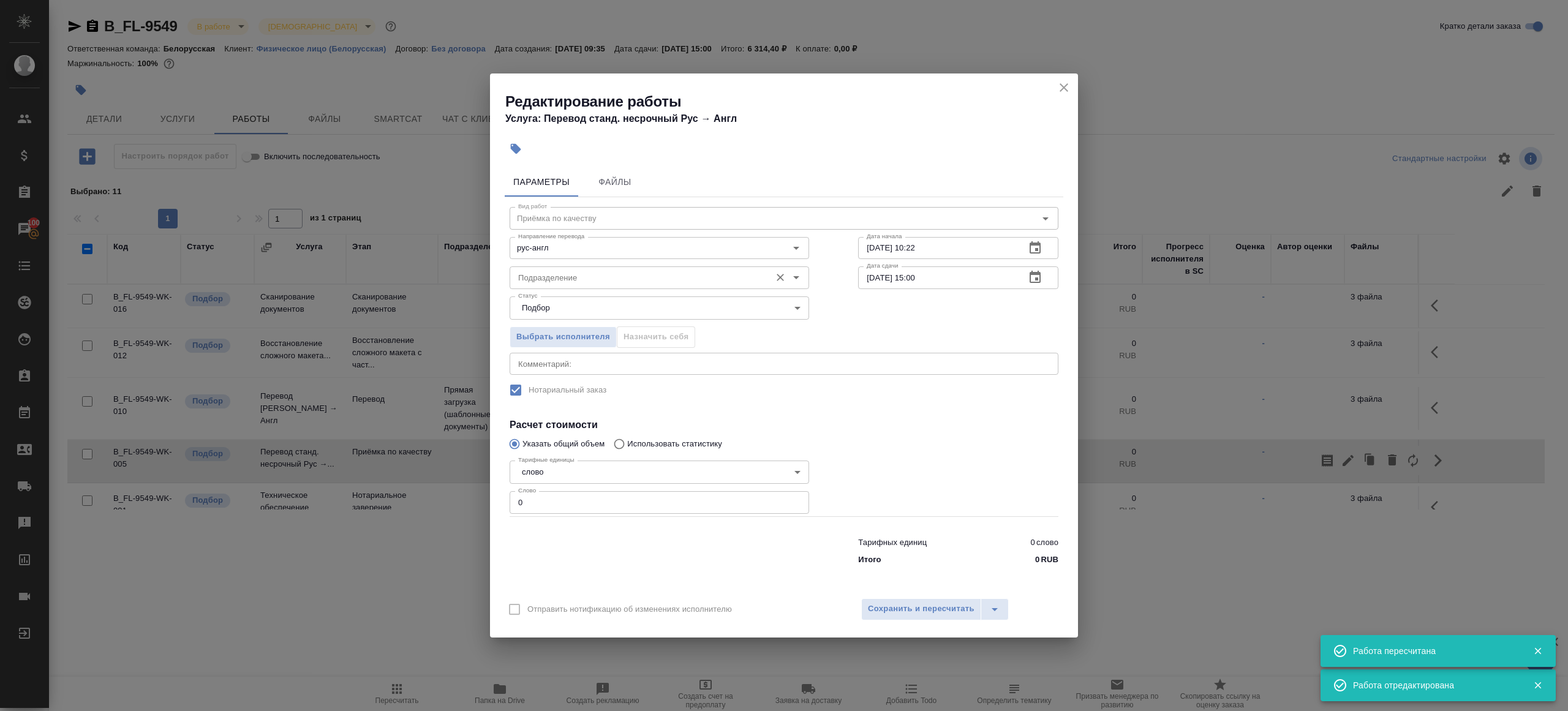
click at [581, 274] on input "Подразделение" at bounding box center [639, 277] width 251 height 15
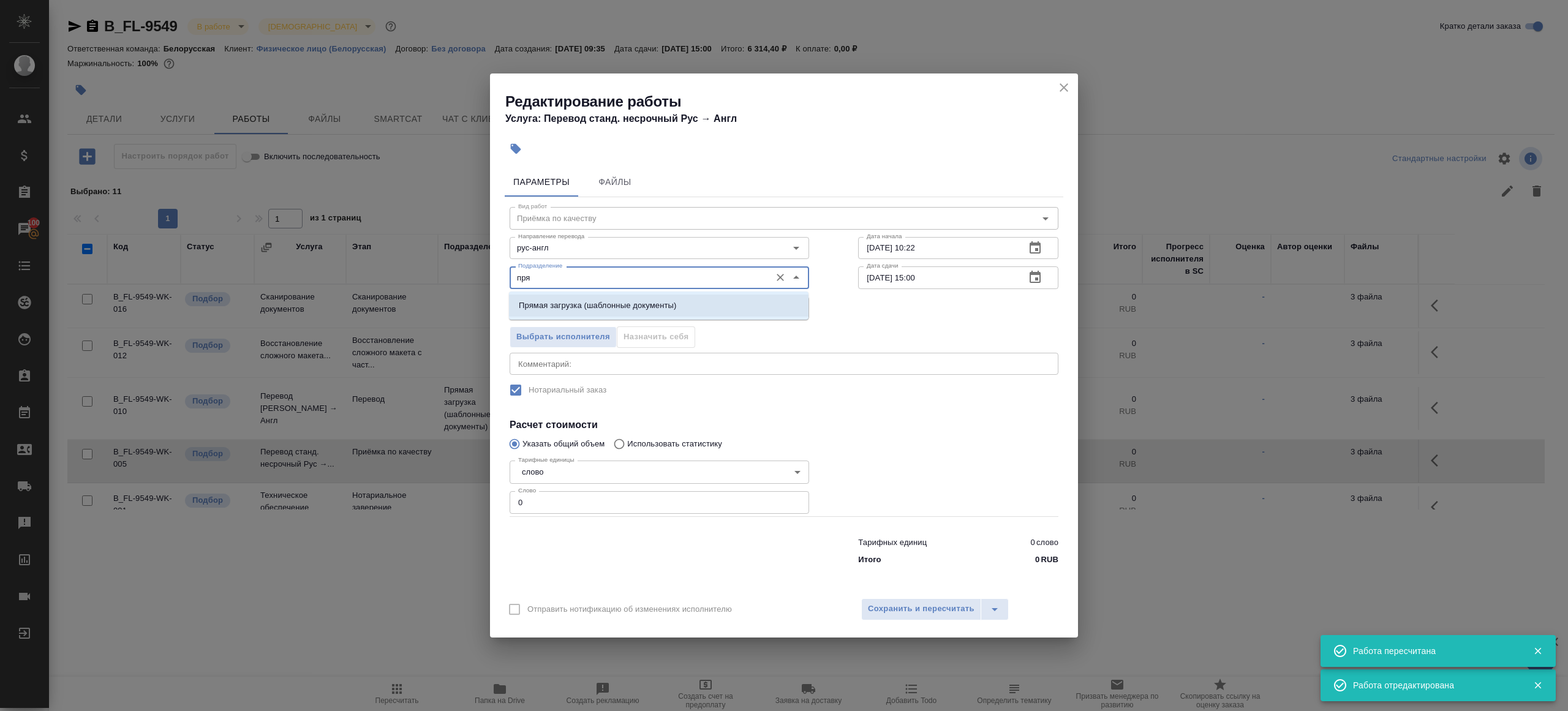
click at [605, 300] on p "Прямая загрузка (шаблонные документы)" at bounding box center [598, 305] width 157 height 12
type input "Прямая загрузка (шаблонные документы)"
click at [938, 249] on input "12.09.2025 10:22" at bounding box center [936, 247] width 157 height 22
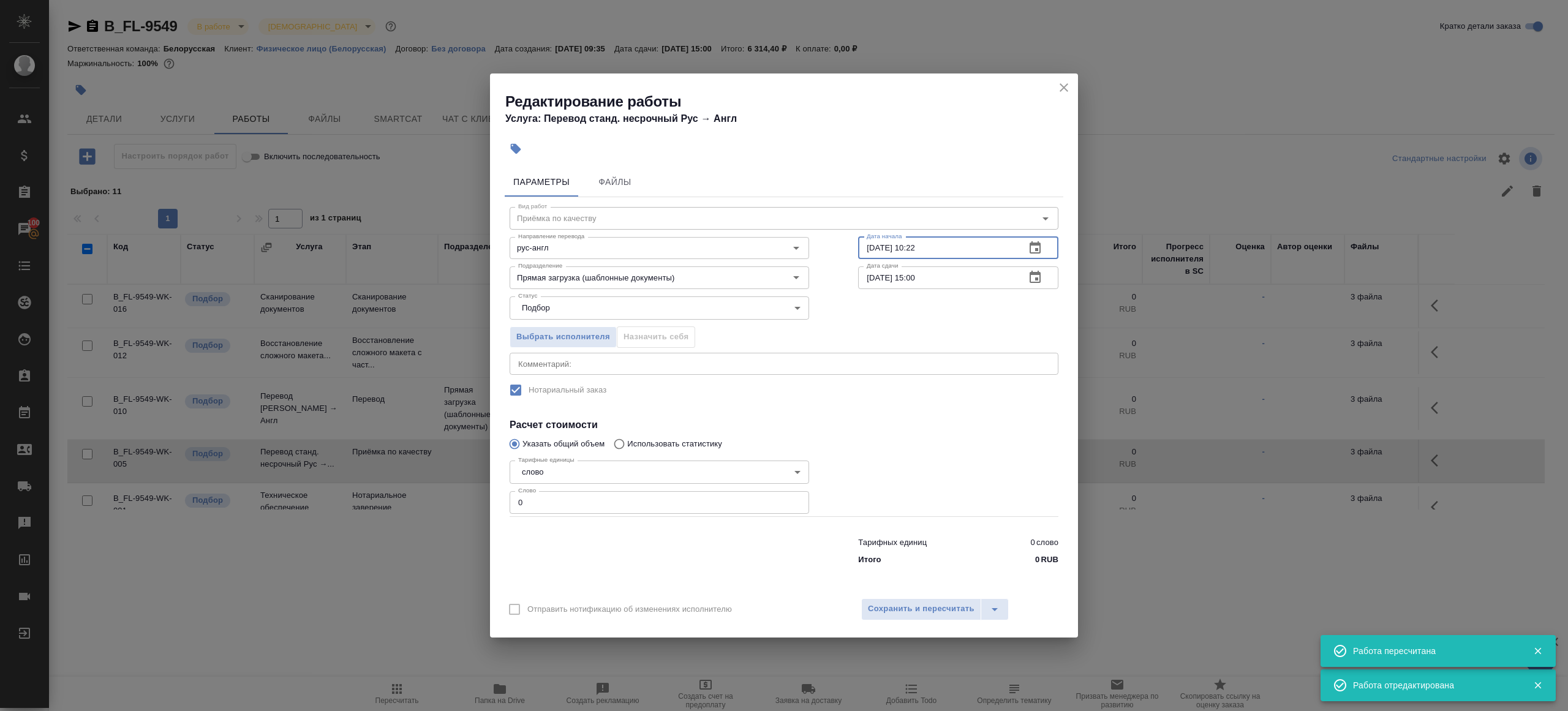
paste input "5.09.2025 10:00"
type input "15.09.2025 10:00"
click at [949, 284] on input "15.09.2025 15:00" at bounding box center [936, 277] width 157 height 22
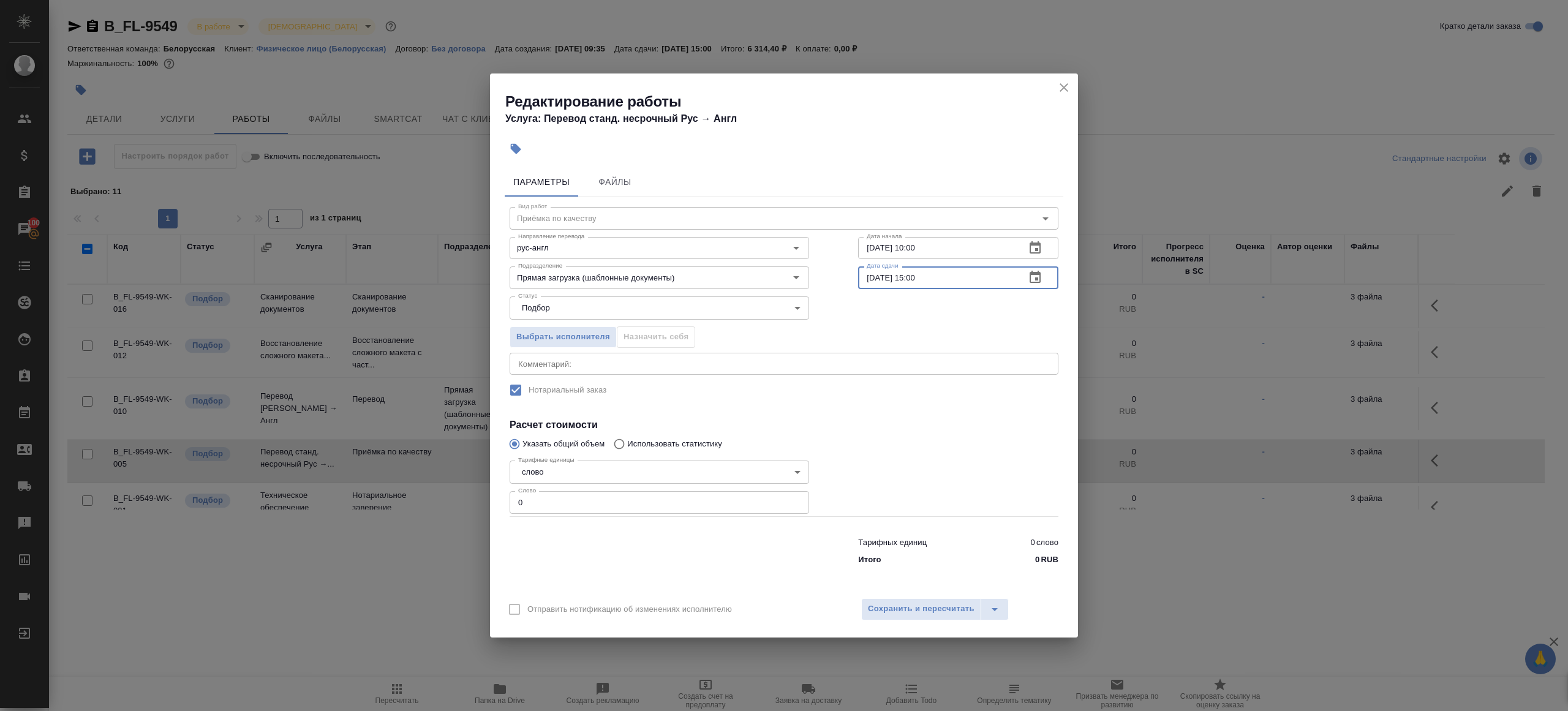
paste input "0"
click at [917, 277] on input "15.09.2025 10:00" at bounding box center [936, 277] width 157 height 22
type input "15.09.2025 11:00"
click at [532, 494] on input "0" at bounding box center [658, 502] width 299 height 22
type input "1"
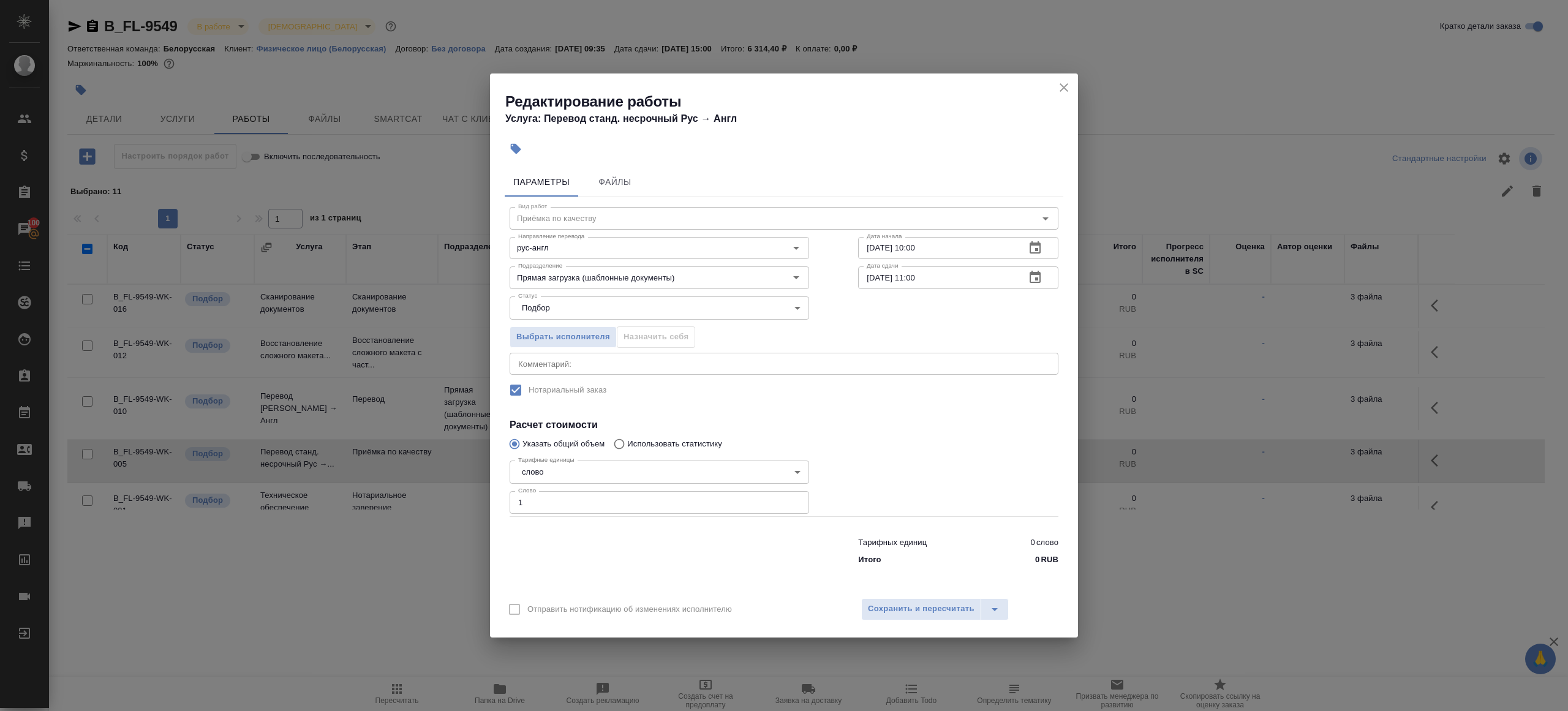
click at [931, 649] on div "Редактирование работы Услуга: Перевод станд. несрочный Рус → Англ Параметры Фай…" at bounding box center [784, 355] width 1568 height 711
click at [931, 611] on span "Сохранить и пересчитать" at bounding box center [920, 608] width 106 height 14
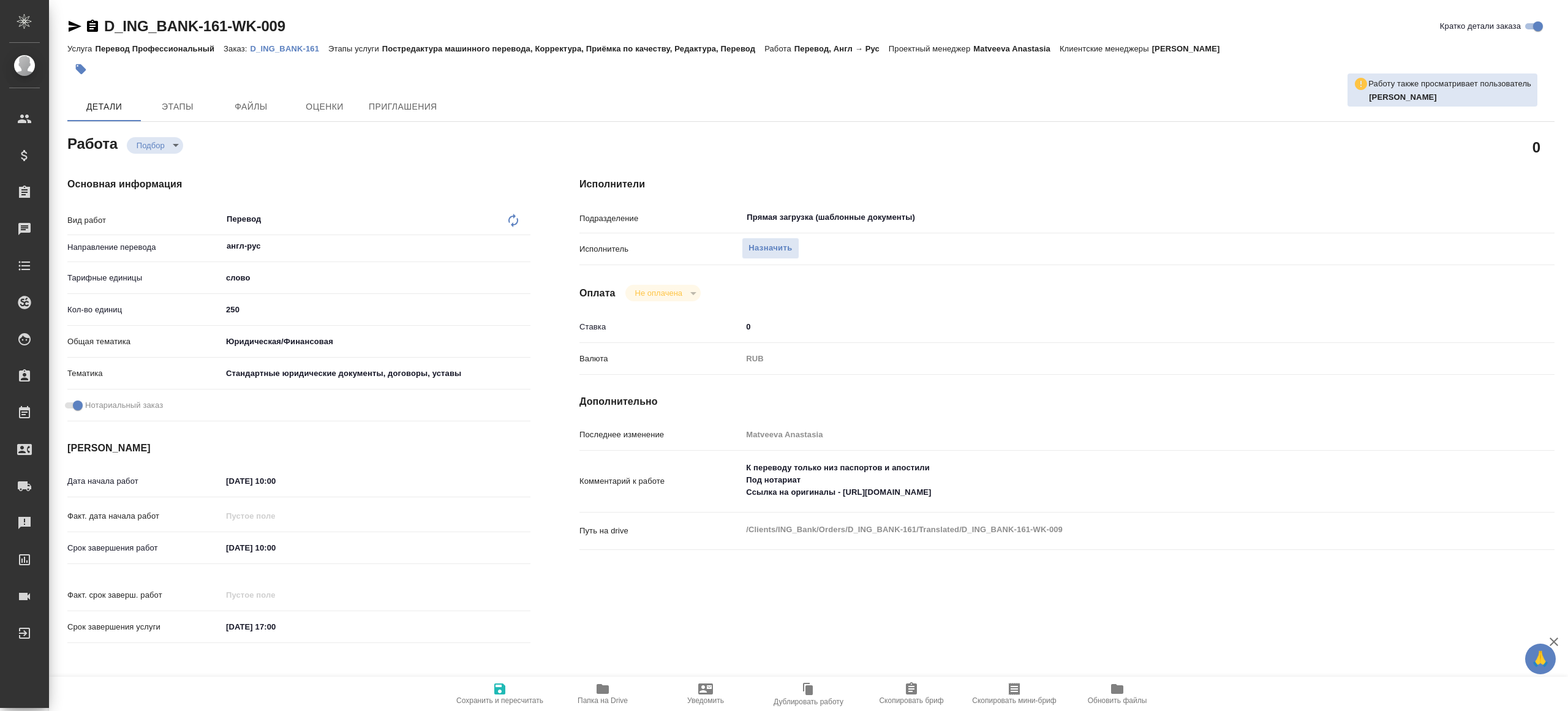
type textarea "x"
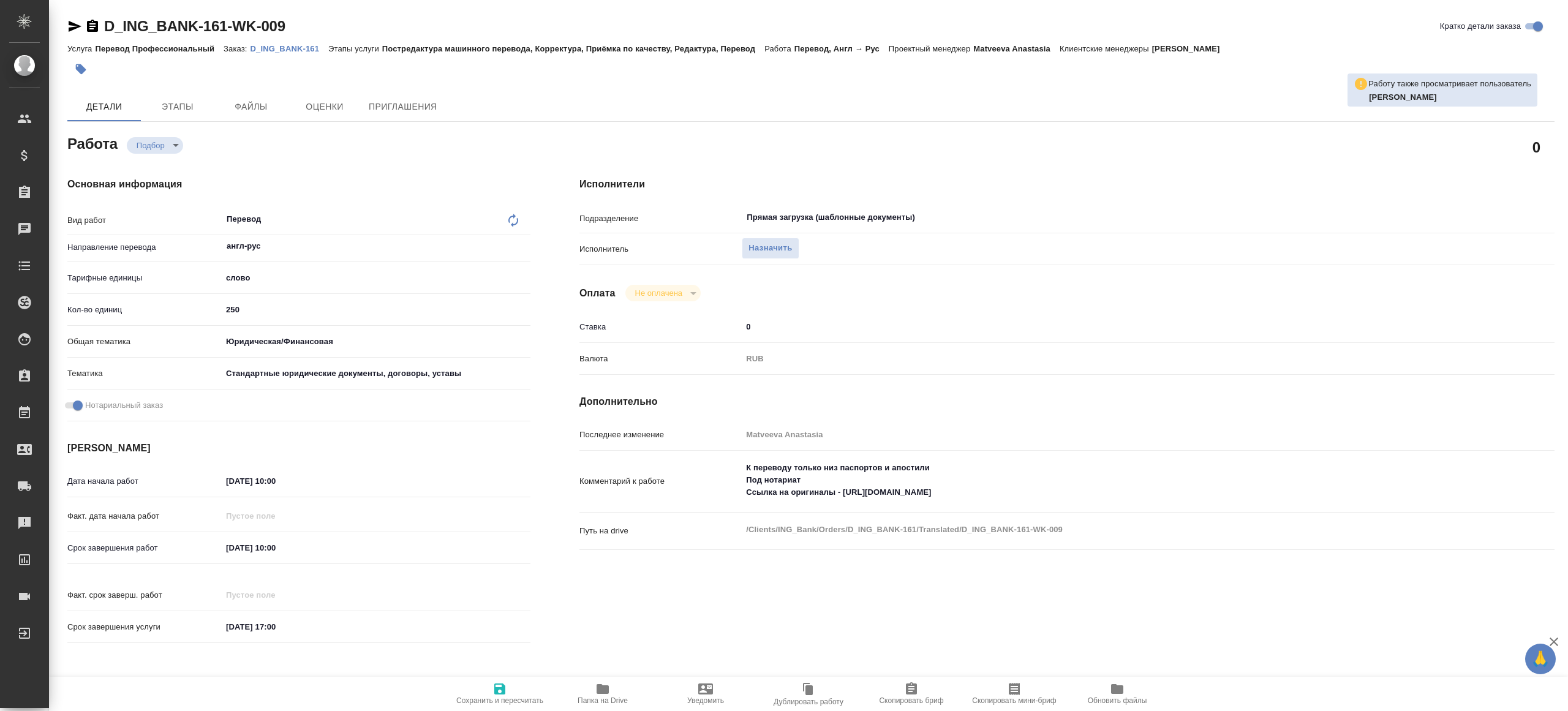
type textarea "x"
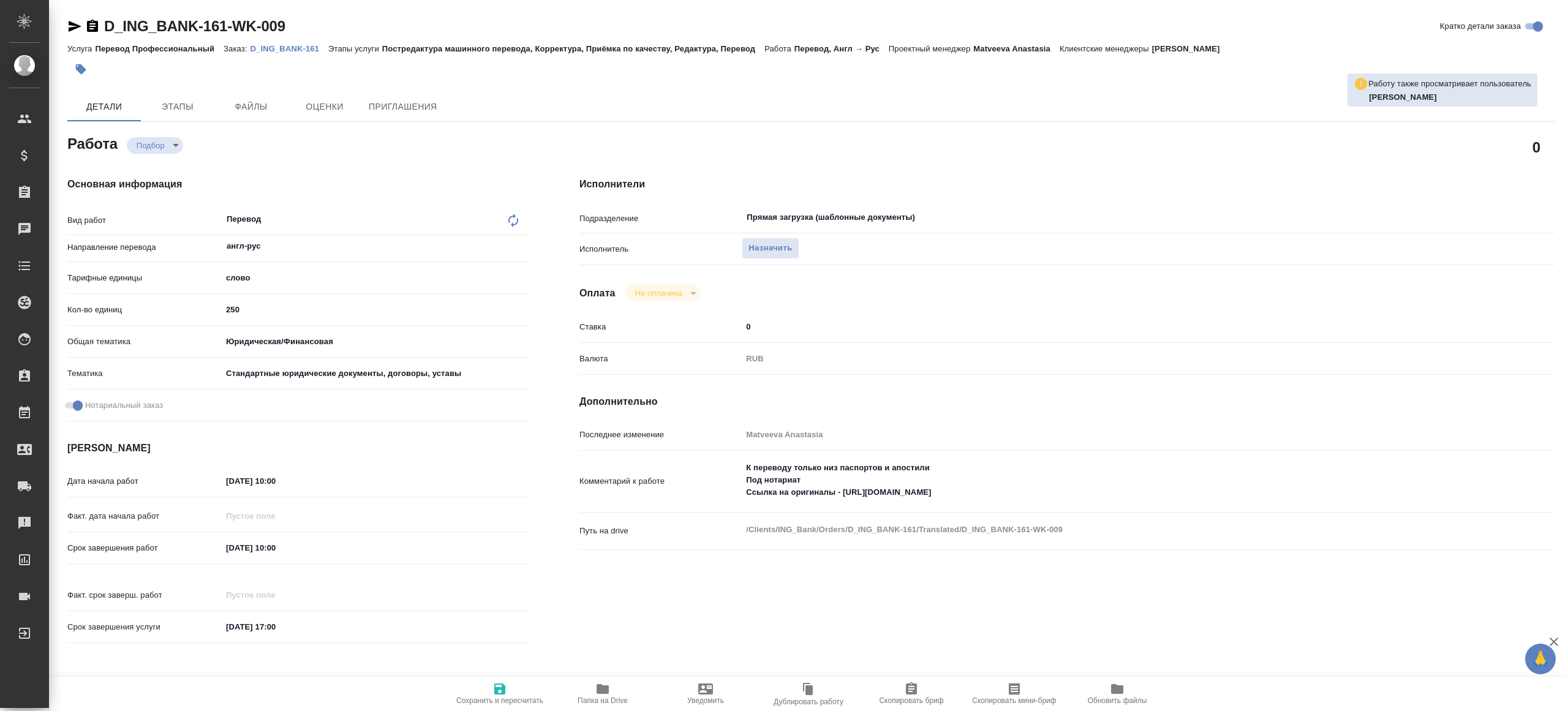
type textarea "x"
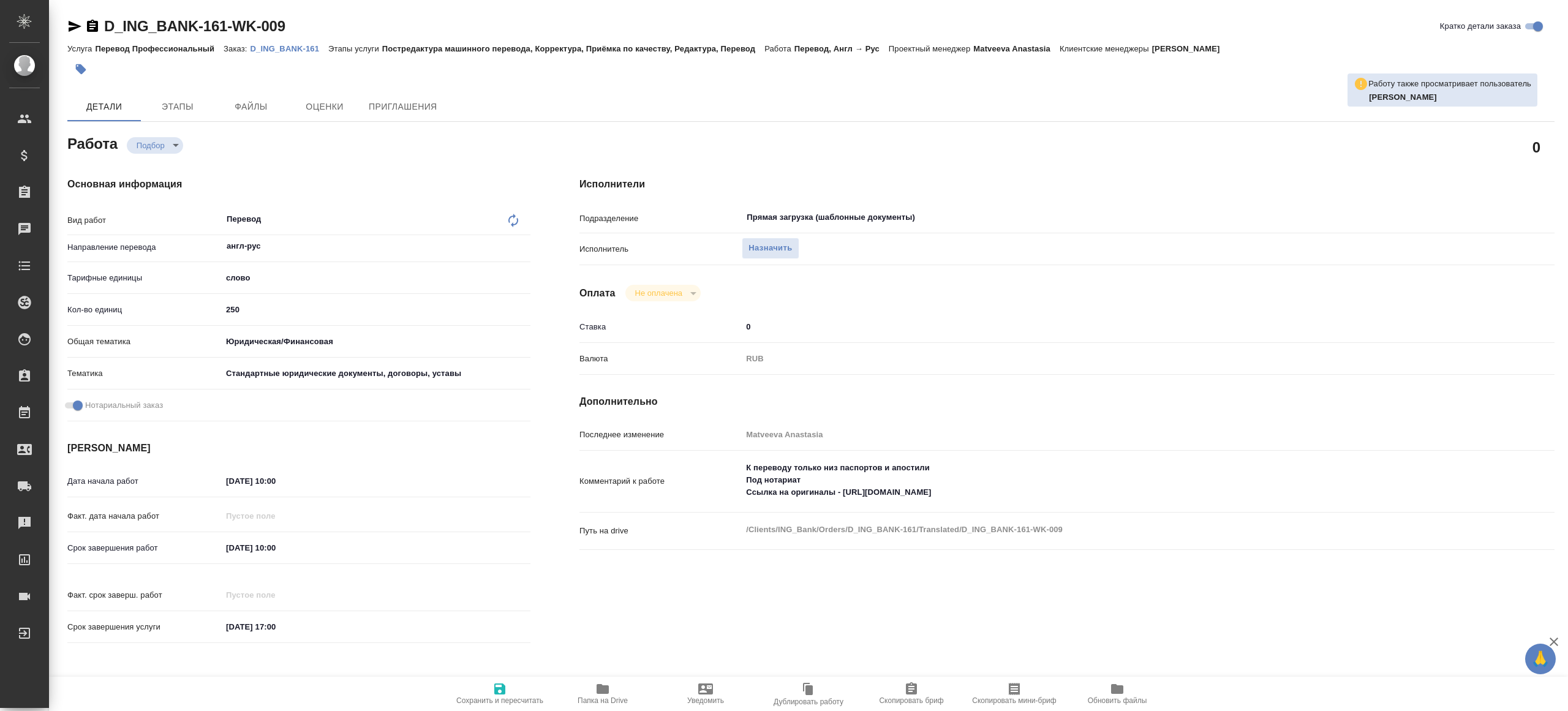
type textarea "x"
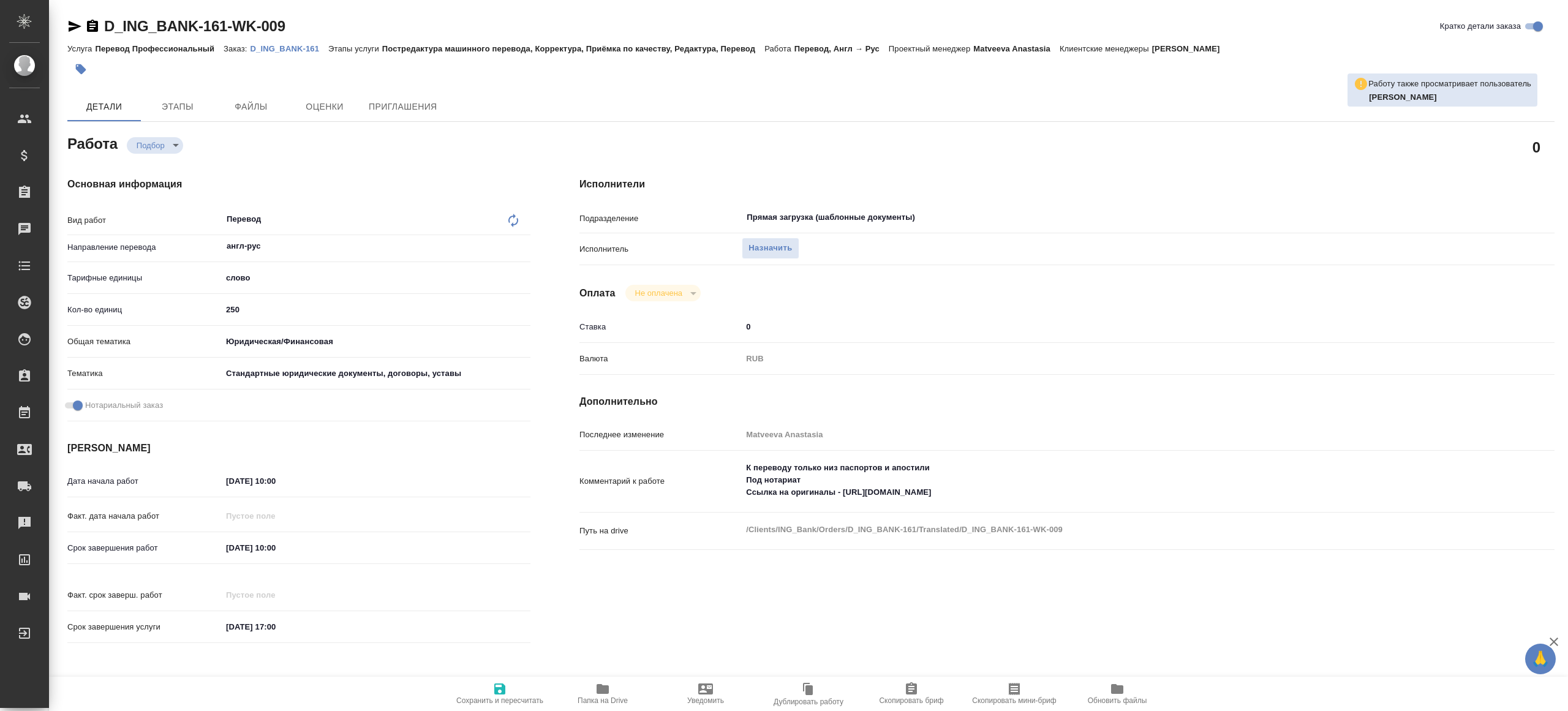
click at [297, 47] on p "D_ING_BANK-161" at bounding box center [289, 48] width 78 height 9
type textarea "x"
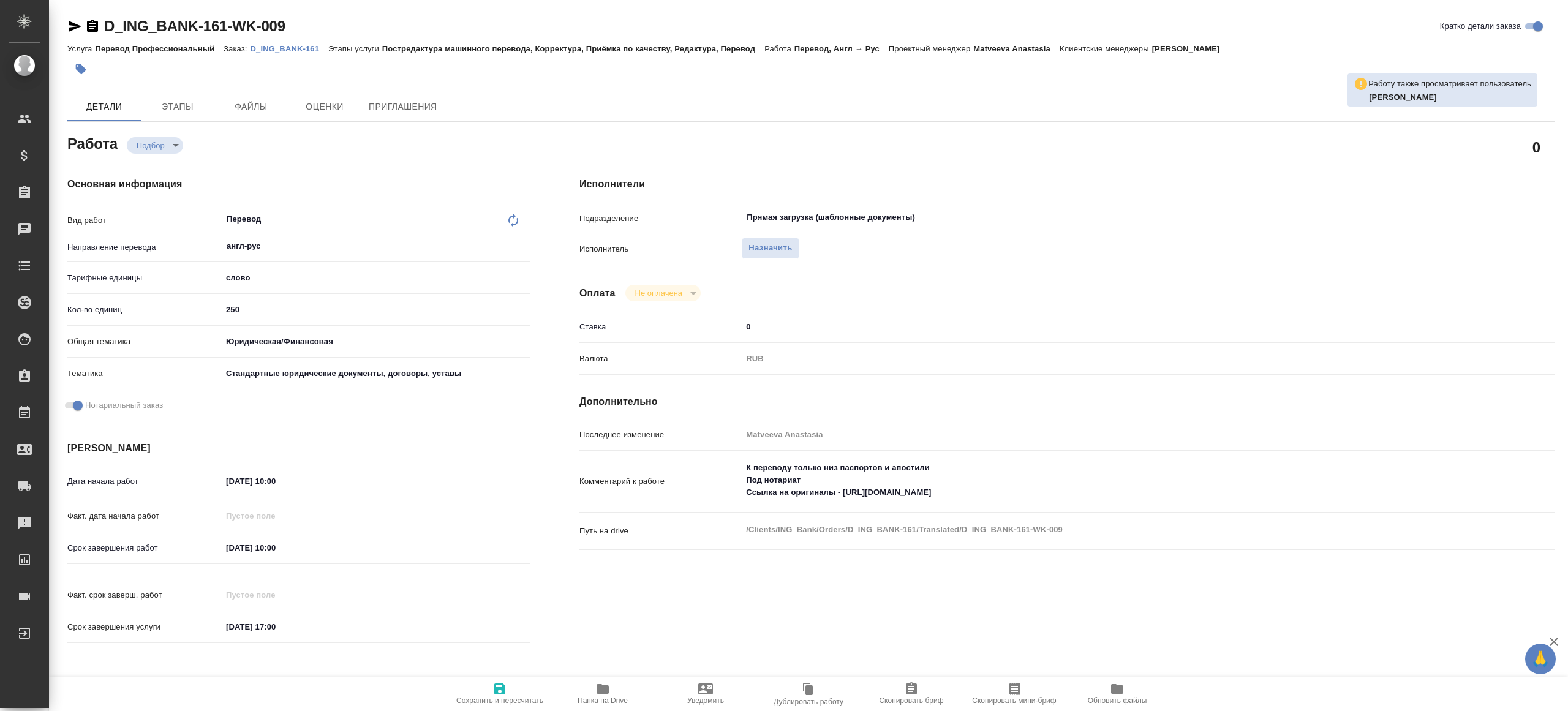
type textarea "x"
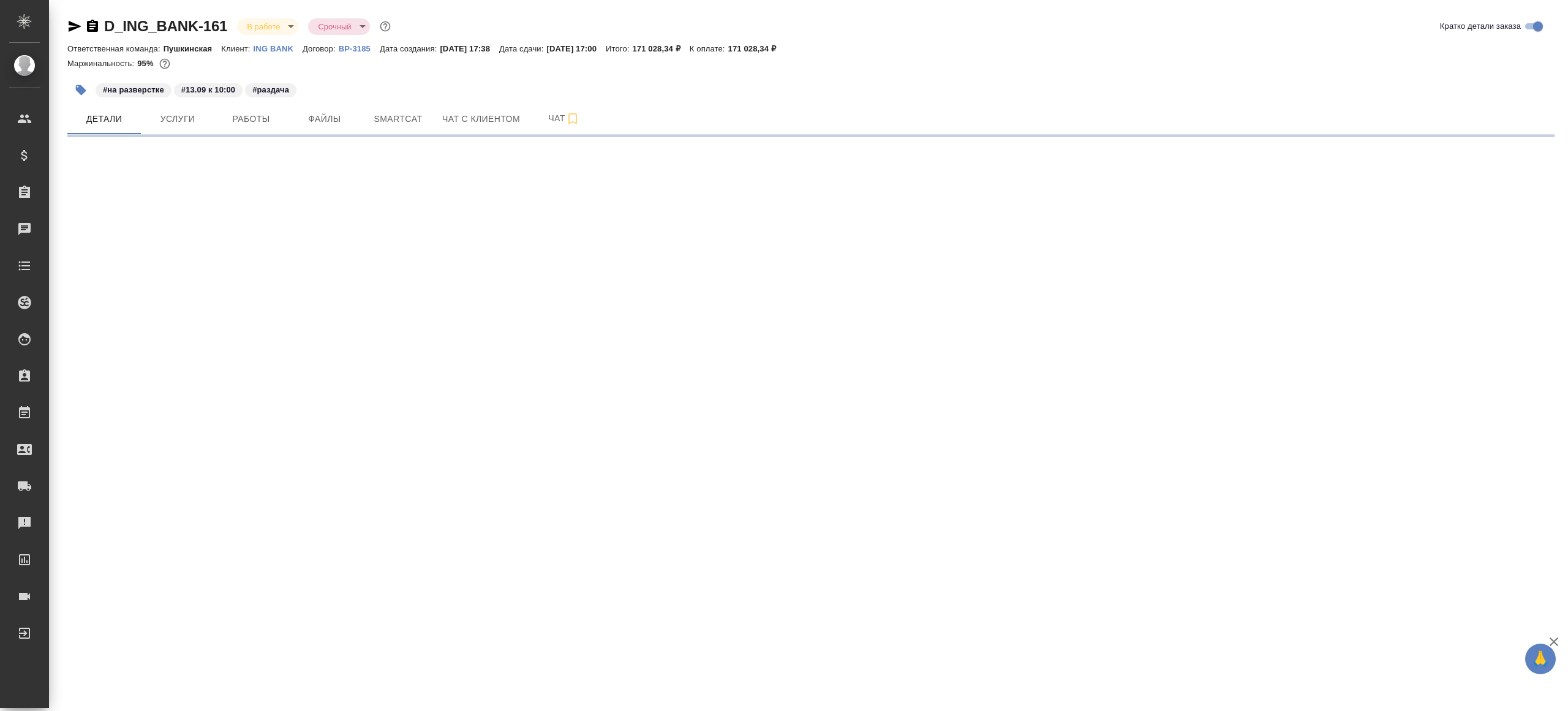
select select "RU"
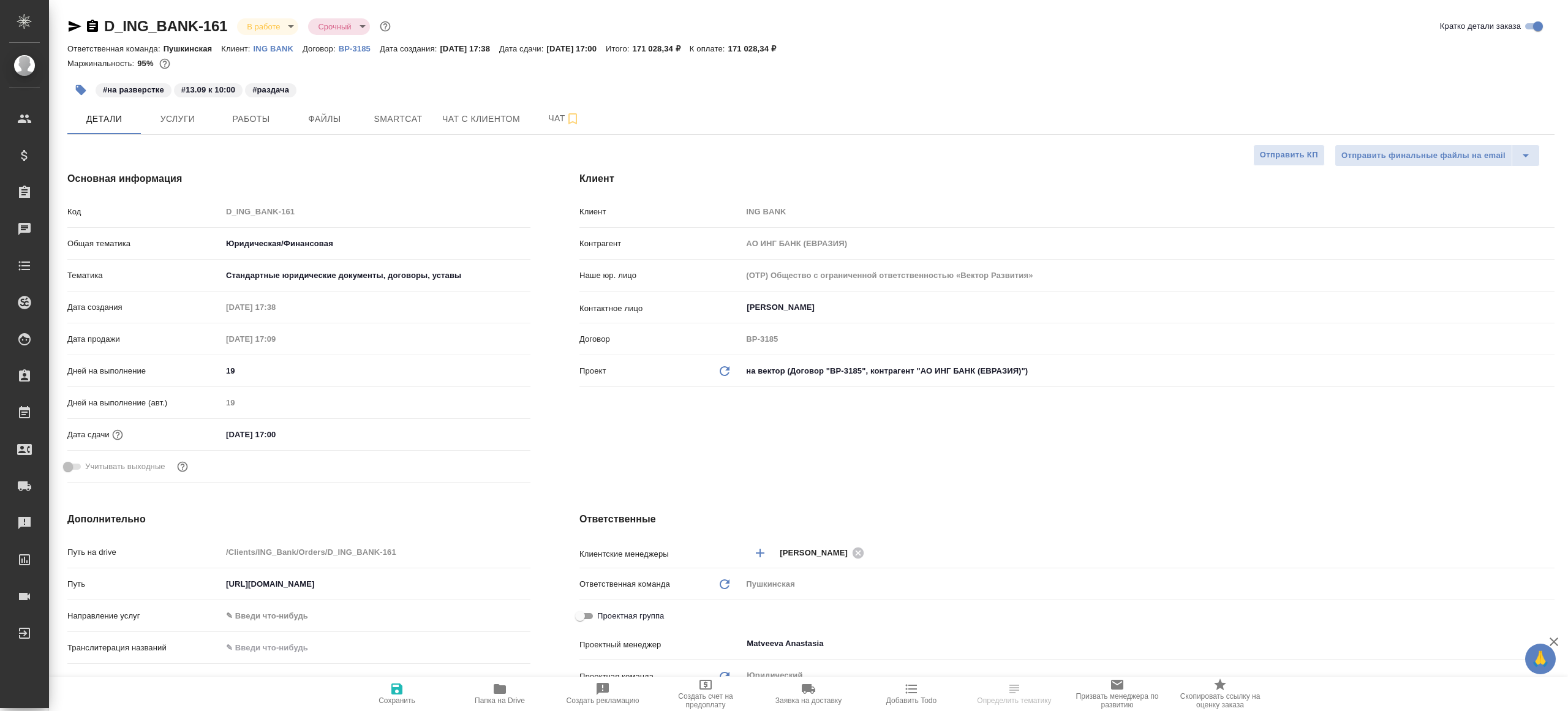
type textarea "x"
click at [253, 127] on button "Работы" at bounding box center [251, 119] width 74 height 31
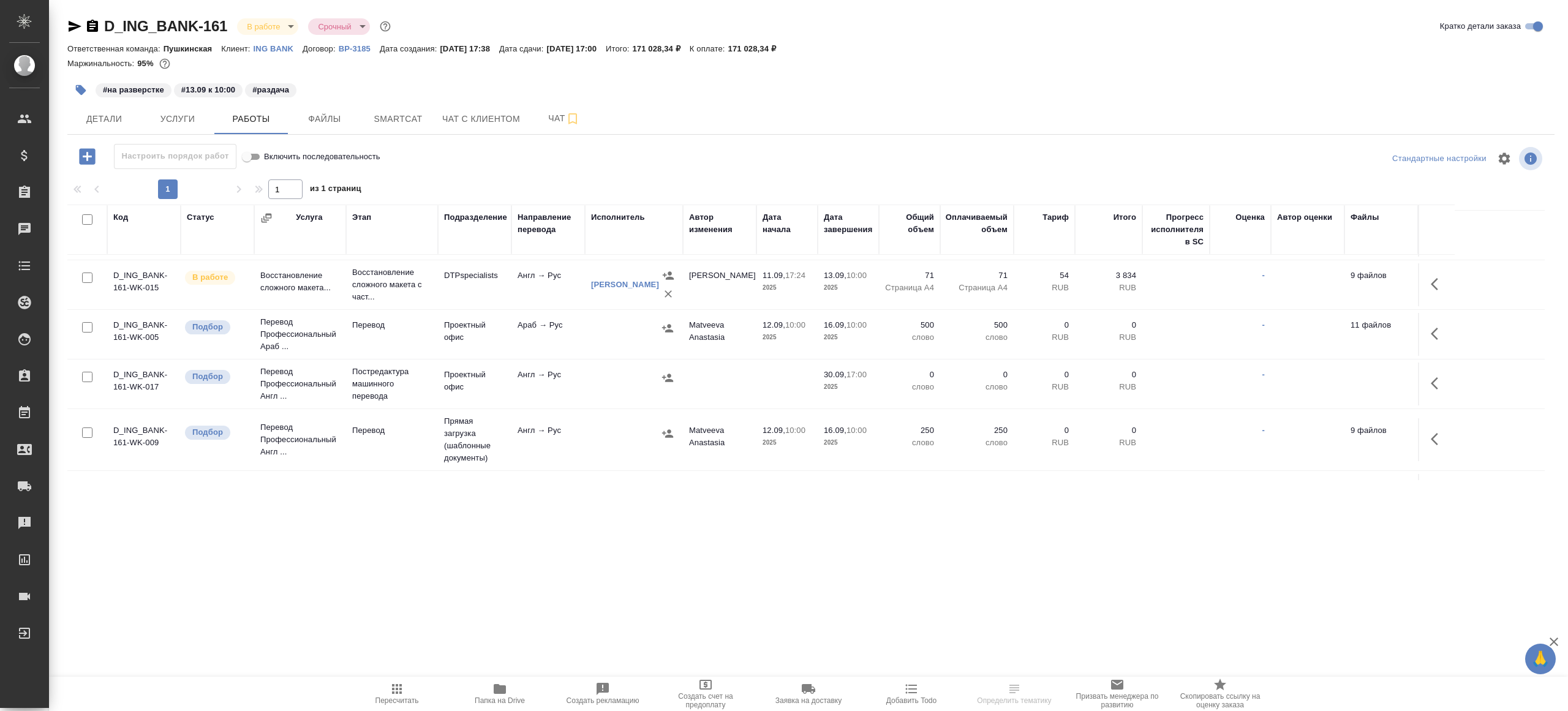
scroll to position [126, 0]
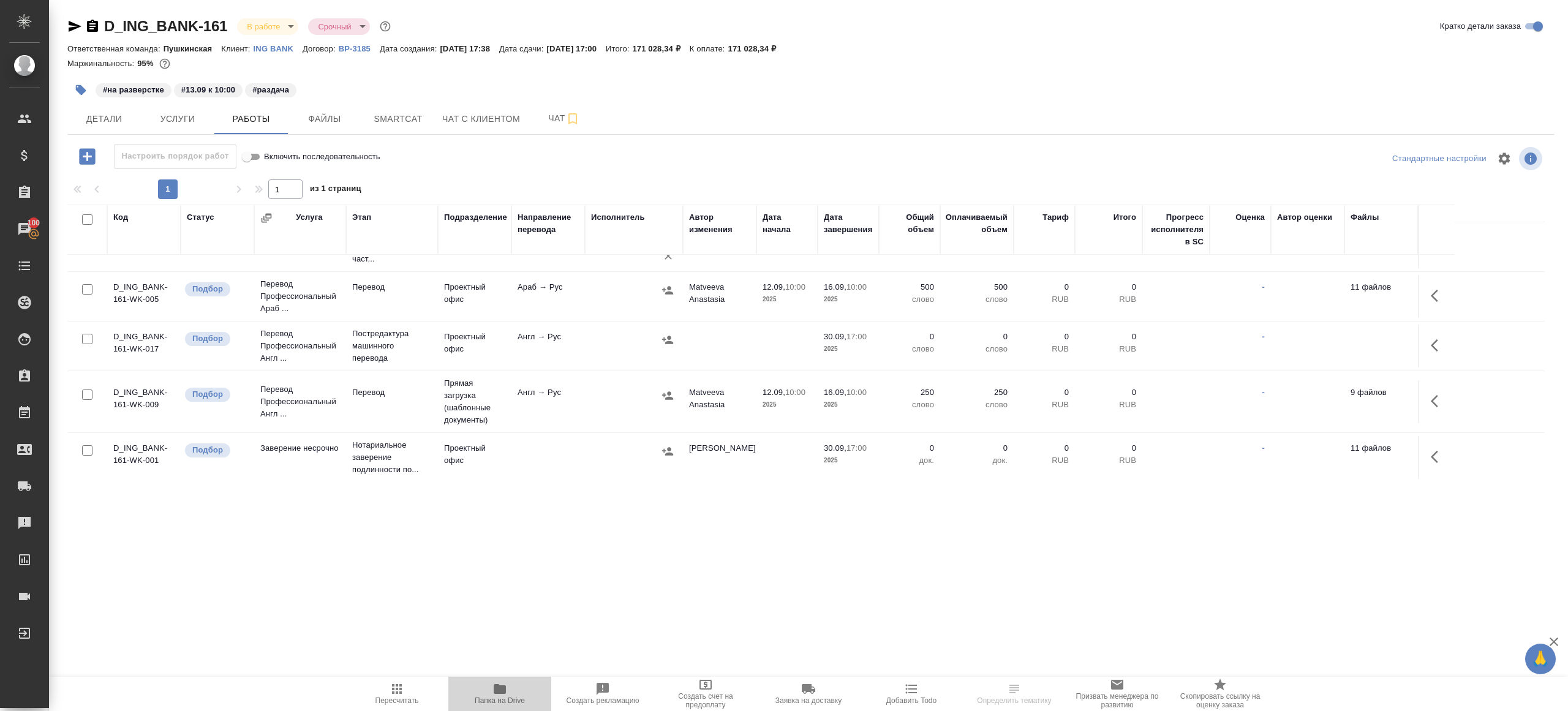
click at [494, 694] on icon "button" at bounding box center [499, 689] width 15 height 15
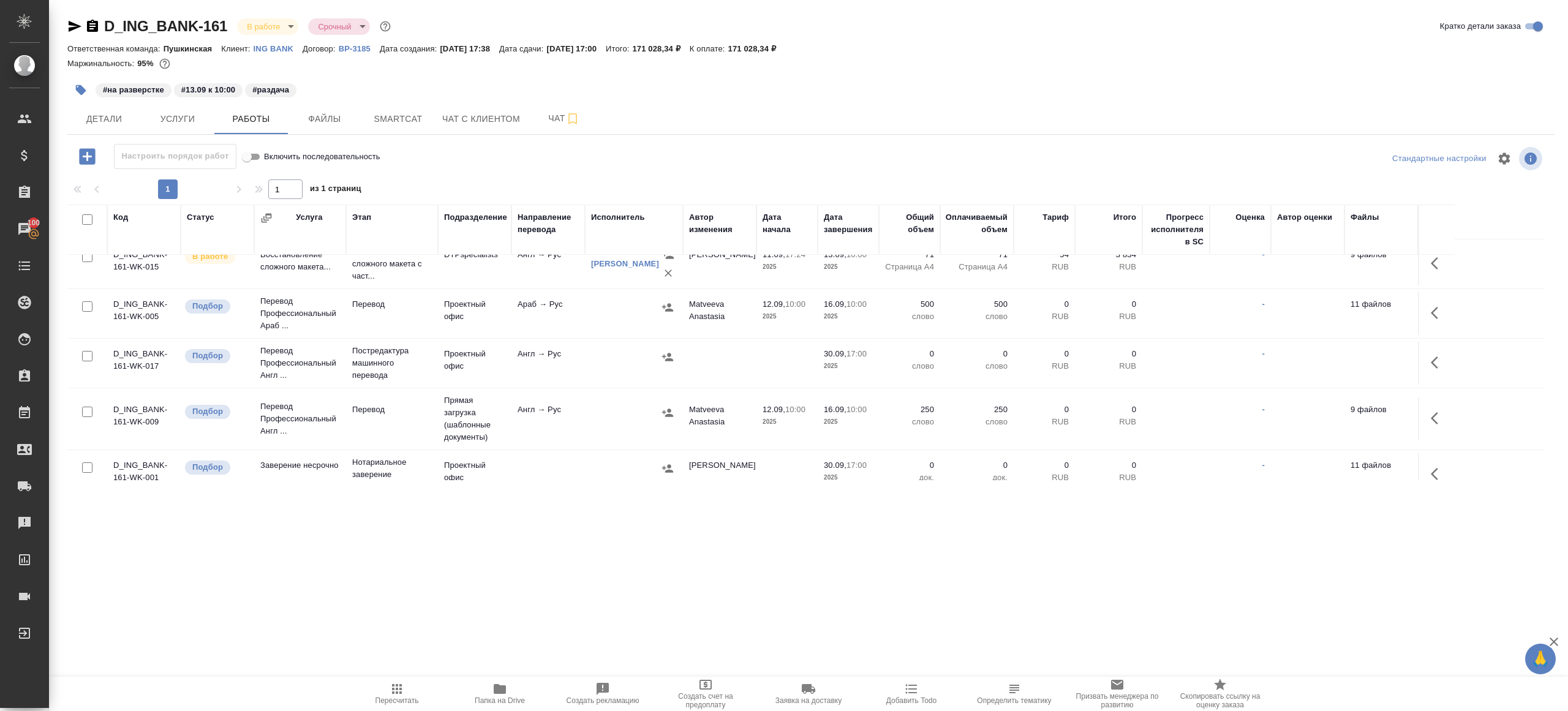
scroll to position [0, 0]
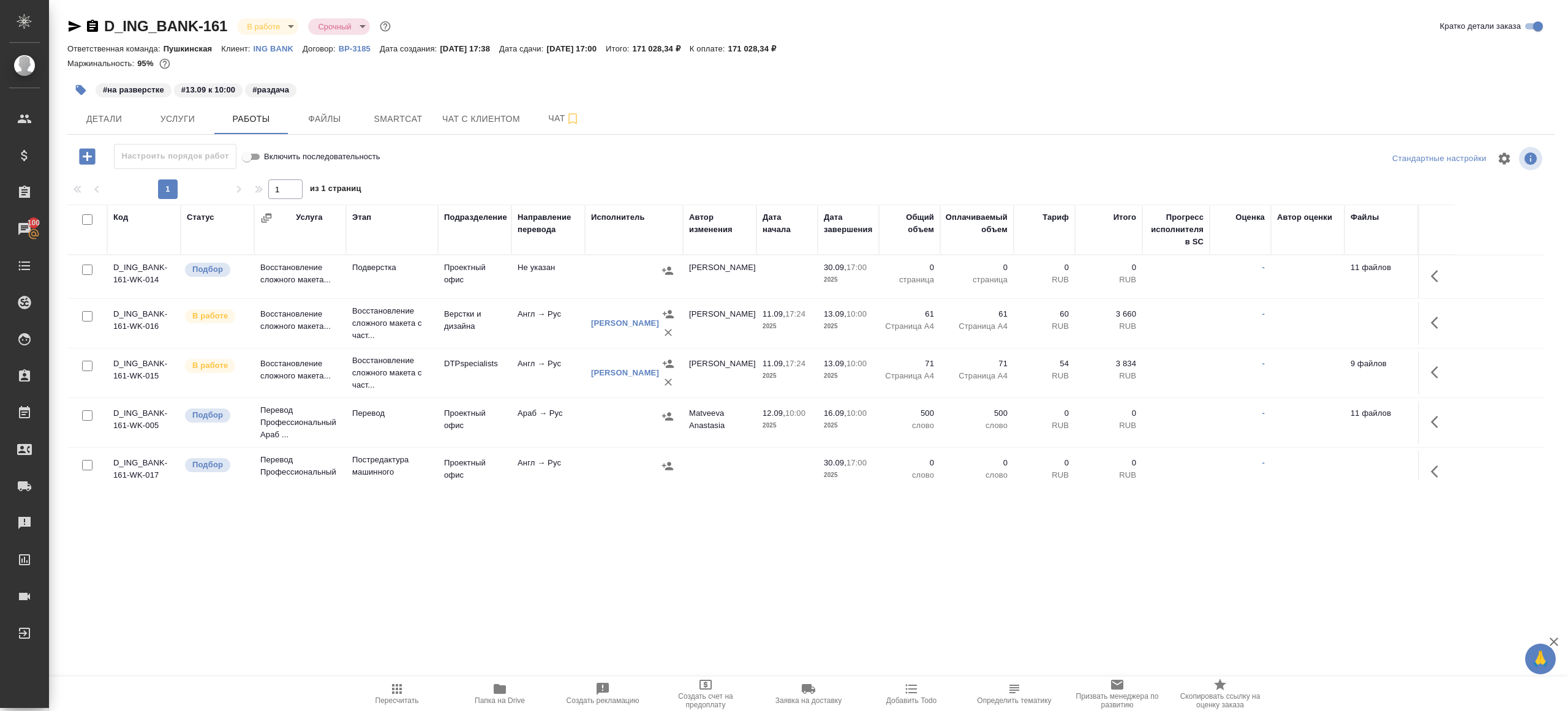
click at [394, 698] on span "Пересчитать" at bounding box center [397, 700] width 44 height 9
click at [393, 698] on span "Пересчитать" at bounding box center [397, 700] width 44 height 9
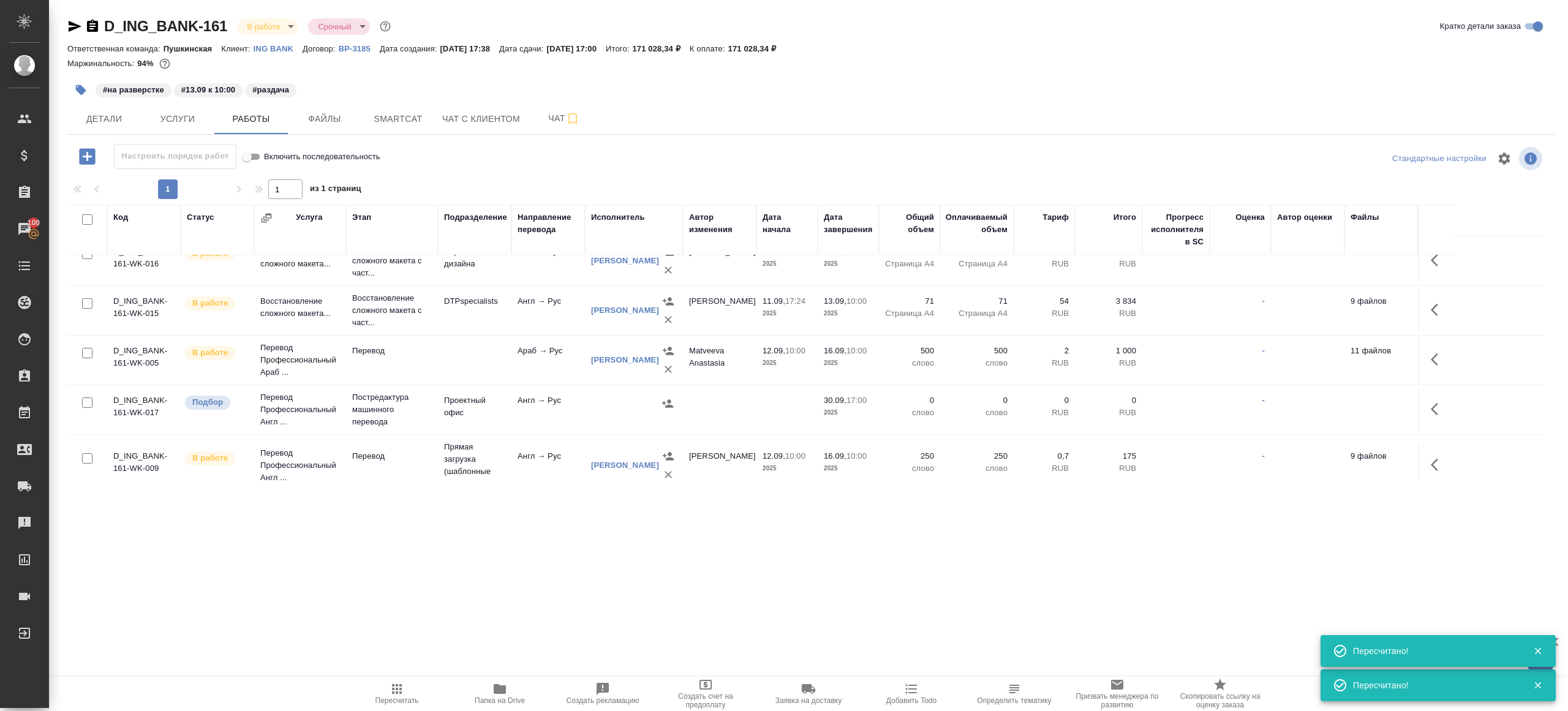
scroll to position [126, 0]
